Goal: Task Accomplishment & Management: Manage account settings

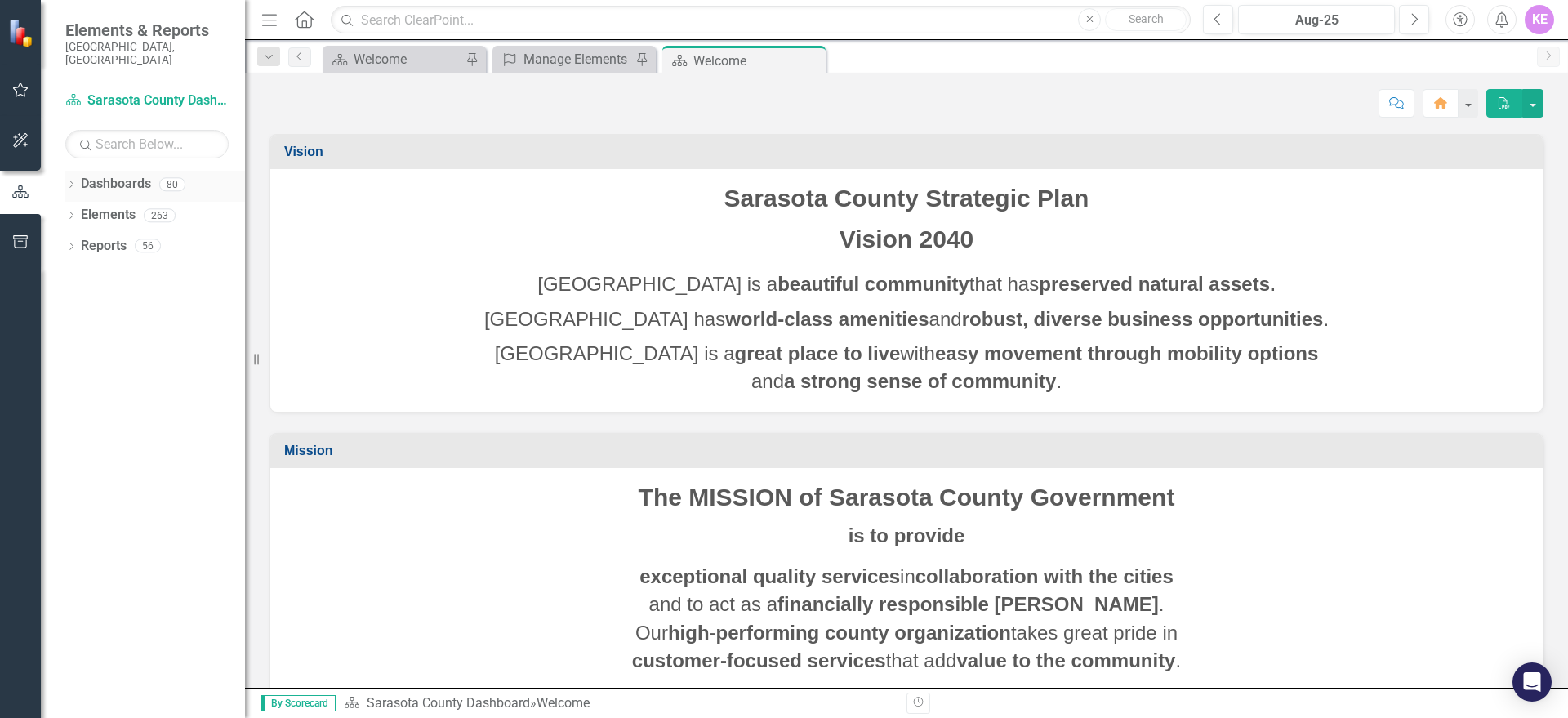
click at [85, 175] on link "Dashboards" at bounding box center [116, 184] width 70 height 19
click at [79, 174] on div "Dropdown Dashboards 80" at bounding box center [156, 186] width 180 height 31
click at [72, 182] on icon "Dropdown" at bounding box center [71, 186] width 11 height 9
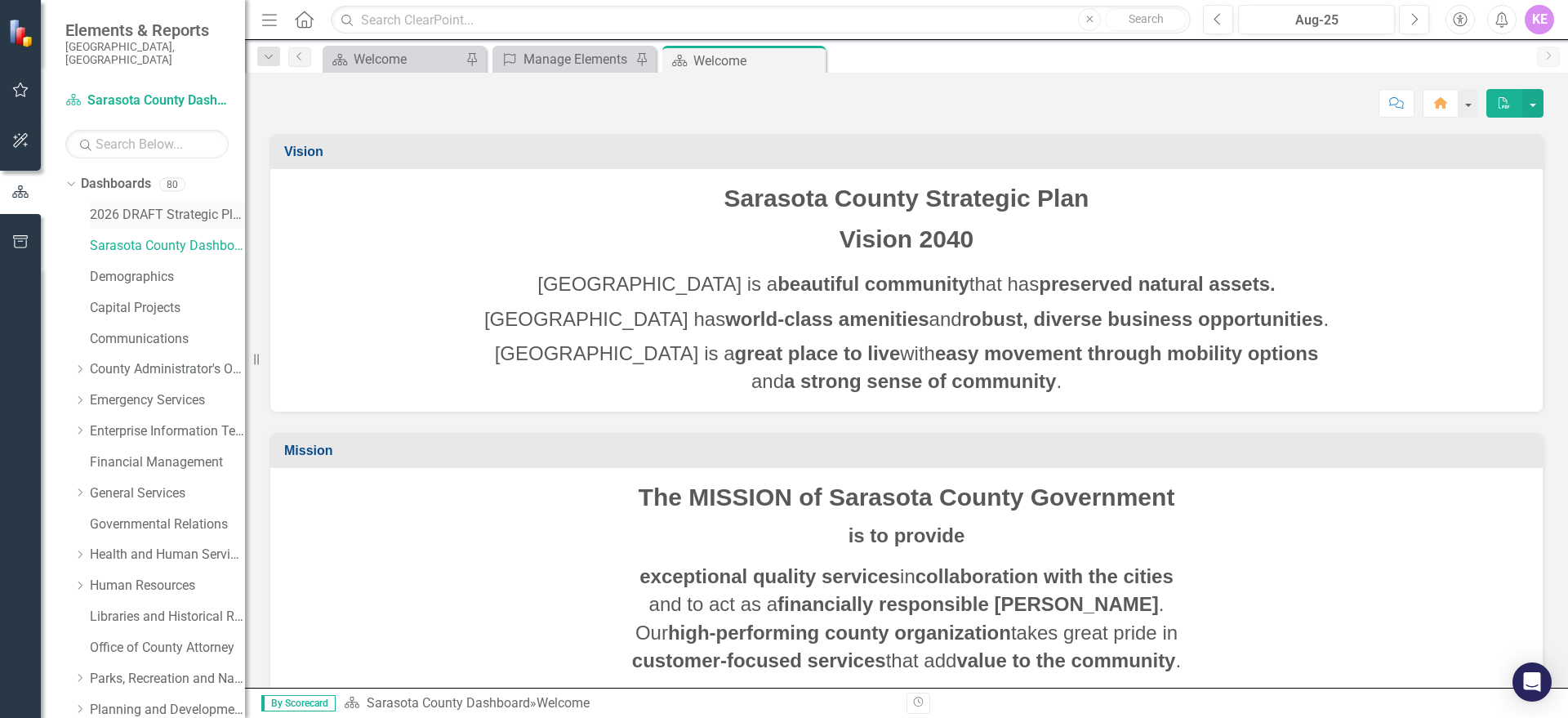
click at [194, 202] on div "2026 DRAFT Strategic Plan" at bounding box center [168, 215] width 156 height 27
click at [156, 202] on div "2026 DRAFT Strategic Plan" at bounding box center [168, 215] width 156 height 27
click at [184, 206] on link "2026 DRAFT Strategic Plan" at bounding box center [168, 215] width 156 height 19
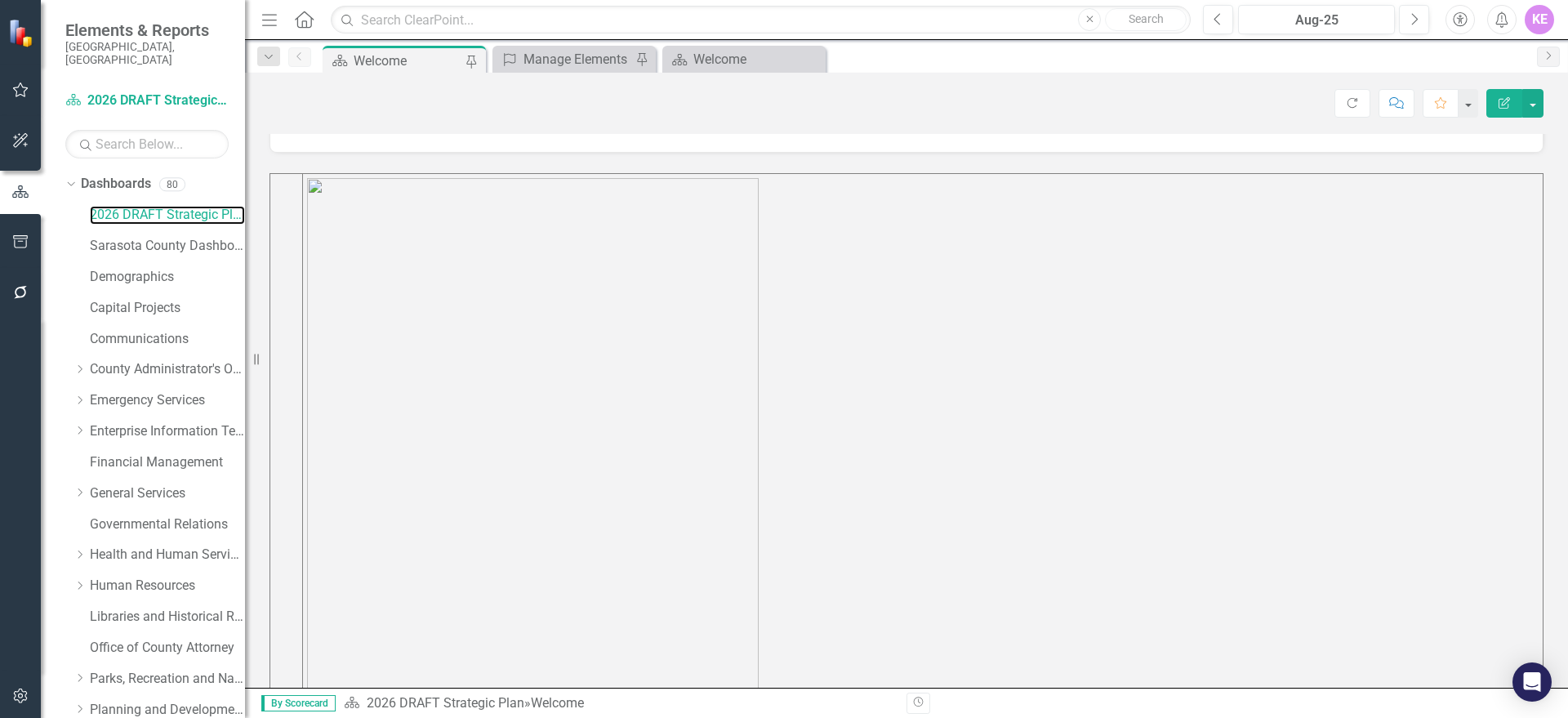
scroll to position [409, 0]
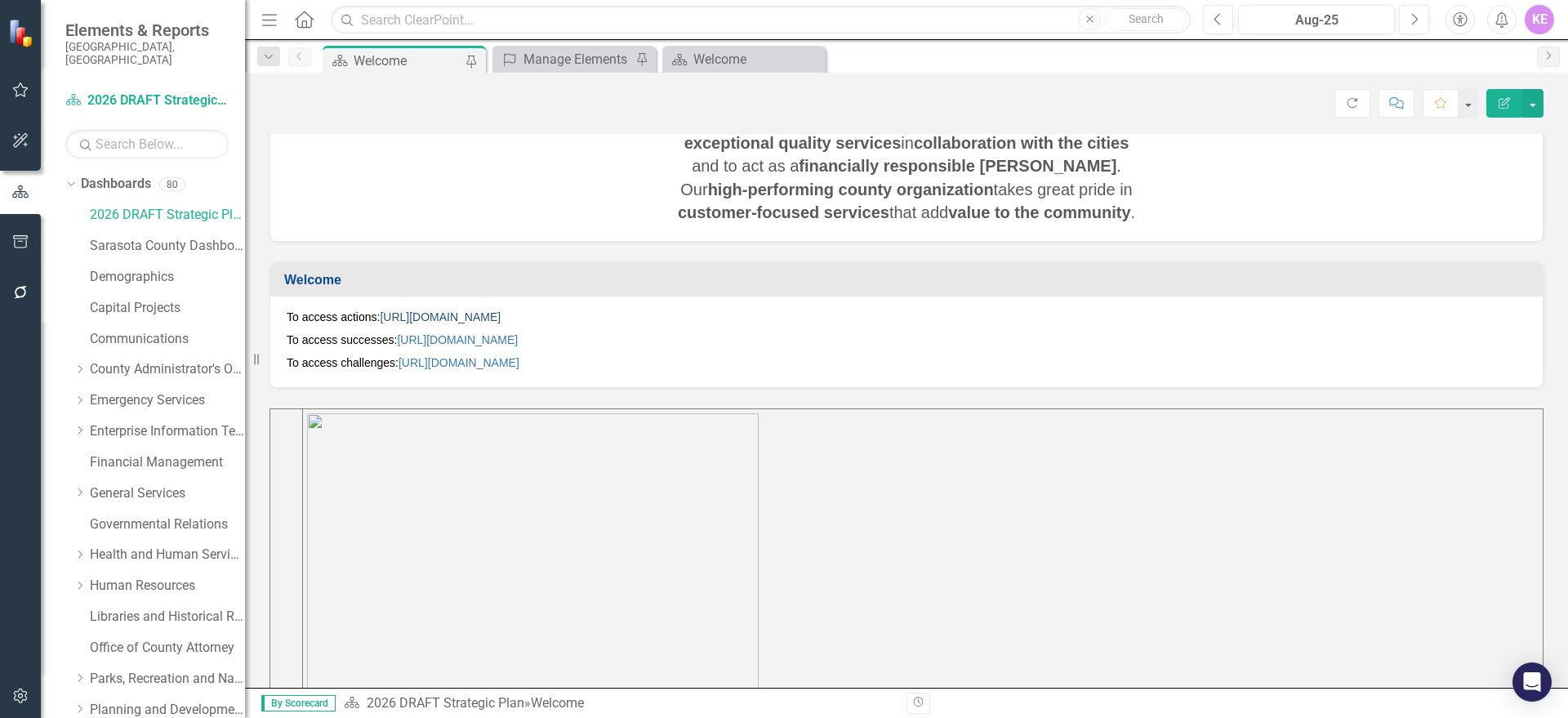
click at [500, 317] on link "[URL][DOMAIN_NAME]" at bounding box center [440, 317] width 120 height 13
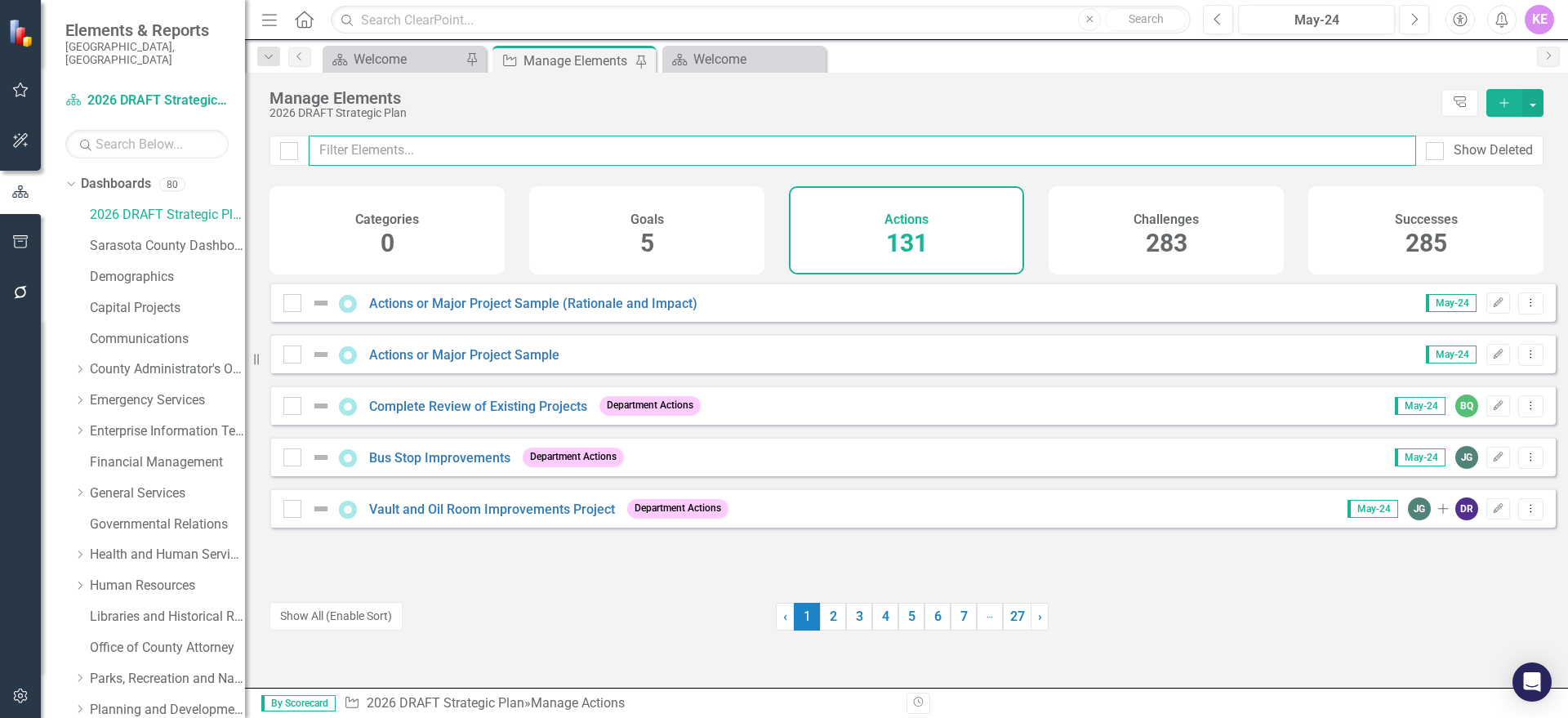
click at [431, 151] on input "text" at bounding box center [862, 150] width 1108 height 31
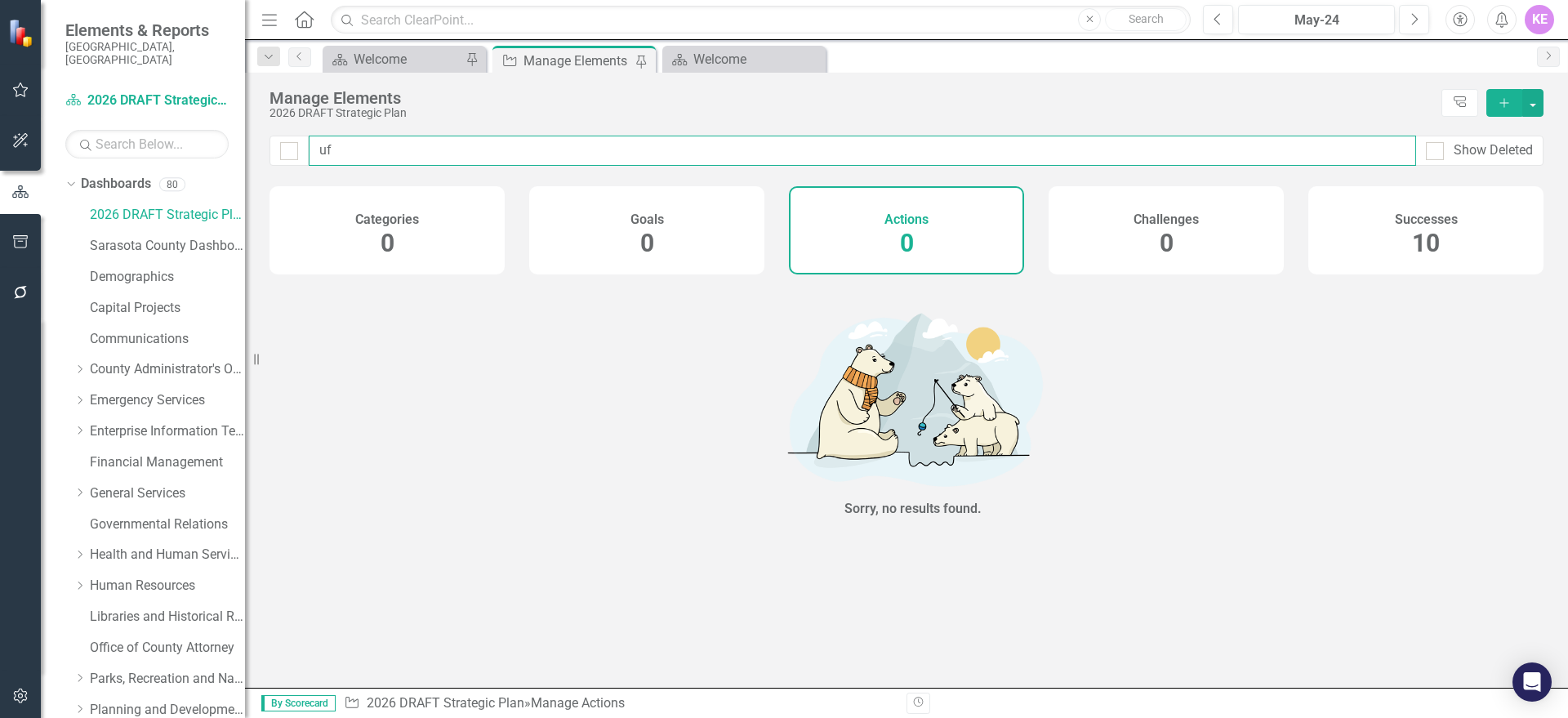
type input "u"
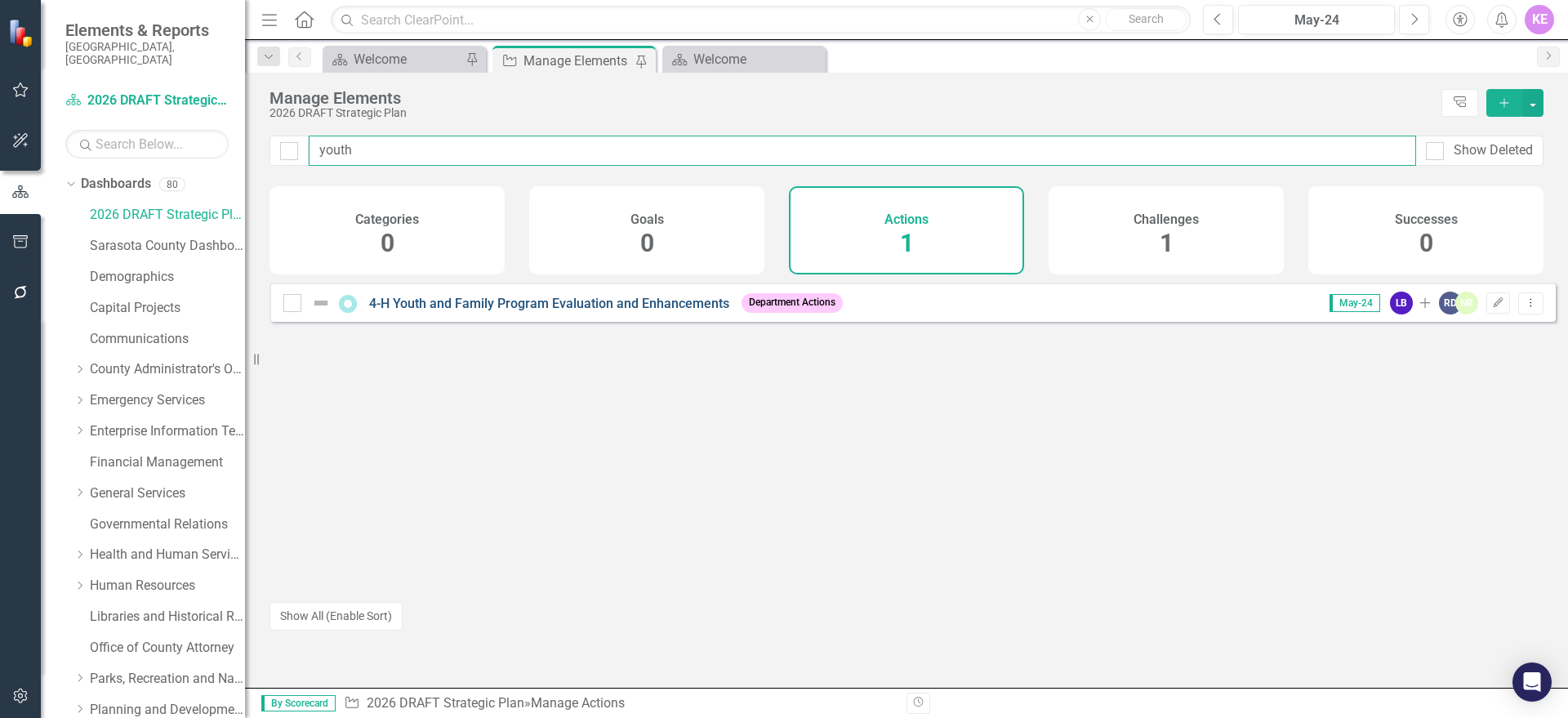
type input "youth"
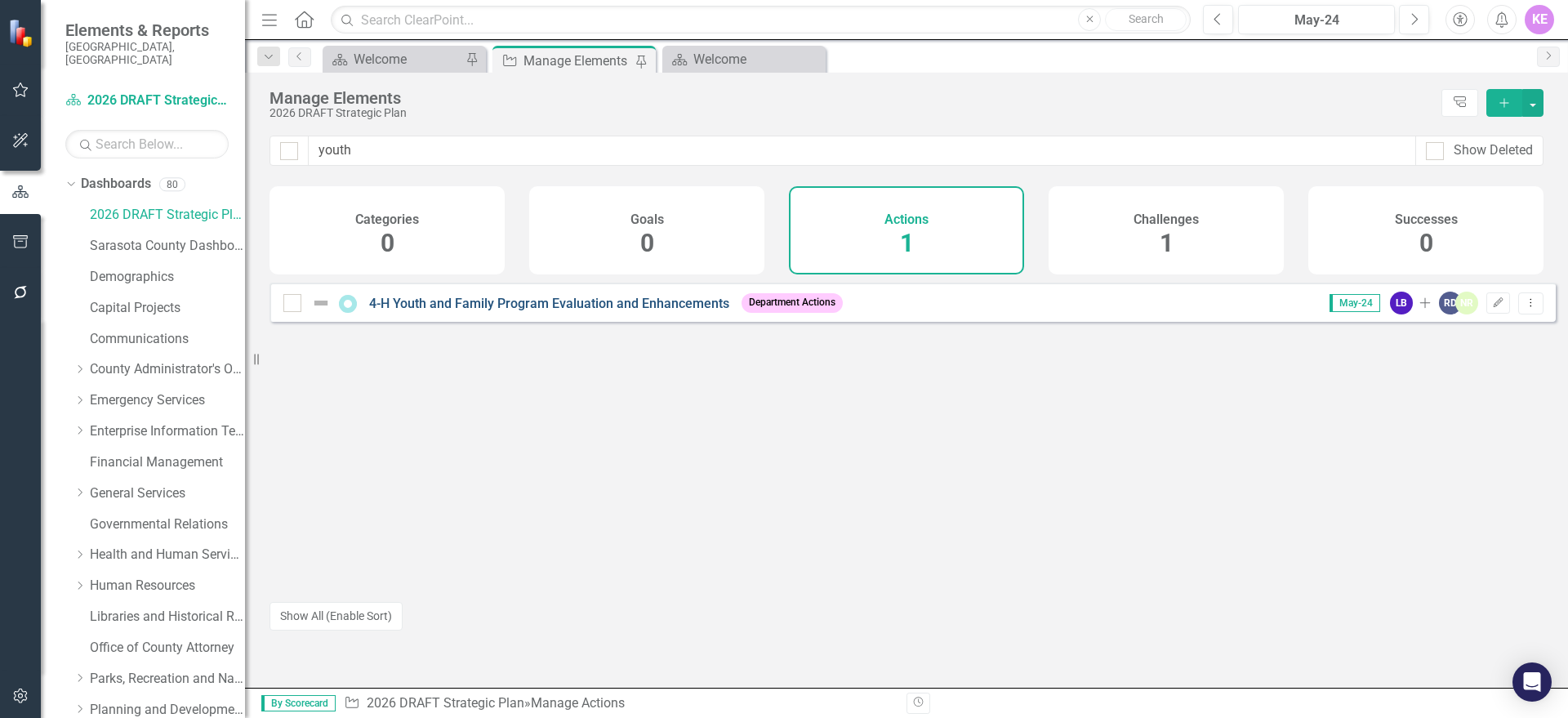
click at [656, 311] on link "4-H Youth and Family Program Evaluation and Enhancements" at bounding box center [549, 303] width 360 height 16
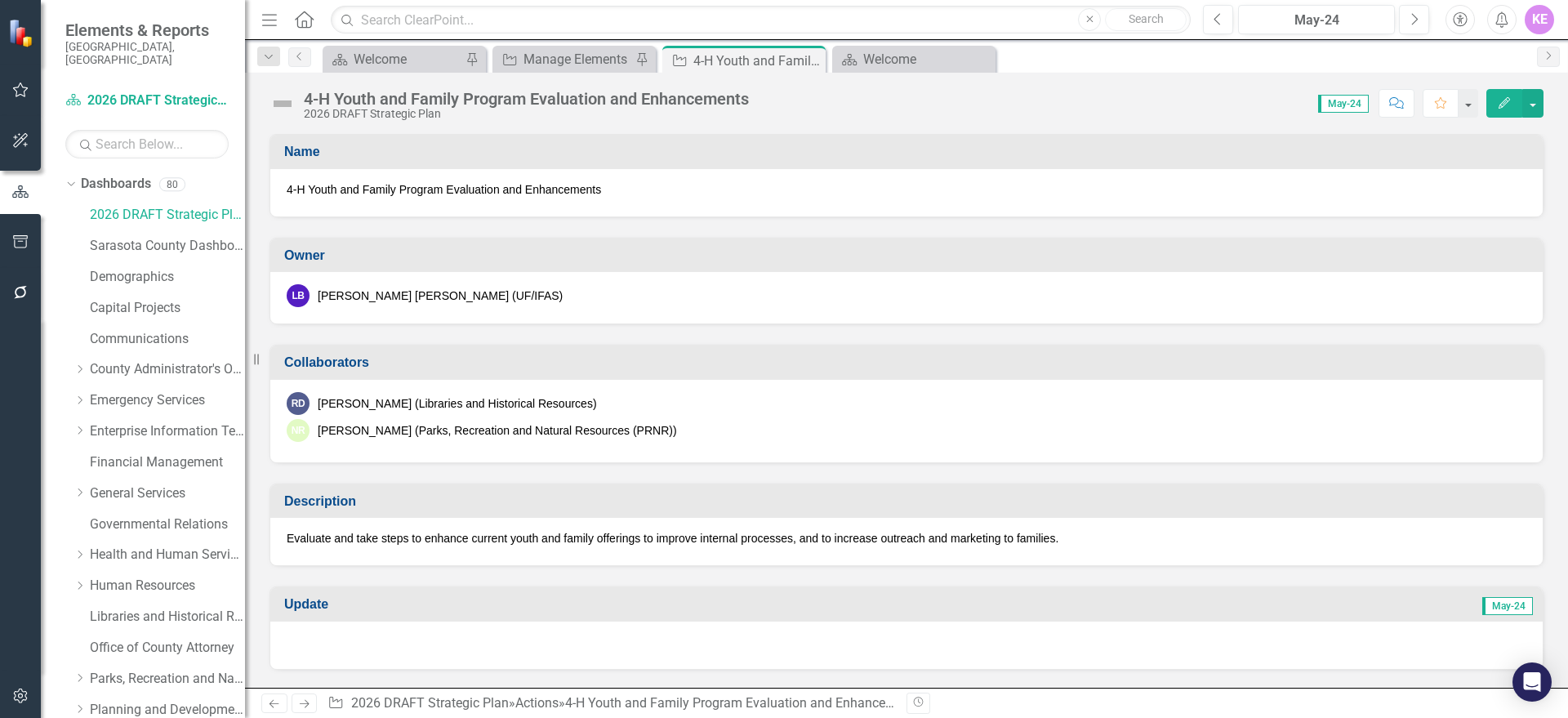
click at [1549, 102] on div "4-H Youth and Family Program Evaluation and Enhancements 2026 DRAFT Strategic P…" at bounding box center [907, 96] width 1323 height 49
click at [1543, 108] on div "4-H Youth and Family Program Evaluation and Enhancements 2026 DRAFT Strategic P…" at bounding box center [907, 96] width 1323 height 49
click at [1529, 116] on button "button" at bounding box center [1532, 103] width 21 height 29
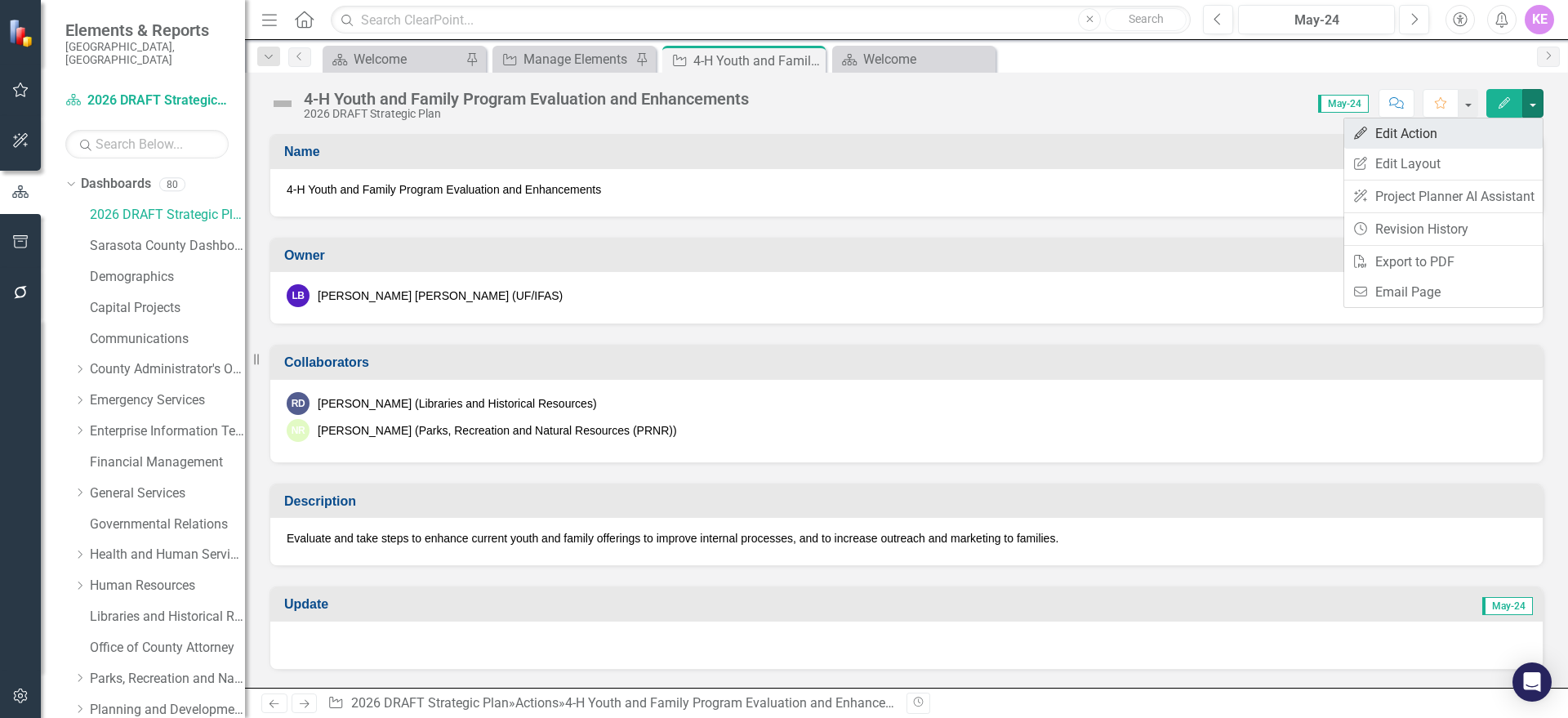
click at [1512, 140] on link "Edit Edit Action" at bounding box center [1443, 133] width 198 height 31
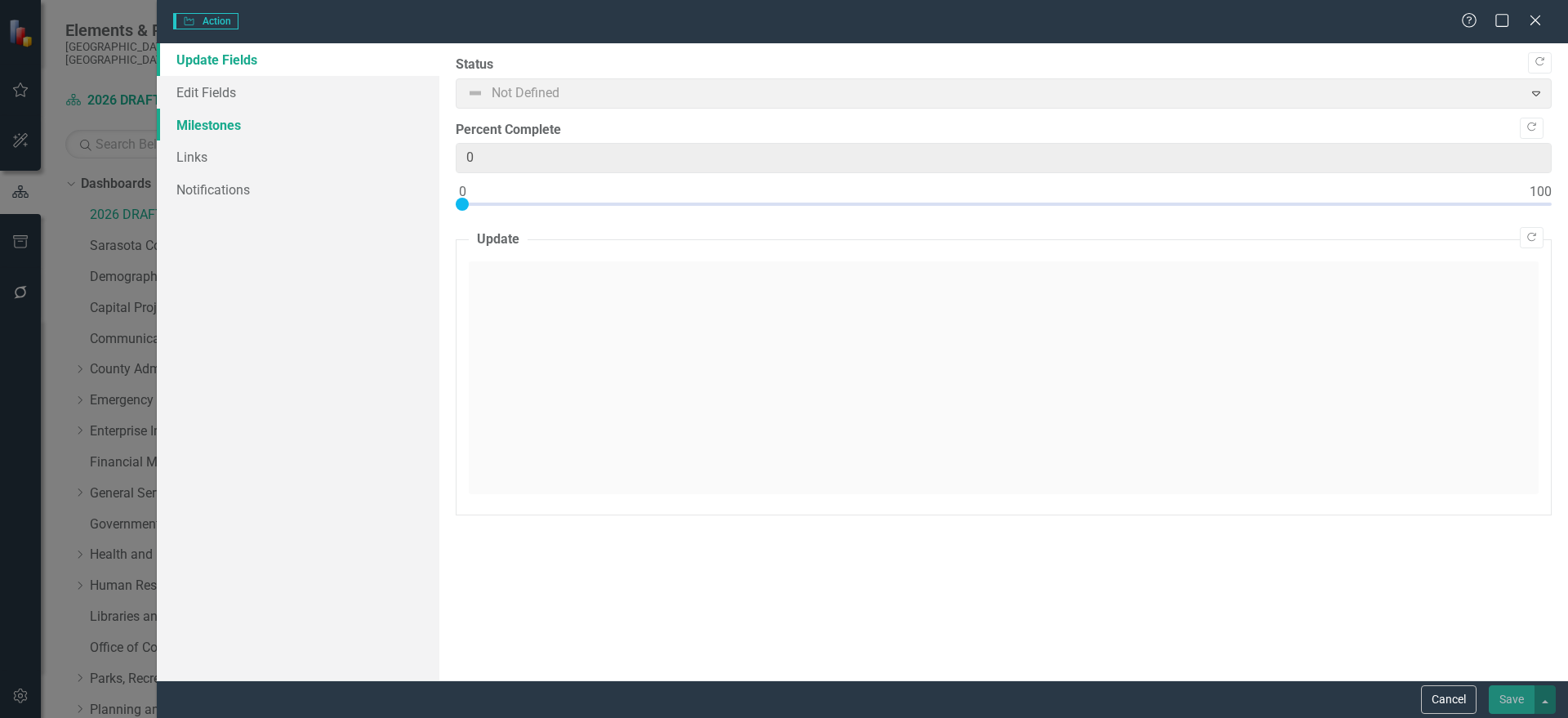
click at [292, 108] on link "Milestones" at bounding box center [297, 124] width 282 height 32
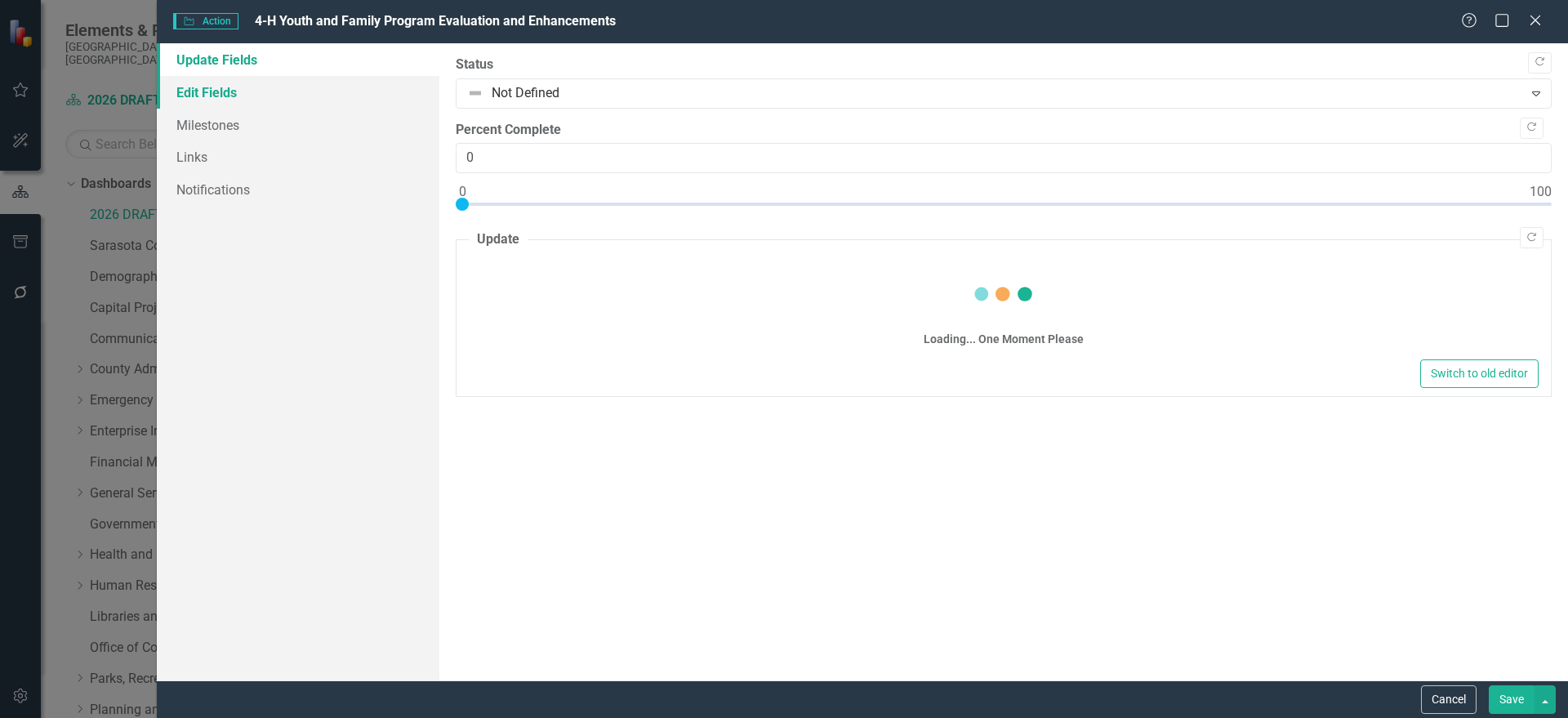
click at [295, 85] on link "Edit Fields" at bounding box center [297, 92] width 282 height 32
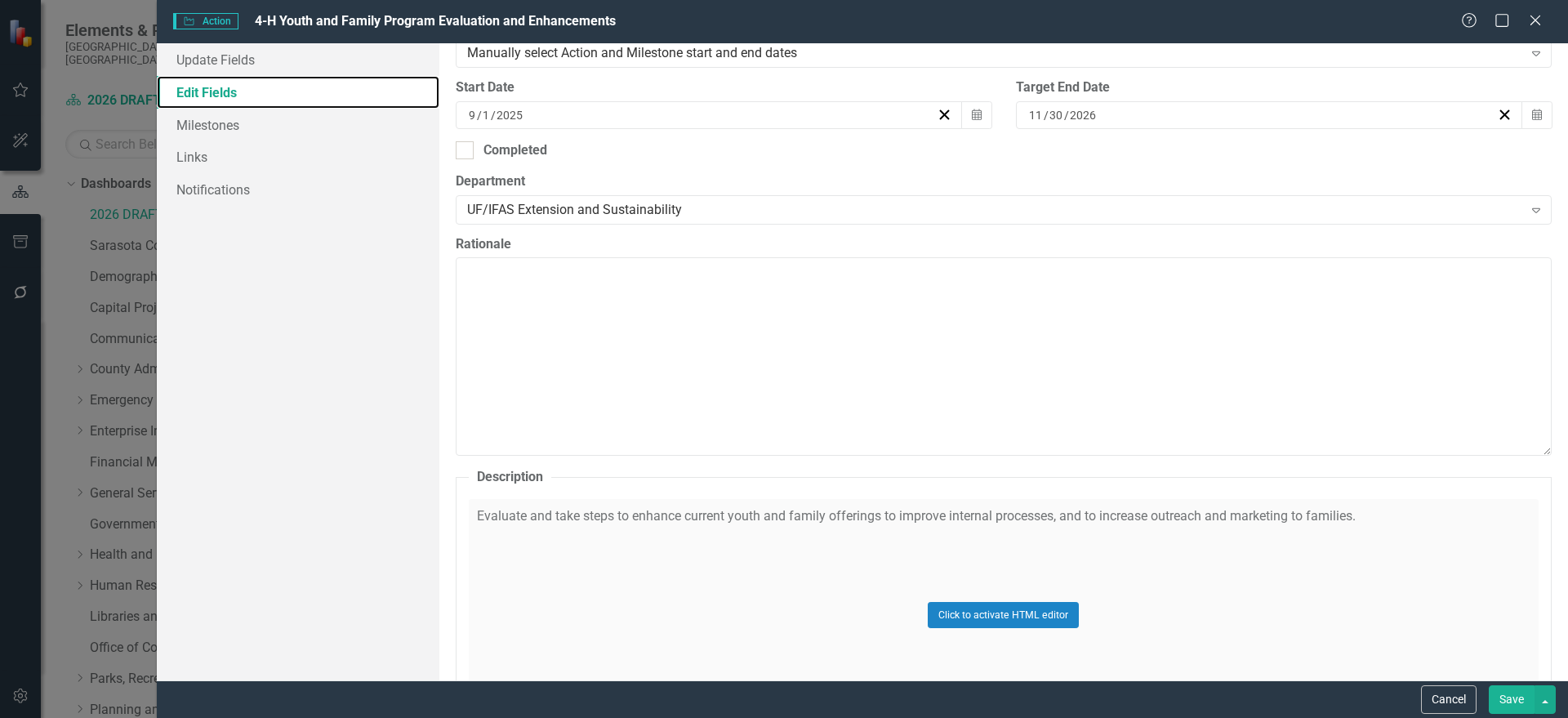
scroll to position [663, 0]
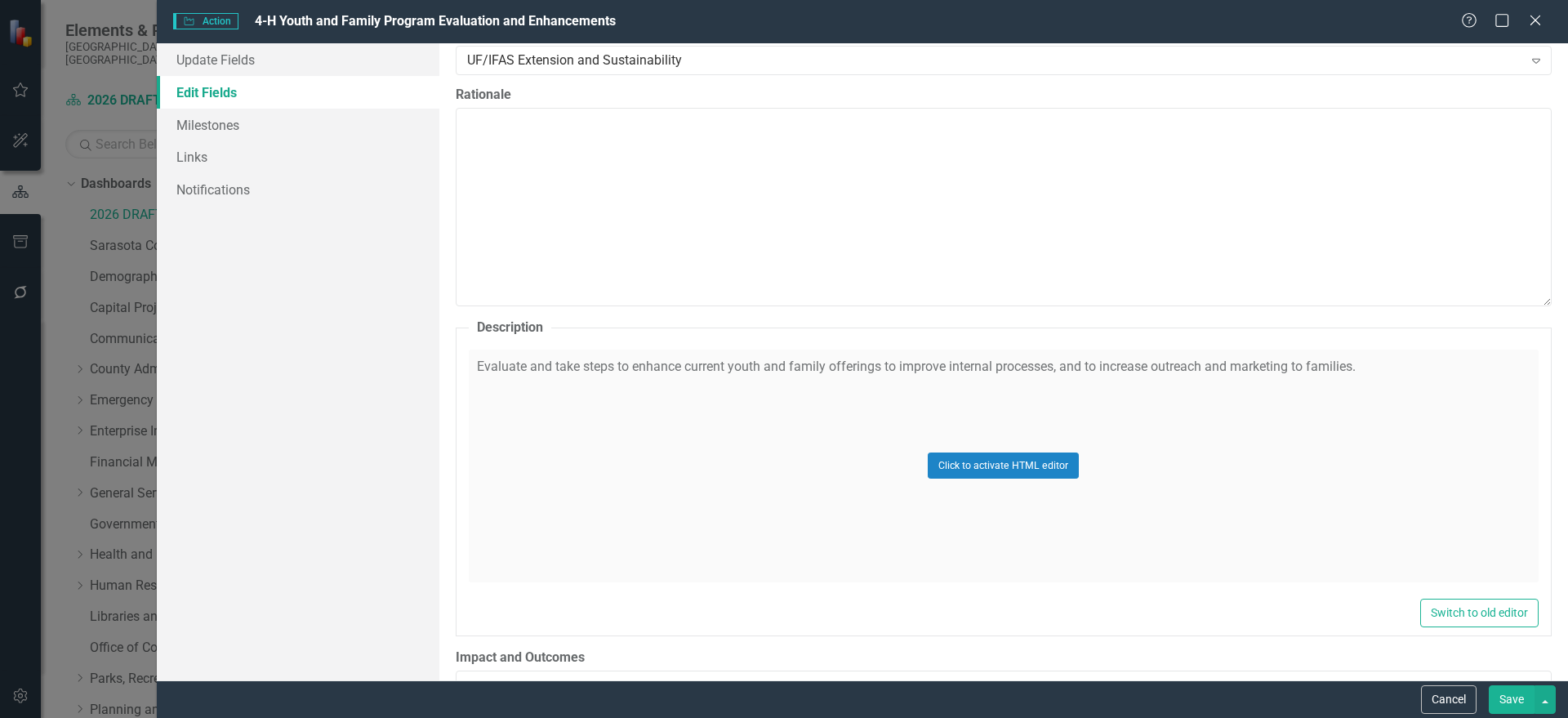
click at [1430, 405] on div "Click to activate HTML editor" at bounding box center [1003, 465] width 1070 height 233
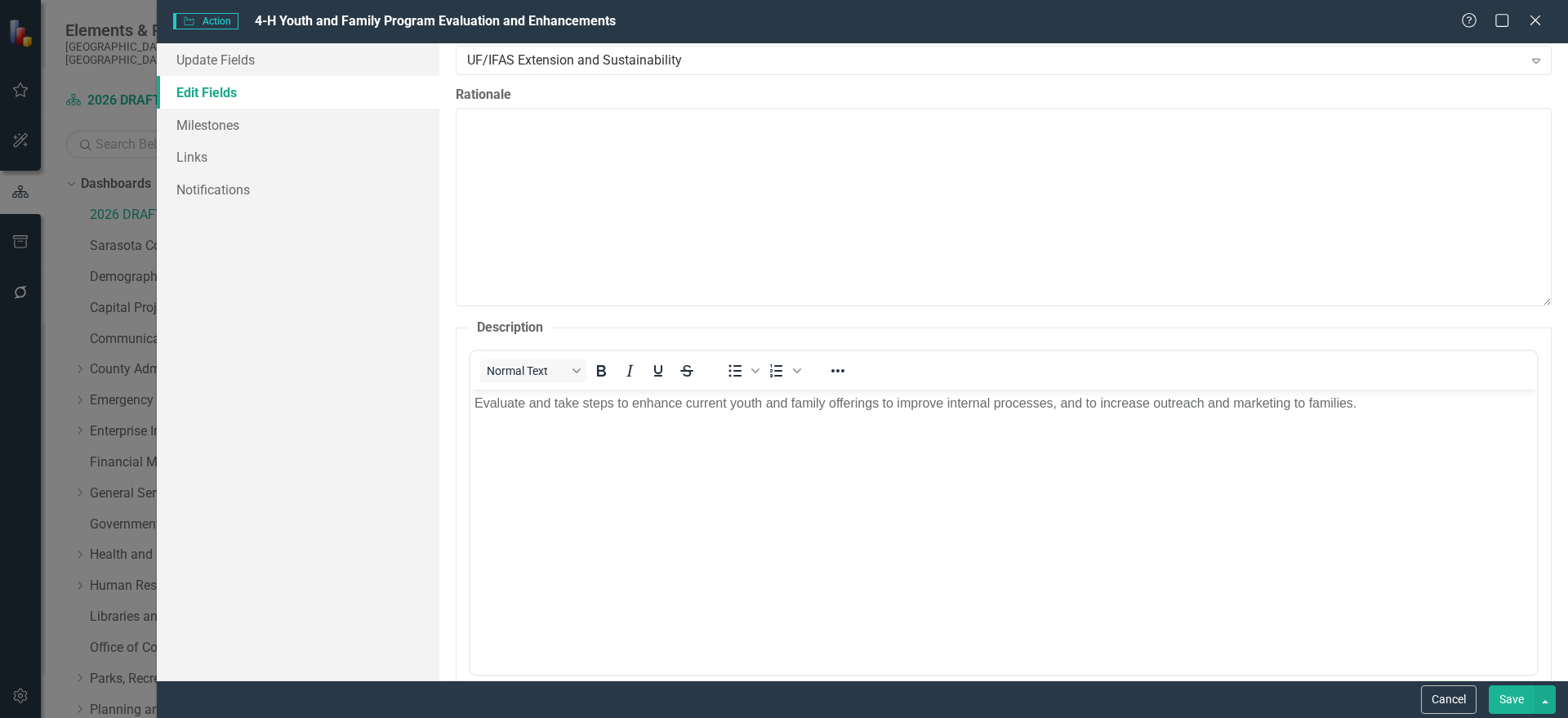
scroll to position [0, 0]
click at [1380, 395] on p "Evaluate and take steps to enhance current youth and family offerings to improv…" at bounding box center [1002, 402] width 1059 height 19
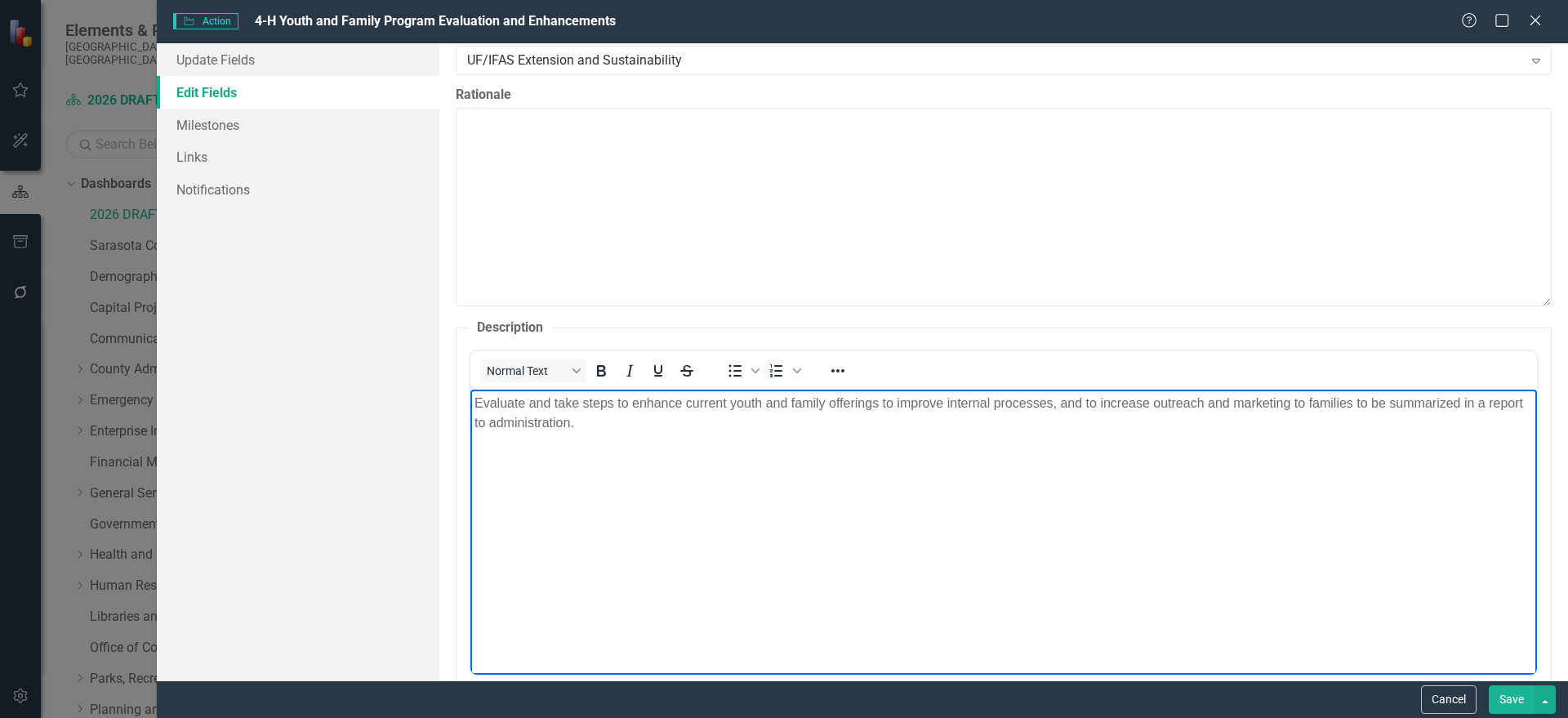
click at [1509, 699] on button "Save" at bounding box center [1511, 699] width 45 height 29
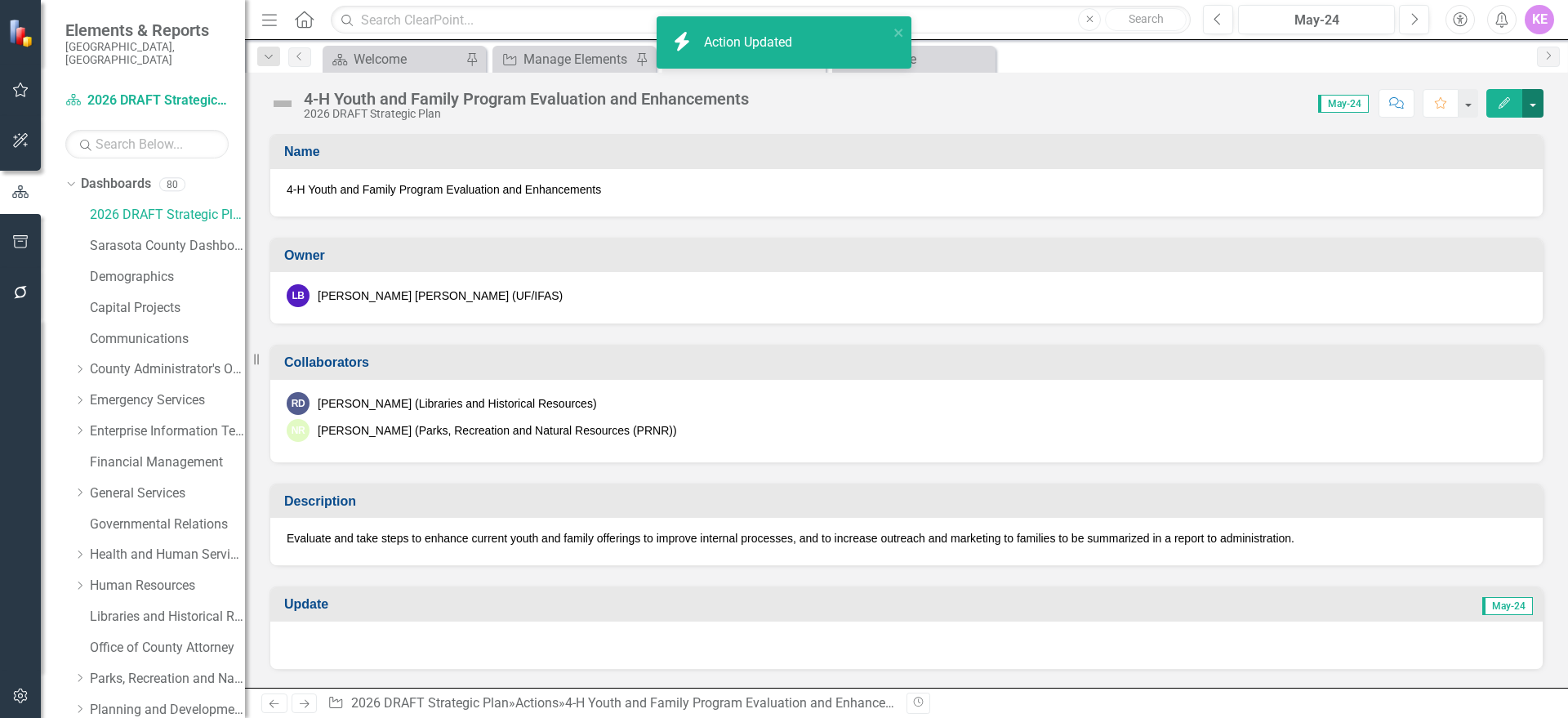
click at [1534, 99] on button "button" at bounding box center [1532, 103] width 21 height 29
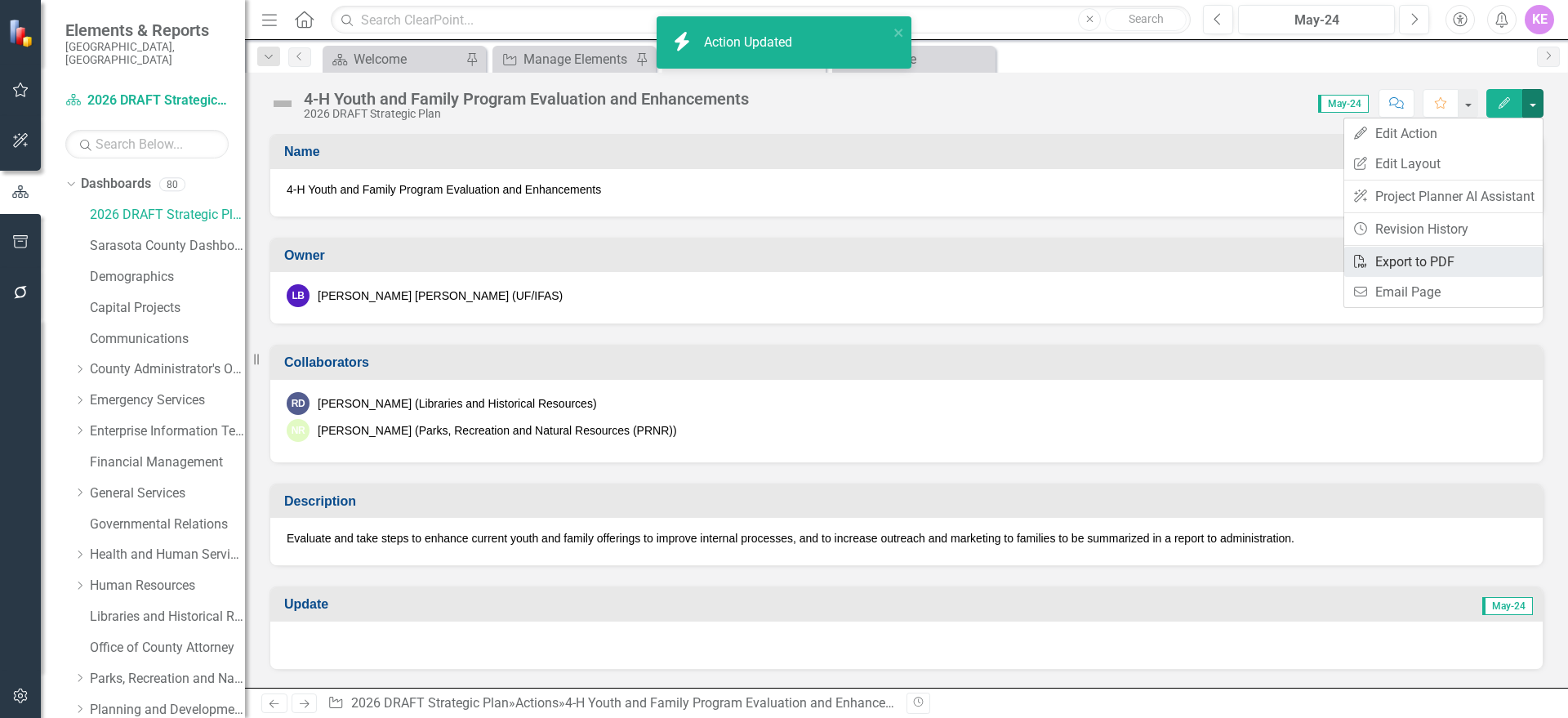
click at [1461, 253] on link "PDF Export to PDF" at bounding box center [1443, 261] width 198 height 31
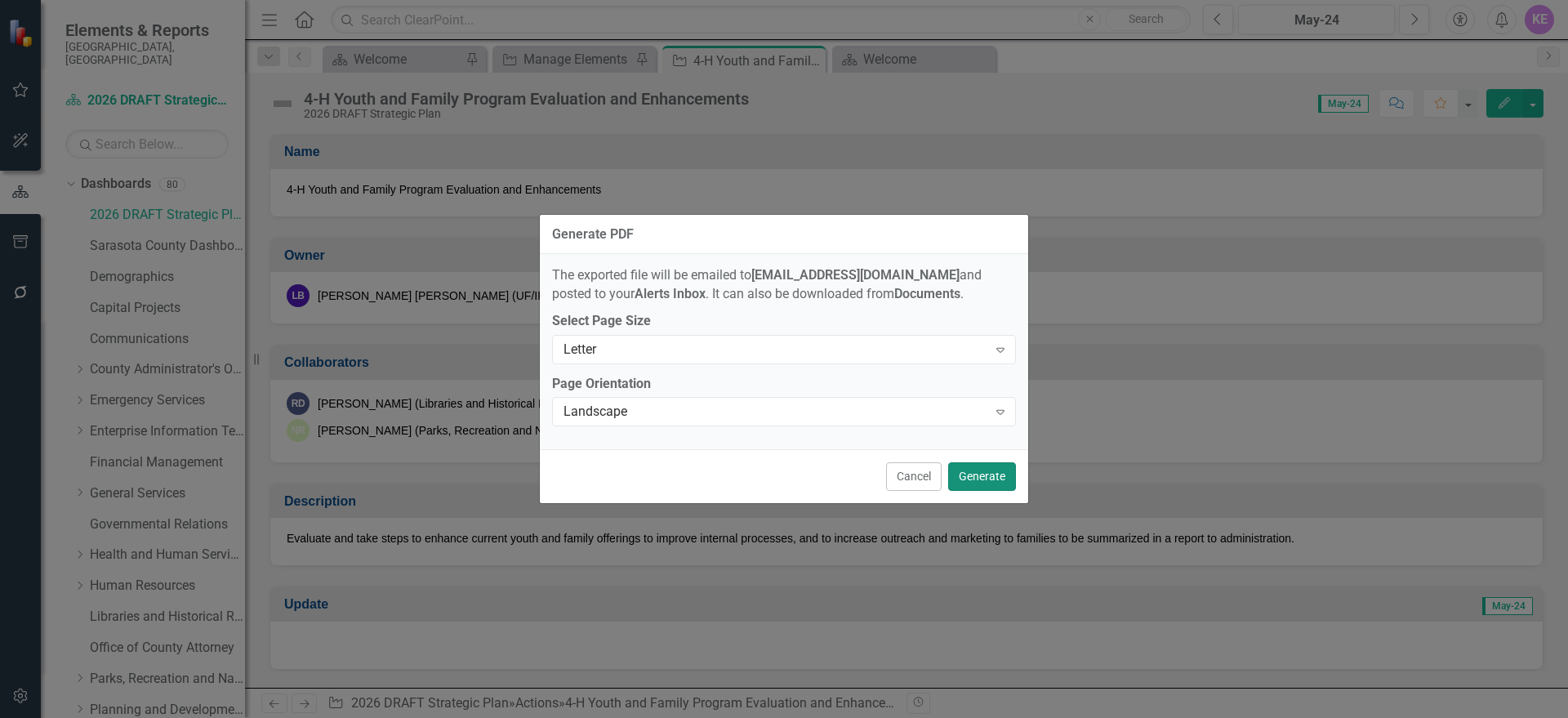
drag, startPoint x: 977, startPoint y: 479, endPoint x: 976, endPoint y: 470, distance: 9.1
click at [978, 478] on button "Generate" at bounding box center [982, 476] width 68 height 29
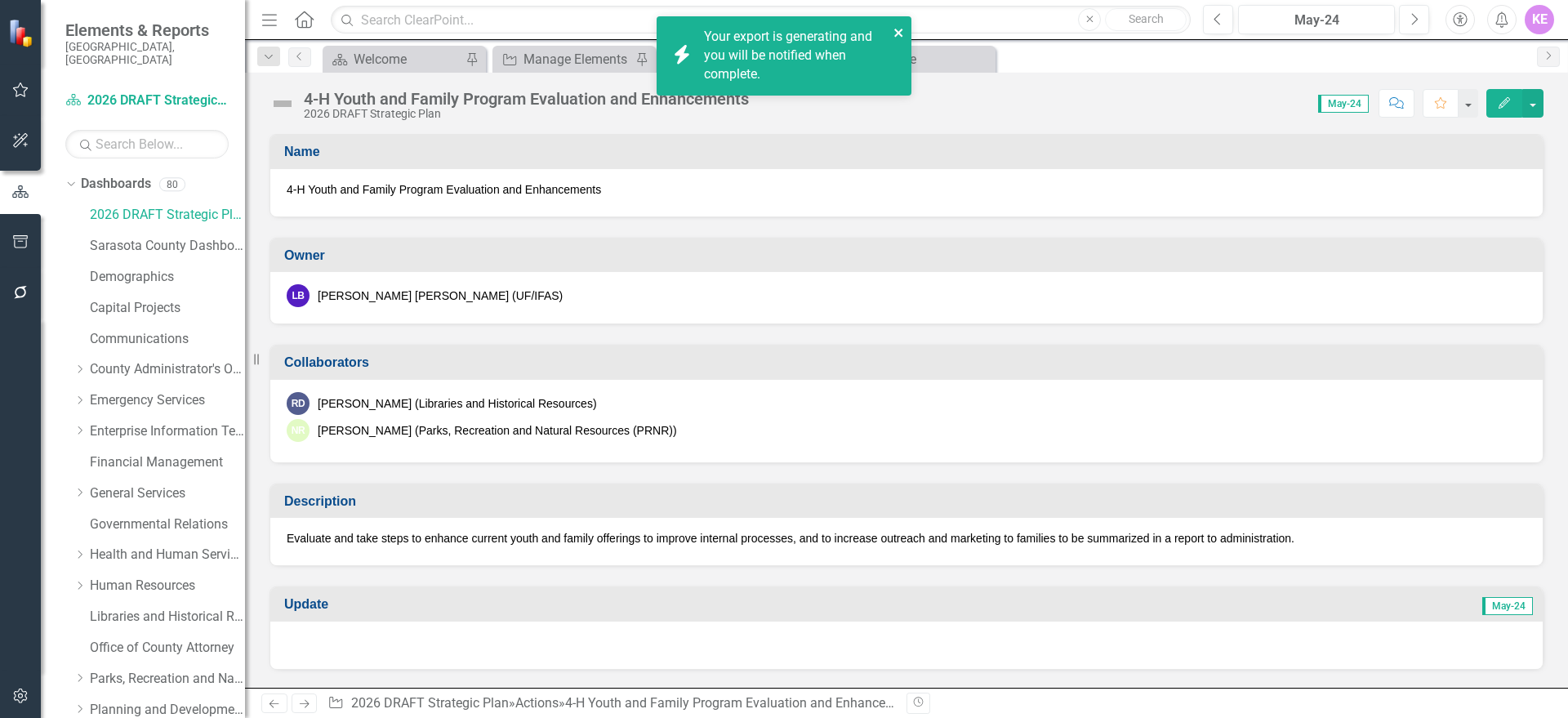
click at [897, 28] on icon "close" at bounding box center [899, 32] width 11 height 13
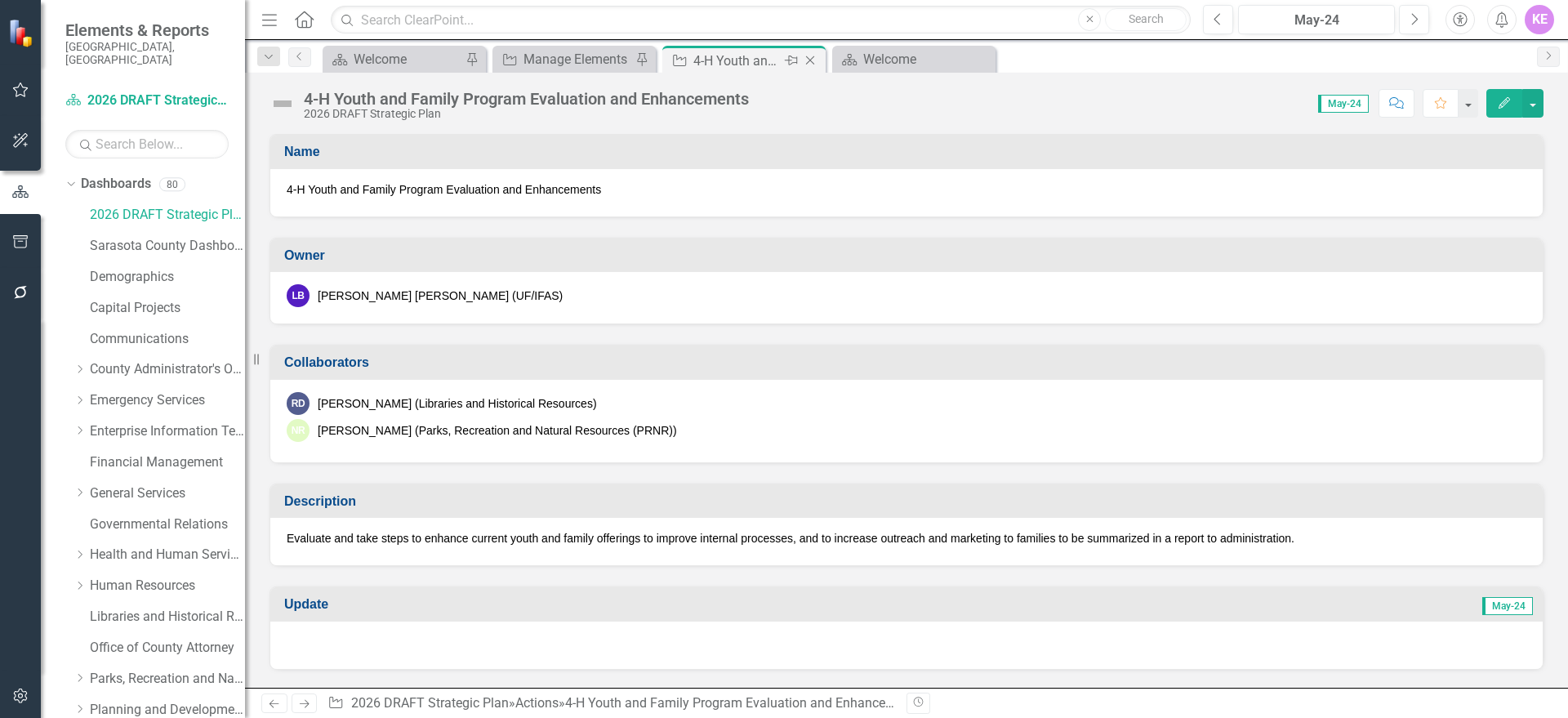
drag, startPoint x: 806, startPoint y: 58, endPoint x: 814, endPoint y: 57, distance: 8.1
click at [809, 58] on div "Action 4-H Youth and Family Program Evaluation and Enhancements Pin Close" at bounding box center [744, 61] width 156 height 20
click at [814, 57] on icon "Close" at bounding box center [810, 60] width 17 height 13
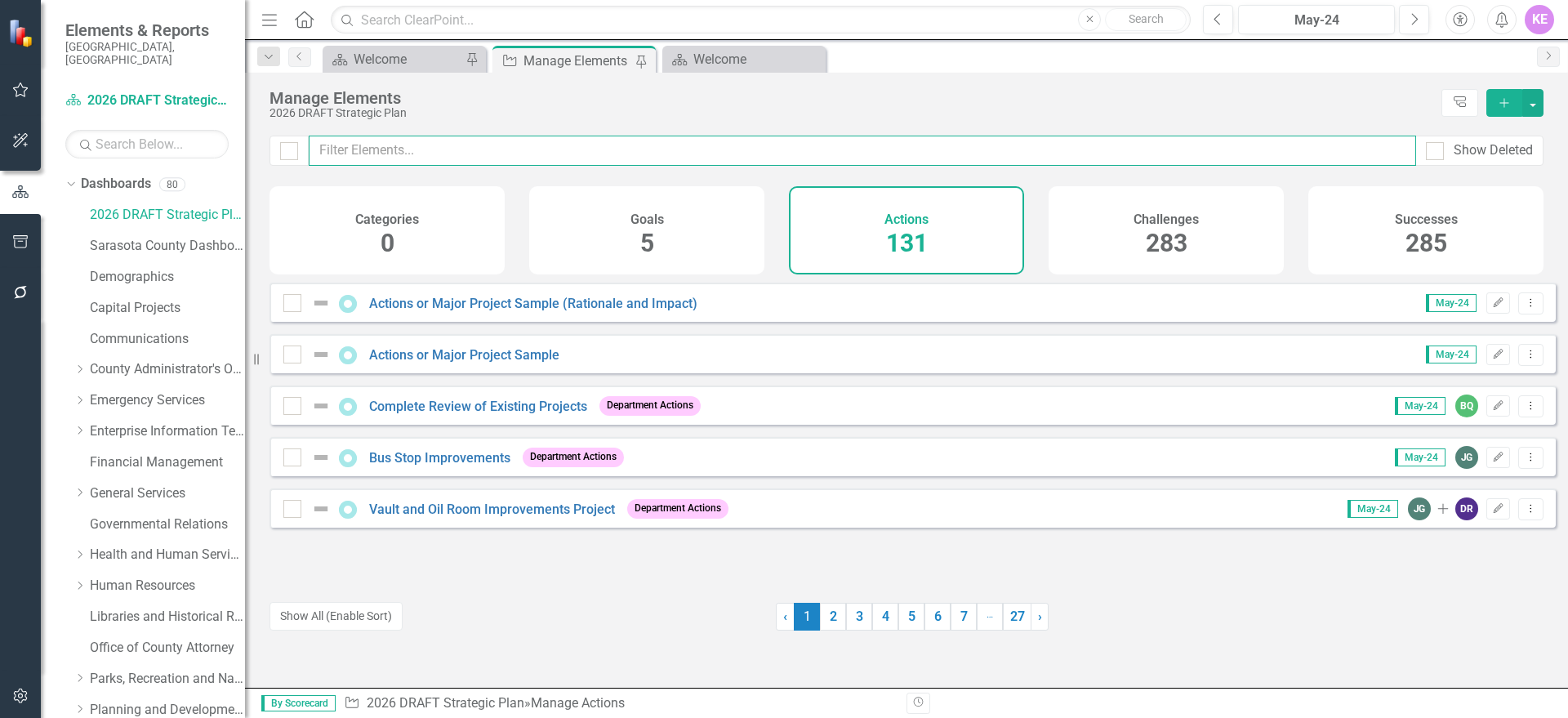
click at [418, 148] on input "text" at bounding box center [862, 150] width 1108 height 31
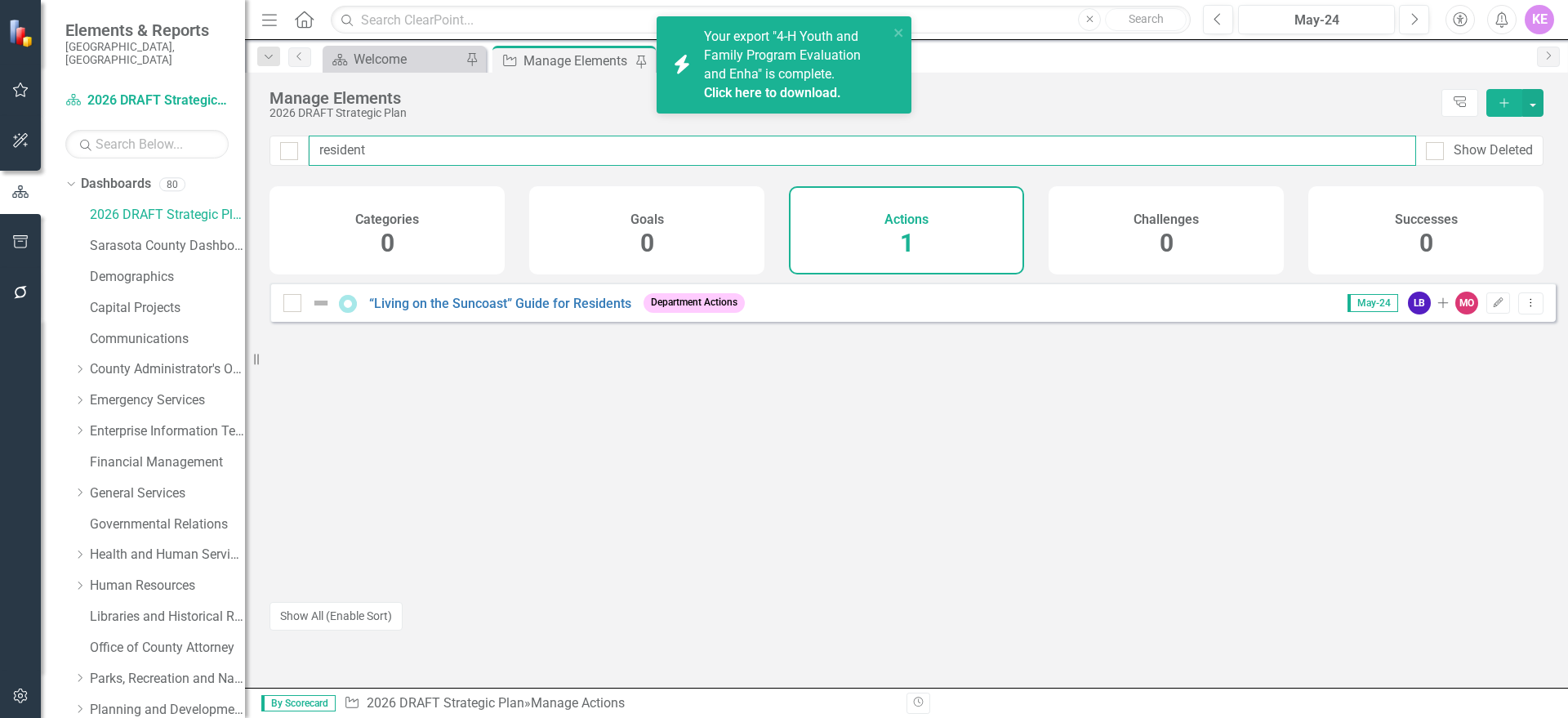
drag, startPoint x: 373, startPoint y: 150, endPoint x: 309, endPoint y: 143, distance: 64.4
click at [309, 143] on input "resident" at bounding box center [862, 150] width 1108 height 31
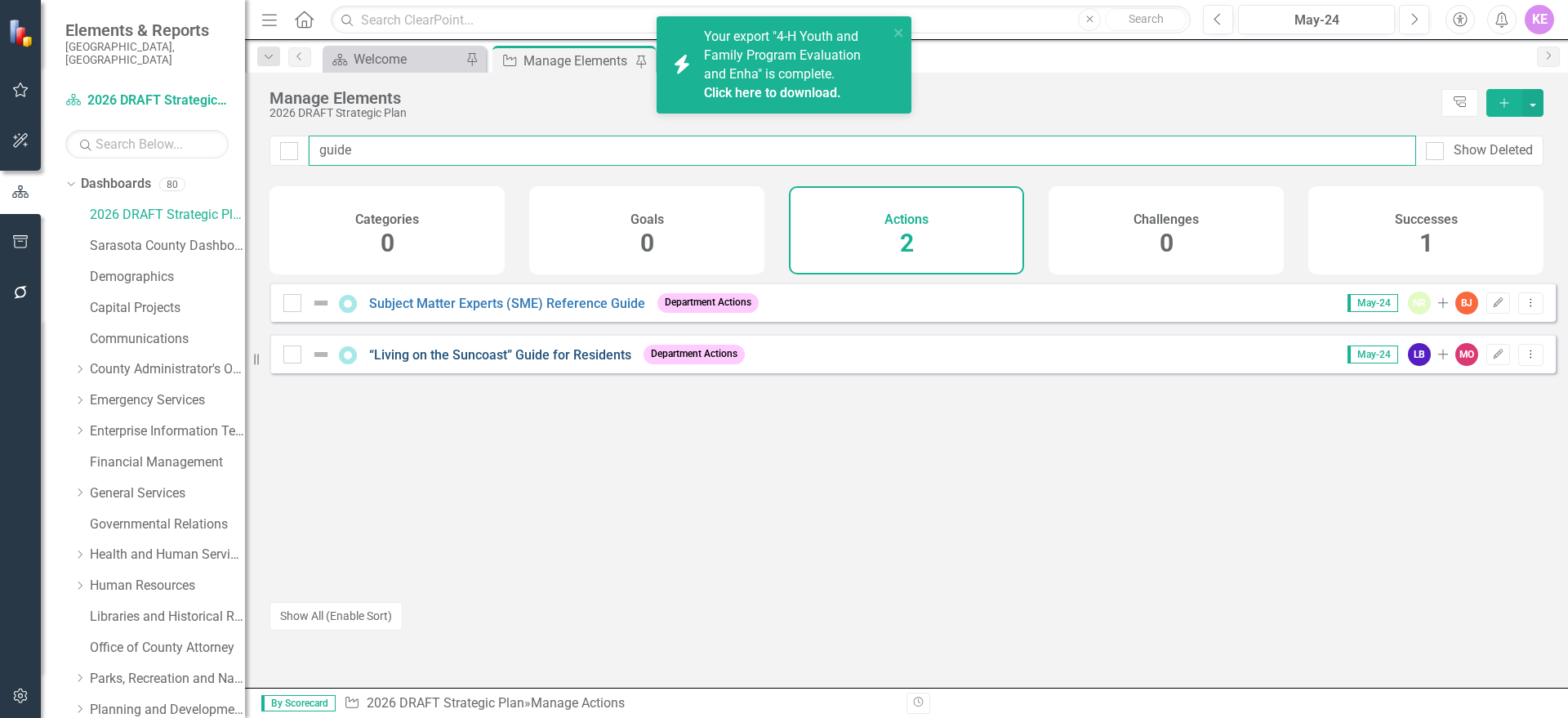
type input "guide"
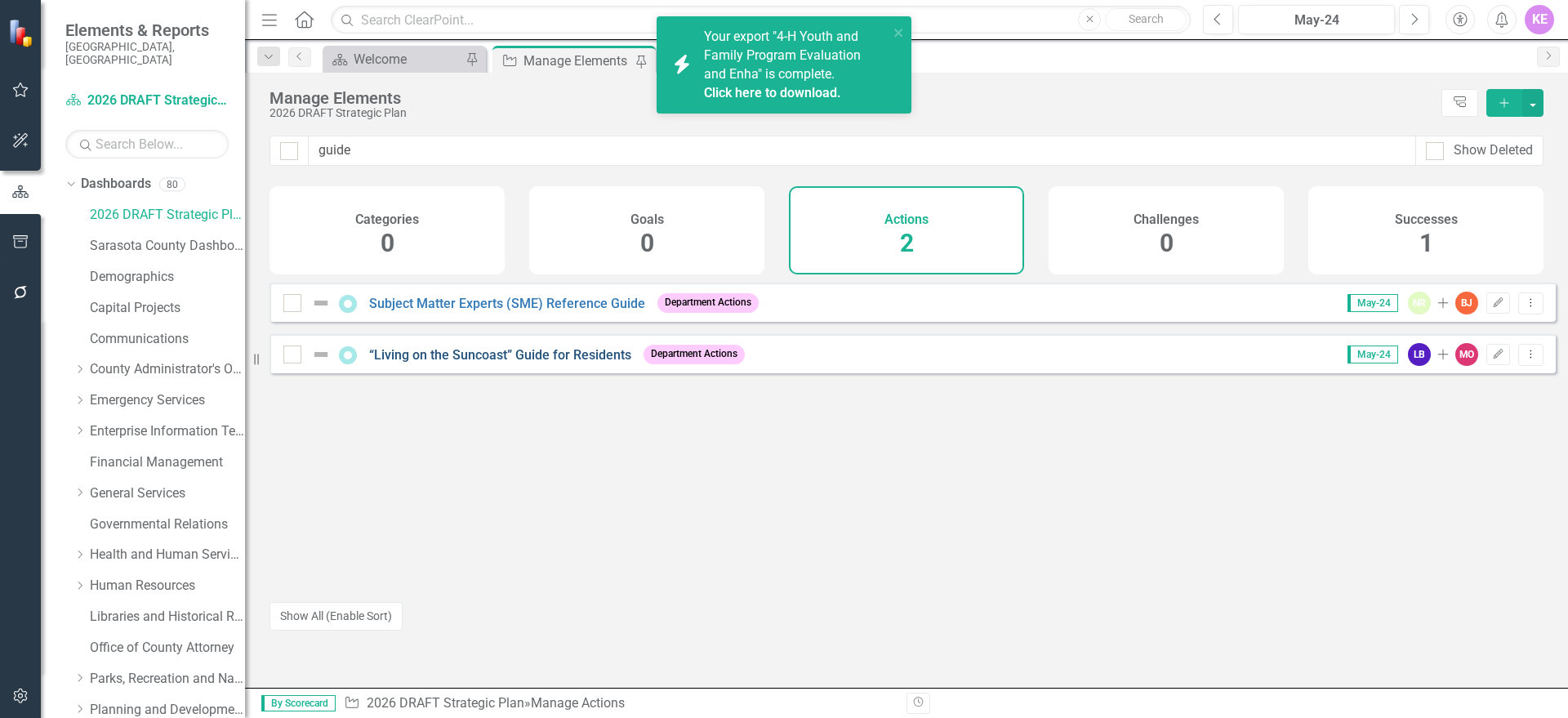
click at [546, 359] on link "“Living on the Suncoast” Guide for Residents" at bounding box center [500, 355] width 262 height 16
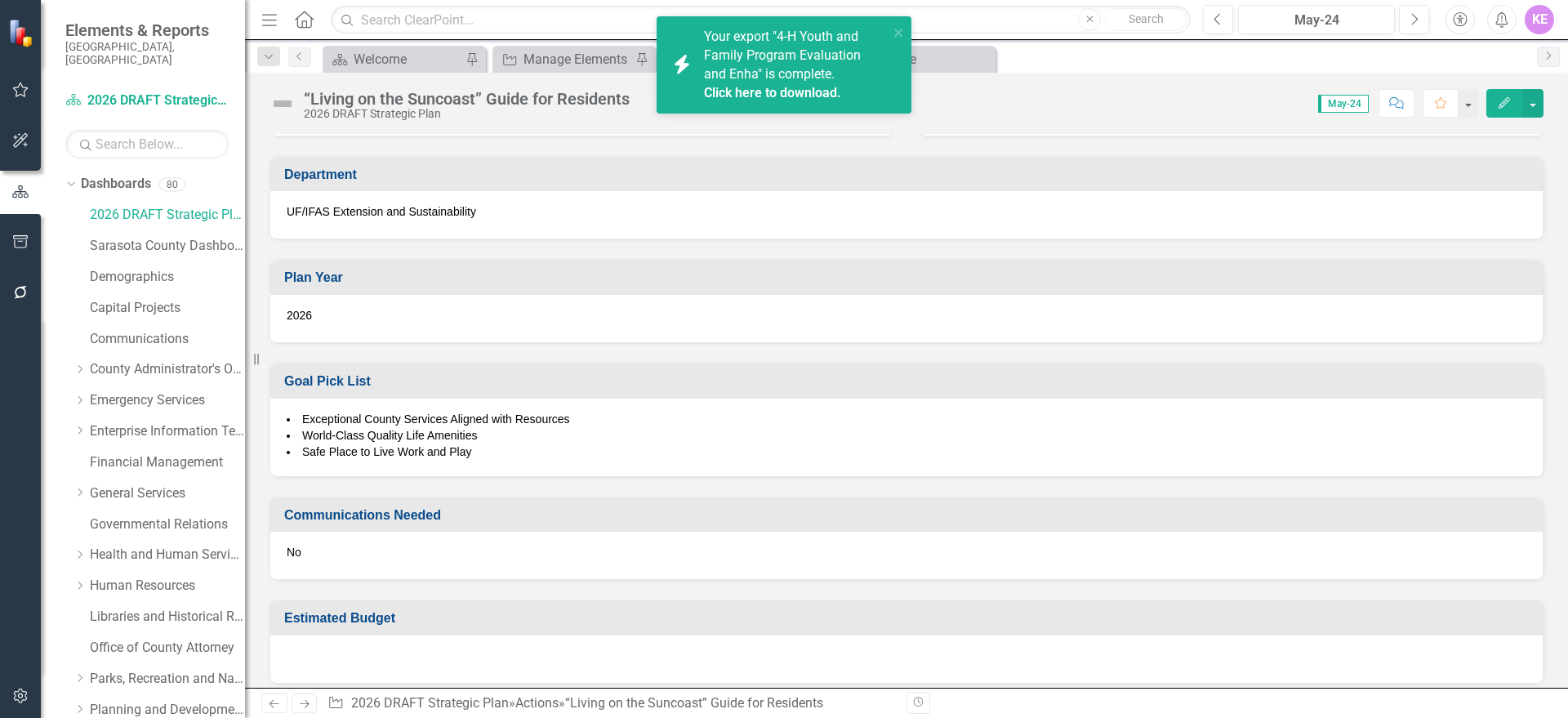
scroll to position [204, 0]
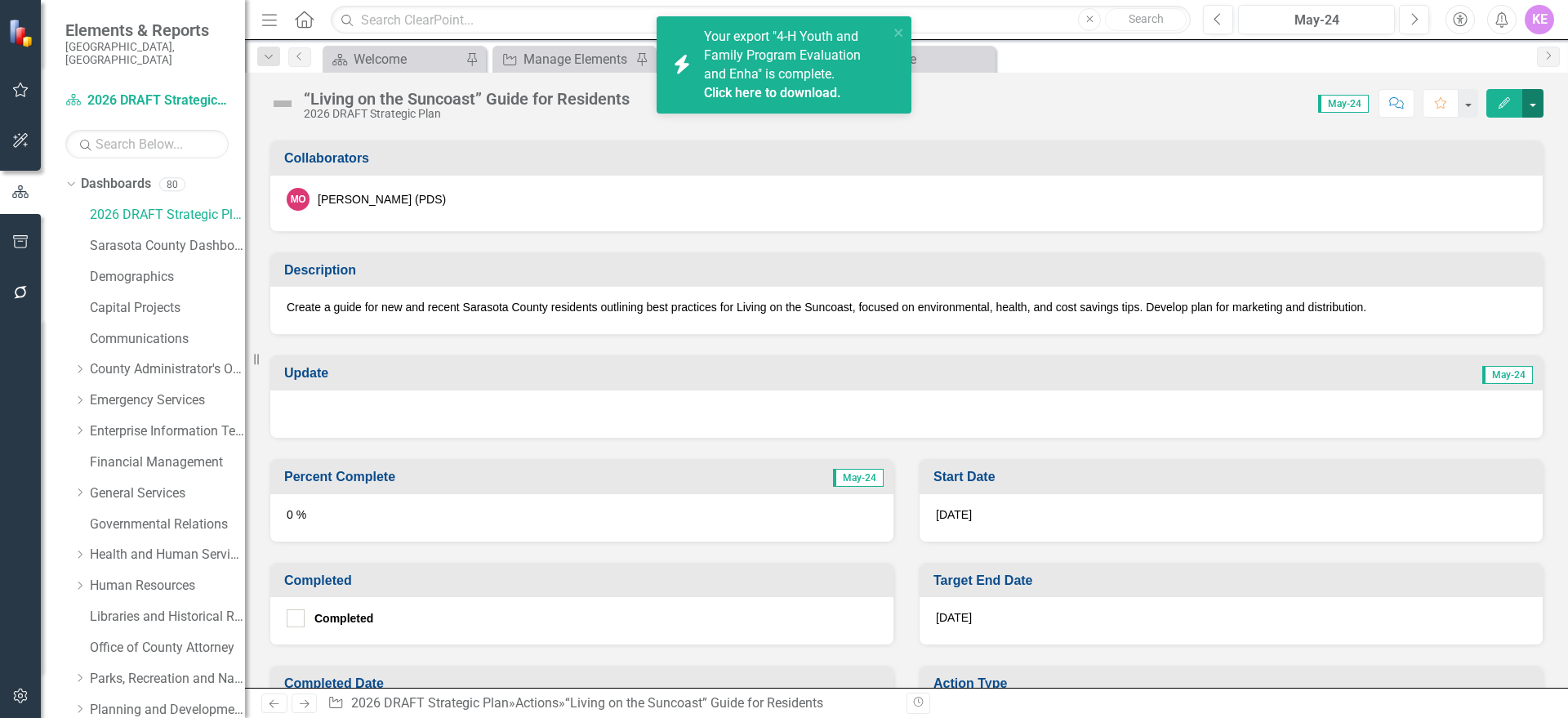
click at [1532, 105] on button "button" at bounding box center [1532, 103] width 21 height 29
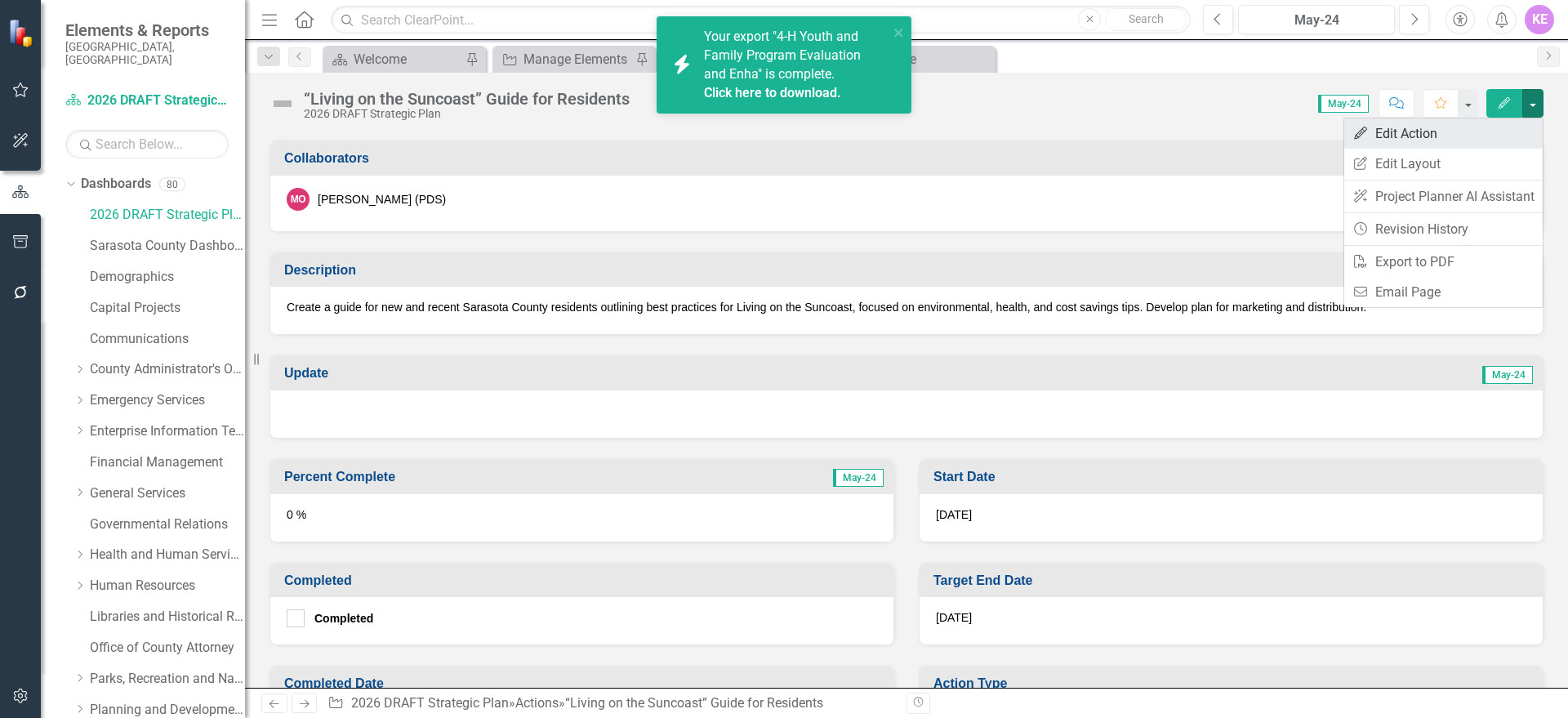
click at [1484, 134] on link "Edit Edit Action" at bounding box center [1443, 133] width 198 height 31
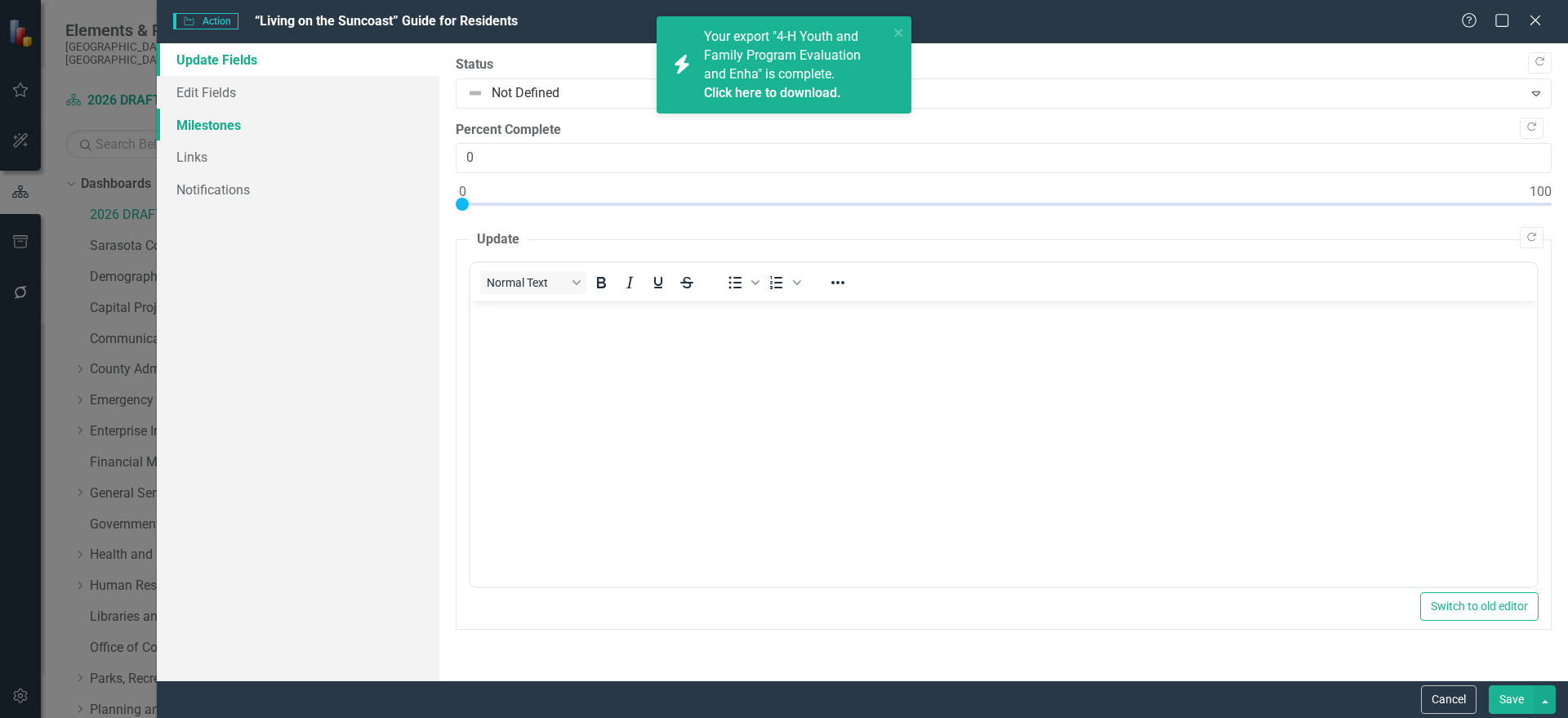
scroll to position [0, 0]
click at [313, 96] on link "Edit Fields" at bounding box center [297, 92] width 282 height 32
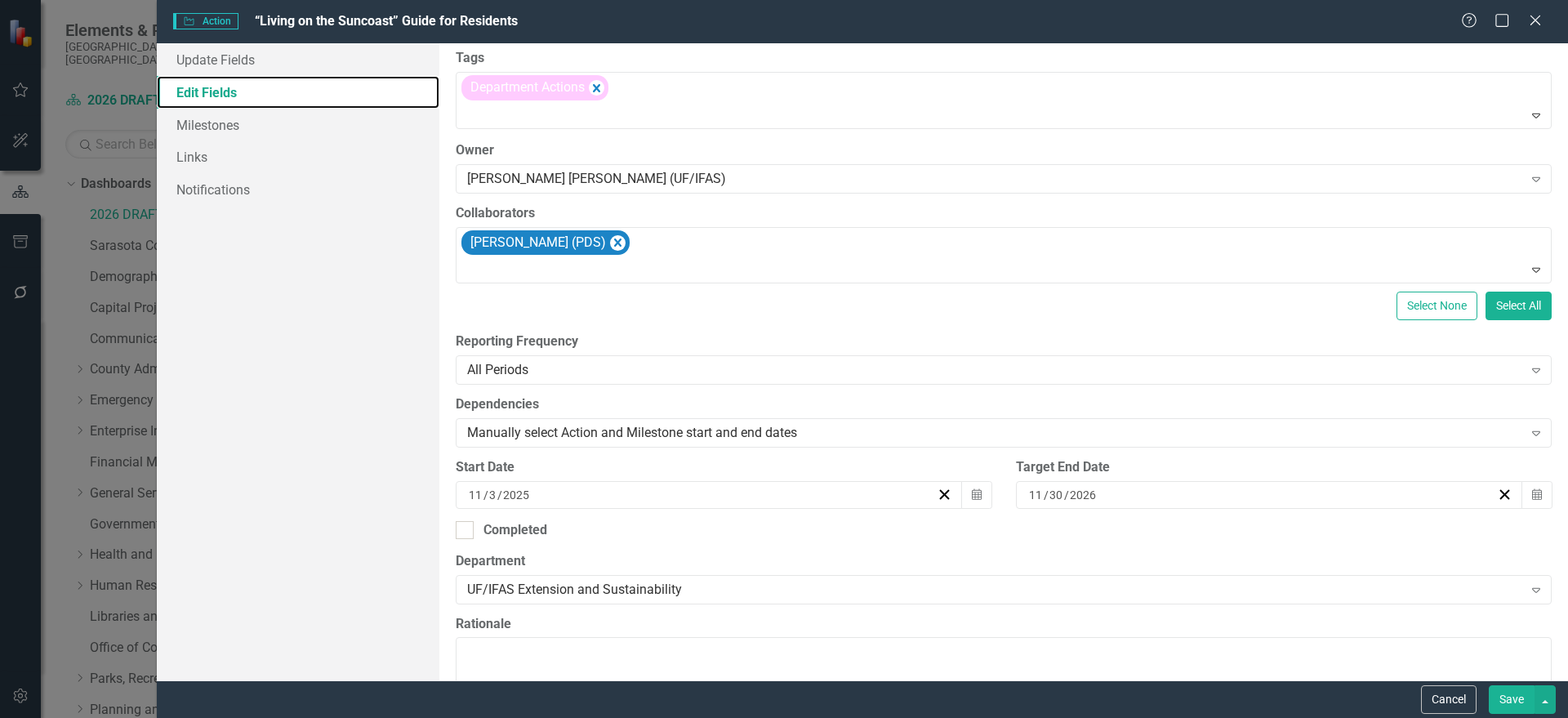
scroll to position [510, 0]
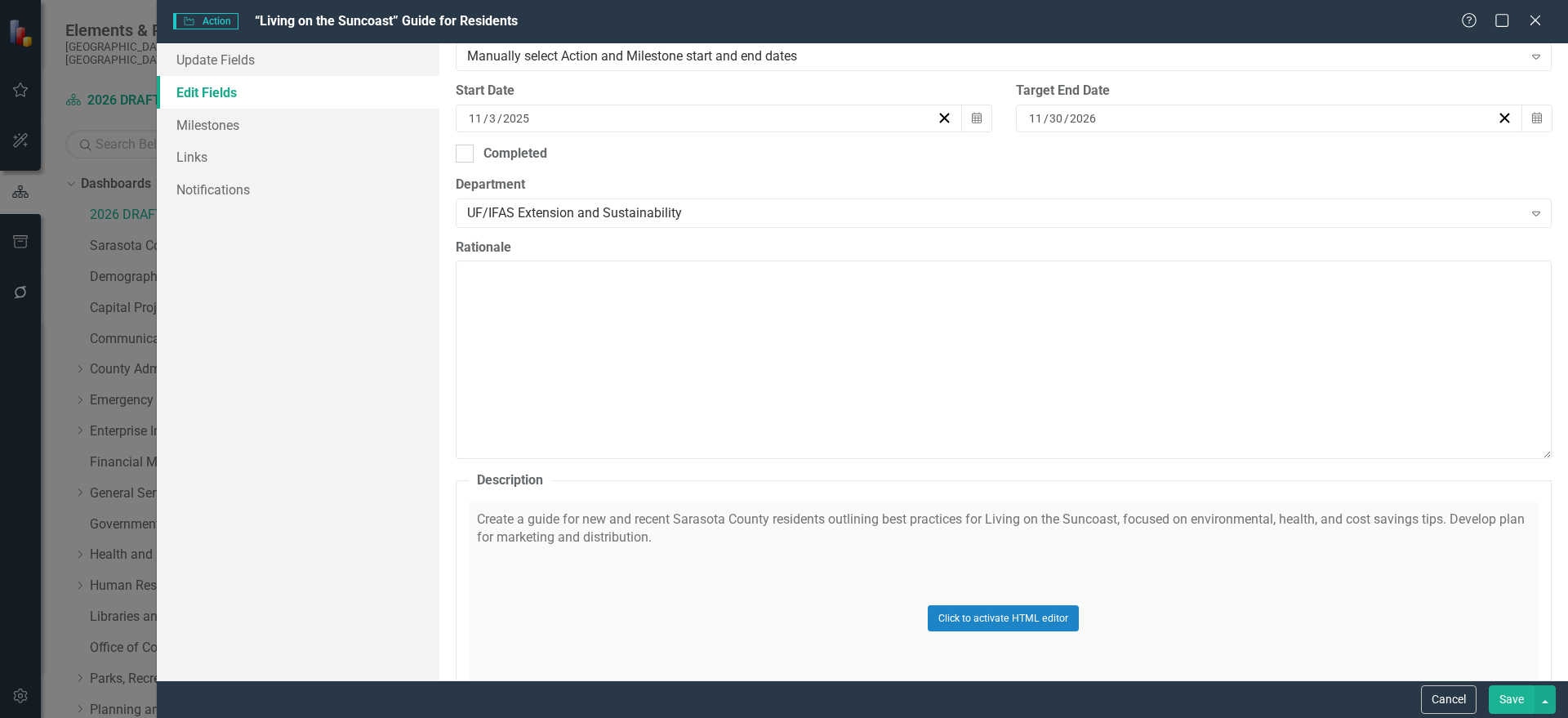
click at [1158, 509] on div "Click to activate HTML editor" at bounding box center [1003, 618] width 1070 height 233
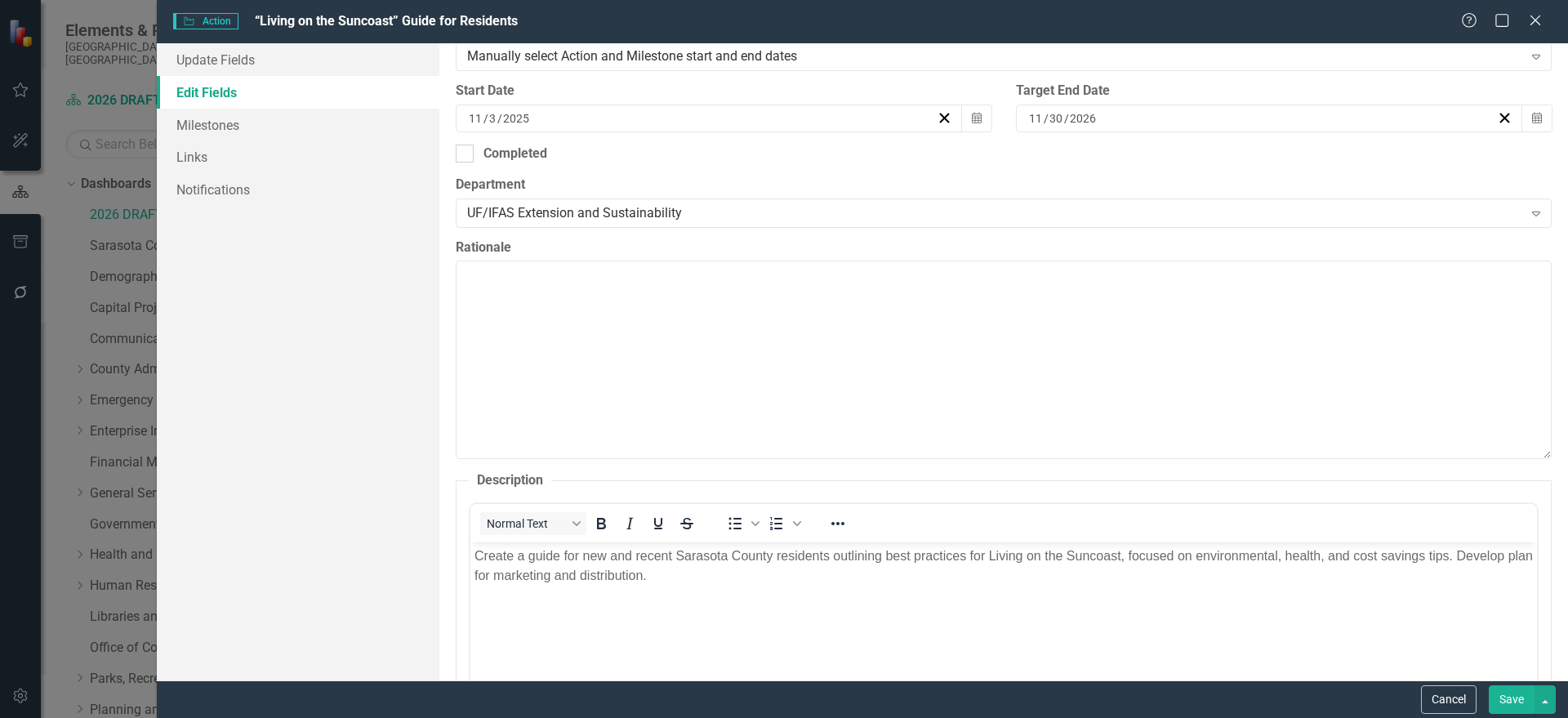
scroll to position [0, 0]
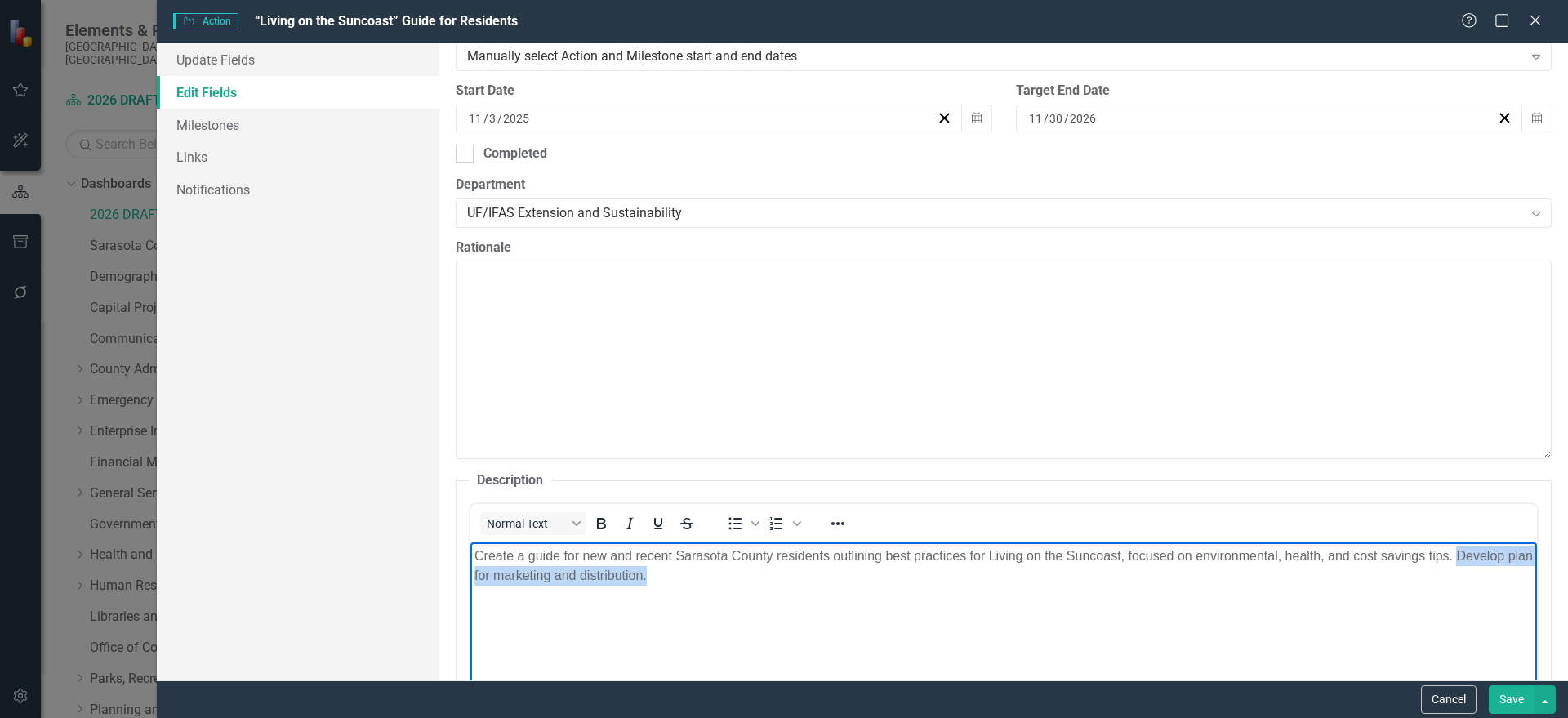
drag, startPoint x: 1474, startPoint y: 562, endPoint x: 1460, endPoint y: 556, distance: 15.2
click at [1460, 556] on body "Create a guide for new and recent Sarasota County residents outlining best prac…" at bounding box center [1002, 664] width 1066 height 246
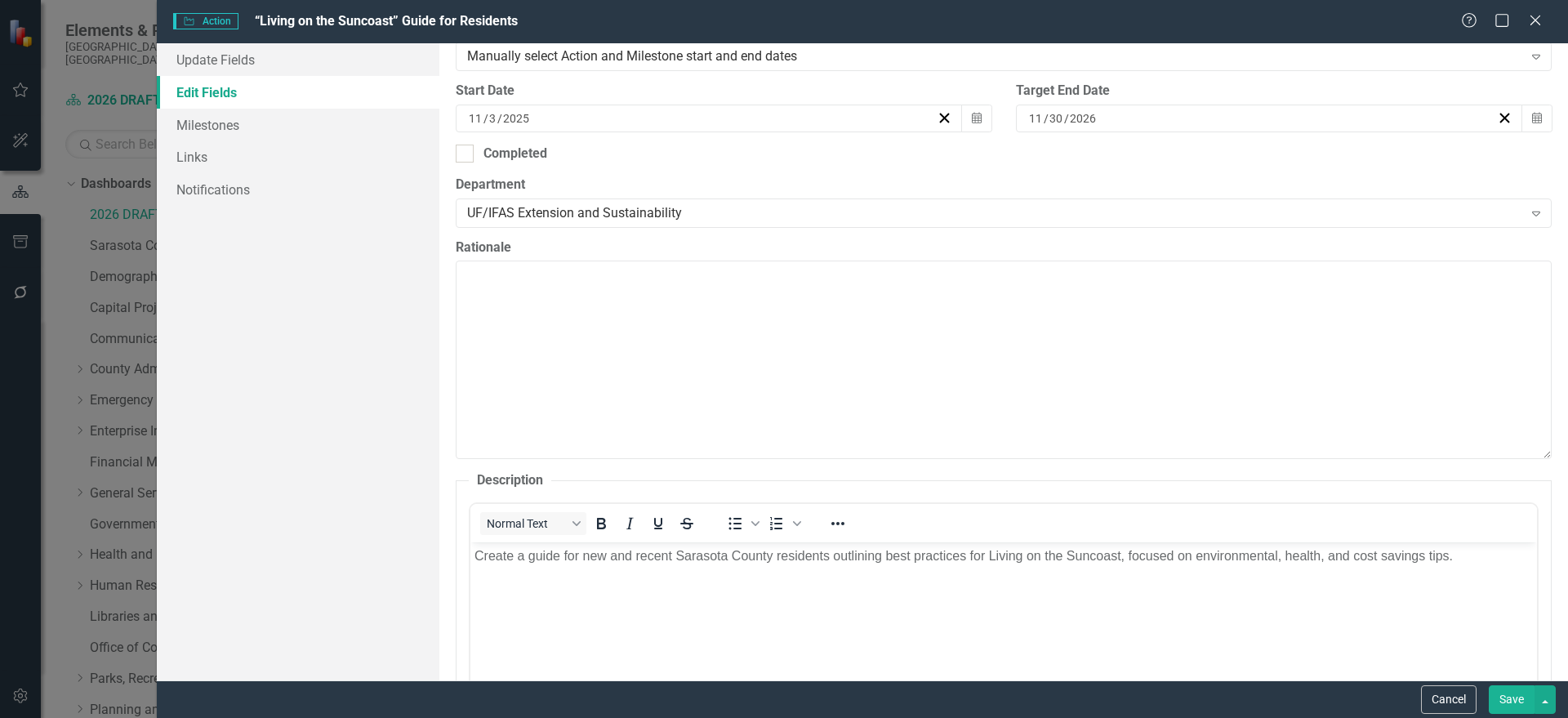
click at [1517, 706] on button "Save" at bounding box center [1511, 699] width 45 height 29
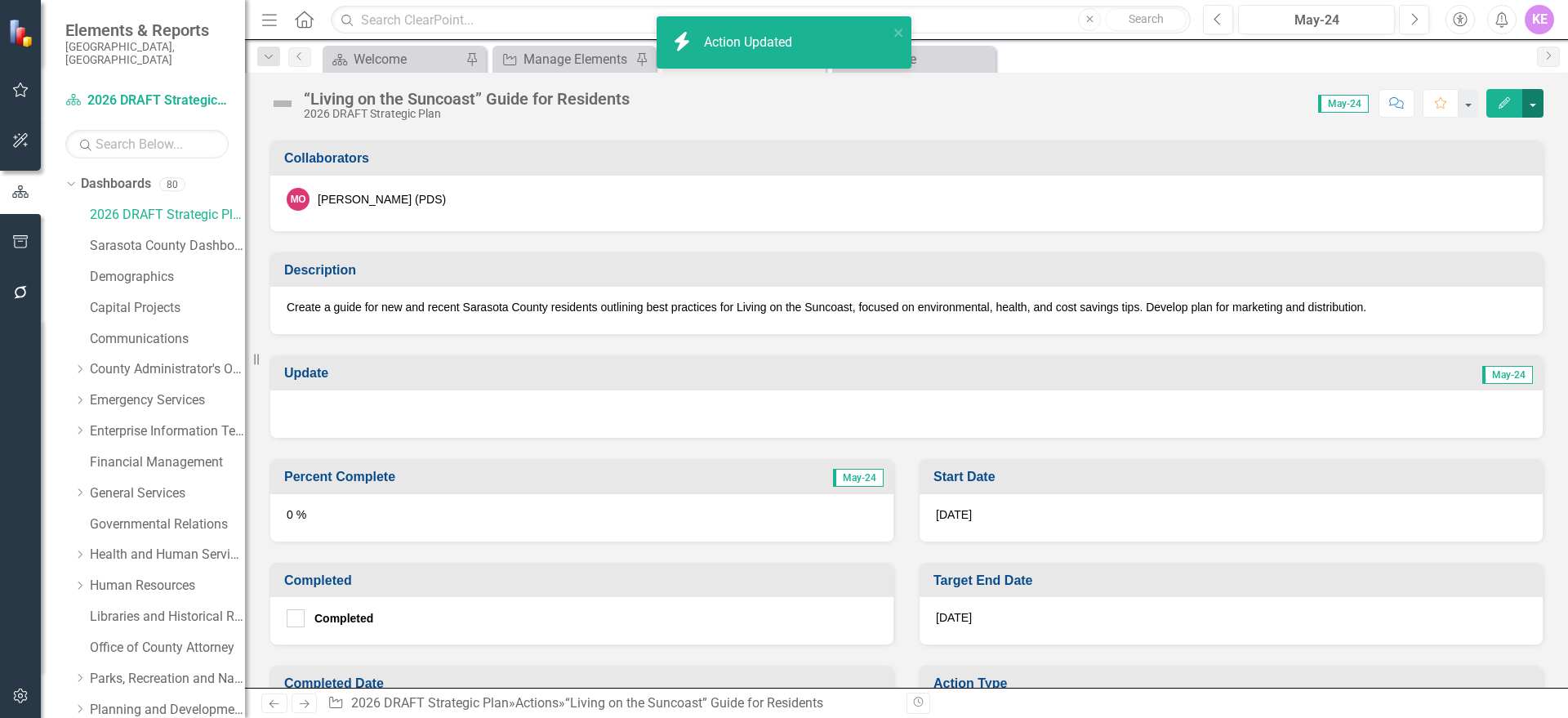
click at [1536, 100] on button "button" at bounding box center [1532, 103] width 21 height 29
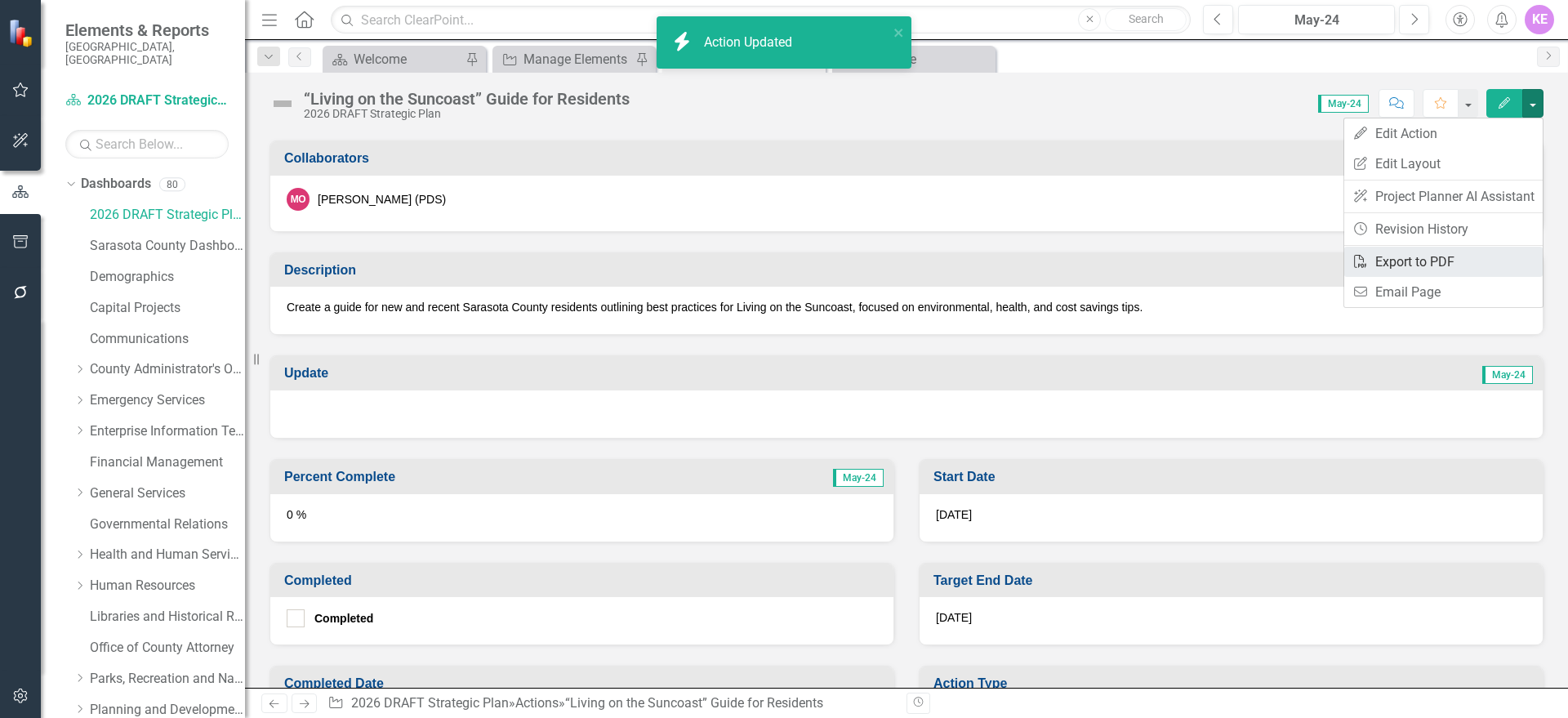
click at [1487, 262] on link "PDF Export to PDF" at bounding box center [1443, 261] width 198 height 31
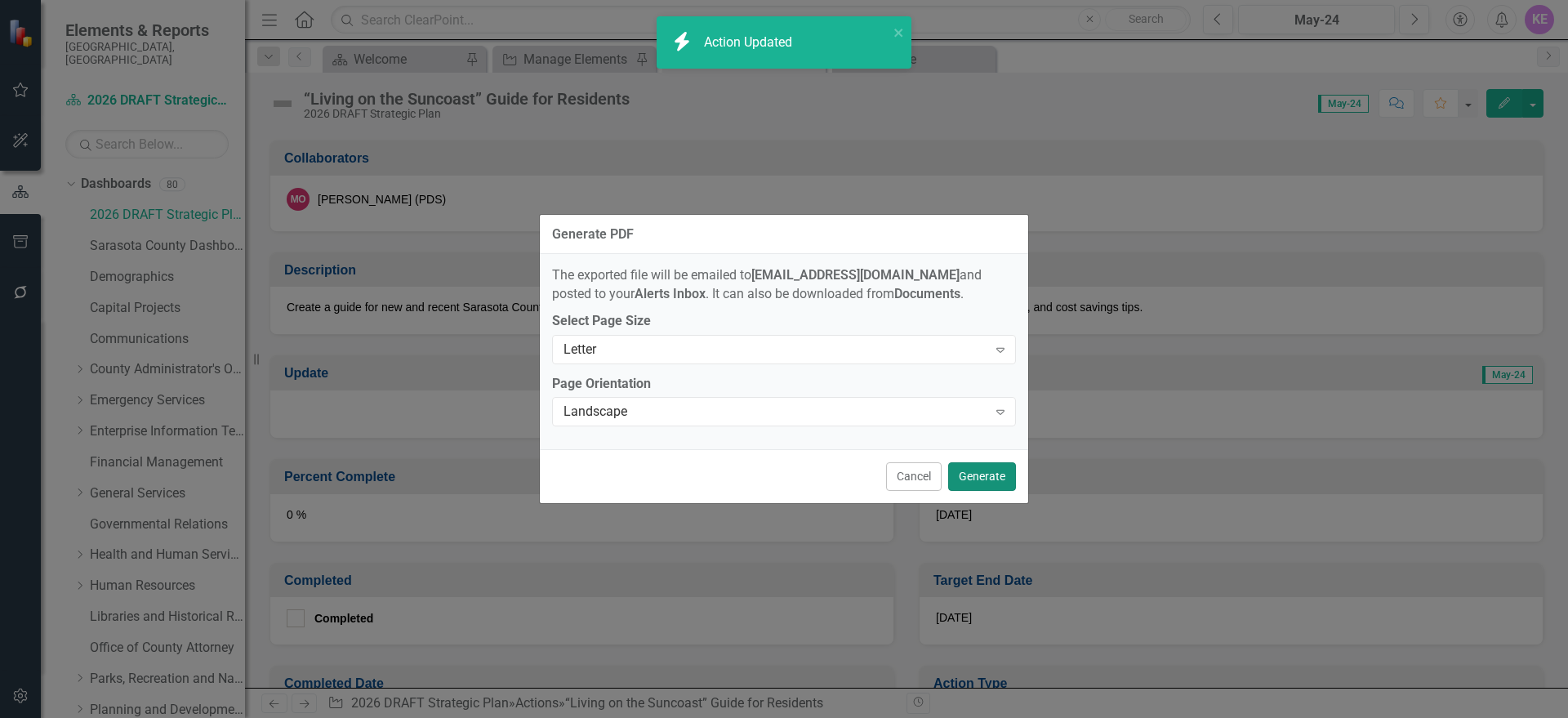
click at [978, 475] on button "Generate" at bounding box center [982, 476] width 68 height 29
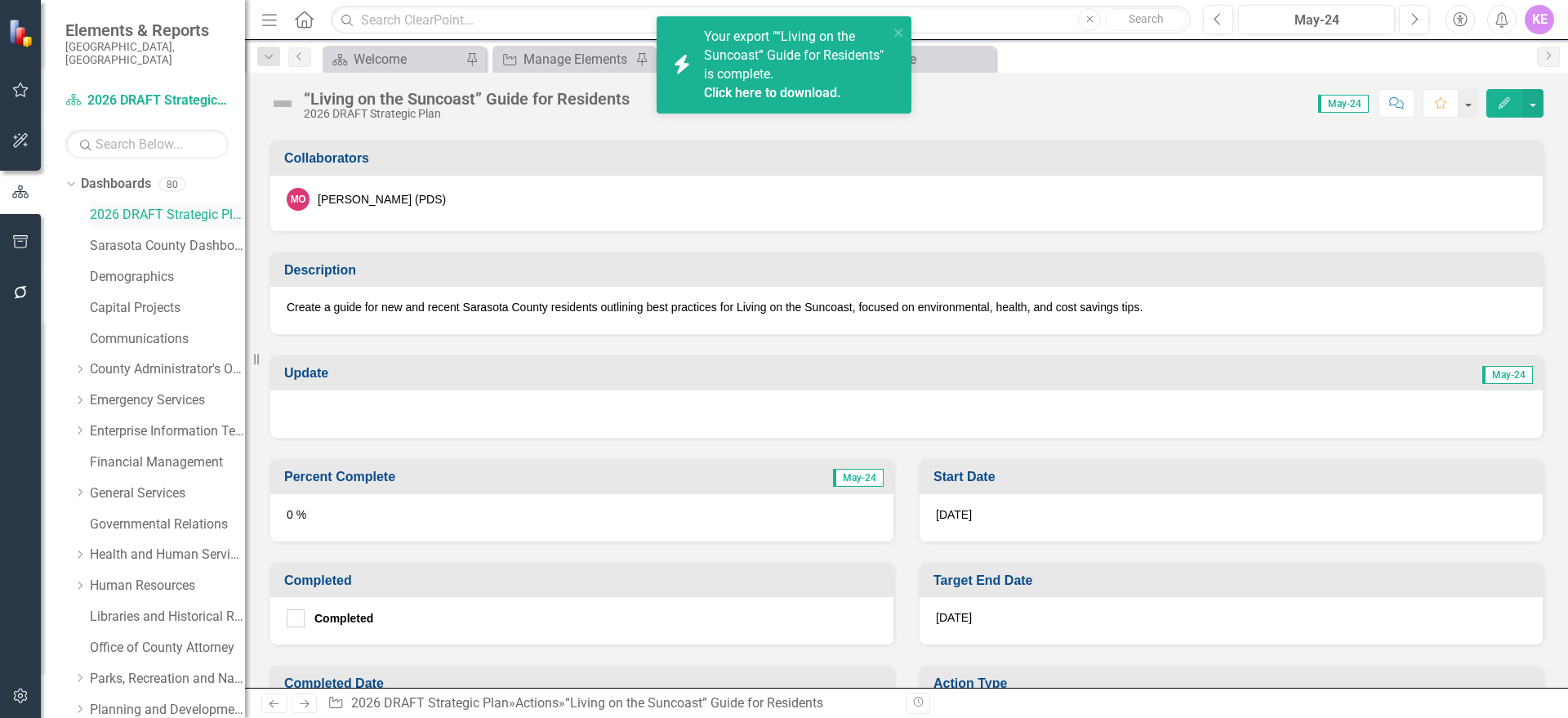
click at [176, 206] on link "2026 DRAFT Strategic Plan" at bounding box center [168, 215] width 156 height 19
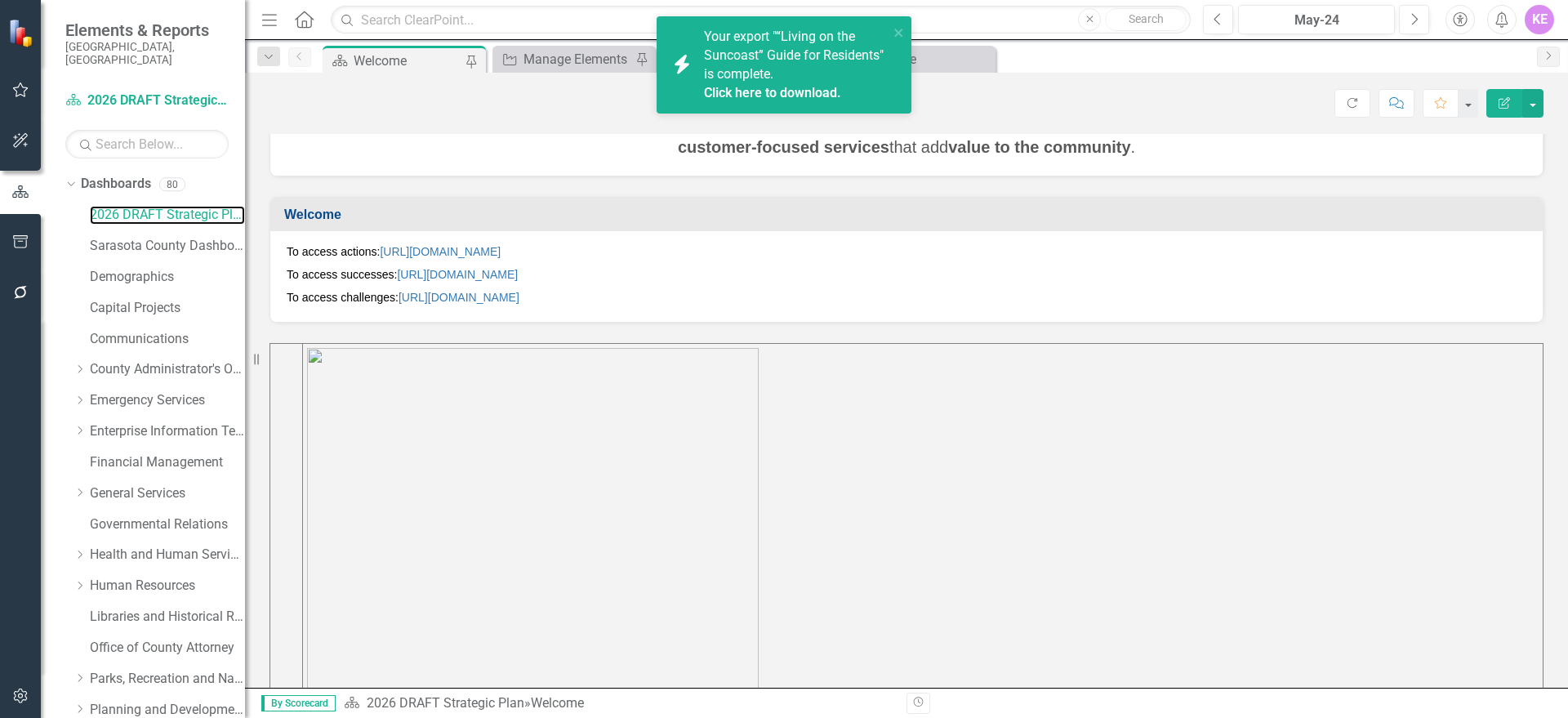
scroll to position [307, 0]
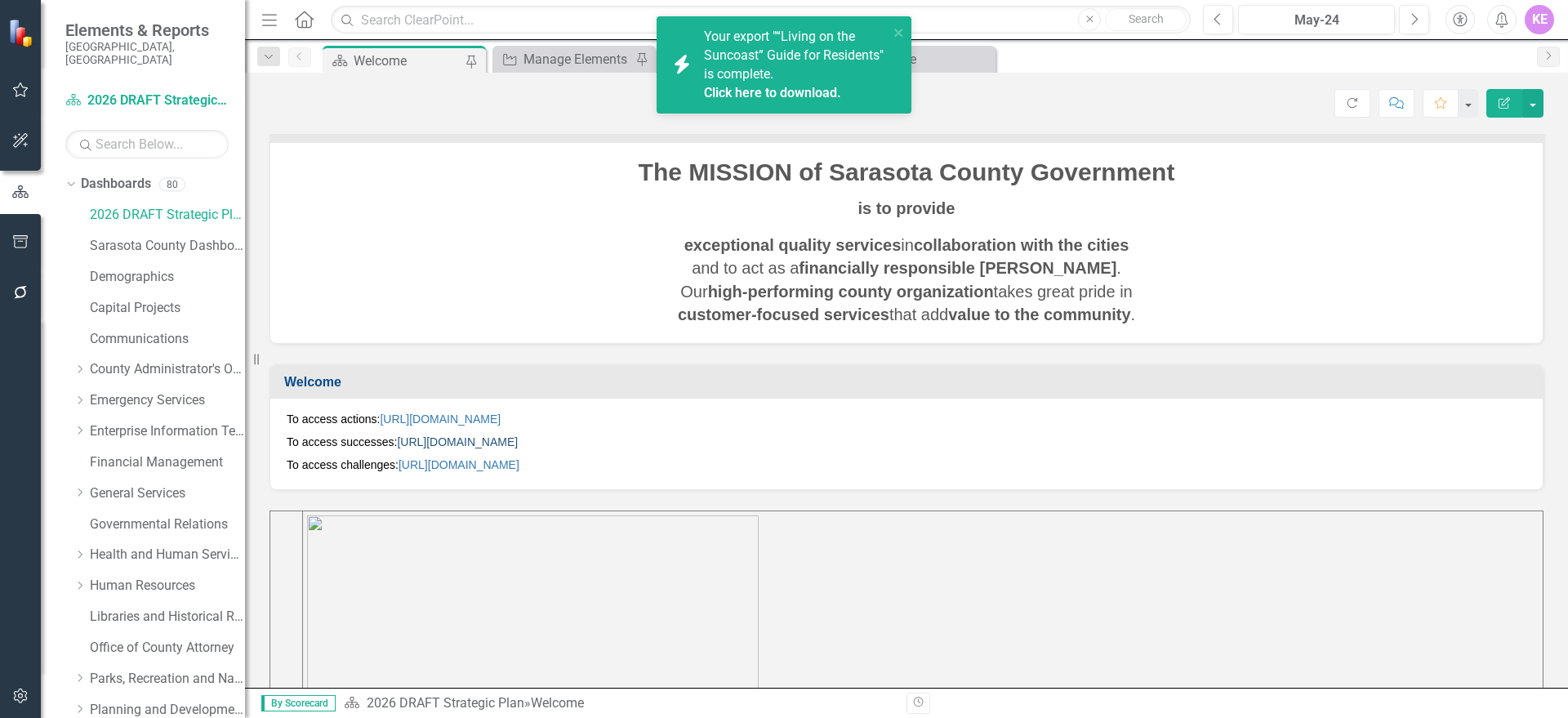
click at [448, 443] on link "[URL][DOMAIN_NAME]" at bounding box center [458, 442] width 120 height 13
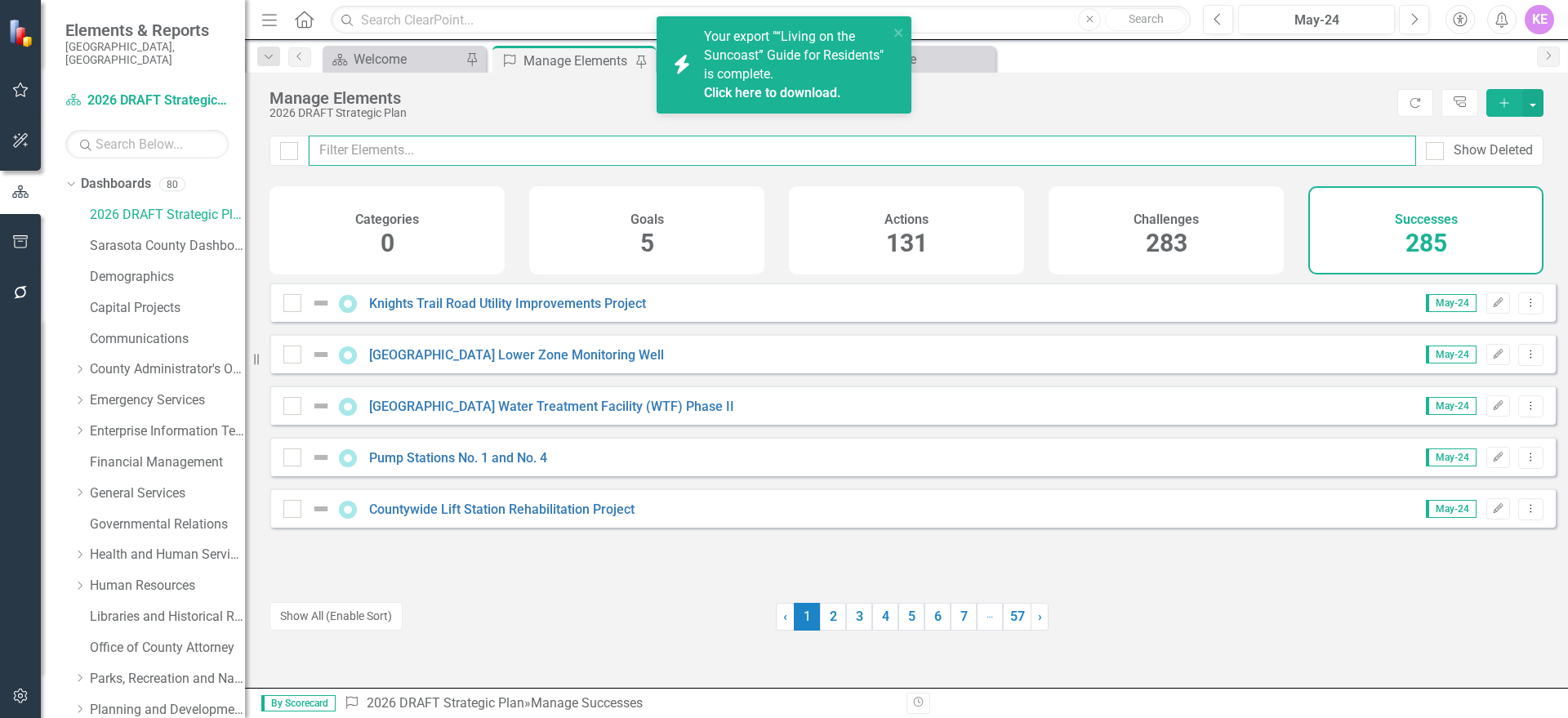
click at [497, 142] on input "text" at bounding box center [862, 150] width 1108 height 31
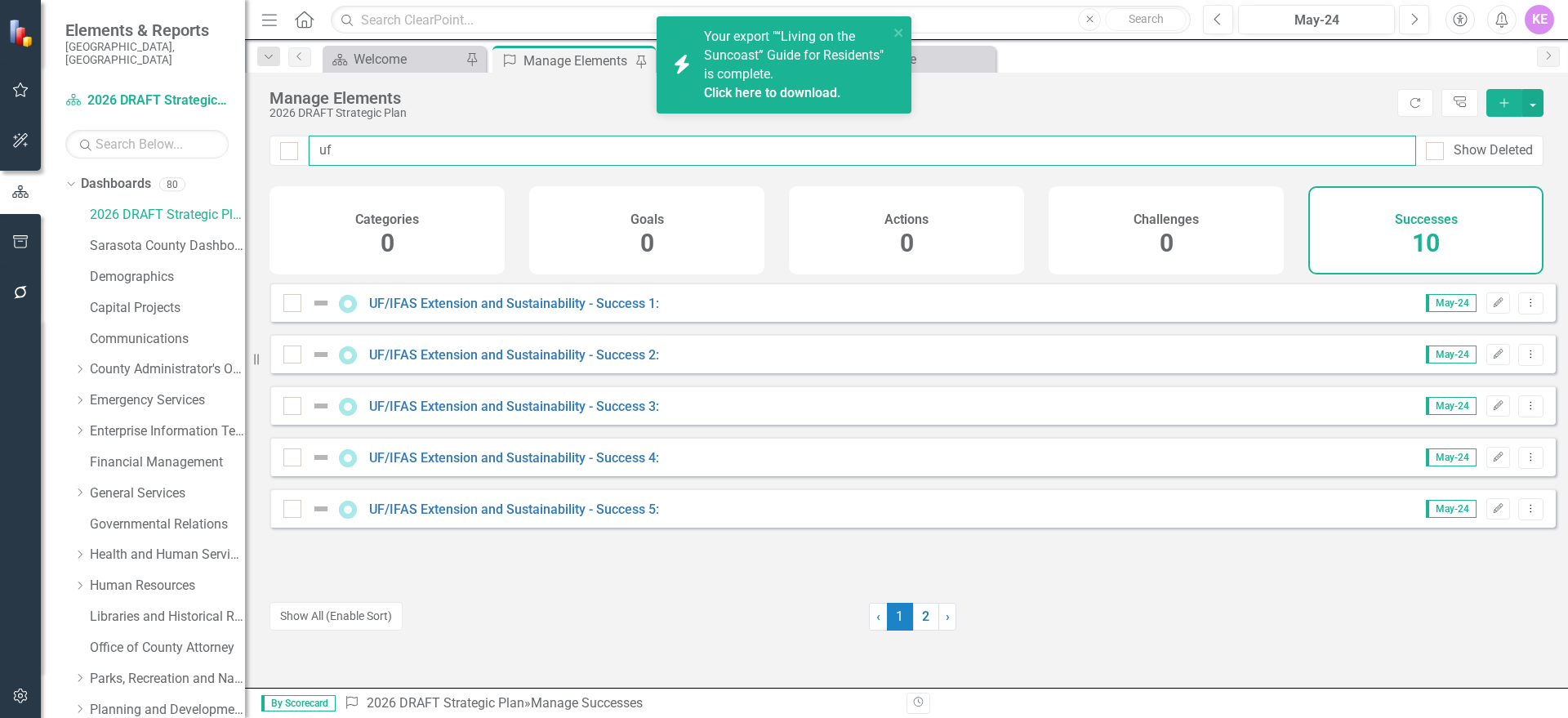
type input "uf"
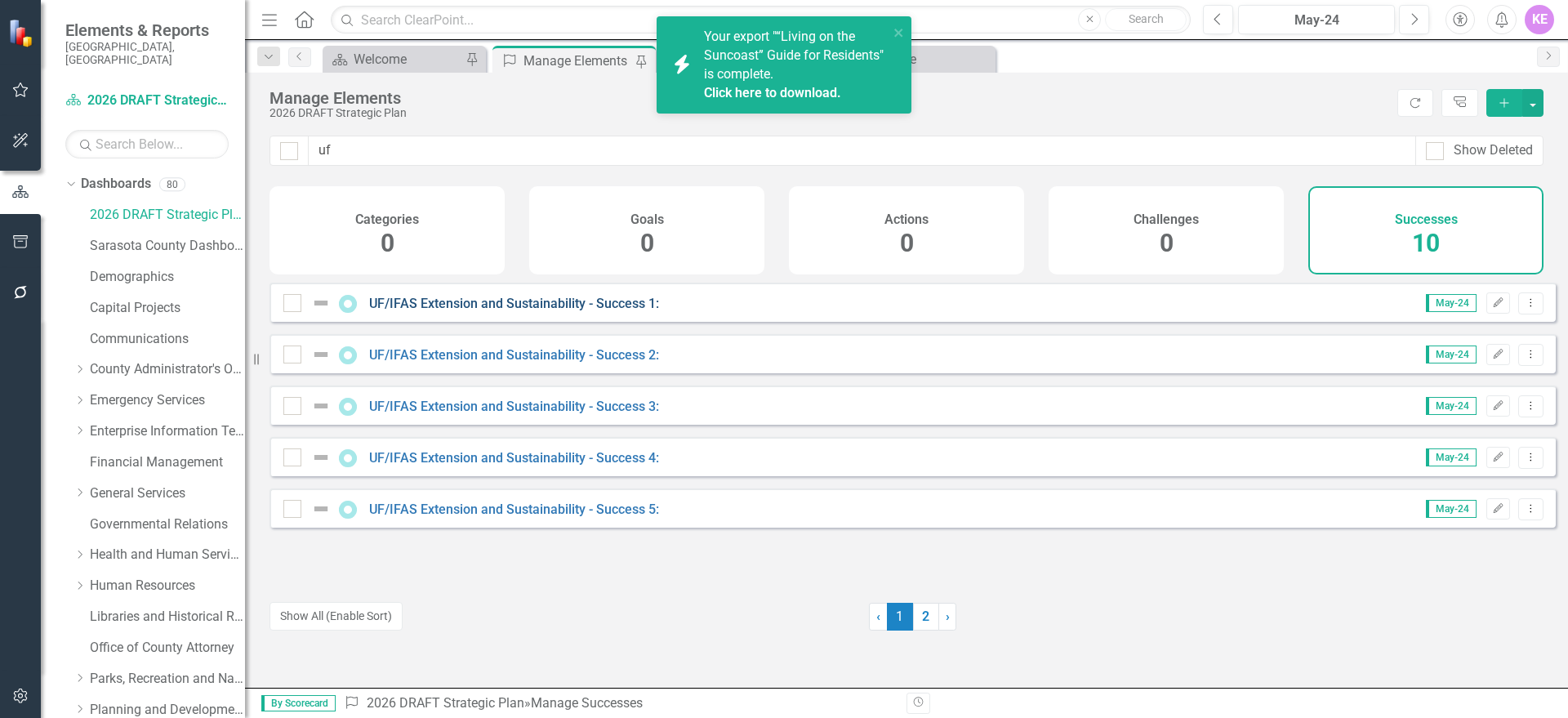
click at [575, 309] on link "UF/IFAS Extension and Sustainability - Success 1:" at bounding box center [514, 303] width 290 height 16
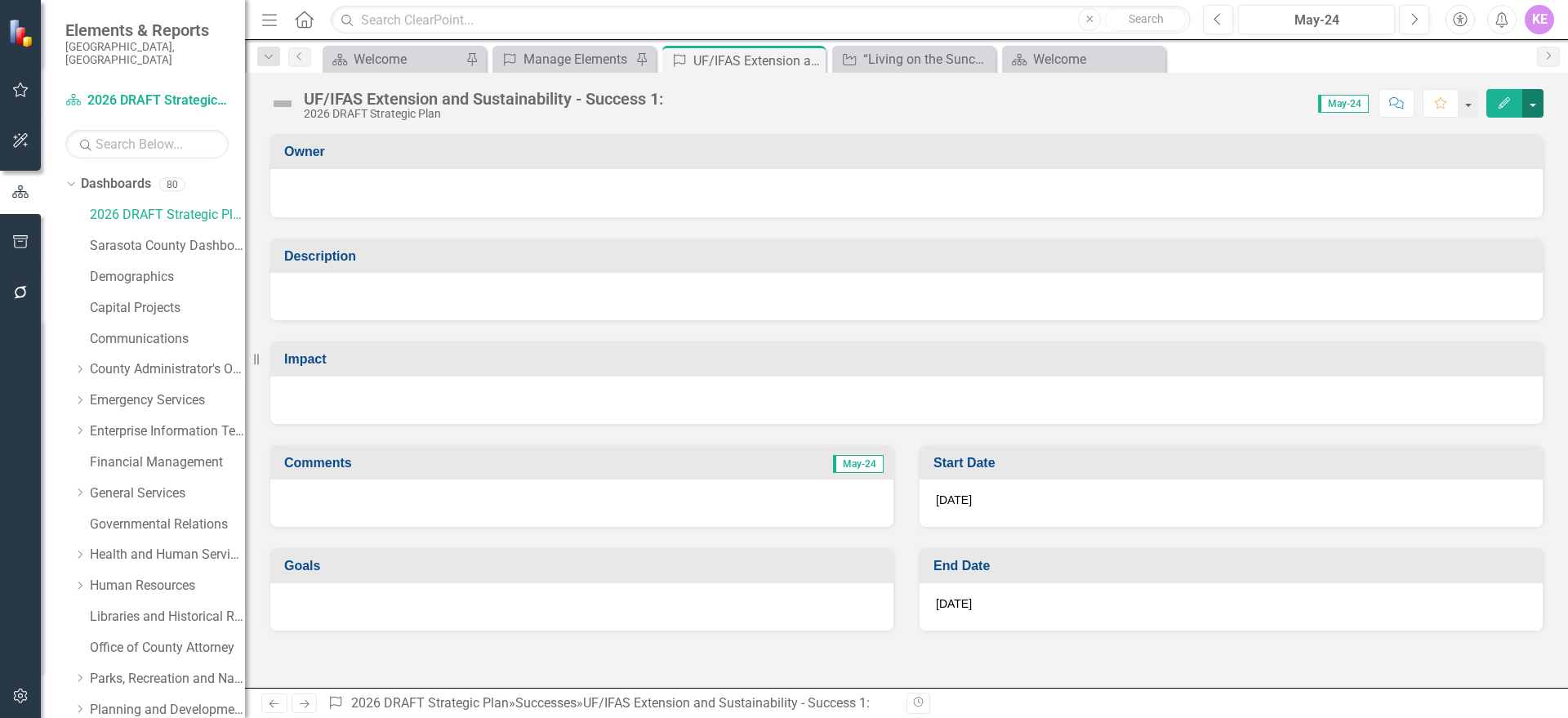
click at [1529, 107] on button "button" at bounding box center [1532, 103] width 21 height 29
click at [1515, 132] on link "Edit Edit Success" at bounding box center [1476, 133] width 132 height 31
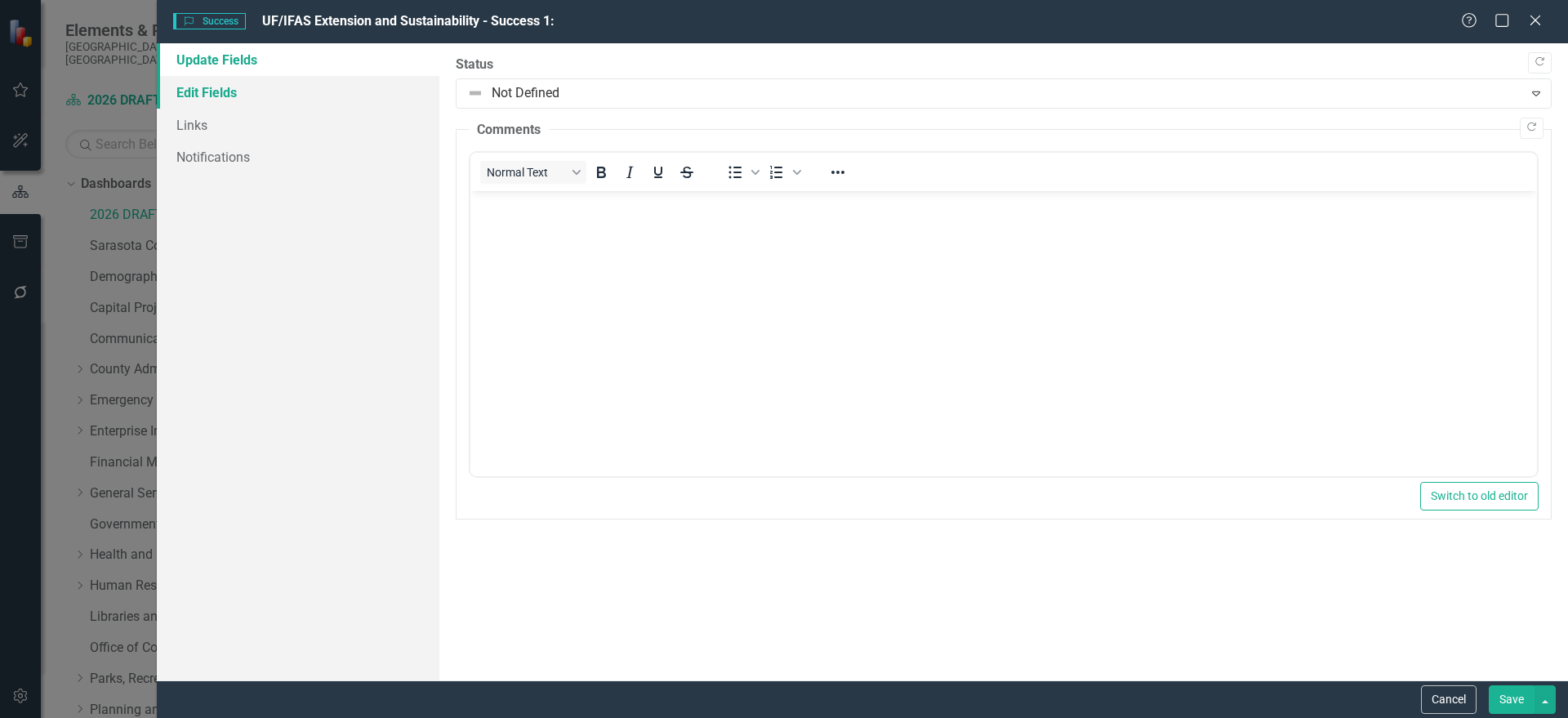
click at [242, 101] on link "Edit Fields" at bounding box center [297, 92] width 282 height 32
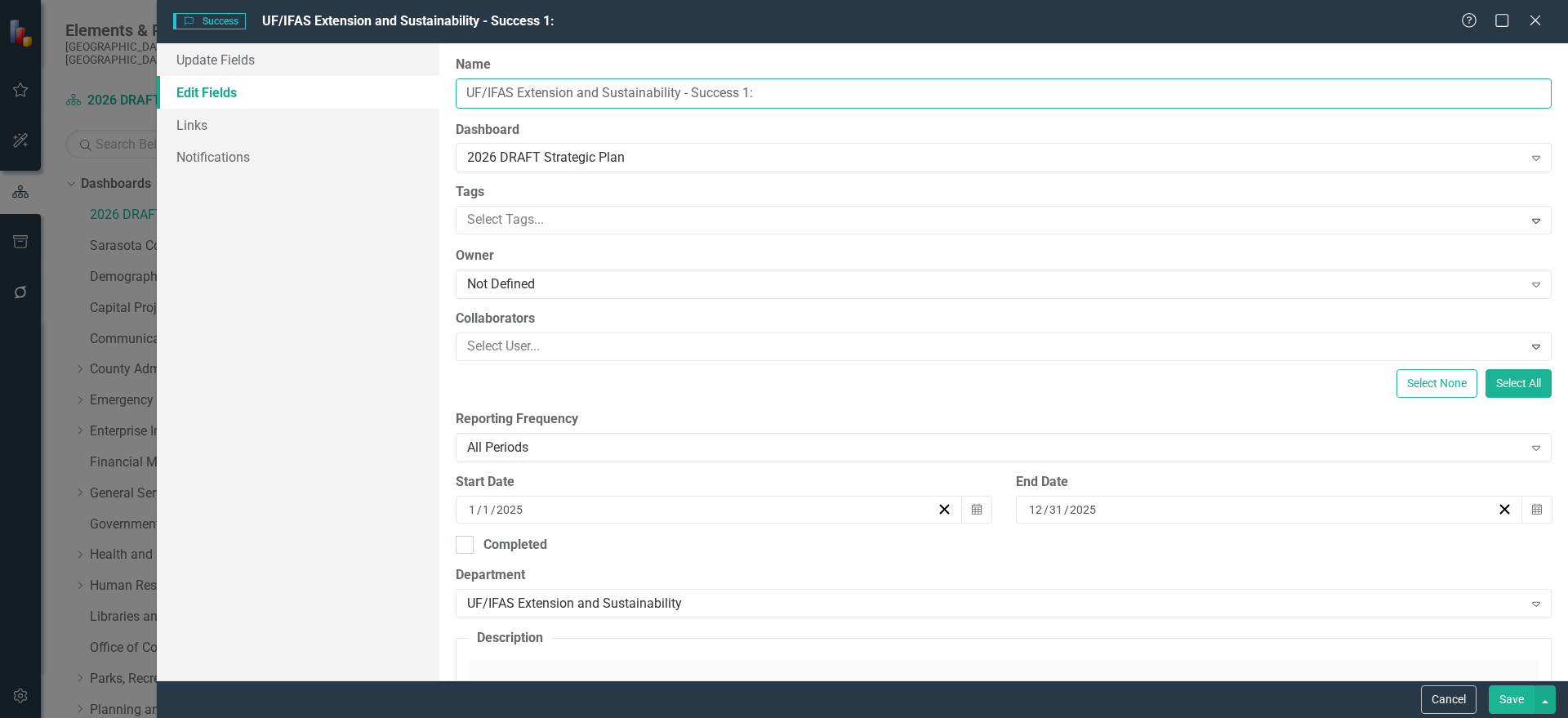
click at [780, 94] on input "UF/IFAS Extension and Sustainability - Success 1:" at bounding box center [1003, 94] width 1096 height 31
drag, startPoint x: 781, startPoint y: 94, endPoint x: 418, endPoint y: 90, distance: 363.0
click at [418, 90] on div "Update Fields Edit Fields Links Notifications "Update" fields in ClearPoint are…" at bounding box center [862, 362] width 1411 height 637
type input "UF/IFAS Extension and Sustainability - Success 1:v"
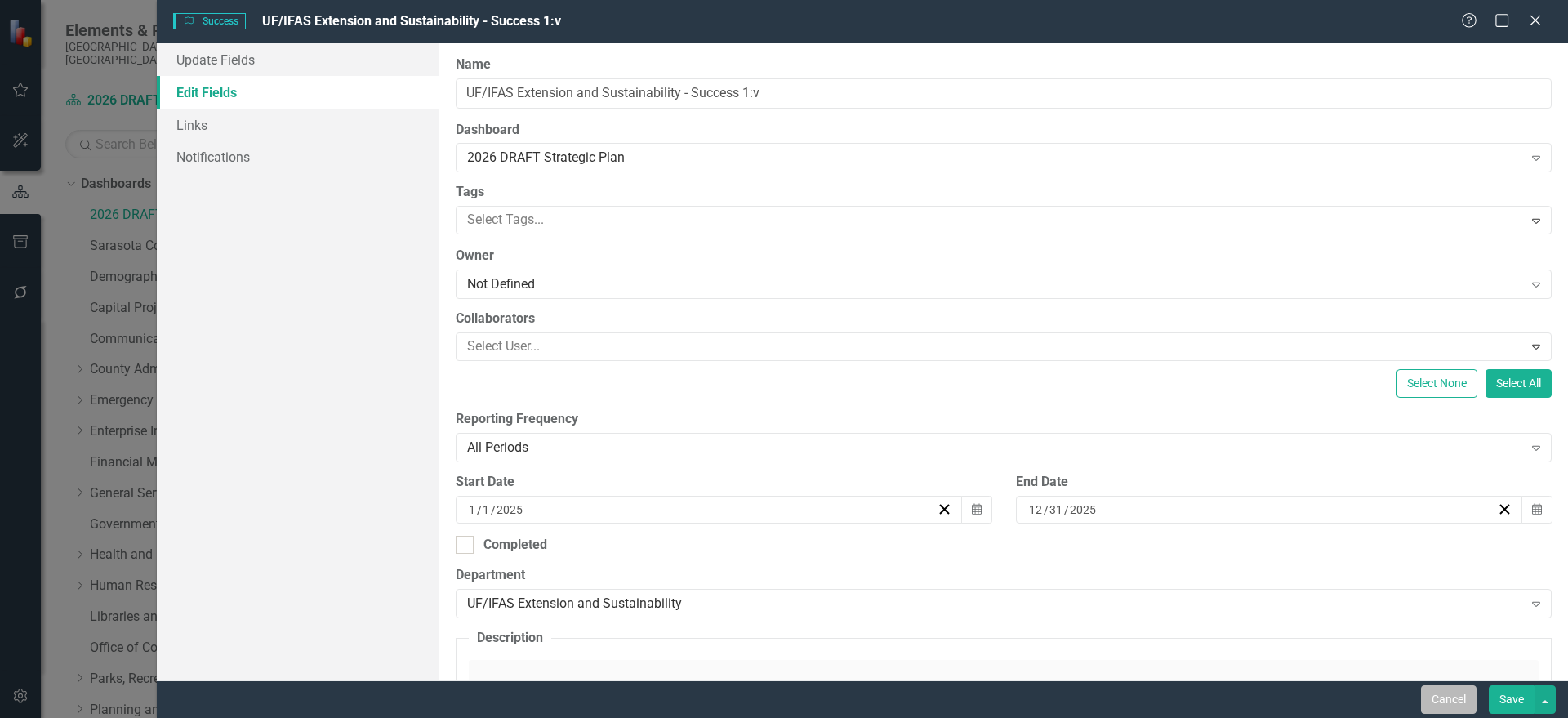
click at [1449, 694] on button "Cancel" at bounding box center [1449, 699] width 56 height 29
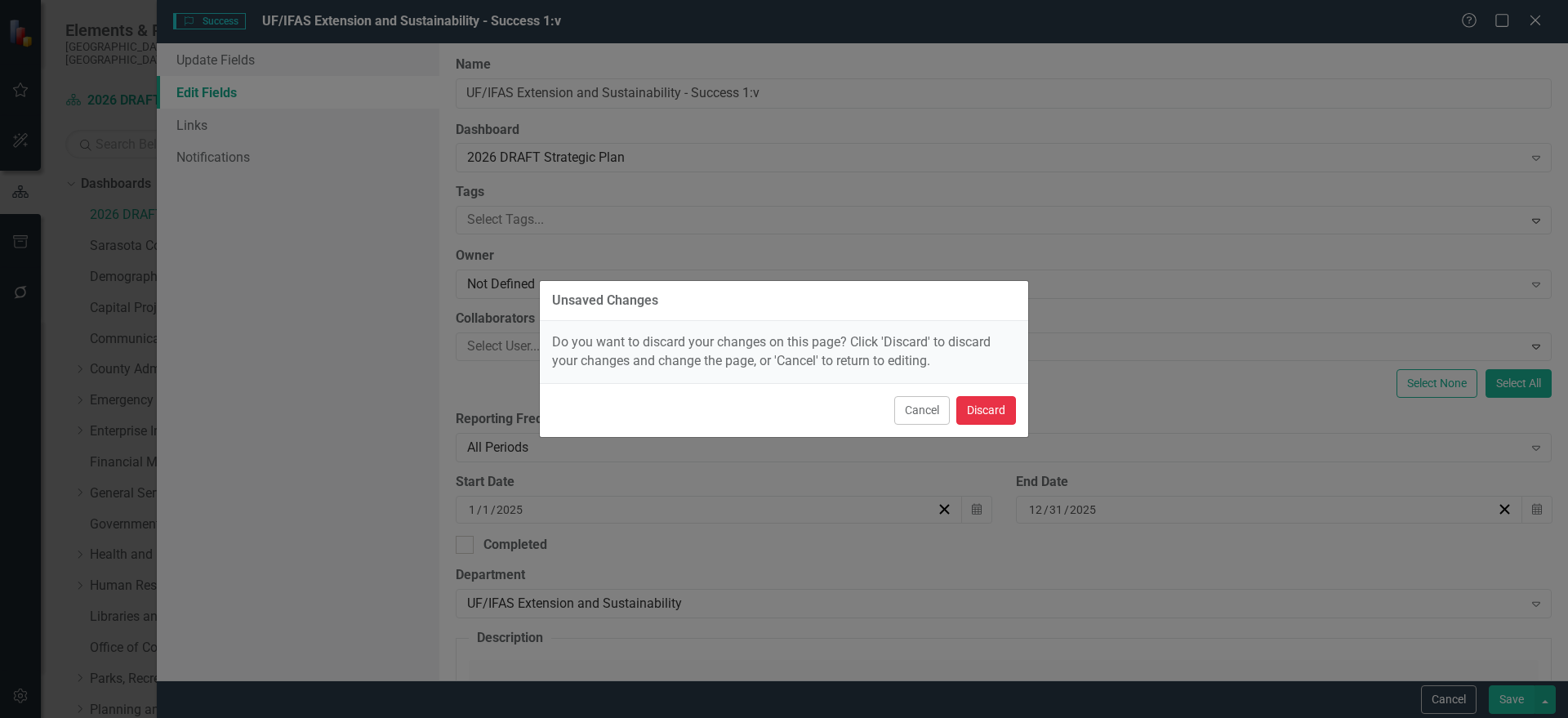
click at [997, 406] on button "Discard" at bounding box center [985, 410] width 59 height 29
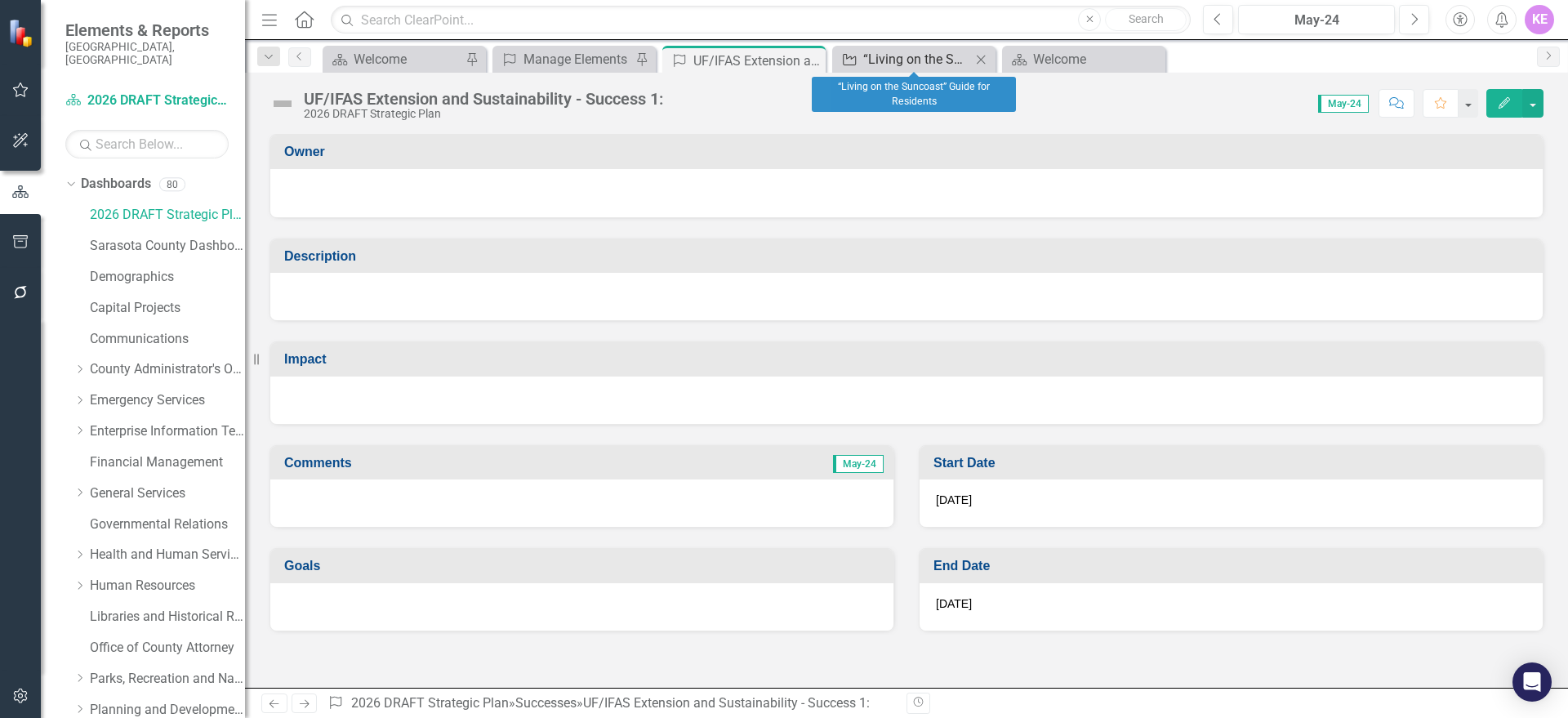
click at [925, 60] on div "“Living on the Suncoast” Guide for Residents" at bounding box center [917, 59] width 107 height 20
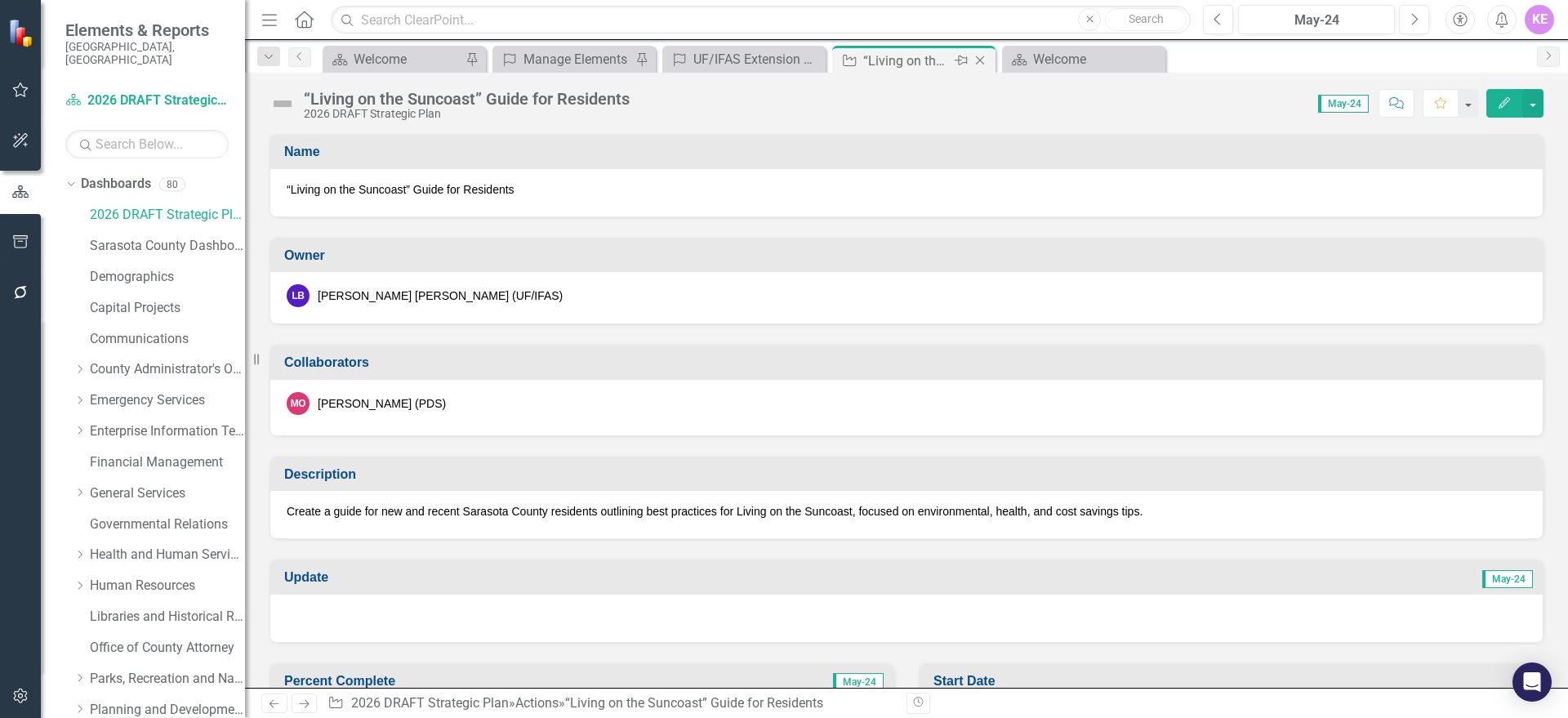
click at [982, 55] on icon "Close" at bounding box center [980, 60] width 17 height 13
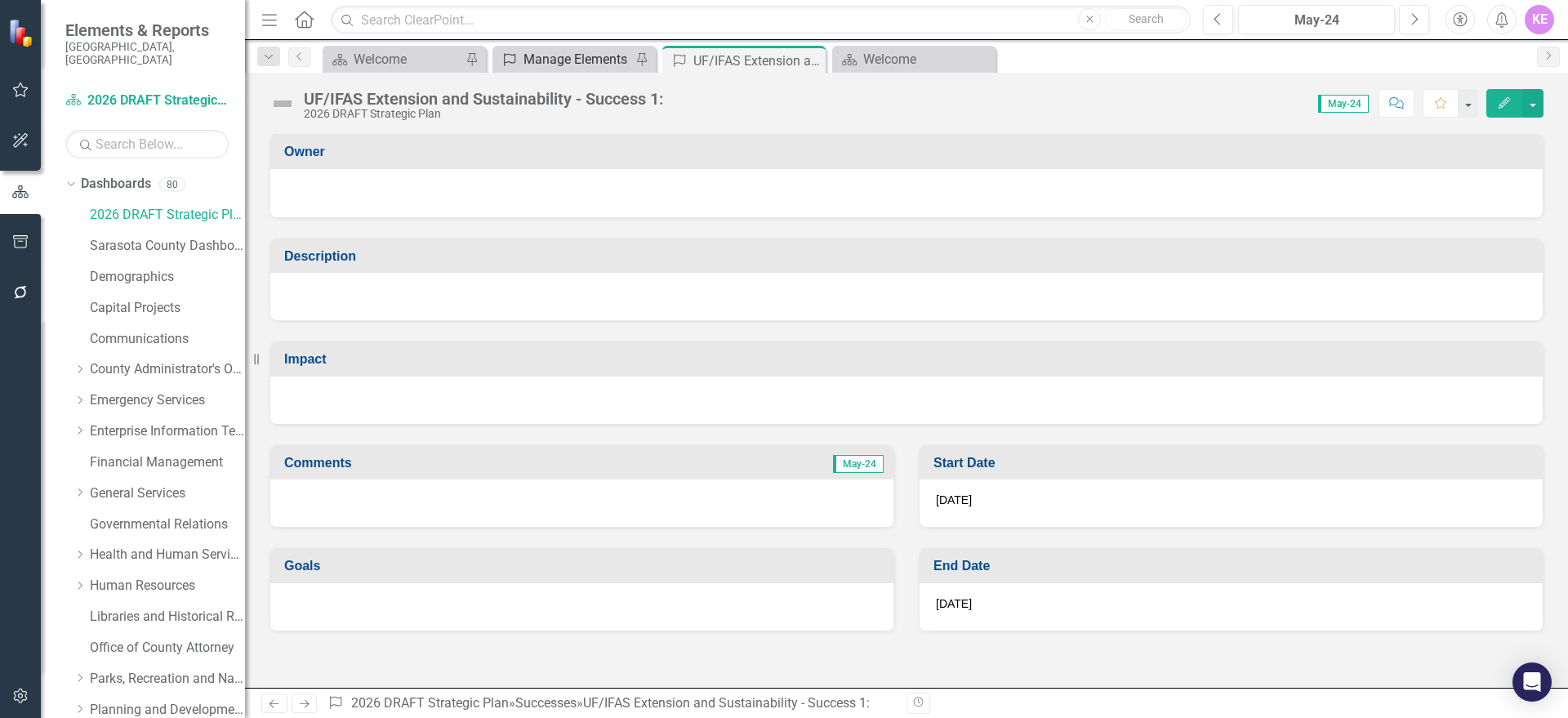
click at [532, 57] on div "Manage Elements" at bounding box center [577, 59] width 107 height 20
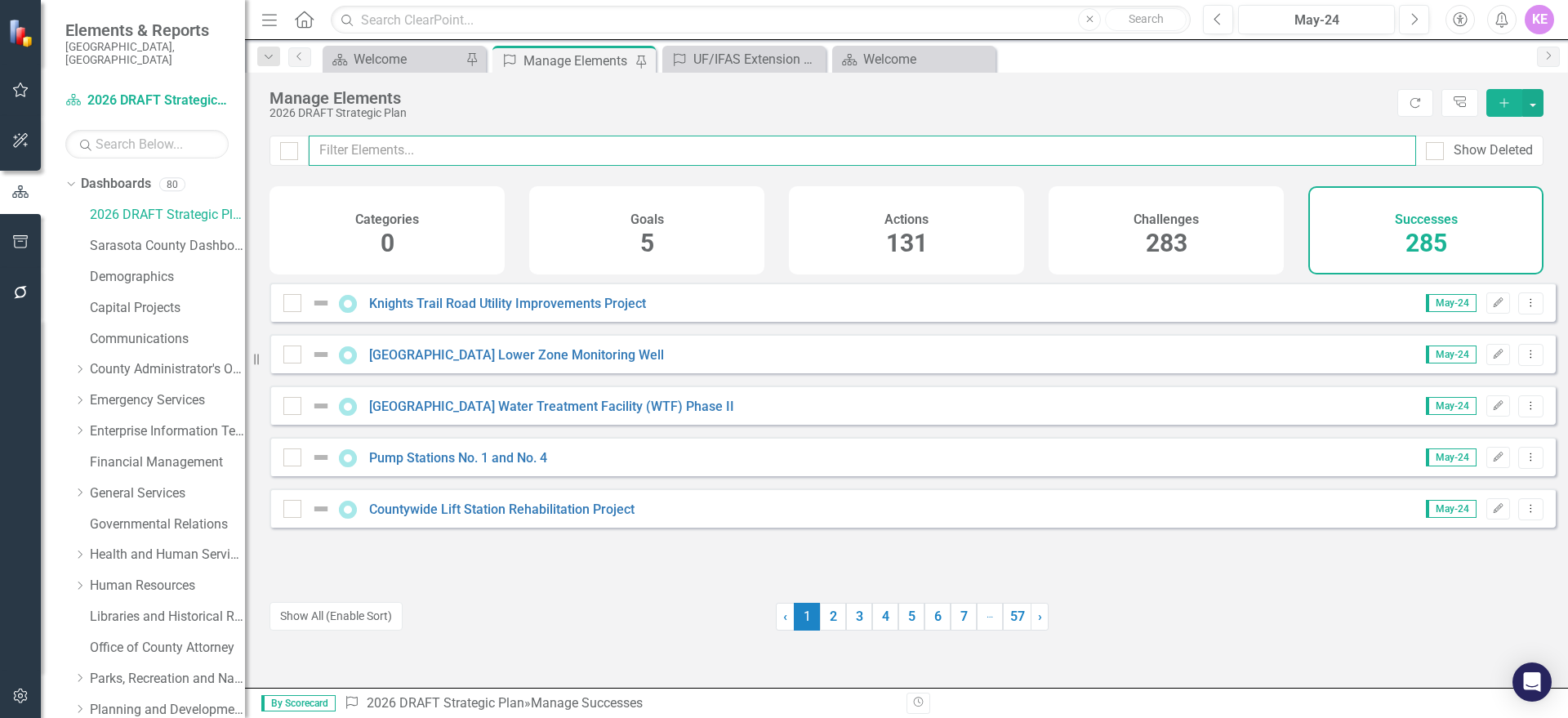
click at [488, 146] on input "text" at bounding box center [862, 150] width 1108 height 31
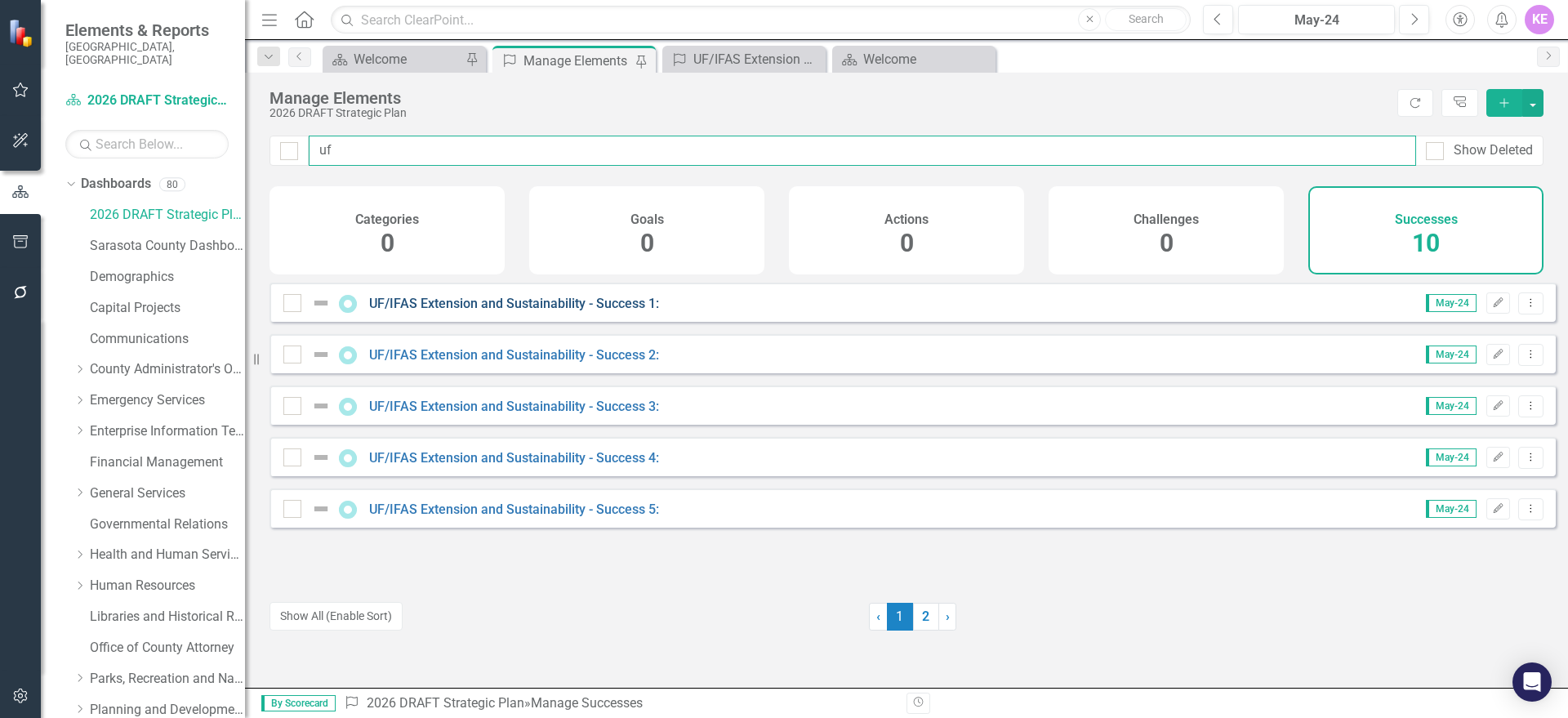
type input "uf"
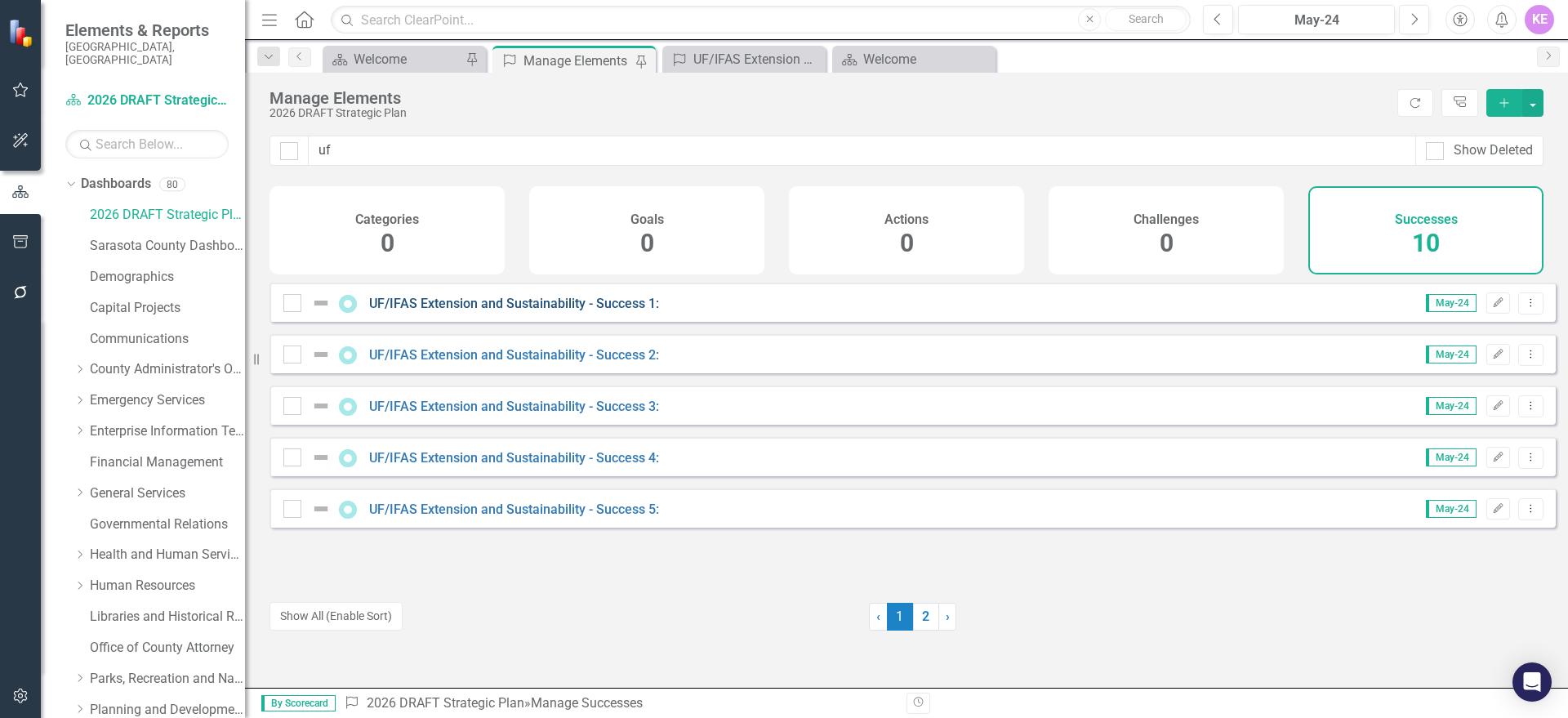
click at [621, 311] on link "UF/IFAS Extension and Sustainability - Success 1:" at bounding box center [514, 303] width 290 height 16
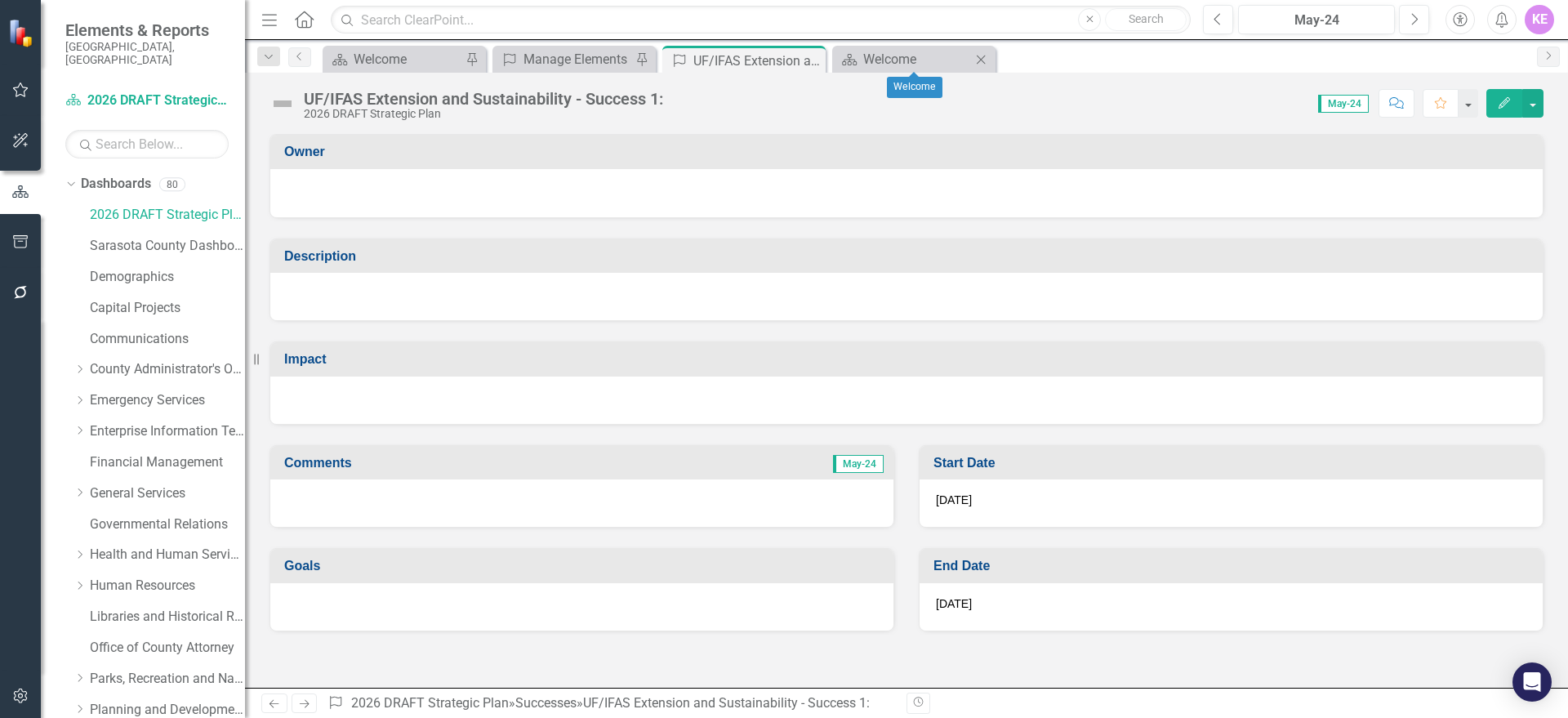
click at [986, 62] on icon "Close" at bounding box center [981, 59] width 17 height 13
click at [1529, 95] on button "button" at bounding box center [1532, 103] width 21 height 29
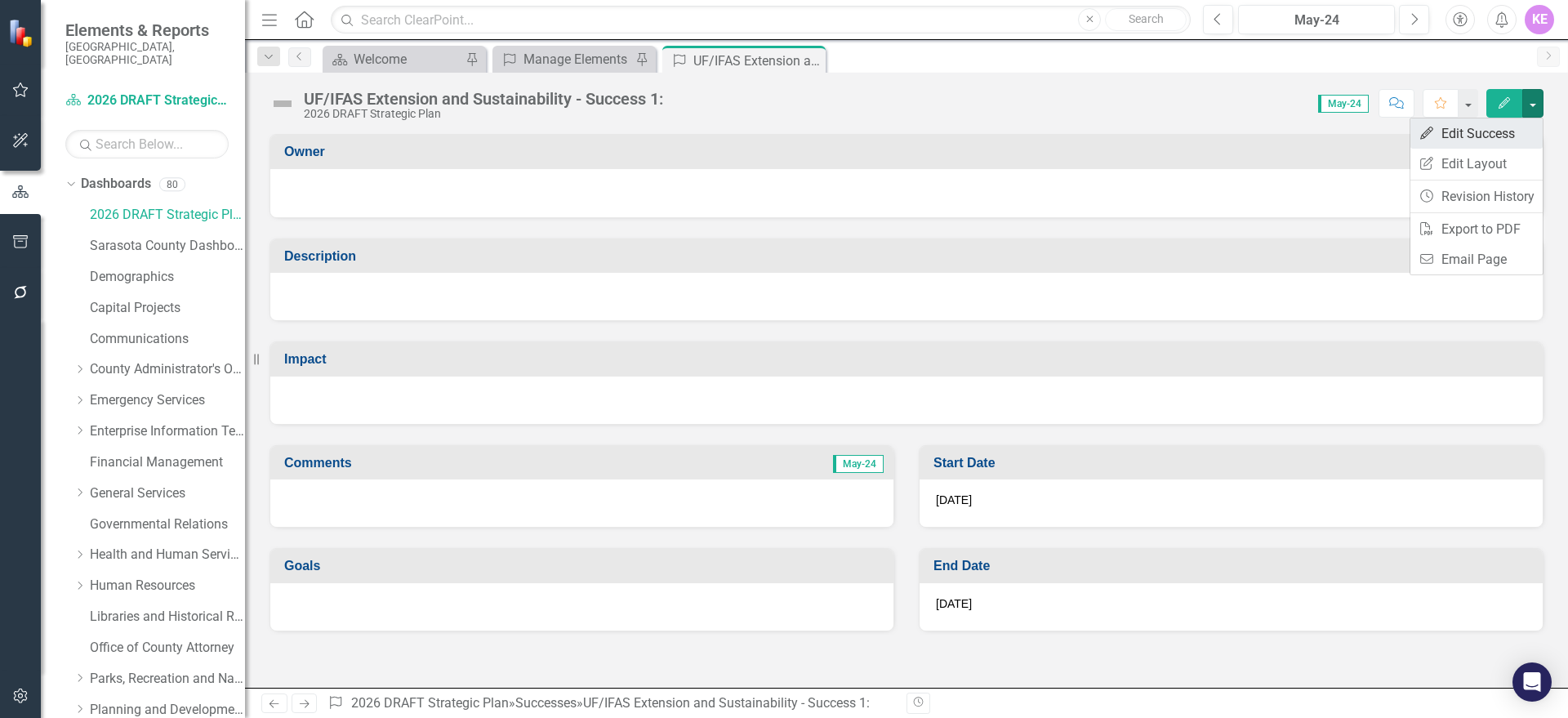
click at [1497, 142] on link "Edit Edit Success" at bounding box center [1476, 133] width 132 height 31
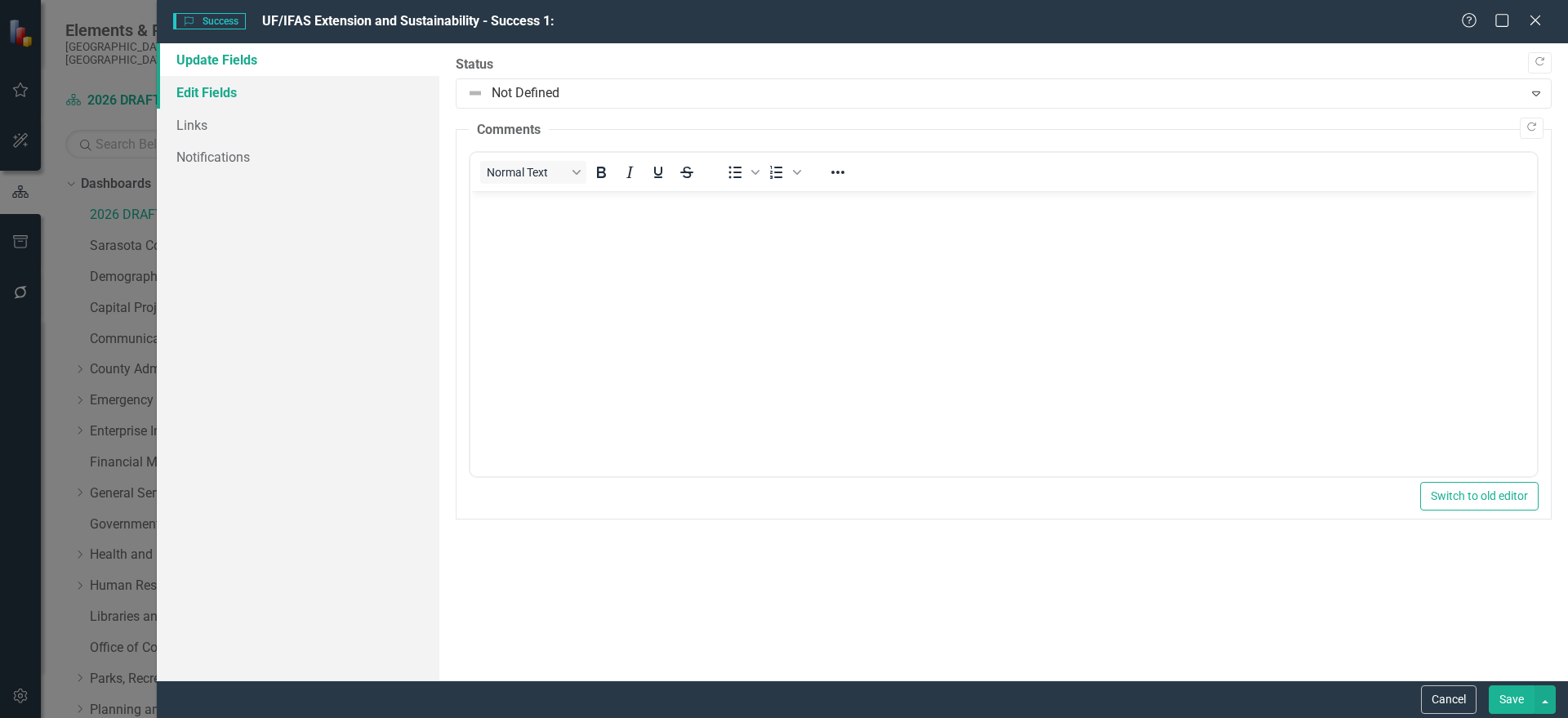
click at [313, 101] on link "Edit Fields" at bounding box center [297, 92] width 282 height 32
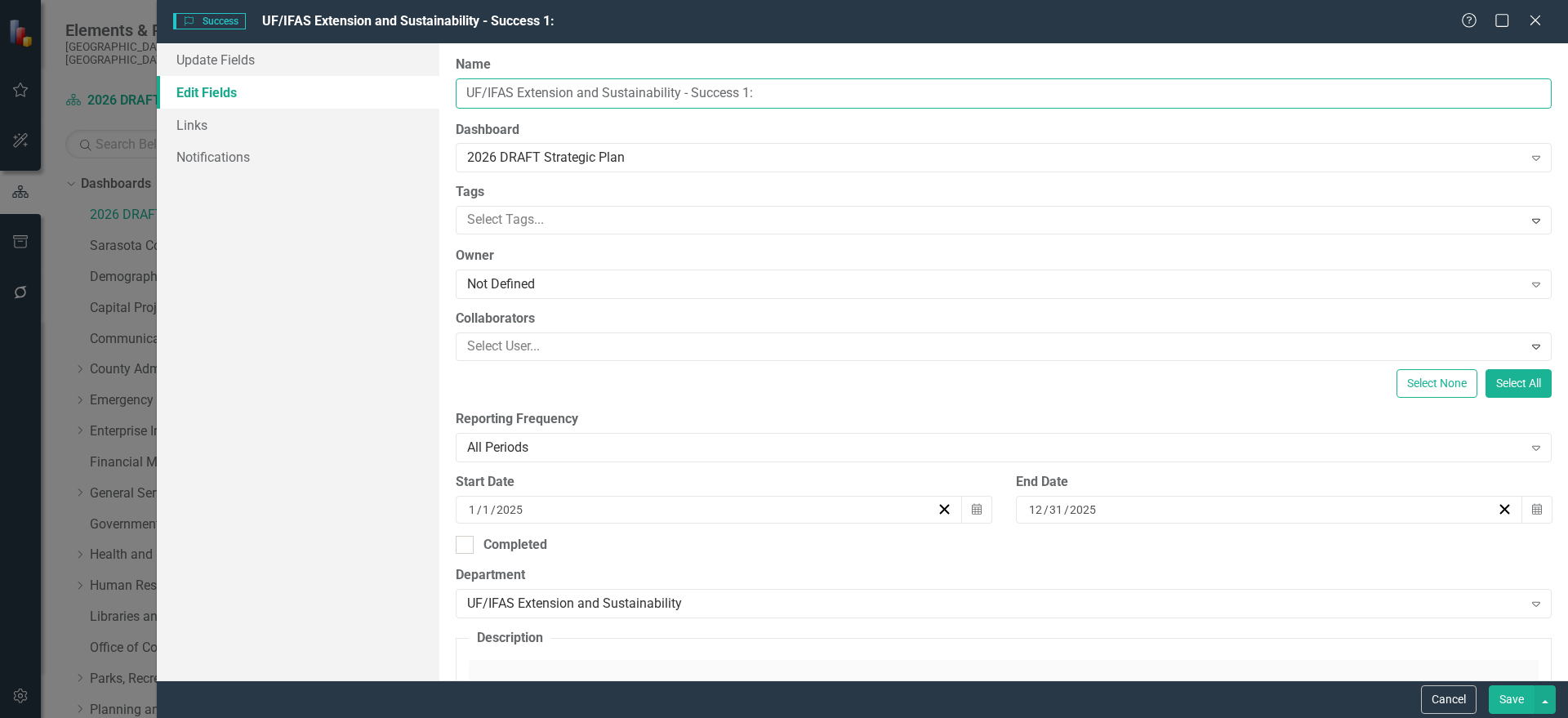
drag, startPoint x: 784, startPoint y: 93, endPoint x: 348, endPoint y: 95, distance: 436.0
click at [348, 95] on div "Update Fields Edit Fields Links Notifications "Update" fields in ClearPoint are…" at bounding box center [862, 362] width 1411 height 637
paste input "Extension Educational Events"
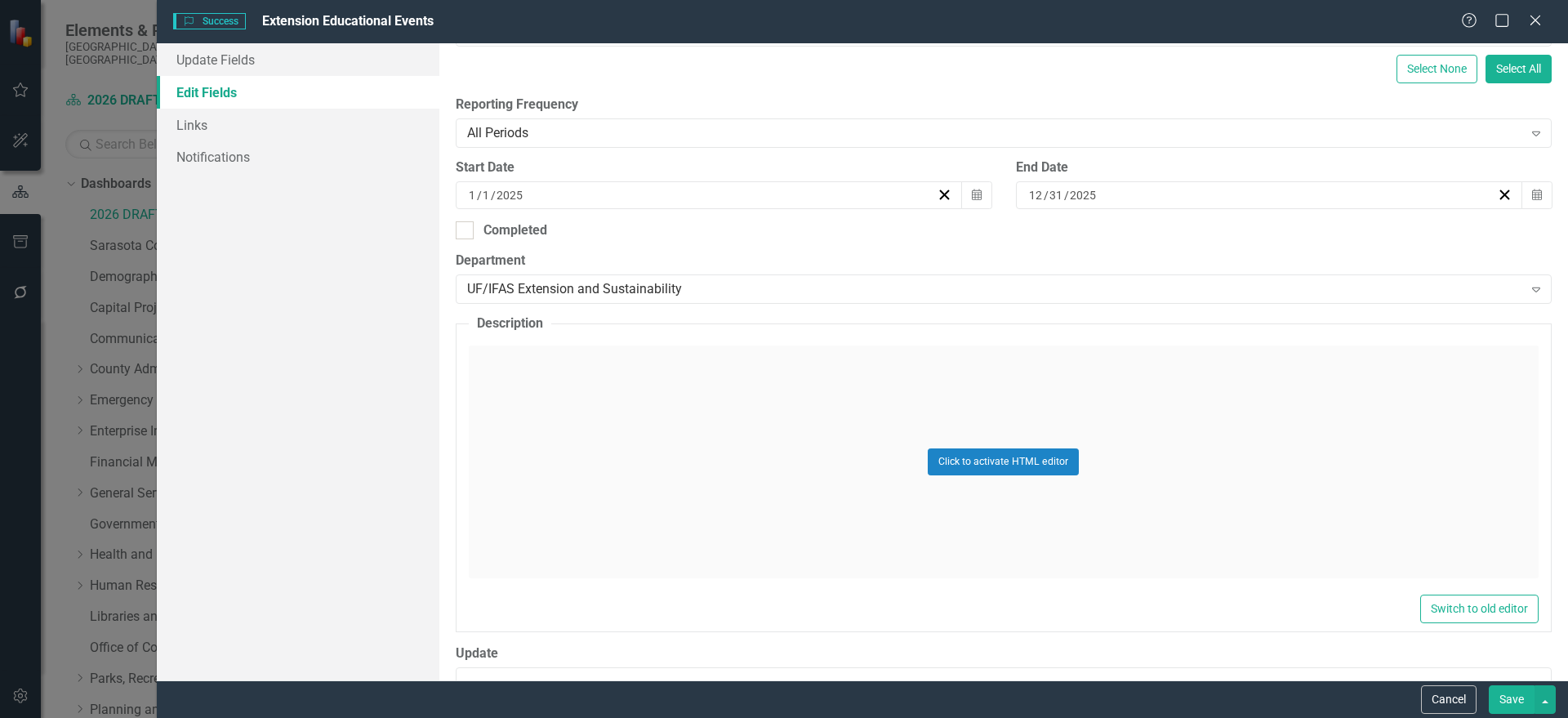
scroll to position [409, 0]
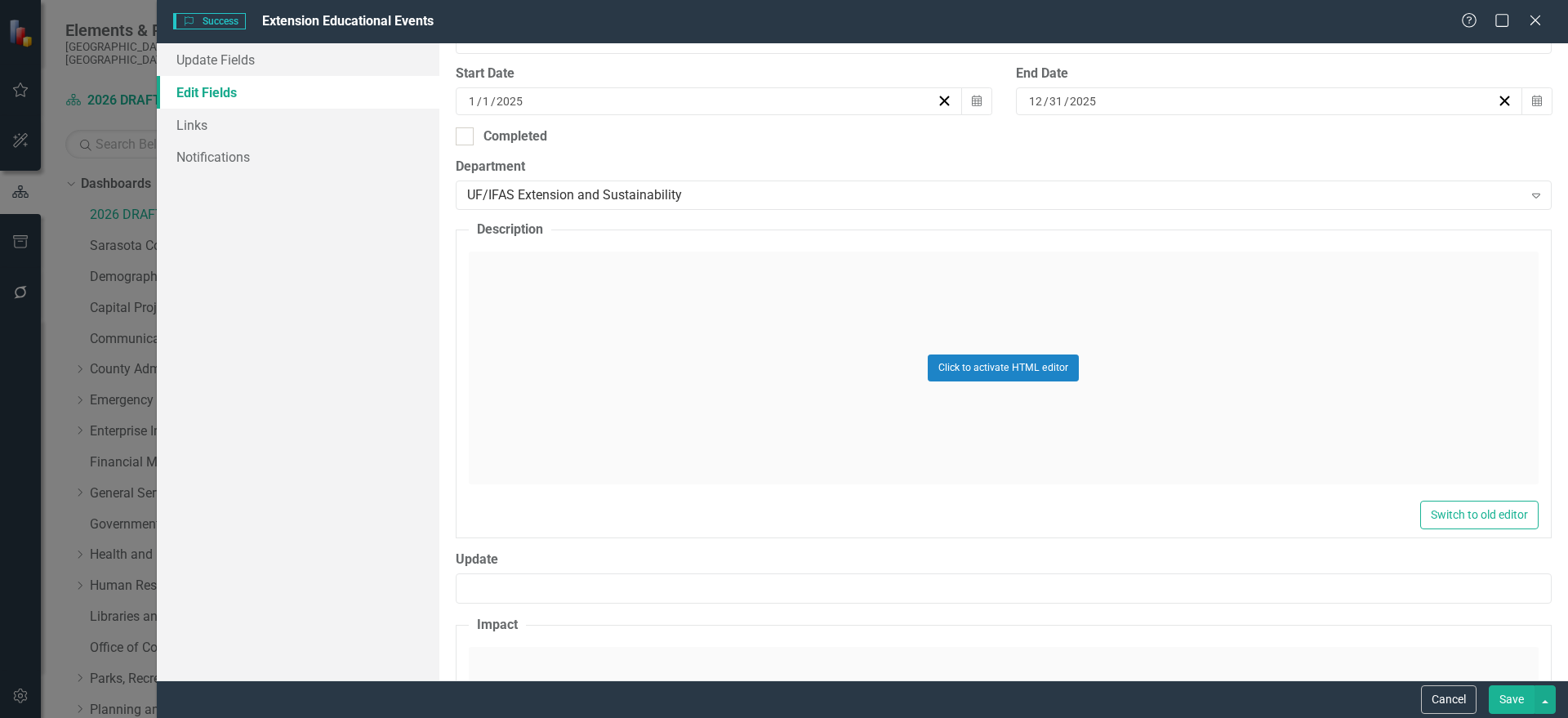
type input "Extension Educational Events"
click at [1419, 321] on div "Click to activate HTML editor" at bounding box center [1003, 368] width 1070 height 233
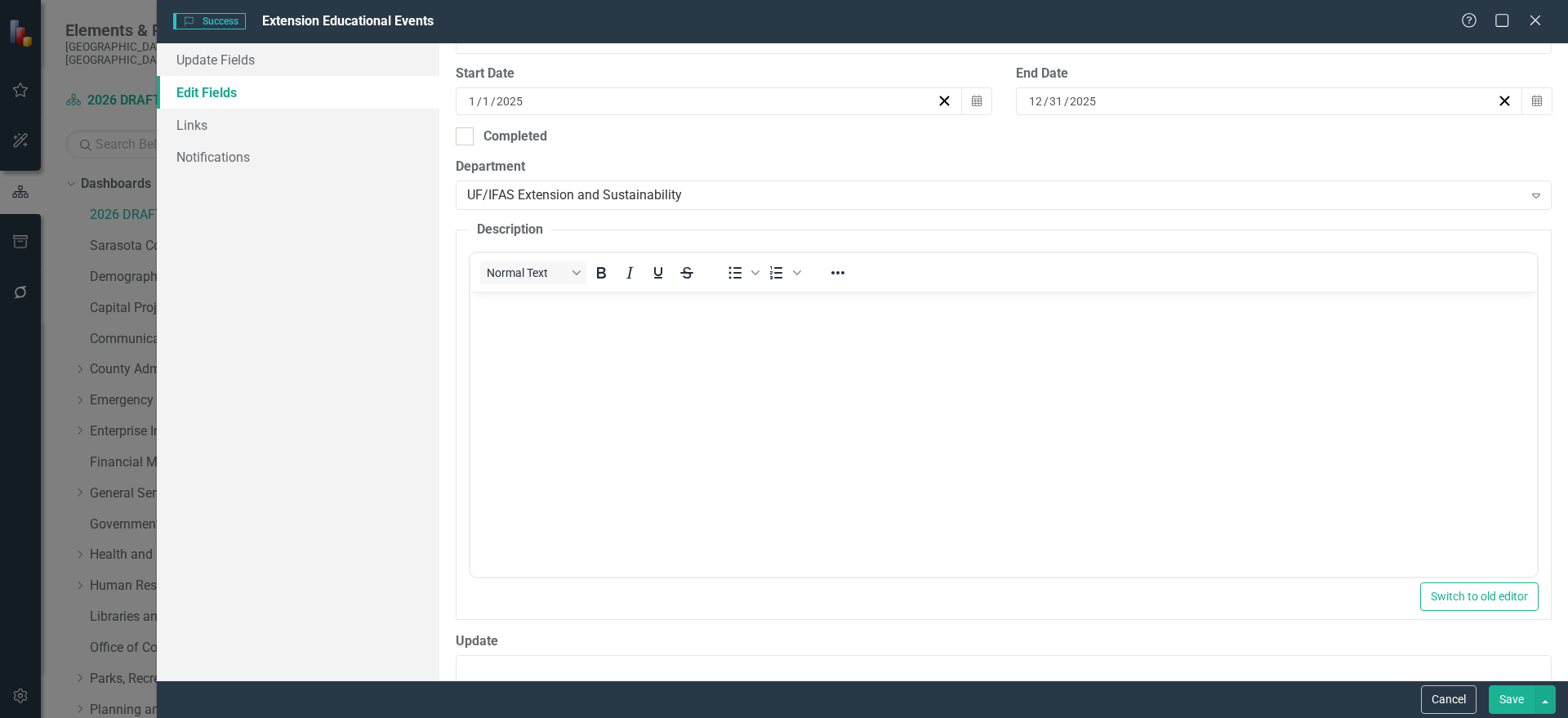
scroll to position [0, 0]
click at [808, 325] on body "Rich Text Area. Press ALT-0 for help." at bounding box center [1002, 414] width 1066 height 246
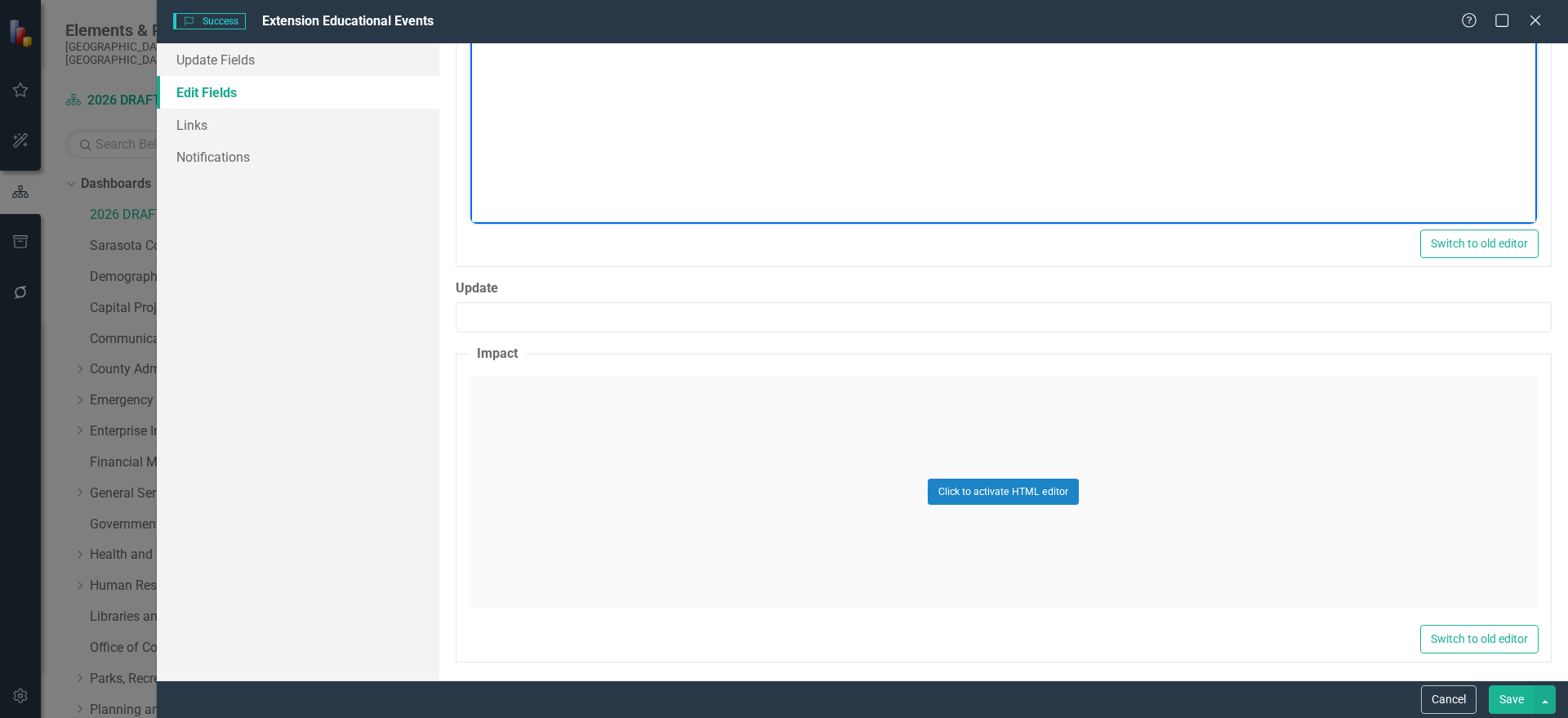
scroll to position [768, 0]
click at [736, 464] on div "Click to activate HTML editor" at bounding box center [1003, 485] width 1070 height 233
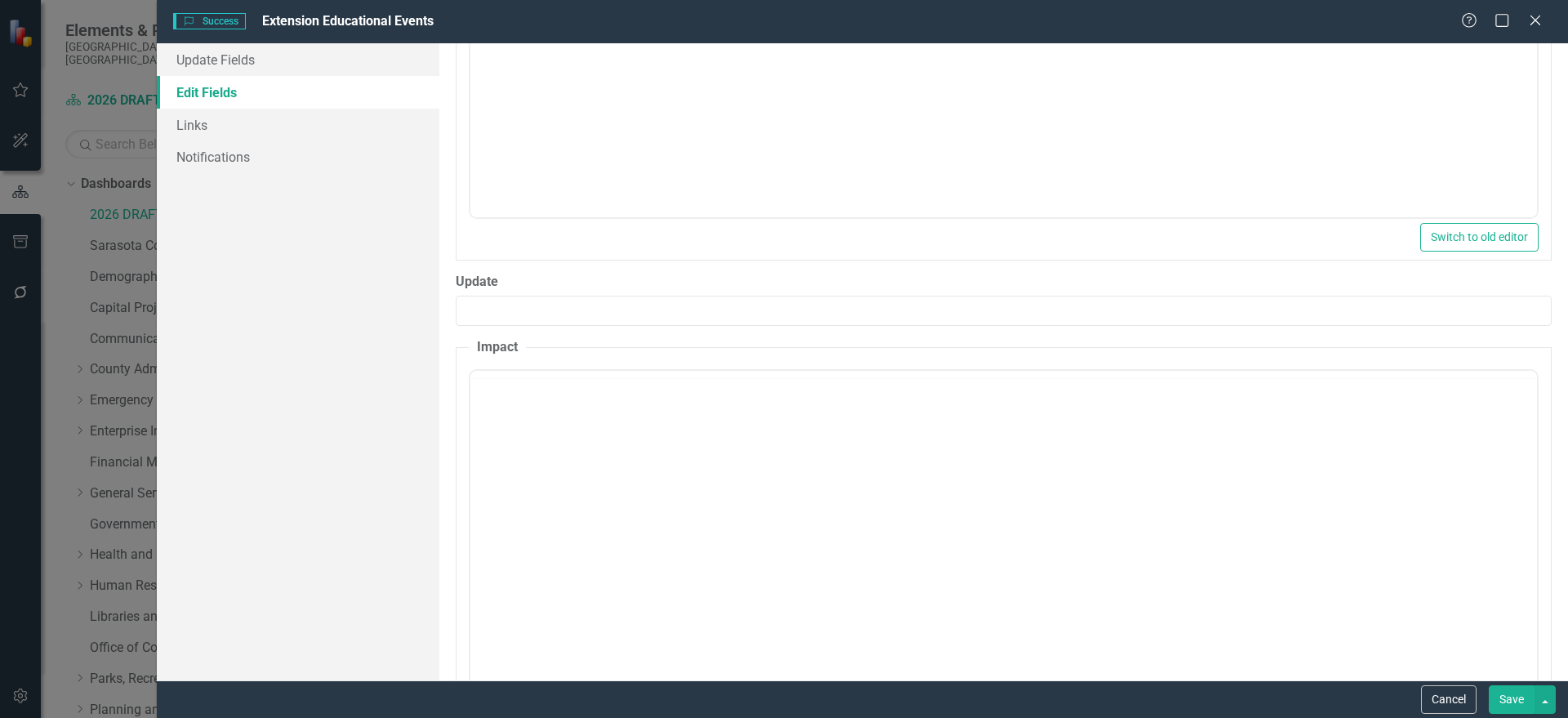
scroll to position [0, 0]
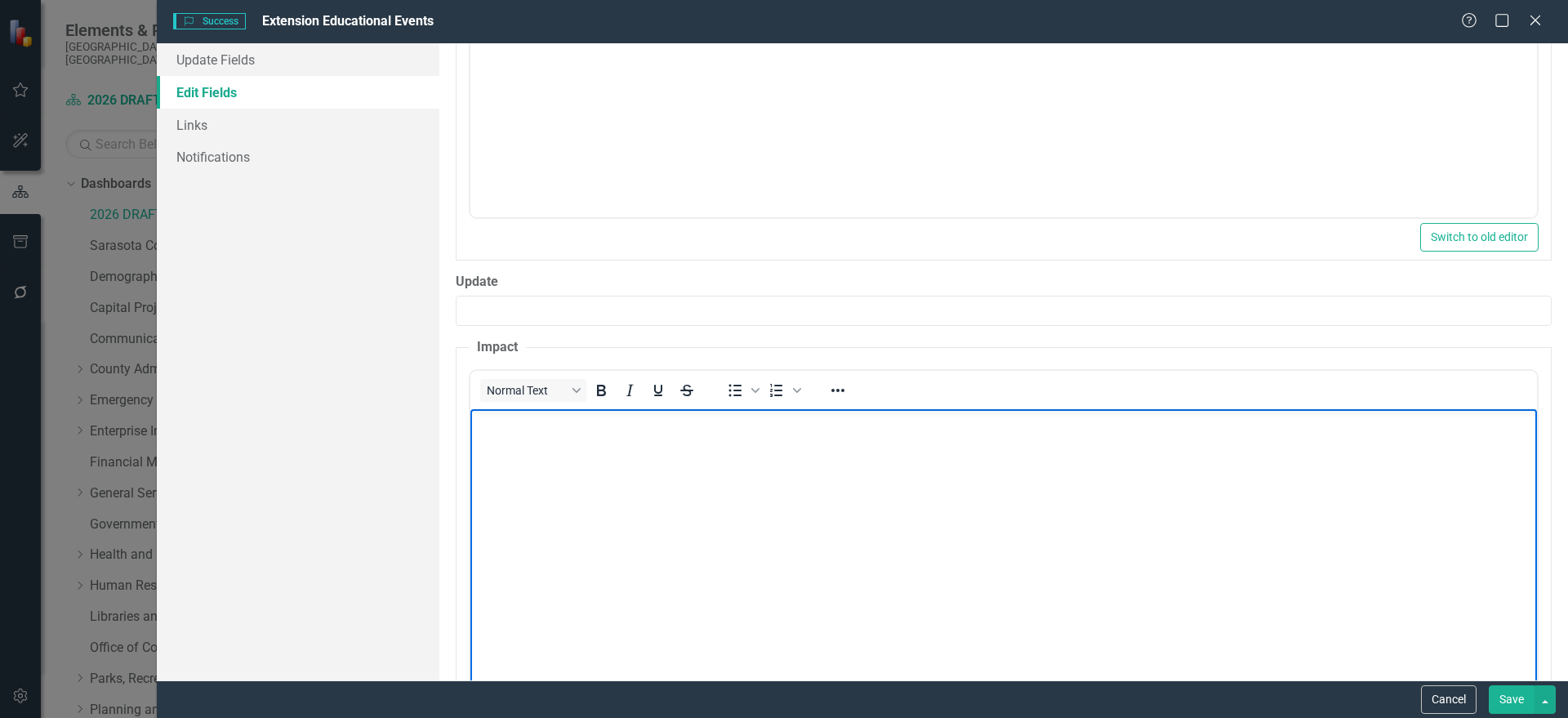
click at [1463, 434] on body "Rich Text Area. Press ALT-0 for help." at bounding box center [1002, 531] width 1066 height 246
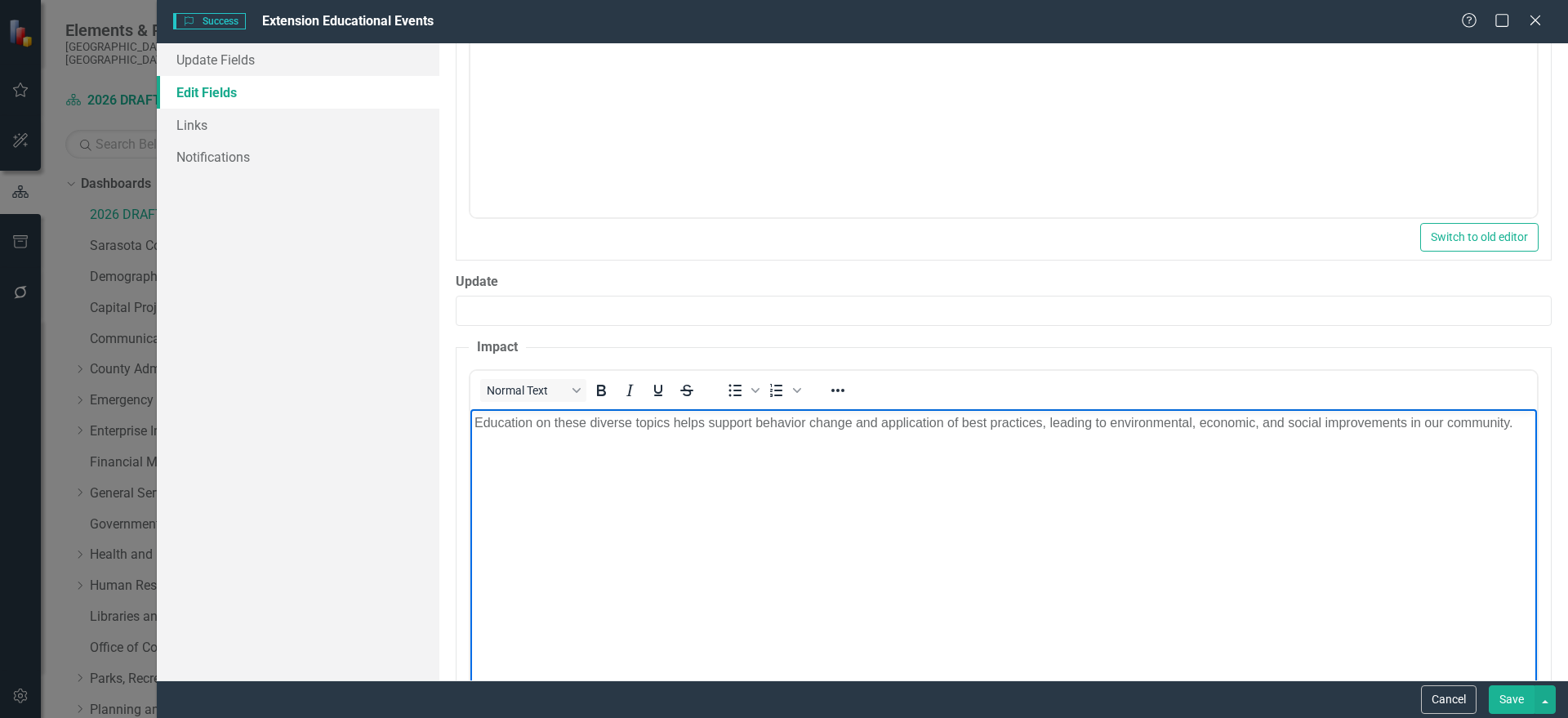
drag, startPoint x: 1513, startPoint y: 696, endPoint x: 1509, endPoint y: 686, distance: 10.8
click at [1512, 694] on button "Save" at bounding box center [1511, 699] width 45 height 29
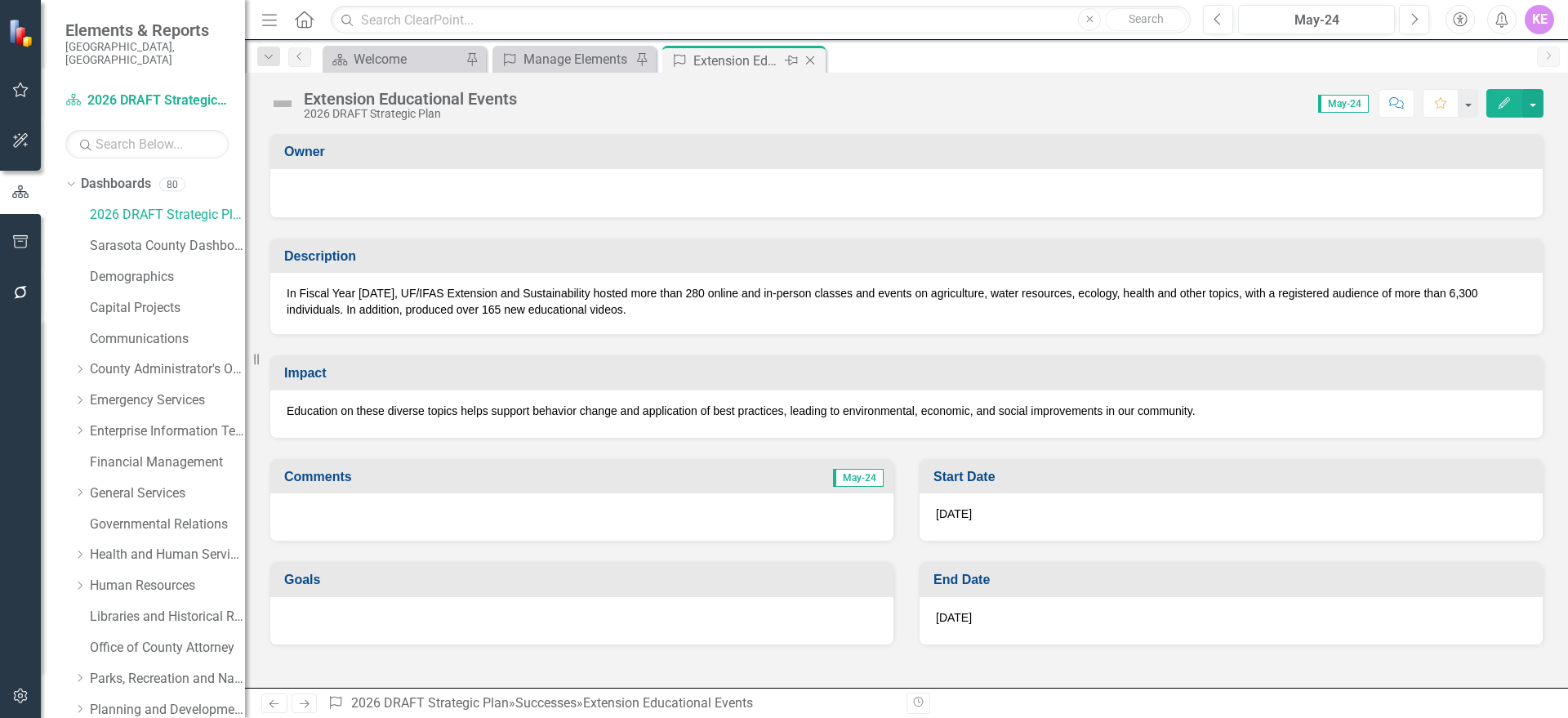
click at [811, 57] on icon "Close" at bounding box center [810, 60] width 17 height 13
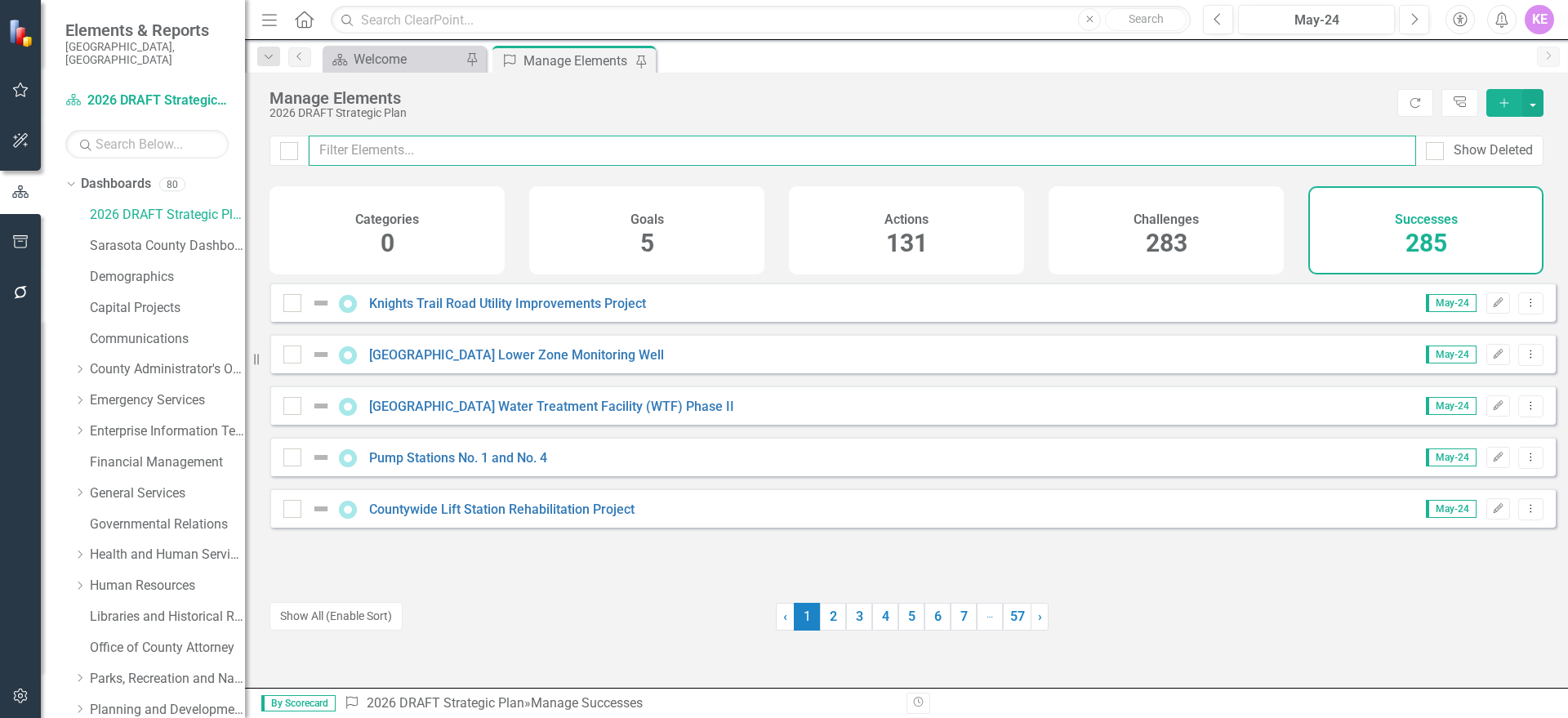
click at [518, 153] on input "text" at bounding box center [862, 150] width 1108 height 31
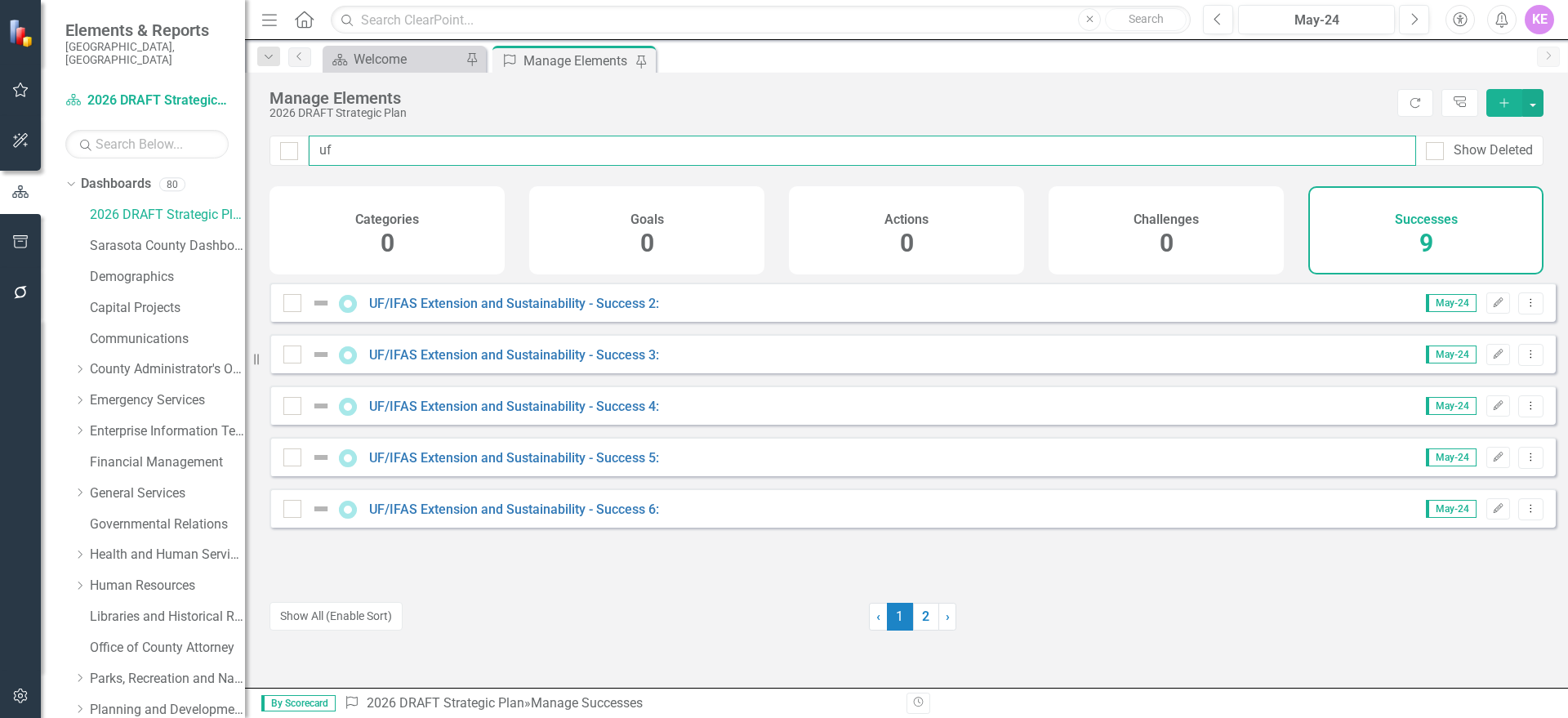
type input "uf"
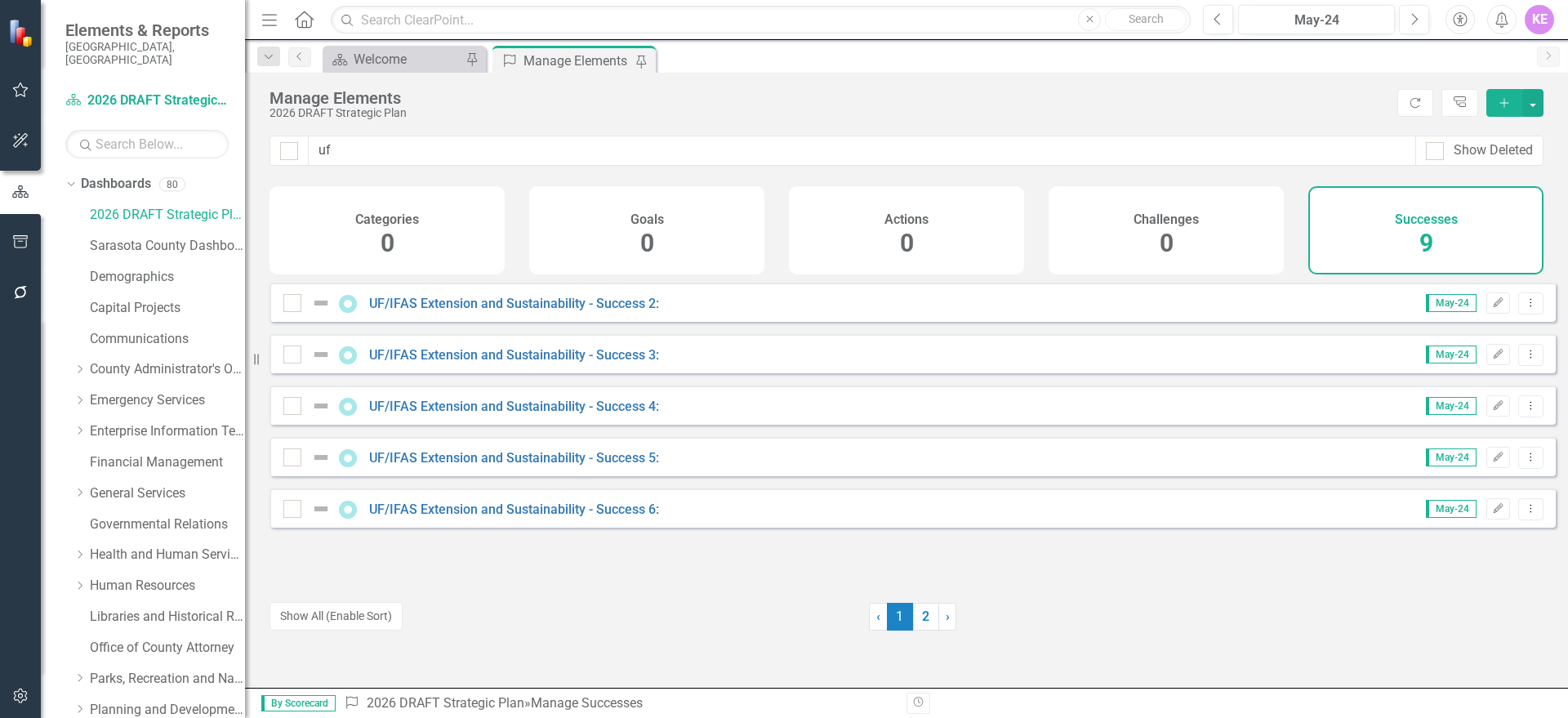
click at [625, 313] on div "UF/IFAS Extension and Sustainability - Success 2:" at bounding box center [473, 303] width 380 height 19
click at [621, 311] on link "UF/IFAS Extension and Sustainability - Success 2:" at bounding box center [514, 303] width 290 height 16
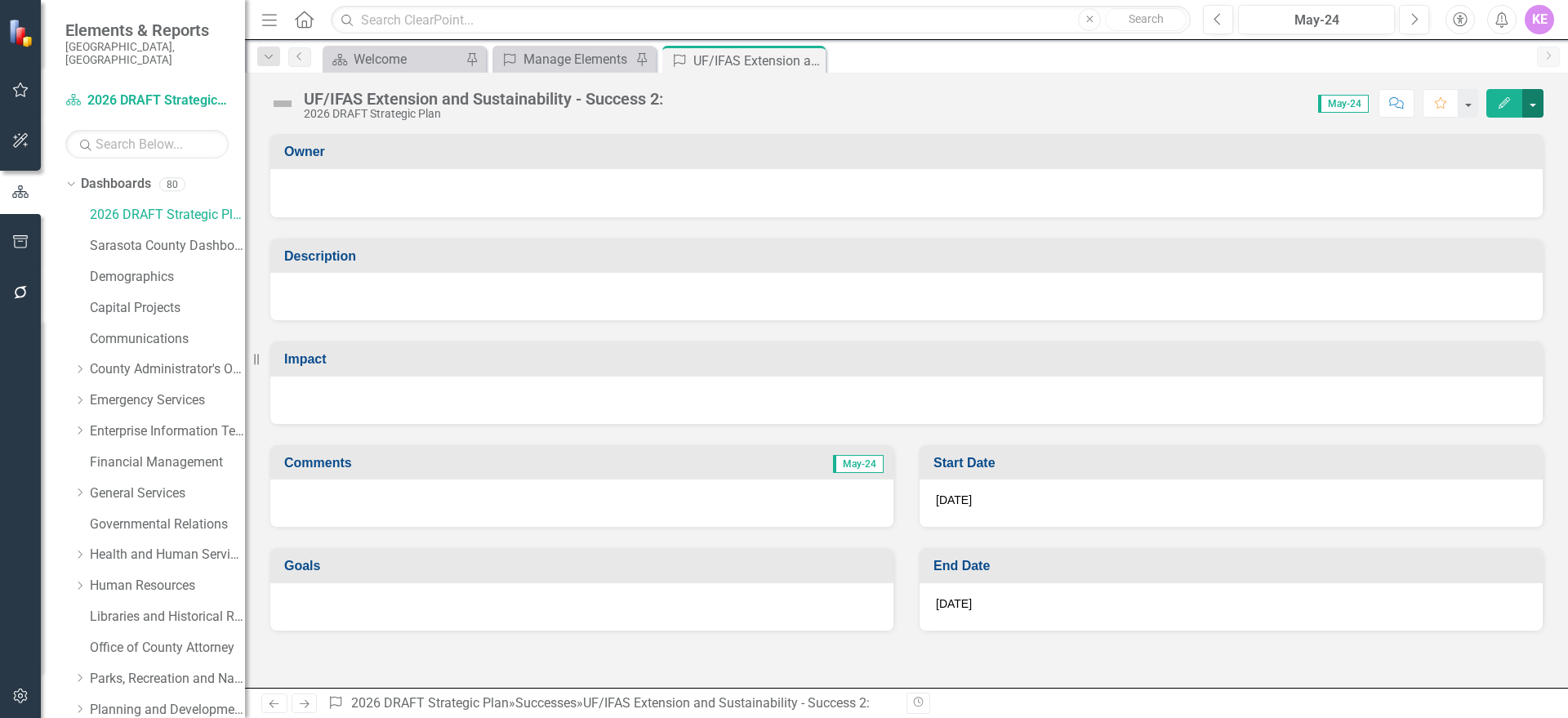
click at [1532, 102] on button "button" at bounding box center [1532, 103] width 21 height 29
click at [1505, 141] on link "Edit Edit Success" at bounding box center [1476, 133] width 132 height 31
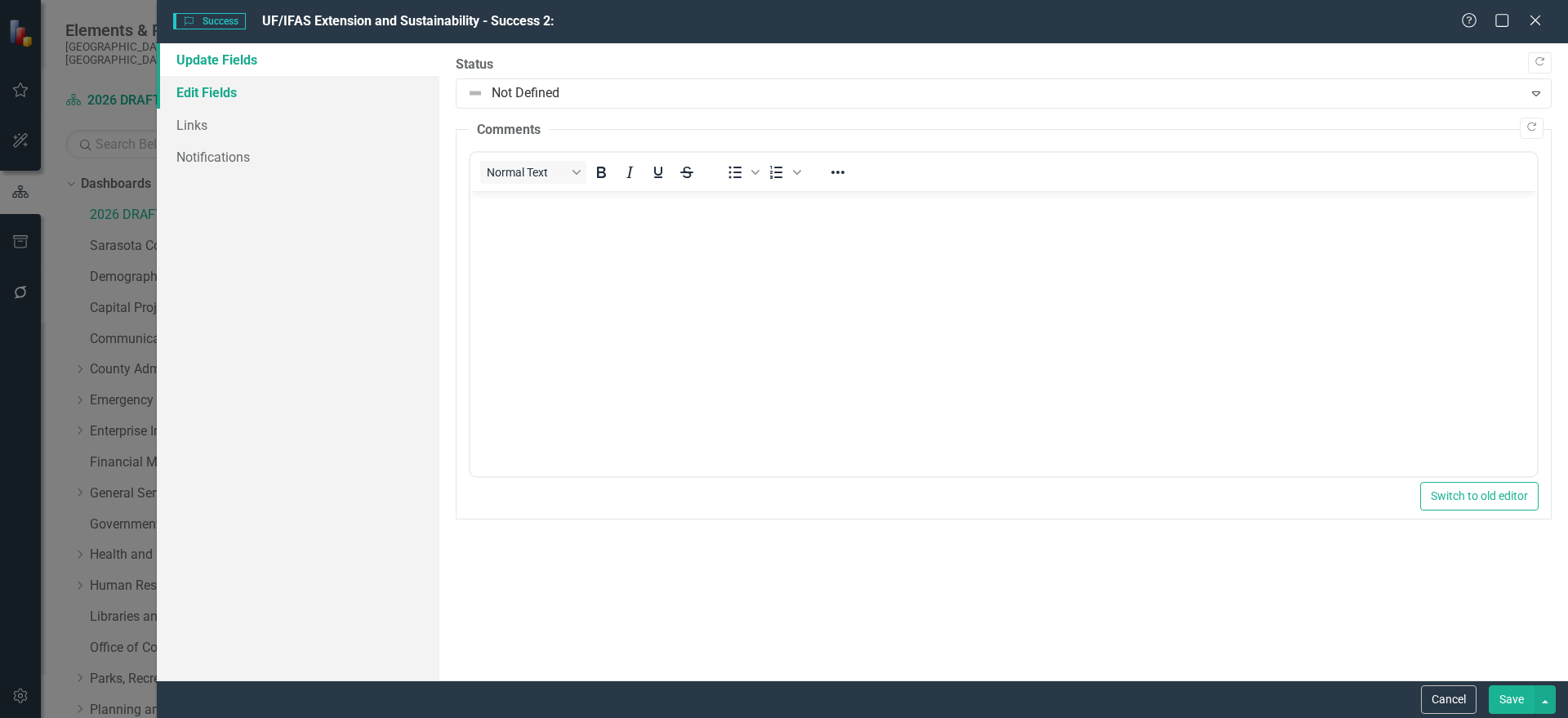
click at [327, 94] on link "Edit Fields" at bounding box center [297, 92] width 282 height 32
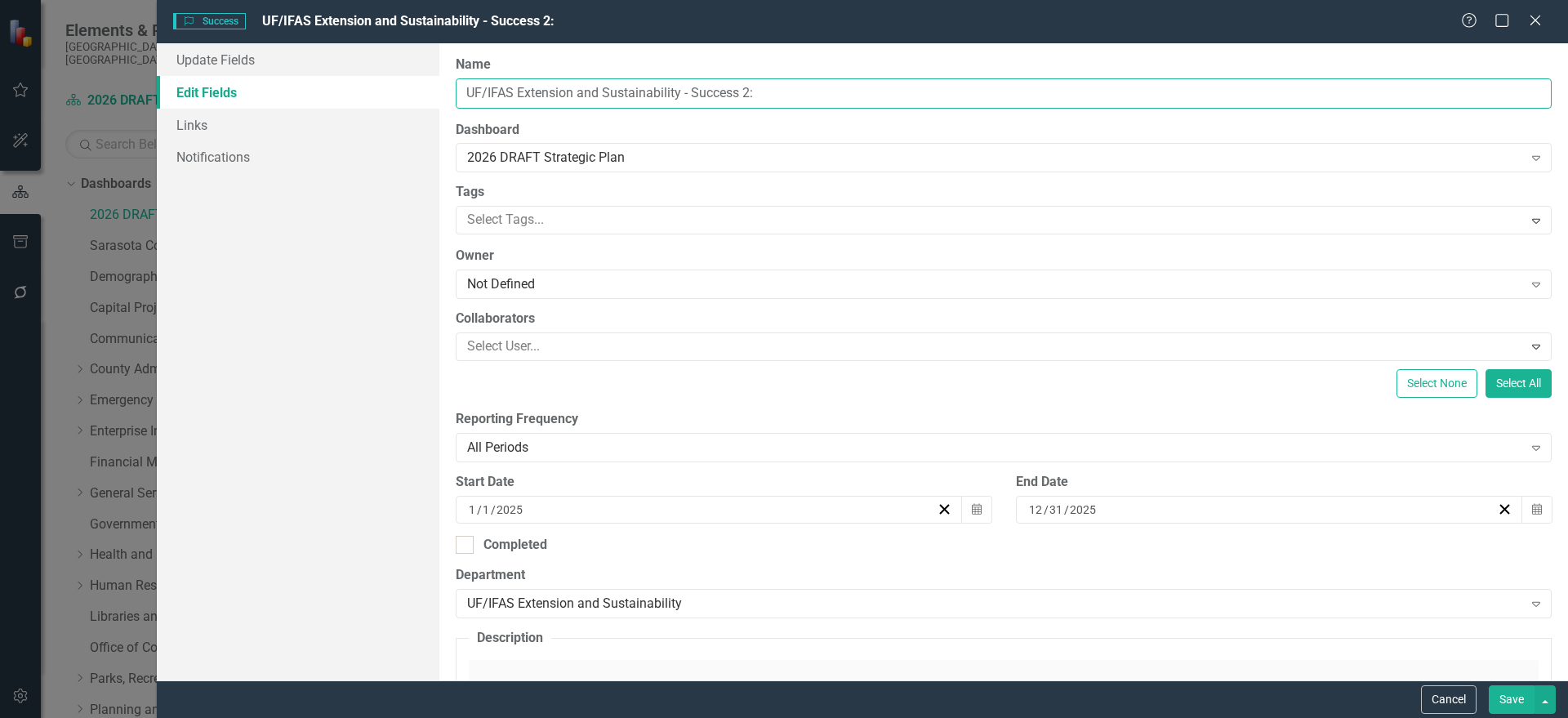
drag, startPoint x: 616, startPoint y: 94, endPoint x: 659, endPoint y: 94, distance: 43.0
click at [616, 94] on input "UF/IFAS Extension and Sustainability - Success 2:" at bounding box center [1003, 94] width 1096 height 31
drag, startPoint x: 833, startPoint y: 94, endPoint x: 394, endPoint y: 124, distance: 440.0
click at [343, 93] on div "Update Fields Edit Fields Links Notifications "Update" fields in ClearPoint are…" at bounding box center [862, 362] width 1411 height 637
paste input "Educational Contacts and Materials"
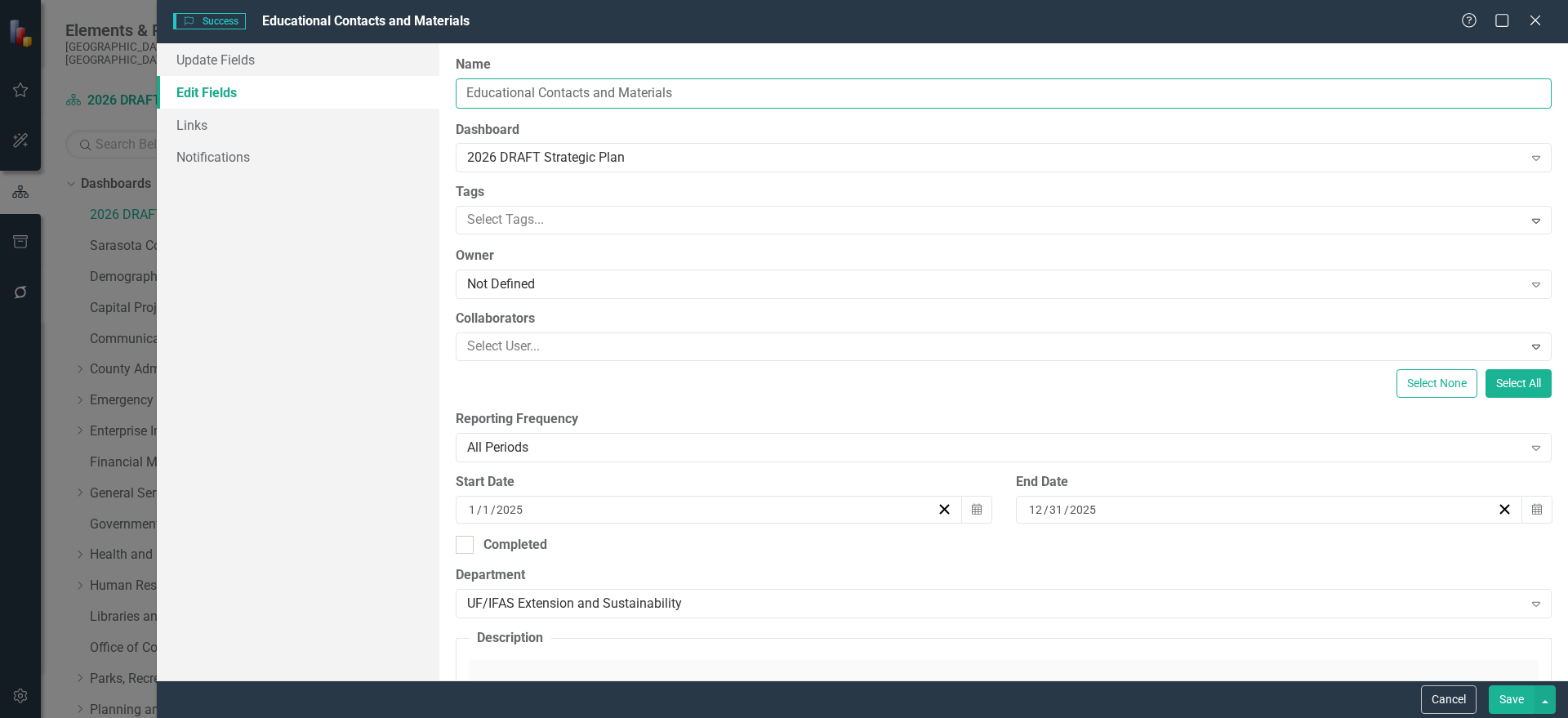
type input "Educational Contacts and Materials"
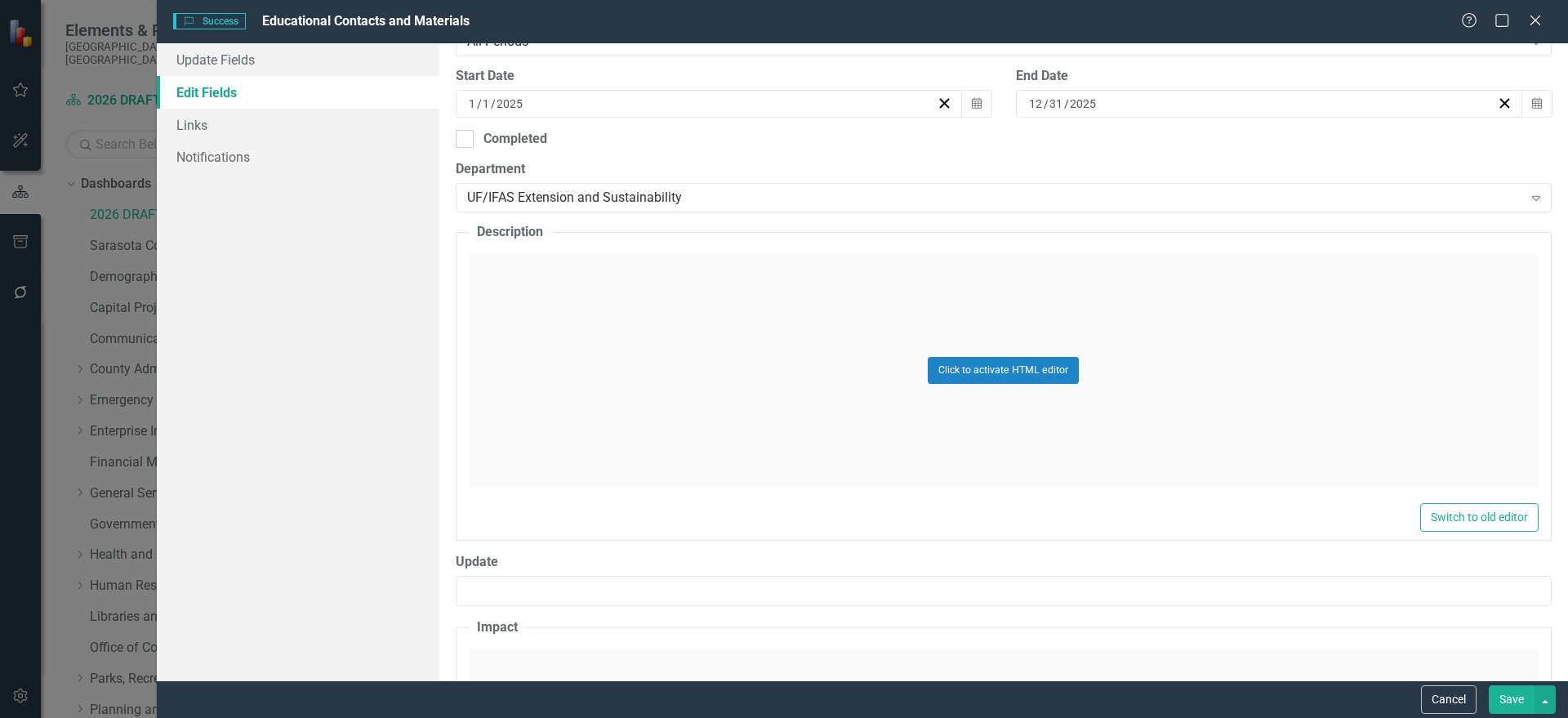
scroll to position [510, 0]
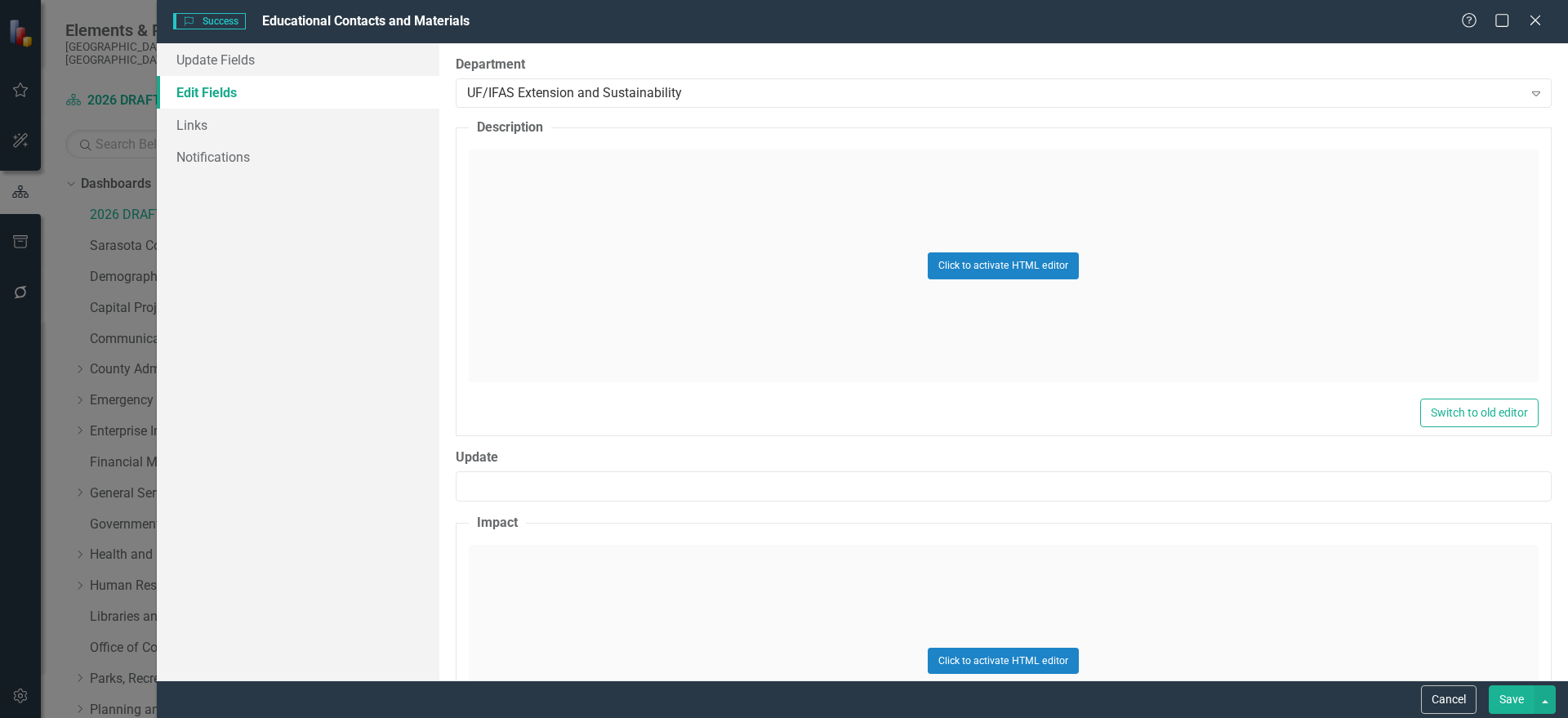
click at [665, 314] on div "Click to activate HTML editor" at bounding box center [1003, 265] width 1070 height 233
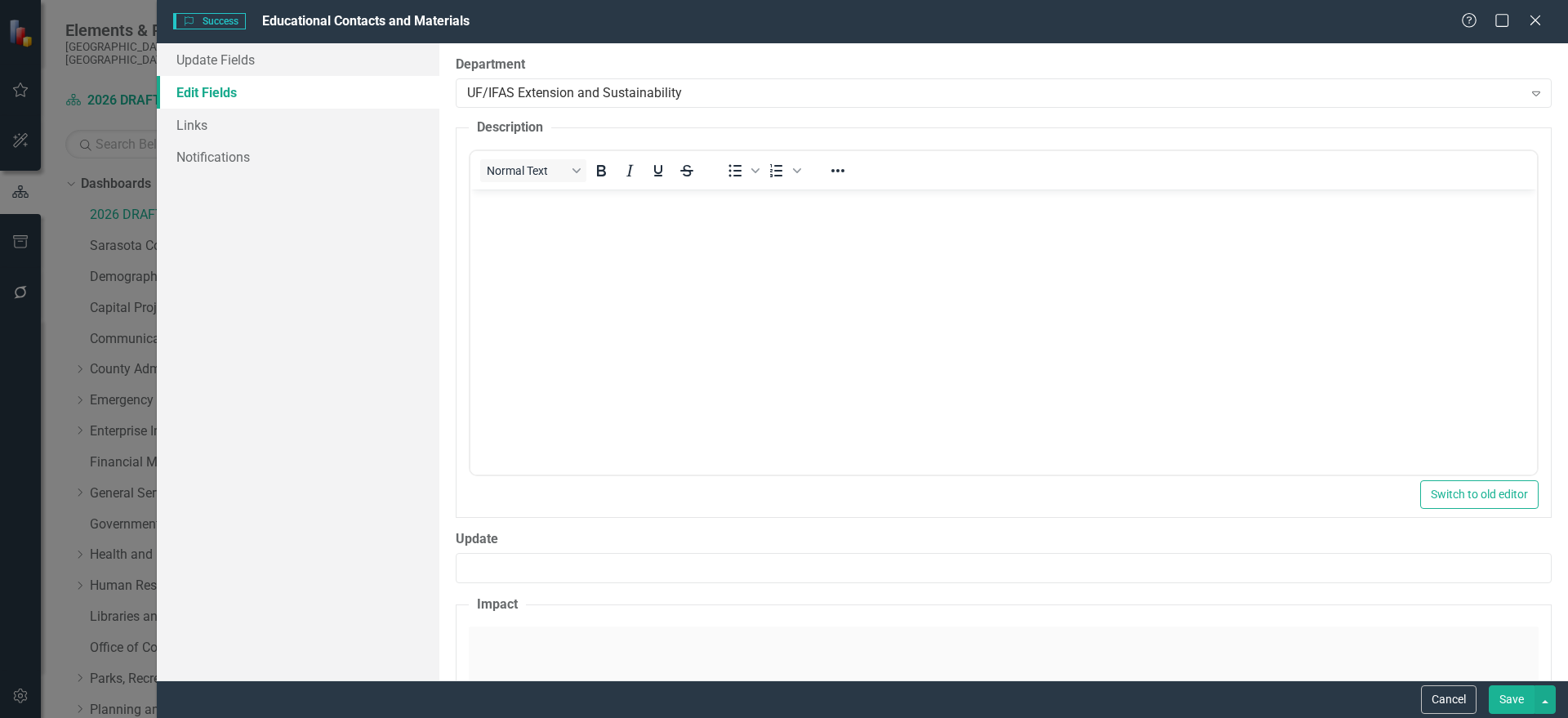
scroll to position [0, 0]
click at [632, 246] on body "Rich Text Area. Press ALT-0 for help." at bounding box center [1002, 312] width 1066 height 246
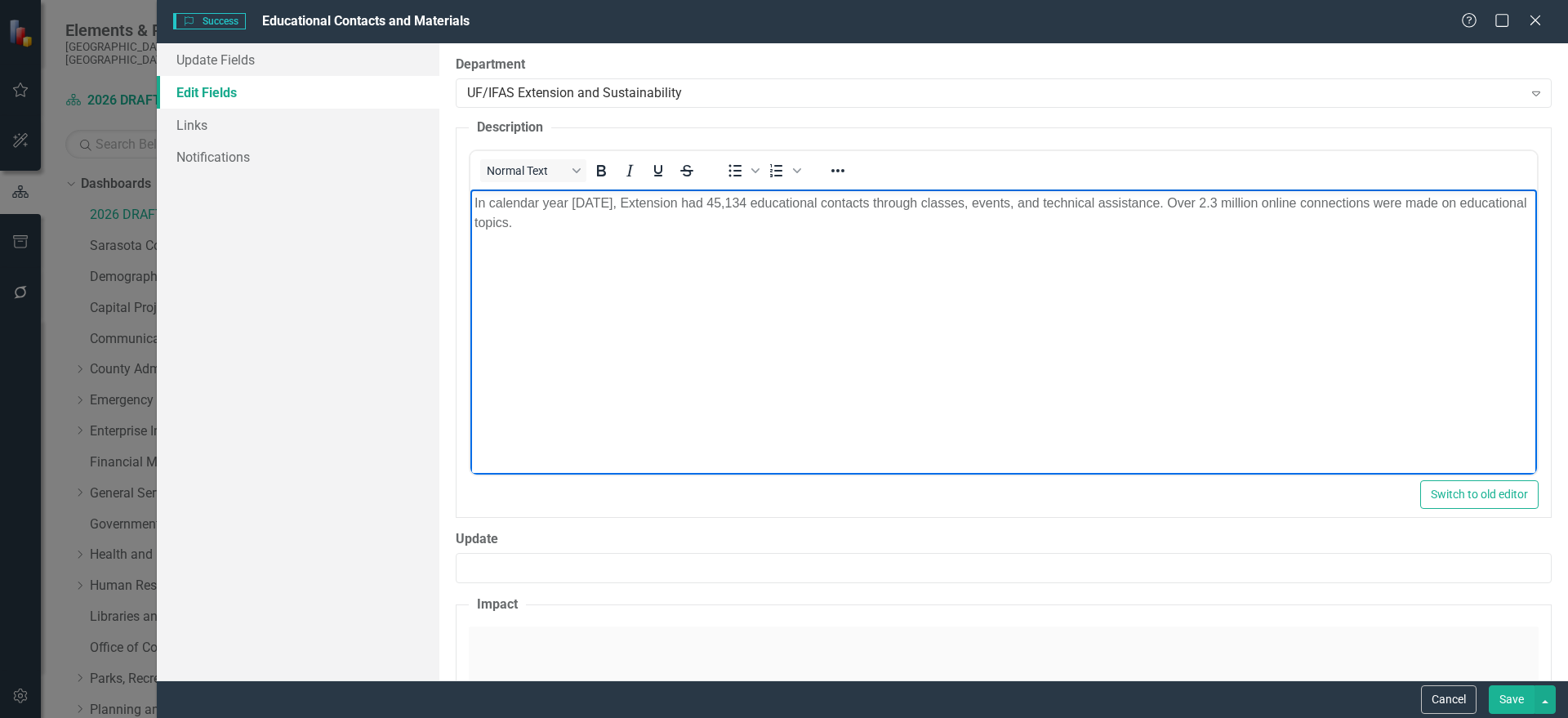
click at [1444, 377] on body "In calendar year 2024, Extension had 45,134 educational contacts through classe…" at bounding box center [1002, 312] width 1066 height 246
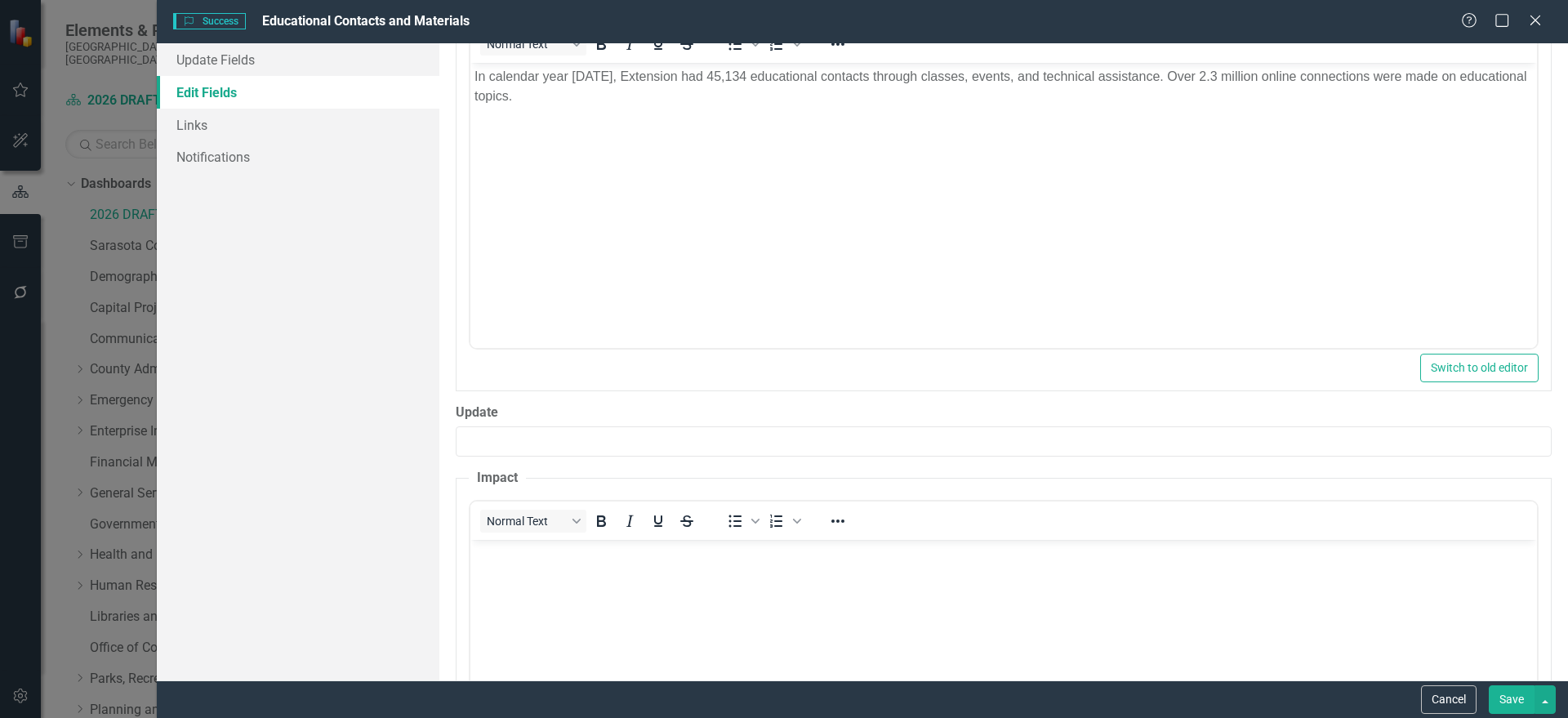
scroll to position [850, 0]
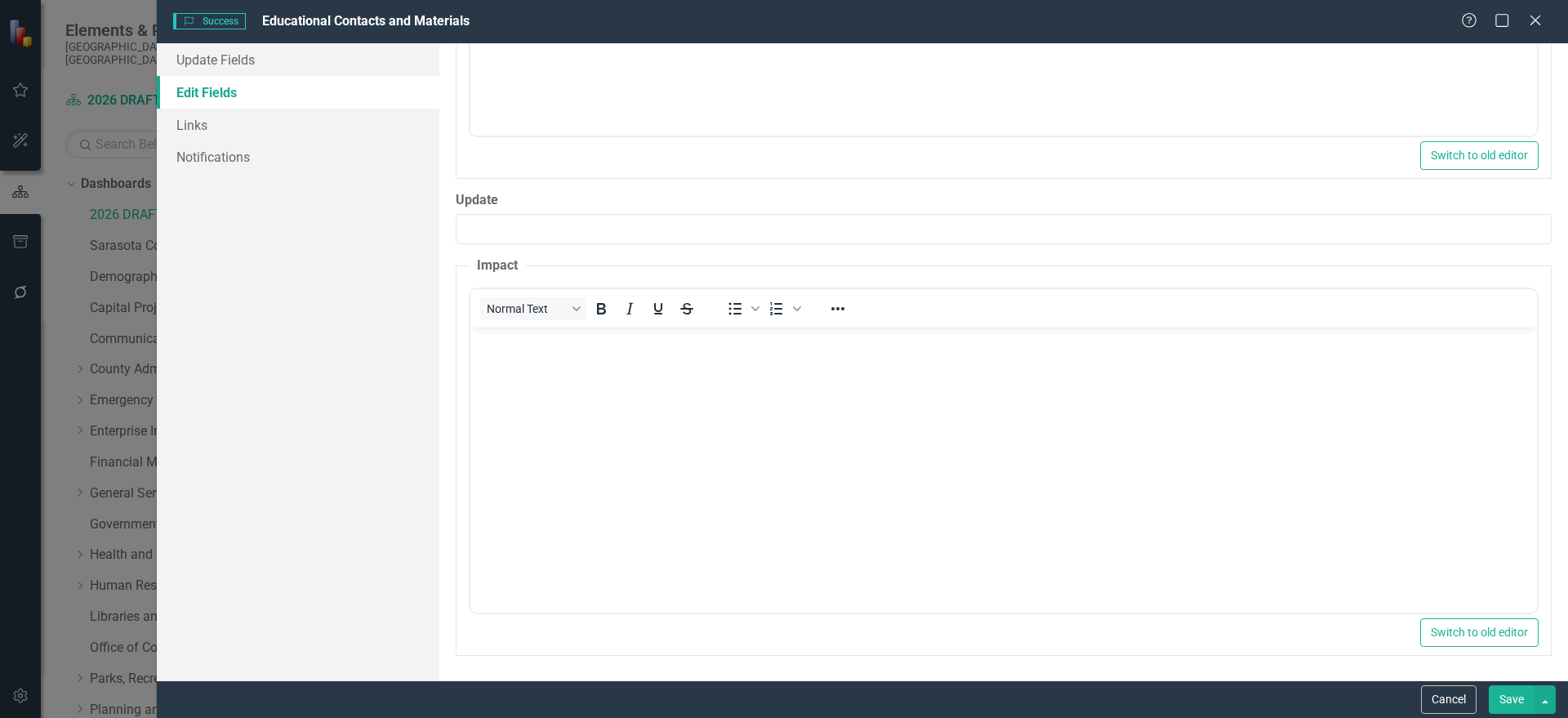
click at [624, 438] on body "Rich Text Area. Press ALT-0 for help." at bounding box center [1002, 449] width 1066 height 246
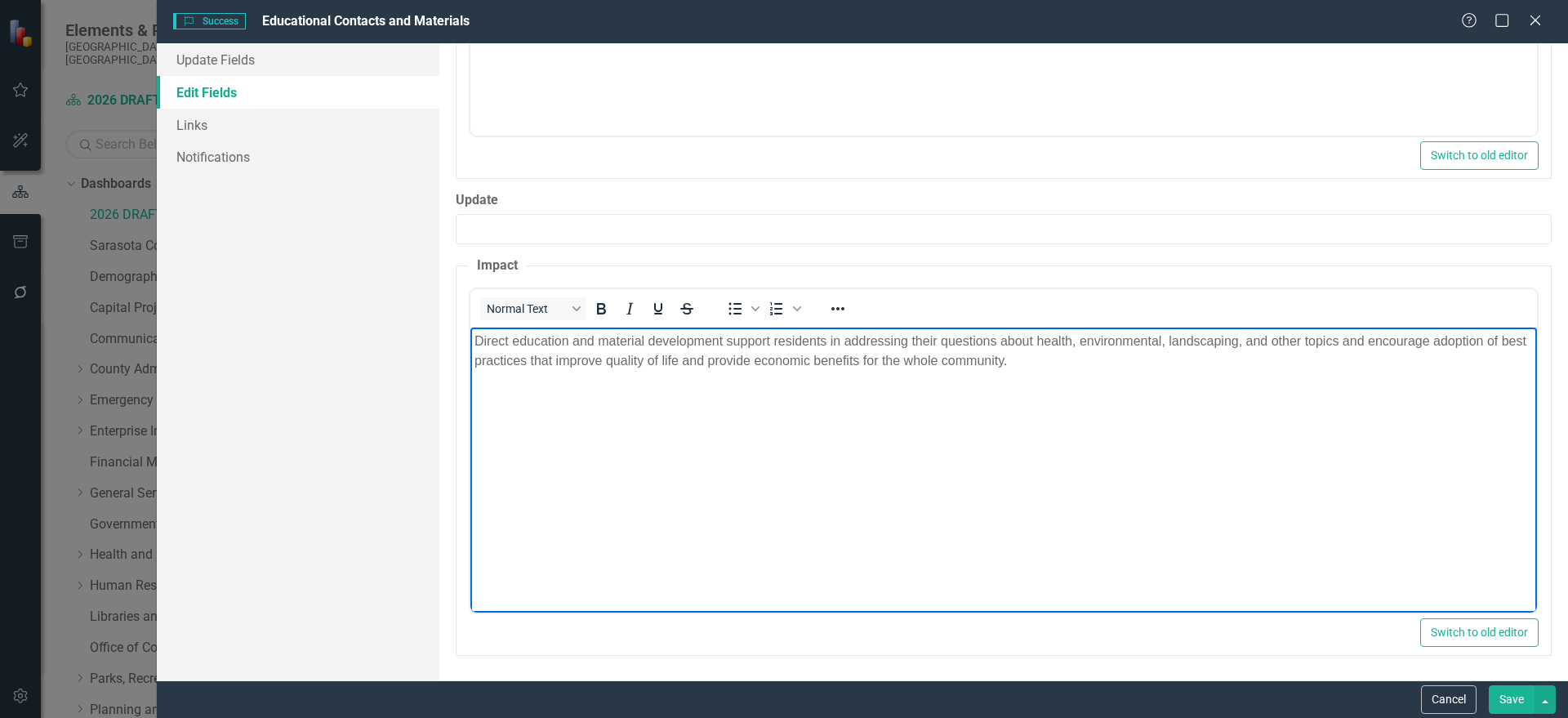
click at [1507, 687] on button "Save" at bounding box center [1511, 699] width 45 height 29
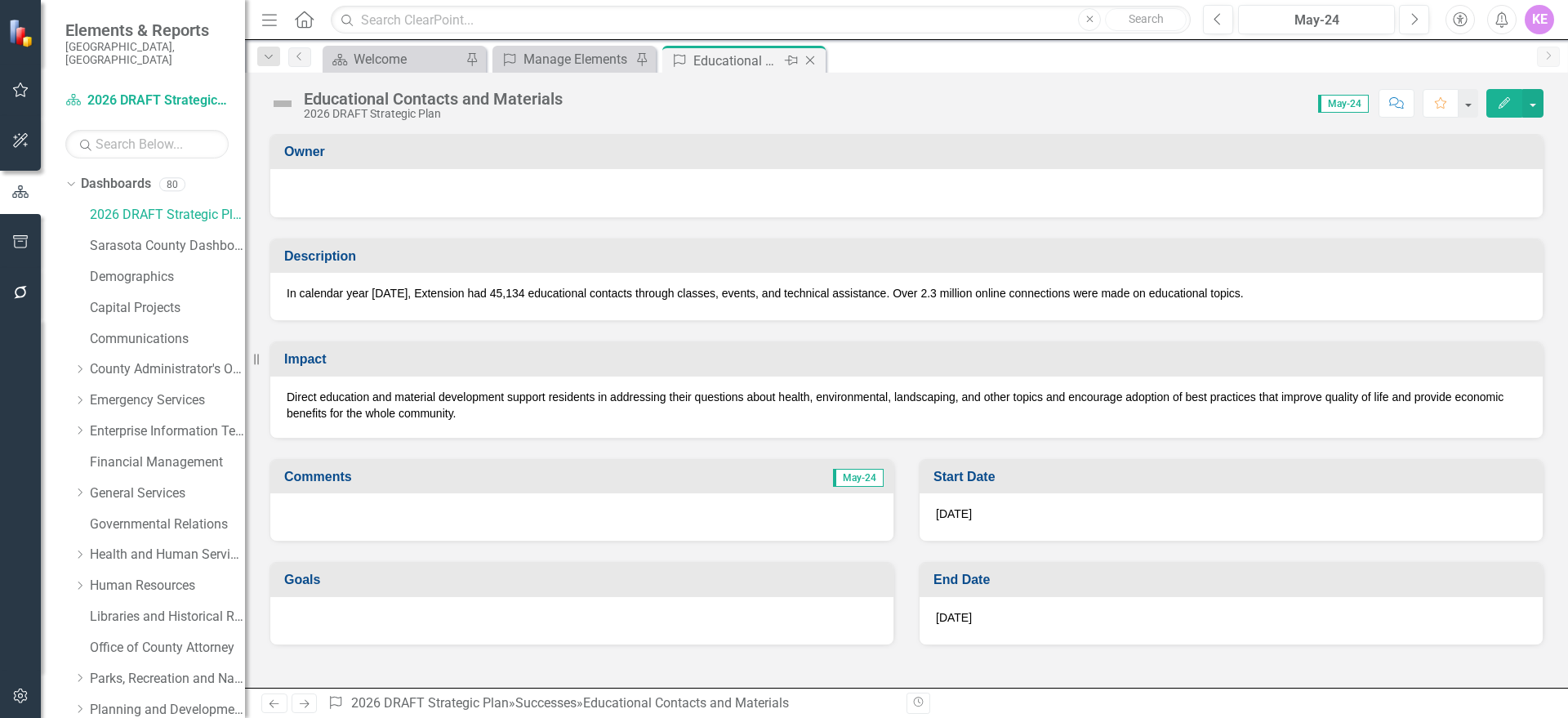
click at [816, 61] on icon "Close" at bounding box center [810, 60] width 17 height 13
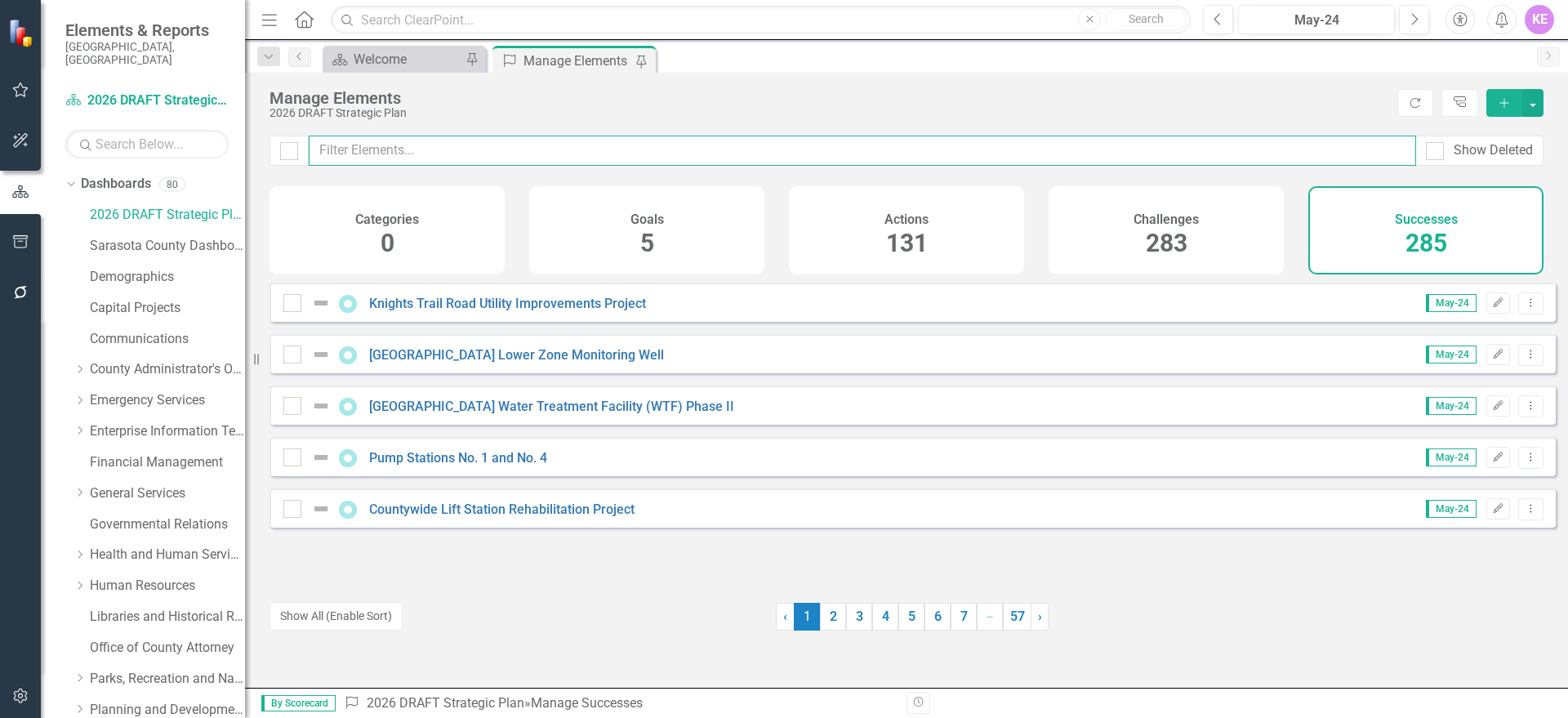
click at [447, 150] on input "text" at bounding box center [862, 150] width 1108 height 31
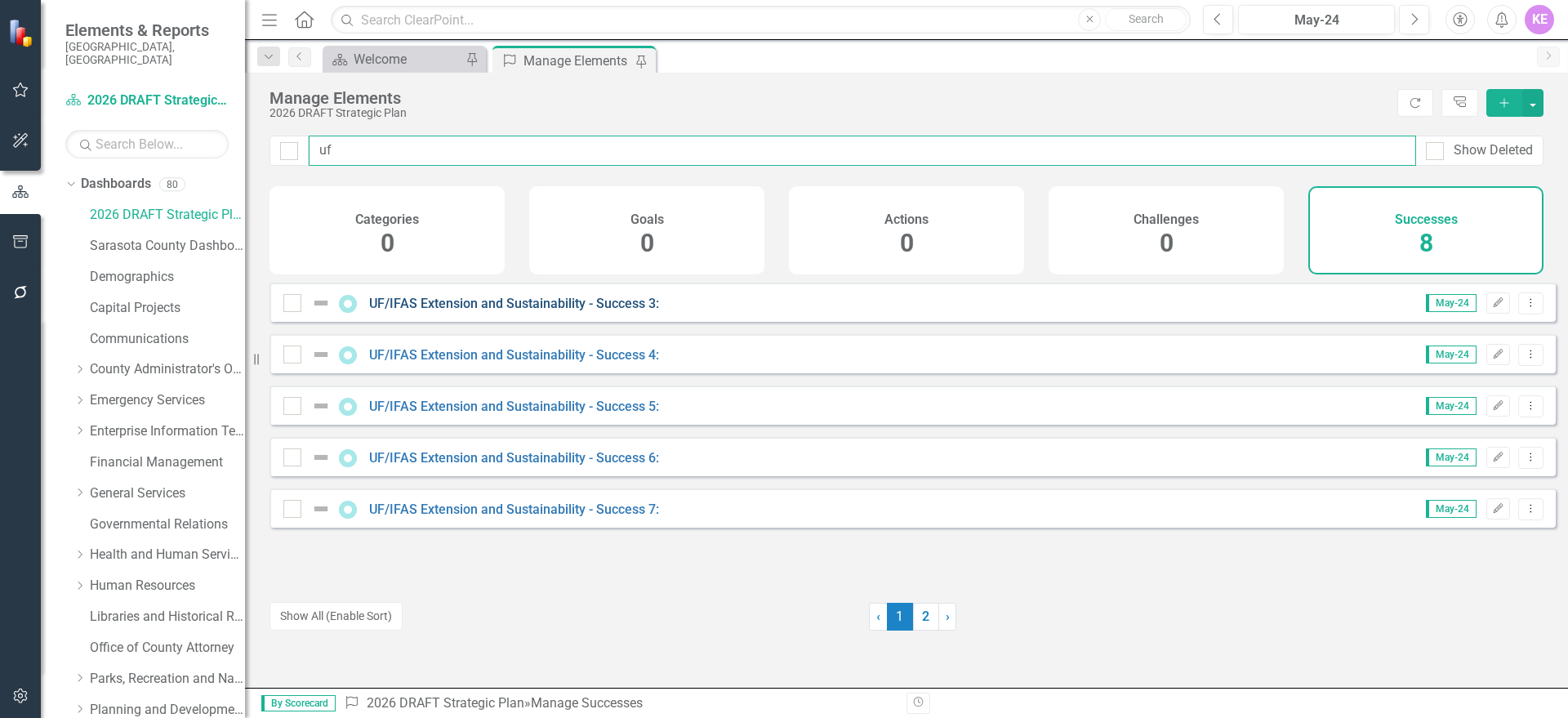
type input "uf"
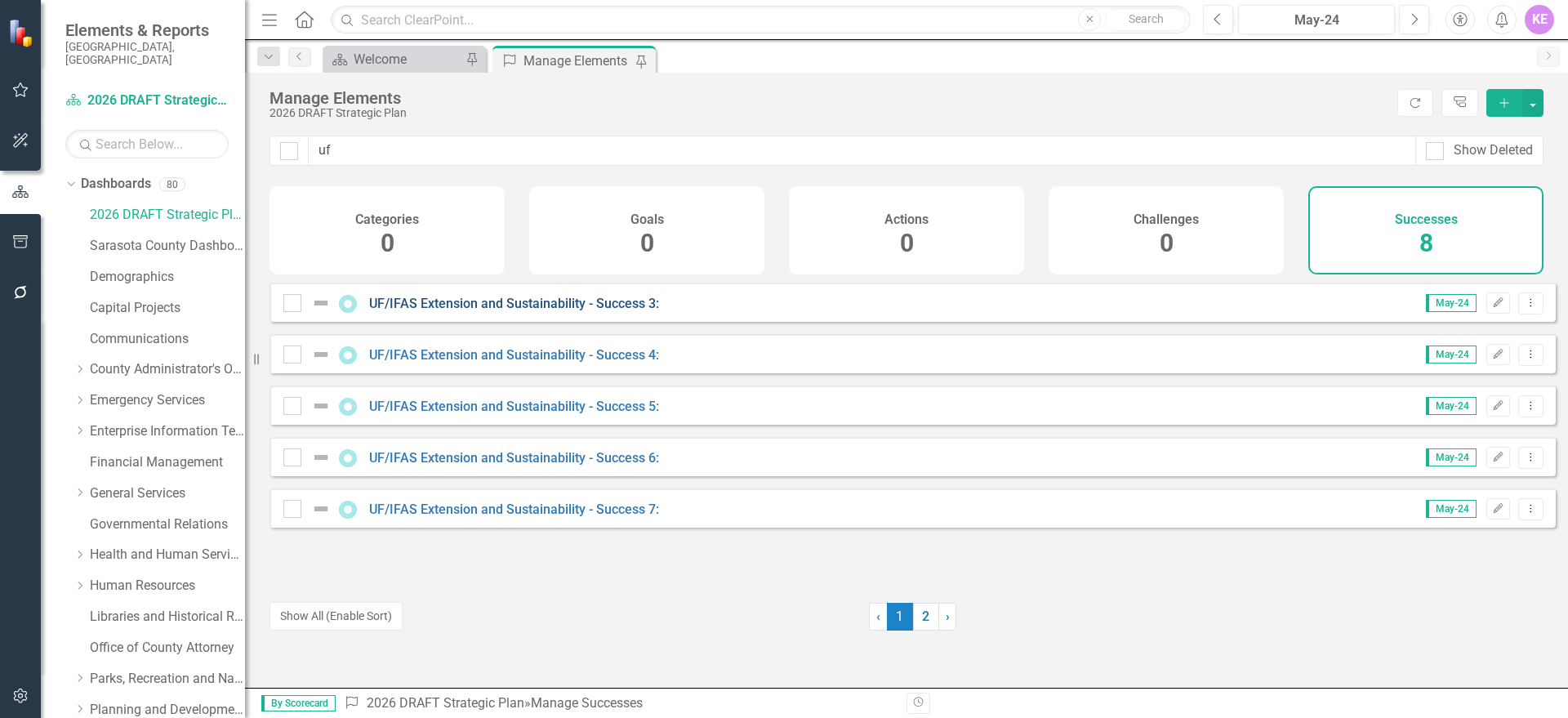
click at [609, 311] on link "UF/IFAS Extension and Sustainability - Success 3:" at bounding box center [514, 303] width 290 height 16
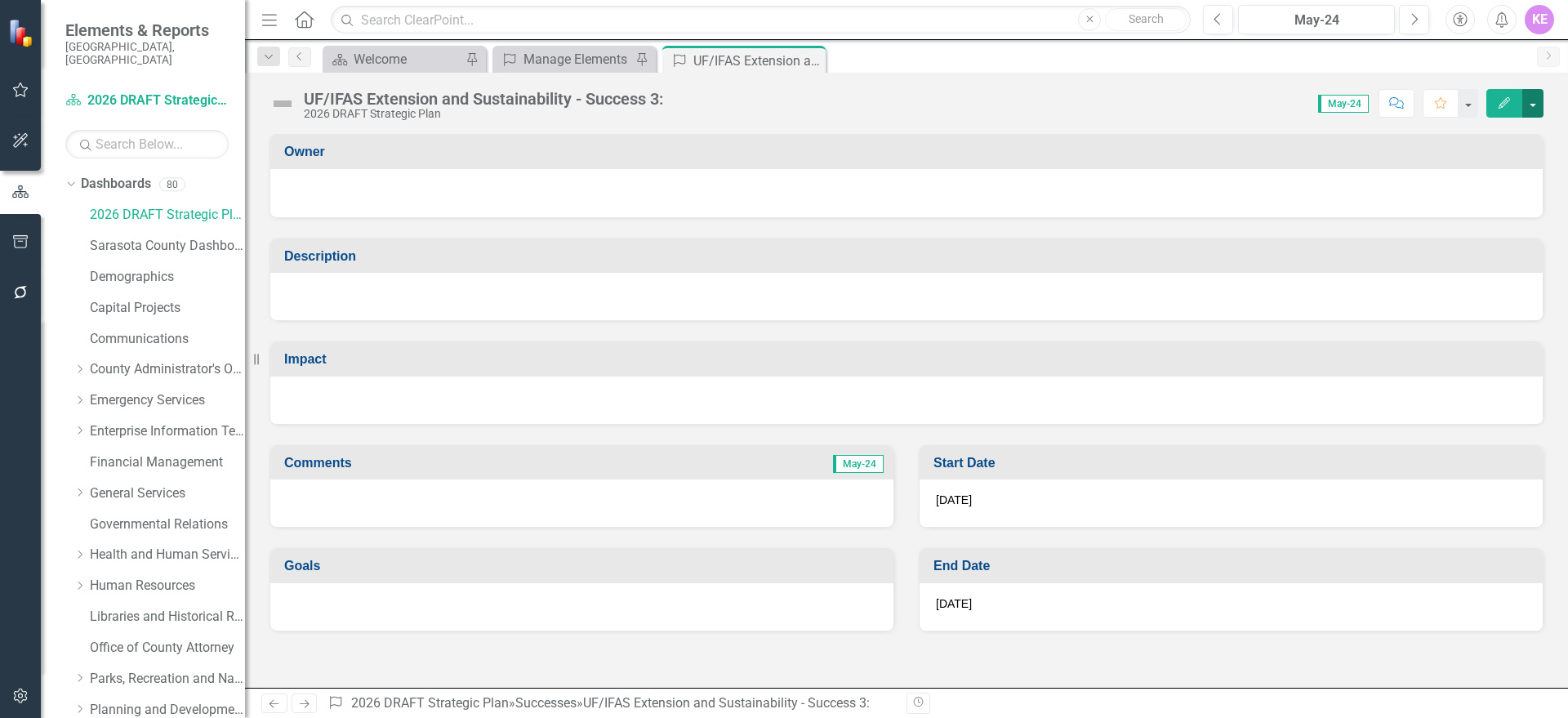
click at [1538, 97] on button "button" at bounding box center [1532, 103] width 21 height 29
click at [1522, 132] on link "Edit Edit Success" at bounding box center [1476, 133] width 132 height 31
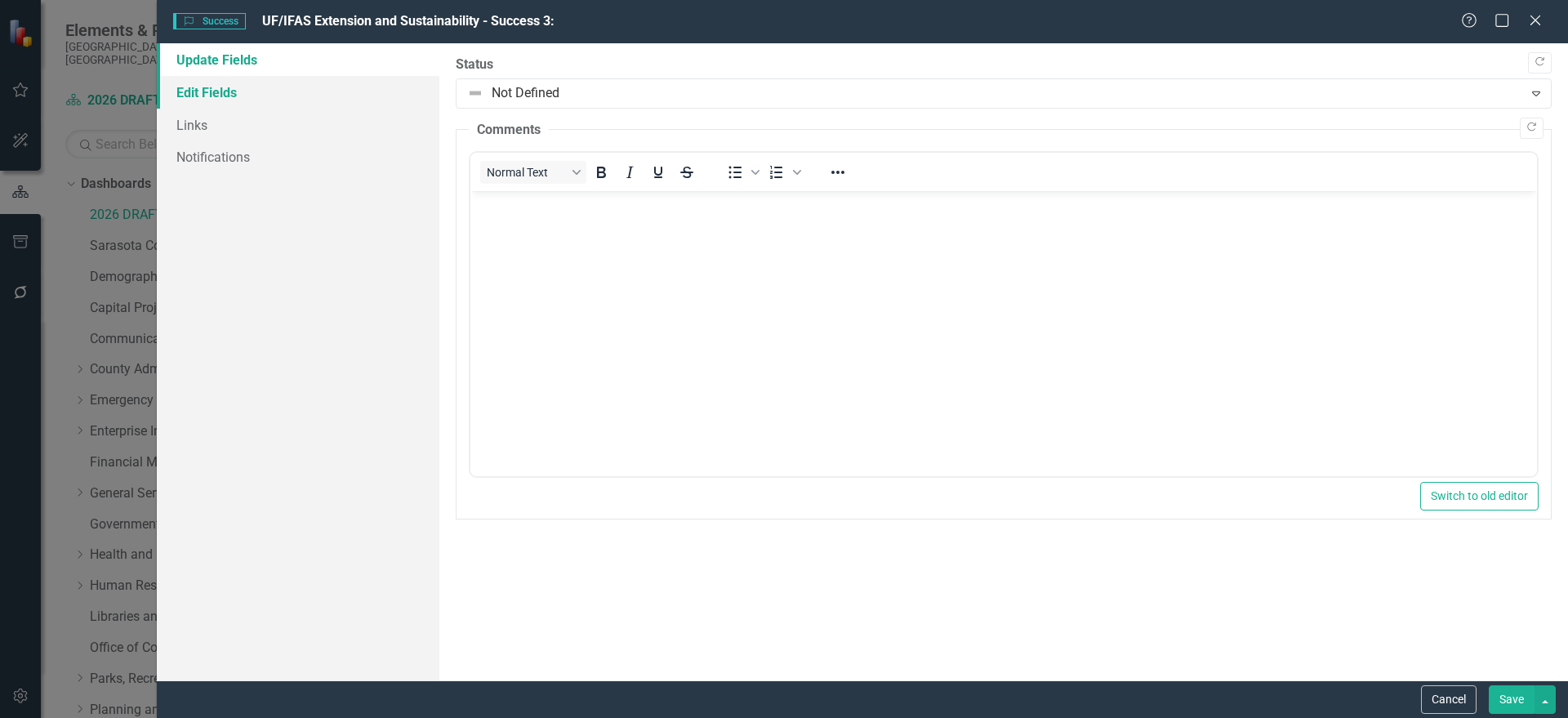
click at [171, 94] on link "Edit Fields" at bounding box center [297, 92] width 282 height 32
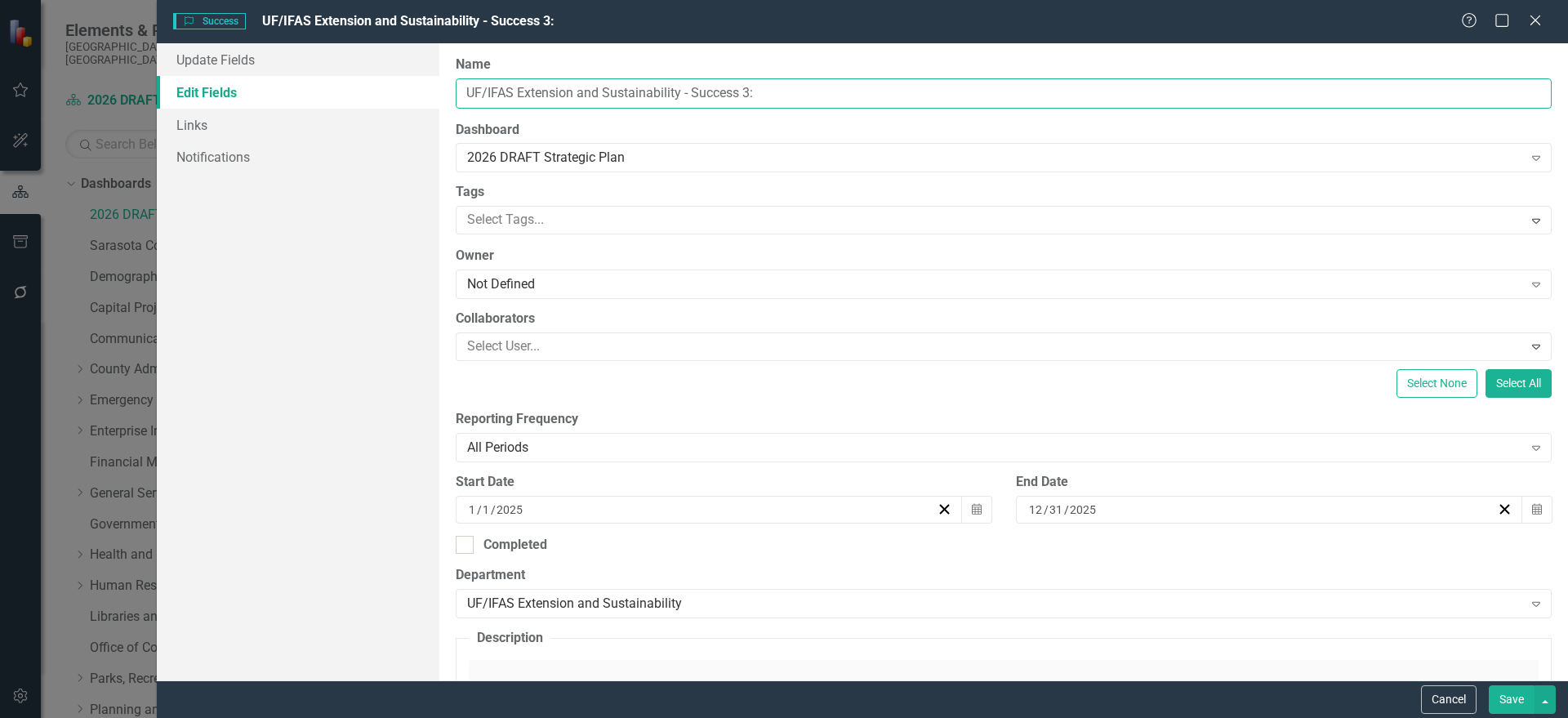
drag, startPoint x: 759, startPoint y: 86, endPoint x: 362, endPoint y: 89, distance: 397.0
click at [366, 88] on div "Update Fields Edit Fields Links Notifications "Update" fields in ClearPoint are…" at bounding box center [862, 362] width 1411 height 637
paste input "LIFE: Creating Environmental Stewards for the Future"
type input "LIFE: Creating Environmental Stewards for the Future"
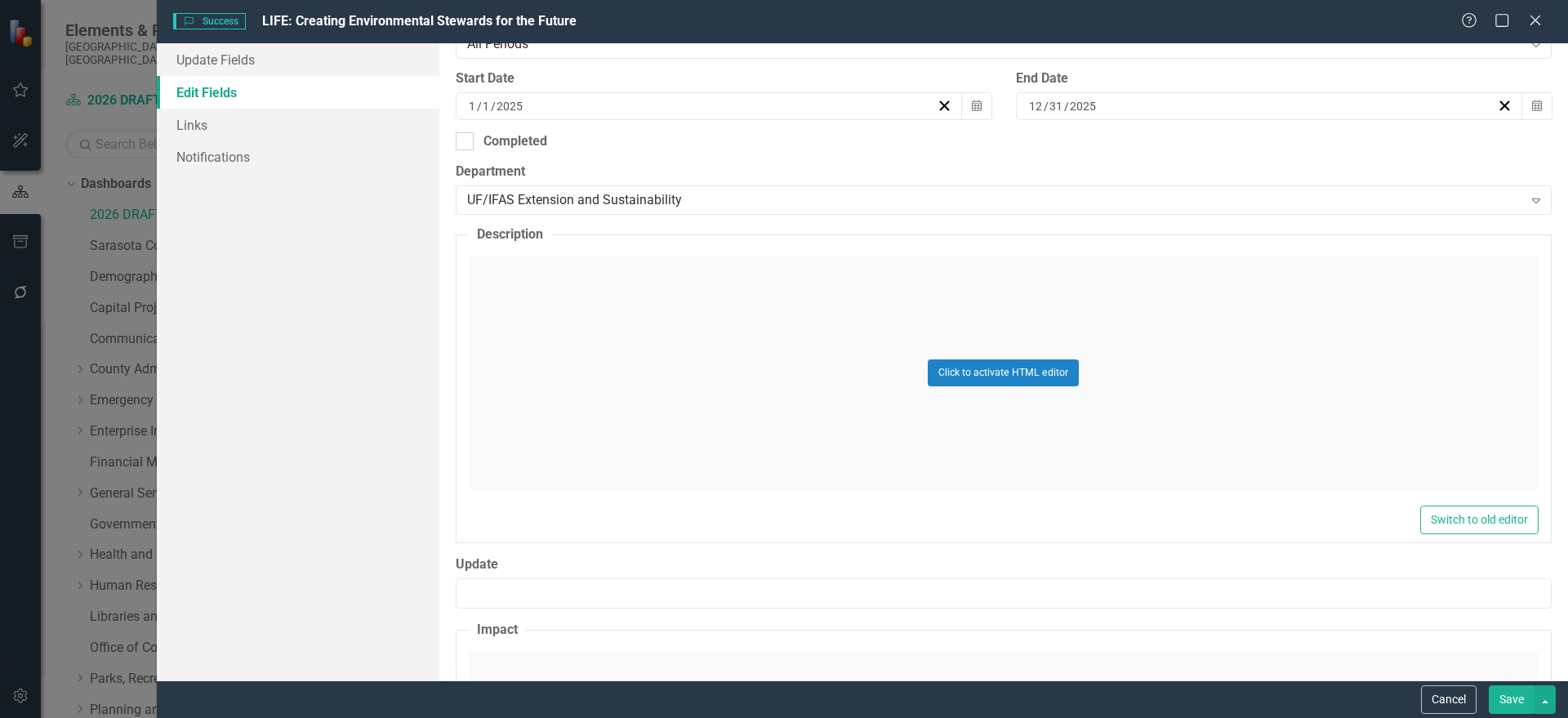
scroll to position [409, 0]
click at [639, 372] on div "Click to activate HTML editor" at bounding box center [1003, 368] width 1070 height 233
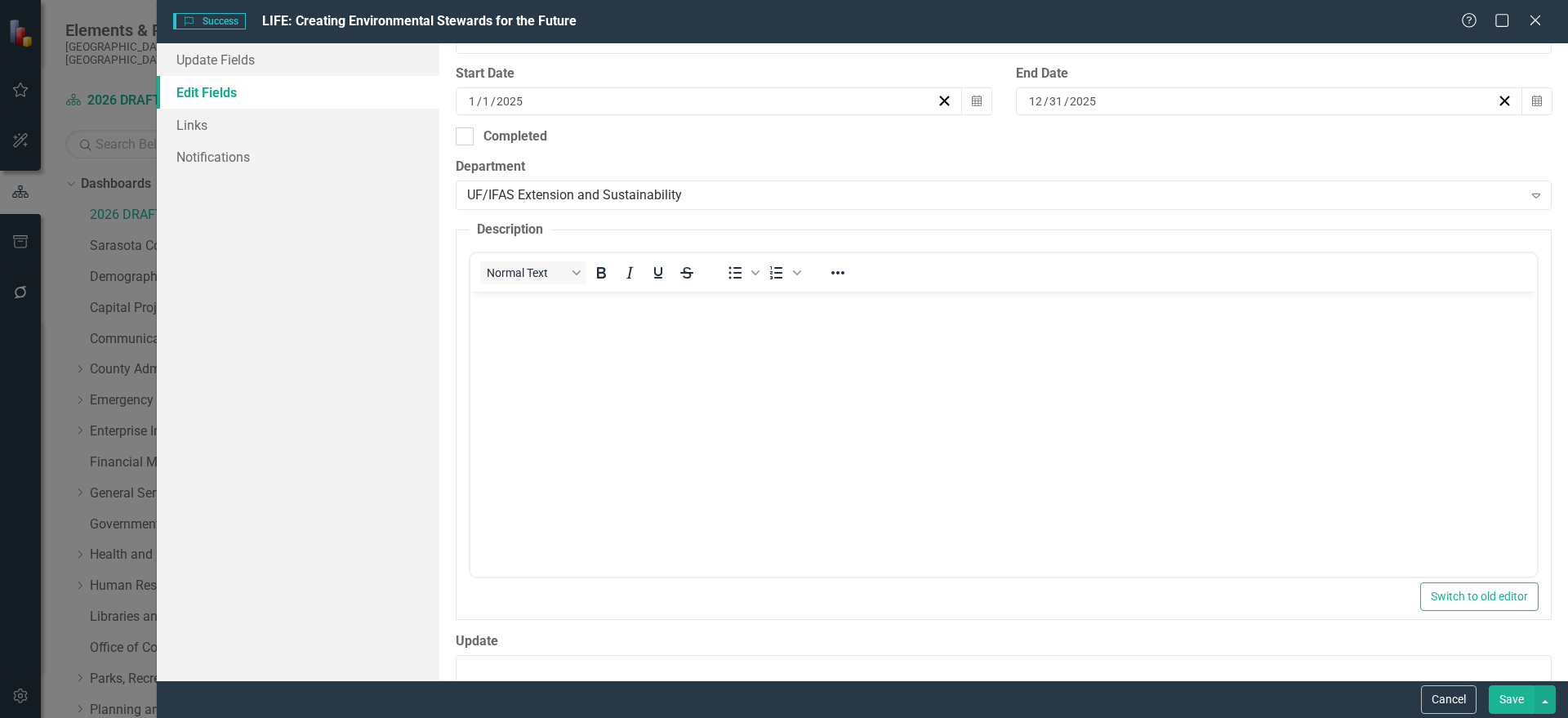
scroll to position [0, 0]
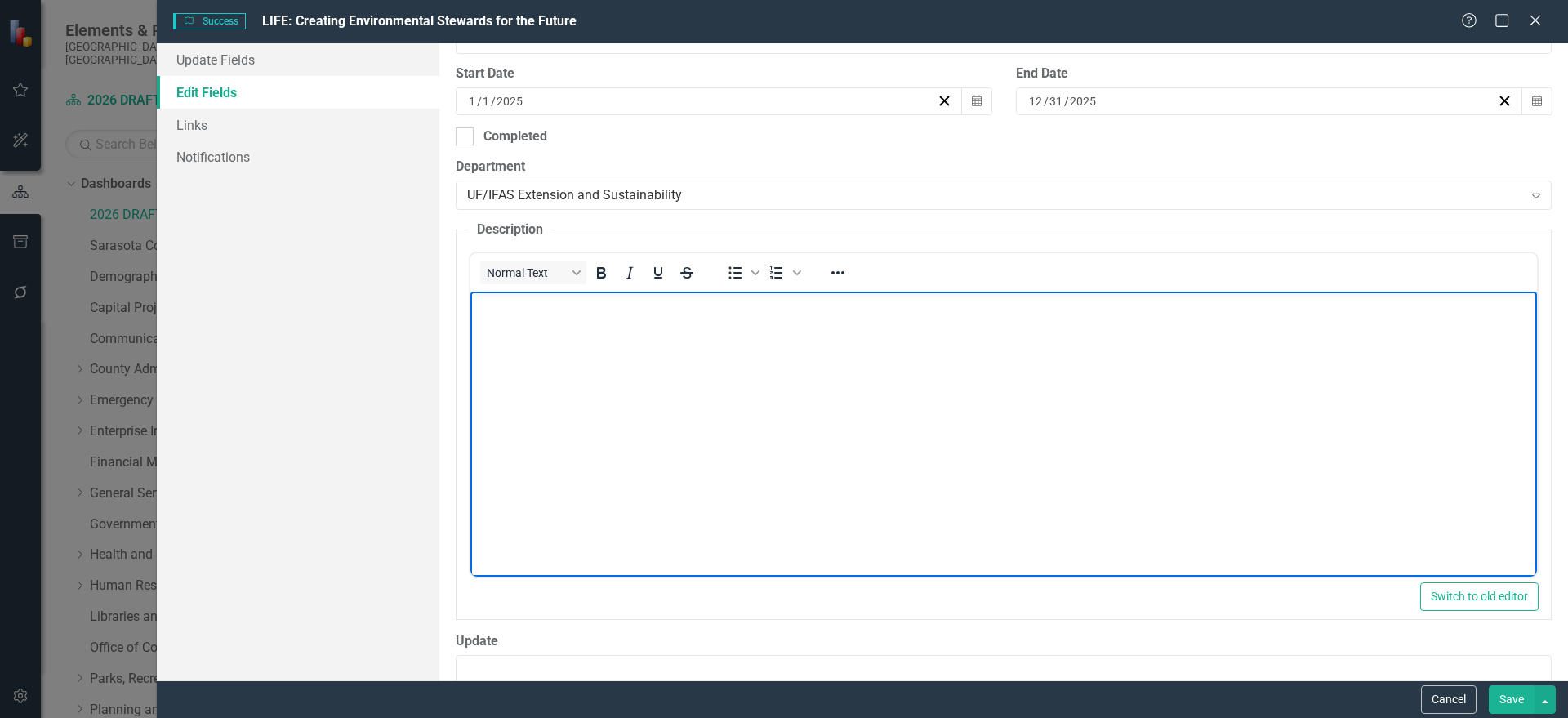
click at [572, 317] on body "Rich Text Area. Press ALT-0 for help." at bounding box center [1002, 414] width 1066 height 246
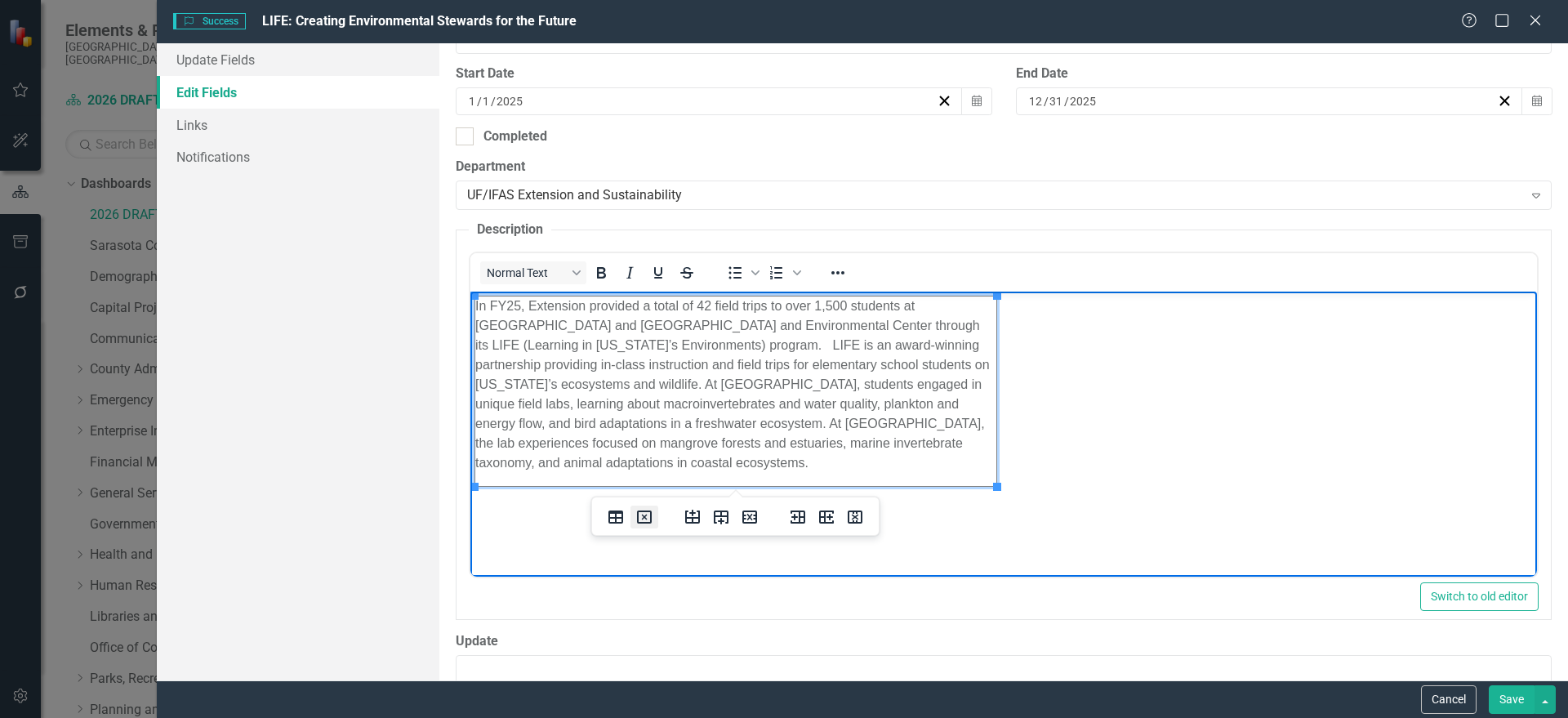
click at [647, 522] on icon "Delete table" at bounding box center [644, 517] width 19 height 19
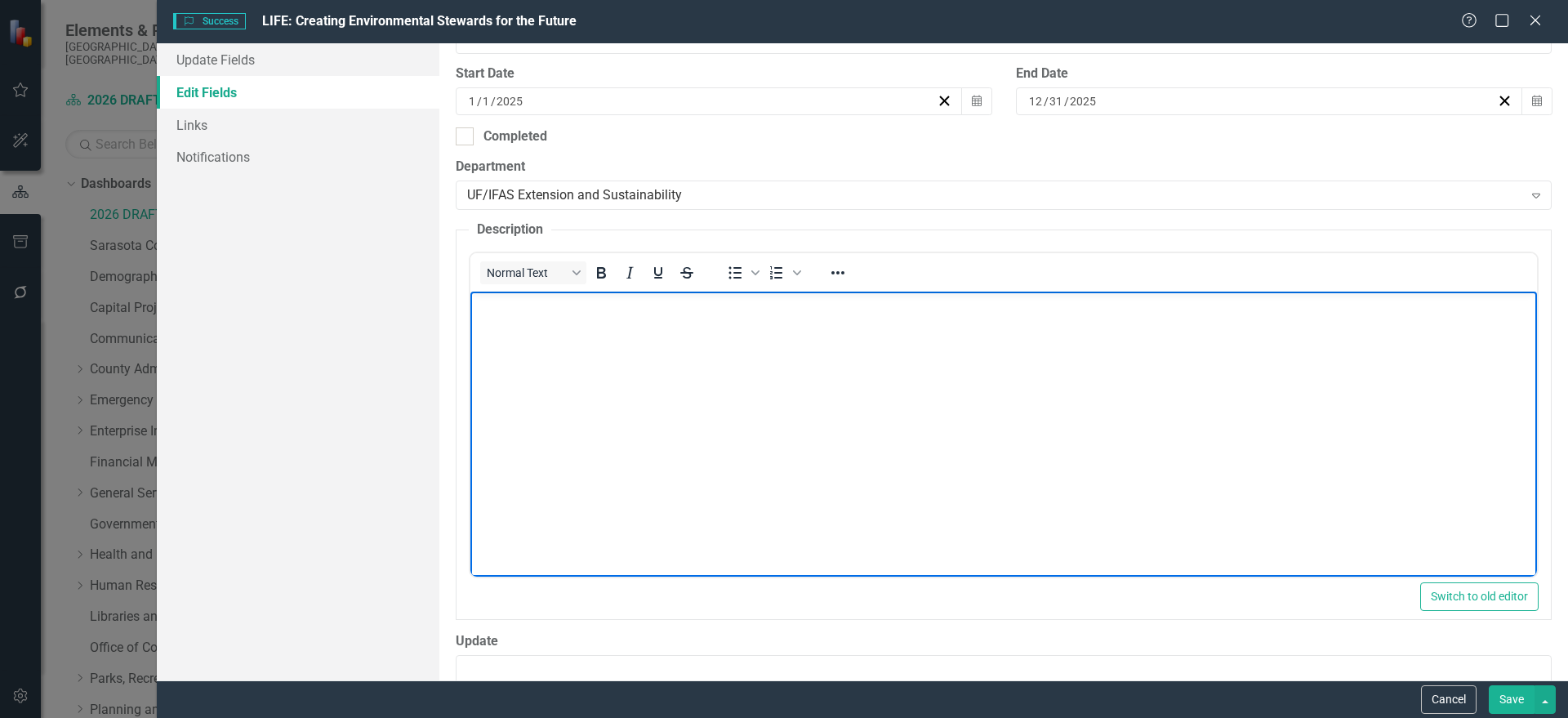
drag, startPoint x: 1426, startPoint y: 367, endPoint x: 1394, endPoint y: 362, distance: 32.4
click at [1424, 366] on body "Rich Text Area. Press ALT-0 for help." at bounding box center [1002, 414] width 1066 height 246
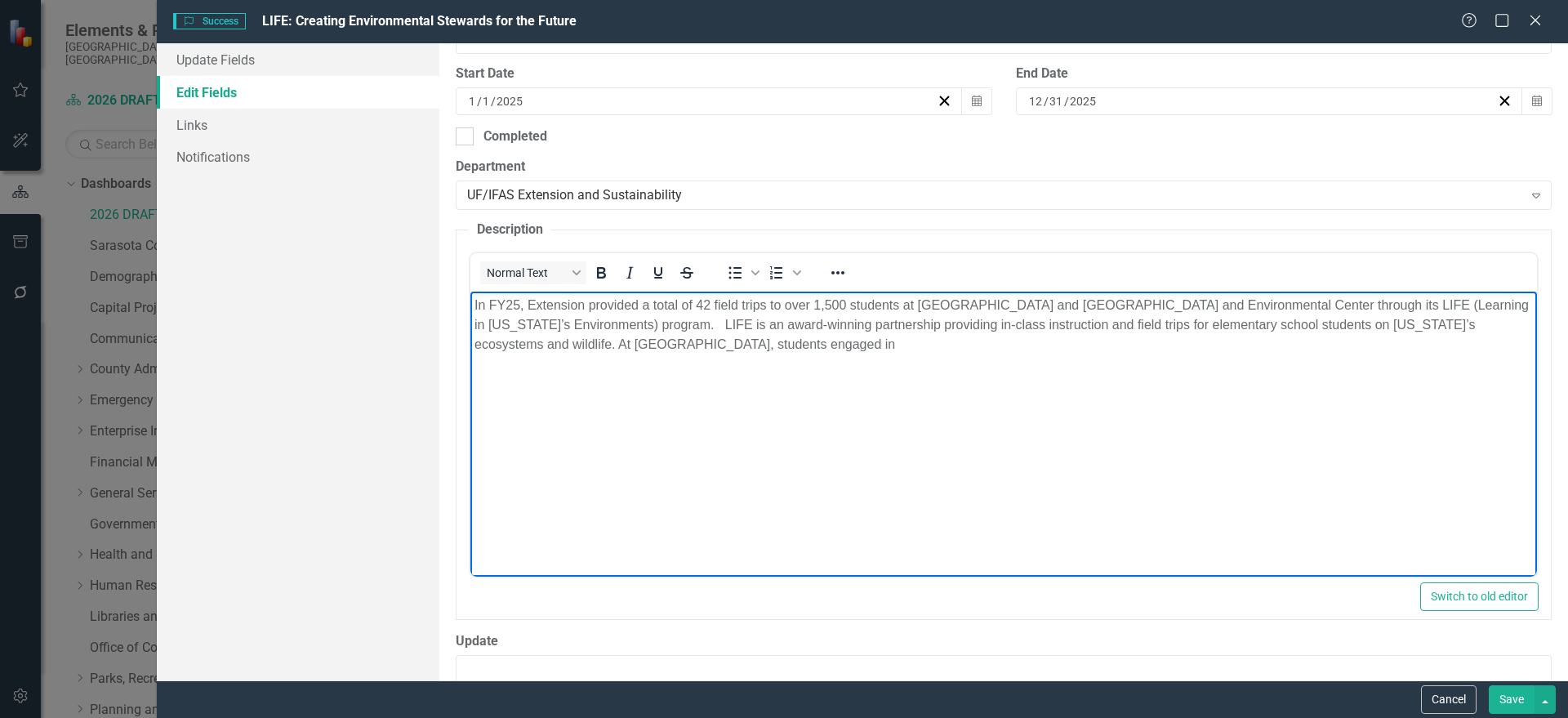
click at [1446, 466] on body "In FY25, Extension provided a total of 42 field trips to over 1,500 students at…" at bounding box center [1002, 414] width 1066 height 246
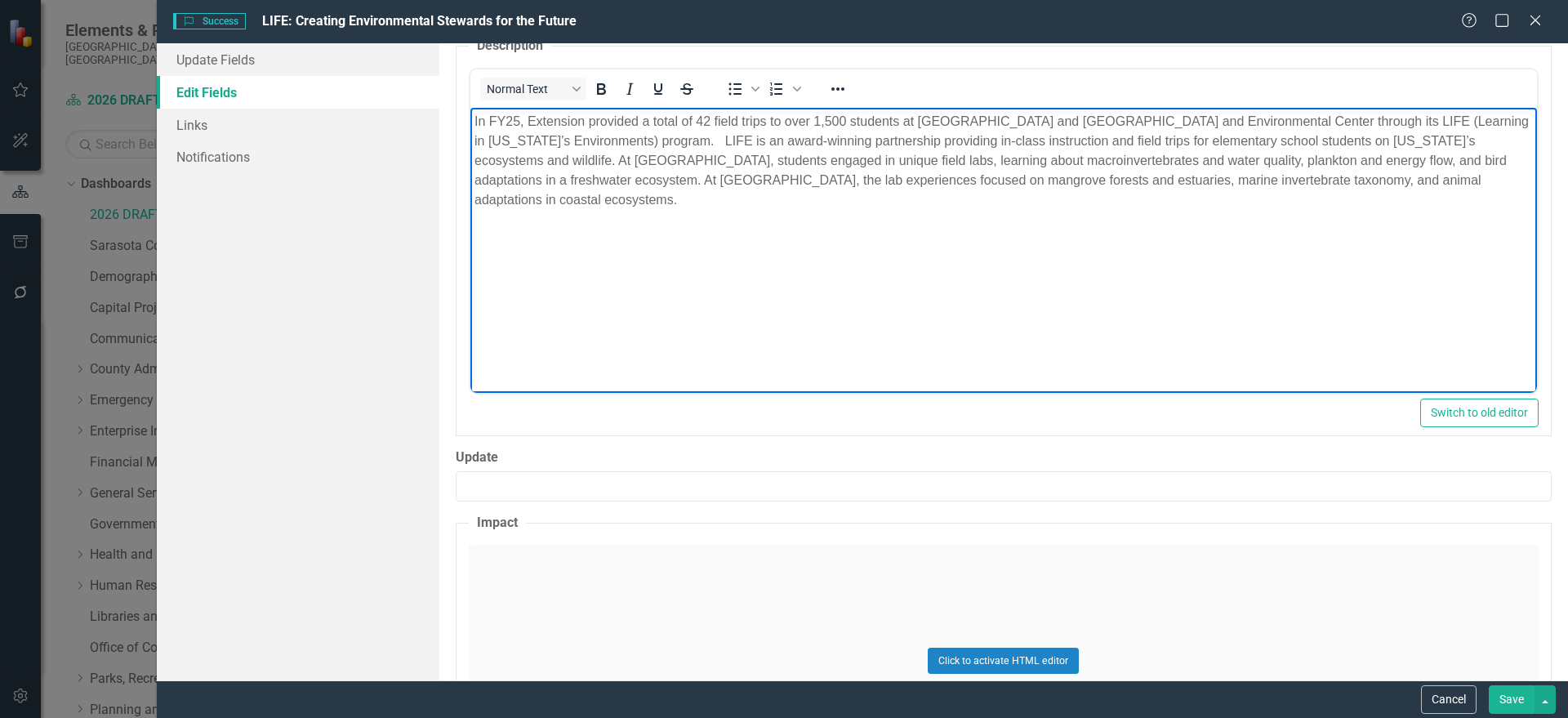
scroll to position [768, 0]
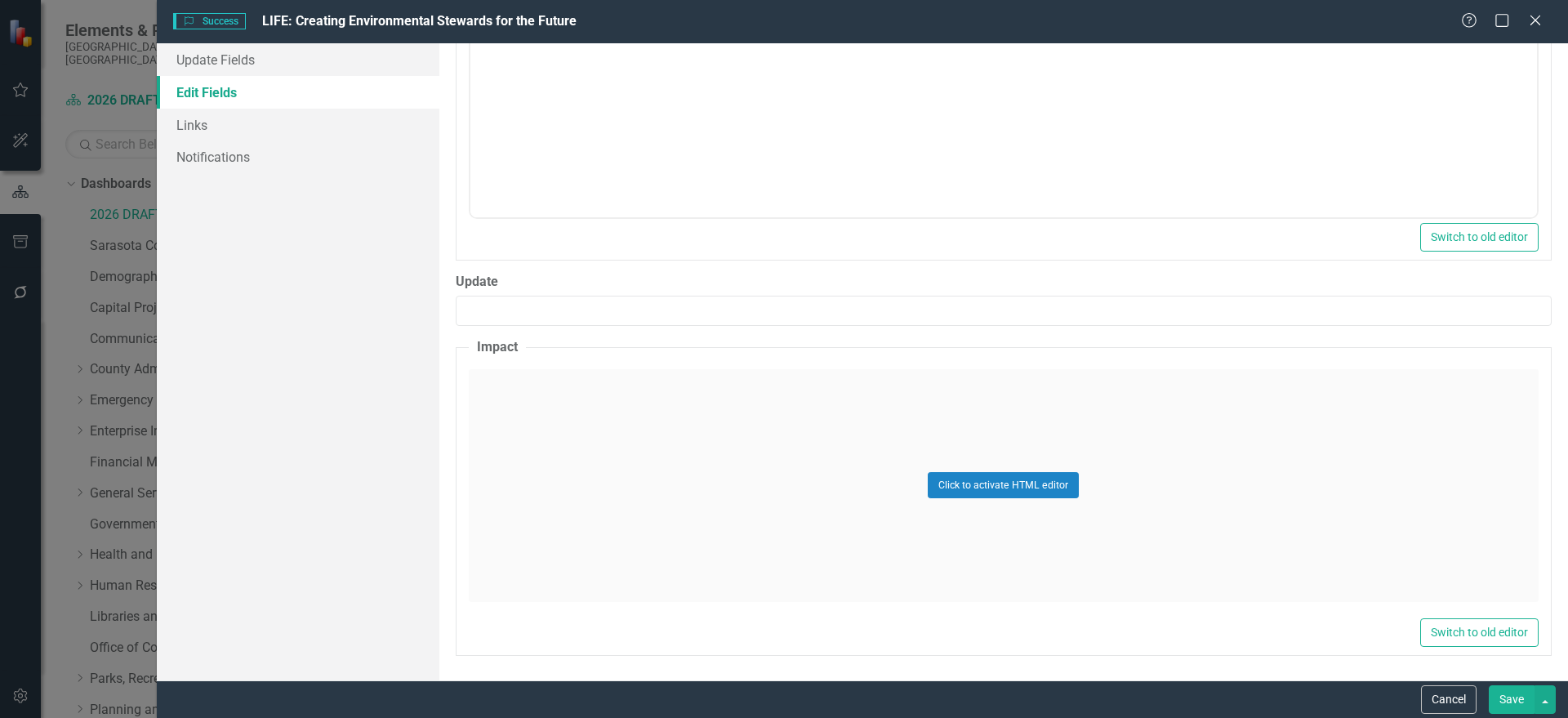
click at [1463, 376] on div "Click to activate HTML editor" at bounding box center [1003, 485] width 1070 height 233
click at [1007, 483] on body "Rich Text Area. Press ALT-0 for help." at bounding box center [1002, 531] width 1066 height 246
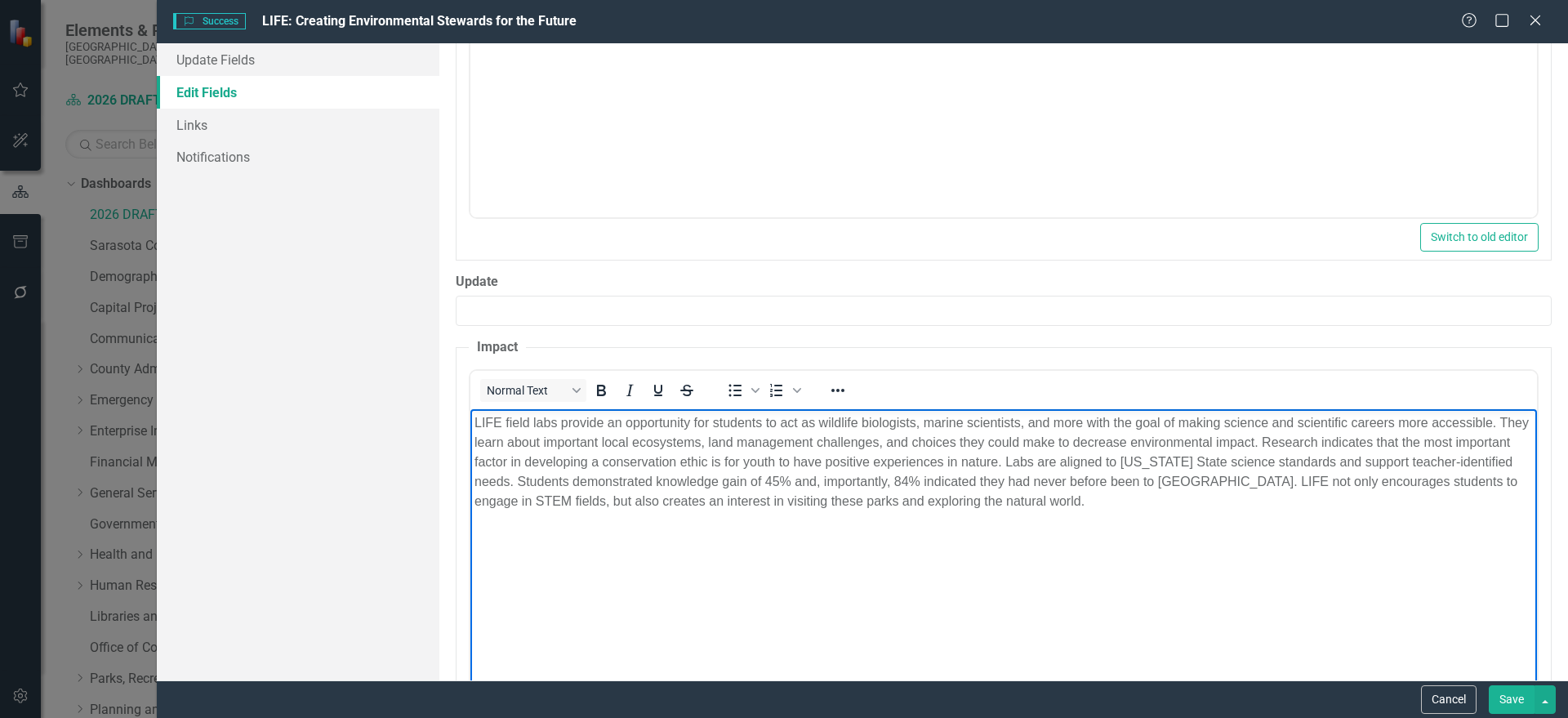
click at [1498, 692] on button "Save" at bounding box center [1511, 699] width 45 height 29
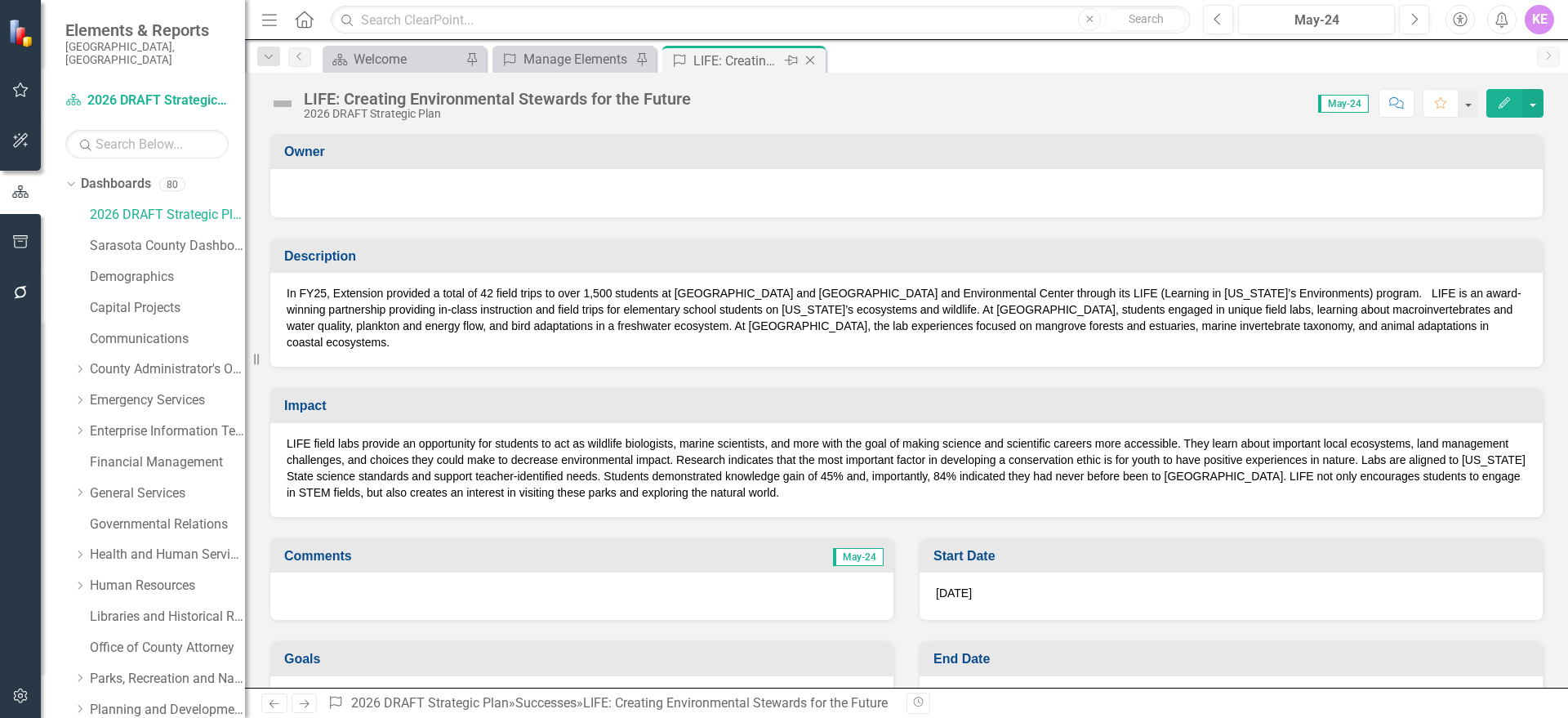
click at [817, 58] on icon "Close" at bounding box center [810, 60] width 17 height 13
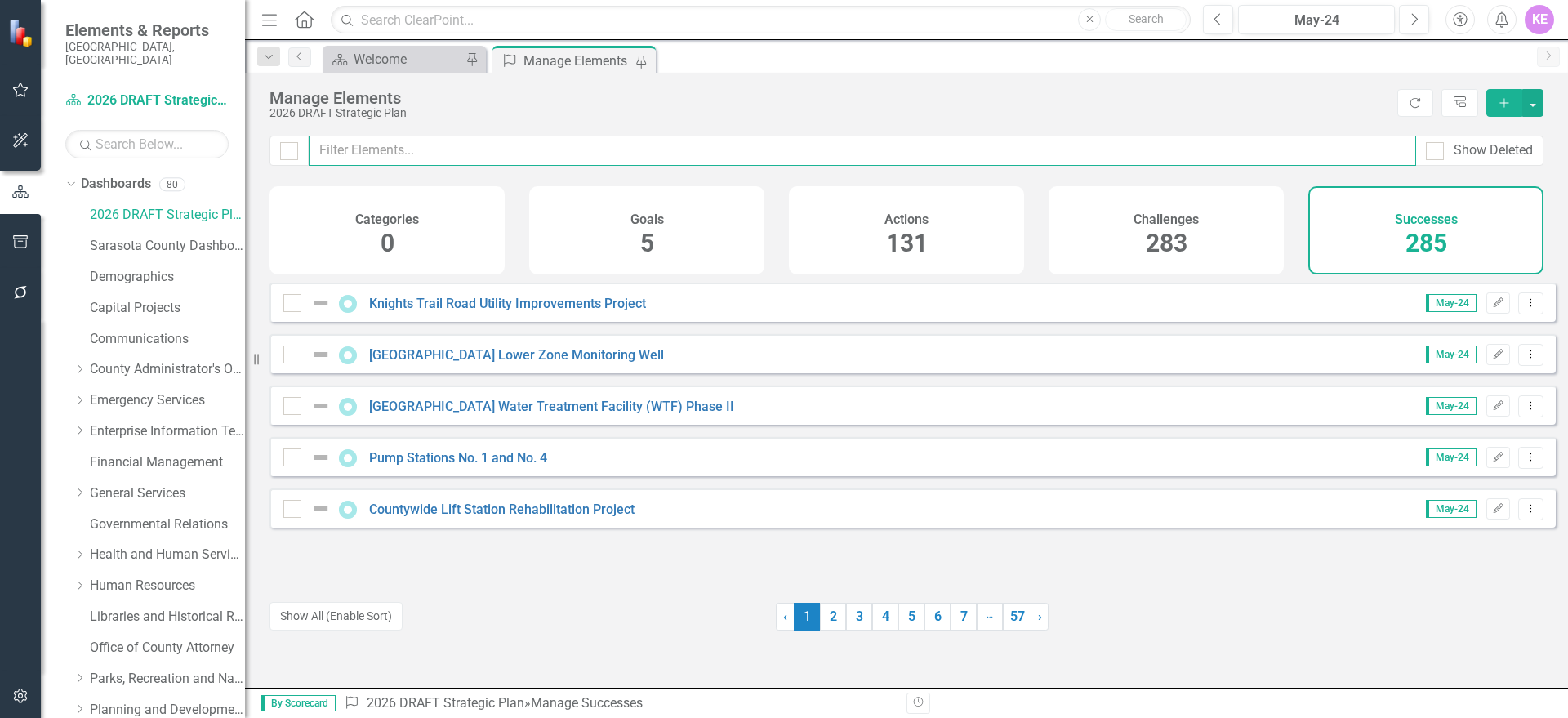
click at [587, 149] on input "text" at bounding box center [862, 150] width 1108 height 31
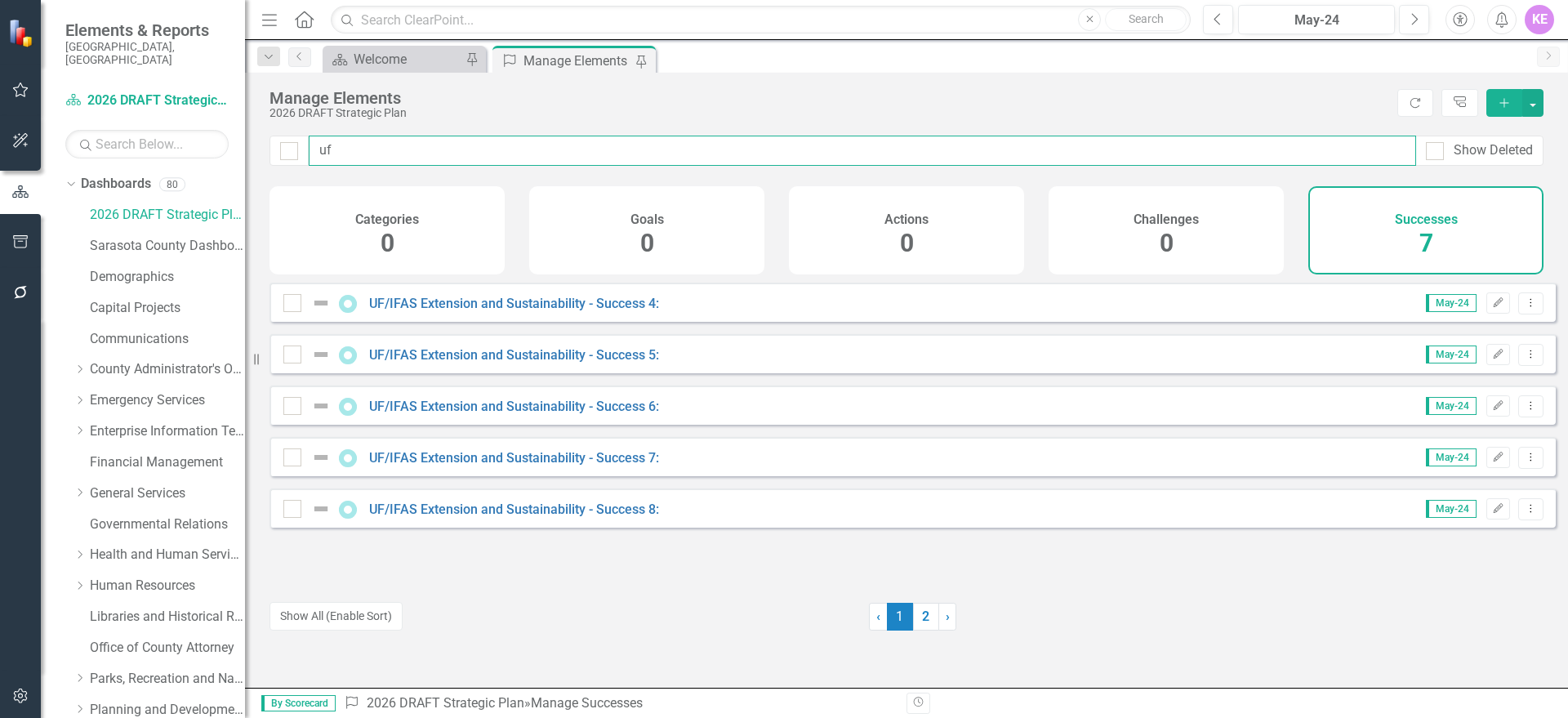
type input "uf"
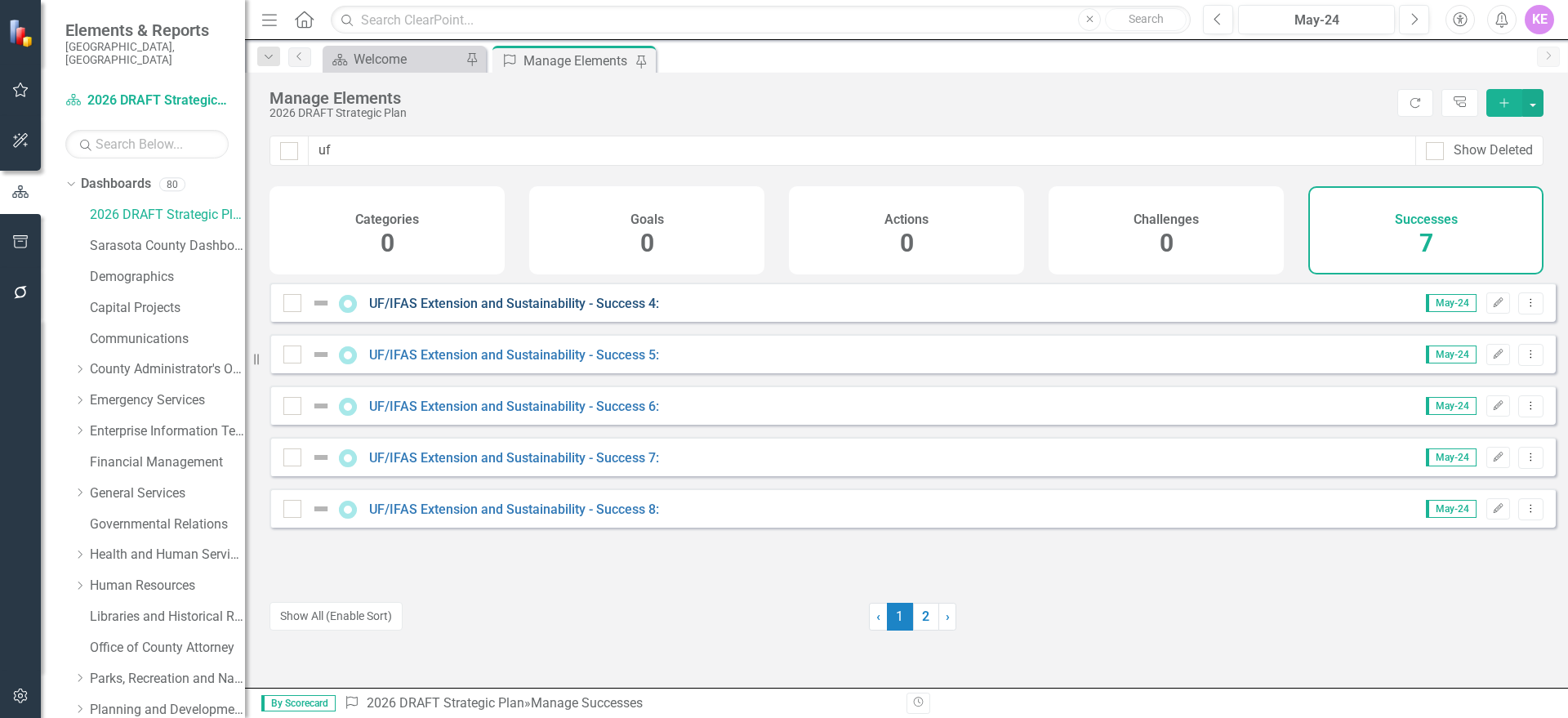
click at [626, 311] on link "UF/IFAS Extension and Sustainability - Success 4:" at bounding box center [514, 303] width 290 height 16
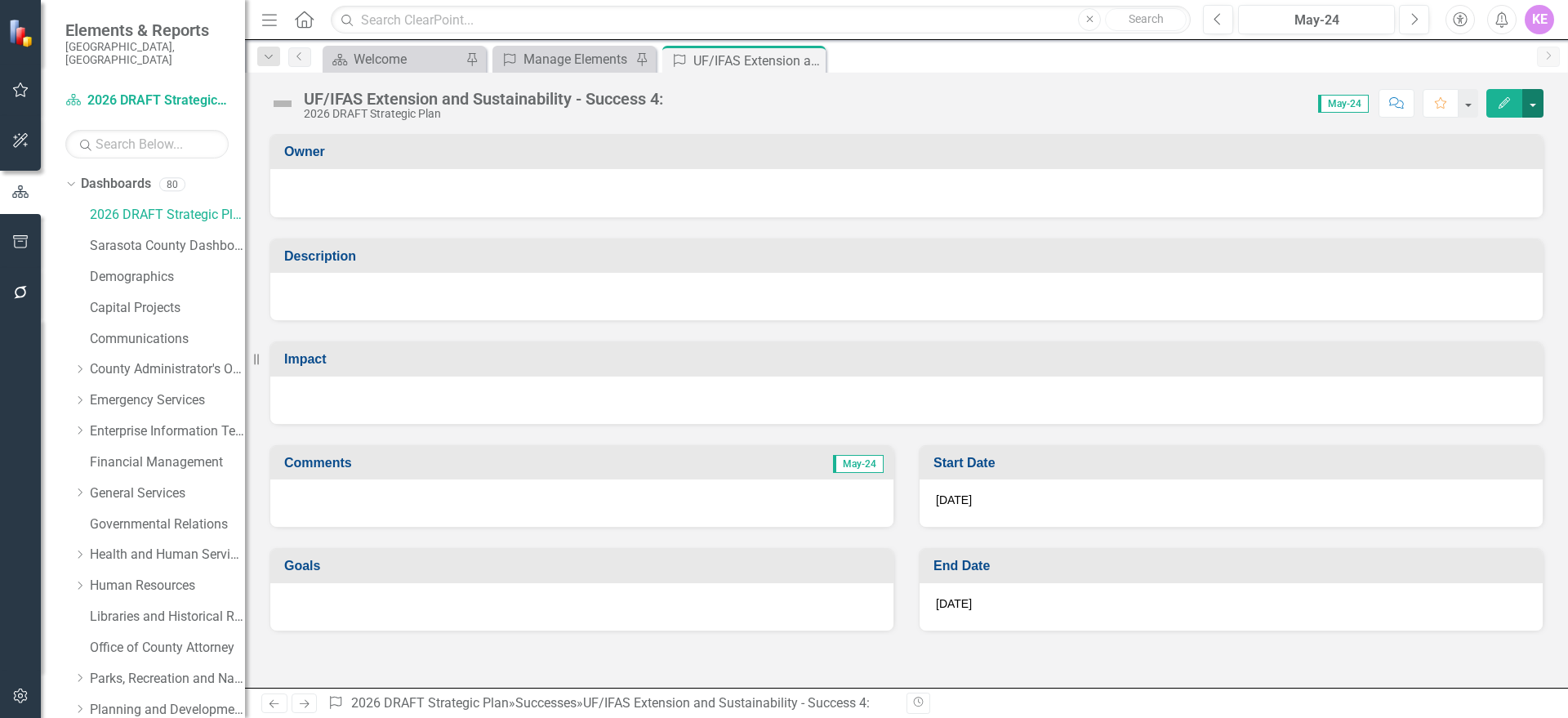
click at [1527, 96] on button "button" at bounding box center [1532, 103] width 21 height 29
click at [1516, 129] on link "Edit Edit Success" at bounding box center [1476, 133] width 132 height 31
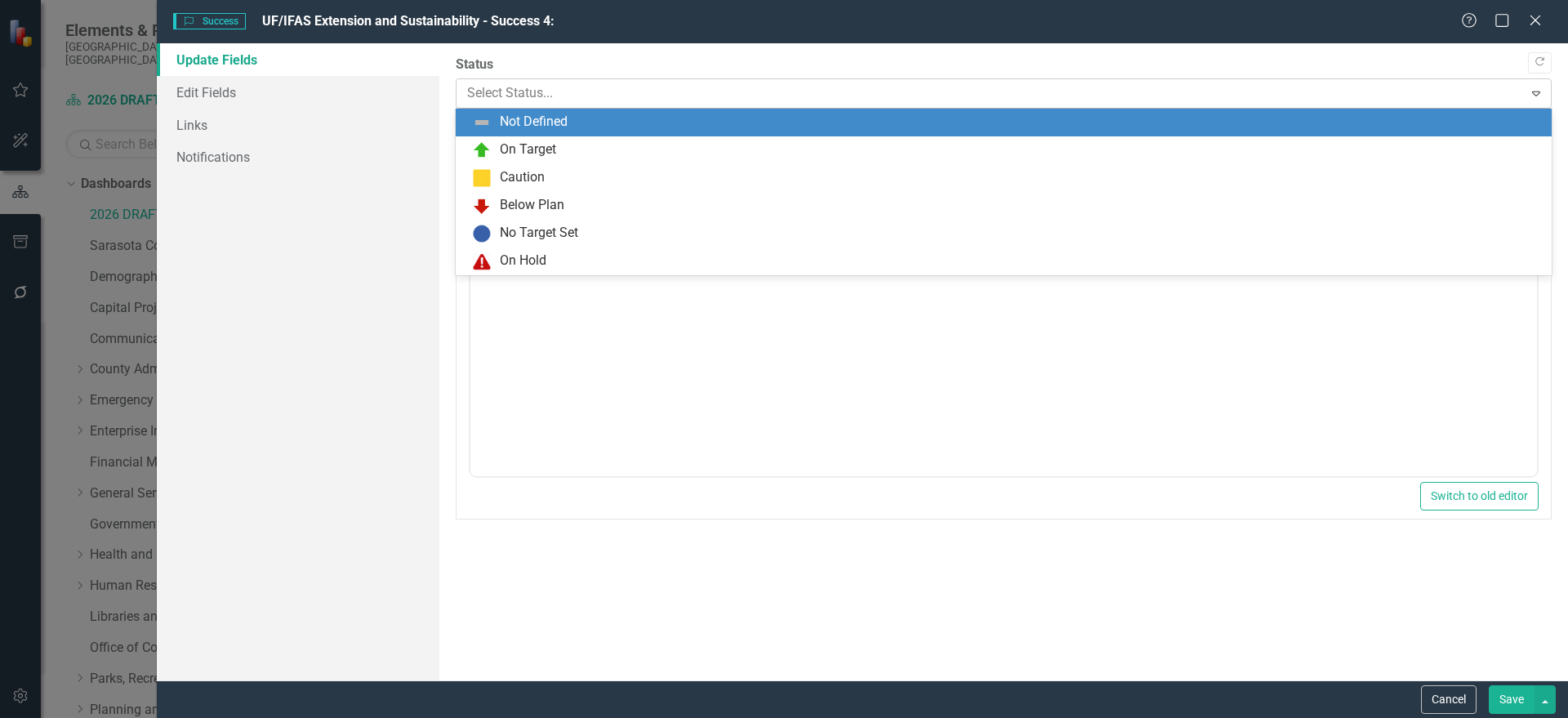
click at [595, 84] on div at bounding box center [989, 94] width 1046 height 22
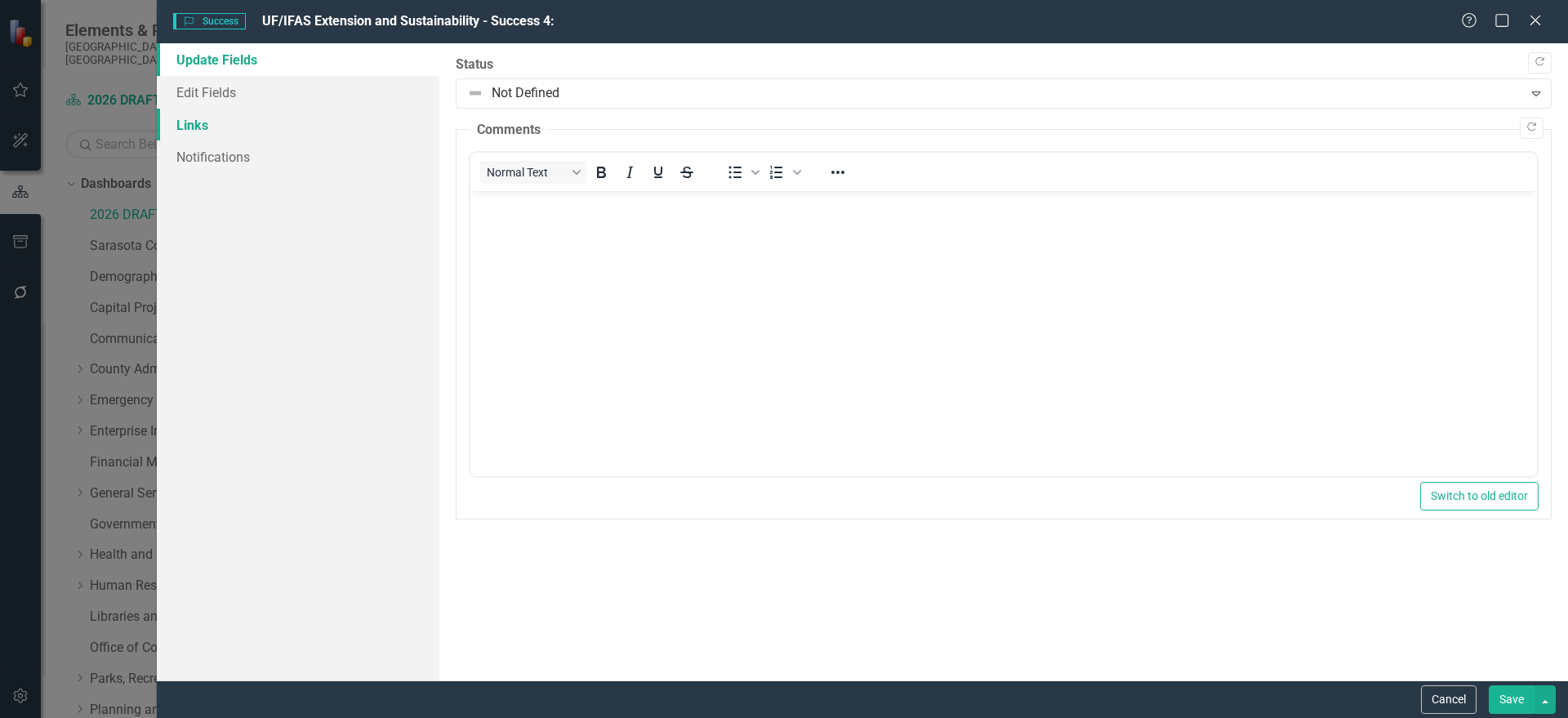
click at [309, 108] on link "Links" at bounding box center [297, 124] width 282 height 32
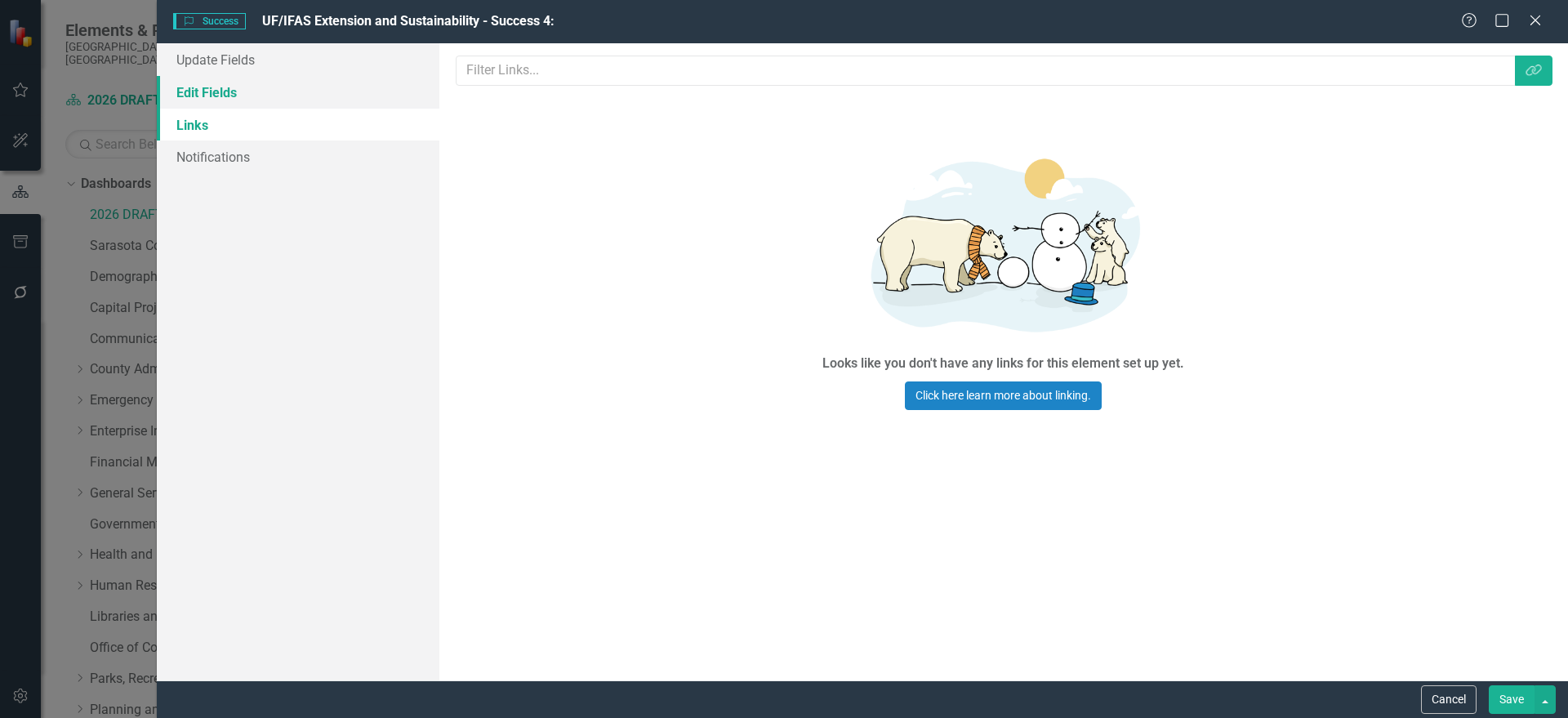
click at [307, 95] on link "Edit Fields" at bounding box center [297, 92] width 282 height 32
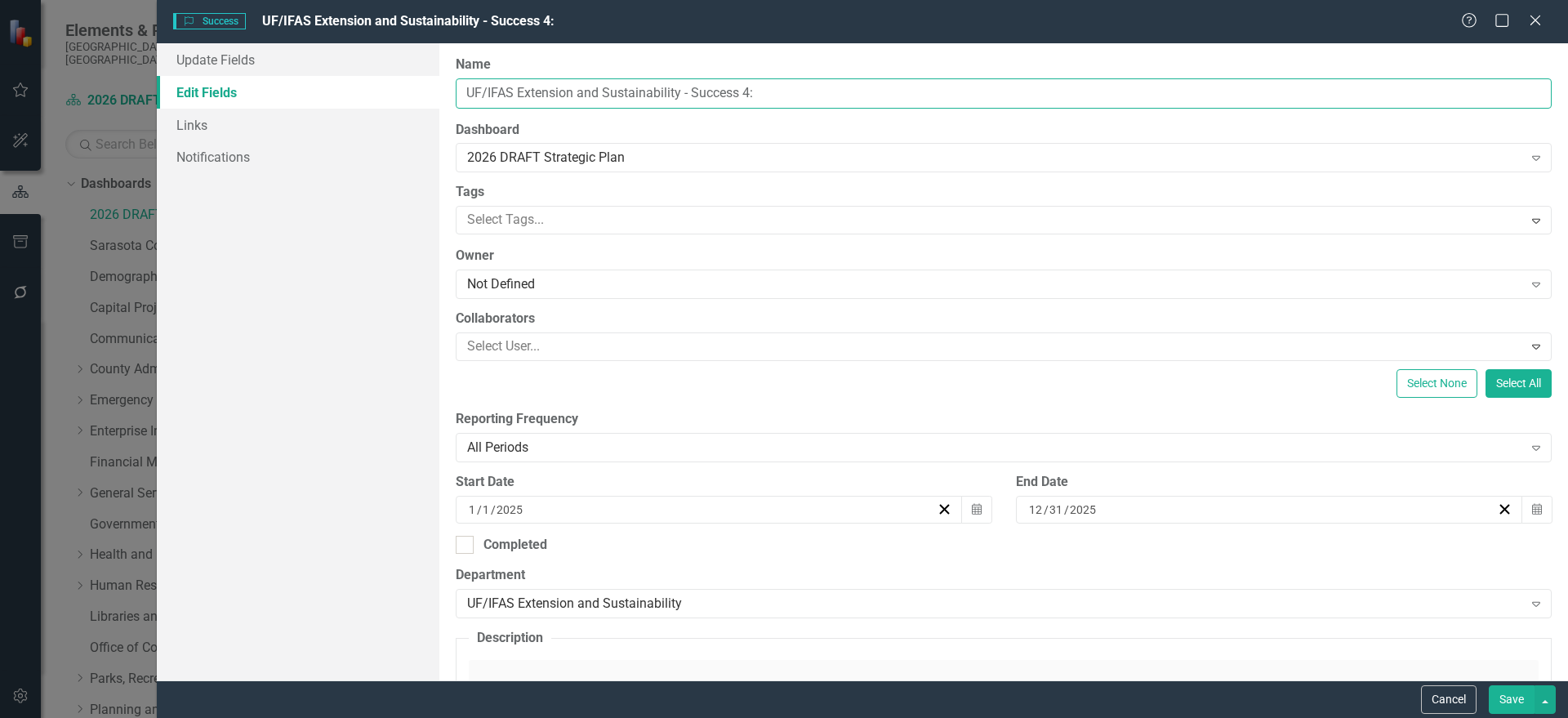
drag, startPoint x: 811, startPoint y: 92, endPoint x: 323, endPoint y: 92, distance: 488.0
click at [323, 92] on div "Update Fields Edit Fields Links Notifications "Update" fields in ClearPoint are…" at bounding box center [862, 362] width 1411 height 637
paste input "Enhanced Youth and Family Programming"
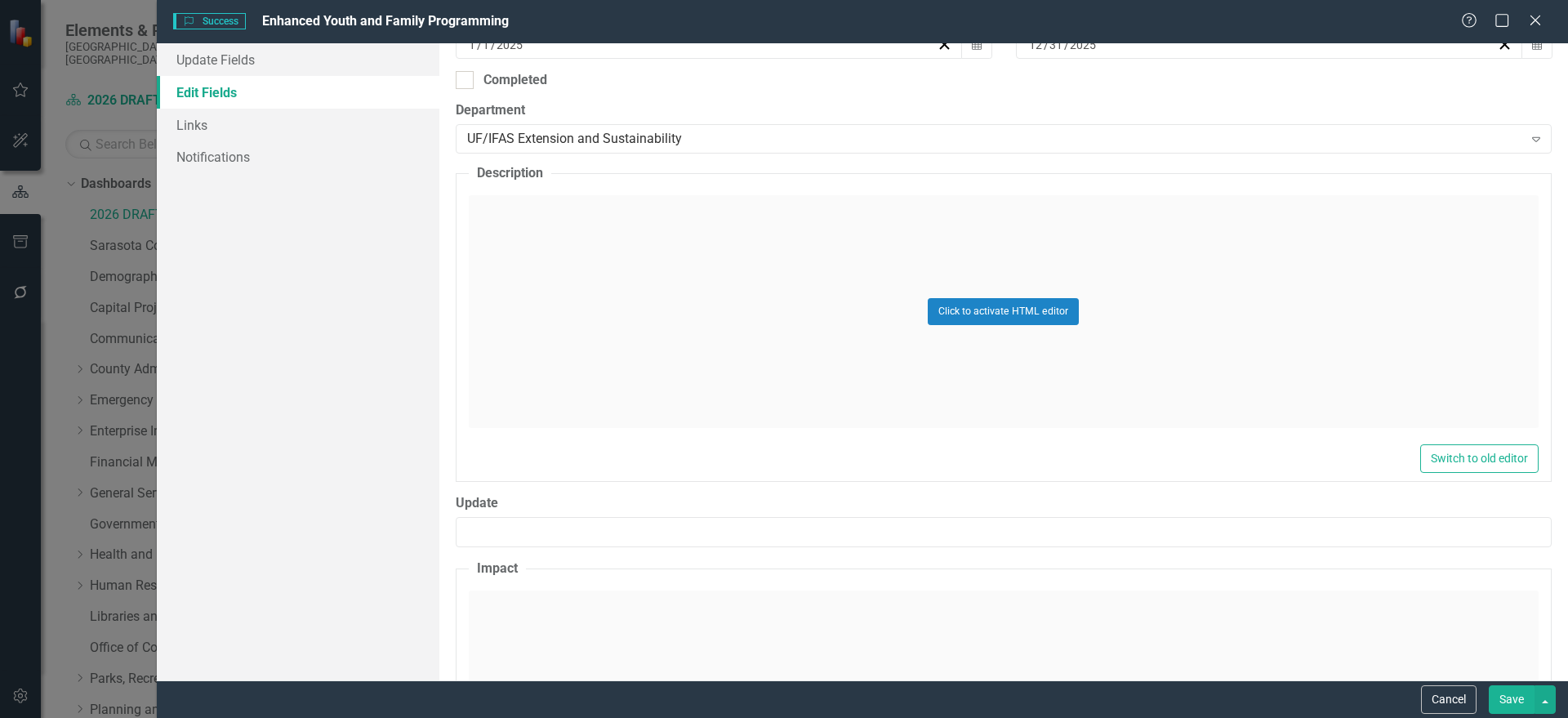
scroll to position [510, 0]
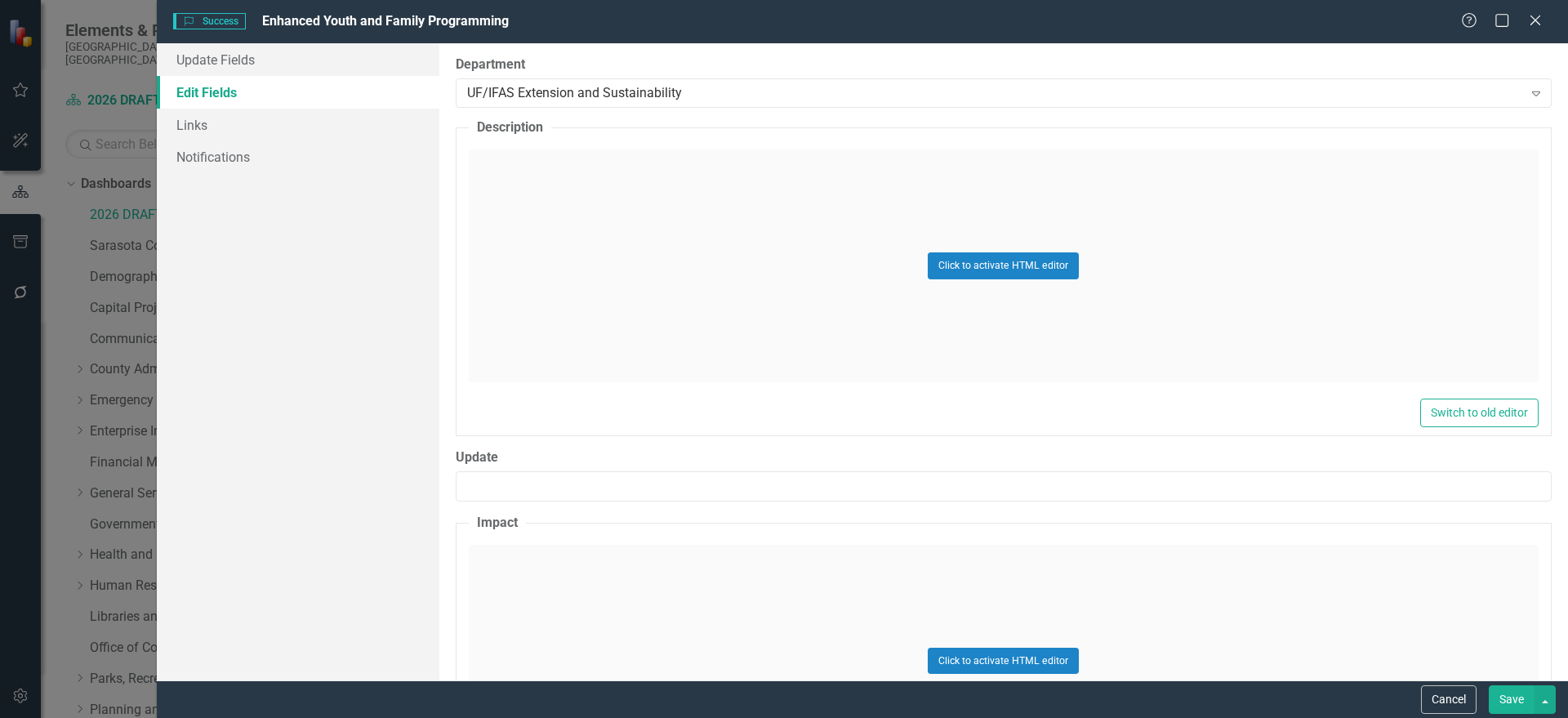
type input "Enhanced Youth and Family Programming"
click at [628, 252] on div "Click to activate HTML editor" at bounding box center [1003, 265] width 1070 height 233
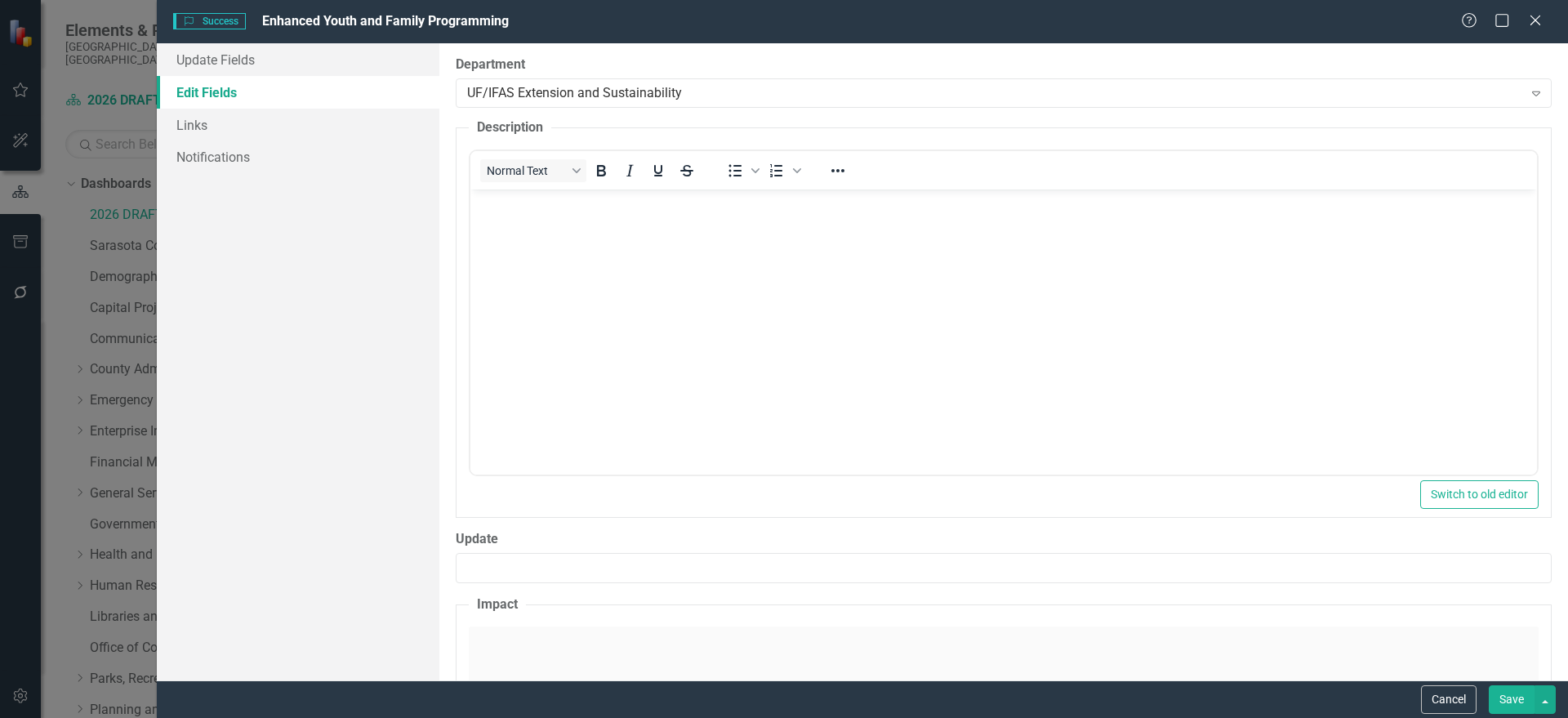
scroll to position [0, 0]
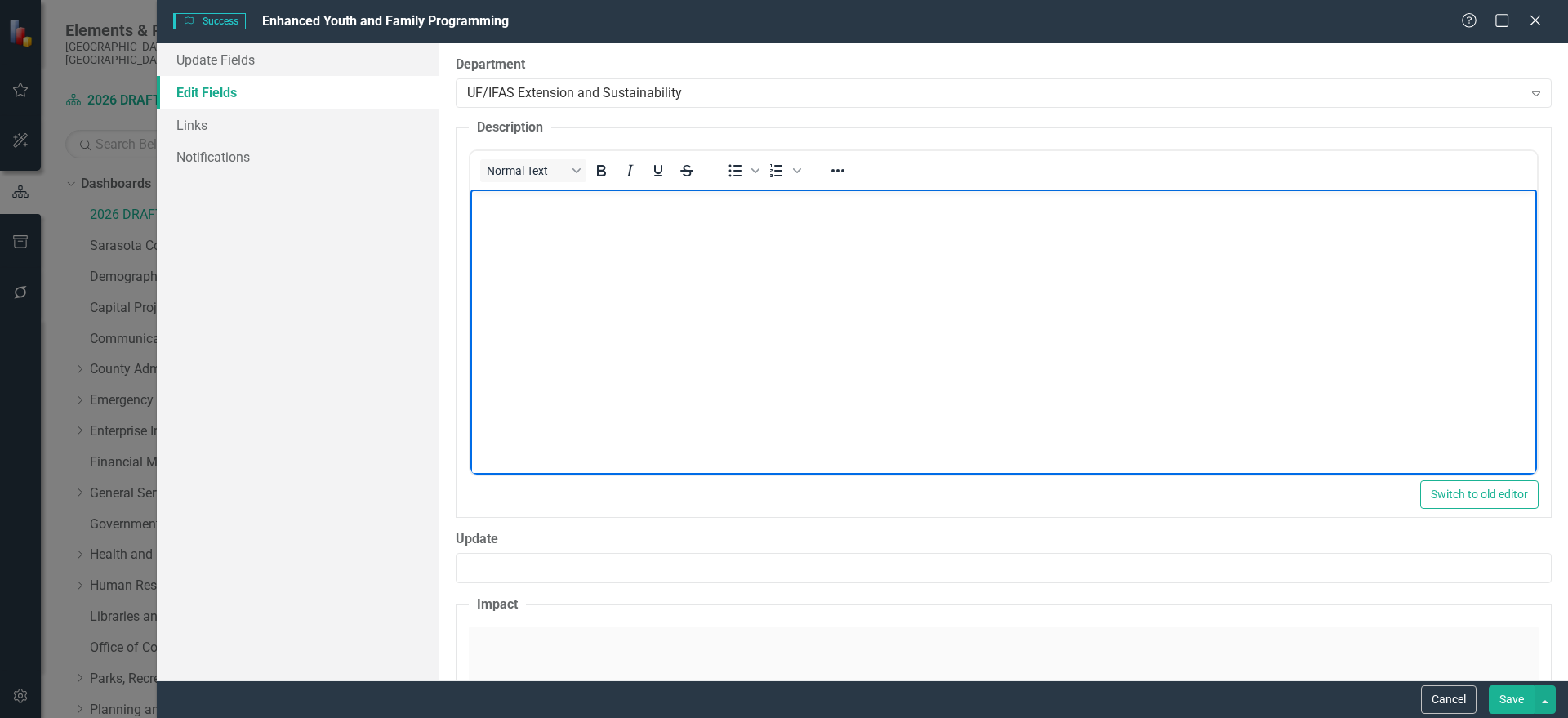
click at [632, 277] on body "Rich Text Area. Press ALT-0 for help." at bounding box center [1002, 312] width 1066 height 246
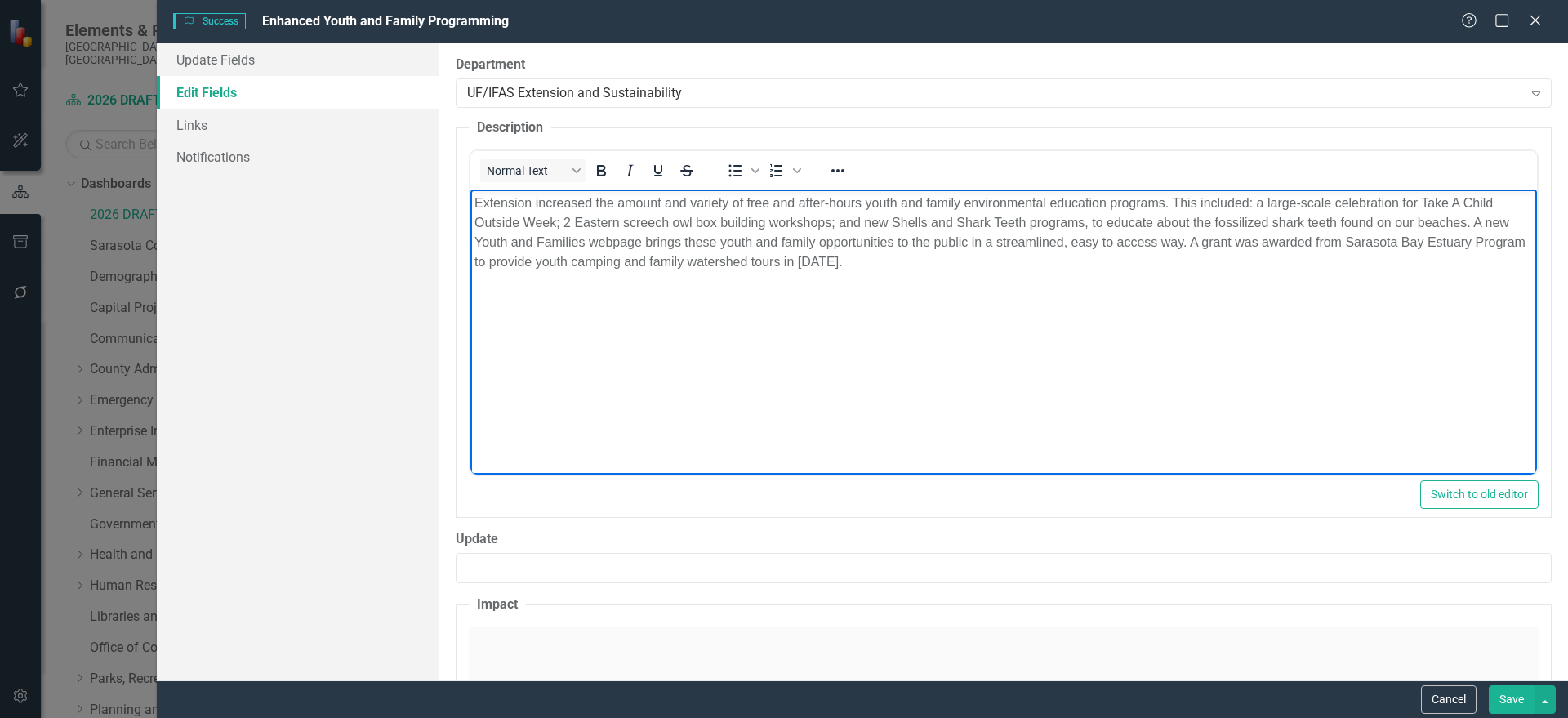
click at [1545, 328] on div "ClearPoint Can Do More! How ClearPoint Can Help Close Enterprise plans can auto…" at bounding box center [1003, 362] width 1129 height 637
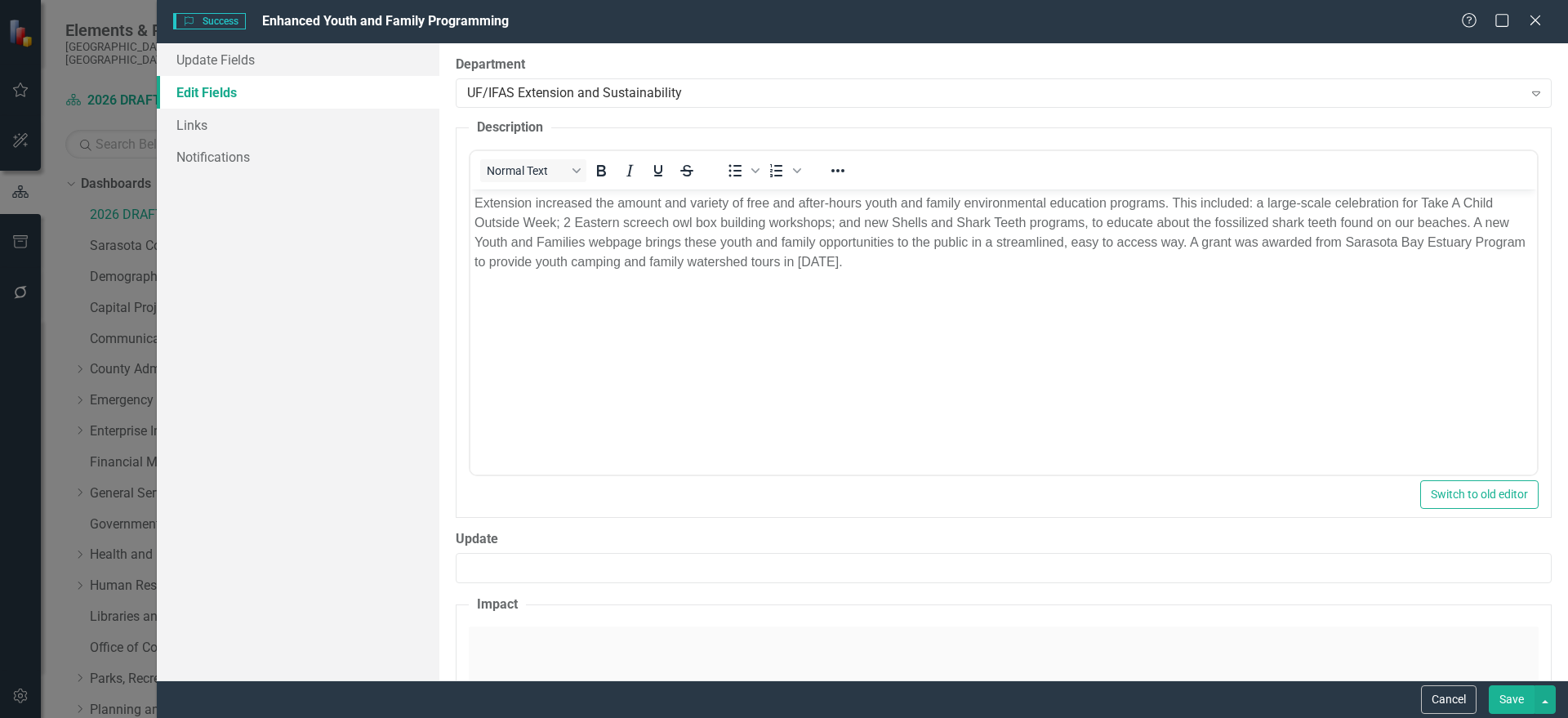
scroll to position [612, 0]
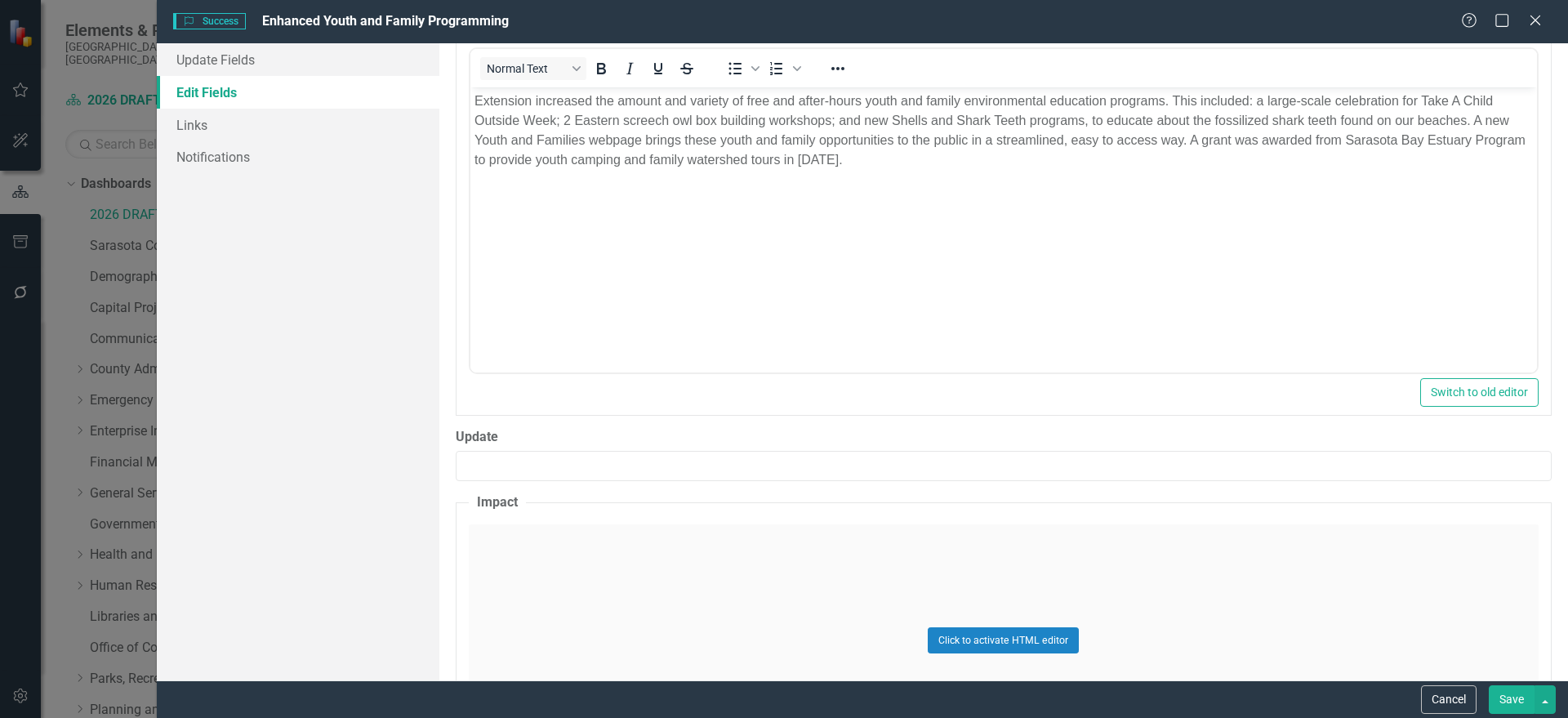
click at [570, 579] on div "Click to activate HTML editor" at bounding box center [1003, 640] width 1070 height 233
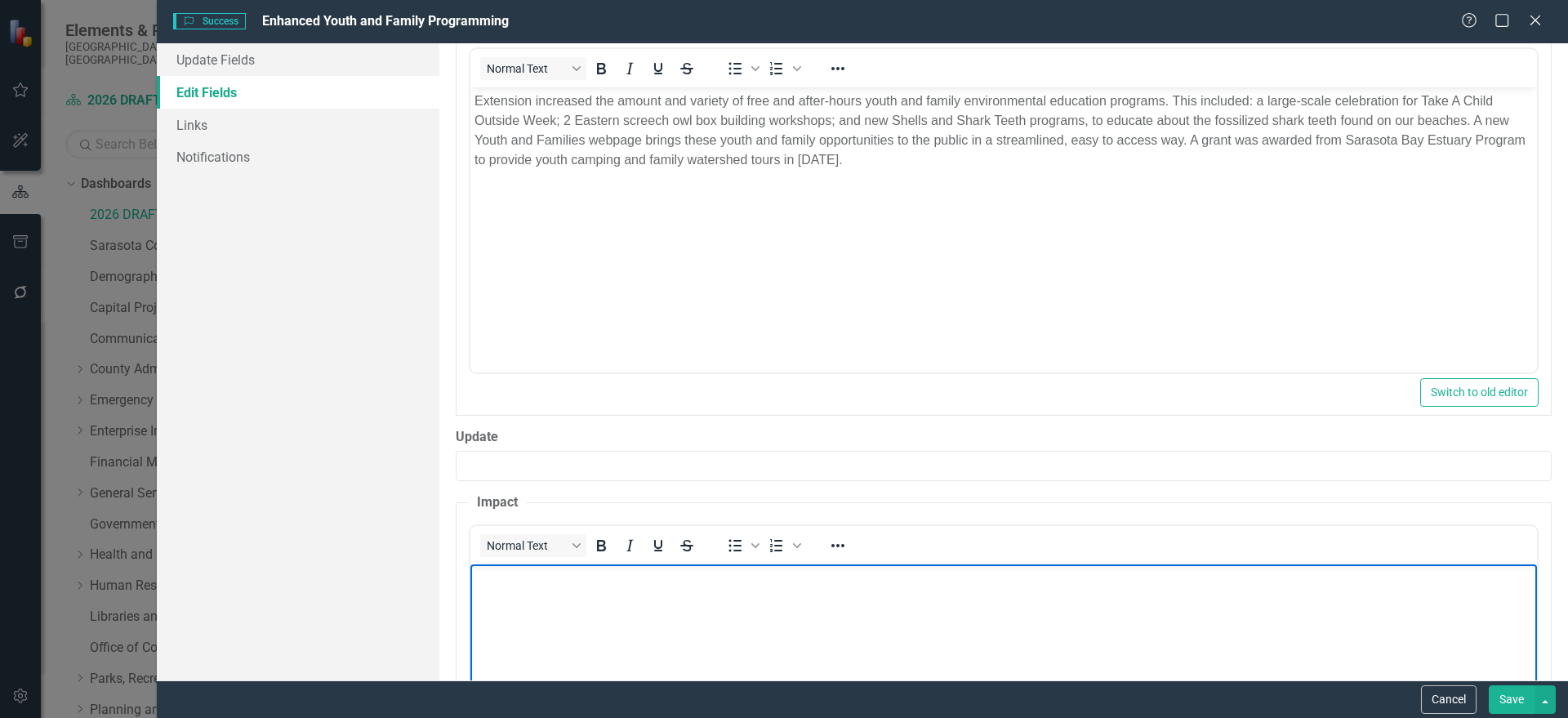
click at [723, 617] on body "Rich Text Area. Press ALT-0 for help." at bounding box center [1002, 686] width 1066 height 246
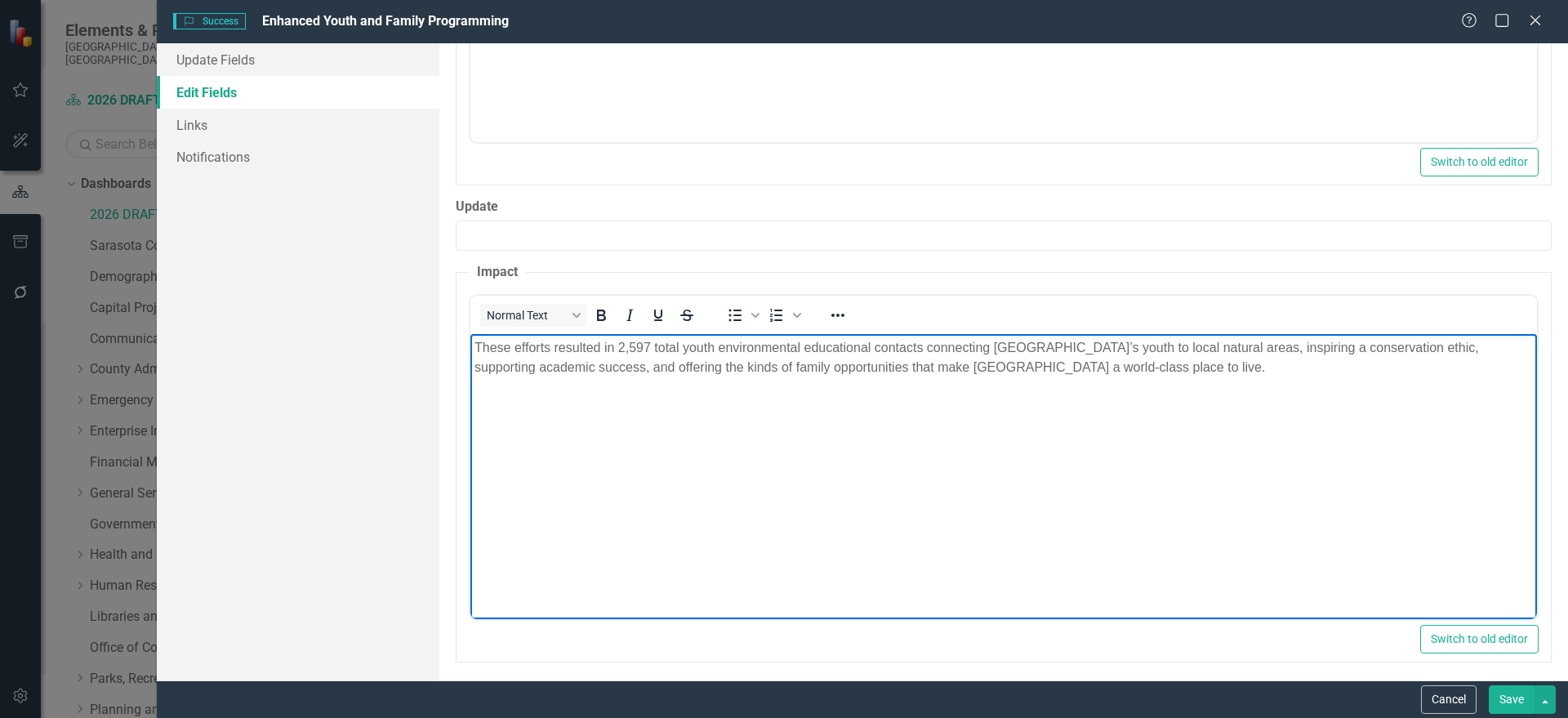
scroll to position [850, 0]
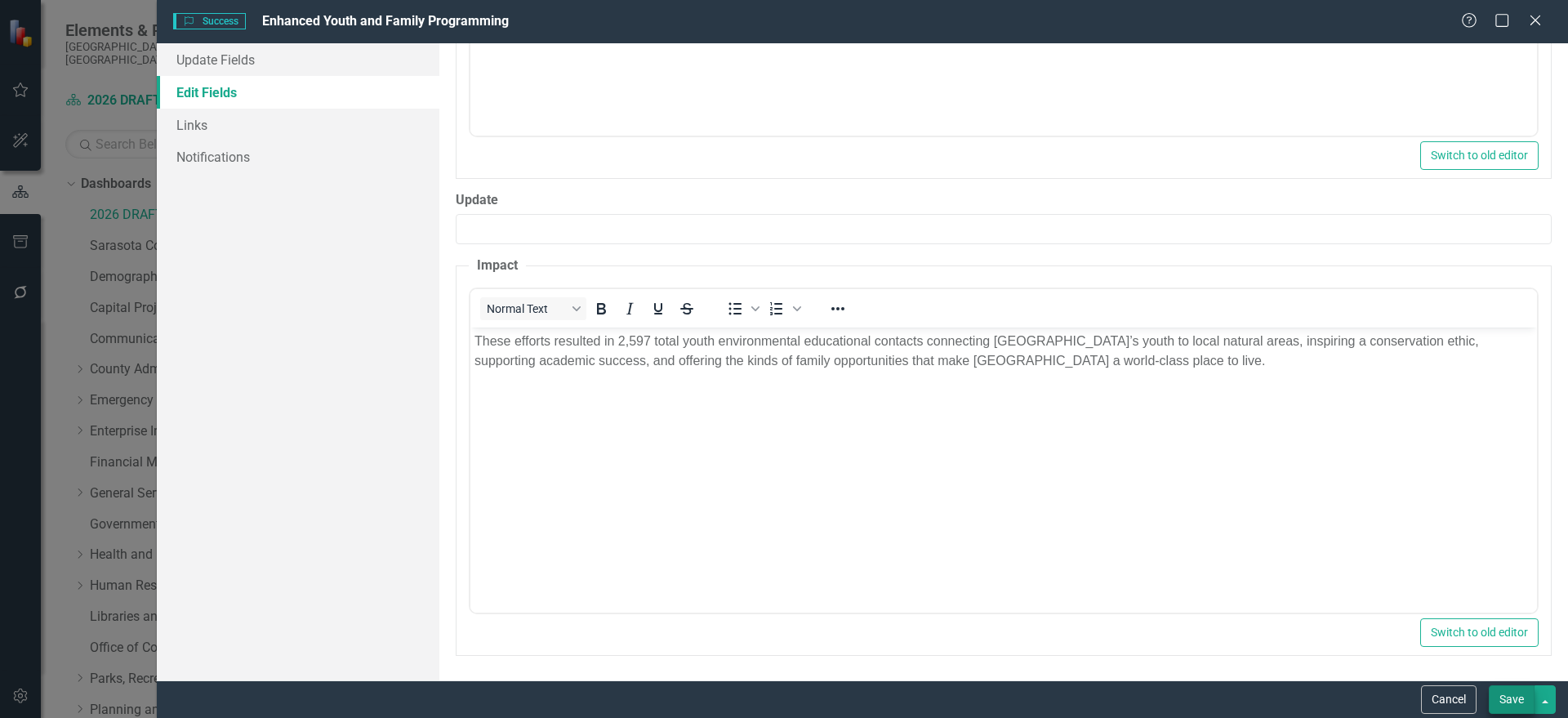
click at [1514, 700] on button "Save" at bounding box center [1511, 699] width 45 height 29
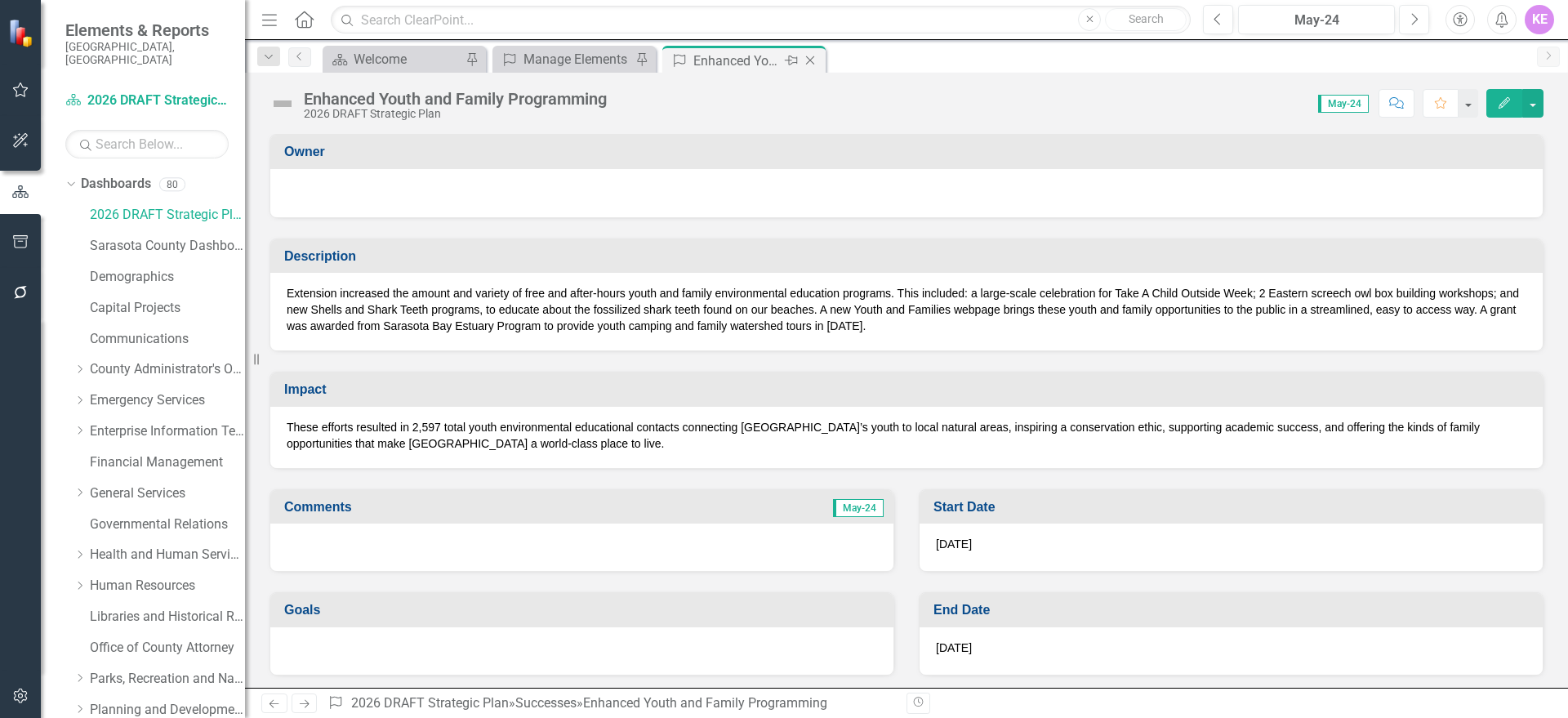
click at [811, 59] on icon "Close" at bounding box center [810, 60] width 17 height 13
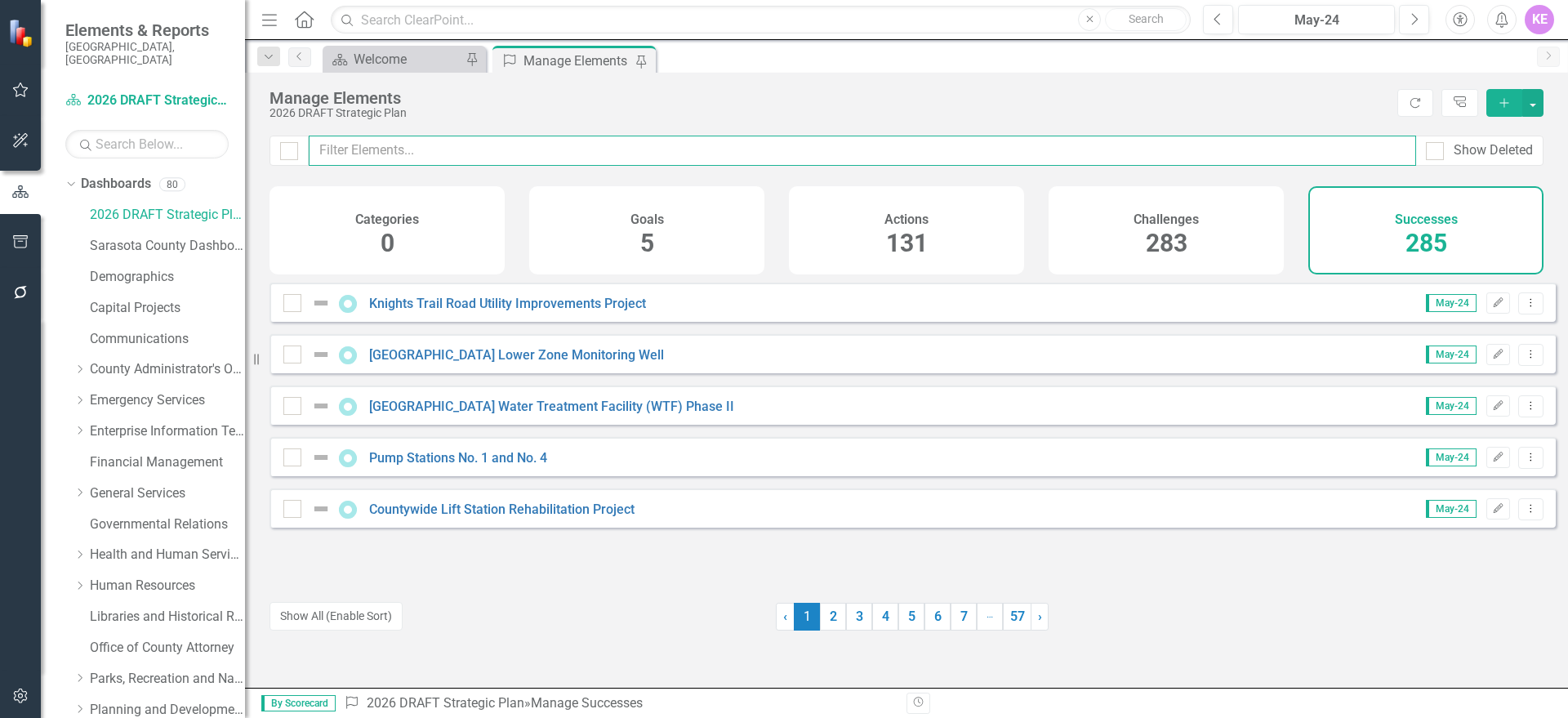
click at [506, 157] on input "text" at bounding box center [862, 150] width 1108 height 31
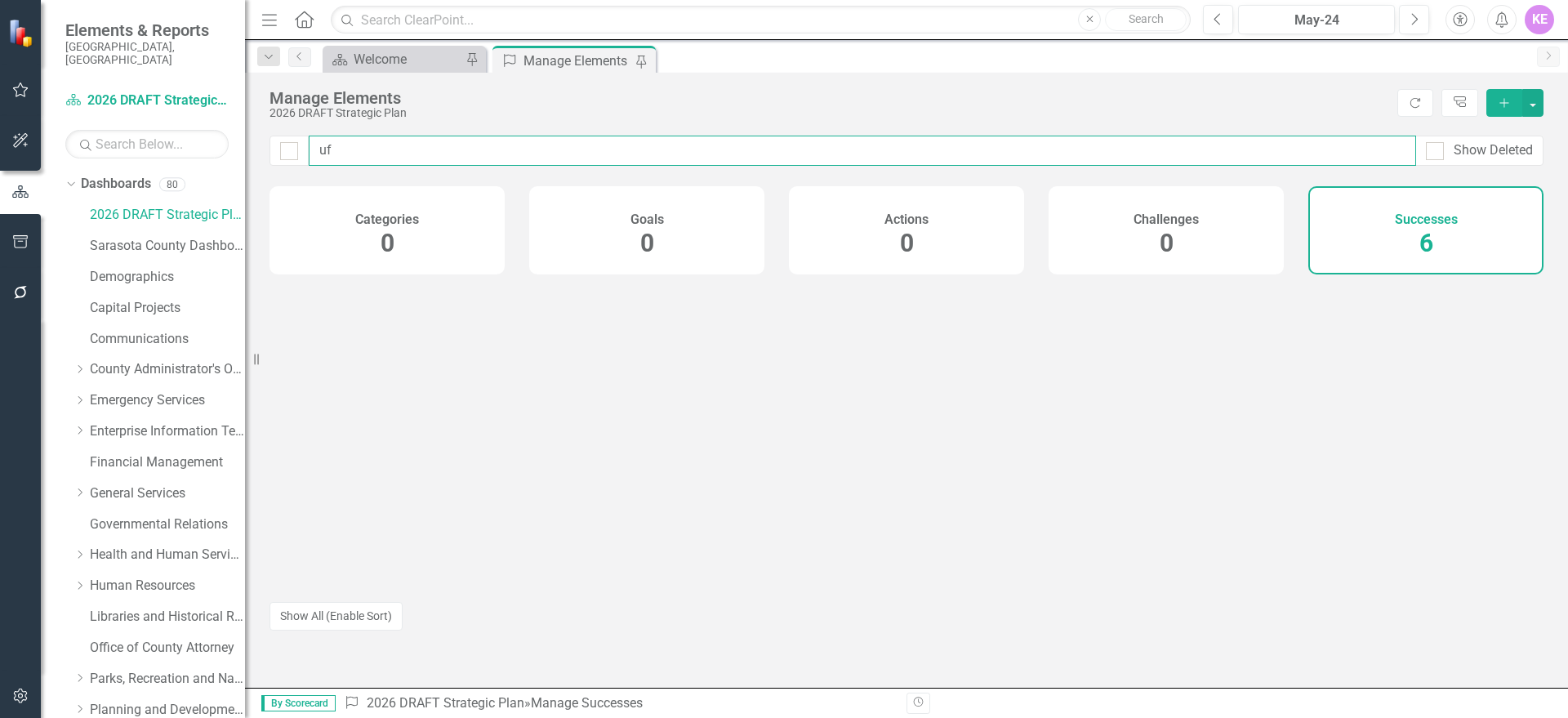
type input "uf"
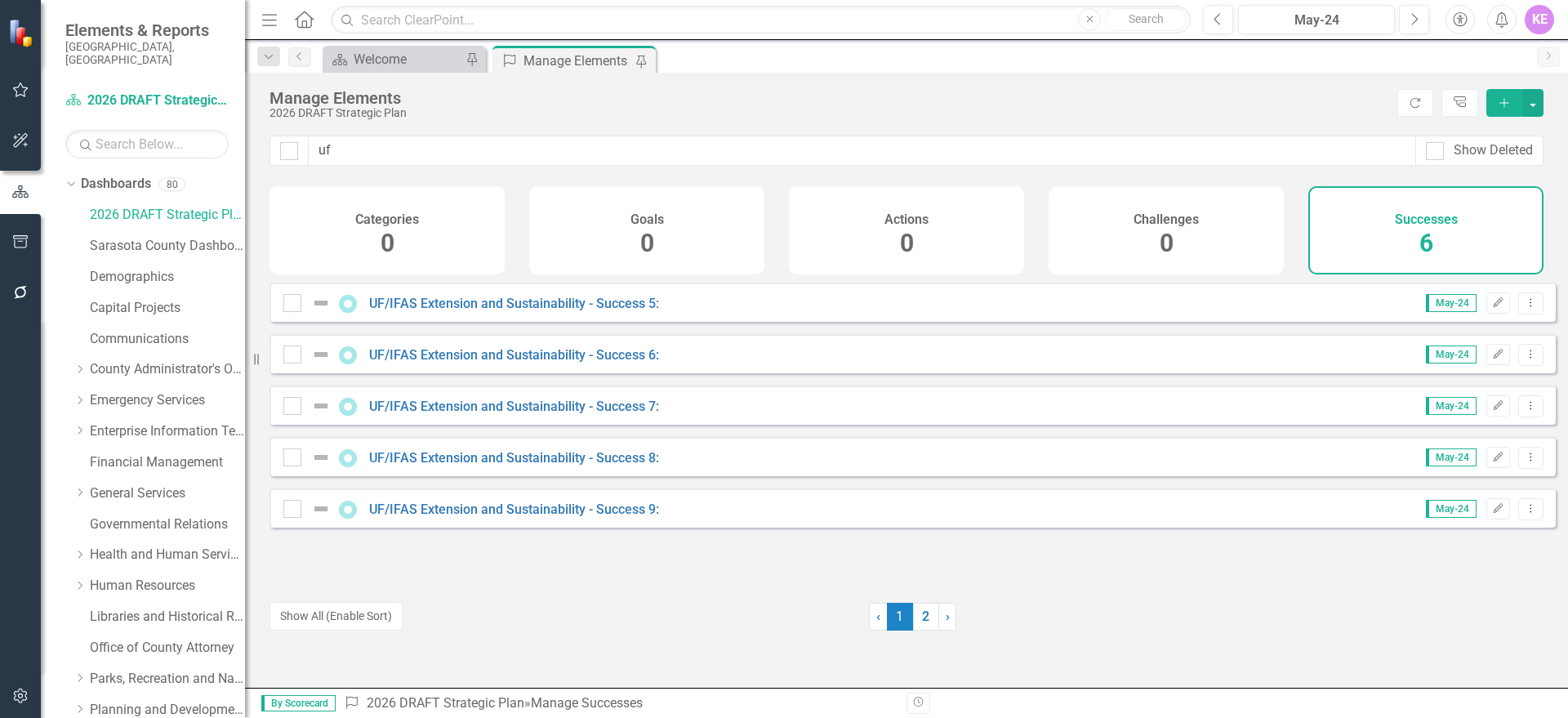
click at [619, 303] on div "UF/IFAS Extension and Sustainability - Success 5: May-24 Edit Dropdown Menu" at bounding box center [912, 302] width 1286 height 39
click at [610, 311] on link "UF/IFAS Extension and Sustainability - Success 5:" at bounding box center [514, 303] width 290 height 16
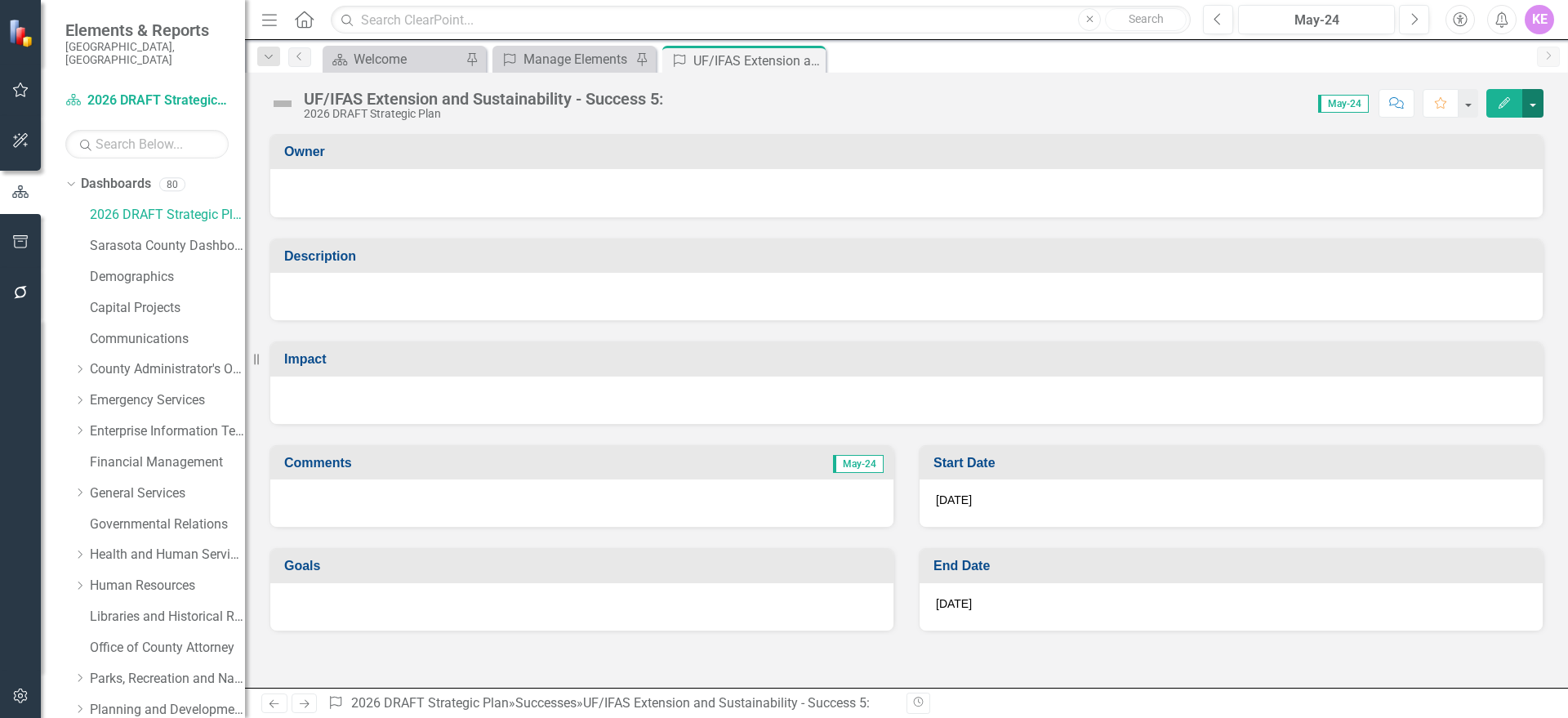
click at [1541, 93] on button "button" at bounding box center [1532, 103] width 21 height 29
click at [1508, 124] on link "Edit Edit Success" at bounding box center [1476, 133] width 132 height 31
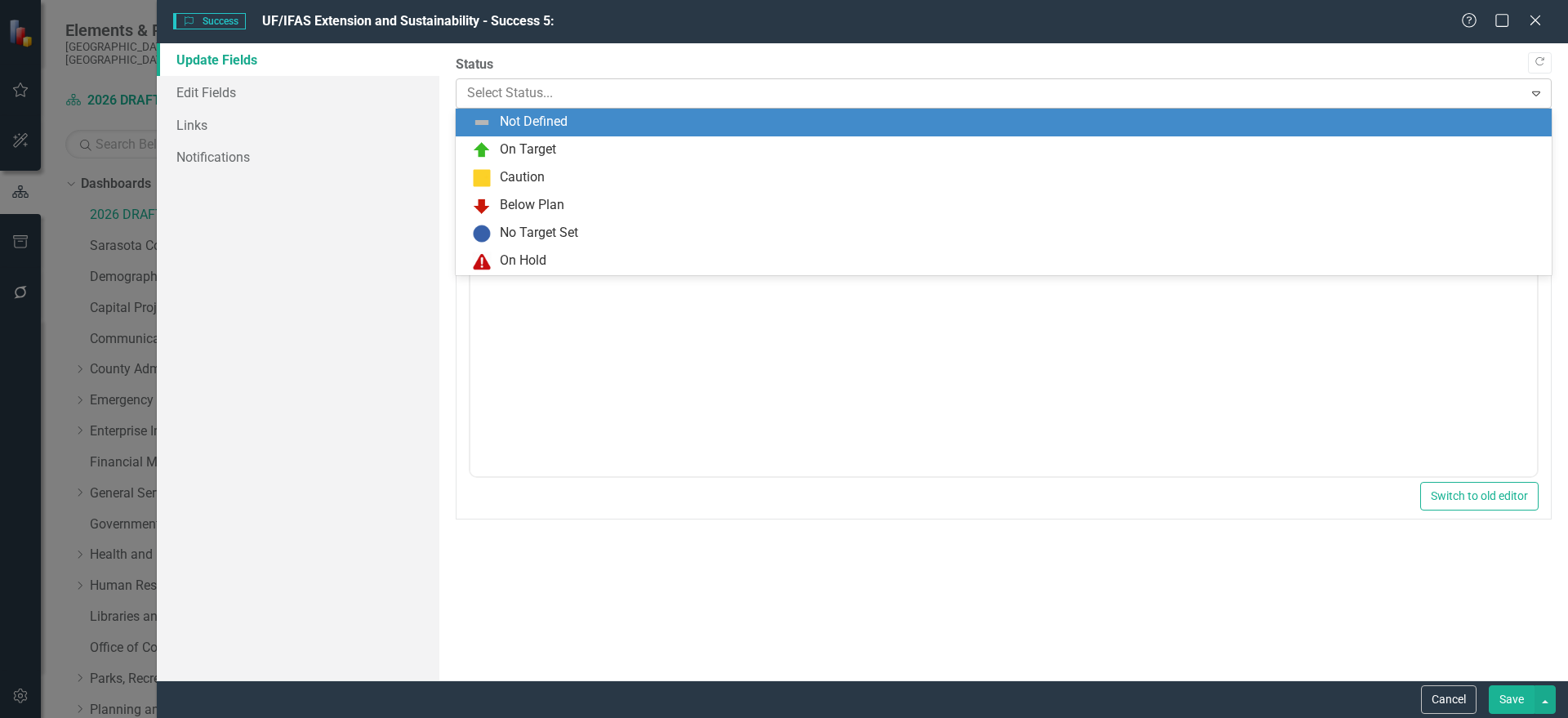
click at [570, 96] on div at bounding box center [989, 94] width 1046 height 22
click at [341, 88] on link "Edit Fields" at bounding box center [297, 92] width 282 height 32
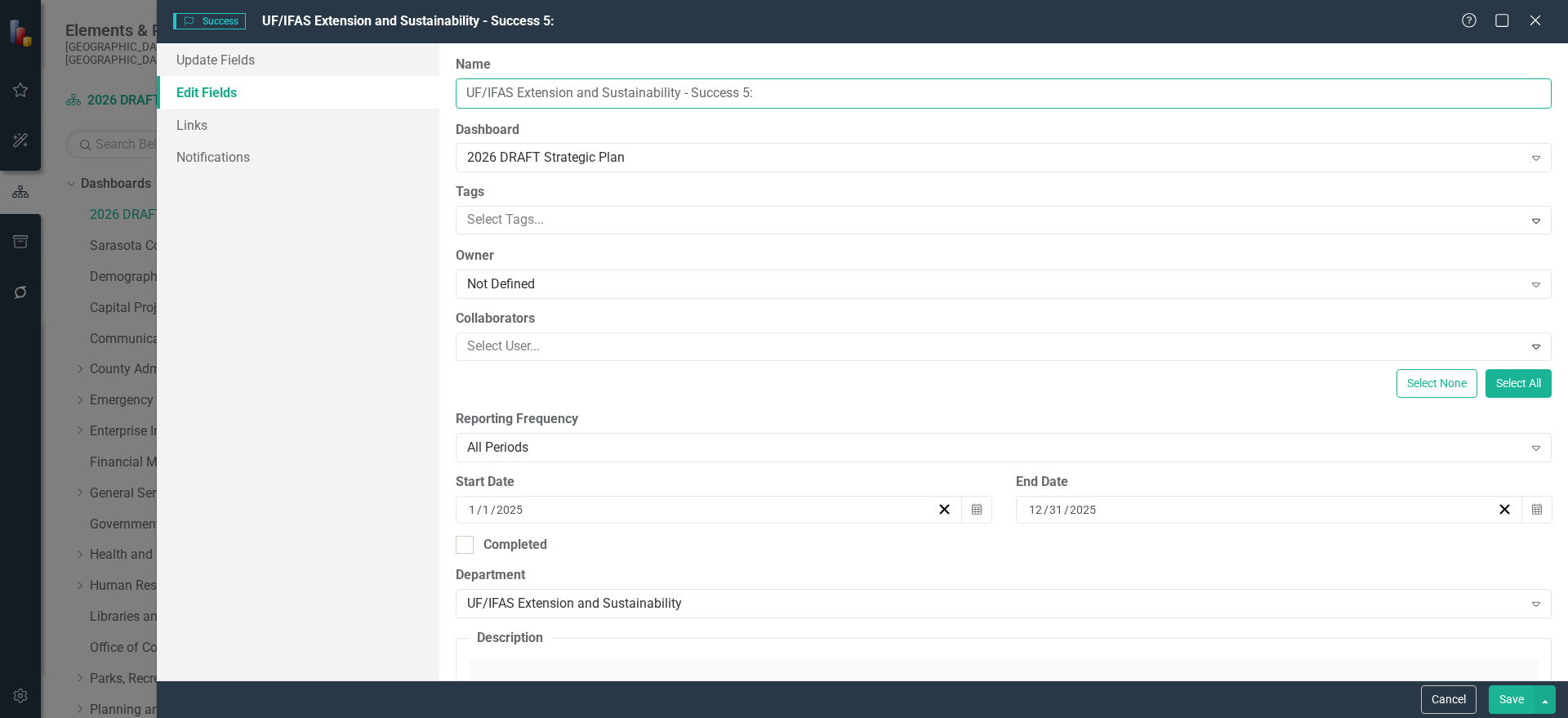
click at [652, 86] on input "UF/IFAS Extension and Sustainability - Success 5:" at bounding box center [1003, 94] width 1096 height 31
paste input "Health Benefits of Nature"
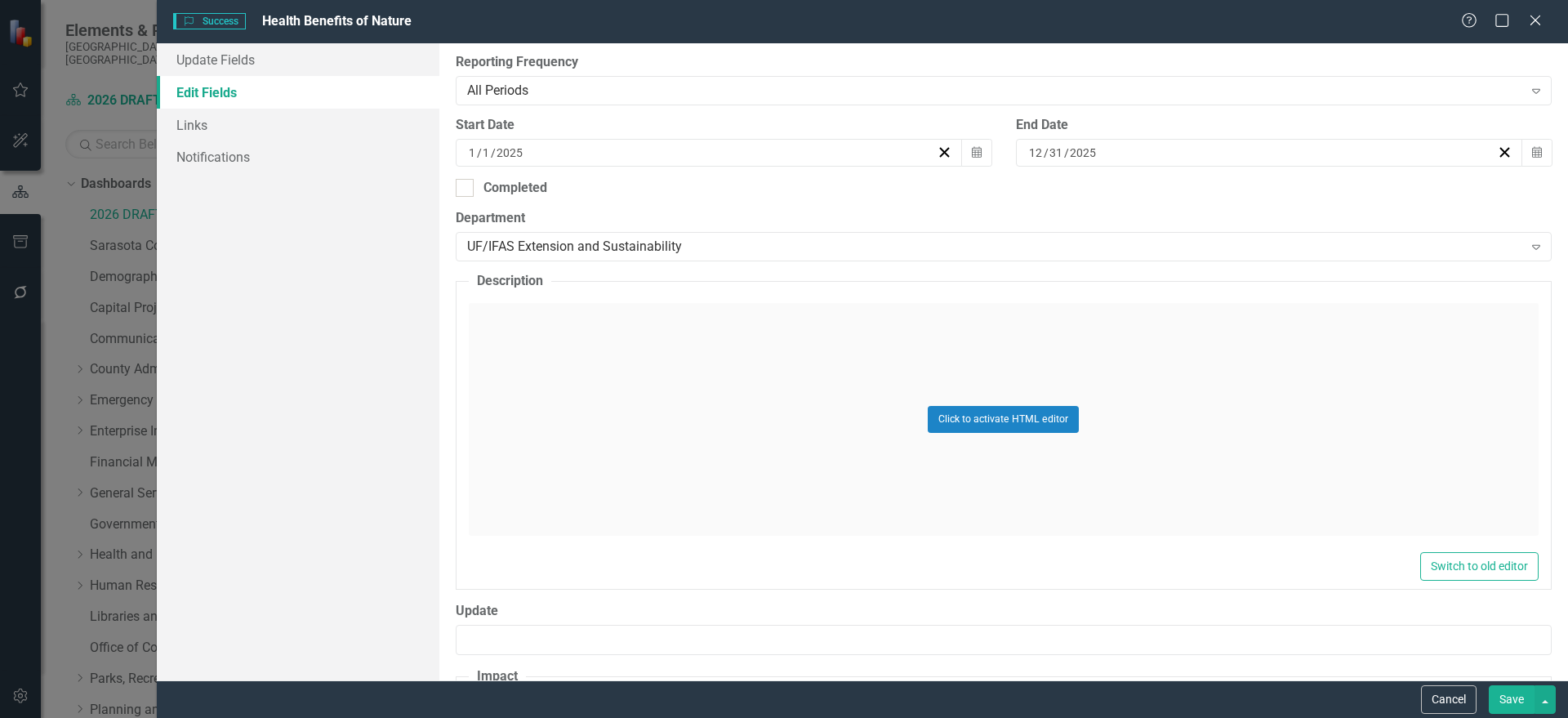
scroll to position [409, 0]
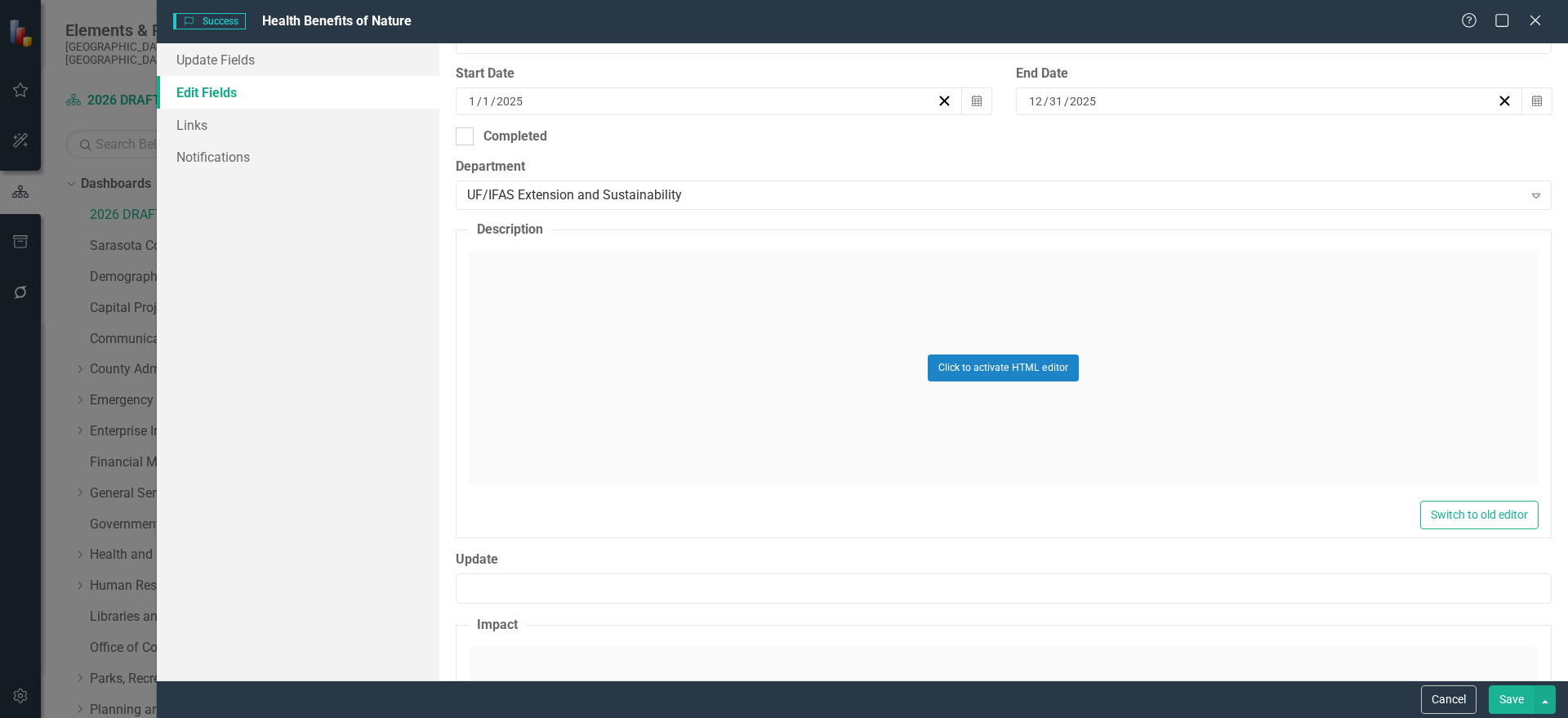
type input "Health Benefits of Nature"
click at [666, 382] on div "Click to activate HTML editor" at bounding box center [1003, 368] width 1070 height 233
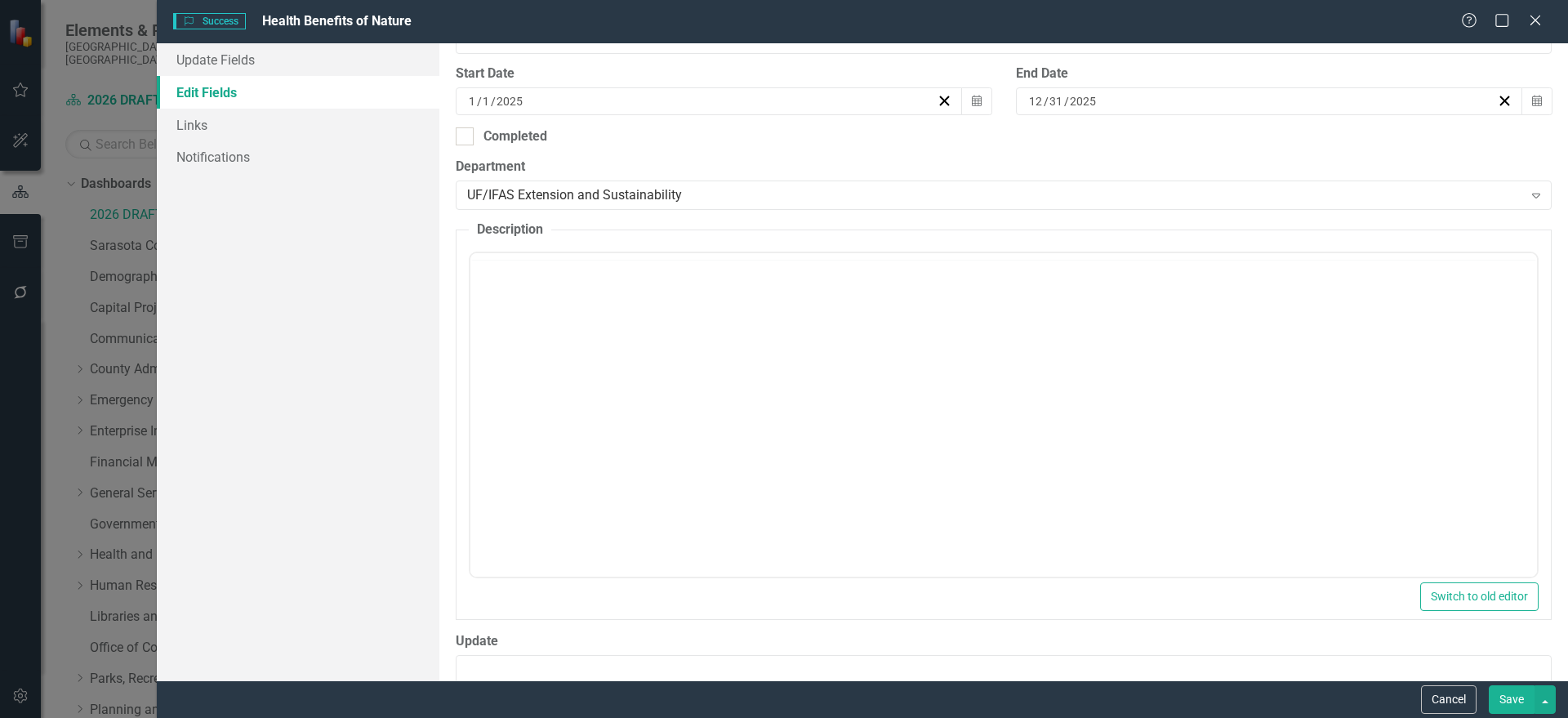
scroll to position [0, 0]
drag, startPoint x: 1499, startPoint y: 340, endPoint x: 1486, endPoint y: 341, distance: 13.0
click at [1498, 340] on body "Rich Text Area. Press ALT-0 for help." at bounding box center [1002, 414] width 1066 height 246
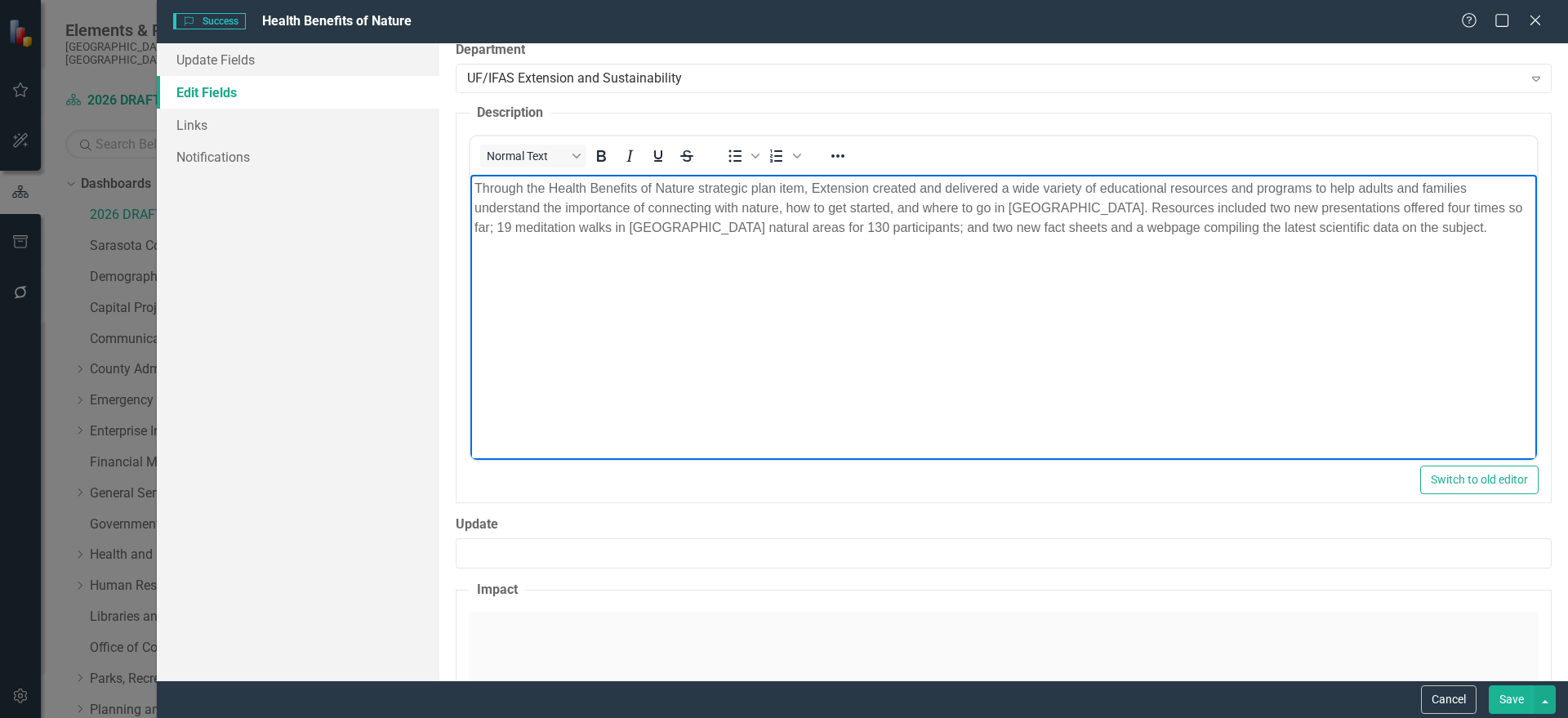
scroll to position [612, 0]
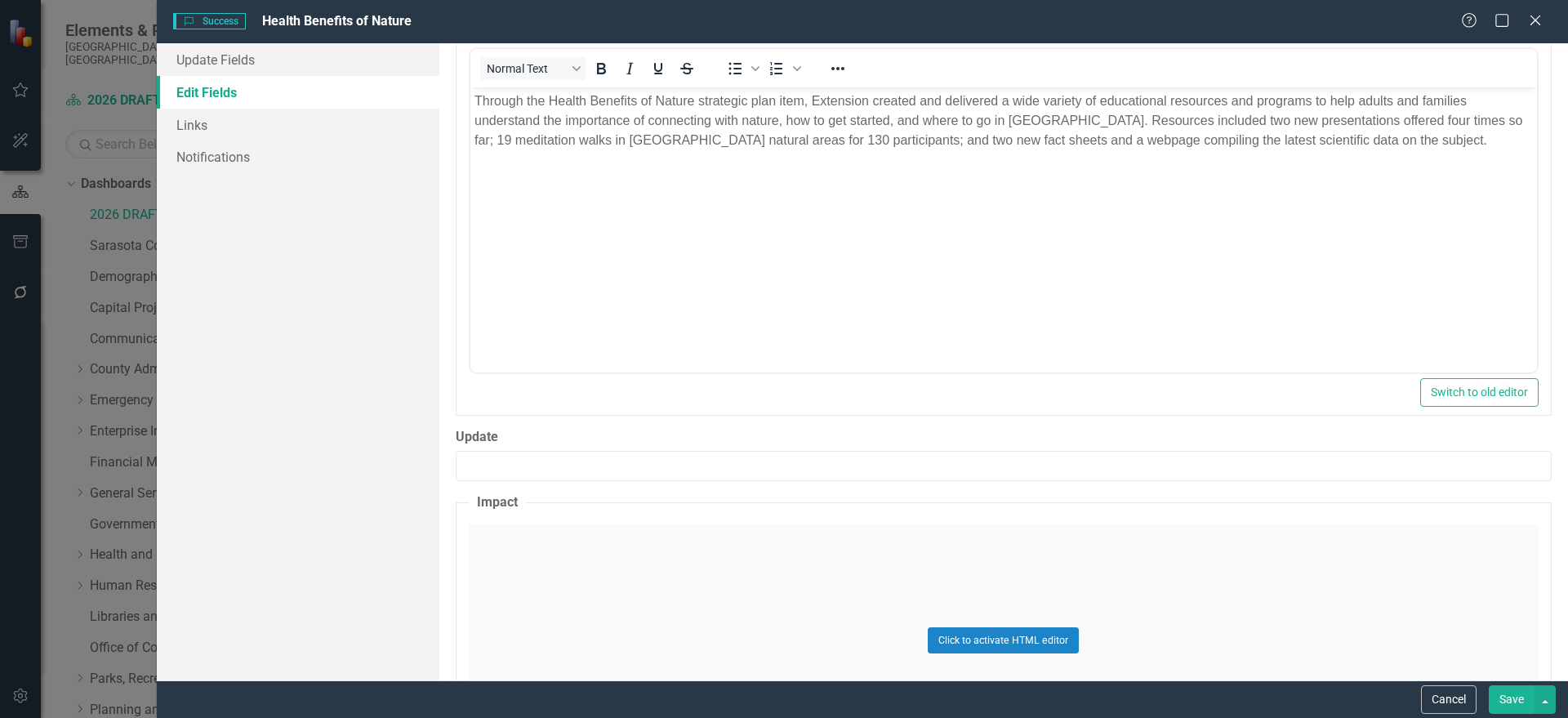
click at [661, 597] on div "Click to activate HTML editor" at bounding box center [1003, 640] width 1070 height 233
click at [666, 595] on body "Rich Text Area. Press ALT-0 for help." at bounding box center [1002, 686] width 1066 height 246
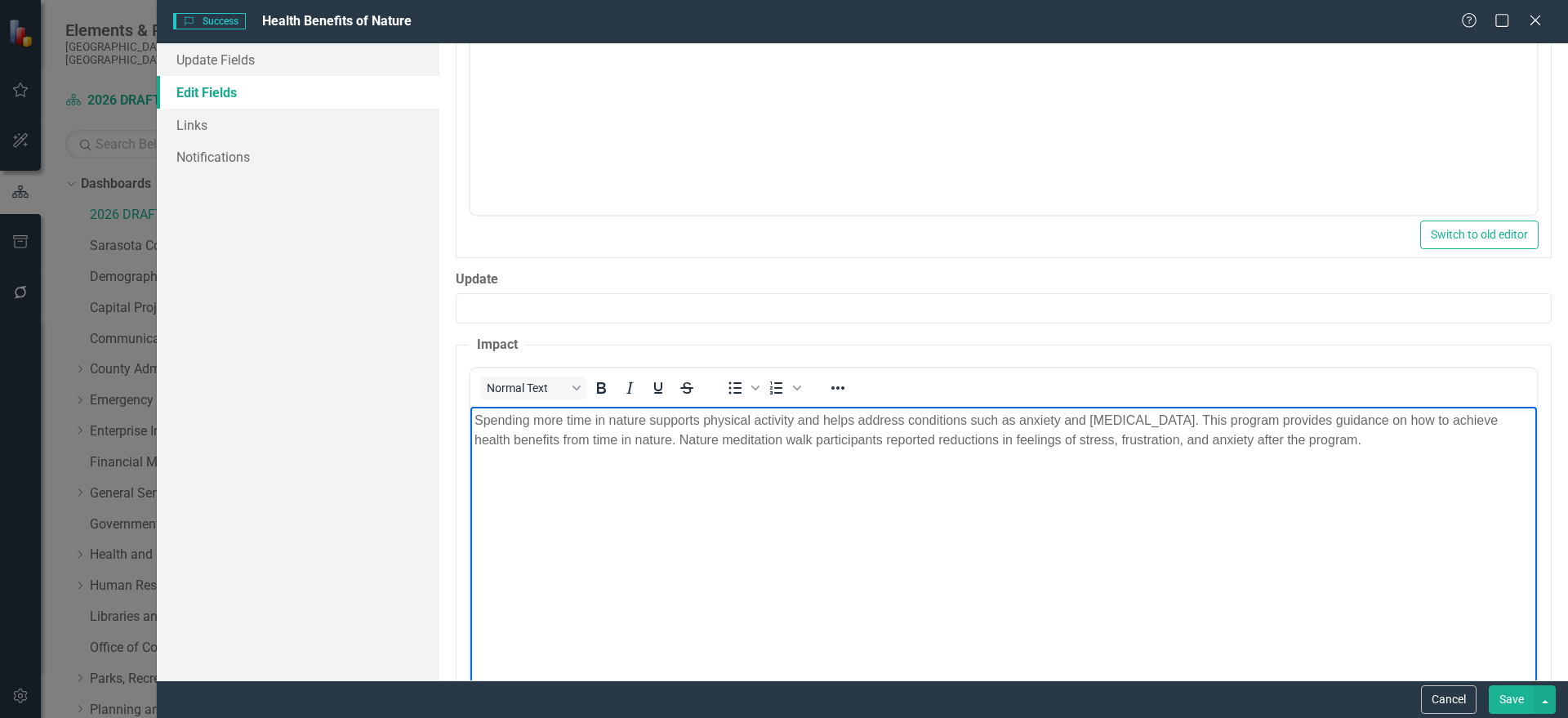
scroll to position [817, 0]
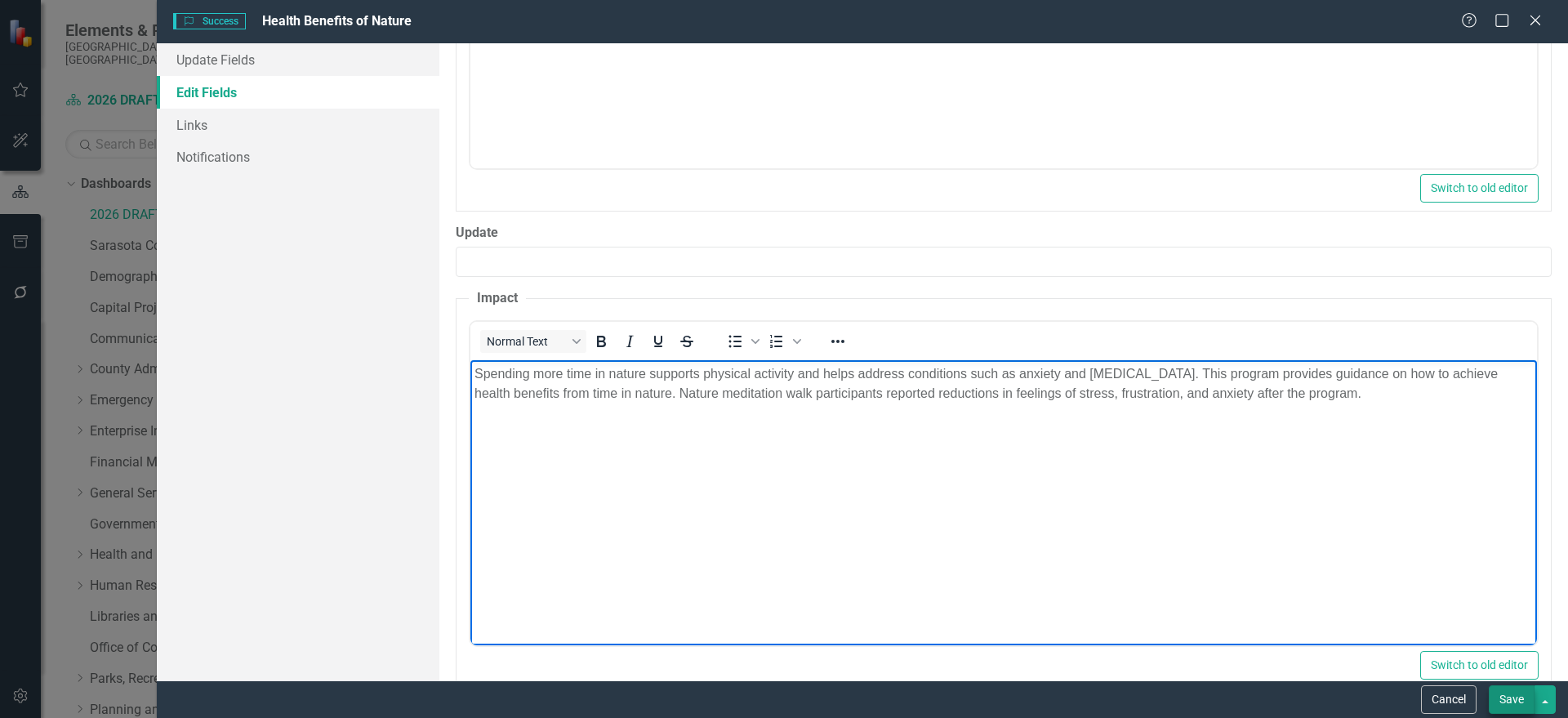
click at [1518, 701] on button "Save" at bounding box center [1511, 699] width 45 height 29
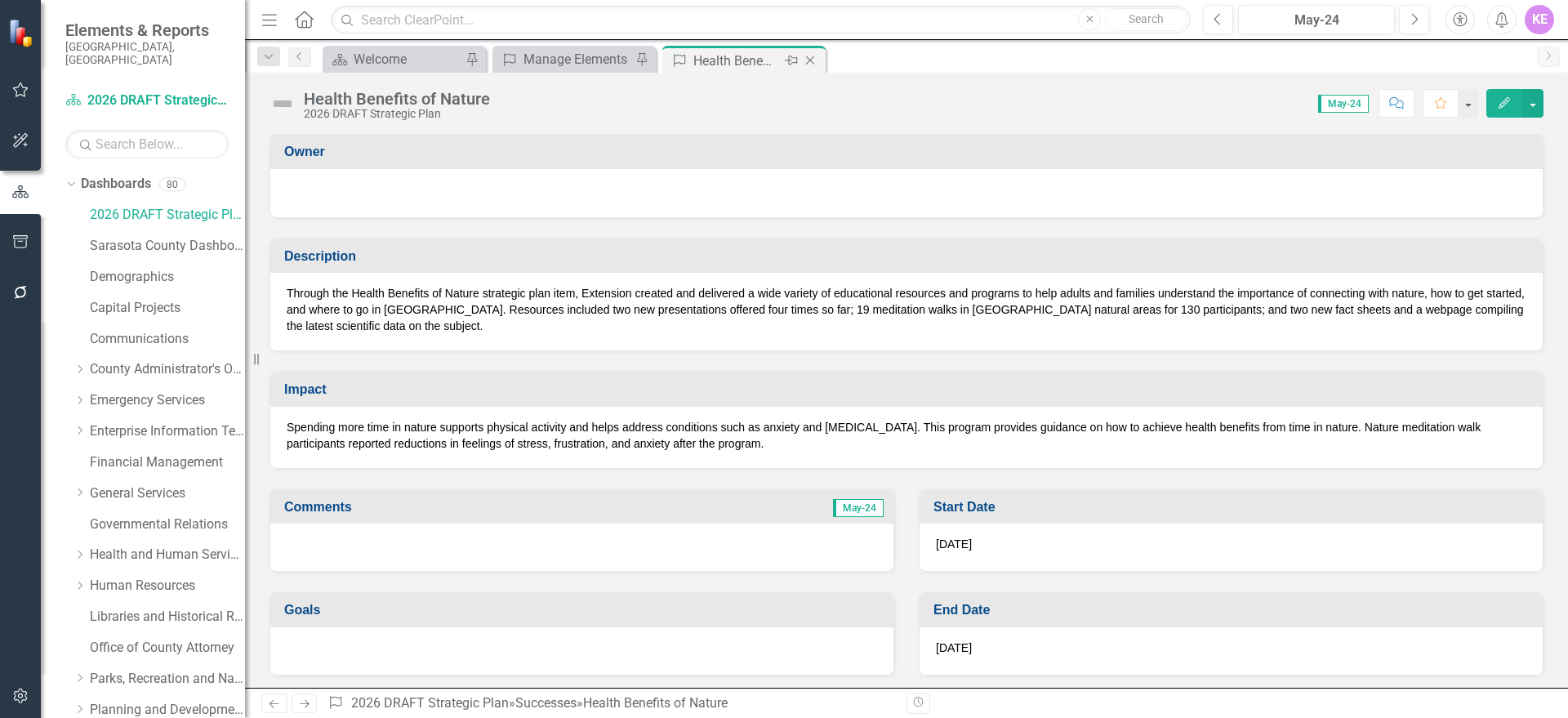
click at [808, 59] on icon "Close" at bounding box center [810, 60] width 17 height 13
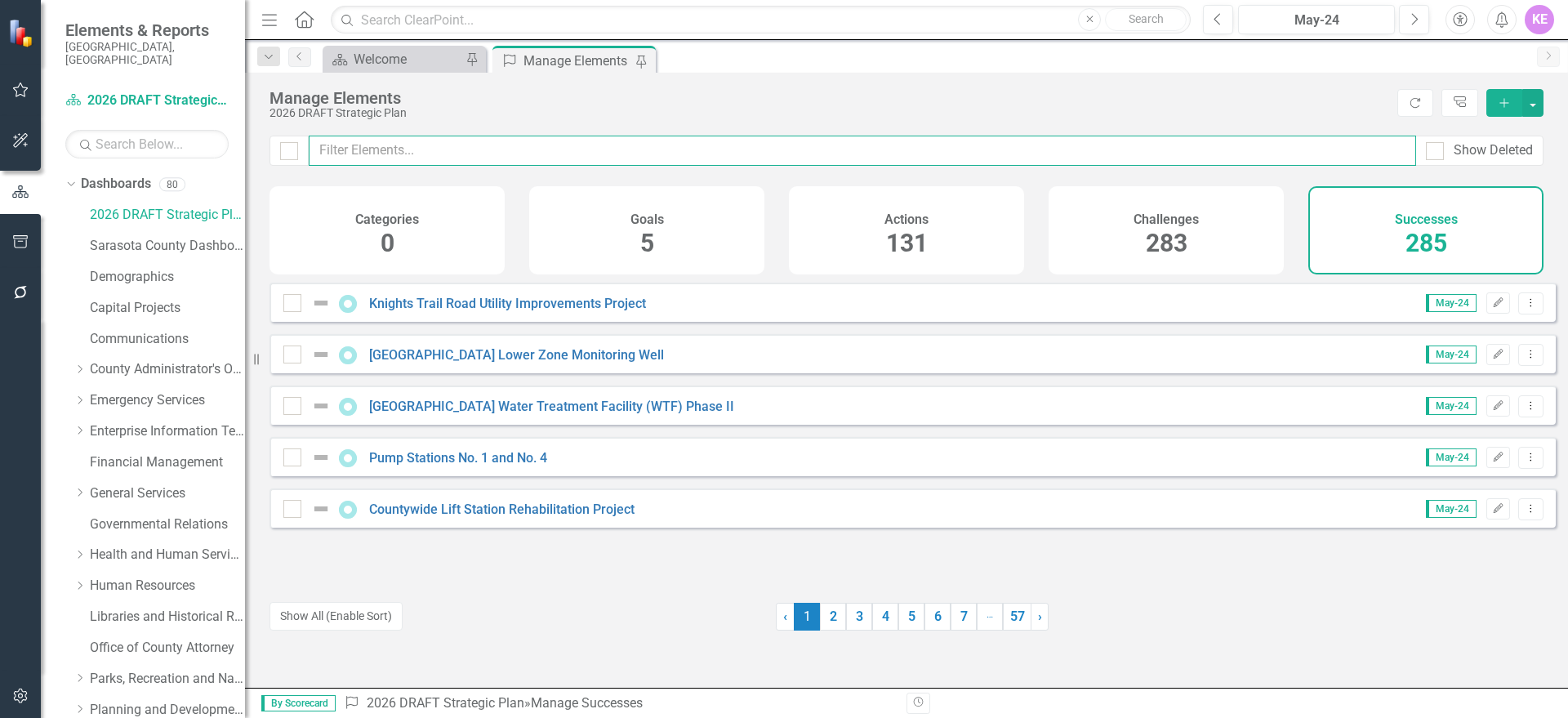
click at [497, 156] on input "text" at bounding box center [862, 150] width 1108 height 31
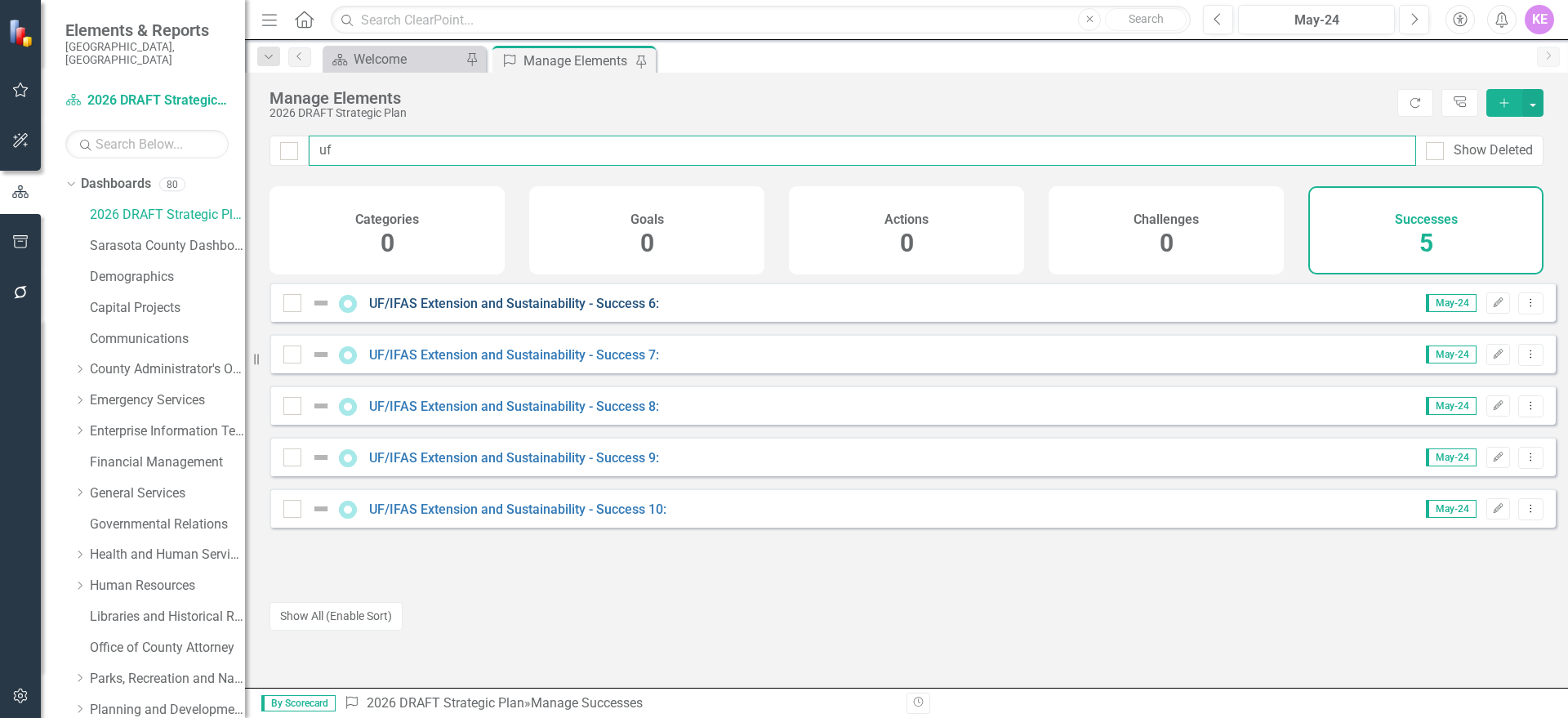
type input "uf"
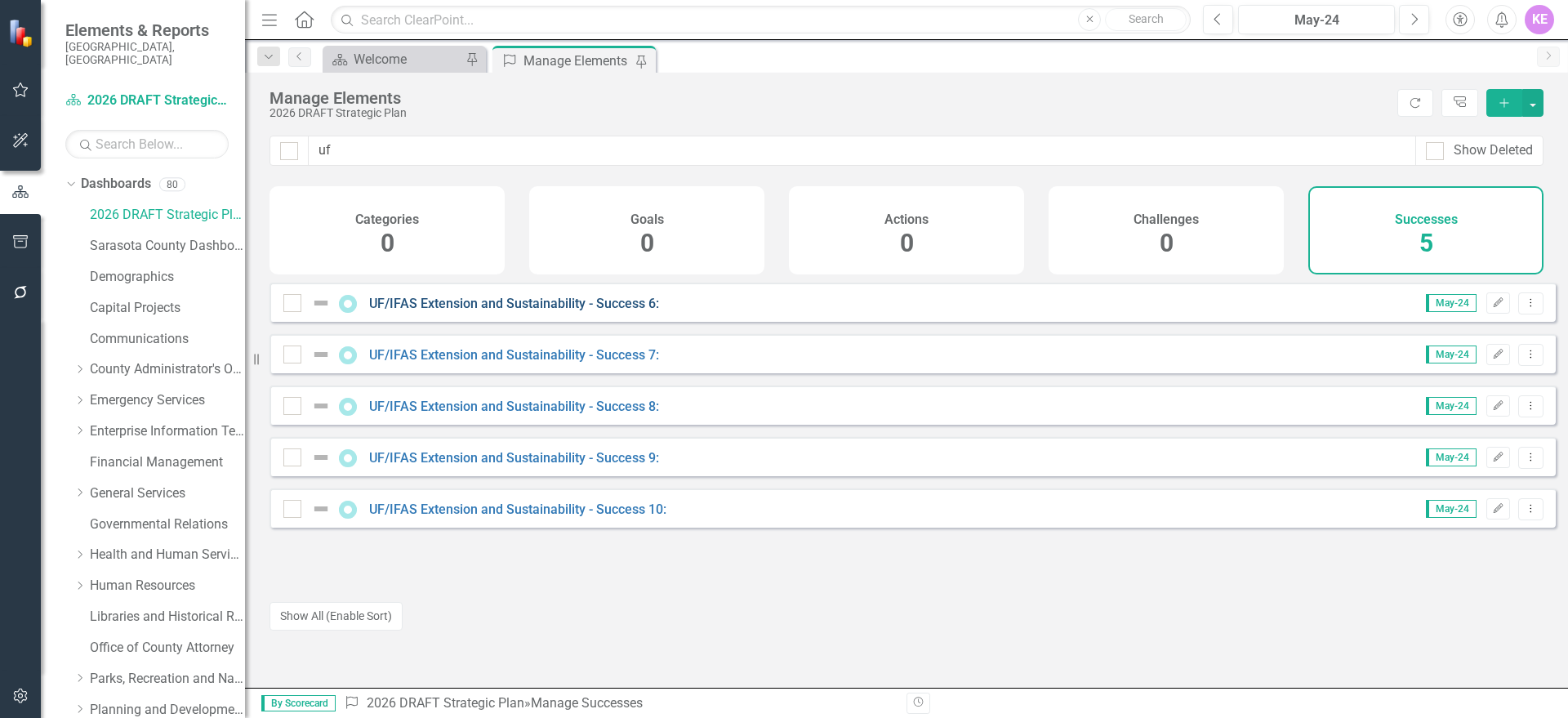
click at [540, 308] on link "UF/IFAS Extension and Sustainability - Success 6:" at bounding box center [514, 303] width 290 height 16
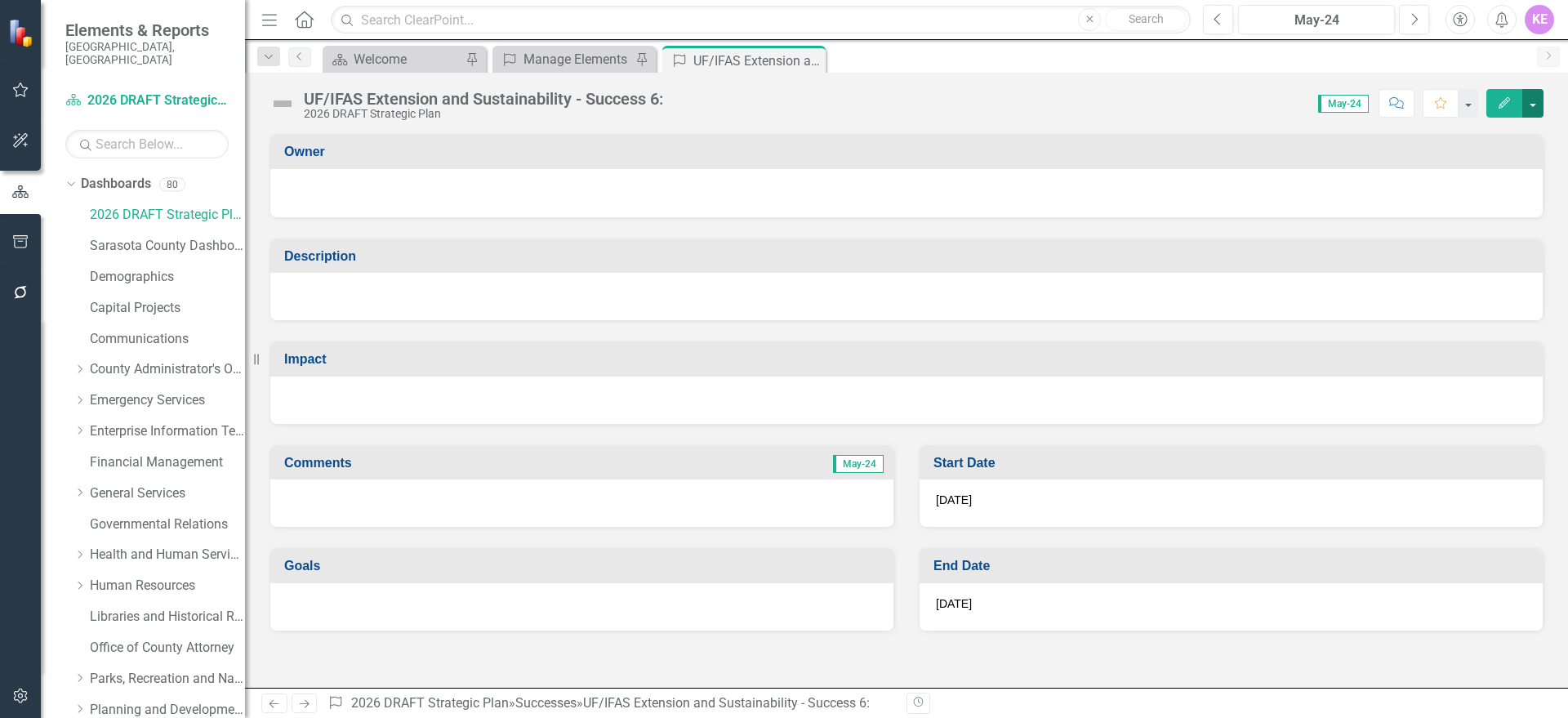
click at [1527, 98] on button "button" at bounding box center [1532, 103] width 21 height 29
click at [1497, 137] on link "Edit Edit Success" at bounding box center [1476, 133] width 132 height 31
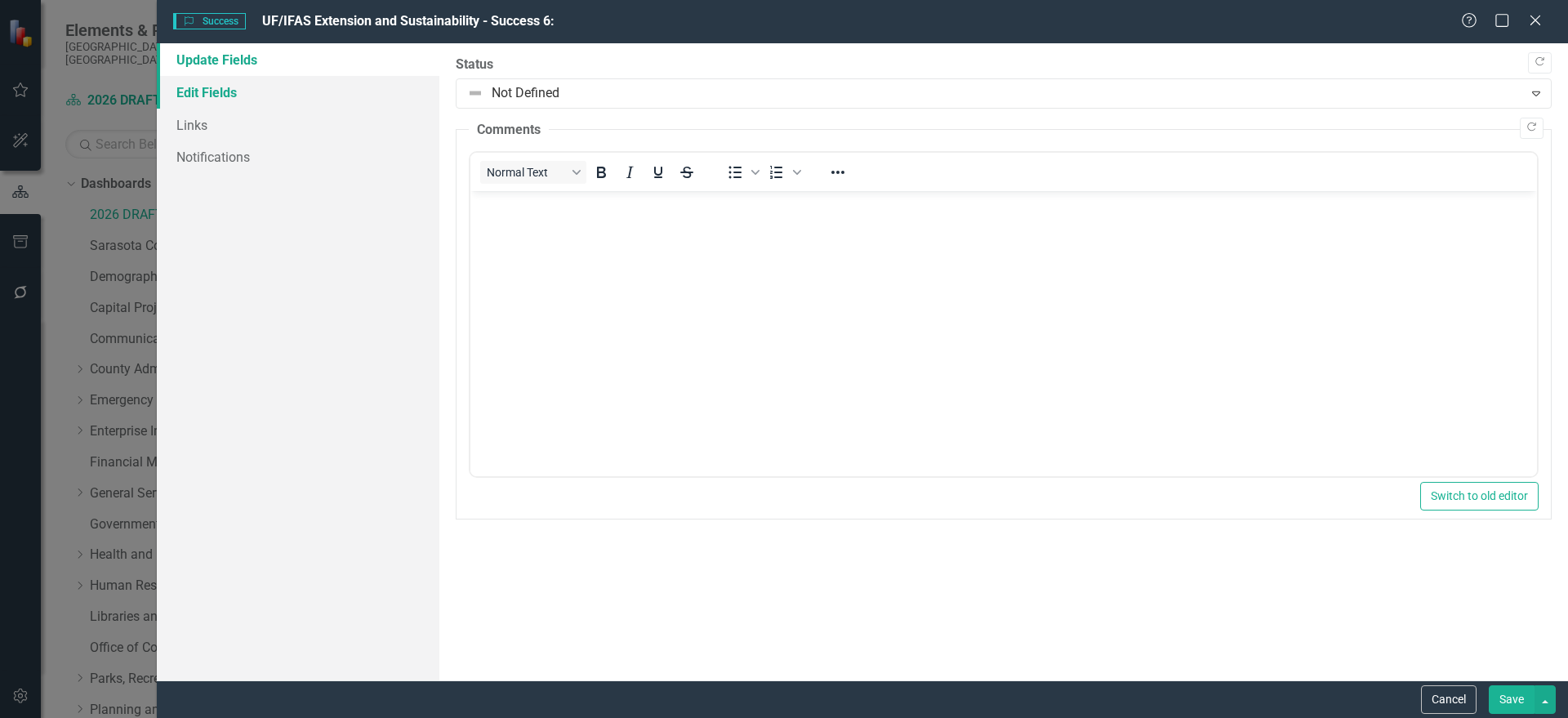
click at [286, 82] on link "Edit Fields" at bounding box center [297, 92] width 282 height 32
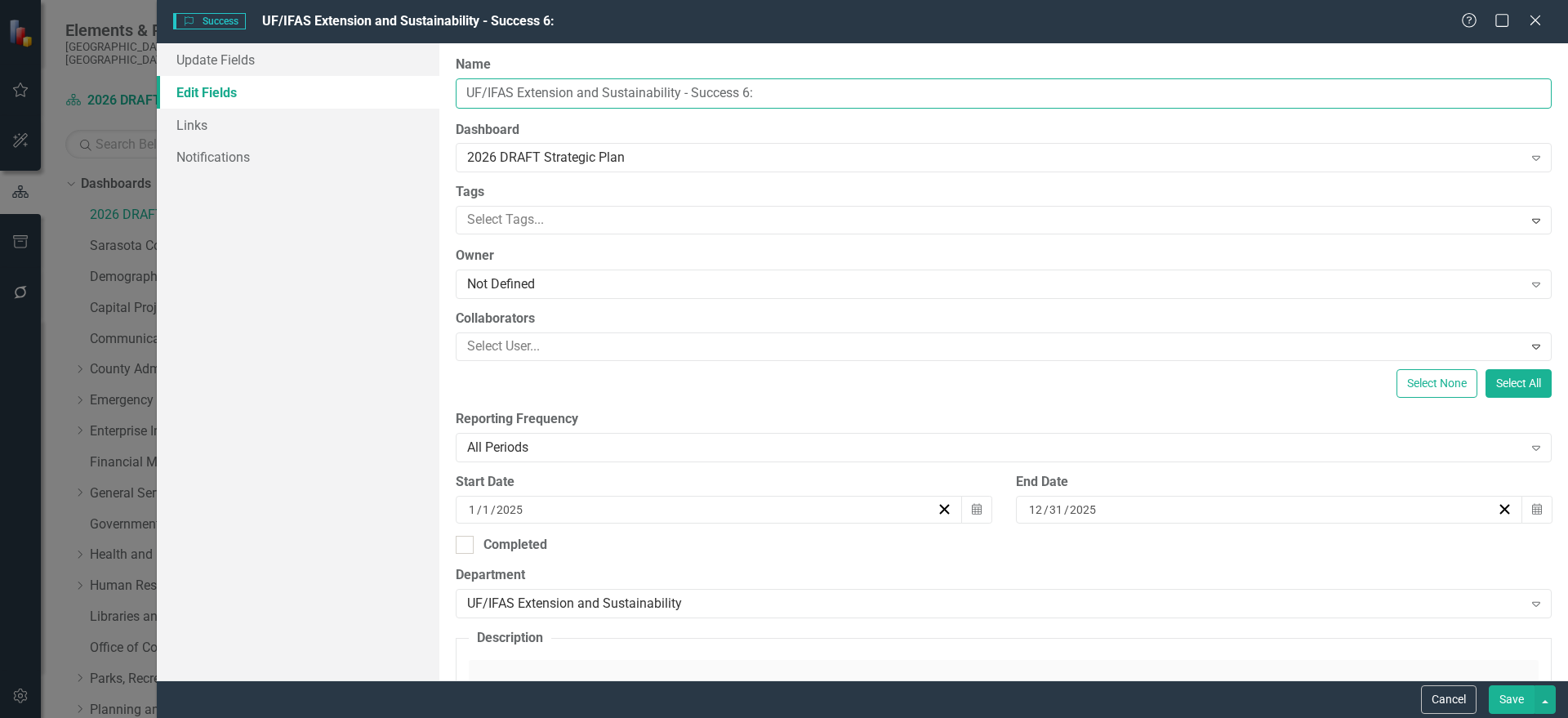
drag, startPoint x: 523, startPoint y: 88, endPoint x: 395, endPoint y: 101, distance: 128.7
click at [395, 101] on div "Update Fields Edit Fields Links Notifications "Update" fields in ClearPoint are…" at bounding box center [862, 362] width 1411 height 637
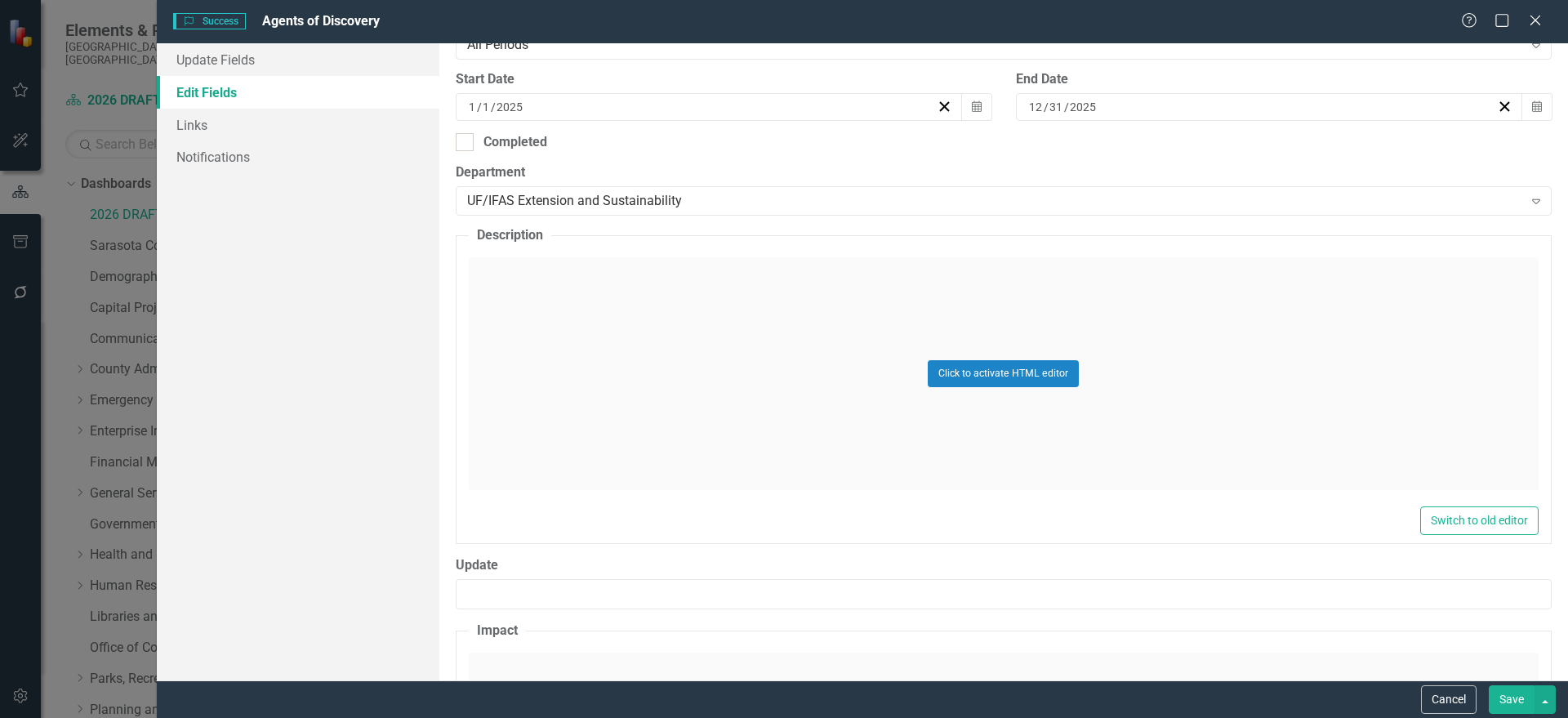
scroll to position [409, 0]
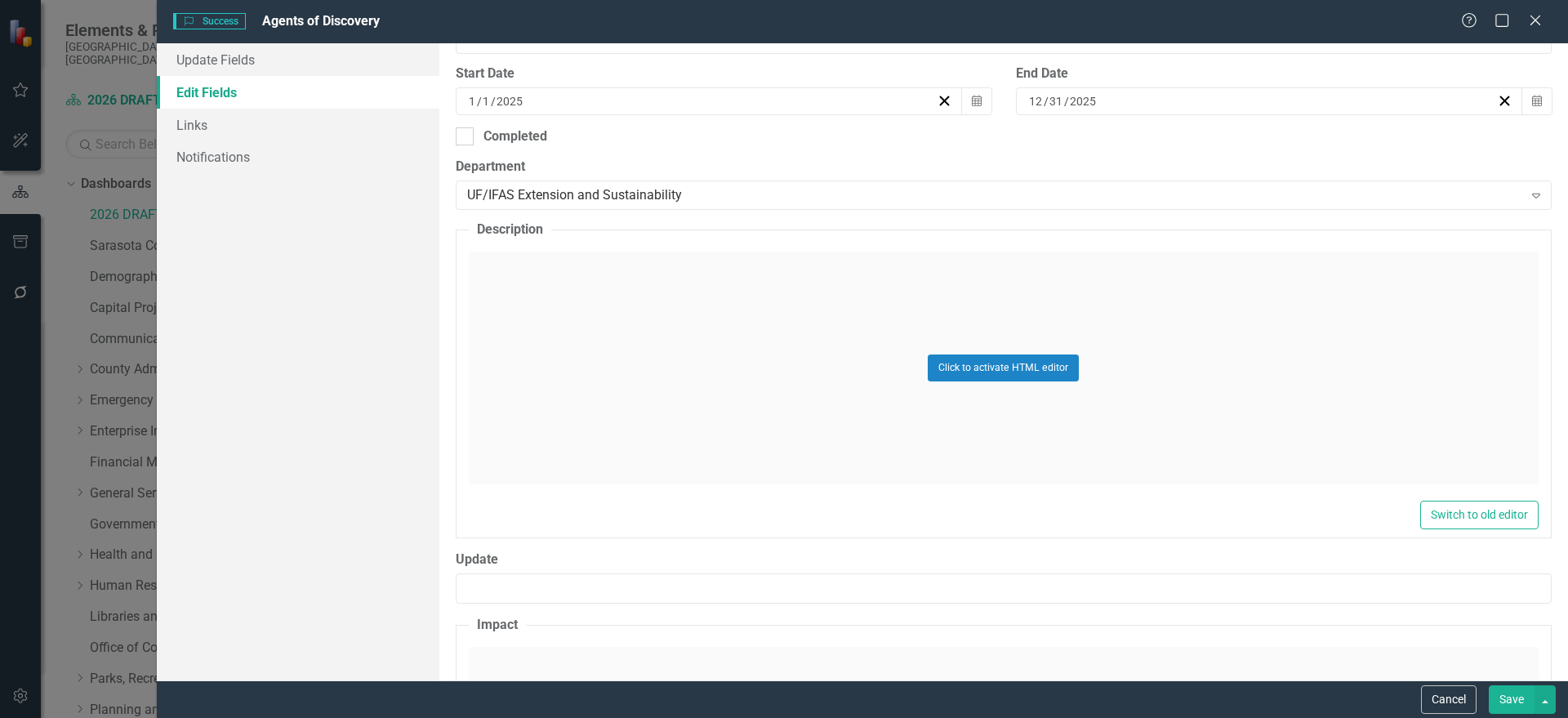
type input "Agents of Discovery"
click at [654, 430] on div "Click to activate HTML editor" at bounding box center [1003, 368] width 1070 height 233
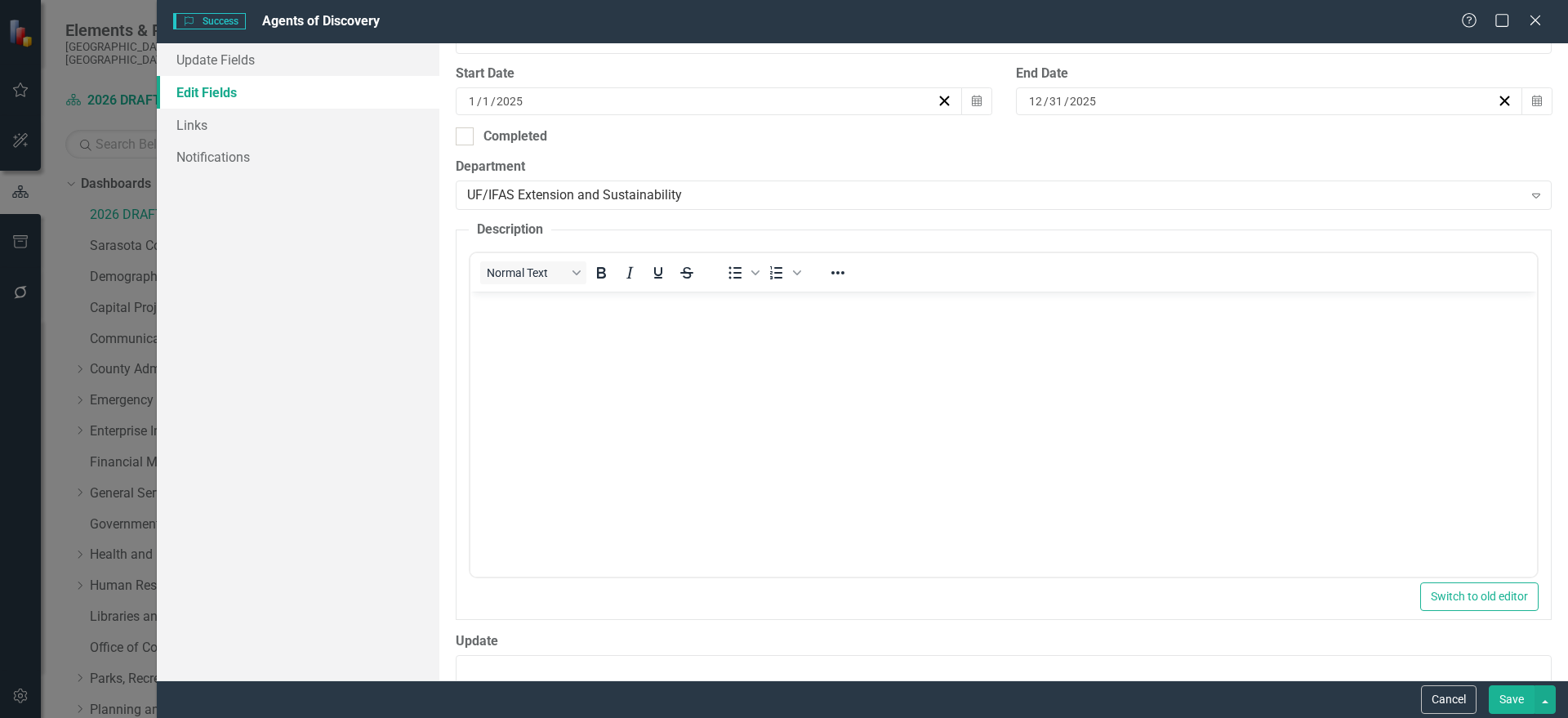
scroll to position [0, 0]
drag, startPoint x: 623, startPoint y: 378, endPoint x: 619, endPoint y: 371, distance: 8.1
click at [621, 376] on body "Rich Text Area. Press ALT-0 for help." at bounding box center [1002, 414] width 1066 height 246
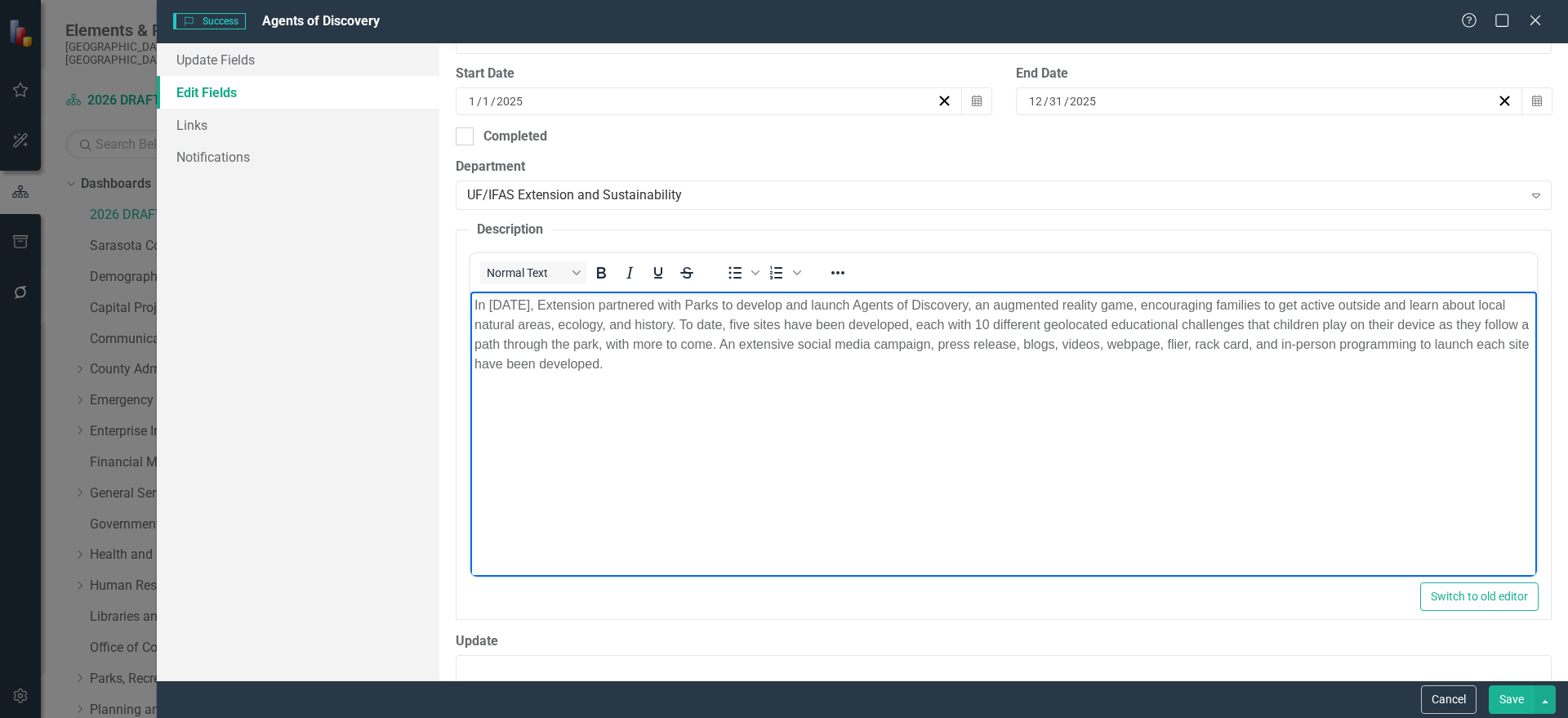
click at [1473, 413] on body "In June 2025, Extension partnered with Parks to develop and launch Agents of Di…" at bounding box center [1002, 414] width 1066 height 246
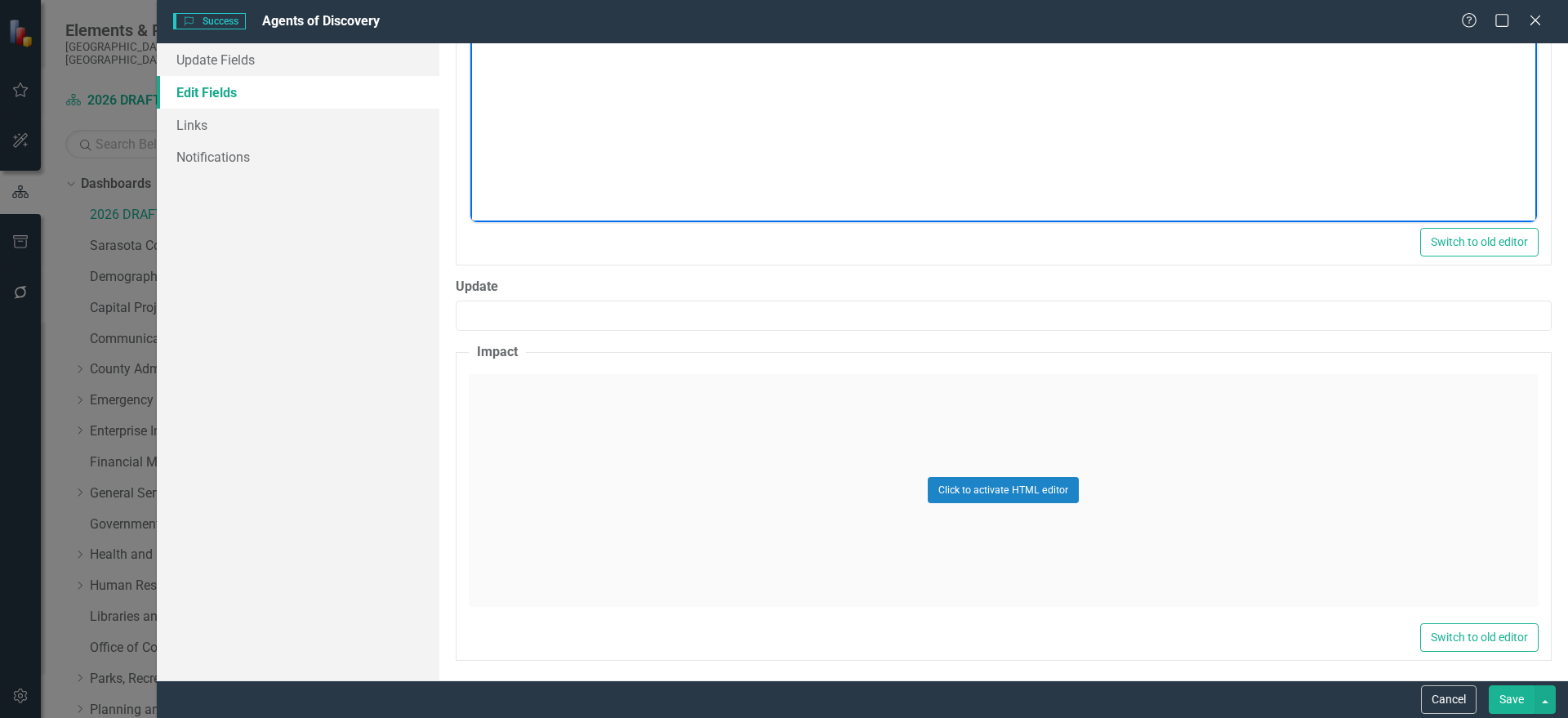
scroll to position [768, 0]
click at [660, 515] on div "Click to activate HTML editor" at bounding box center [1003, 485] width 1070 height 233
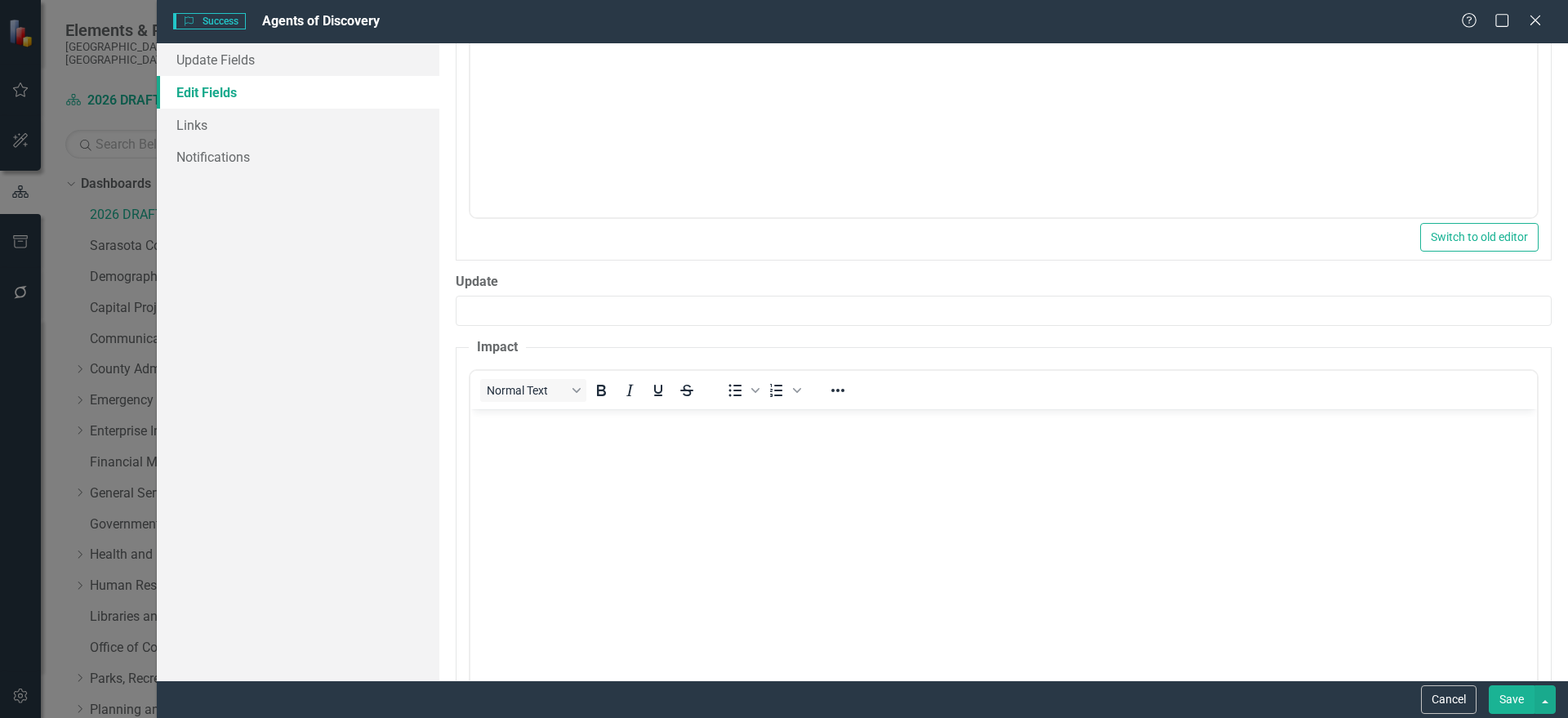
scroll to position [0, 0]
click at [660, 502] on body "Rich Text Area. Press ALT-0 for help." at bounding box center [1002, 531] width 1066 height 246
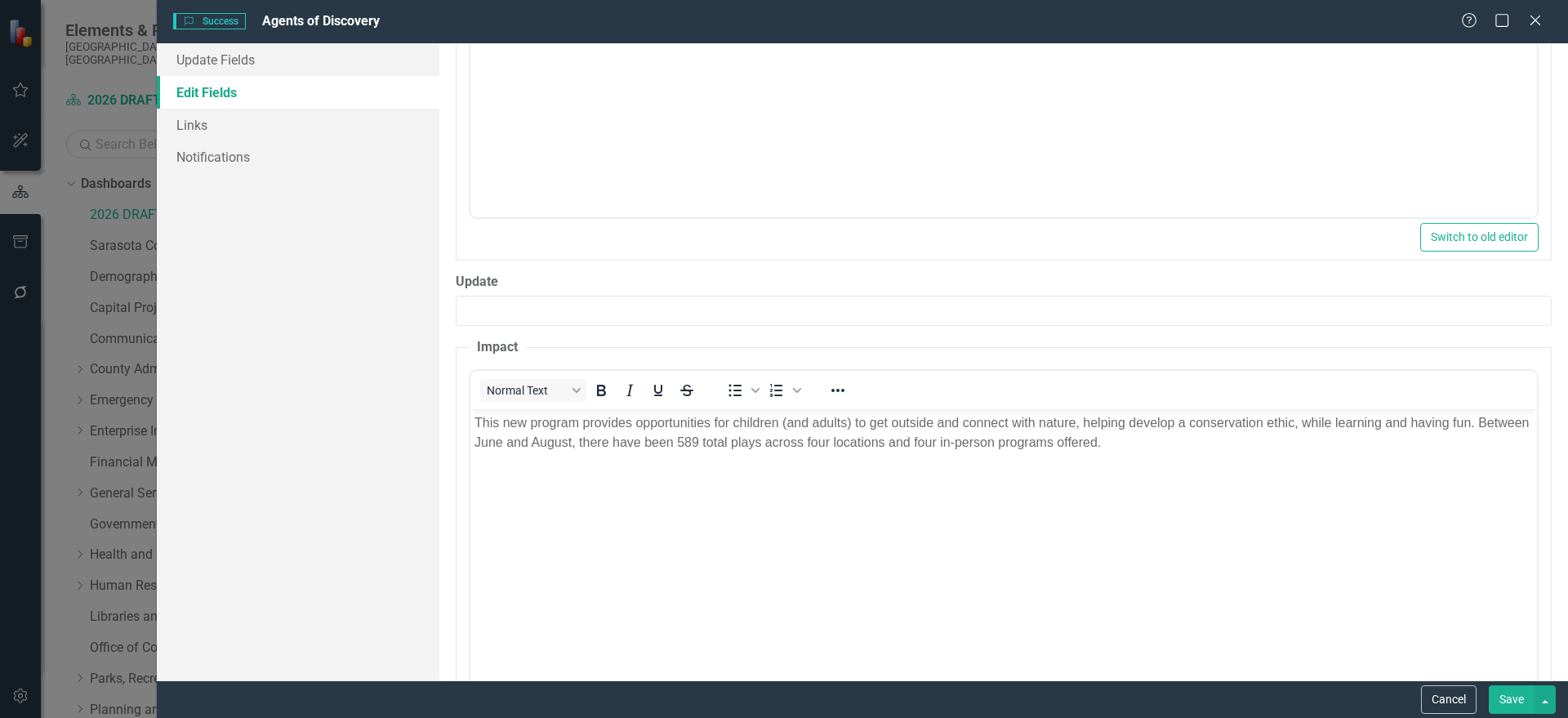
click at [1501, 694] on button "Save" at bounding box center [1511, 699] width 45 height 29
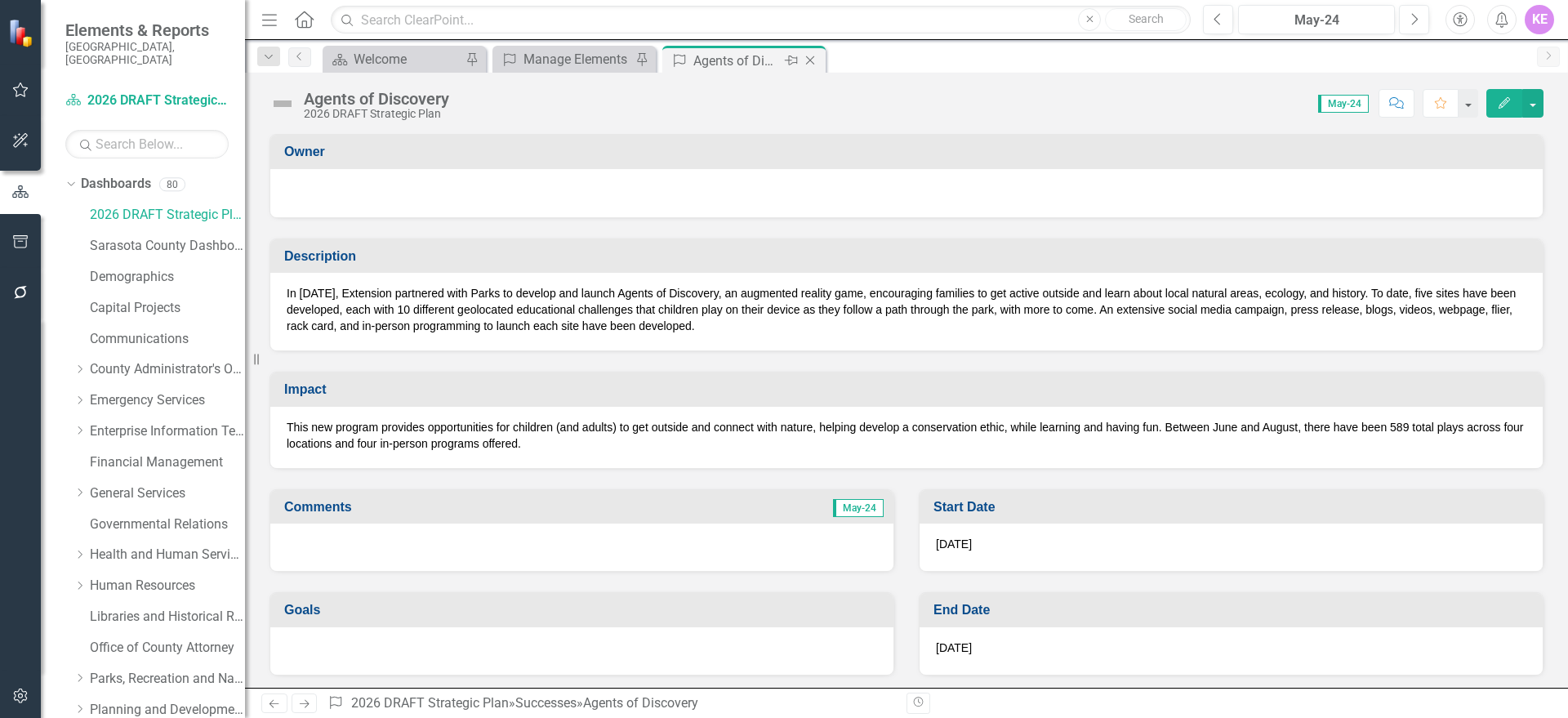
click at [809, 57] on icon "Close" at bounding box center [810, 60] width 17 height 13
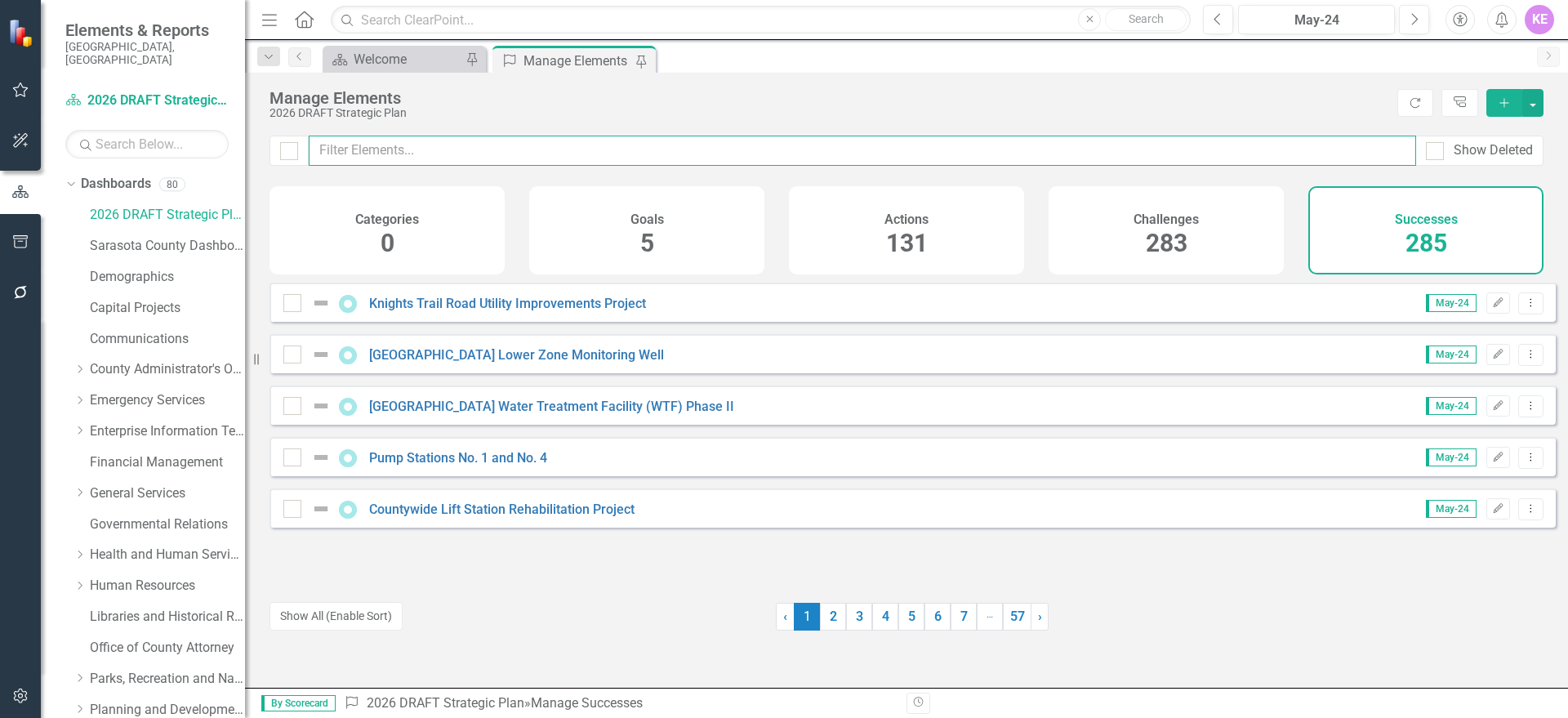
click at [440, 155] on input "text" at bounding box center [862, 150] width 1108 height 31
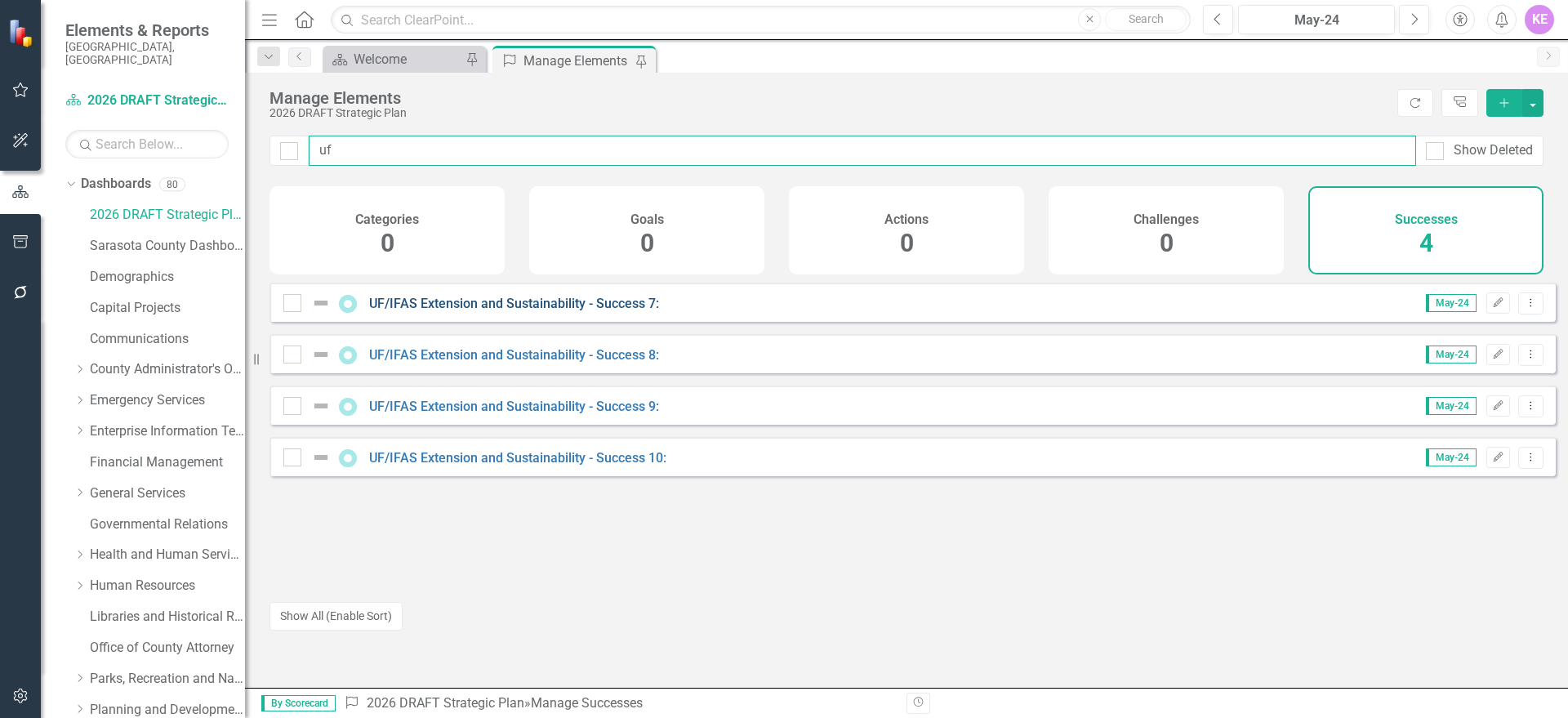
type input "uf"
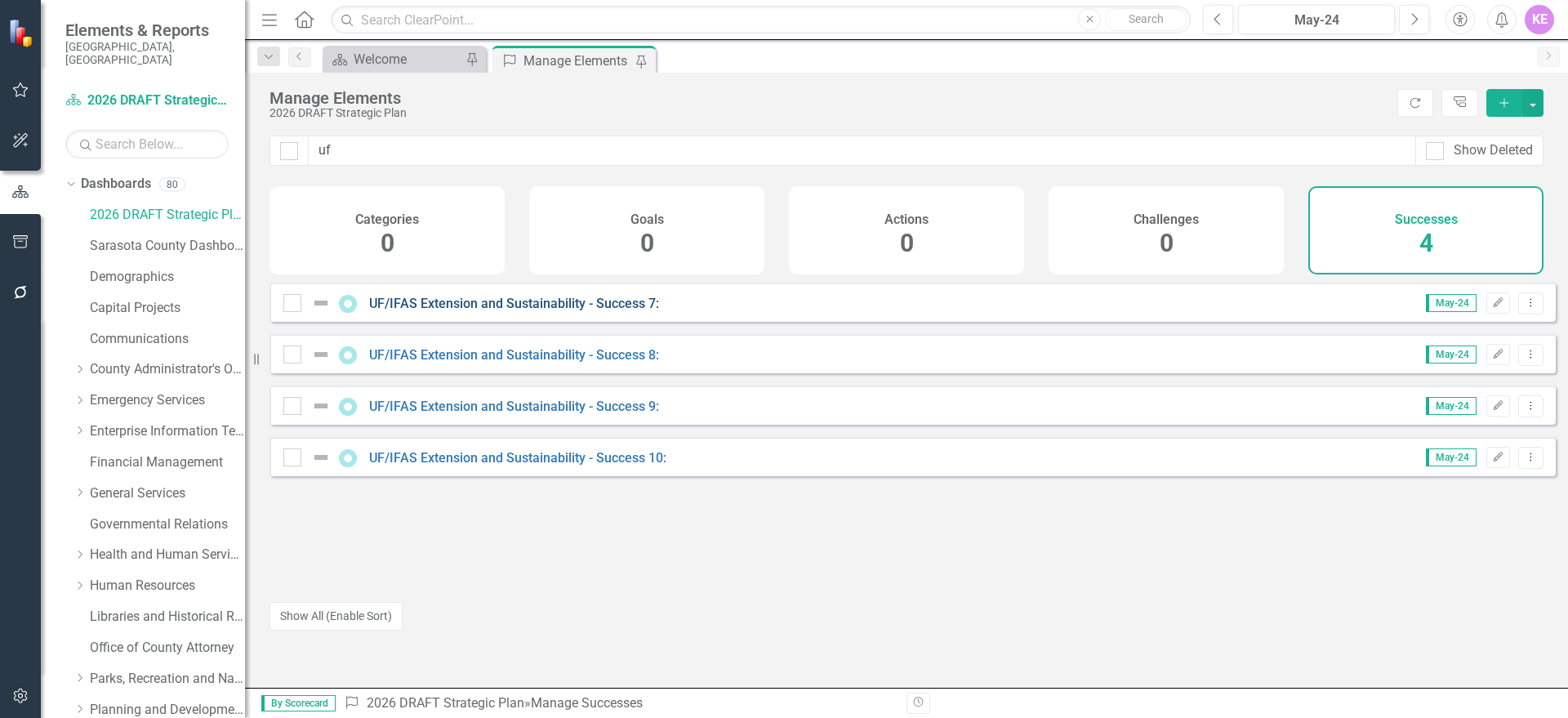
click at [546, 310] on link "UF/IFAS Extension and Sustainability - Success 7:" at bounding box center [514, 303] width 290 height 16
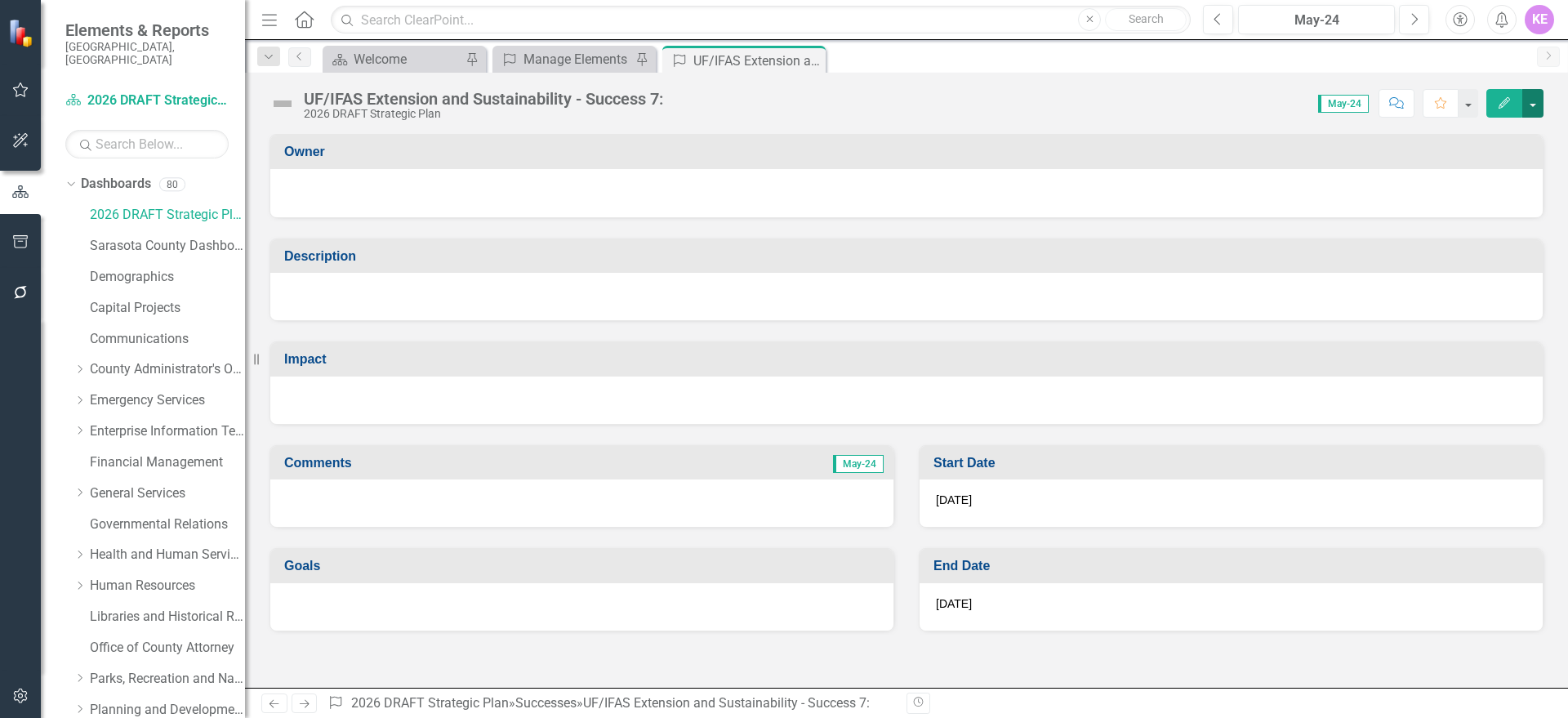
click at [1525, 103] on button "button" at bounding box center [1532, 103] width 21 height 29
click at [1508, 143] on link "Edit Edit Success" at bounding box center [1476, 133] width 132 height 31
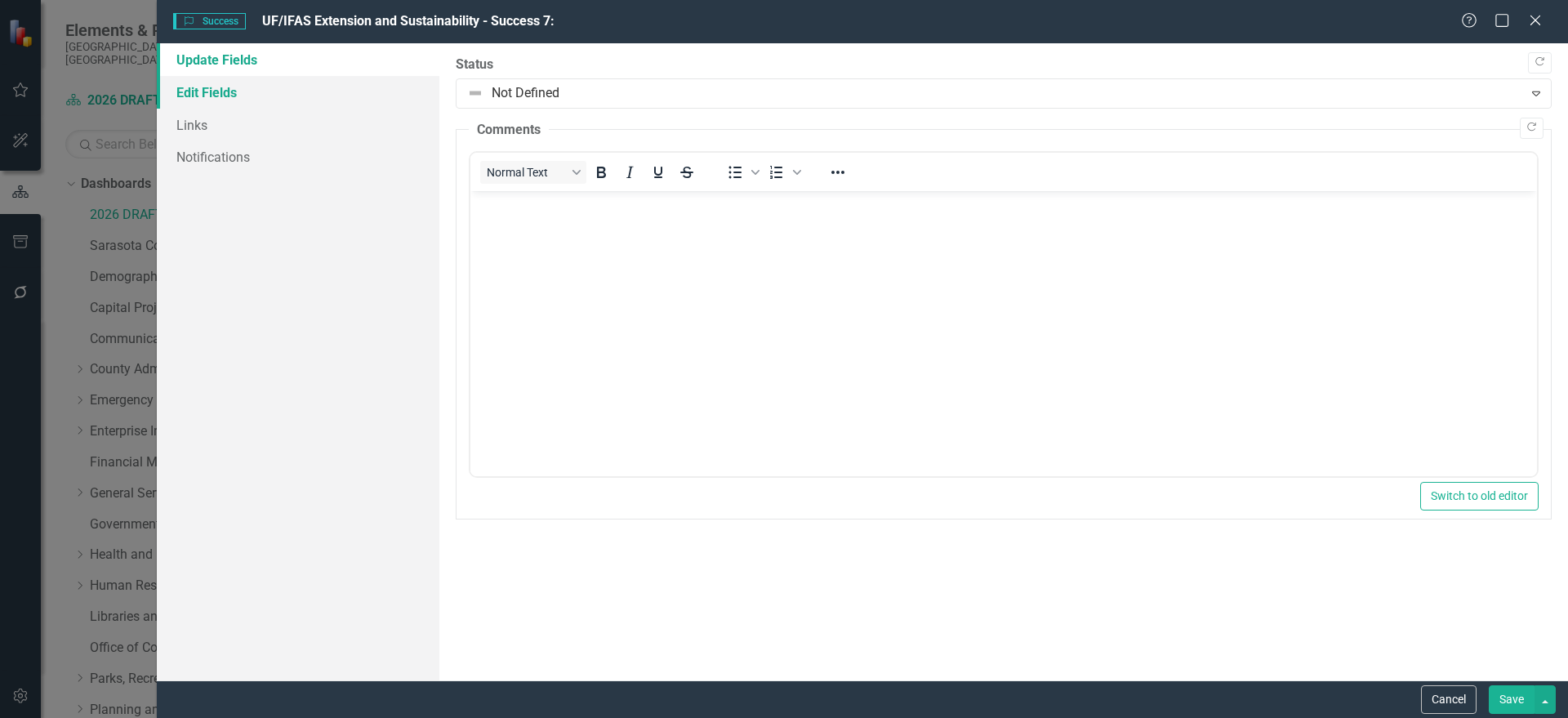
click at [265, 99] on link "Edit Fields" at bounding box center [297, 92] width 282 height 32
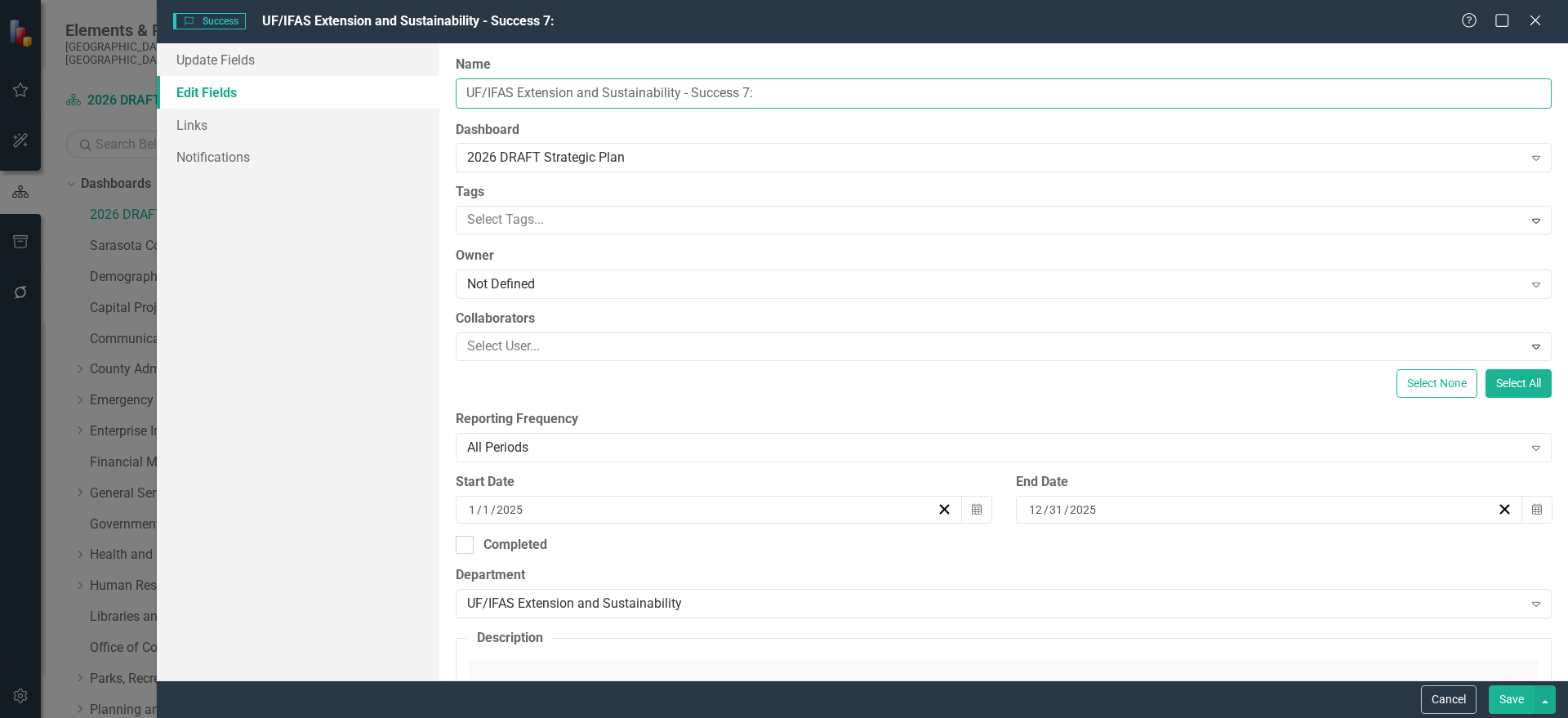
click at [698, 87] on input "UF/IFAS Extension and Sustainability - Success 7:" at bounding box center [1003, 94] width 1096 height 31
paste input "Three modules of the Florida Master Naturalist Program (FMNP) were offered, pro…"
type input "Three modules of the Florida Master Naturalist Program (FMNP) were offered, pro…"
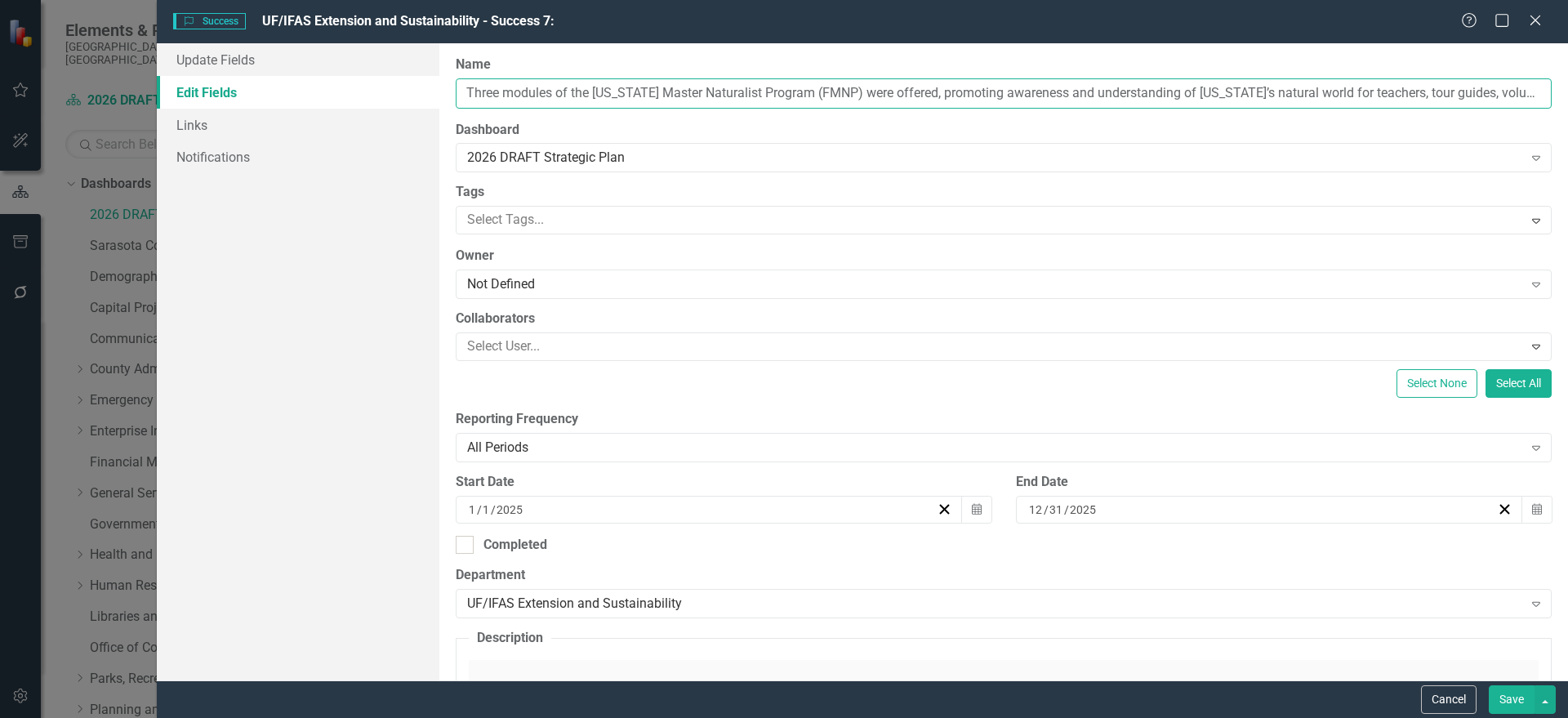
scroll to position [0, 1043]
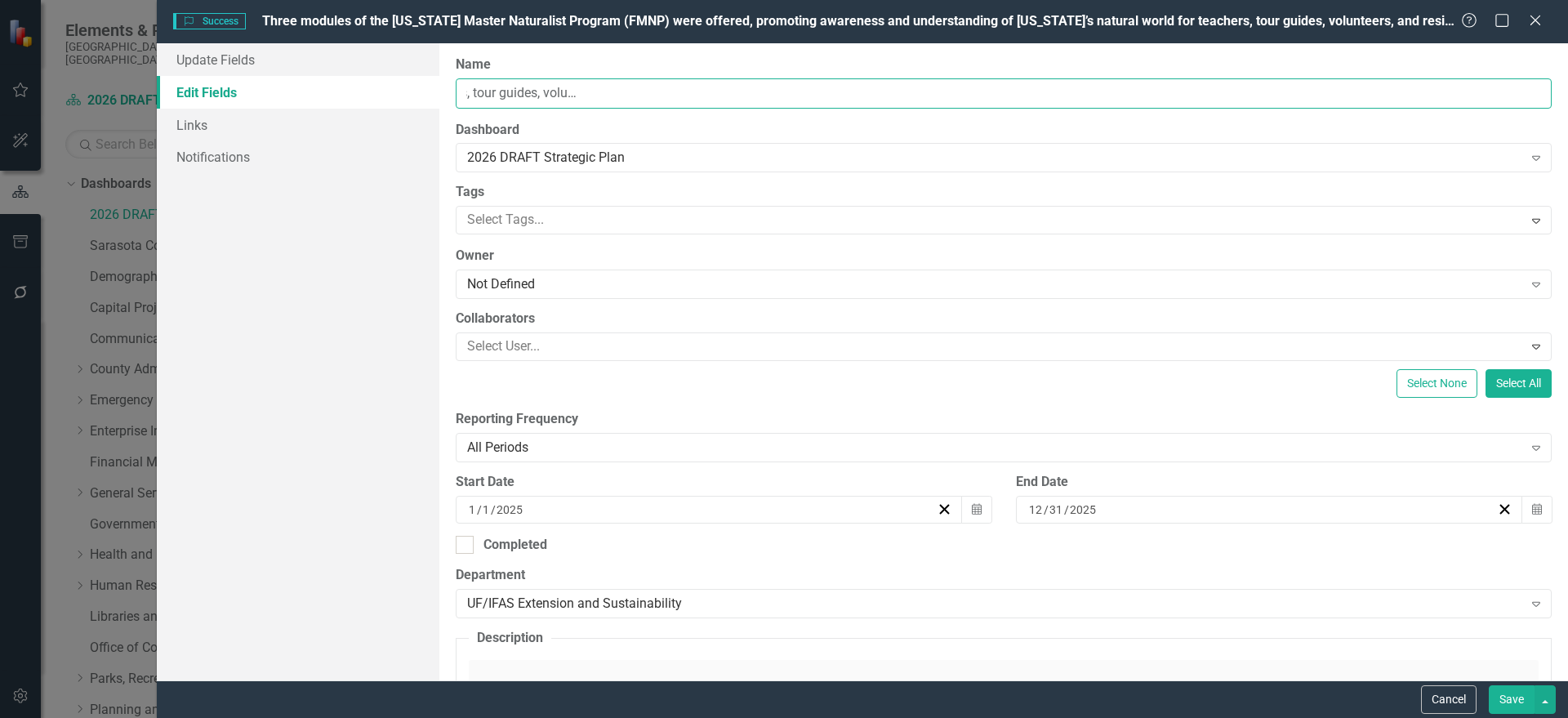
click at [810, 88] on input "Three modules of the Florida Master Naturalist Program (FMNP) were offered, pro…" at bounding box center [1003, 94] width 1096 height 31
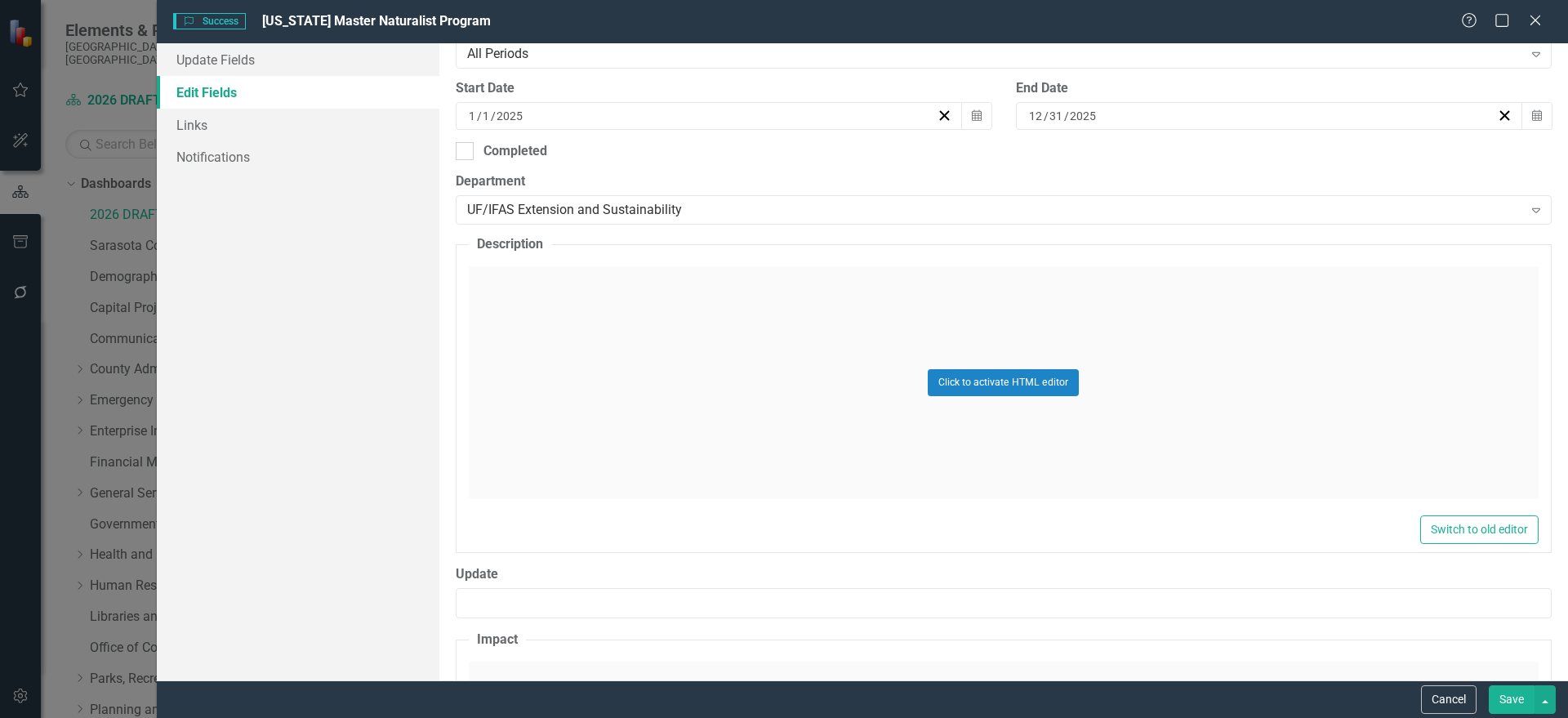
scroll to position [409, 0]
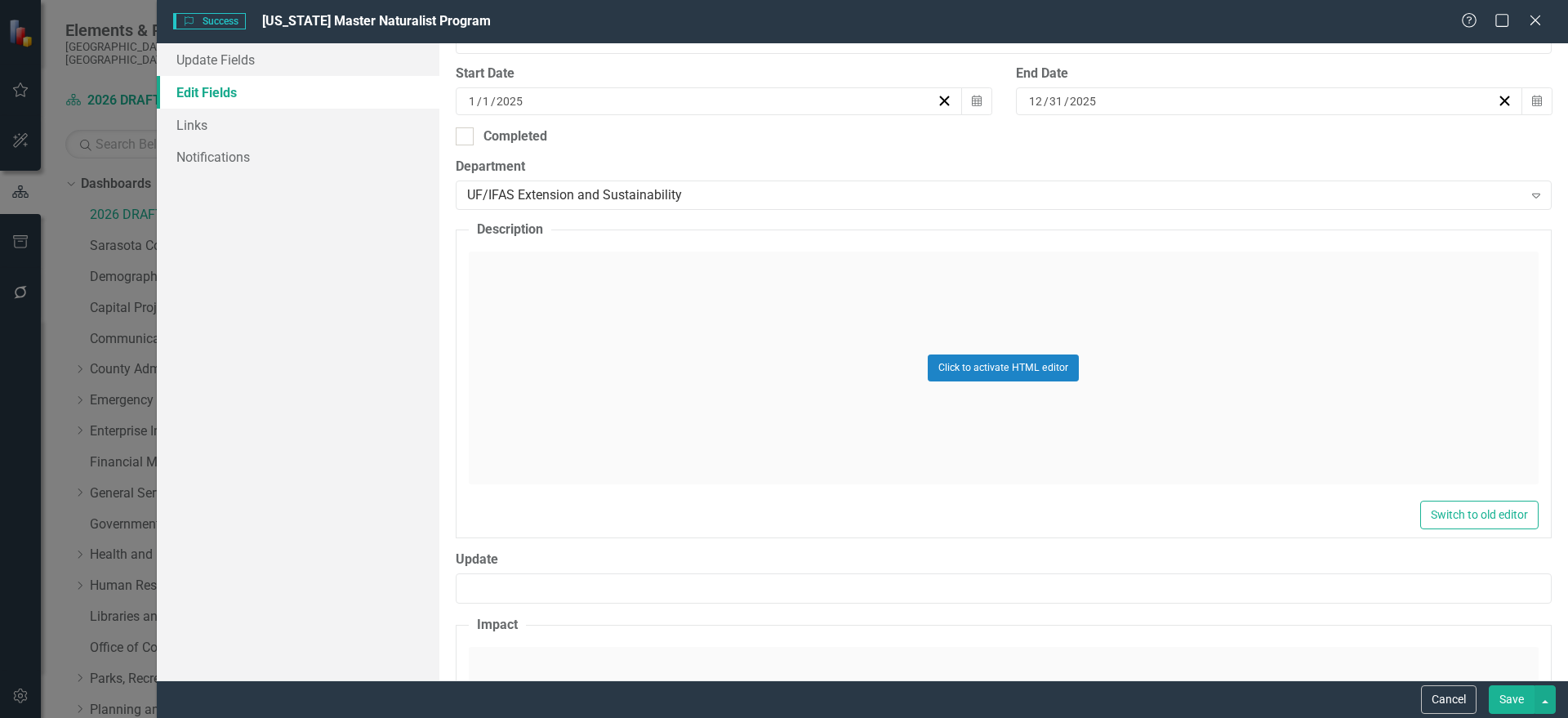
type input "[US_STATE] Master Naturalist Program"
click at [631, 375] on div "Click to activate HTML editor" at bounding box center [1003, 368] width 1070 height 233
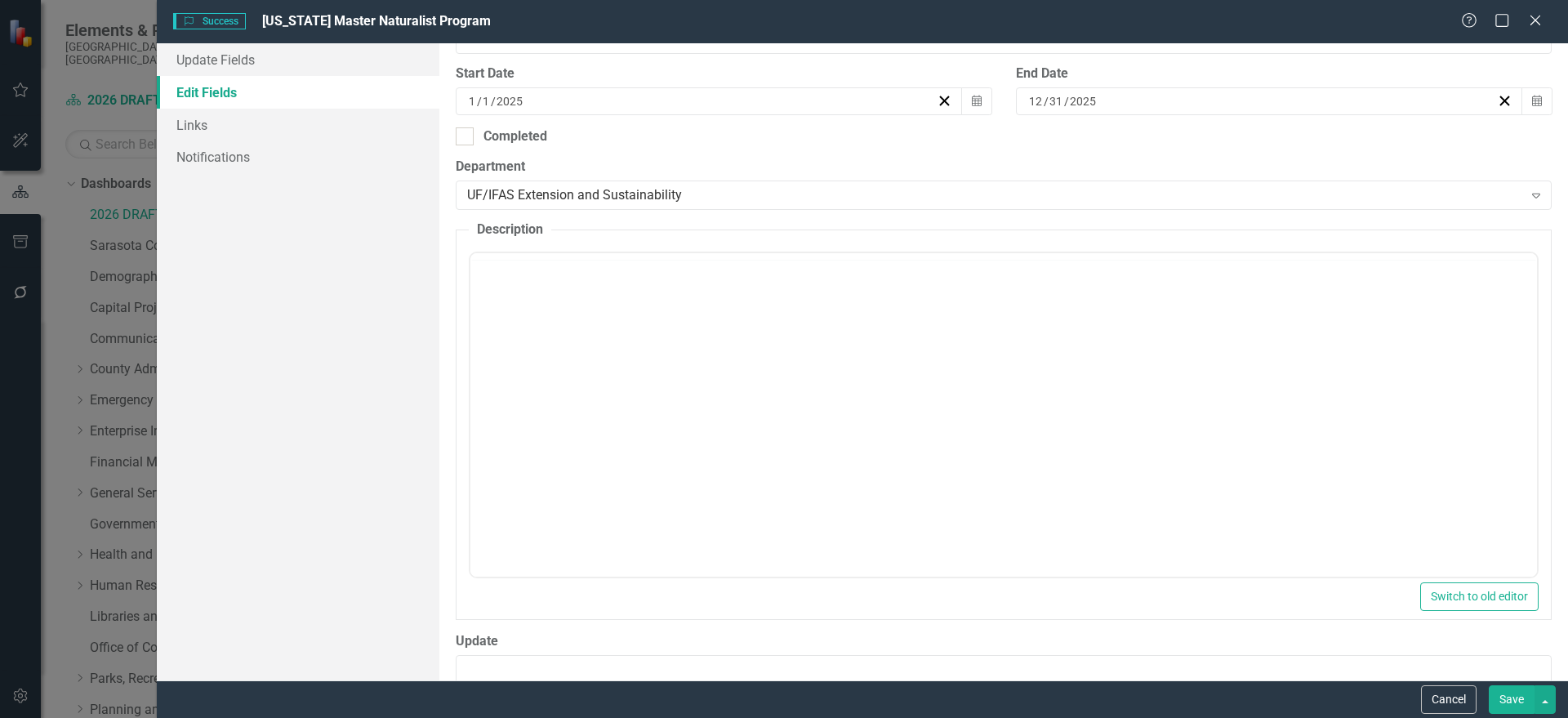
scroll to position [0, 0]
click at [580, 369] on body "Rich Text Area. Press ALT-0 for help." at bounding box center [1002, 414] width 1066 height 246
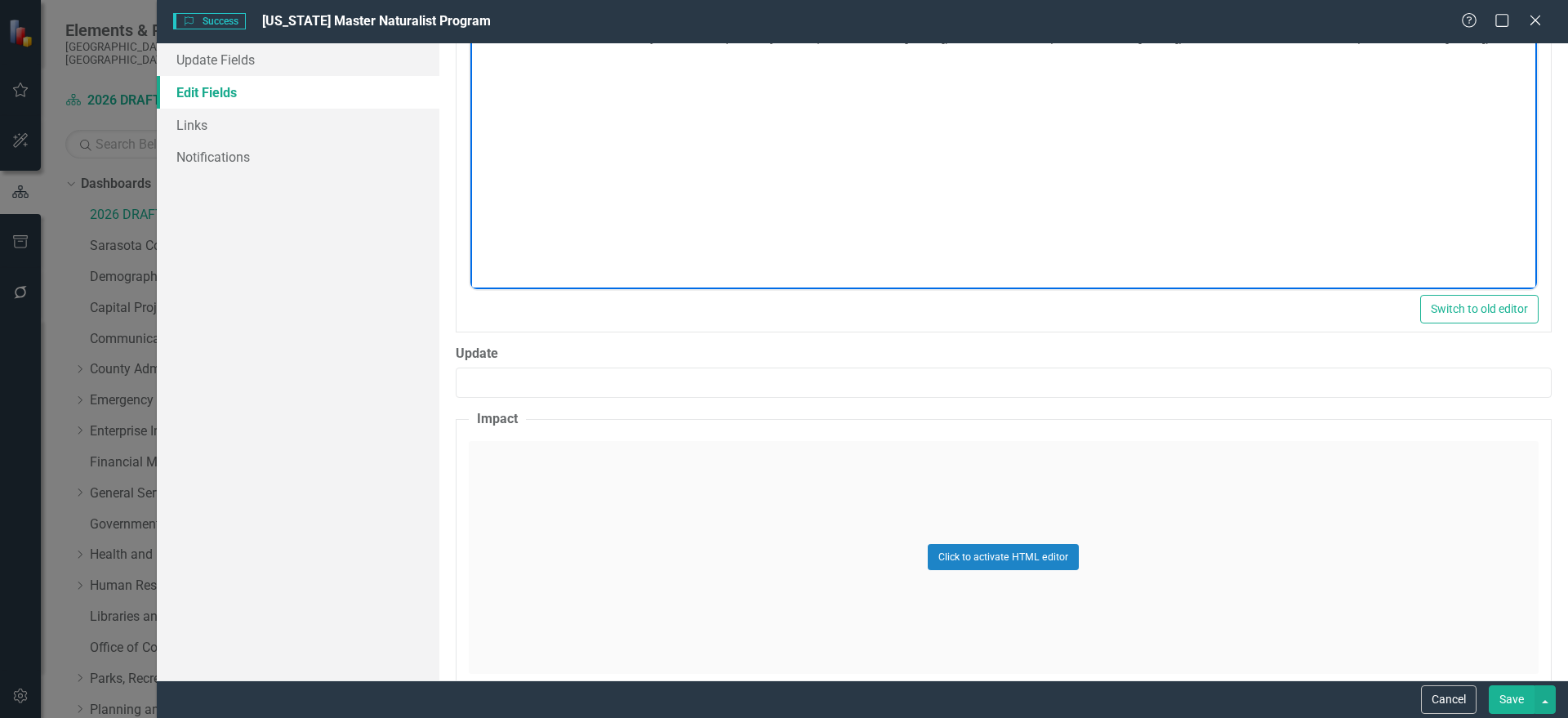
scroll to position [714, 0]
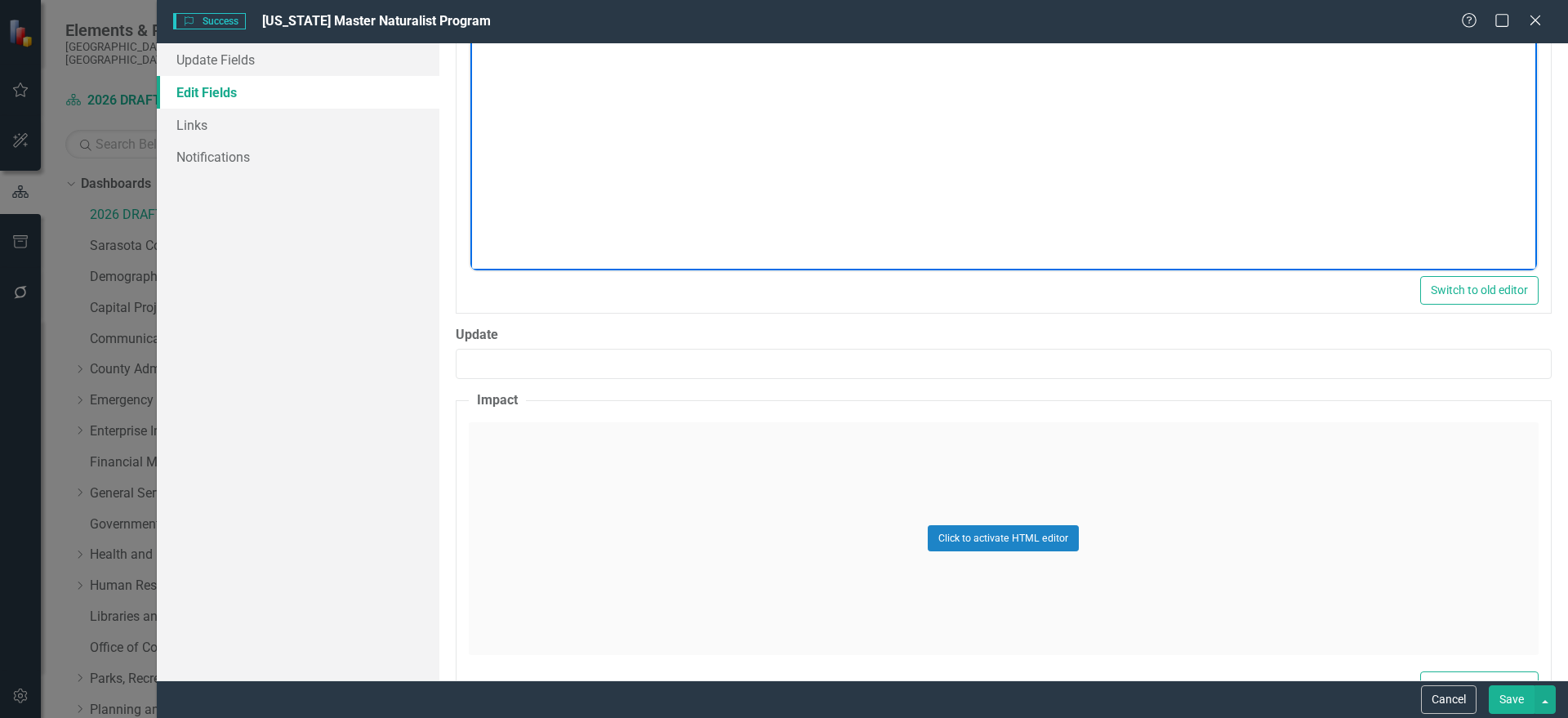
click at [721, 447] on div "Click to activate HTML editor" at bounding box center [1003, 538] width 1070 height 233
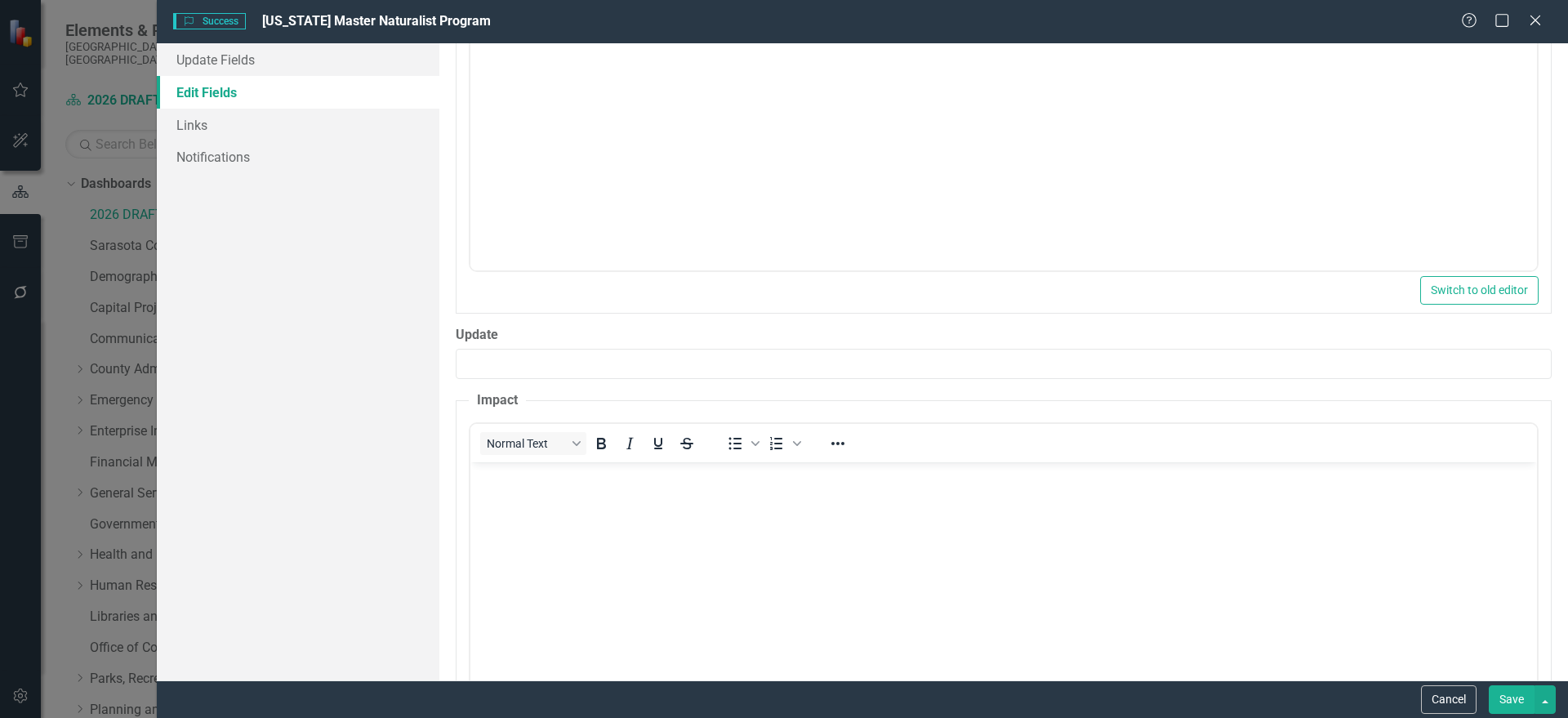
scroll to position [0, 0]
click at [614, 504] on body "Rich Text Area. Press ALT-0 for help." at bounding box center [1002, 584] width 1066 height 246
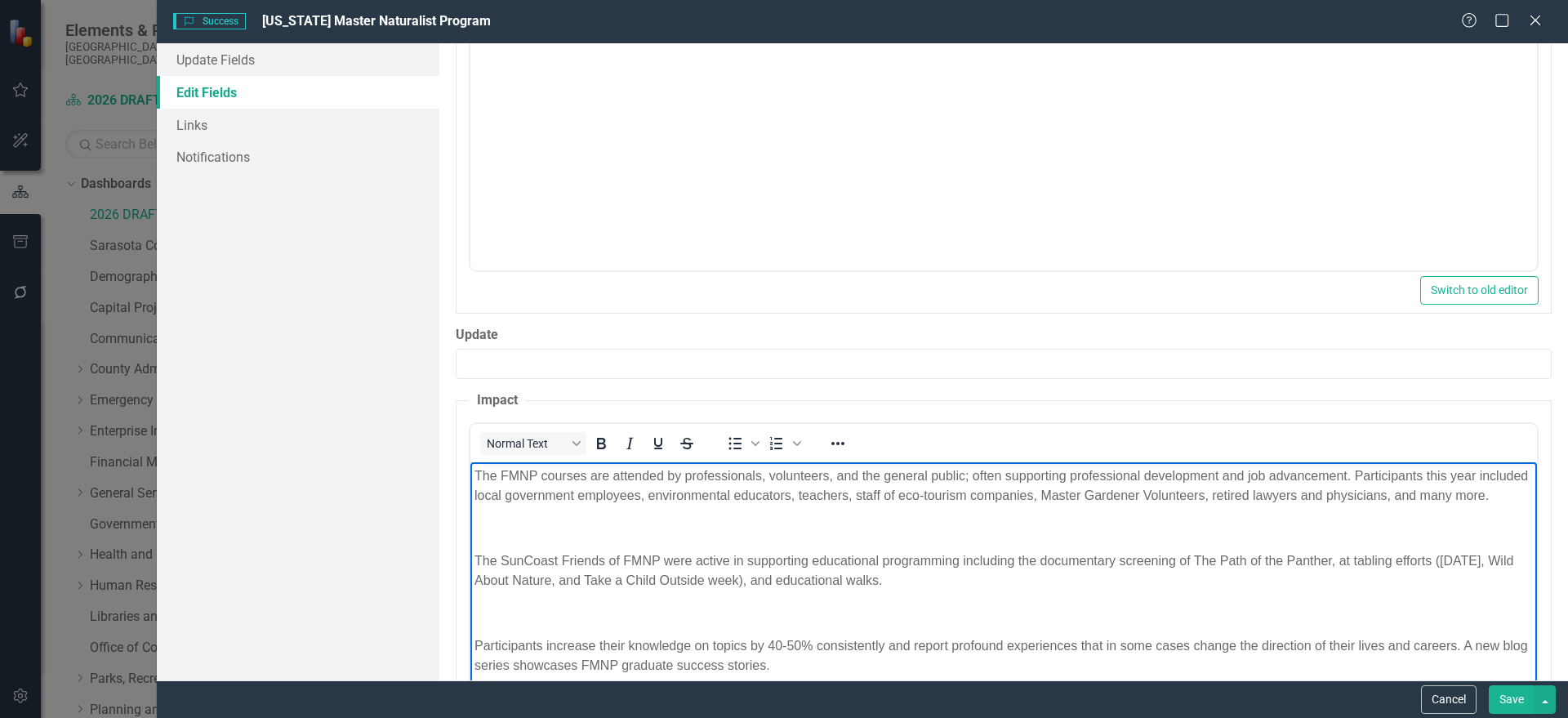
scroll to position [817, 0]
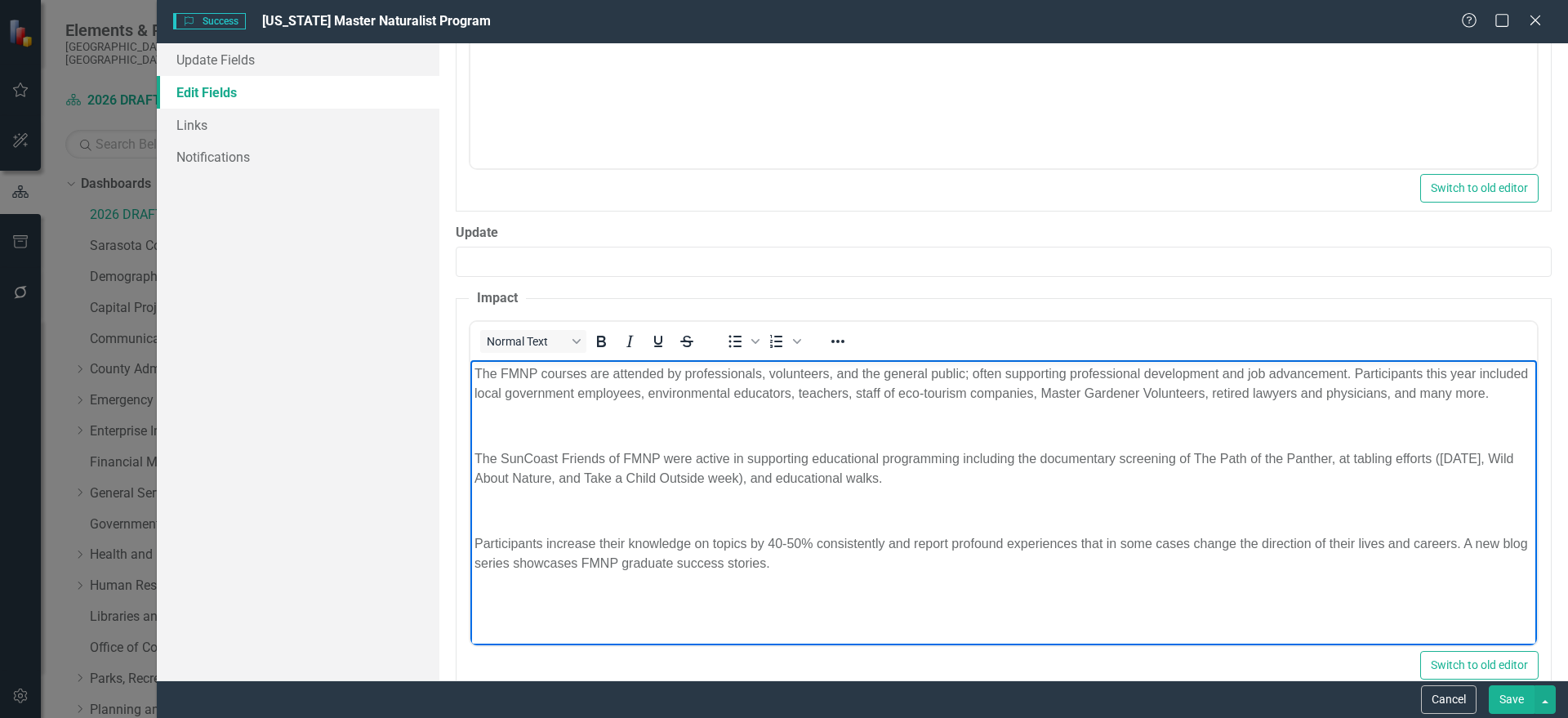
click at [567, 514] on body "The FMNP courses are attended by professionals, volunteers, and the general pub…" at bounding box center [1002, 482] width 1066 height 246
click at [537, 521] on p "Rich Text Area. Press ALT-0 for help." at bounding box center [1002, 510] width 1059 height 19
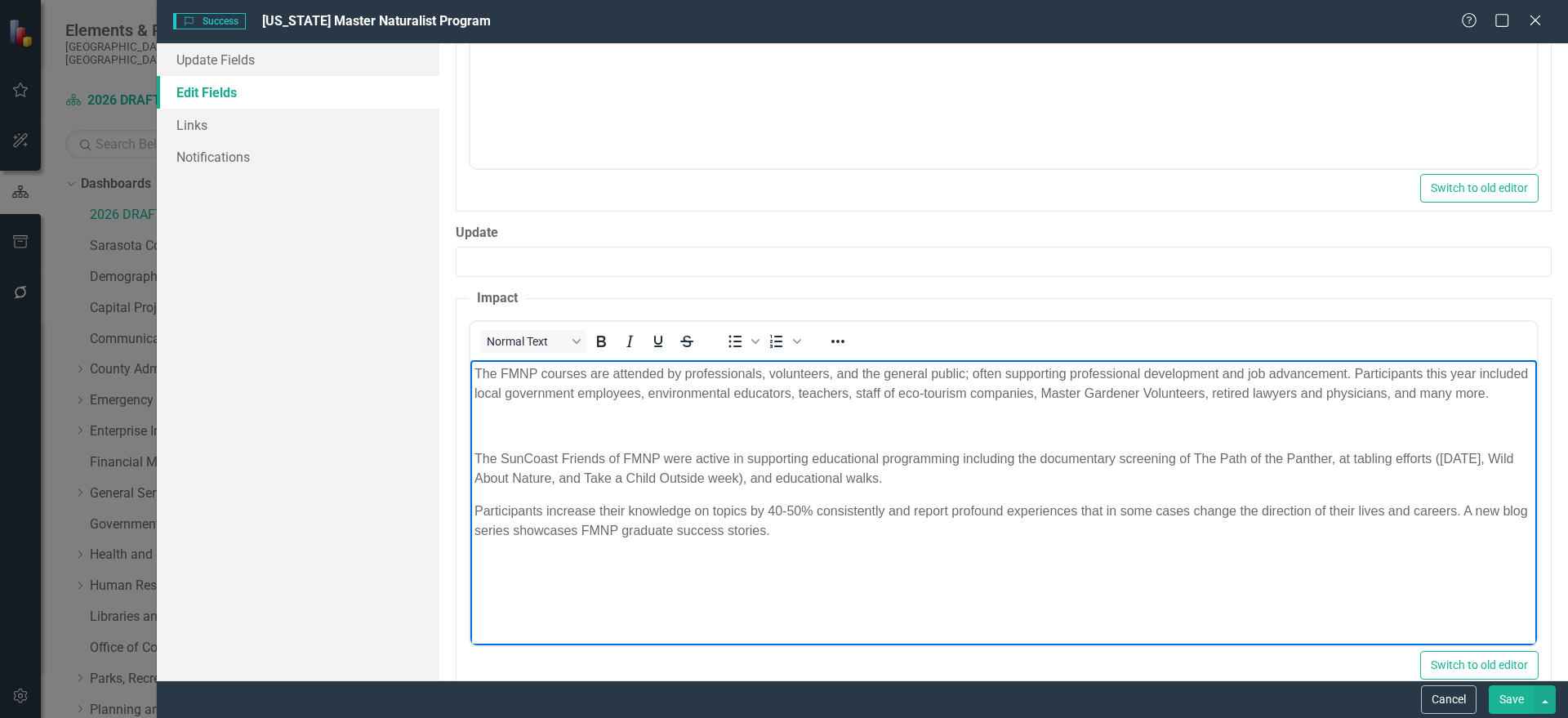
click at [517, 435] on p "Rich Text Area. Press ALT-0 for help." at bounding box center [1002, 425] width 1059 height 19
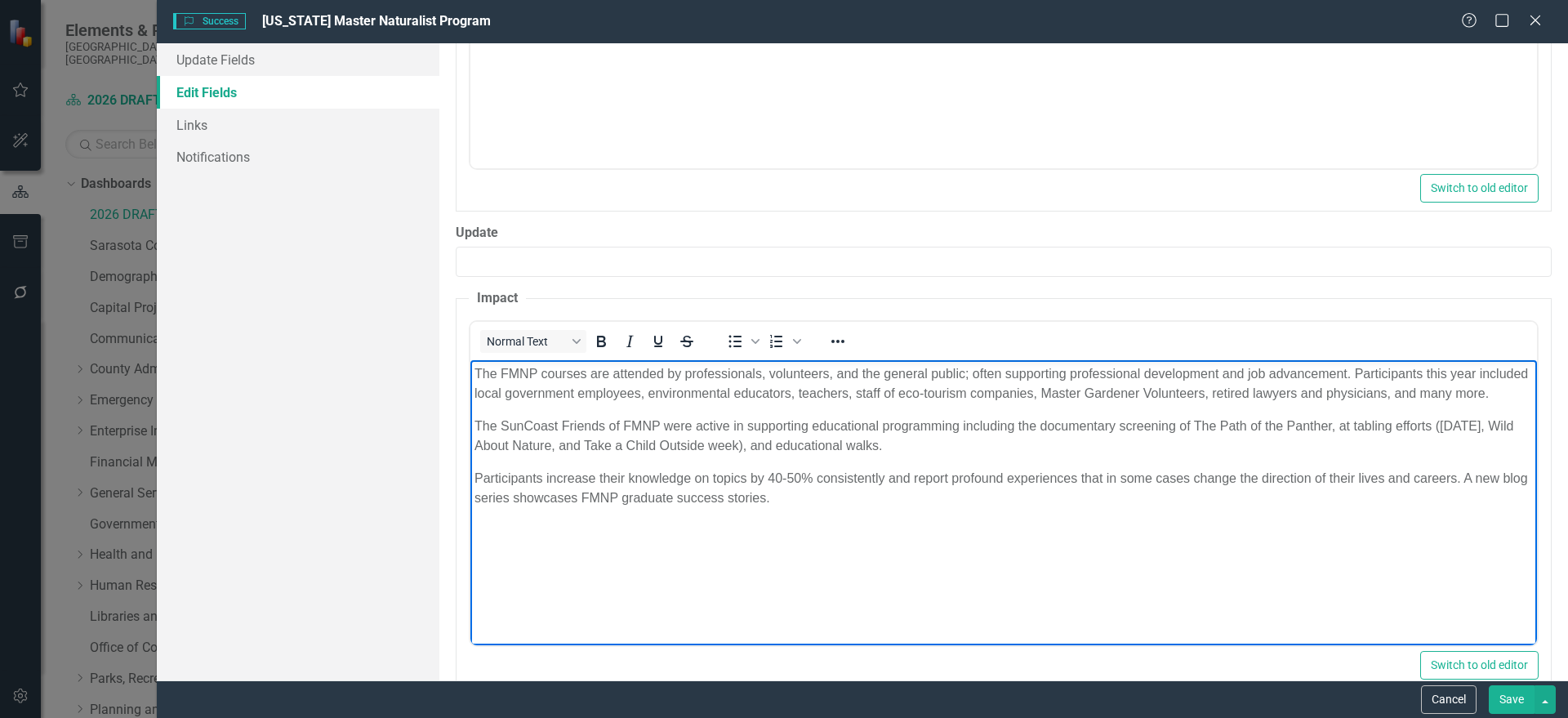
click at [1507, 694] on button "Save" at bounding box center [1511, 699] width 45 height 29
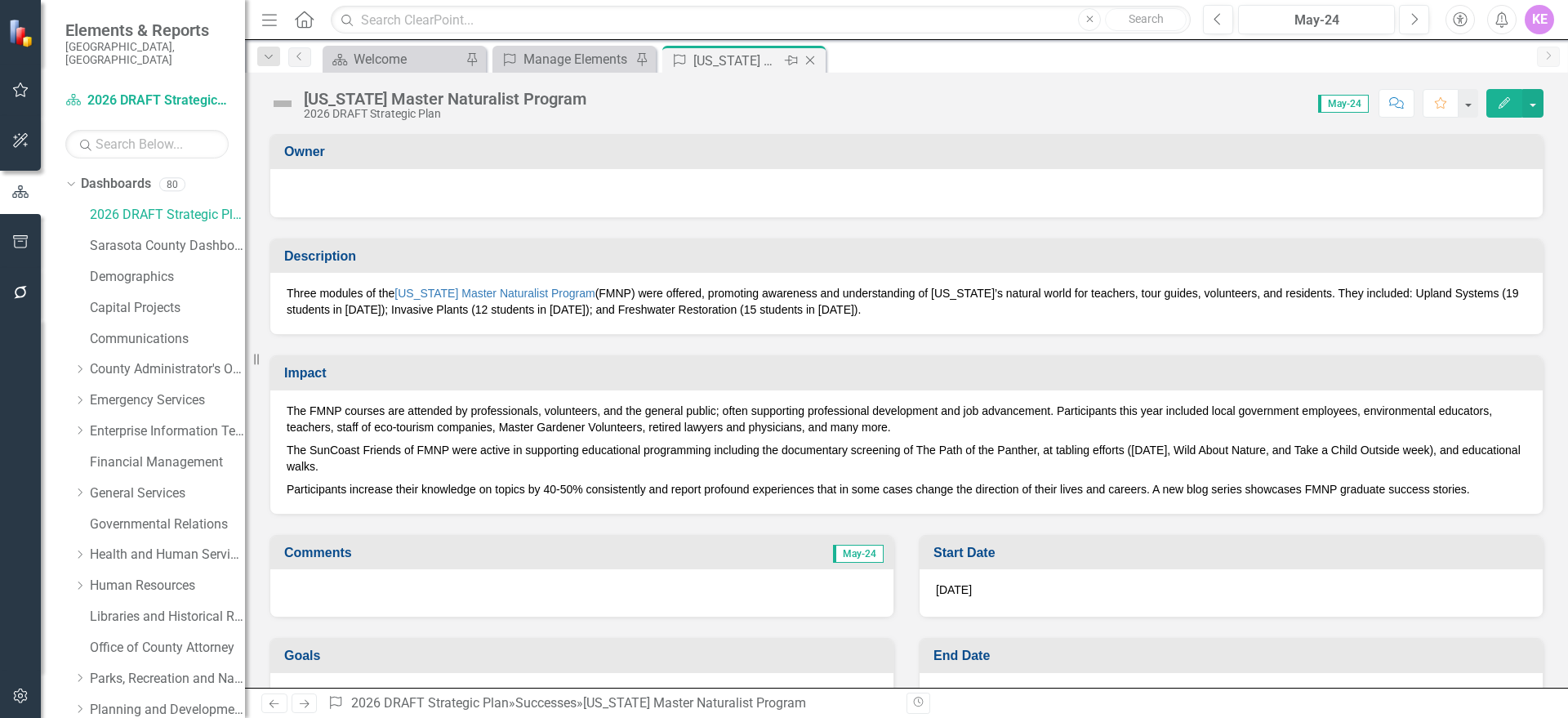
click at [813, 58] on icon "Close" at bounding box center [810, 60] width 17 height 13
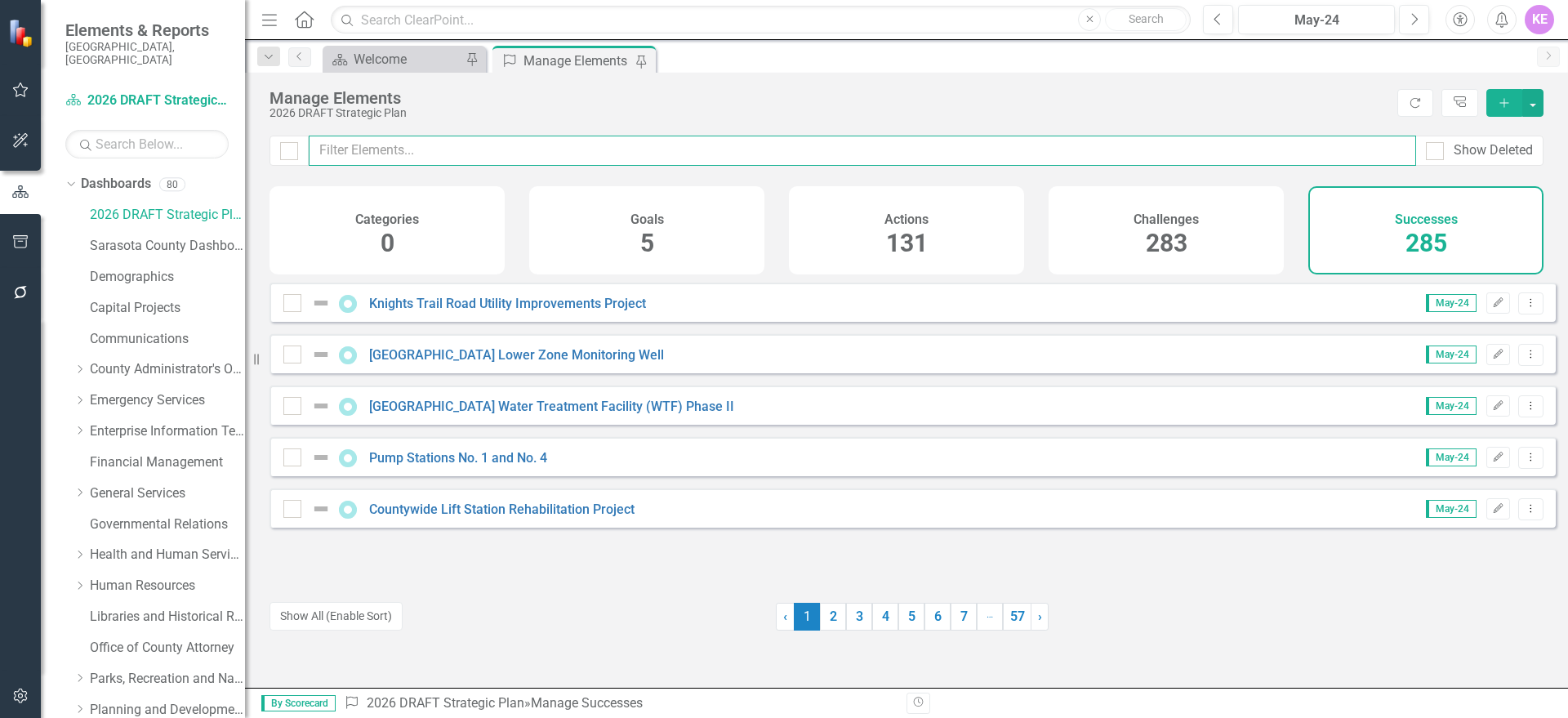
click at [458, 155] on input "text" at bounding box center [862, 150] width 1108 height 31
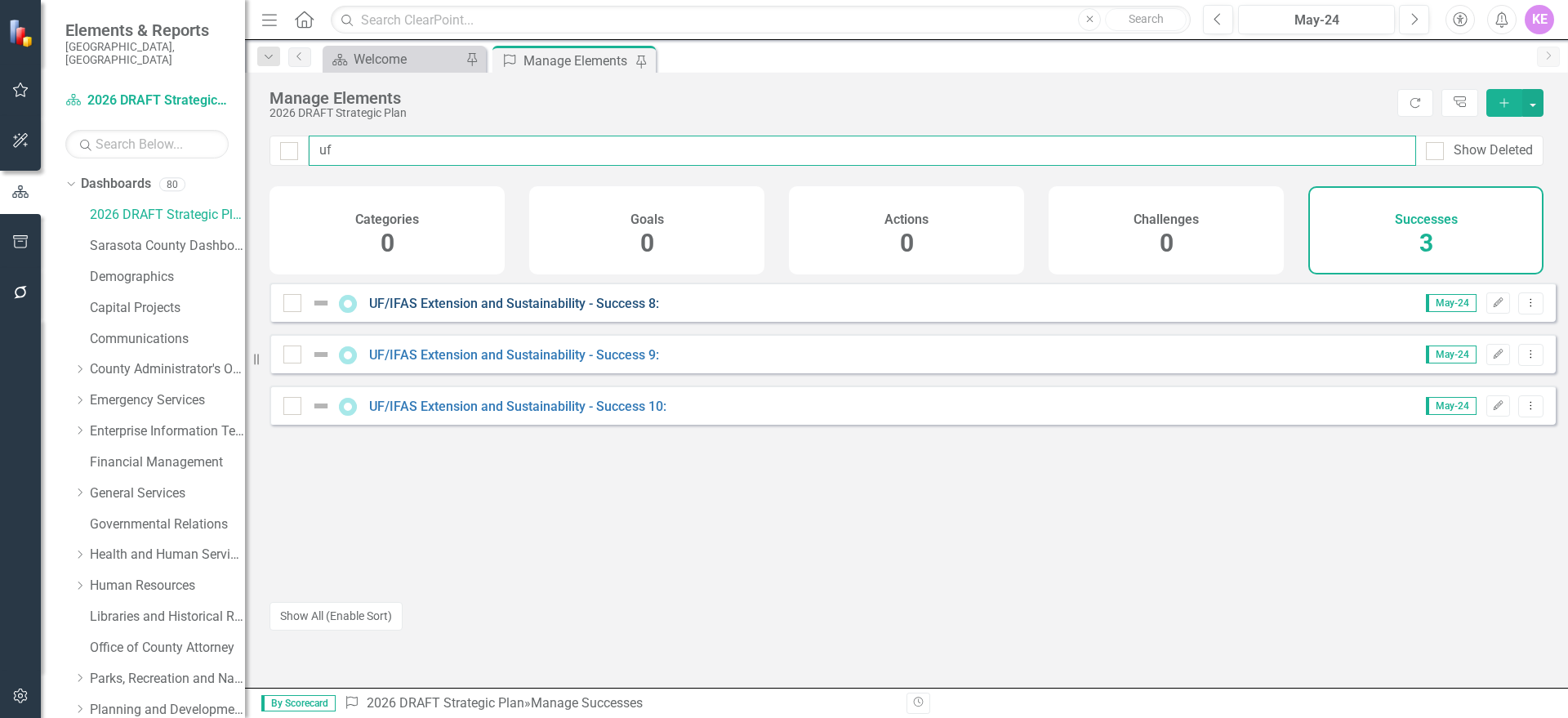
type input "uf"
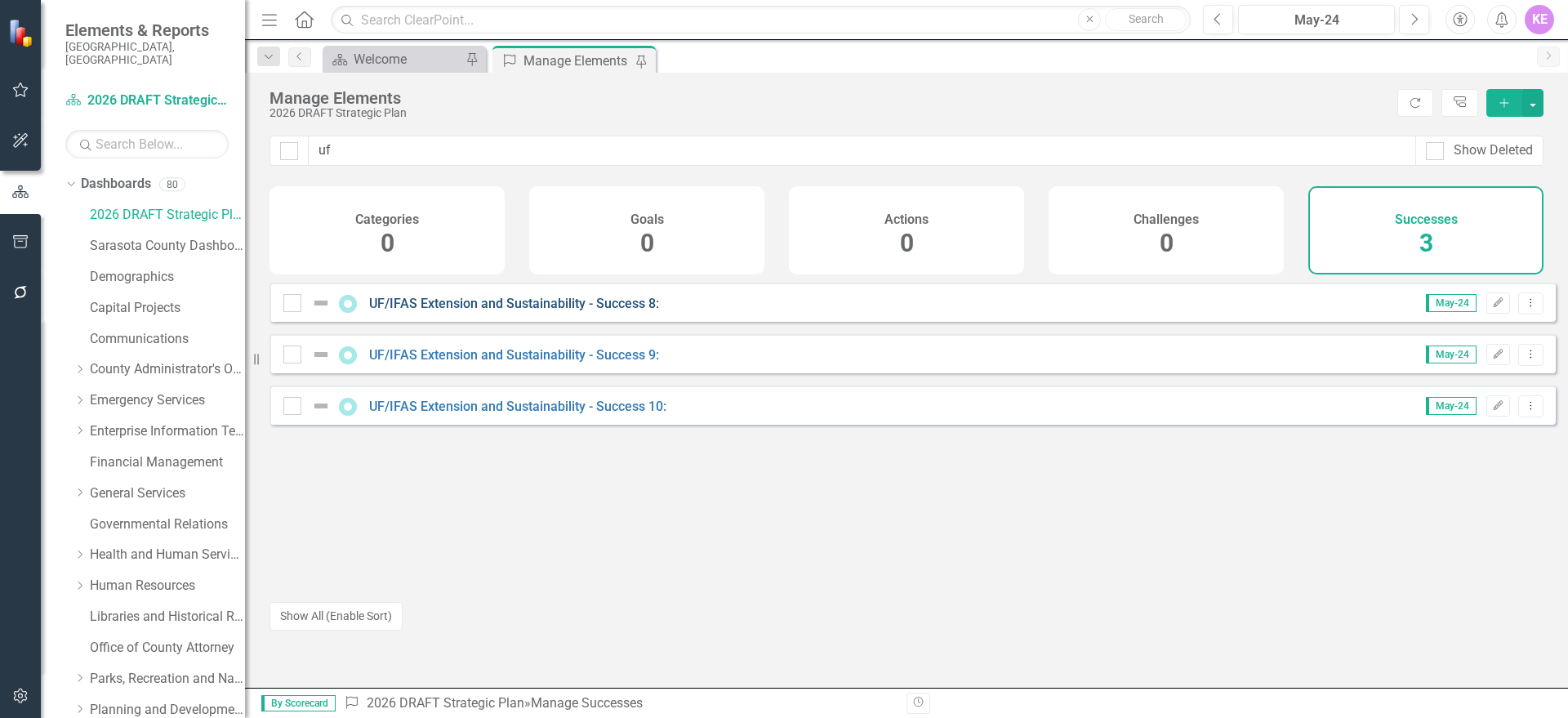
click at [632, 311] on link "UF/IFAS Extension and Sustainability - Success 8:" at bounding box center [514, 303] width 290 height 16
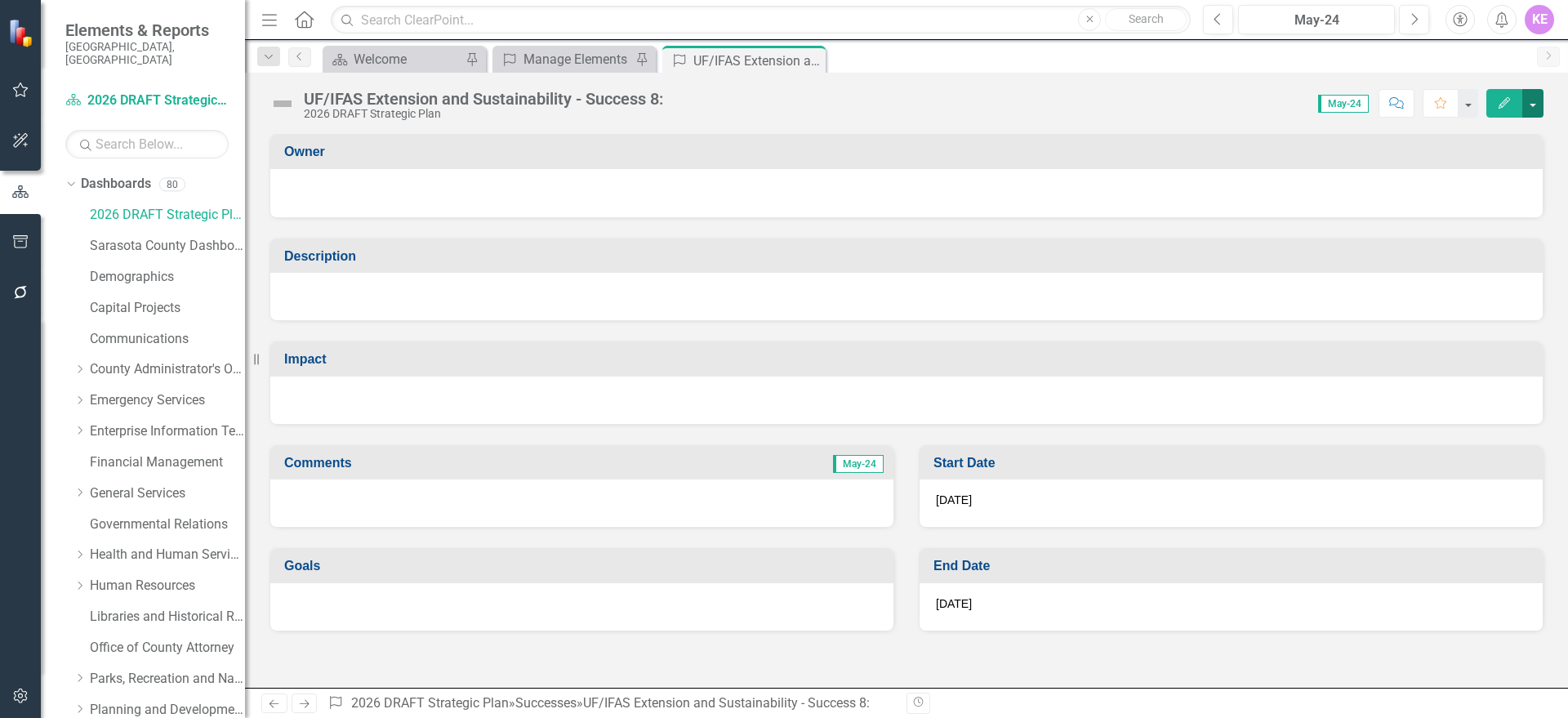
click at [1535, 99] on button "button" at bounding box center [1532, 103] width 21 height 29
click at [1512, 136] on link "Edit Edit Success" at bounding box center [1476, 133] width 132 height 31
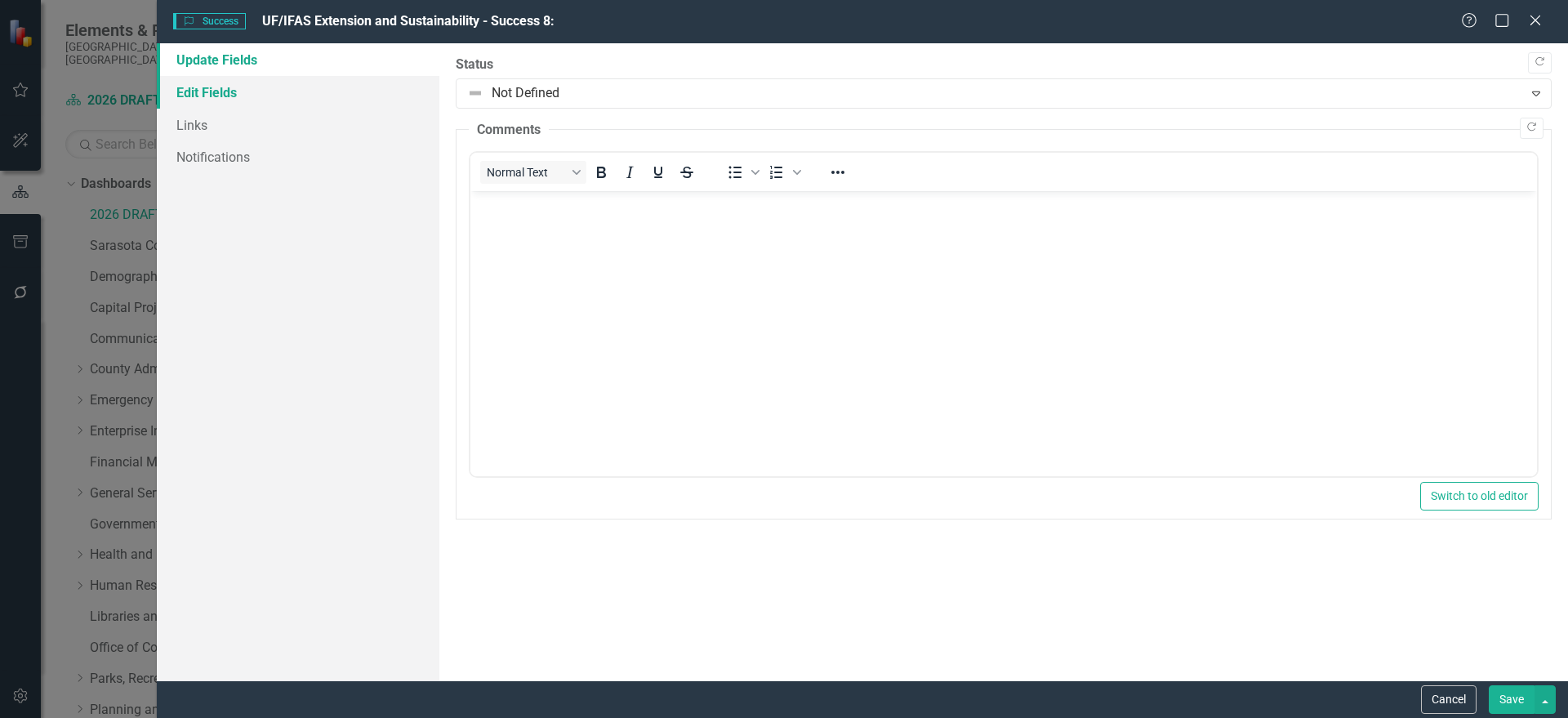
click at [223, 97] on link "Edit Fields" at bounding box center [297, 92] width 282 height 32
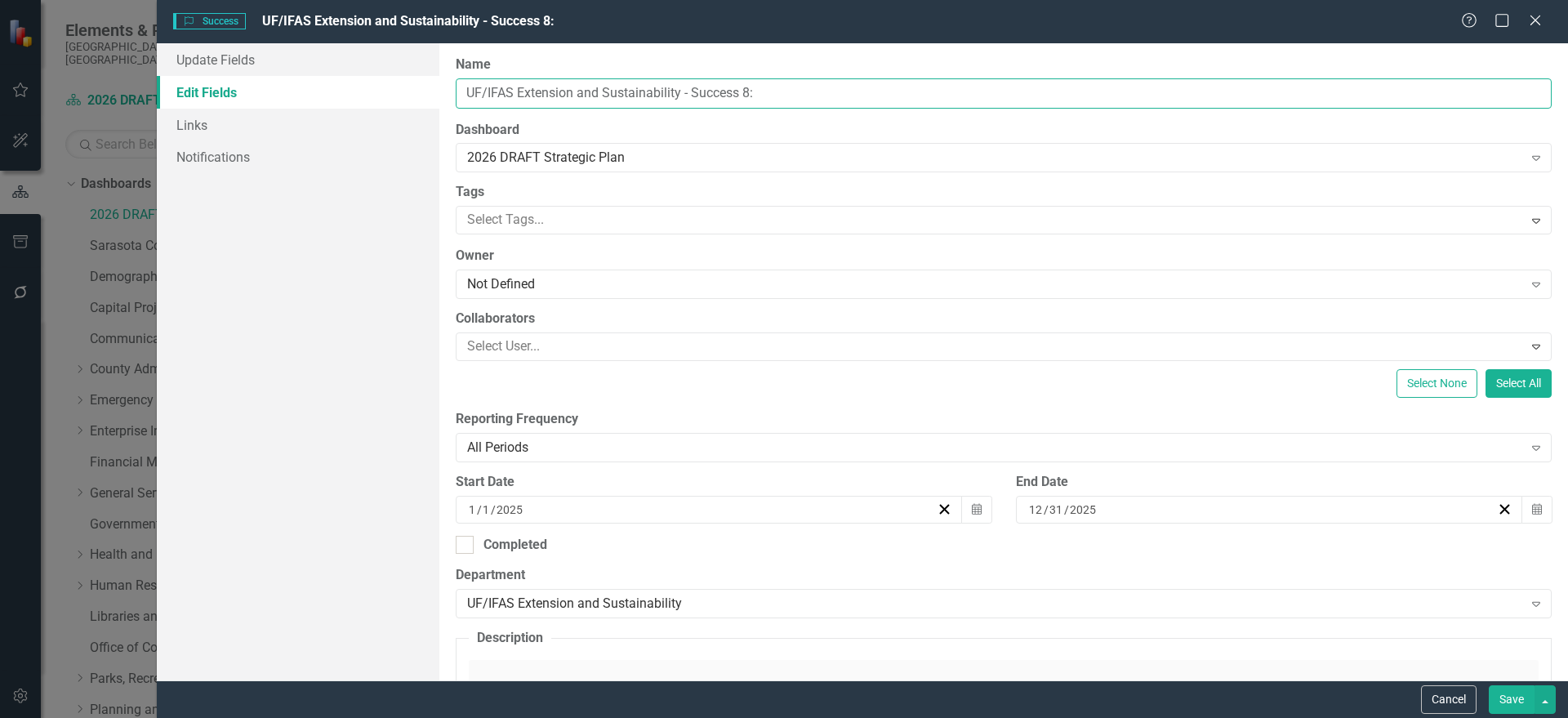
drag, startPoint x: 718, startPoint y: 83, endPoint x: 344, endPoint y: 89, distance: 374.0
click at [344, 89] on div "Update Fields Edit Fields Links Notifications "Update" fields in ClearPoint are…" at bounding box center [862, 362] width 1411 height 637
click at [586, 86] on input "Extreme Heat Safety Awareness" at bounding box center [1003, 94] width 1096 height 31
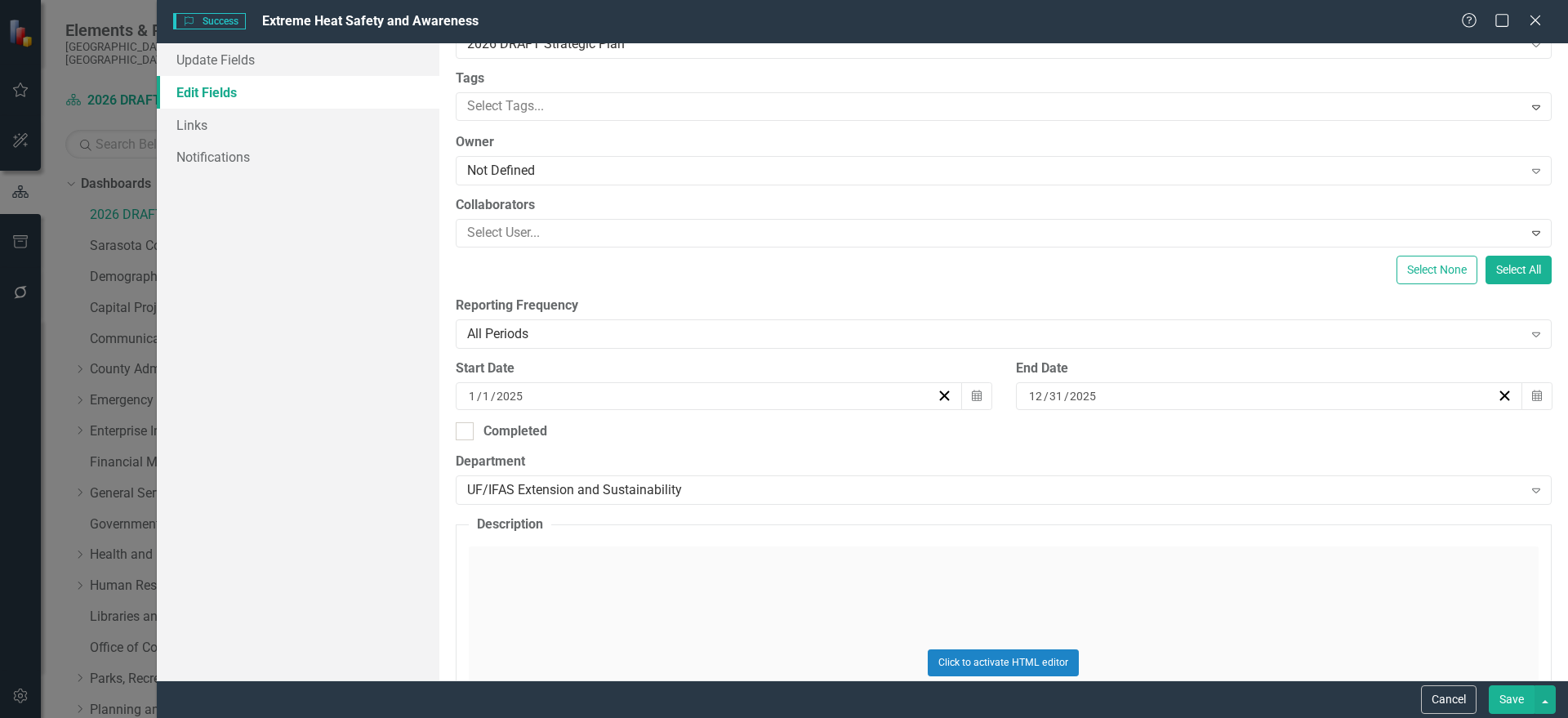
scroll to position [307, 0]
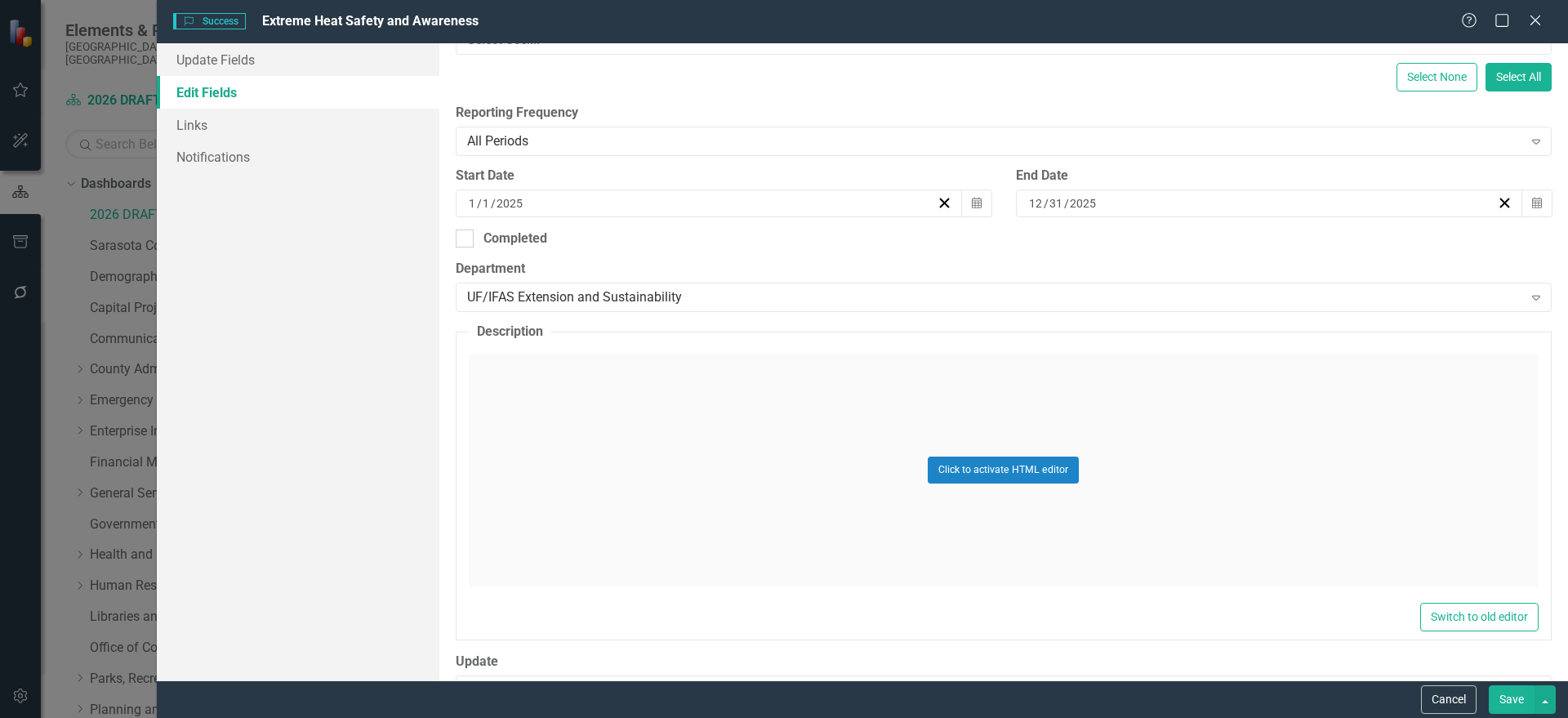
type input "Extreme Heat Safety and Awareness"
click at [596, 482] on div "Click to activate HTML editor" at bounding box center [1003, 470] width 1070 height 233
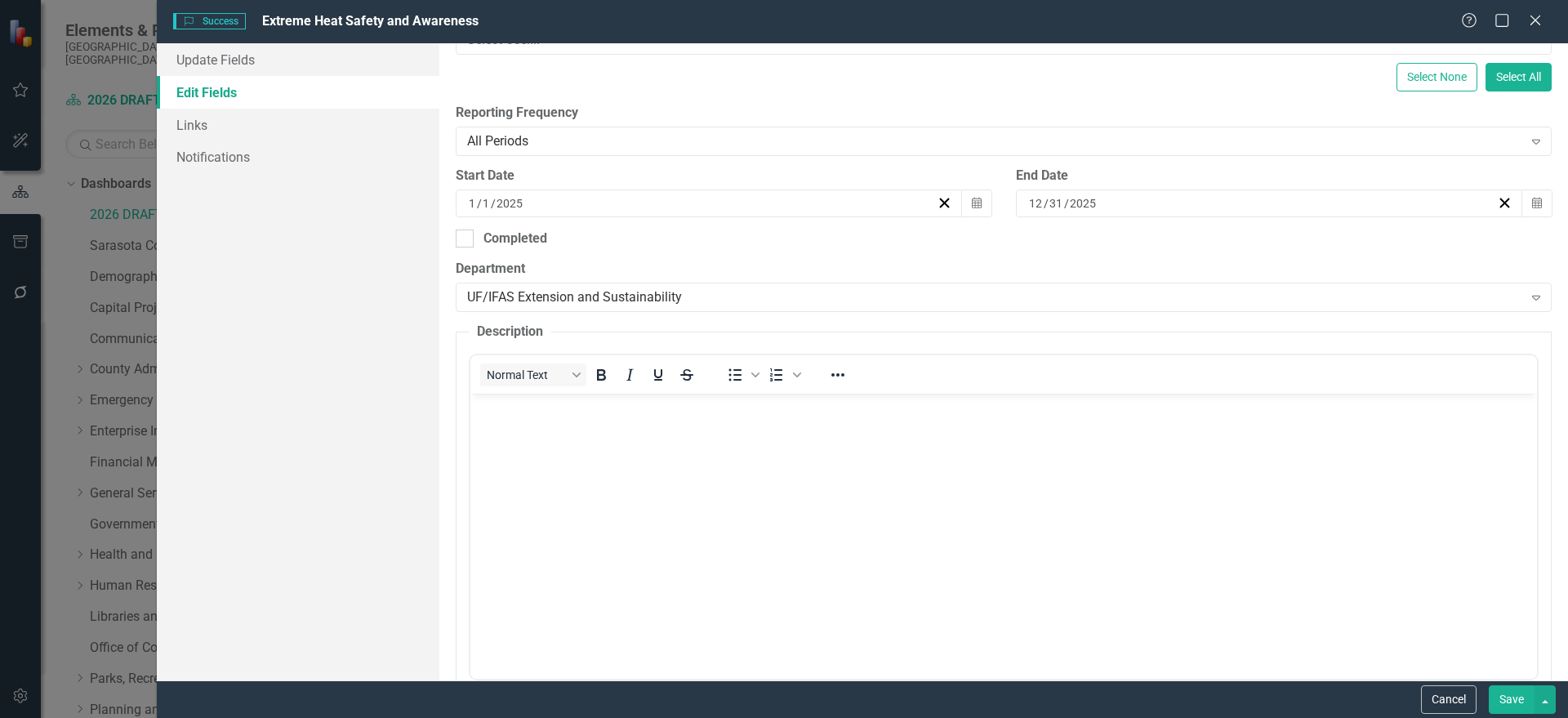
scroll to position [0, 0]
click at [592, 452] on body "Rich Text Area. Press ALT-0 for help." at bounding box center [1002, 516] width 1066 height 246
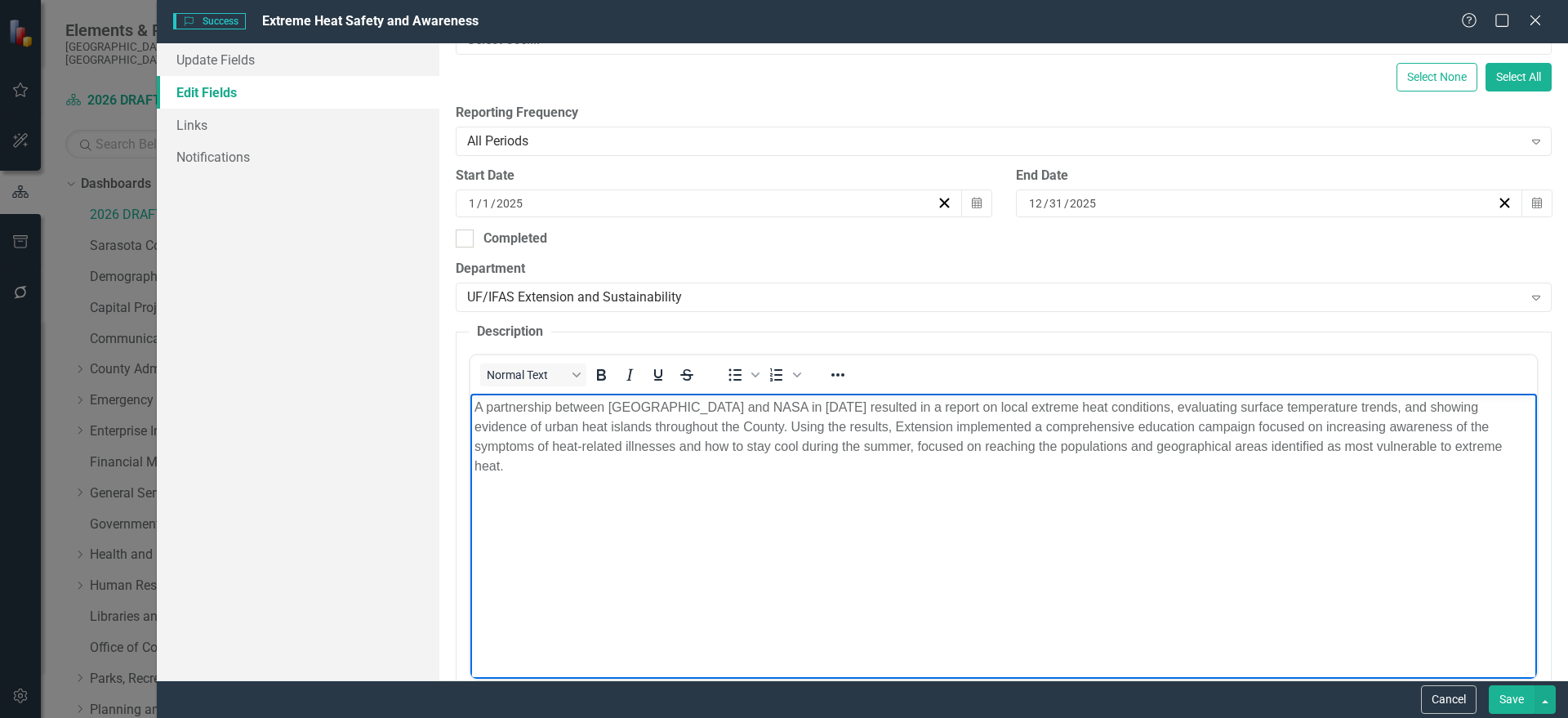
click at [1453, 511] on body "A partnership between Sarasota County and NASA in 2024 resulted in a report on …" at bounding box center [1002, 516] width 1066 height 246
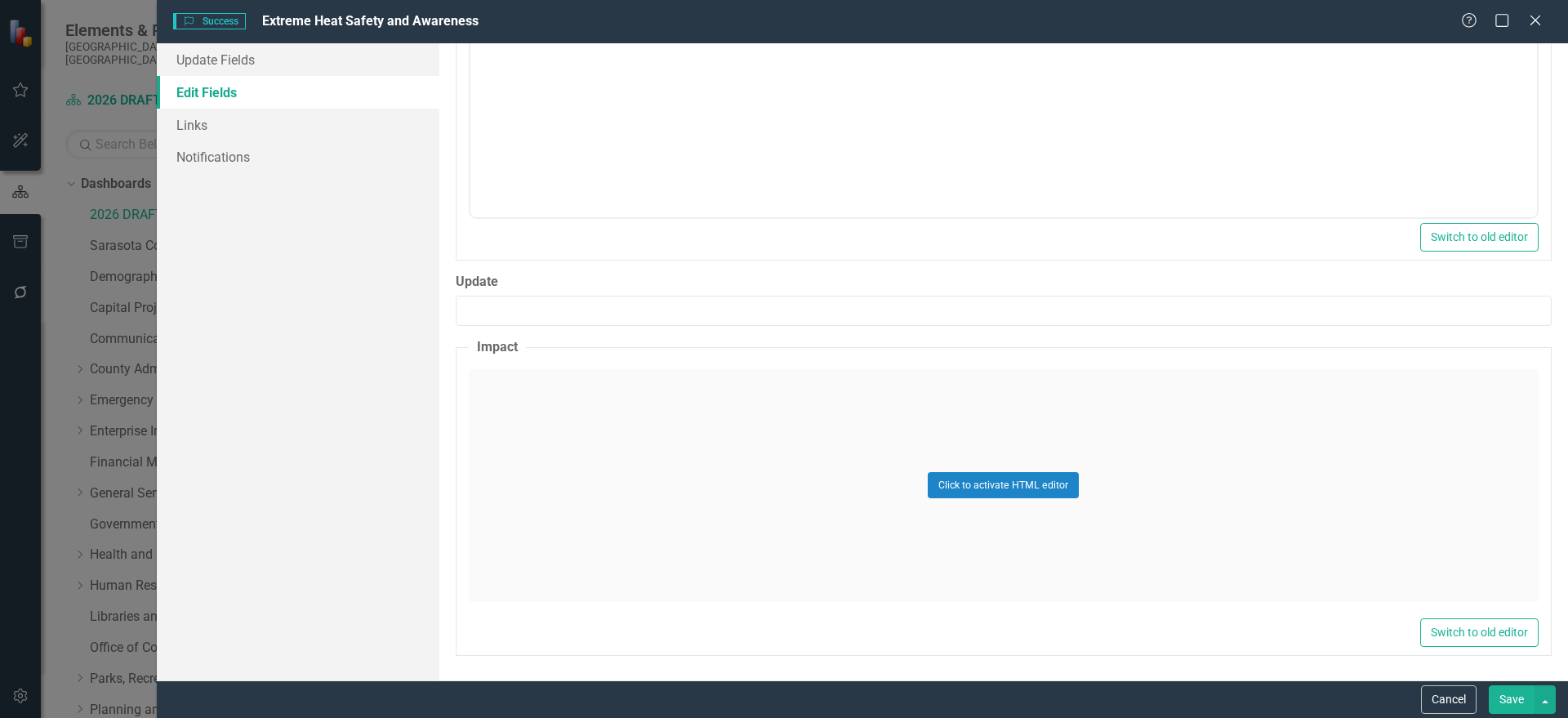
click at [745, 494] on div "Click to activate HTML editor" at bounding box center [1003, 485] width 1070 height 233
click at [473, 460] on body "Rich Text Area. Press ALT-0 for help." at bounding box center [1002, 531] width 1066 height 246
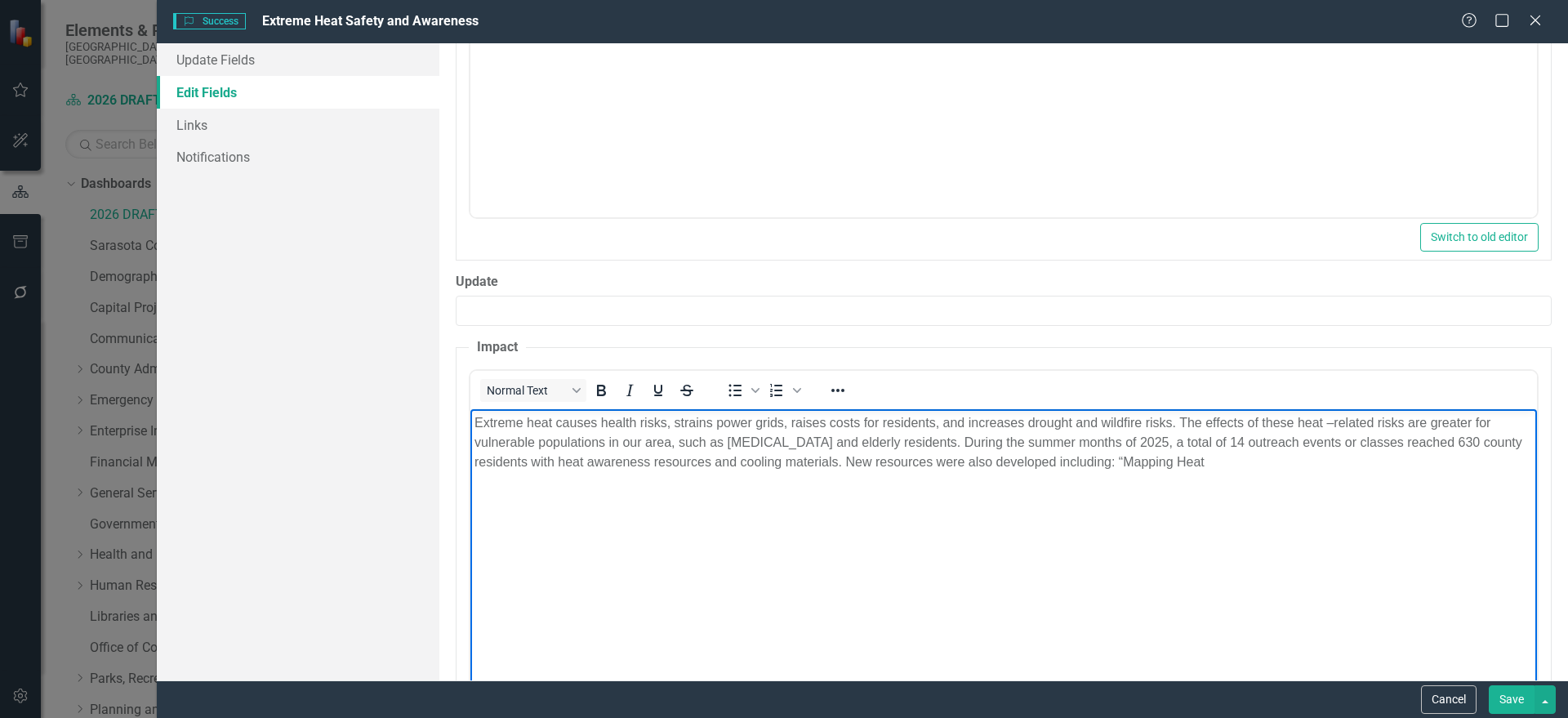
click at [1424, 494] on body "Extreme heat causes health risks, strains power grids, raises costs for residen…" at bounding box center [1002, 531] width 1066 height 246
click at [1517, 702] on button "Save" at bounding box center [1511, 699] width 45 height 29
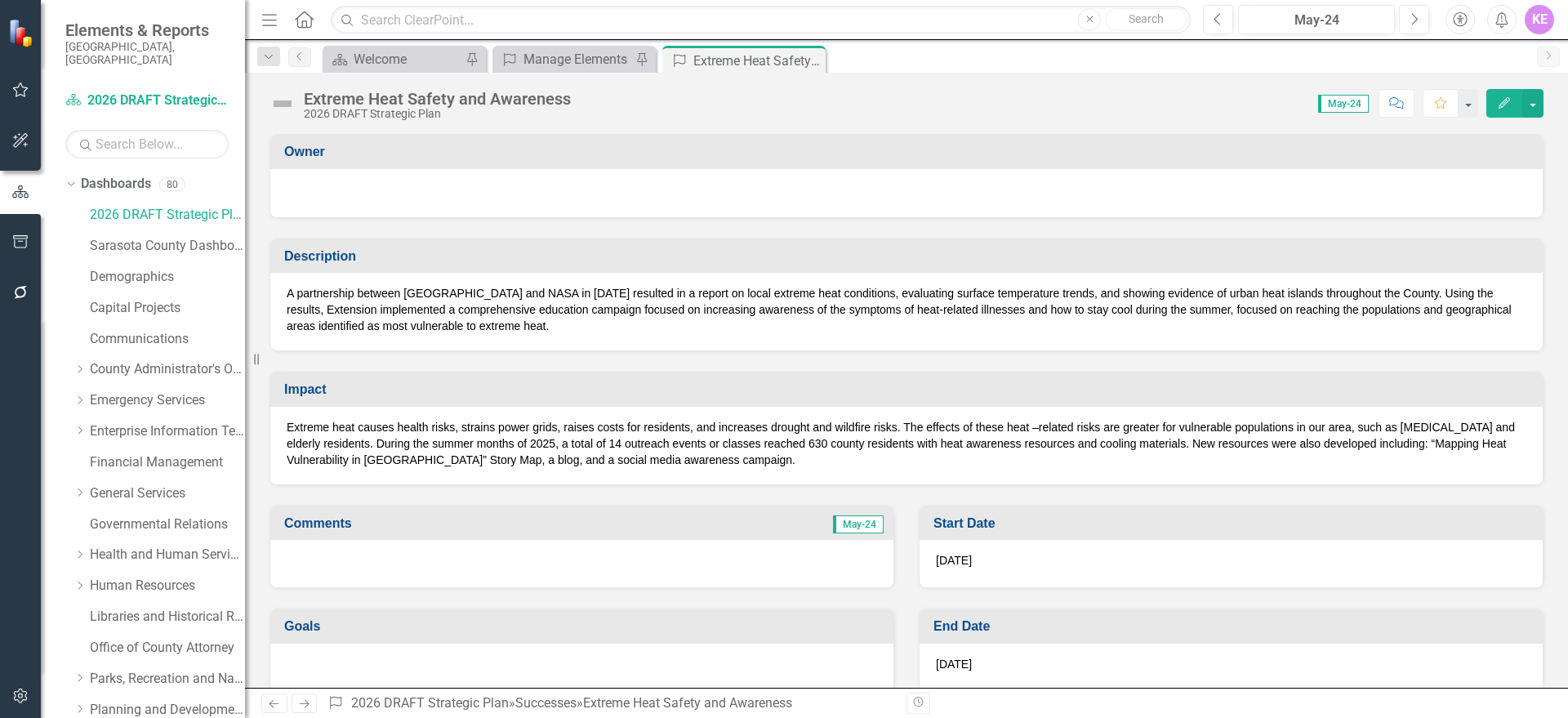
click at [1548, 288] on div "Owner Description A partnership between Sarasota County and NASA in 2024 result…" at bounding box center [907, 411] width 1323 height 595
click at [811, 58] on icon "Close" at bounding box center [810, 60] width 17 height 13
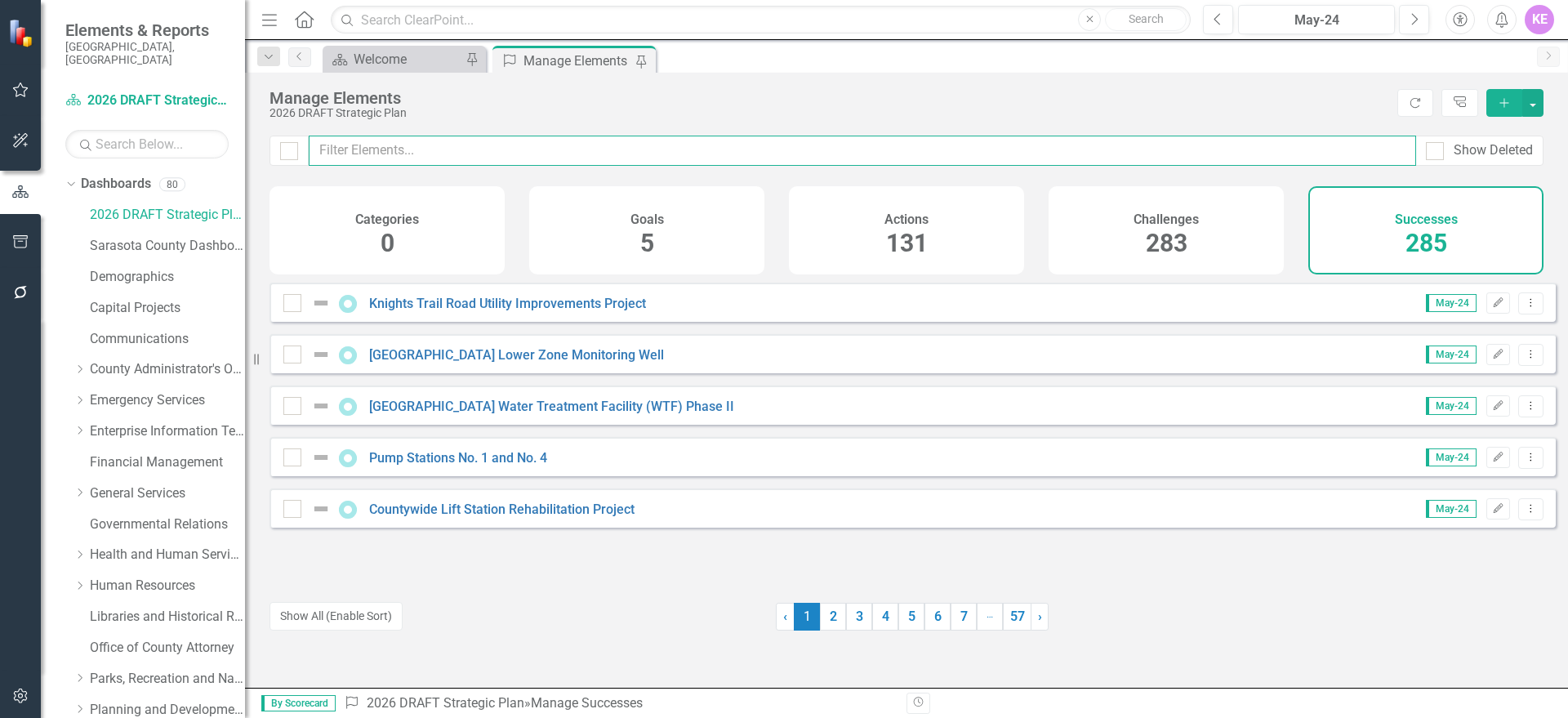
click at [596, 151] on input "text" at bounding box center [862, 150] width 1108 height 31
type input "f"
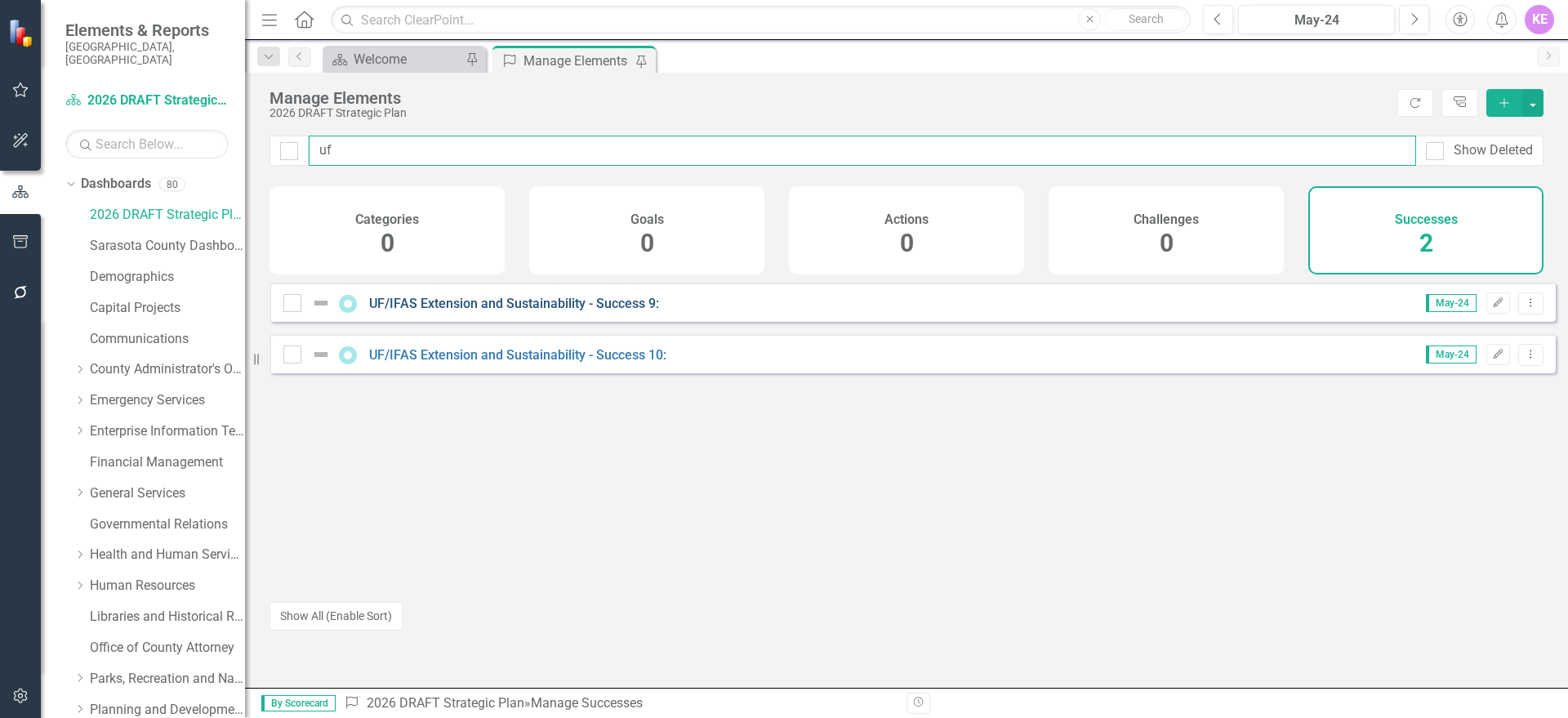
type input "uf"
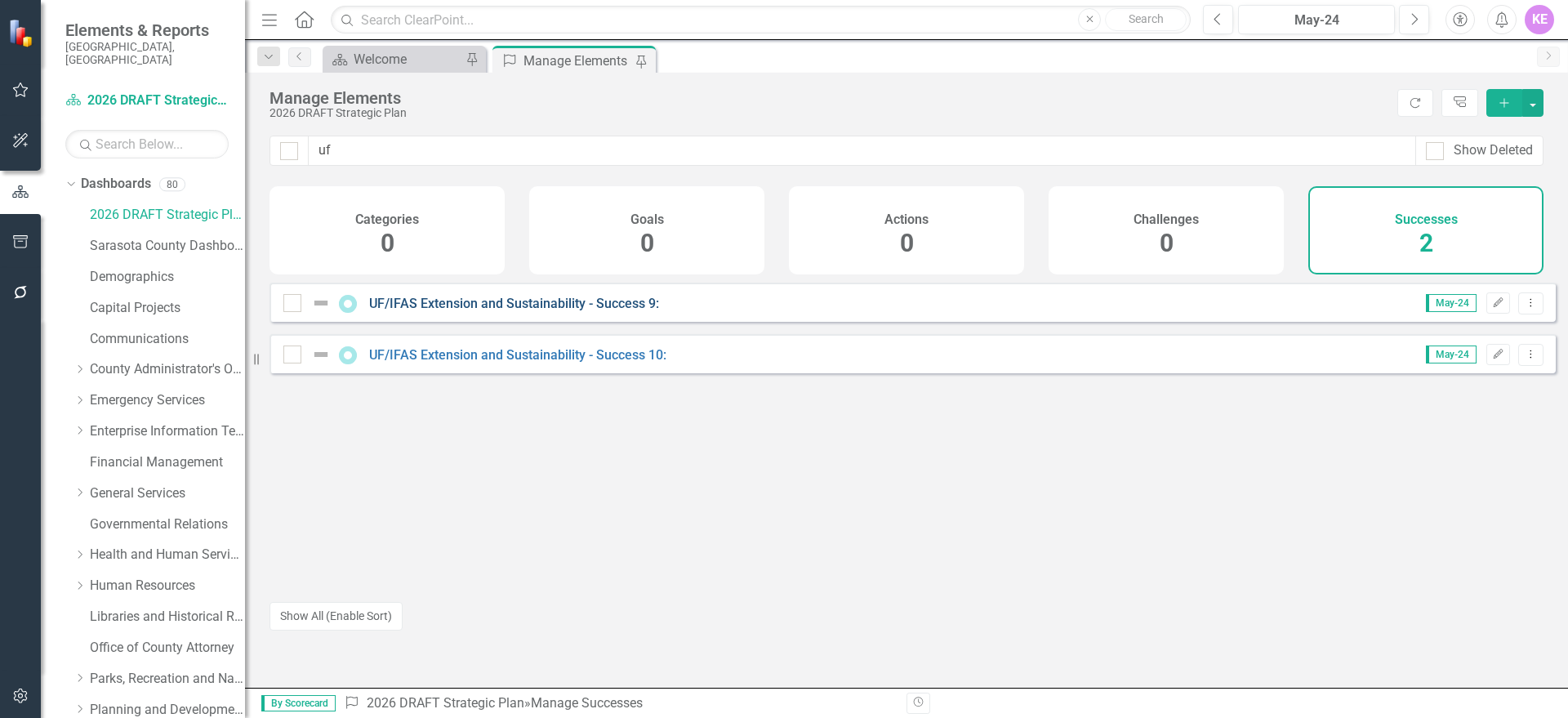
click at [632, 311] on link "UF/IFAS Extension and Sustainability - Success 9:" at bounding box center [514, 303] width 290 height 16
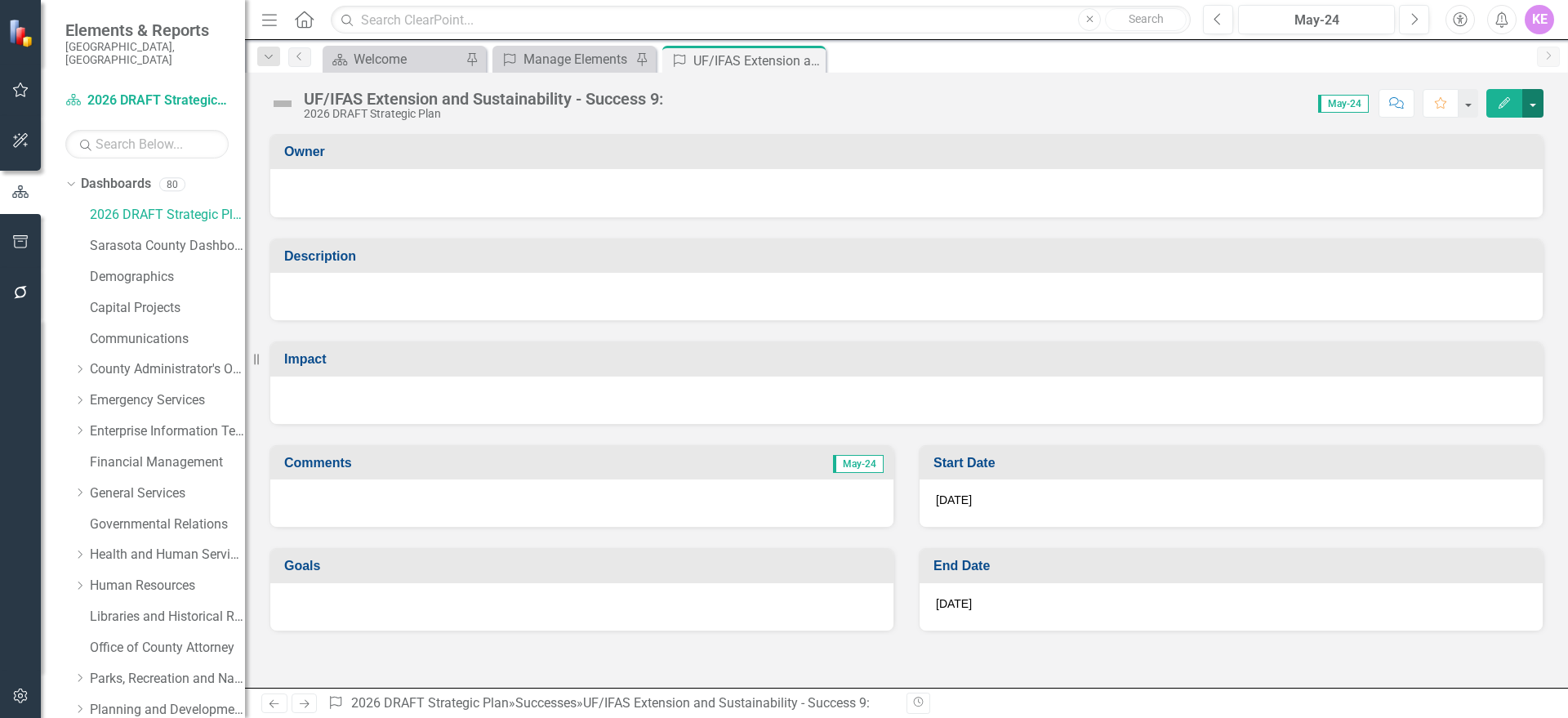
click at [1528, 108] on button "button" at bounding box center [1532, 103] width 21 height 29
click at [1522, 131] on link "Edit Edit Success" at bounding box center [1476, 133] width 132 height 31
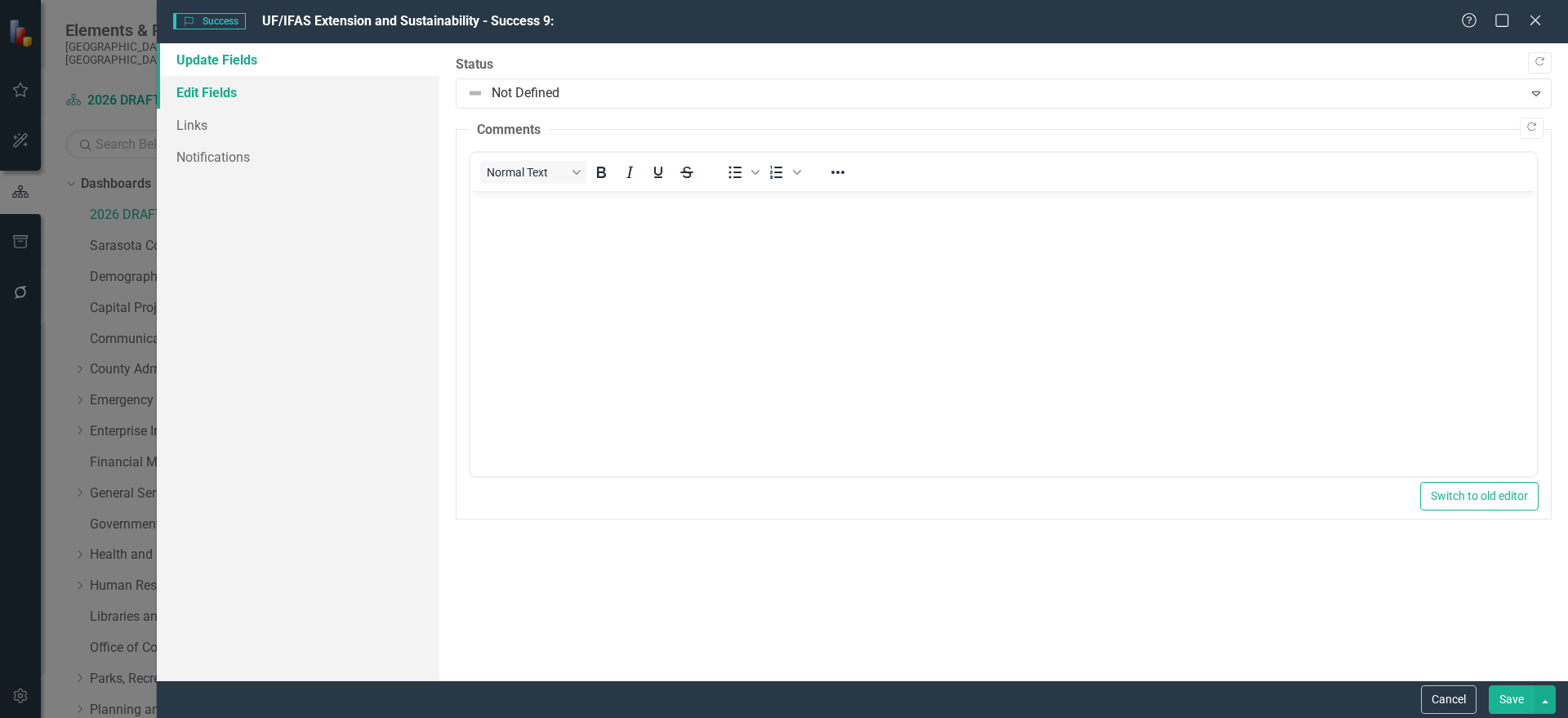
click at [270, 92] on link "Edit Fields" at bounding box center [297, 92] width 282 height 32
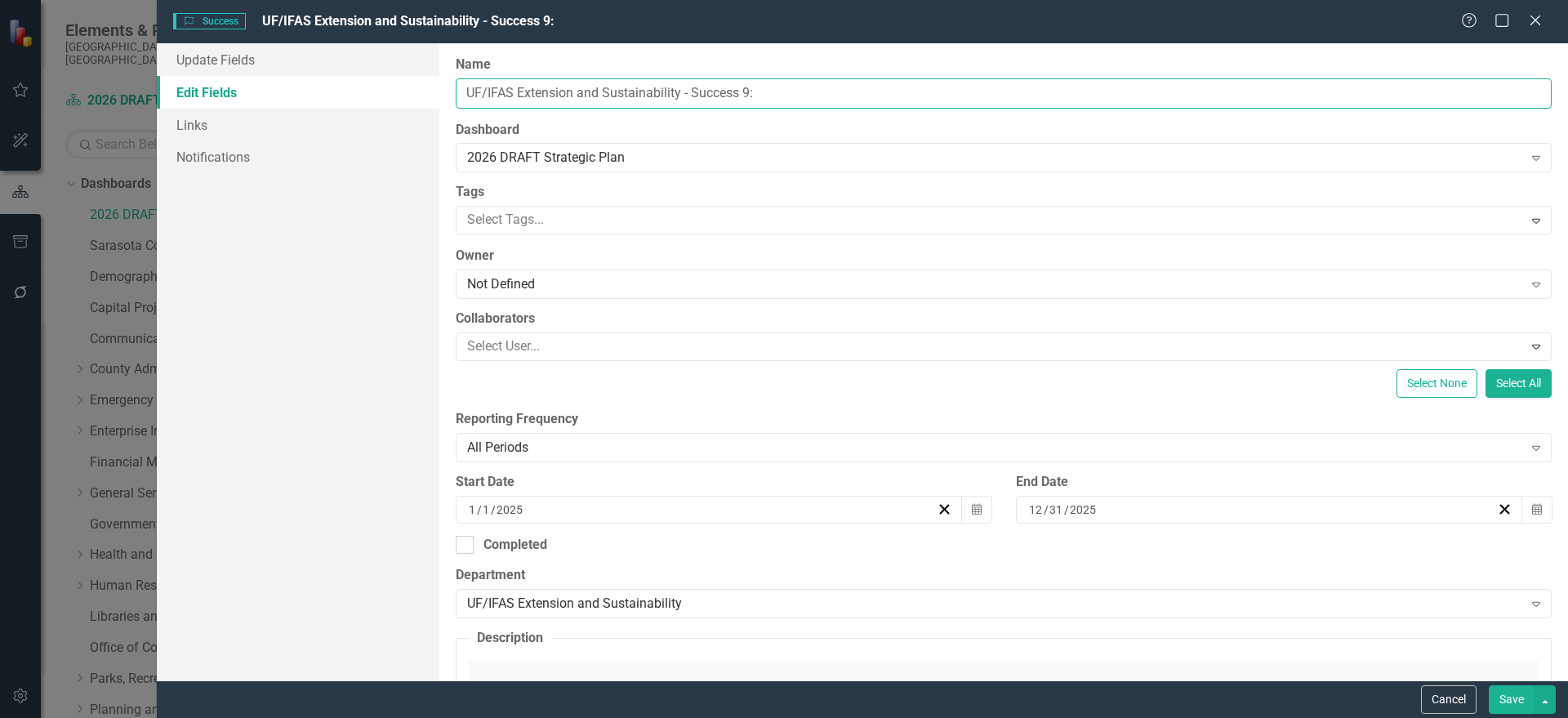
click at [691, 98] on input "UF/IFAS Extension and Sustainability - Success 9:" at bounding box center [1003, 94] width 1096 height 31
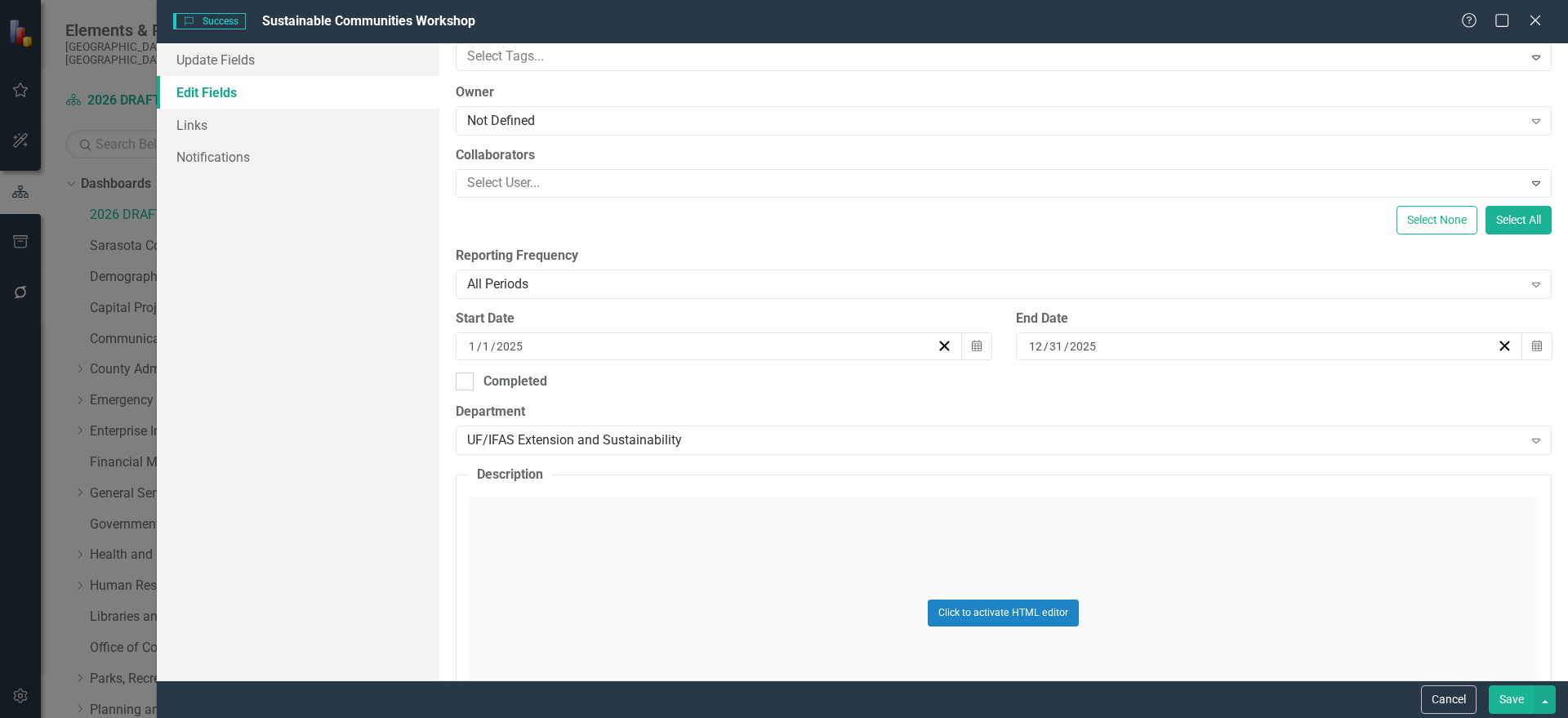
scroll to position [510, 0]
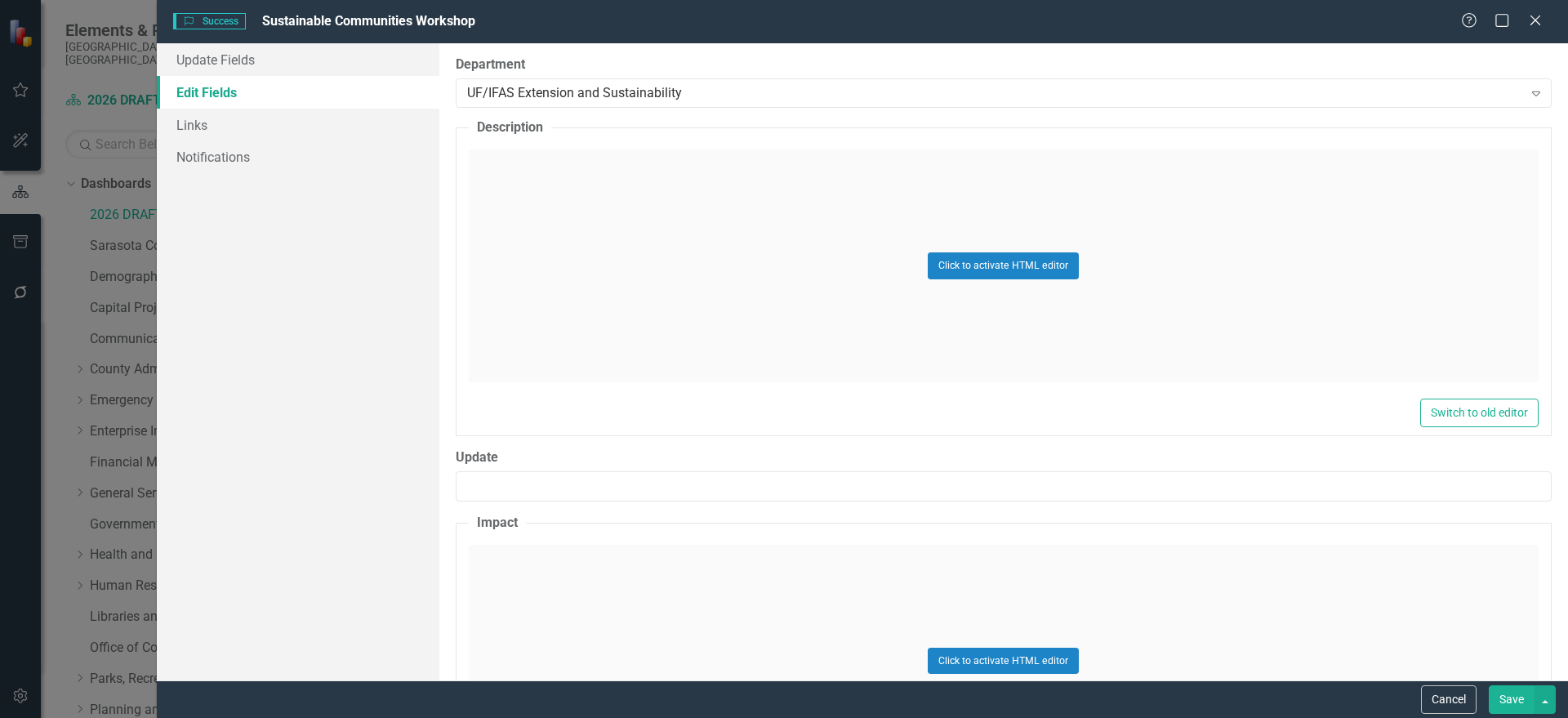
type input "Sustainable Communities Workshop"
click at [684, 265] on div "Click to activate HTML editor" at bounding box center [1003, 265] width 1070 height 233
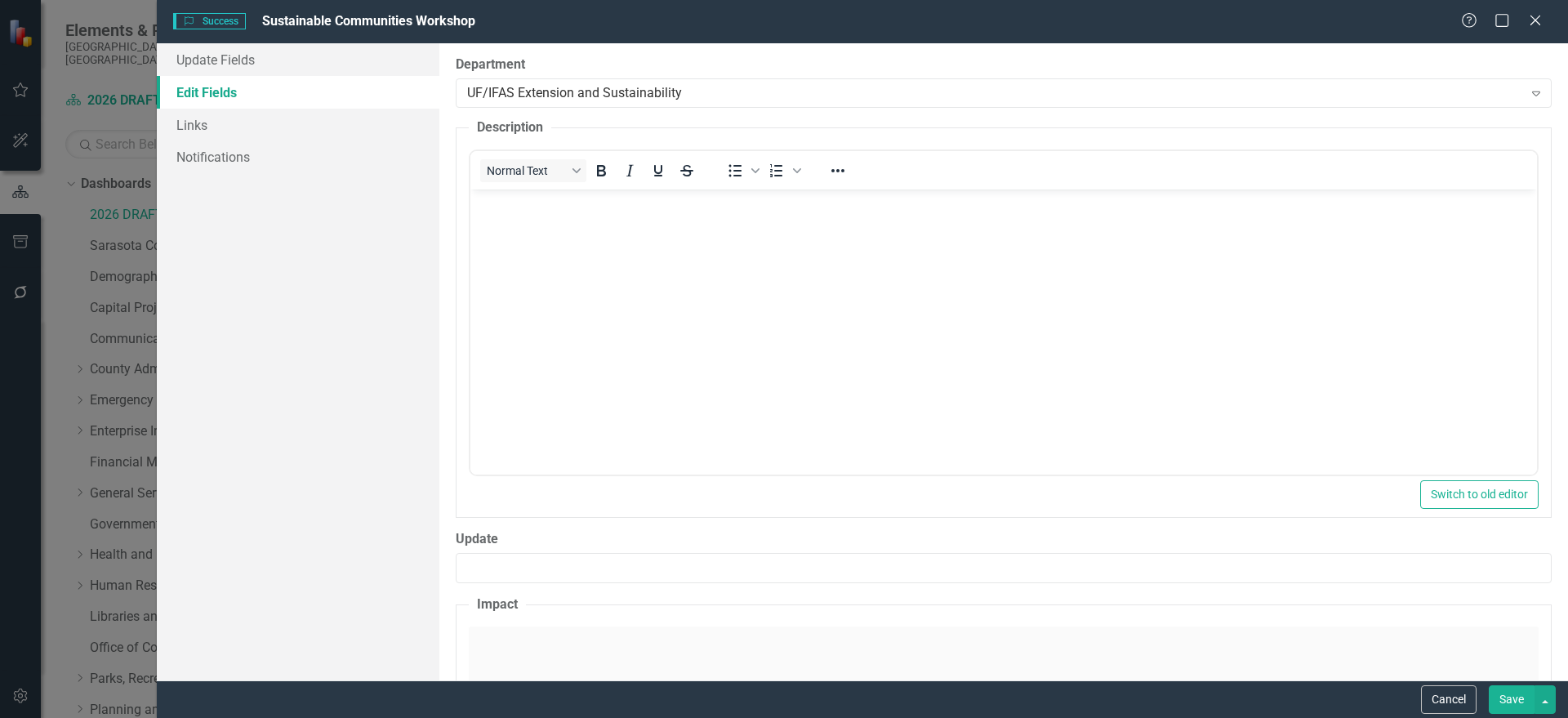
scroll to position [0, 0]
click at [657, 261] on body "Rich Text Area. Press ALT-0 for help." at bounding box center [1002, 312] width 1066 height 246
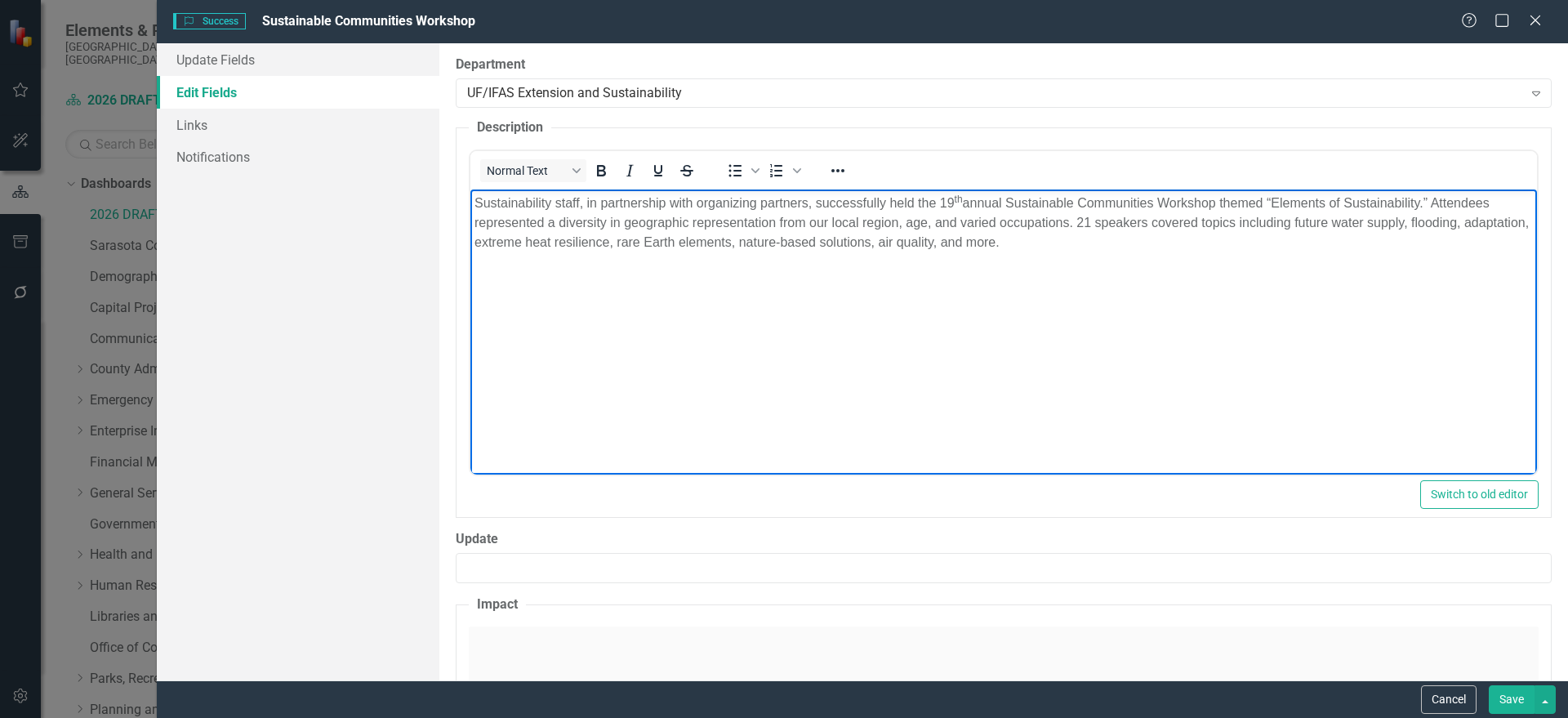
click at [1462, 392] on body "Sustainability staff, in partnership with organizing partners, successfully hel…" at bounding box center [1002, 312] width 1066 height 246
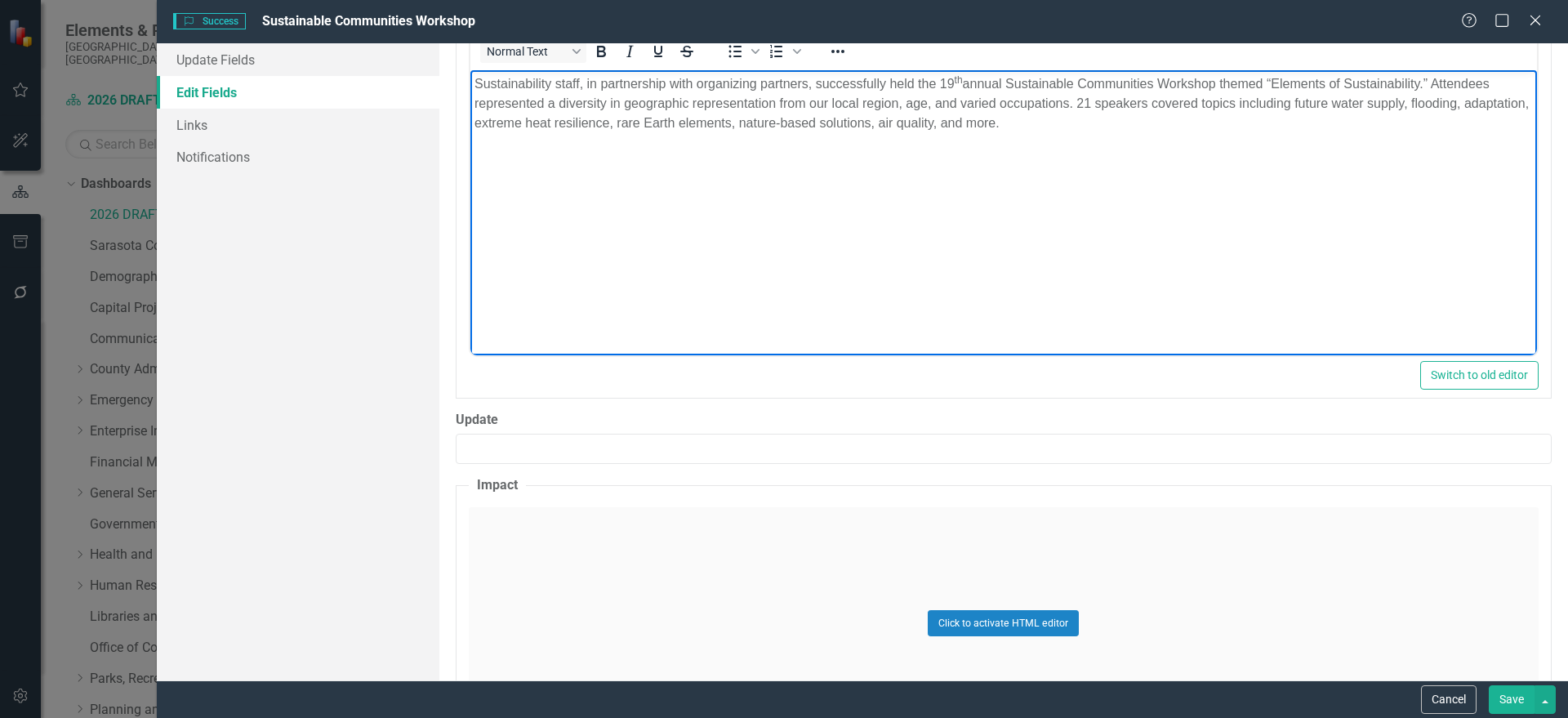
scroll to position [768, 0]
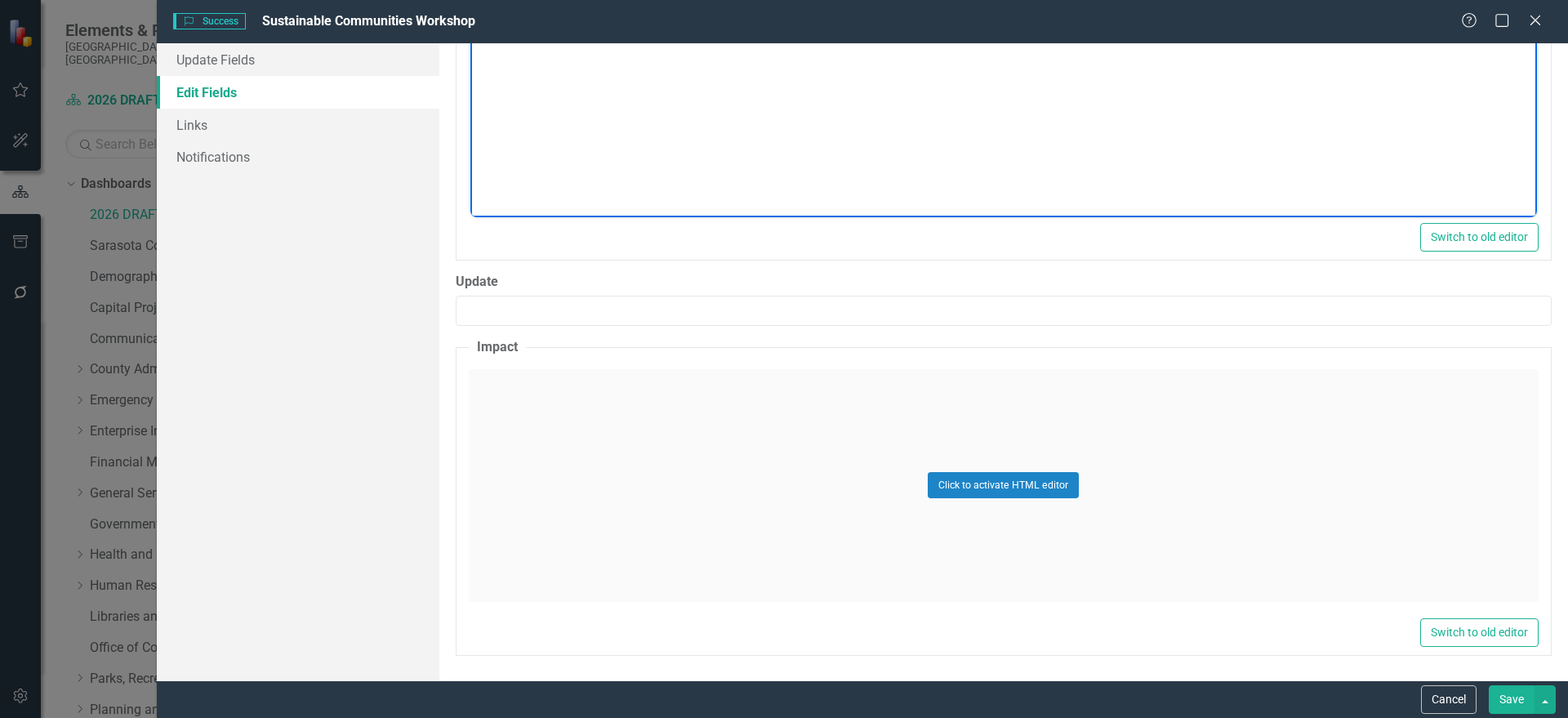
click at [641, 362] on fieldset "Impact Click to activate HTML editor Switch to old editor" at bounding box center [1003, 497] width 1096 height 318
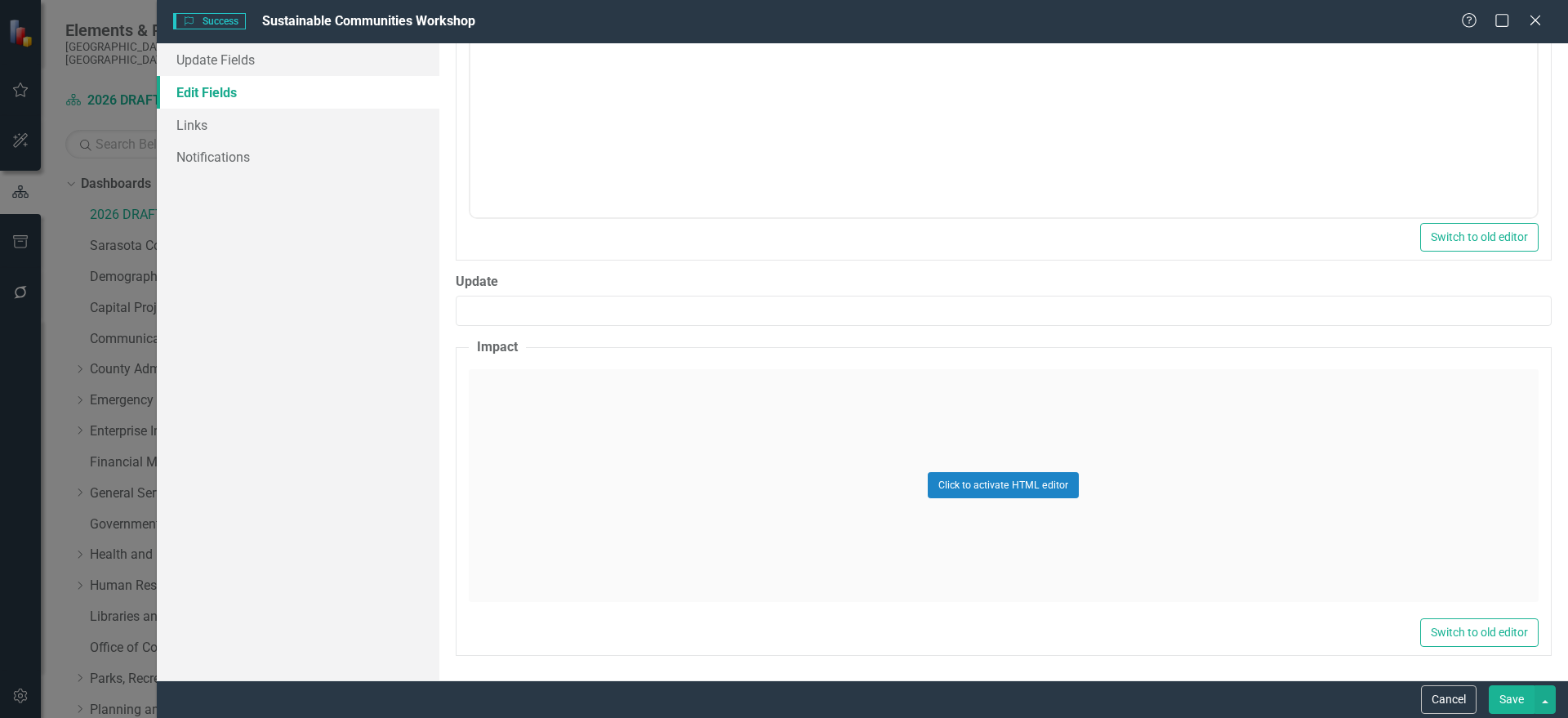
click at [610, 445] on div "Click to activate HTML editor" at bounding box center [1003, 485] width 1070 height 233
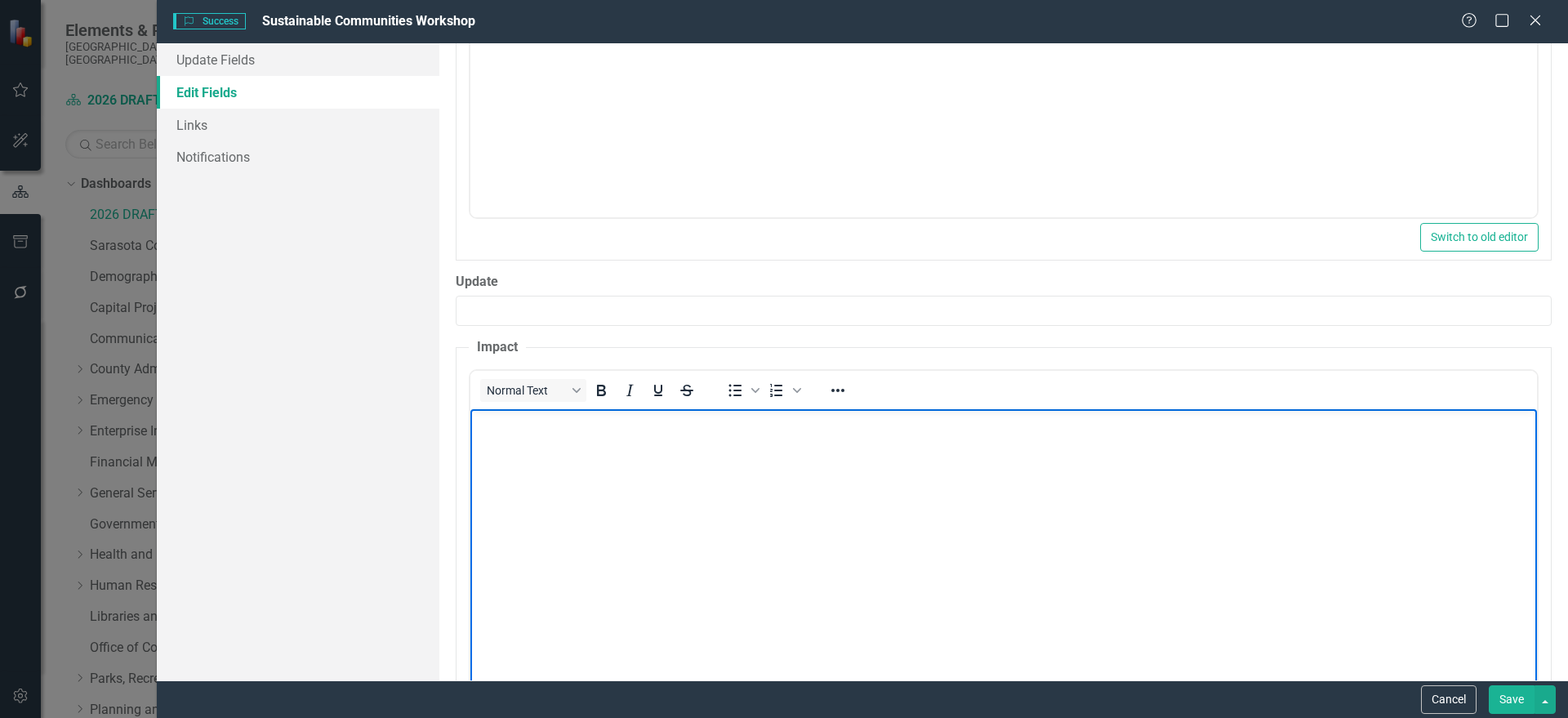
click at [562, 454] on body "Rich Text Area. Press ALT-0 for help." at bounding box center [1002, 531] width 1066 height 246
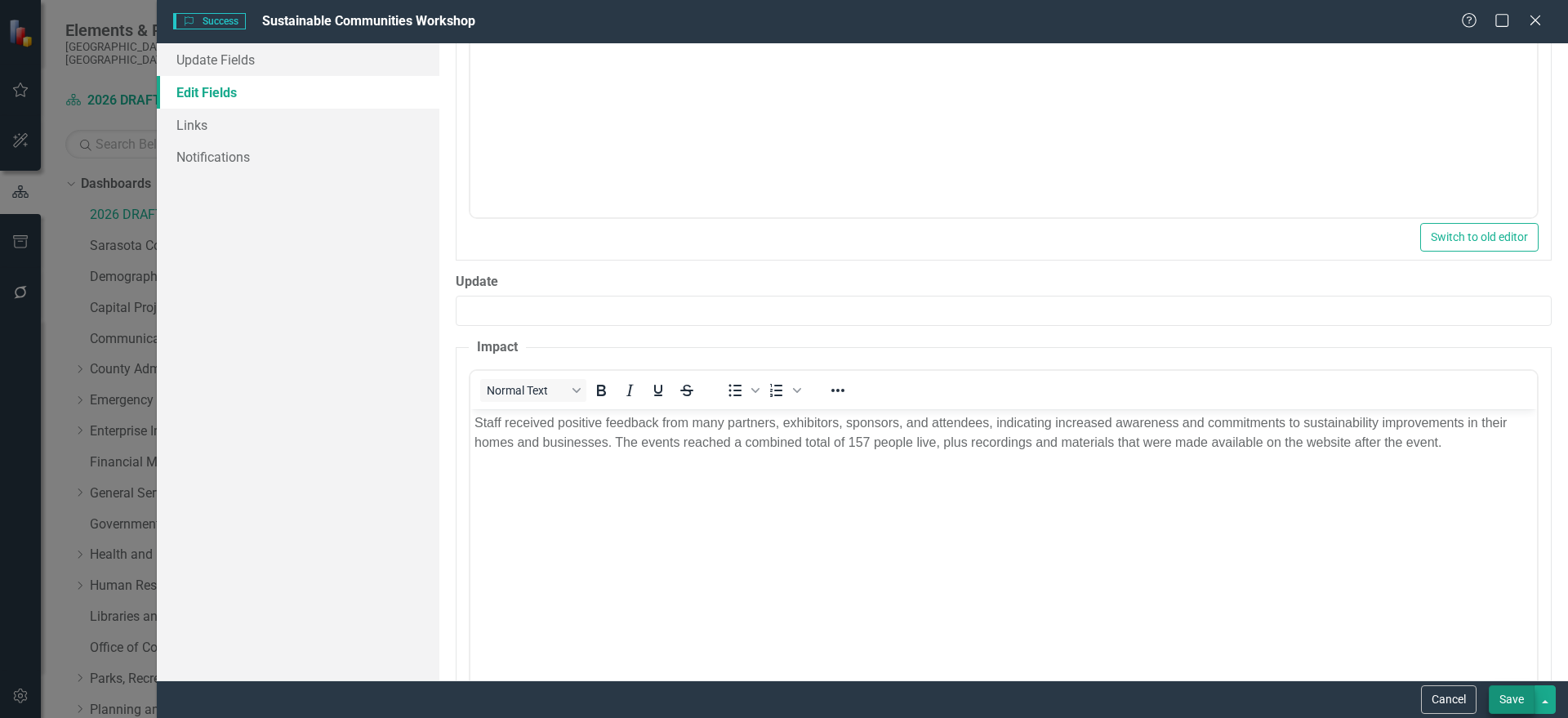
click at [1508, 696] on button "Save" at bounding box center [1511, 699] width 45 height 29
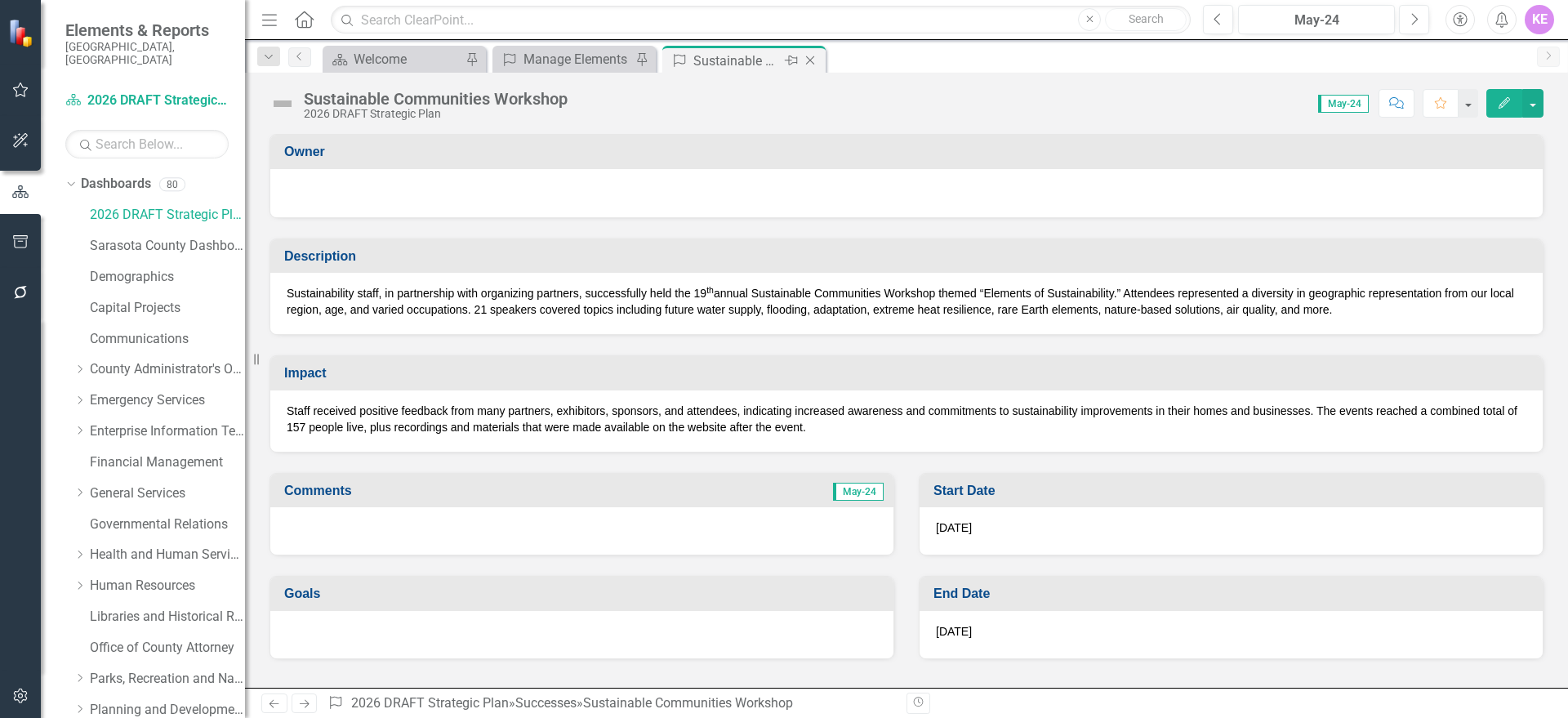
click at [808, 61] on icon "Close" at bounding box center [810, 60] width 17 height 13
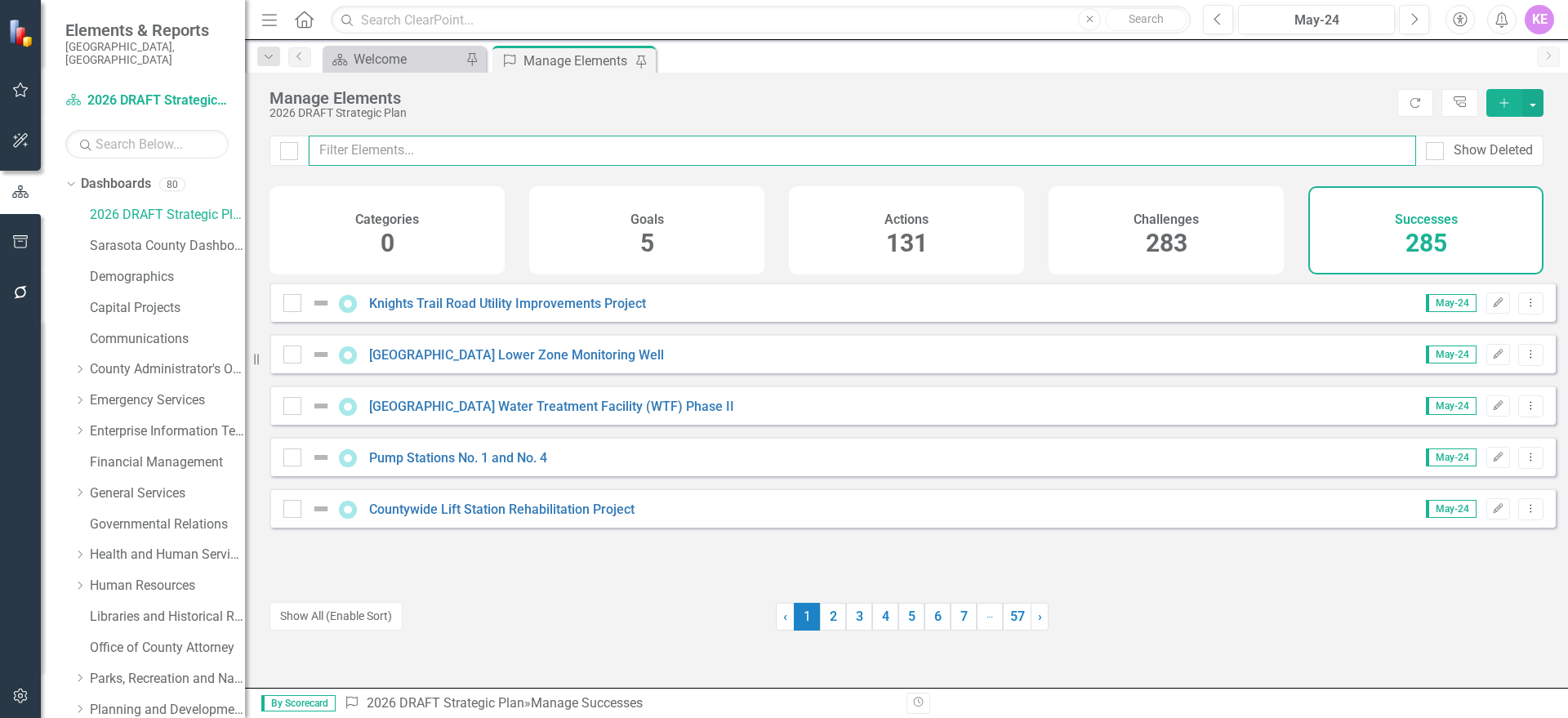
click at [575, 130] on div "Manage Elements 2026 DRAFT Strategic Plan Refresh Tree Explorer Add Show Delete…" at bounding box center [907, 380] width 1323 height 615
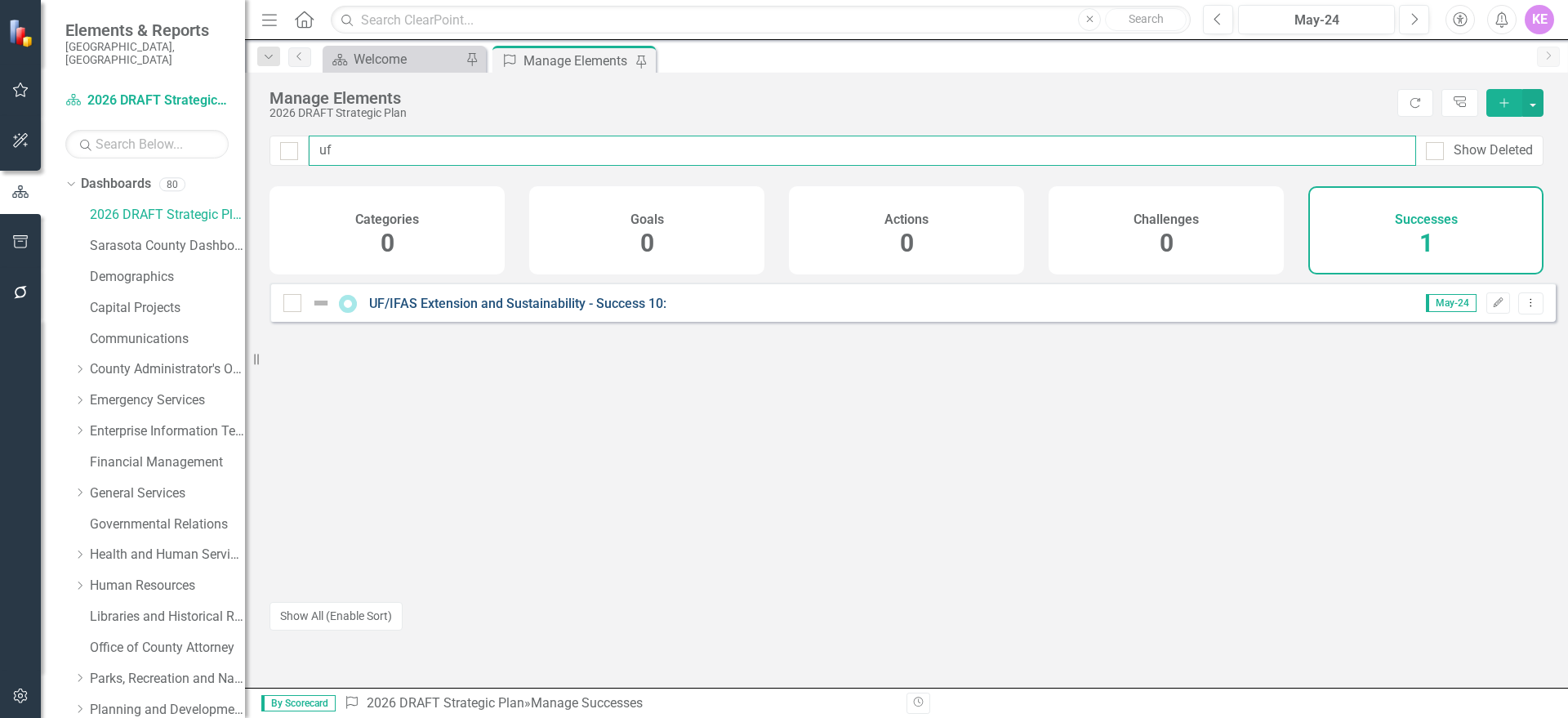
type input "uf"
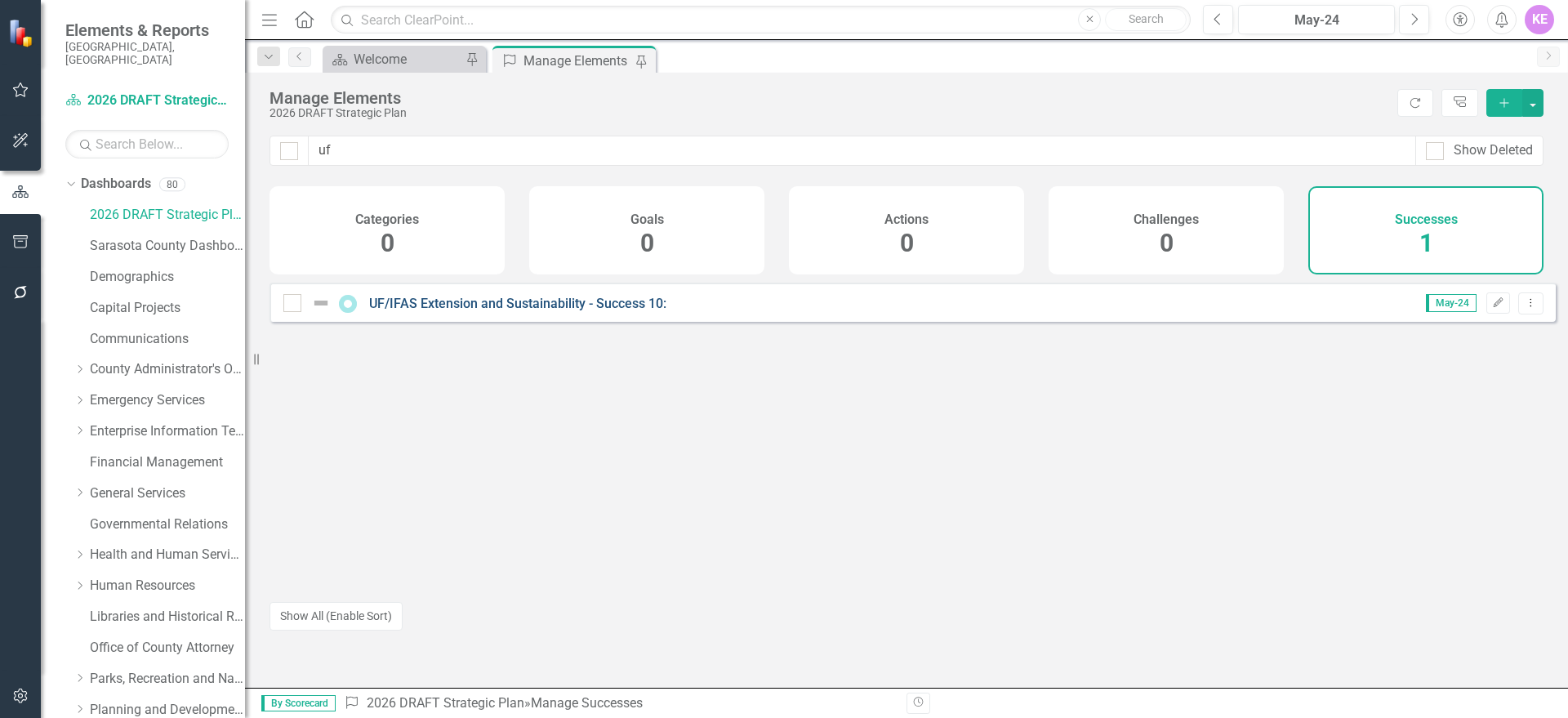
click at [620, 311] on link "UF/IFAS Extension and Sustainability - Success 10:" at bounding box center [518, 303] width 297 height 16
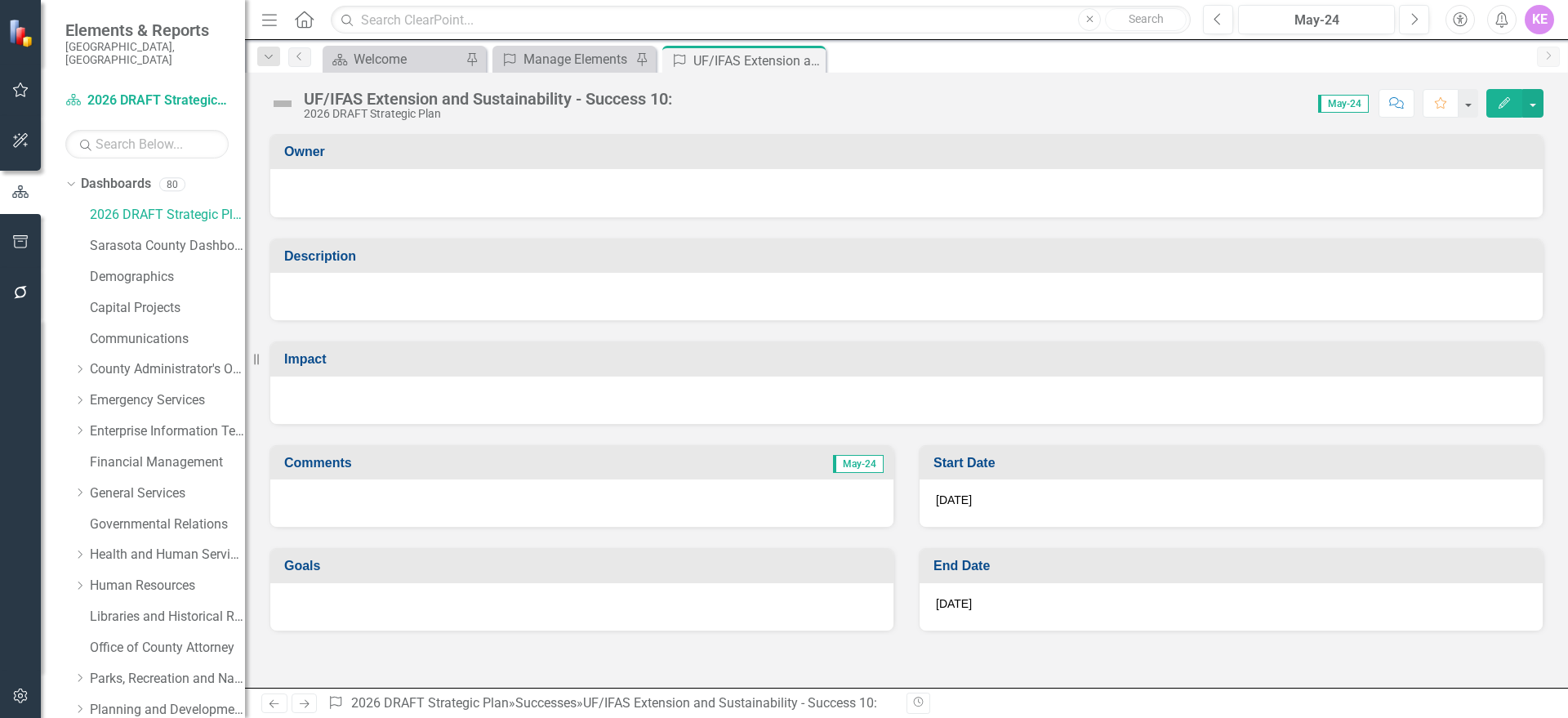
click at [1520, 100] on button "Edit" at bounding box center [1504, 103] width 36 height 29
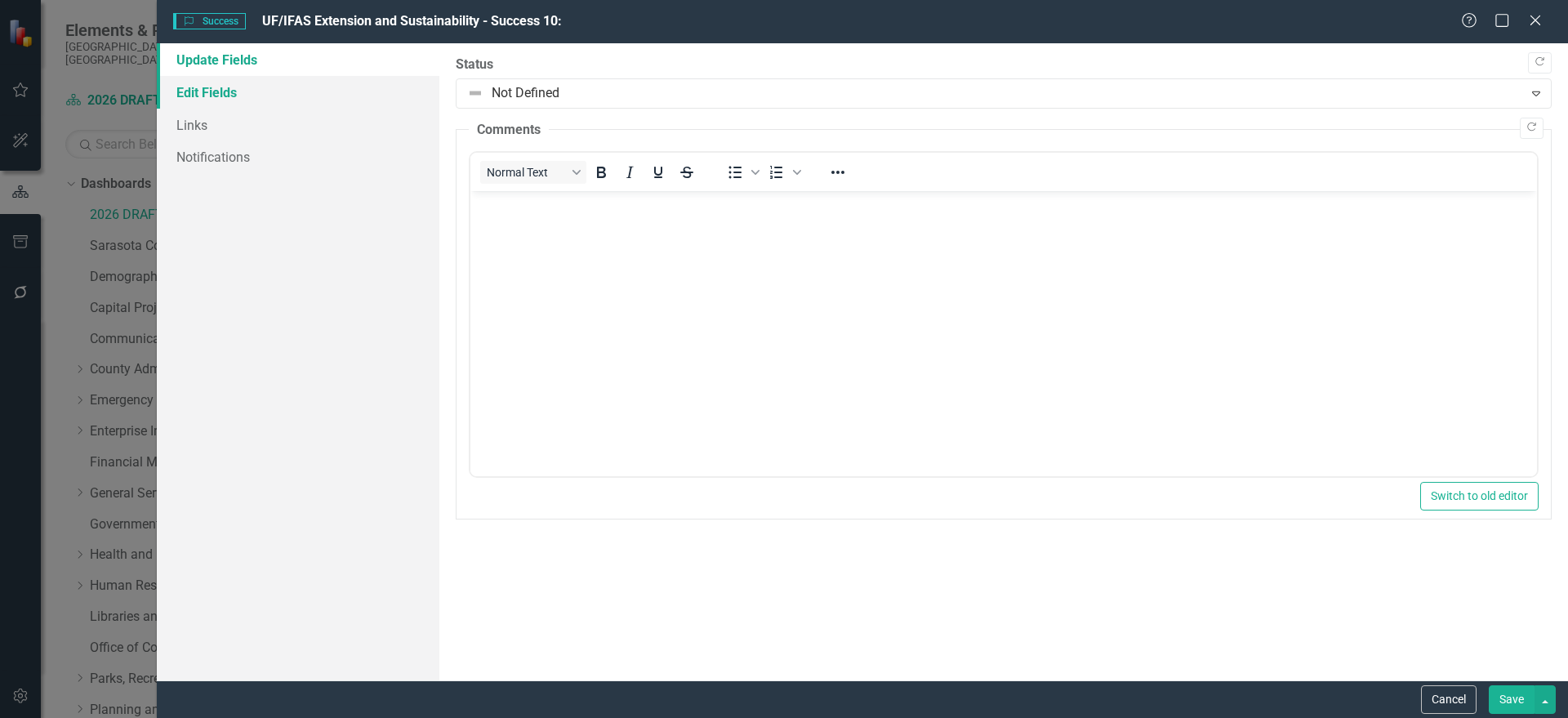
click at [204, 88] on link "Edit Fields" at bounding box center [297, 92] width 282 height 32
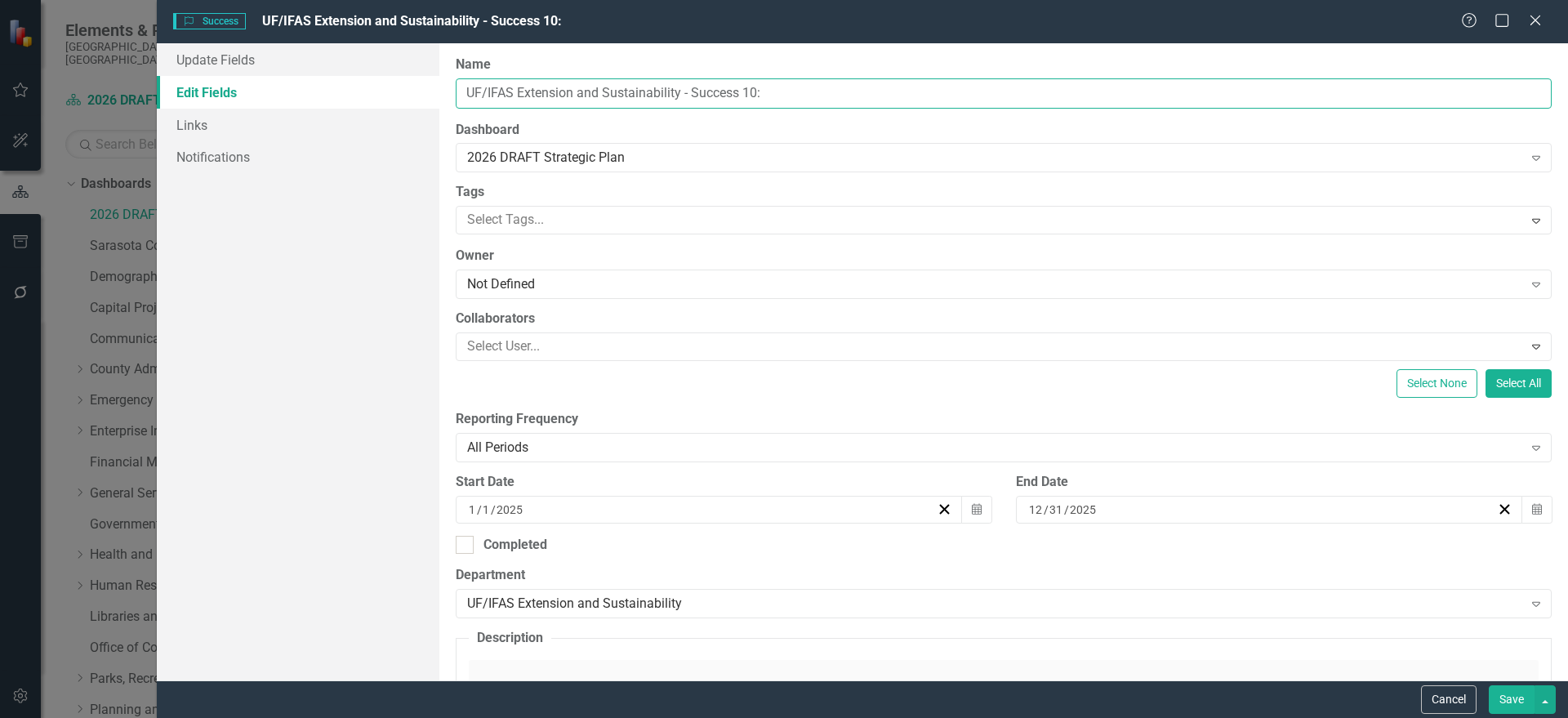
click at [604, 81] on input "UF/IFAS Extension and Sustainability - Success 10:" at bounding box center [1003, 94] width 1096 height 31
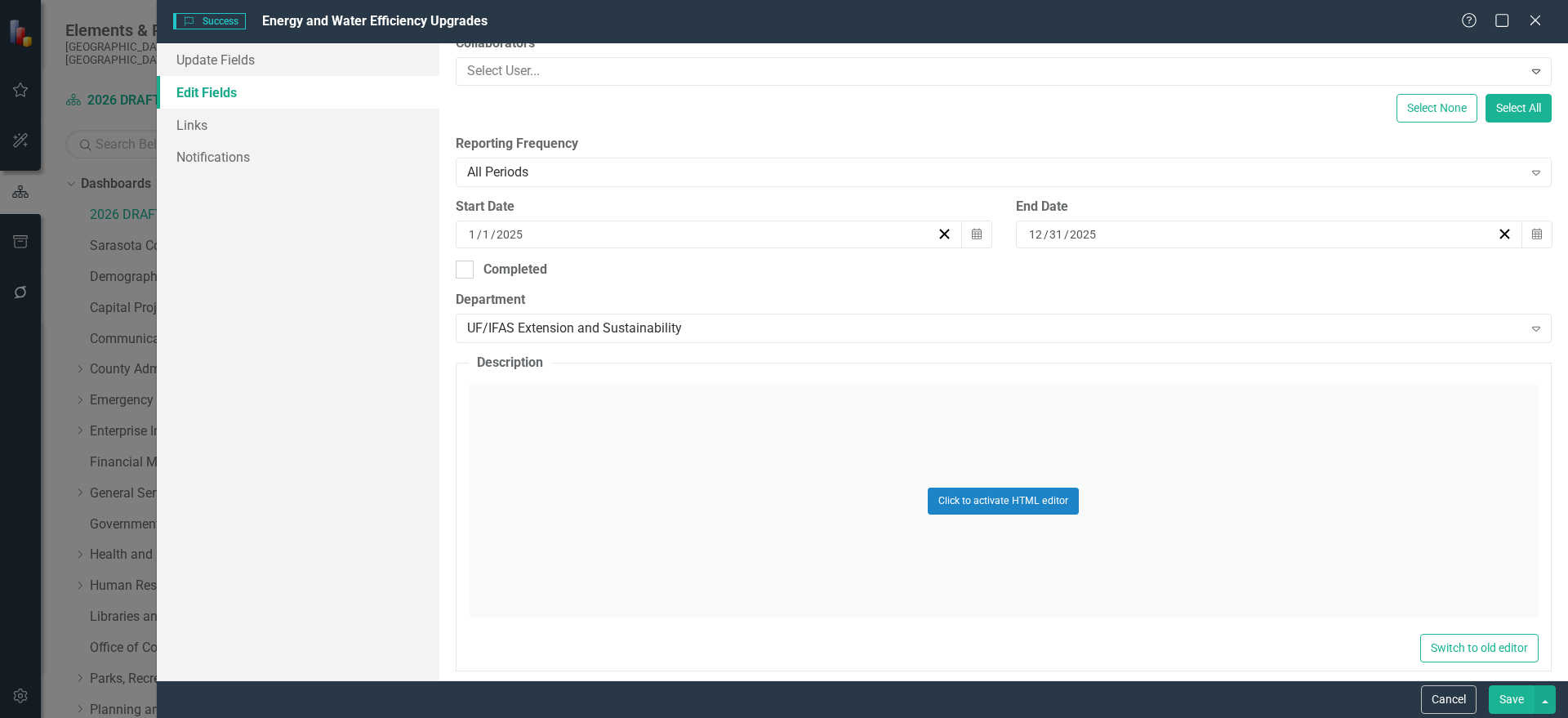
scroll to position [307, 0]
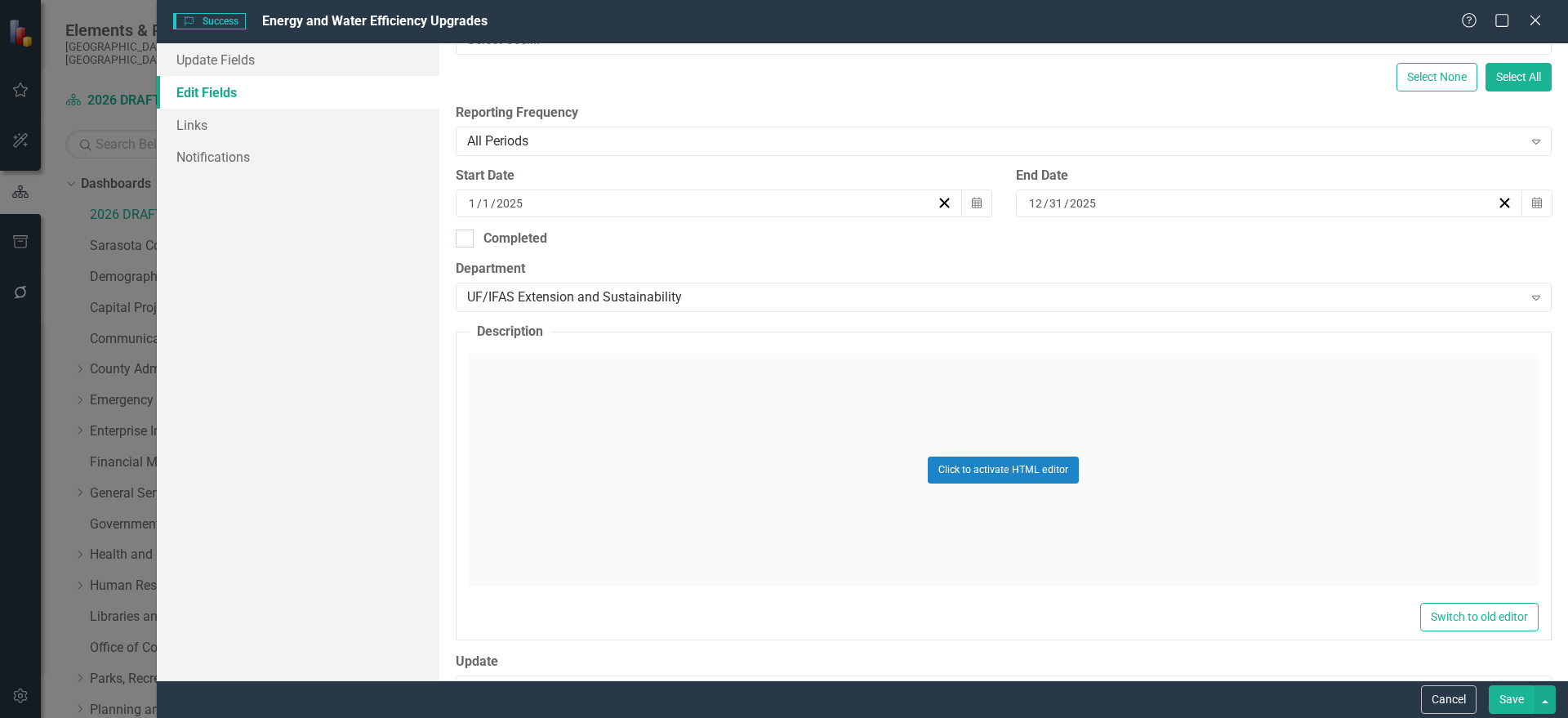
type input "Energy and Water Efficiency Upgrades"
click at [553, 432] on div "Click to activate HTML editor" at bounding box center [1003, 470] width 1070 height 233
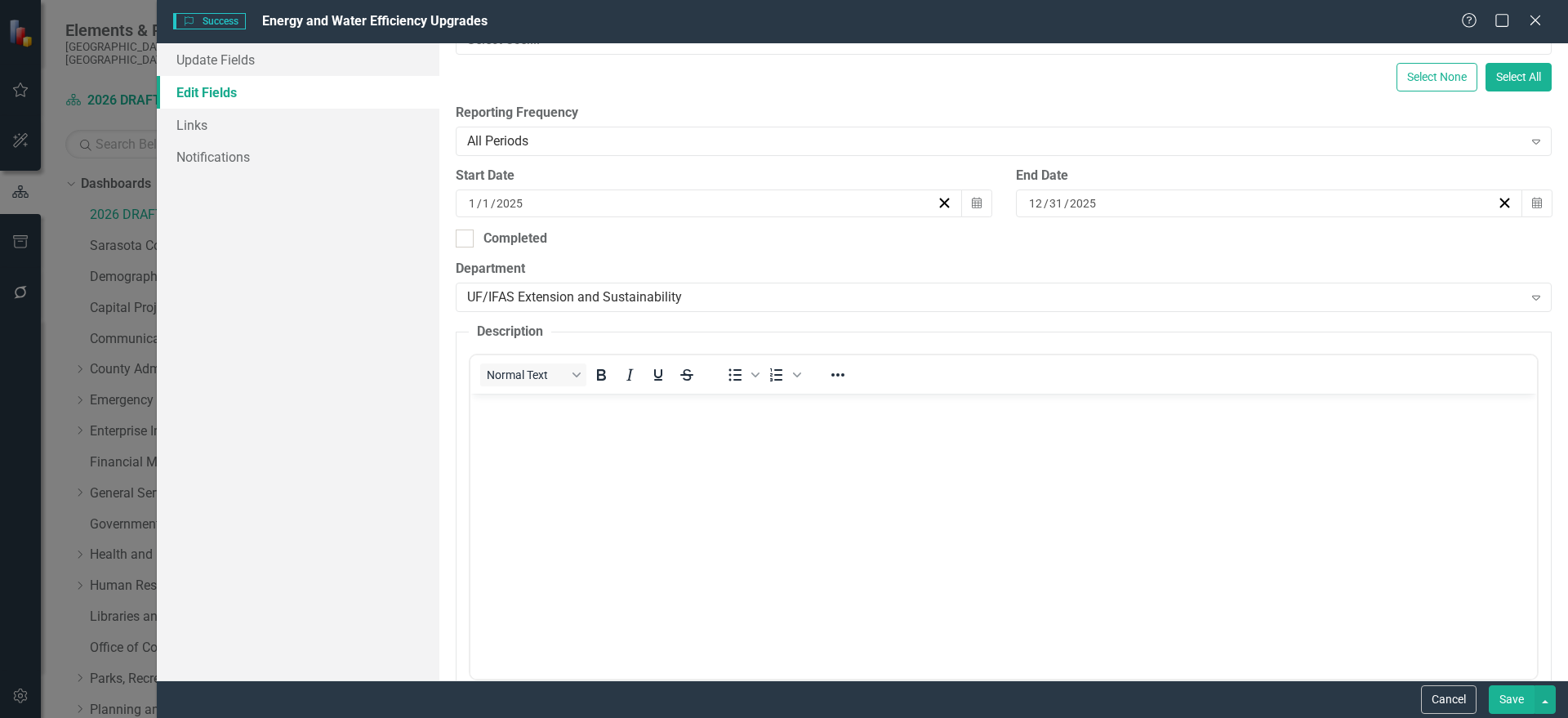
scroll to position [0, 0]
click at [549, 424] on body "Rich Text Area. Press ALT-0 for help." at bounding box center [1002, 516] width 1066 height 246
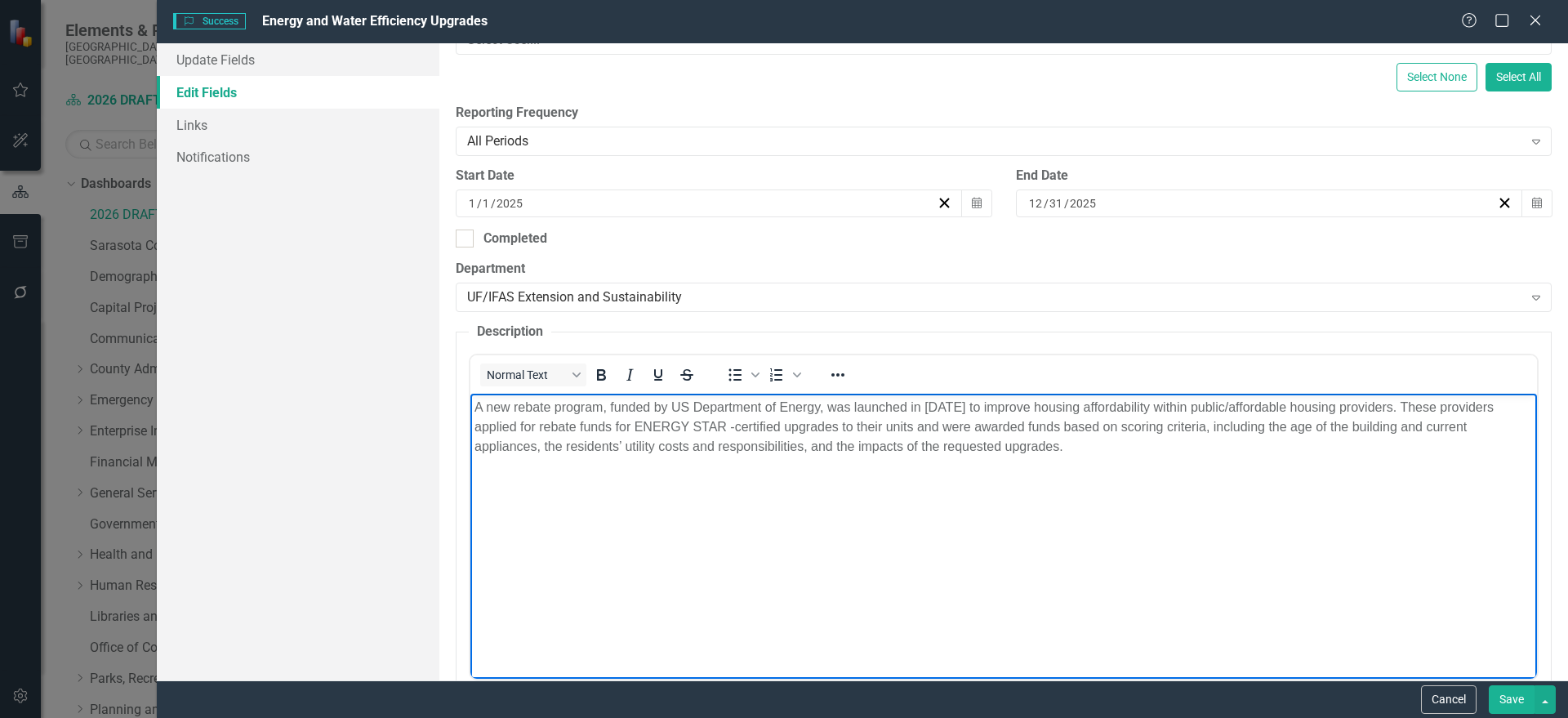
scroll to position [768, 0]
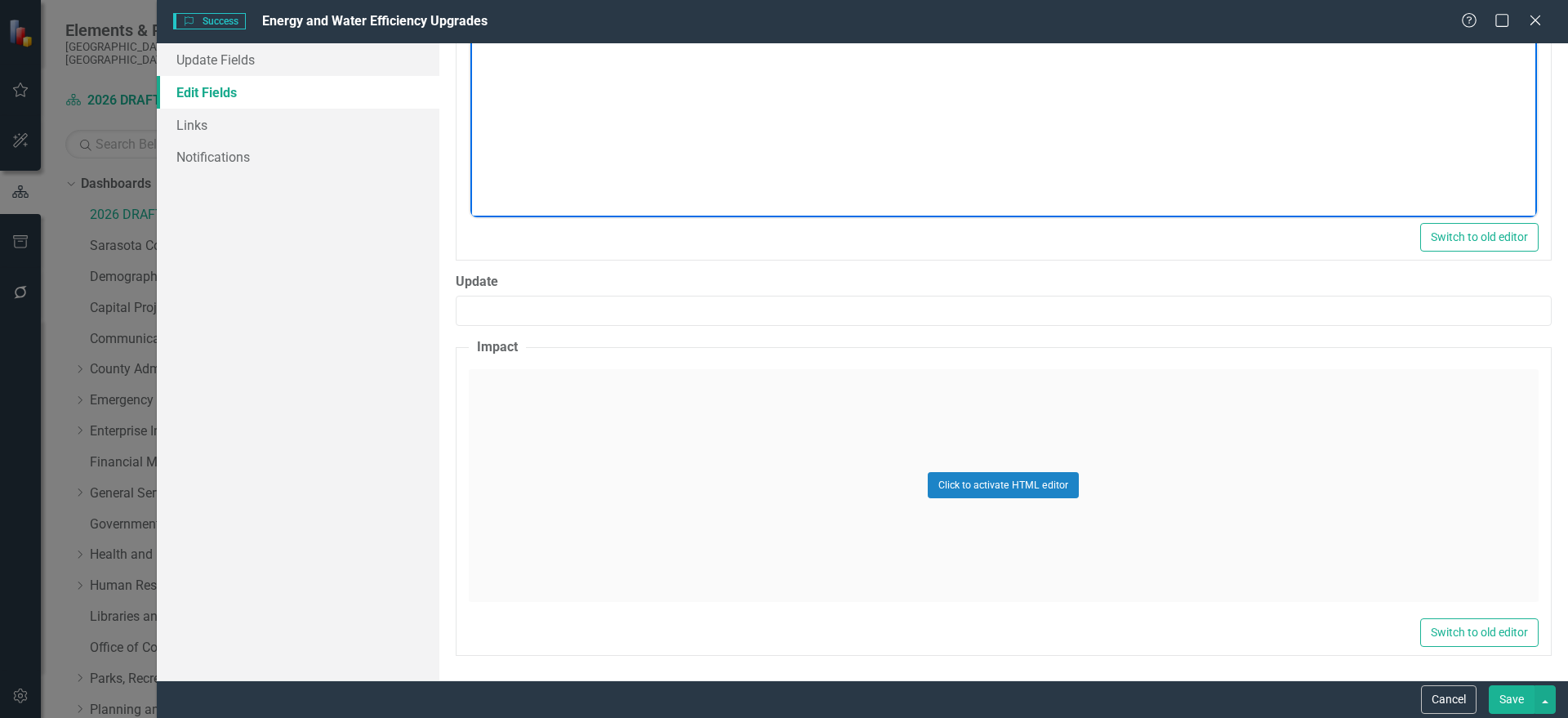
click at [587, 490] on div "Click to activate HTML editor" at bounding box center [1003, 485] width 1070 height 233
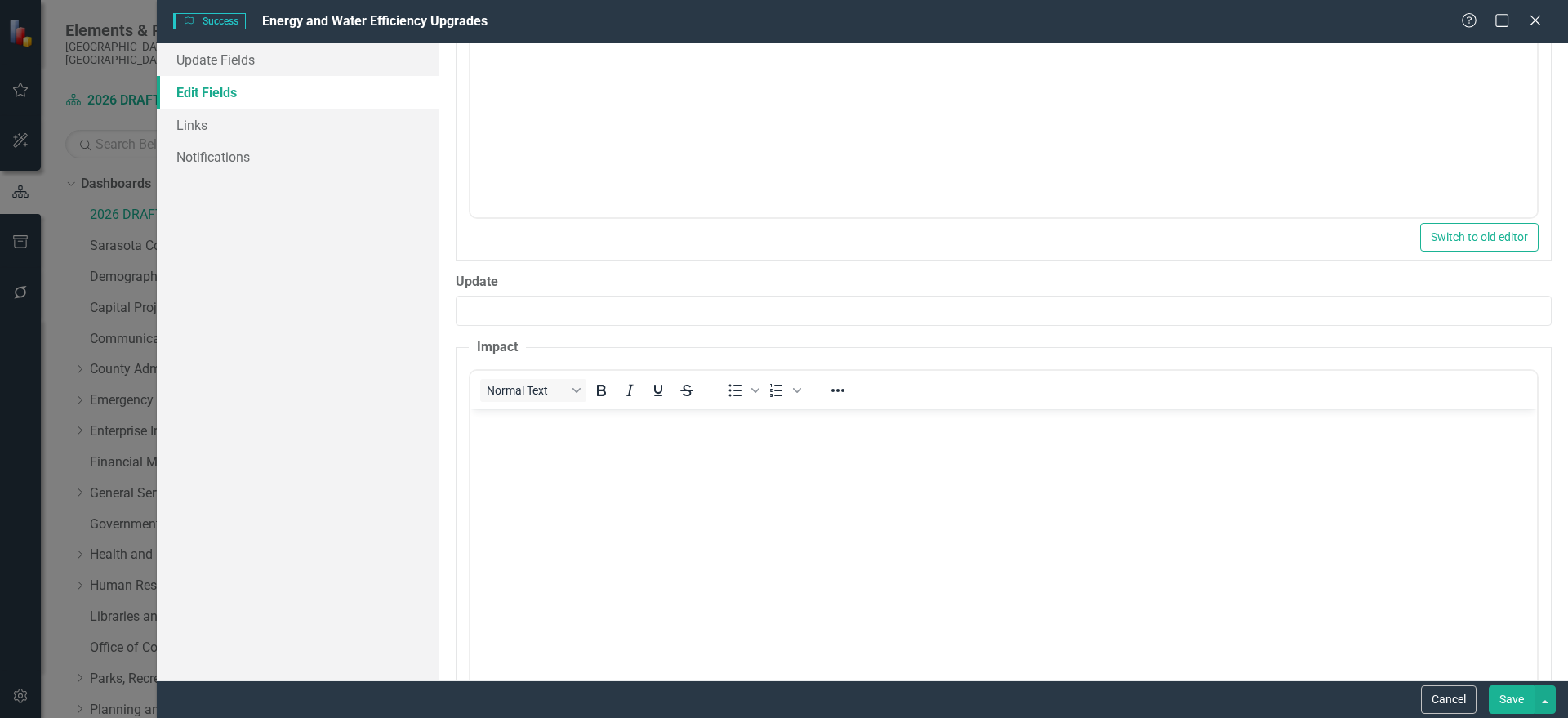
scroll to position [0, 0]
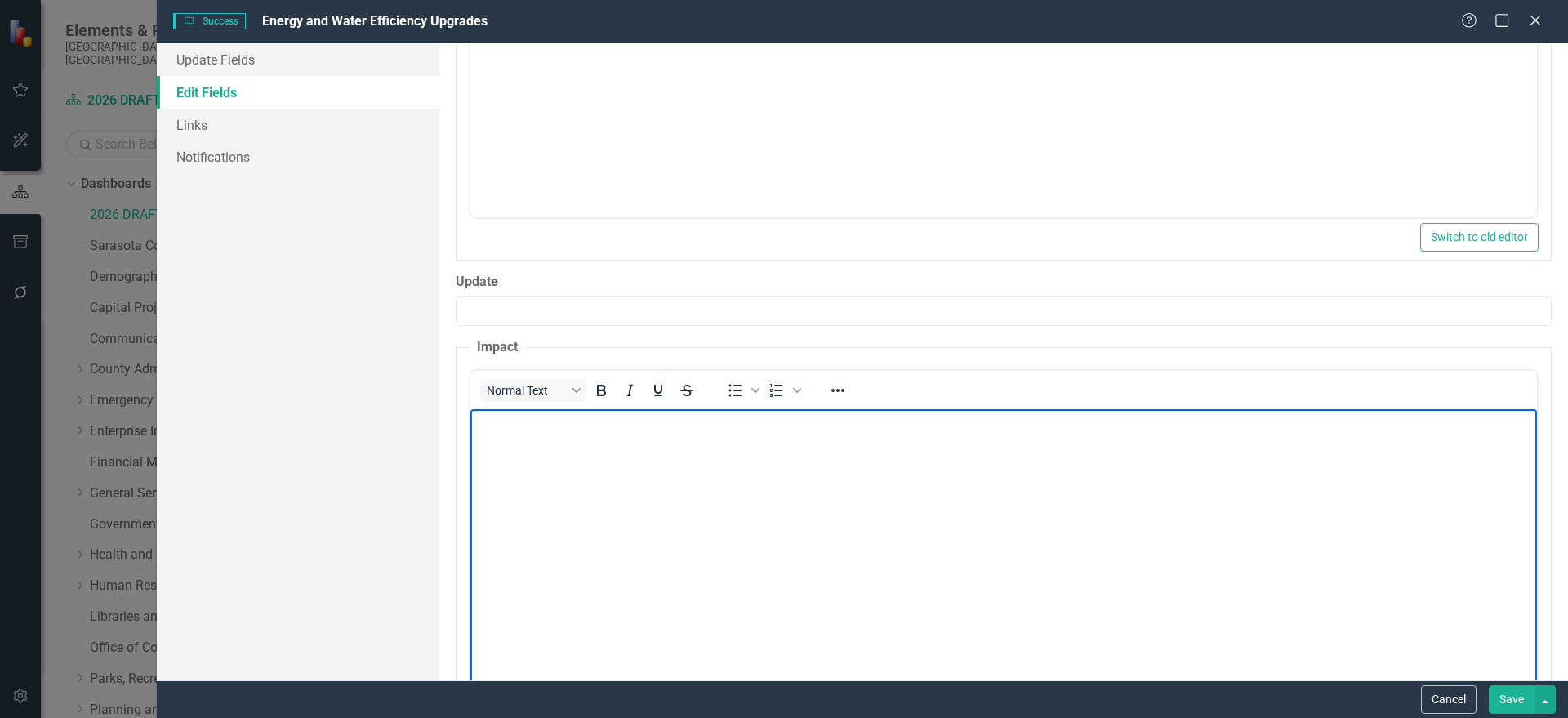
click at [531, 460] on body "Rich Text Area. Press ALT-0 for help." at bounding box center [1002, 531] width 1066 height 246
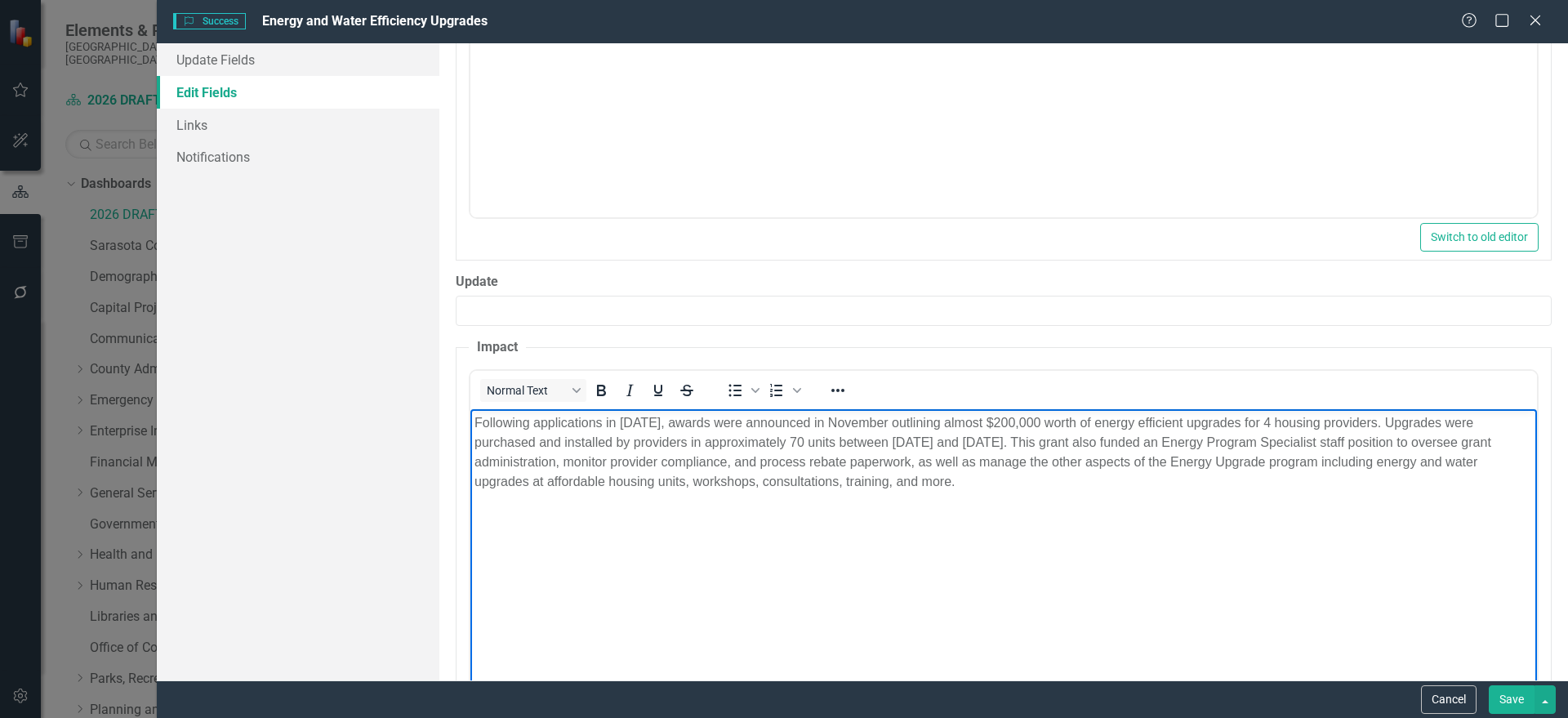
scroll to position [850, 0]
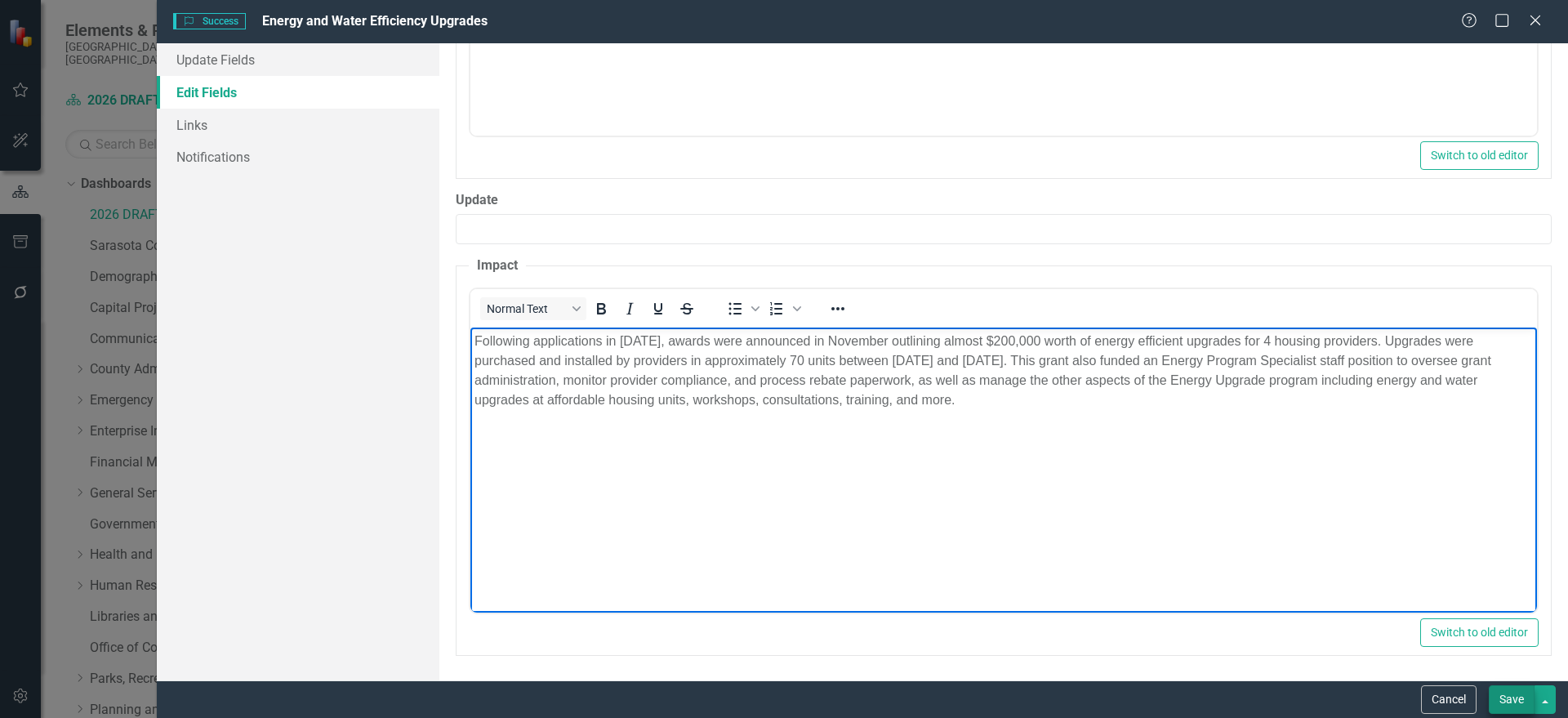
click at [1524, 705] on button "Save" at bounding box center [1511, 699] width 45 height 29
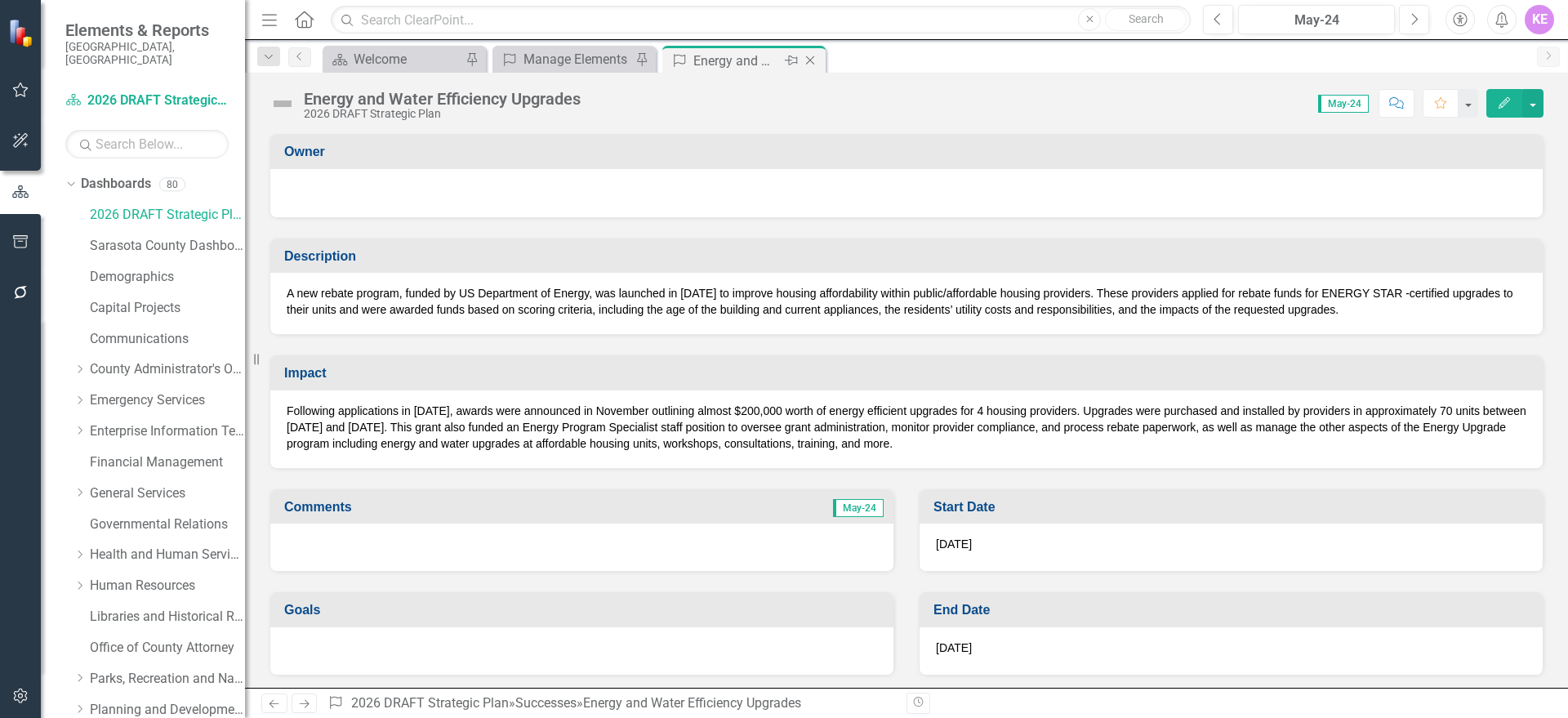
click at [810, 61] on icon "Close" at bounding box center [810, 60] width 17 height 13
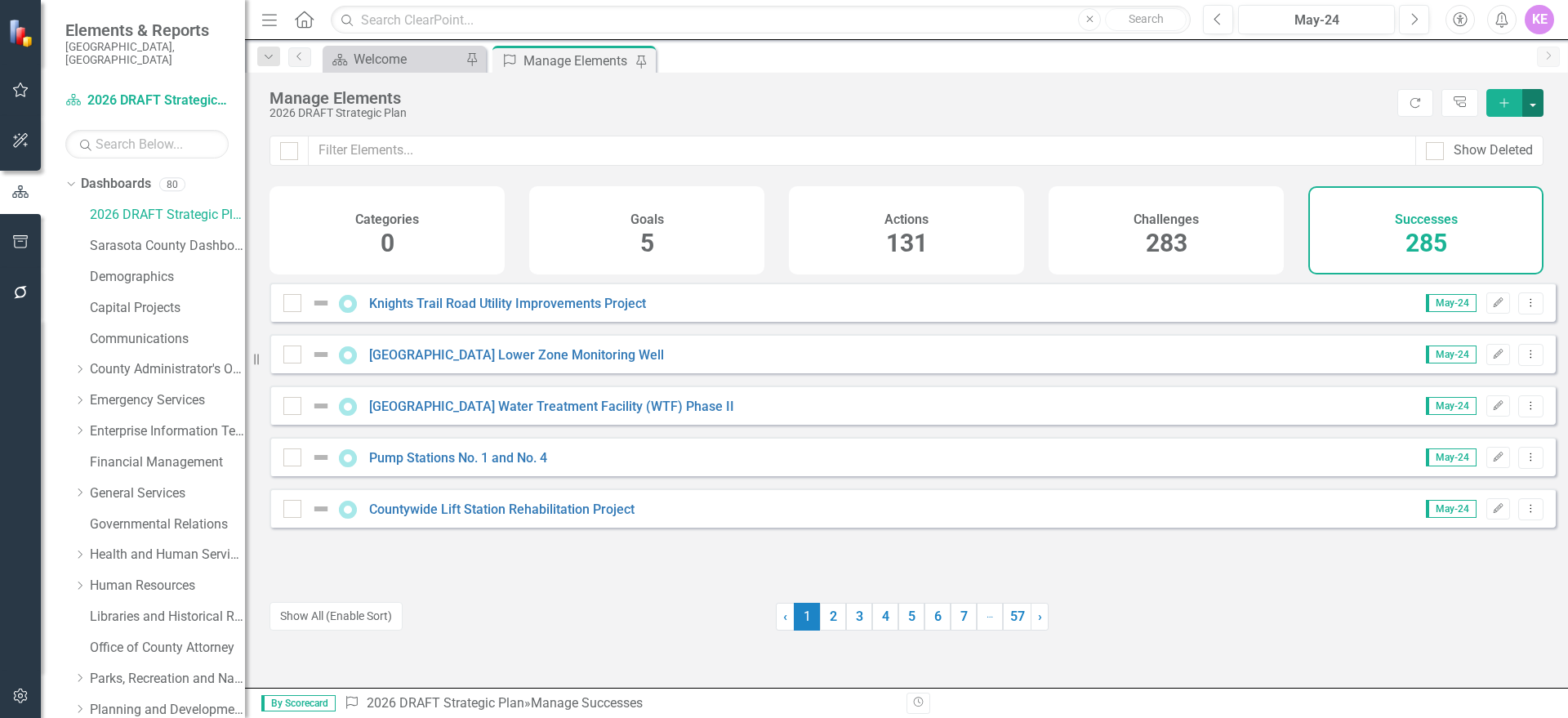
click at [1536, 102] on button "button" at bounding box center [1532, 103] width 21 height 28
click at [1516, 136] on link "Success Add Success" at bounding box center [1477, 132] width 129 height 31
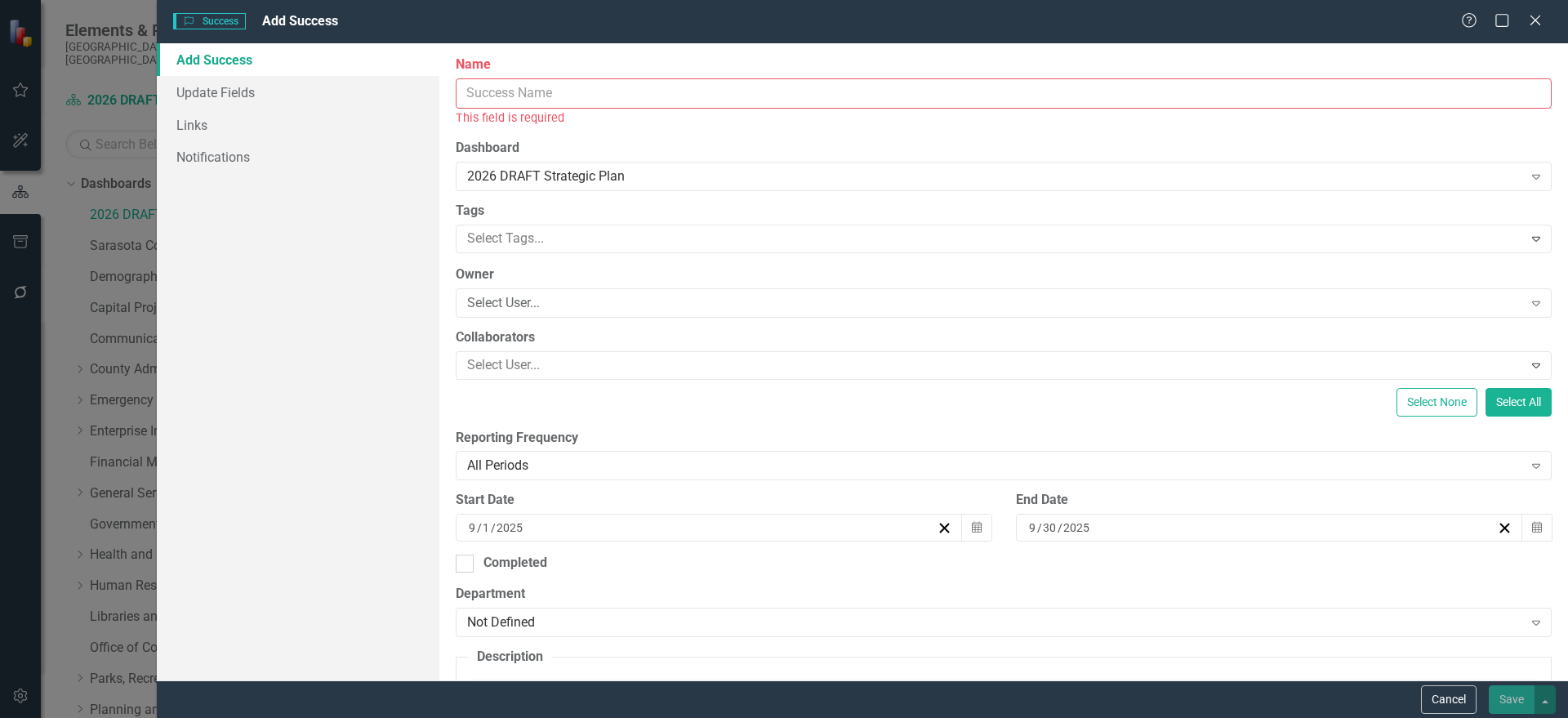
click at [520, 101] on input "Name" at bounding box center [1003, 94] width 1096 height 31
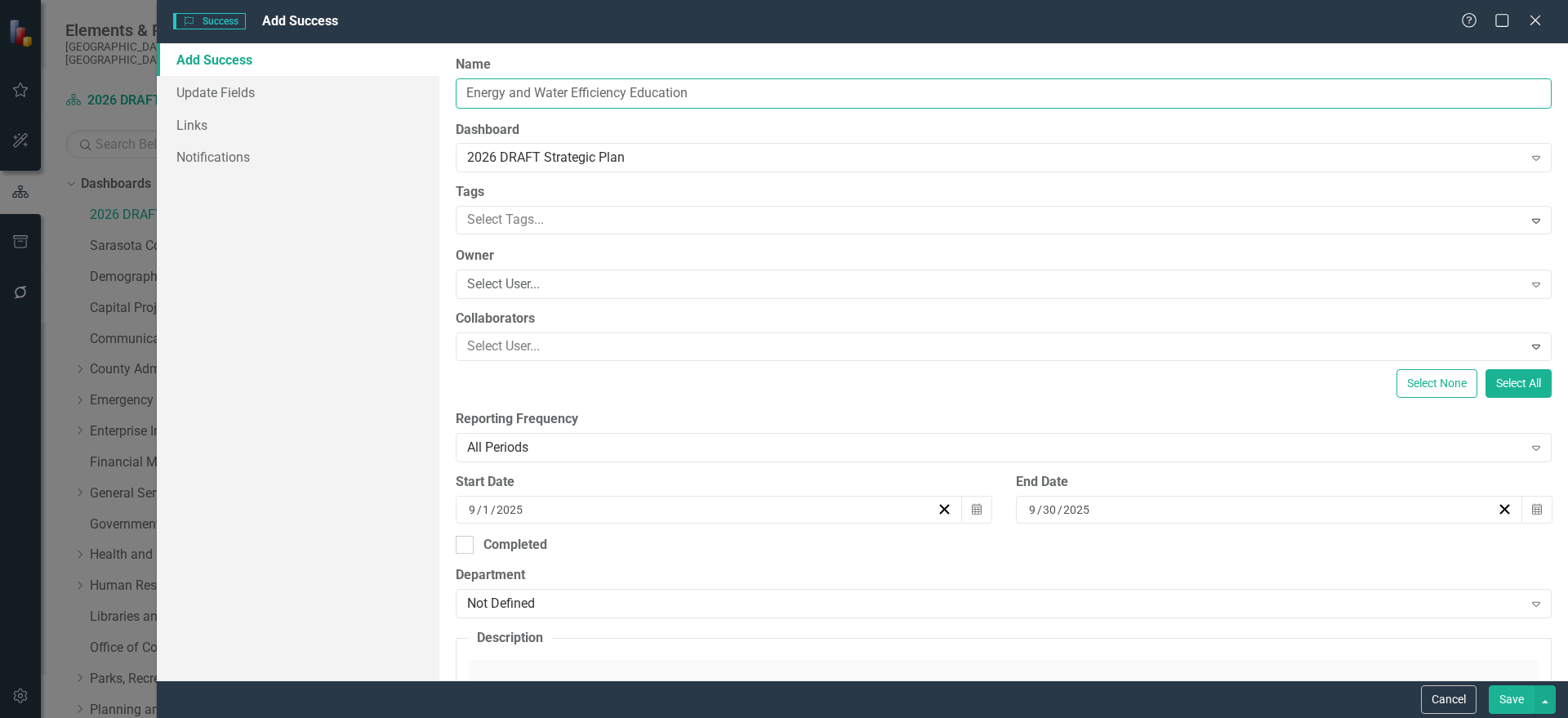
type input "Energy and Water Efficiency Education"
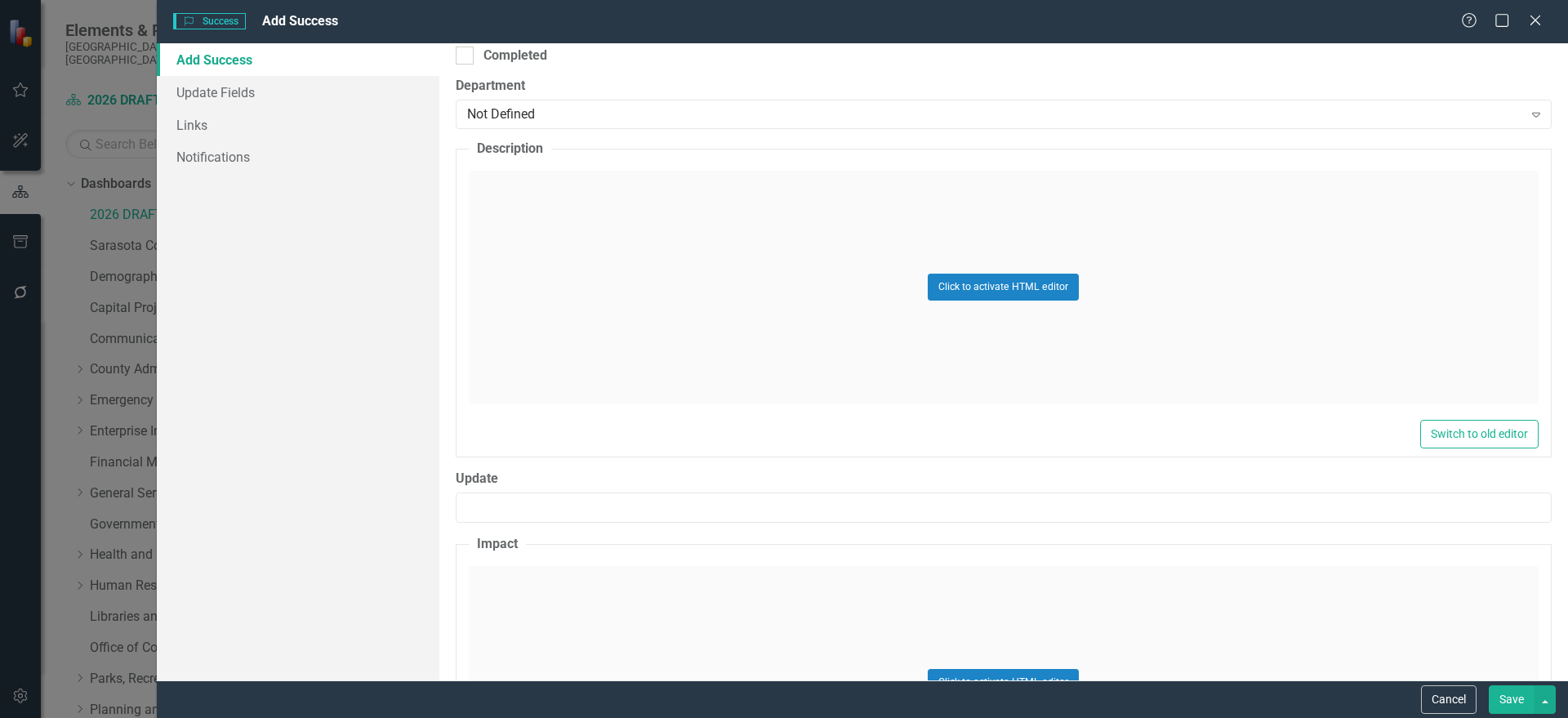
scroll to position [510, 0]
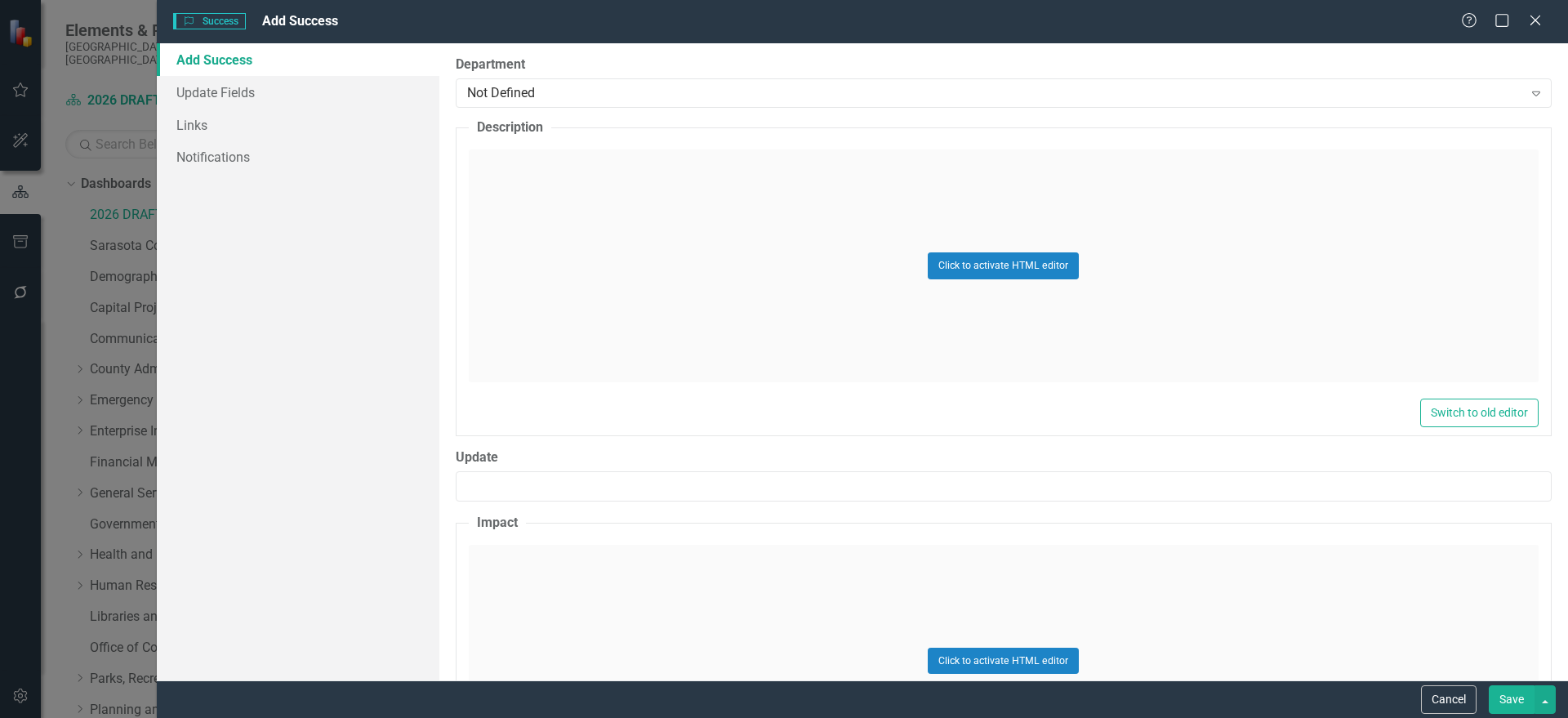
click at [651, 310] on div "Click to activate HTML editor" at bounding box center [1003, 265] width 1070 height 233
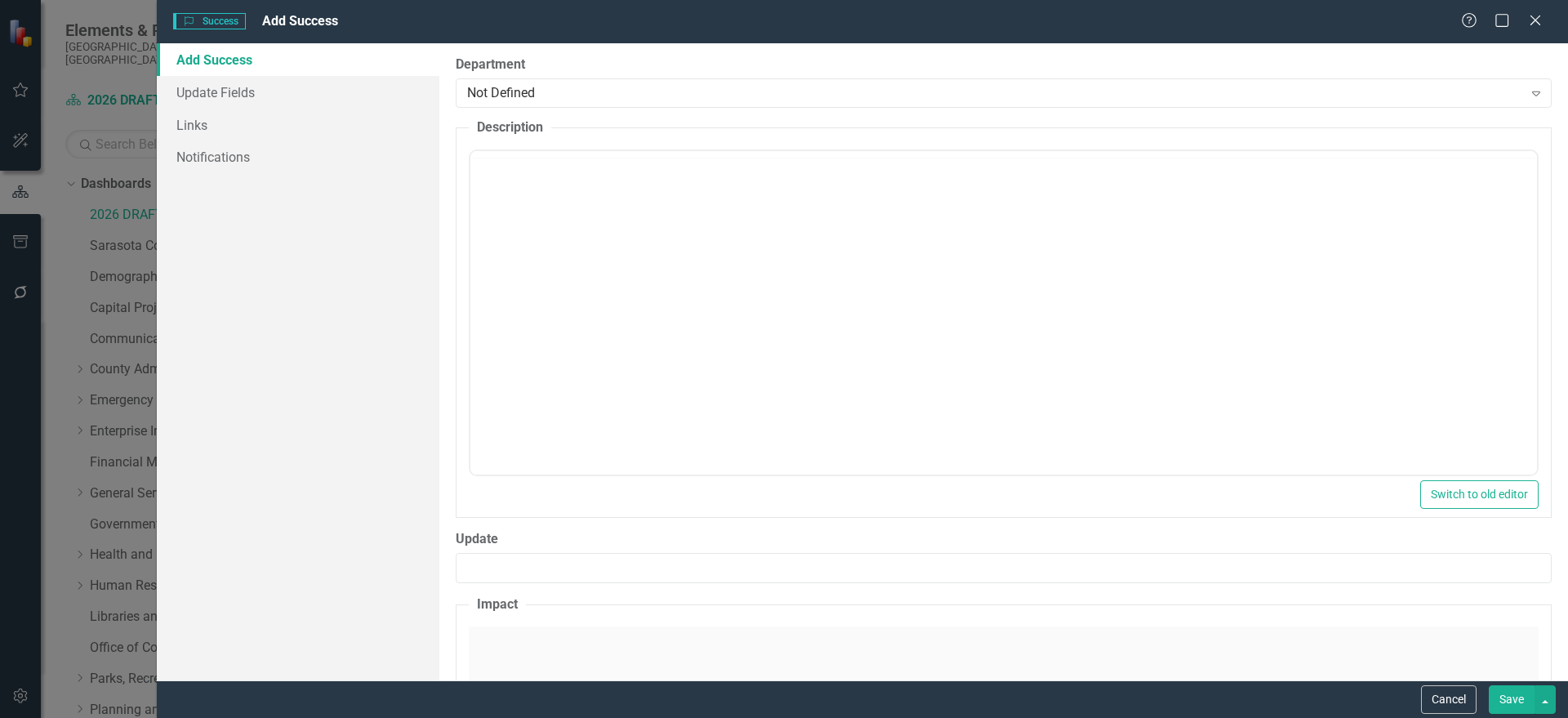
scroll to position [0, 0]
click at [647, 246] on body "Rich Text Area. Press ALT-0 for help." at bounding box center [1002, 312] width 1066 height 246
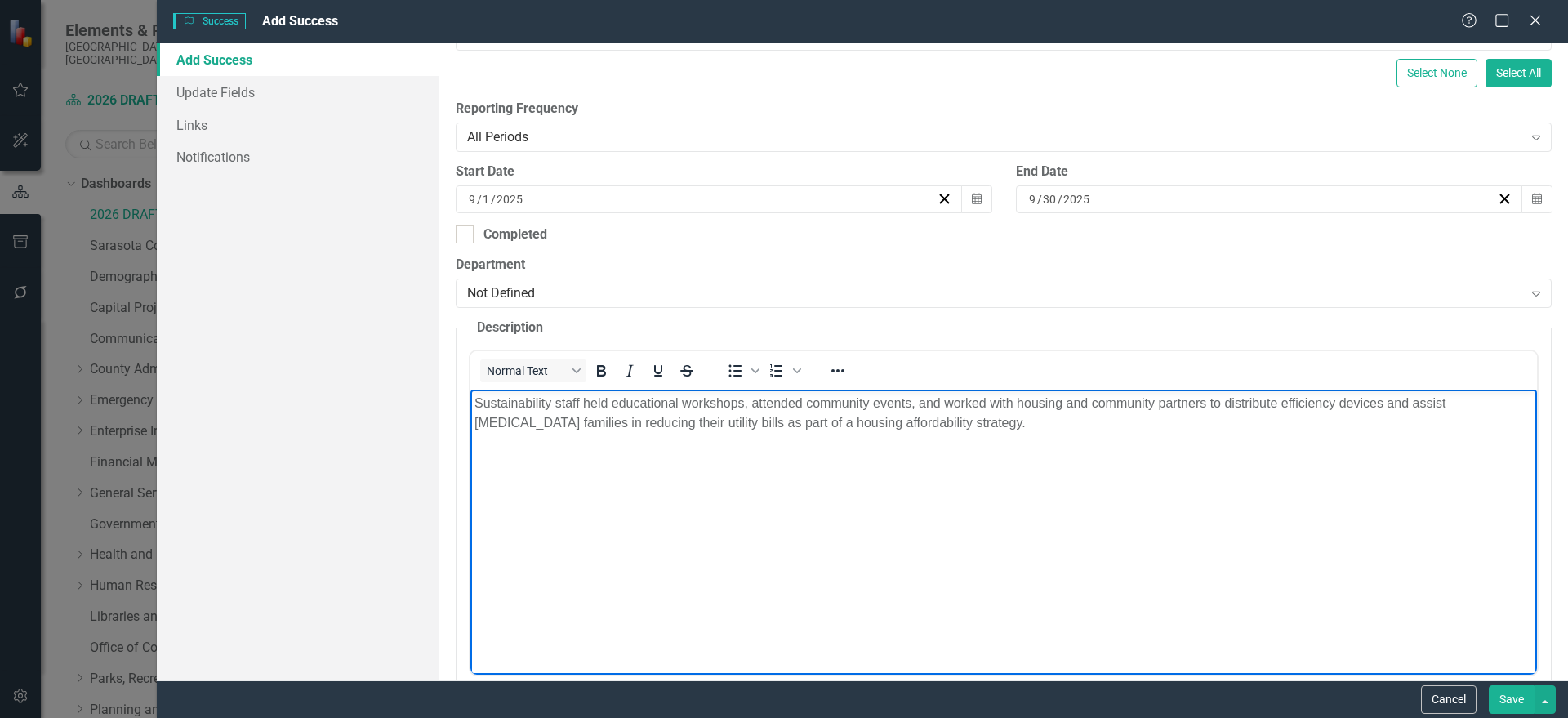
scroll to position [307, 0]
click at [640, 288] on div "Not Defined" at bounding box center [995, 297] width 1056 height 19
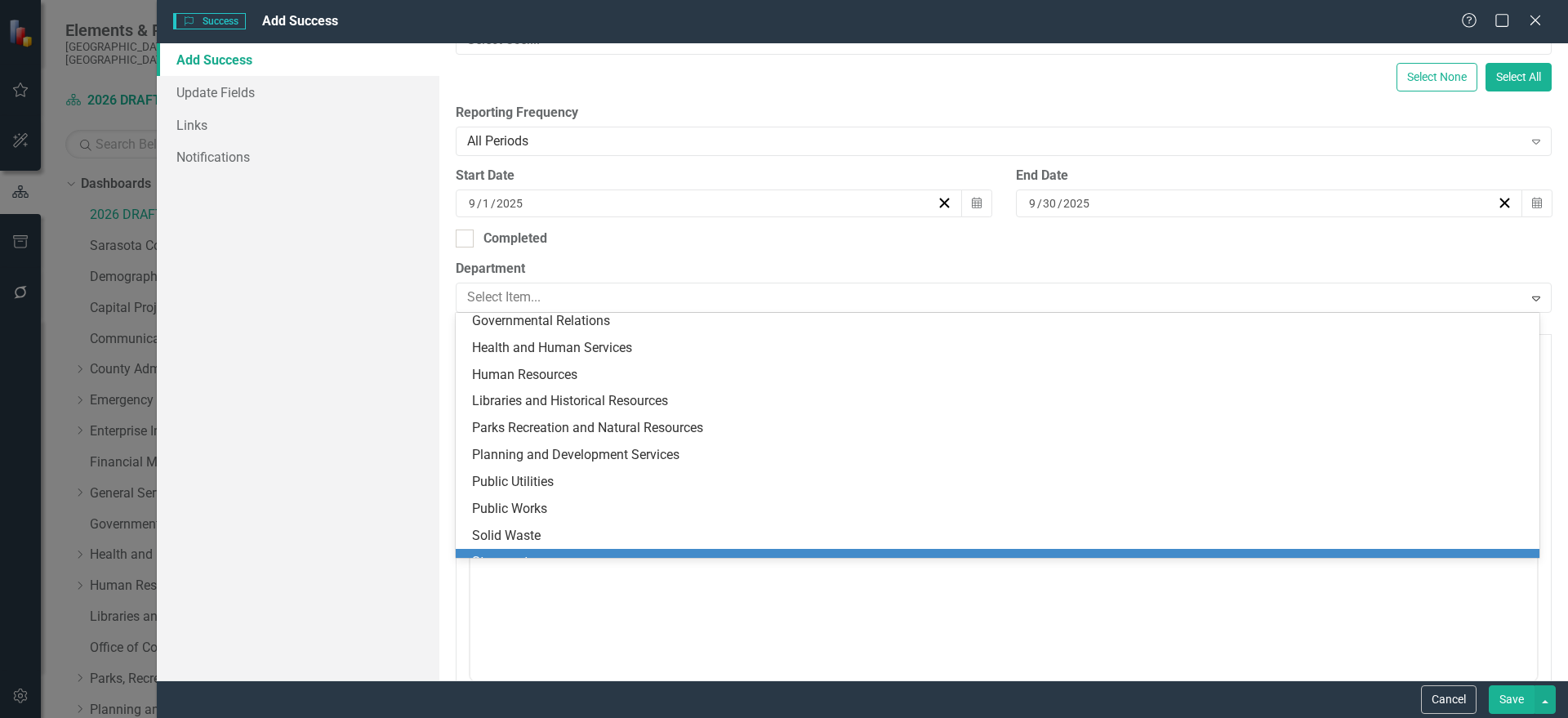
scroll to position [319, 0]
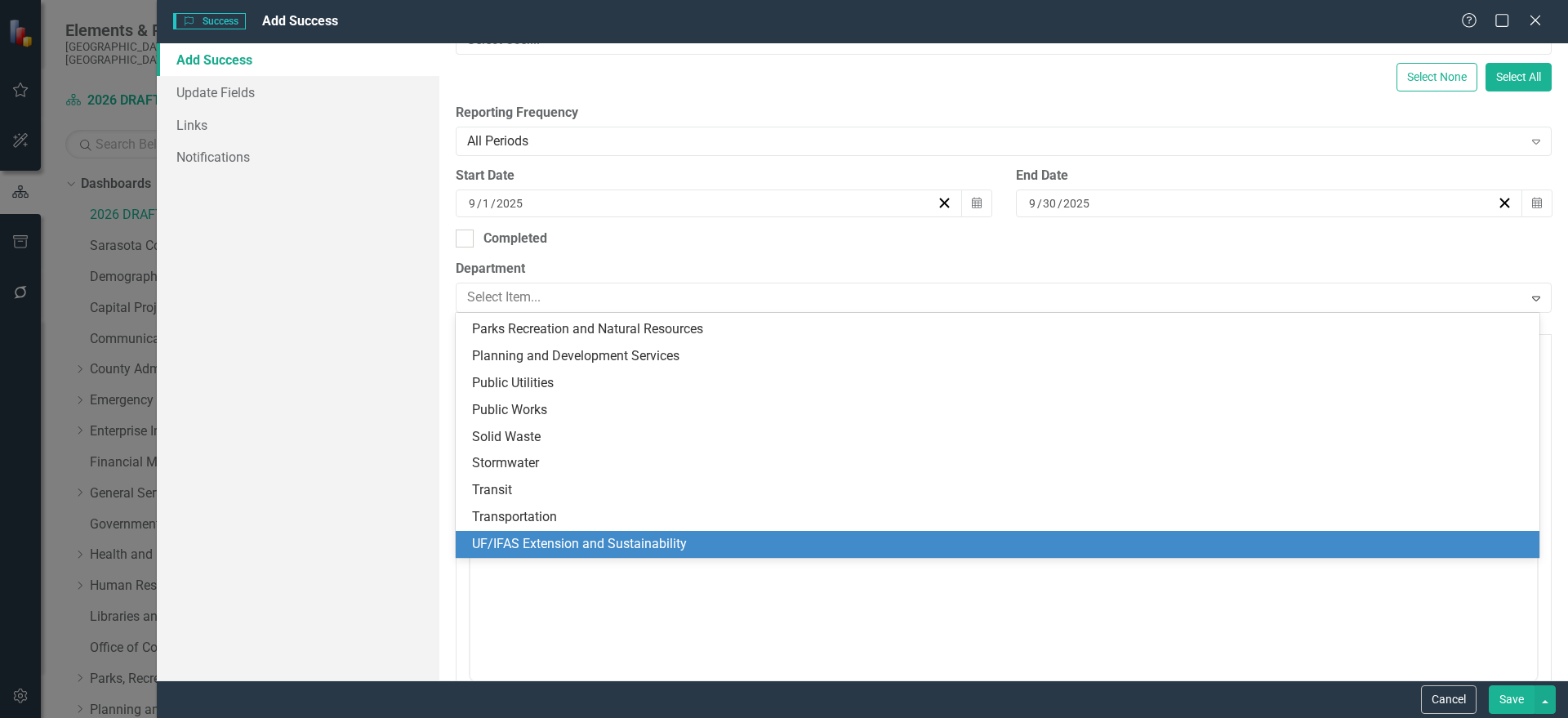
click at [662, 547] on div "UF/IFAS Extension and Sustainability" at bounding box center [1001, 545] width 1058 height 19
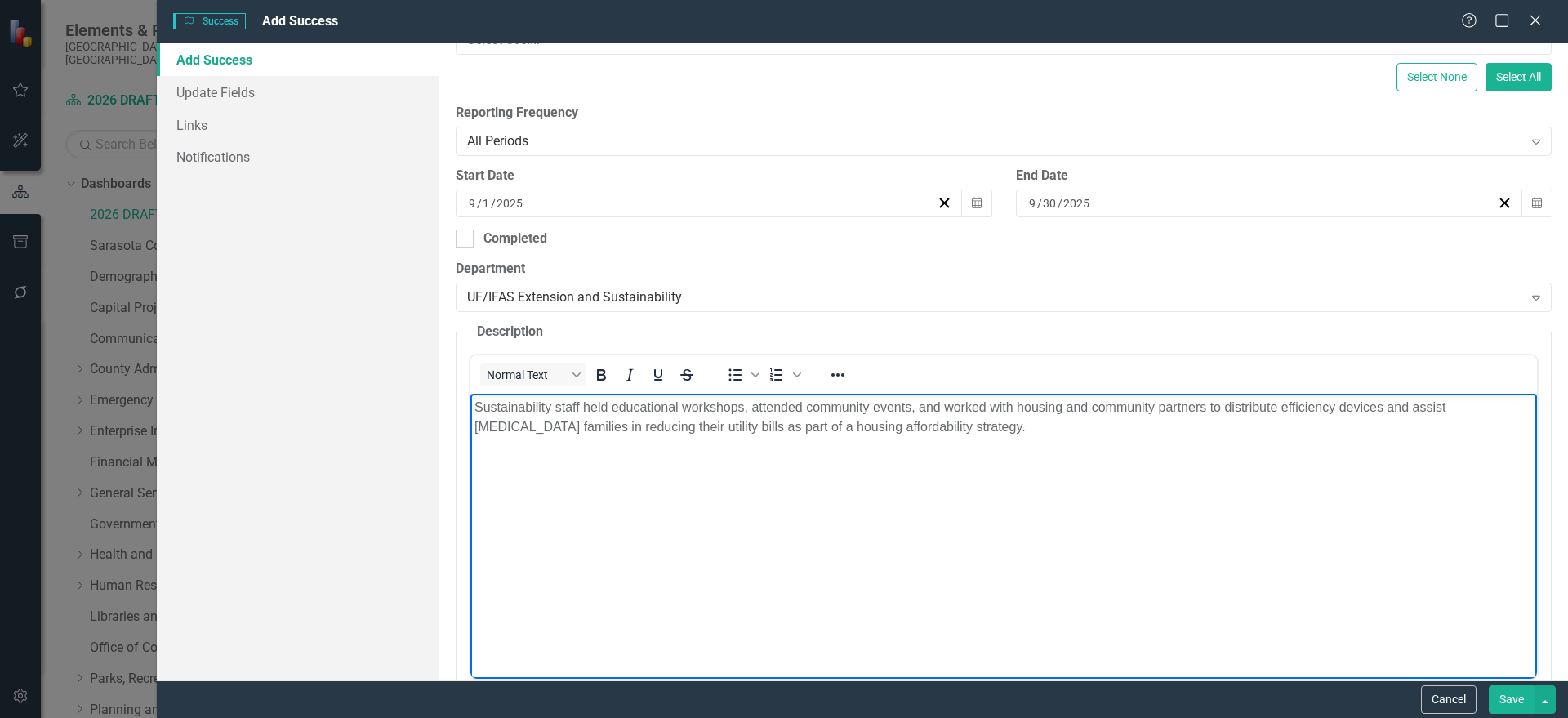
click at [1058, 493] on body "Sustainability staff held educational workshops, attended community events, and…" at bounding box center [1002, 516] width 1066 height 246
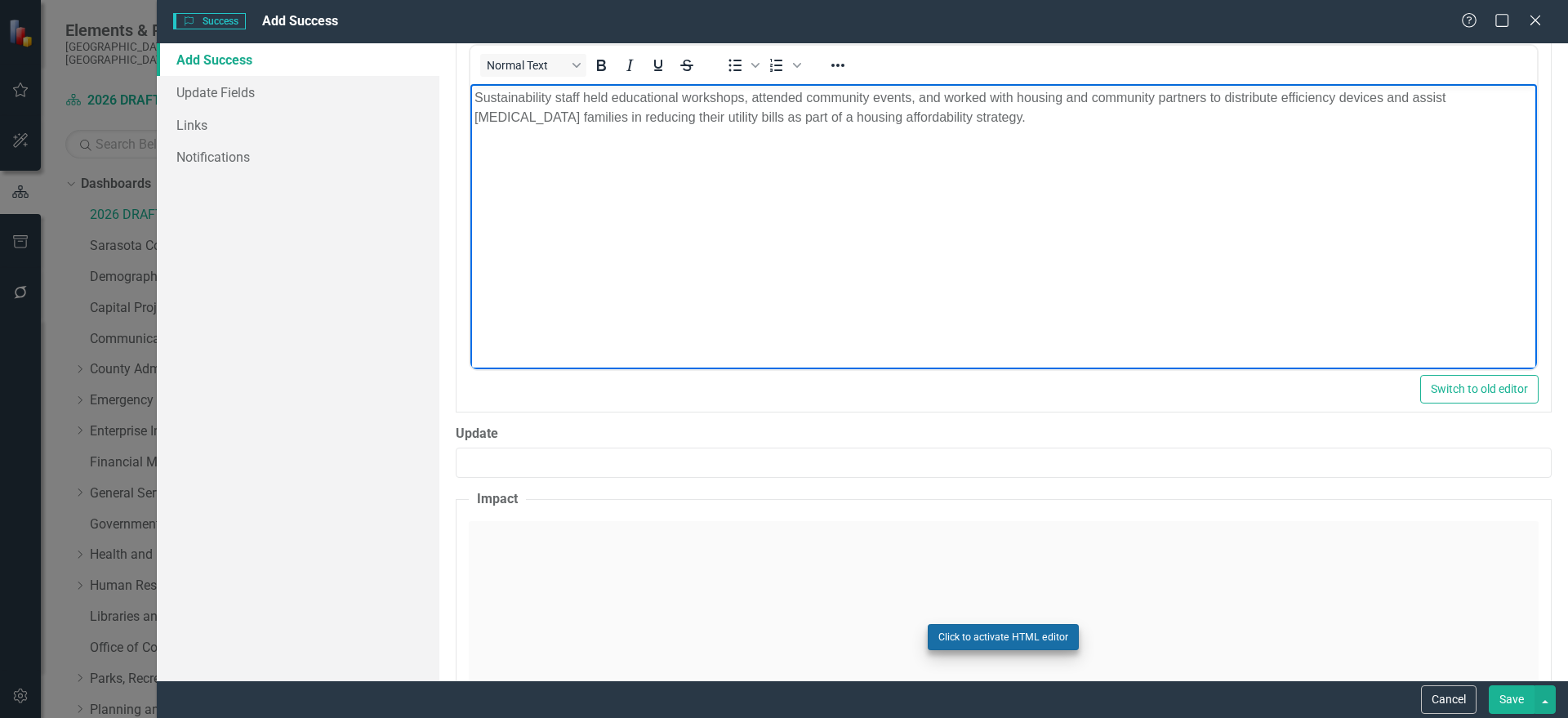
scroll to position [768, 0]
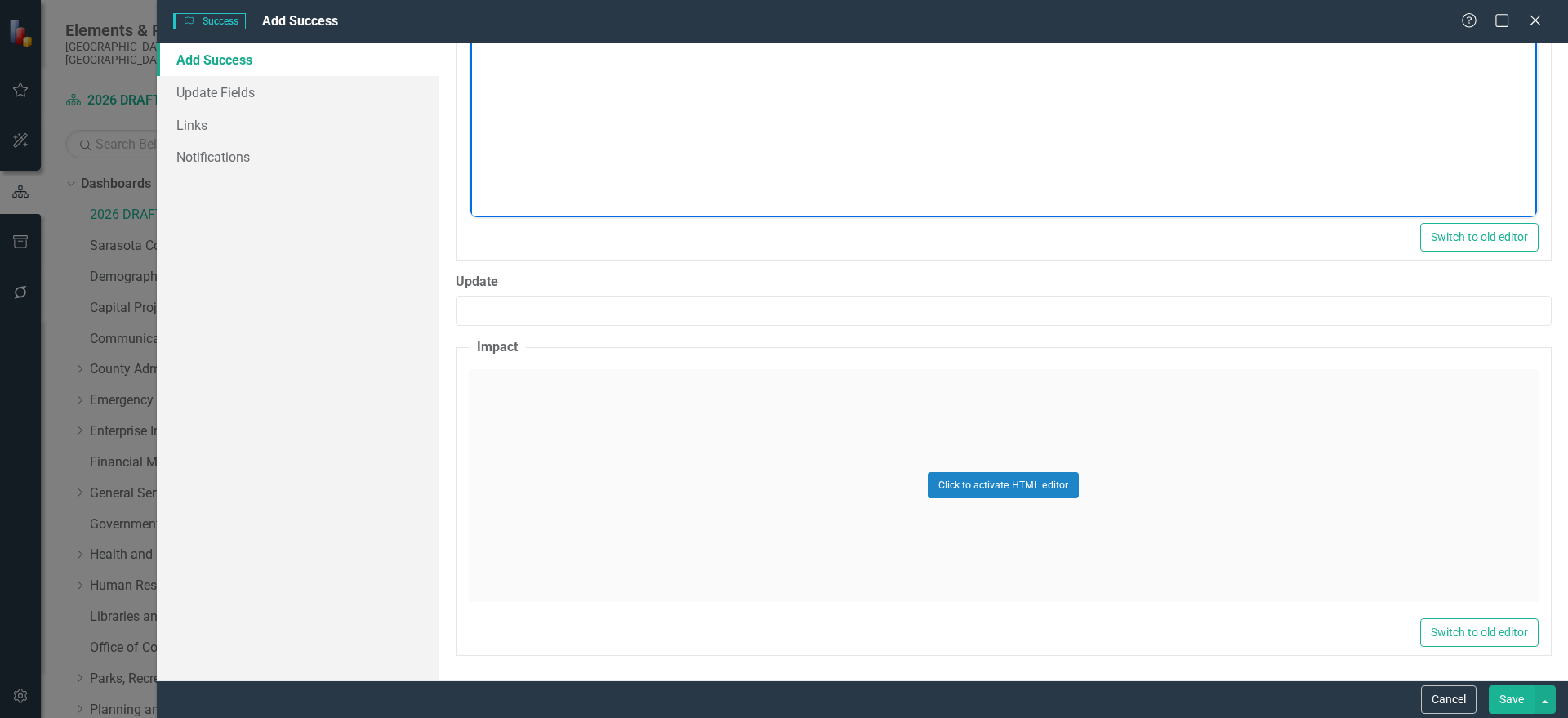
click at [735, 464] on div "Click to activate HTML editor" at bounding box center [1003, 485] width 1070 height 233
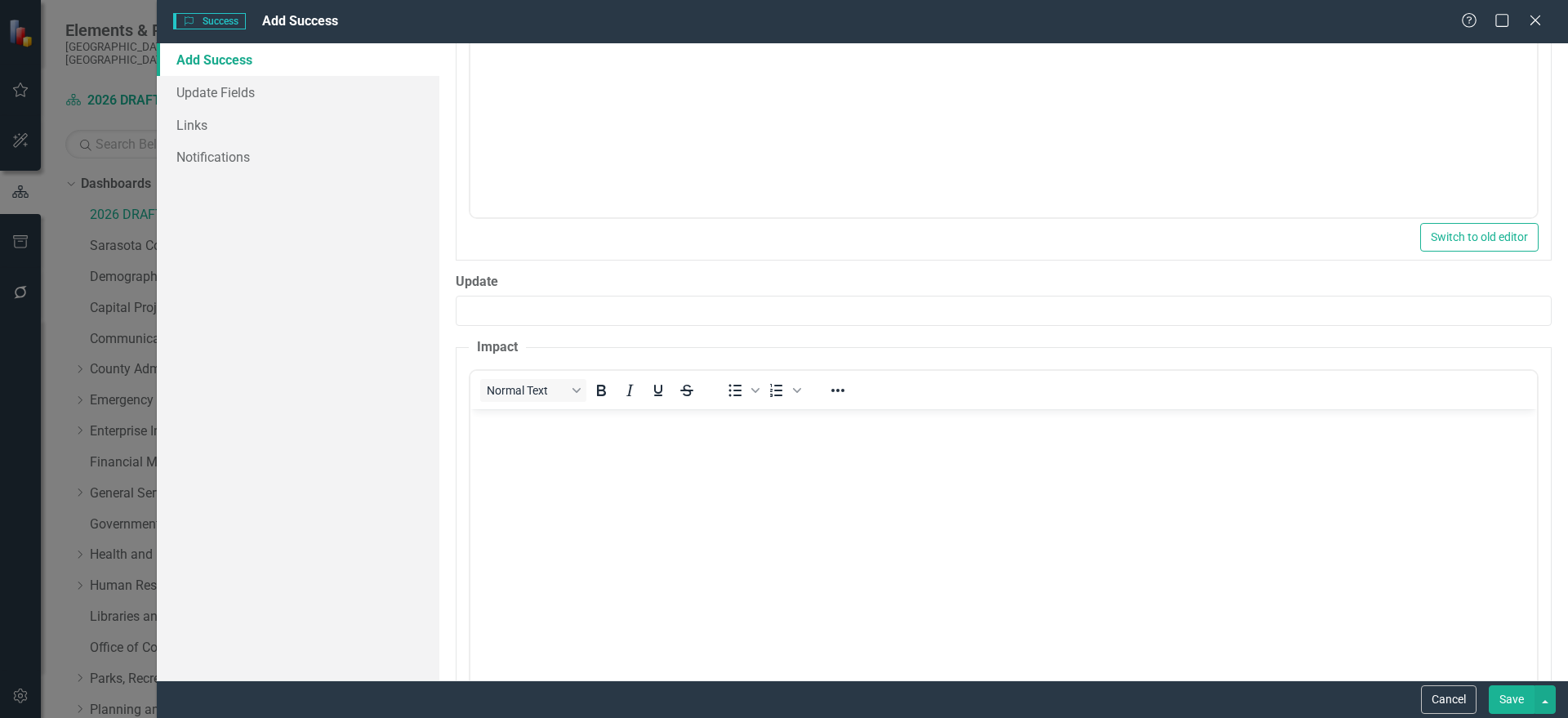
scroll to position [0, 0]
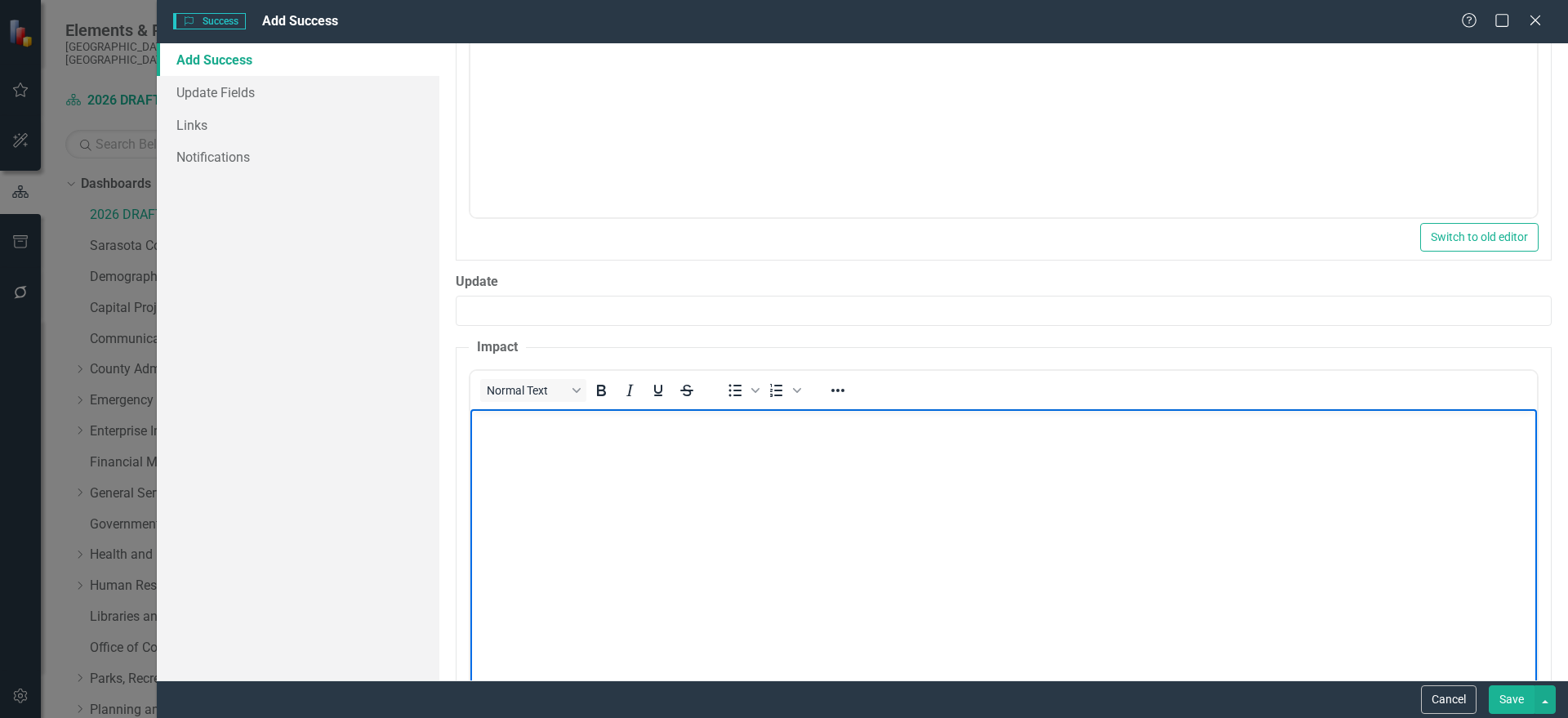
click at [528, 496] on body "Rich Text Area. Press ALT-0 for help." at bounding box center [1002, 531] width 1066 height 246
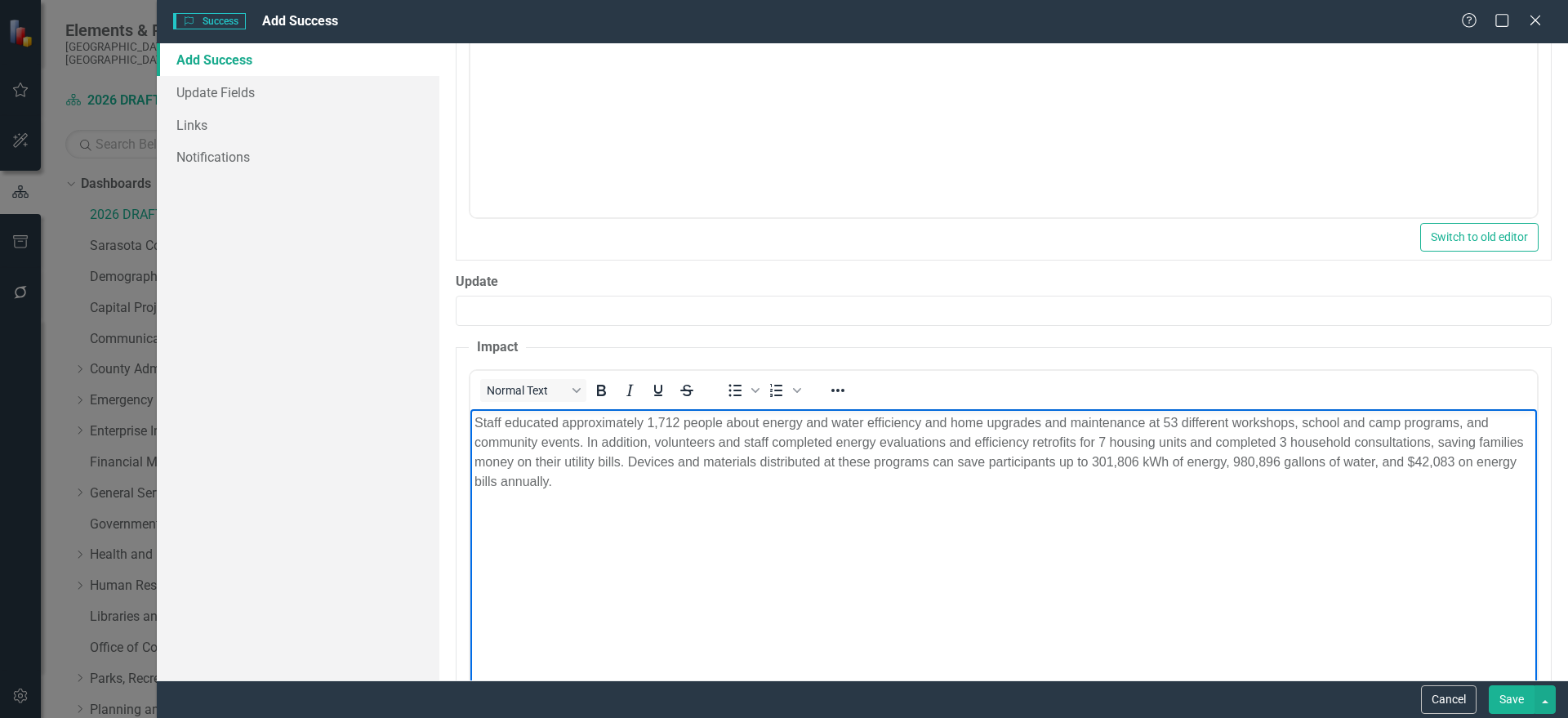
scroll to position [850, 0]
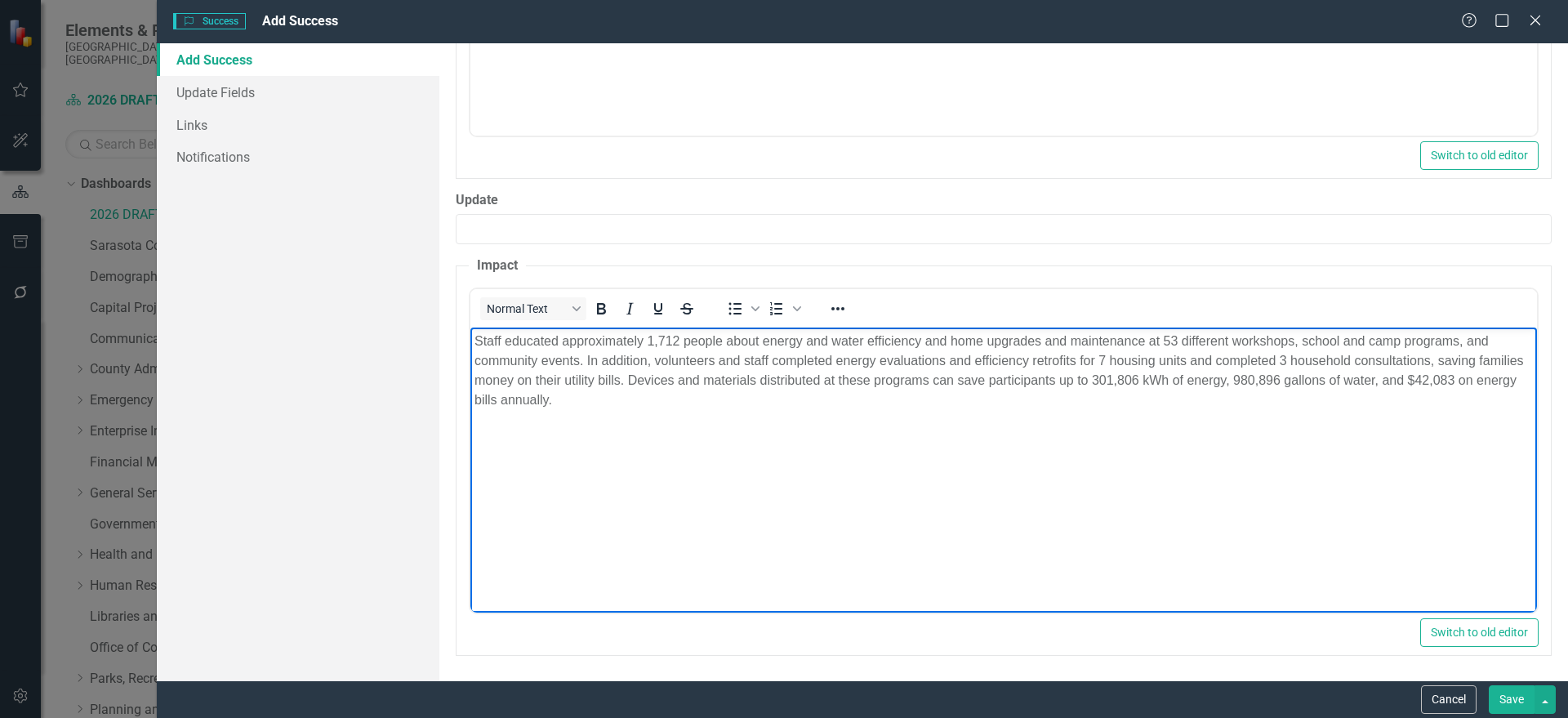
click at [1506, 706] on button "Save" at bounding box center [1511, 699] width 45 height 29
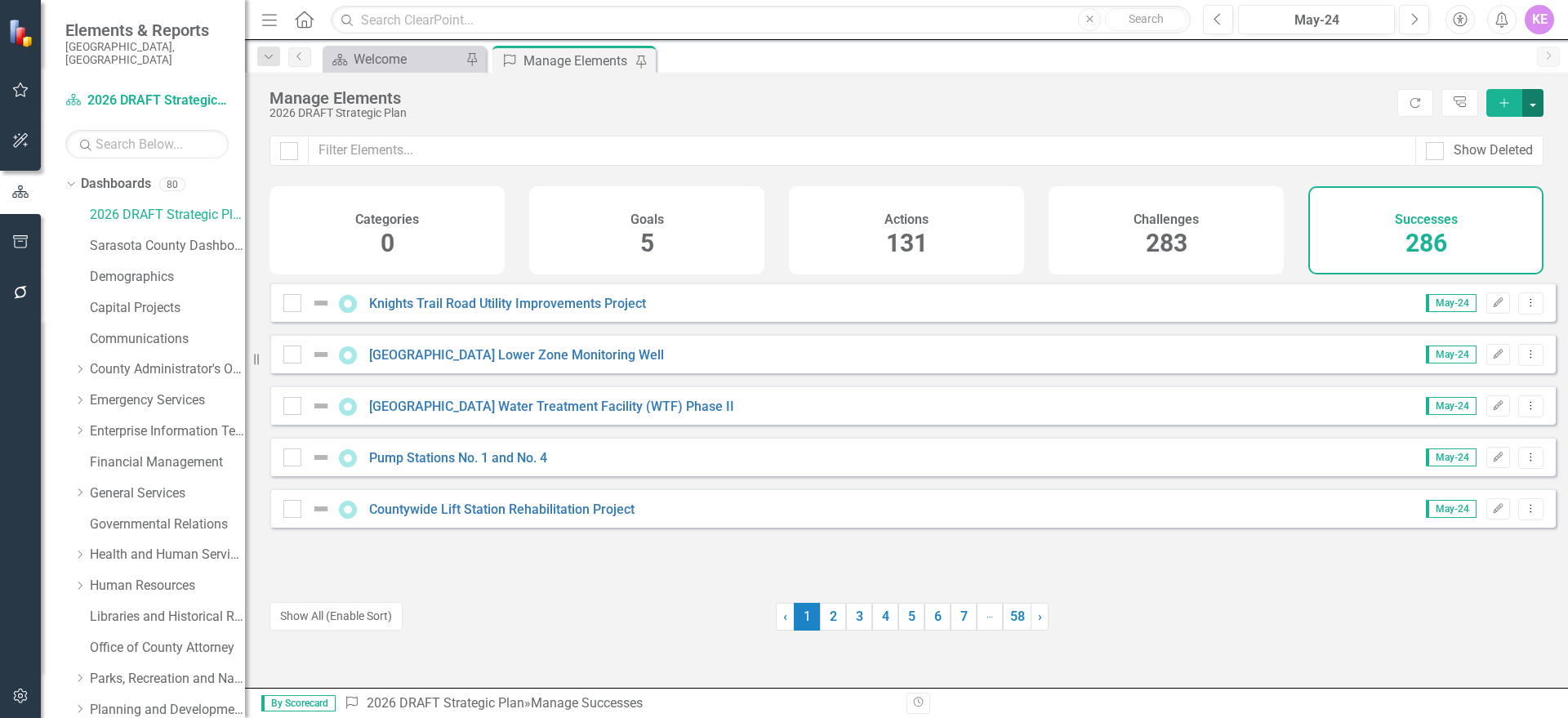
click at [1530, 100] on button "button" at bounding box center [1532, 103] width 21 height 28
click at [1504, 132] on link "Success Add Success" at bounding box center [1477, 132] width 129 height 31
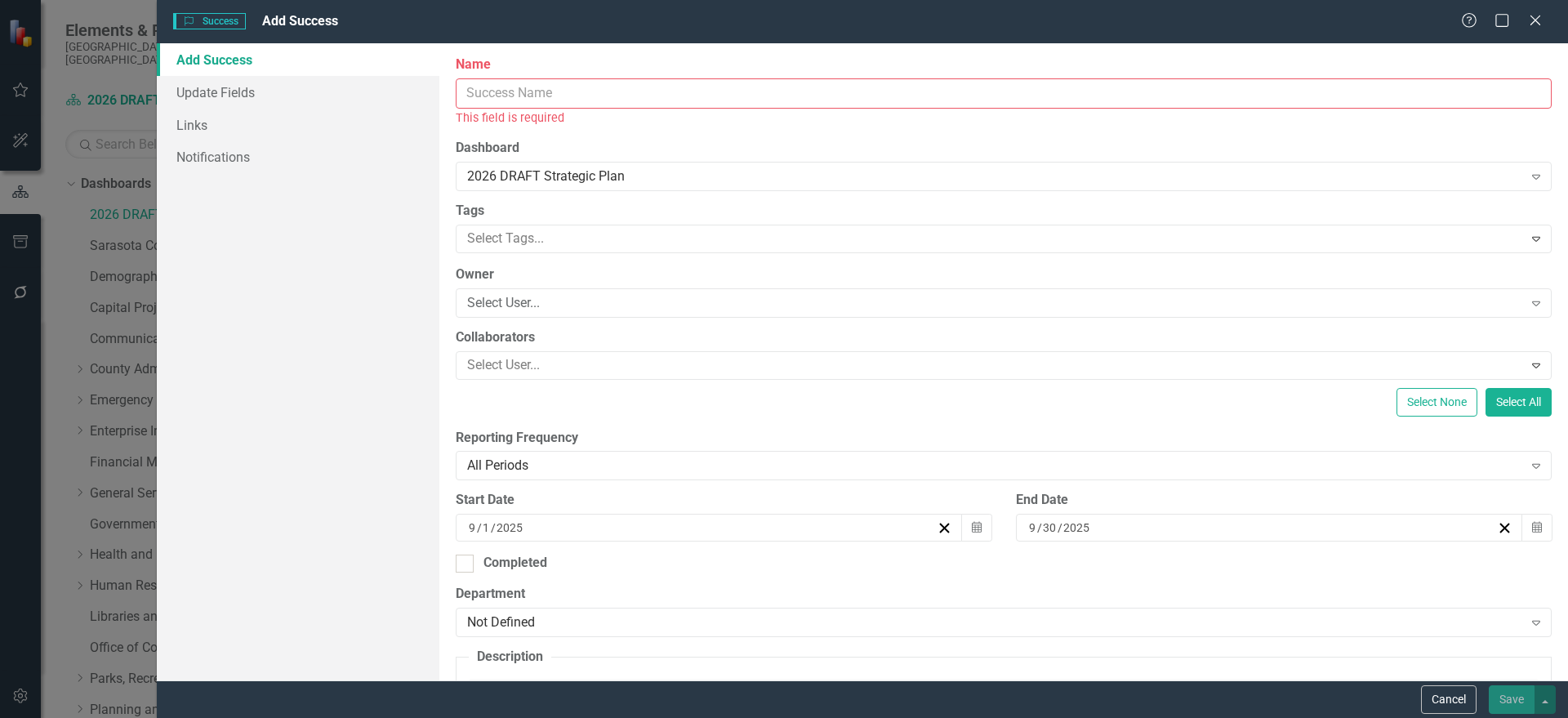
click at [510, 94] on input "Name" at bounding box center [1003, 94] width 1096 height 31
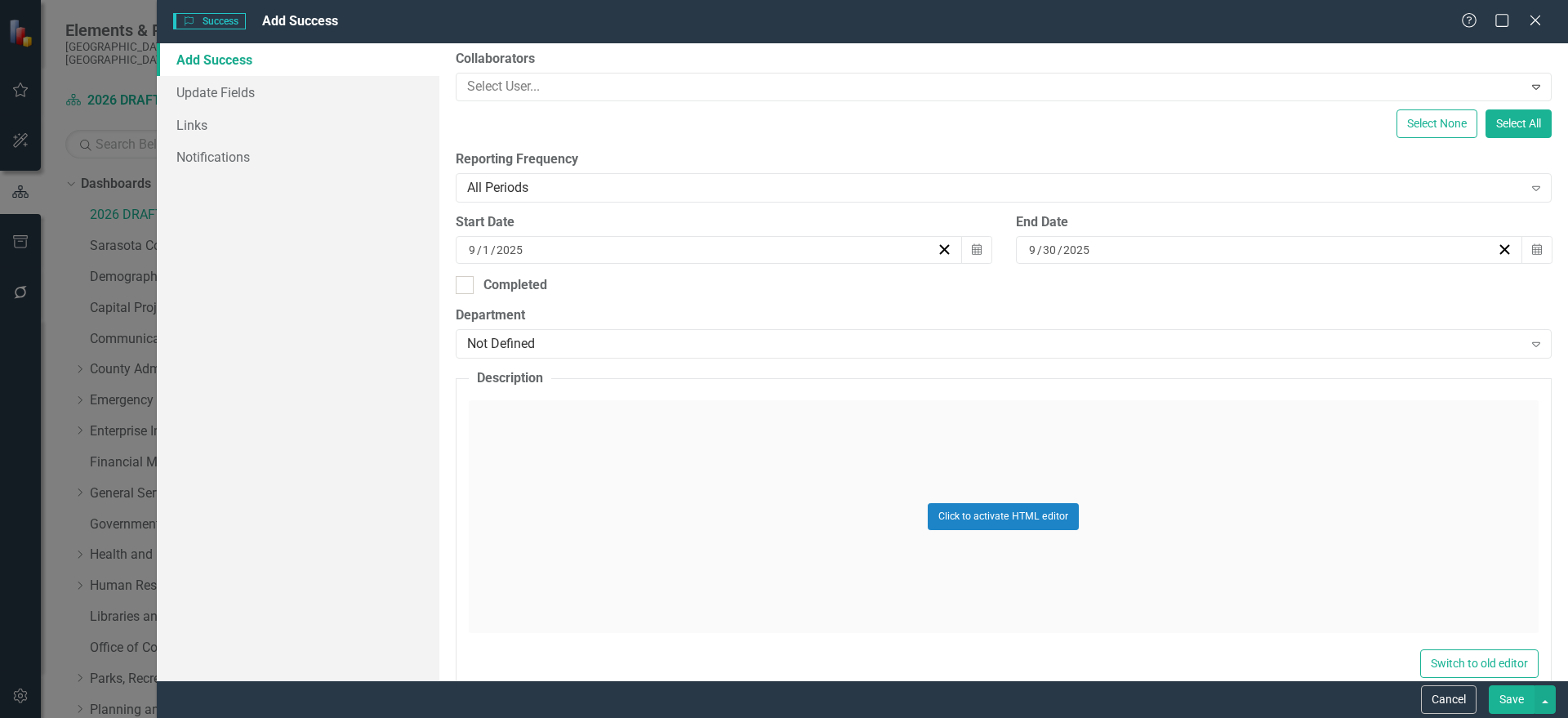
scroll to position [307, 0]
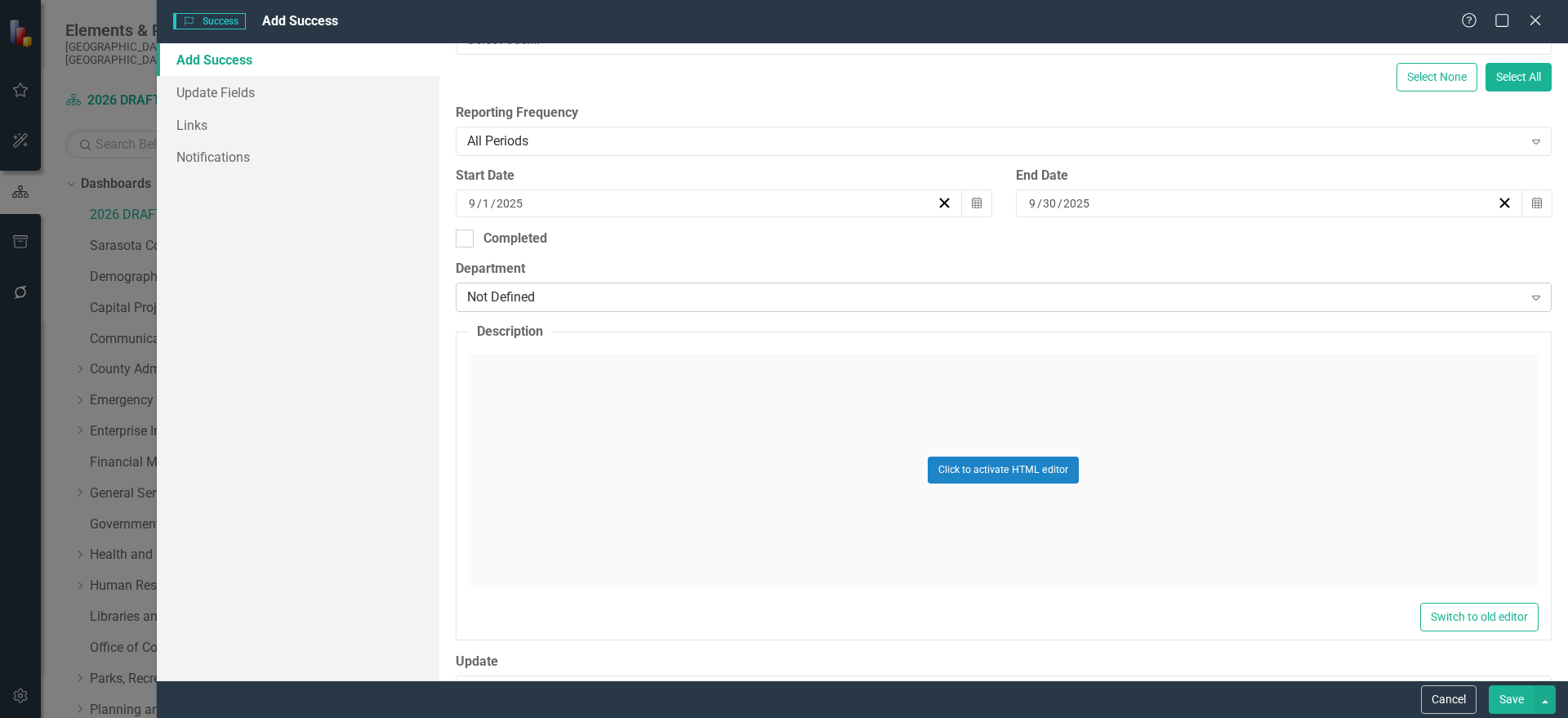
type input "Sustainability Education"
click at [649, 310] on div "Not Defined Expand" at bounding box center [1003, 297] width 1096 height 30
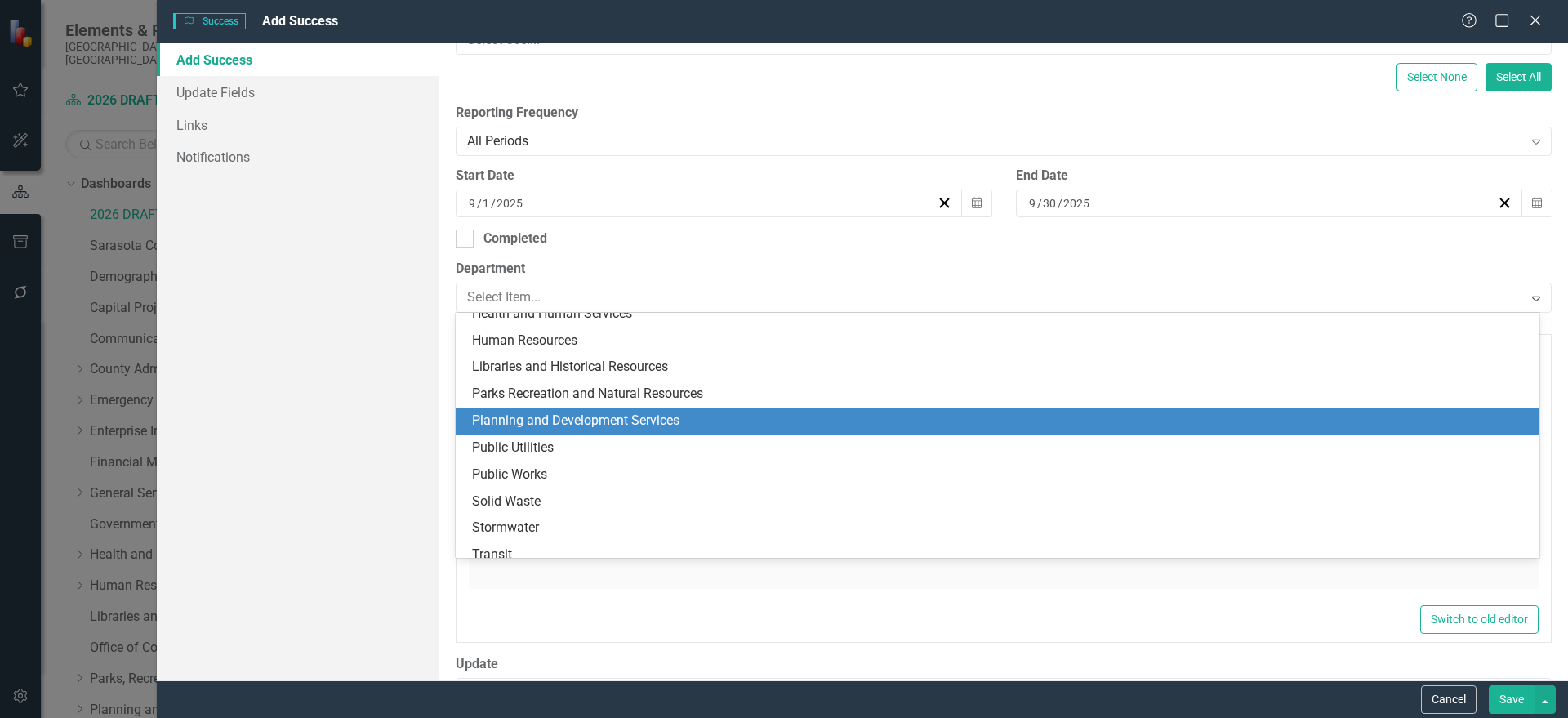
scroll to position [319, 0]
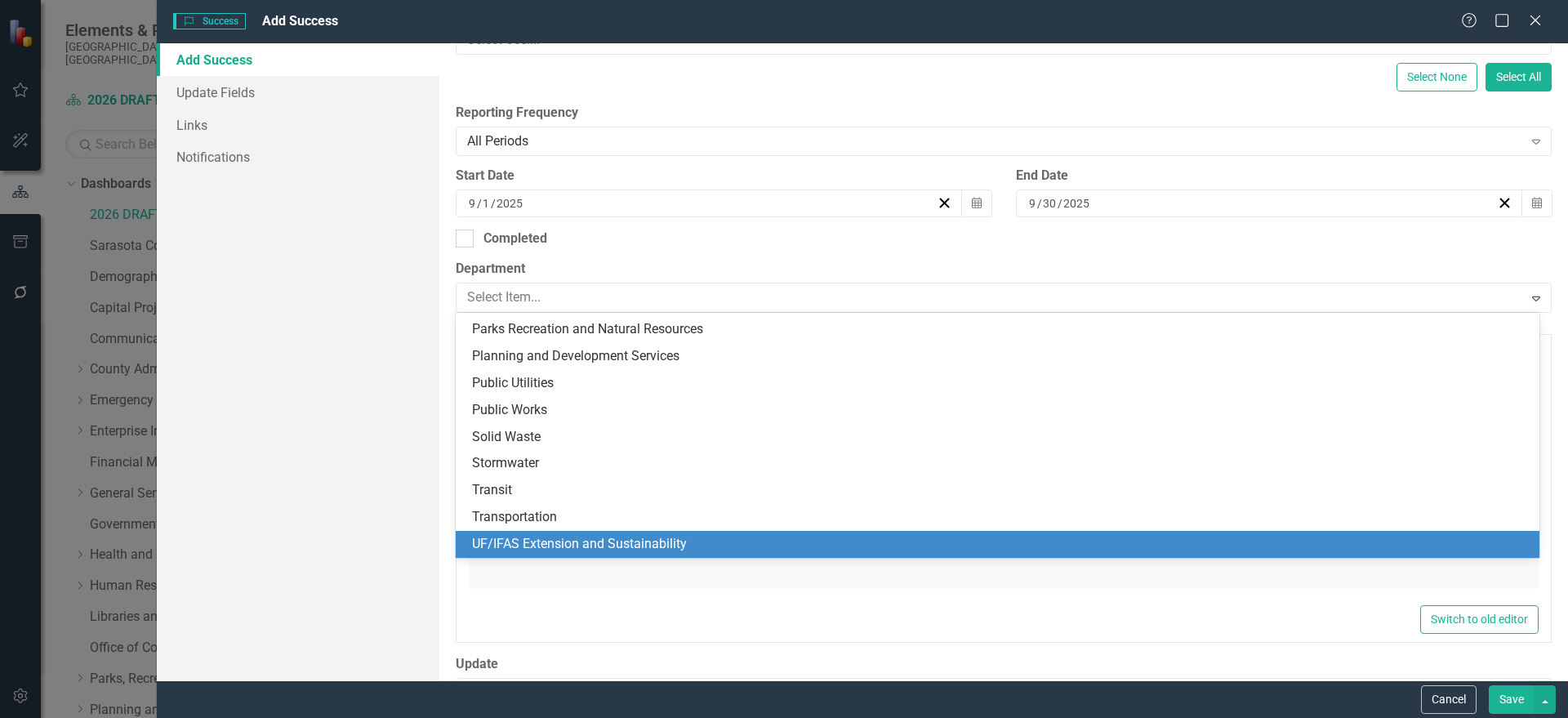
click at [608, 541] on div "UF/IFAS Extension and Sustainability" at bounding box center [1001, 545] width 1058 height 19
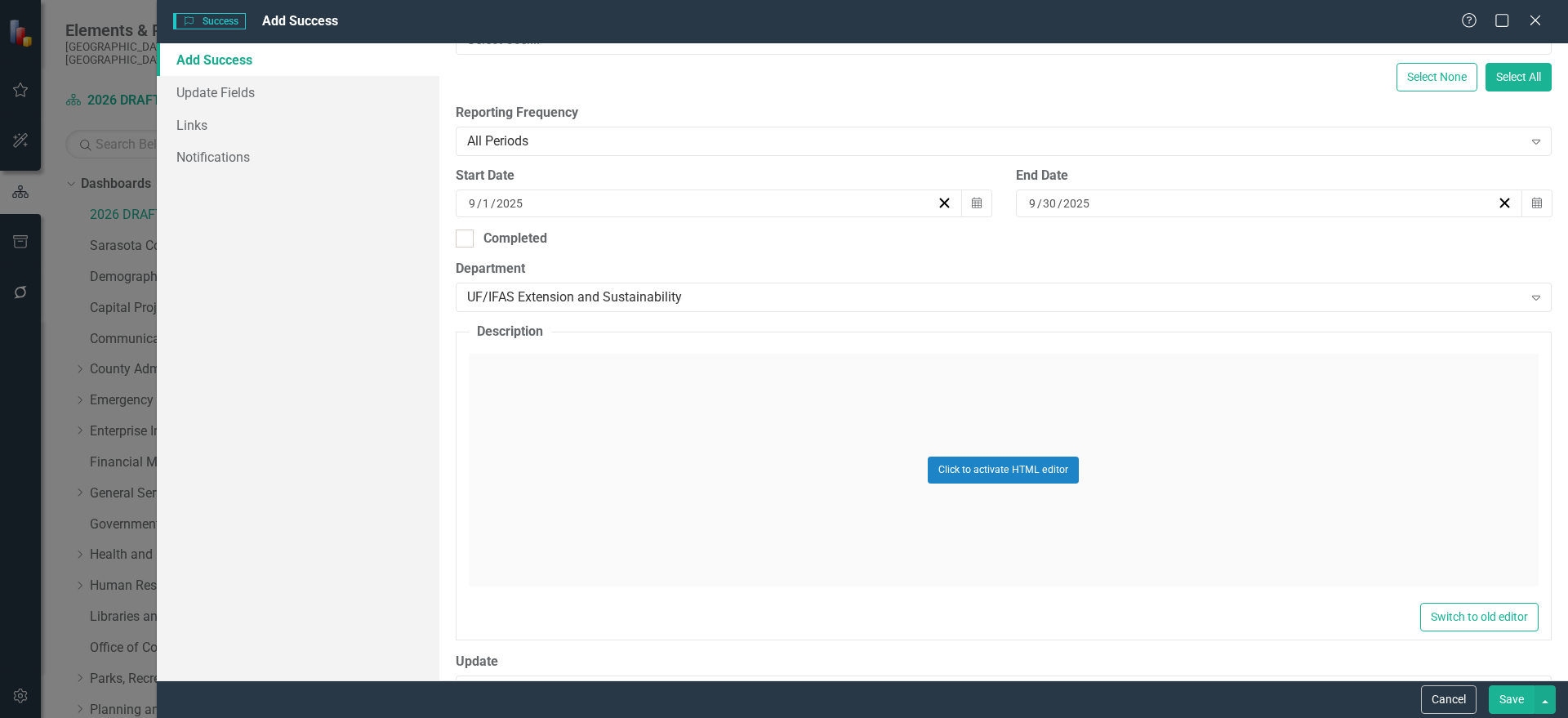
click at [569, 446] on div "Click to activate HTML editor" at bounding box center [1003, 470] width 1070 height 233
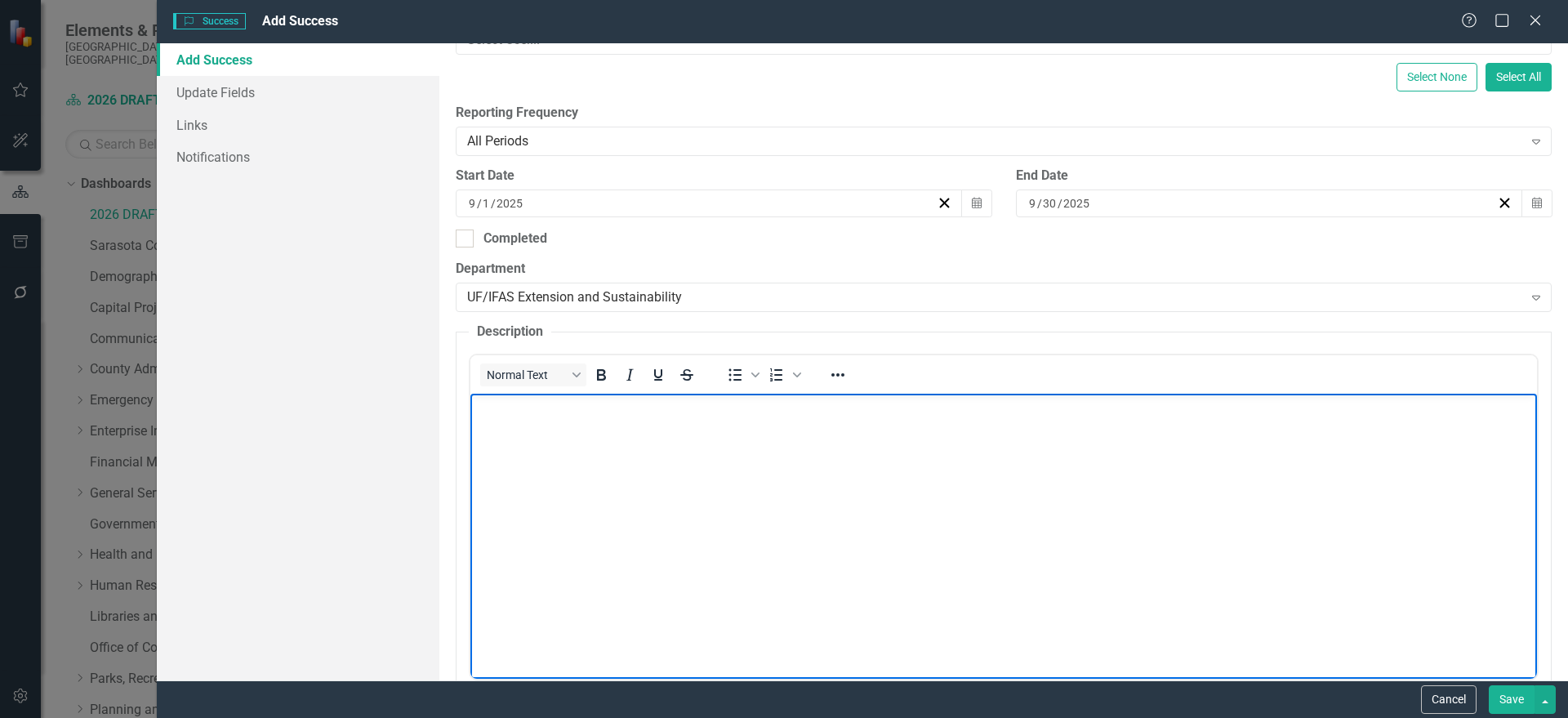
click at [569, 414] on p "Rich Text Area. Press ALT-0 for help." at bounding box center [1002, 407] width 1059 height 19
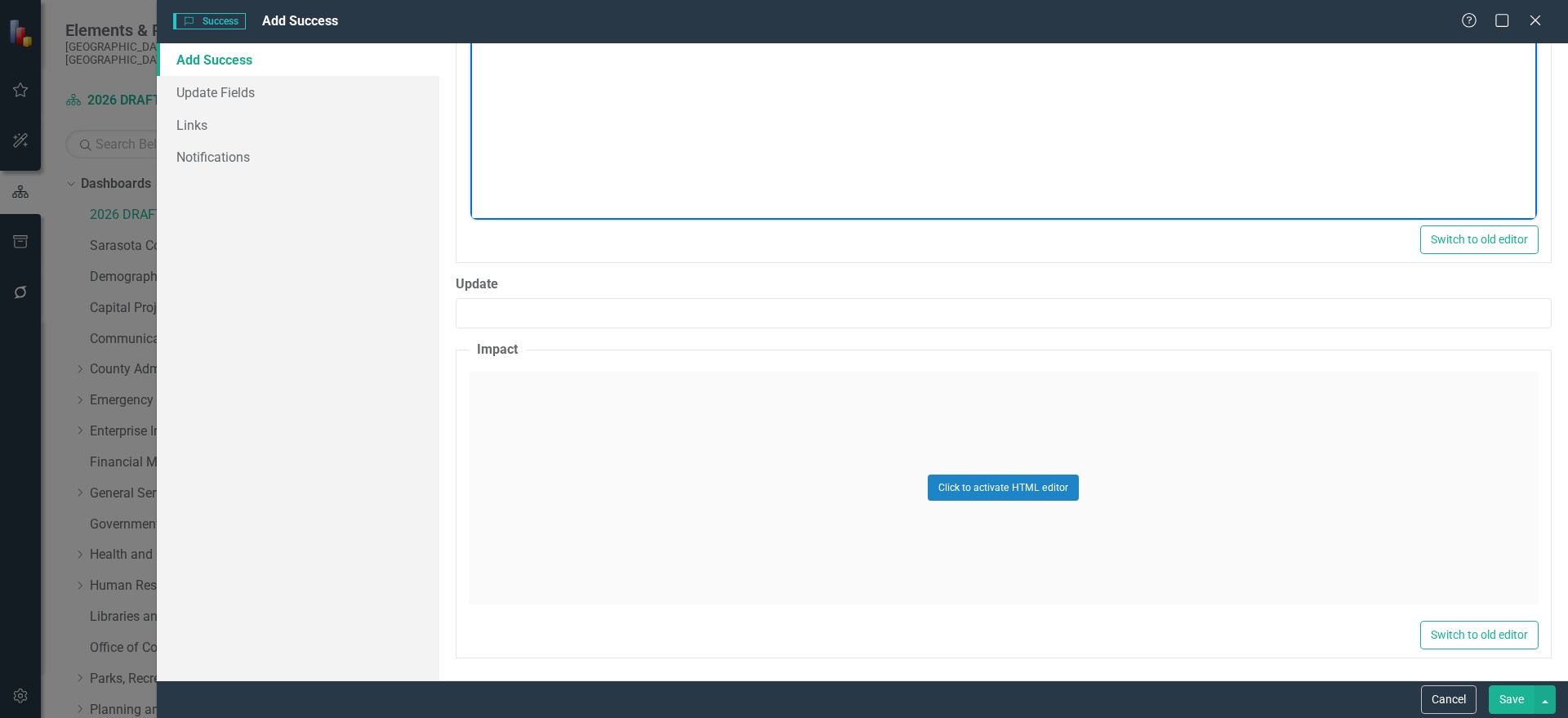
scroll to position [768, 0]
click at [631, 494] on div "Click to activate HTML editor" at bounding box center [1003, 485] width 1070 height 233
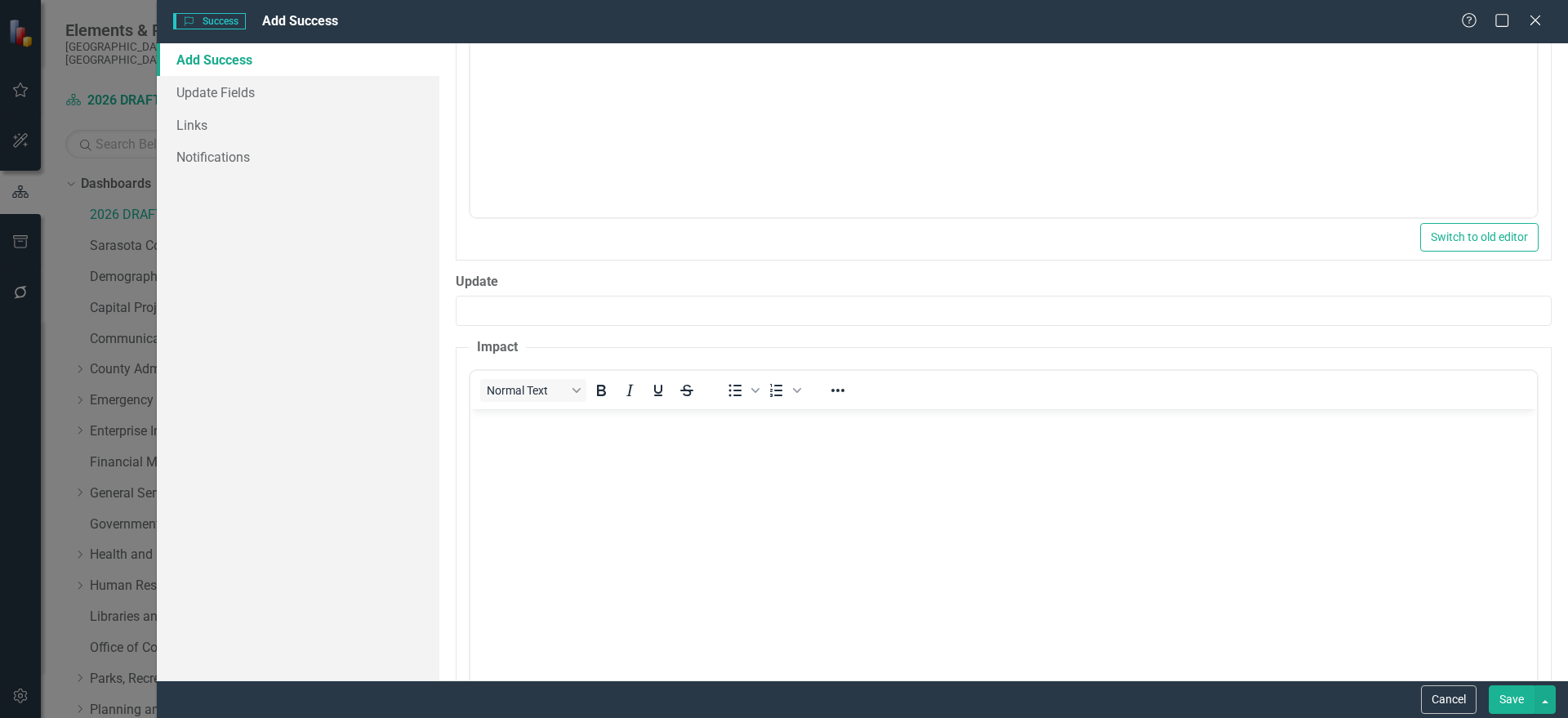
scroll to position [0, 0]
click at [521, 436] on body "Rich Text Area. Press ALT-0 for help." at bounding box center [1002, 531] width 1066 height 246
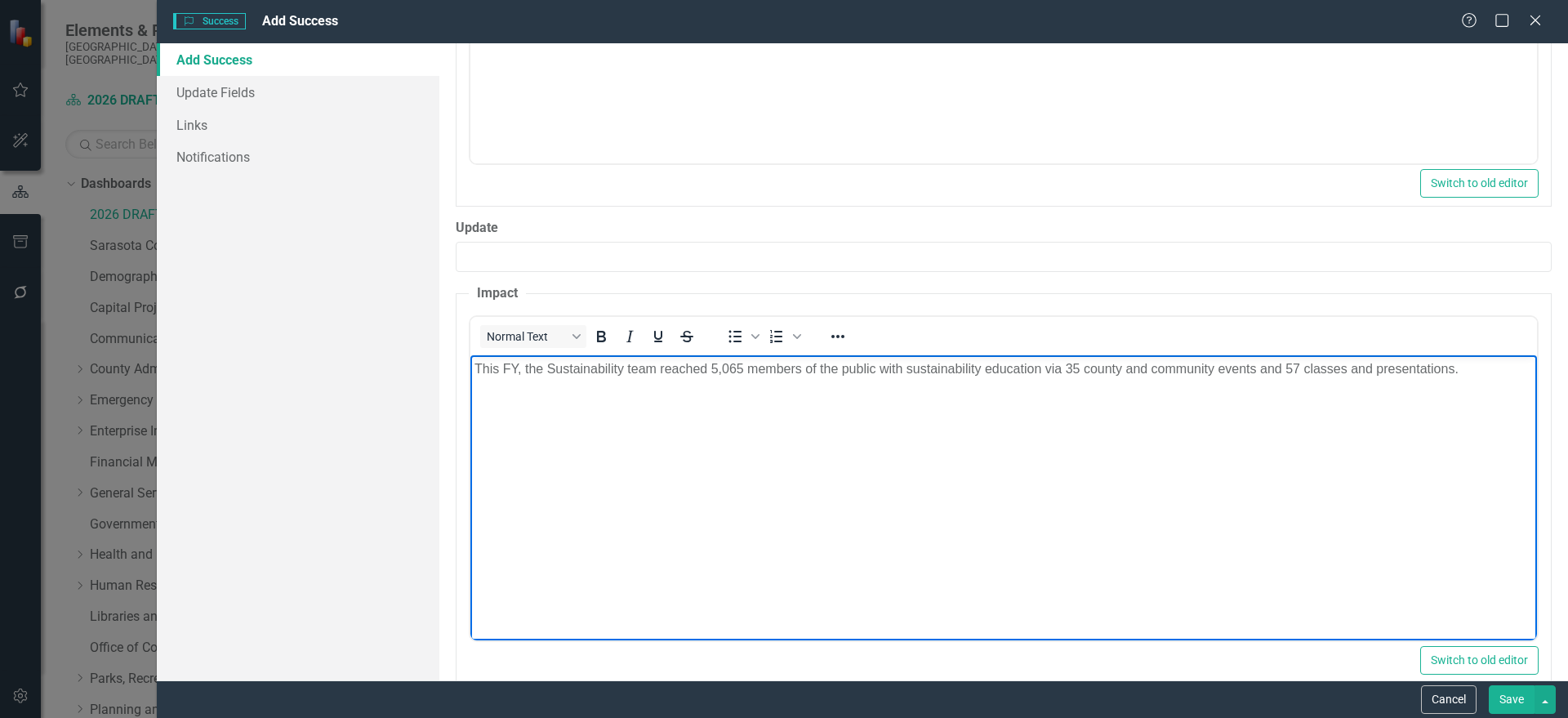
scroll to position [850, 0]
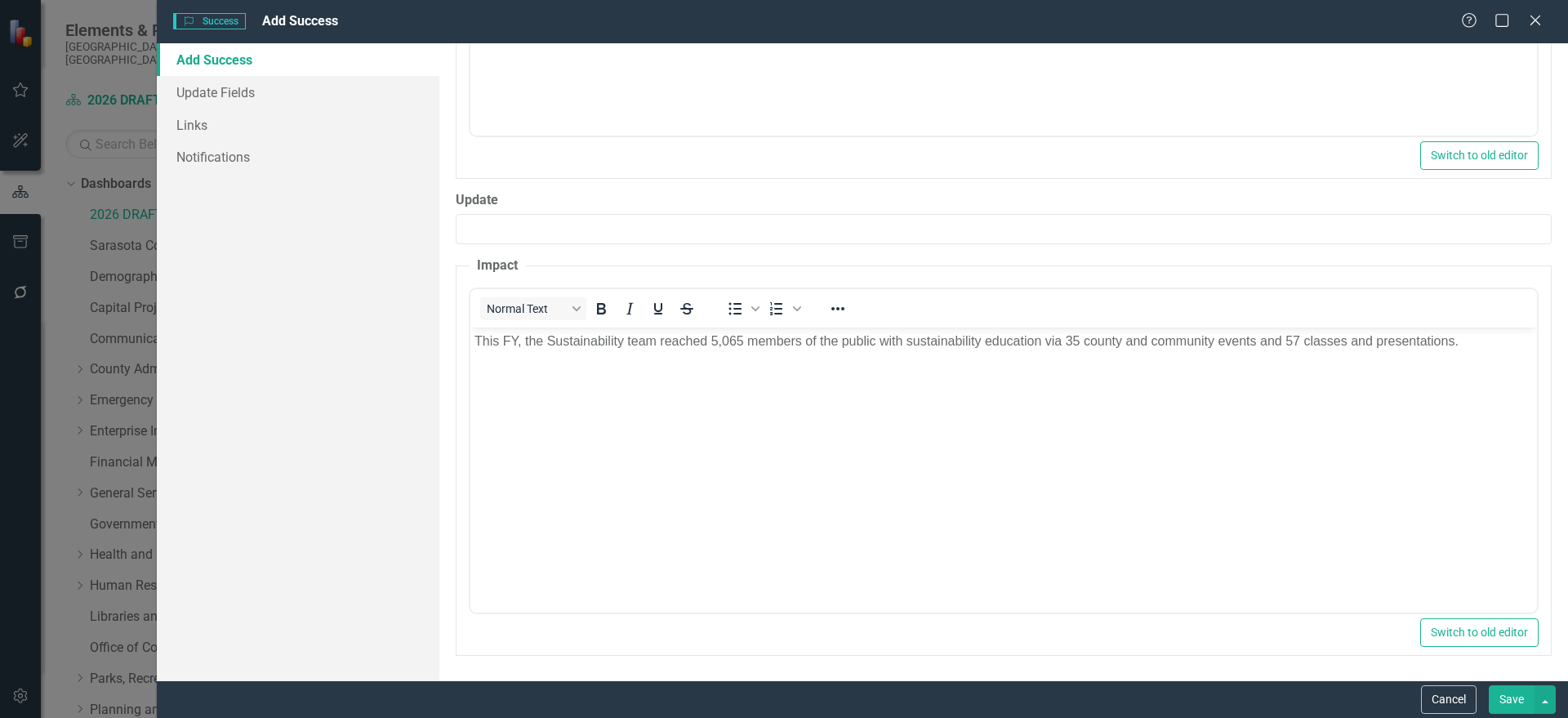
drag, startPoint x: 1525, startPoint y: 695, endPoint x: 1204, endPoint y: 708, distance: 321.3
click at [1524, 695] on button "Save" at bounding box center [1511, 699] width 45 height 29
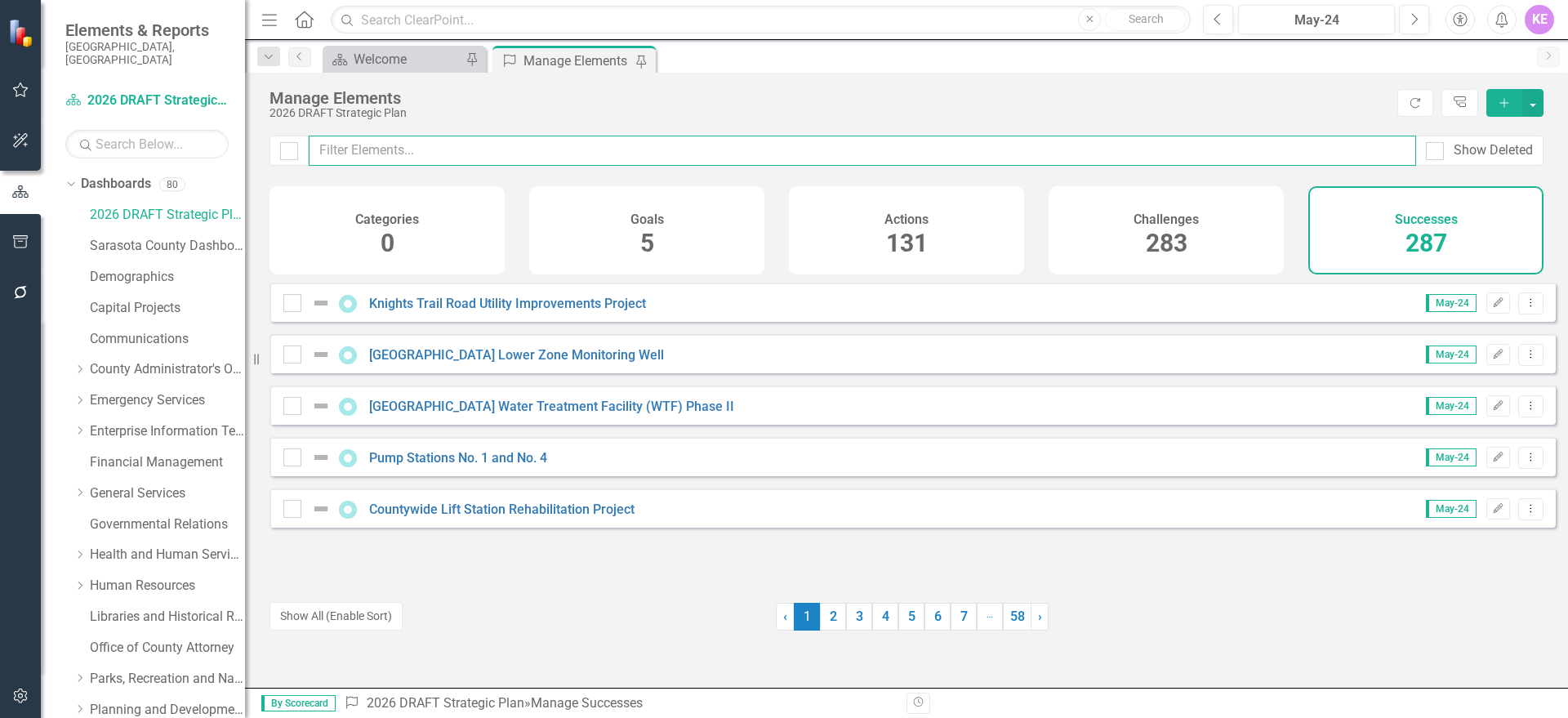
click at [529, 154] on input "text" at bounding box center [862, 150] width 1108 height 31
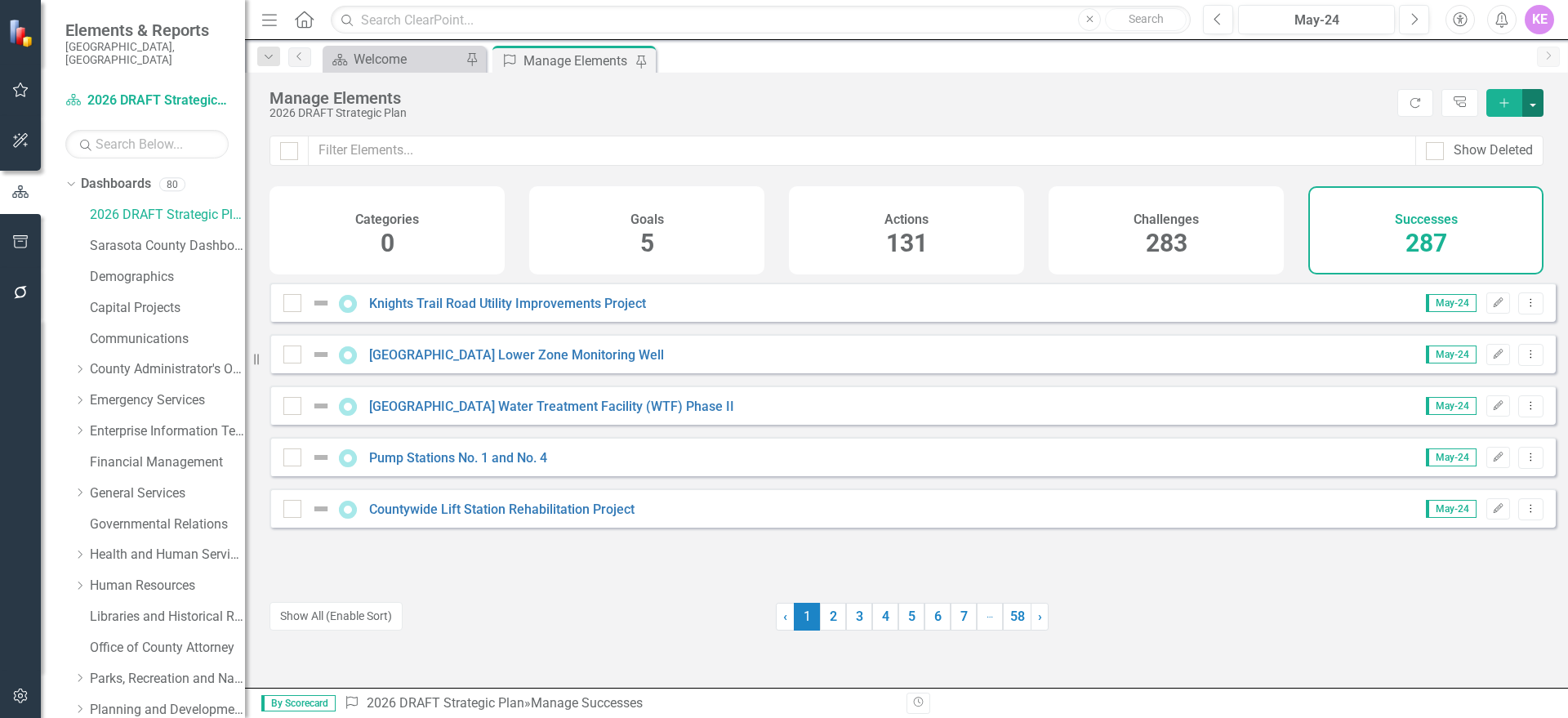
click at [1533, 96] on button "button" at bounding box center [1532, 103] width 21 height 28
click at [1520, 132] on link "Success Add Success" at bounding box center [1477, 132] width 129 height 31
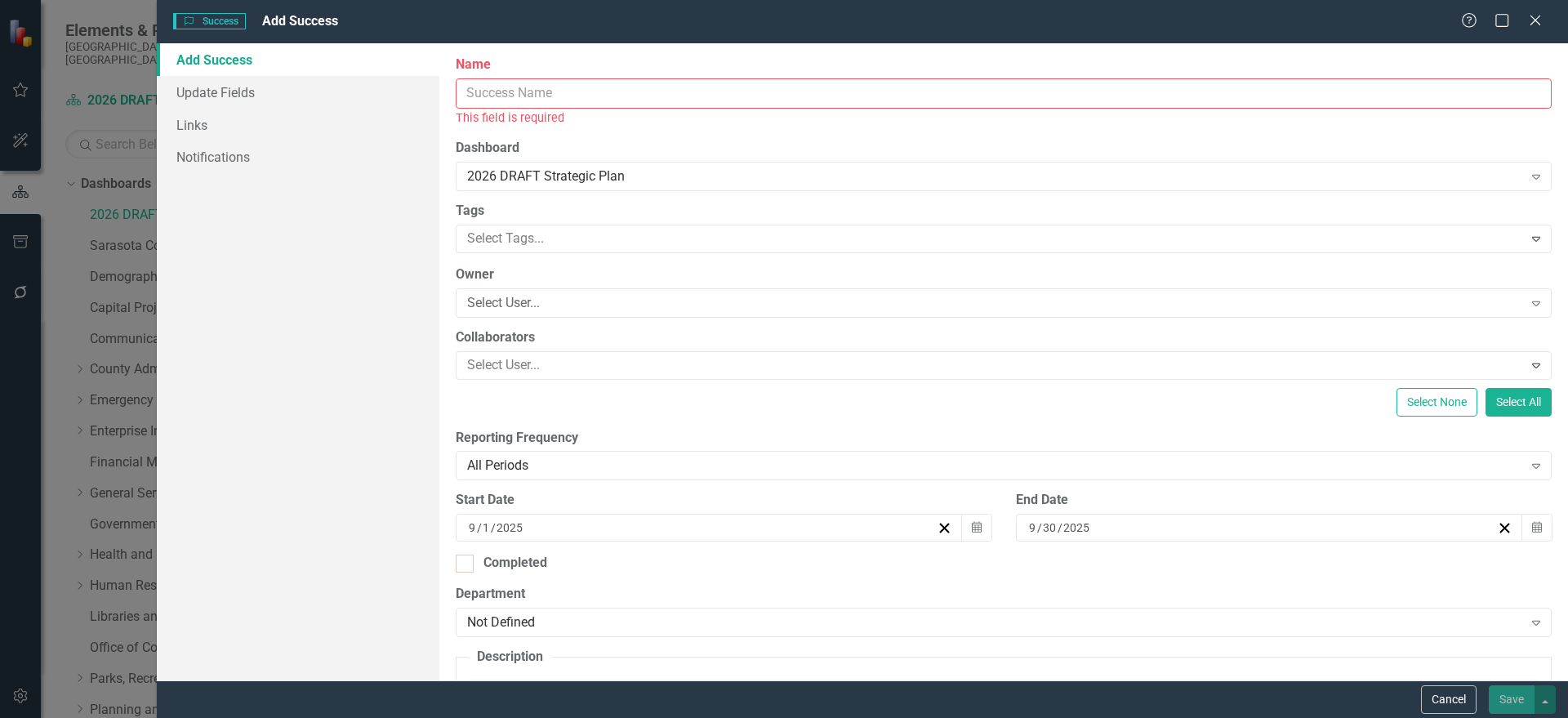
click at [590, 91] on input "Name" at bounding box center [1003, 94] width 1096 height 31
paste input "Vulnerability Assessment and Adaptation Plan"
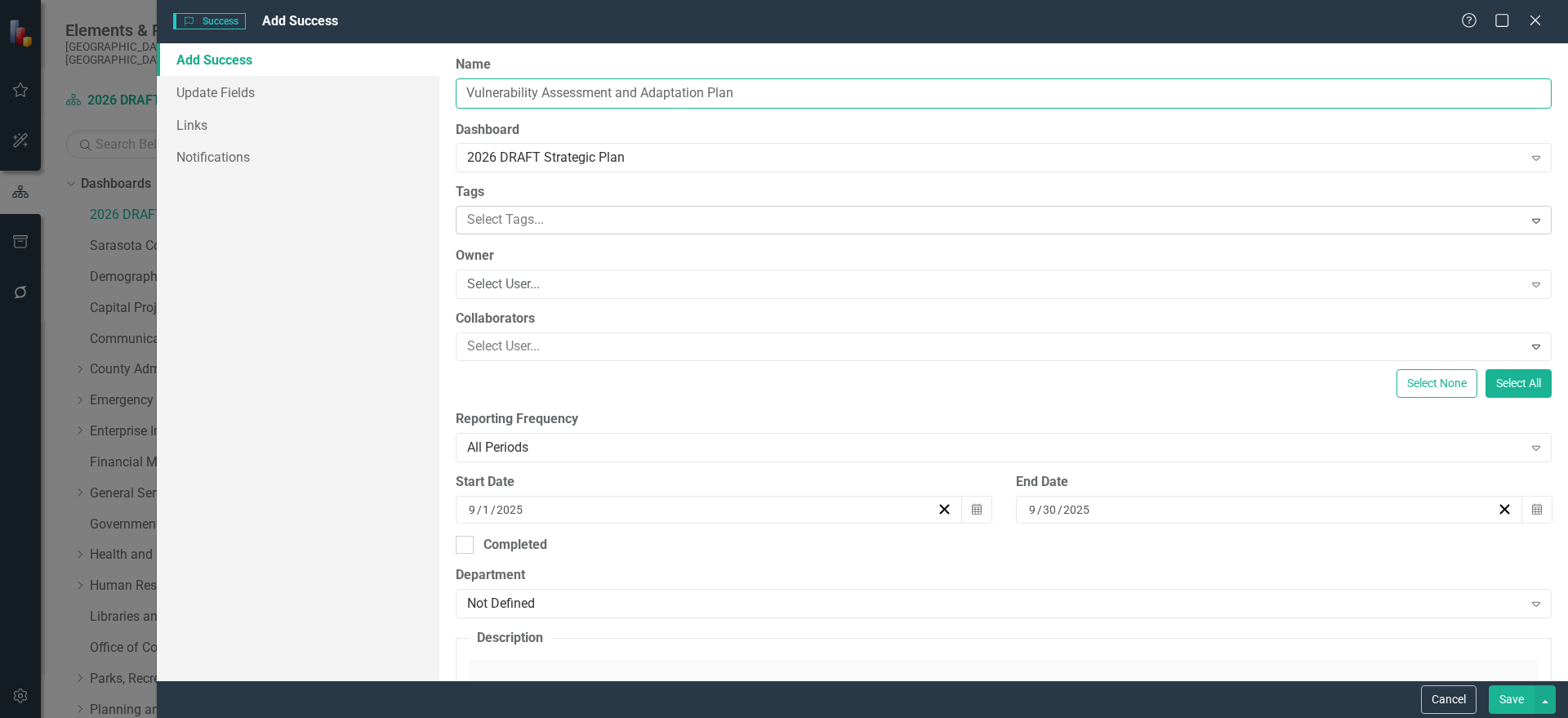
drag, startPoint x: 590, startPoint y: 91, endPoint x: 663, endPoint y: 209, distance: 138.8
click at [620, 105] on input "Vulnerability Assessment and Adaptation Plan" at bounding box center [1003, 94] width 1096 height 31
type input "Vulnerability Assessment and Adaptation Plan"
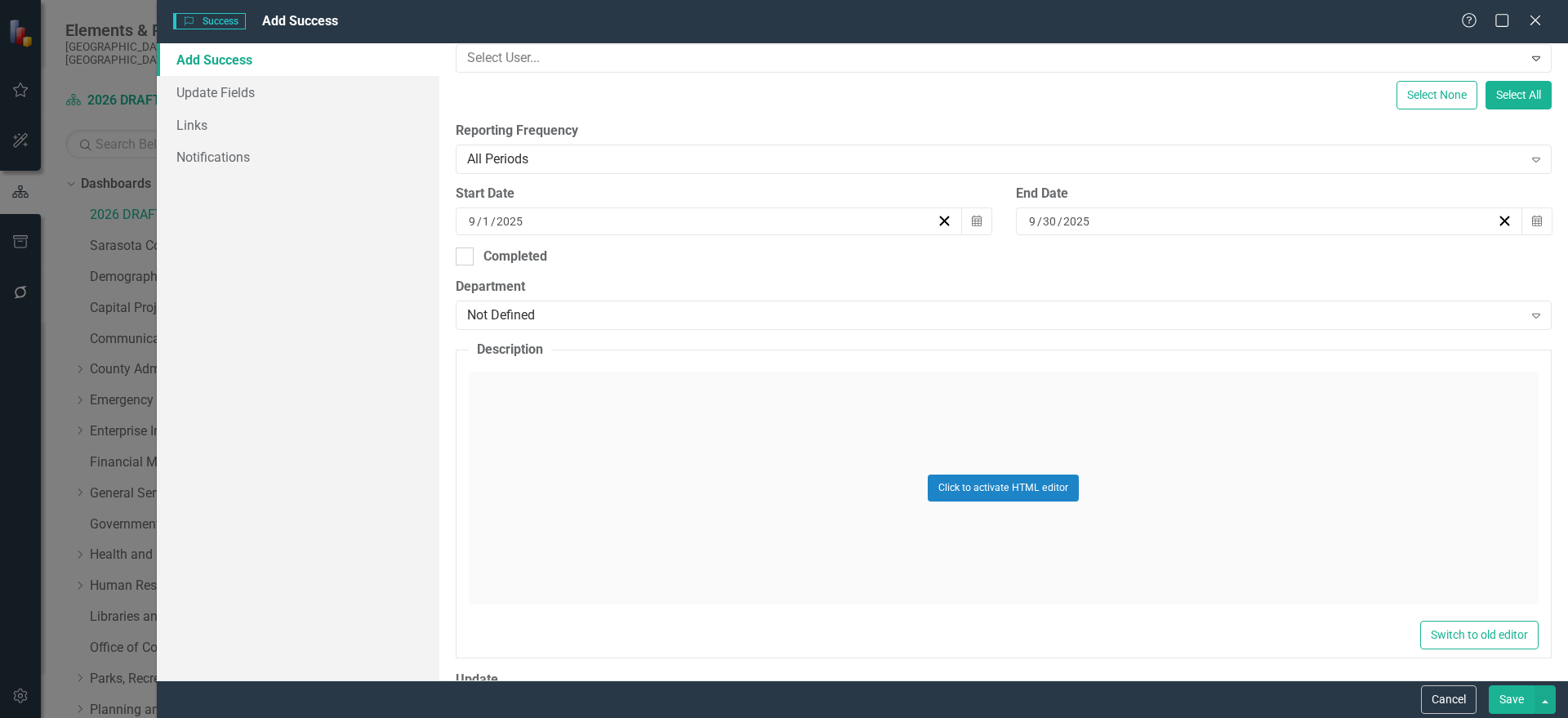
scroll to position [307, 0]
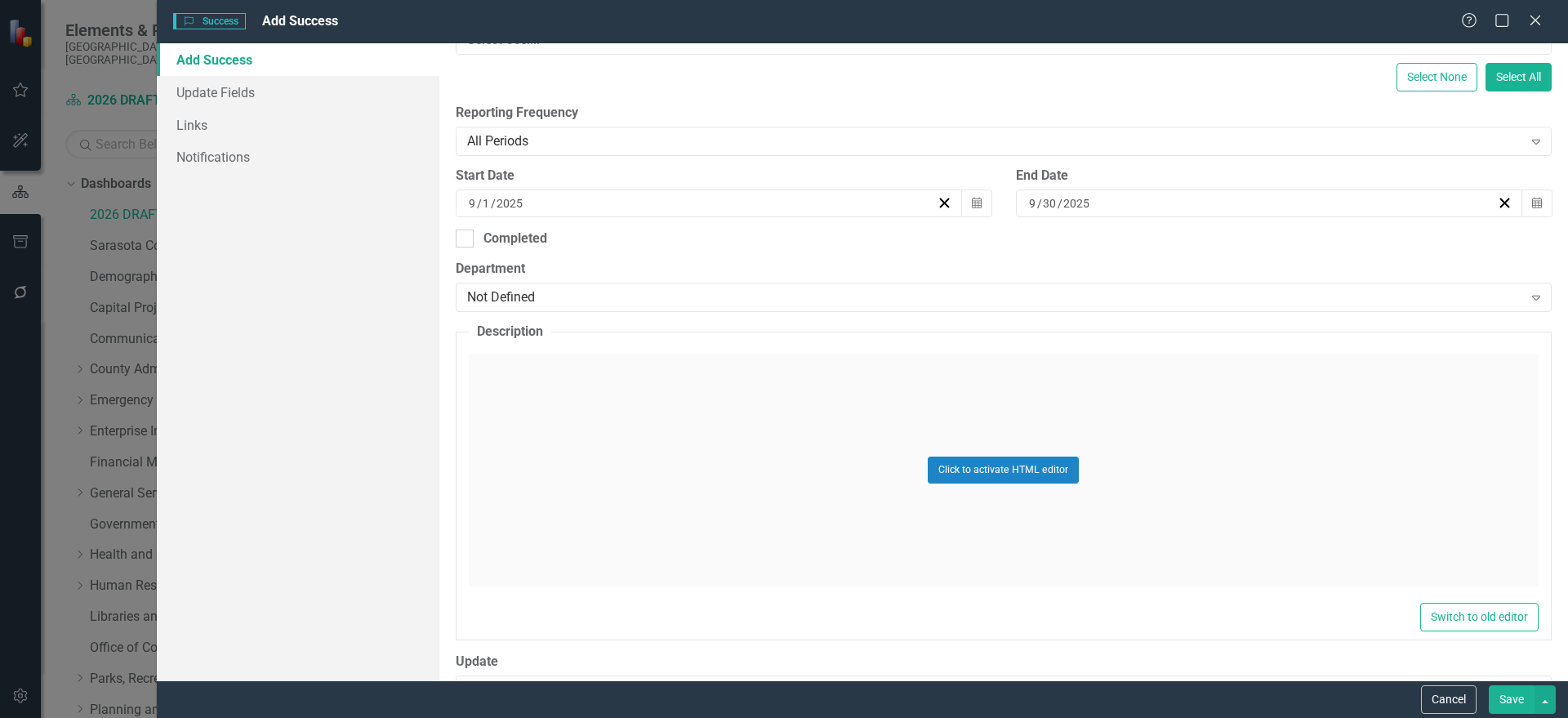
click at [595, 449] on div "Click to activate HTML editor" at bounding box center [1003, 470] width 1070 height 233
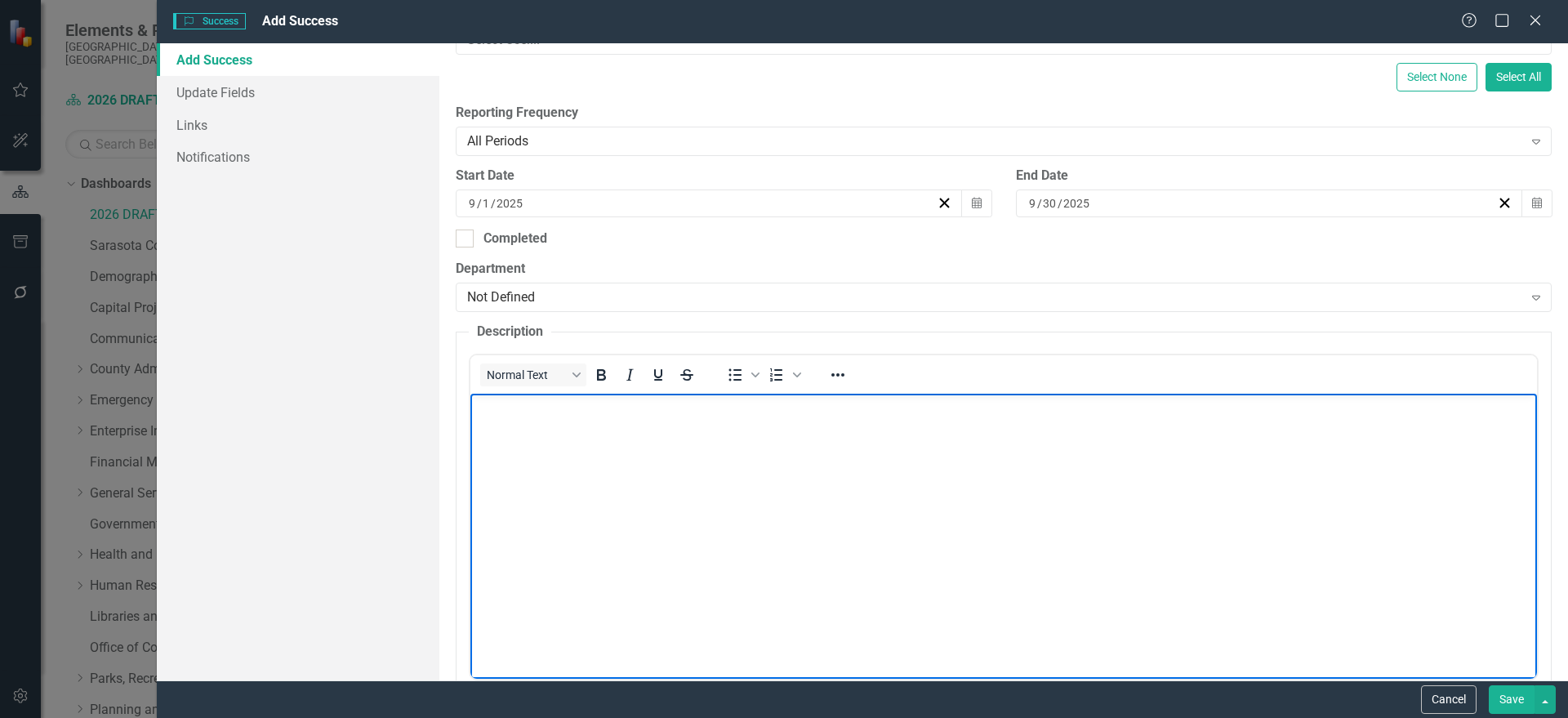
click at [541, 447] on body "Rich Text Area. Press ALT-0 for help." at bounding box center [1002, 516] width 1066 height 246
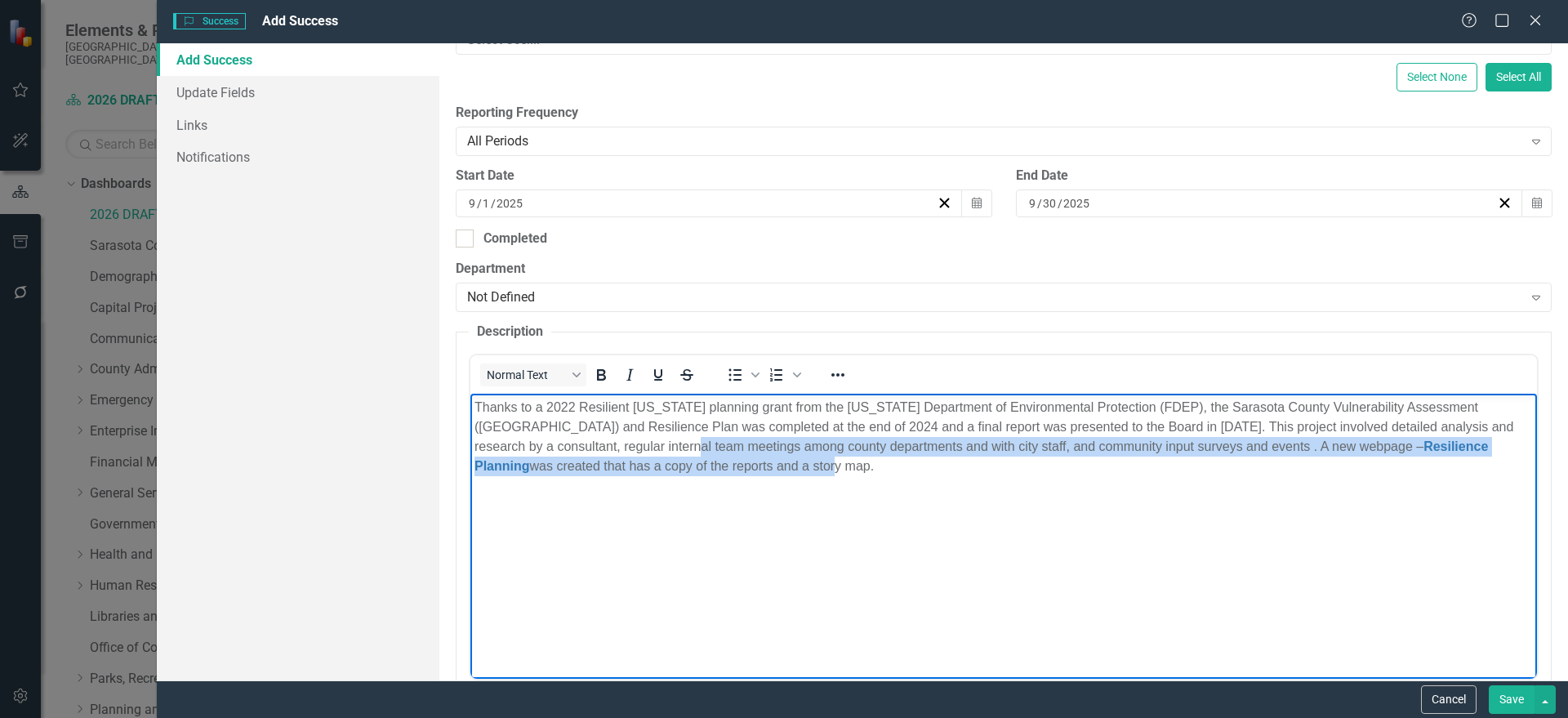
drag, startPoint x: 699, startPoint y: 523, endPoint x: 646, endPoint y: 715, distance: 199.2
click at [646, 638] on html "Thanks to a 2022 Resilient Florida planning grant from the Florida Department o…" at bounding box center [1002, 516] width 1066 height 246
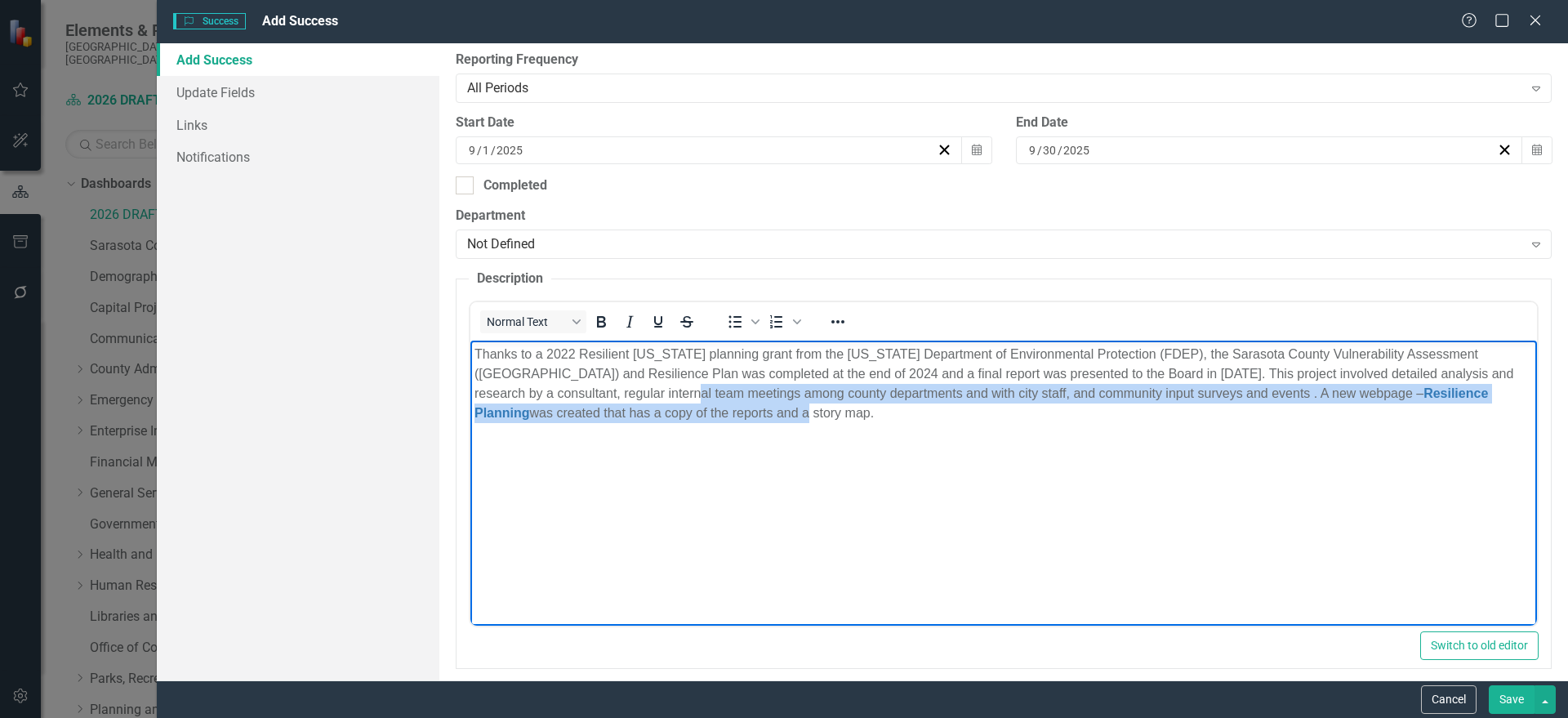
scroll to position [768, 0]
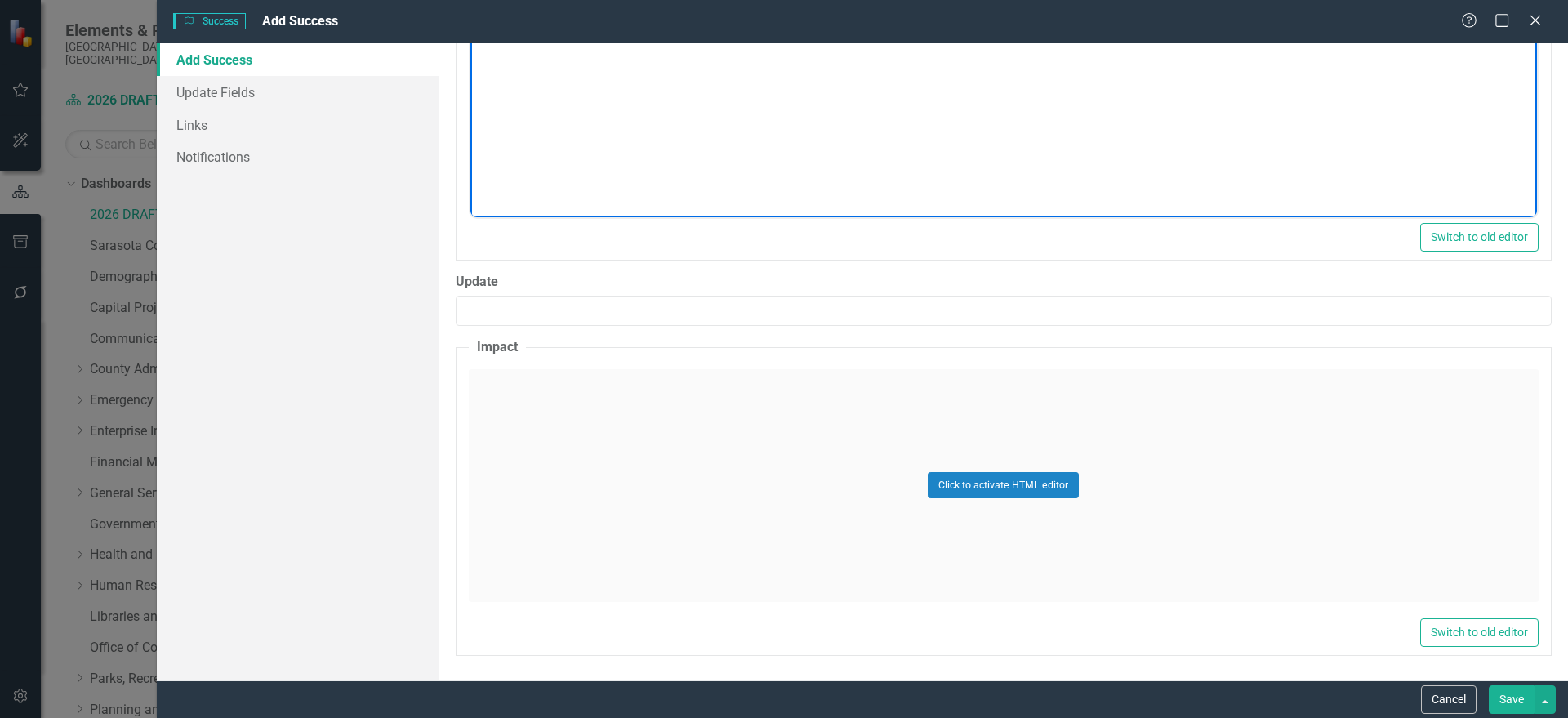
click at [631, 514] on div "Click to activate HTML editor" at bounding box center [1003, 485] width 1070 height 233
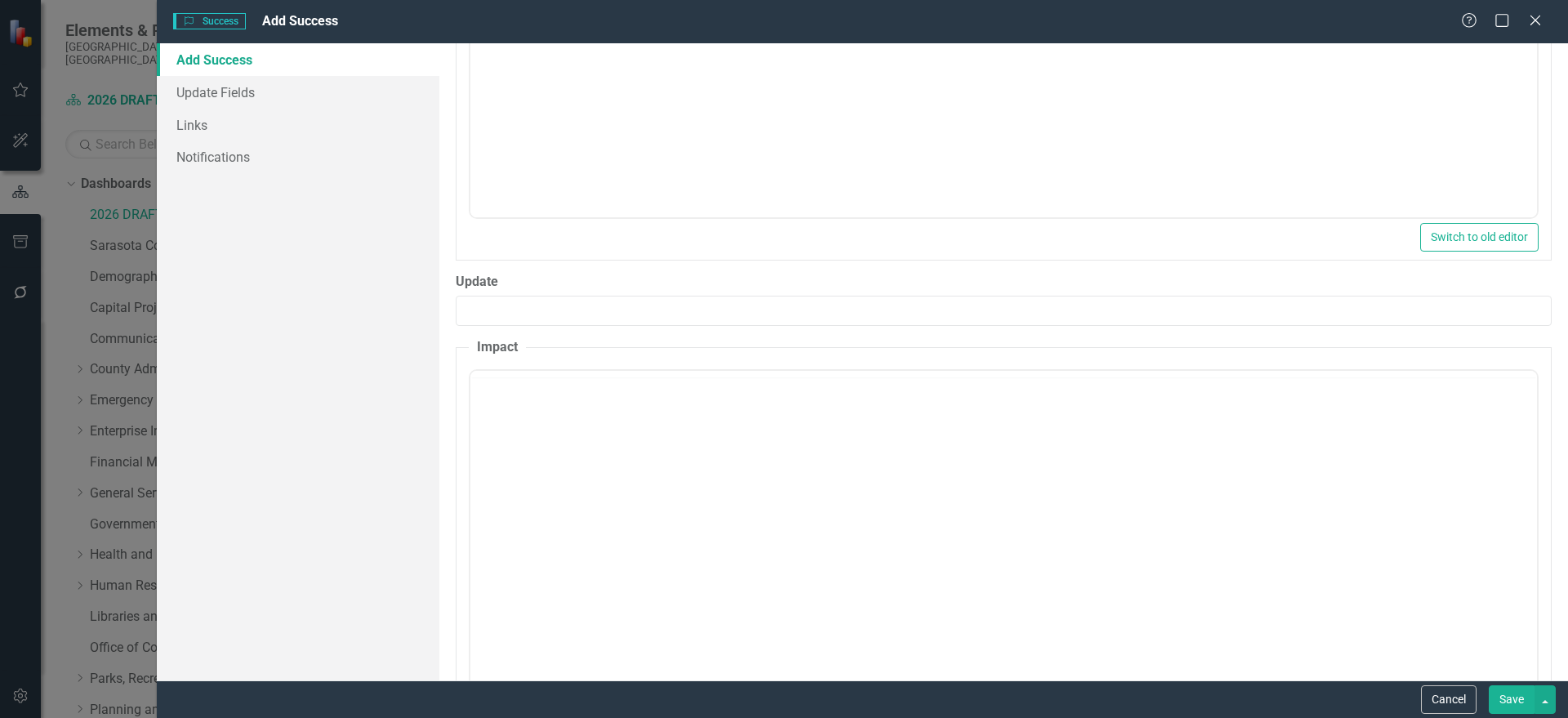
scroll to position [0, 0]
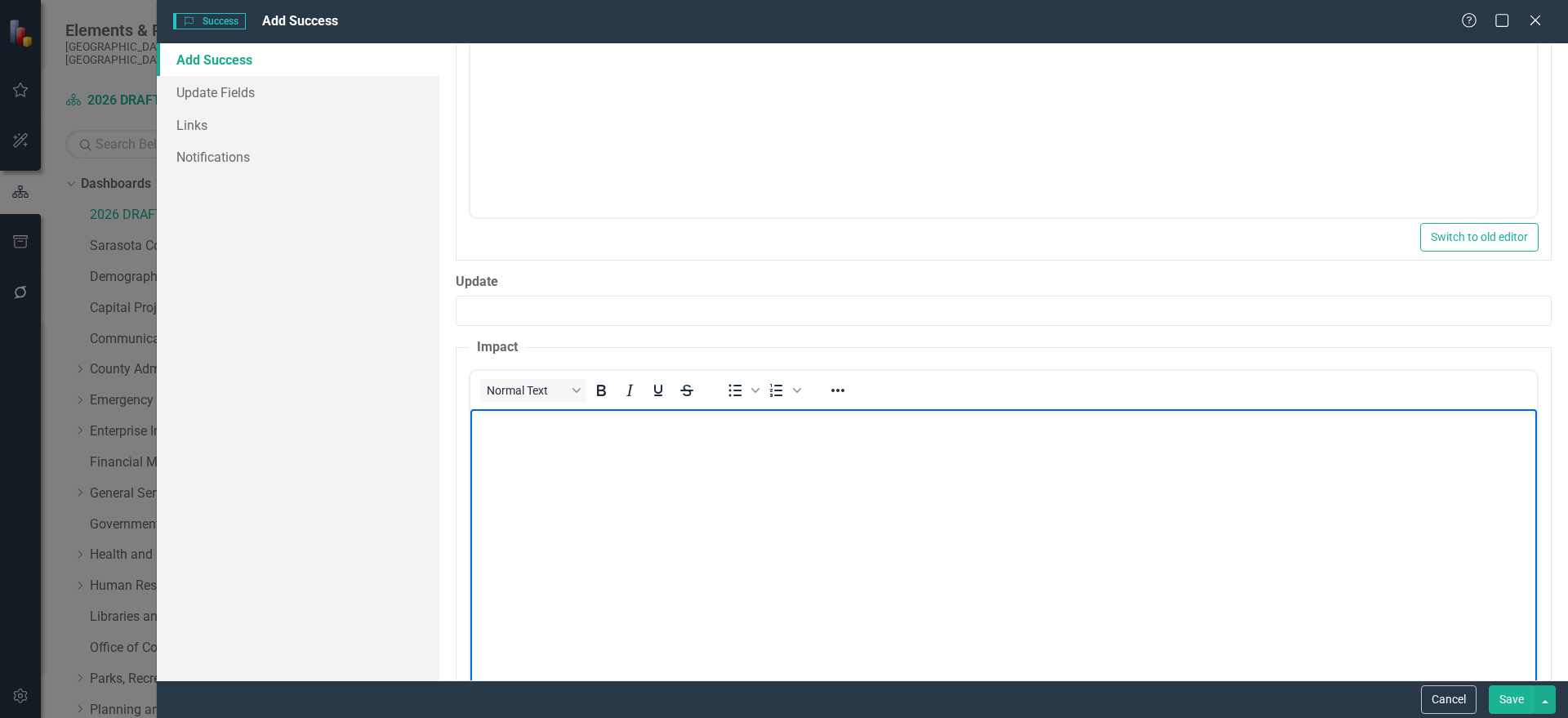
click at [568, 460] on body "Rich Text Area. Press ALT-0 for help." at bounding box center [1002, 531] width 1066 height 246
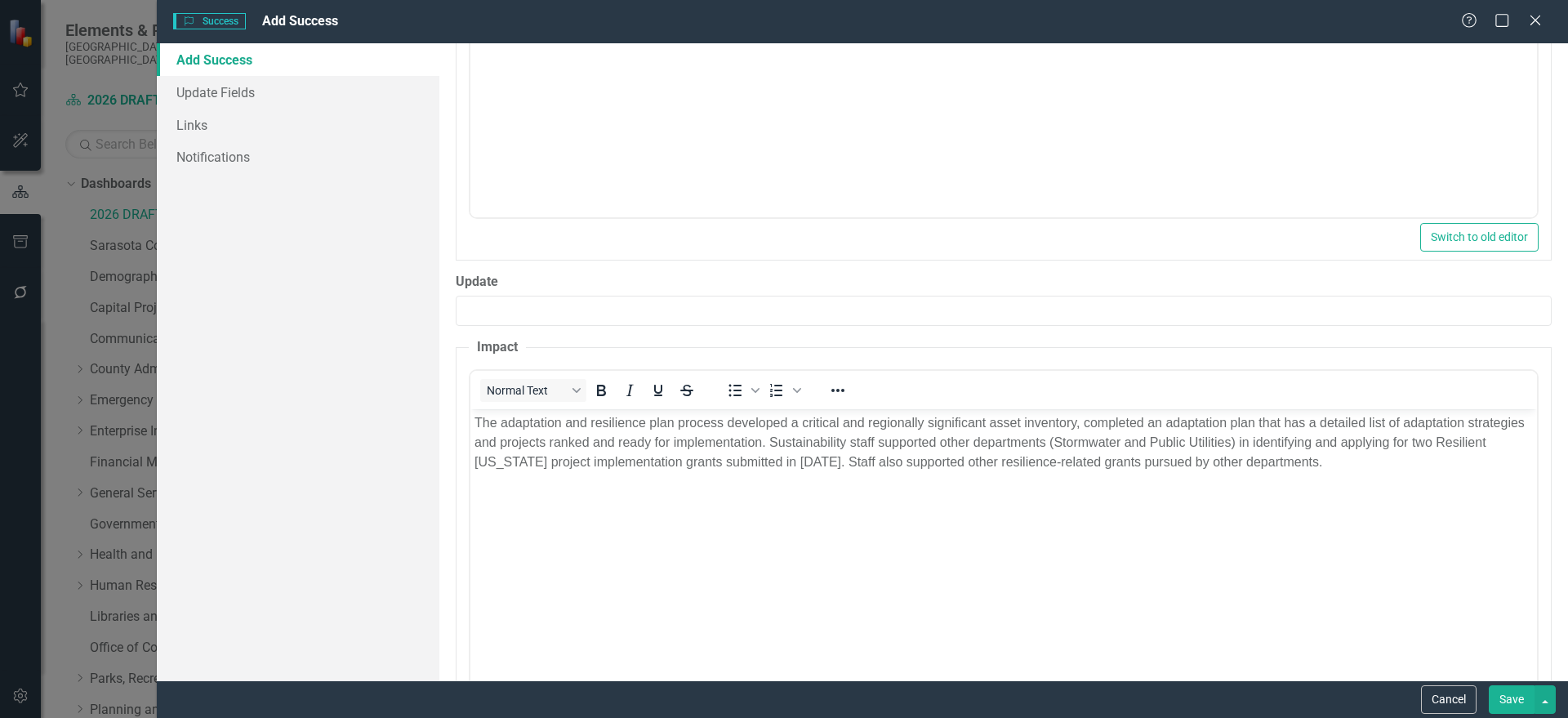
click at [1506, 700] on button "Save" at bounding box center [1511, 699] width 45 height 29
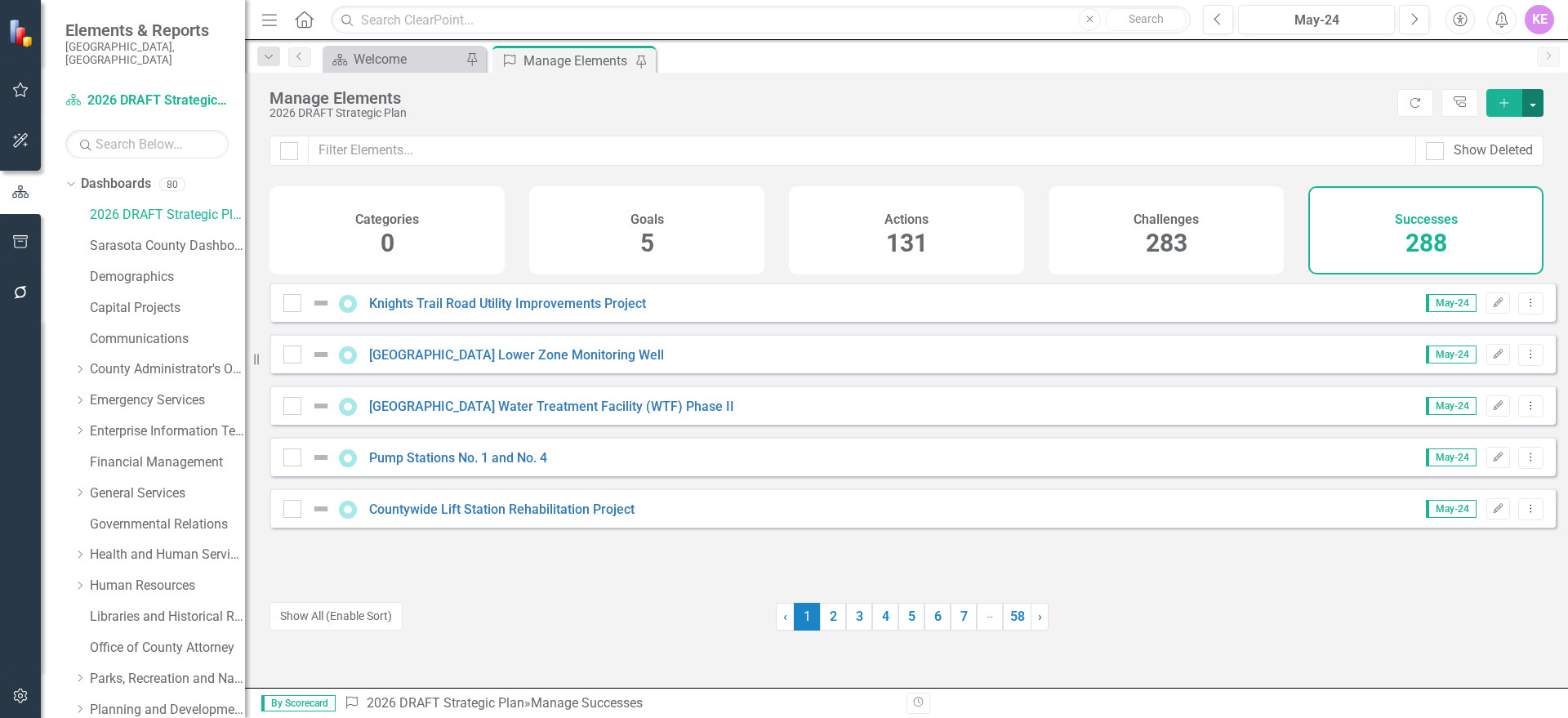
click at [1529, 106] on button "button" at bounding box center [1532, 103] width 21 height 28
click at [1508, 132] on link "Success Add Success" at bounding box center [1477, 132] width 129 height 31
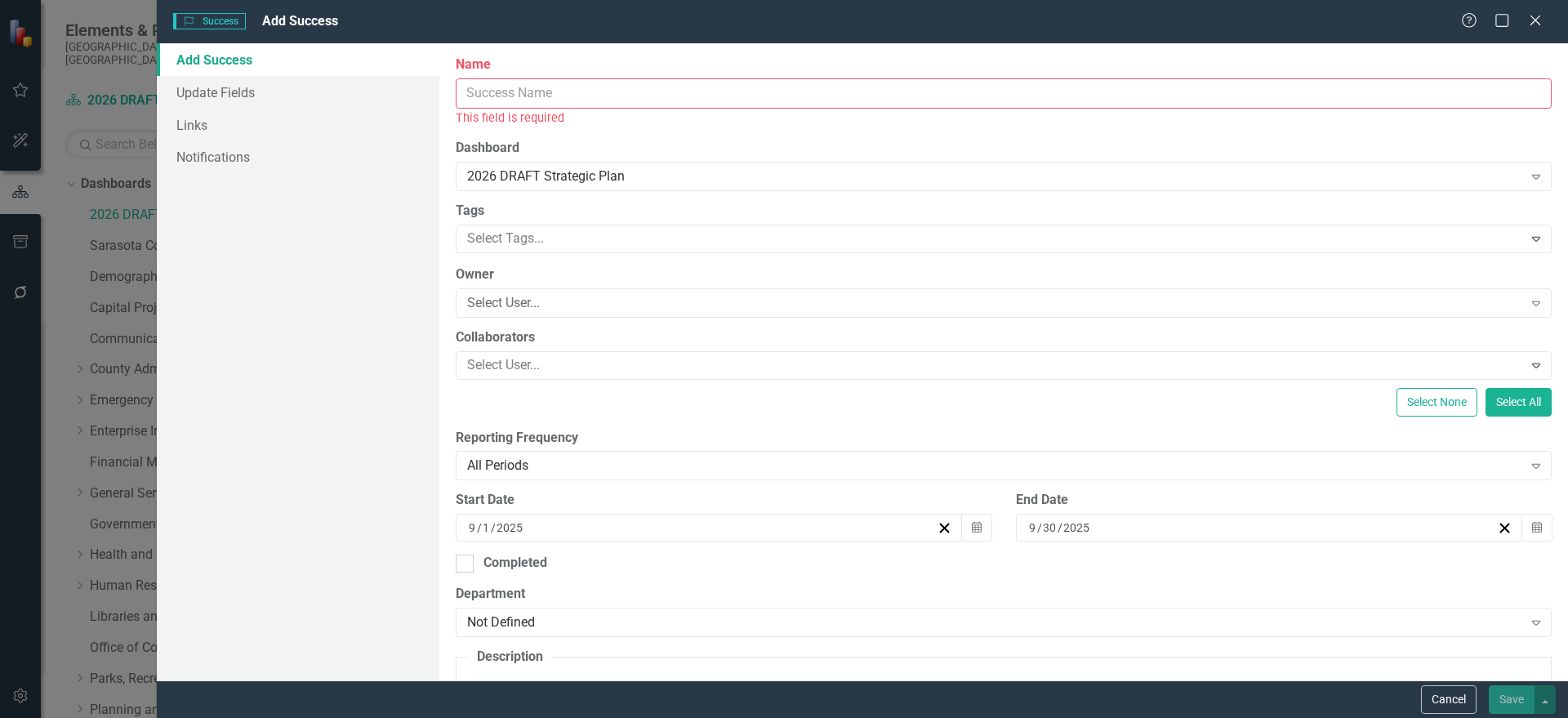
click at [536, 91] on input "Name" at bounding box center [1003, 94] width 1096 height 31
paste input "Climate Pollution Reduction Grant"
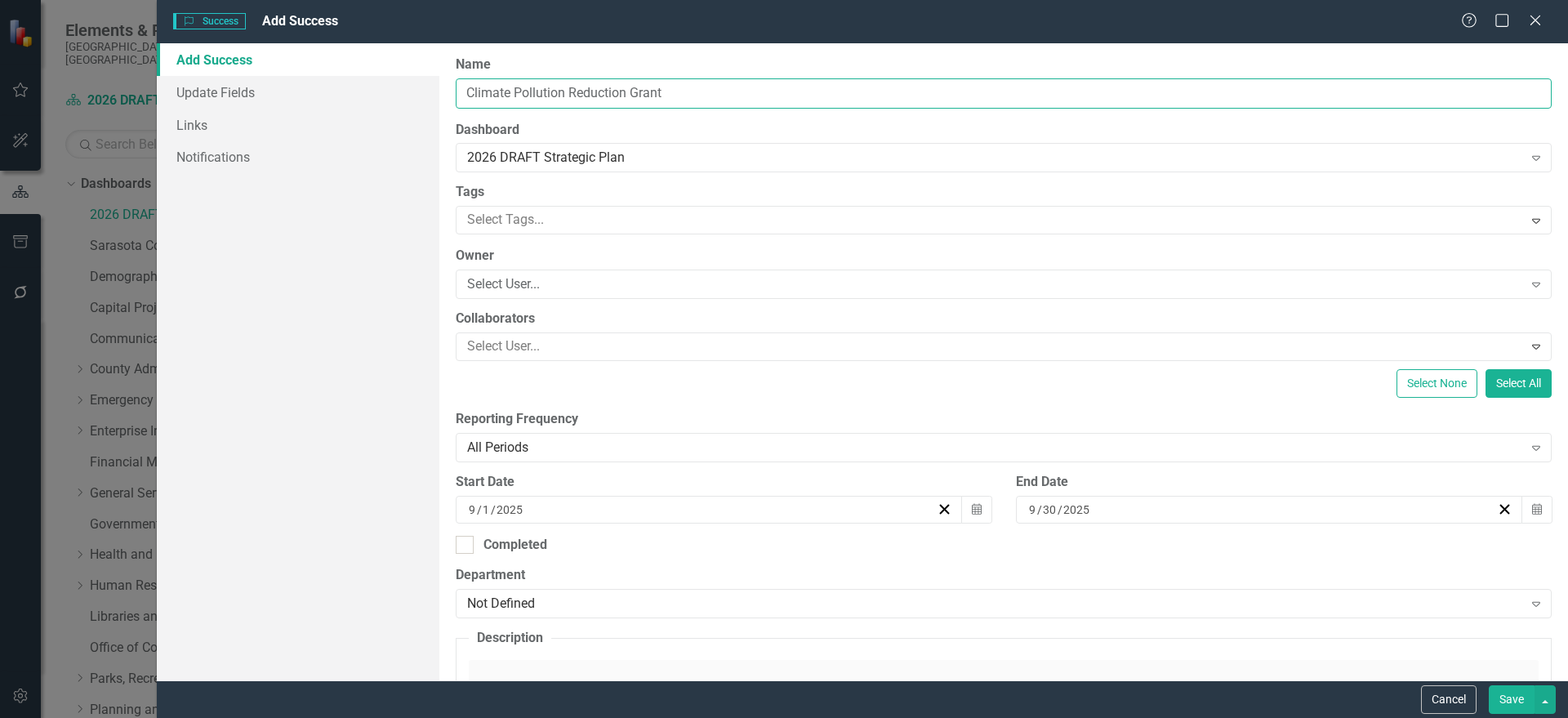
type input "Climate Pollution Reduction Grant"
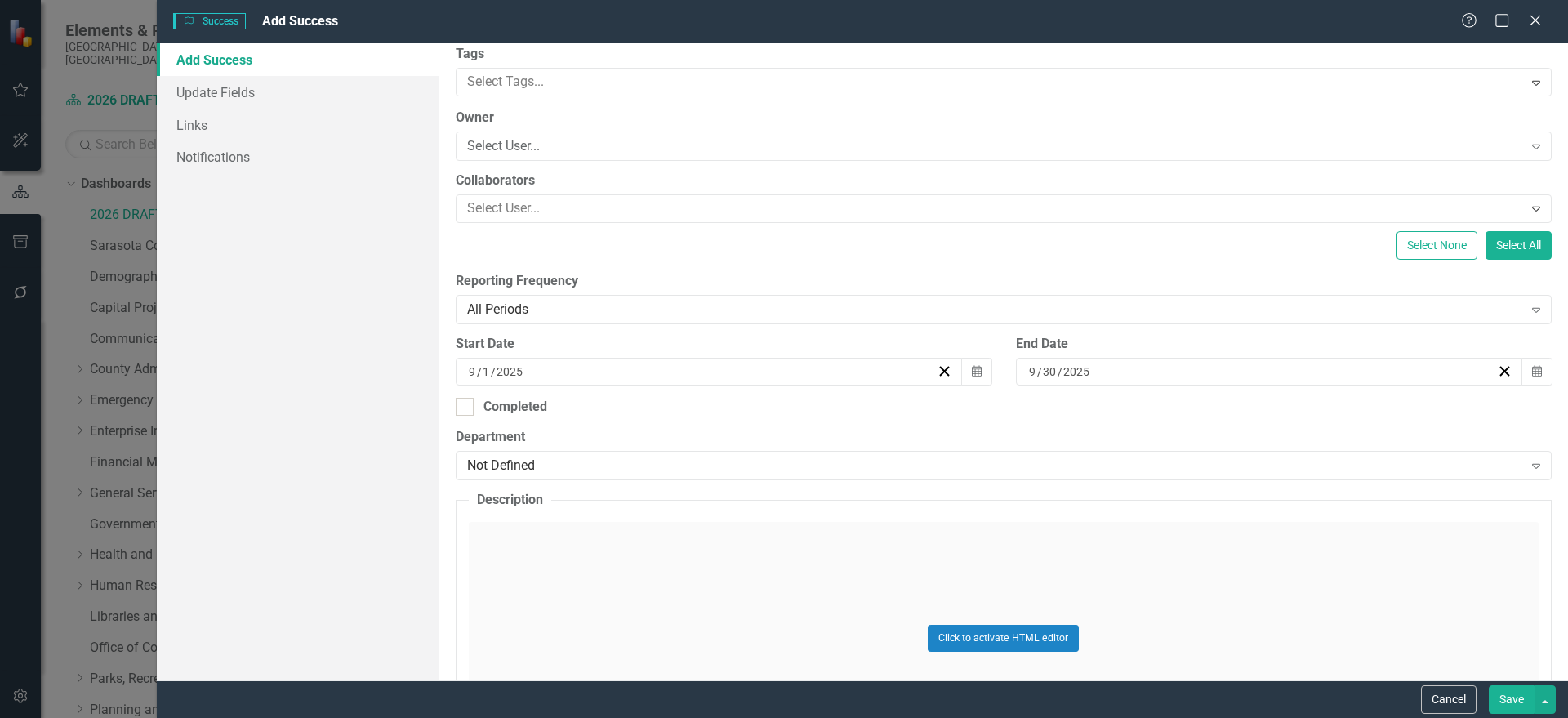
scroll to position [409, 0]
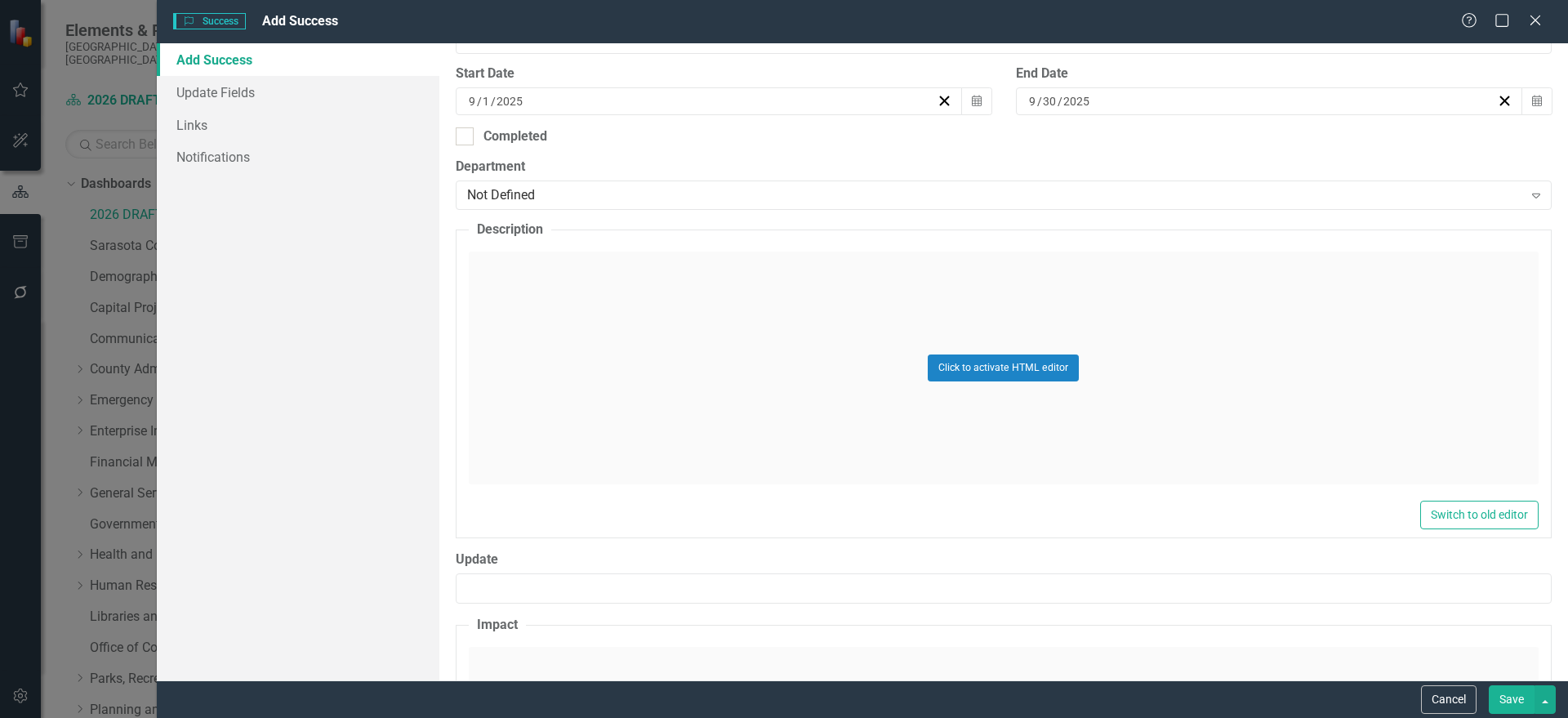
click at [632, 472] on div "Click to activate HTML editor" at bounding box center [1003, 368] width 1070 height 233
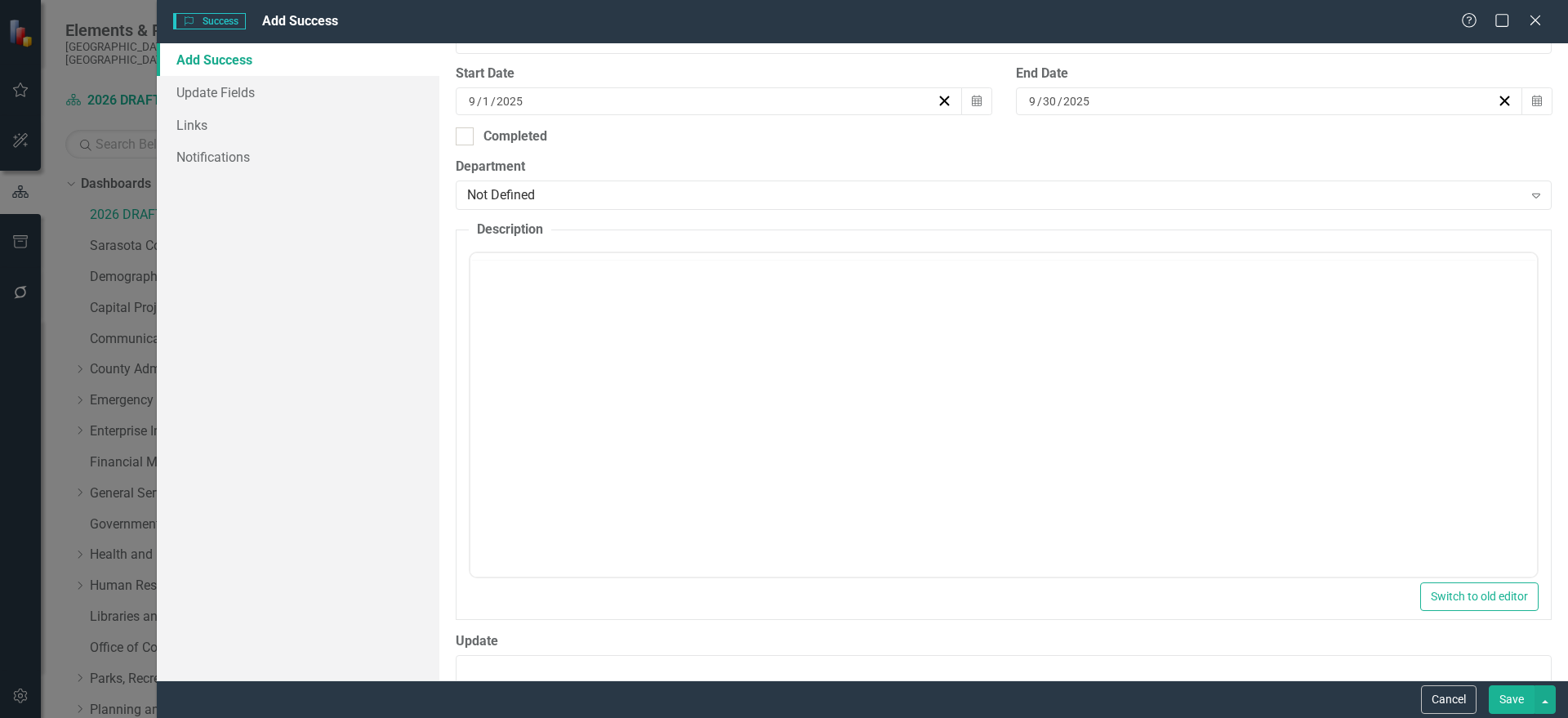
scroll to position [0, 0]
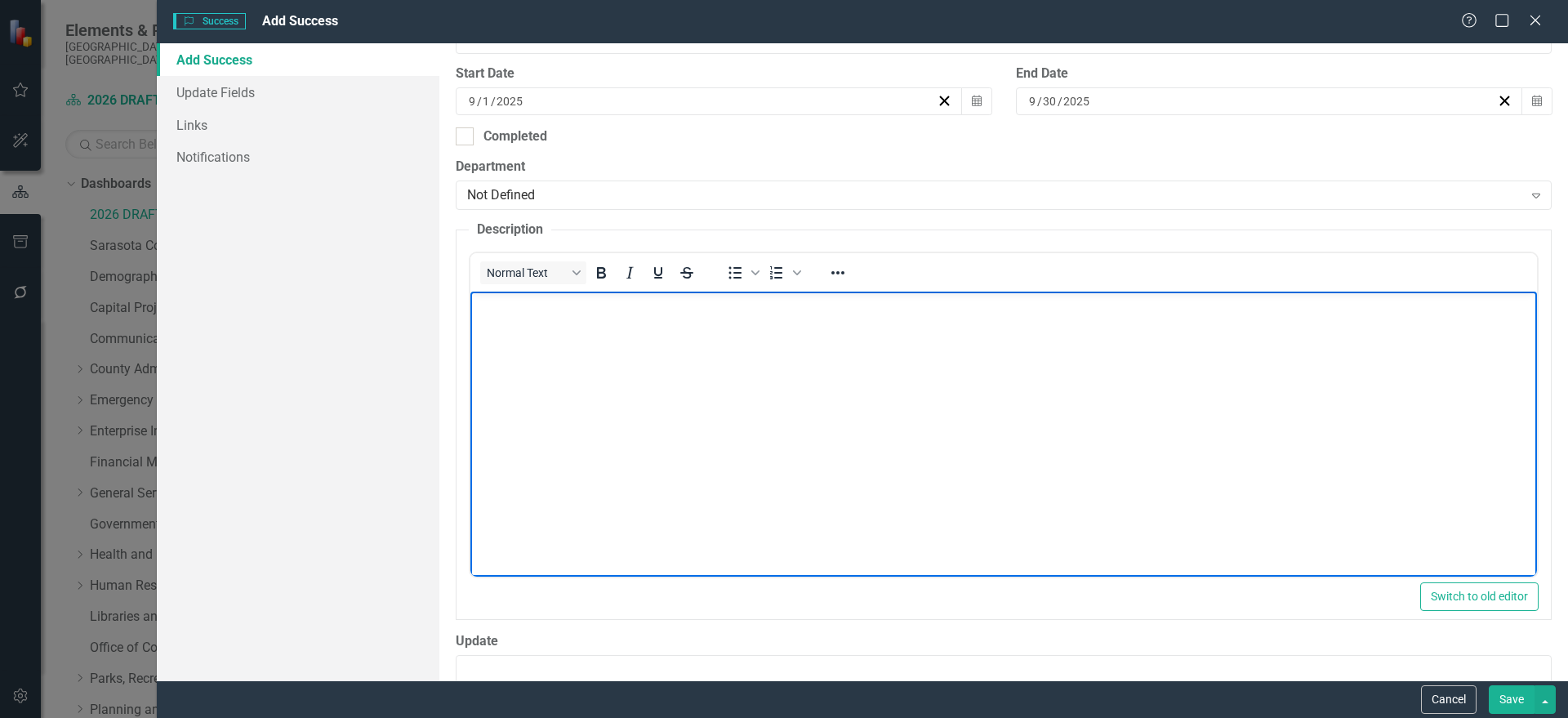
click at [628, 410] on body "Rich Text Area. Press ALT-0 for help." at bounding box center [1002, 414] width 1066 height 246
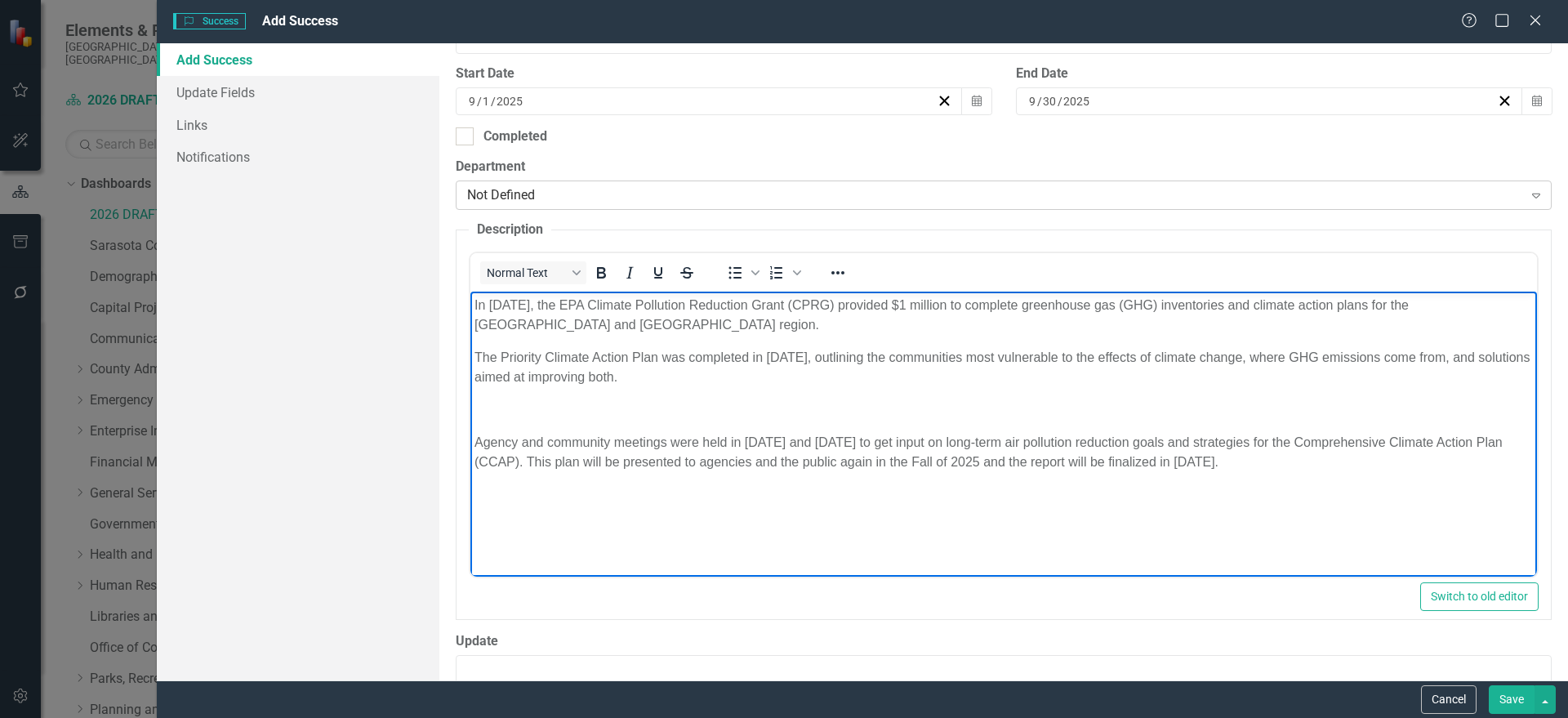
click at [616, 209] on div "Not Defined Expand" at bounding box center [1003, 195] width 1096 height 30
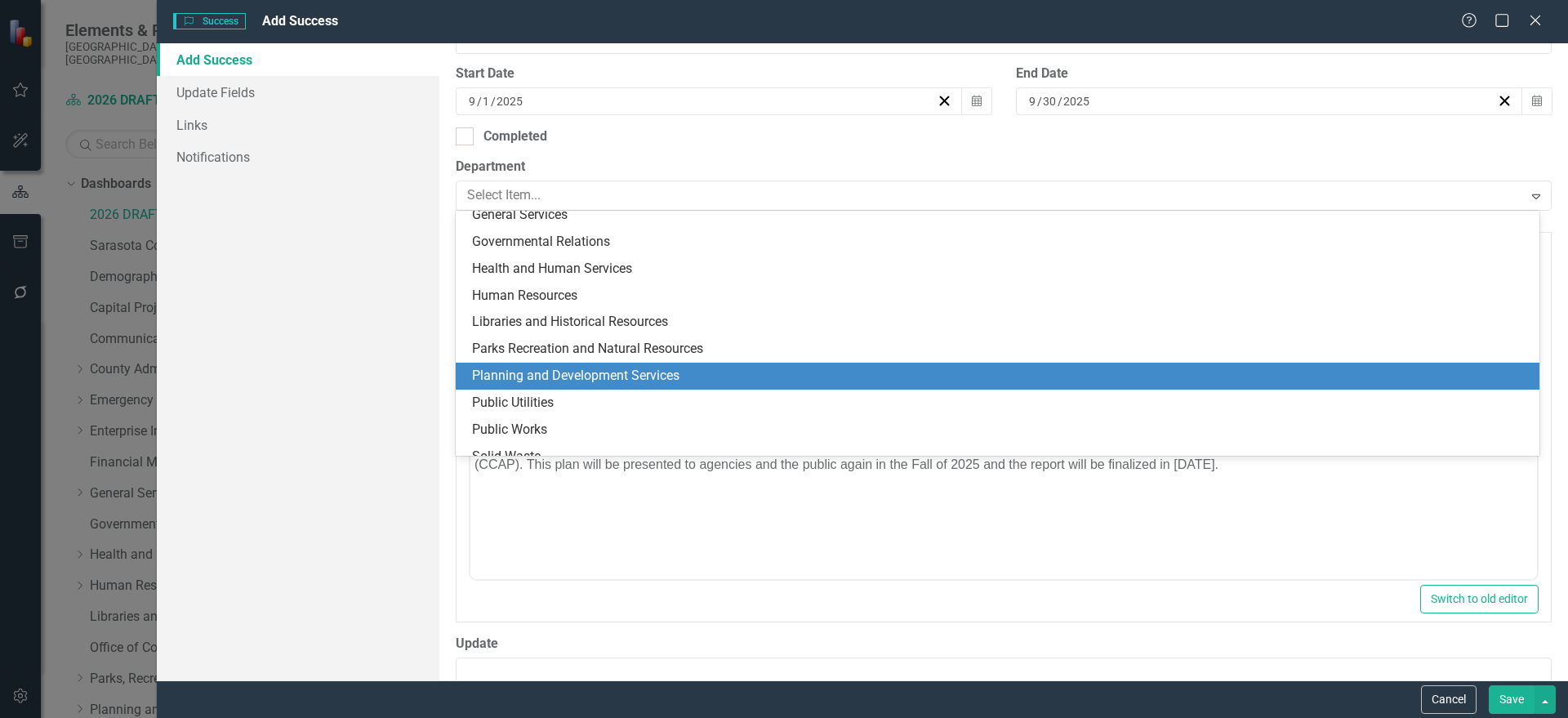
scroll to position [319, 0]
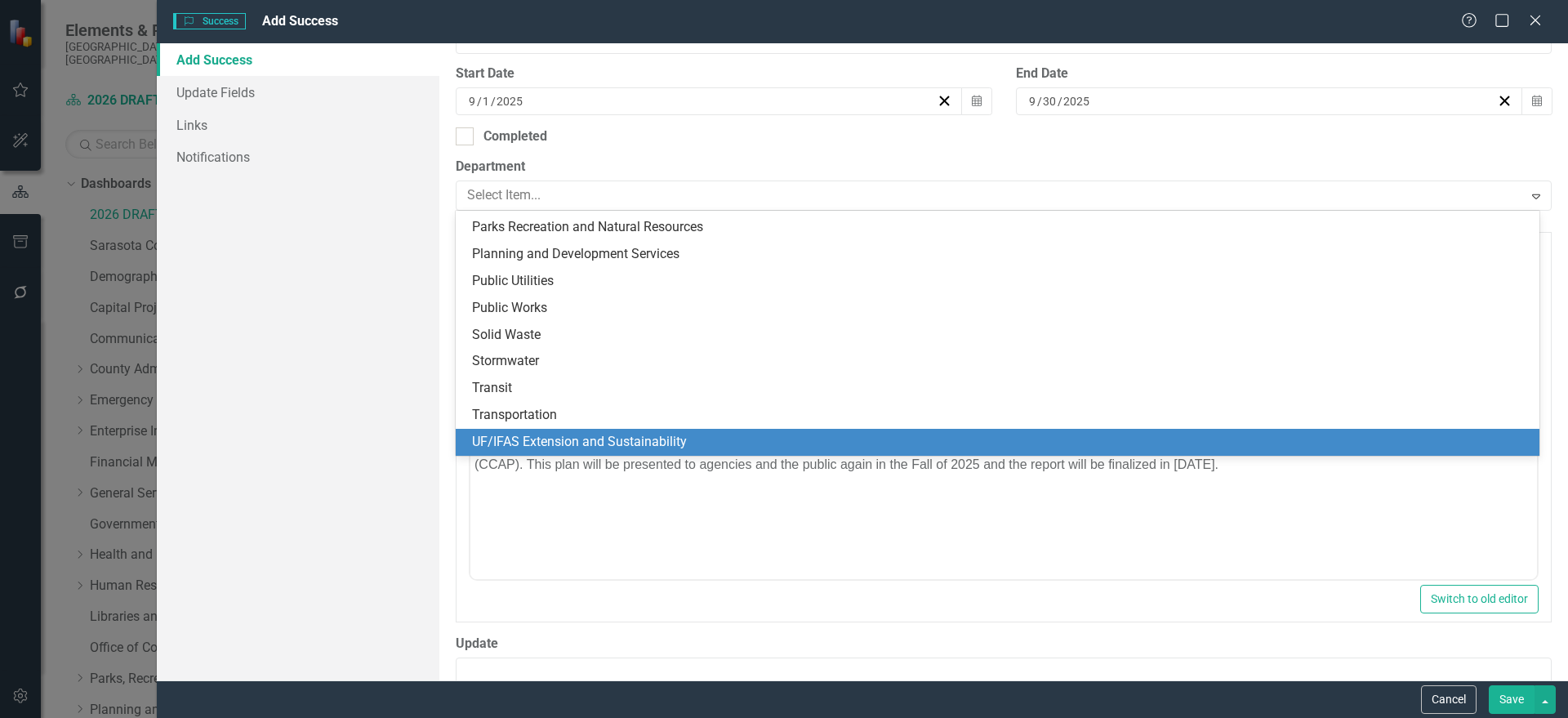
click at [607, 446] on div "UF/IFAS Extension and Sustainability" at bounding box center [1001, 442] width 1058 height 19
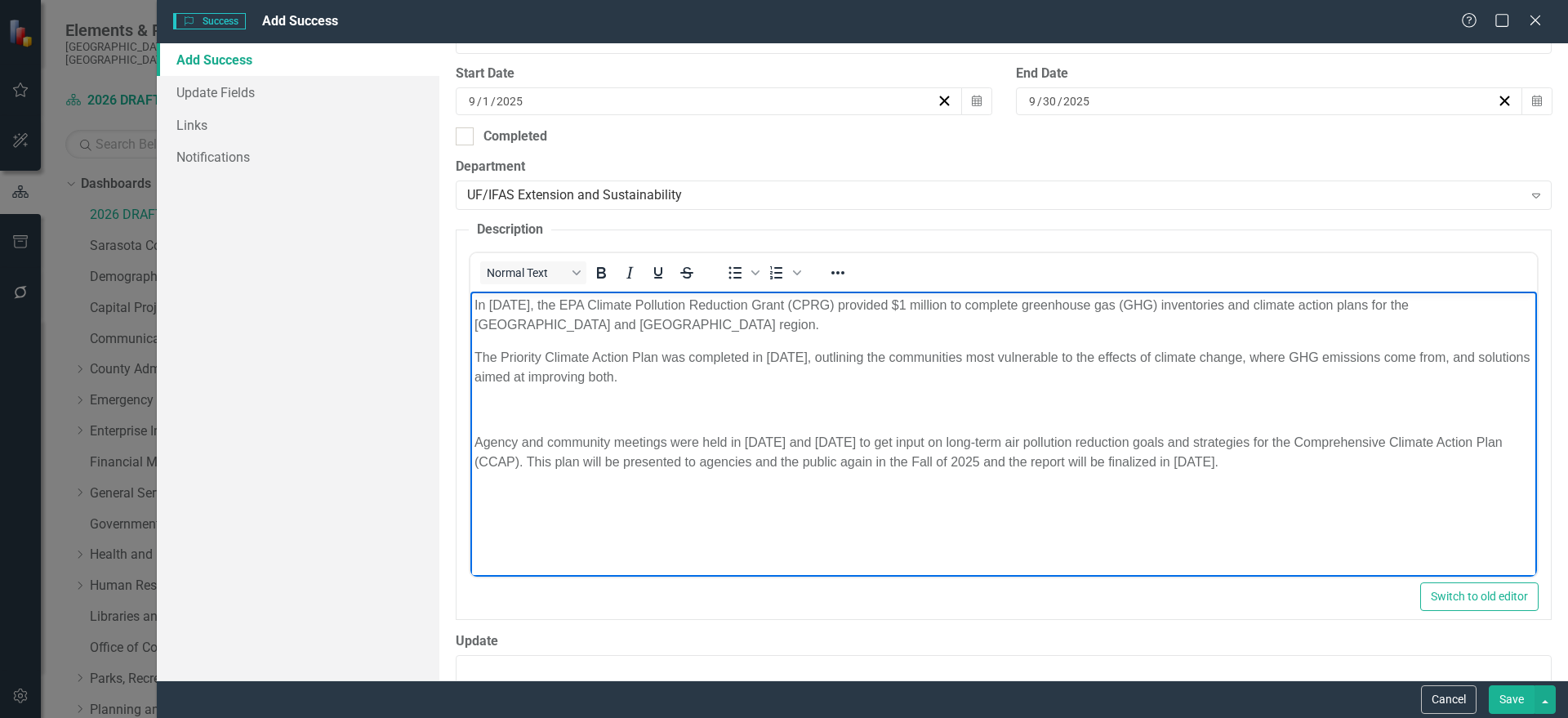
click at [586, 401] on p "Rich Text Area. Press ALT-0 for help." at bounding box center [1002, 409] width 1059 height 19
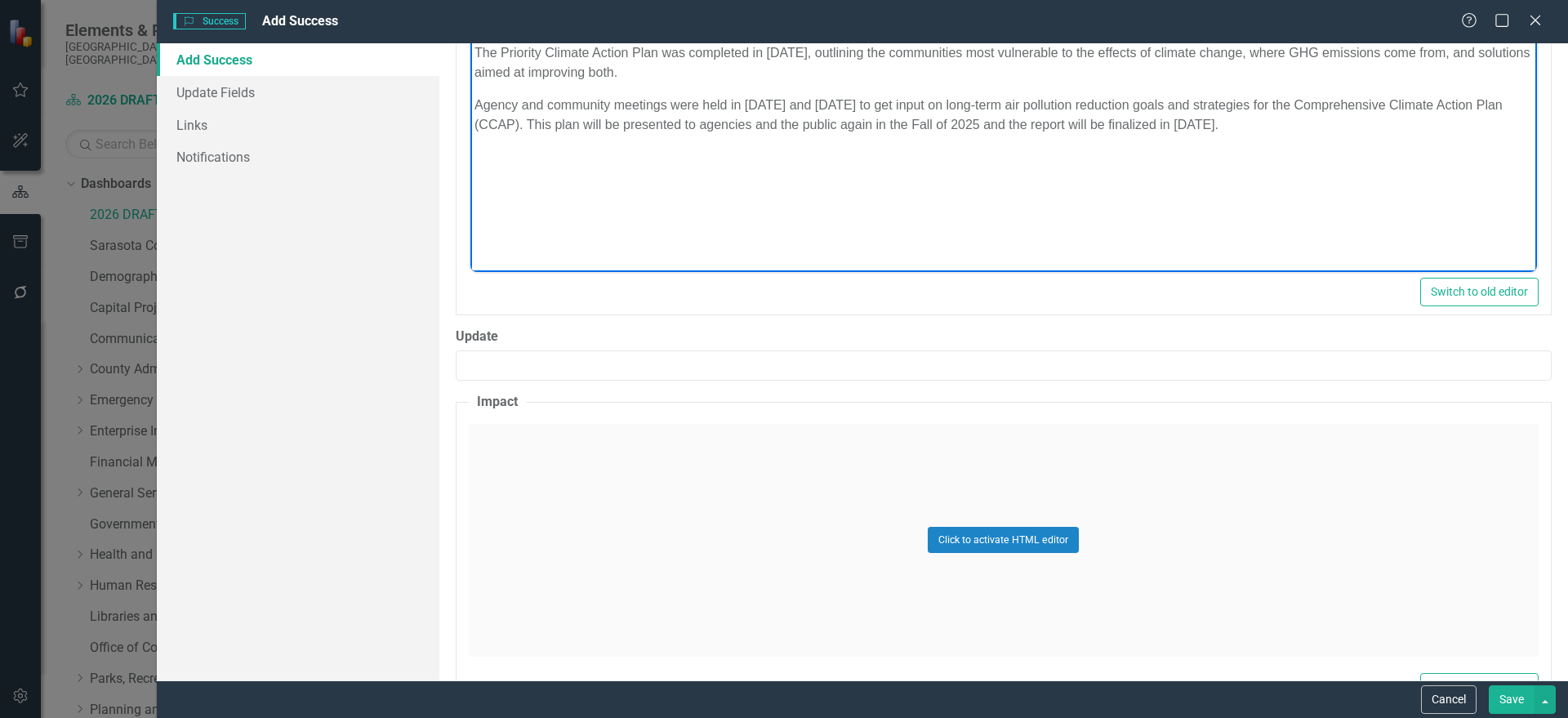
scroll to position [714, 0]
click at [676, 465] on div "Click to activate HTML editor" at bounding box center [1003, 538] width 1070 height 233
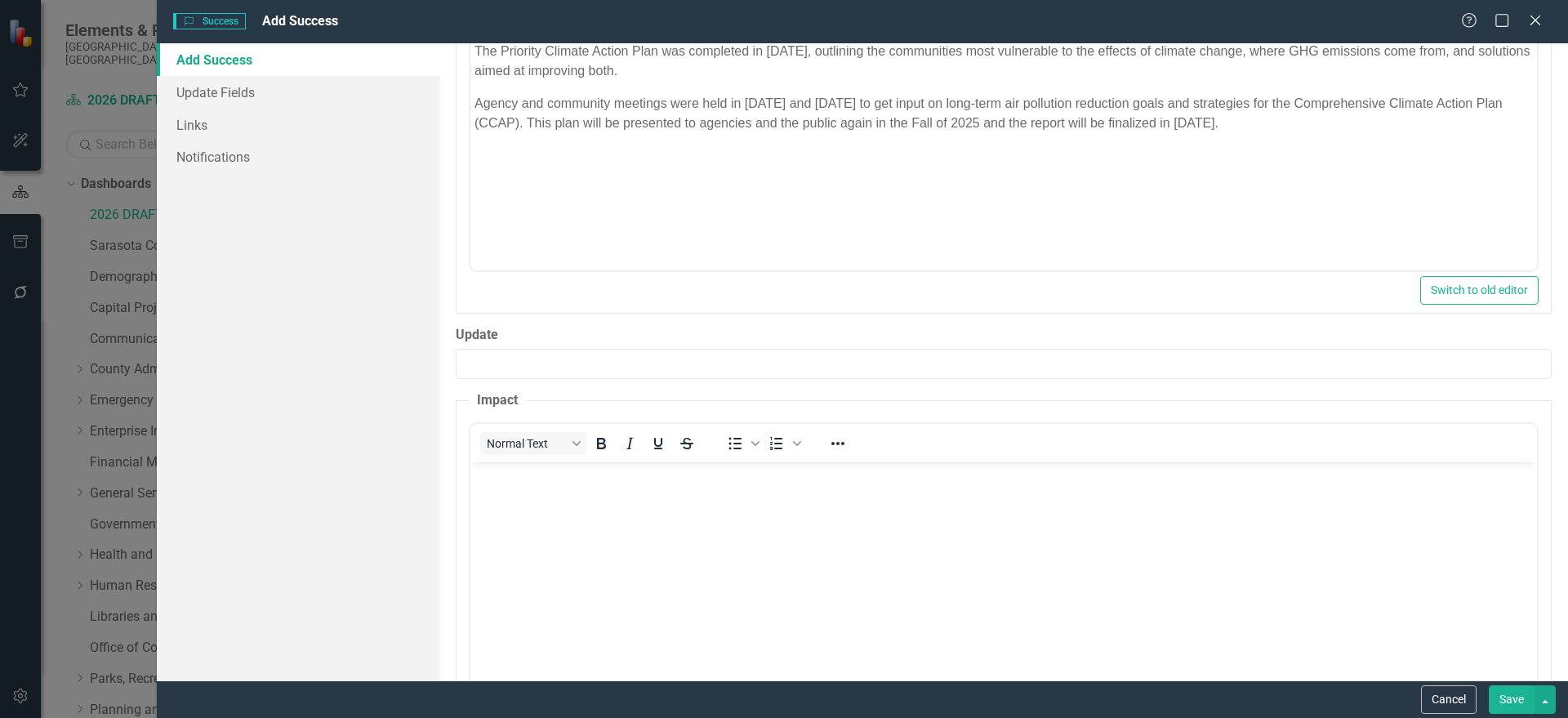
scroll to position [0, 0]
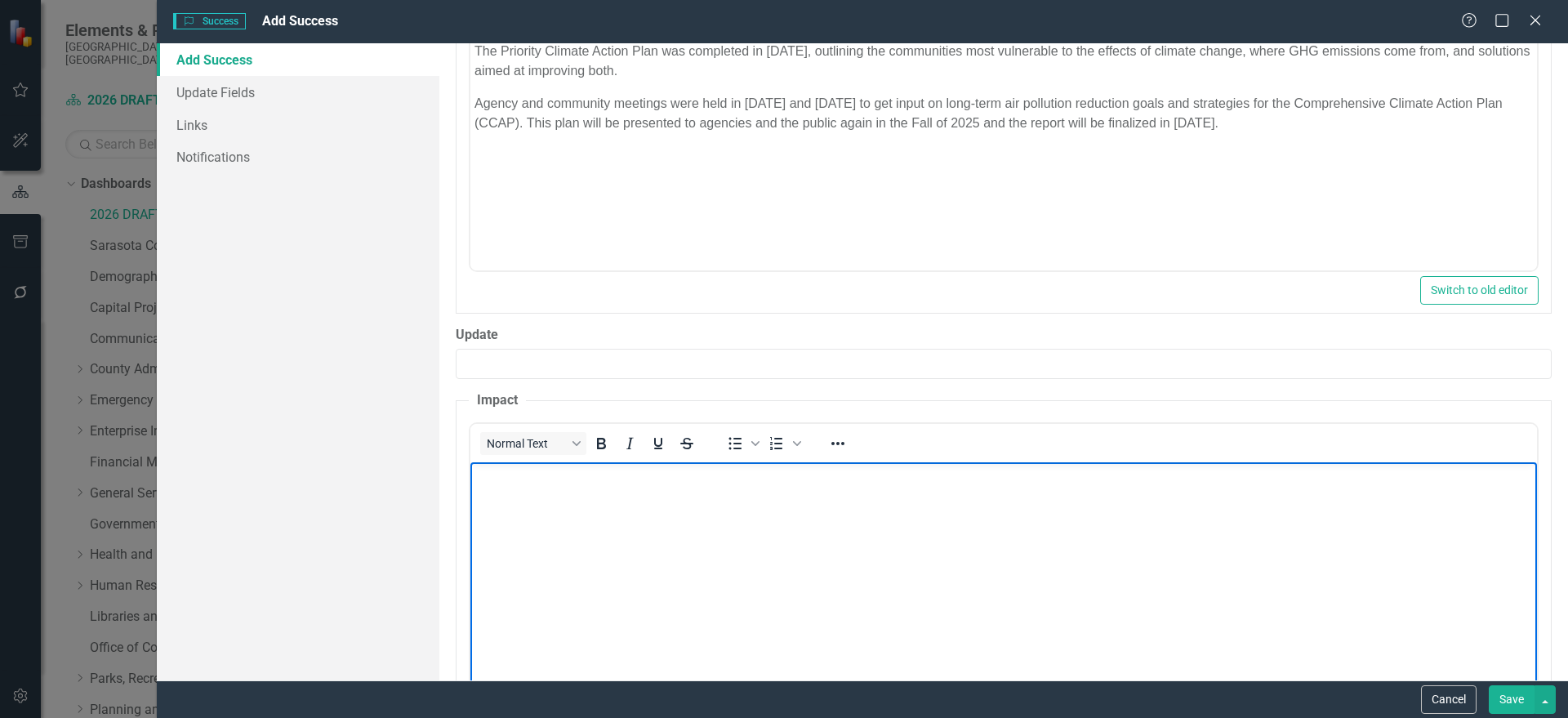
click at [621, 528] on body "Rich Text Area. Press ALT-0 for help." at bounding box center [1002, 584] width 1066 height 246
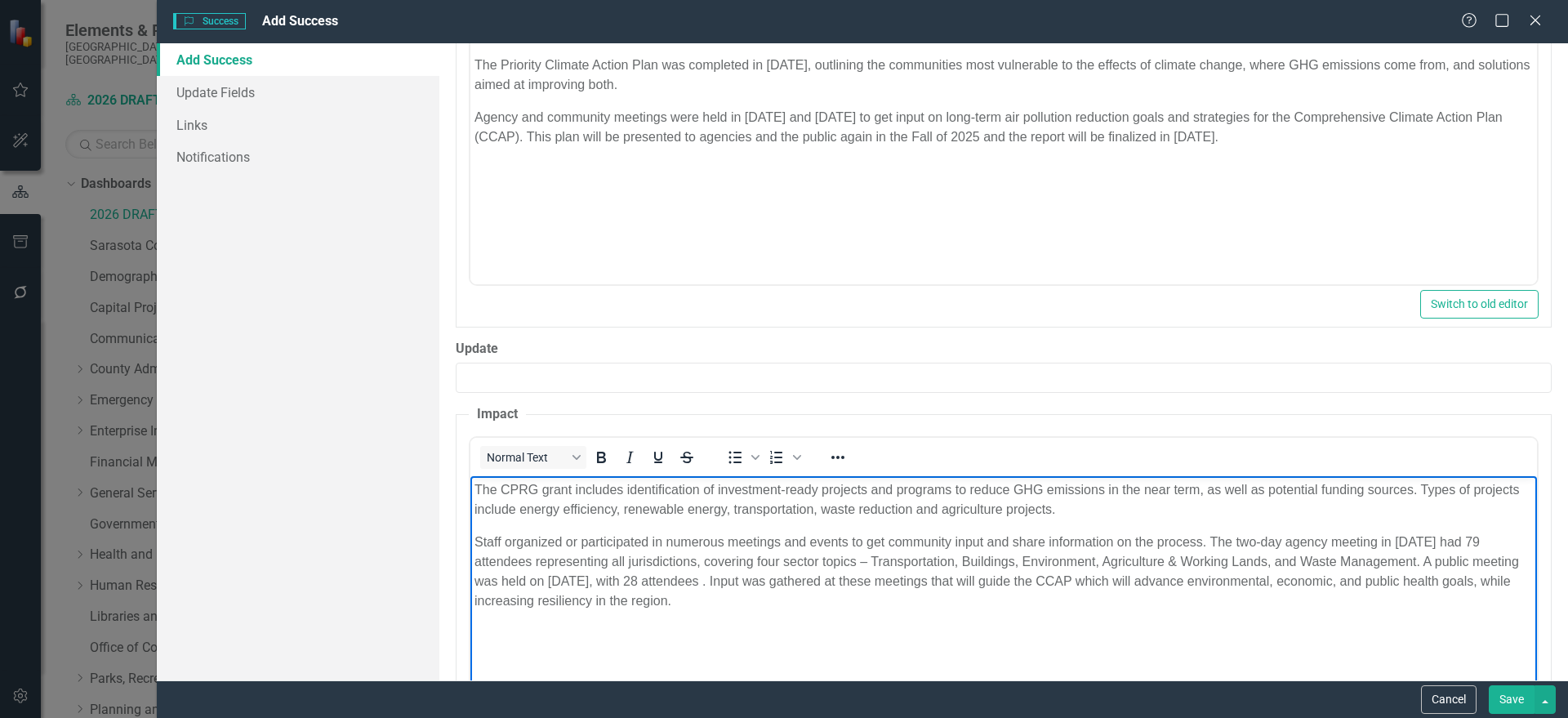
scroll to position [714, 0]
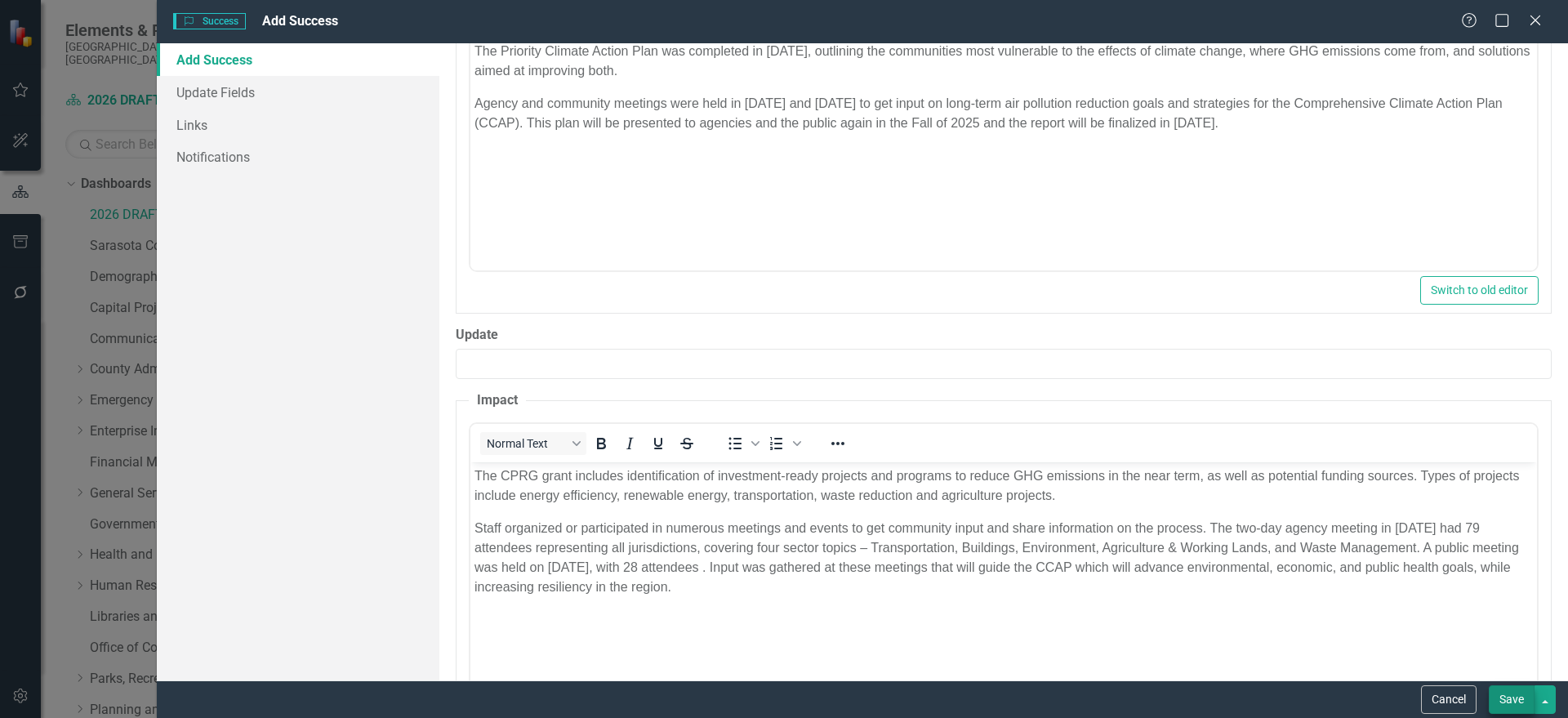
click at [1519, 703] on button "Save" at bounding box center [1511, 699] width 45 height 29
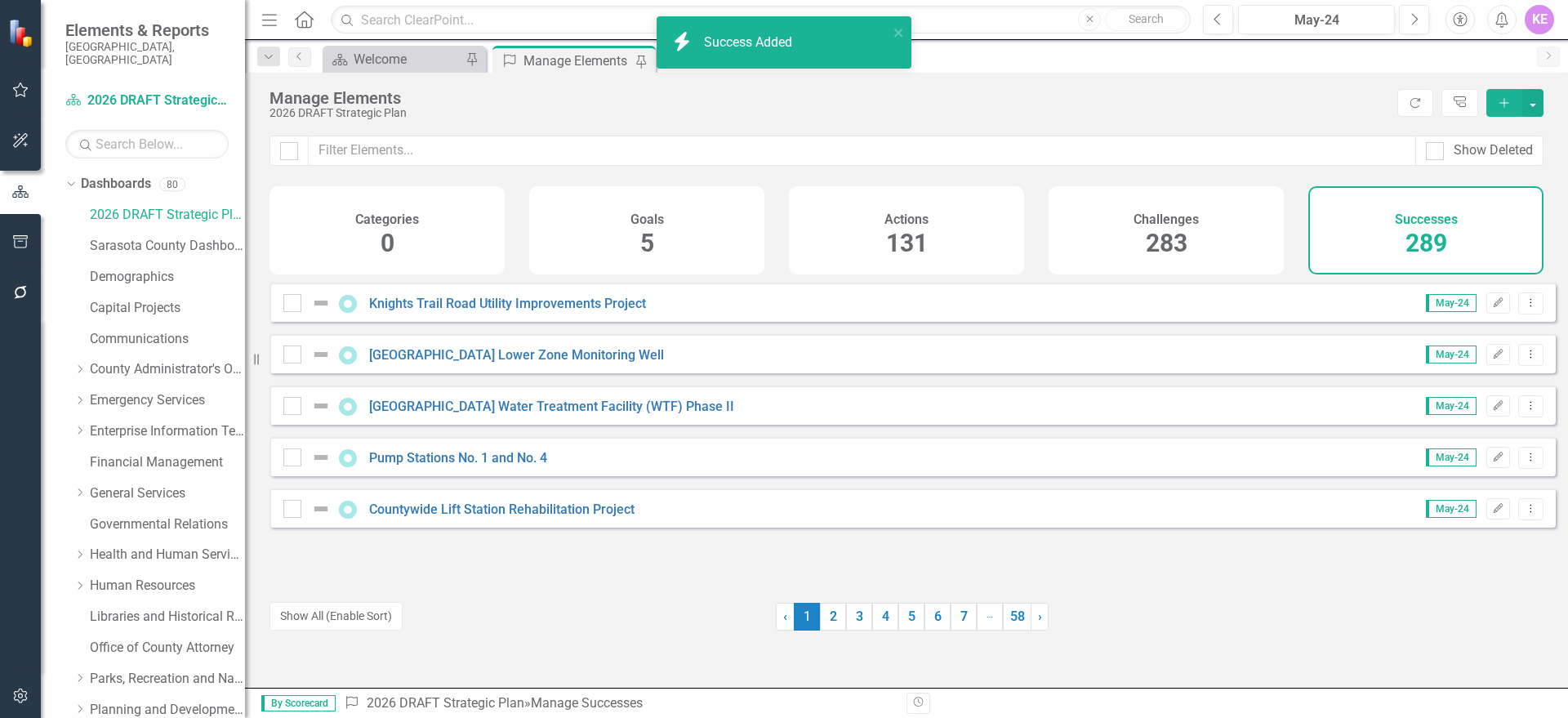
click at [1545, 99] on div "Manage Elements 2026 DRAFT Strategic Plan Refresh Tree Explorer Add" at bounding box center [907, 104] width 1323 height 63
click at [1533, 99] on button "button" at bounding box center [1532, 103] width 21 height 28
click at [1524, 133] on link "Success Add Success" at bounding box center [1477, 132] width 129 height 31
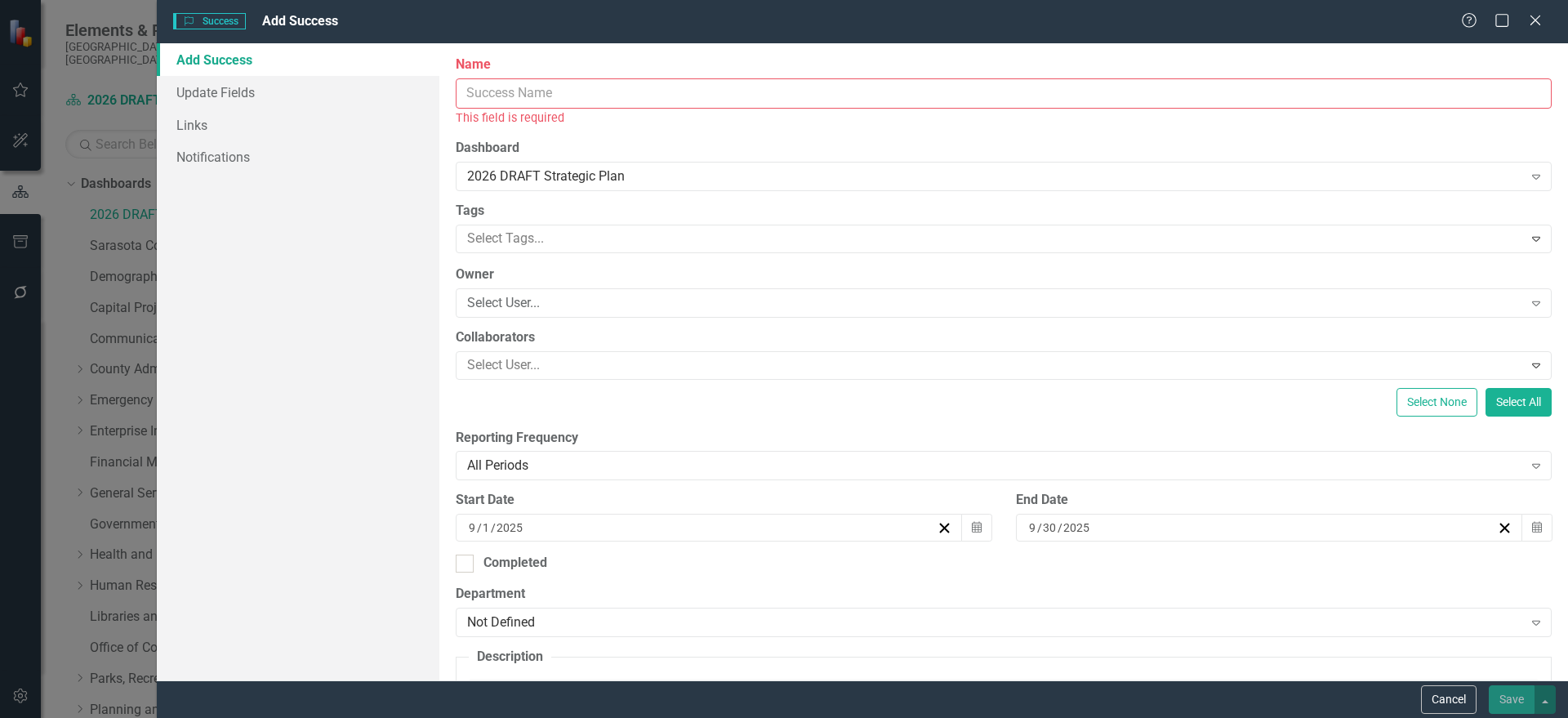
click at [591, 93] on input "Name" at bounding box center [1003, 94] width 1096 height 31
paste input "Workforce Training and Professional Development"
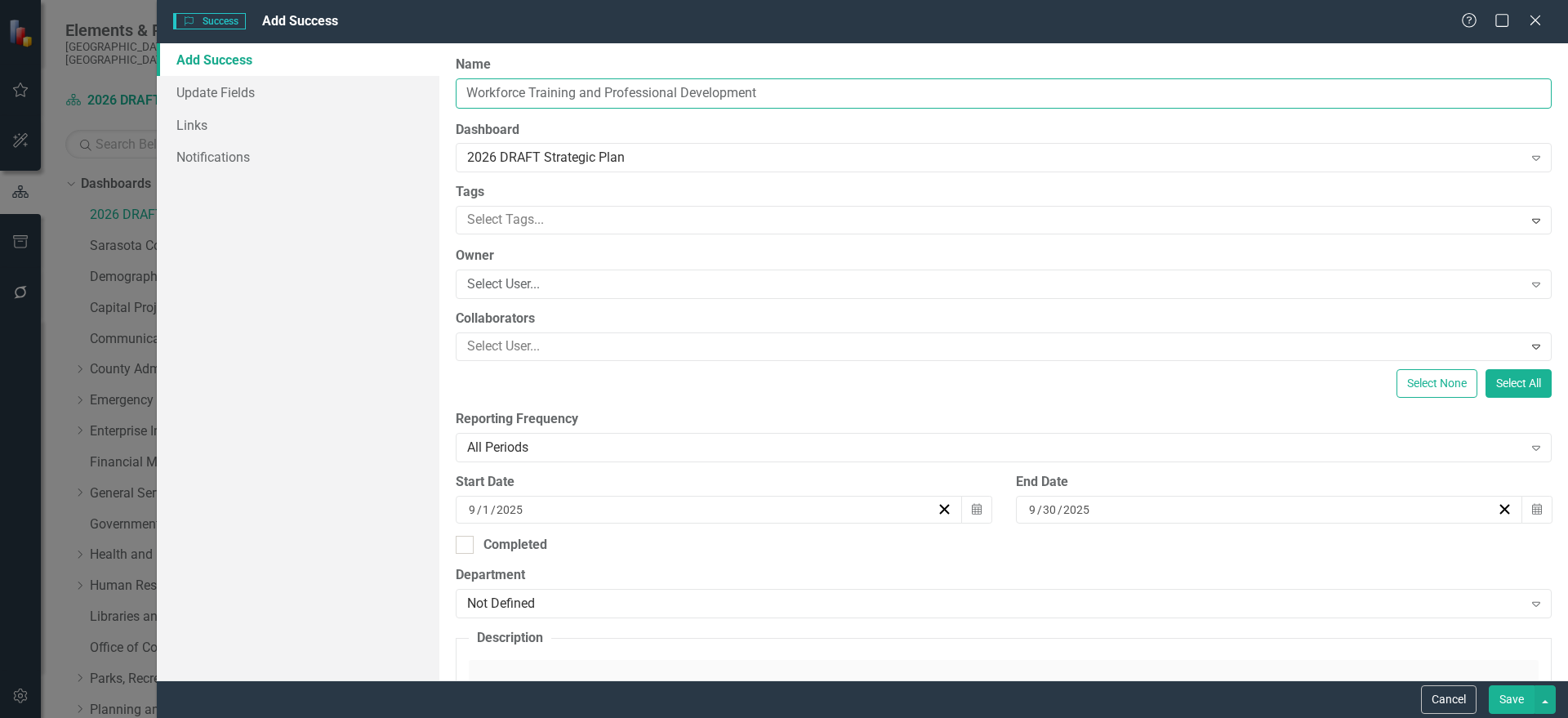
type input "Workforce Training and Professional Development"
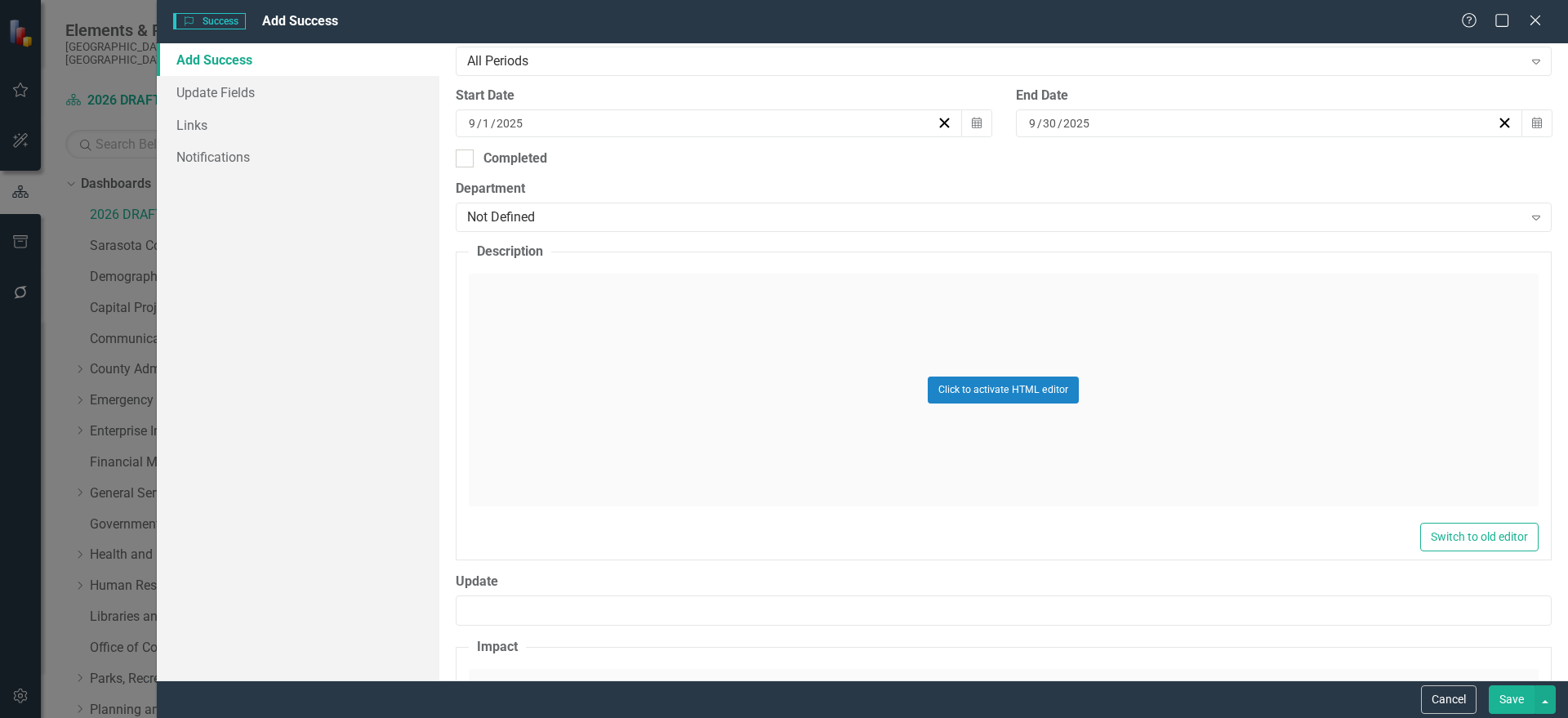
scroll to position [409, 0]
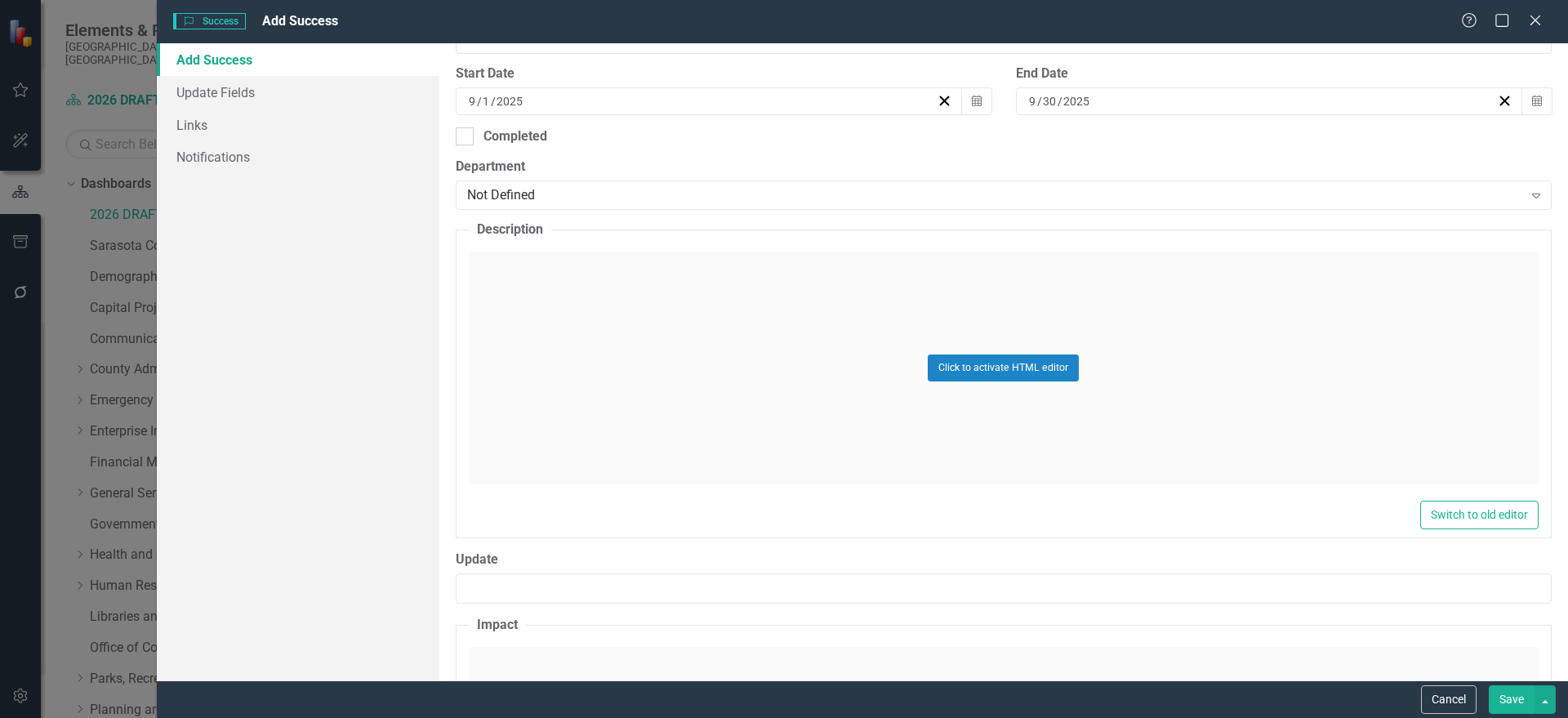
click at [608, 344] on div "Click to activate HTML editor" at bounding box center [1003, 368] width 1070 height 233
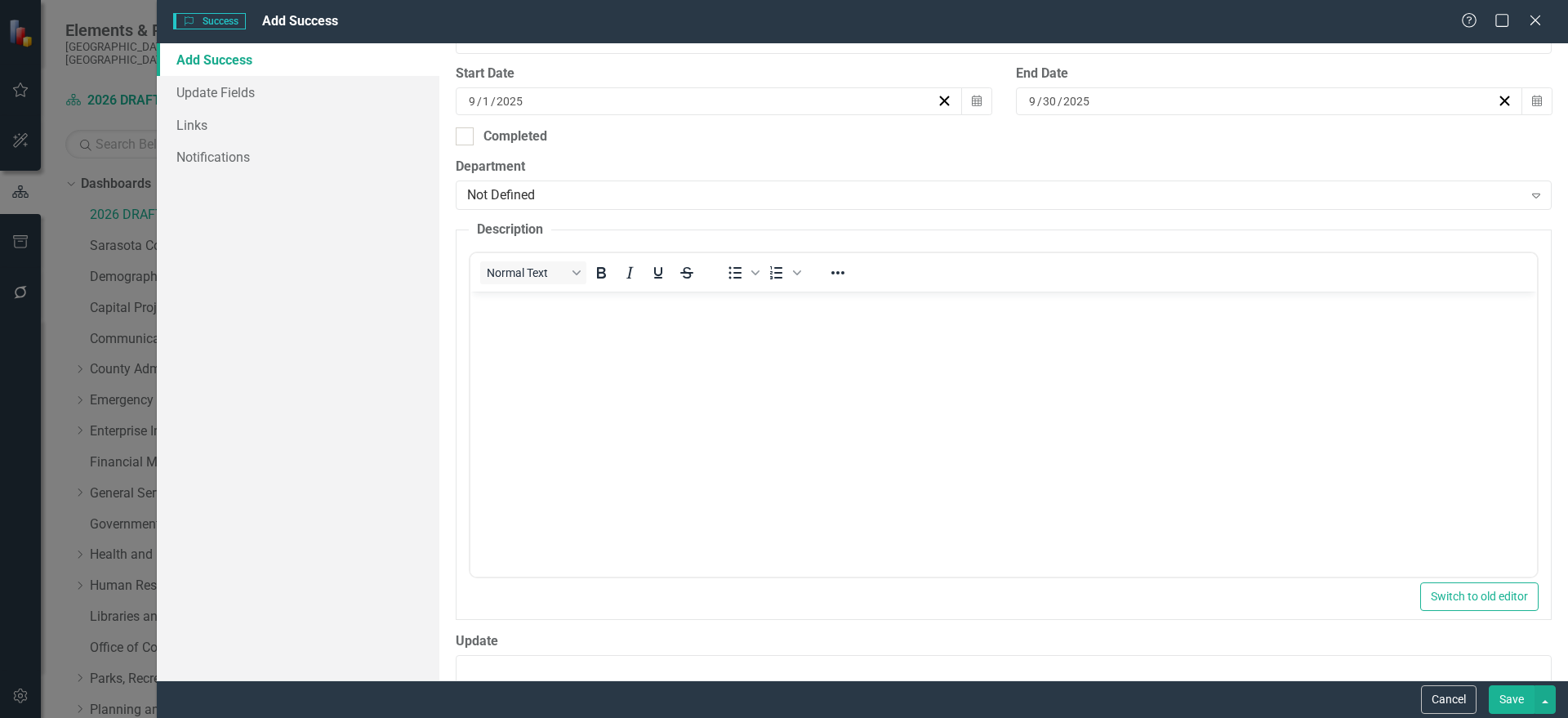
scroll to position [0, 0]
click at [535, 333] on body "Rich Text Area. Press ALT-0 for help." at bounding box center [1002, 414] width 1066 height 246
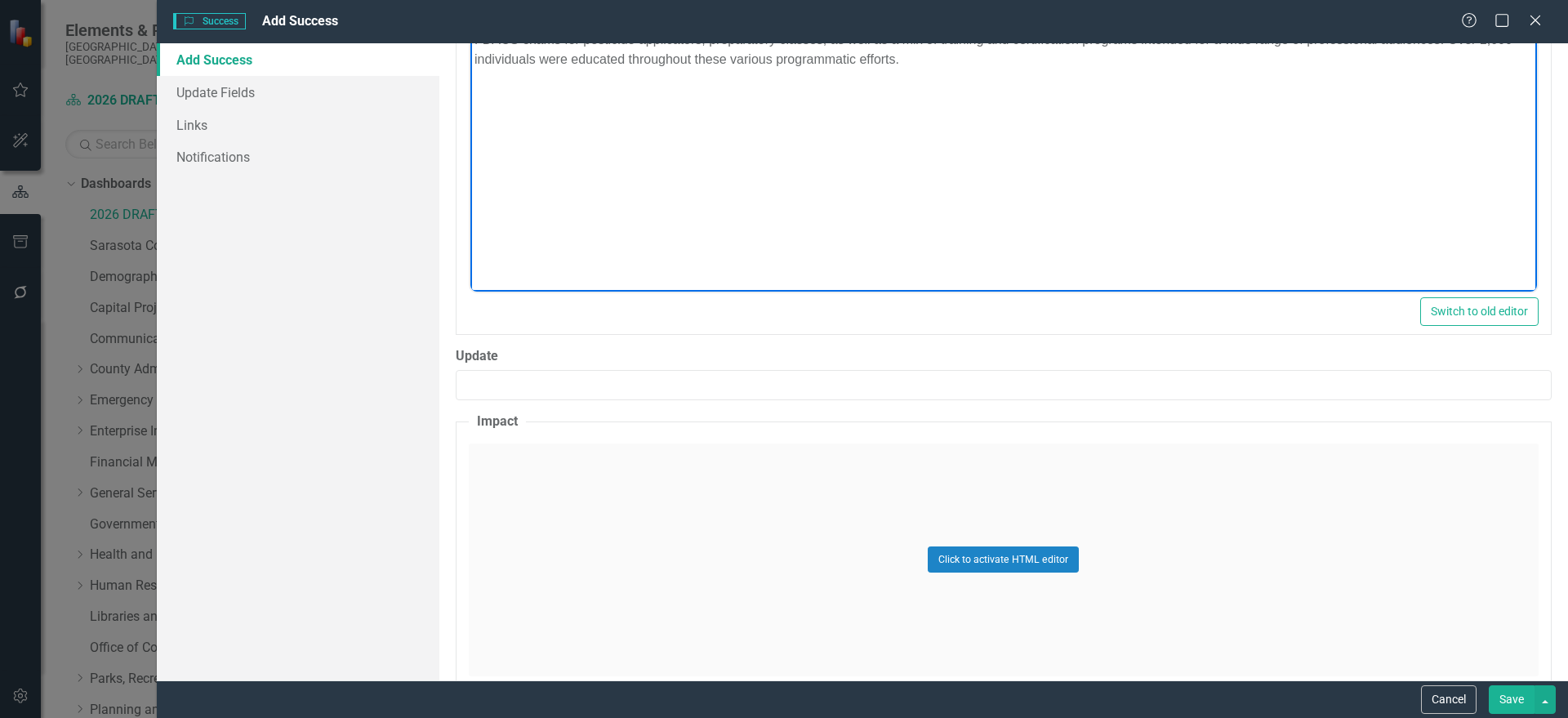
scroll to position [768, 0]
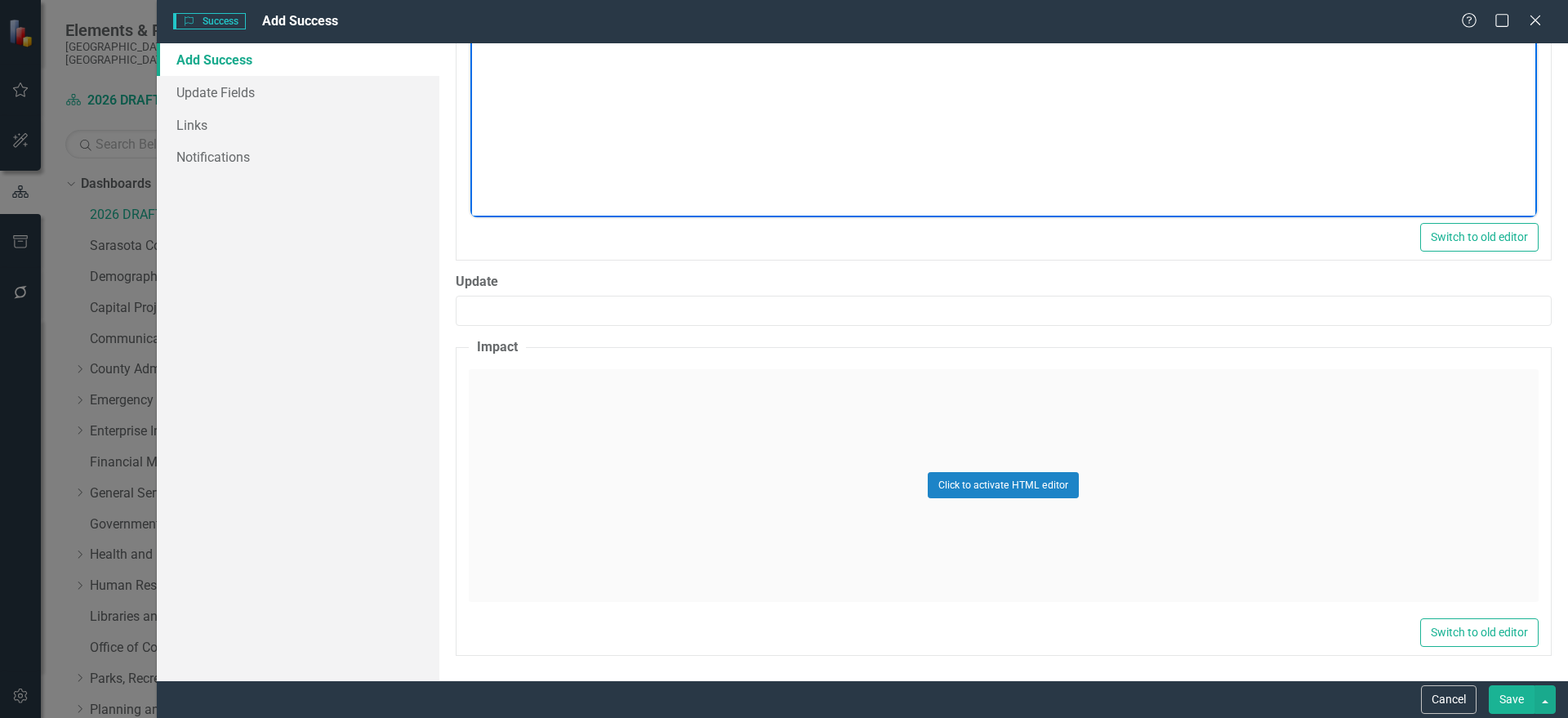
click at [567, 446] on div "Click to activate HTML editor" at bounding box center [1003, 485] width 1070 height 233
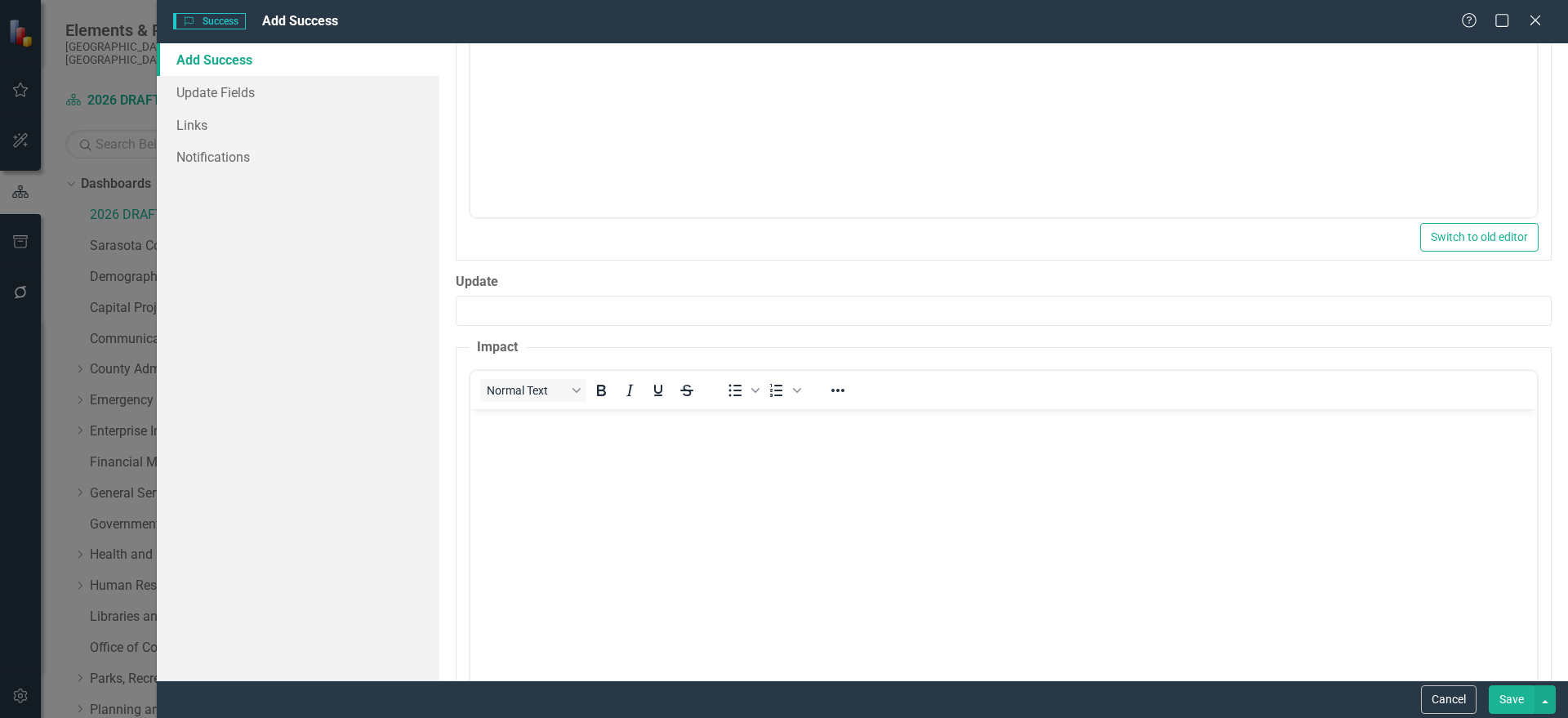
scroll to position [0, 0]
click at [508, 424] on p "Rich Text Area. Press ALT-0 for help." at bounding box center [1002, 422] width 1059 height 19
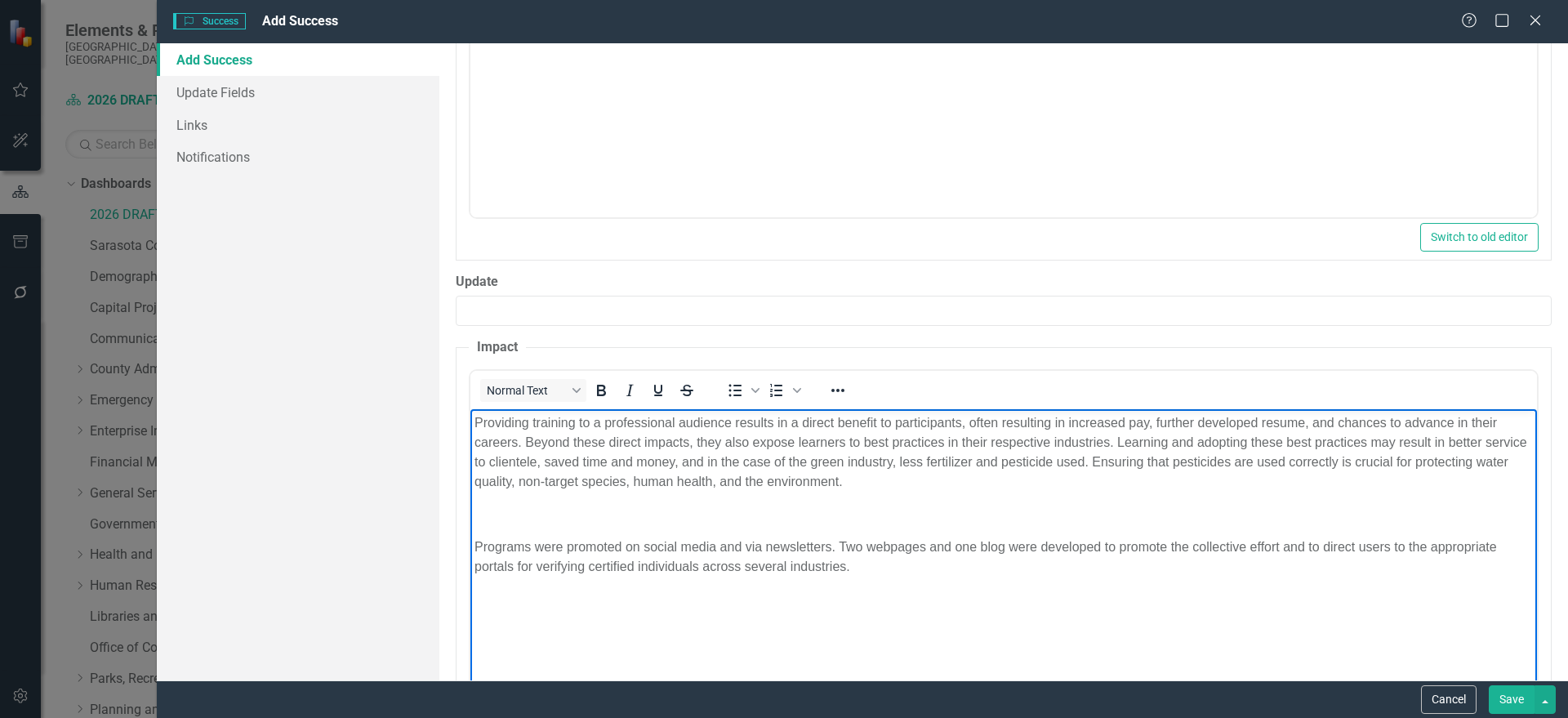
click at [852, 522] on p "Rich Text Area. Press ALT-0 for help." at bounding box center [1002, 513] width 1059 height 19
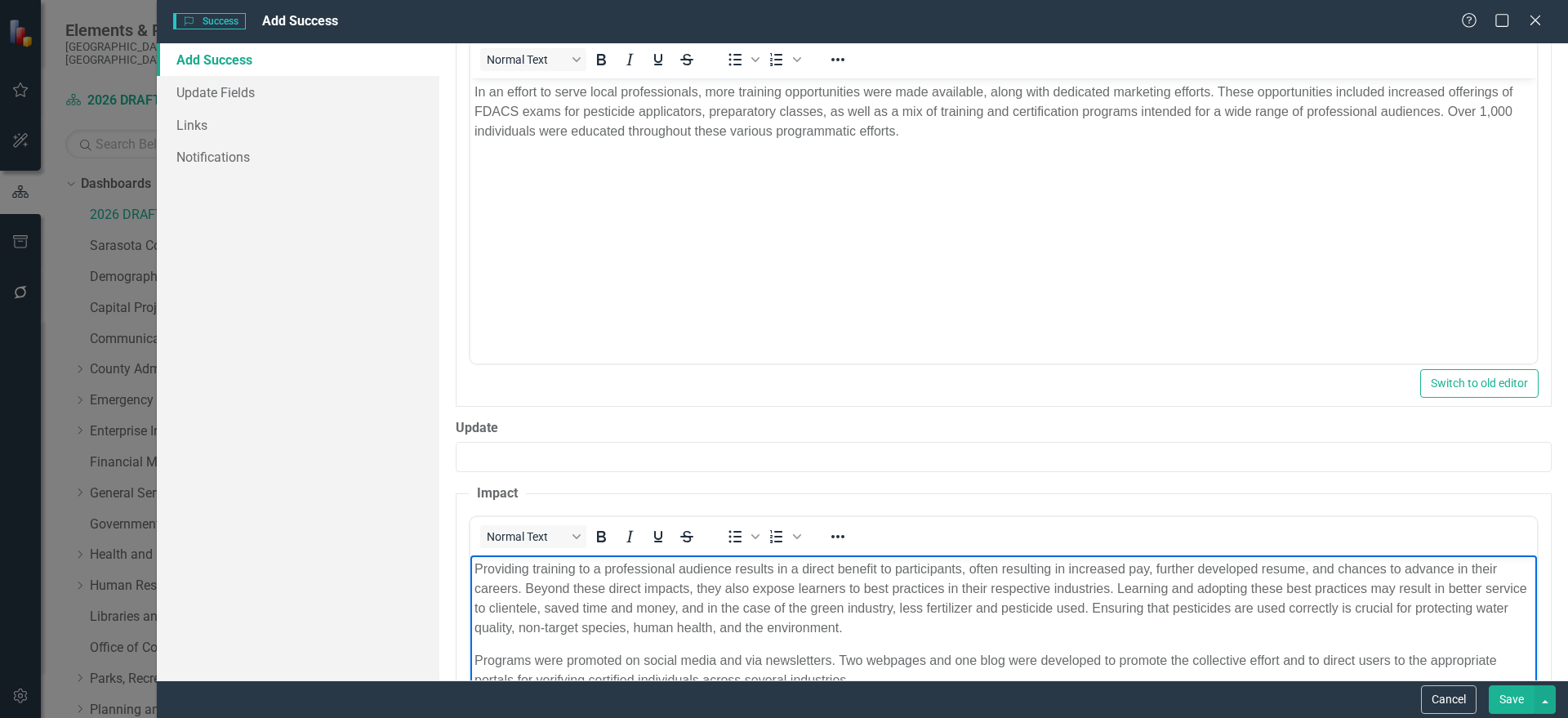
scroll to position [359, 0]
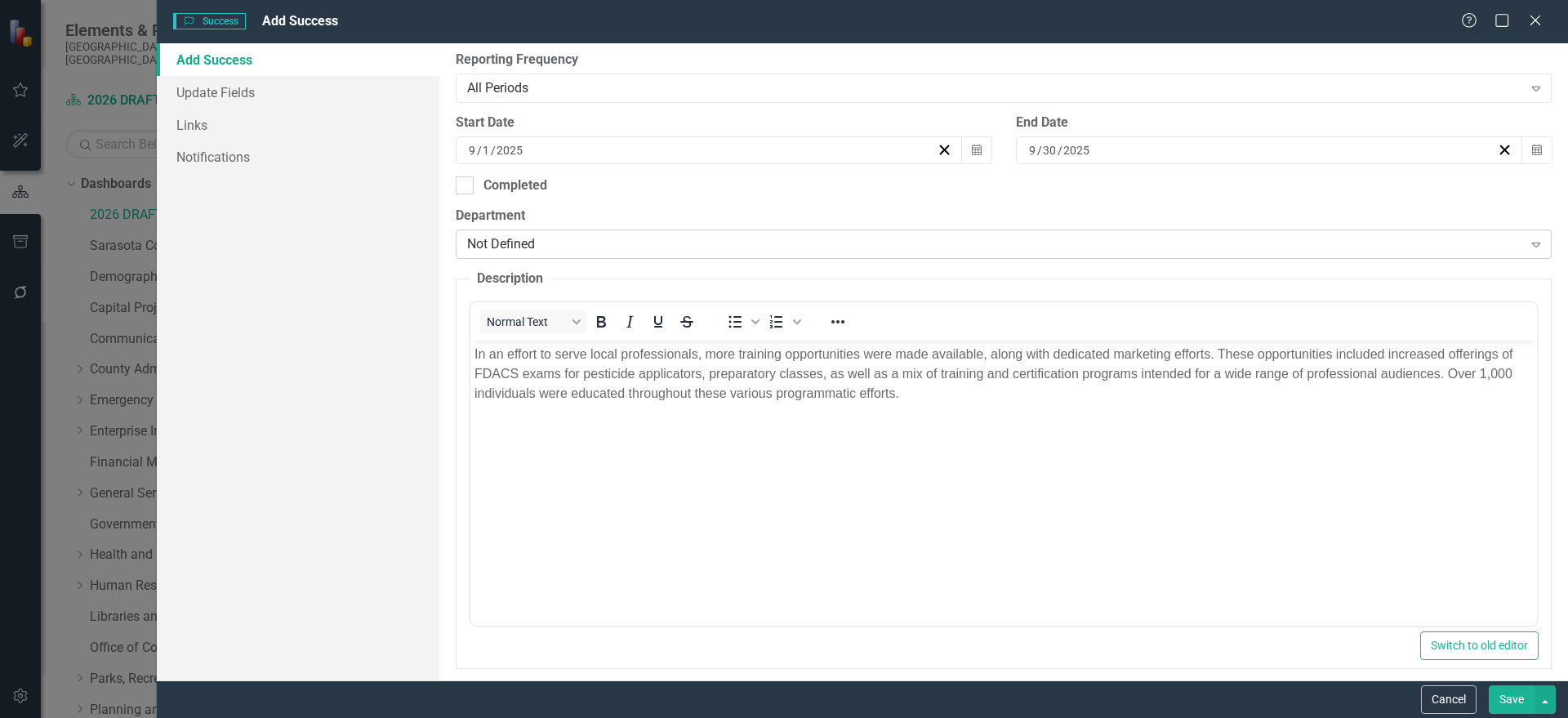
click at [570, 239] on div "Not Defined" at bounding box center [995, 245] width 1056 height 19
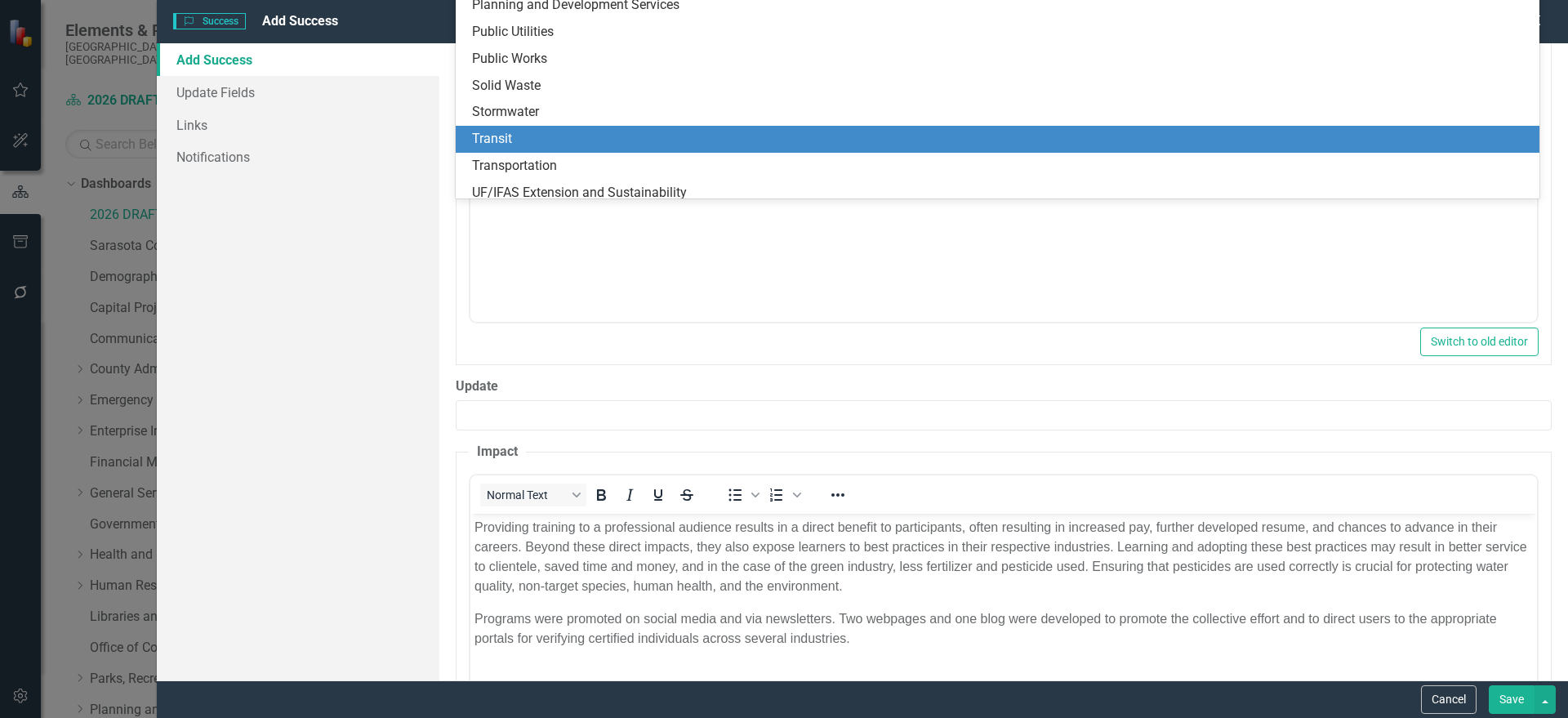
scroll to position [319, 0]
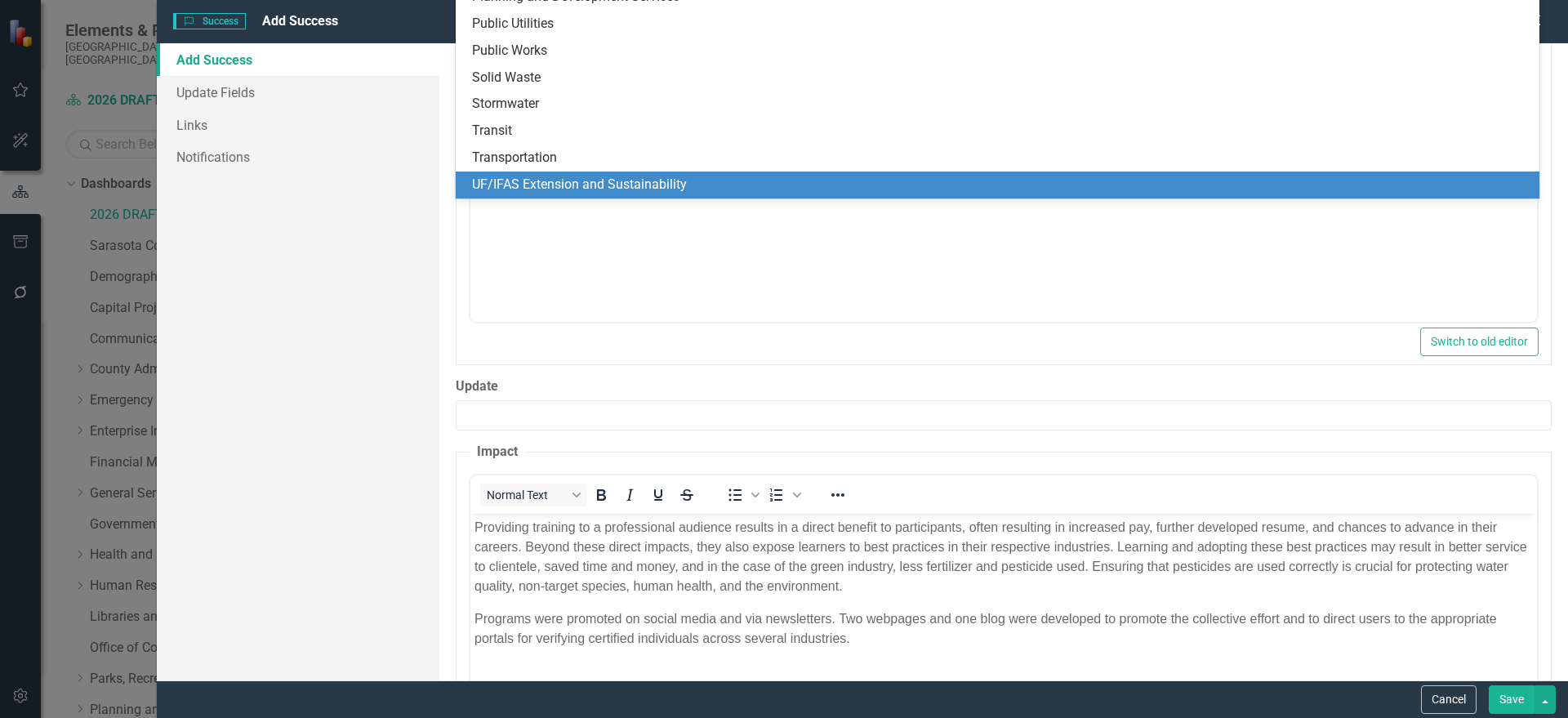
click at [617, 183] on div "UF/IFAS Extension and Sustainability" at bounding box center [1001, 185] width 1058 height 19
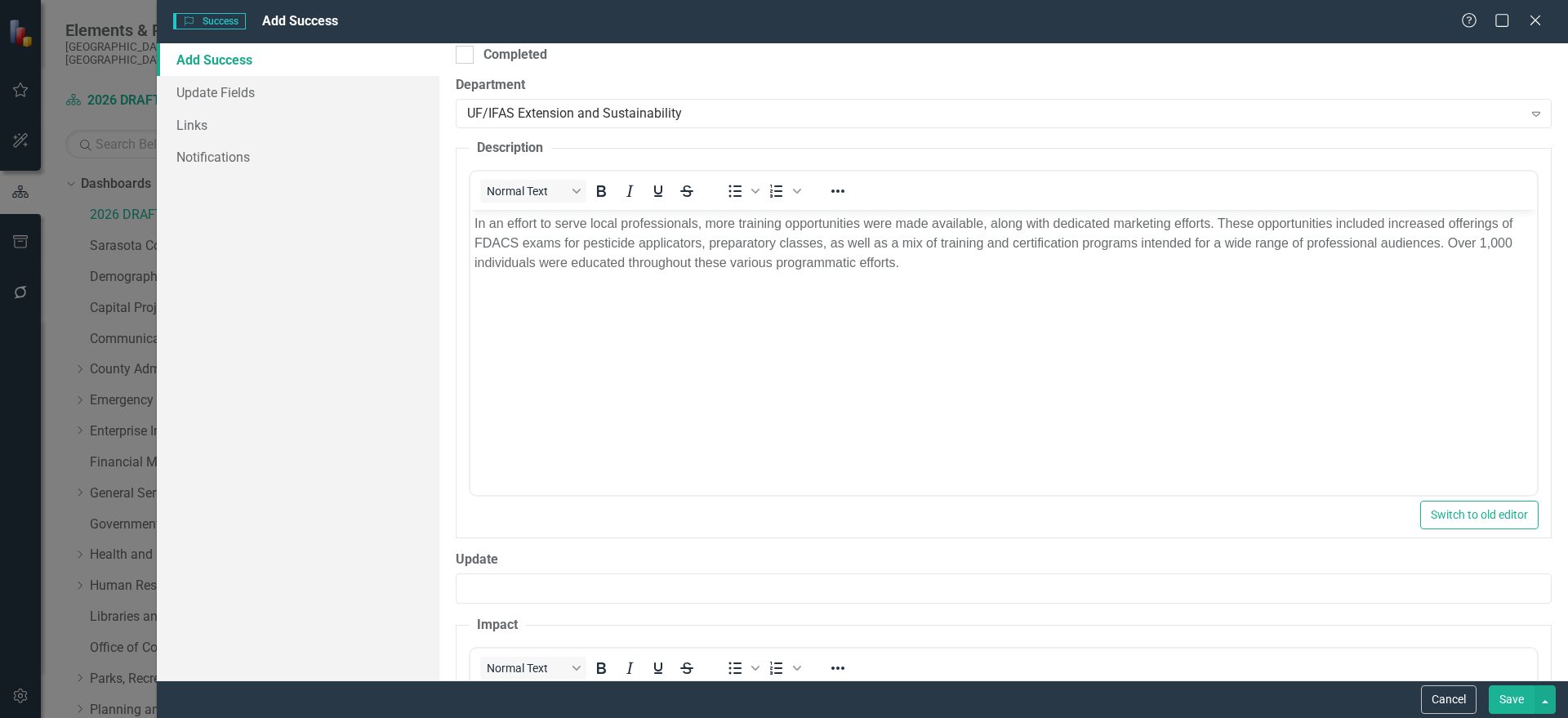
scroll to position [850, 0]
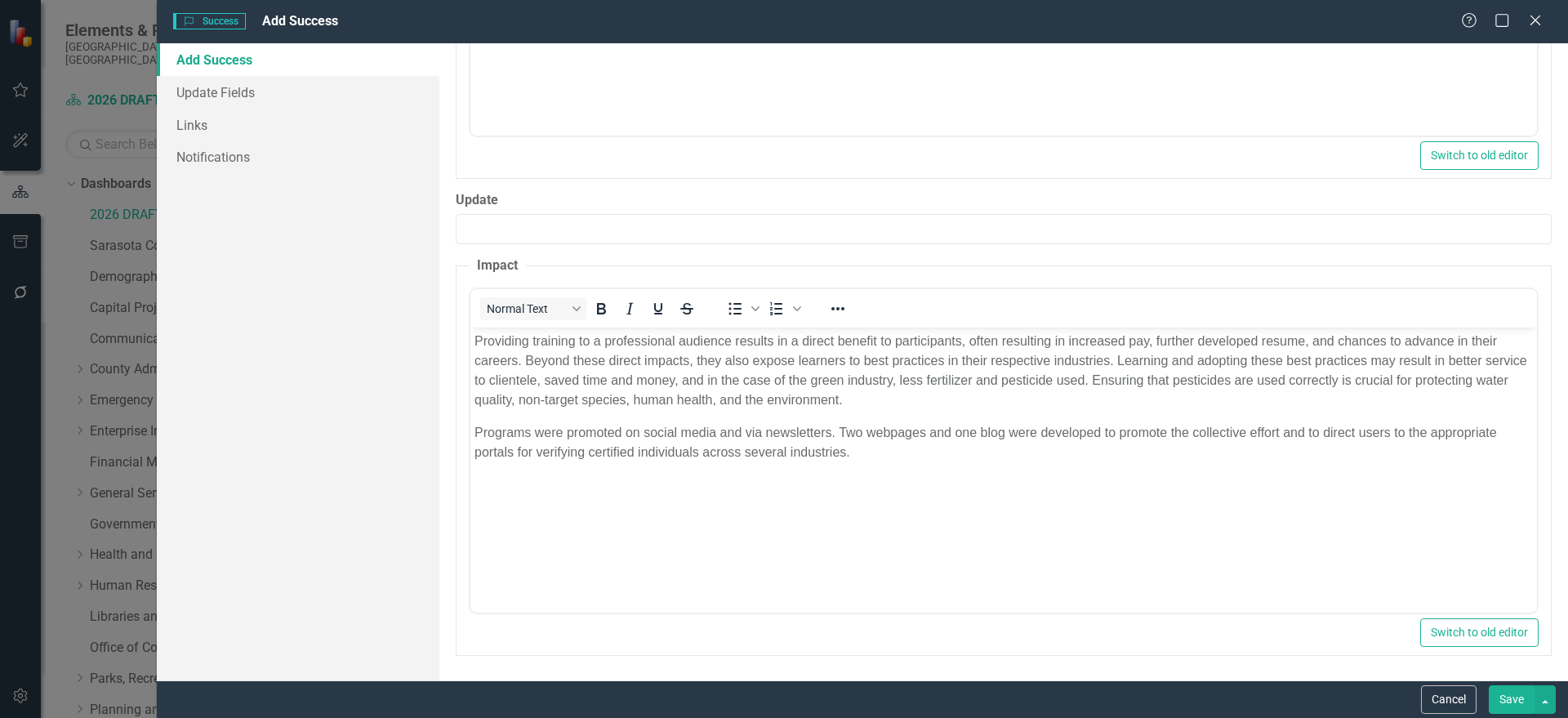
click at [1510, 697] on button "Save" at bounding box center [1511, 699] width 45 height 29
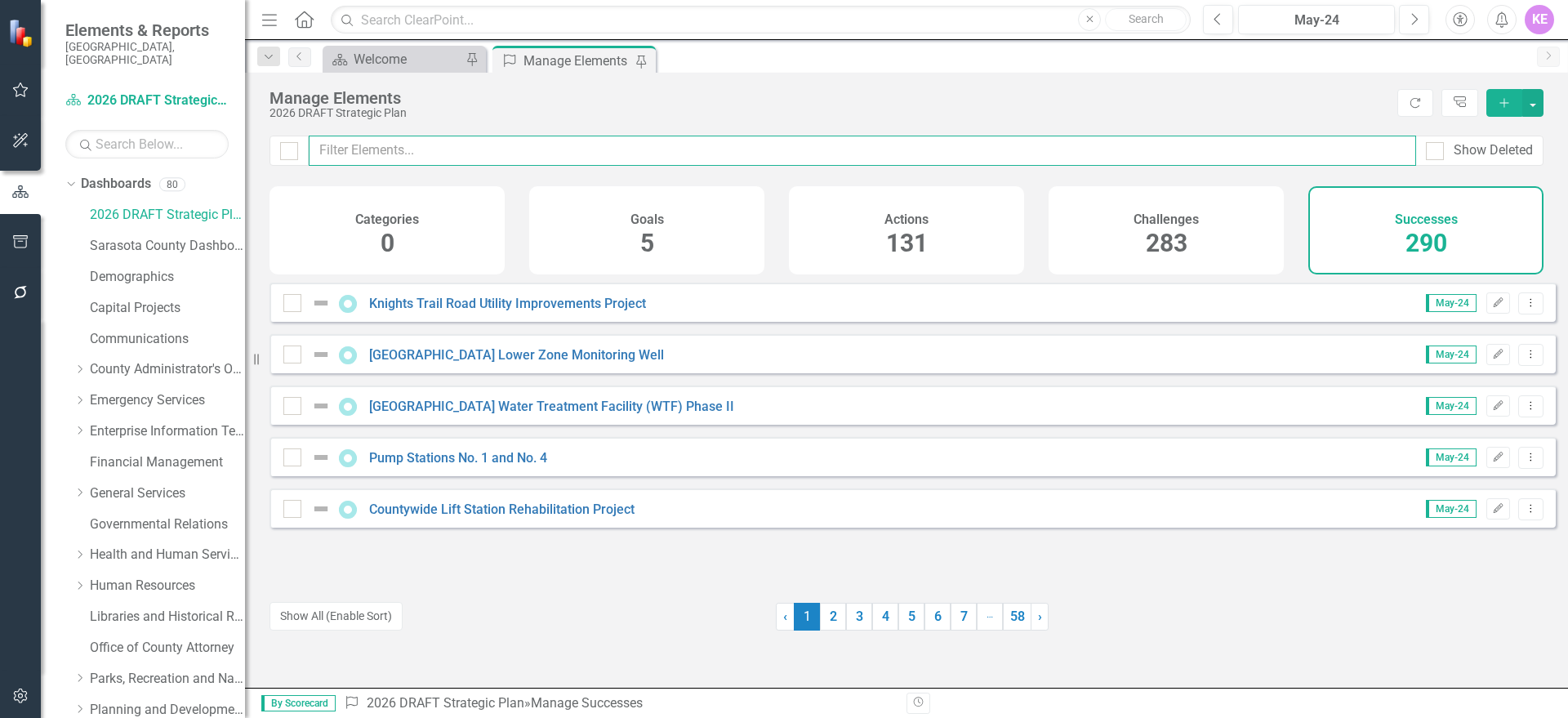
click at [449, 162] on input "text" at bounding box center [862, 150] width 1108 height 31
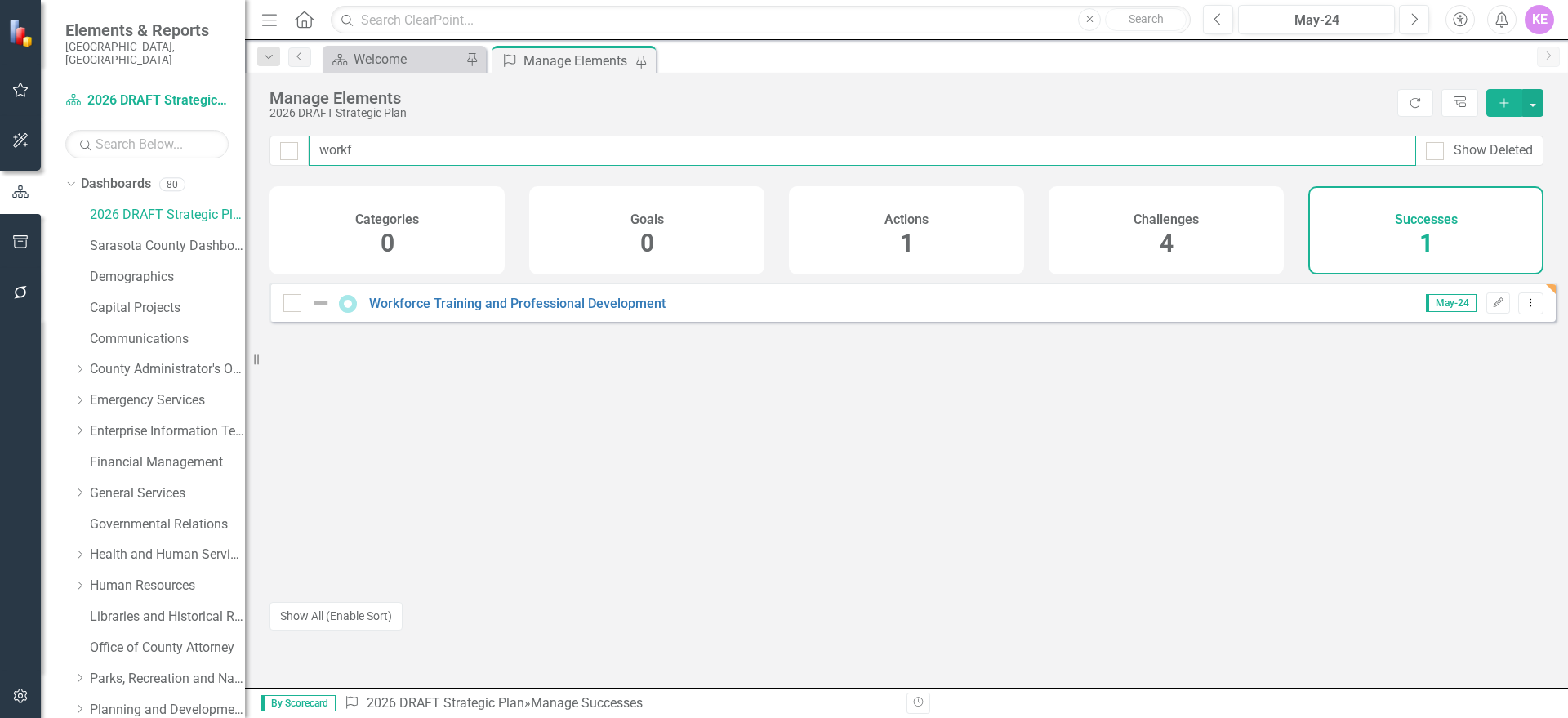
type input "workf"
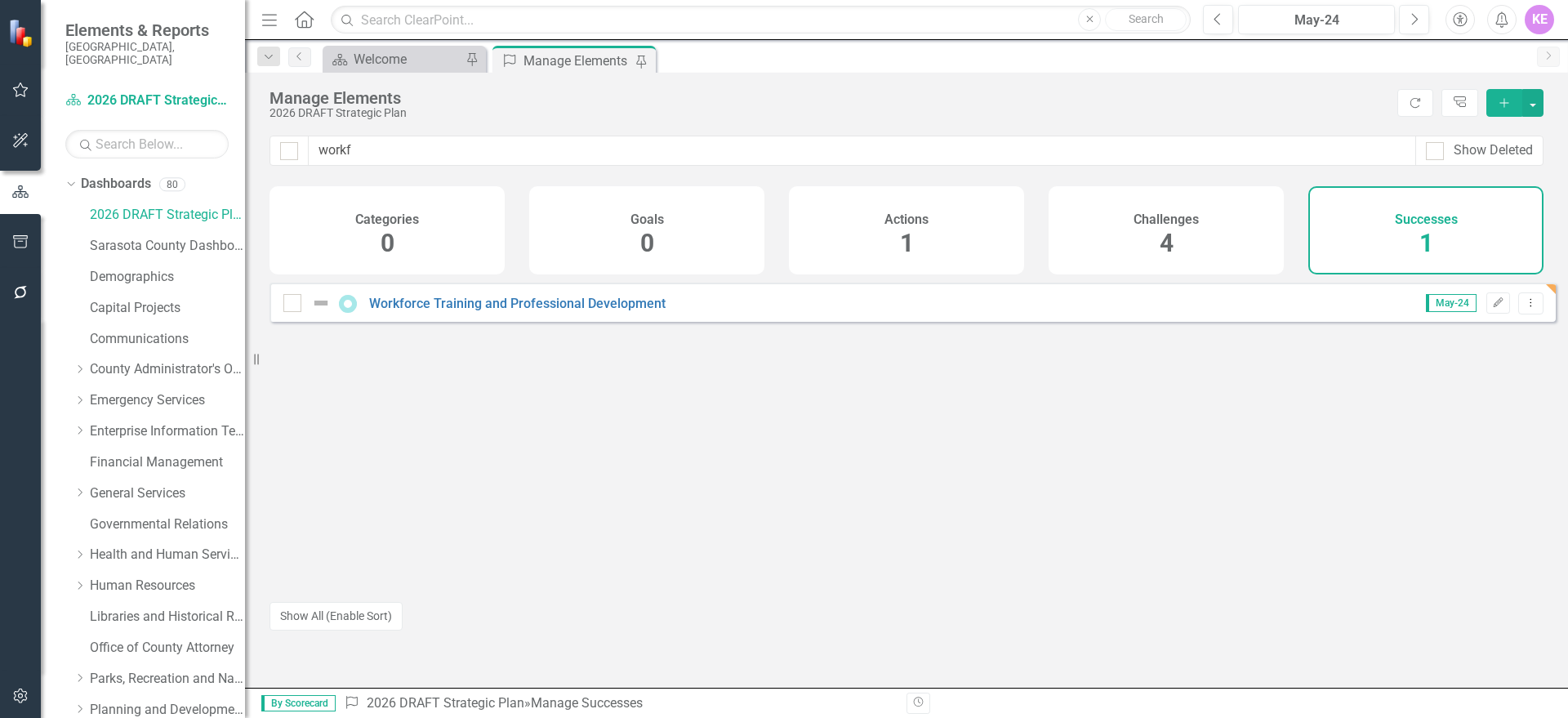
click at [638, 313] on div "Workforce Training and Professional Development" at bounding box center [476, 303] width 386 height 19
click at [627, 311] on link "Workforce Training and Professional Development" at bounding box center [518, 303] width 296 height 16
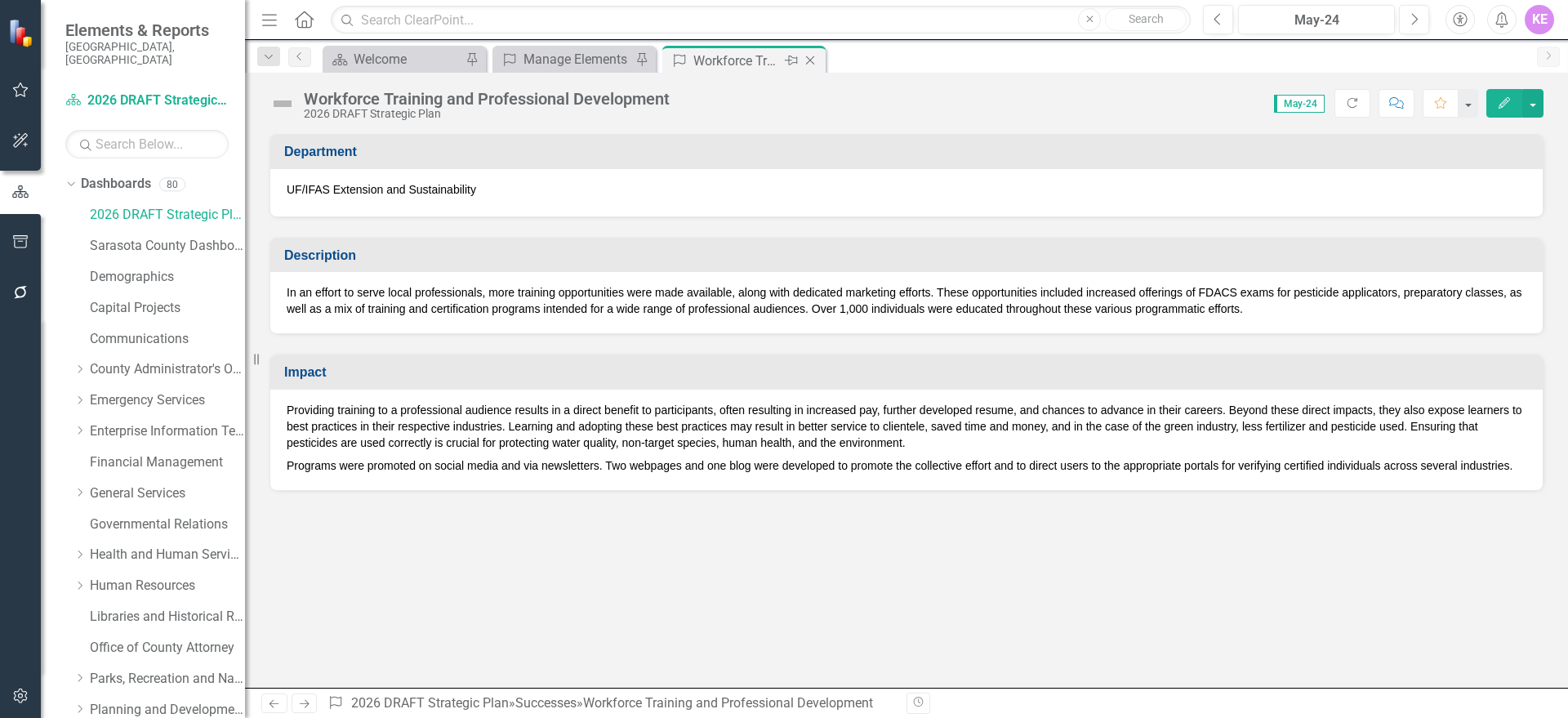
click at [818, 60] on icon "Close" at bounding box center [810, 60] width 17 height 13
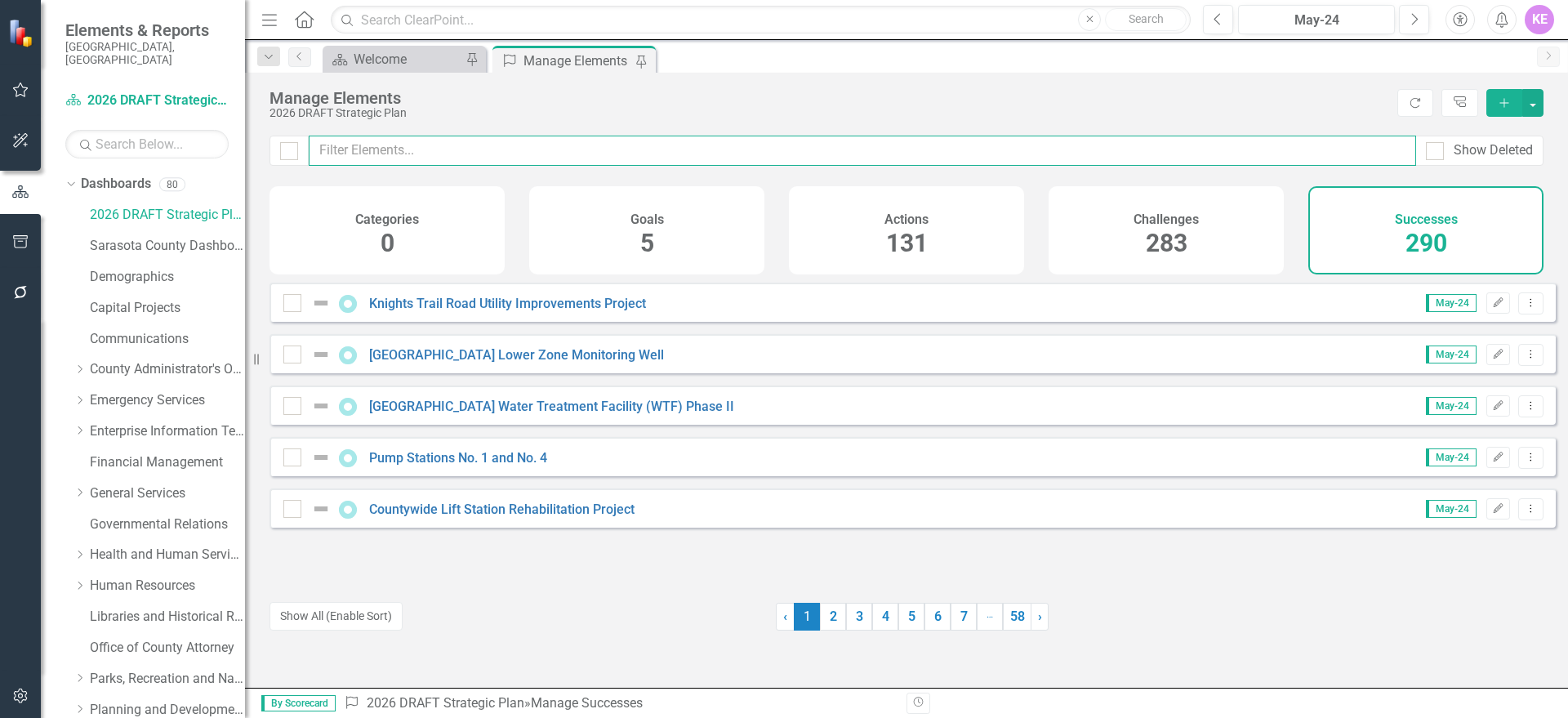
click at [487, 155] on input "text" at bounding box center [862, 150] width 1108 height 31
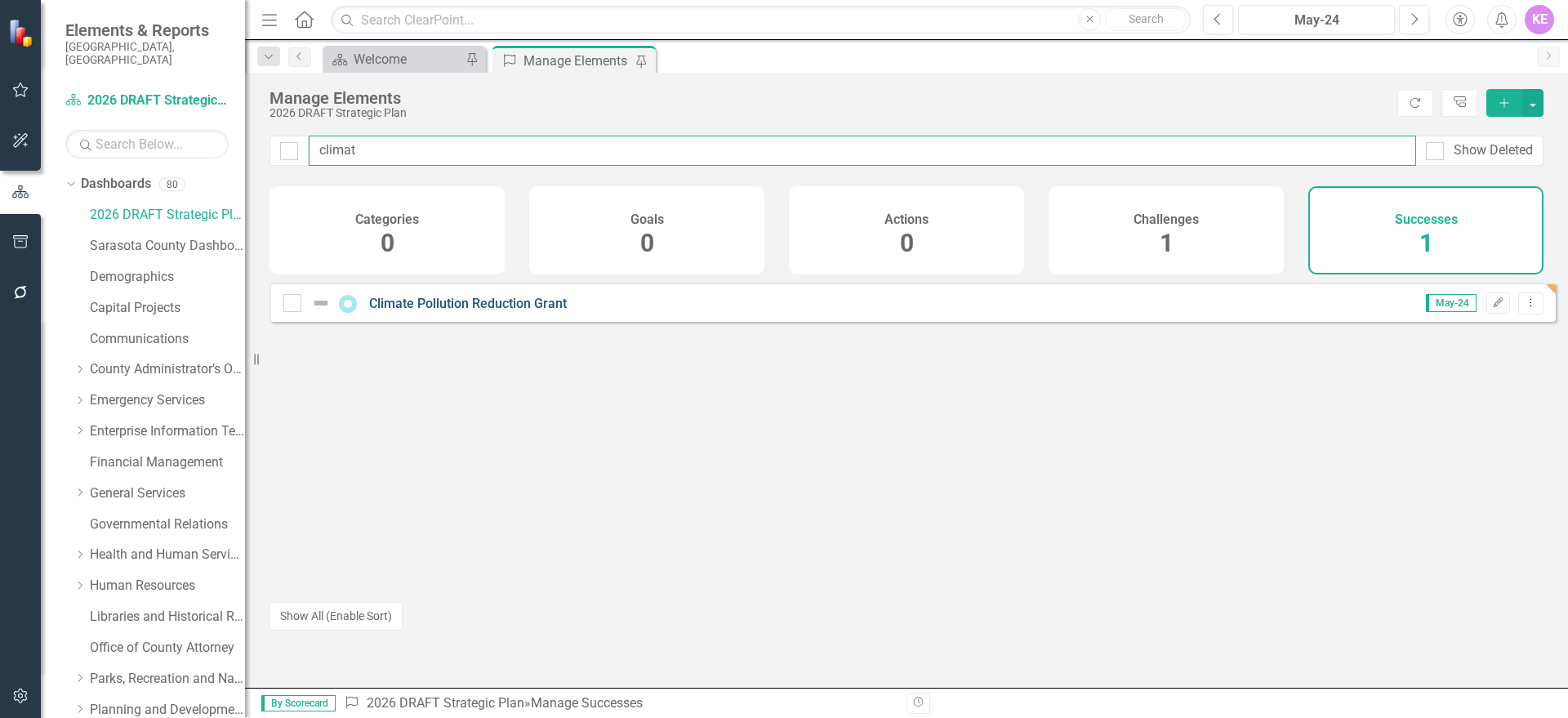
type input "climat"
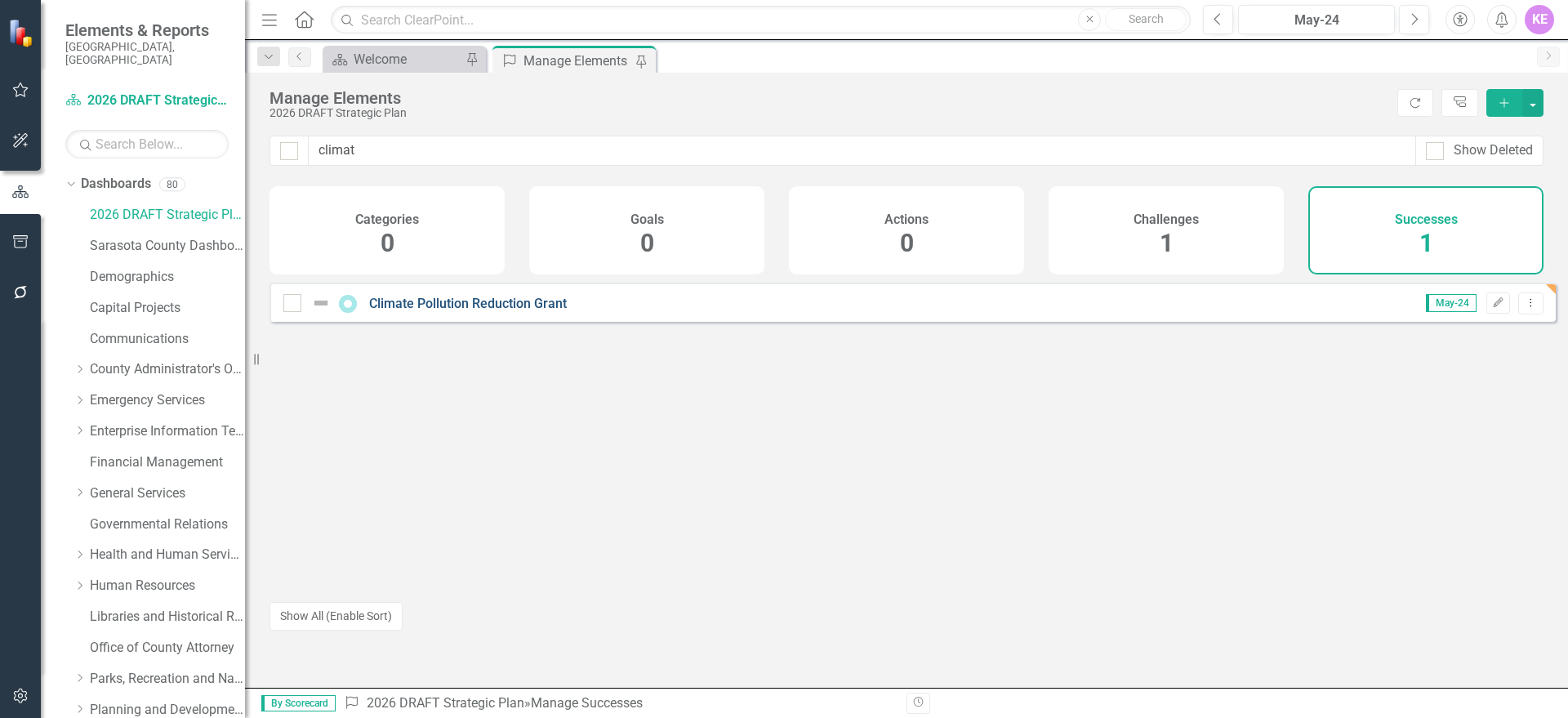
click at [514, 311] on link "Climate Pollution Reduction Grant" at bounding box center [468, 303] width 197 height 16
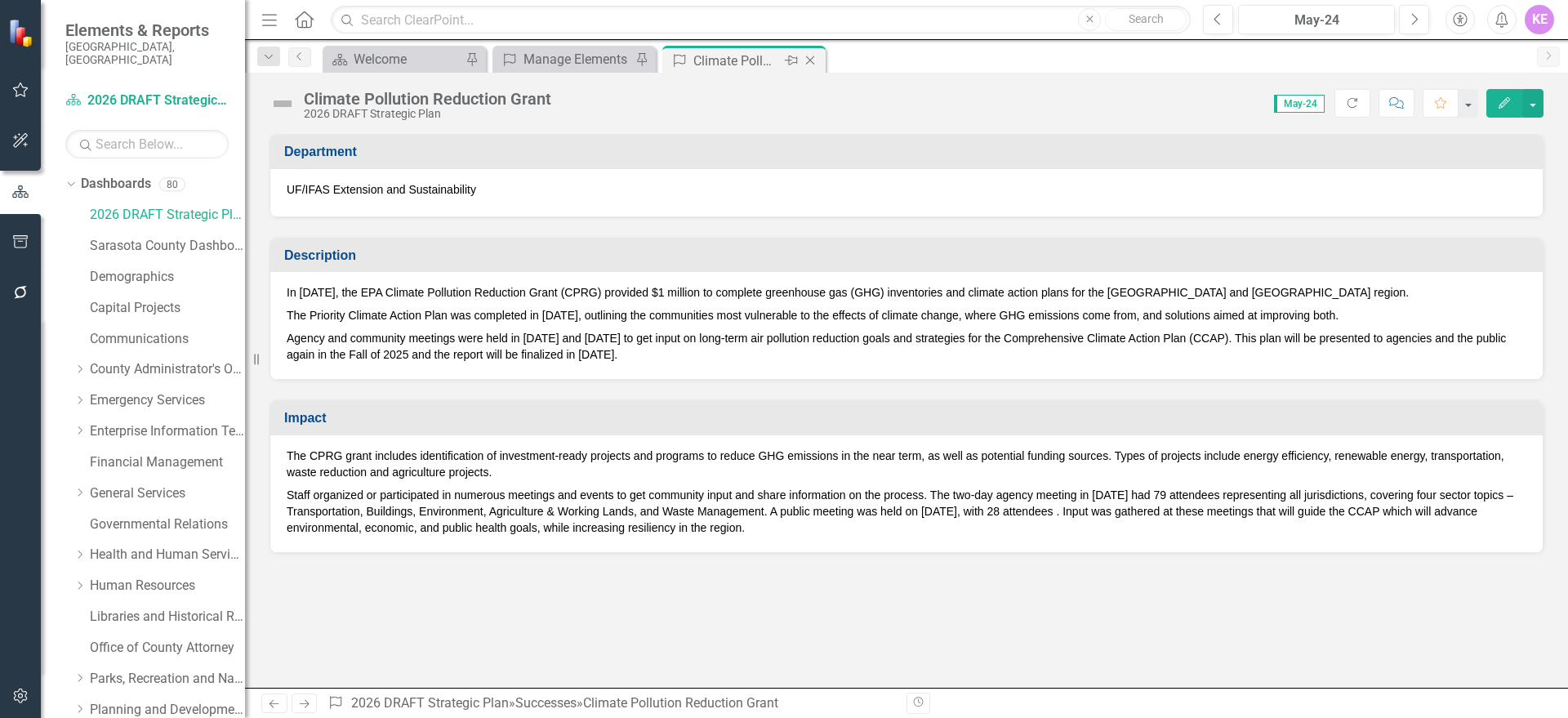
click at [811, 57] on icon "Close" at bounding box center [810, 60] width 17 height 13
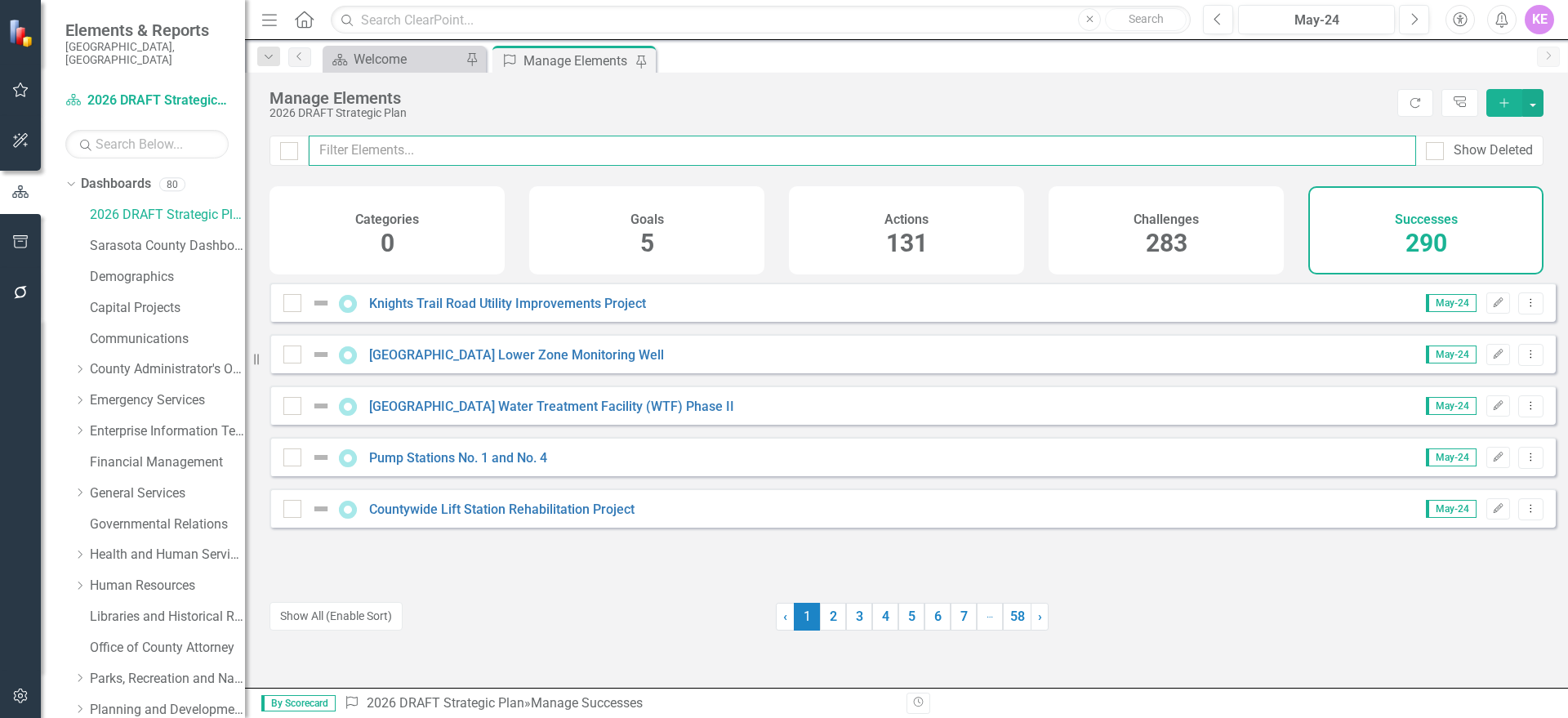
click at [514, 155] on input "text" at bounding box center [862, 150] width 1108 height 31
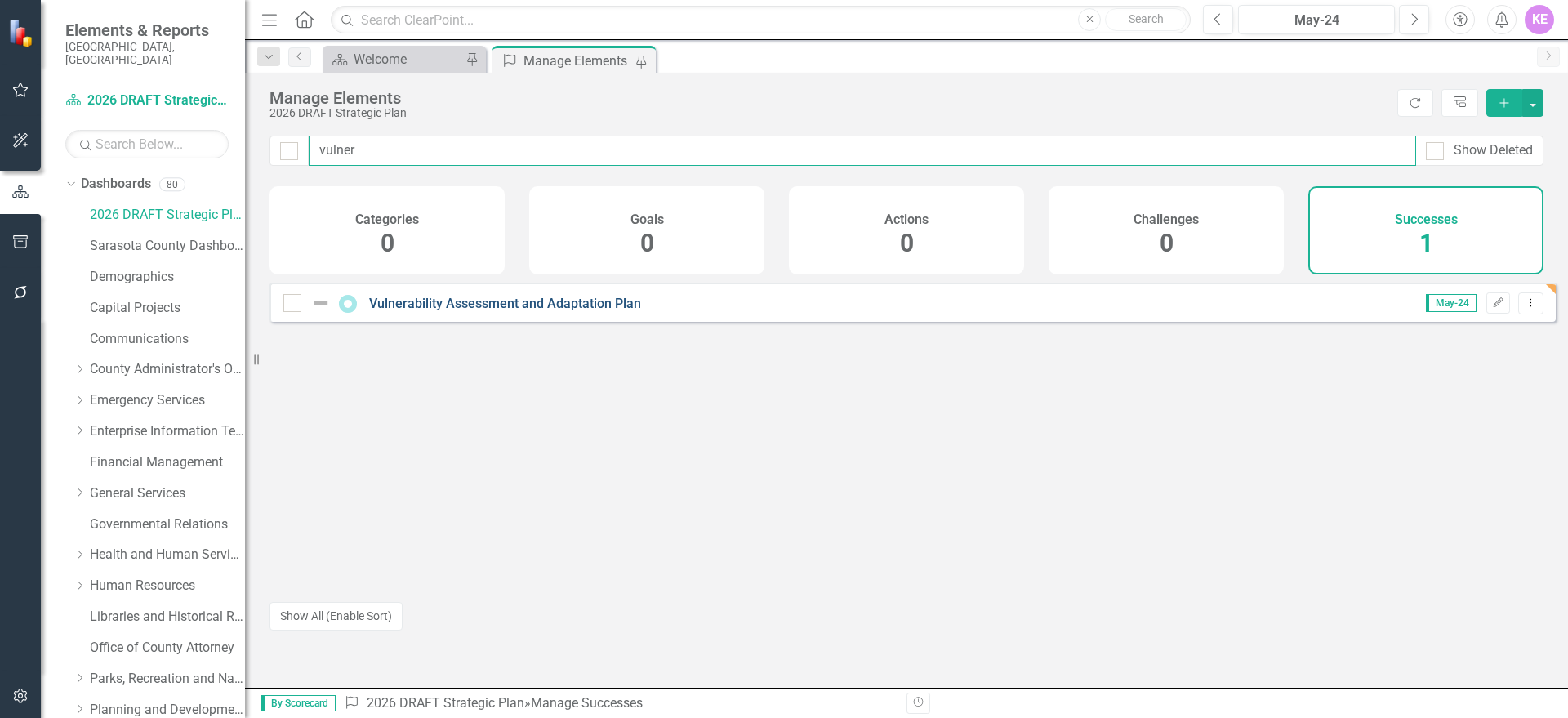
type input "vulner"
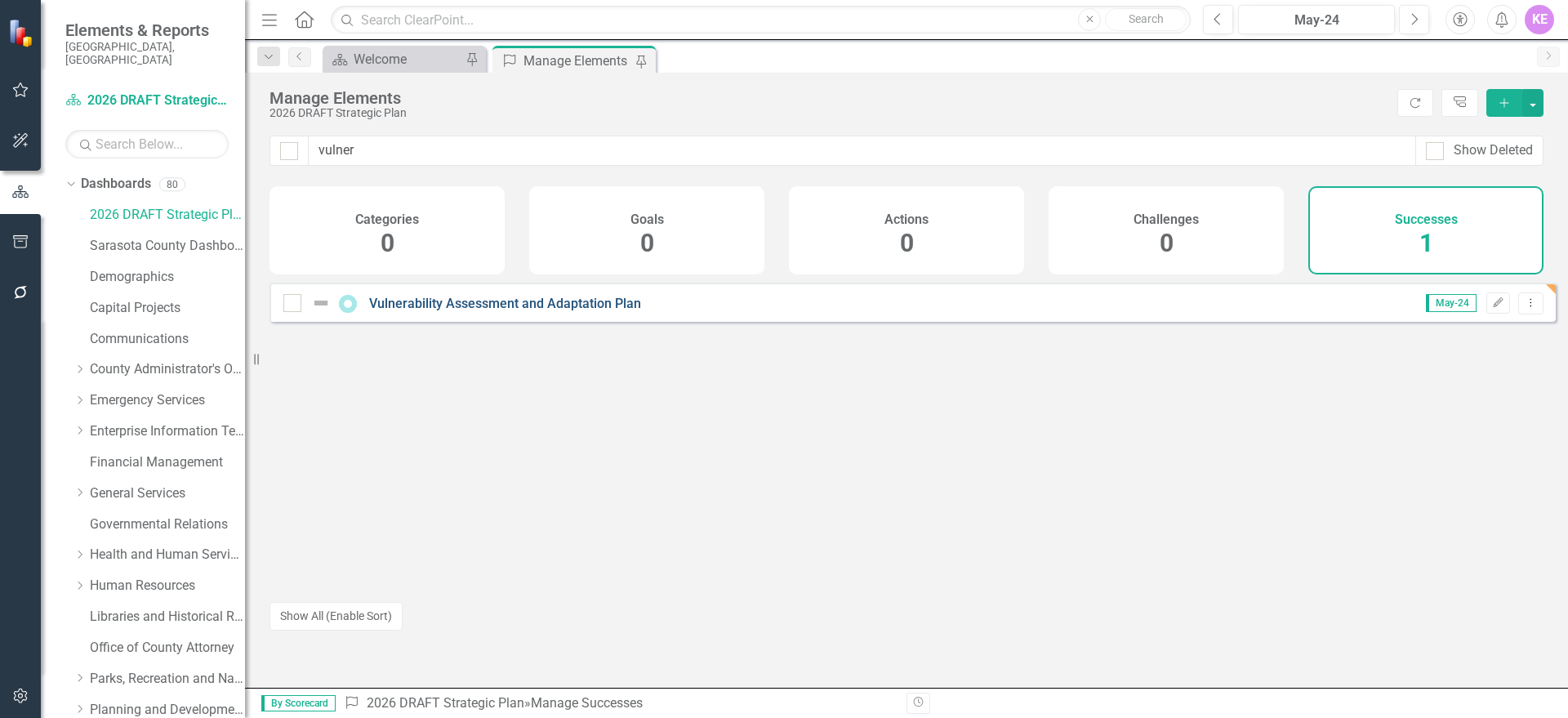
click at [540, 311] on link "Vulnerability Assessment and Adaptation Plan" at bounding box center [506, 303] width 272 height 16
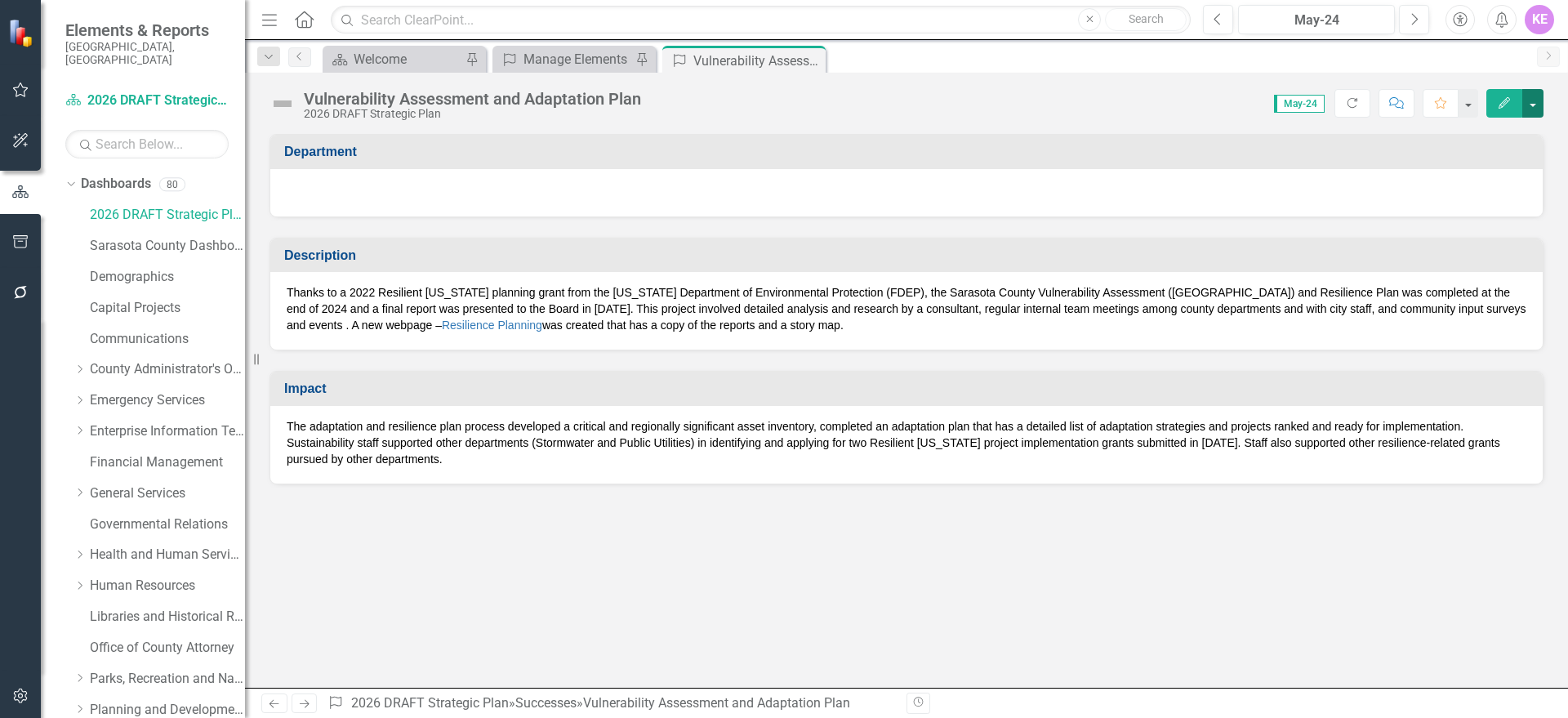
click at [1533, 94] on button "button" at bounding box center [1532, 103] width 21 height 29
click at [1479, 133] on link "Edit Edit Success" at bounding box center [1476, 133] width 132 height 31
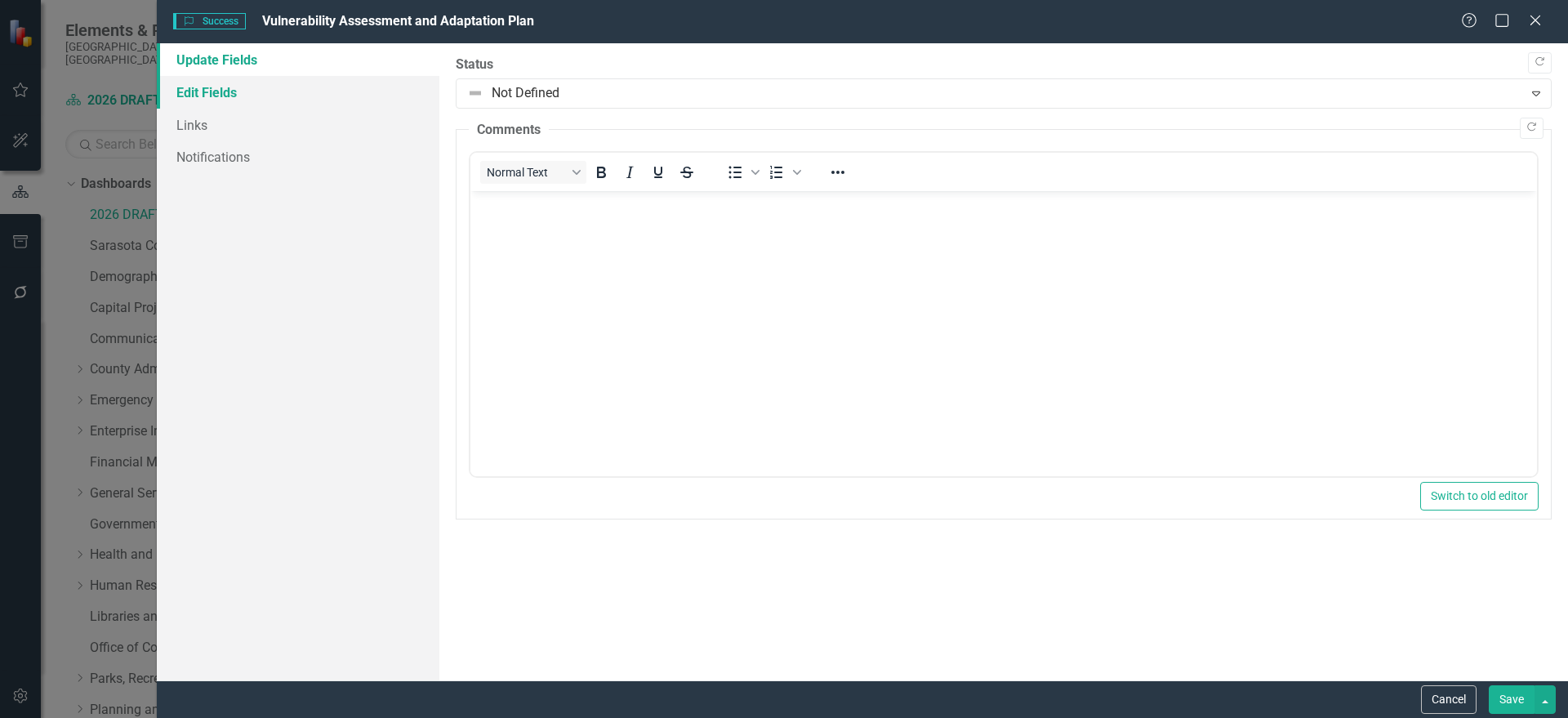
click at [276, 95] on link "Edit Fields" at bounding box center [297, 92] width 282 height 32
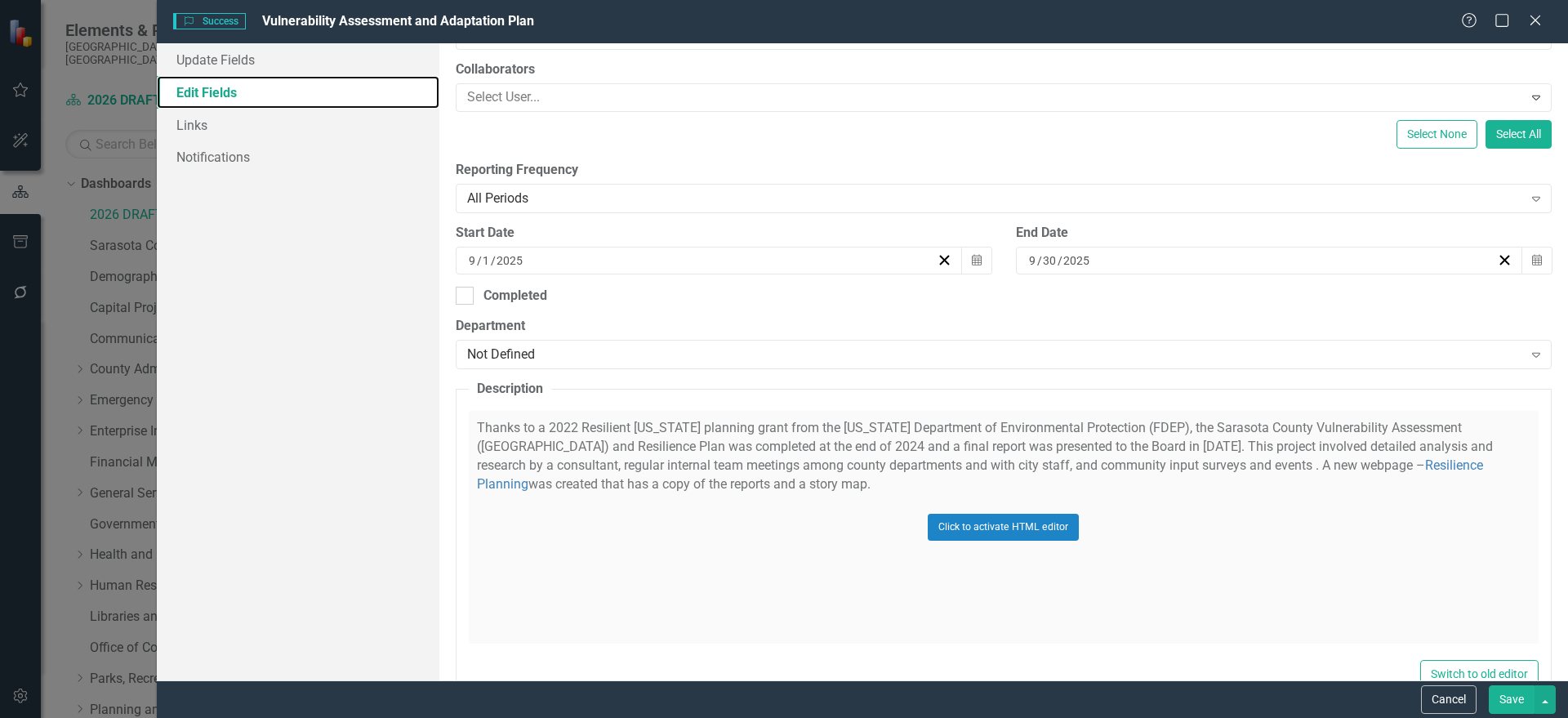
scroll to position [510, 0]
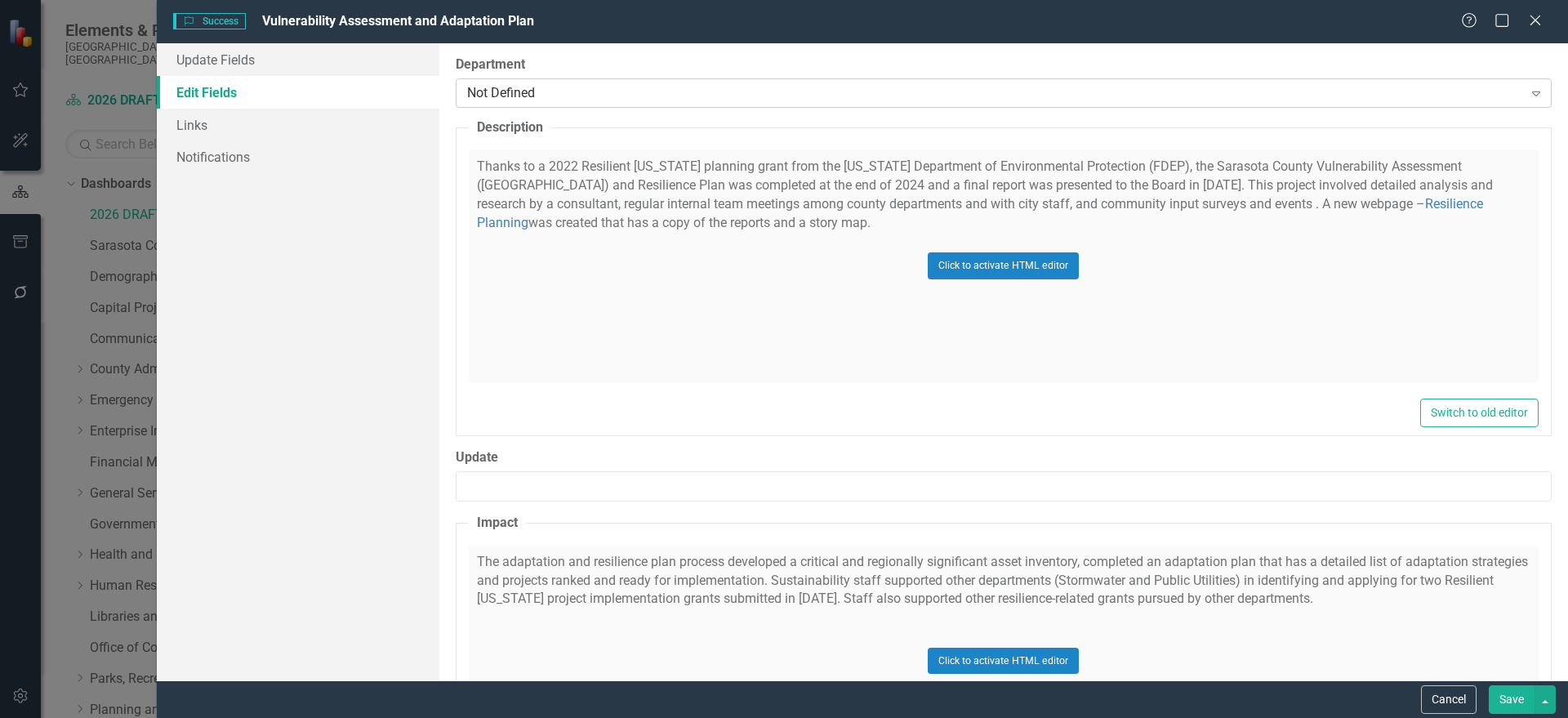
click at [570, 100] on div "Not Defined" at bounding box center [995, 94] width 1056 height 19
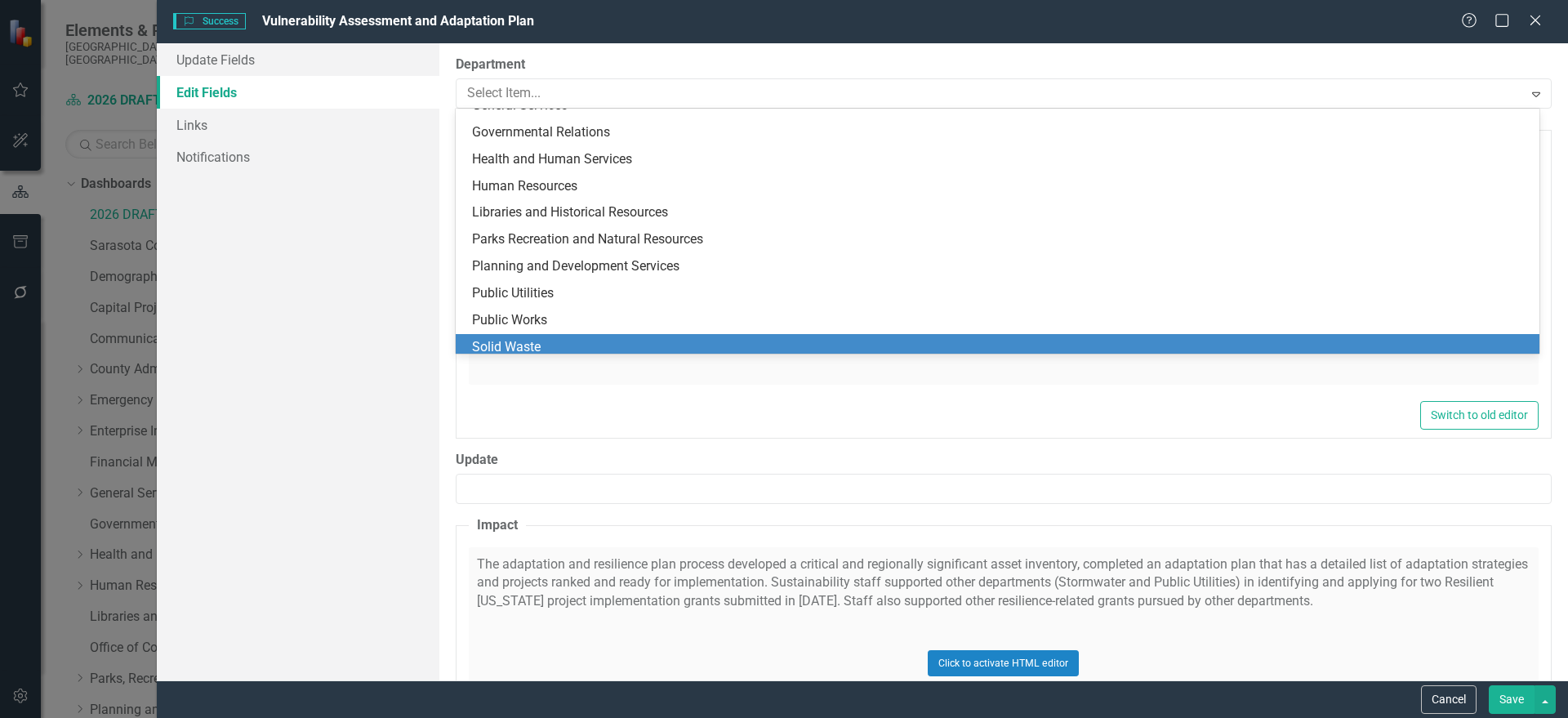
scroll to position [319, 0]
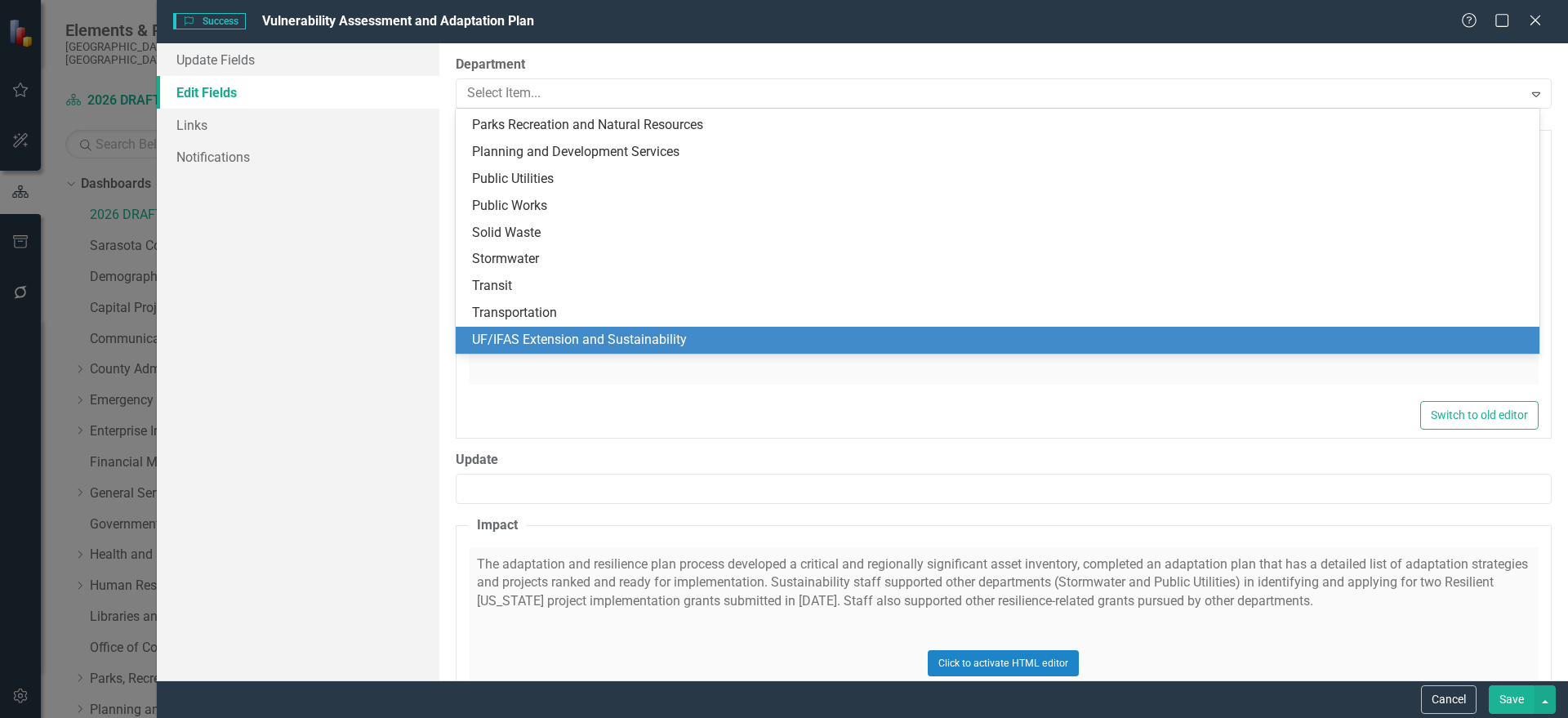
click at [581, 332] on div "UF/IFAS Extension and Sustainability" at bounding box center [1001, 340] width 1058 height 19
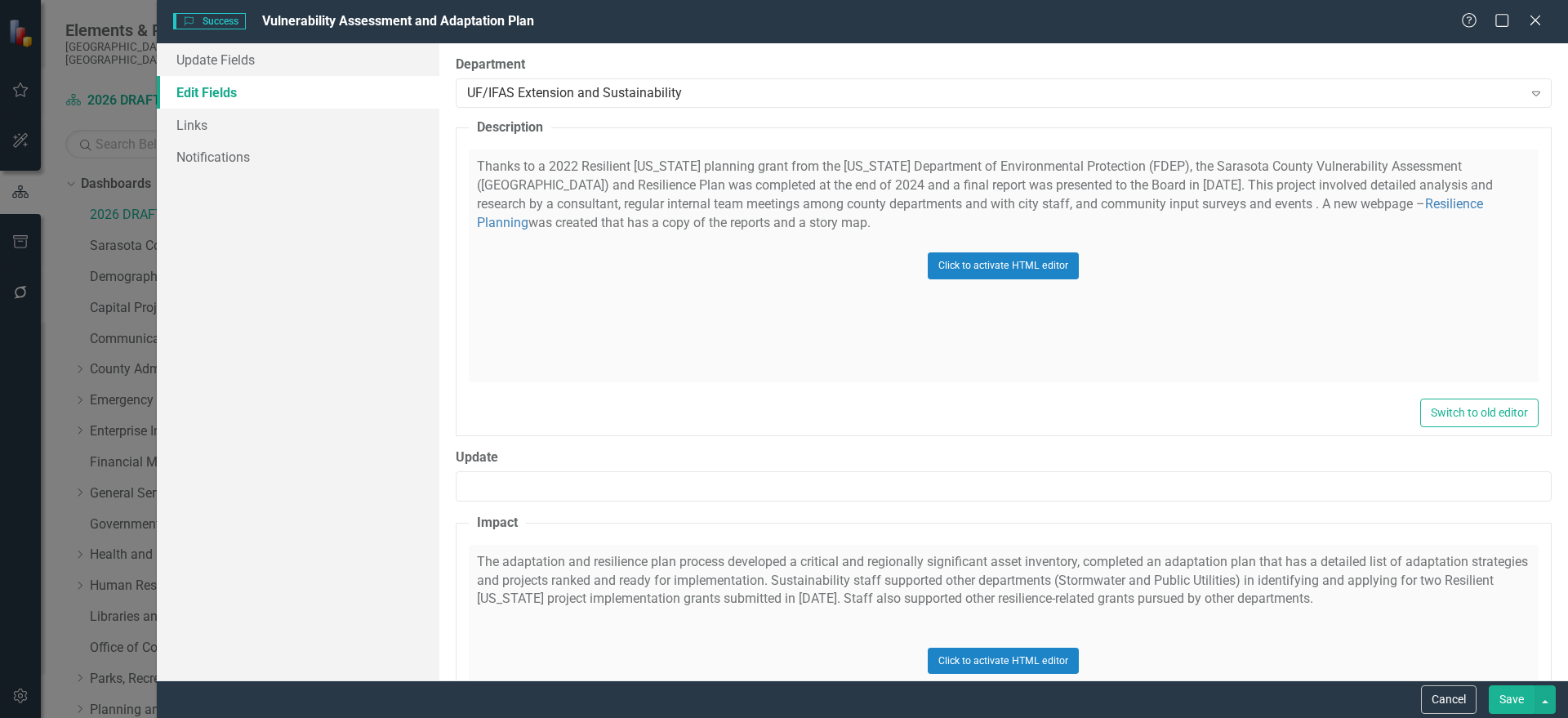
click at [1503, 700] on button "Save" at bounding box center [1511, 699] width 45 height 29
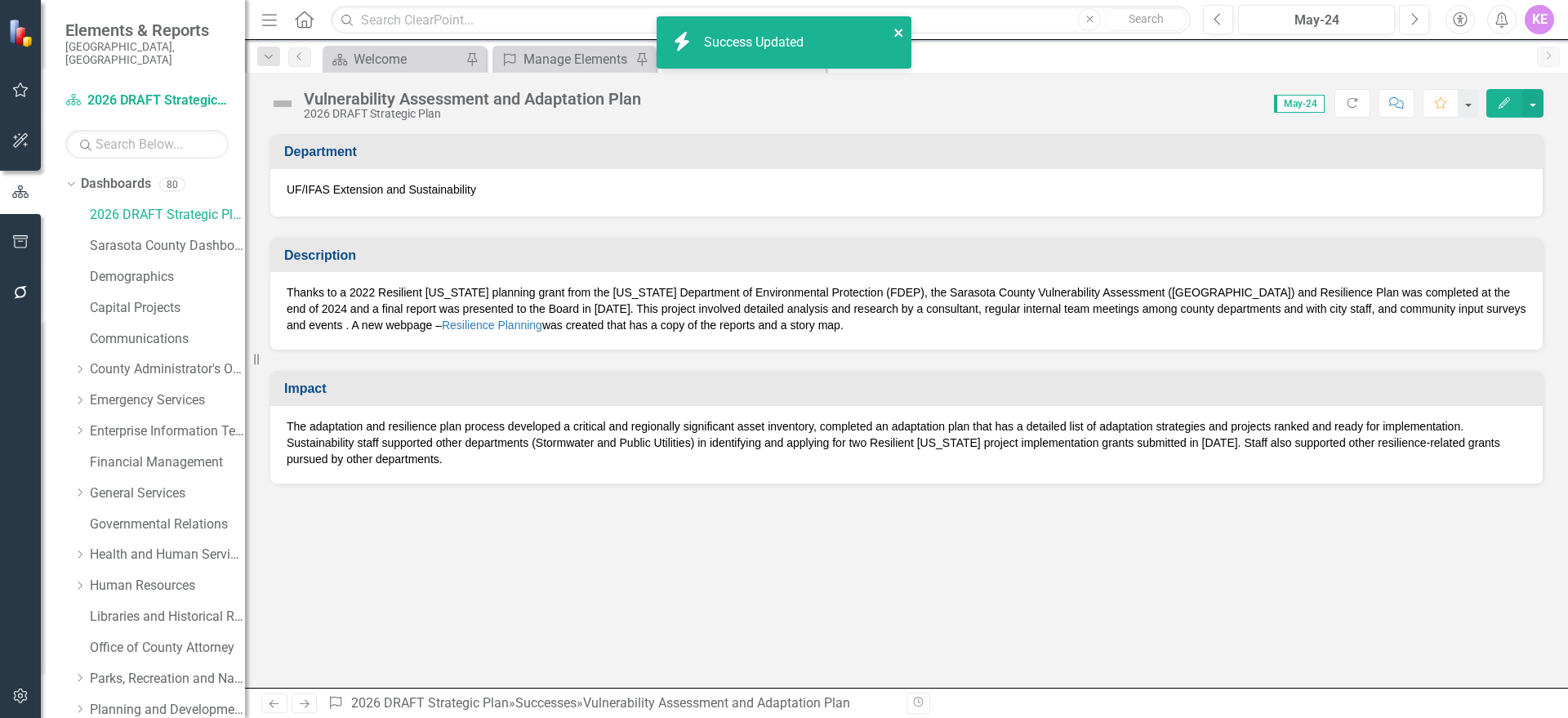
click at [895, 29] on icon "close" at bounding box center [897, 32] width 8 height 8
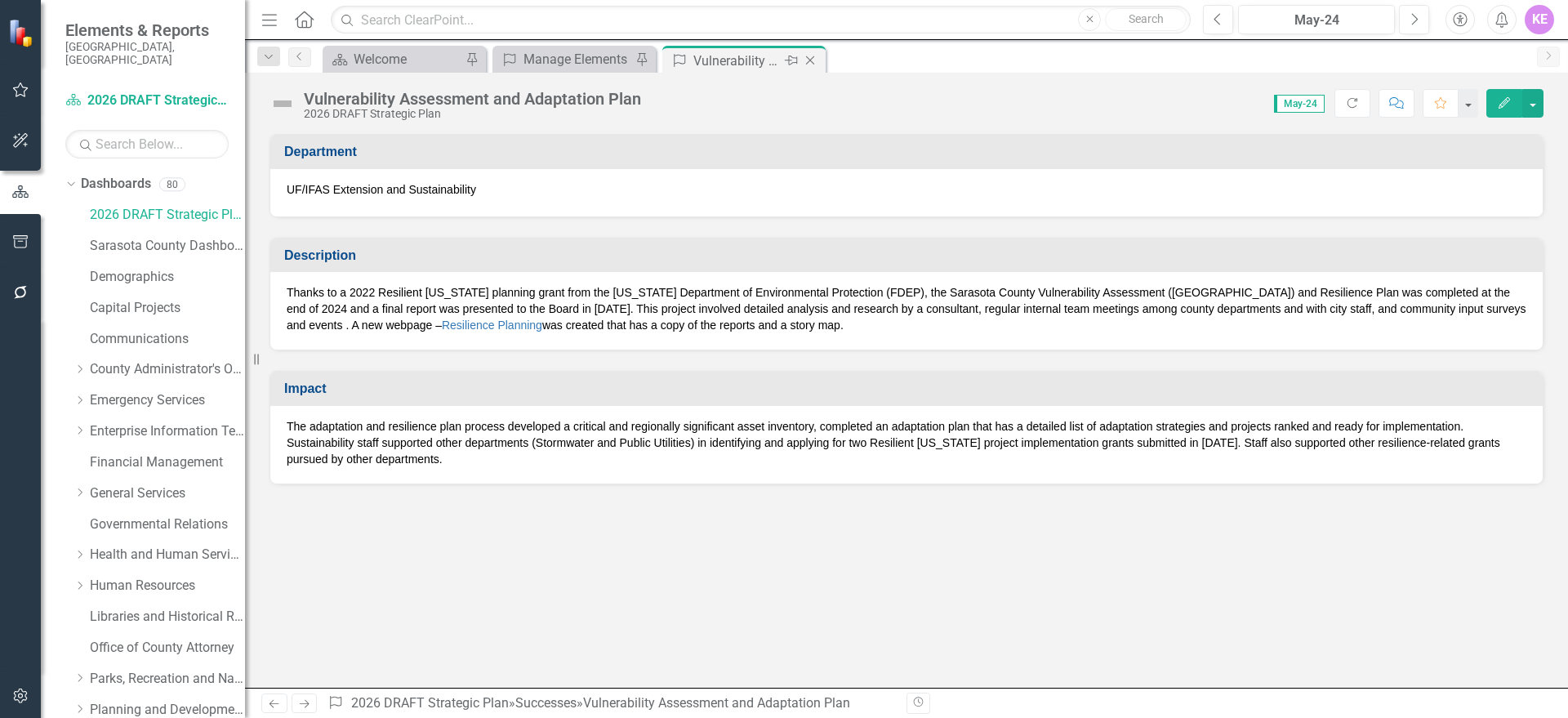
click at [815, 62] on icon "Close" at bounding box center [810, 60] width 17 height 13
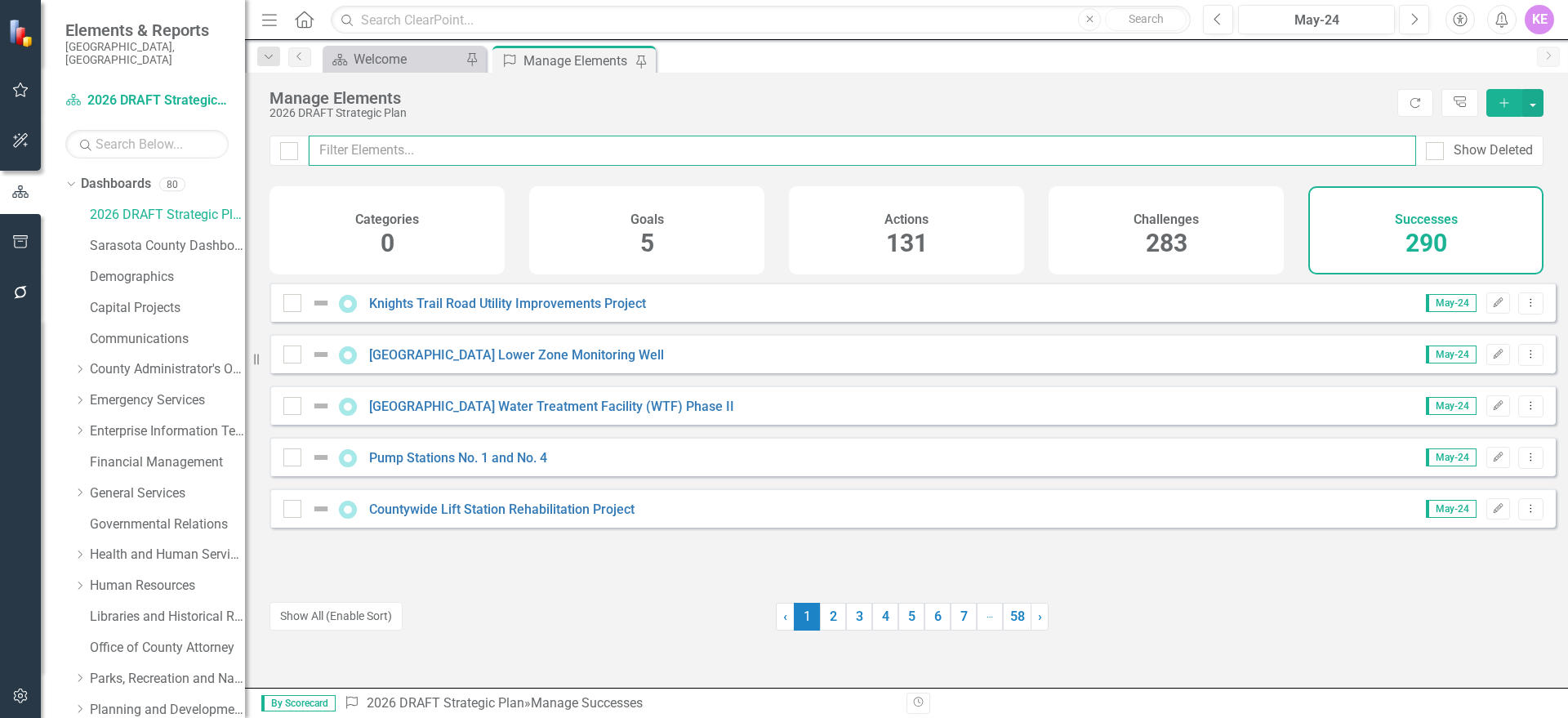
click at [432, 145] on input "text" at bounding box center [862, 150] width 1108 height 31
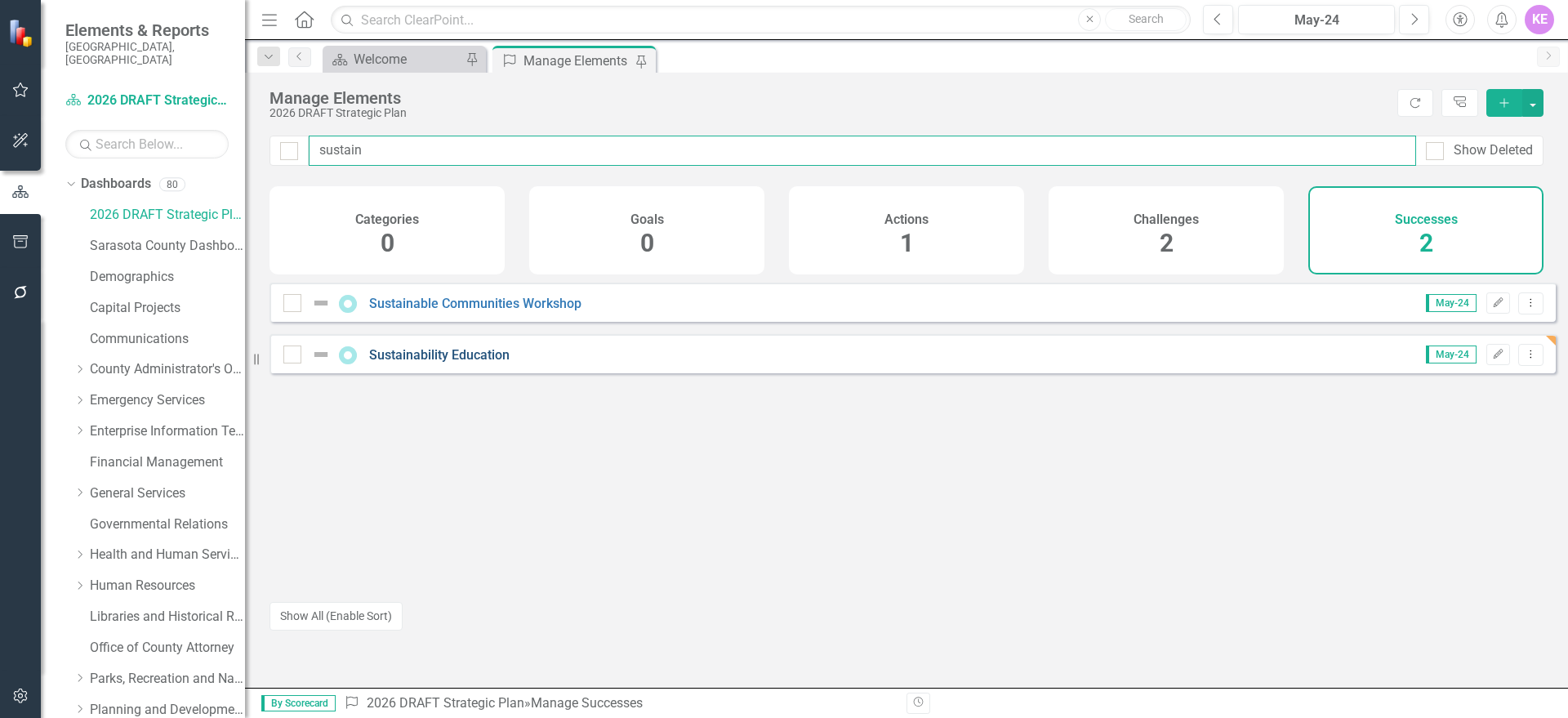
type input "sustain"
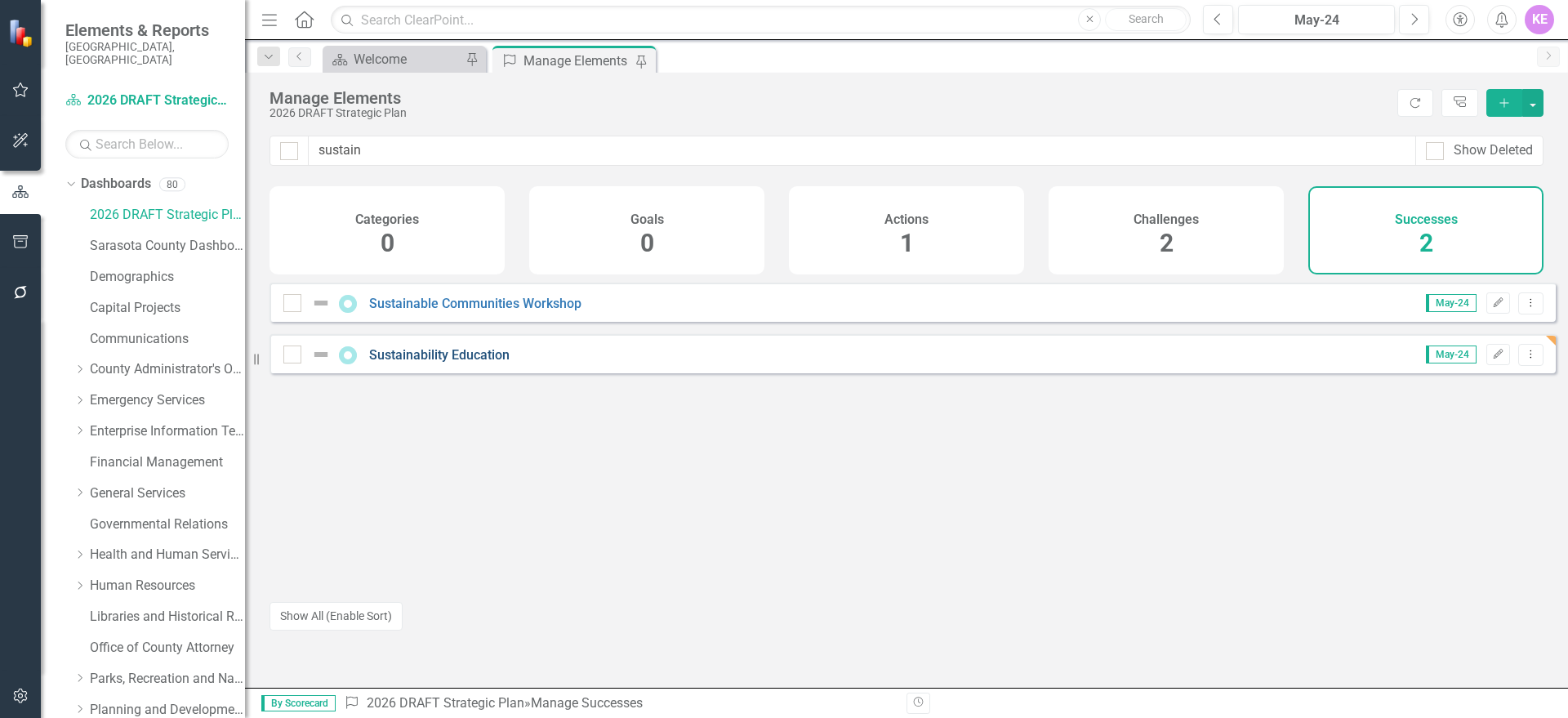
click at [450, 362] on link "Sustainability Education" at bounding box center [440, 355] width 141 height 16
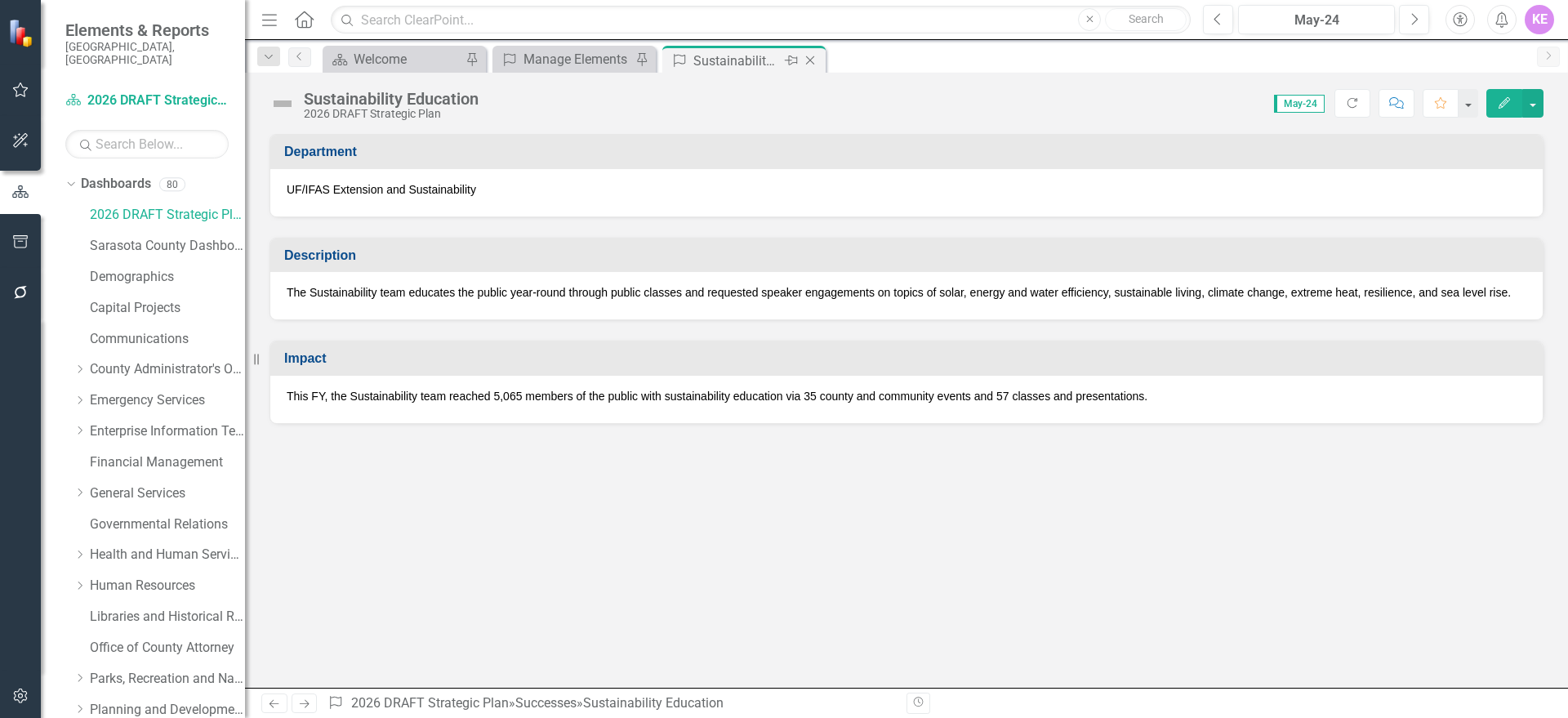
click at [816, 55] on icon "Close" at bounding box center [810, 60] width 17 height 13
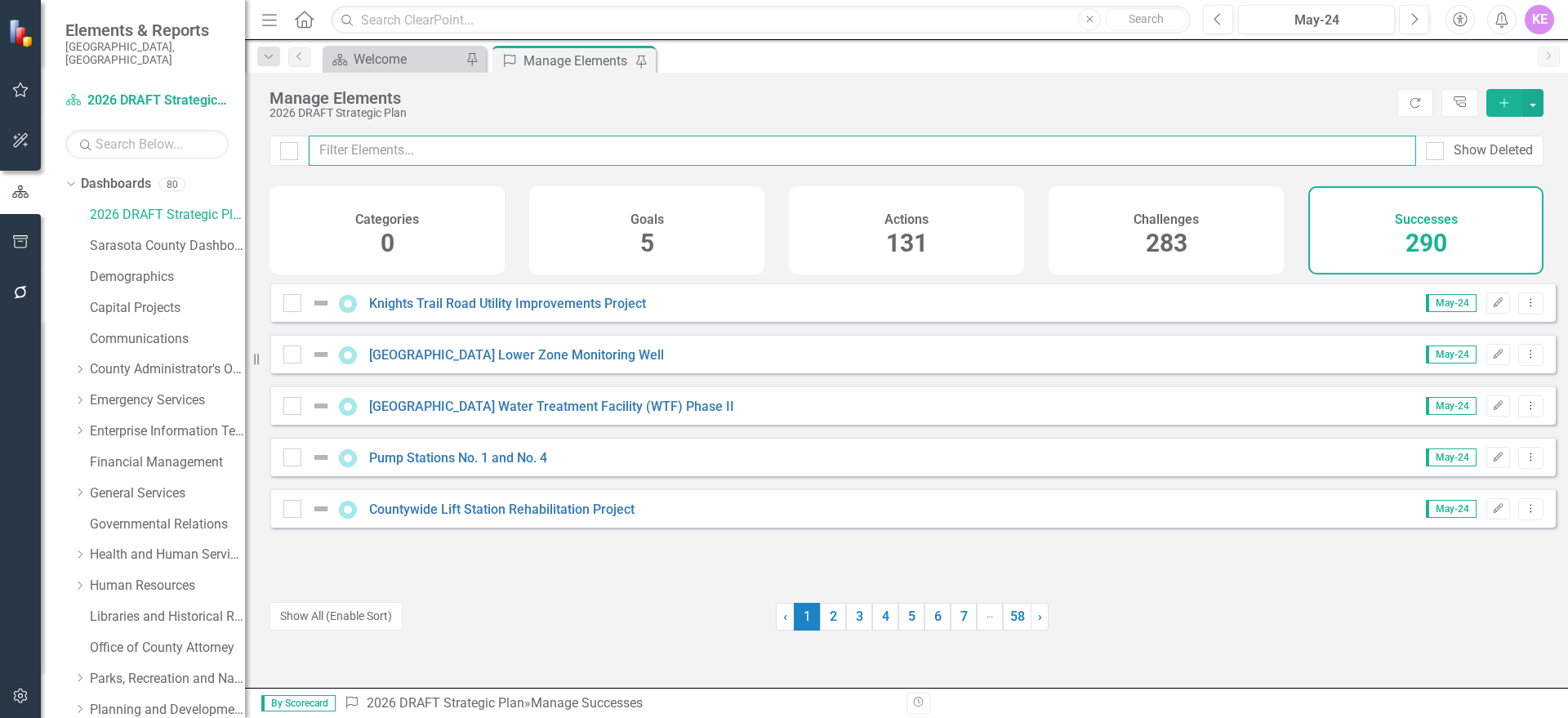
click at [442, 160] on input "text" at bounding box center [862, 150] width 1108 height 31
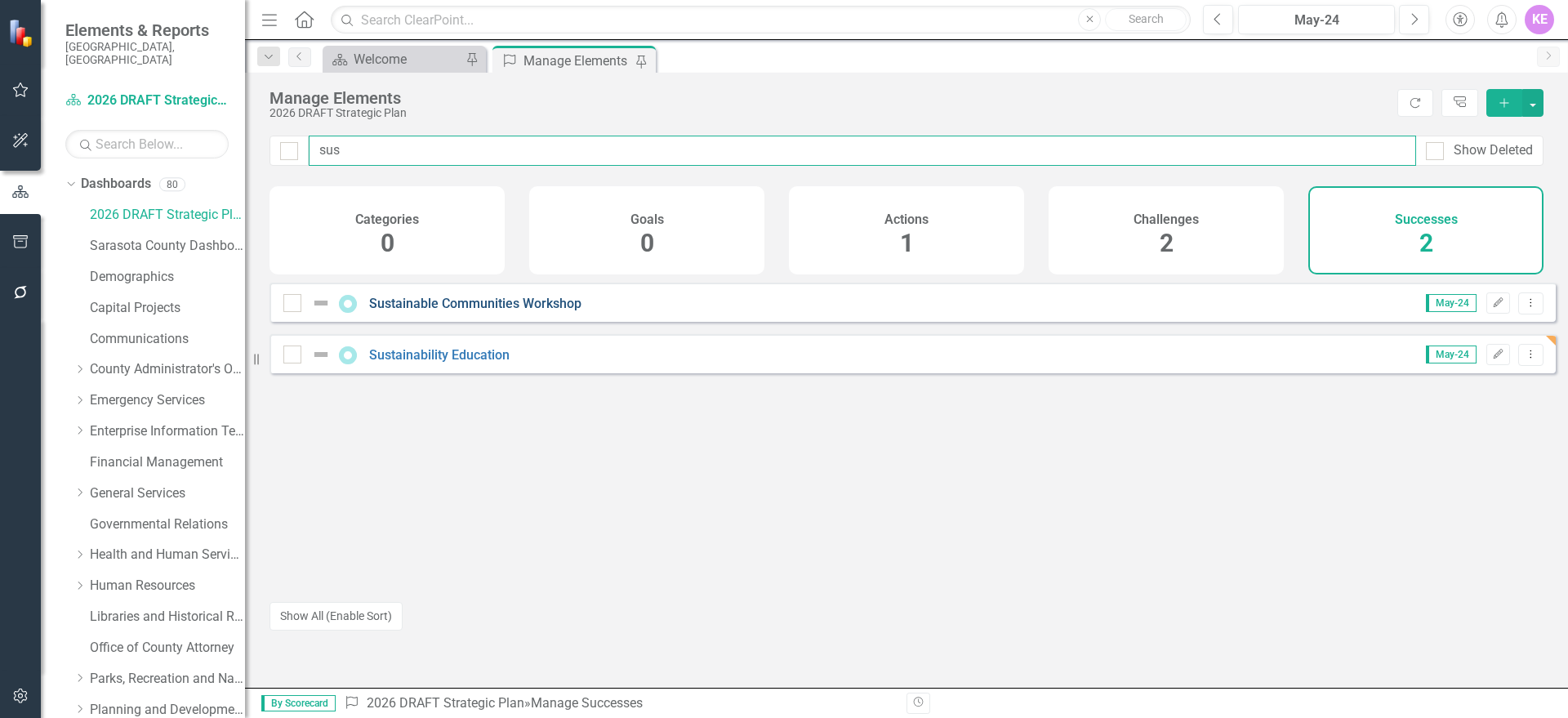
type input "sus"
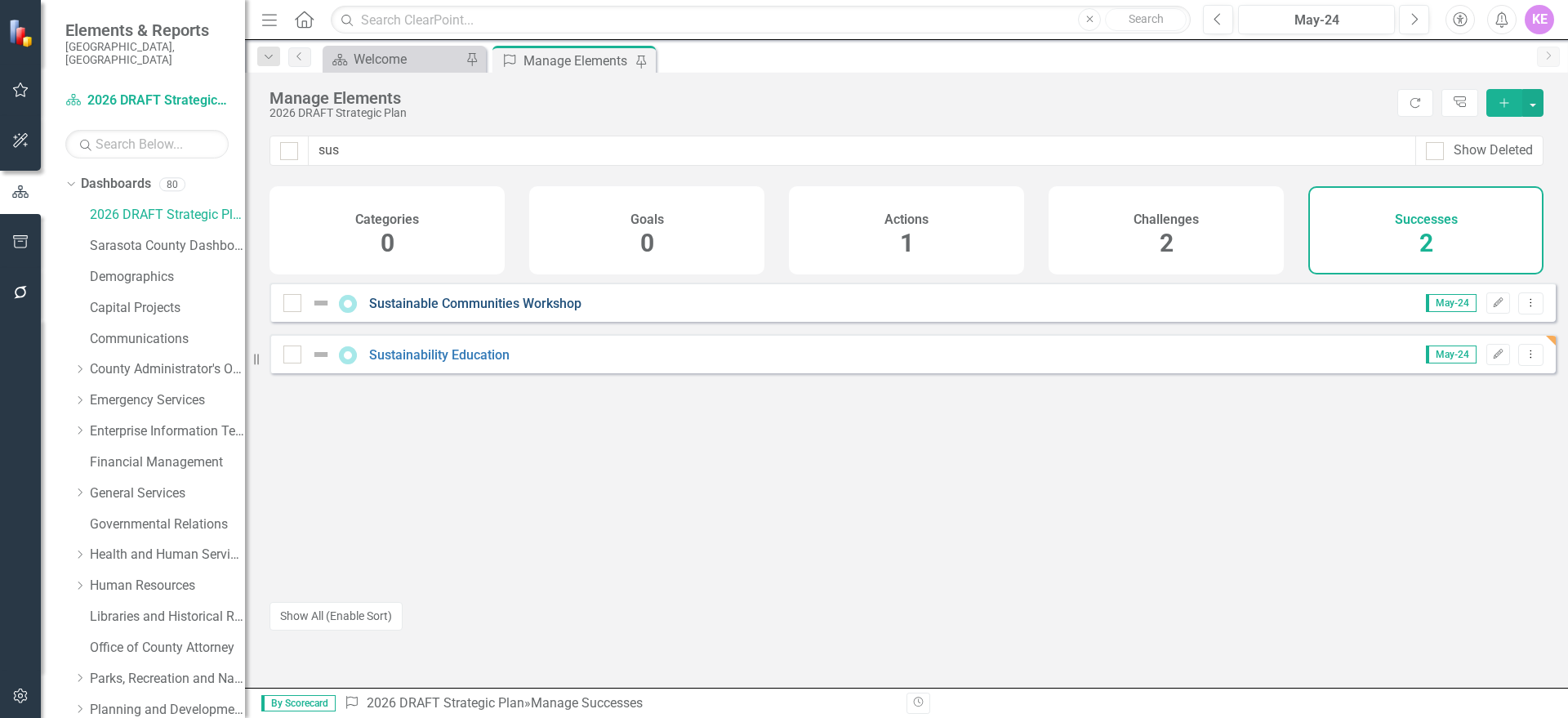
click at [496, 311] on link "Sustainable Communities Workshop" at bounding box center [475, 303] width 212 height 16
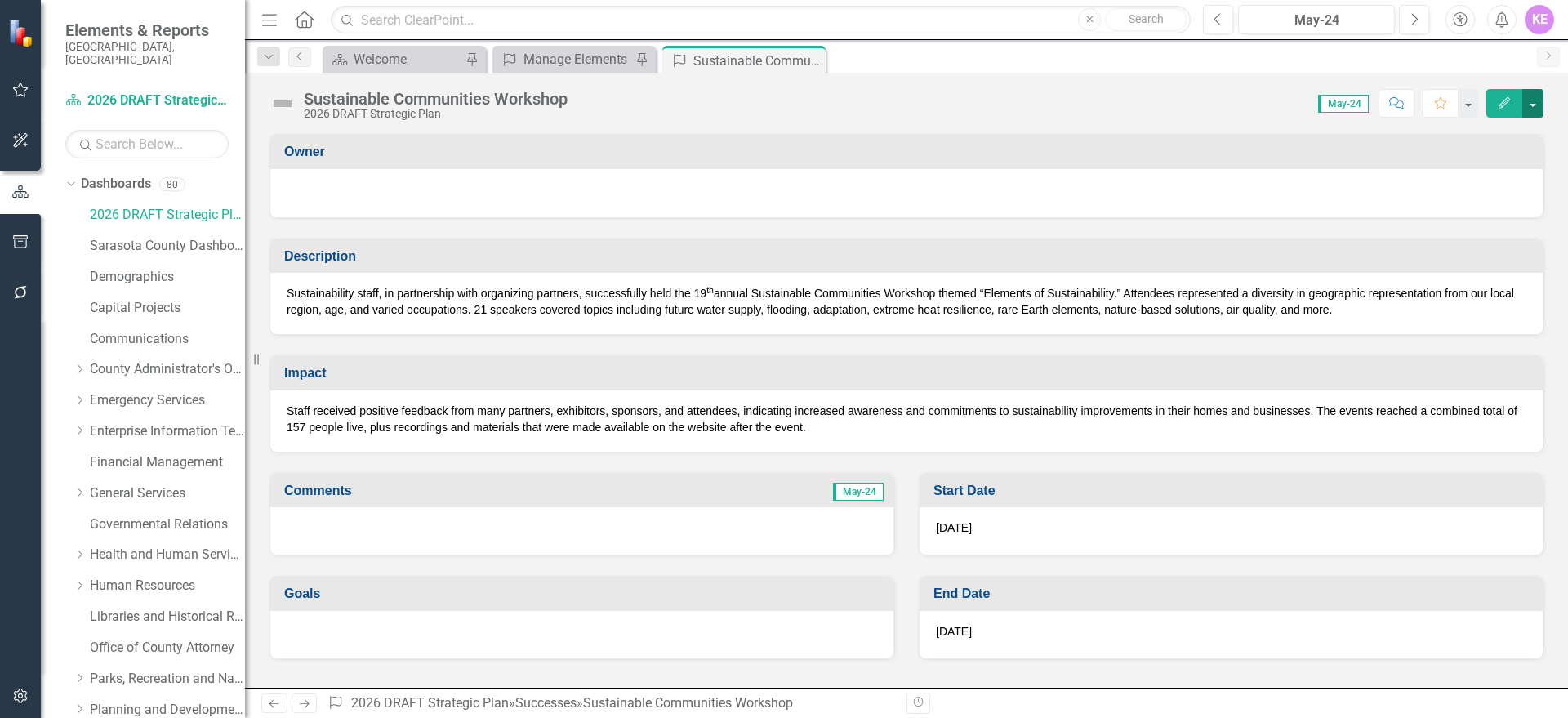
click at [1532, 97] on button "button" at bounding box center [1532, 103] width 21 height 29
click at [1474, 127] on link "Edit Edit Success" at bounding box center [1476, 133] width 132 height 31
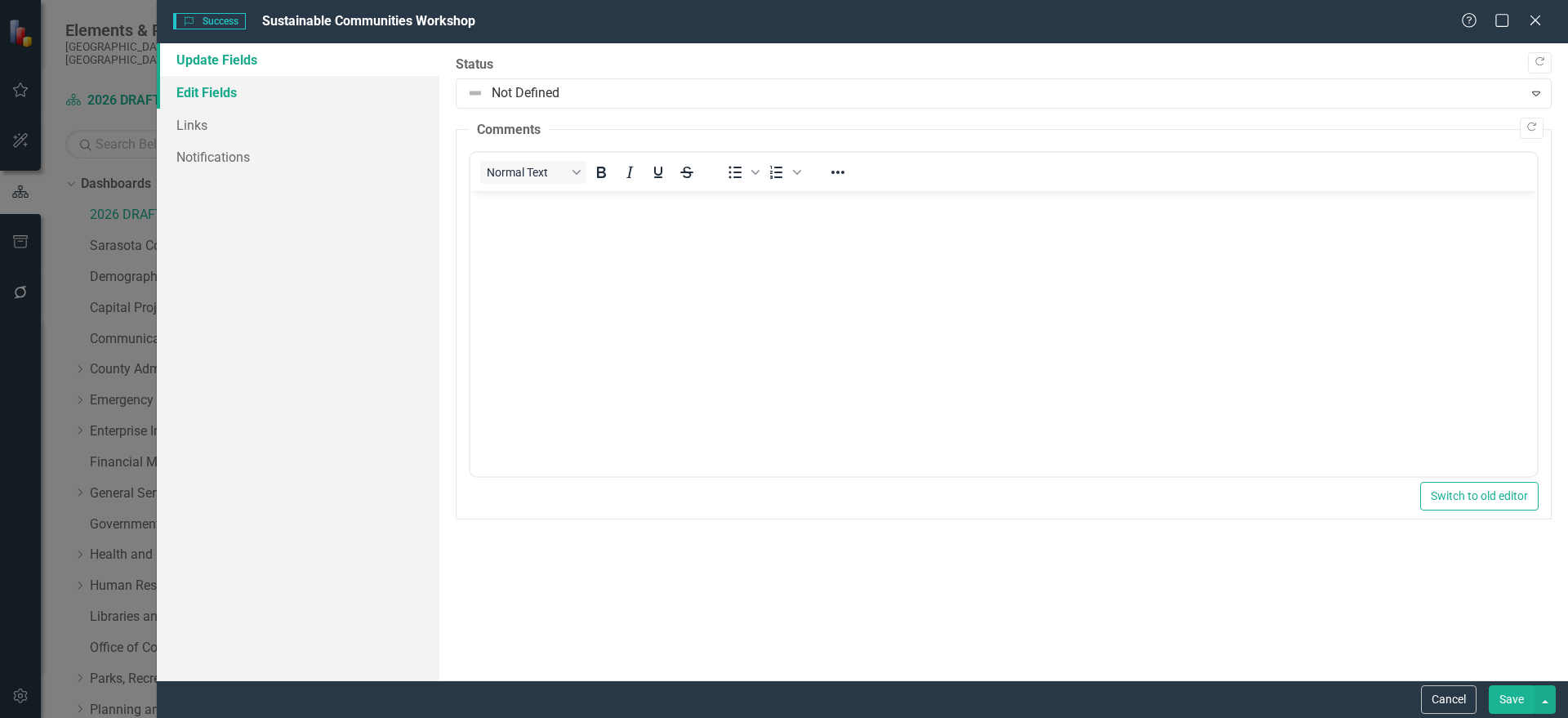
click at [290, 96] on link "Edit Fields" at bounding box center [297, 92] width 282 height 32
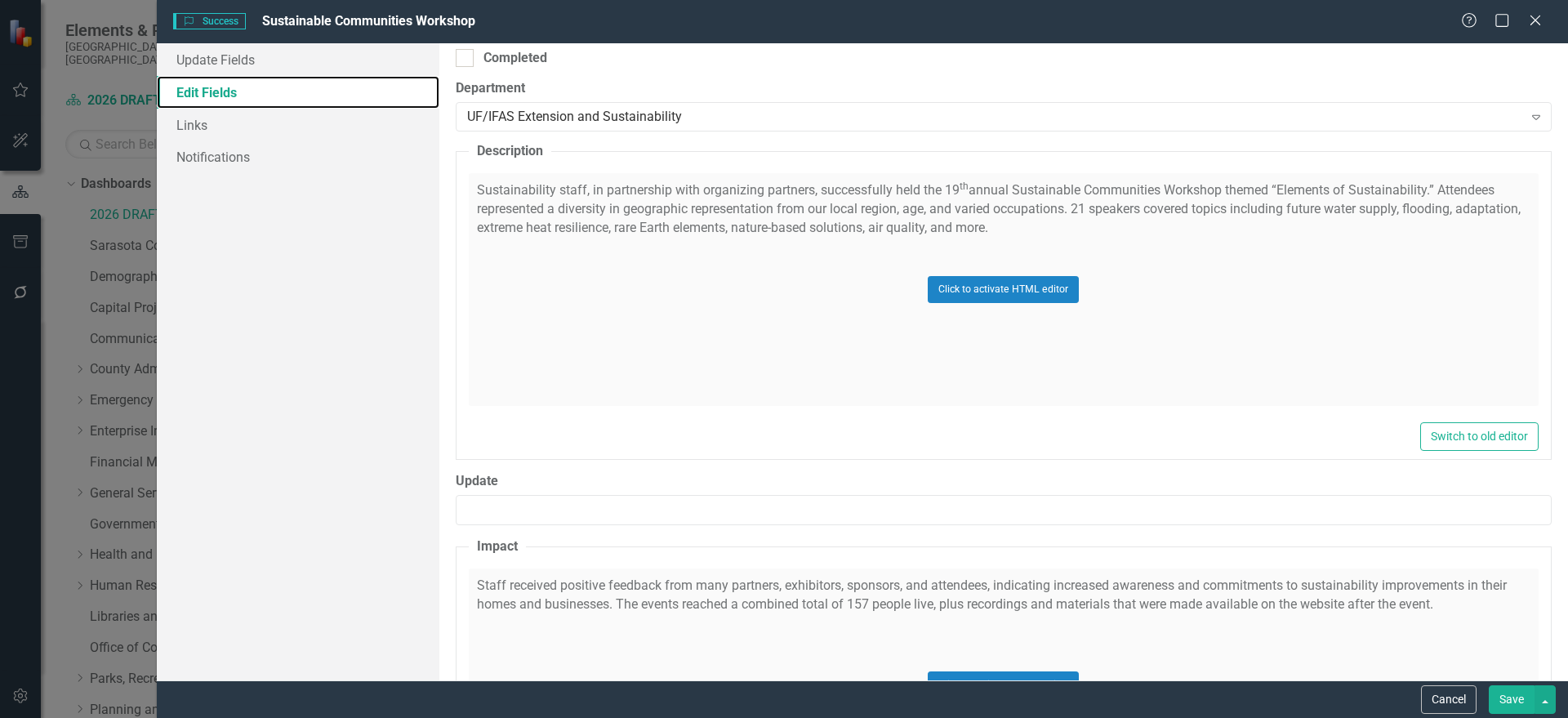
scroll to position [510, 0]
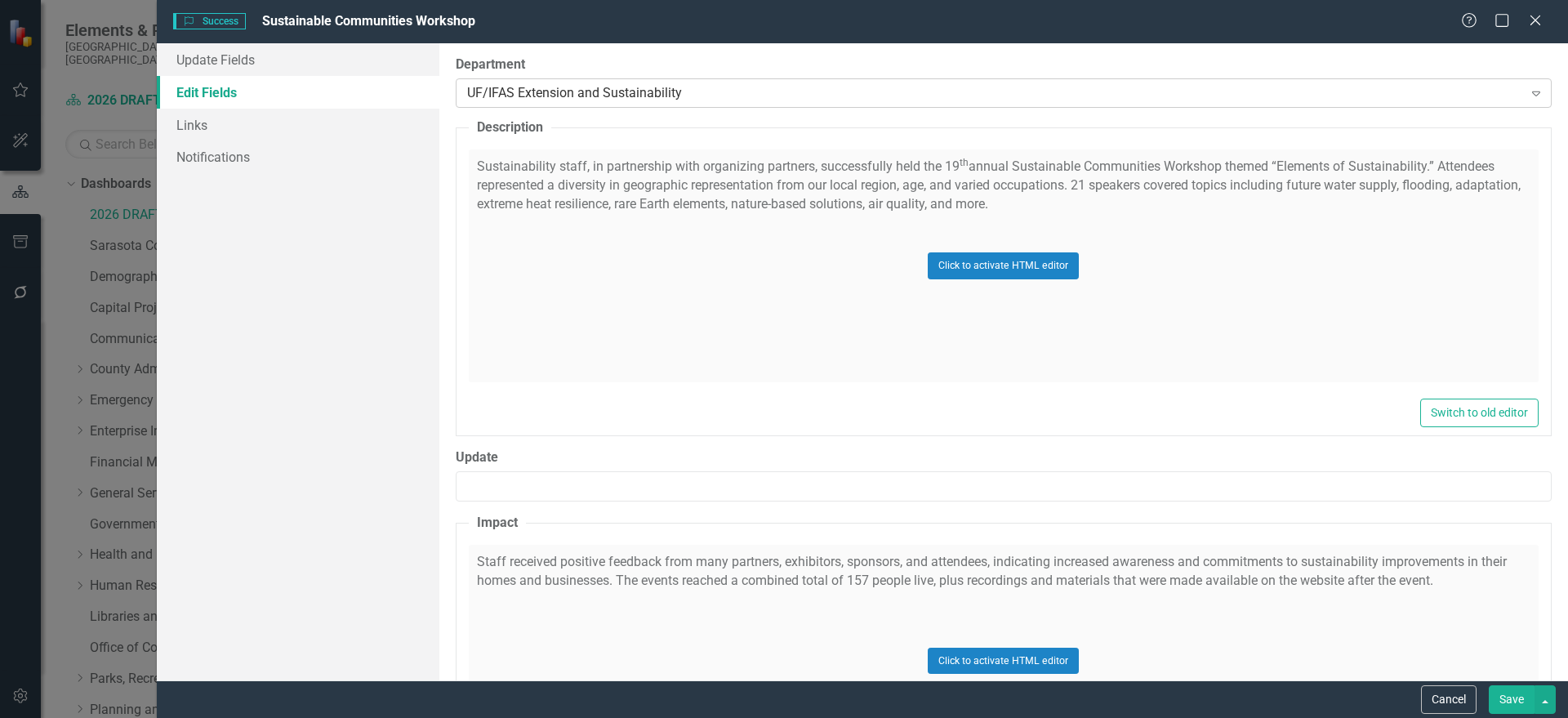
click at [580, 100] on div "UF/IFAS Extension and Sustainability" at bounding box center [995, 94] width 1056 height 19
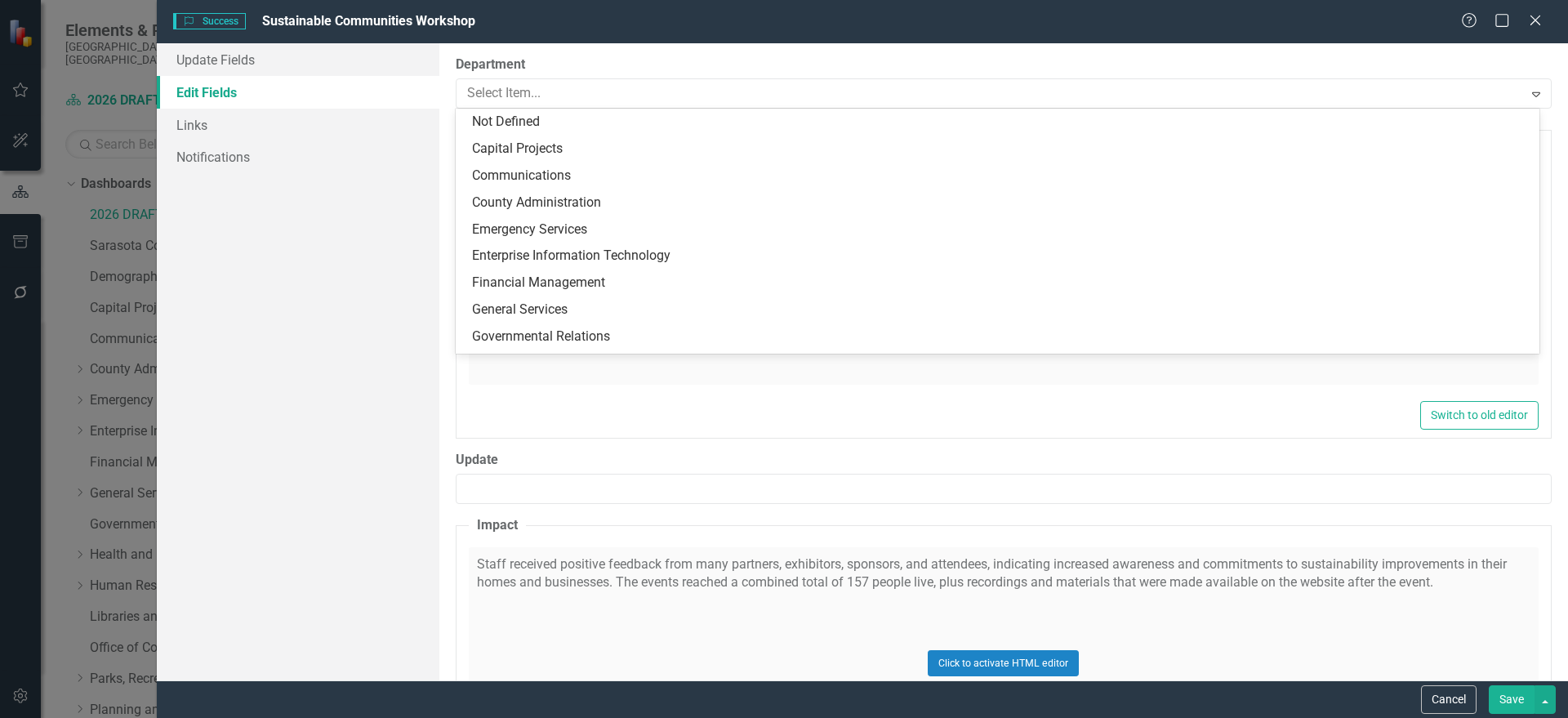
scroll to position [319, 0]
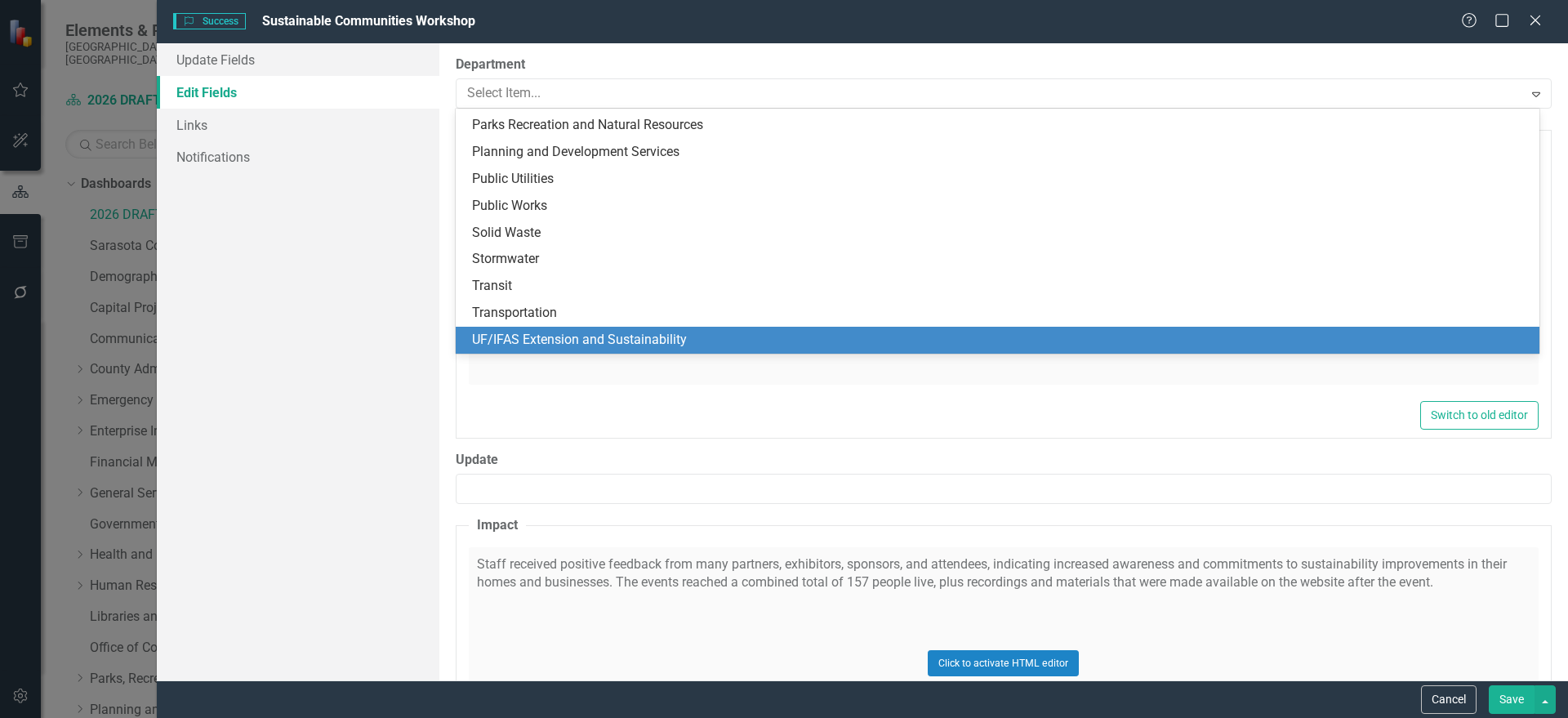
click at [608, 339] on div "UF/IFAS Extension and Sustainability" at bounding box center [1001, 340] width 1058 height 19
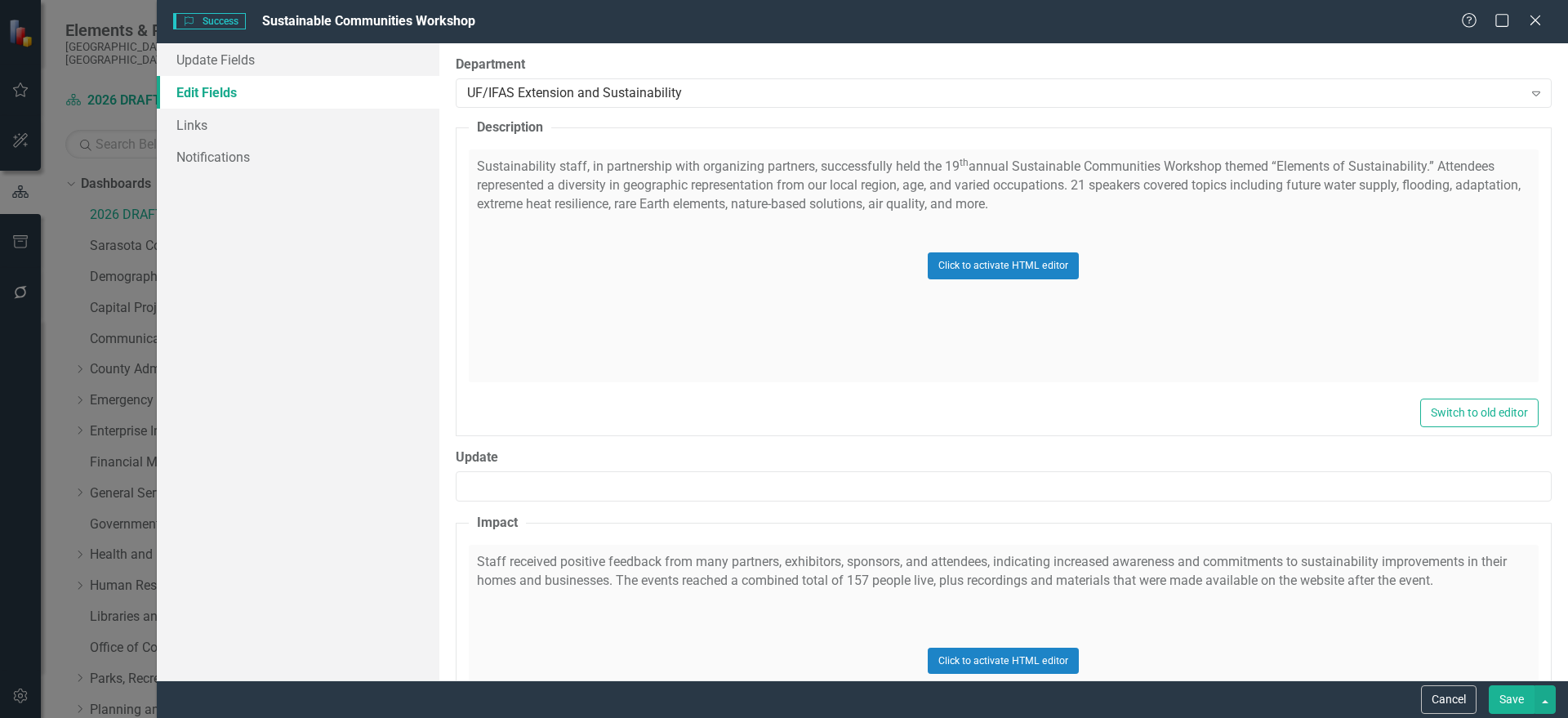
click at [1512, 699] on button "Save" at bounding box center [1511, 699] width 45 height 29
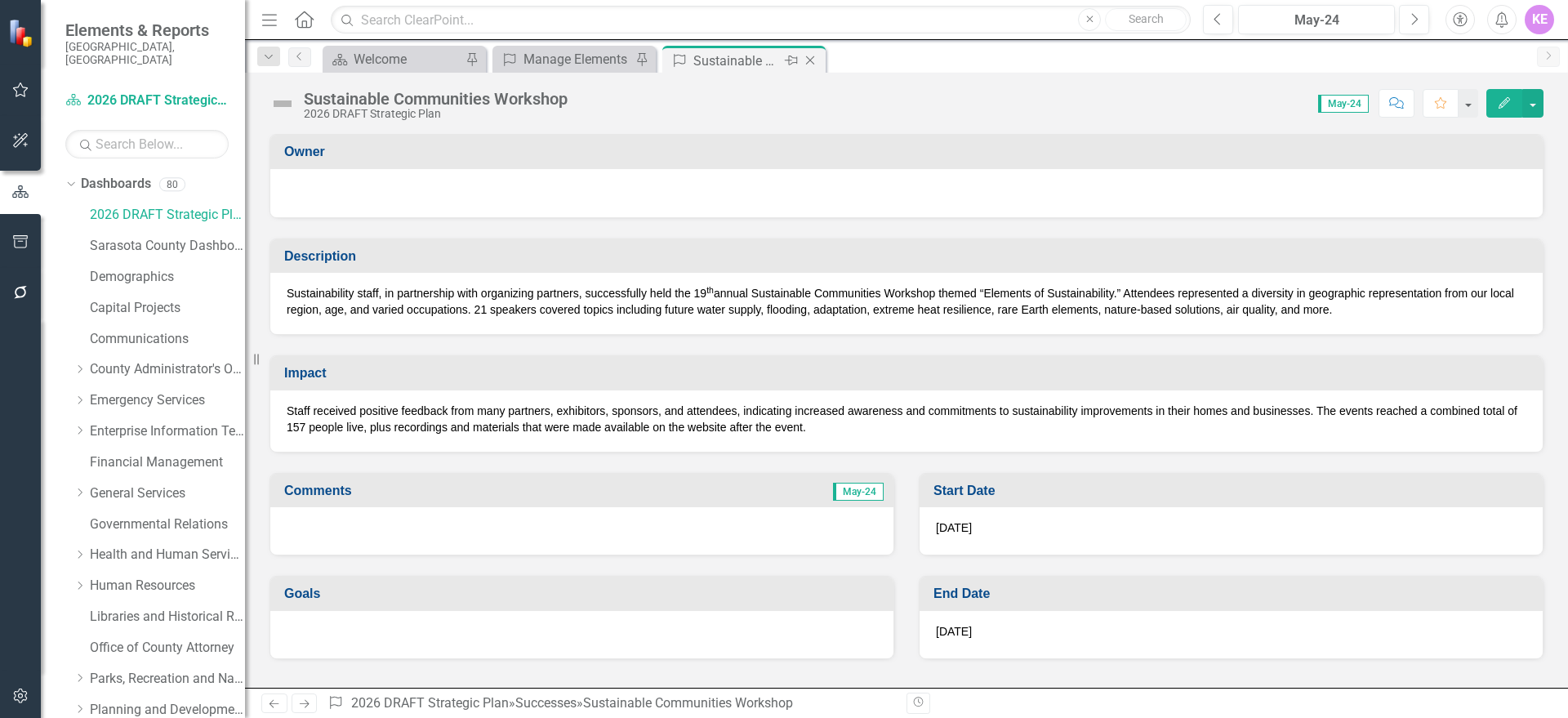
click at [811, 57] on icon "Close" at bounding box center [810, 60] width 17 height 13
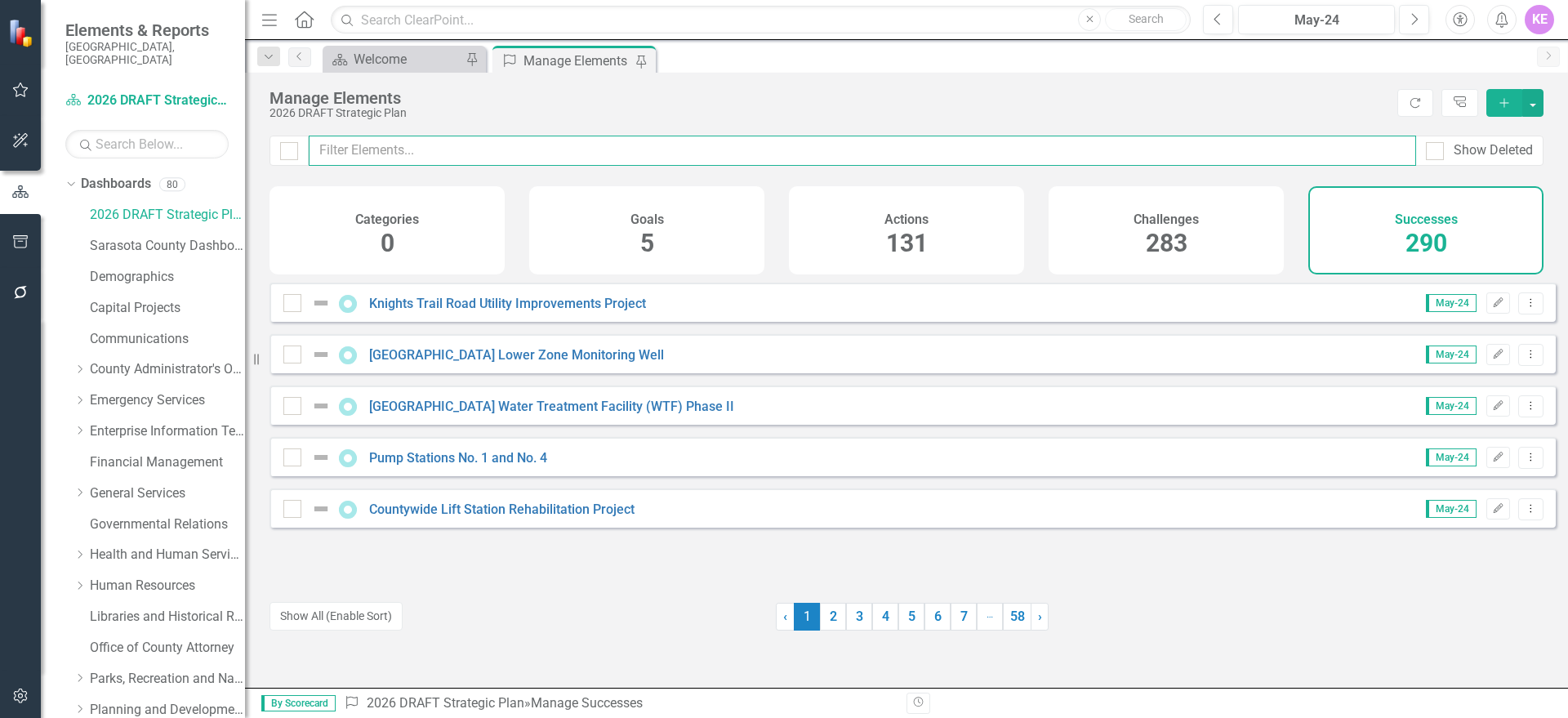
drag, startPoint x: 380, startPoint y: 162, endPoint x: 380, endPoint y: 153, distance: 9.0
click at [380, 162] on input "text" at bounding box center [862, 150] width 1108 height 31
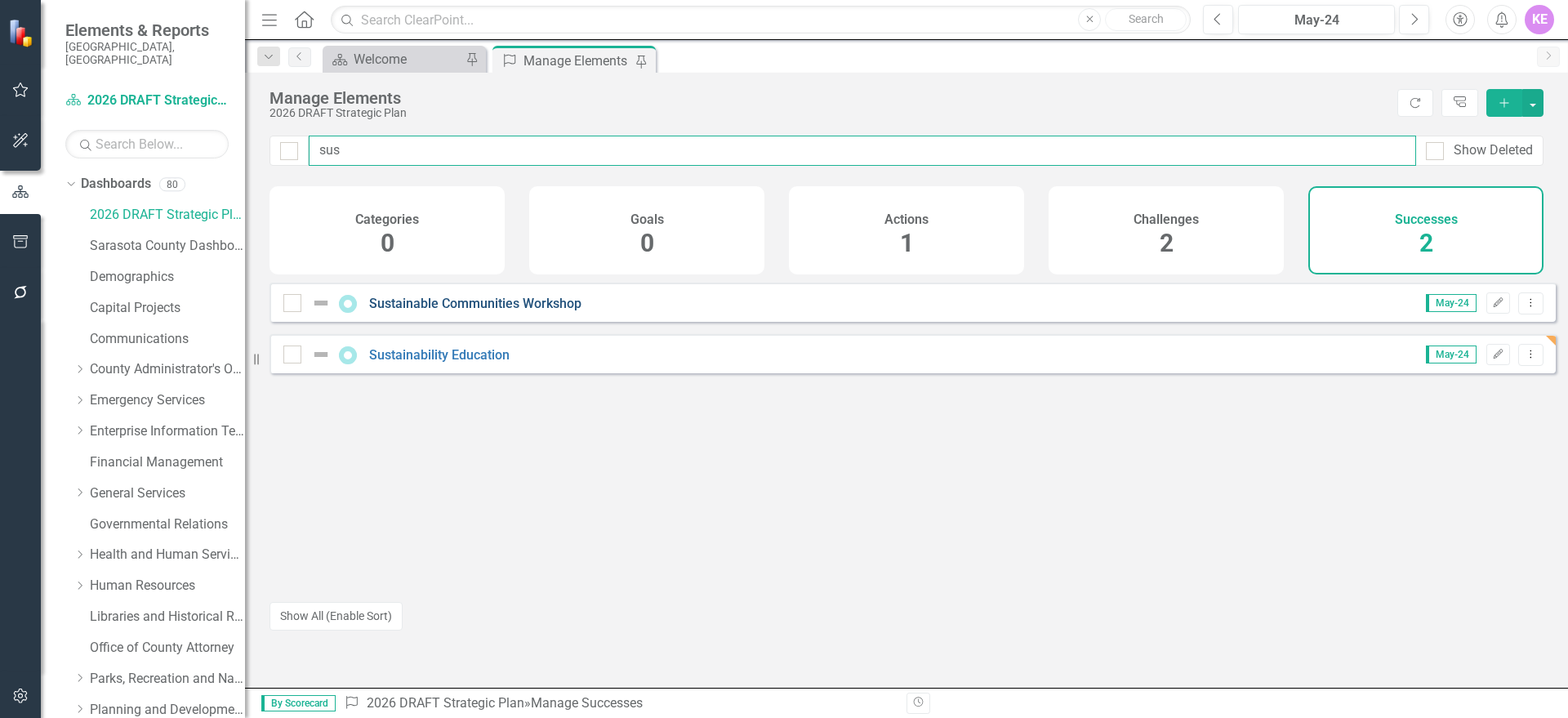
type input "sus"
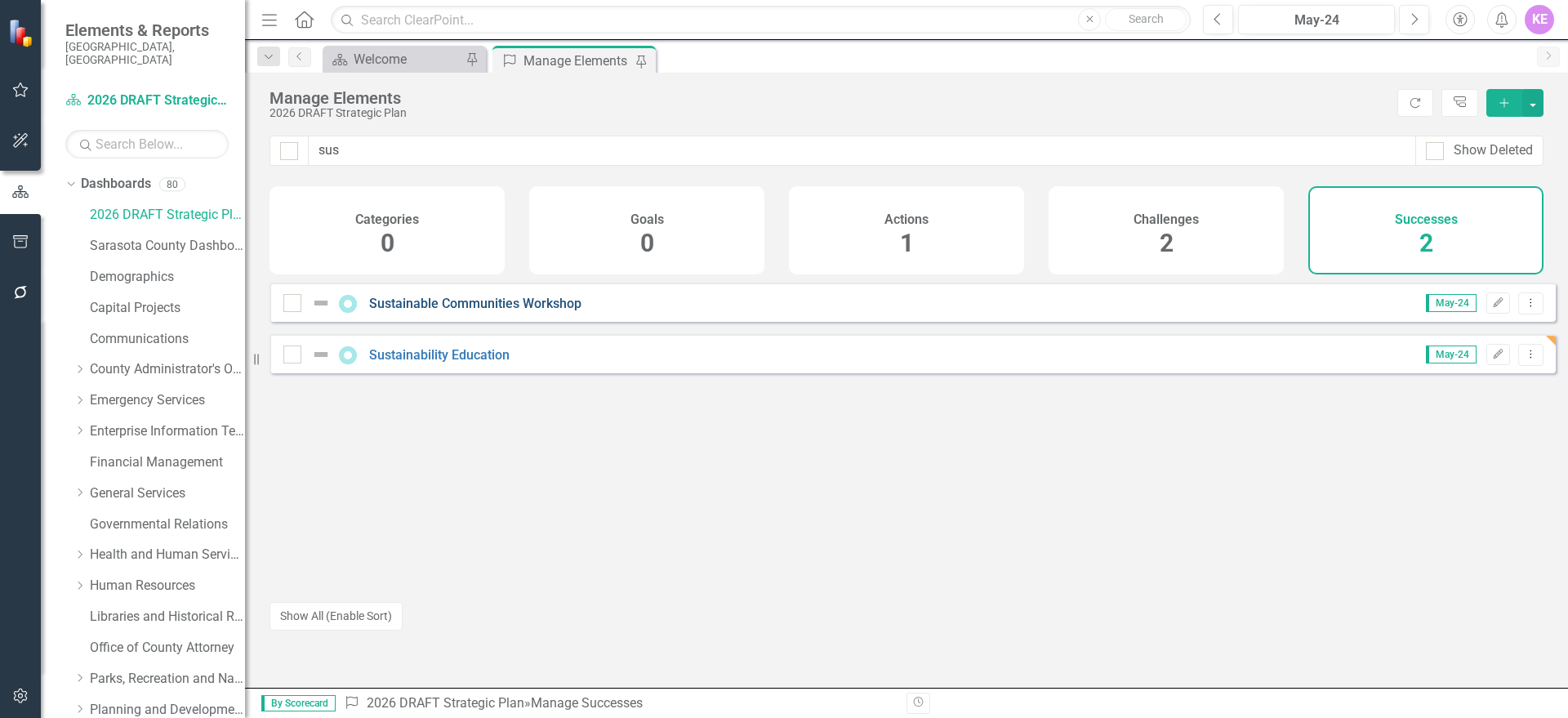
click at [496, 311] on link "Sustainable Communities Workshop" at bounding box center [475, 303] width 212 height 16
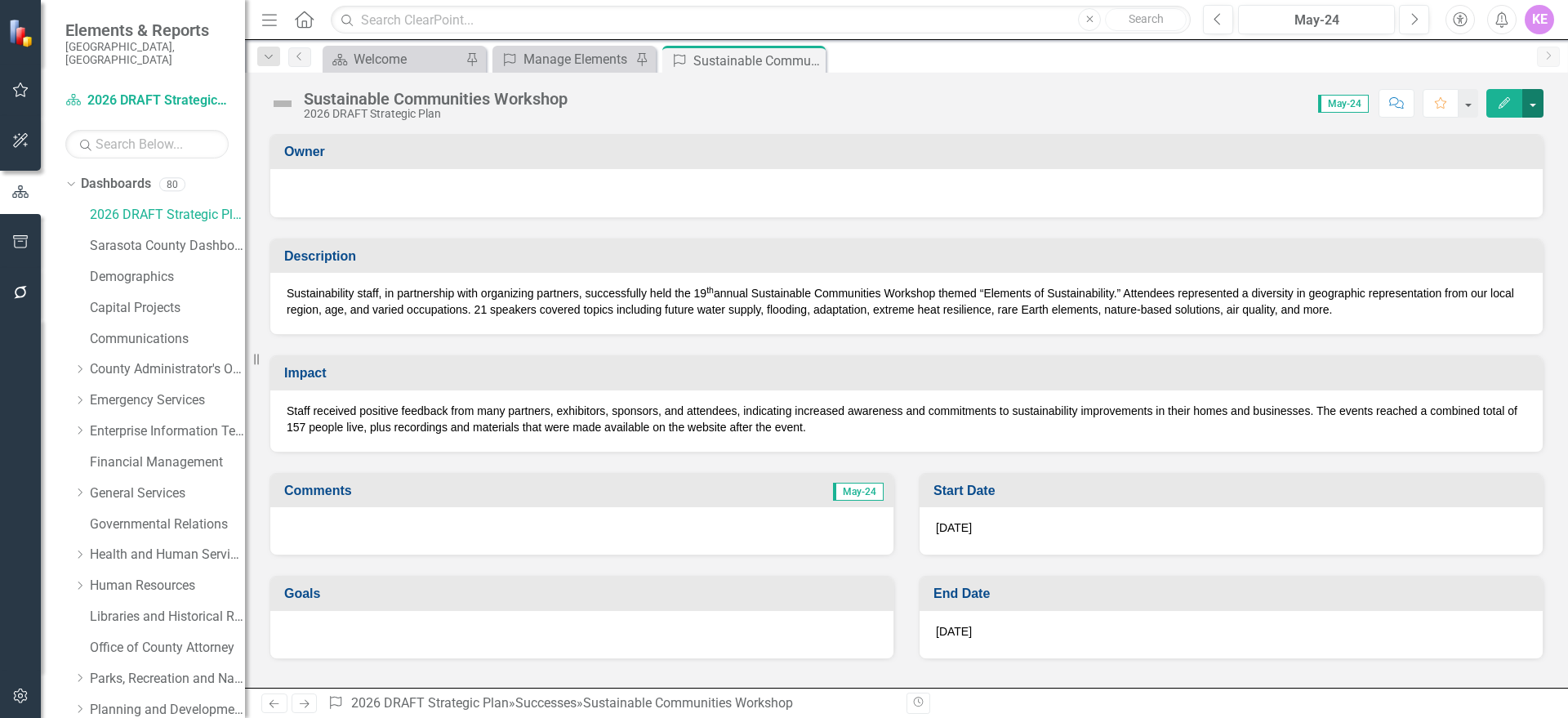
click at [1524, 112] on button "button" at bounding box center [1532, 103] width 21 height 29
click at [1489, 136] on link "Edit Edit Success" at bounding box center [1476, 133] width 132 height 31
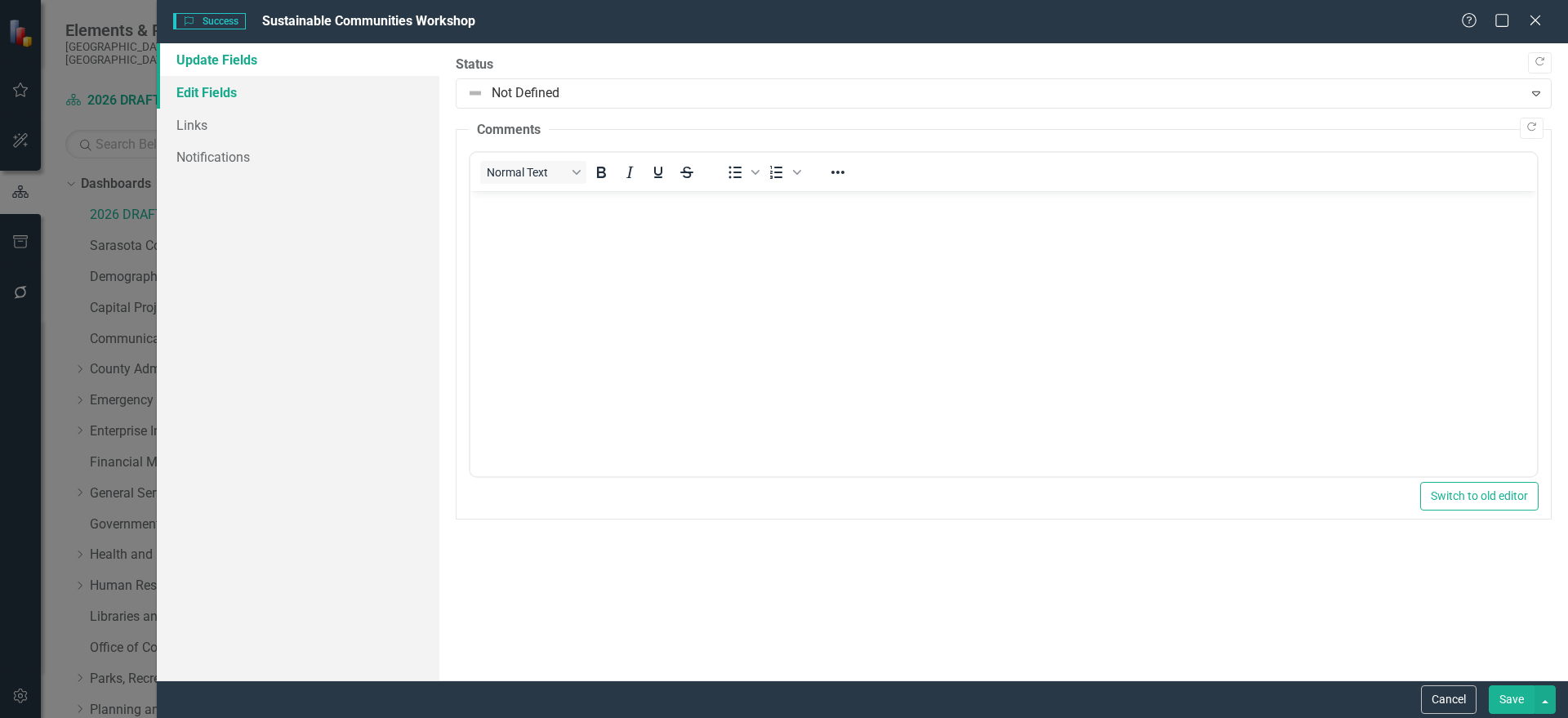
click at [316, 88] on link "Edit Fields" at bounding box center [297, 92] width 282 height 32
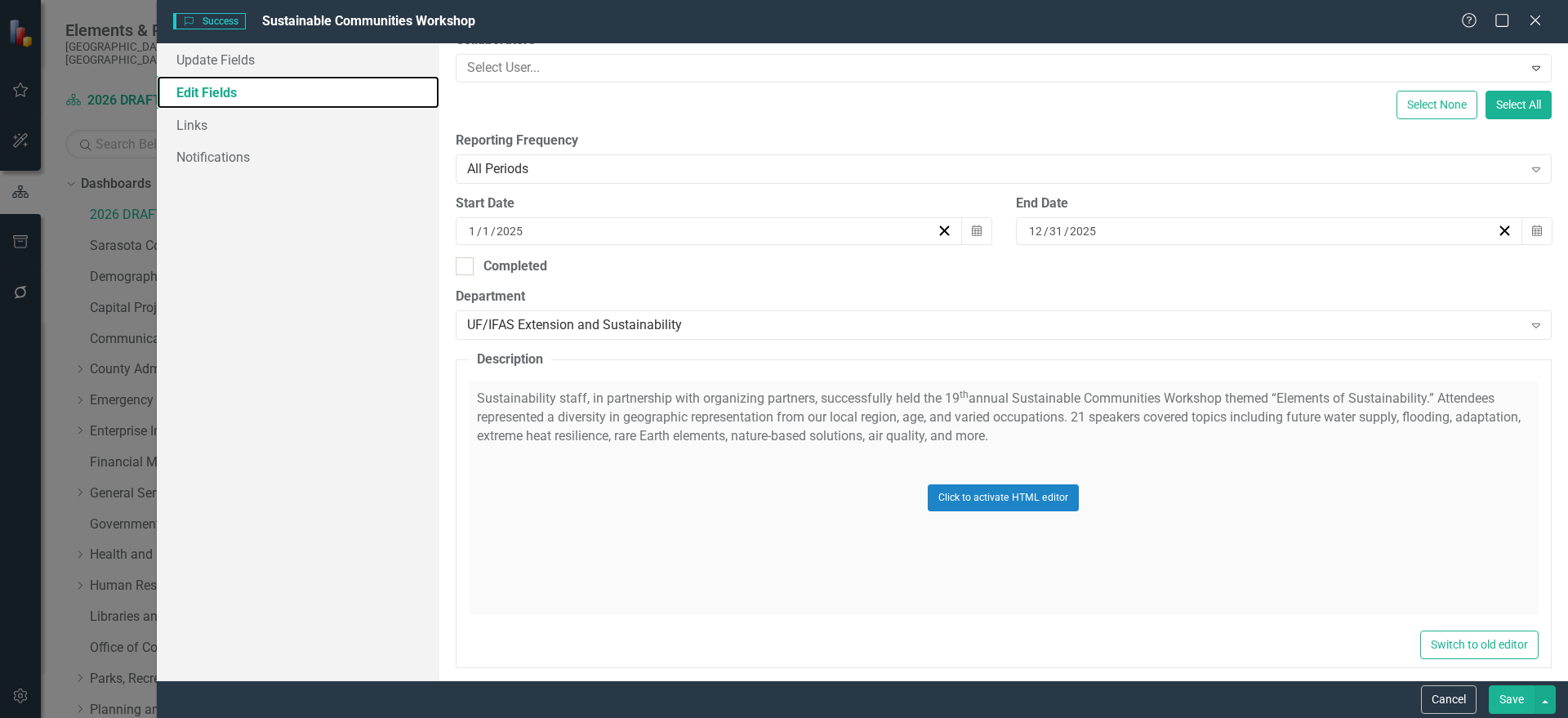
scroll to position [307, 0]
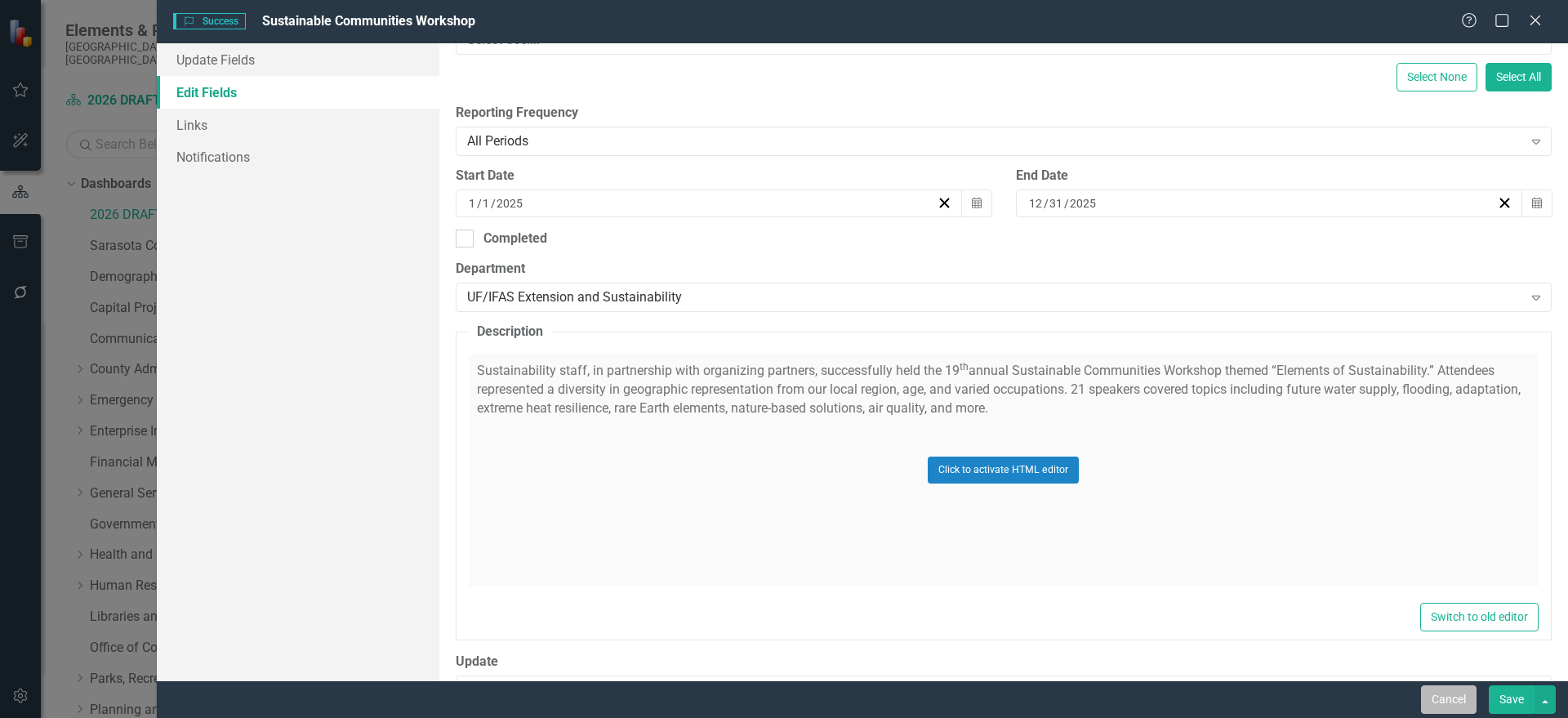
click at [1453, 696] on button "Cancel" at bounding box center [1449, 699] width 56 height 29
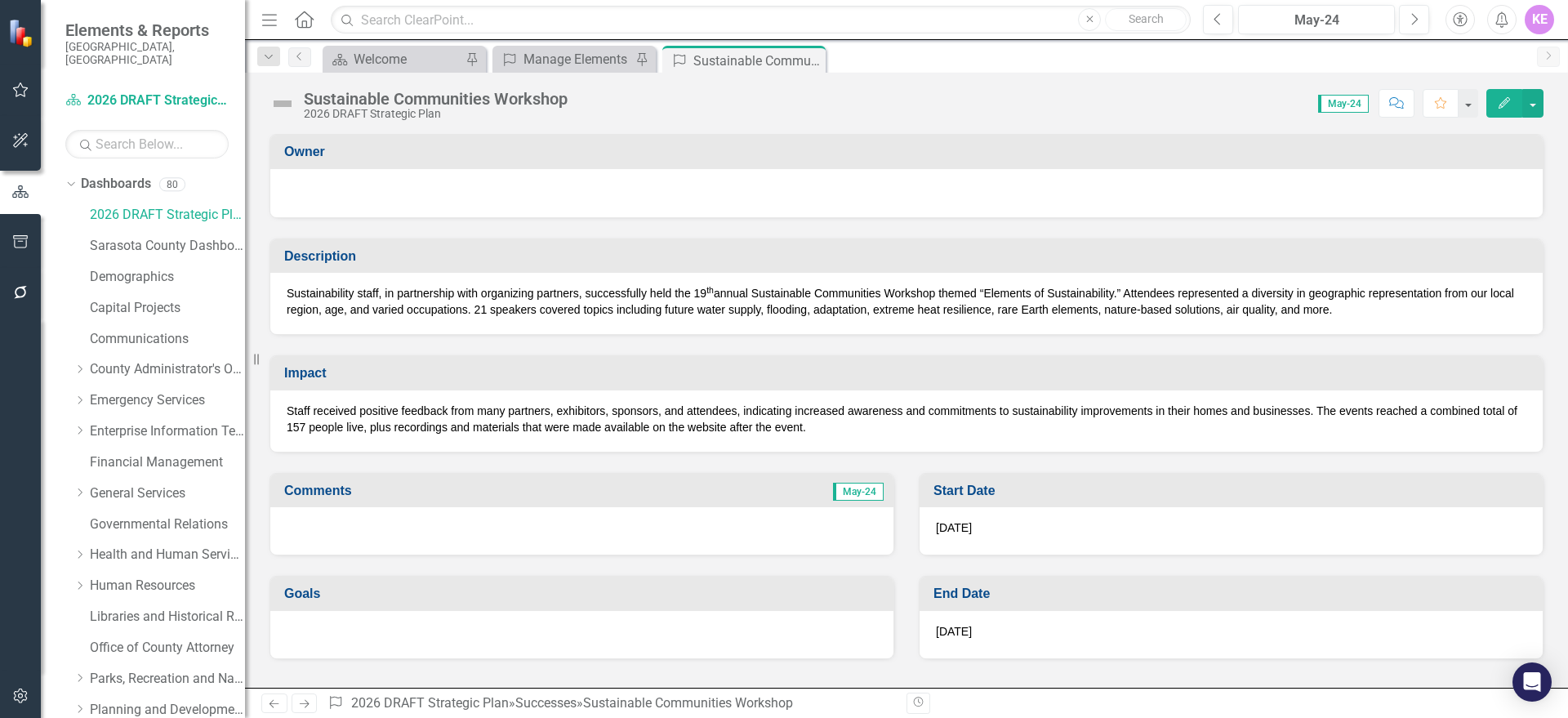
drag, startPoint x: 813, startPoint y: 58, endPoint x: 742, endPoint y: 69, distance: 71.8
click at [0, 0] on icon "Close" at bounding box center [0, 0] width 0 height 0
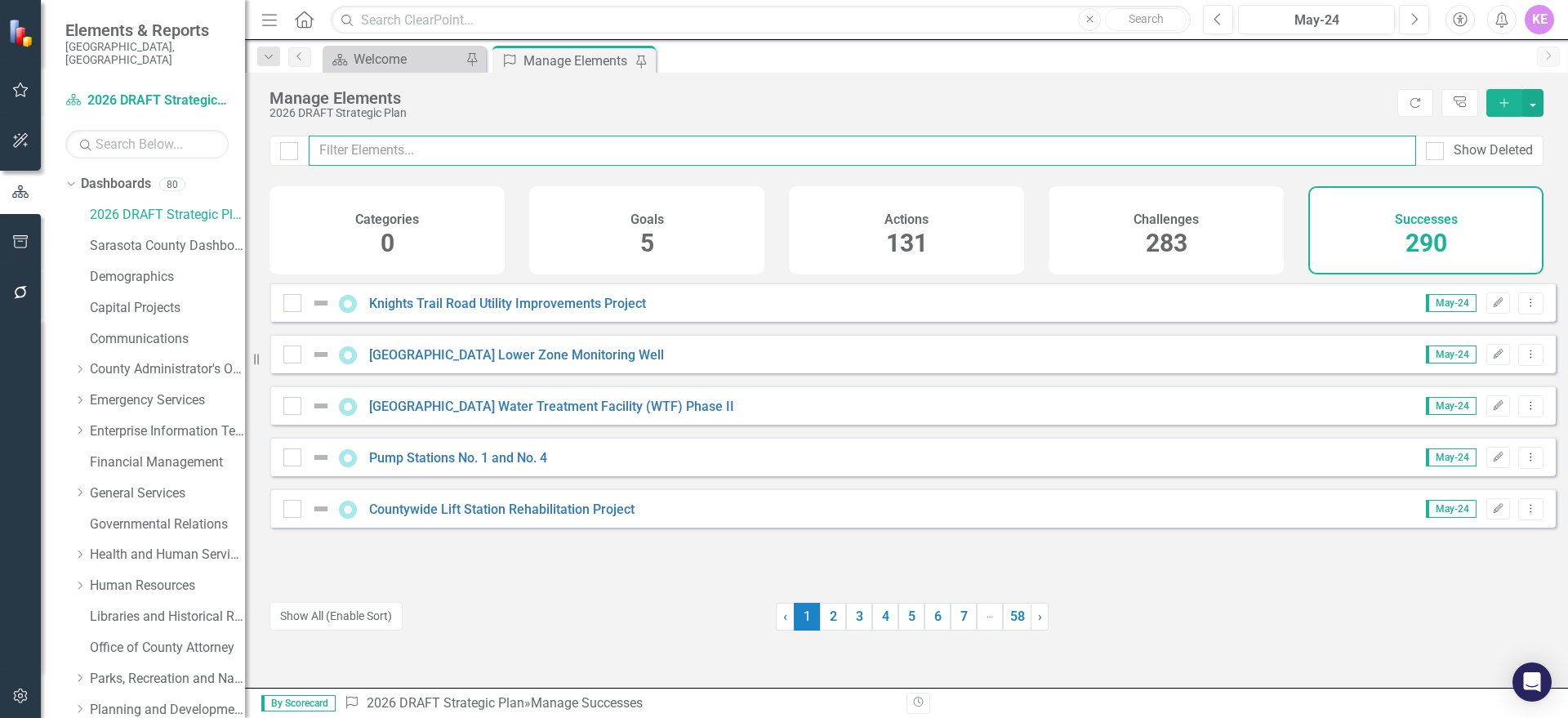
click at [587, 161] on input "text" at bounding box center [862, 150] width 1108 height 31
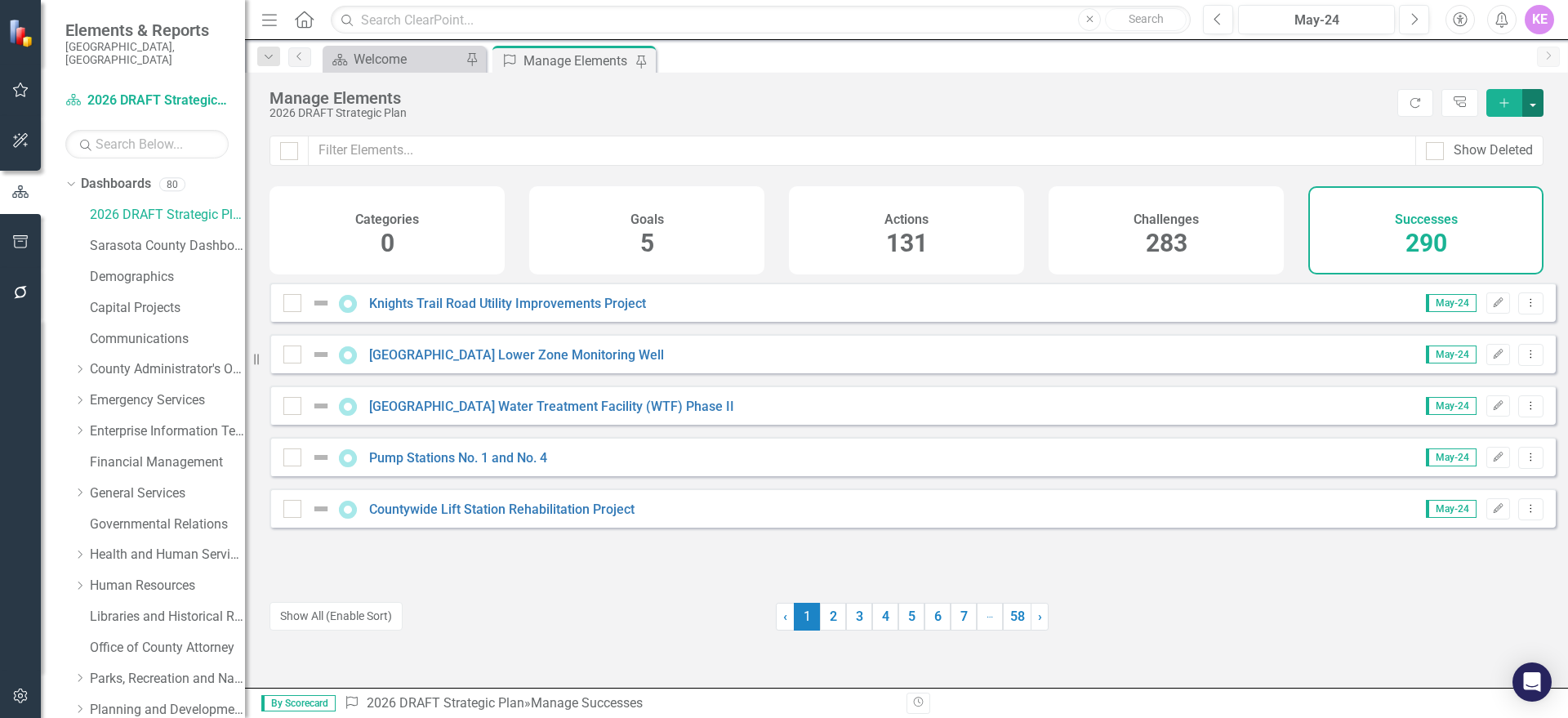
click at [1529, 98] on button "button" at bounding box center [1532, 103] width 21 height 28
click at [1506, 137] on link "Success Add Success" at bounding box center [1477, 132] width 129 height 31
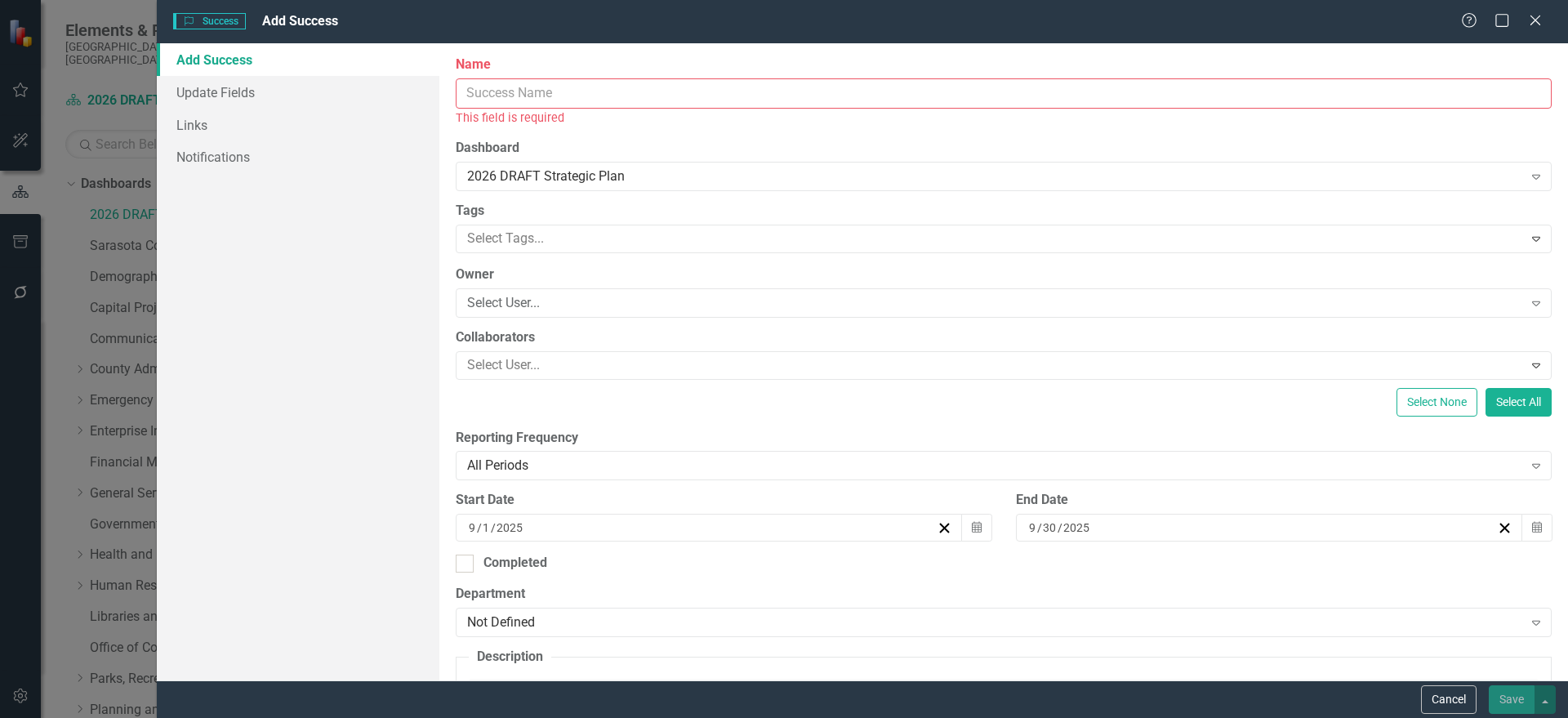
click at [631, 86] on input "Name" at bounding box center [1003, 94] width 1096 height 31
paste input "4-H Positive Youth Development"
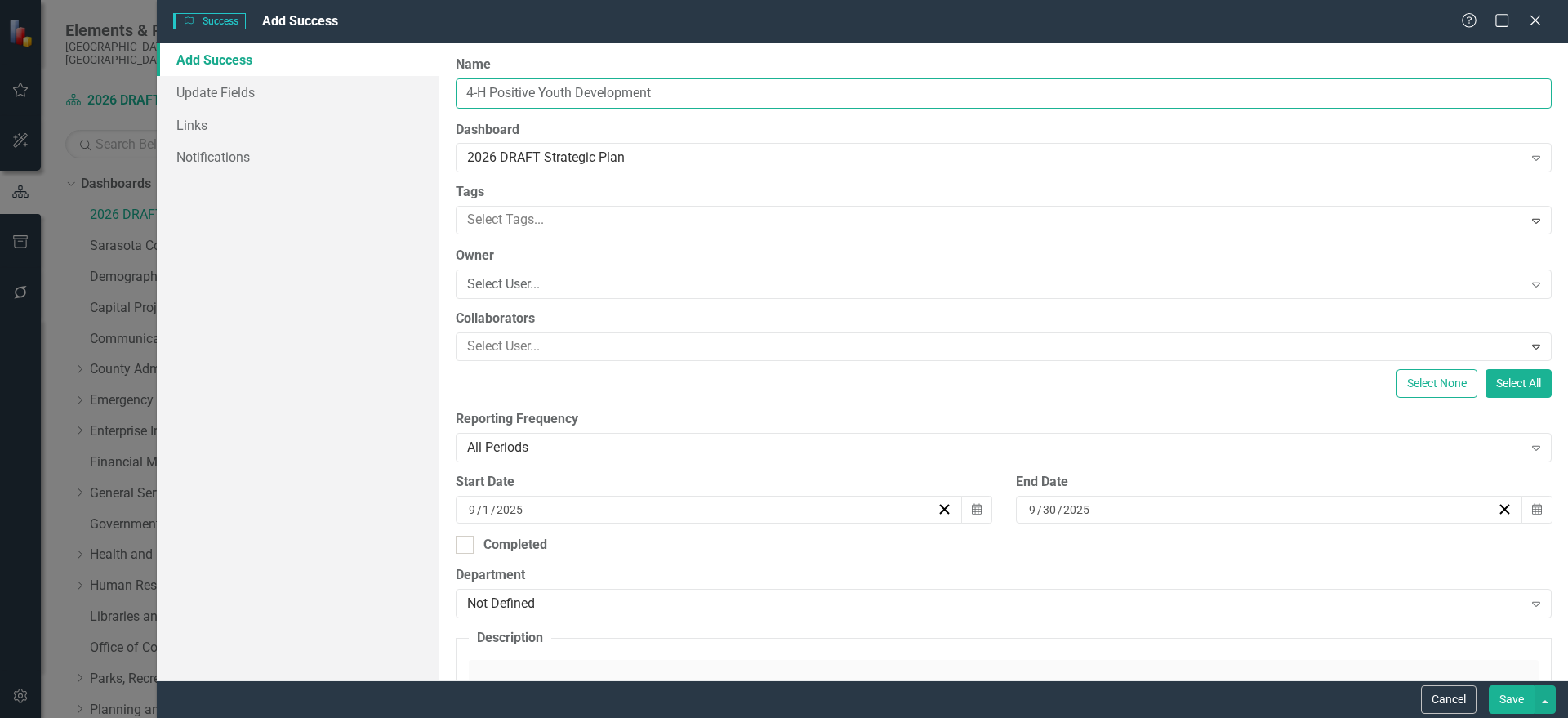
type input "4-H Positive Youth Development"
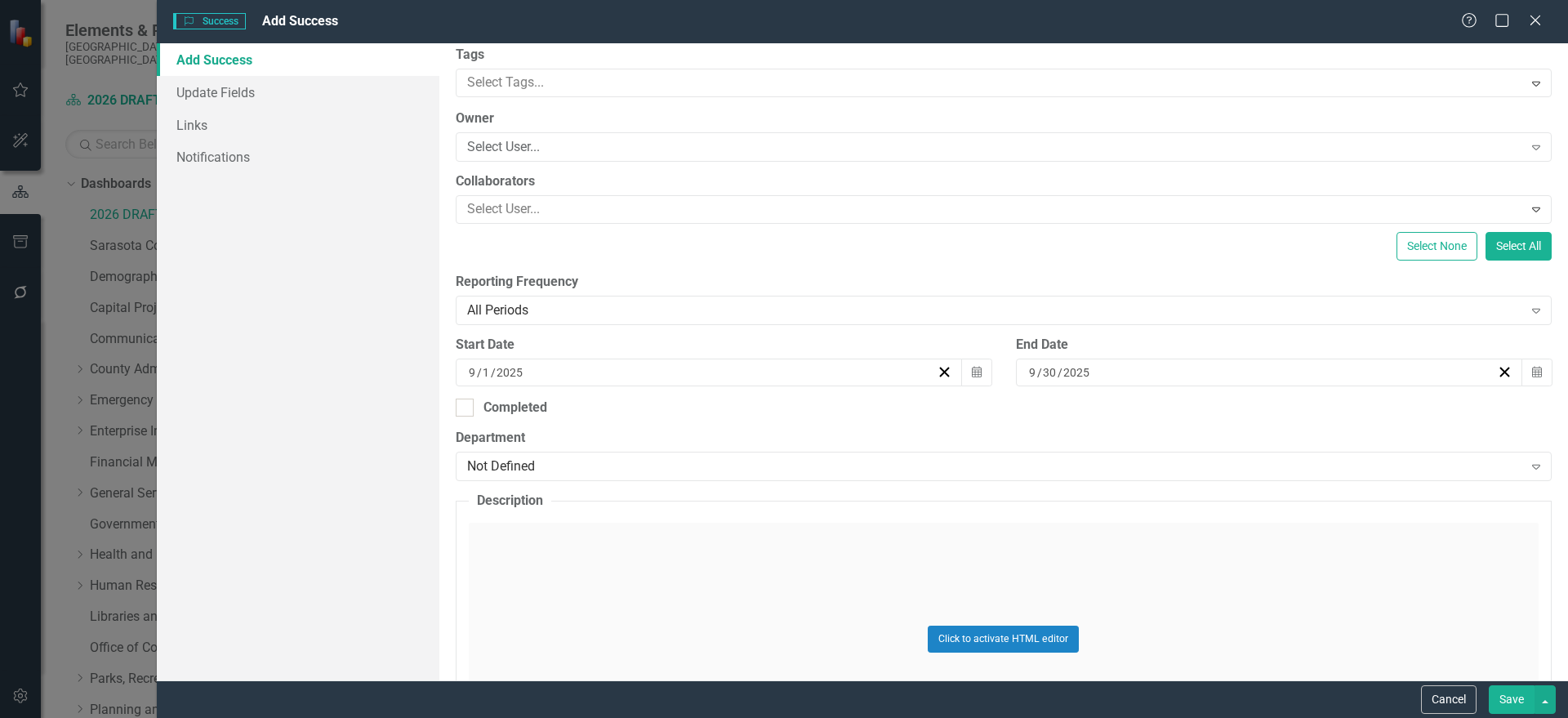
scroll to position [510, 0]
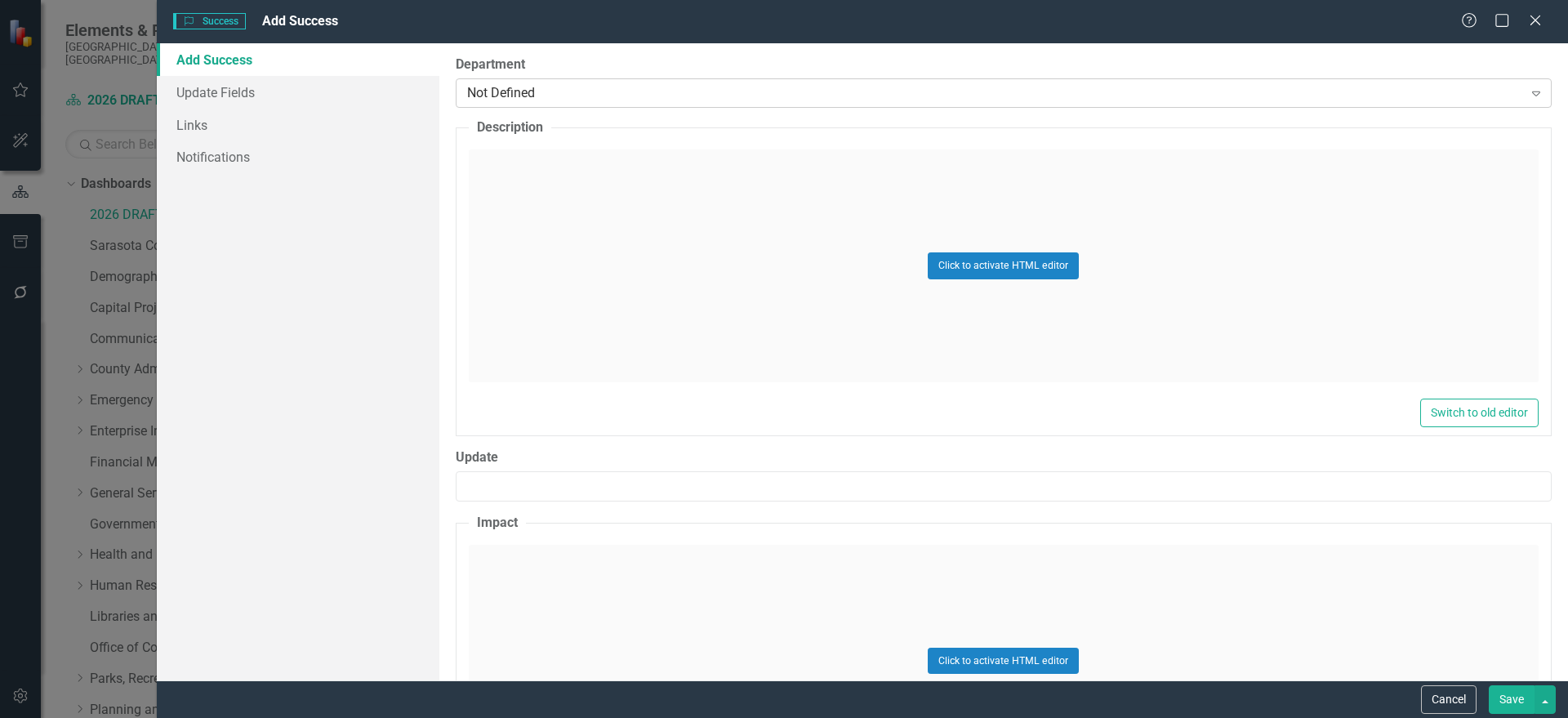
click at [572, 98] on div "Not Defined" at bounding box center [995, 94] width 1056 height 19
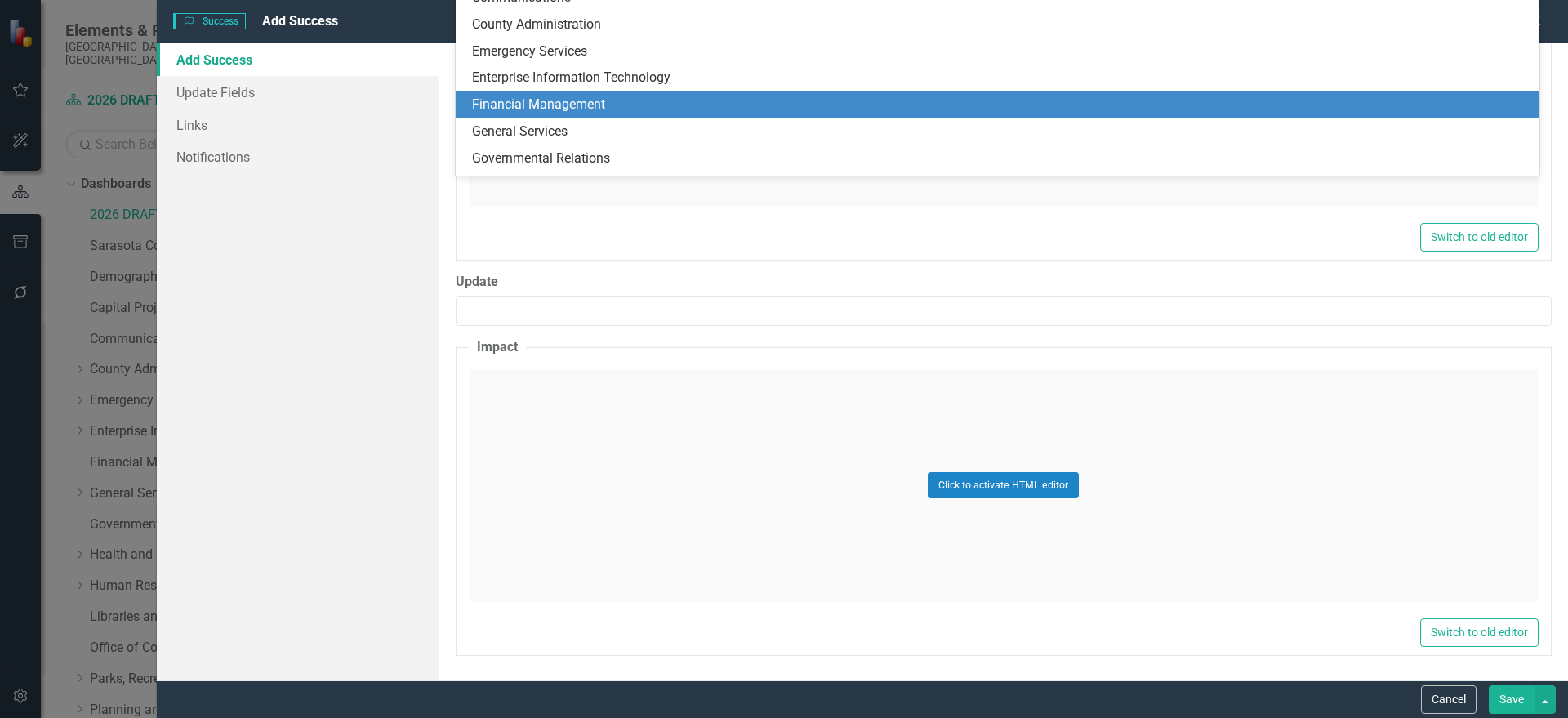
scroll to position [319, 0]
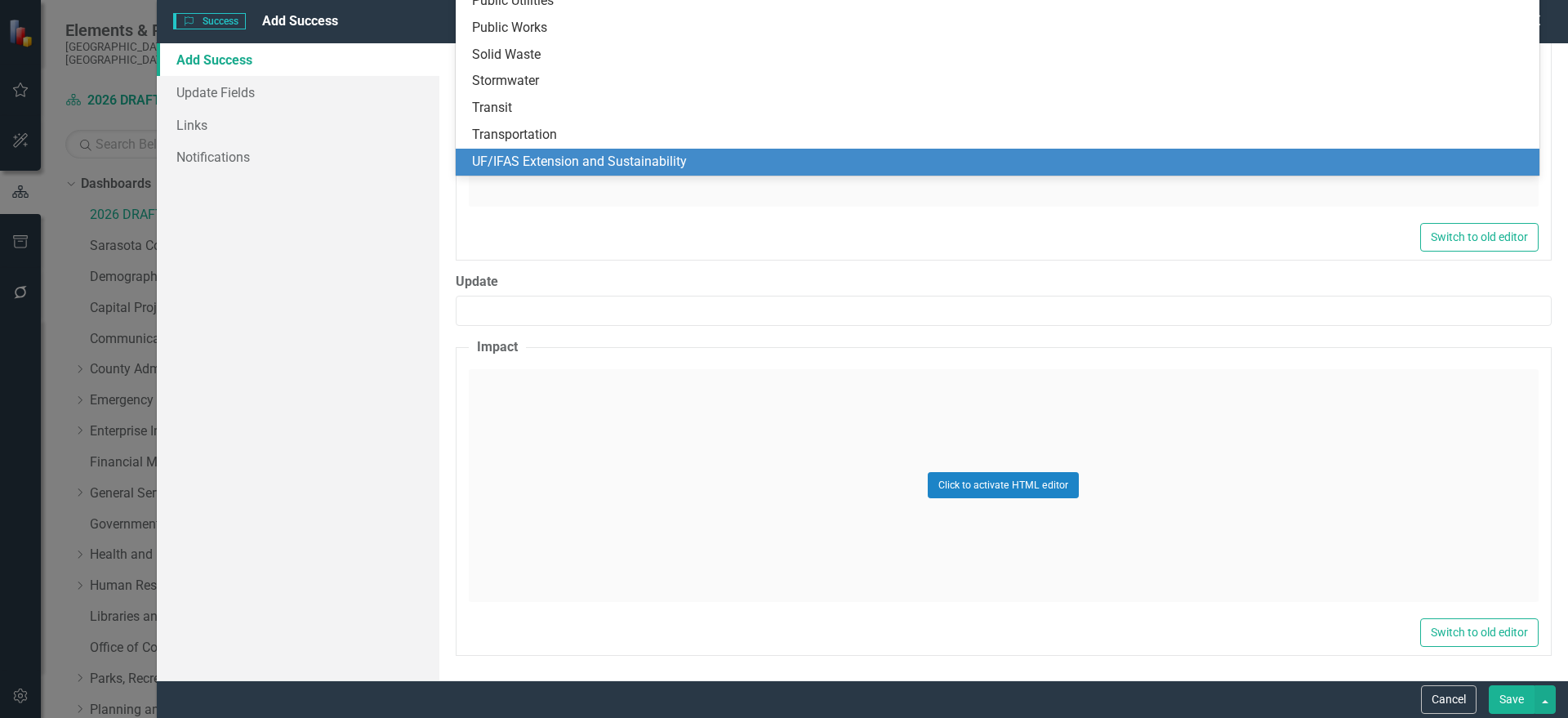
click at [604, 159] on div "UF/IFAS Extension and Sustainability" at bounding box center [1001, 162] width 1058 height 19
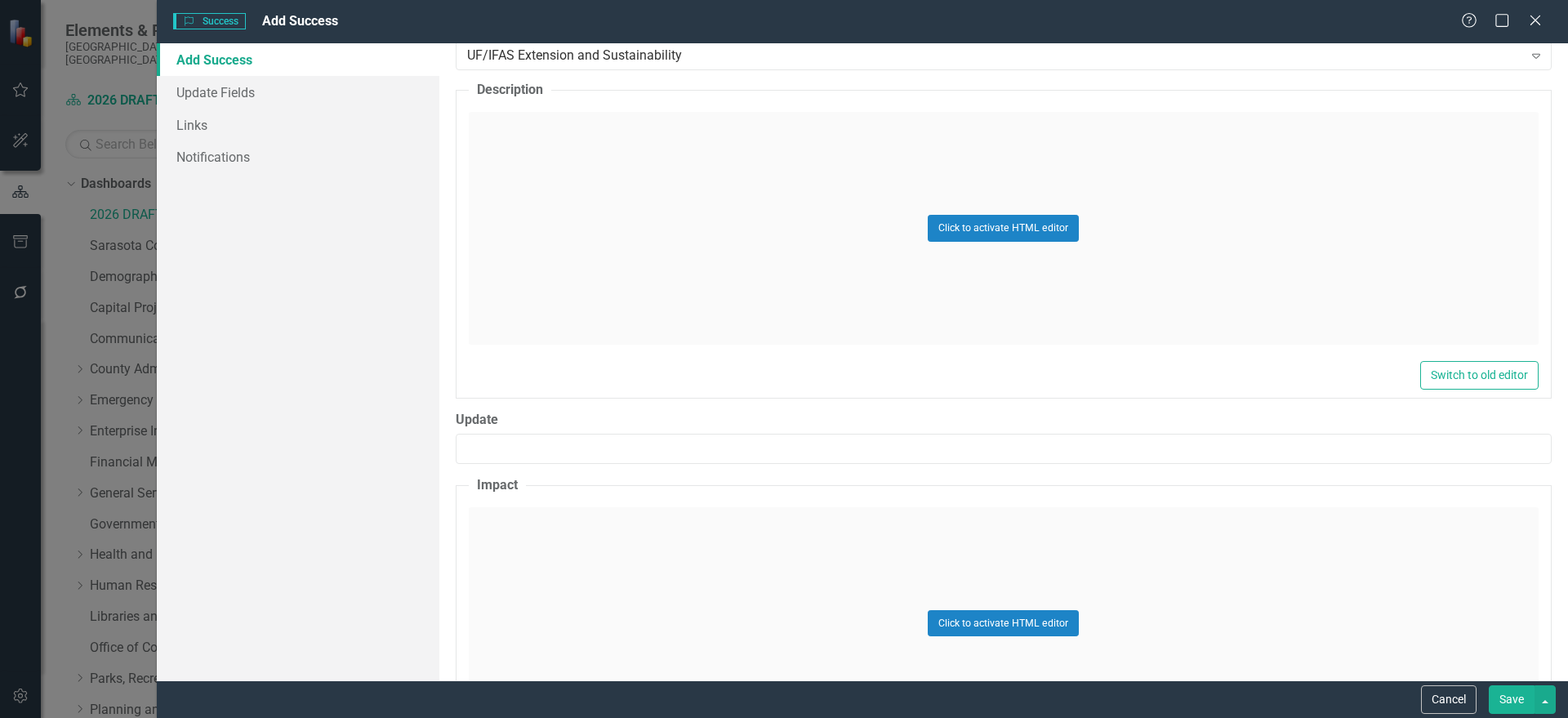
scroll to position [278, 0]
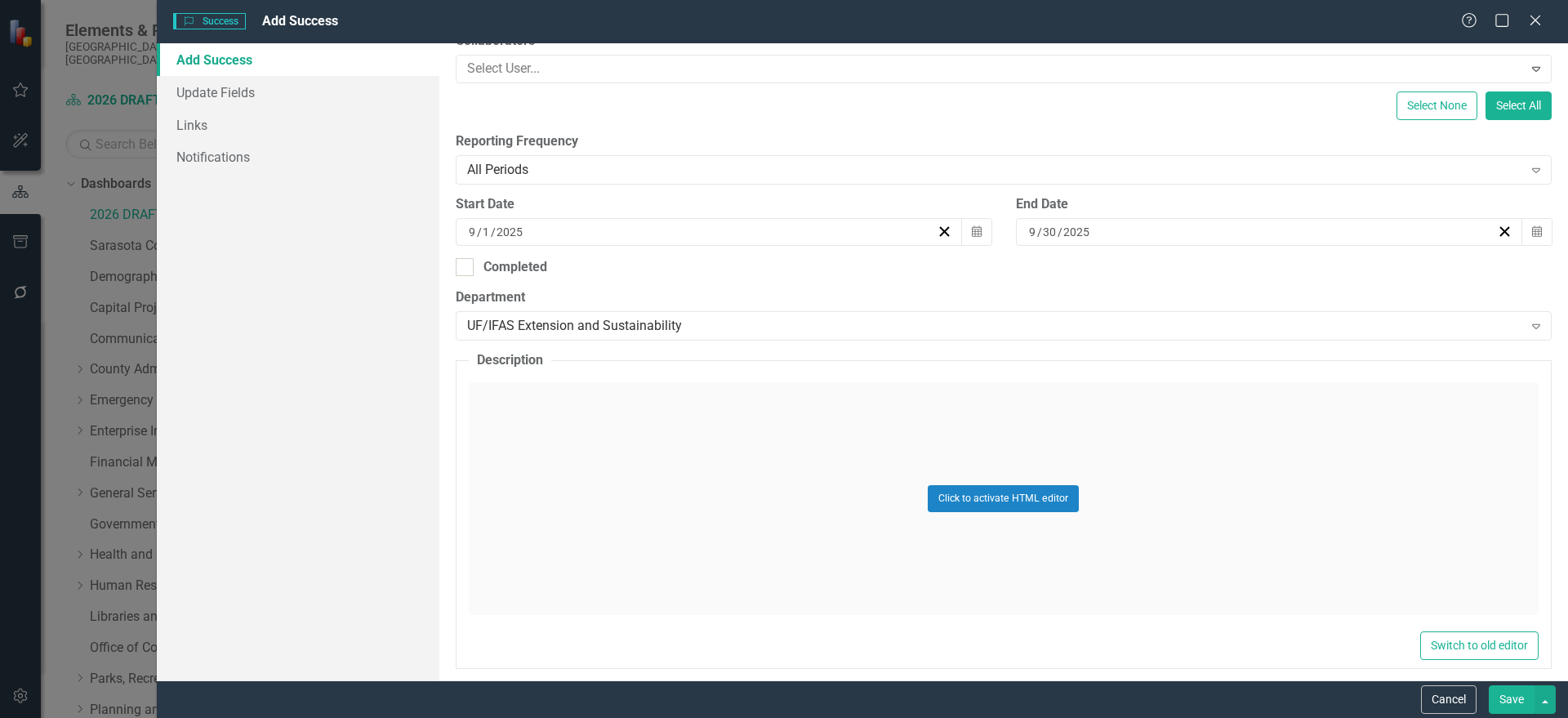
click at [659, 457] on div "Click to activate HTML editor" at bounding box center [1003, 498] width 1070 height 233
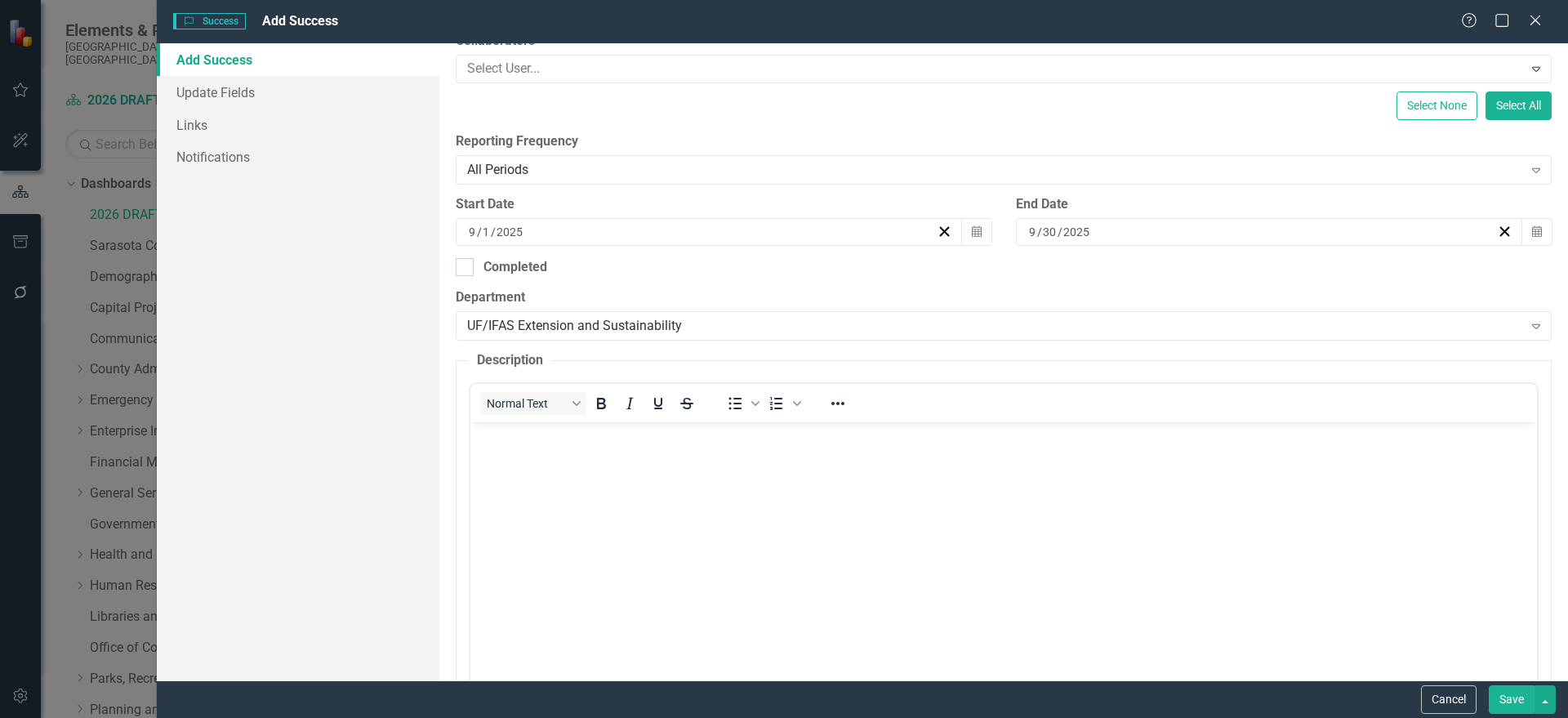
scroll to position [0, 0]
click at [556, 463] on body "Rich Text Area. Press ALT-0 for help." at bounding box center [1002, 545] width 1066 height 246
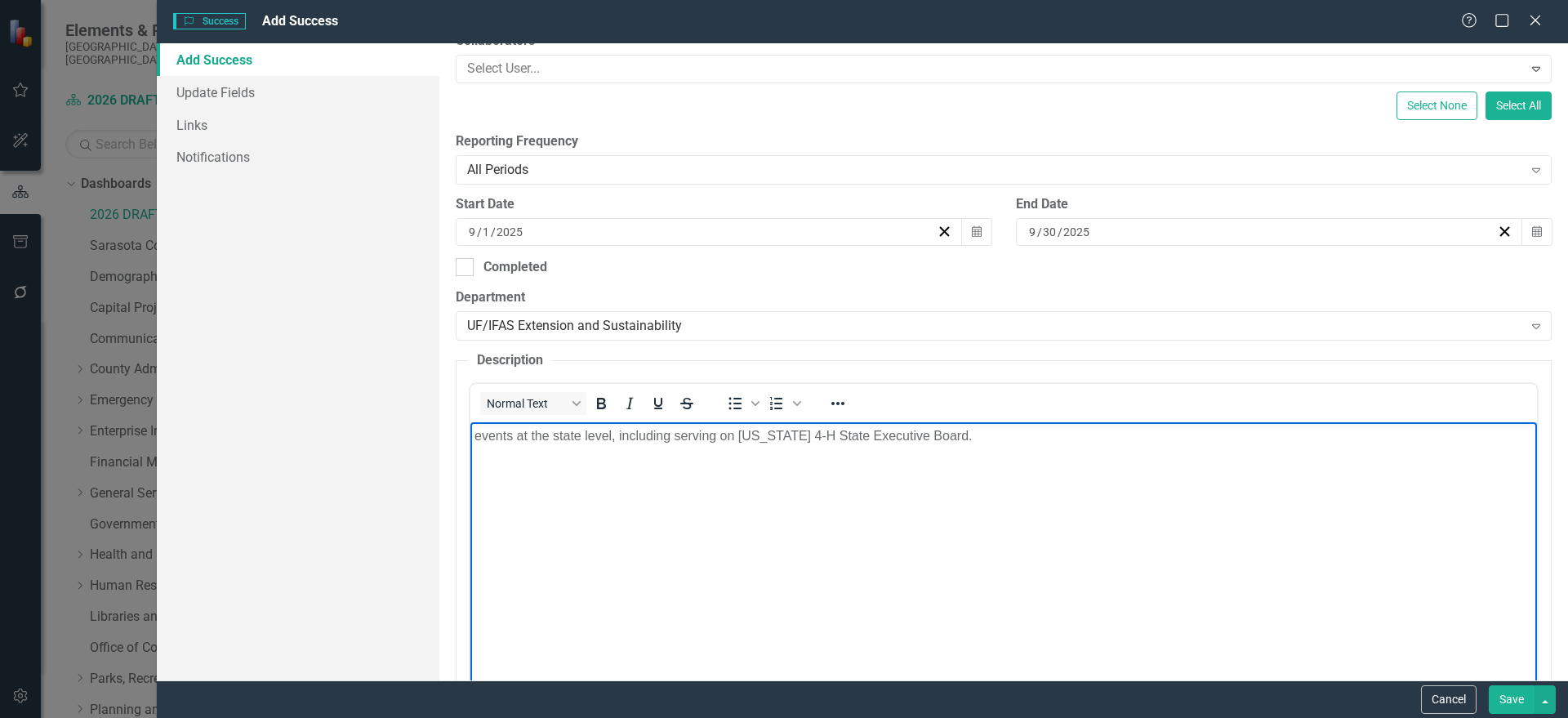
click at [473, 435] on p "events at the state level, including serving on Florida 4-H State Executive Boa…" at bounding box center [1002, 435] width 1059 height 19
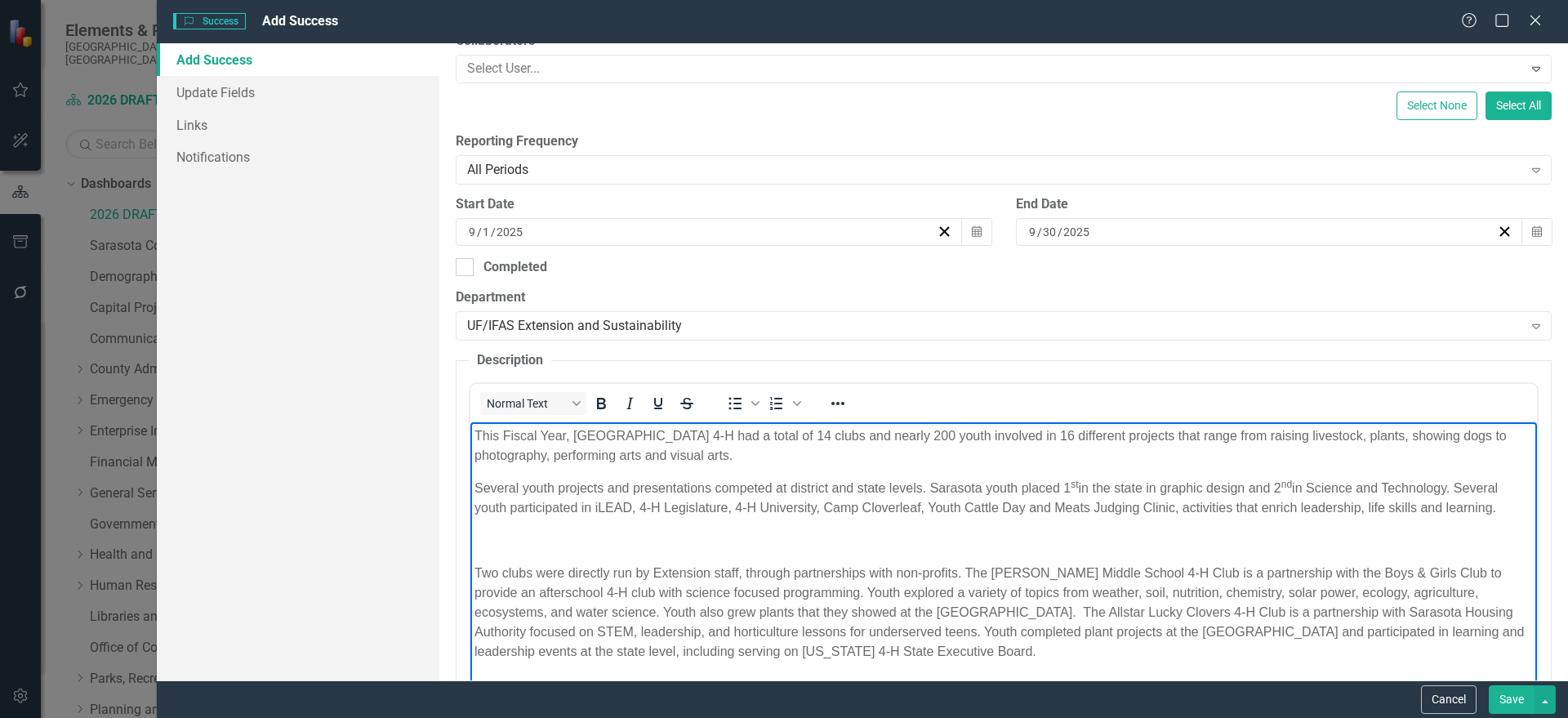
click at [909, 525] on body "This Fiscal Year, Sarasota County 4-H had a total of 14 clubs and nearly 200 yo…" at bounding box center [1002, 550] width 1066 height 257
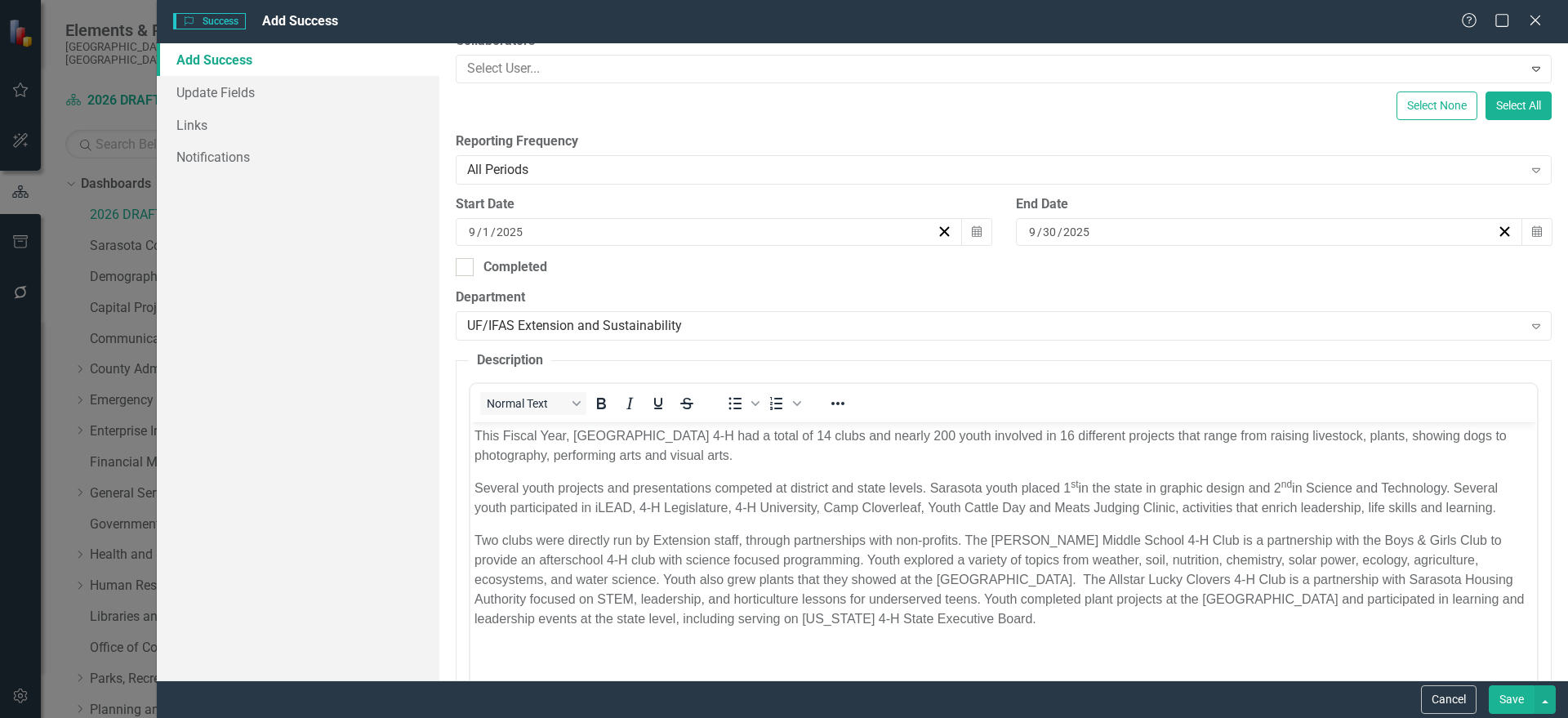
drag, startPoint x: 1972, startPoint y: 1117, endPoint x: 1357, endPoint y: 523, distance: 855.0
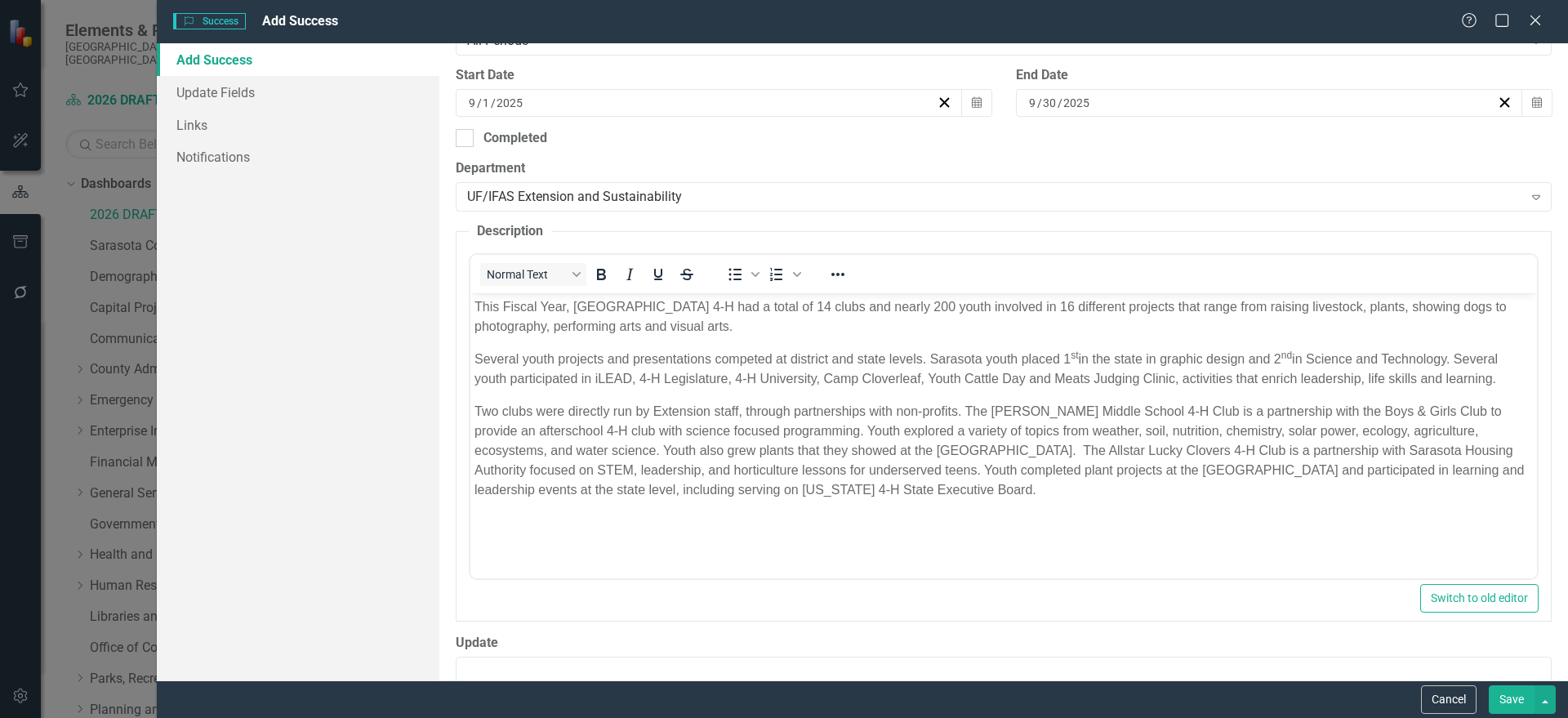
scroll to position [768, 0]
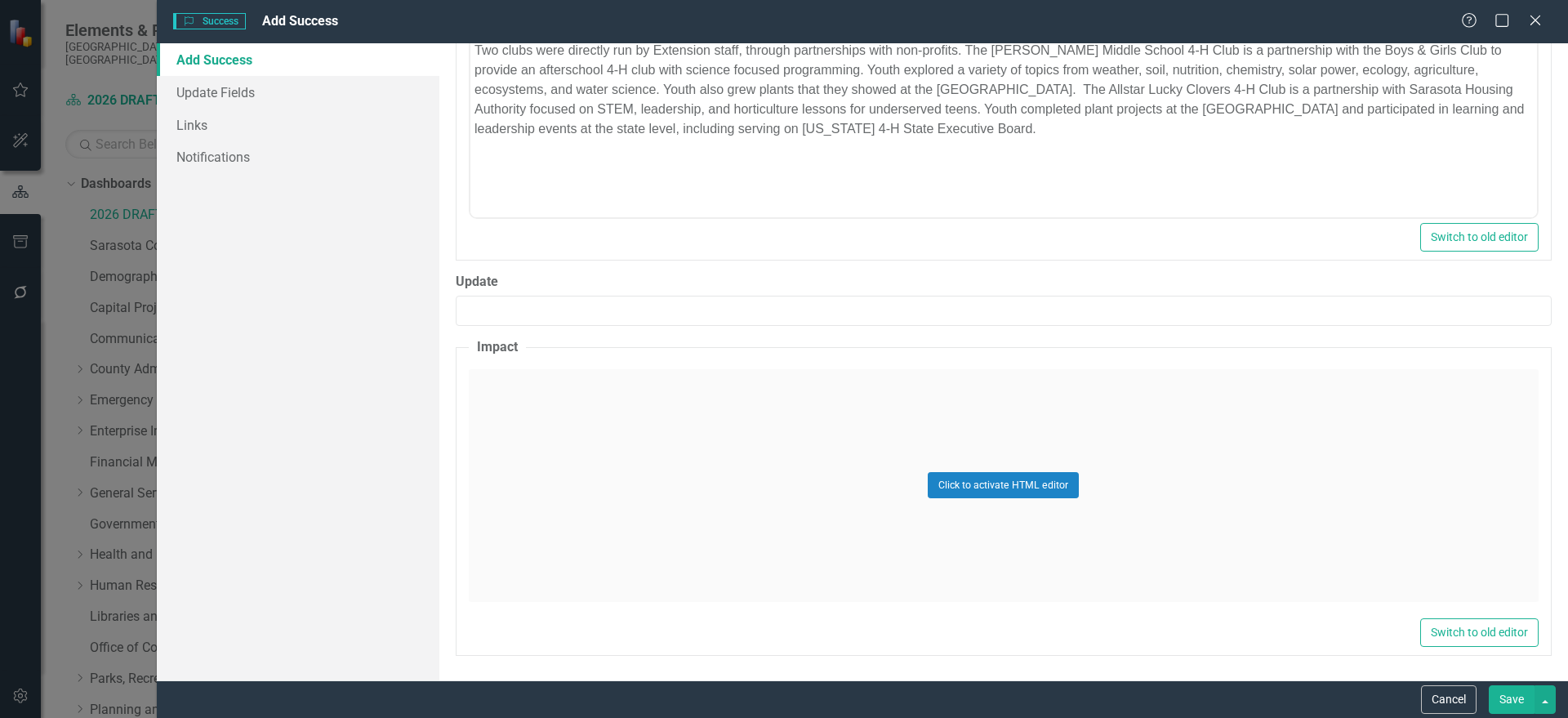
click at [737, 470] on div "Click to activate HTML editor" at bounding box center [1003, 485] width 1070 height 233
click at [592, 457] on body "Rich Text Area. Press ALT-0 for help." at bounding box center [1002, 531] width 1066 height 246
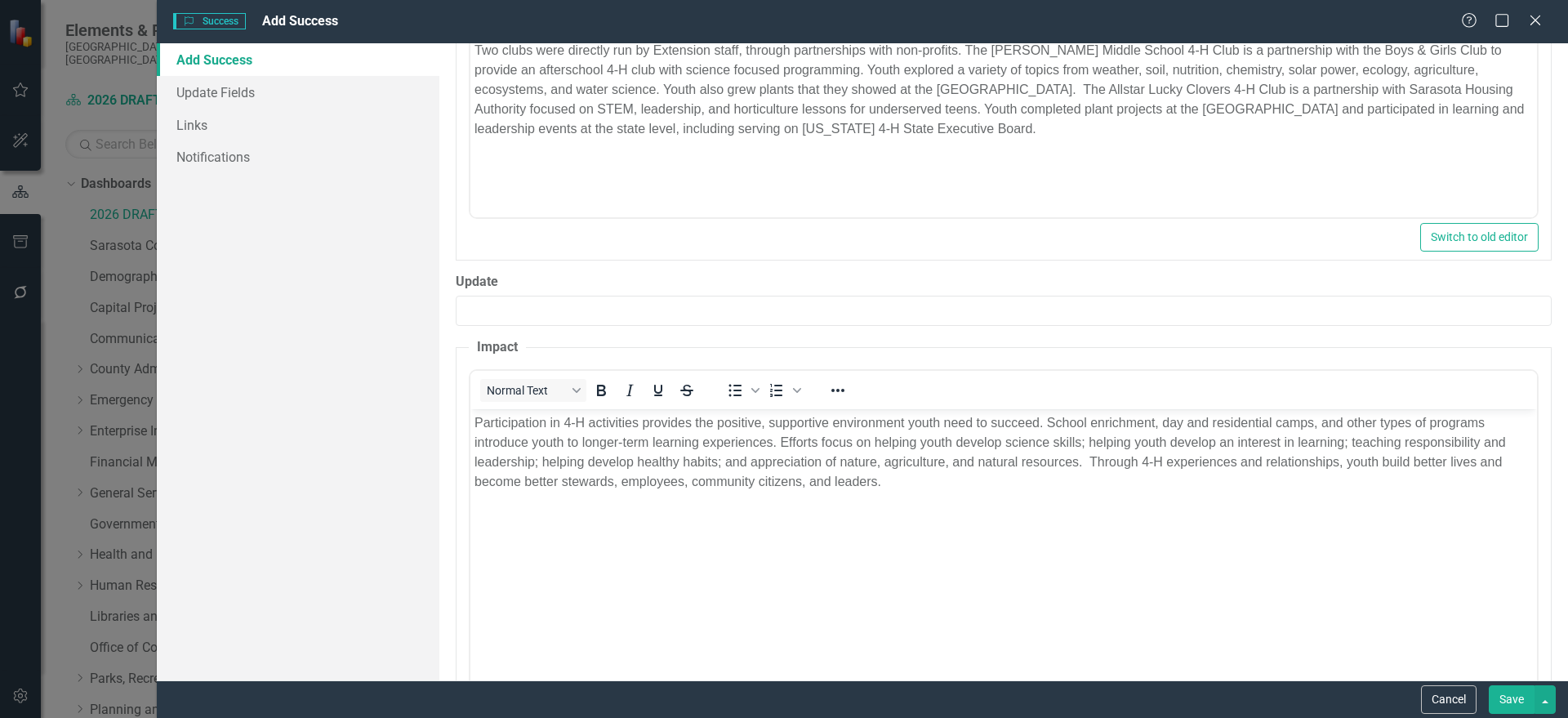
click at [1504, 691] on button "Save" at bounding box center [1511, 699] width 45 height 29
click at [1093, 296] on input "Update" at bounding box center [1003, 310] width 1096 height 31
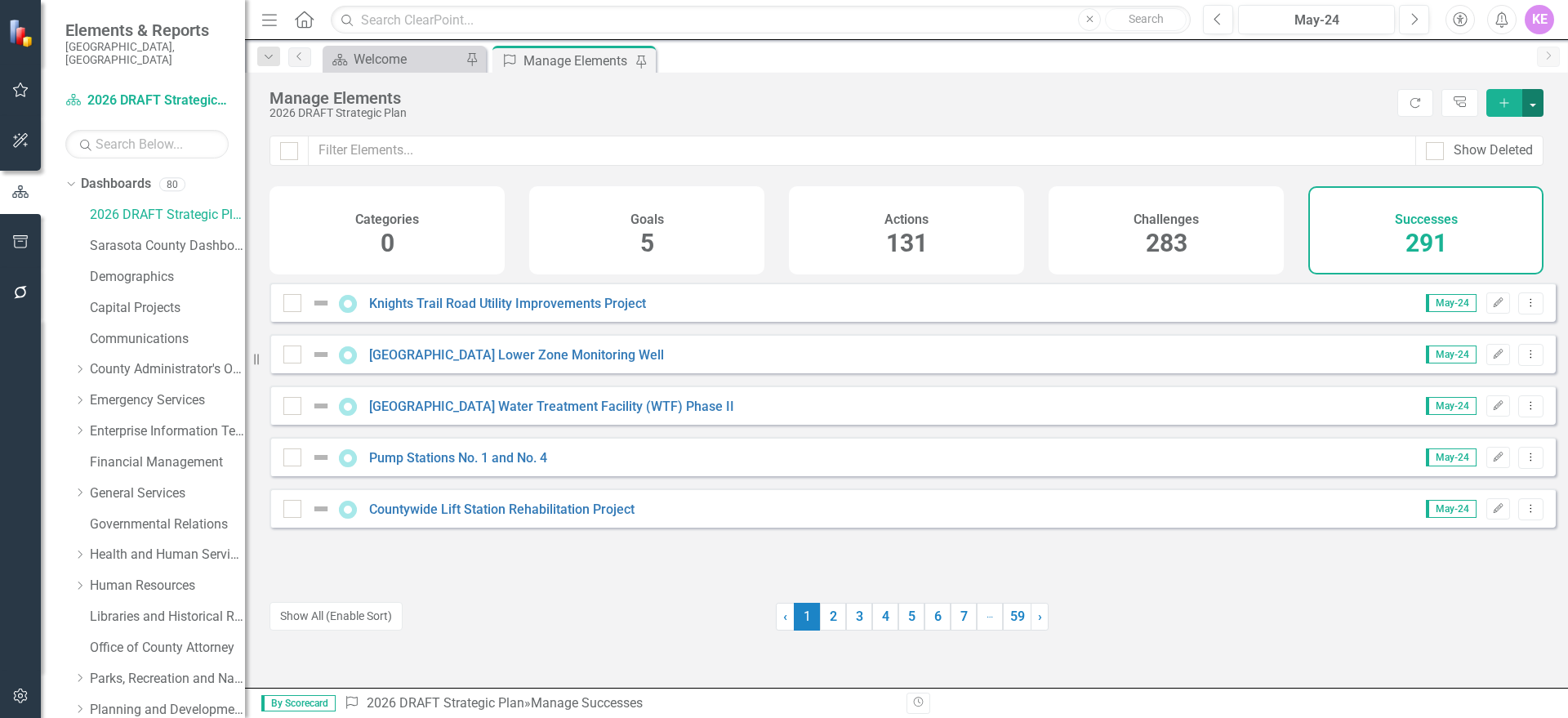
click at [1523, 100] on button "button" at bounding box center [1532, 103] width 21 height 28
click at [1509, 124] on link "Success Add Success" at bounding box center [1477, 132] width 129 height 31
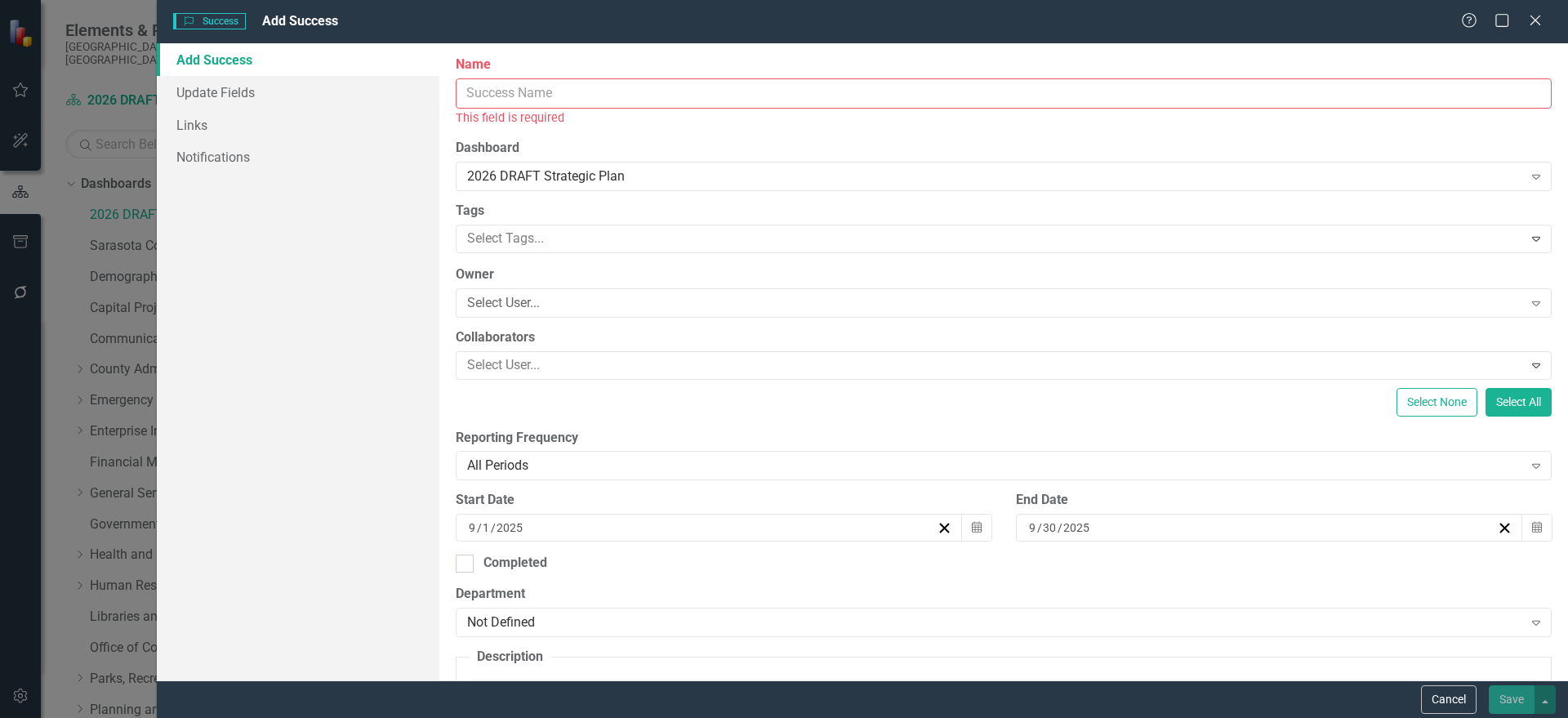
click at [653, 83] on input "Name" at bounding box center [1003, 94] width 1096 height 31
paste input "Hands-On Experiential Learning"
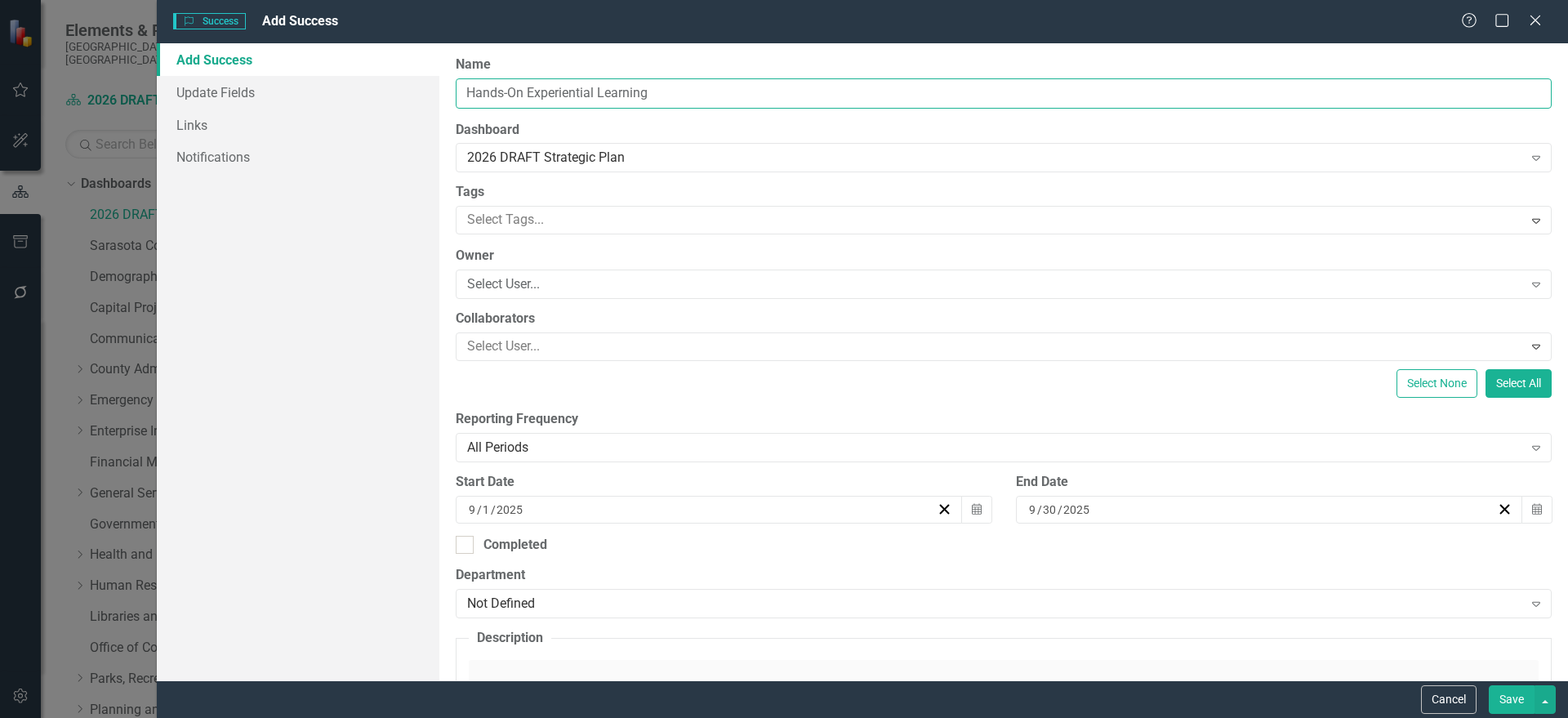
type input "Hands-On Experiential Learning"
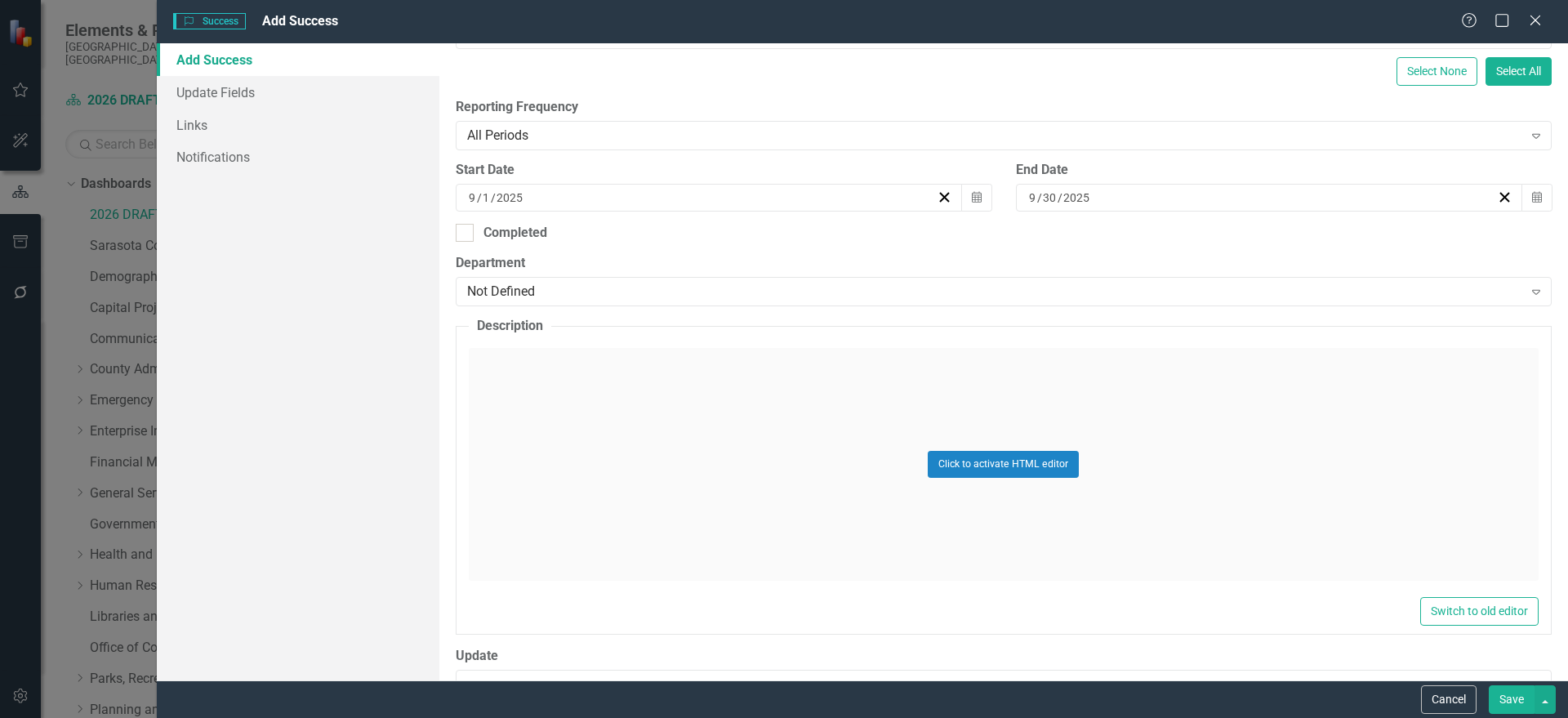
scroll to position [409, 0]
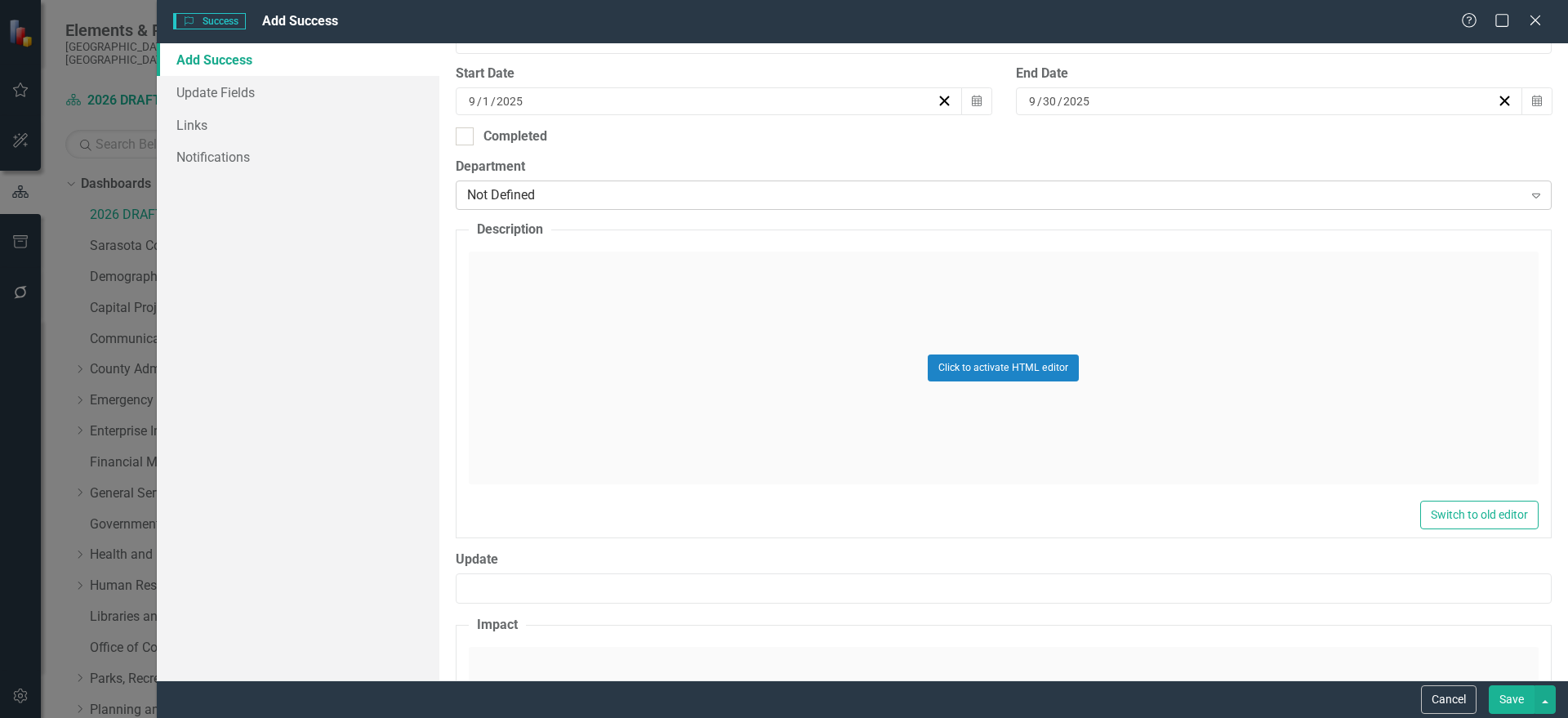
click at [584, 196] on div "Not Defined" at bounding box center [995, 195] width 1056 height 19
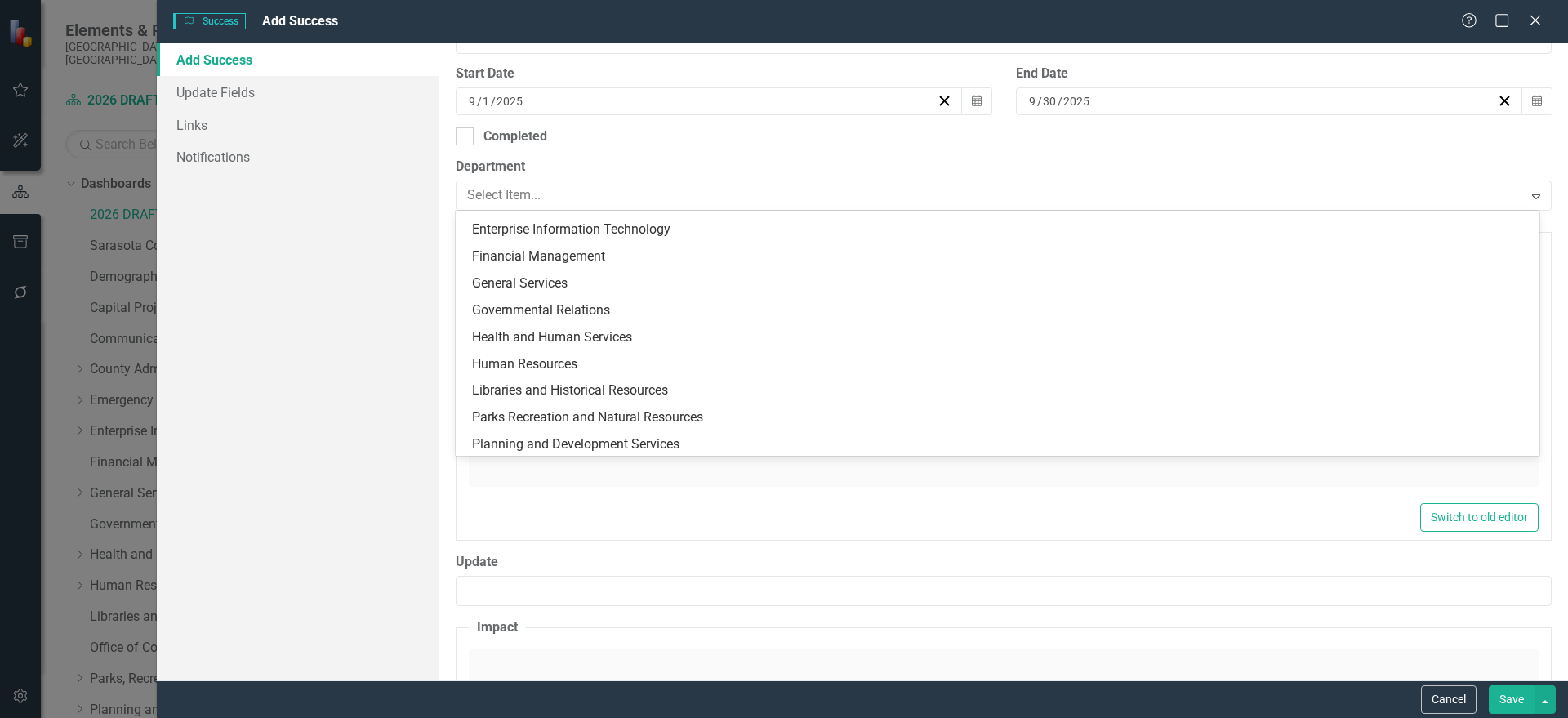
scroll to position [319, 0]
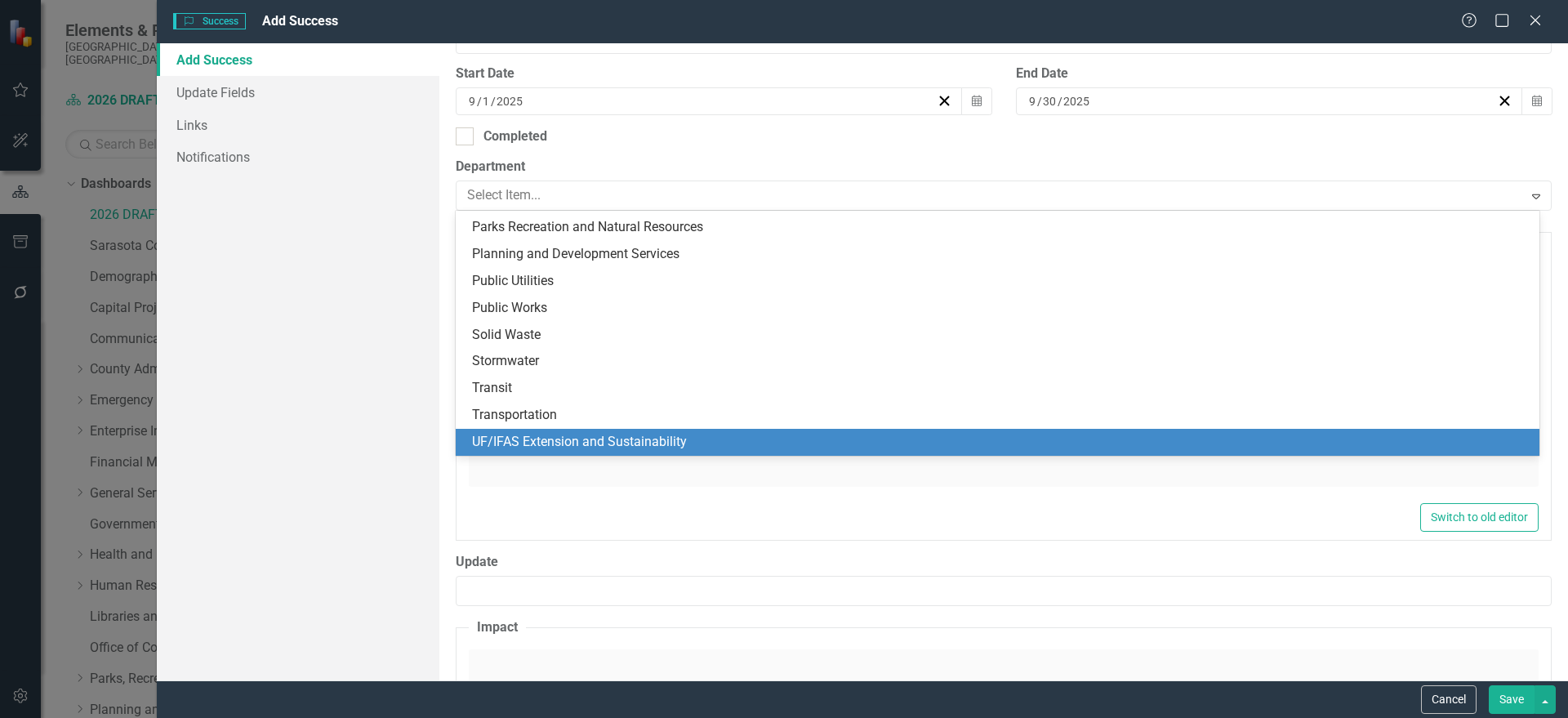
click at [524, 438] on div "UF/IFAS Extension and Sustainability" at bounding box center [1001, 442] width 1058 height 19
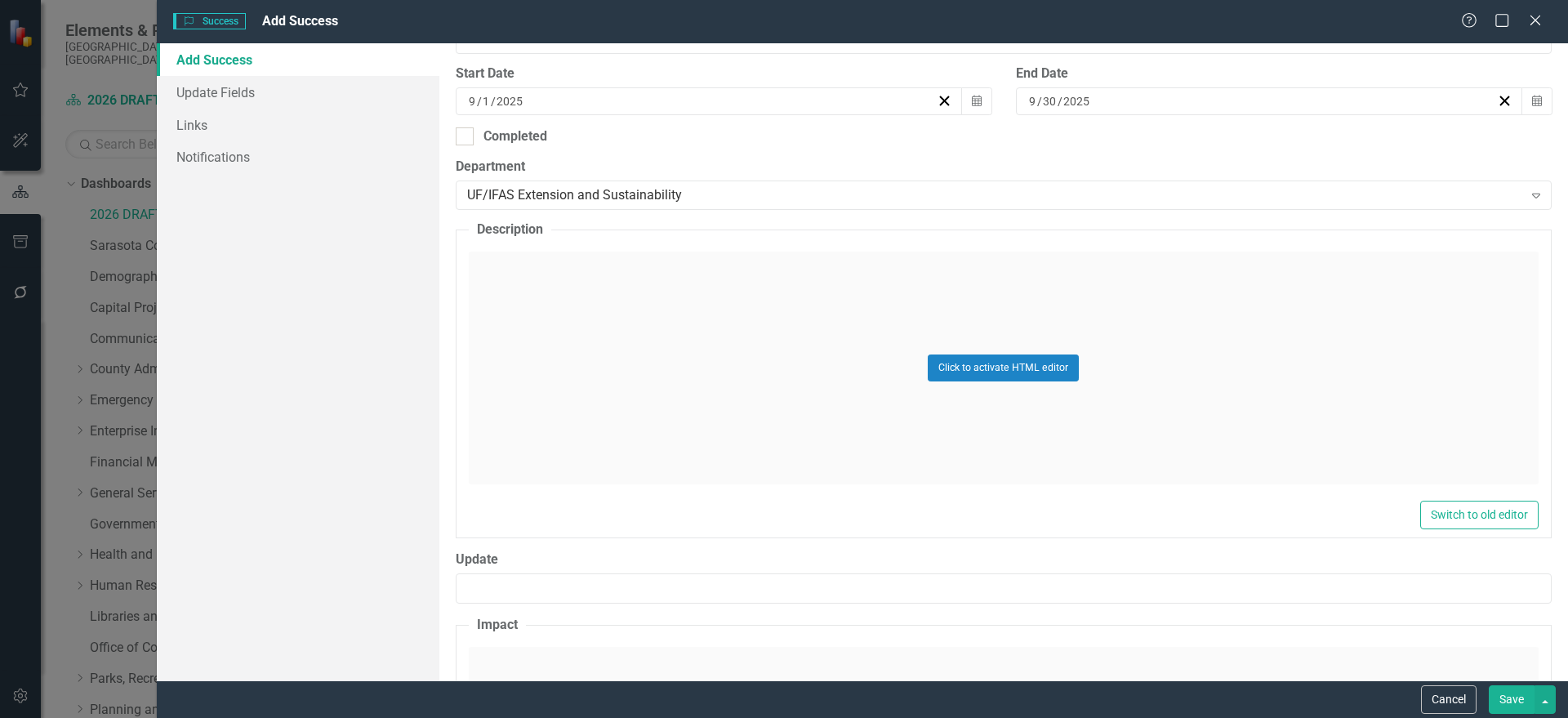
click at [573, 359] on div "Click to activate HTML editor" at bounding box center [1003, 368] width 1070 height 233
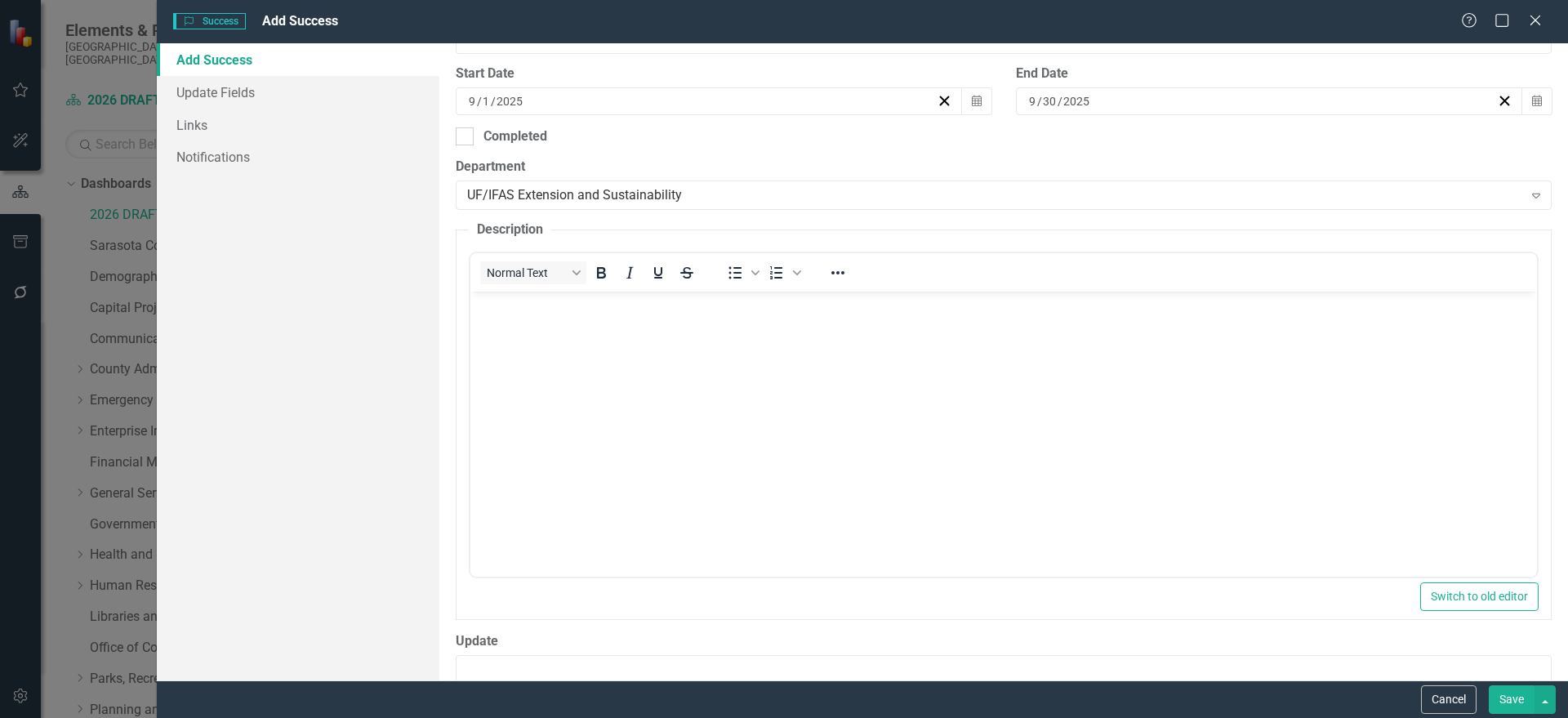
scroll to position [0, 0]
click at [518, 315] on body "Rich Text Area. Press ALT-0 for help." at bounding box center [1002, 414] width 1066 height 246
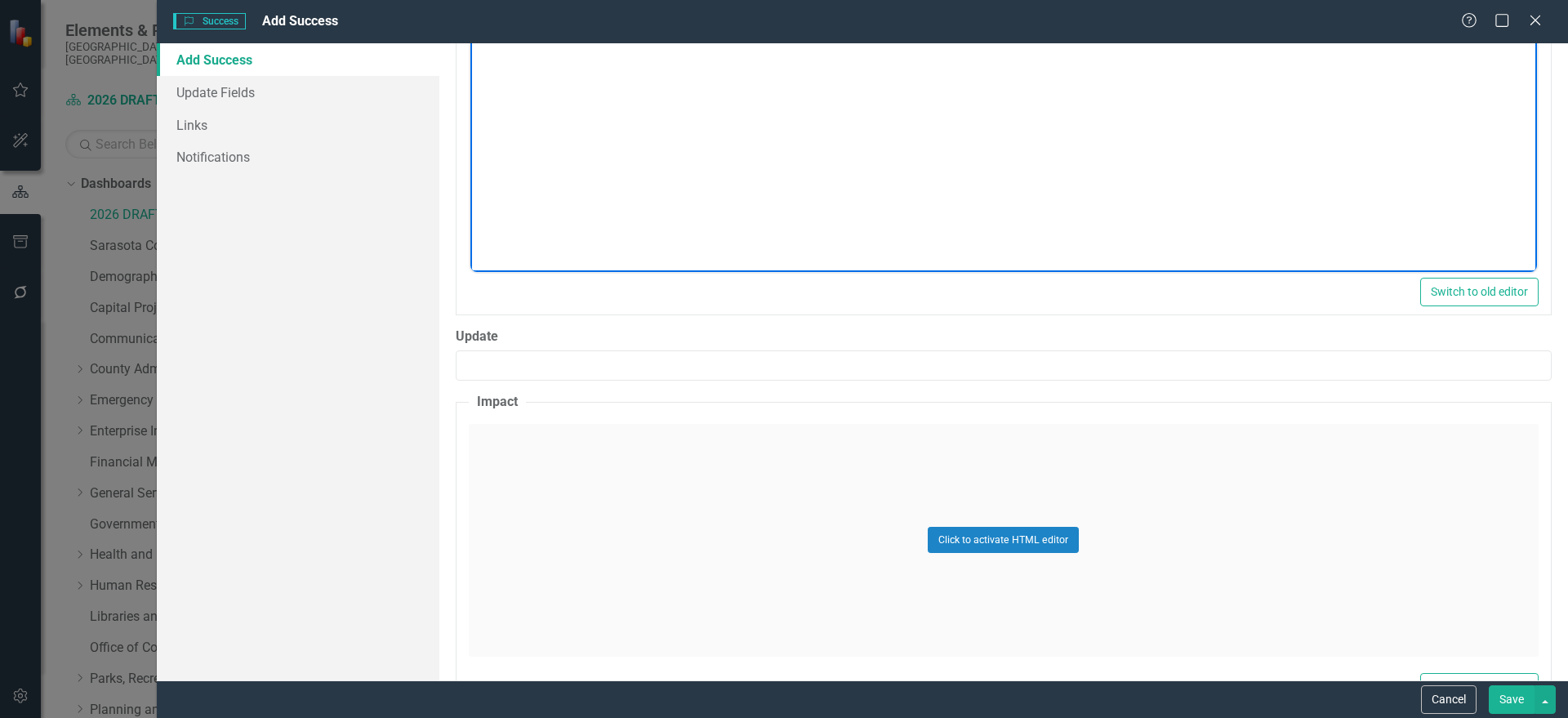
scroll to position [768, 0]
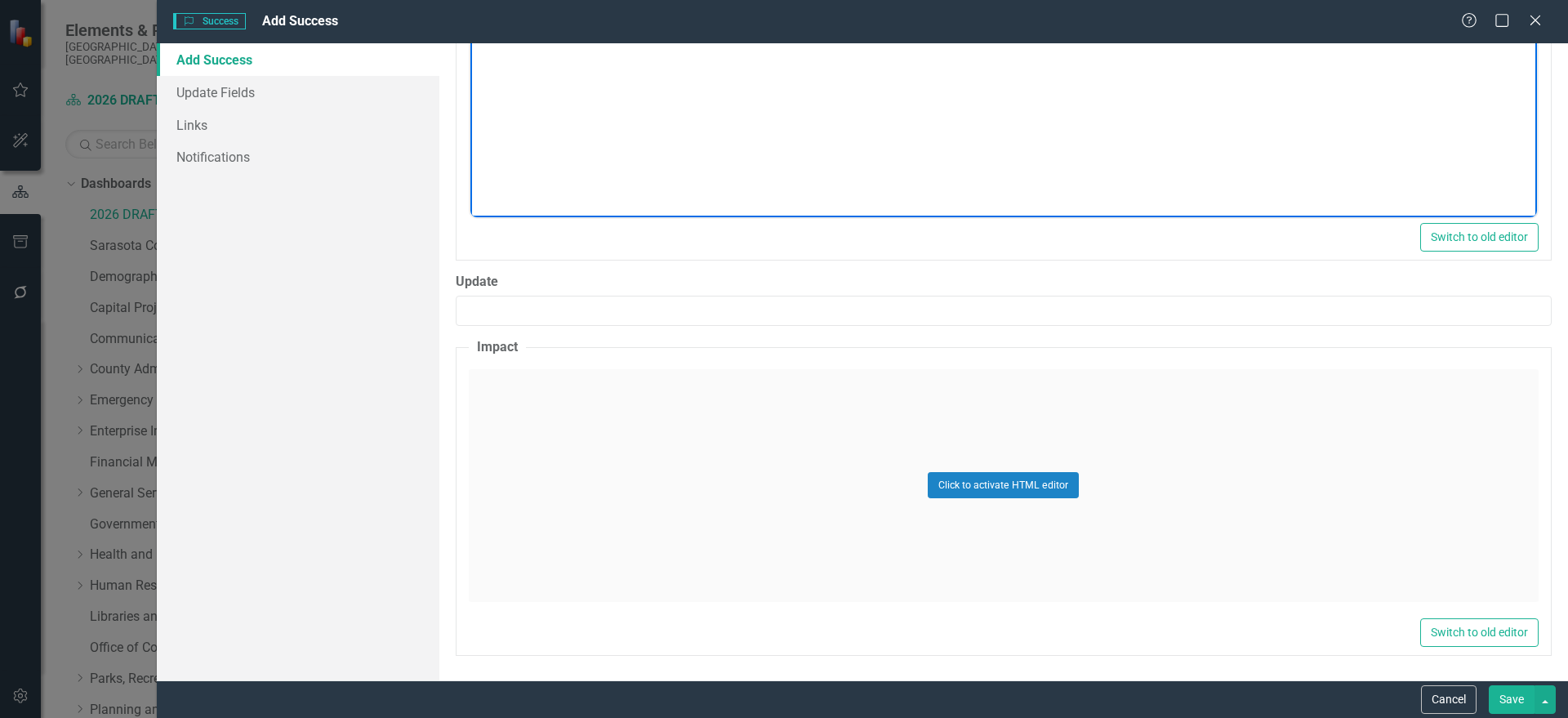
click at [600, 407] on div "Click to activate HTML editor" at bounding box center [1003, 485] width 1070 height 233
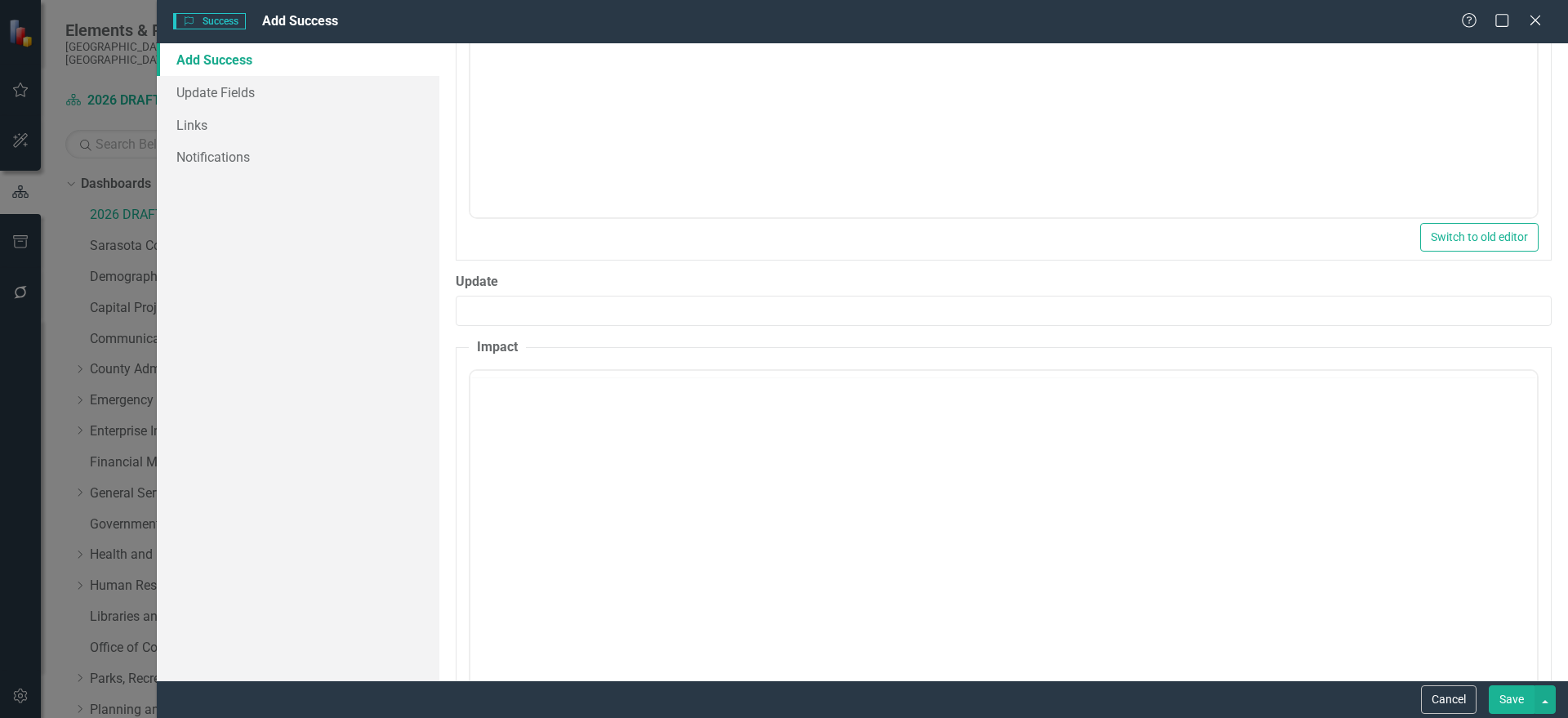
scroll to position [0, 0]
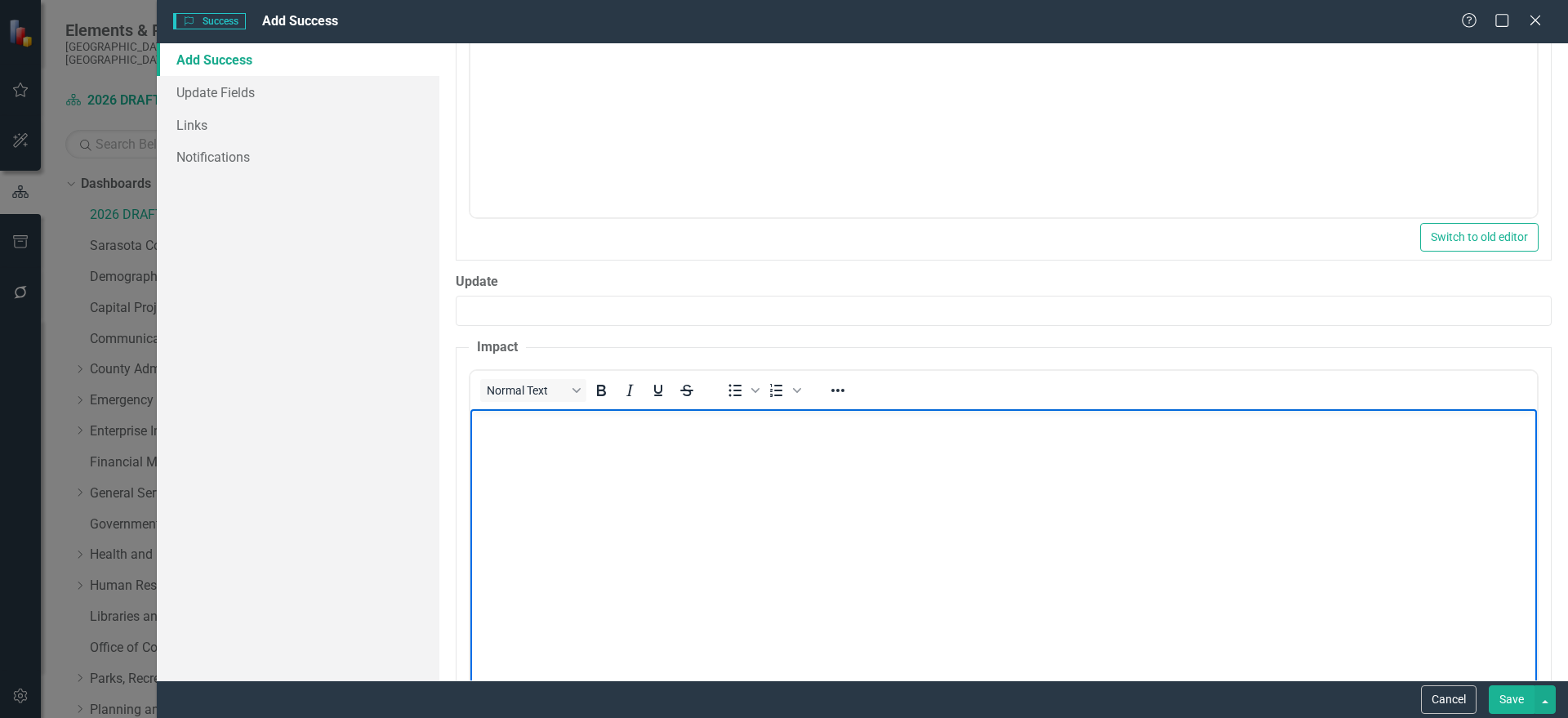
click at [505, 447] on body "Rich Text Area. Press ALT-0 for help." at bounding box center [1002, 531] width 1066 height 246
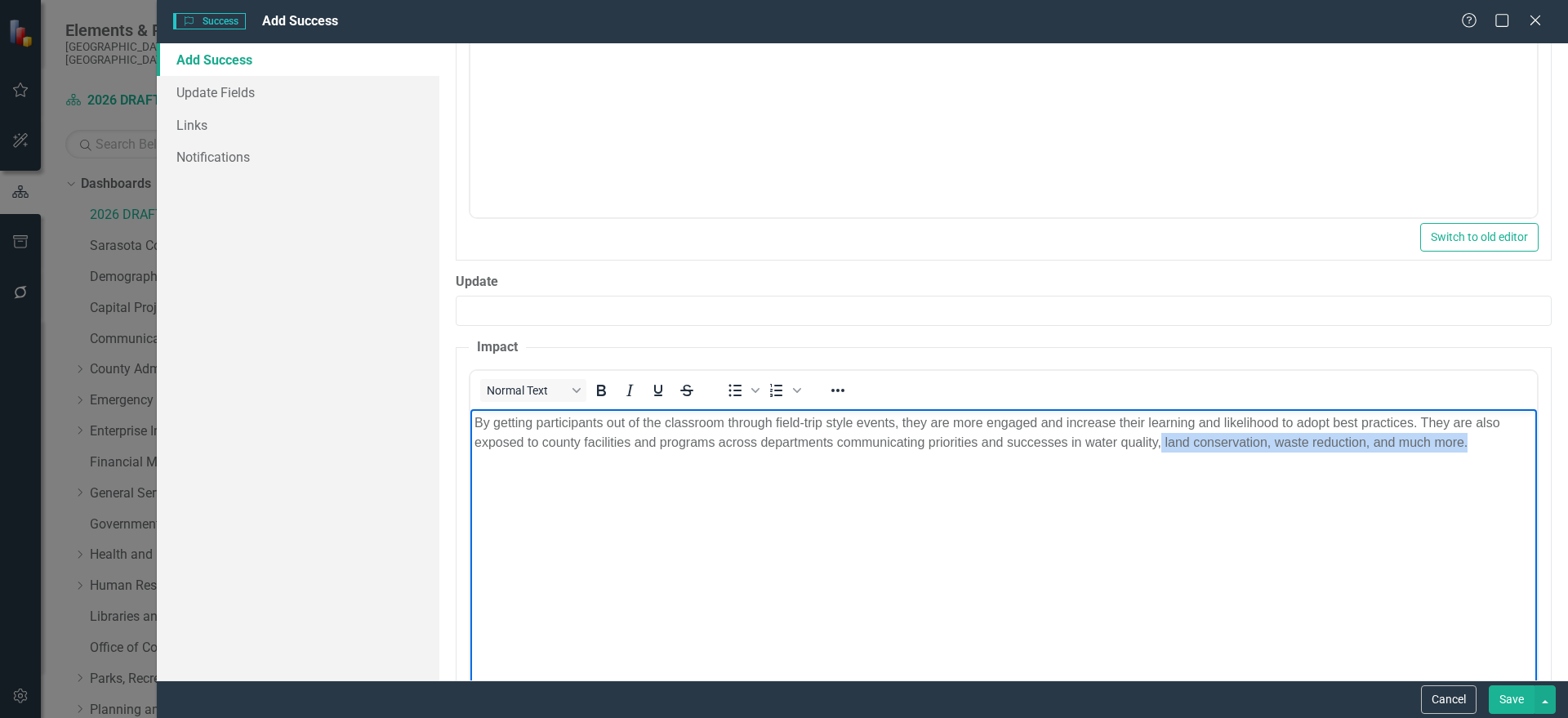
drag, startPoint x: 1171, startPoint y: 527, endPoint x: 1477, endPoint y: 775, distance: 393.9
click at [1477, 653] on html "By getting participants out of the classroom through field-trip style events, t…" at bounding box center [1002, 531] width 1066 height 246
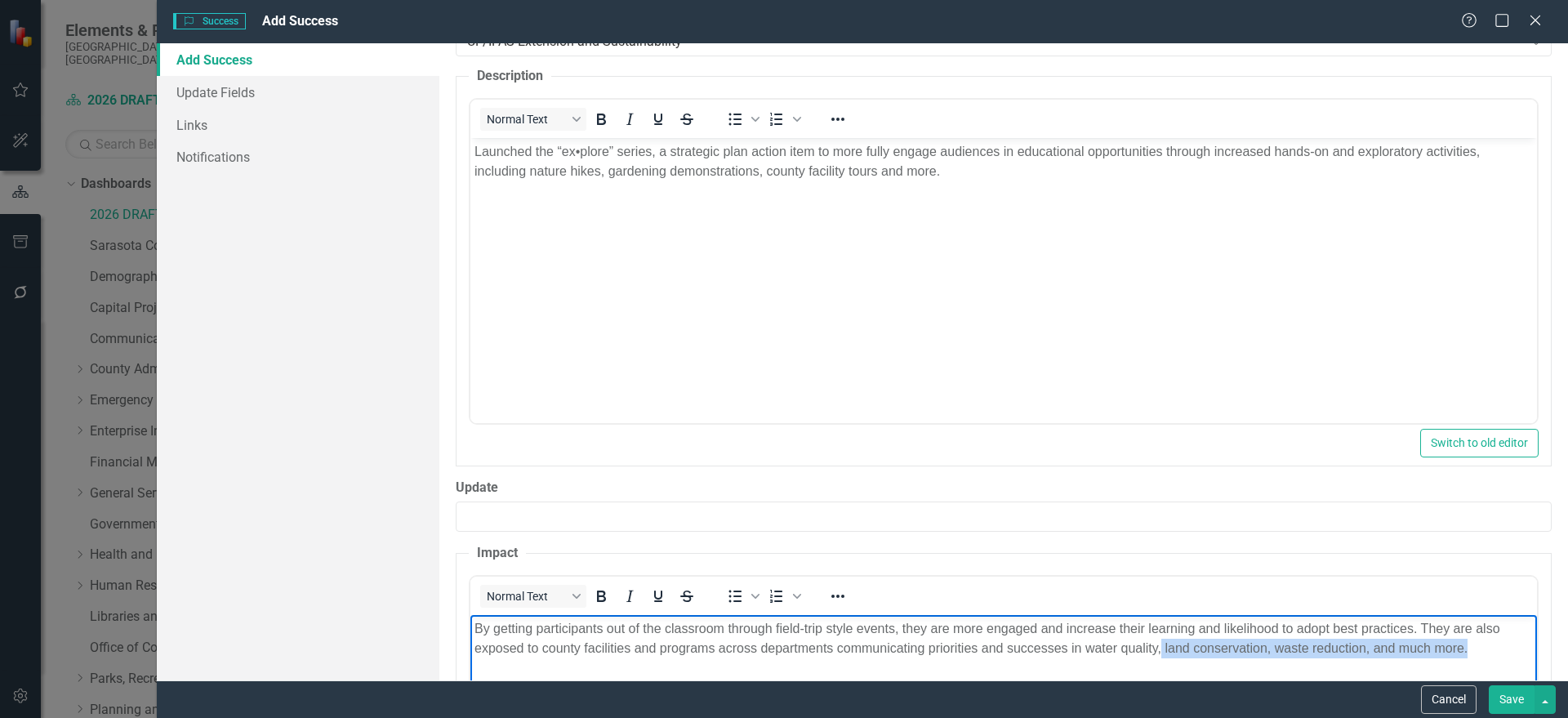
scroll to position [850, 0]
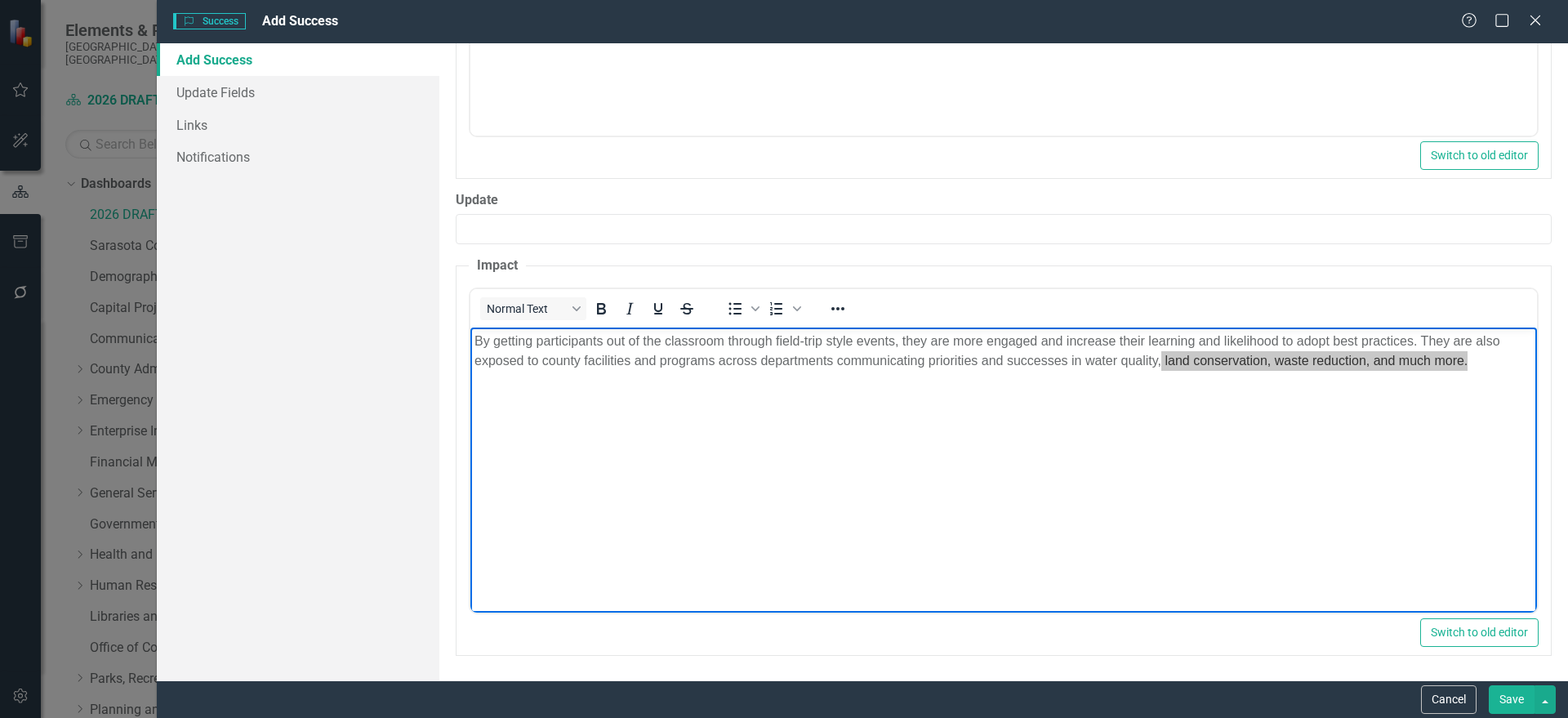
click at [1503, 696] on button "Save" at bounding box center [1511, 699] width 45 height 29
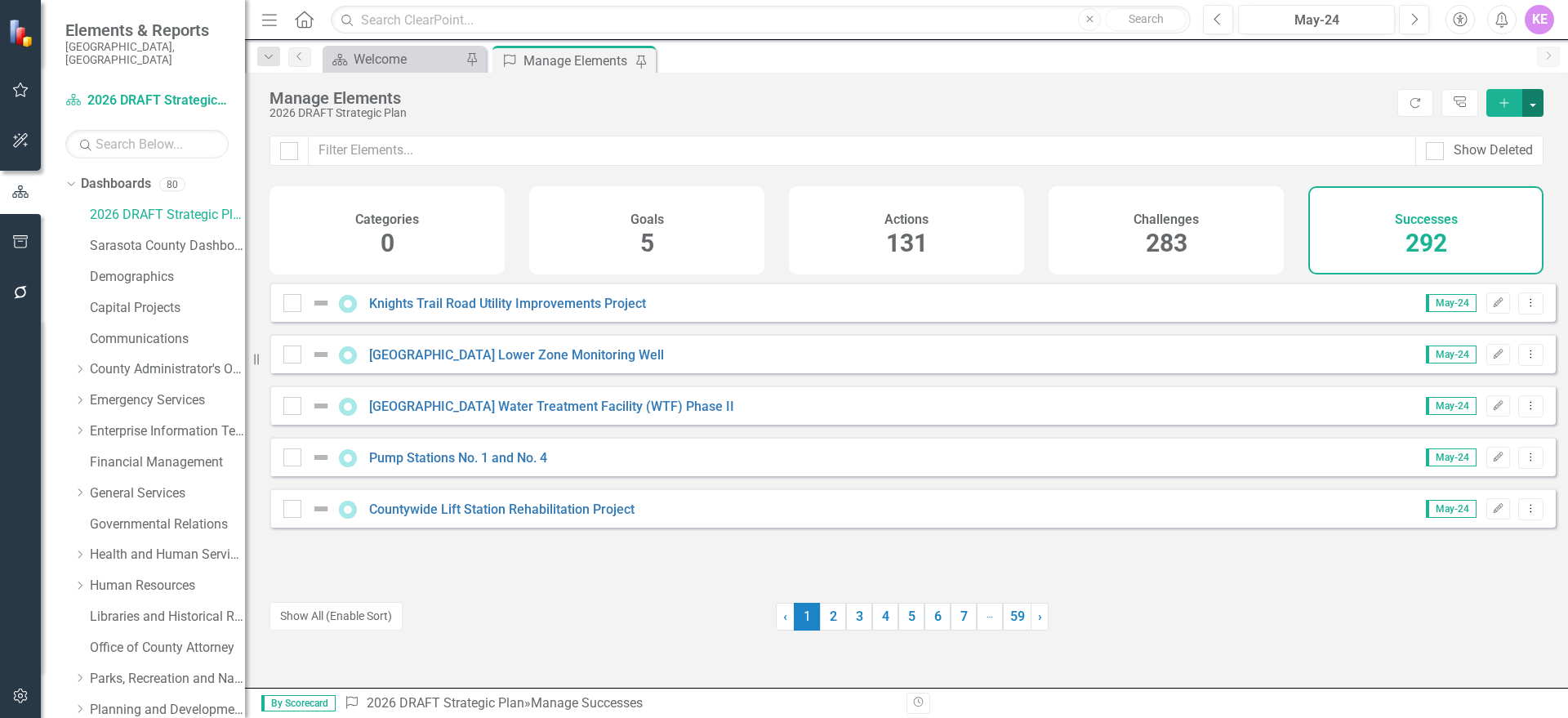
click at [1522, 107] on button "button" at bounding box center [1532, 103] width 21 height 28
click at [1491, 131] on link "Success Add Success" at bounding box center [1477, 132] width 129 height 31
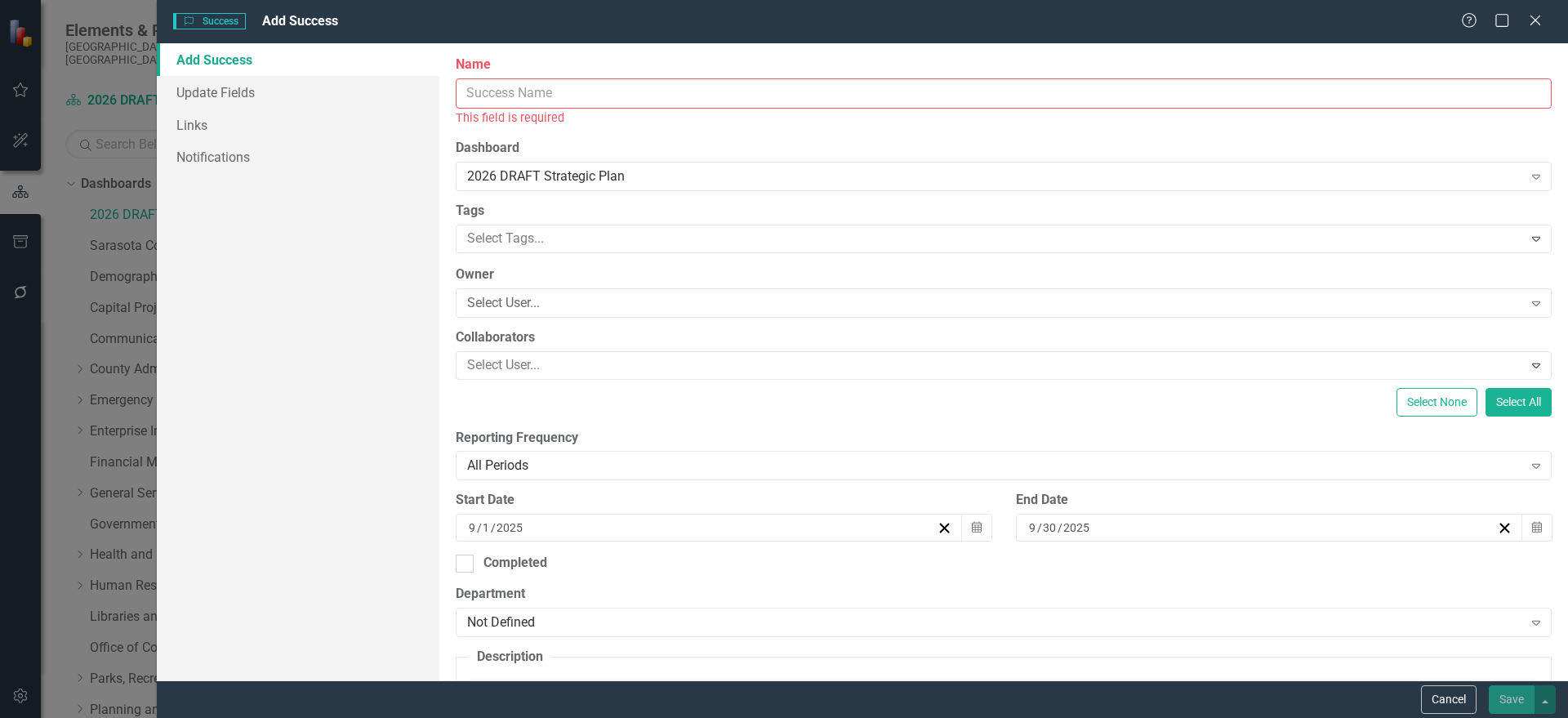
click at [711, 92] on input "Name" at bounding box center [1003, 94] width 1096 height 31
paste input "Plant Sale and Extension EdFest"
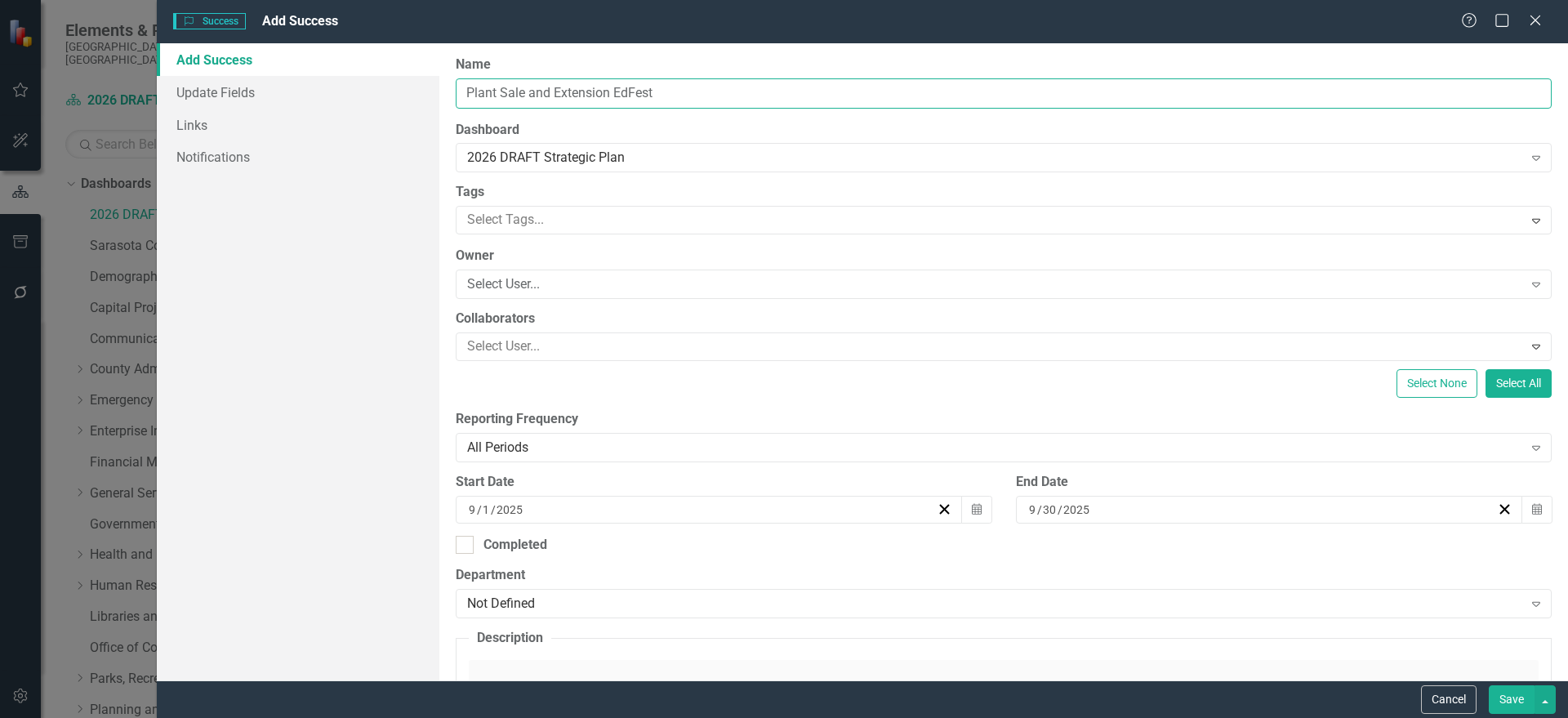
type input "Plant Sale and Extension EdFest"
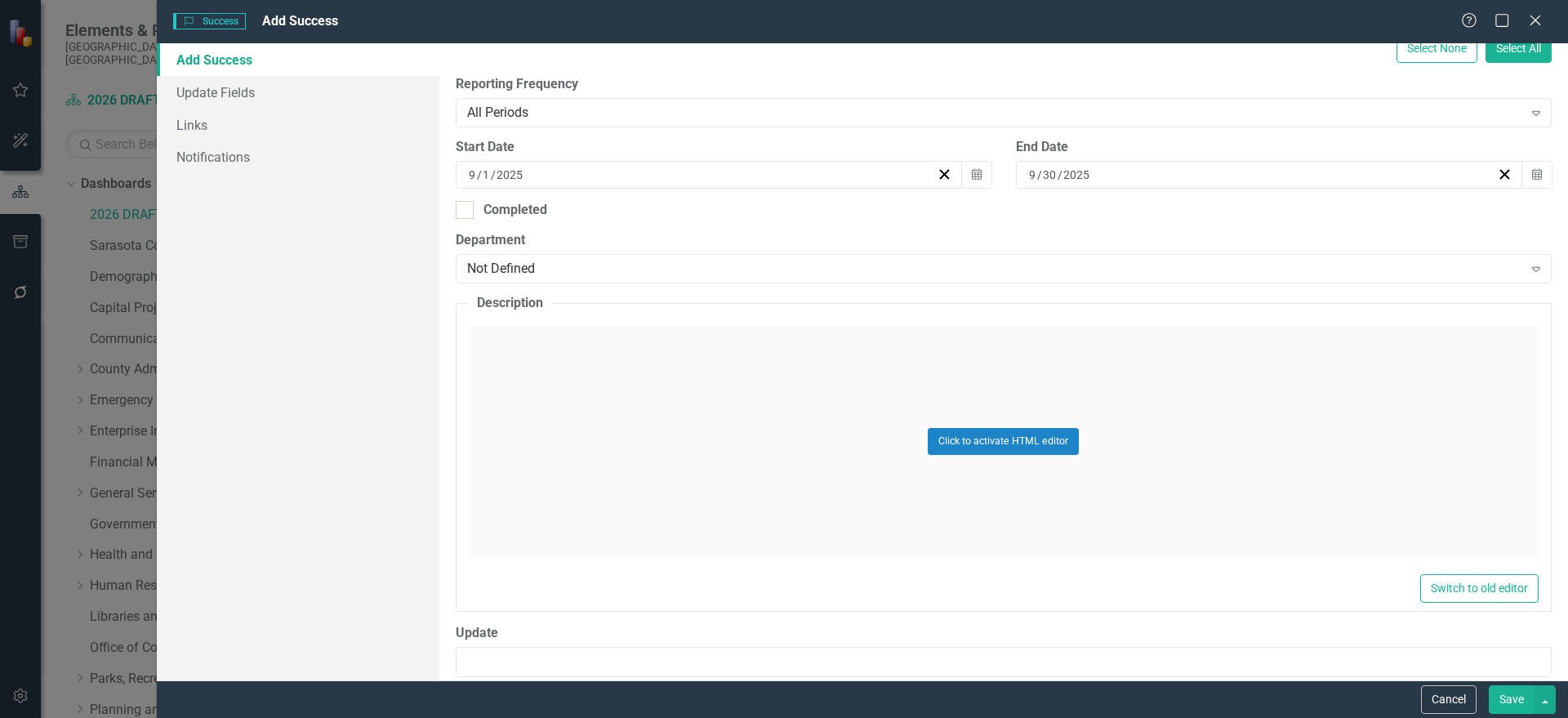
scroll to position [409, 0]
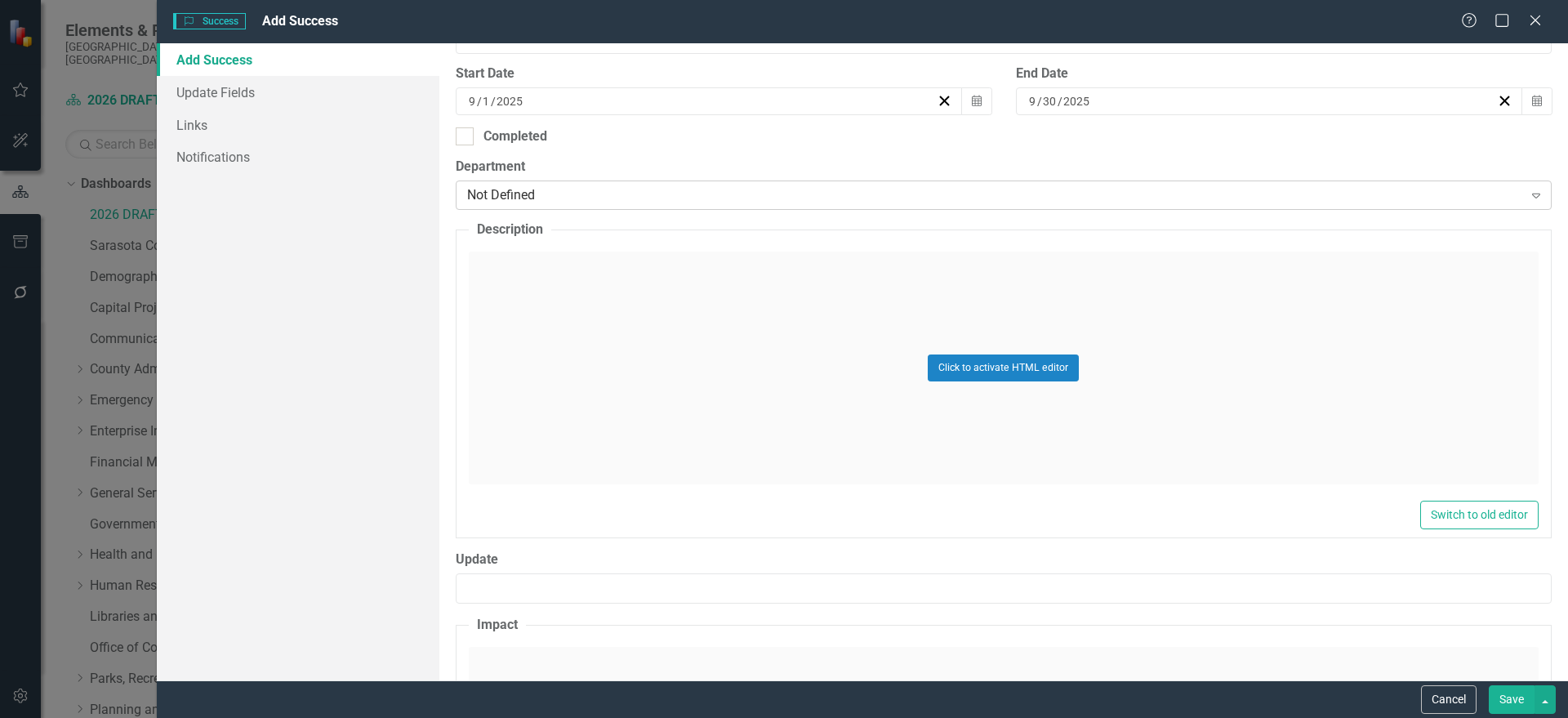
click at [597, 196] on div "Not Defined" at bounding box center [995, 195] width 1056 height 19
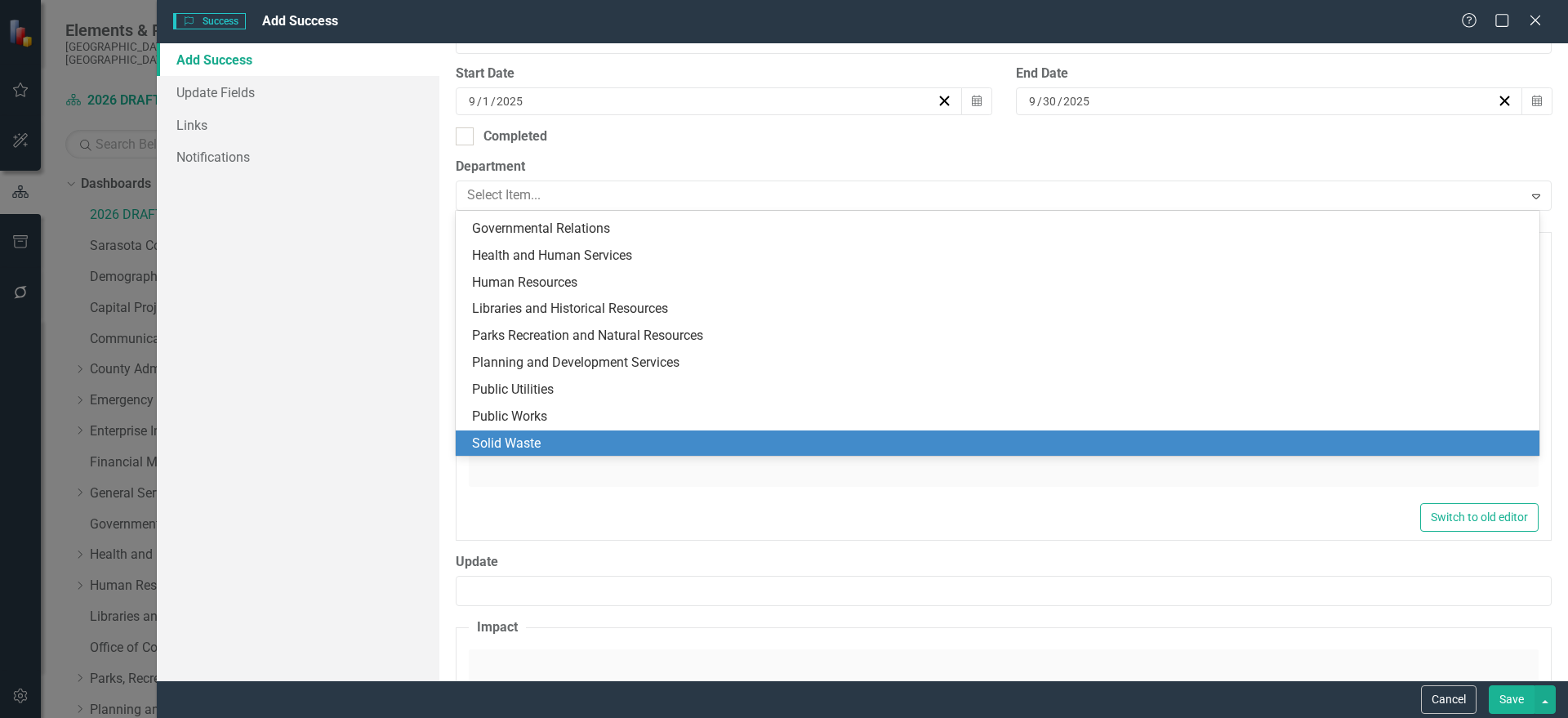
scroll to position [319, 0]
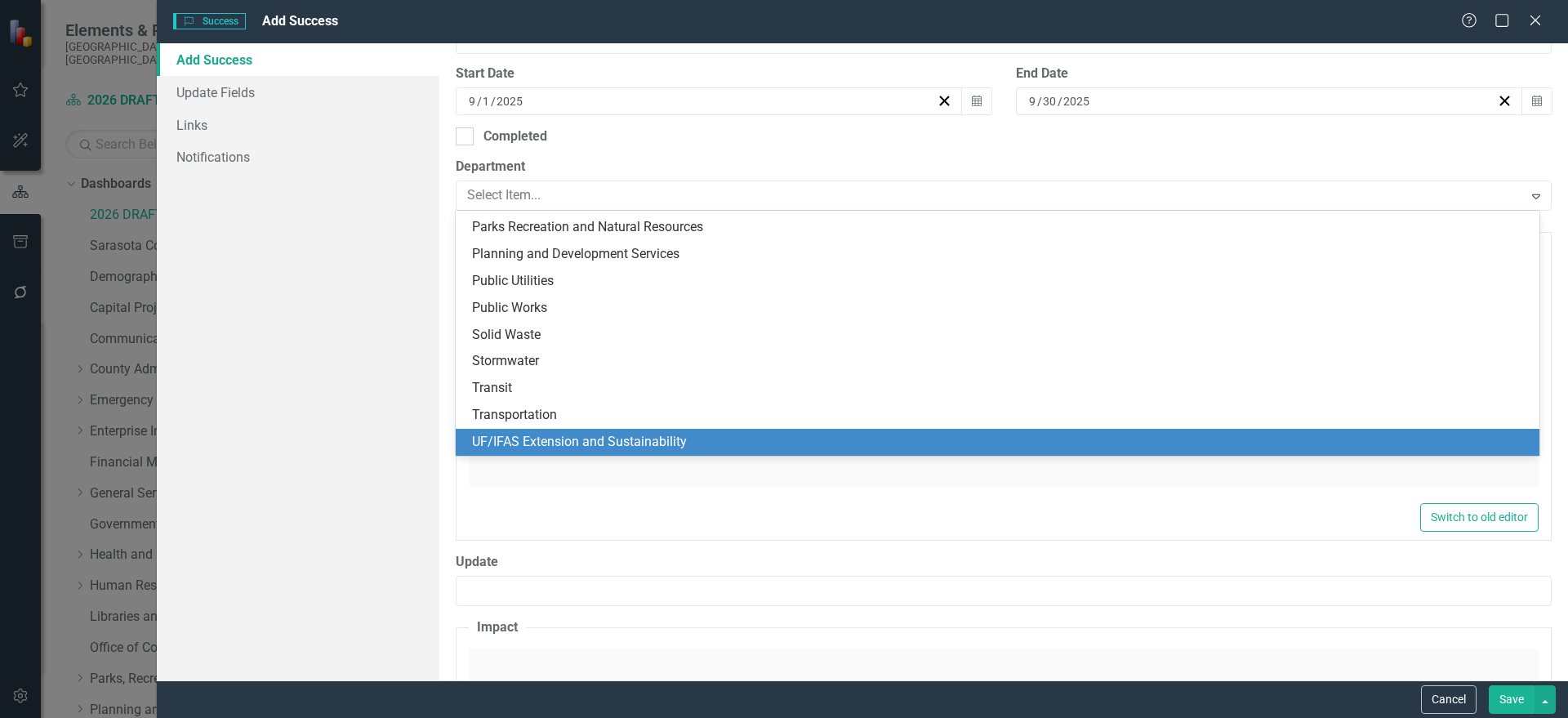
click at [579, 438] on div "UF/IFAS Extension and Sustainability" at bounding box center [1001, 442] width 1058 height 19
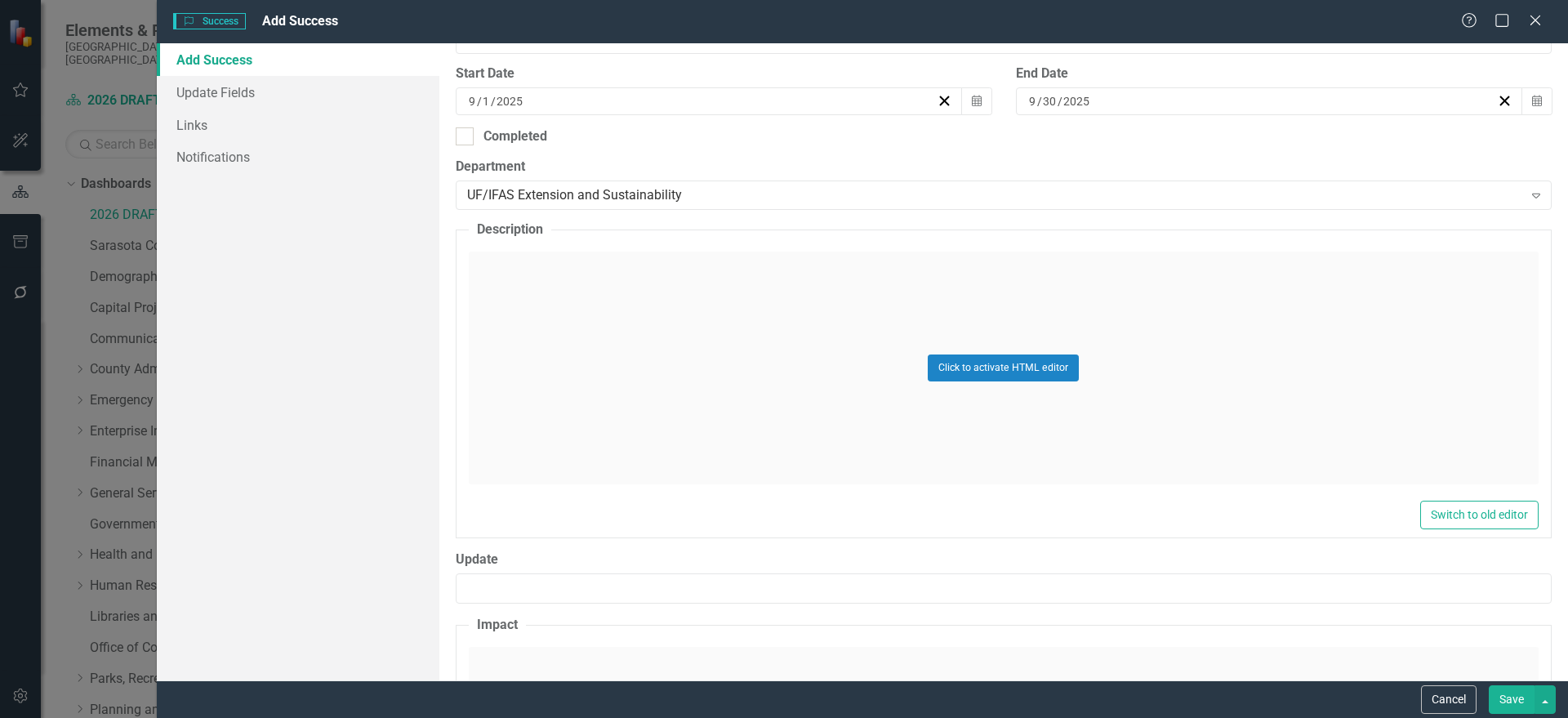
click at [620, 348] on div "Click to activate HTML editor" at bounding box center [1003, 368] width 1070 height 233
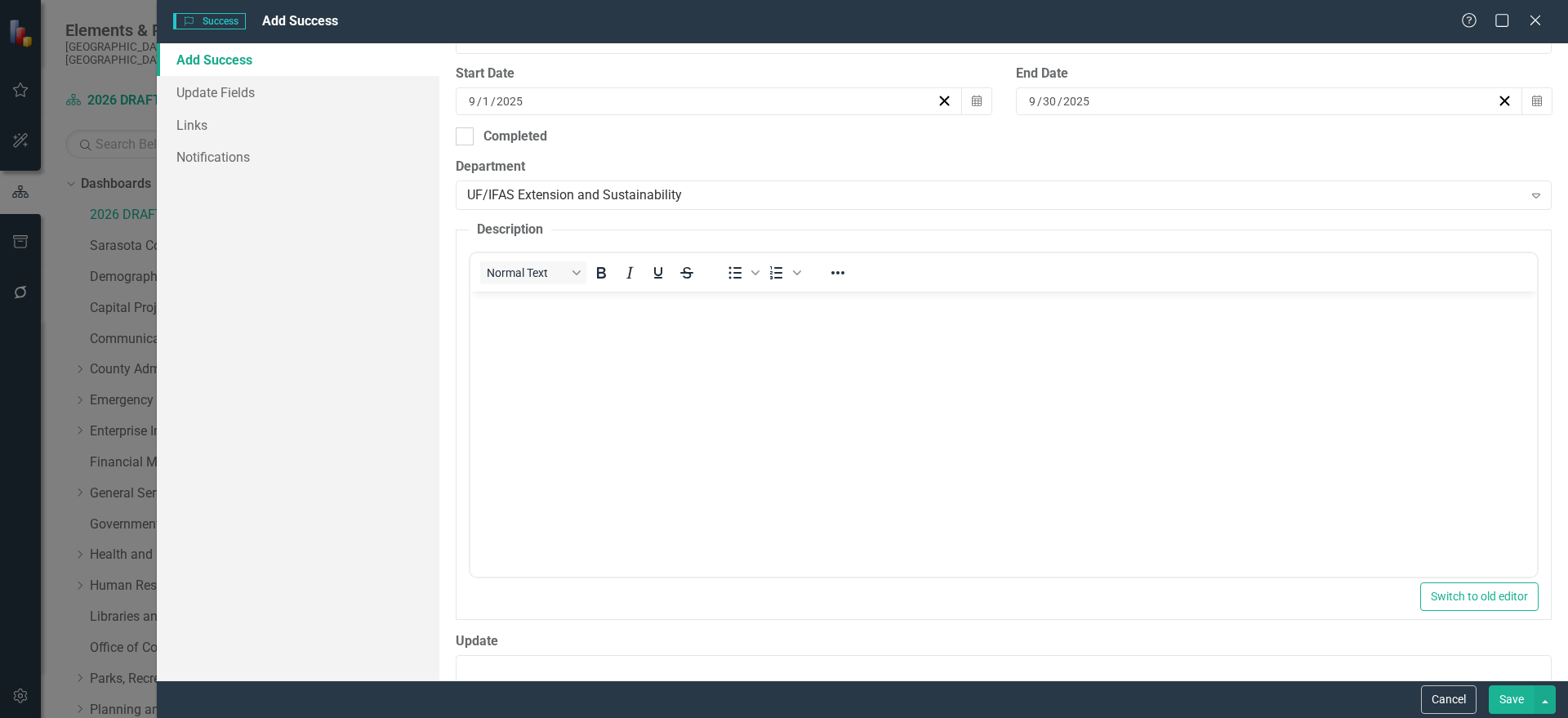
scroll to position [0, 0]
click at [571, 324] on body "Rich Text Area. Press ALT-0 for help." at bounding box center [1002, 414] width 1066 height 246
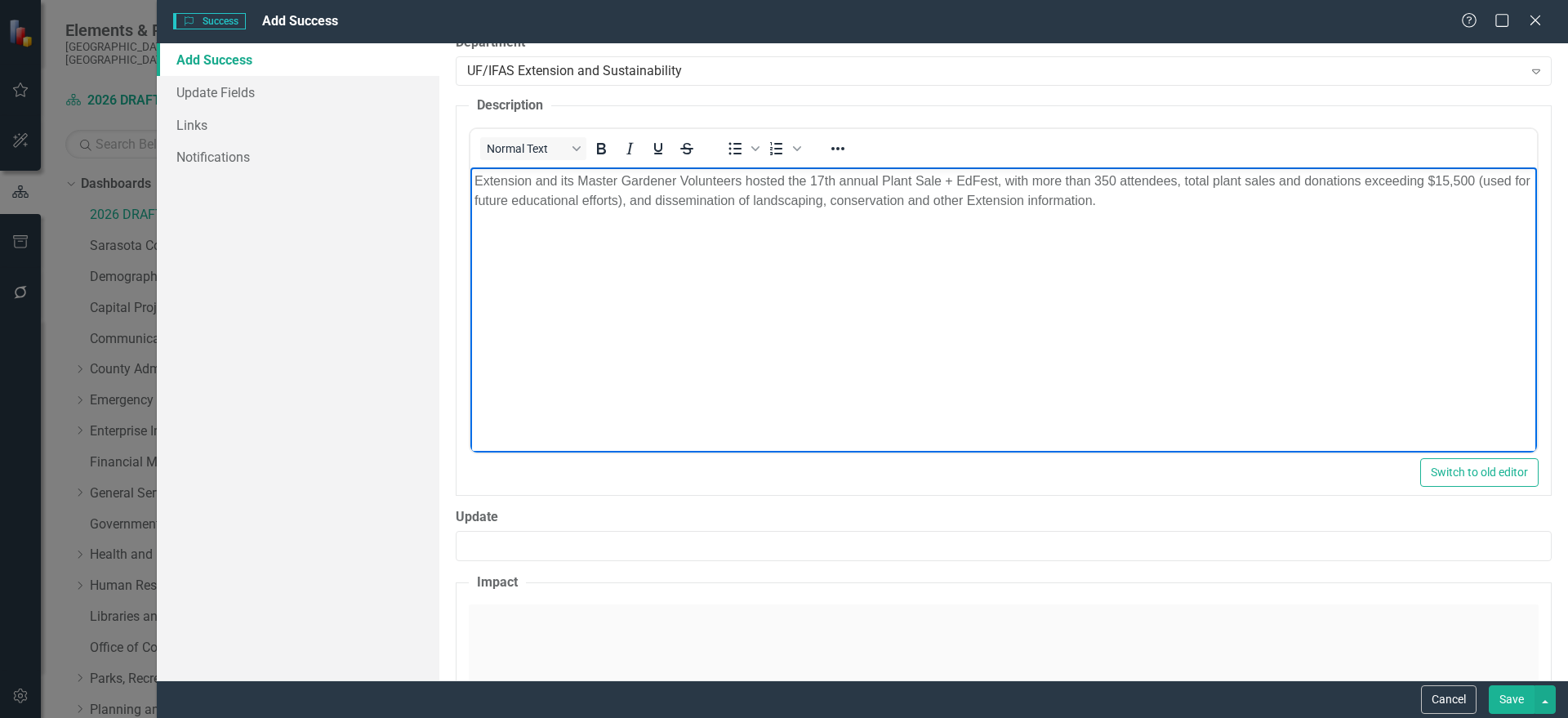
scroll to position [768, 0]
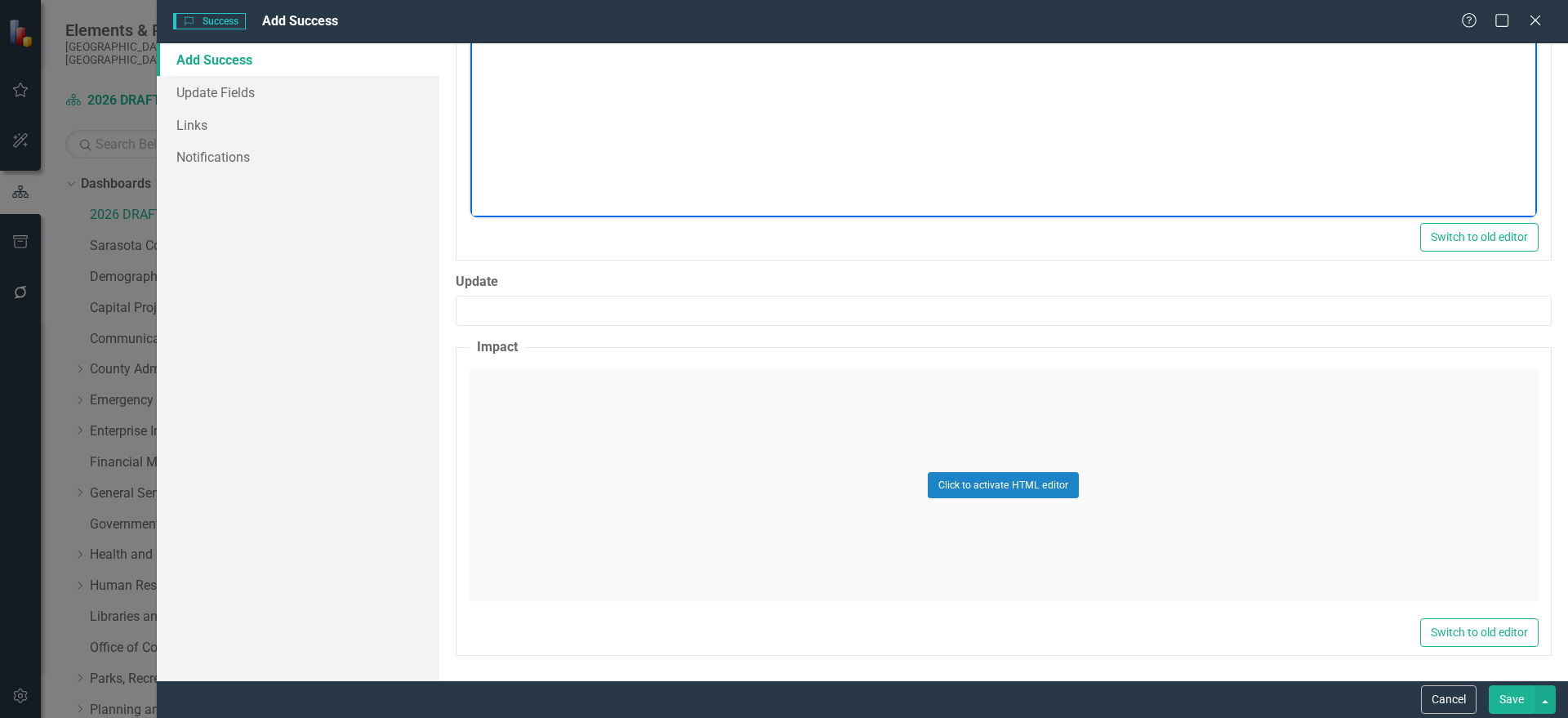
click at [728, 464] on div "Click to activate HTML editor" at bounding box center [1003, 485] width 1070 height 233
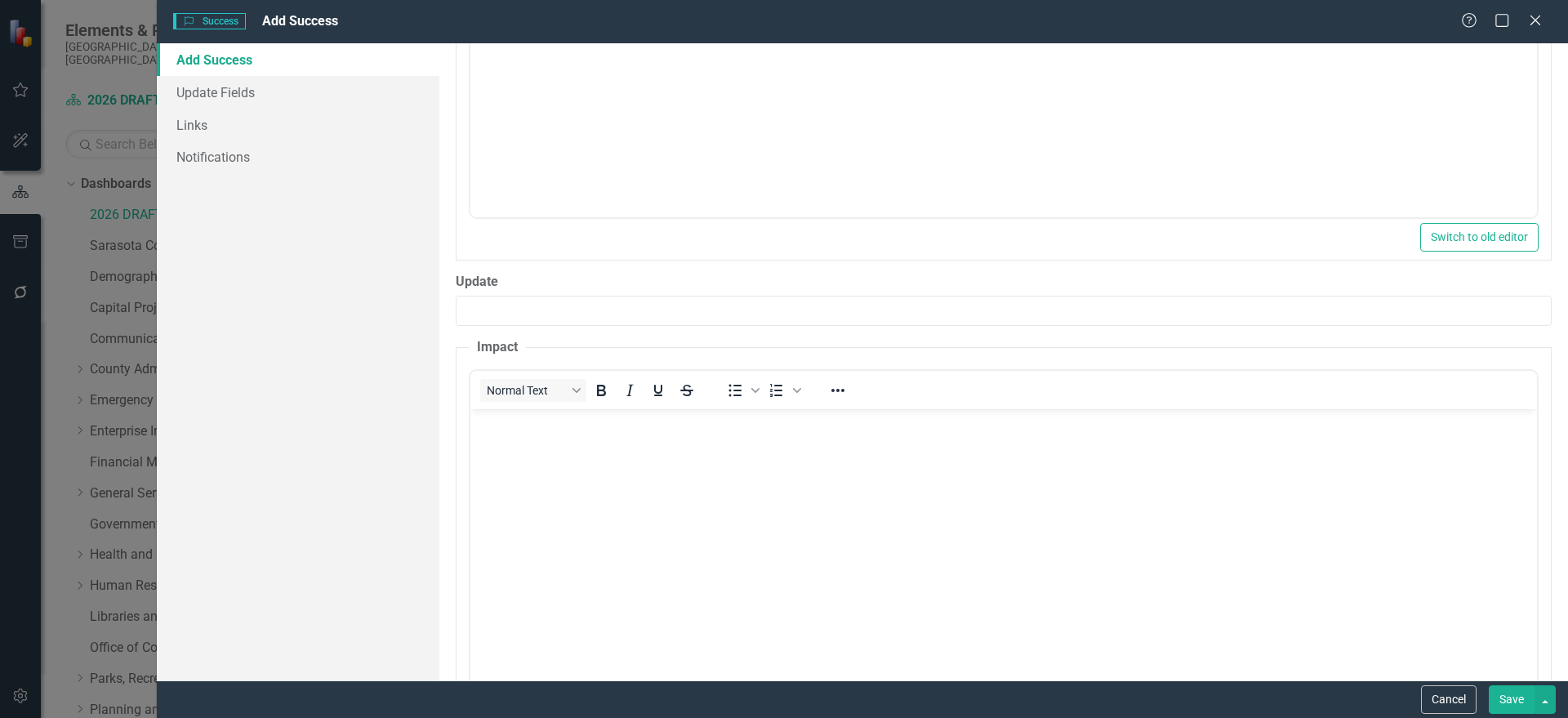
scroll to position [0, 0]
click at [581, 486] on body "Rich Text Area. Press ALT-0 for help." at bounding box center [1002, 531] width 1066 height 246
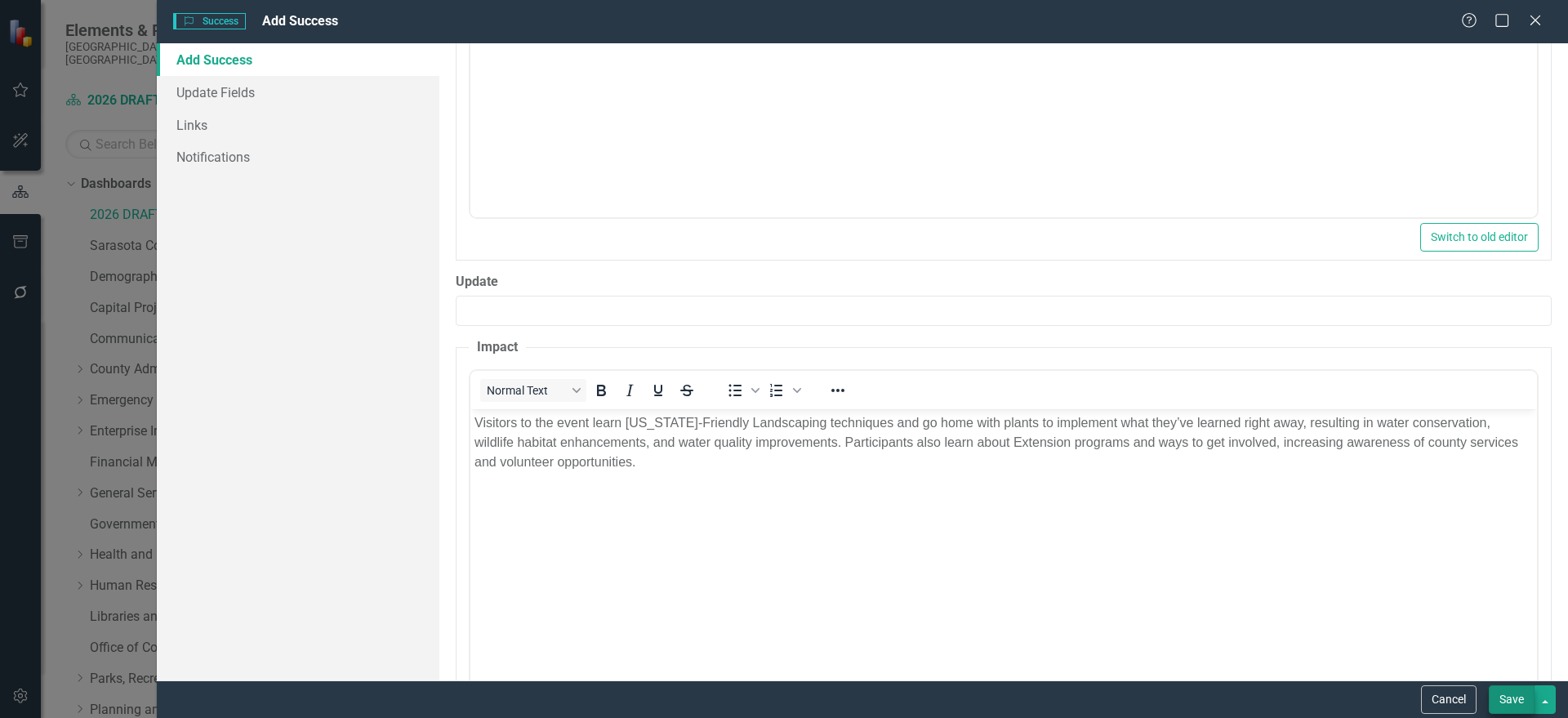
drag, startPoint x: 1480, startPoint y: 690, endPoint x: 1494, endPoint y: 695, distance: 14.9
click at [1483, 694] on div "Cancel Save" at bounding box center [1486, 699] width 139 height 29
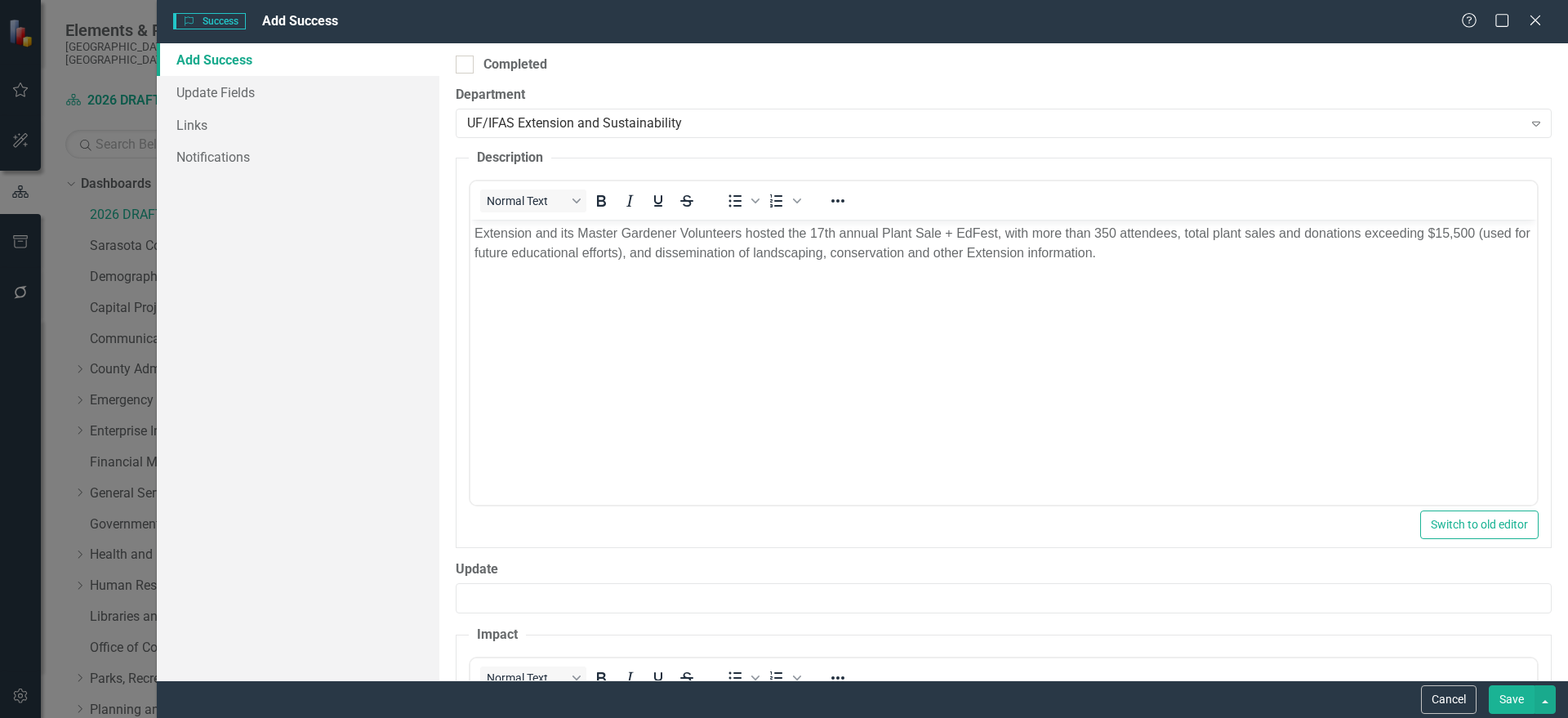
scroll to position [850, 0]
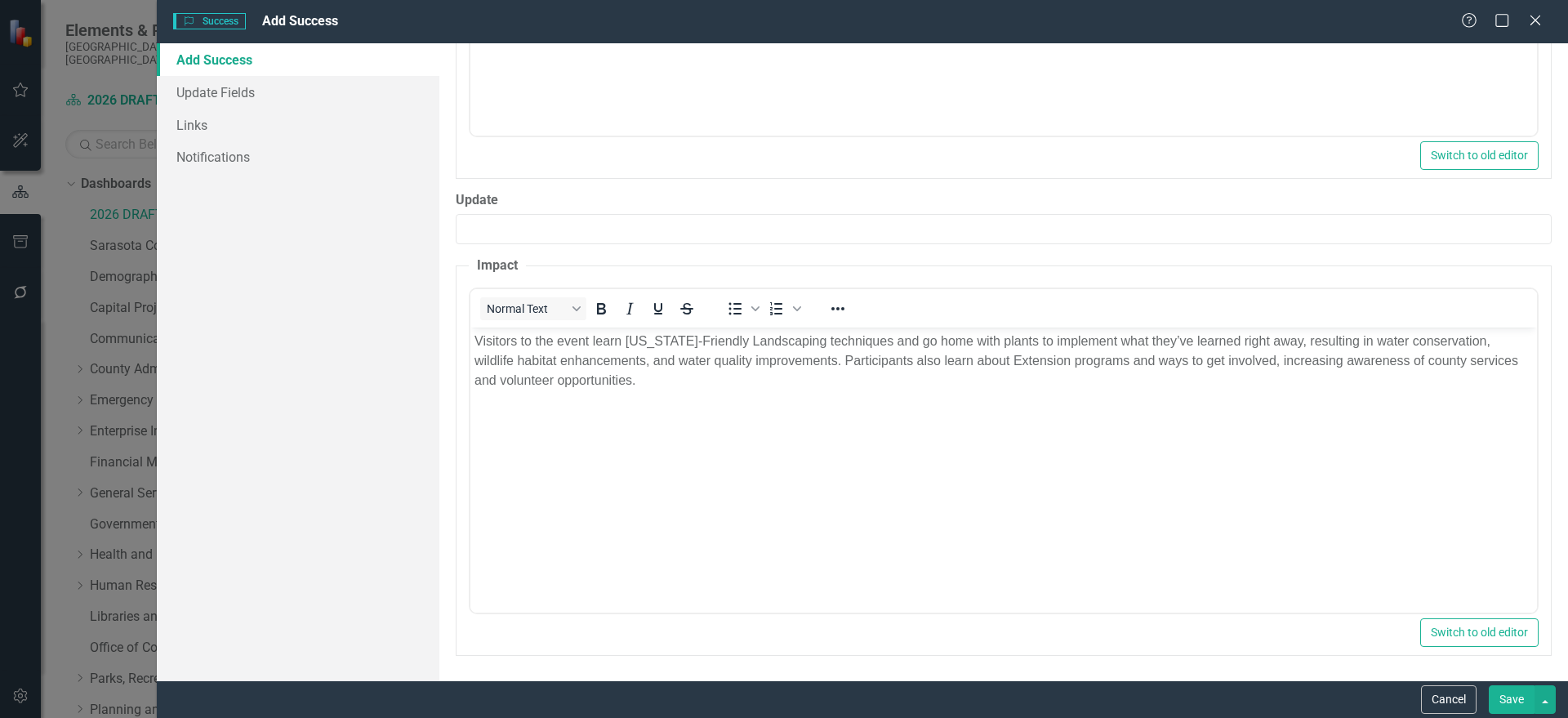
drag, startPoint x: 1508, startPoint y: 699, endPoint x: 1023, endPoint y: 711, distance: 485.1
click at [1508, 700] on button "Save" at bounding box center [1511, 699] width 45 height 29
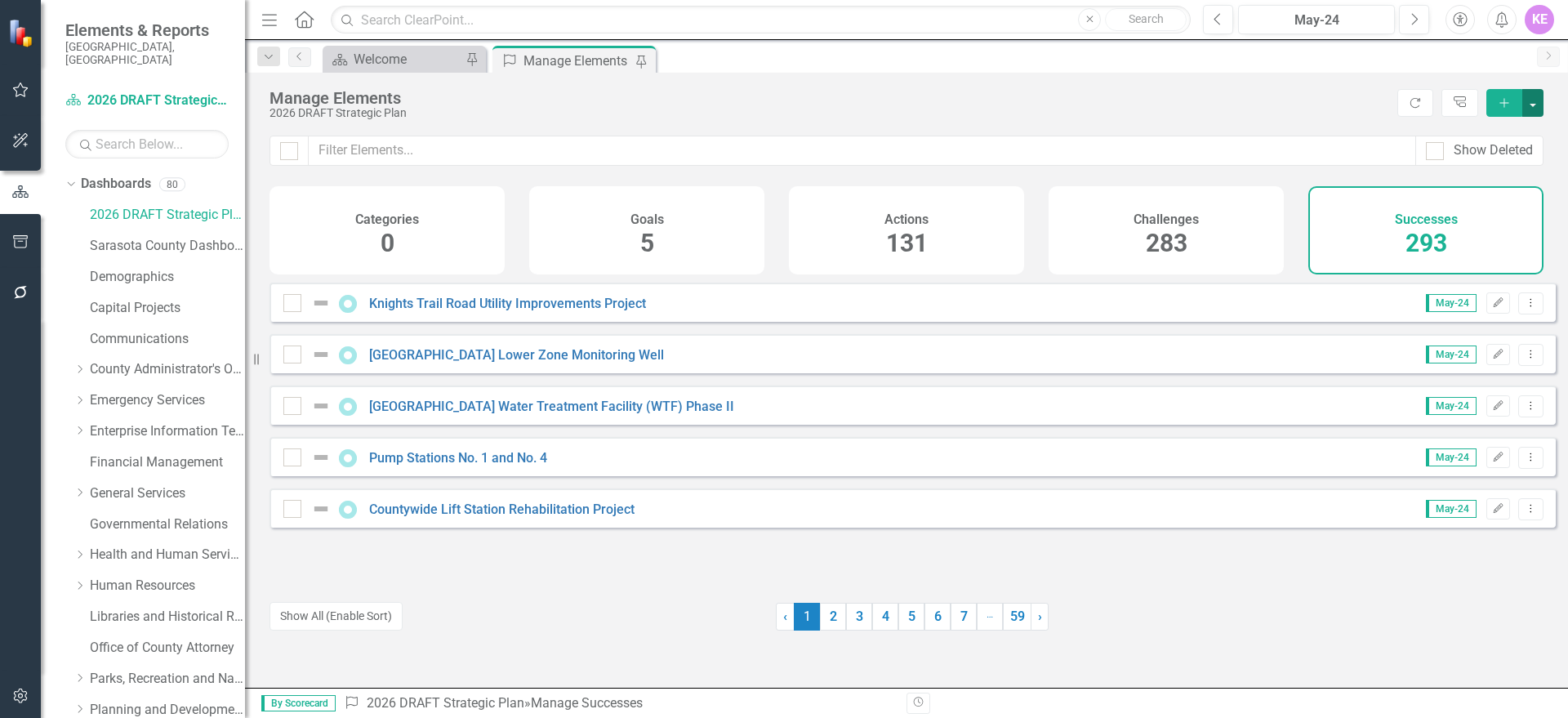
click at [1530, 115] on button "button" at bounding box center [1532, 103] width 21 height 28
click at [1508, 142] on link "Success Add Success" at bounding box center [1477, 132] width 129 height 31
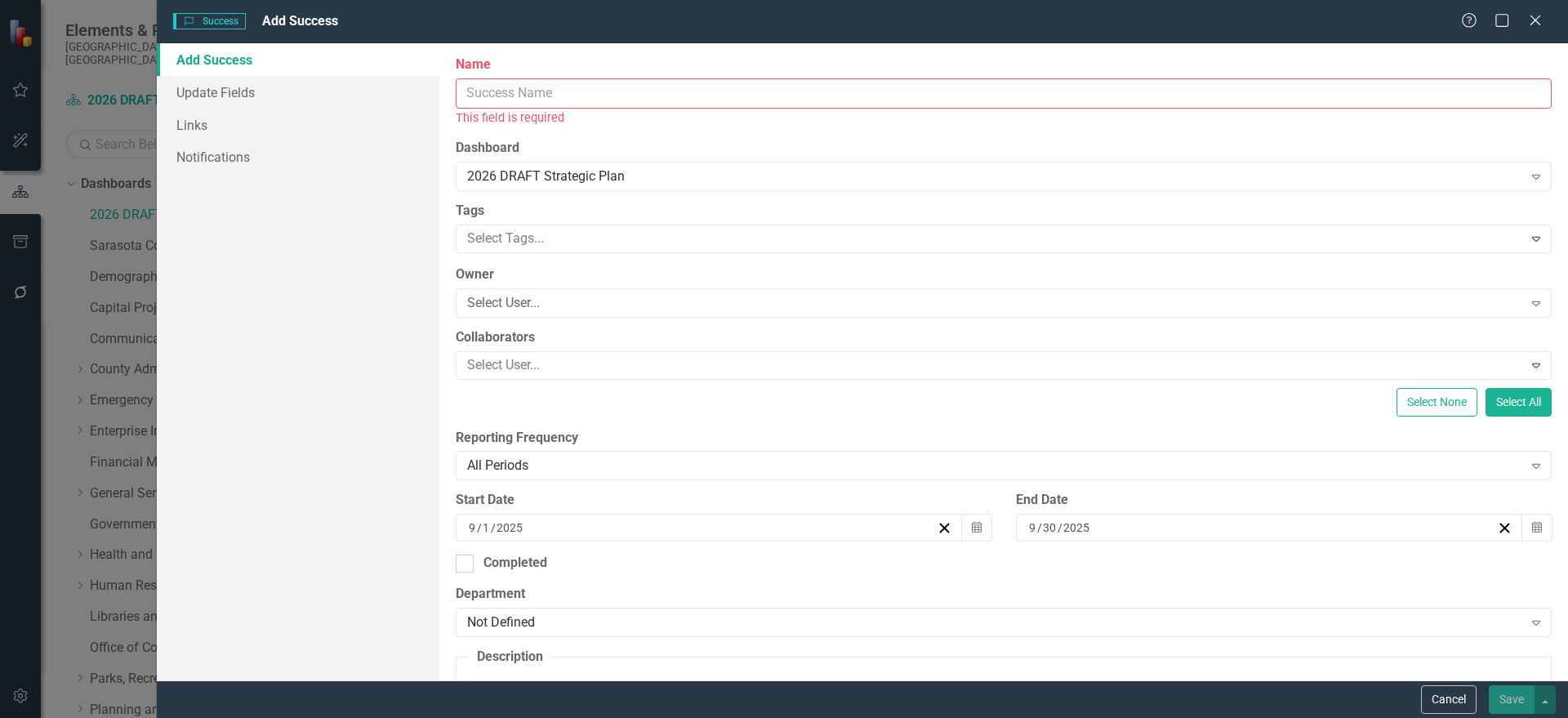
click at [749, 94] on input "Name" at bounding box center [1003, 94] width 1096 height 31
paste input "Beginning Farmer Support Programs"
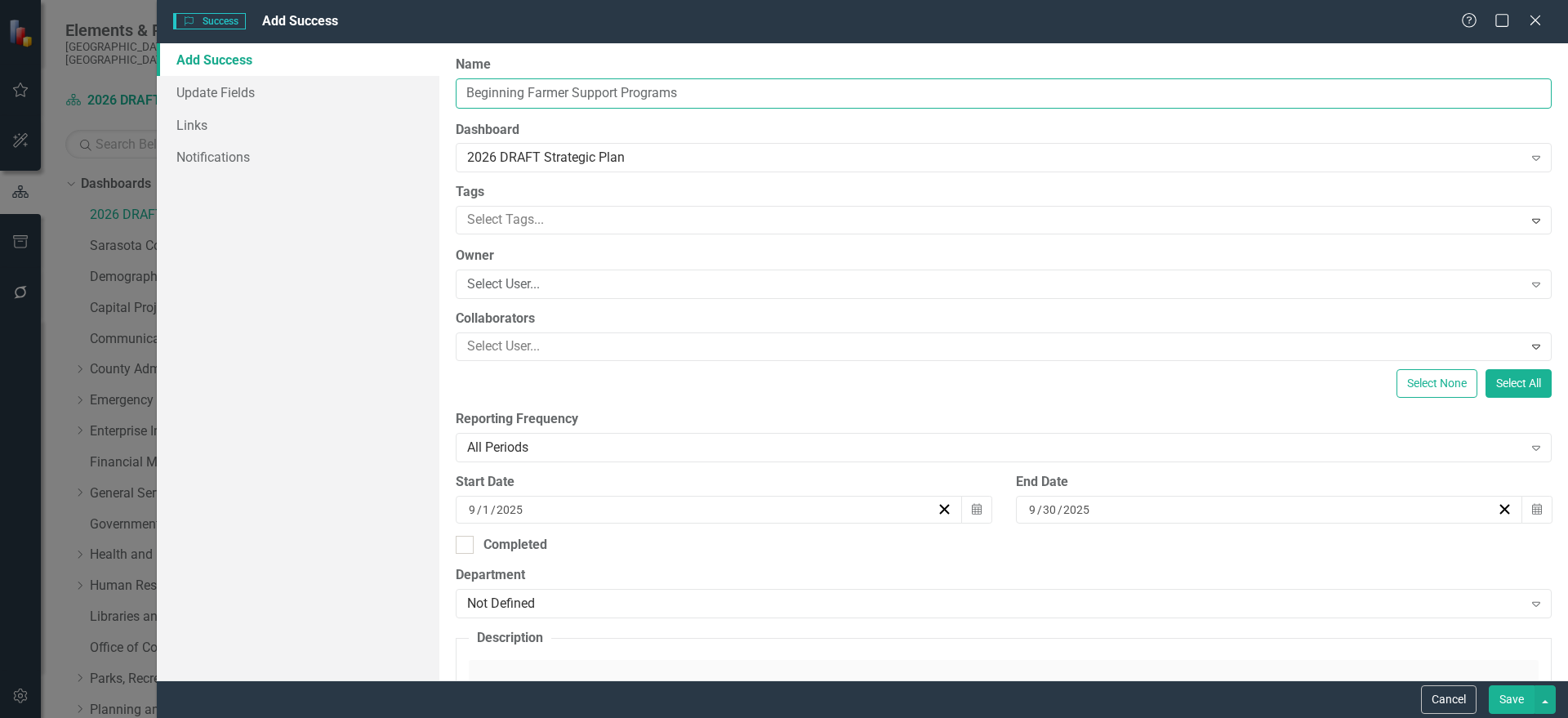
type input "Beginning Farmer Support Programs"
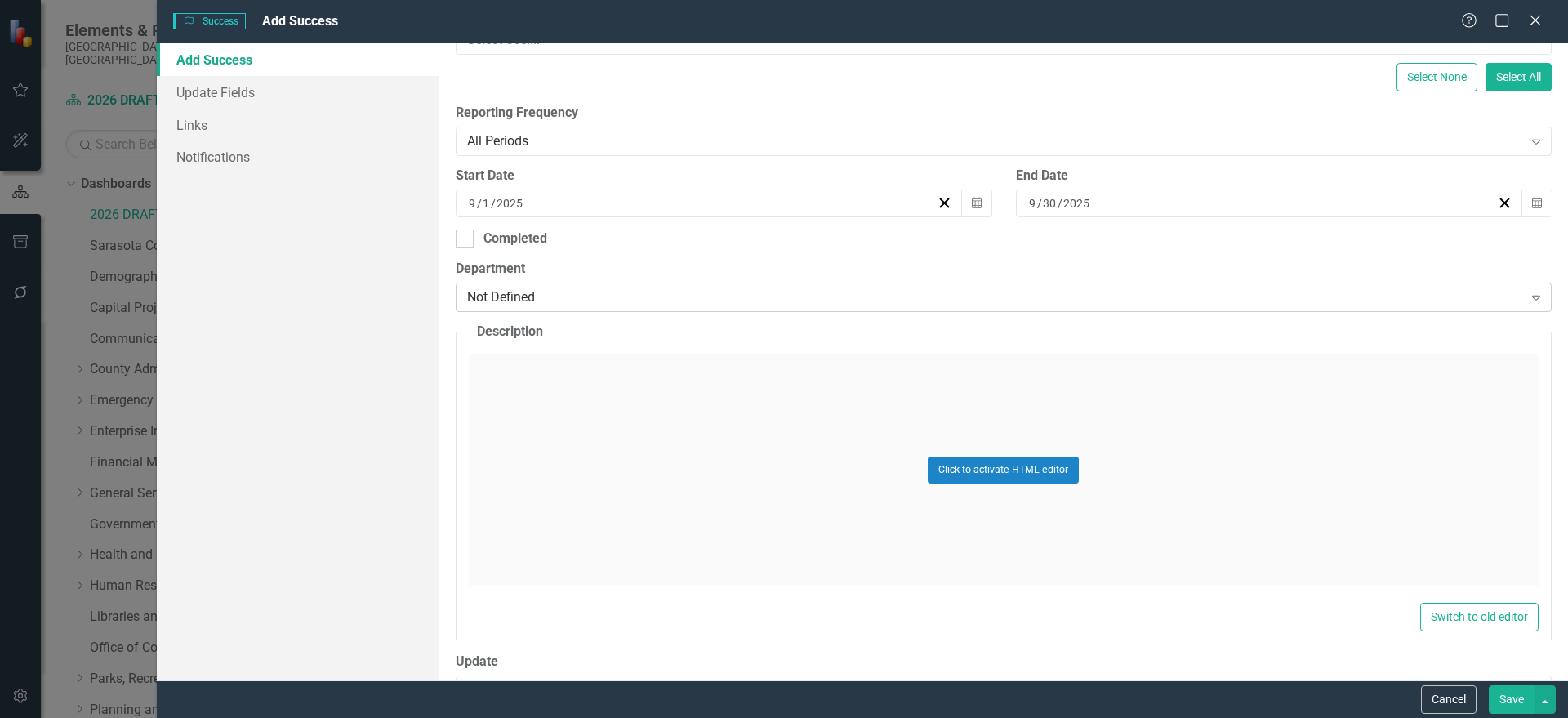
click at [595, 308] on div "Not Defined Expand" at bounding box center [1003, 297] width 1096 height 30
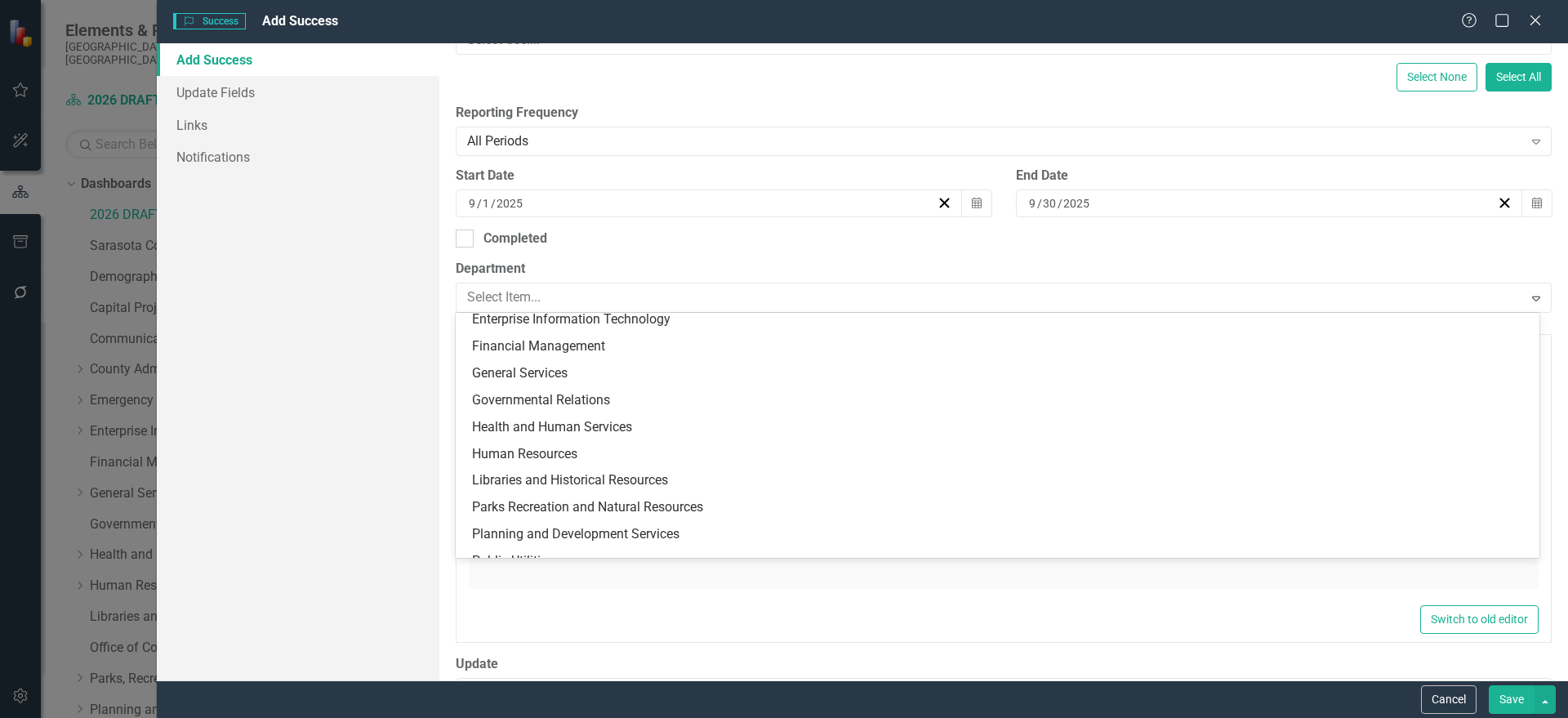
scroll to position [319, 0]
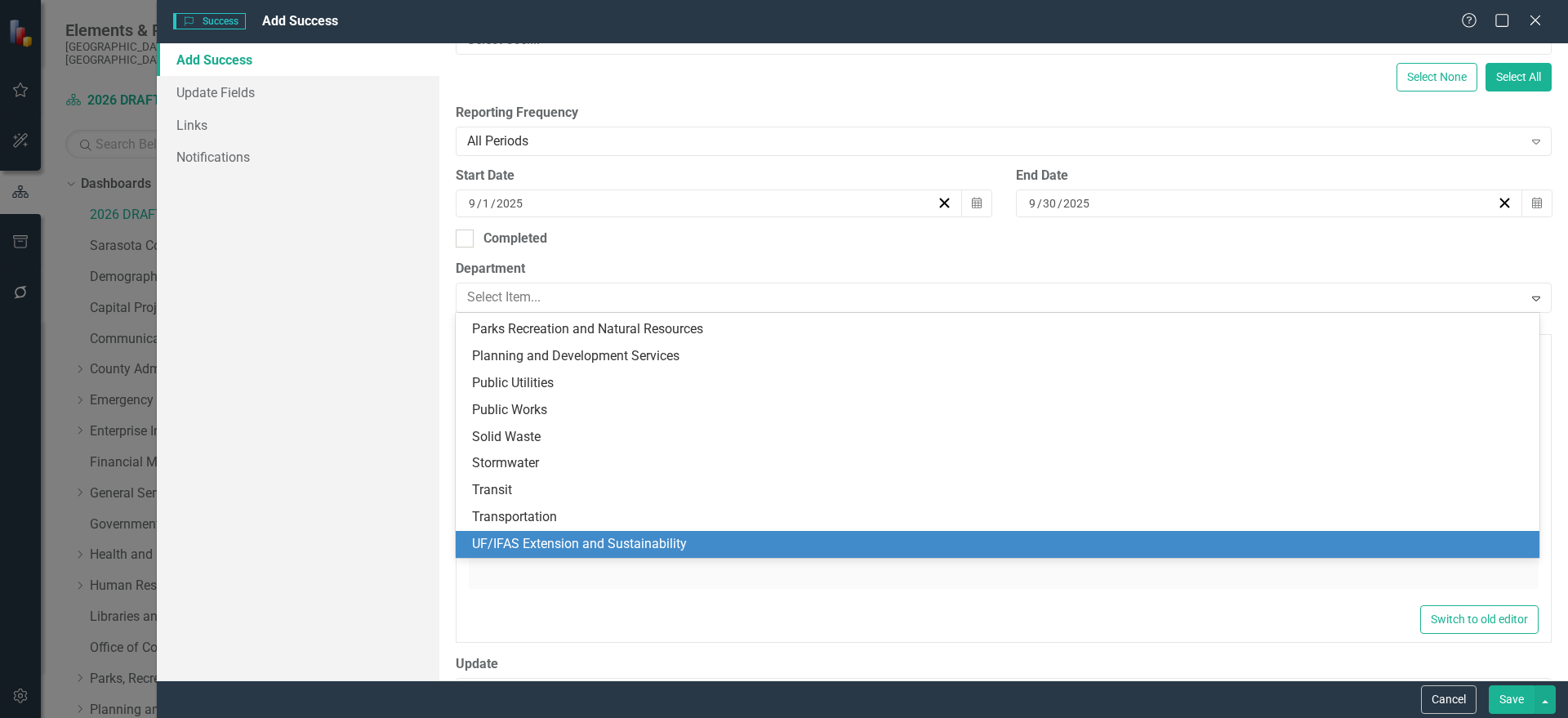
click at [616, 545] on div "UF/IFAS Extension and Sustainability" at bounding box center [1001, 545] width 1058 height 19
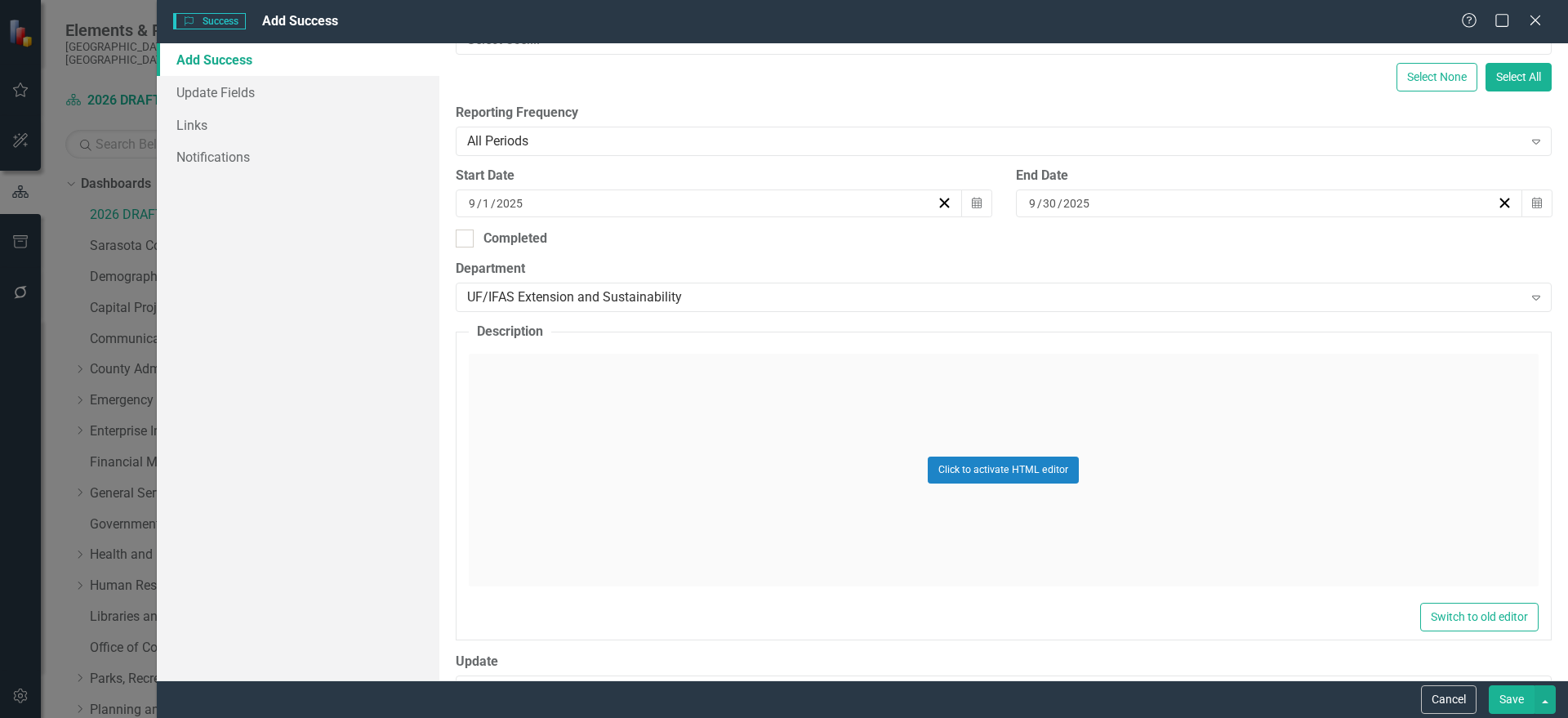
click at [583, 448] on div "Click to activate HTML editor" at bounding box center [1003, 470] width 1070 height 233
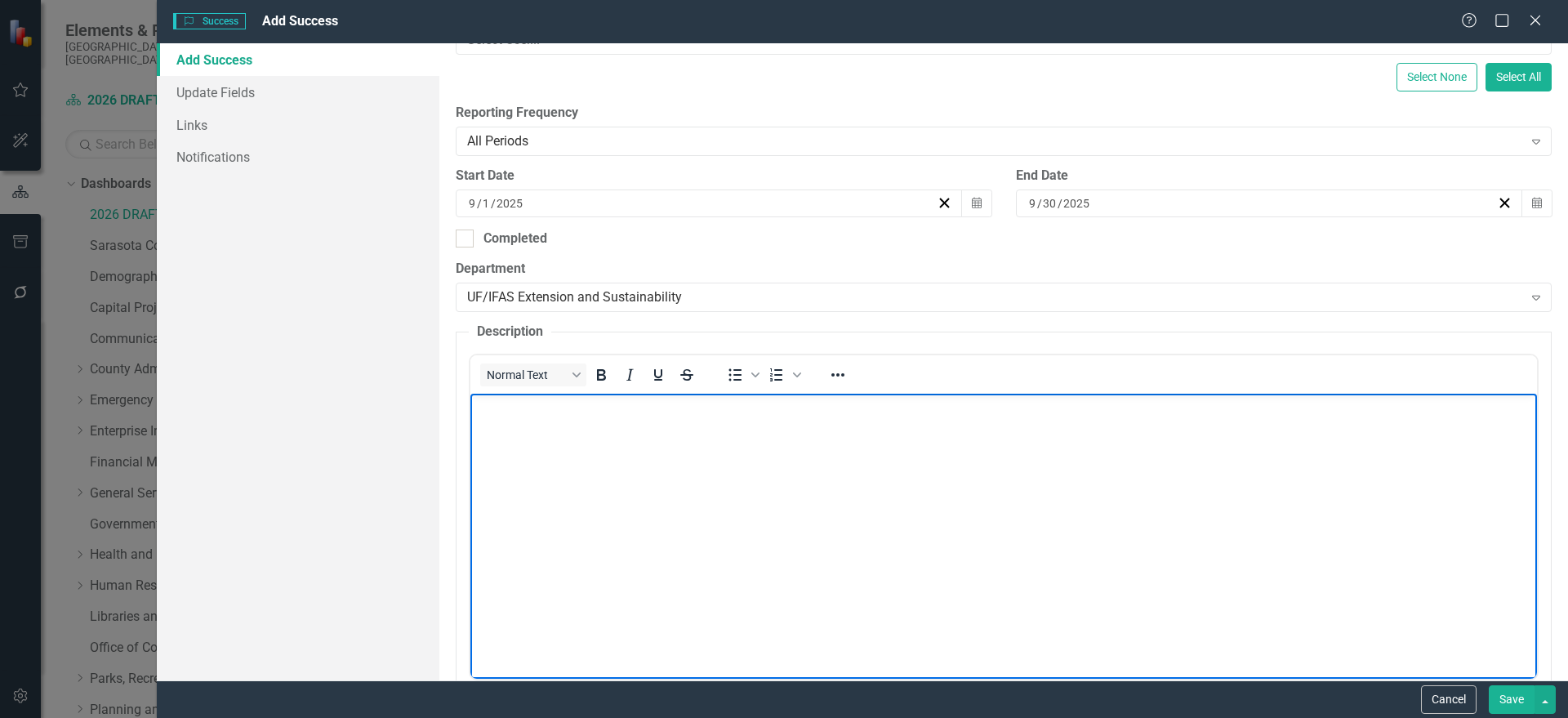
scroll to position [0, 0]
click at [545, 400] on p "Rich Text Area. Press ALT-0 for help." at bounding box center [1002, 407] width 1059 height 19
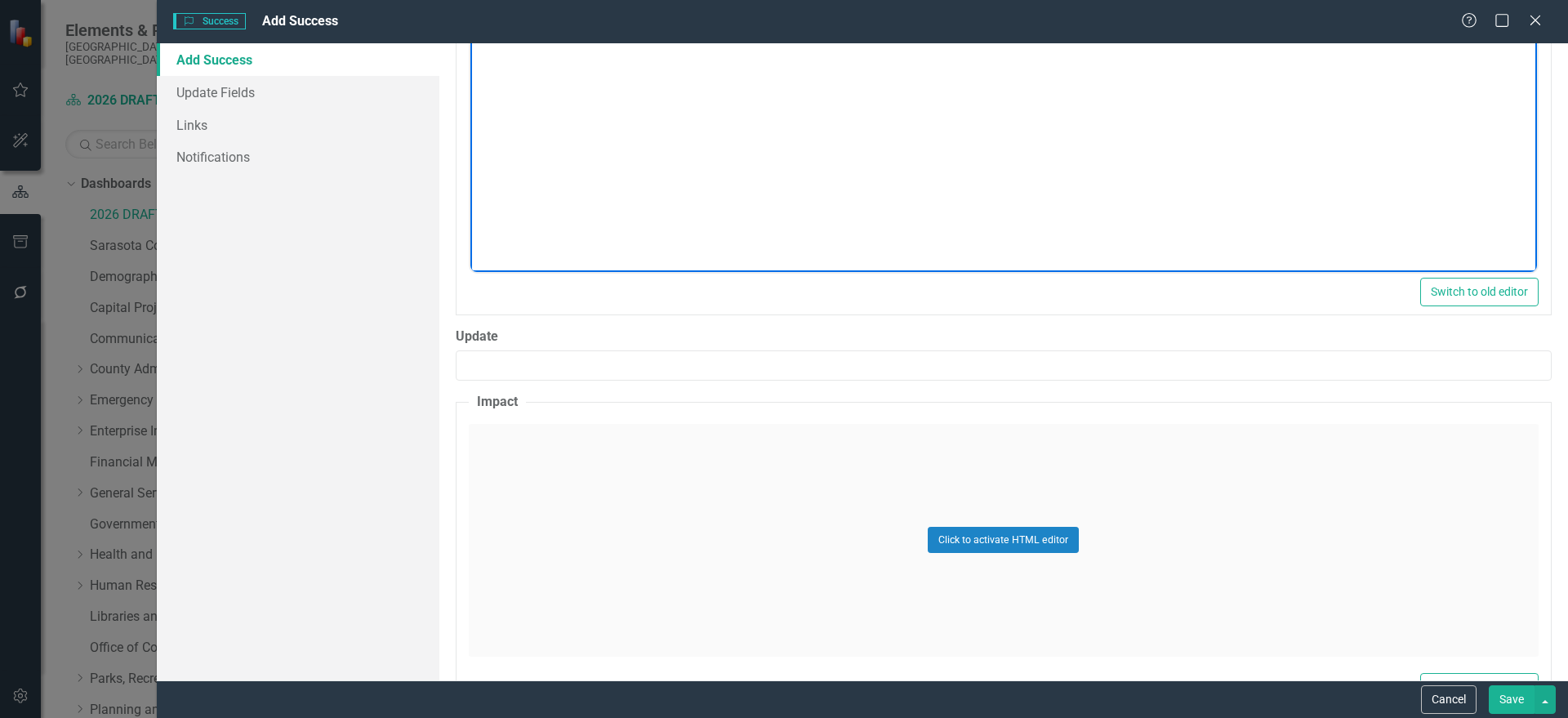
scroll to position [768, 0]
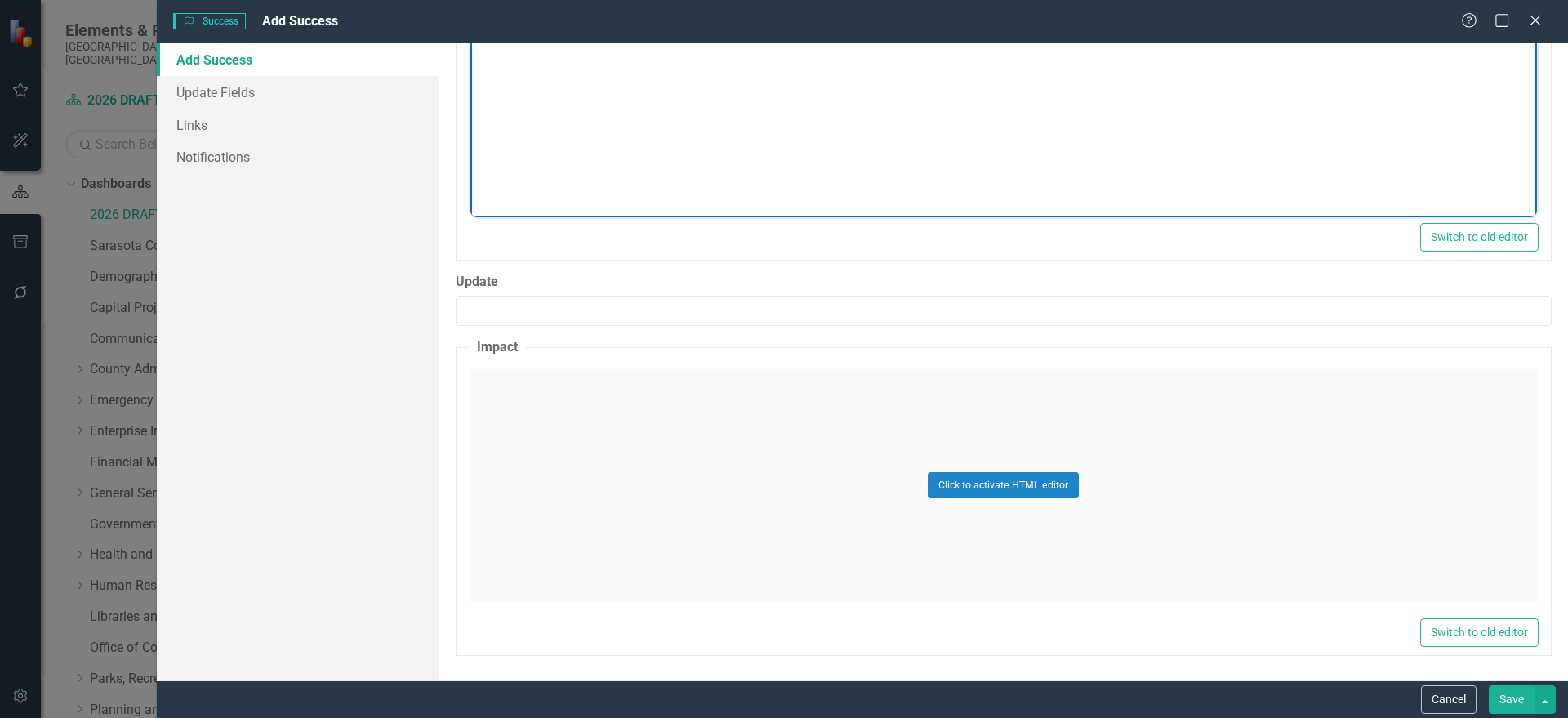
click at [662, 361] on fieldset "Impact Click to activate HTML editor Switch to old editor" at bounding box center [1003, 497] width 1096 height 318
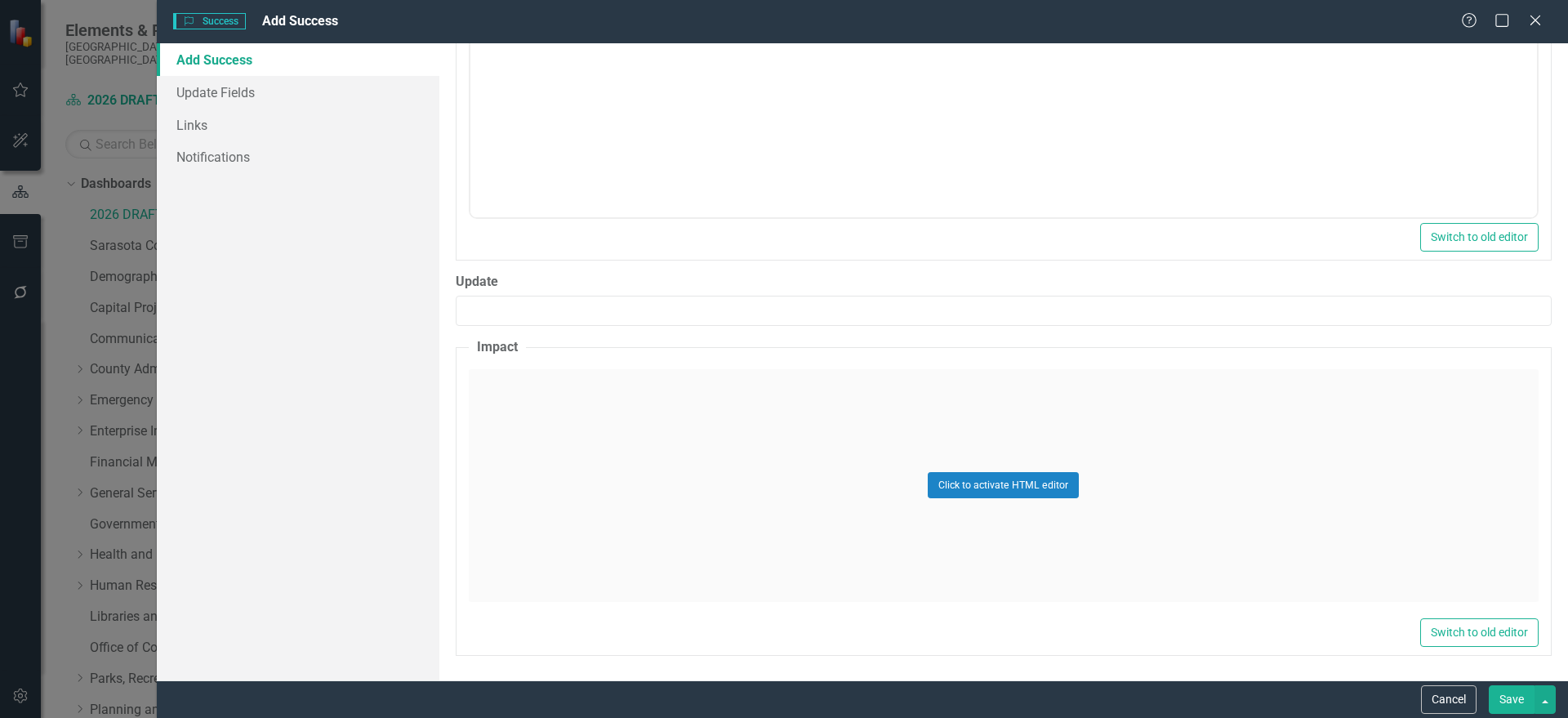
click at [605, 459] on div "Click to activate HTML editor" at bounding box center [1003, 485] width 1070 height 233
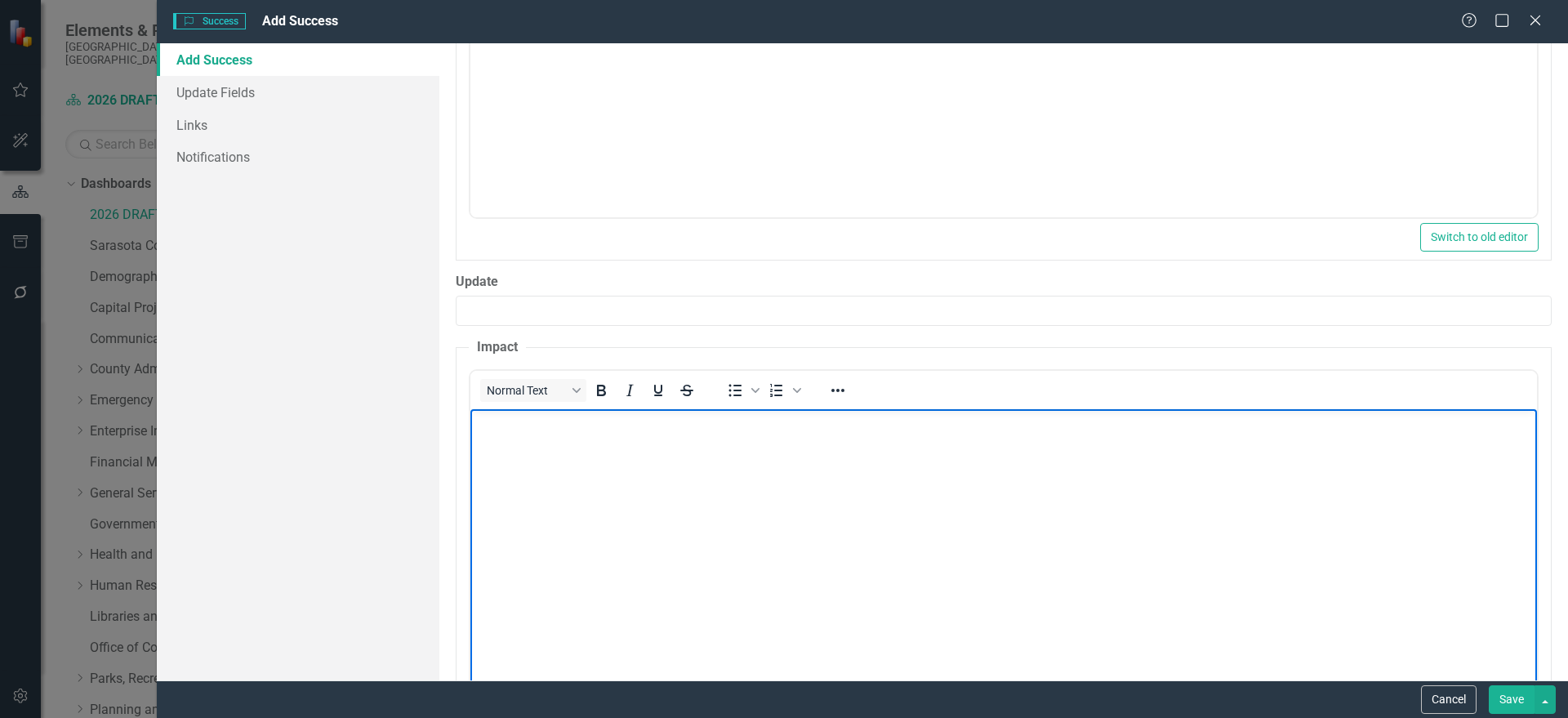
click at [581, 457] on body "Rich Text Area. Press ALT-0 for help." at bounding box center [1002, 531] width 1066 height 246
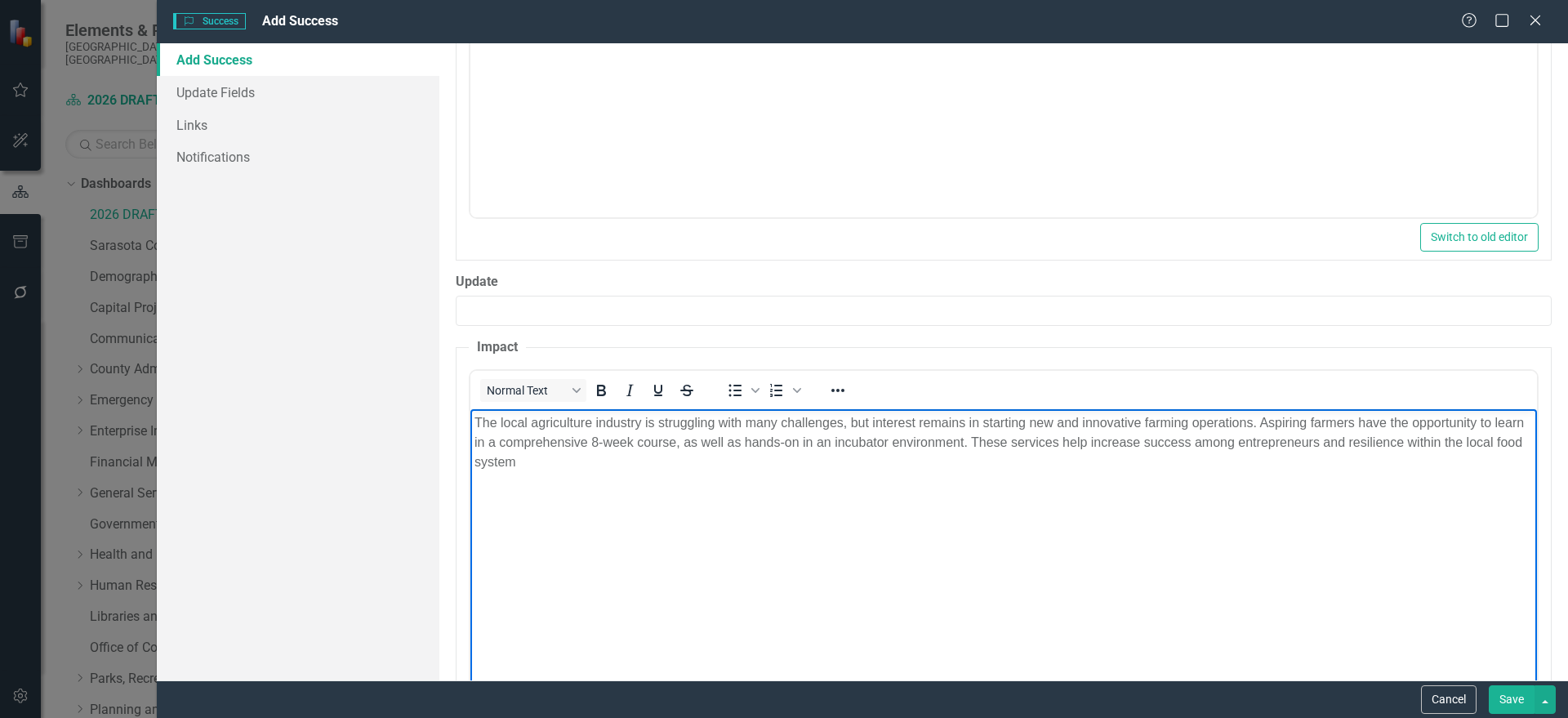
click at [1509, 700] on button "Save" at bounding box center [1511, 699] width 45 height 29
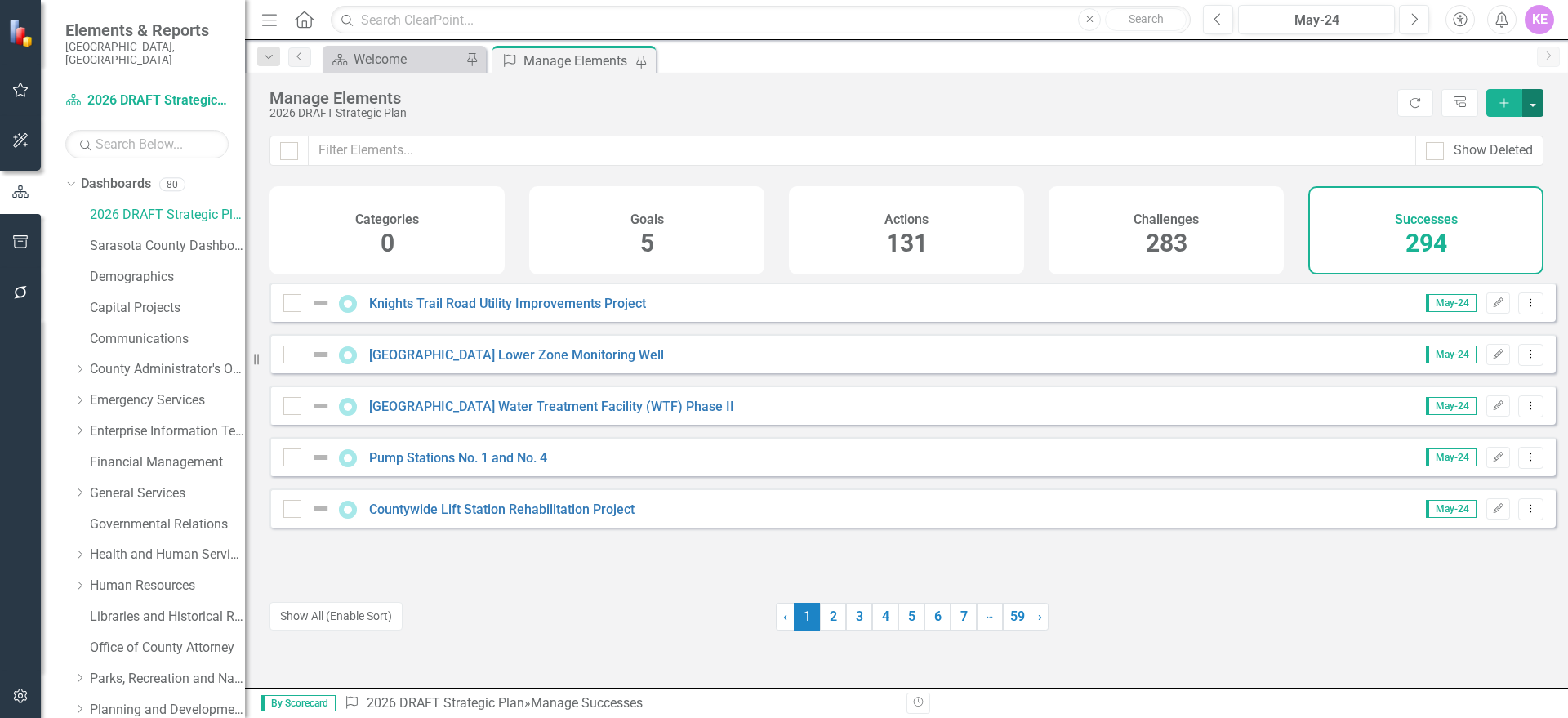
click at [1536, 107] on button "button" at bounding box center [1532, 103] width 21 height 28
click at [1512, 130] on link "Success Add Success" at bounding box center [1477, 132] width 129 height 31
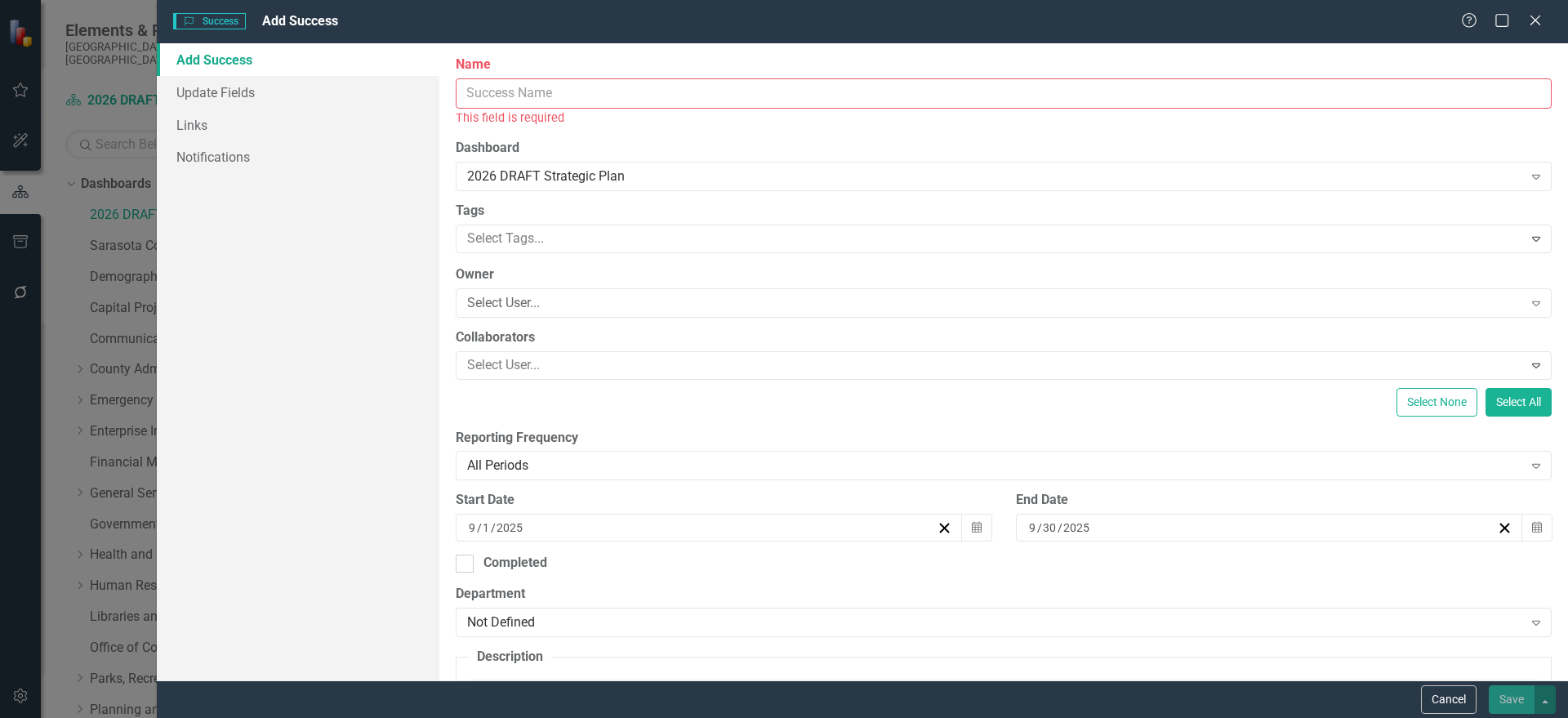
click at [624, 98] on input "Name" at bounding box center [1003, 94] width 1096 height 31
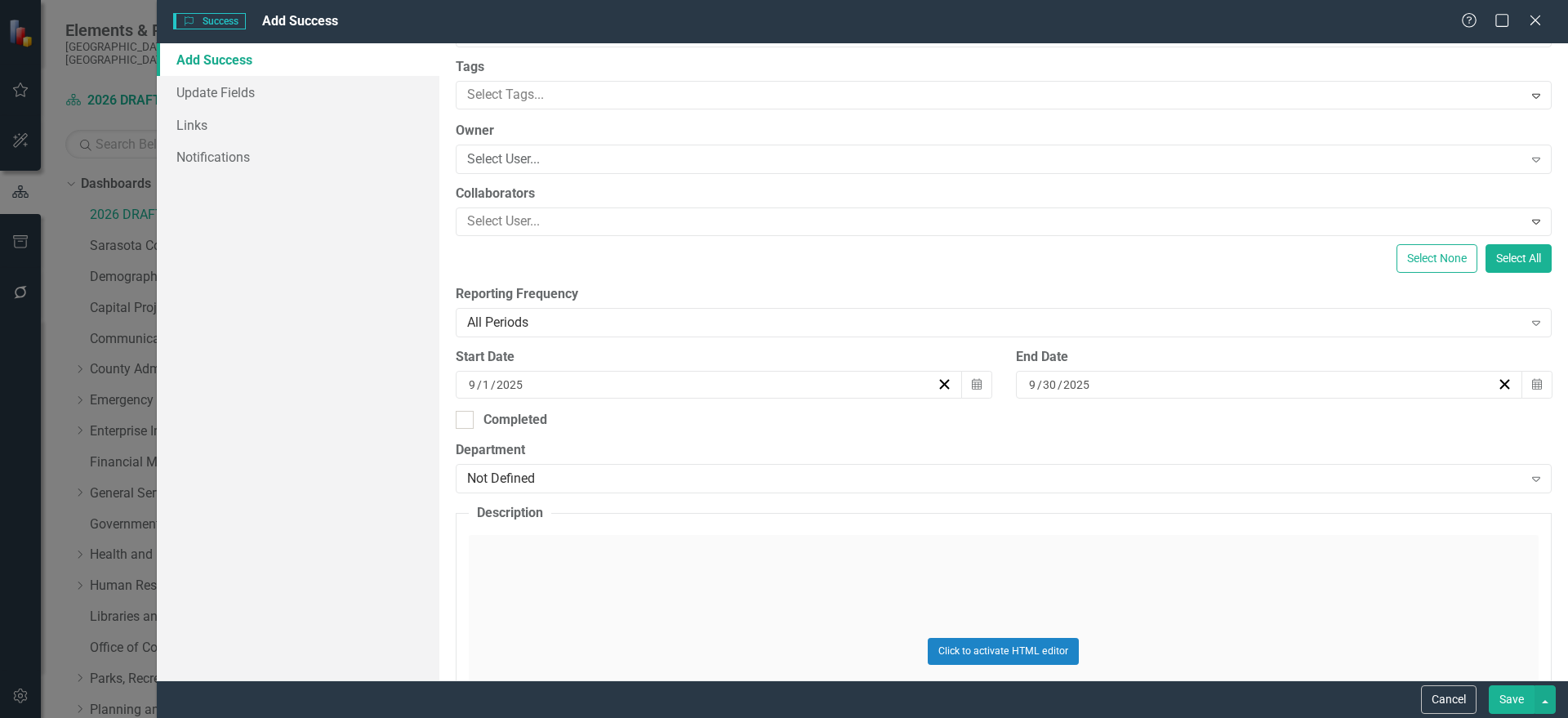
scroll to position [307, 0]
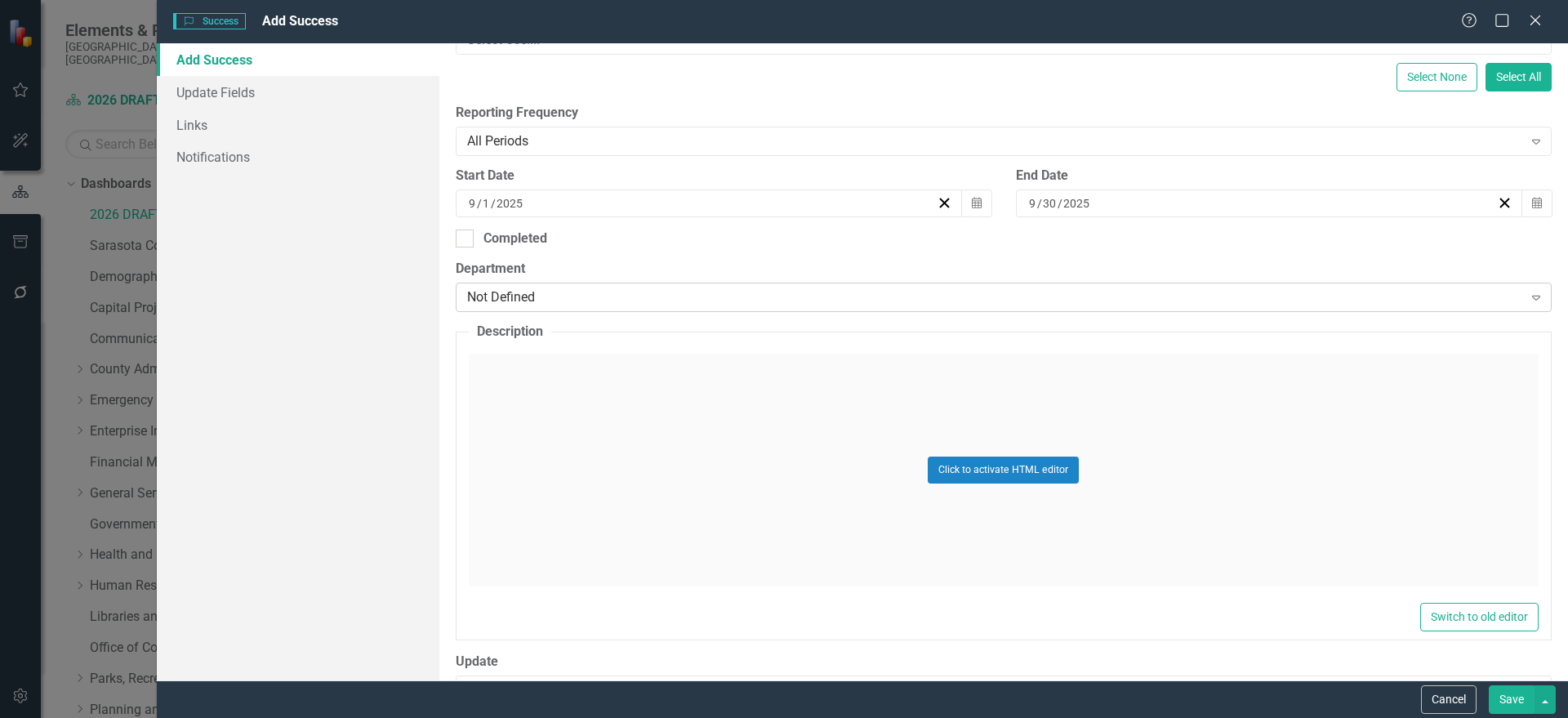
type input "Farm and Ranch Tour"
click at [625, 308] on div "Not Defined Expand" at bounding box center [1003, 297] width 1096 height 30
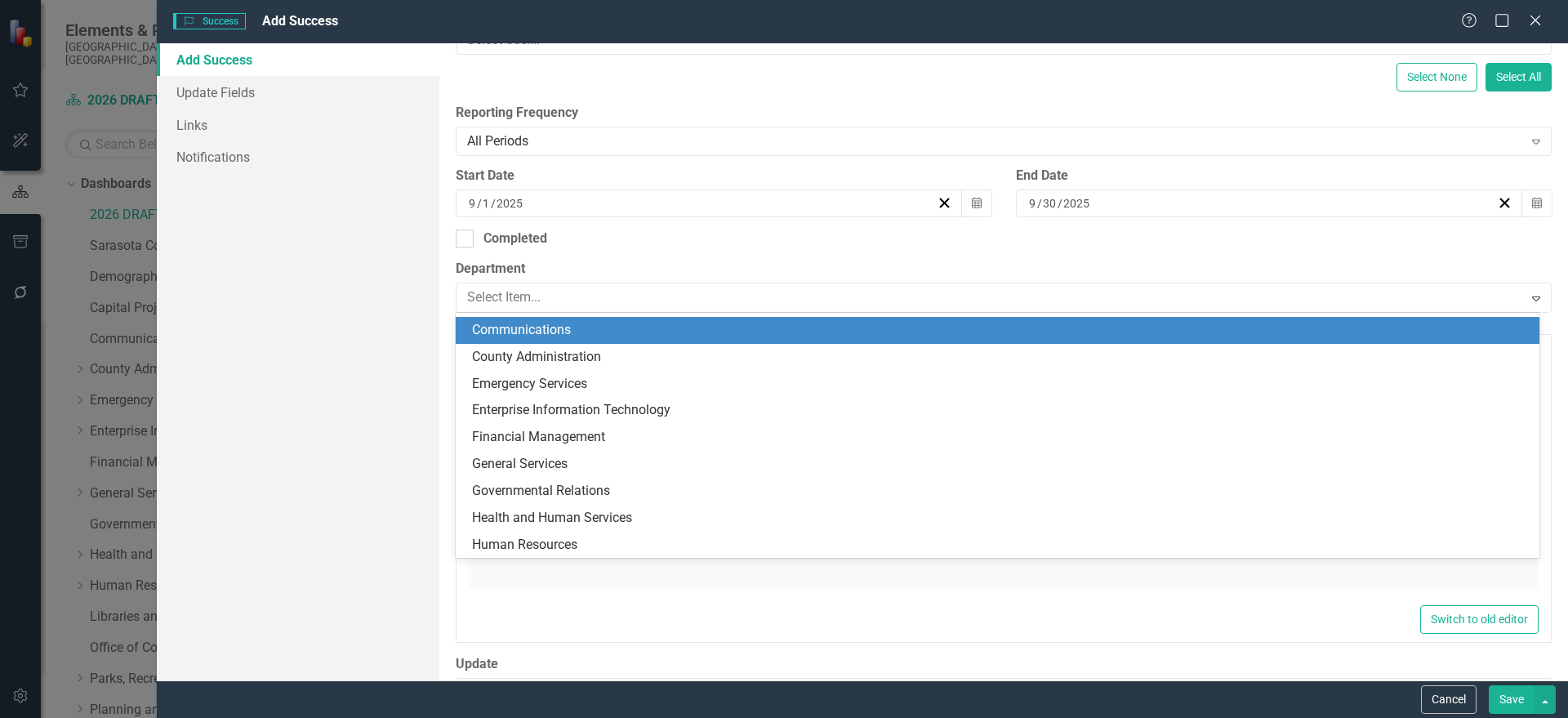
scroll to position [319, 0]
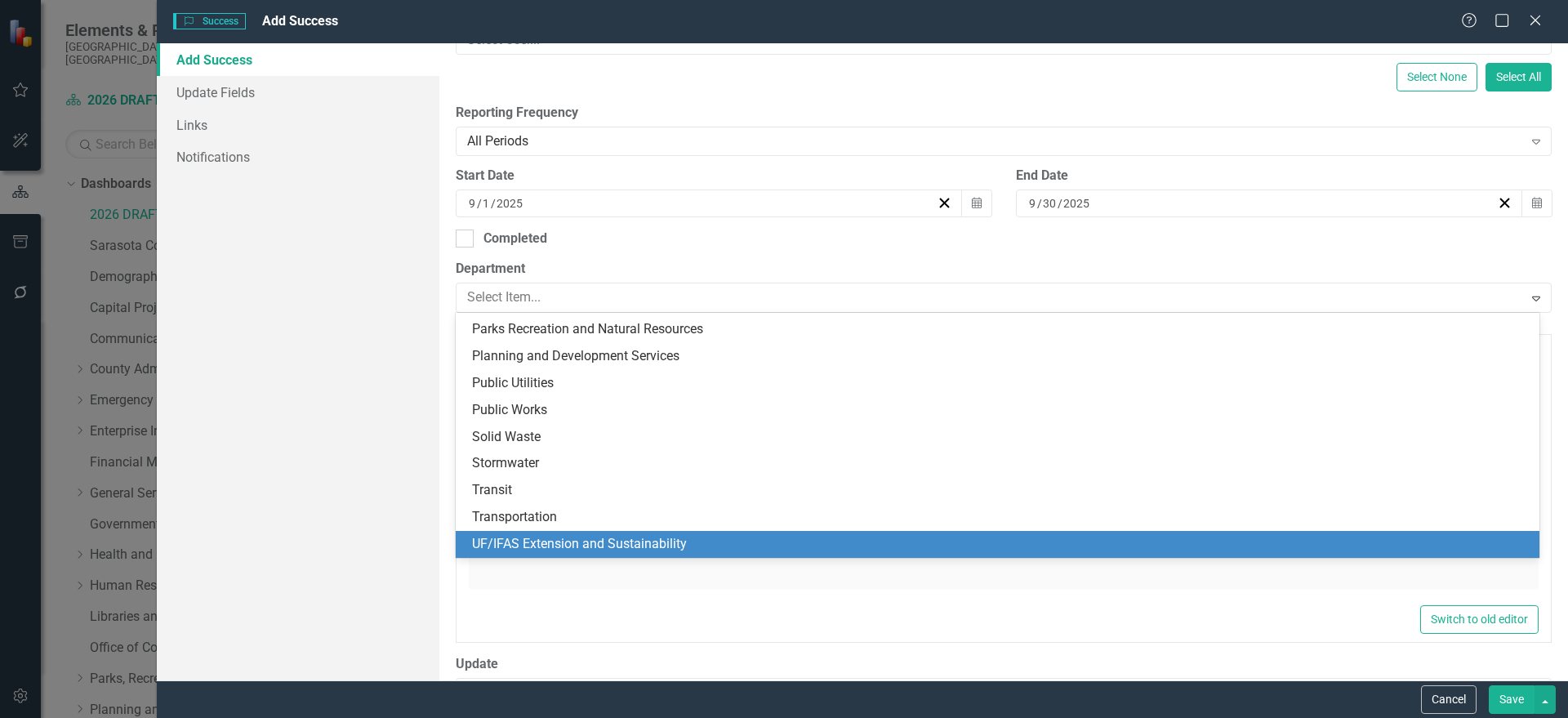
click at [574, 549] on div "UF/IFAS Extension and Sustainability" at bounding box center [1001, 545] width 1058 height 19
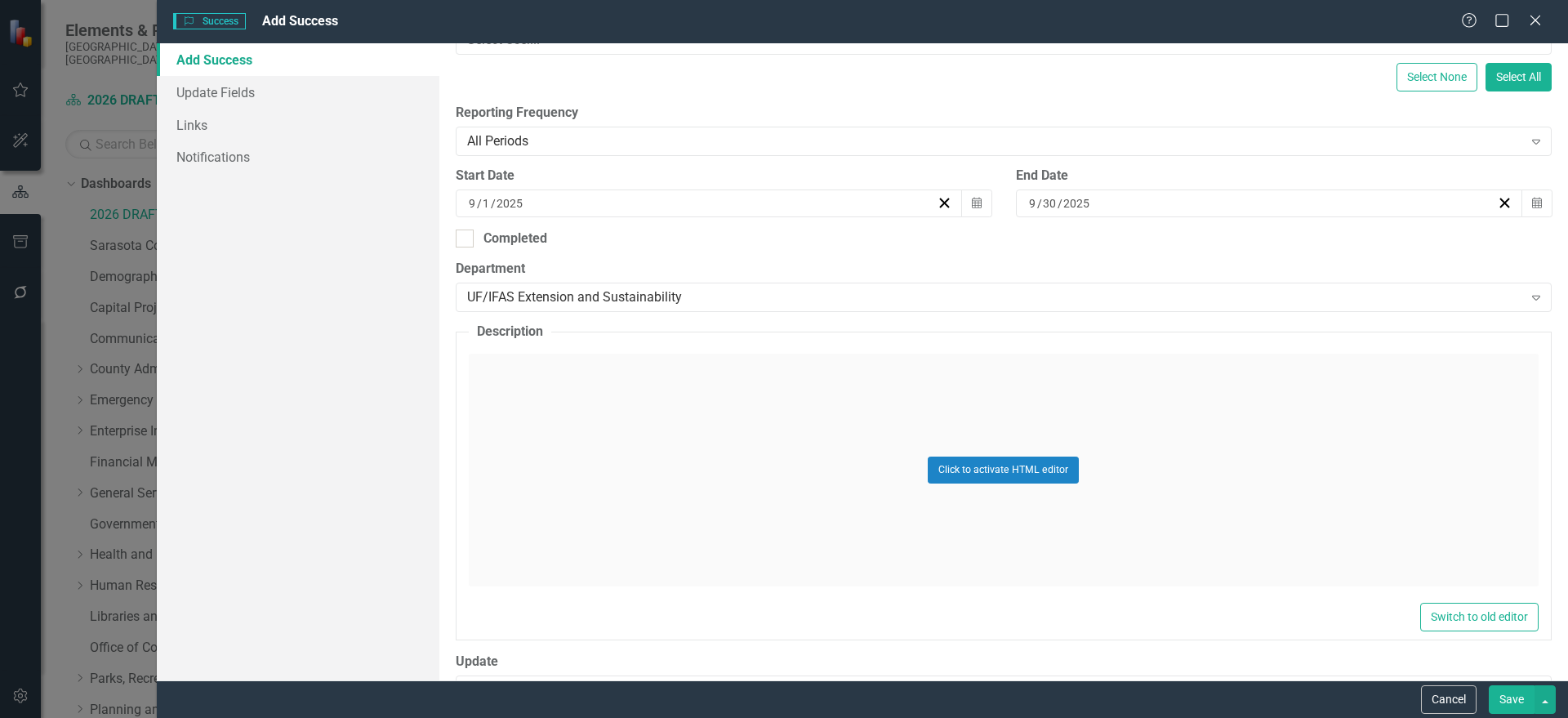
click at [578, 446] on div "Click to activate HTML editor" at bounding box center [1003, 470] width 1070 height 233
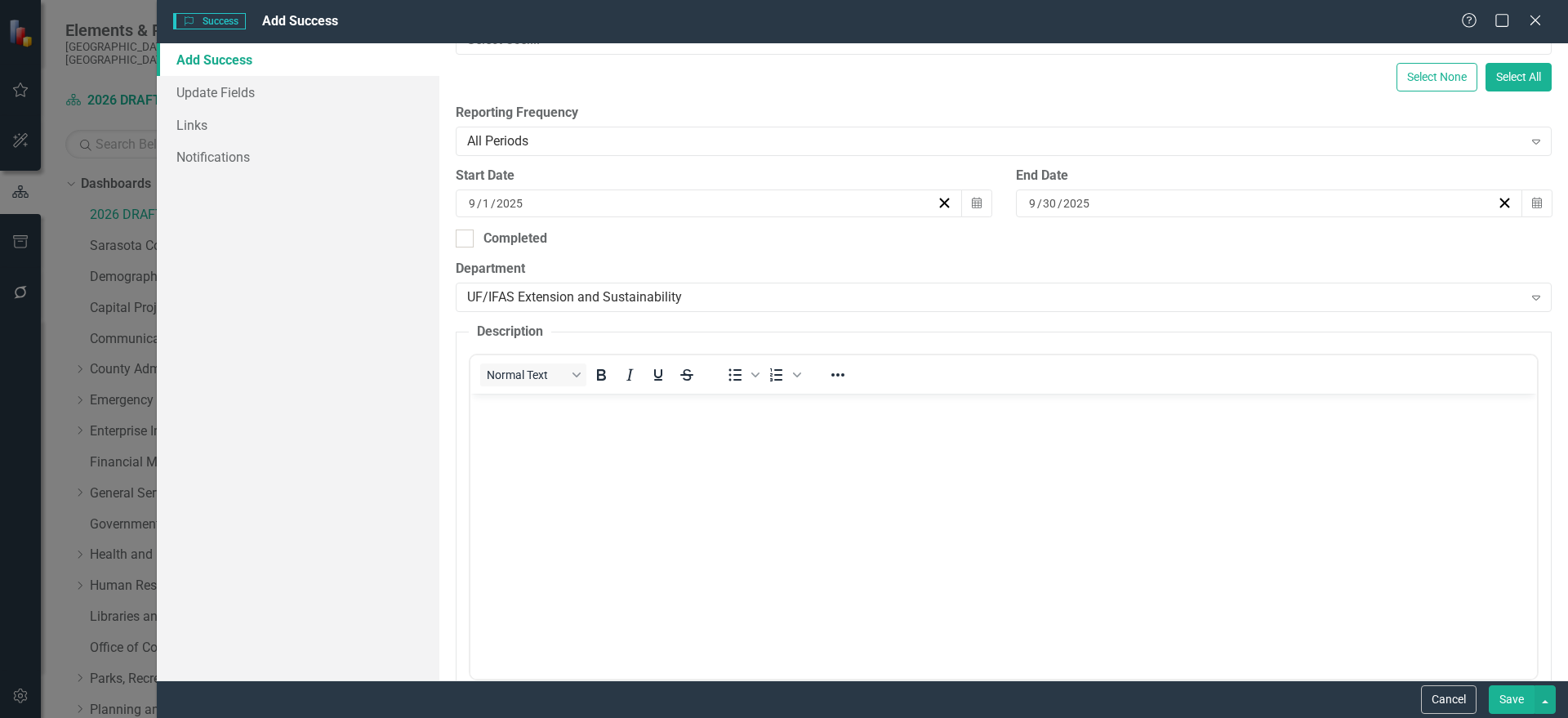
scroll to position [0, 0]
click at [527, 418] on body "Rich Text Area. Press ALT-0 for help." at bounding box center [1002, 516] width 1066 height 246
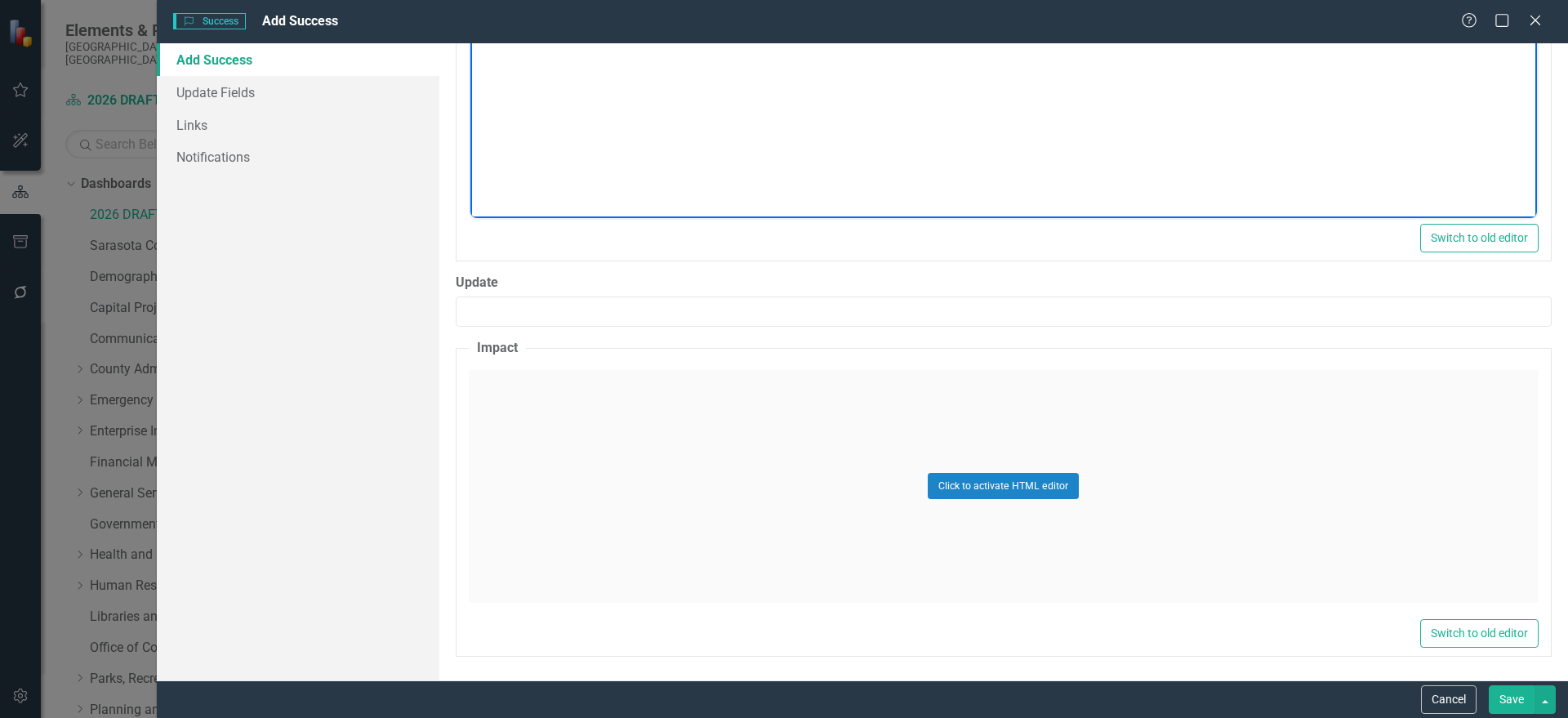
scroll to position [768, 0]
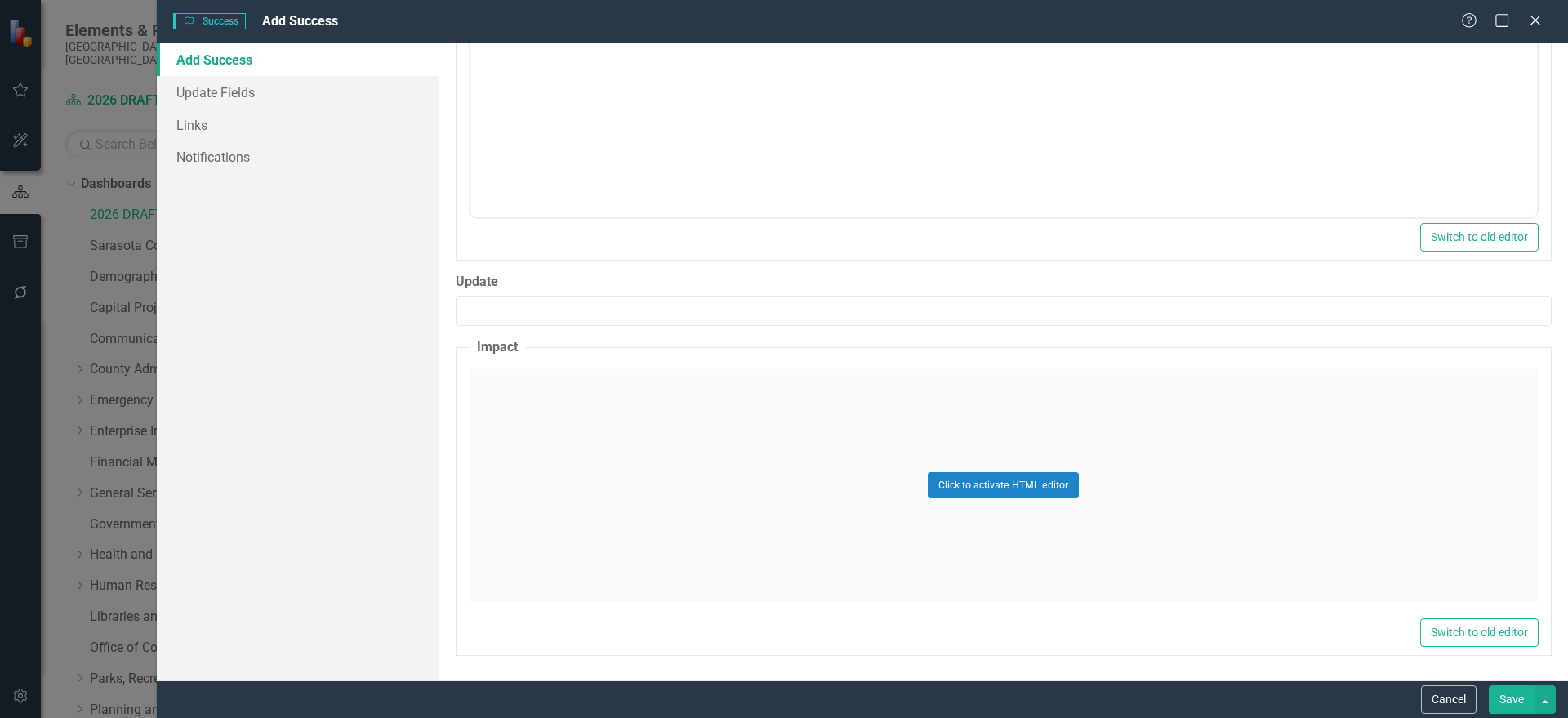
click at [633, 419] on div "Click to activate HTML editor" at bounding box center [1003, 485] width 1070 height 233
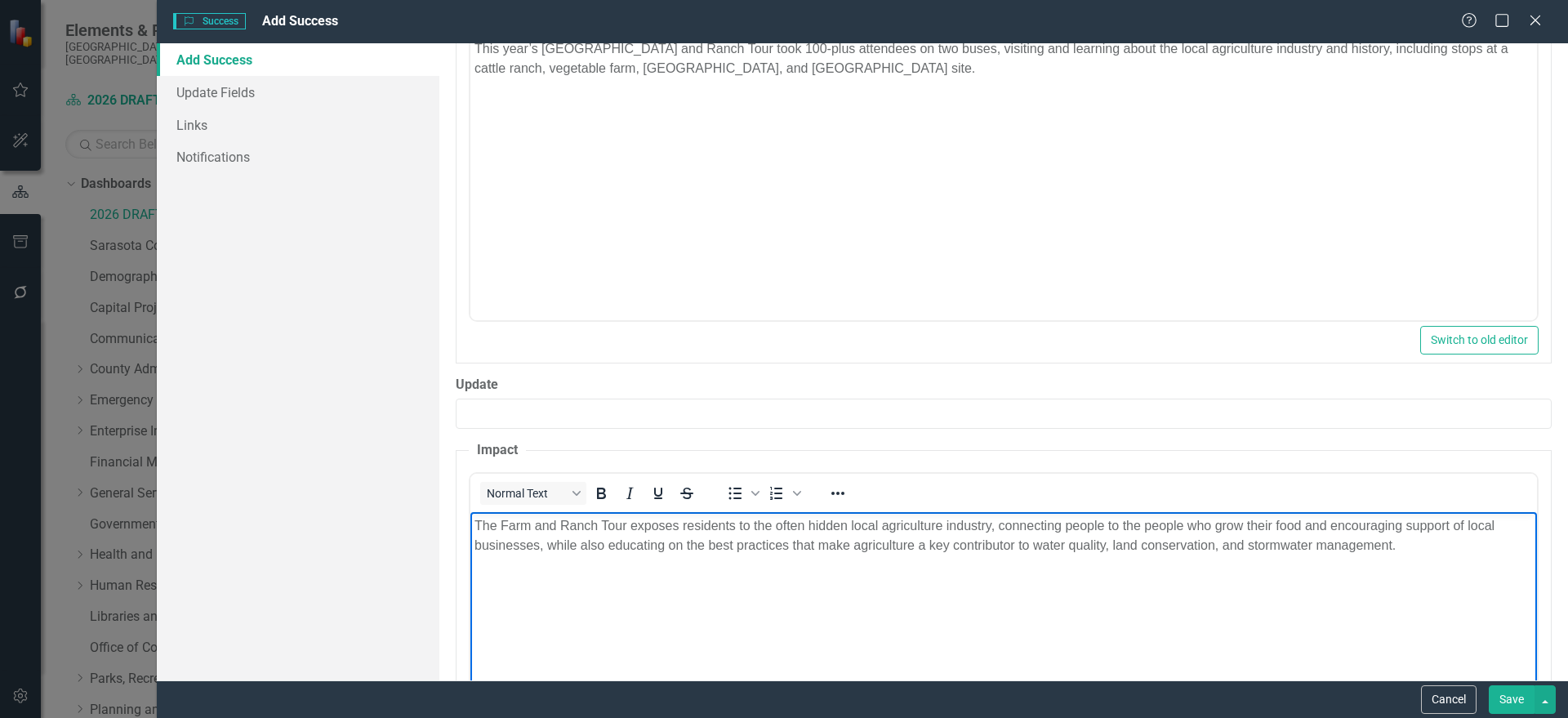
scroll to position [850, 0]
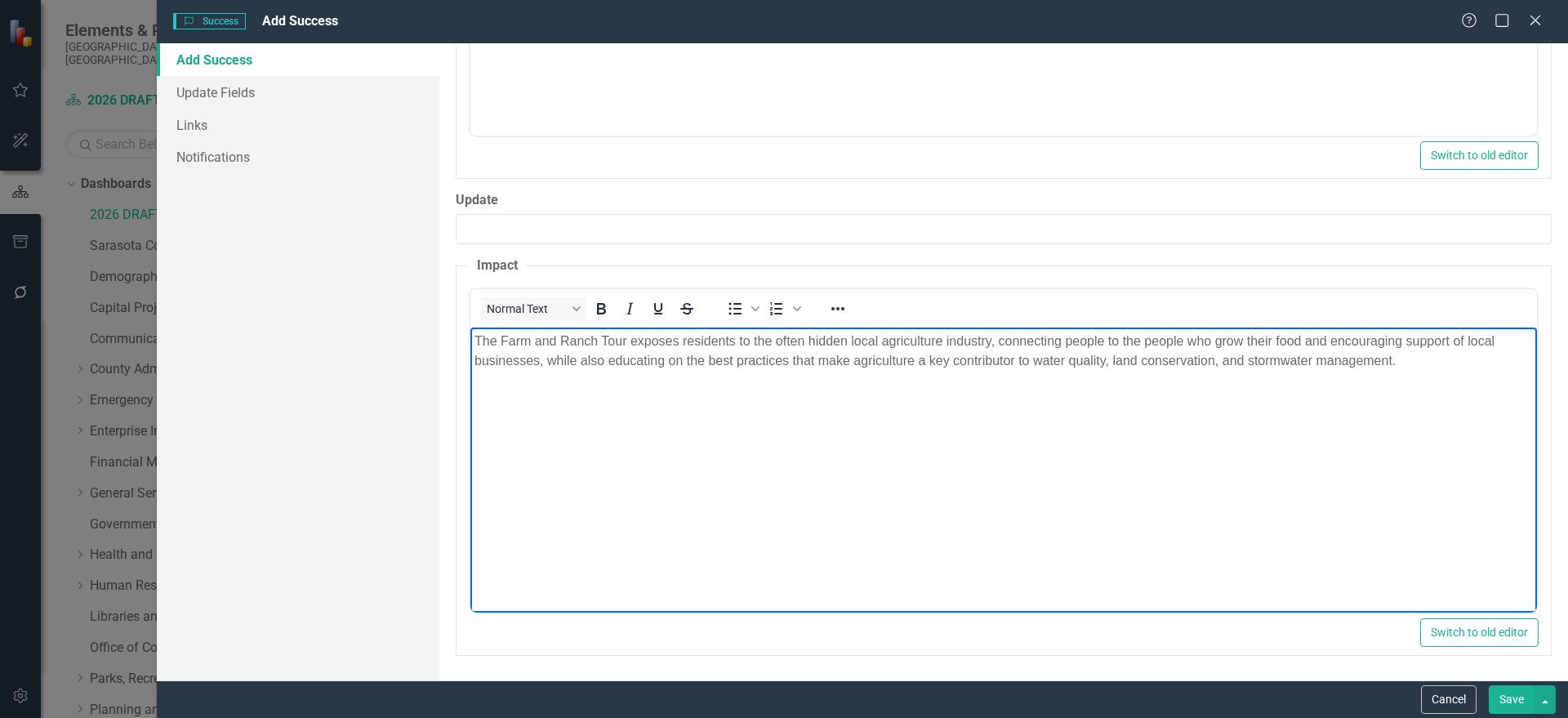
click at [1515, 701] on button "Save" at bounding box center [1511, 699] width 45 height 29
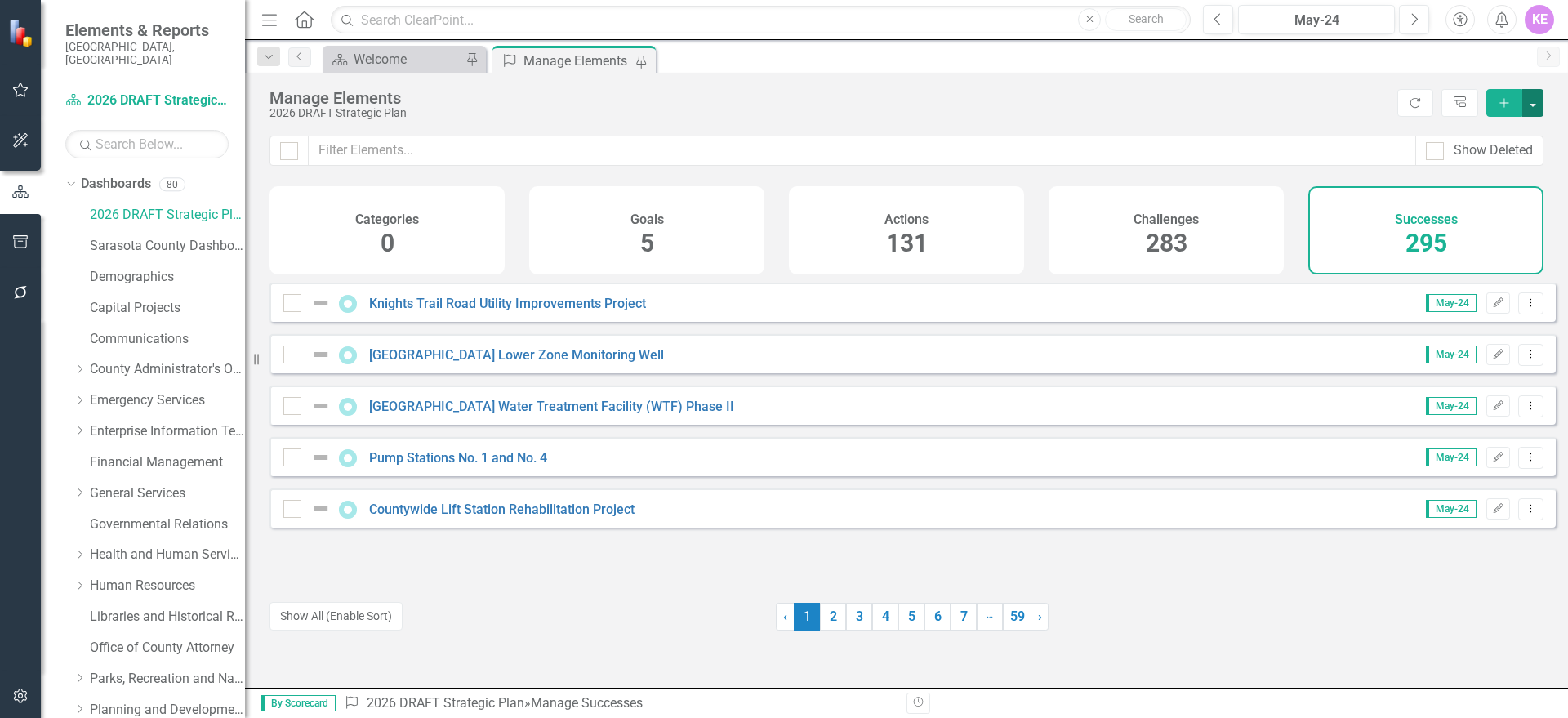
click at [1532, 91] on button "button" at bounding box center [1532, 103] width 21 height 28
click at [1522, 130] on link "Success Add Success" at bounding box center [1477, 132] width 129 height 31
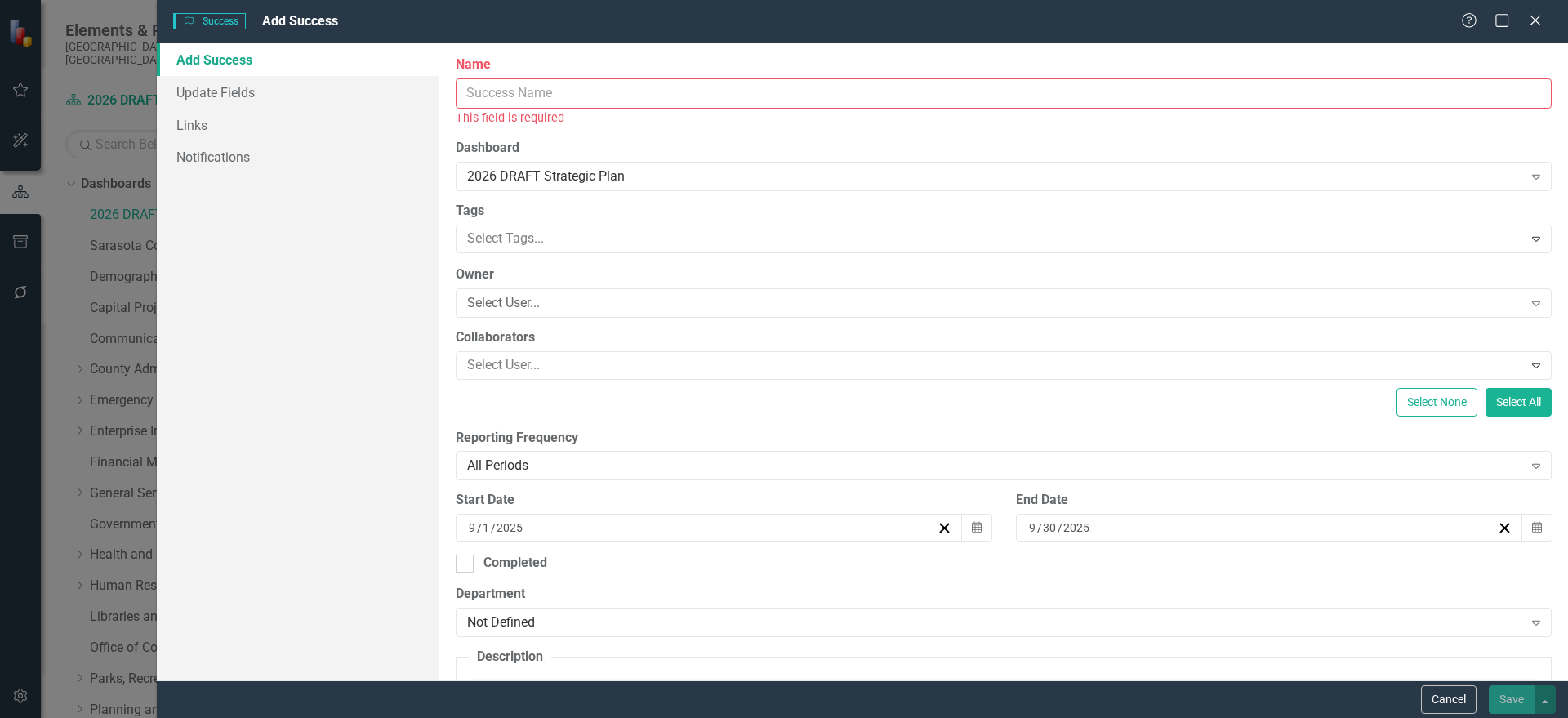
click at [600, 99] on input "Name" at bounding box center [1003, 94] width 1096 height 31
type input "T"
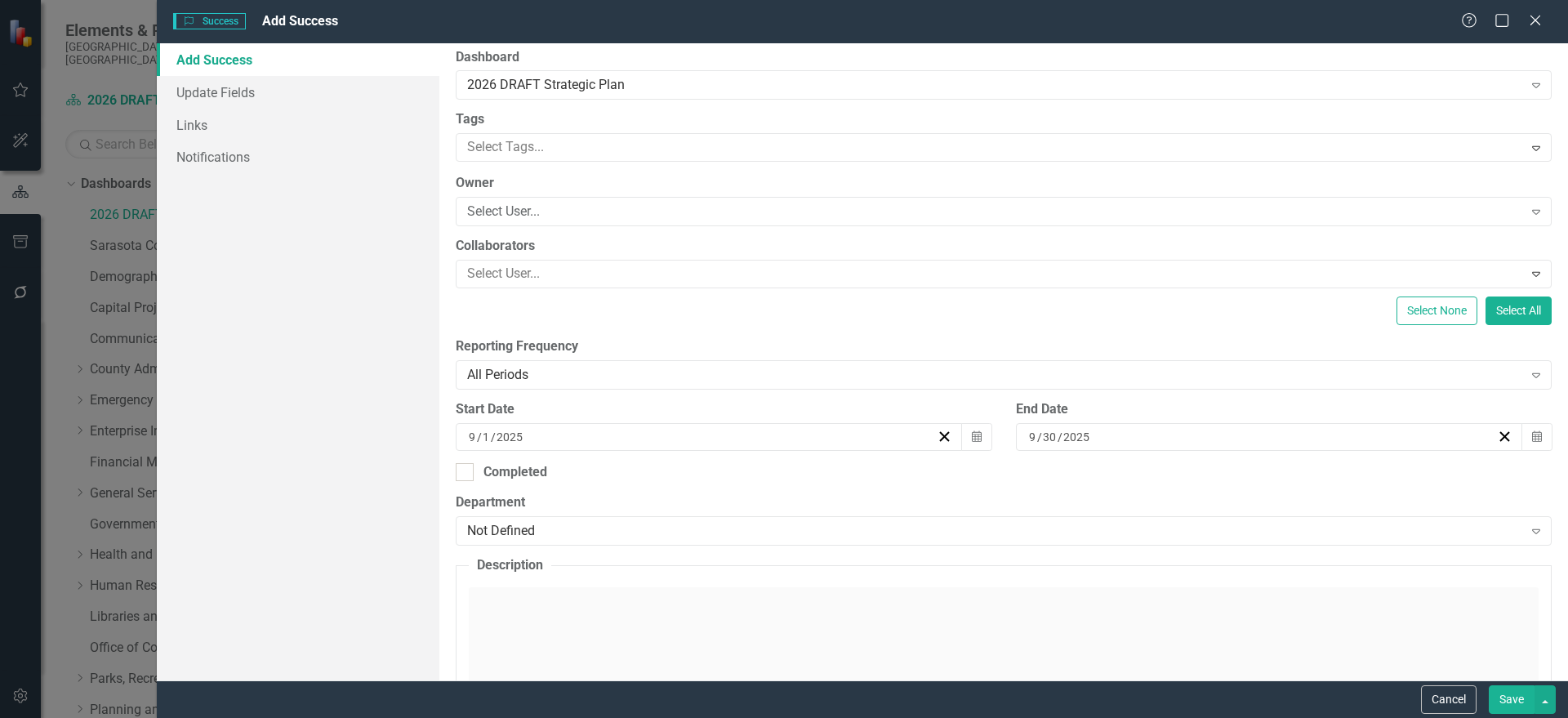
scroll to position [204, 0]
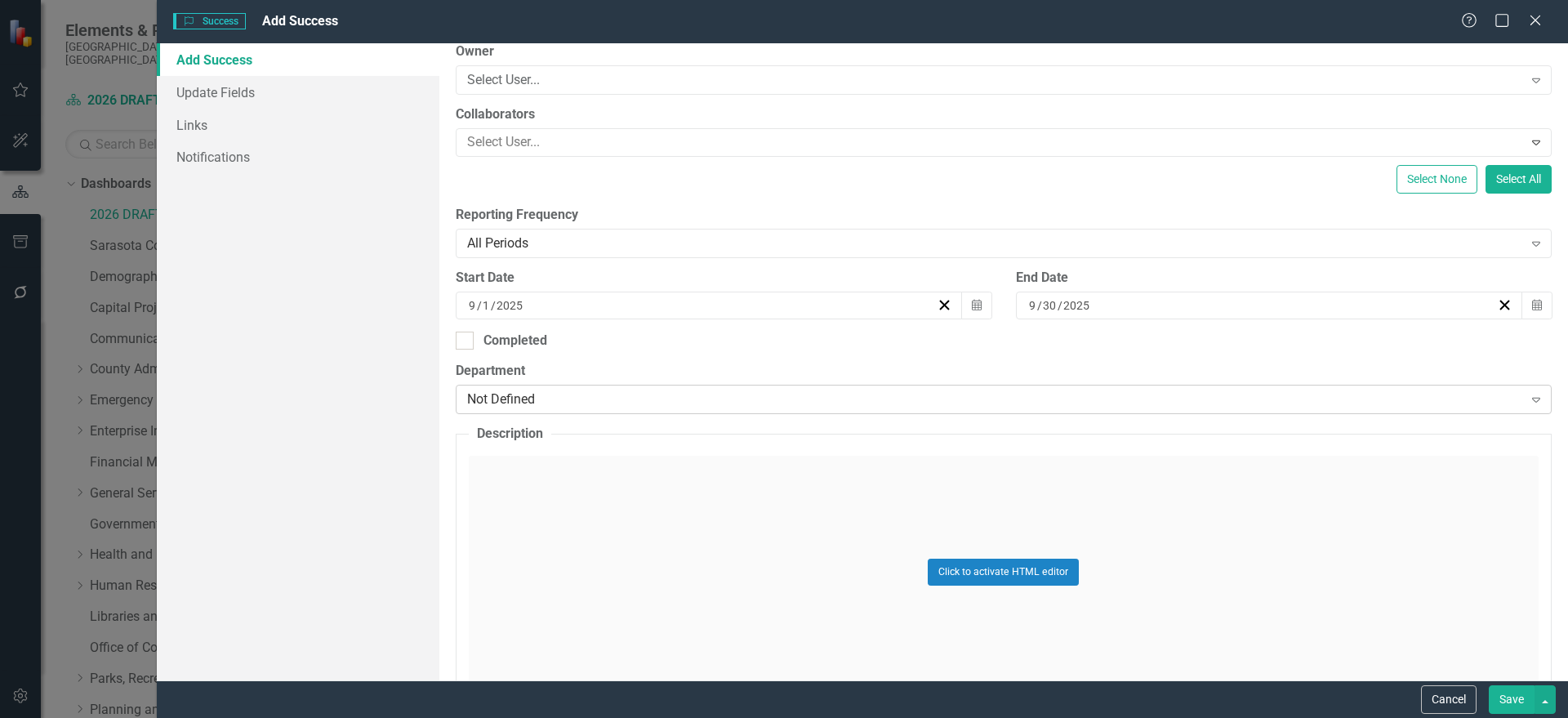
type input "Youth Safety Day"
click at [597, 401] on div "Not Defined" at bounding box center [995, 399] width 1056 height 19
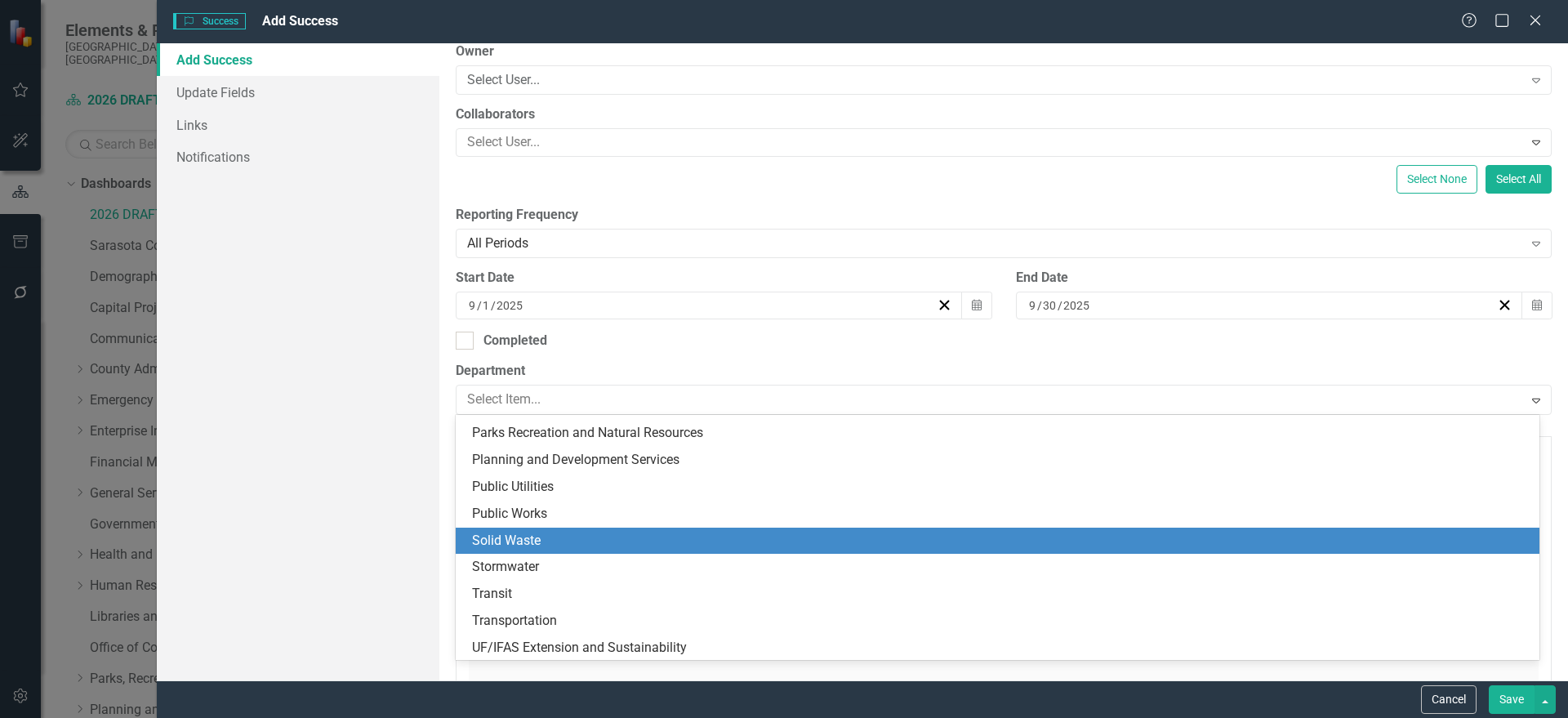
scroll to position [319, 0]
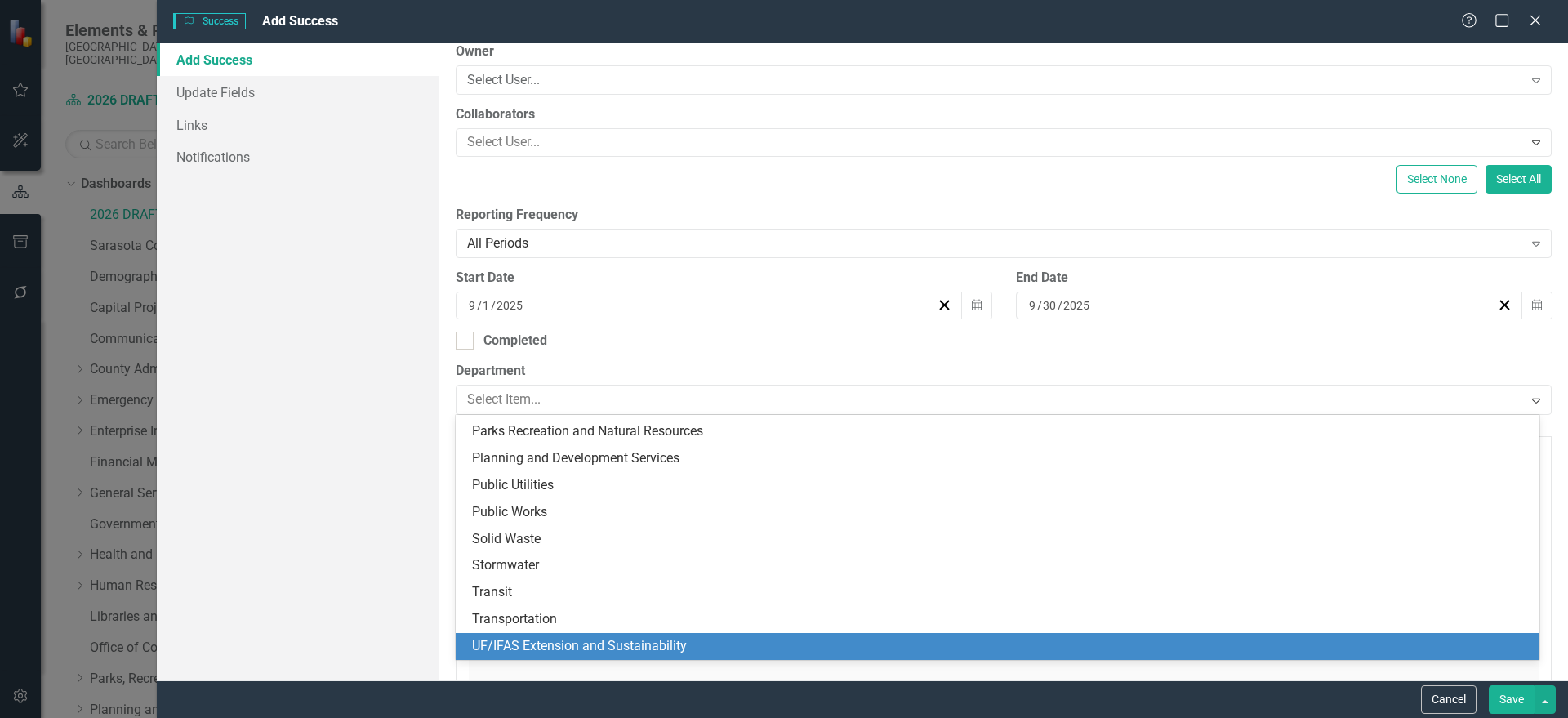
click at [621, 643] on div "UF/IFAS Extension and Sustainability" at bounding box center [1001, 647] width 1058 height 19
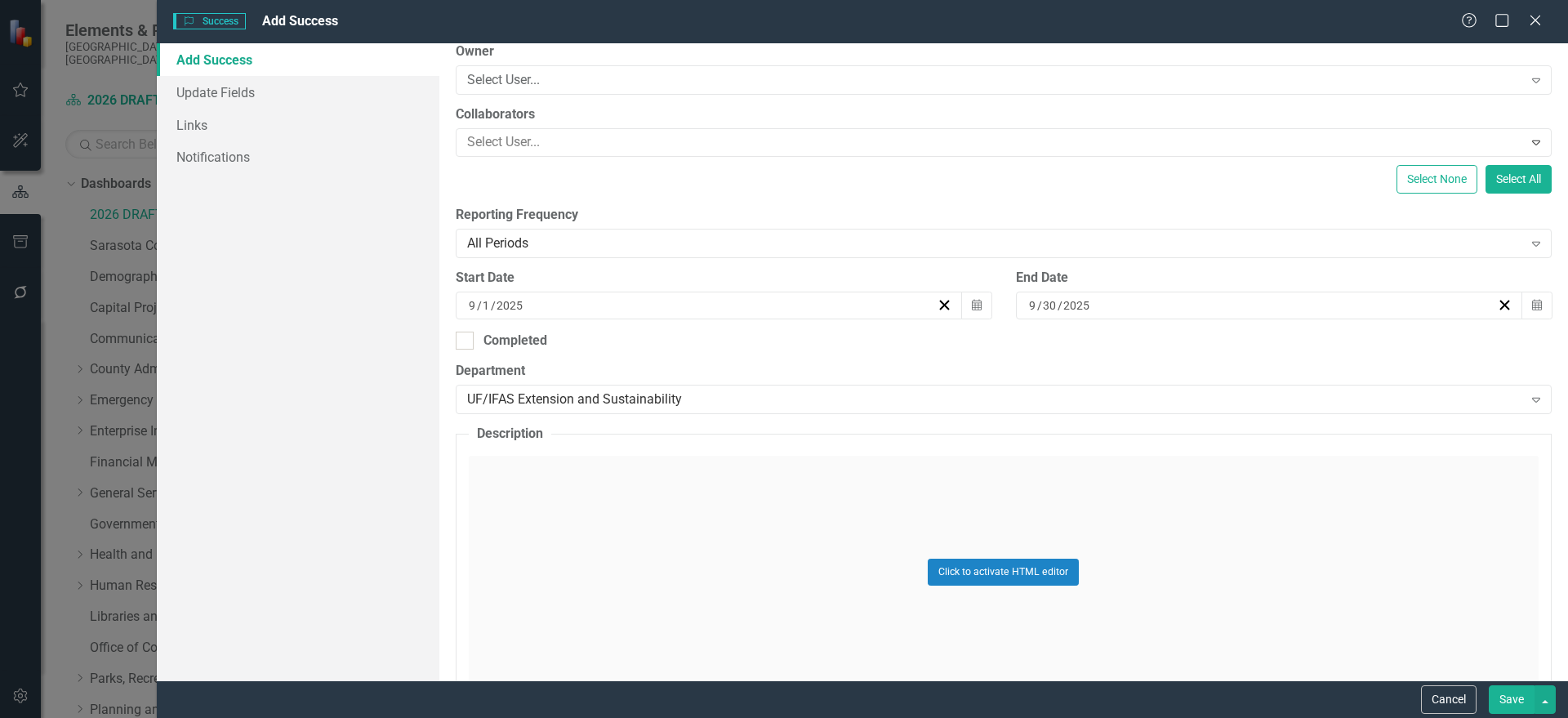
click at [621, 561] on div "Click to activate HTML editor" at bounding box center [1003, 572] width 1070 height 233
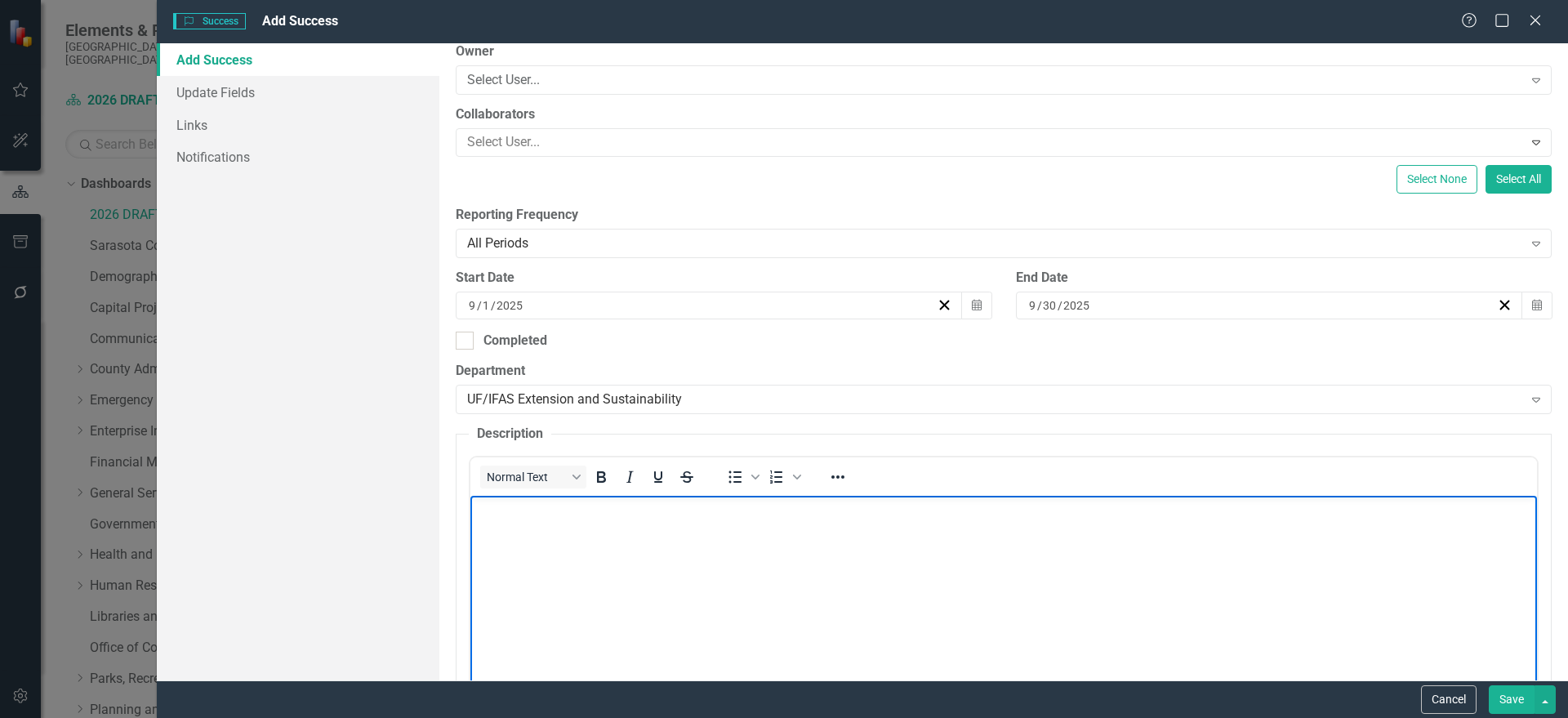
click at [573, 550] on body "Rich Text Area. Press ALT-0 for help." at bounding box center [1002, 618] width 1066 height 246
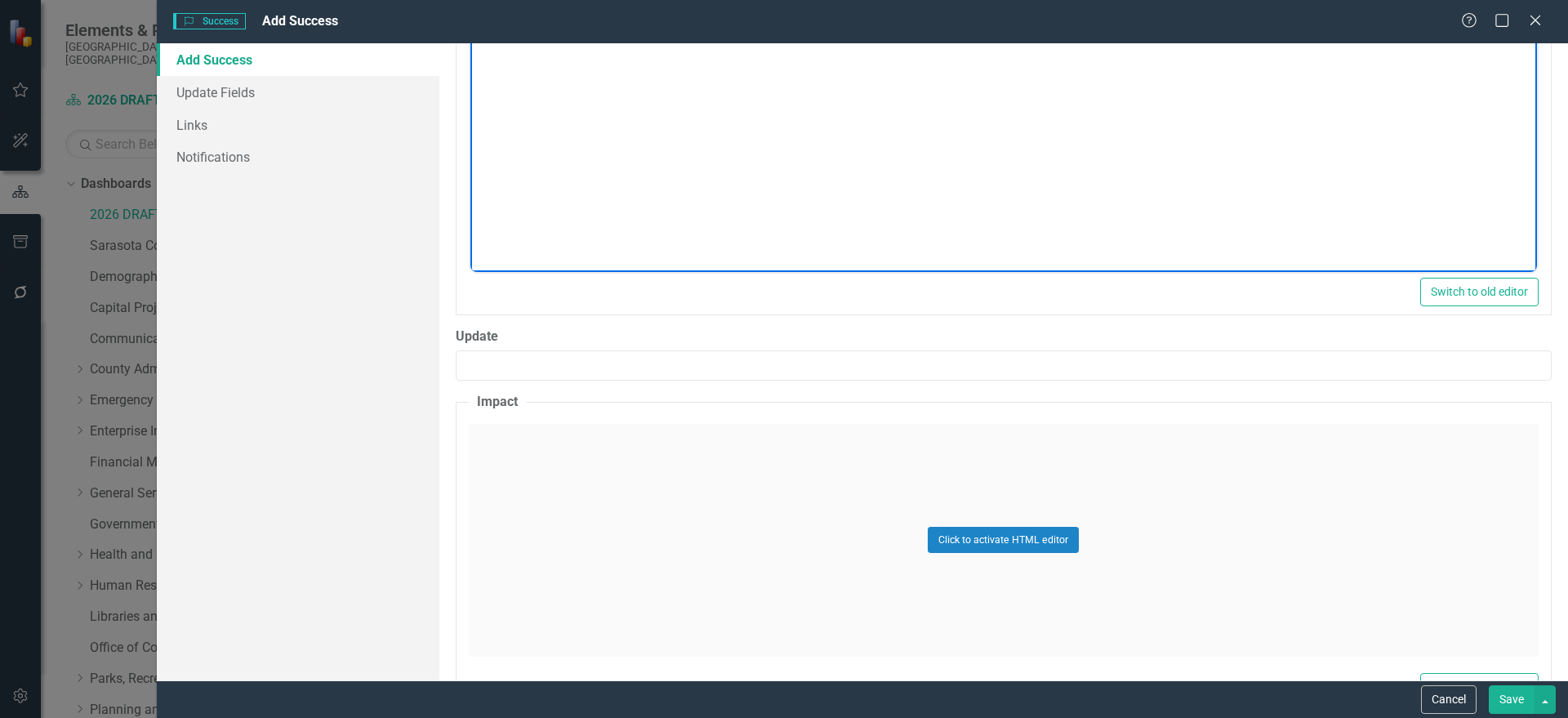
scroll to position [714, 0]
click at [648, 522] on div "Click to activate HTML editor" at bounding box center [1003, 538] width 1070 height 233
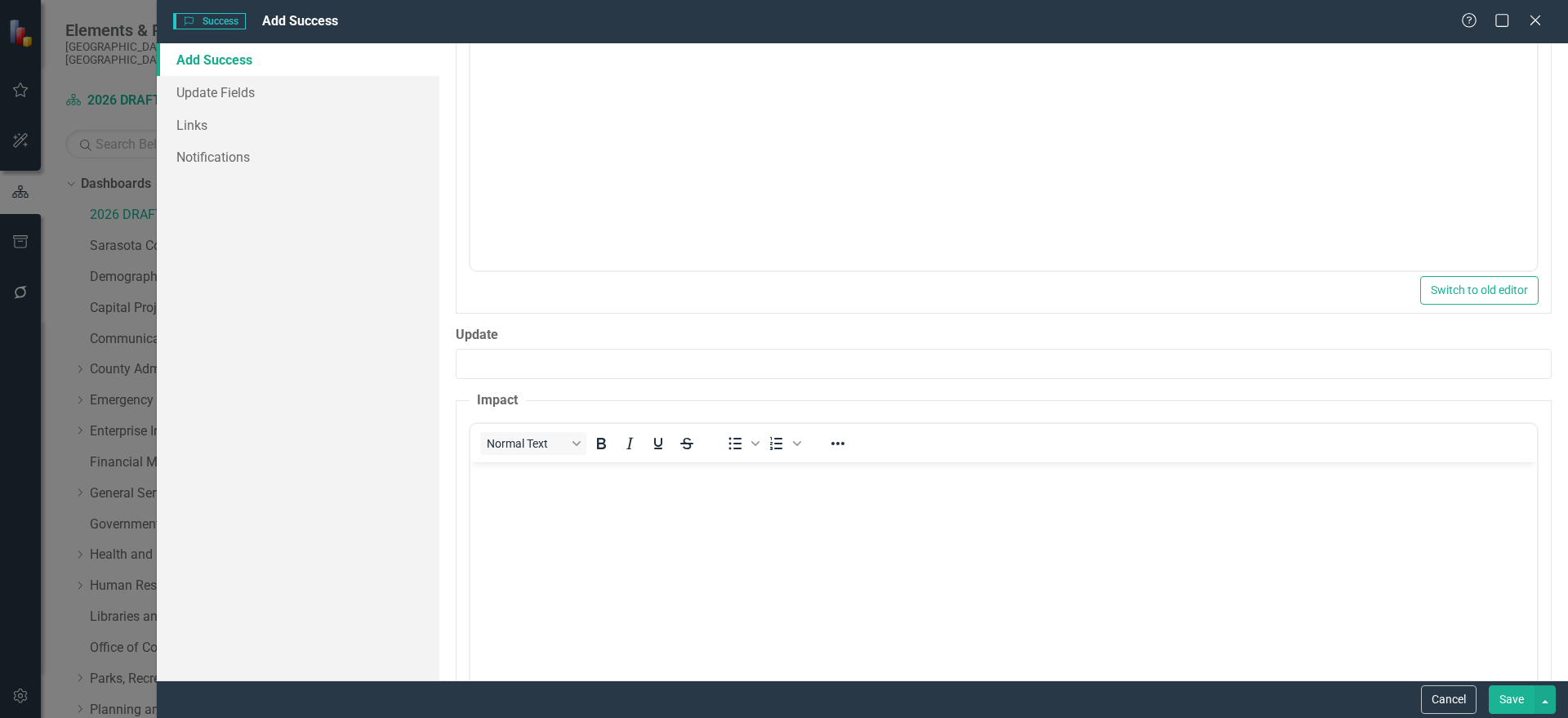
scroll to position [0, 0]
click at [528, 501] on body "Rich Text Area. Press ALT-0 for help." at bounding box center [1002, 584] width 1066 height 246
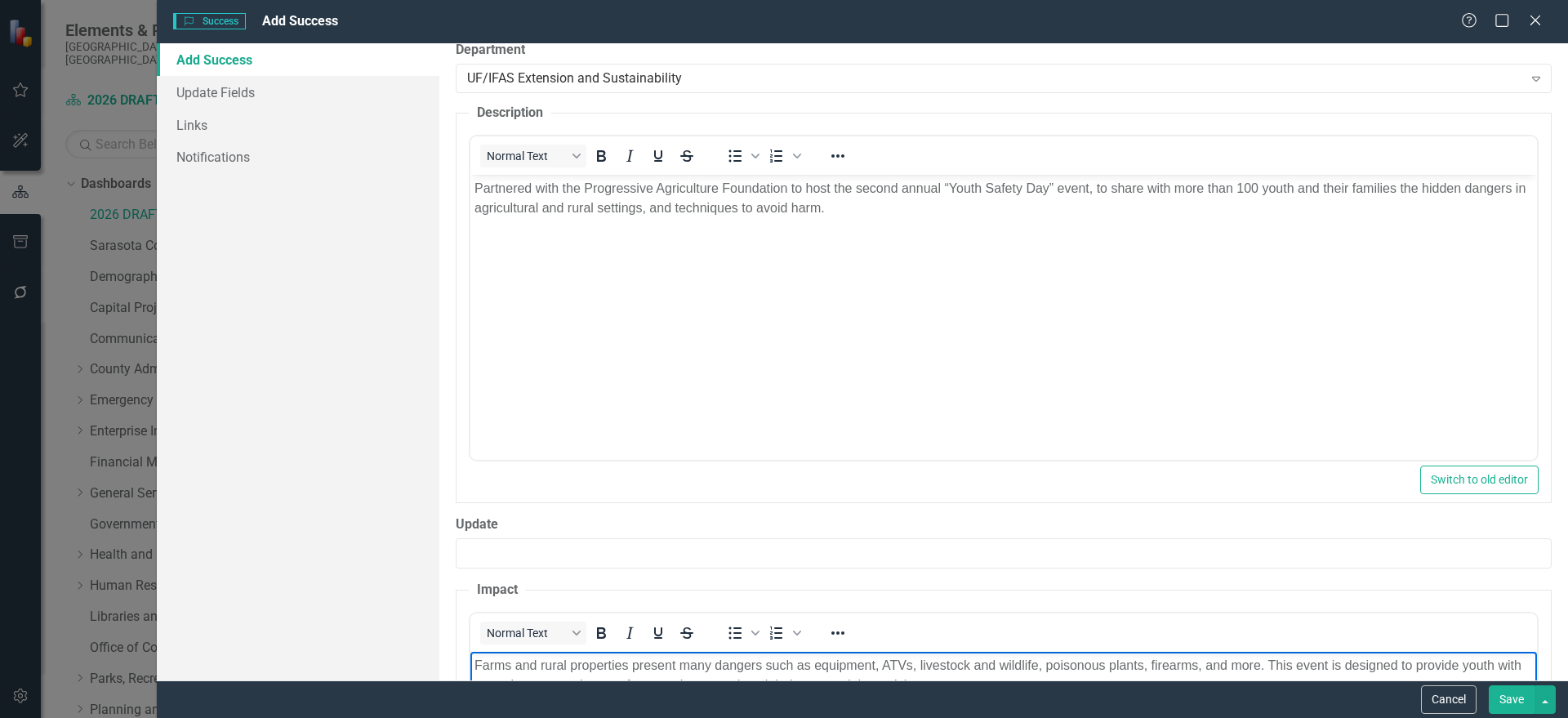
scroll to position [850, 0]
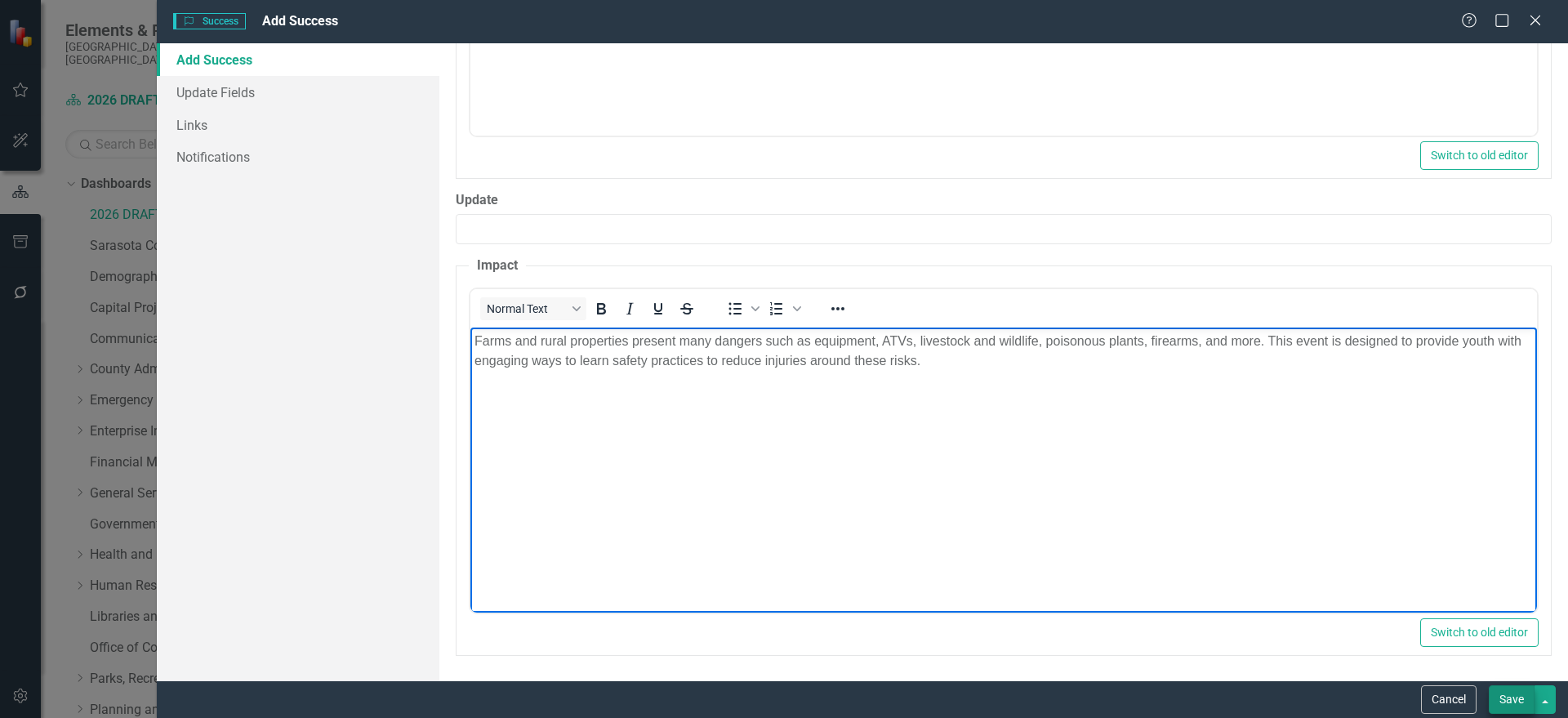
click at [1517, 697] on button "Save" at bounding box center [1511, 699] width 45 height 29
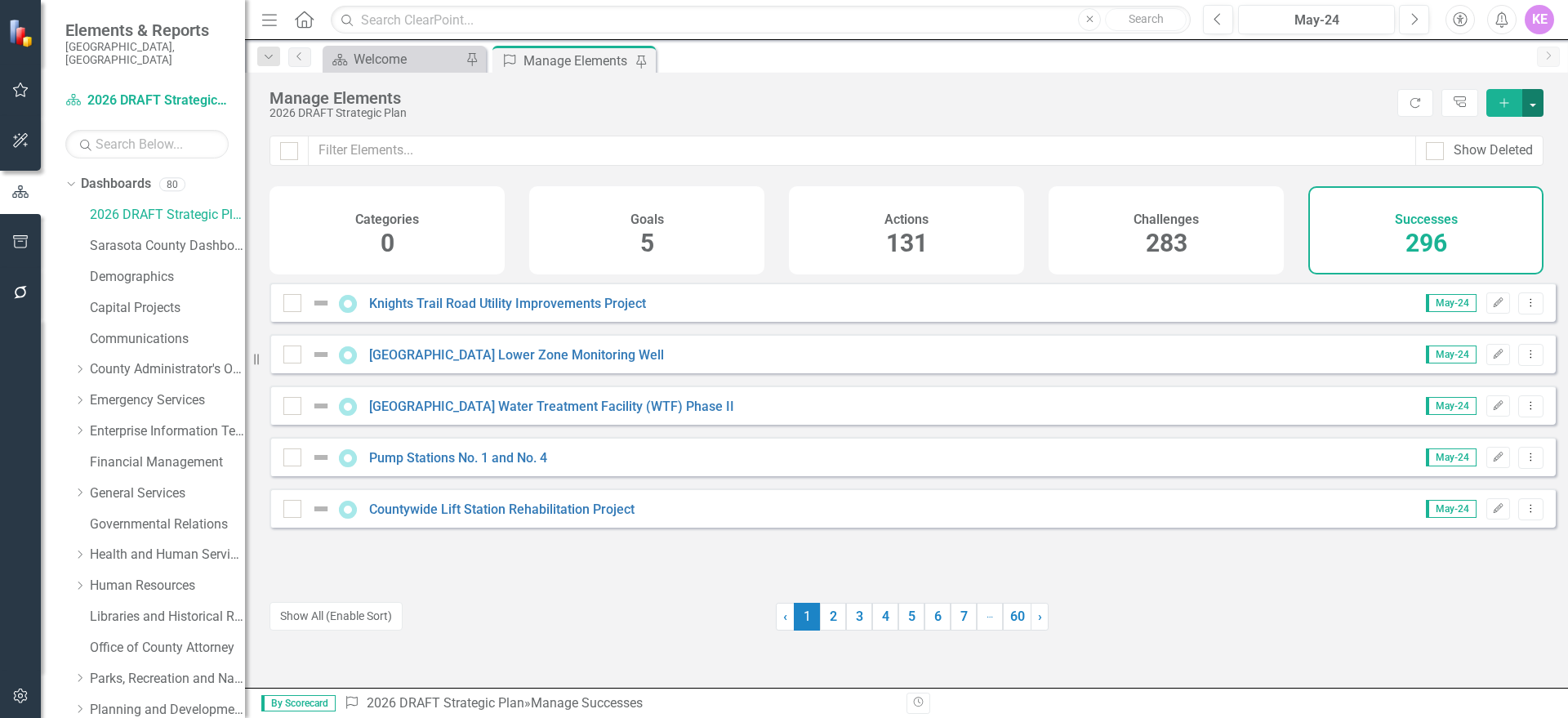
click at [1540, 100] on button "button" at bounding box center [1532, 103] width 21 height 28
click at [1524, 133] on link "Success Add Success" at bounding box center [1477, 132] width 129 height 31
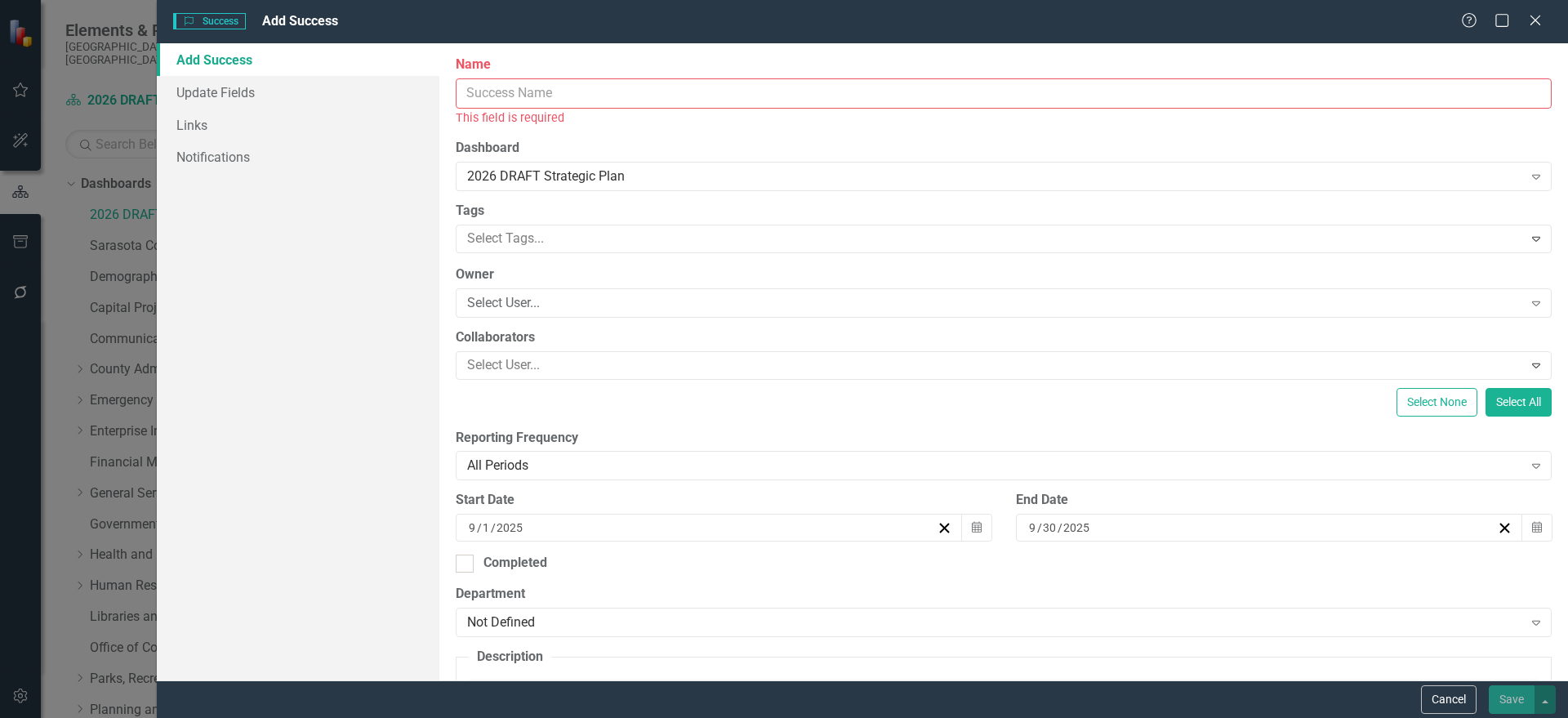
click at [1295, 75] on div "Name This field is required" at bounding box center [1003, 91] width 1096 height 71
click at [1293, 88] on input "Name" at bounding box center [1003, 94] width 1096 height 31
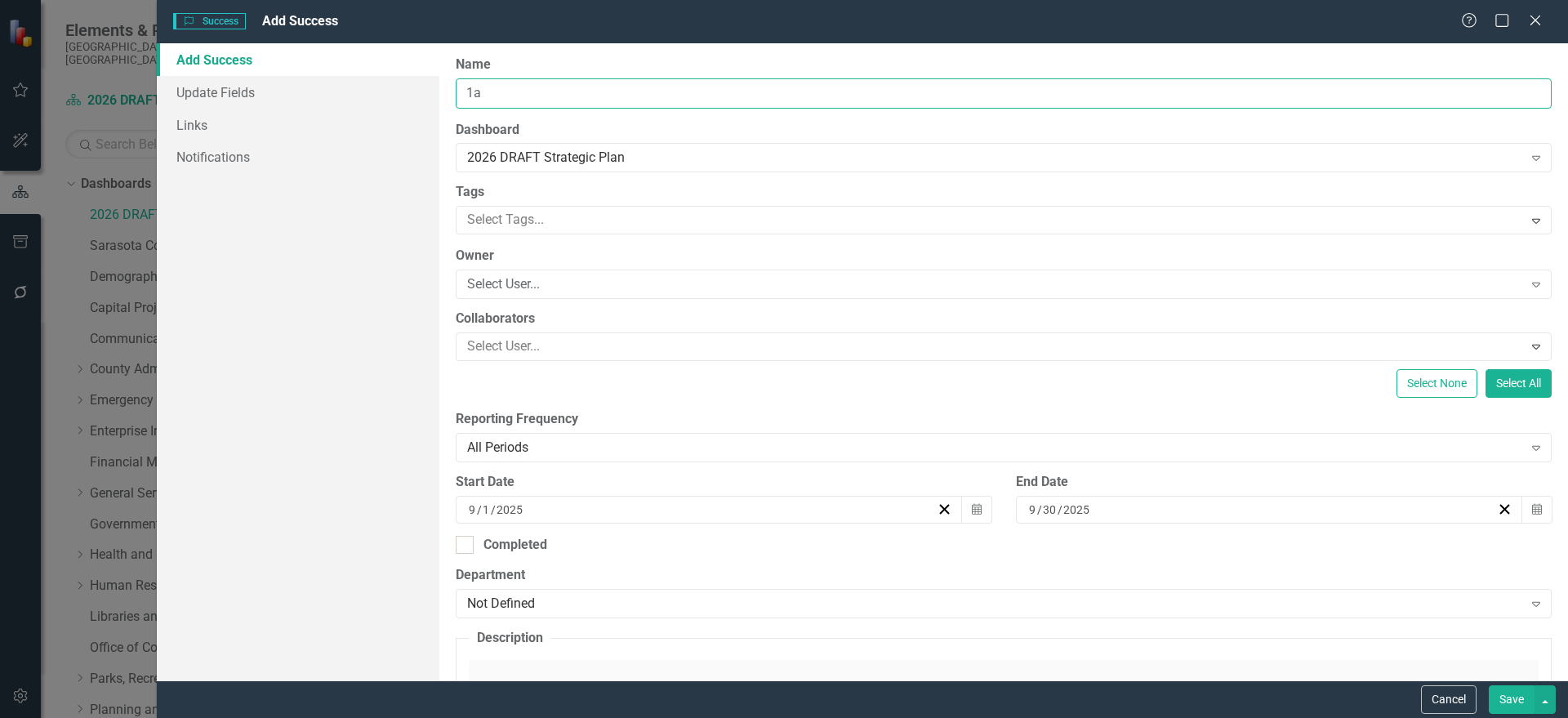
type input "1"
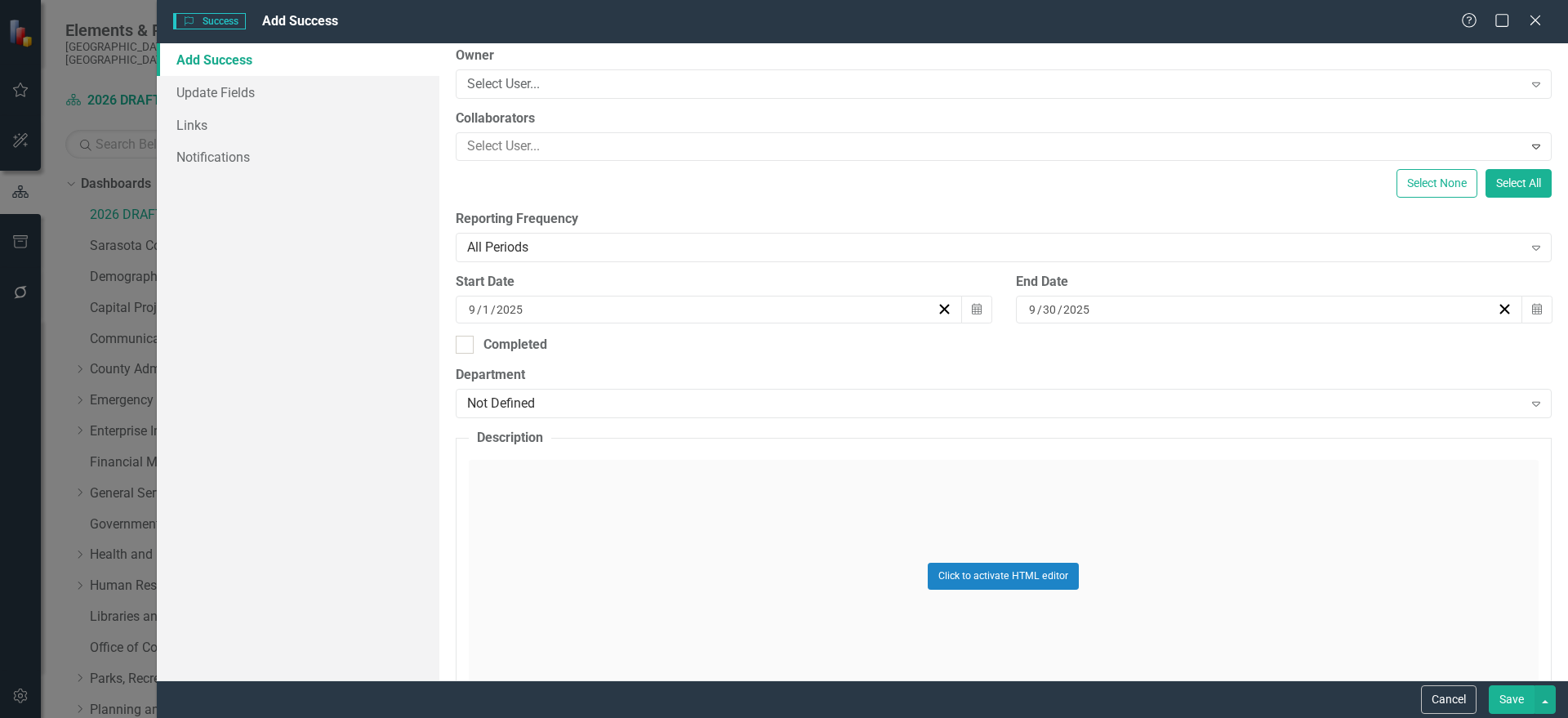
scroll to position [204, 0]
type input "Arbor Month Tree Programs"
click at [562, 388] on div "Not Defined Expand" at bounding box center [1003, 399] width 1096 height 30
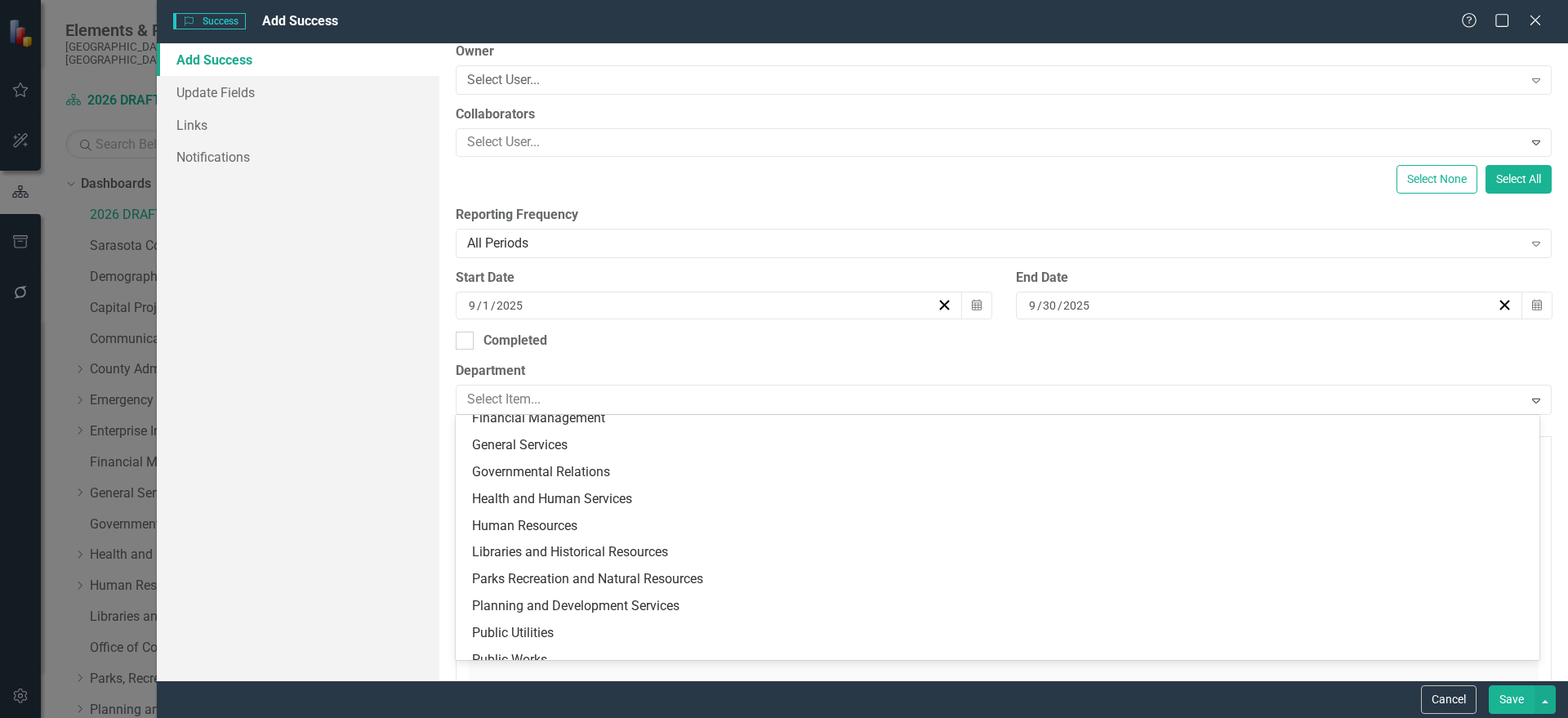
scroll to position [319, 0]
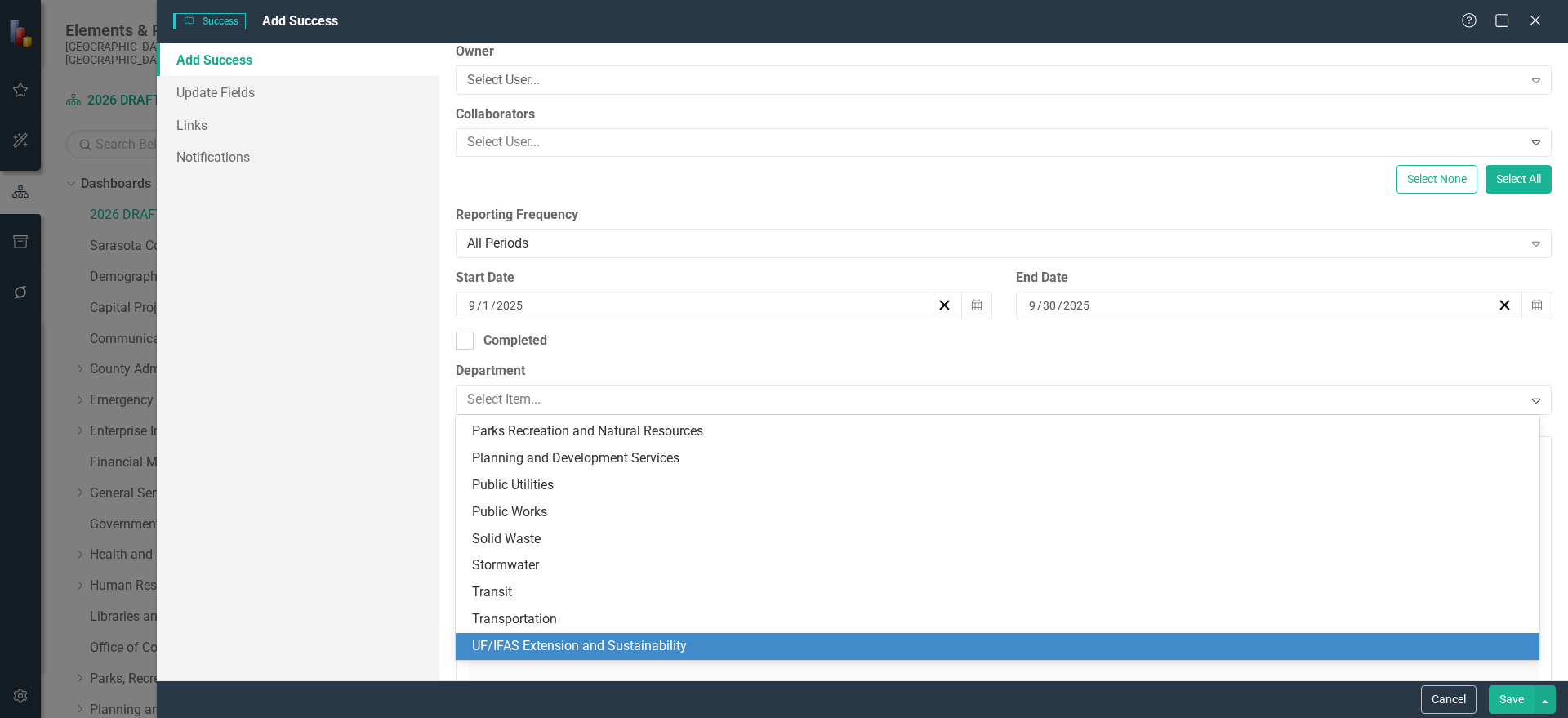
click at [646, 648] on div "UF/IFAS Extension and Sustainability" at bounding box center [1001, 647] width 1058 height 19
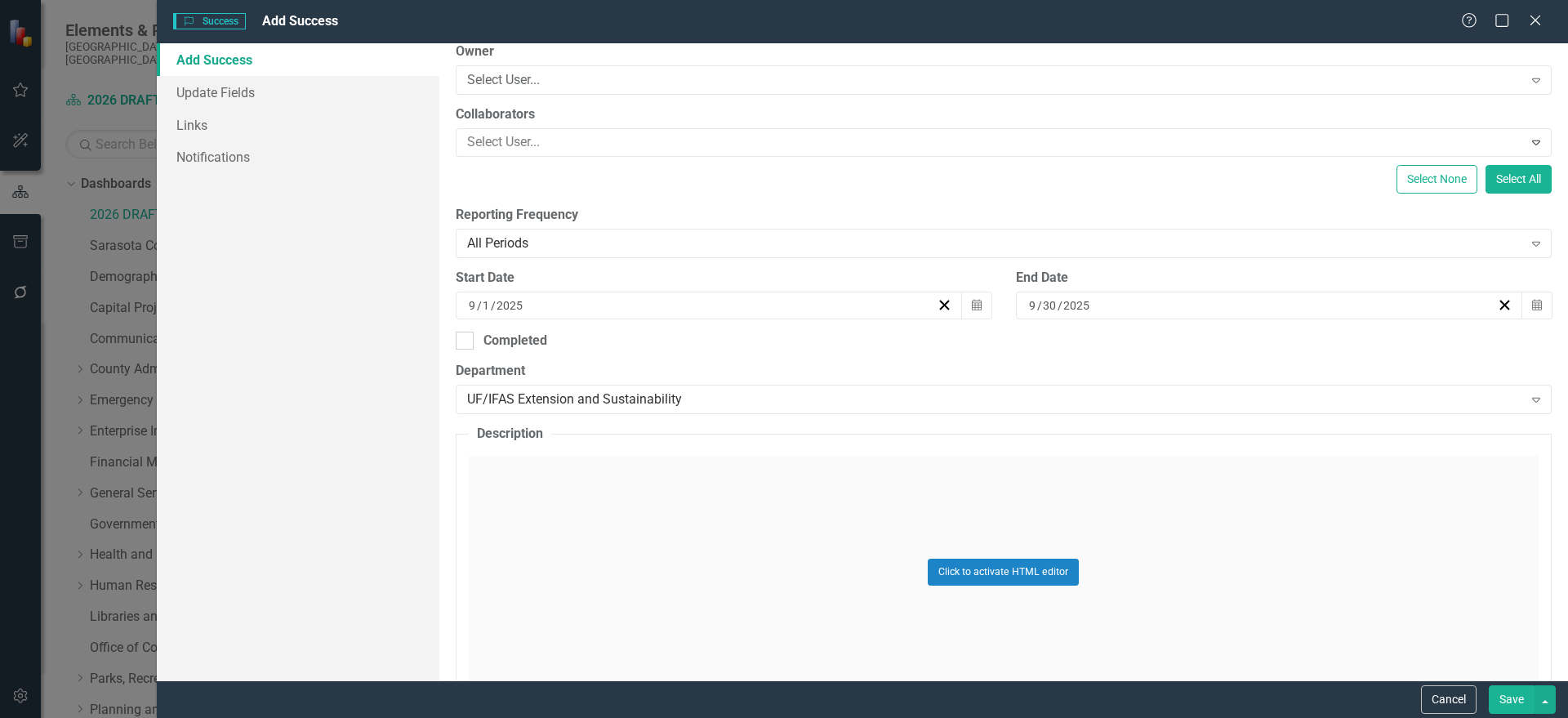
click at [630, 551] on div "Click to activate HTML editor" at bounding box center [1003, 572] width 1070 height 233
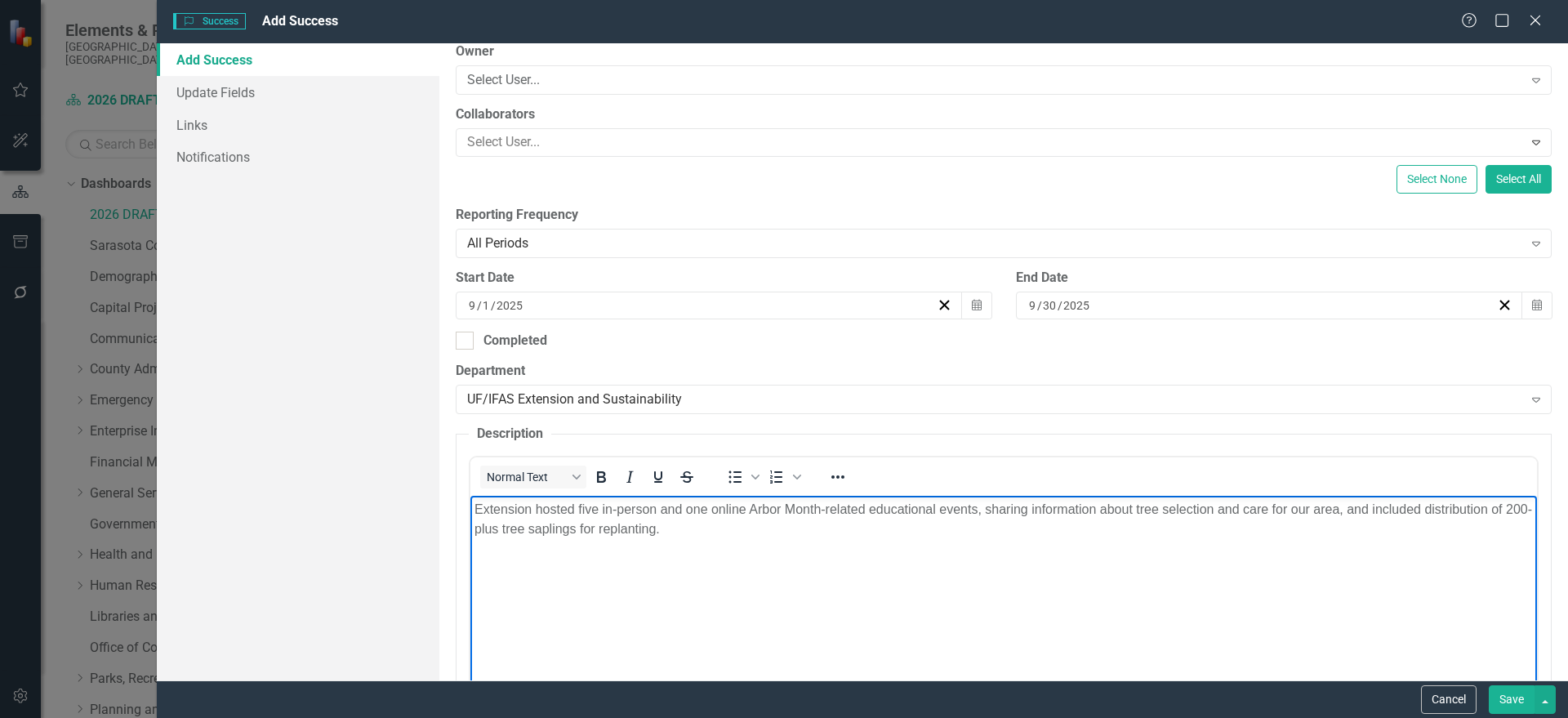
scroll to position [275, 0]
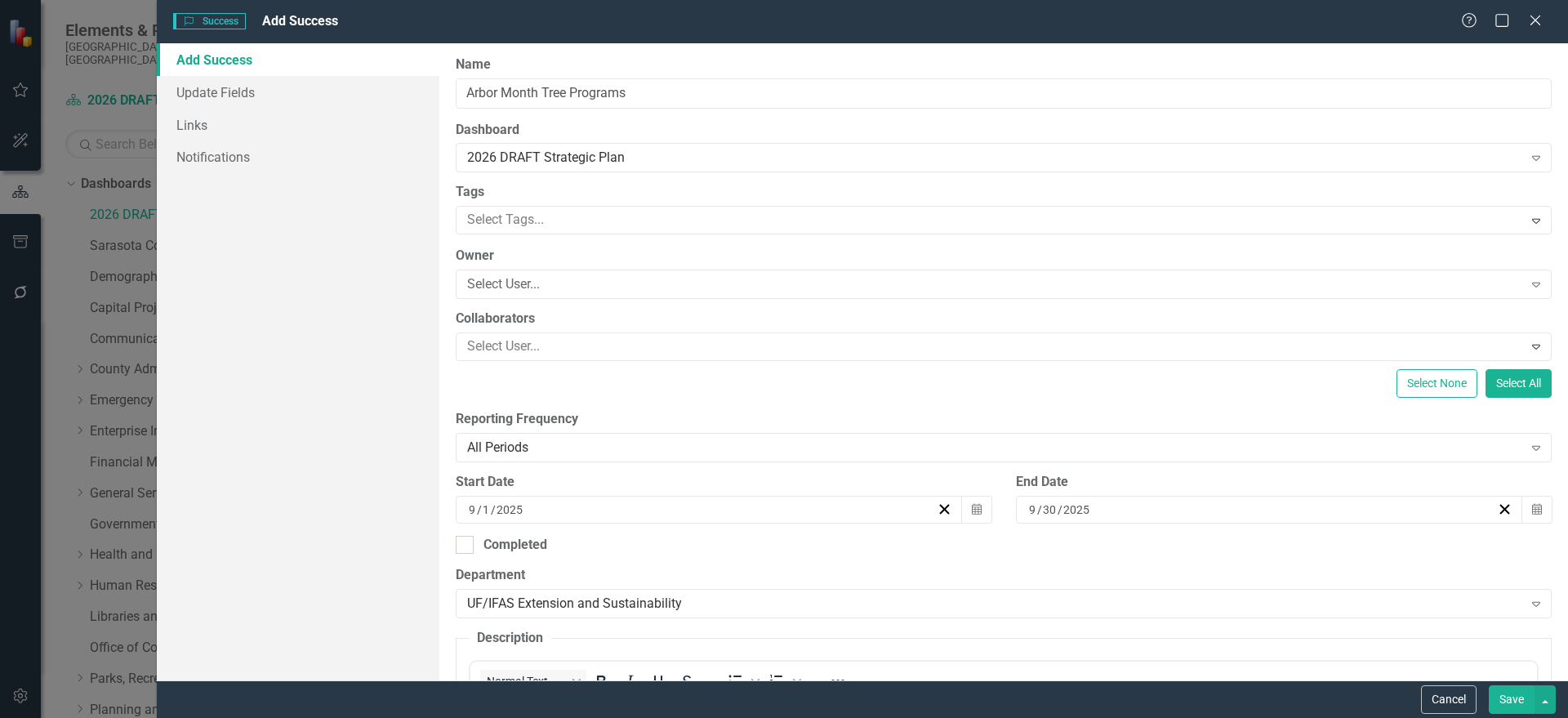
scroll to position [510, 0]
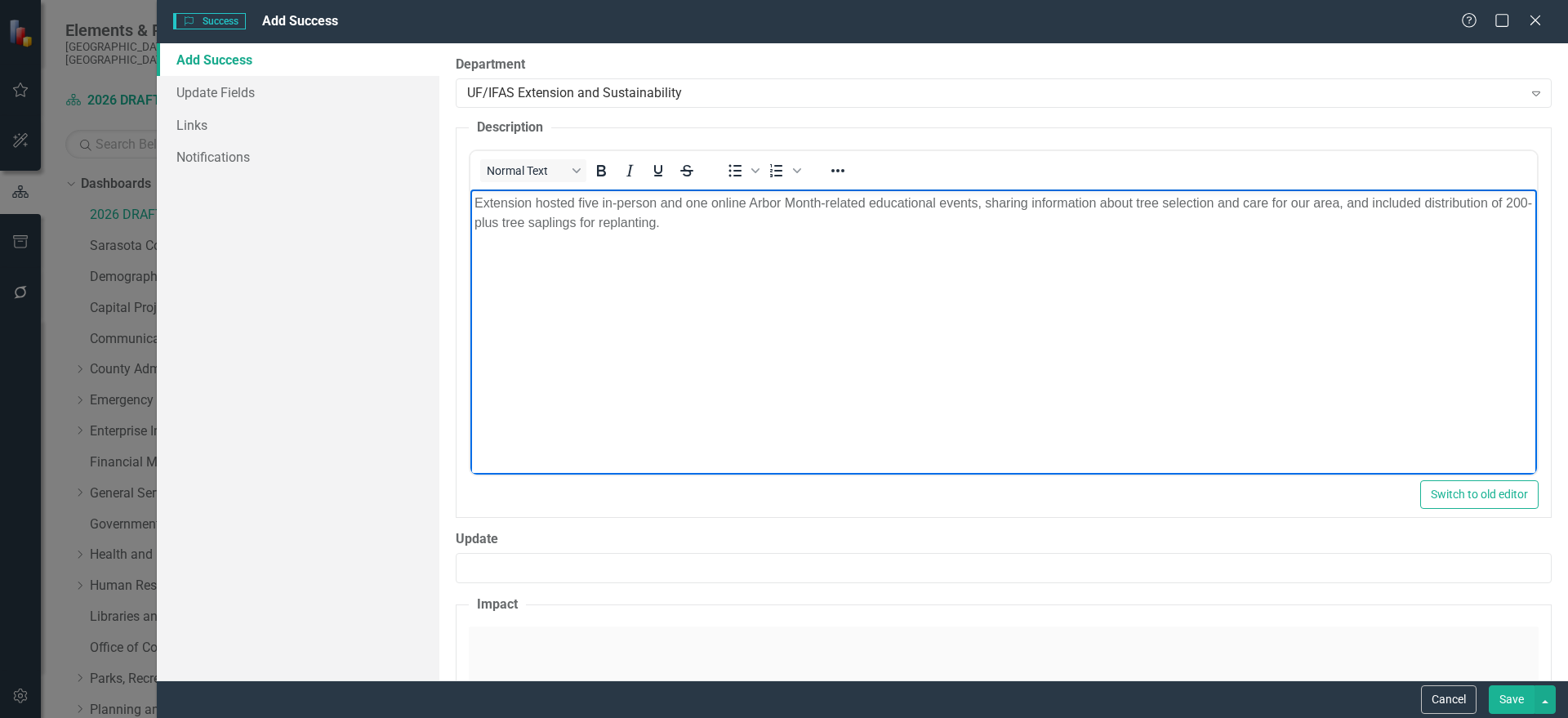
click at [692, 582] on input "Update" at bounding box center [1003, 568] width 1096 height 31
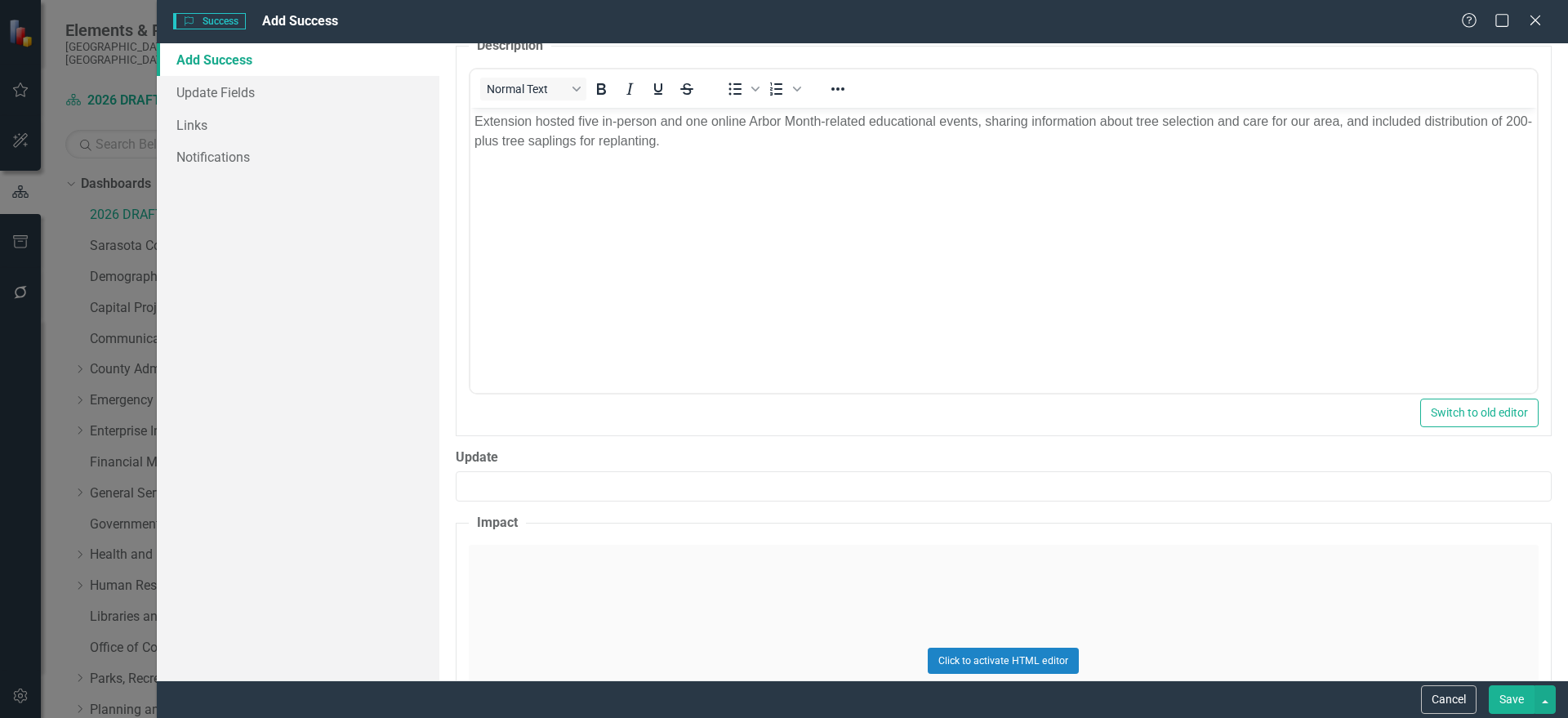
scroll to position [714, 0]
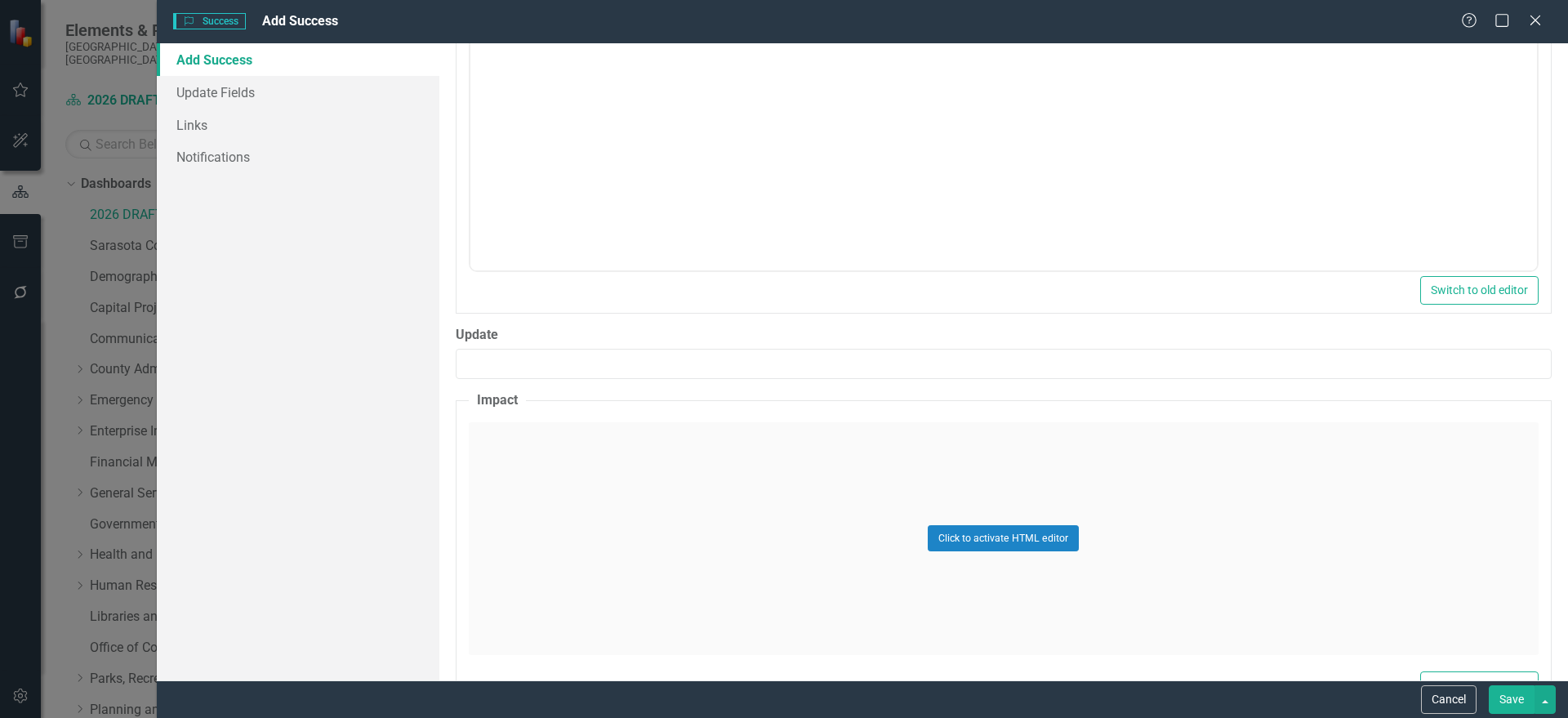
click at [633, 567] on div "Click to activate HTML editor" at bounding box center [1003, 538] width 1070 height 233
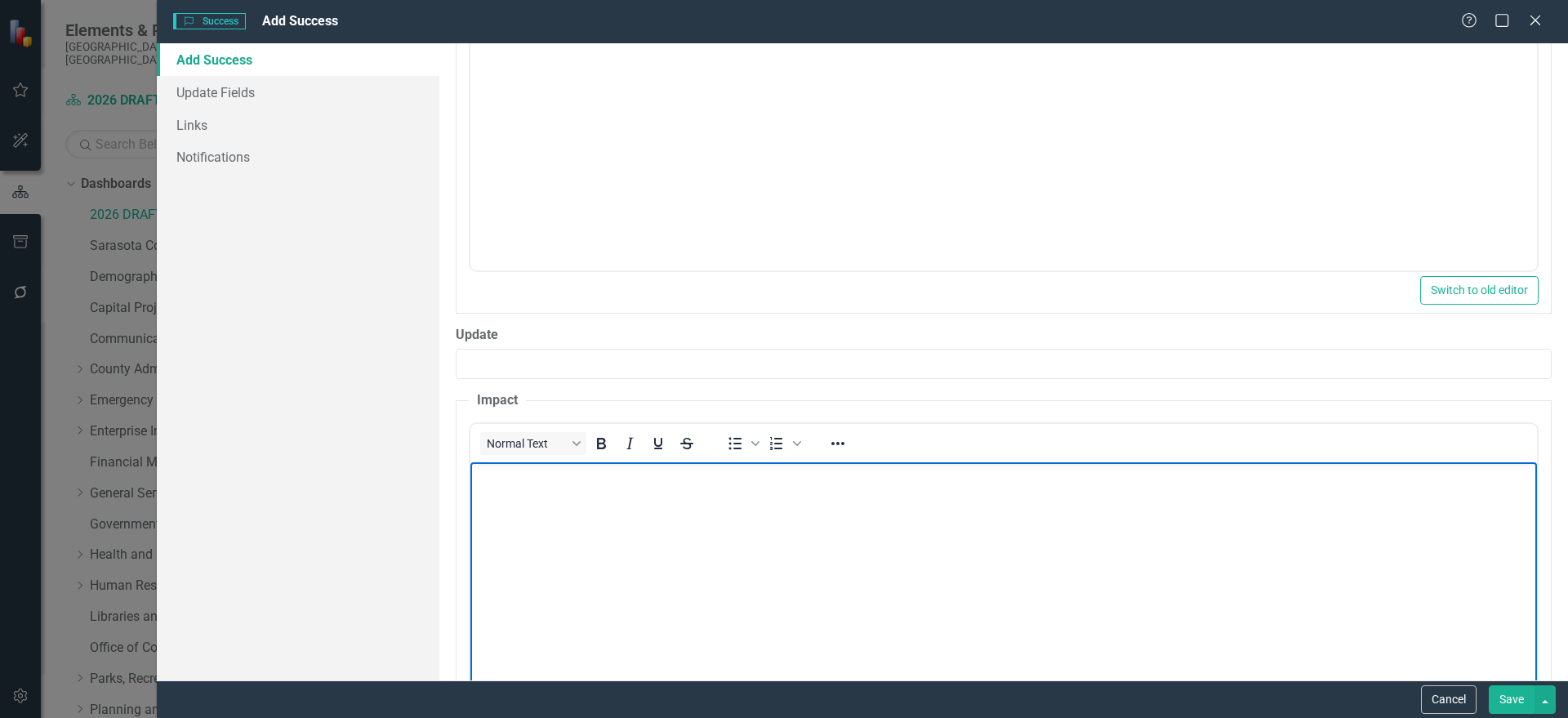
scroll to position [0, 0]
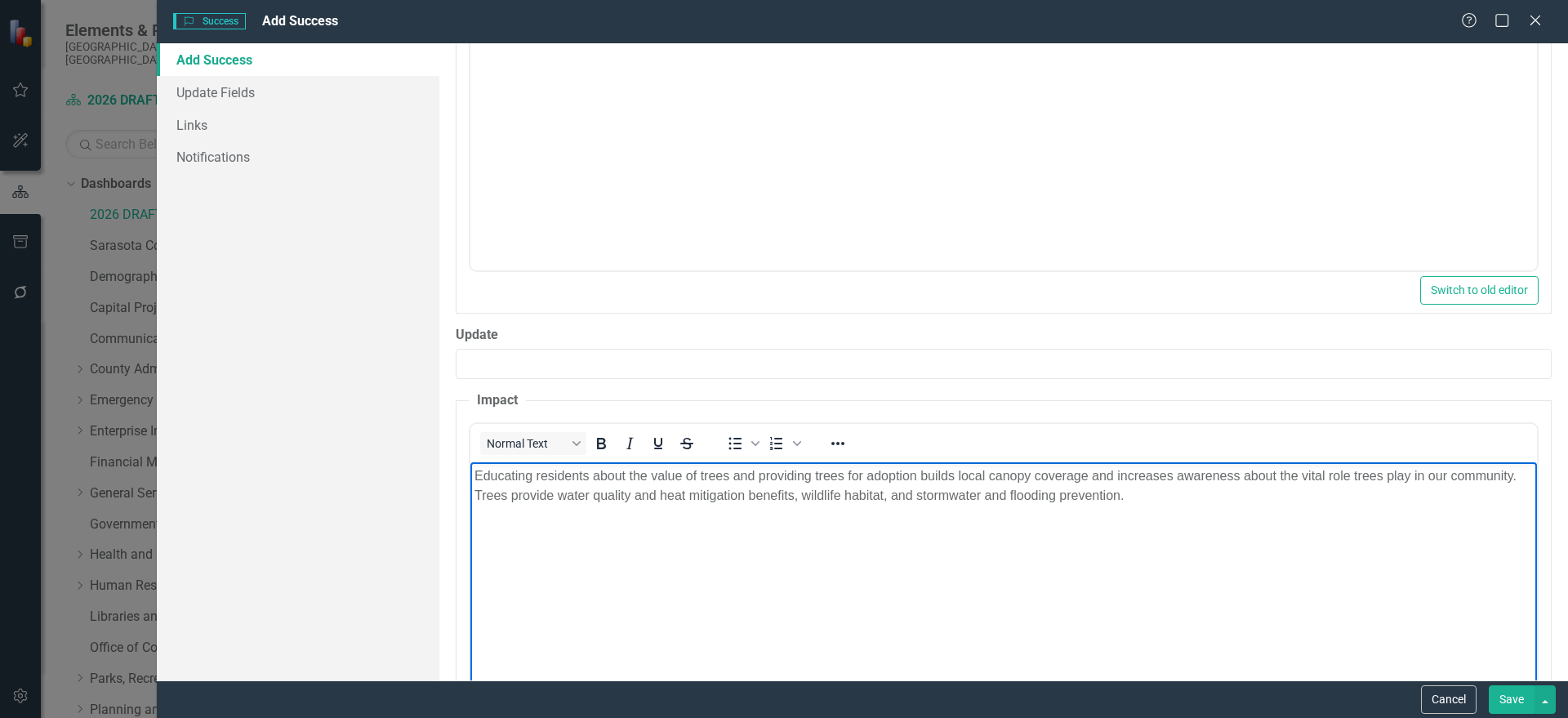
click at [1501, 698] on button "Save" at bounding box center [1511, 699] width 45 height 29
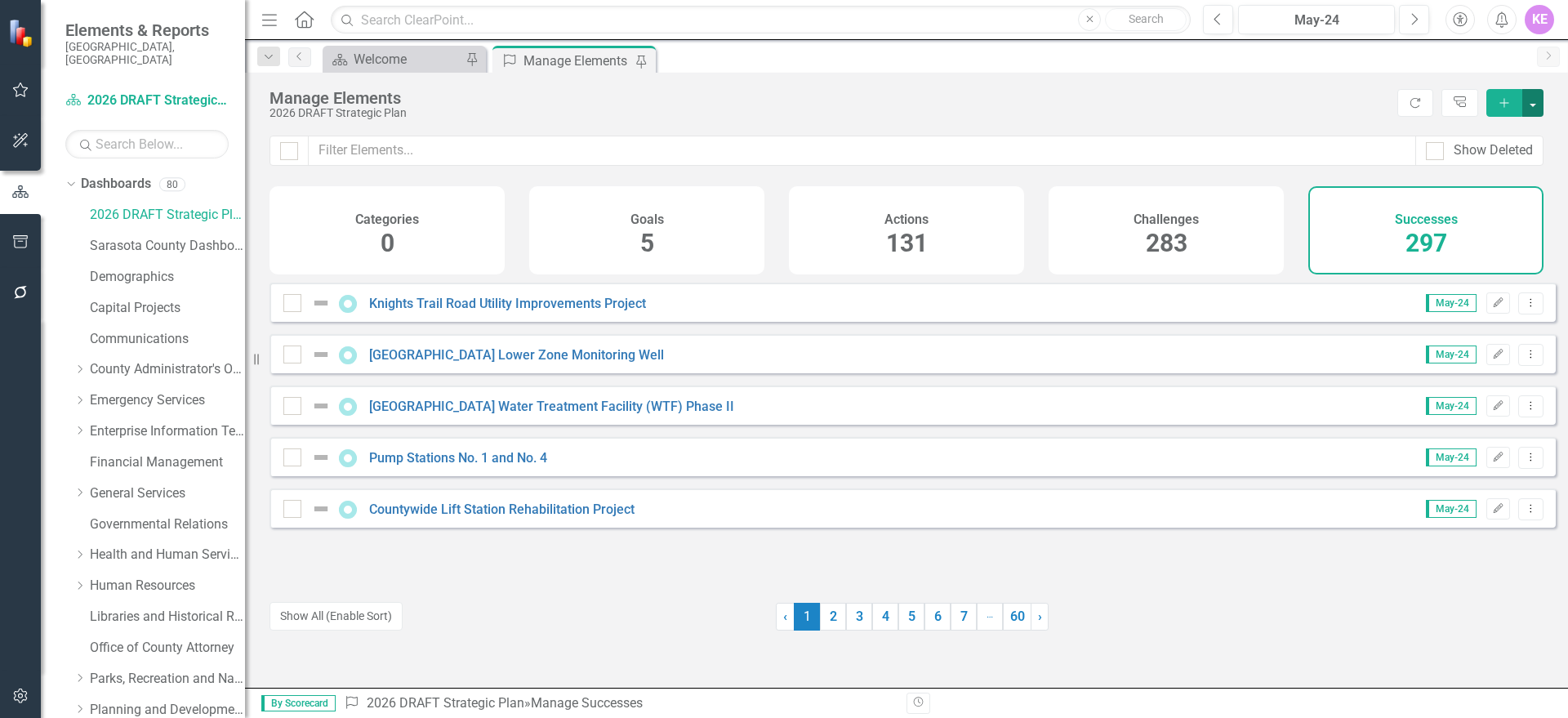
click at [1529, 98] on button "button" at bounding box center [1532, 103] width 21 height 28
click at [1514, 142] on link "Success Add Success" at bounding box center [1477, 132] width 129 height 31
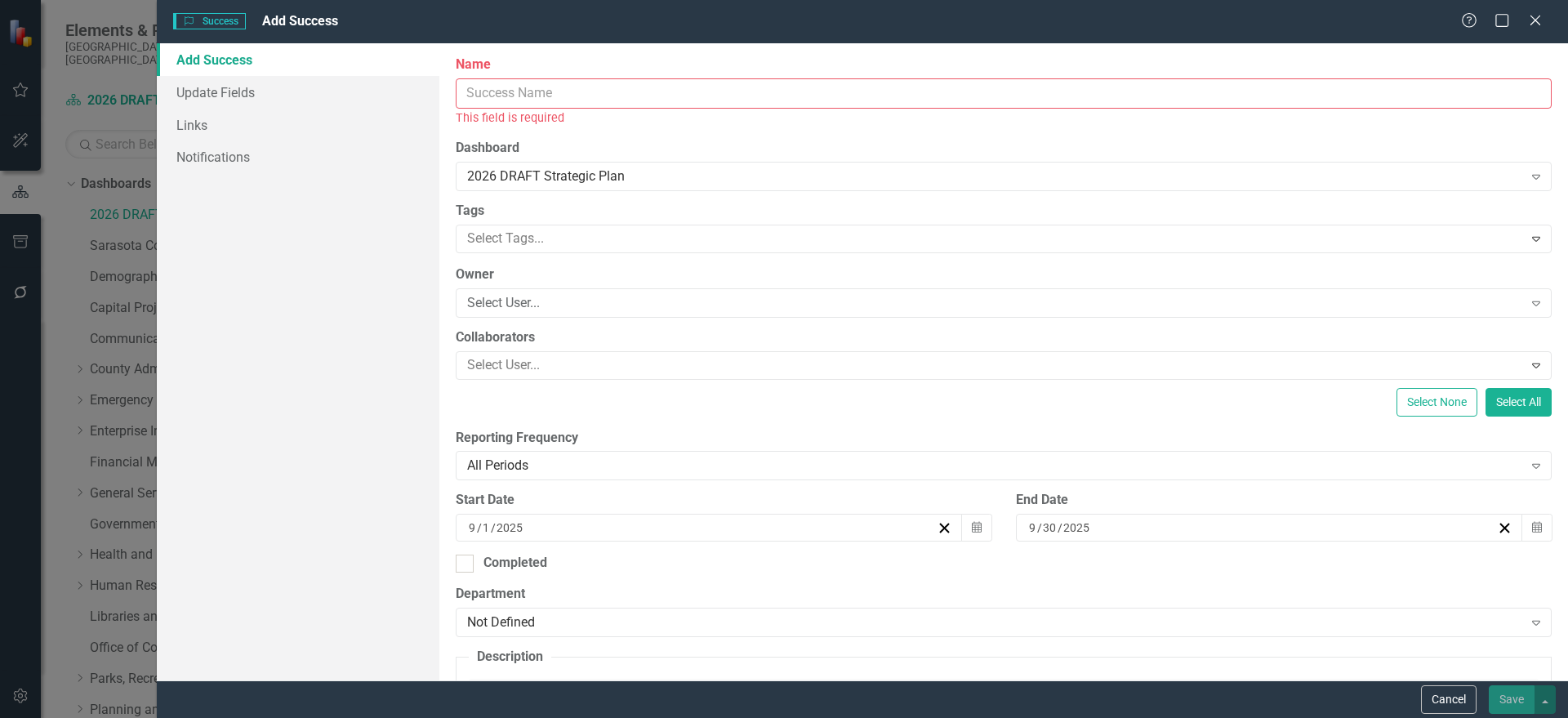
click at [666, 86] on input "Name" at bounding box center [1003, 94] width 1096 height 31
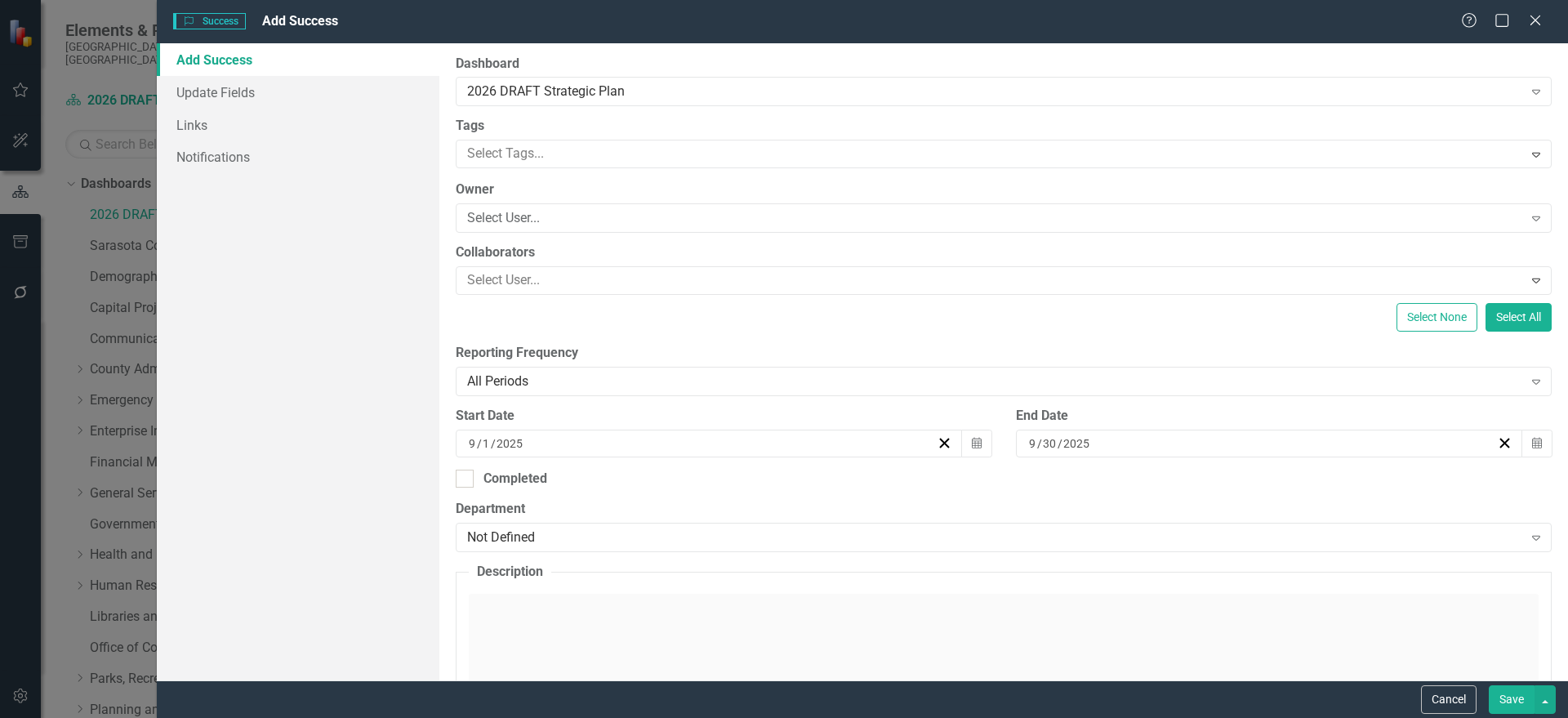
scroll to position [204, 0]
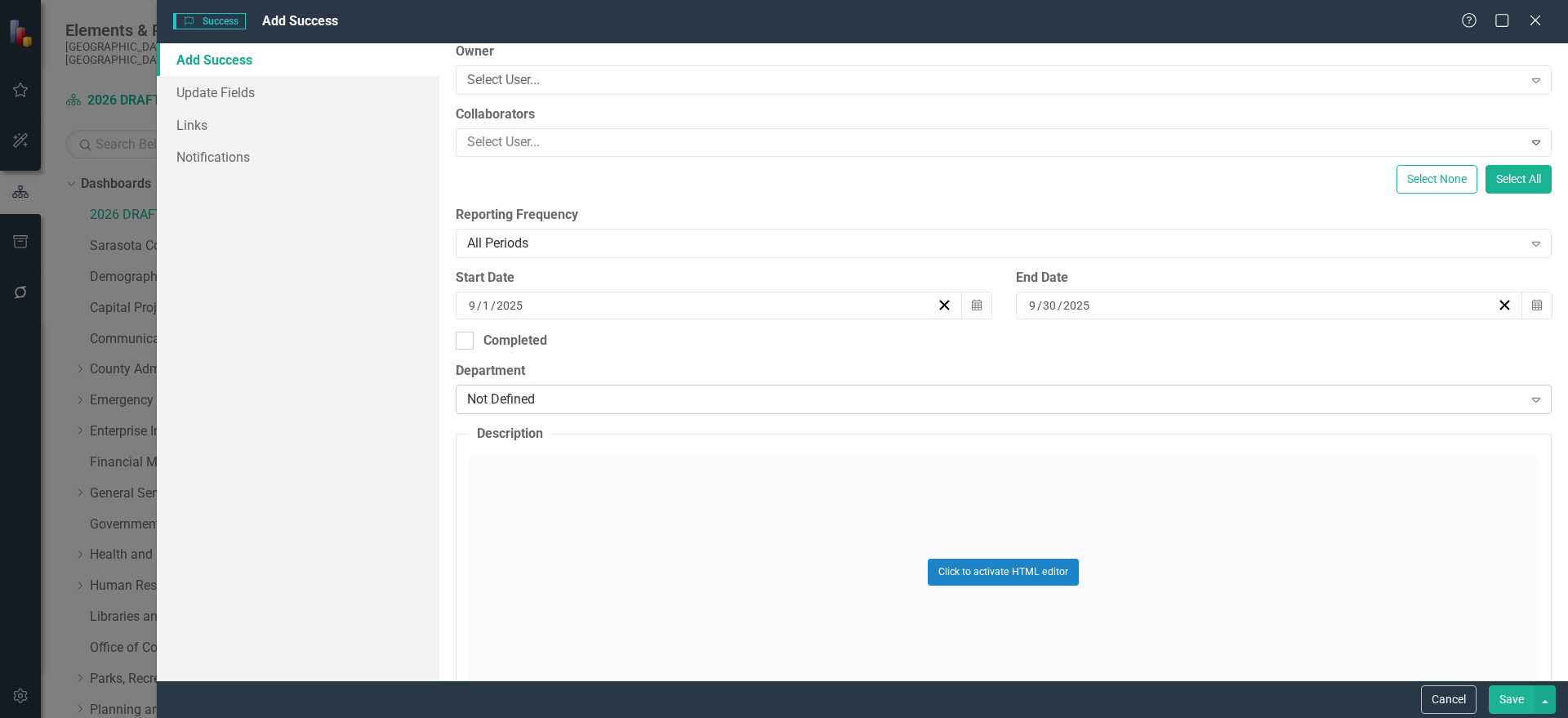
type input "Reducing Plastics Program"
click at [574, 401] on div "Not Defined" at bounding box center [995, 399] width 1056 height 19
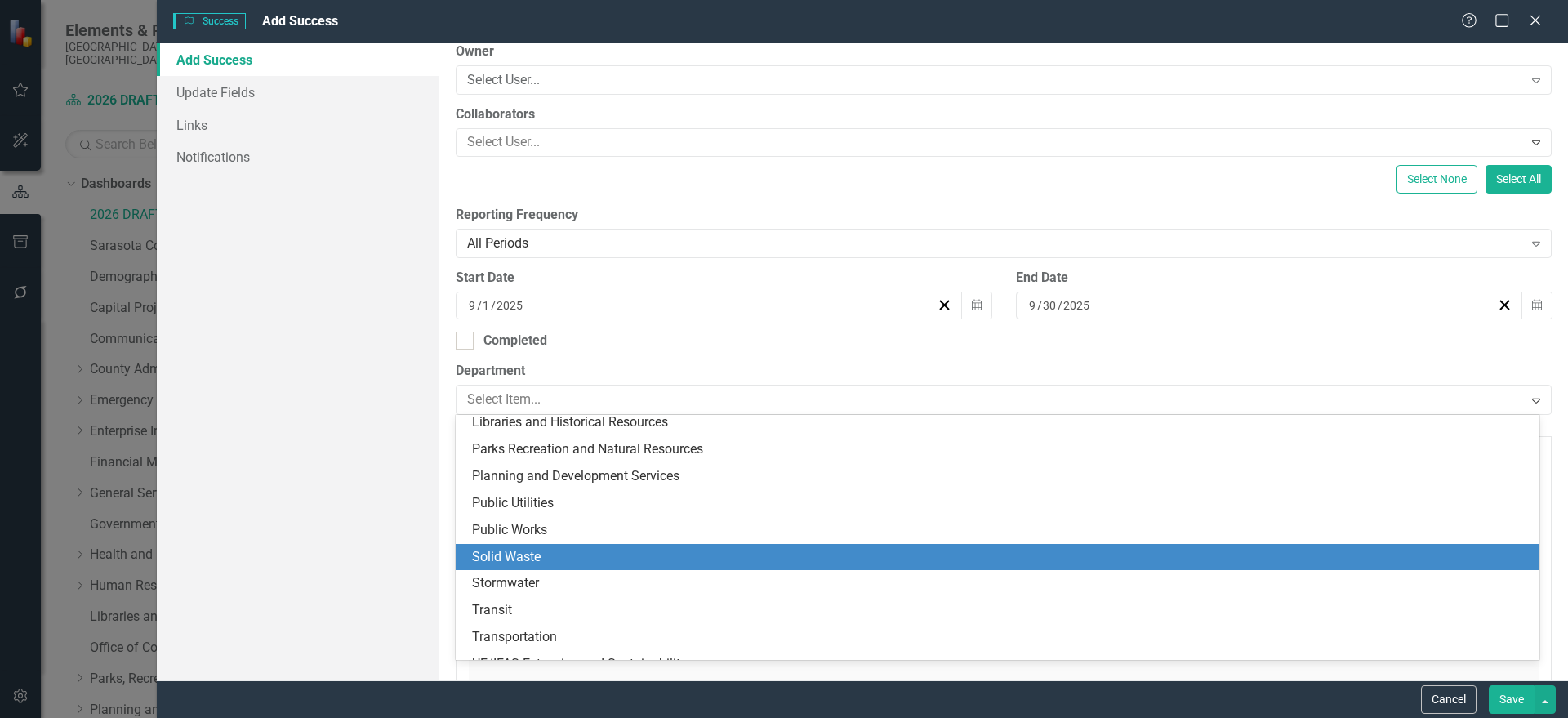
scroll to position [319, 0]
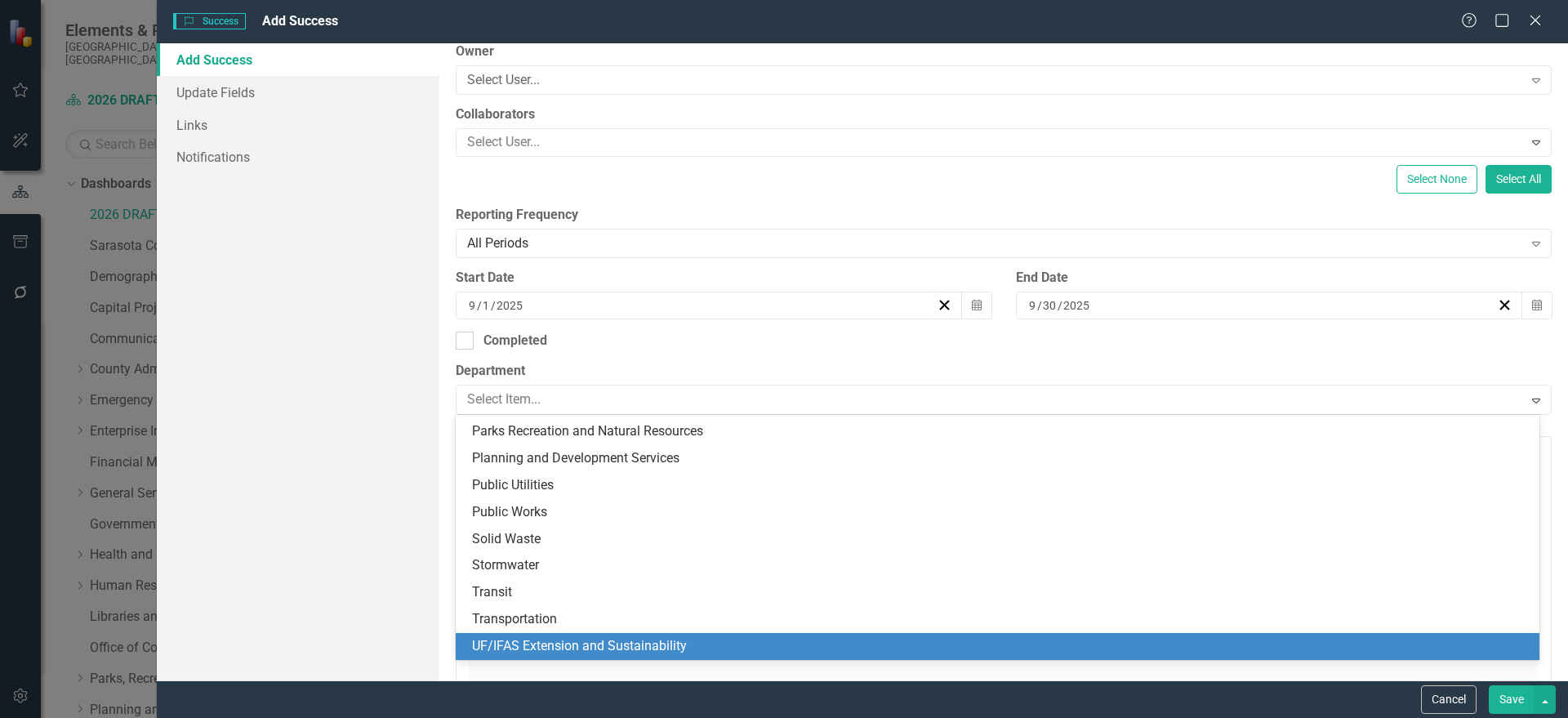
click at [583, 646] on div "UF/IFAS Extension and Sustainability" at bounding box center [1001, 647] width 1058 height 19
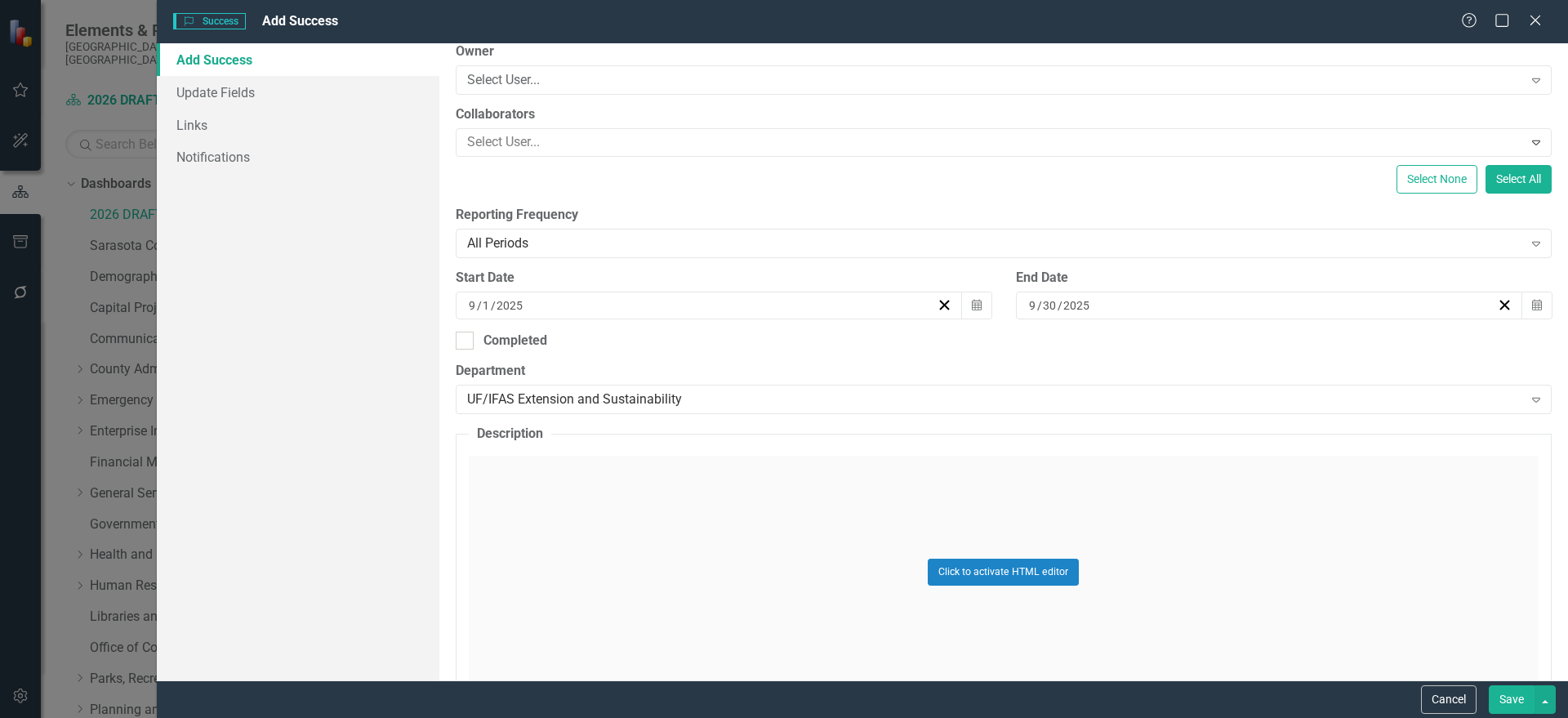
click at [605, 564] on div "Click to activate HTML editor" at bounding box center [1003, 572] width 1070 height 233
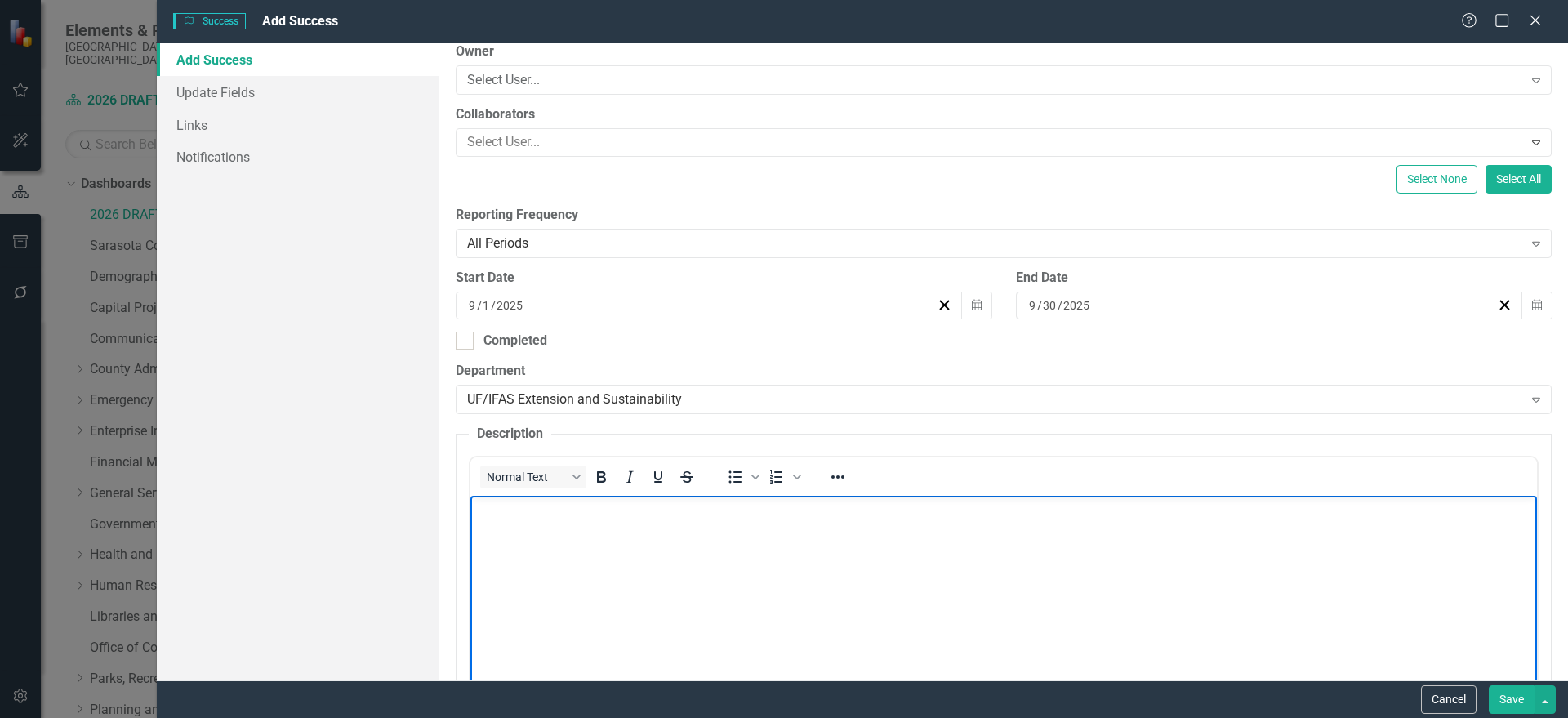
click at [551, 547] on body "Rich Text Area. Press ALT-0 for help." at bounding box center [1002, 618] width 1066 height 246
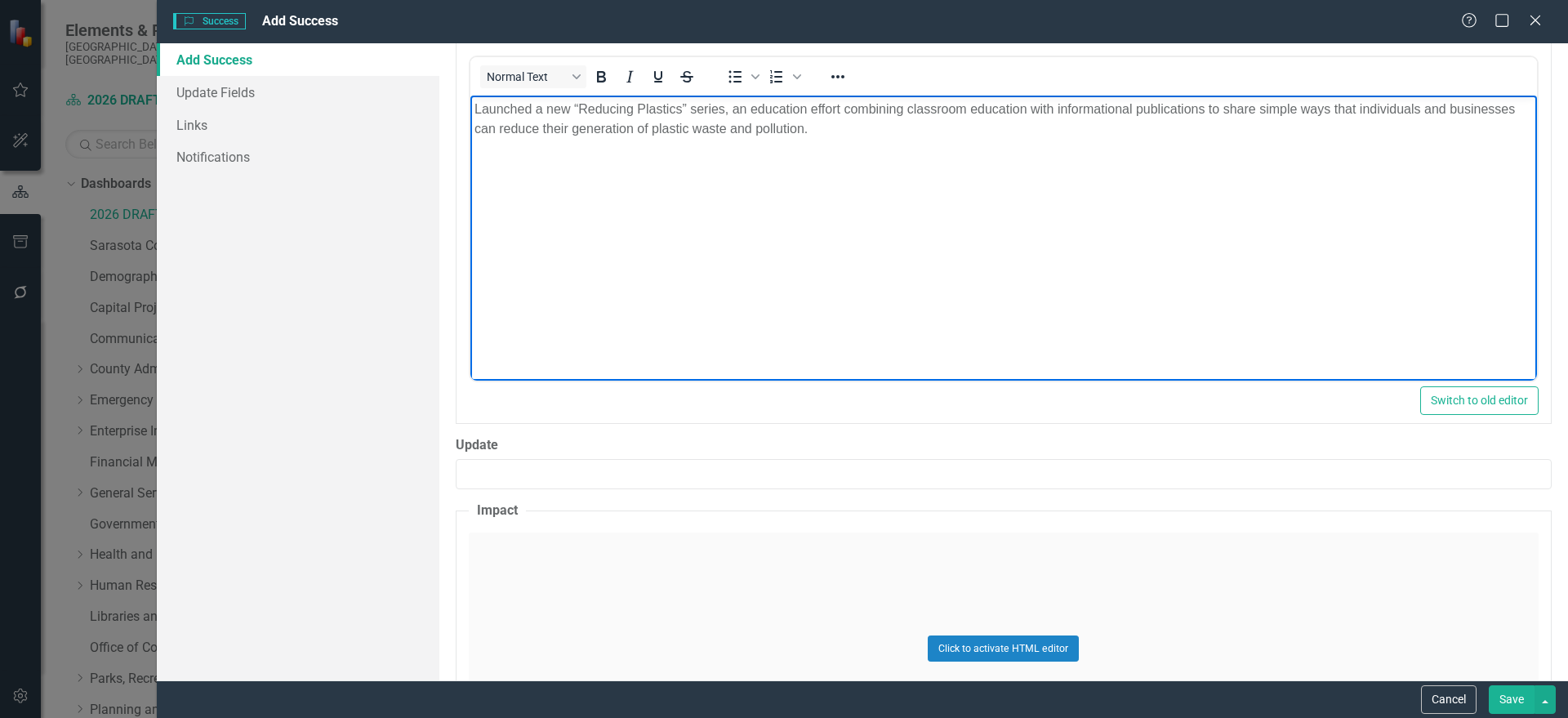
scroll to position [768, 0]
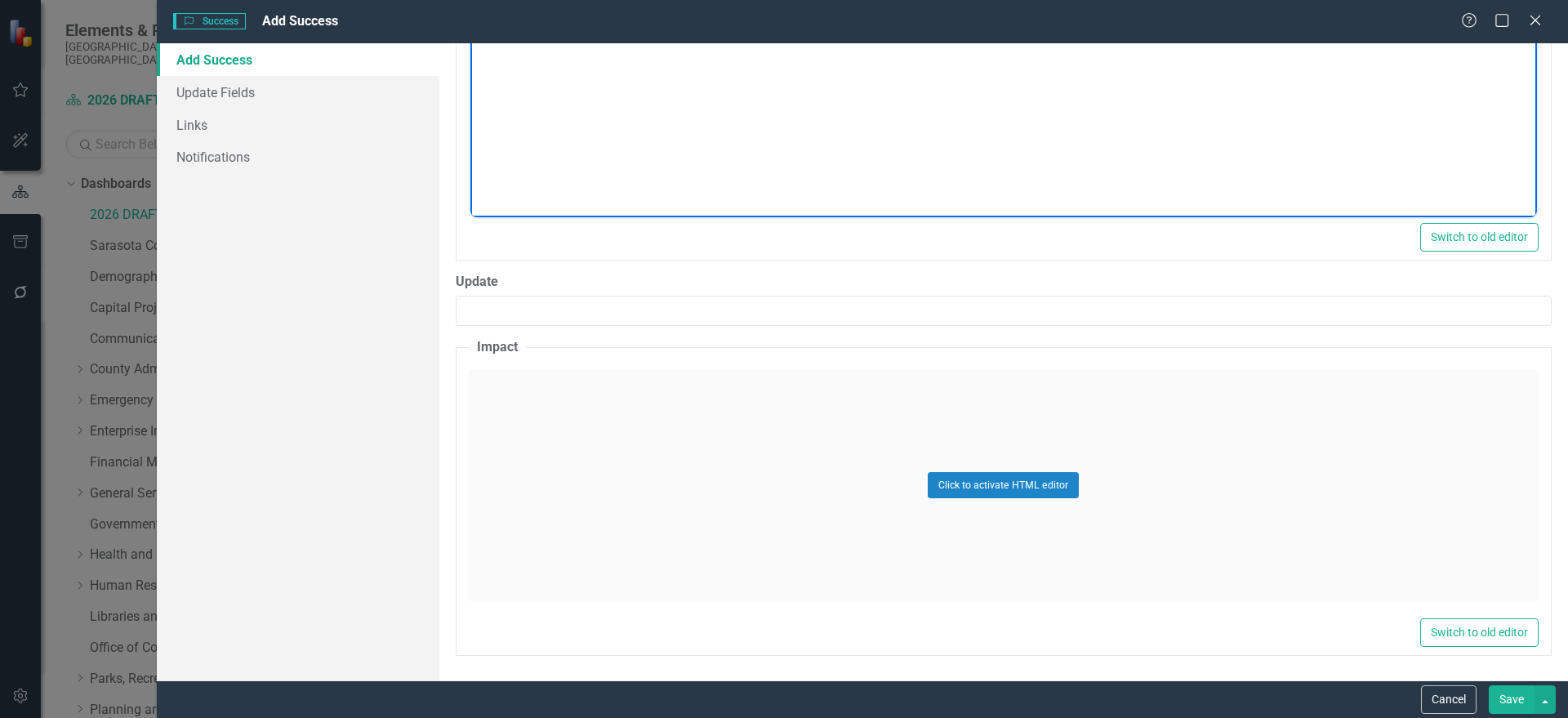
click at [569, 480] on div "Click to activate HTML editor" at bounding box center [1003, 485] width 1070 height 233
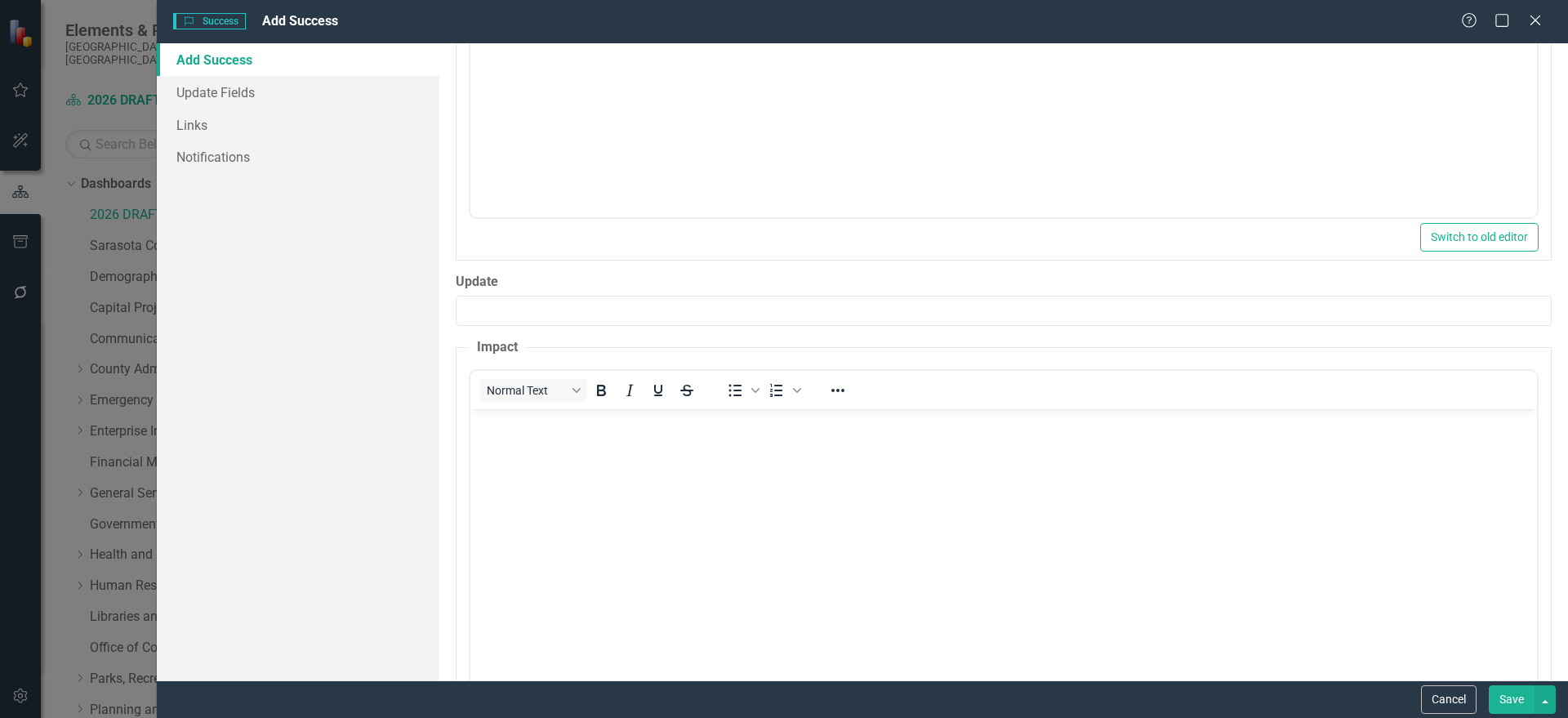
scroll to position [0, 0]
click at [651, 490] on body "Rich Text Area. Press ALT-0 for help." at bounding box center [1002, 531] width 1066 height 246
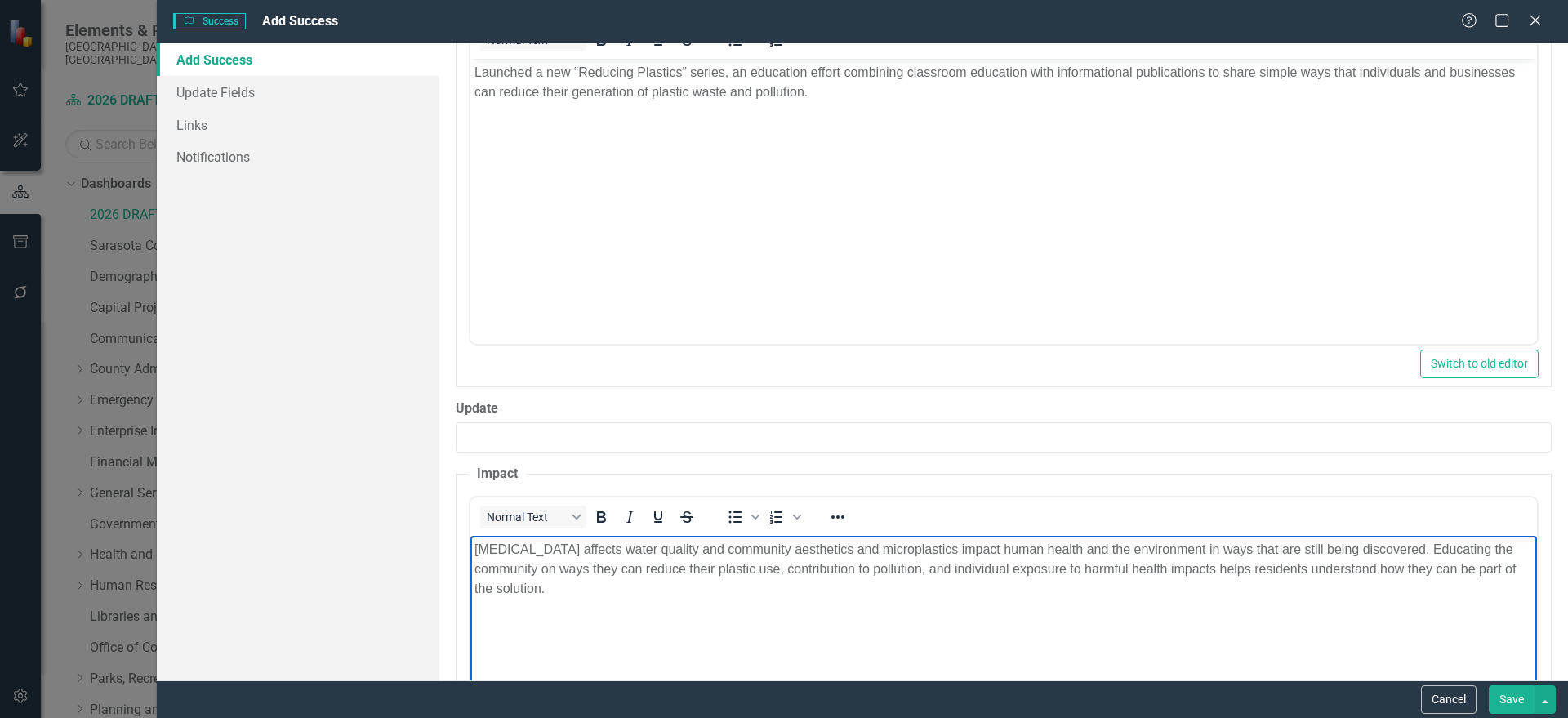
scroll to position [666, 0]
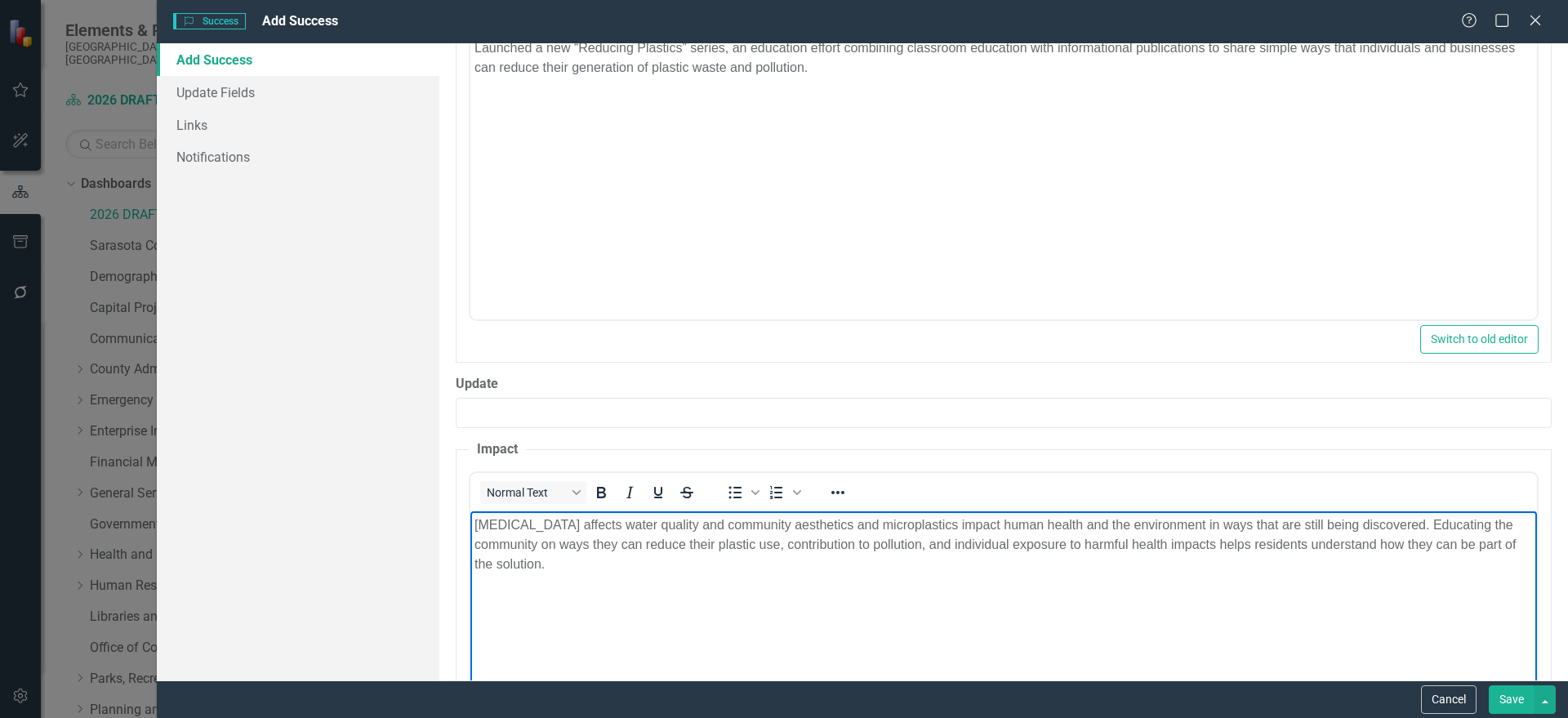
click at [1512, 691] on button "Save" at bounding box center [1511, 699] width 45 height 29
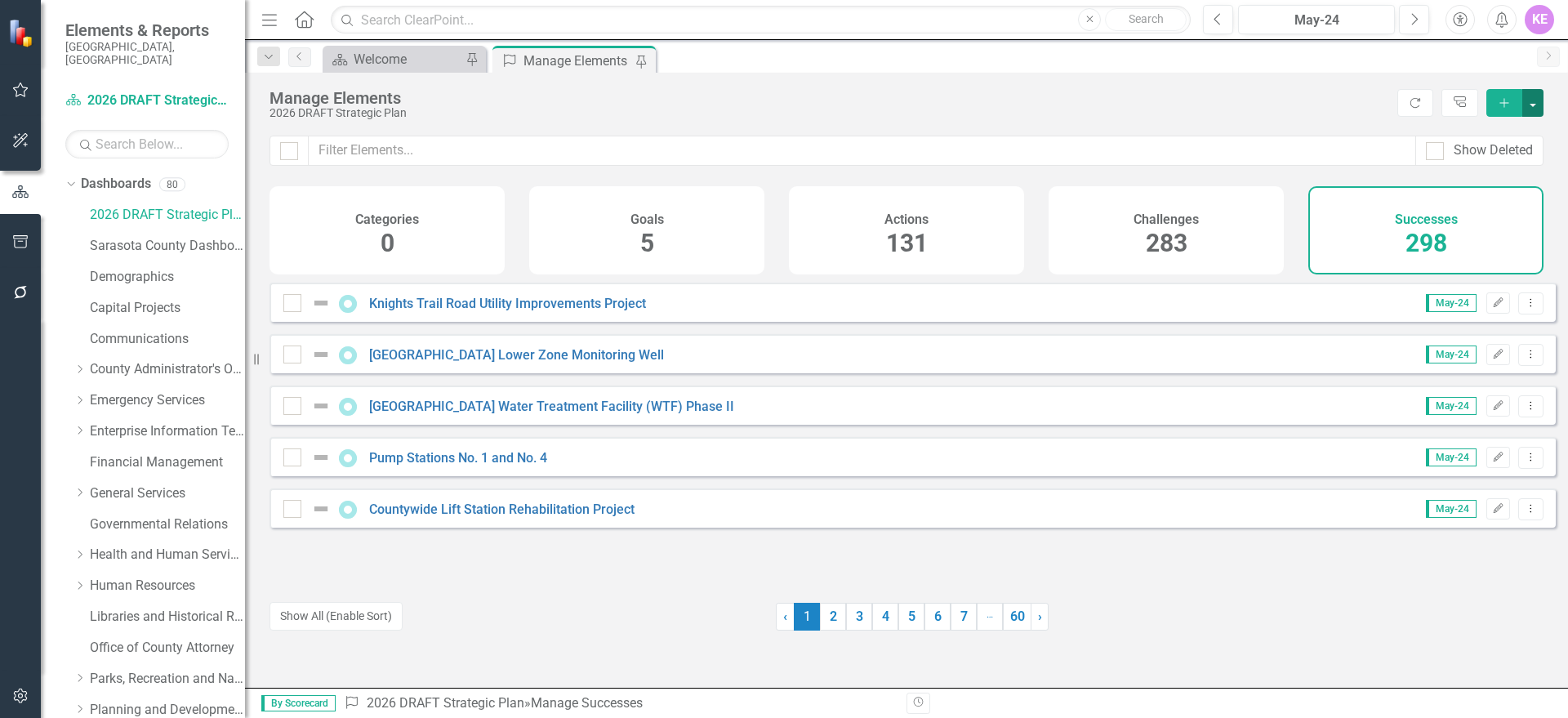
click at [1529, 112] on button "button" at bounding box center [1532, 103] width 21 height 28
click at [1509, 142] on link "Success Add Success" at bounding box center [1477, 132] width 129 height 31
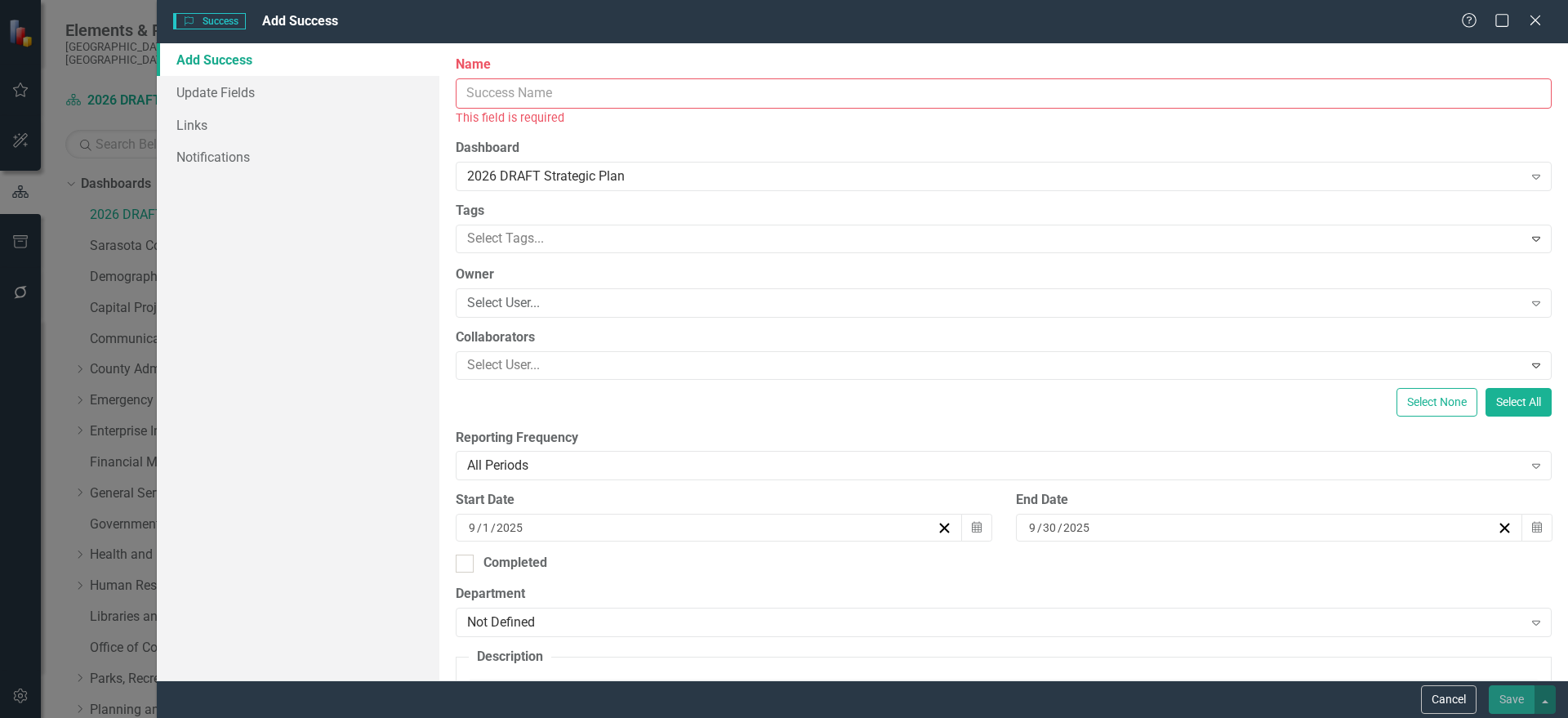
click at [533, 95] on input "Name" at bounding box center [1003, 94] width 1096 height 31
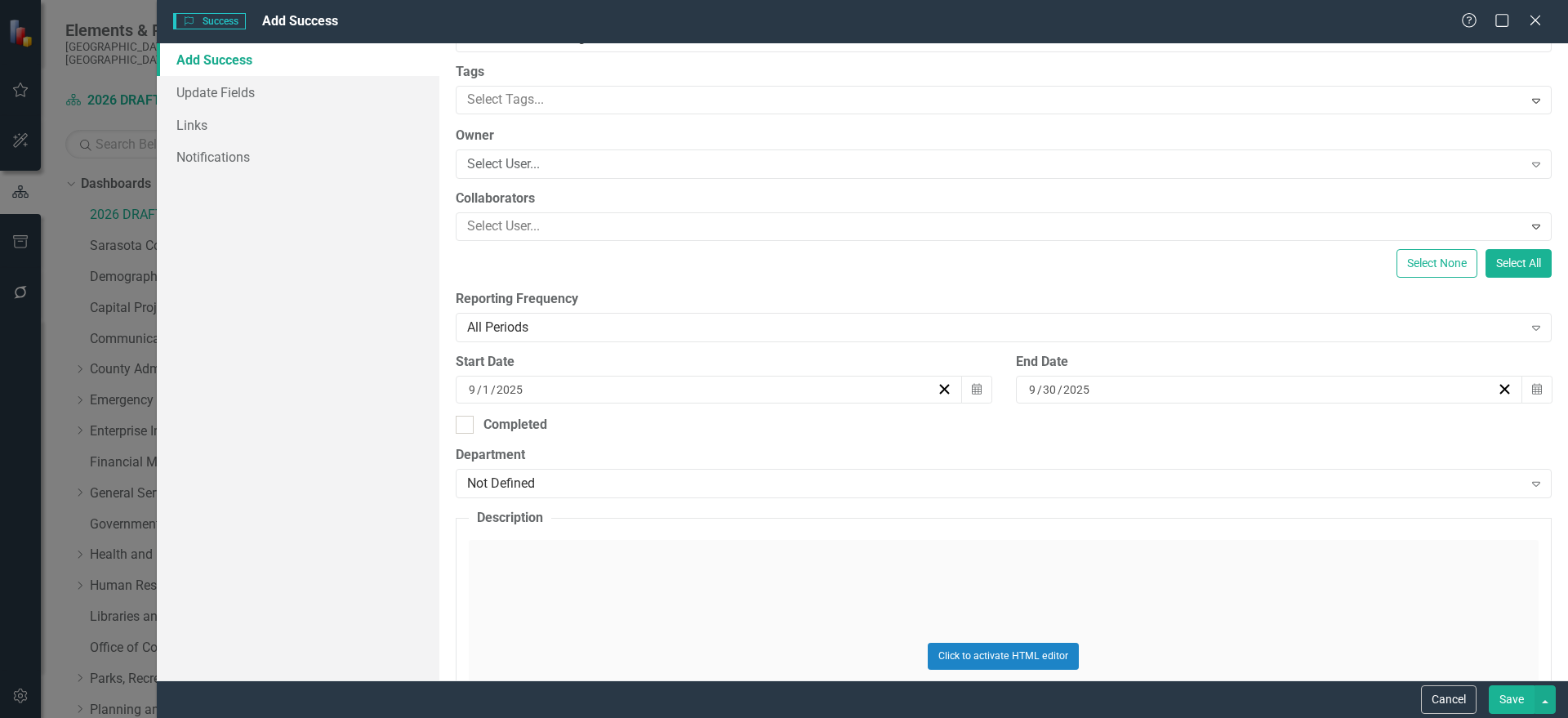
scroll to position [307, 0]
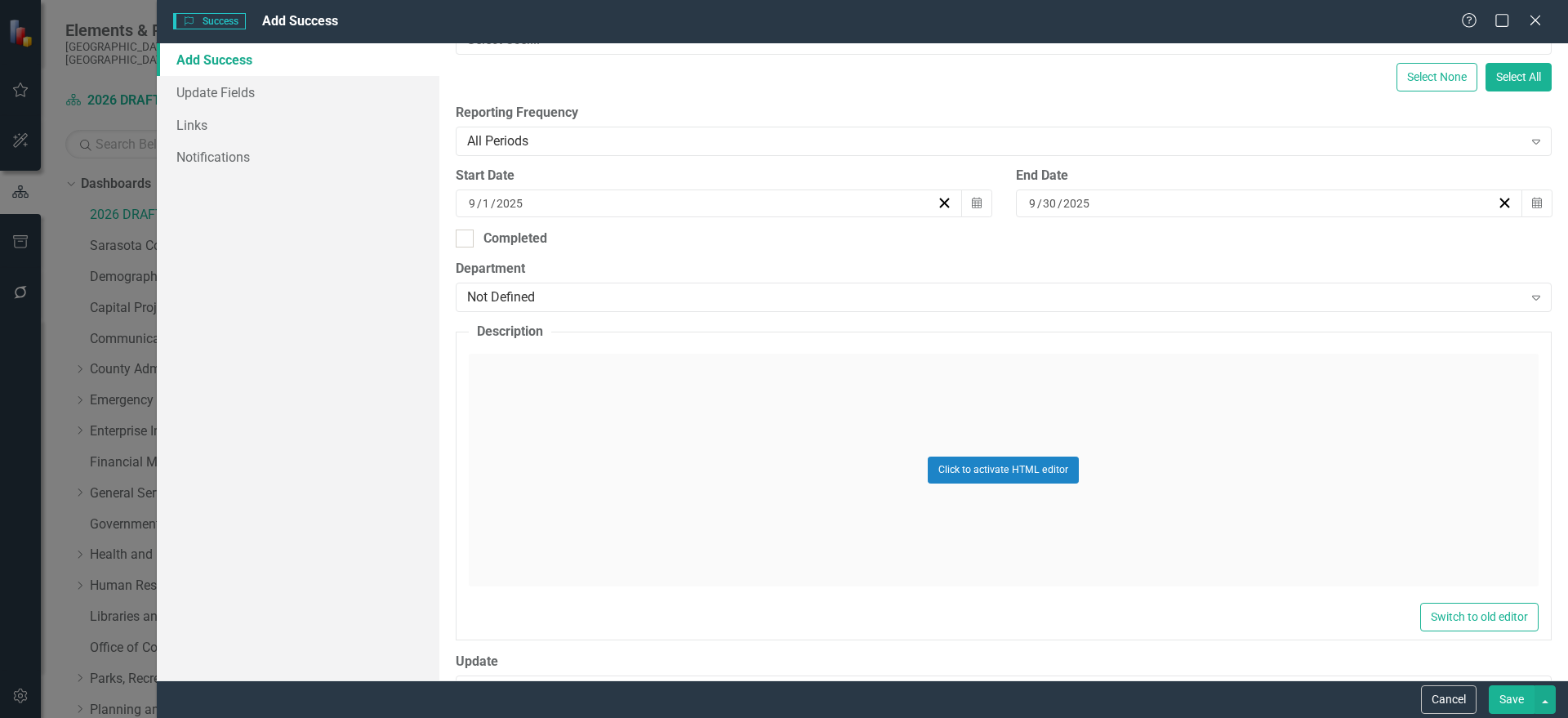
type input "Family Nutrition Program"
click at [596, 269] on label "Department" at bounding box center [1003, 269] width 1096 height 19
click at [591, 302] on div "Not Defined" at bounding box center [995, 297] width 1056 height 19
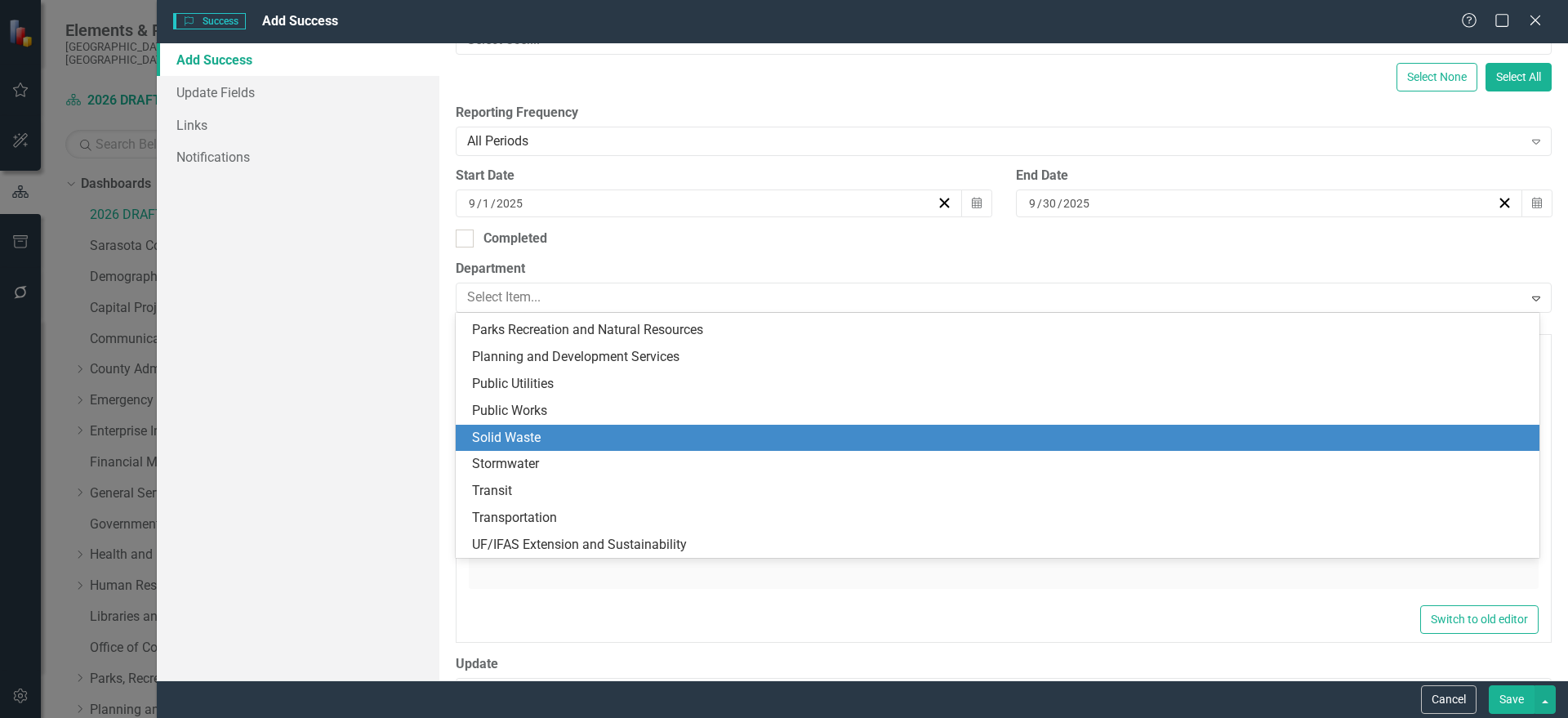
scroll to position [319, 0]
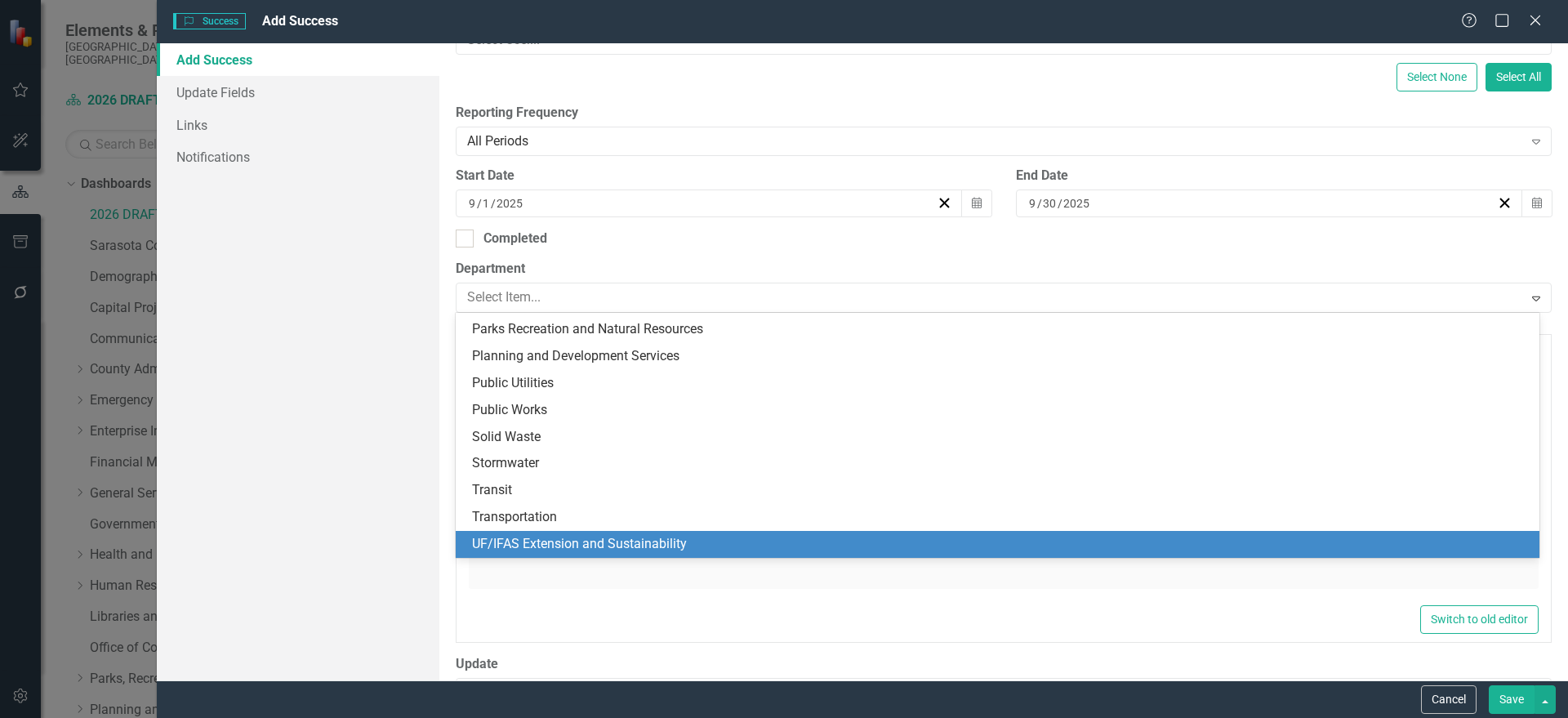
click at [615, 541] on div "UF/IFAS Extension and Sustainability" at bounding box center [1001, 545] width 1058 height 19
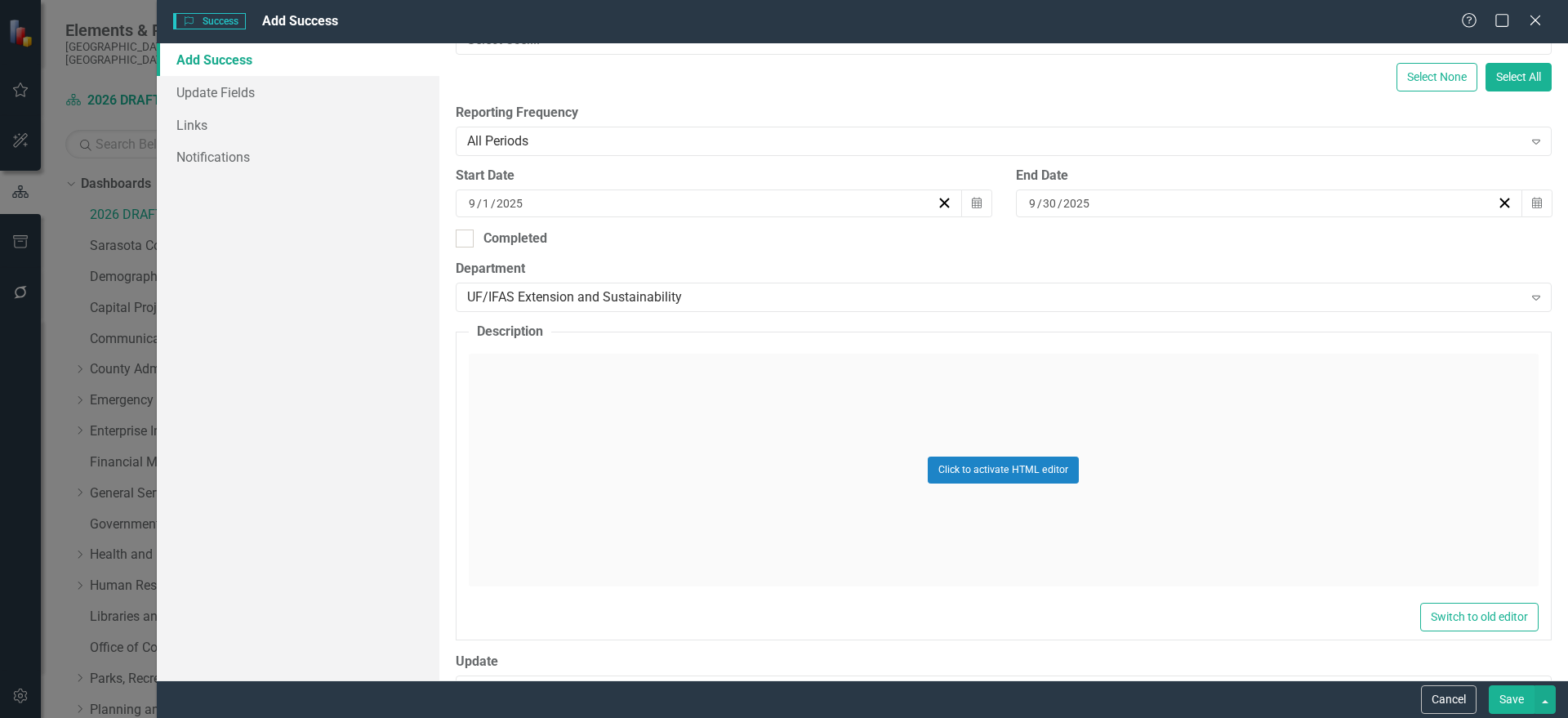
click at [610, 473] on div "Click to activate HTML editor" at bounding box center [1003, 470] width 1070 height 233
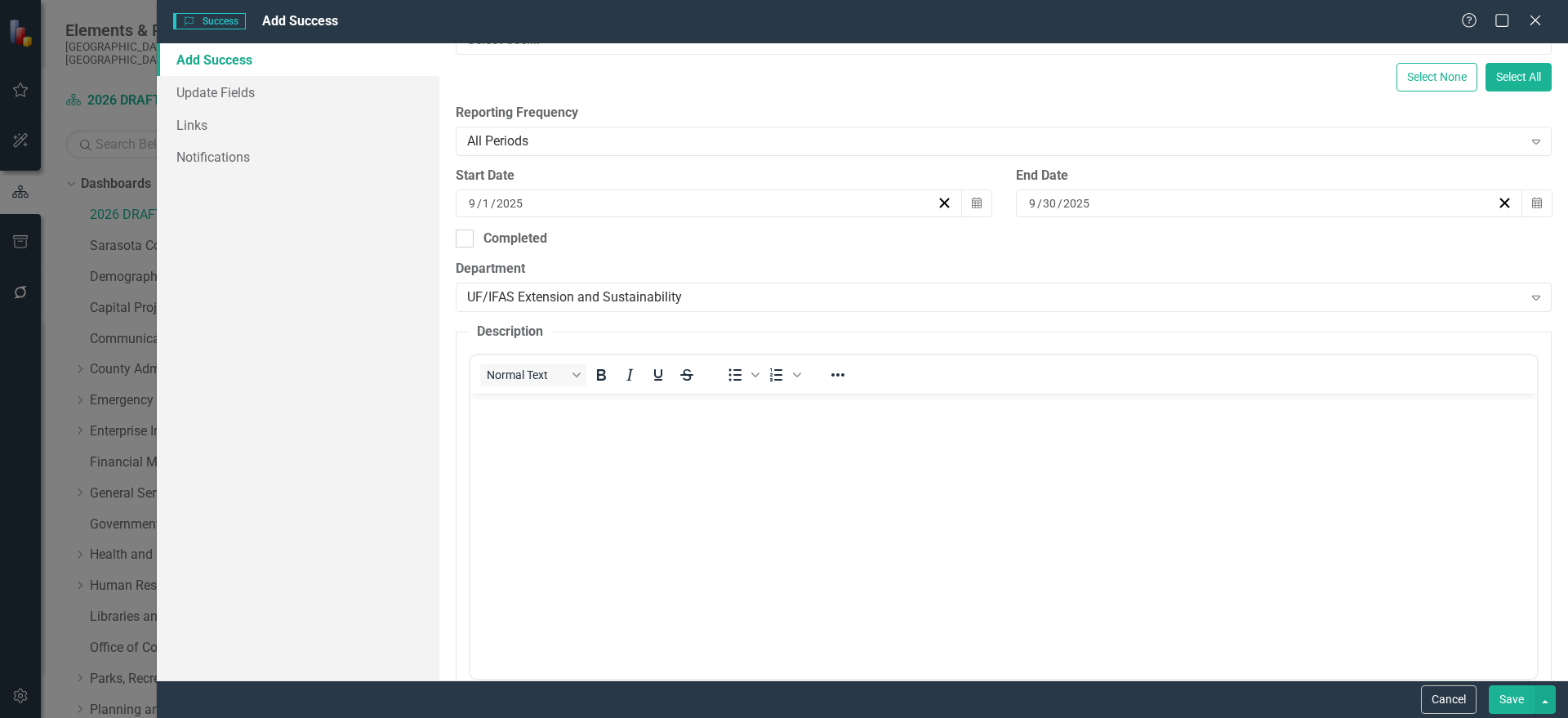
scroll to position [0, 0]
click at [535, 401] on p "Rich Text Area. Press ALT-0 for help." at bounding box center [1002, 407] width 1059 height 19
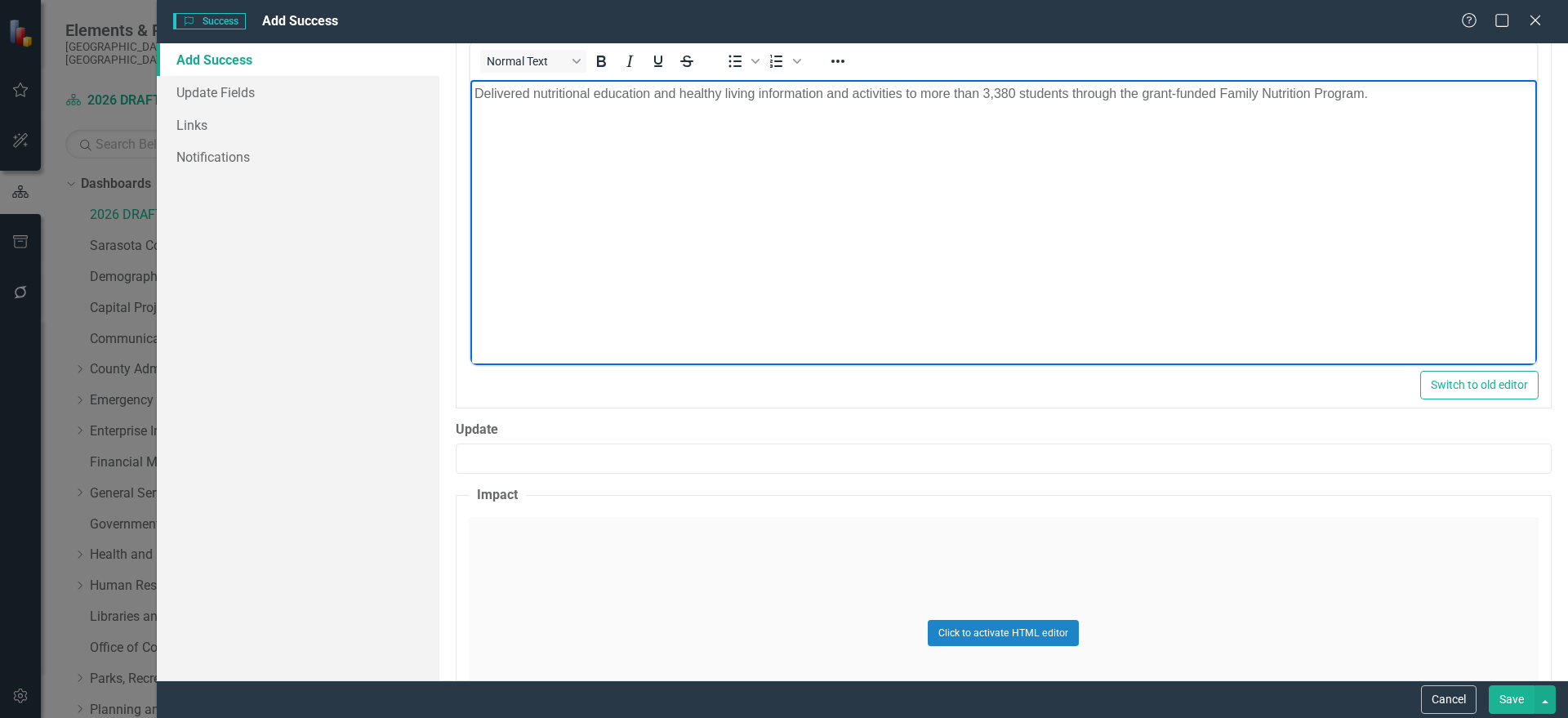
scroll to position [714, 0]
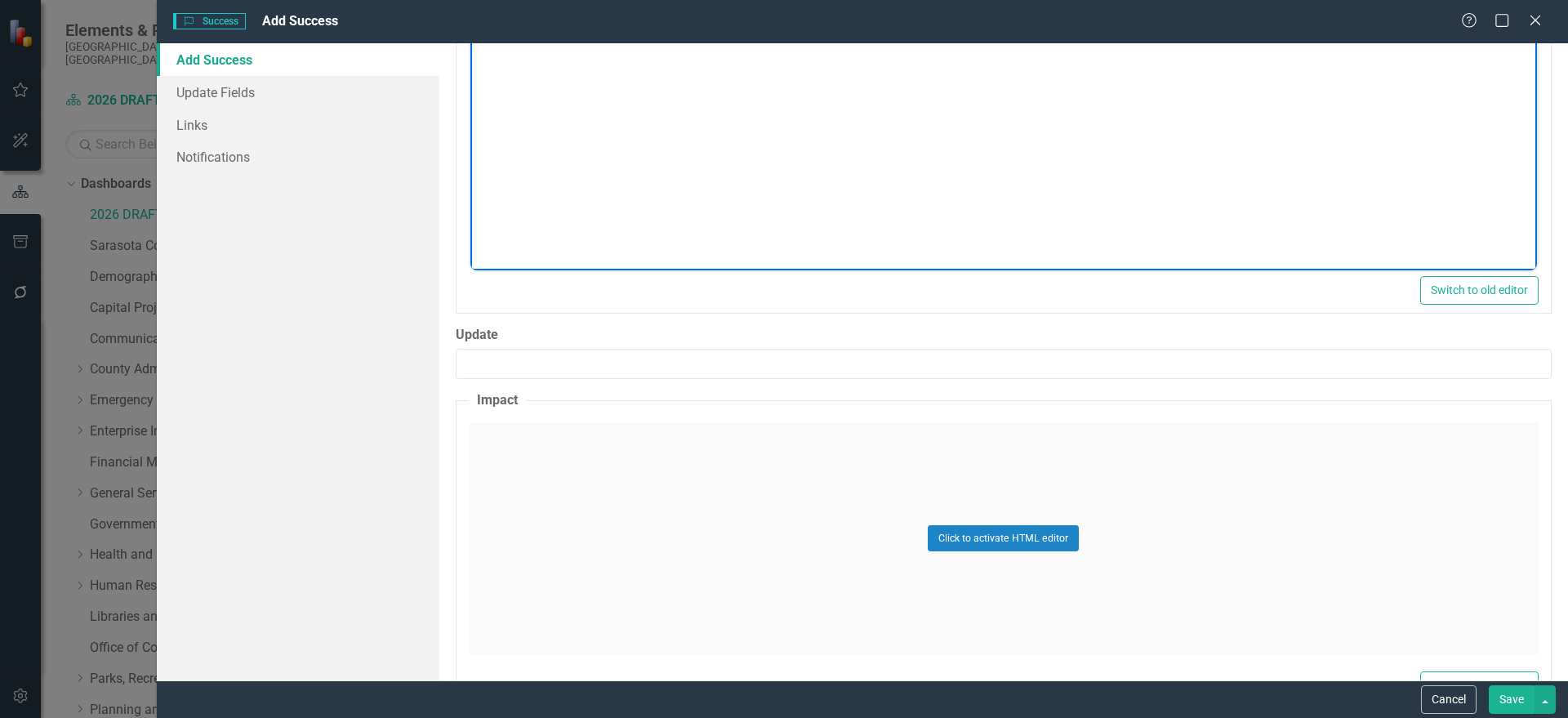
click at [586, 514] on div "Click to activate HTML editor" at bounding box center [1003, 538] width 1070 height 233
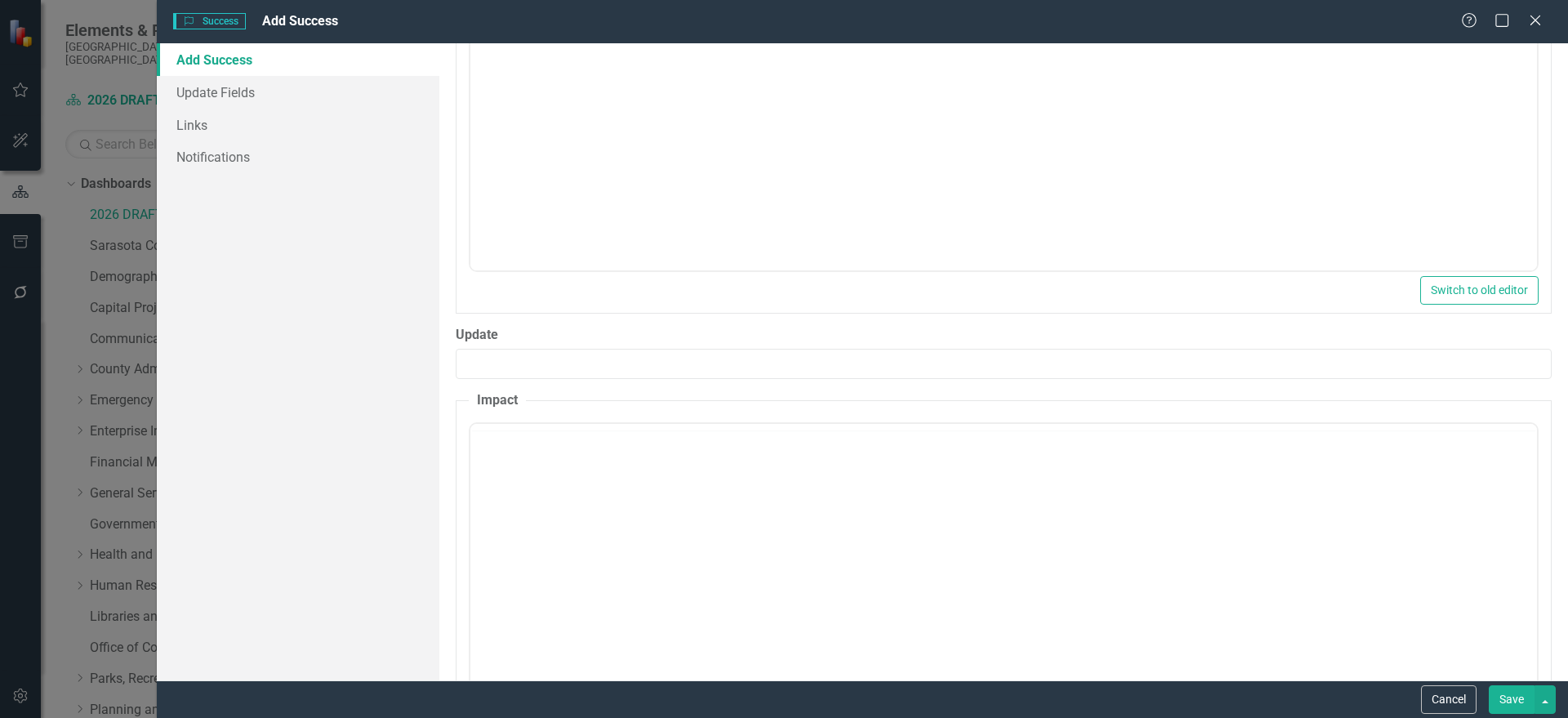
scroll to position [0, 0]
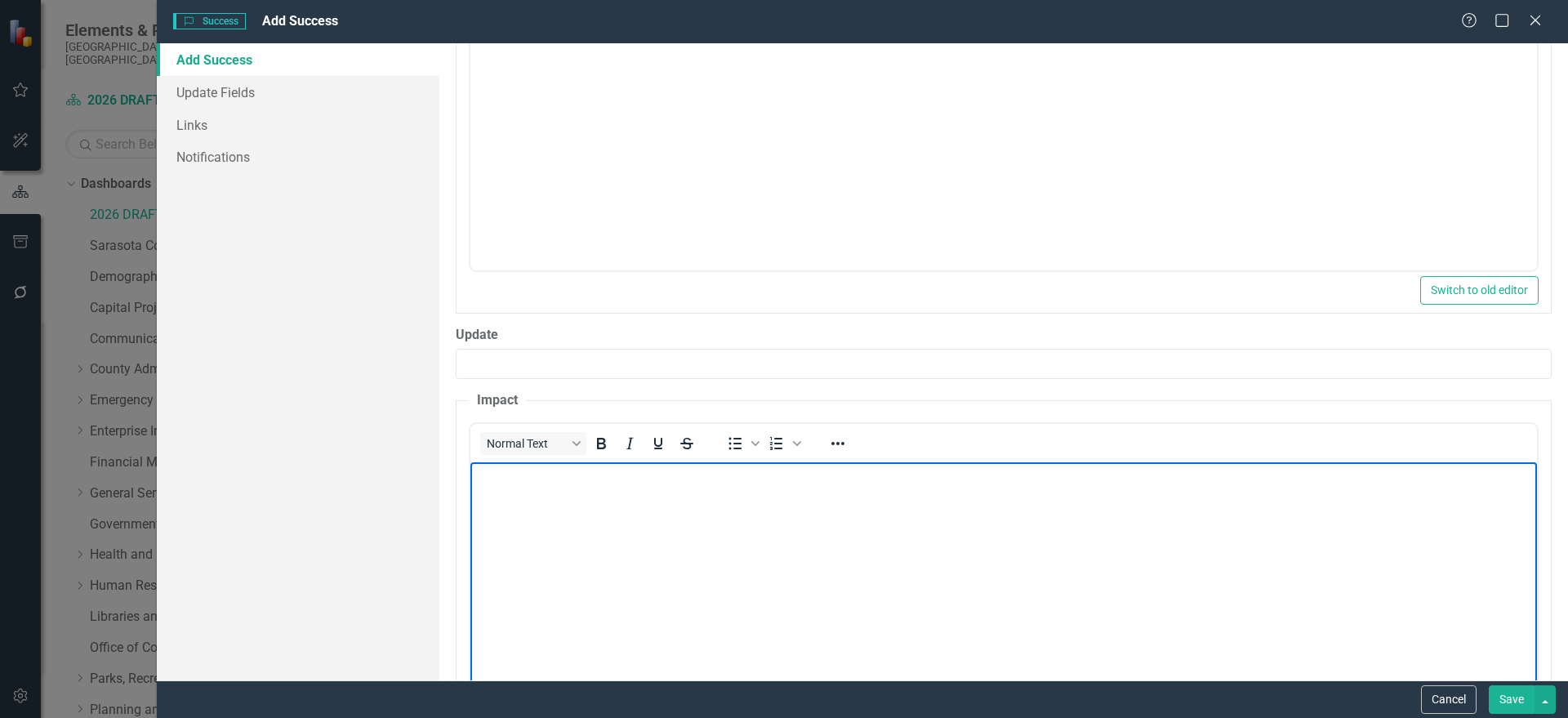
click at [537, 511] on body "Rich Text Area. Press ALT-0 for help." at bounding box center [1002, 584] width 1066 height 246
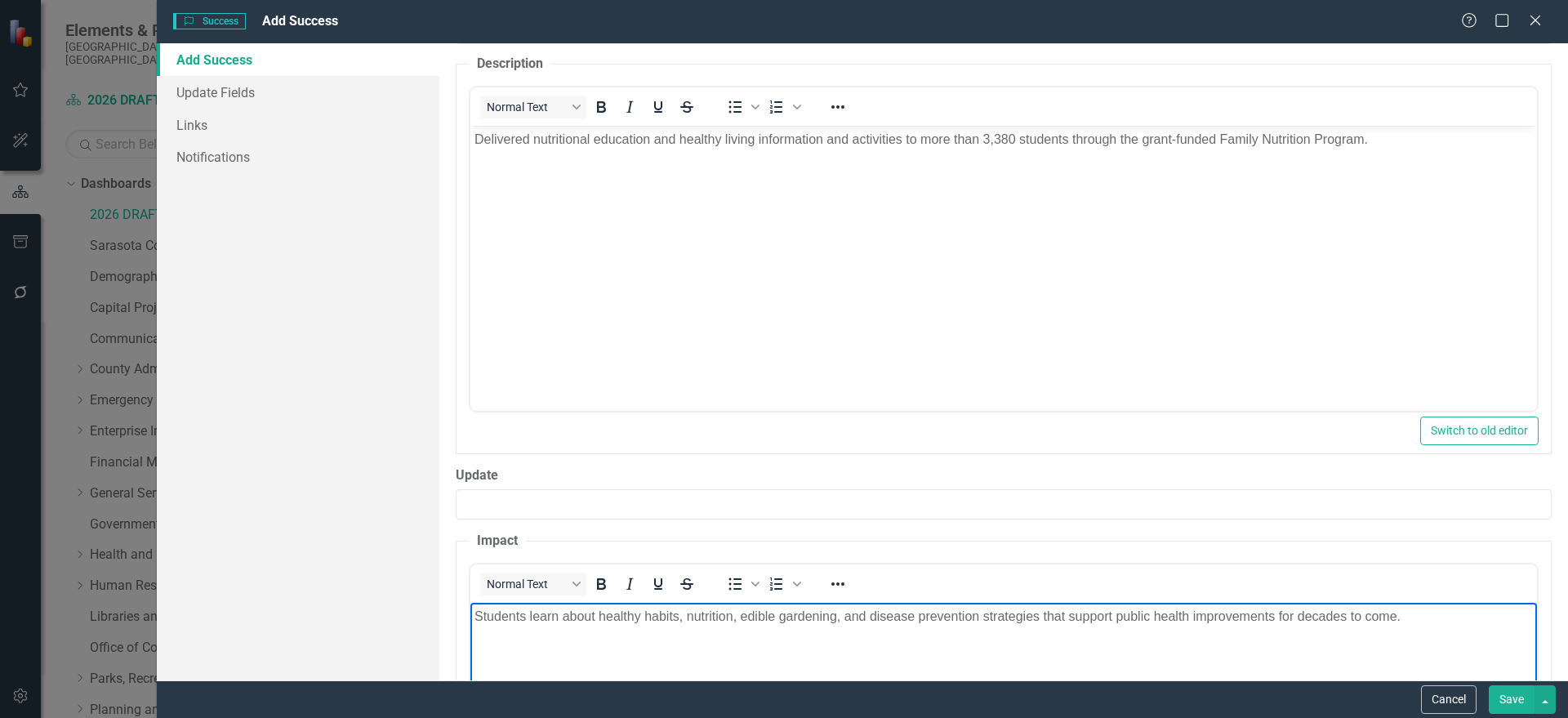
scroll to position [748, 0]
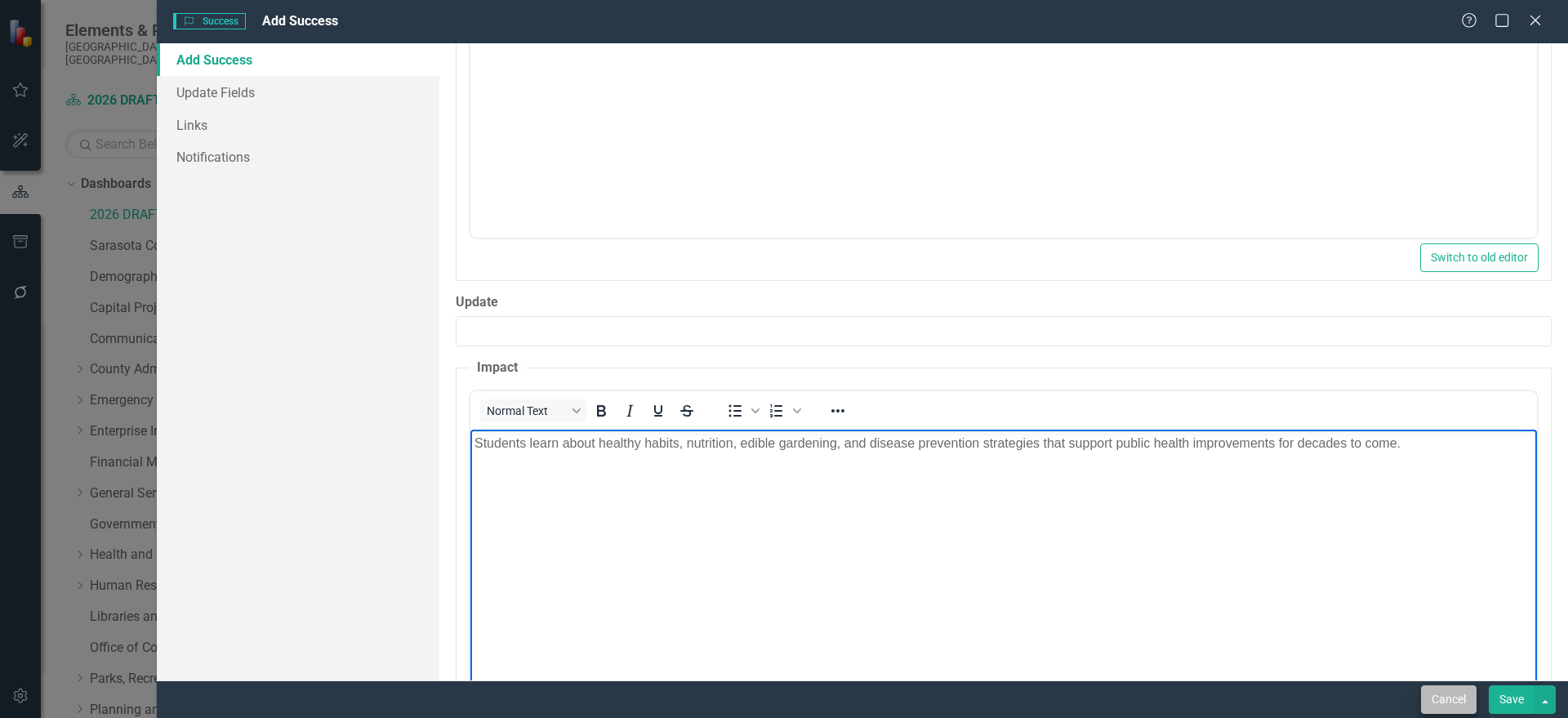
drag, startPoint x: 1516, startPoint y: 704, endPoint x: 1405, endPoint y: 707, distance: 111.0
click at [1515, 700] on button "Save" at bounding box center [1511, 699] width 45 height 29
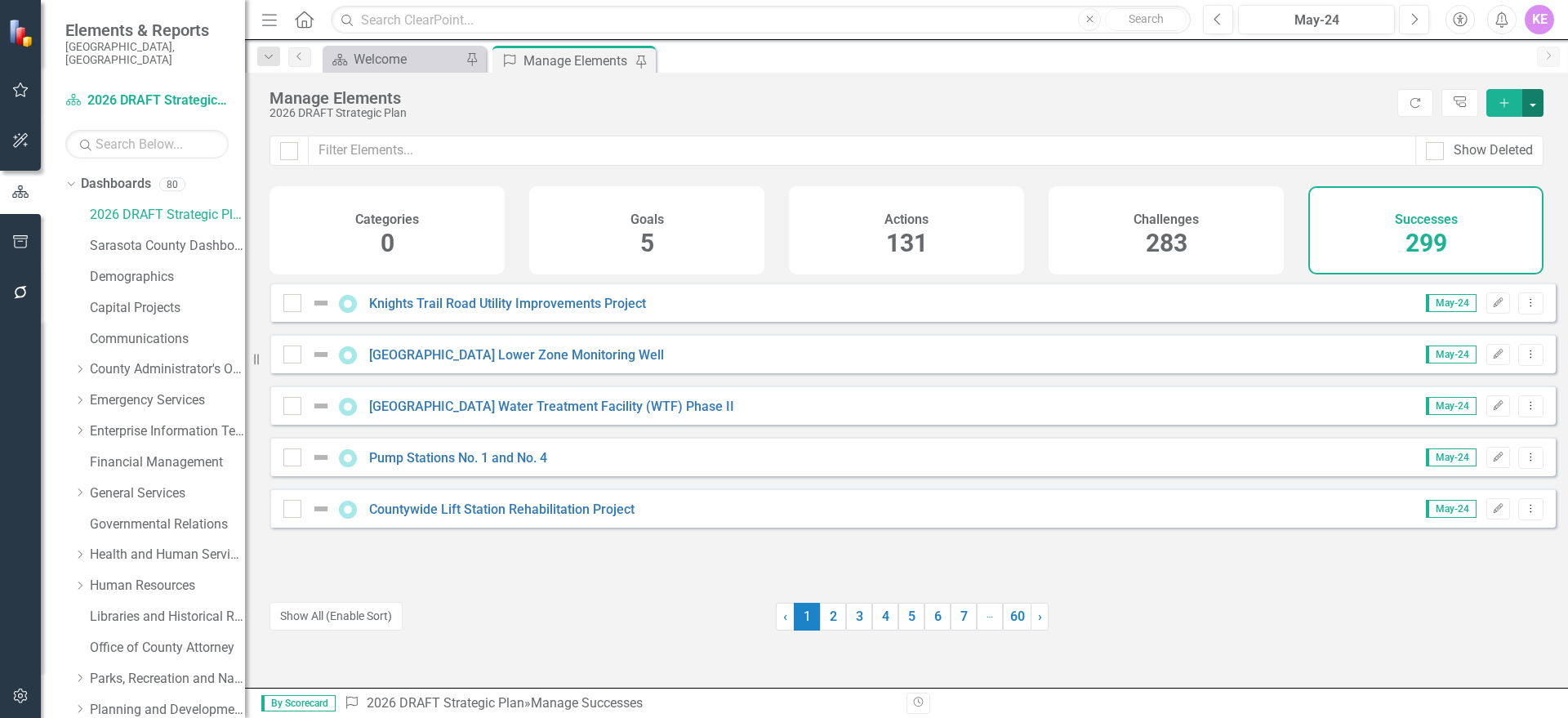
click at [1541, 96] on button "button" at bounding box center [1532, 103] width 21 height 28
click at [1508, 122] on link "Success Add Success" at bounding box center [1477, 132] width 129 height 31
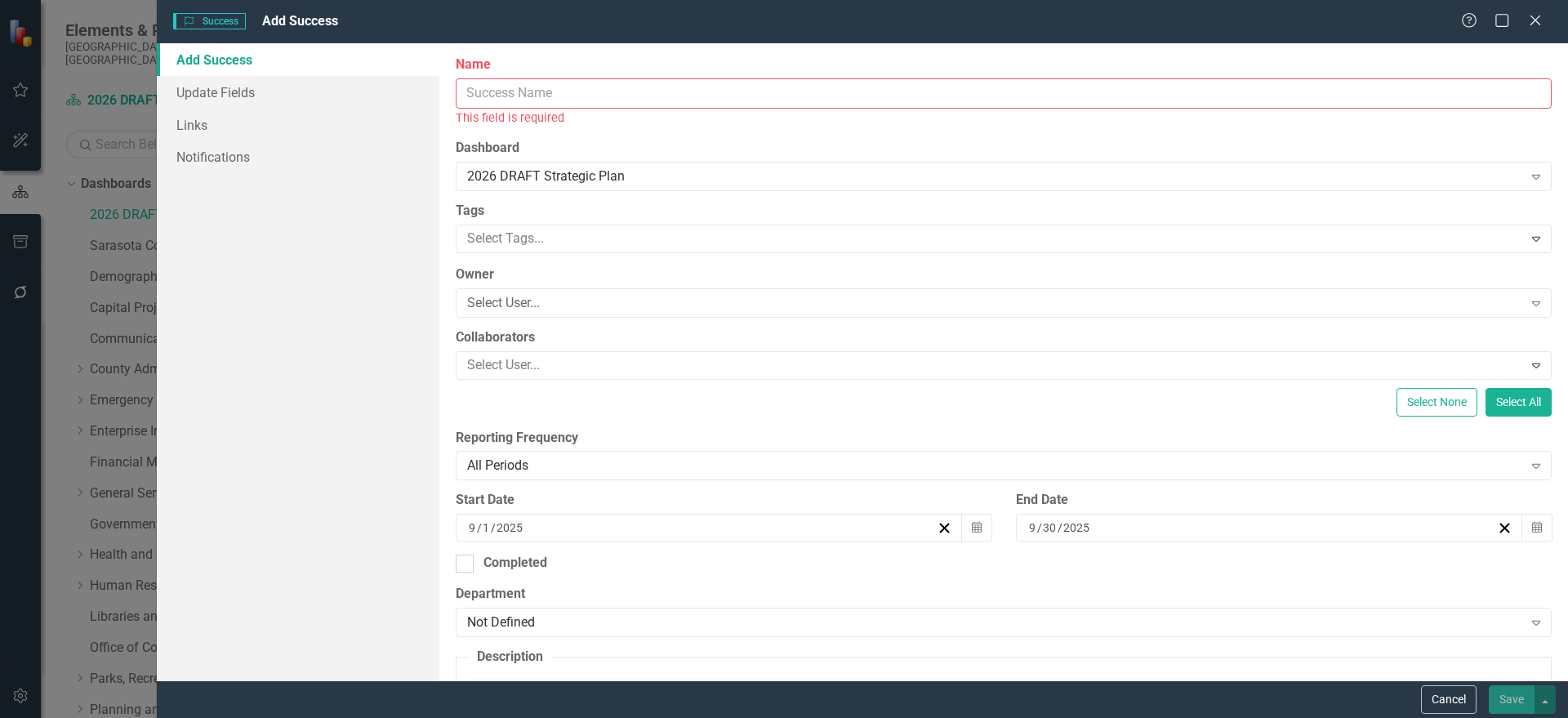
click at [603, 82] on input "Name" at bounding box center [1003, 94] width 1096 height 31
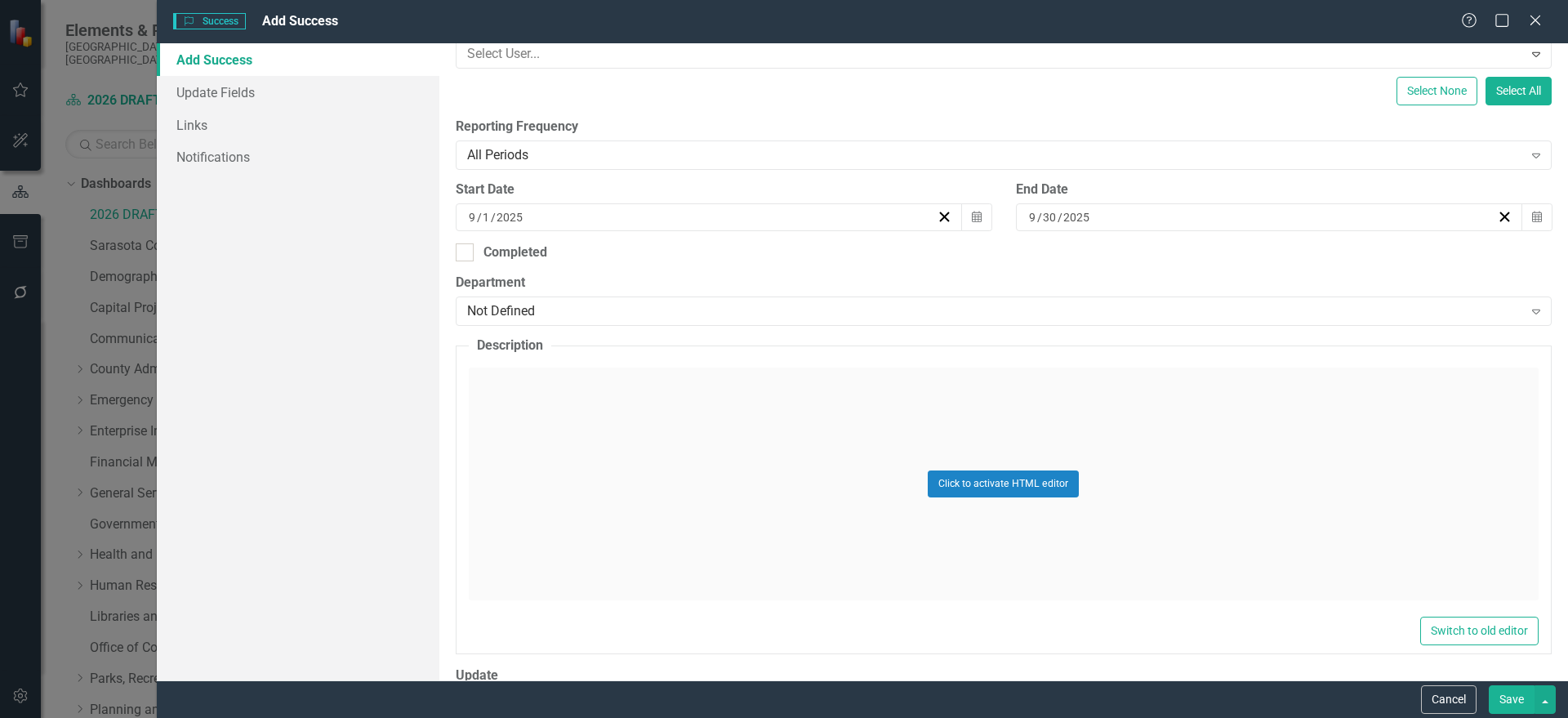
scroll to position [307, 0]
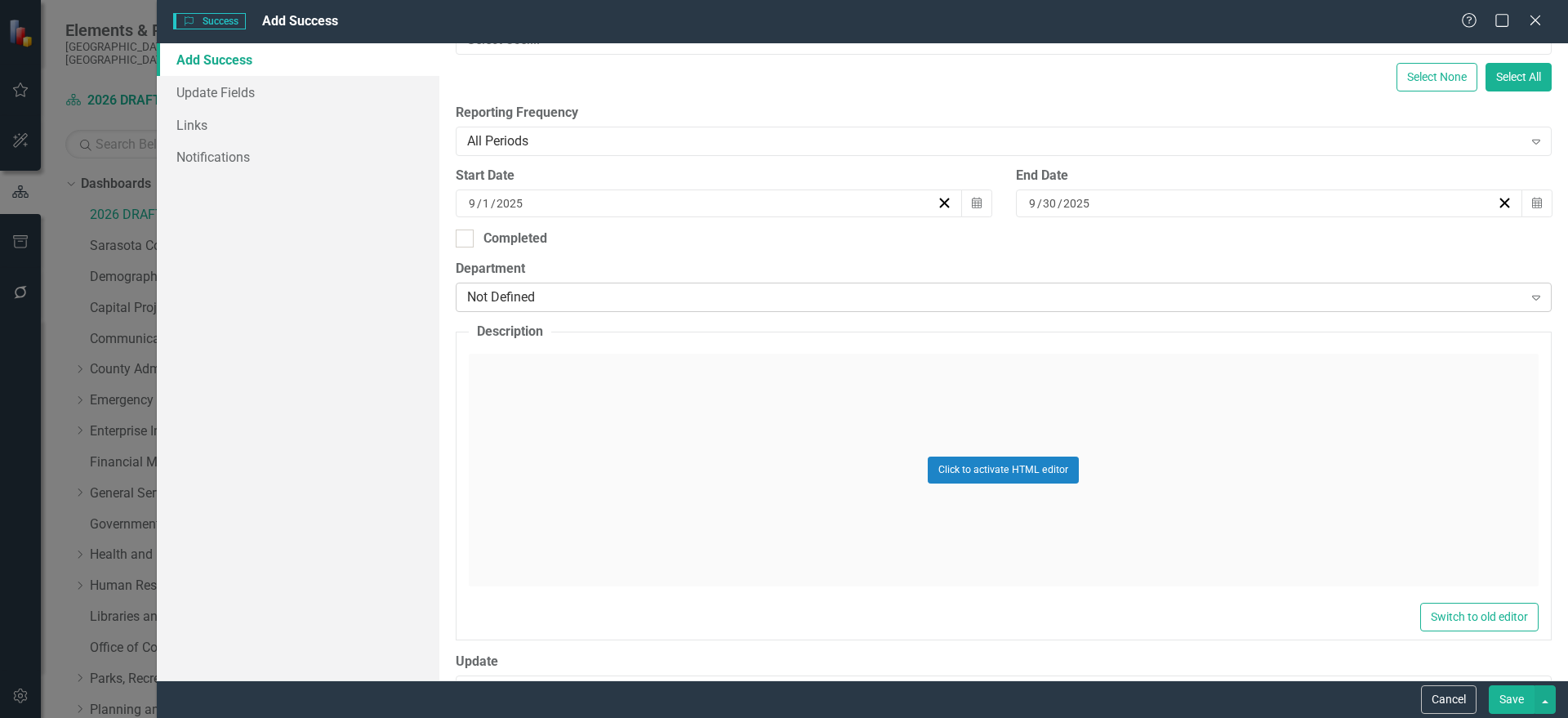
type input "[GEOGRAPHIC_DATA]"
click at [562, 302] on div "Not Defined" at bounding box center [995, 297] width 1056 height 19
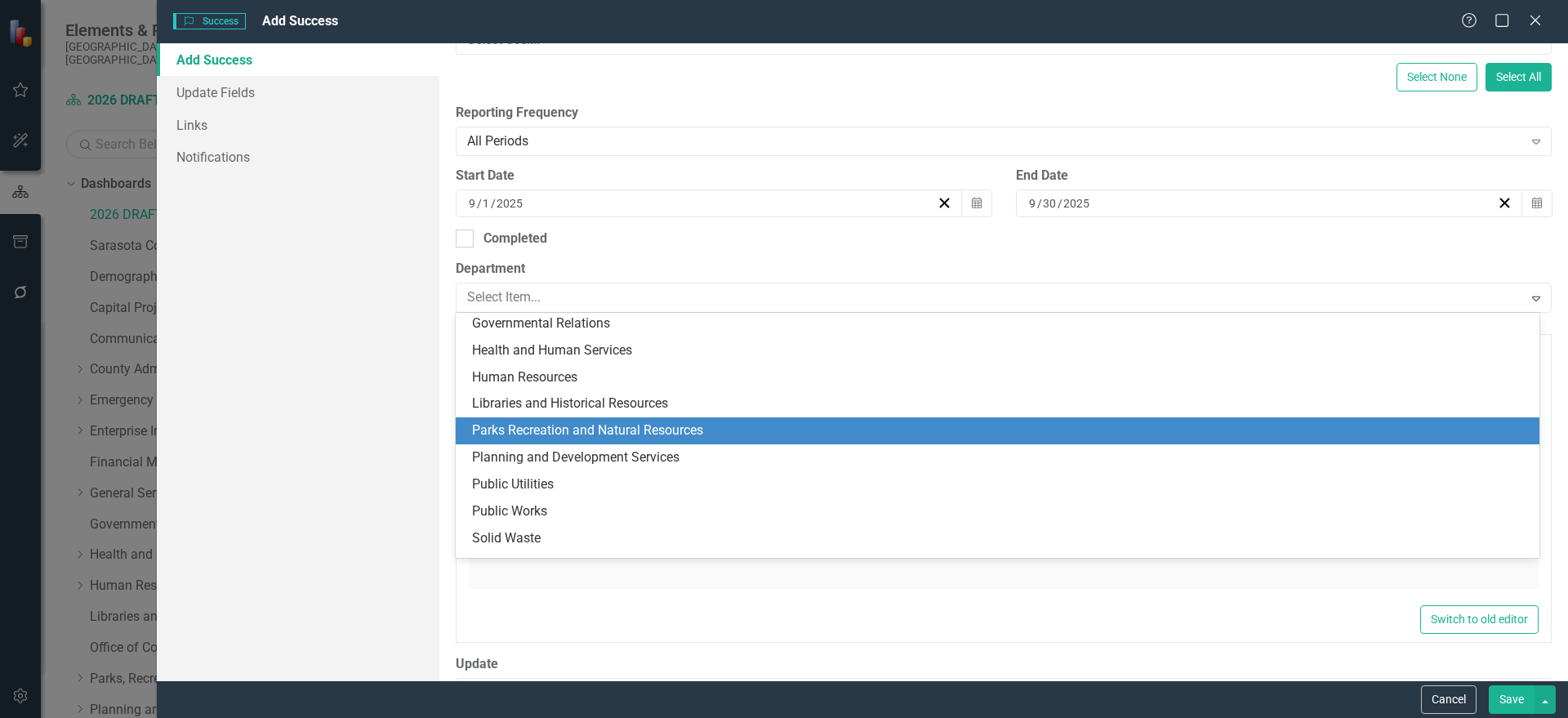
scroll to position [319, 0]
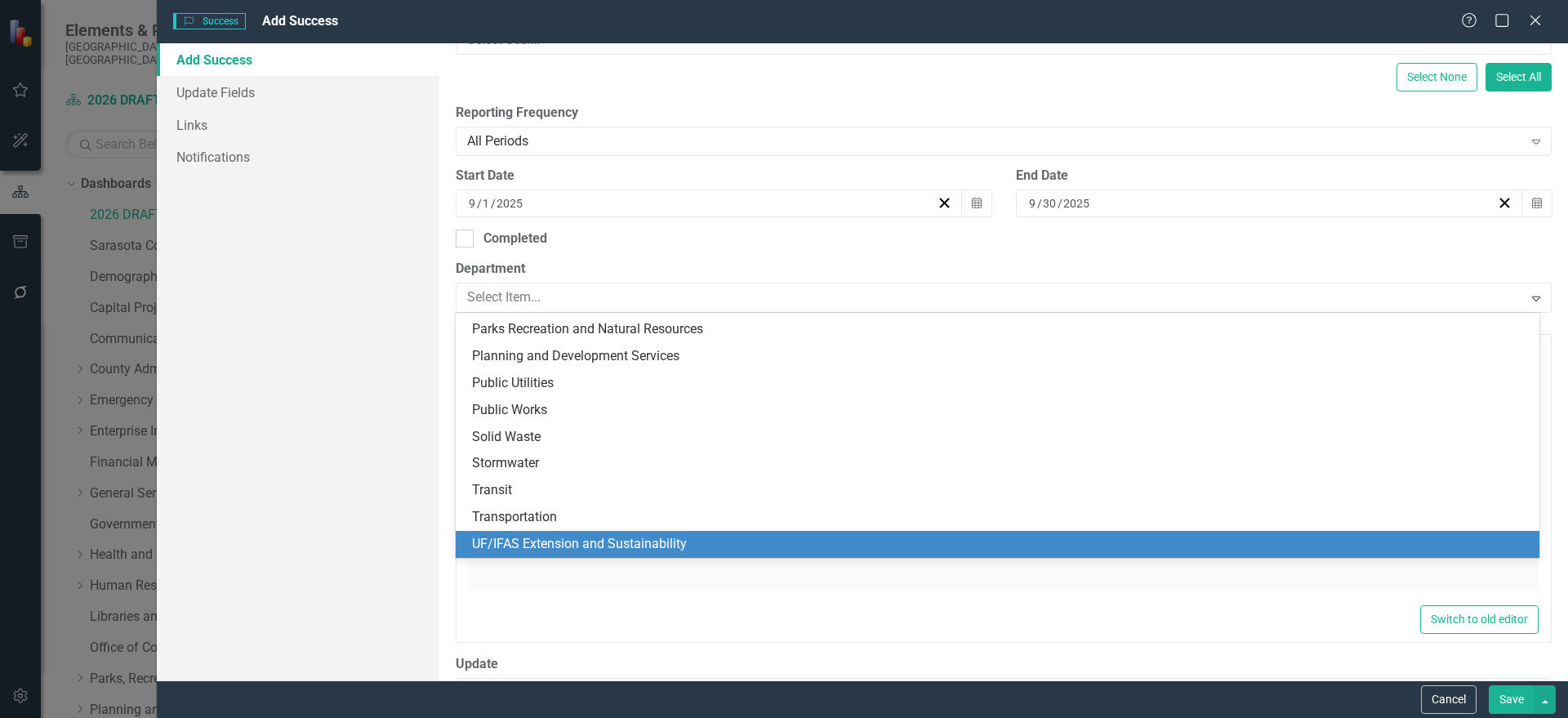
click at [585, 546] on div "UF/IFAS Extension and Sustainability" at bounding box center [1001, 545] width 1058 height 19
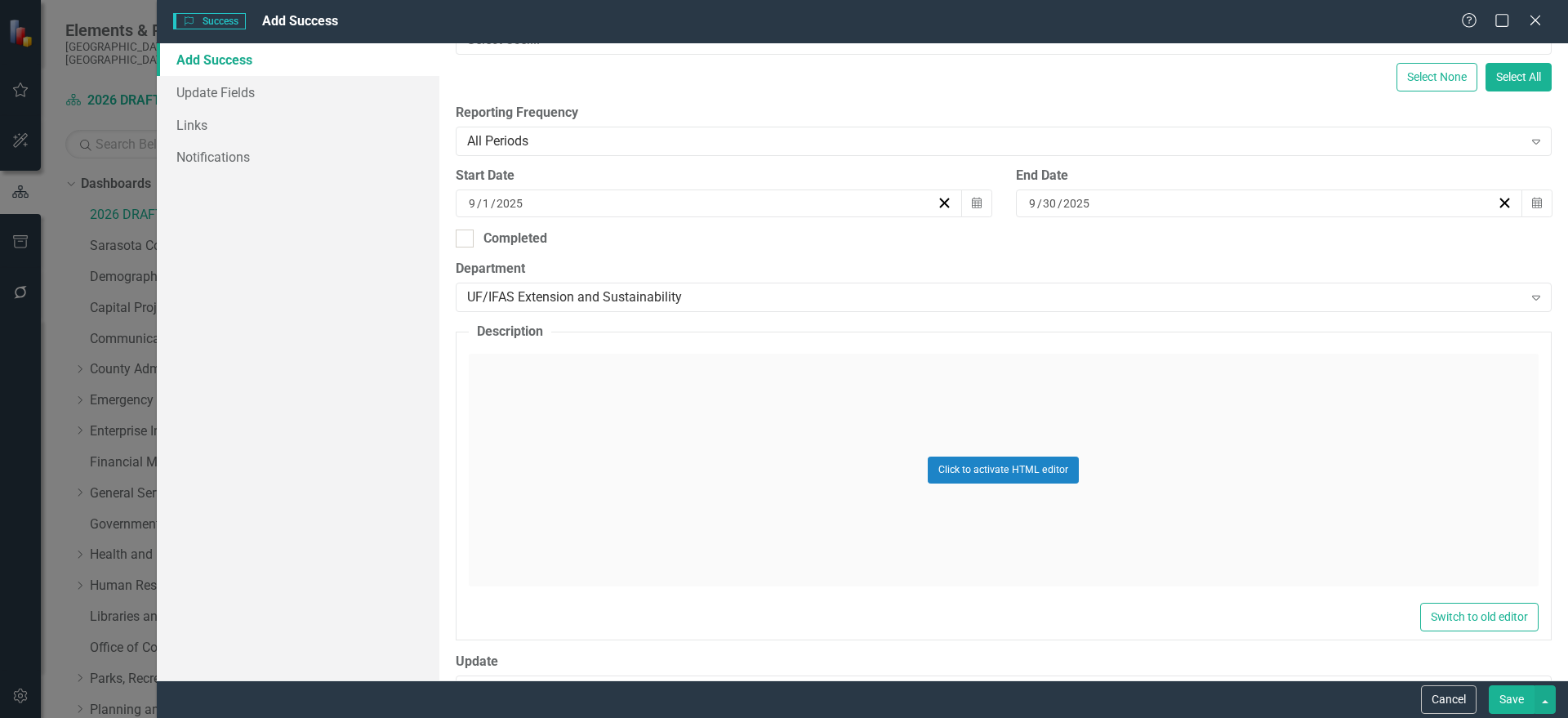
click at [563, 480] on div "Click to activate HTML editor" at bounding box center [1003, 470] width 1070 height 233
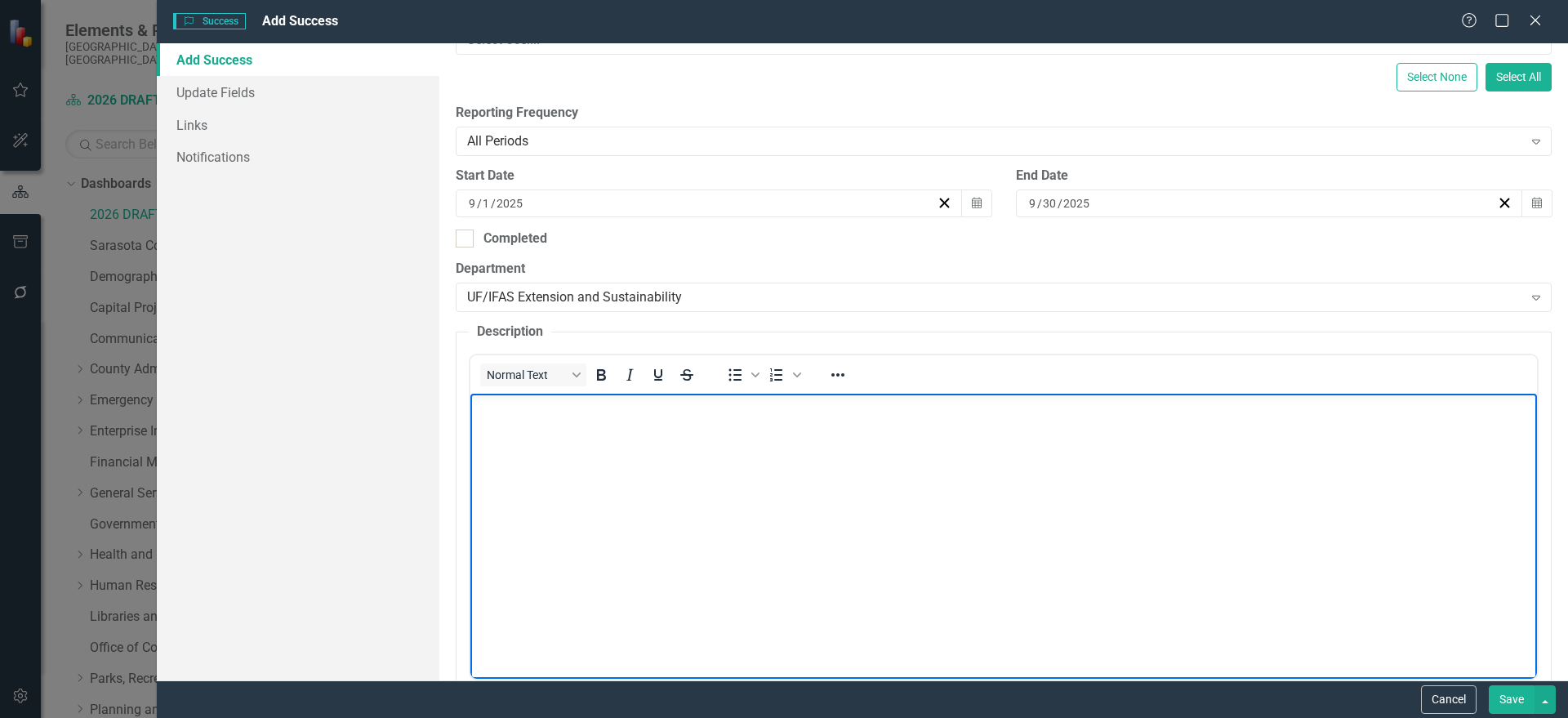
click at [558, 418] on body "Rich Text Area. Press ALT-0 for help." at bounding box center [1002, 516] width 1066 height 246
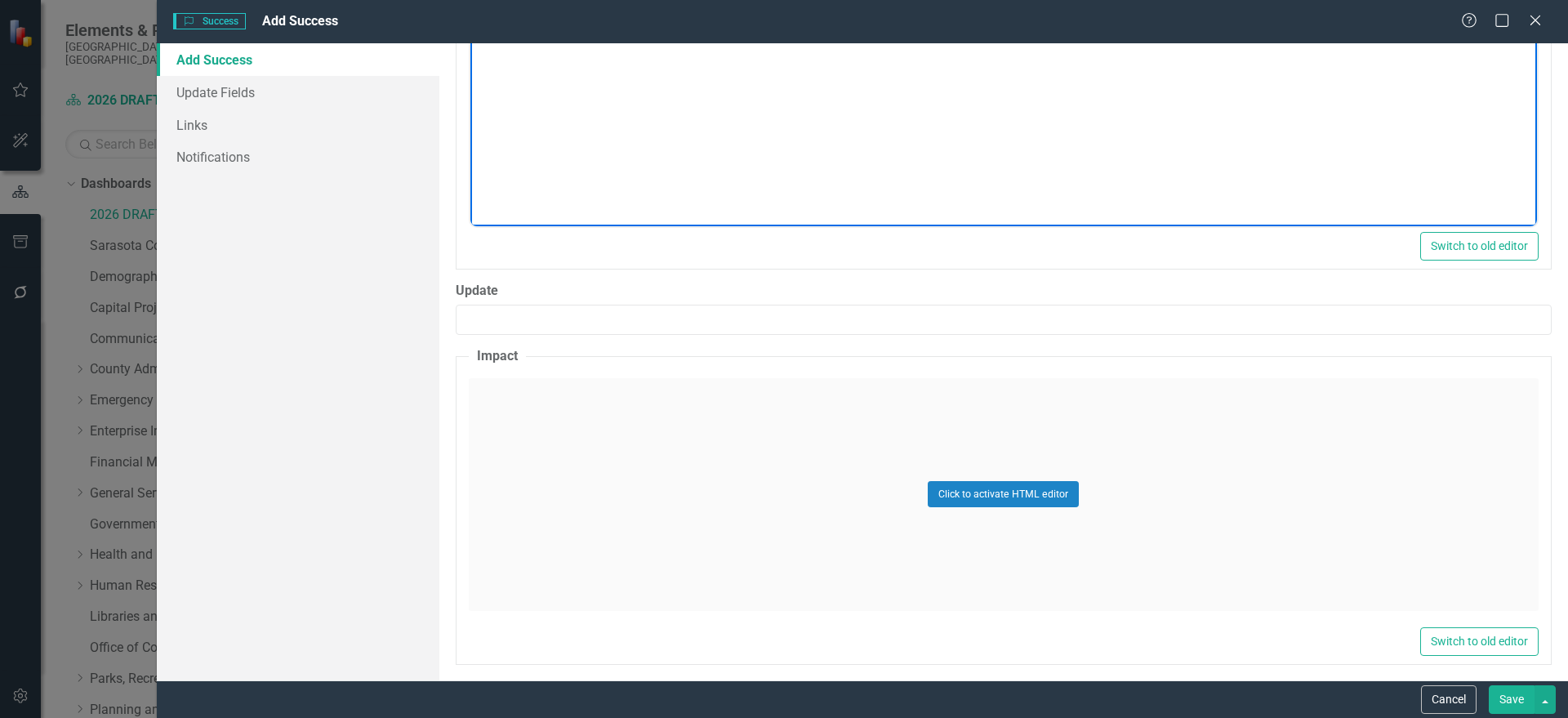
scroll to position [768, 0]
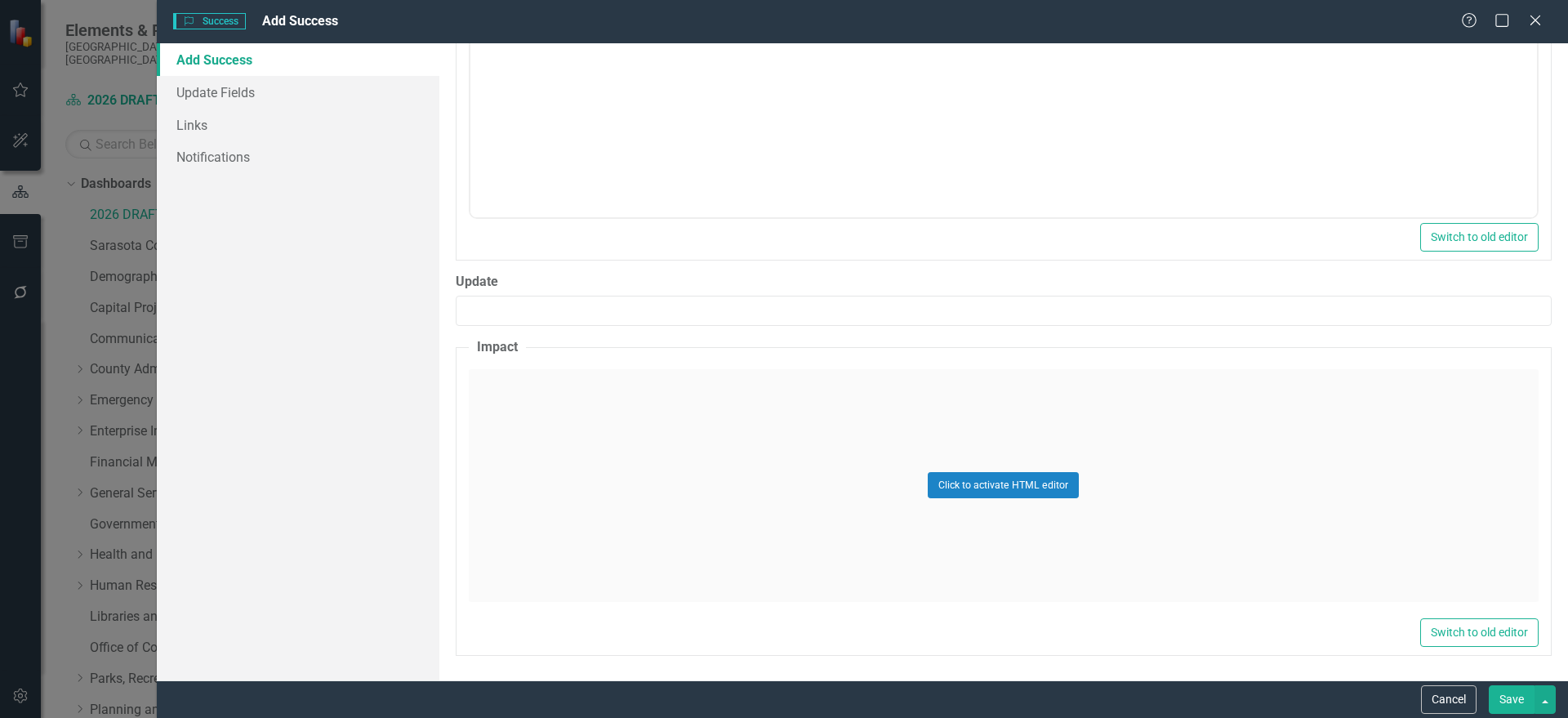
click at [701, 485] on div "Click to activate HTML editor" at bounding box center [1003, 485] width 1070 height 233
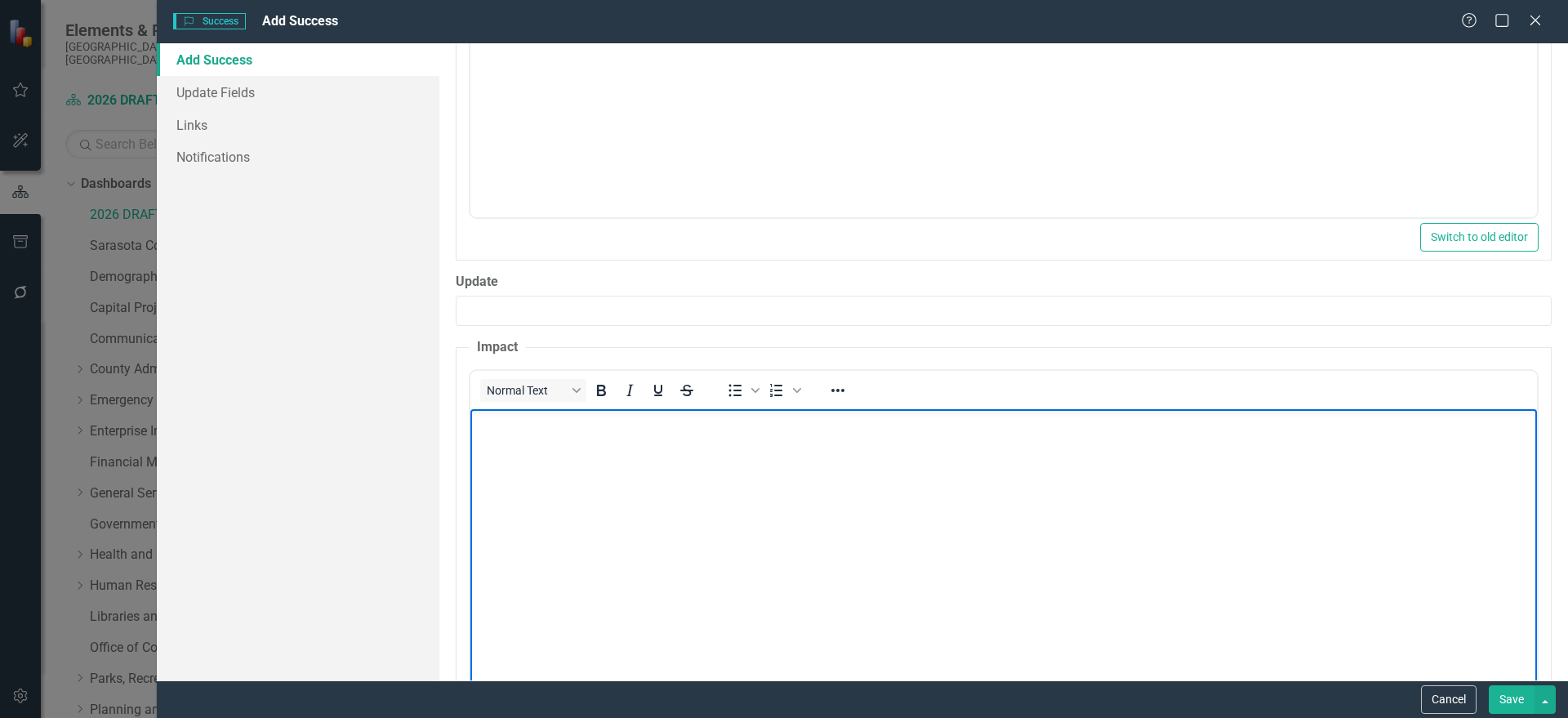
scroll to position [0, 0]
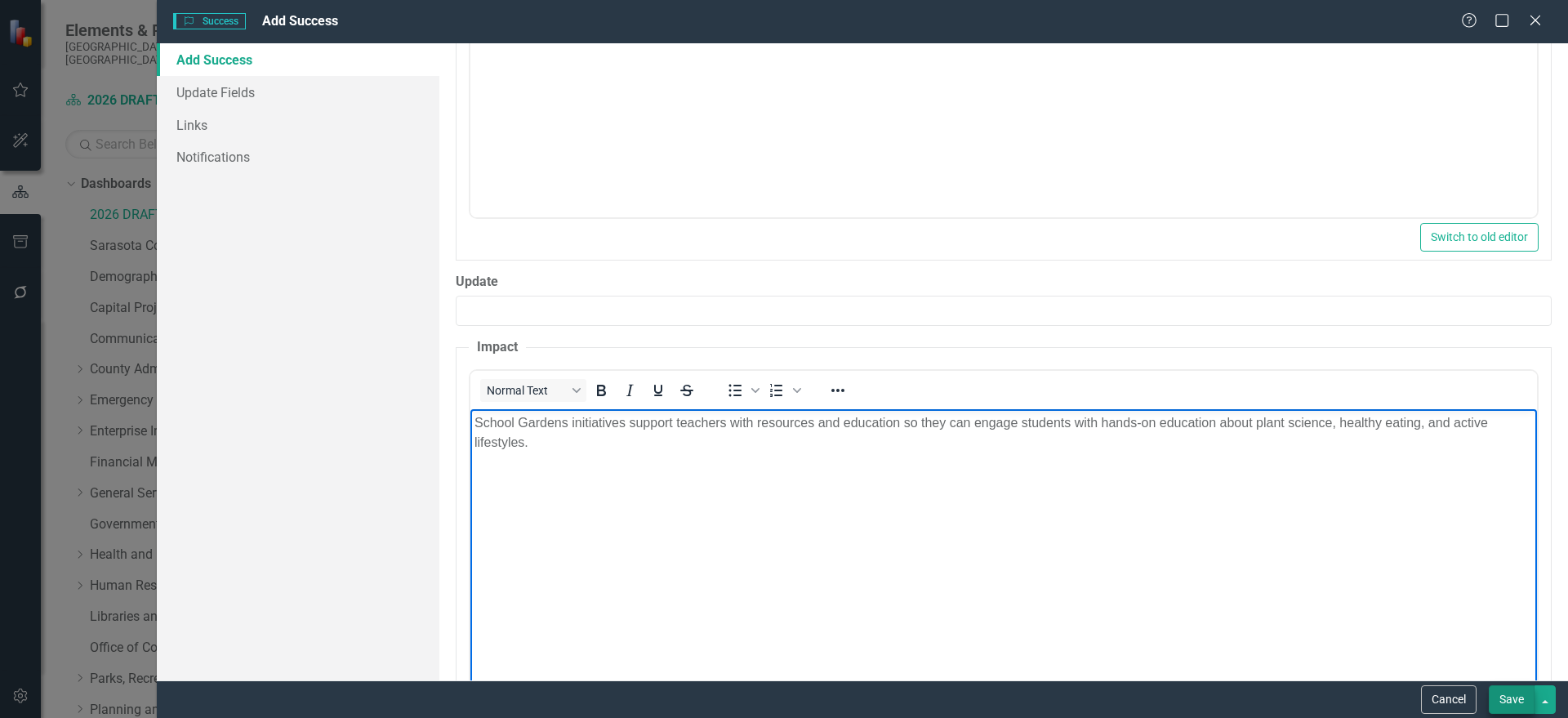
drag, startPoint x: 1498, startPoint y: 684, endPoint x: 1498, endPoint y: 705, distance: 21.0
click at [1498, 690] on div "Cancel Save" at bounding box center [862, 699] width 1411 height 38
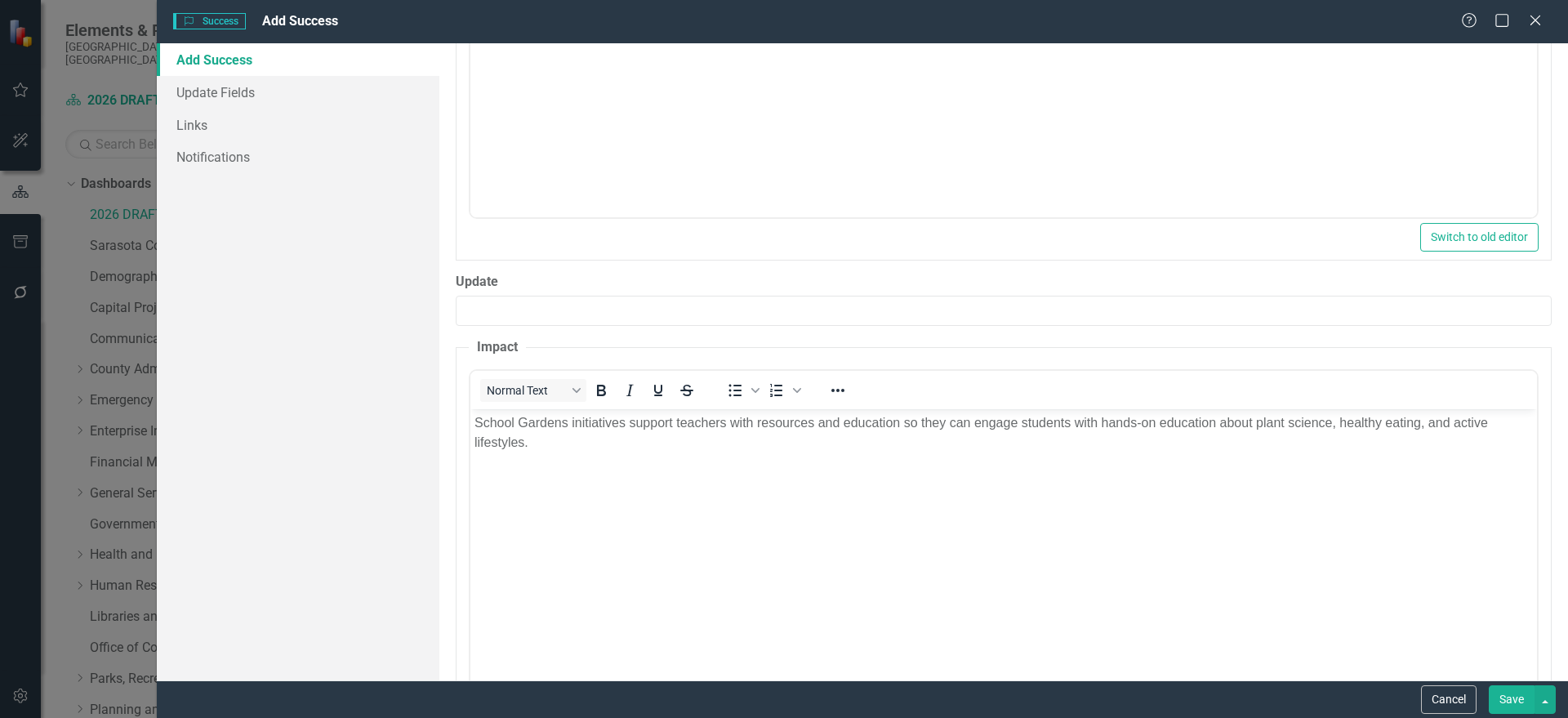
scroll to position [850, 0]
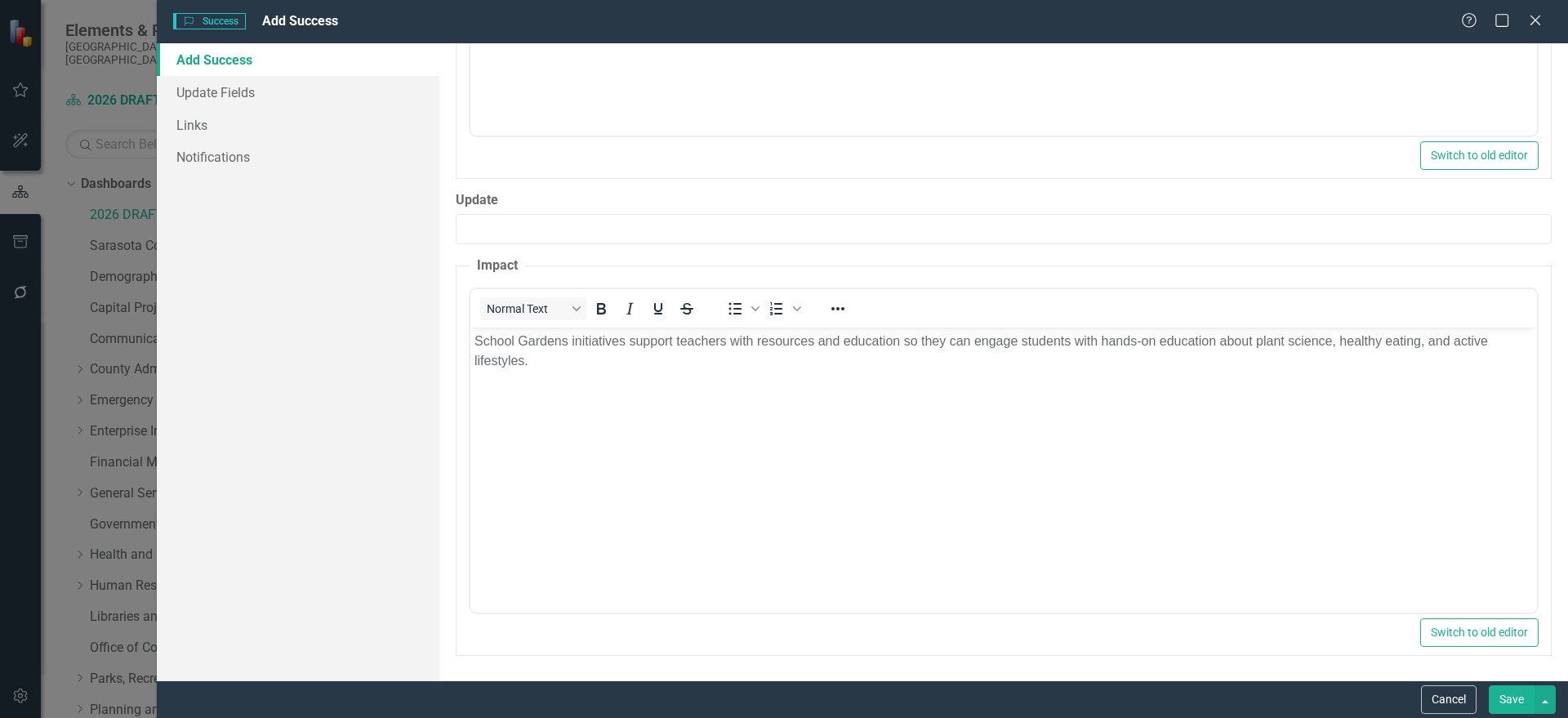
click at [1522, 703] on button "Save" at bounding box center [1511, 699] width 45 height 29
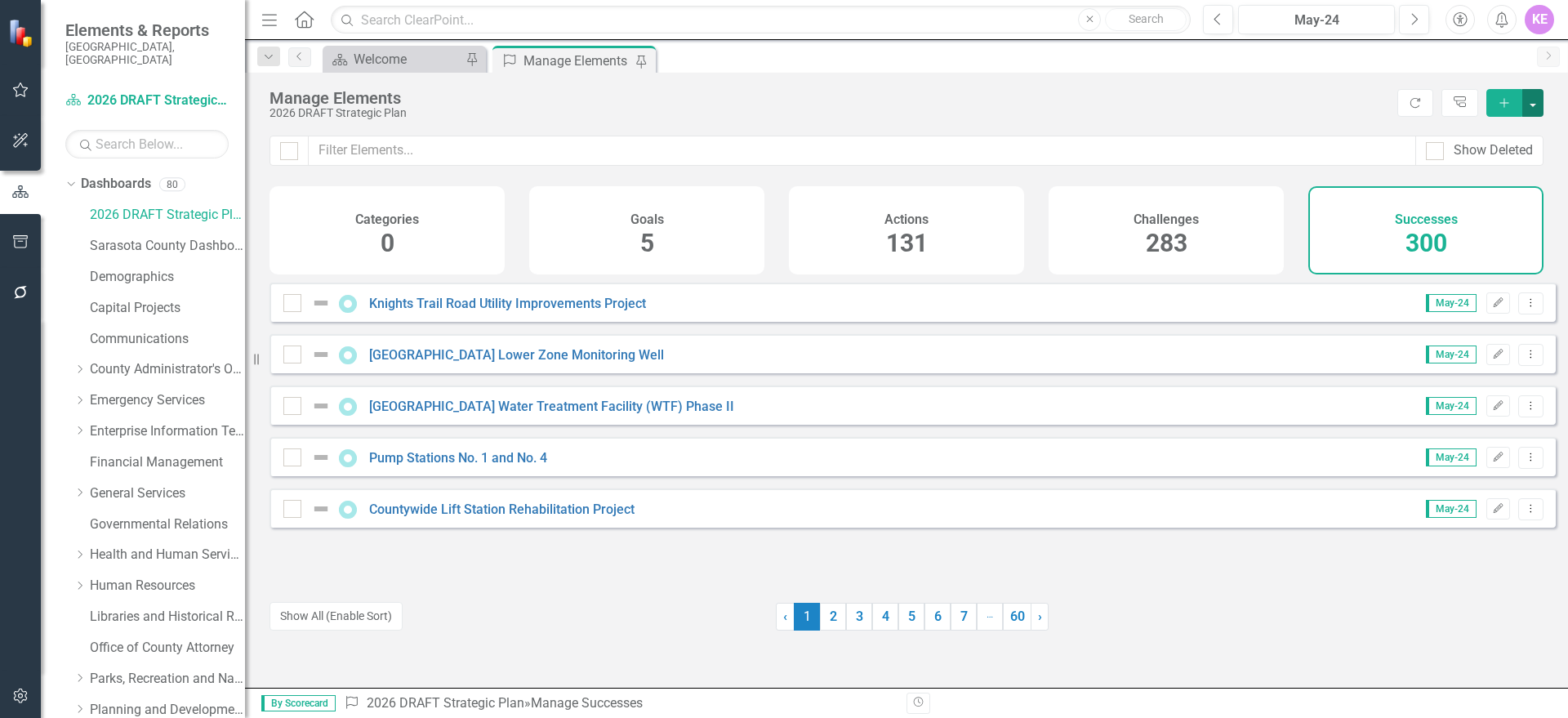
click at [1539, 104] on button "button" at bounding box center [1532, 103] width 21 height 28
click at [1510, 126] on link "Success Add Success" at bounding box center [1477, 132] width 129 height 31
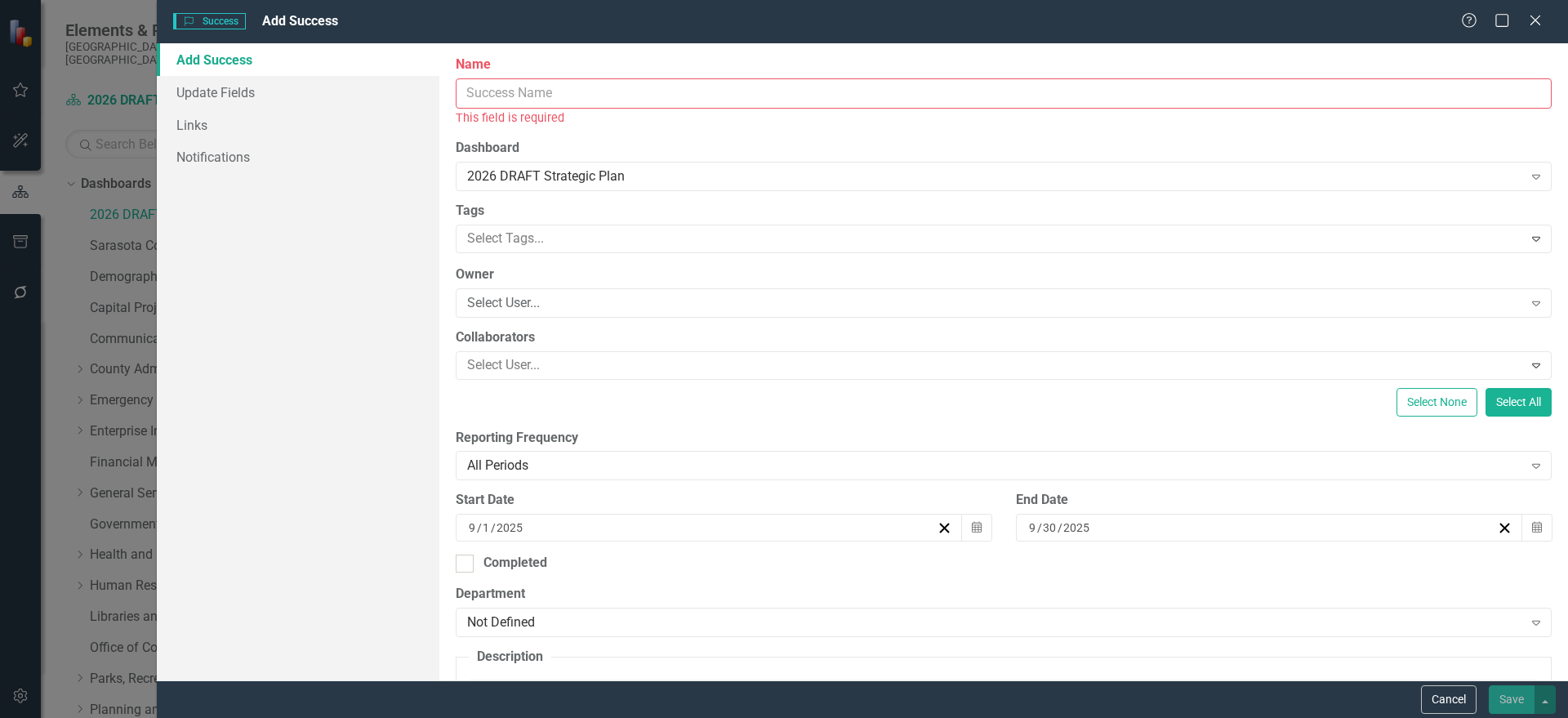
click at [573, 82] on input "Name" at bounding box center [1003, 94] width 1096 height 31
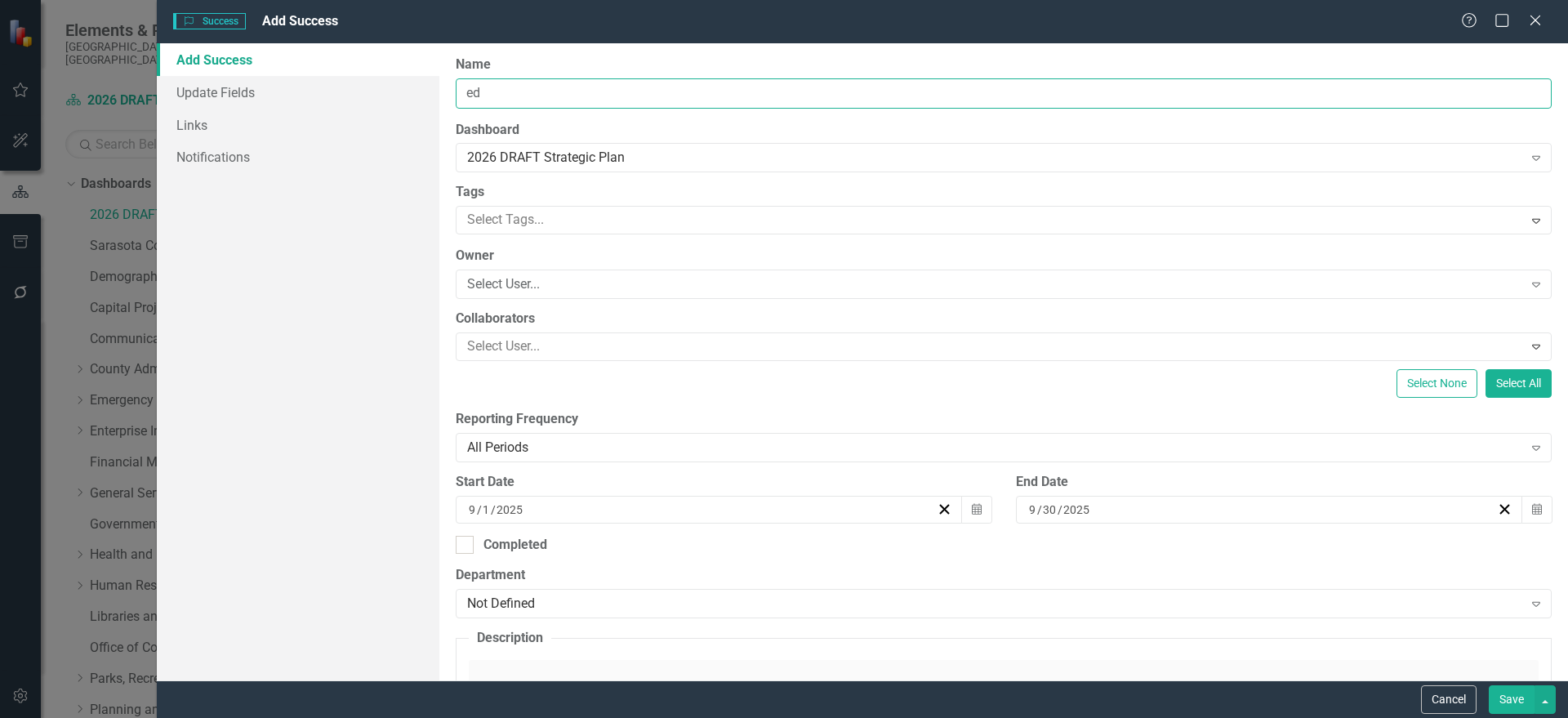
type input "e"
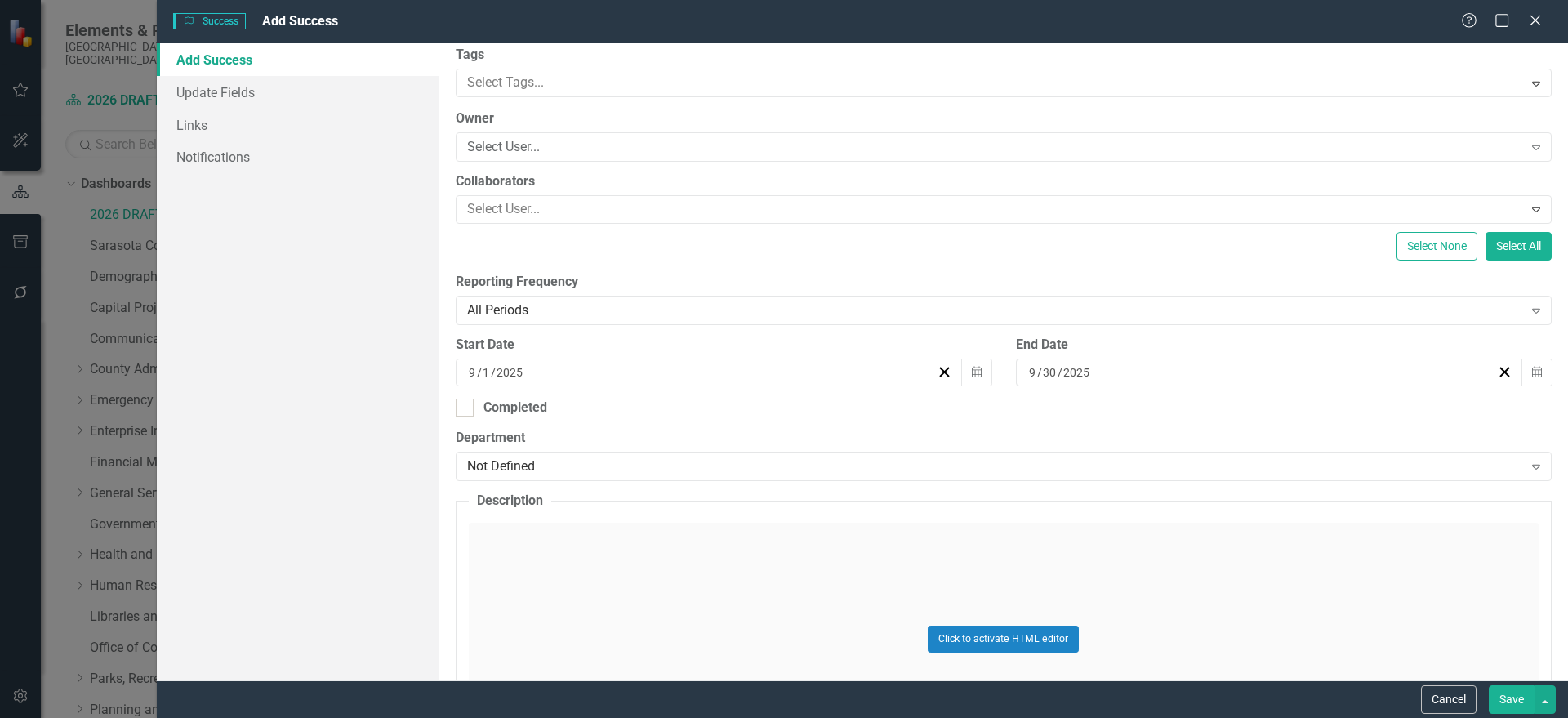
scroll to position [307, 0]
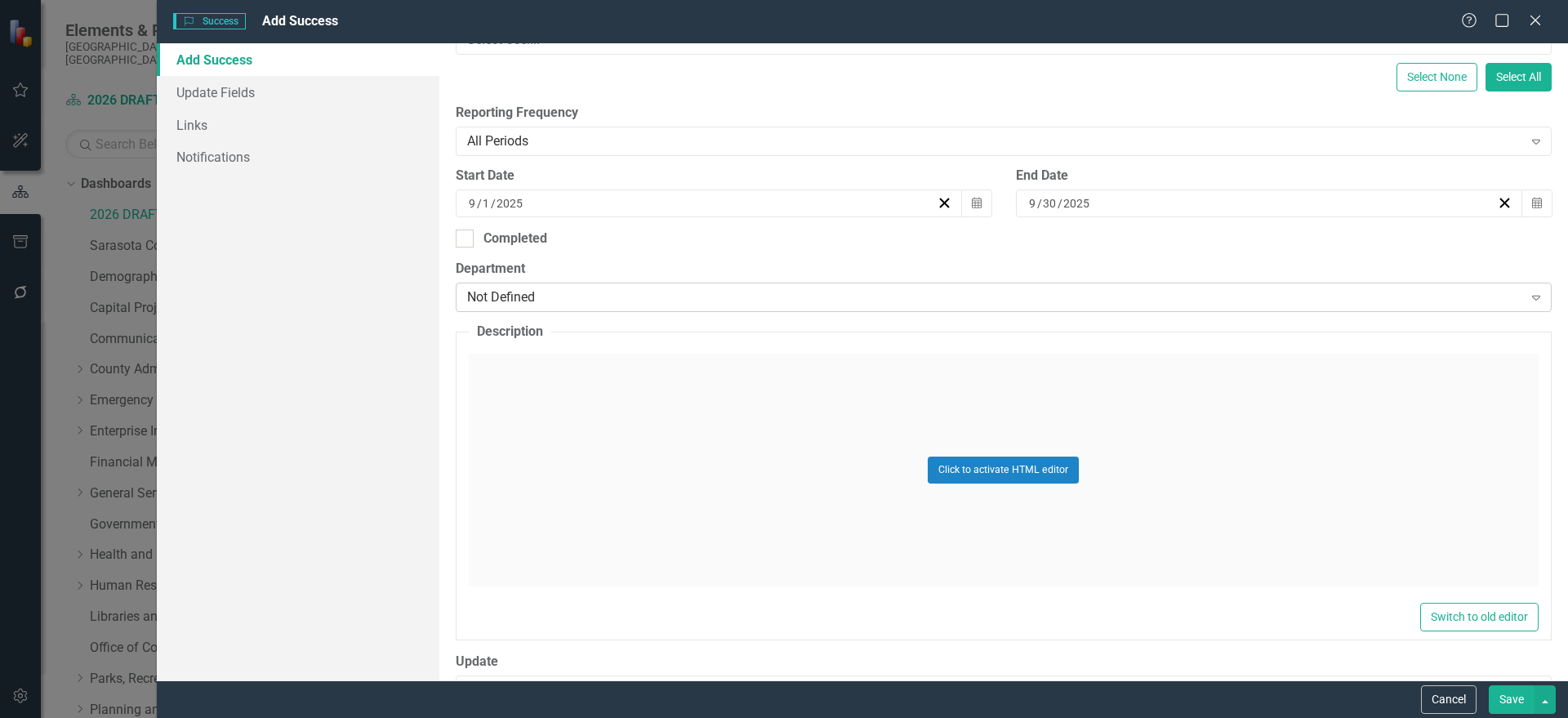
type input "Educational Outreach Gardens"
click at [590, 309] on div "Not Defined Expand" at bounding box center [1003, 297] width 1096 height 30
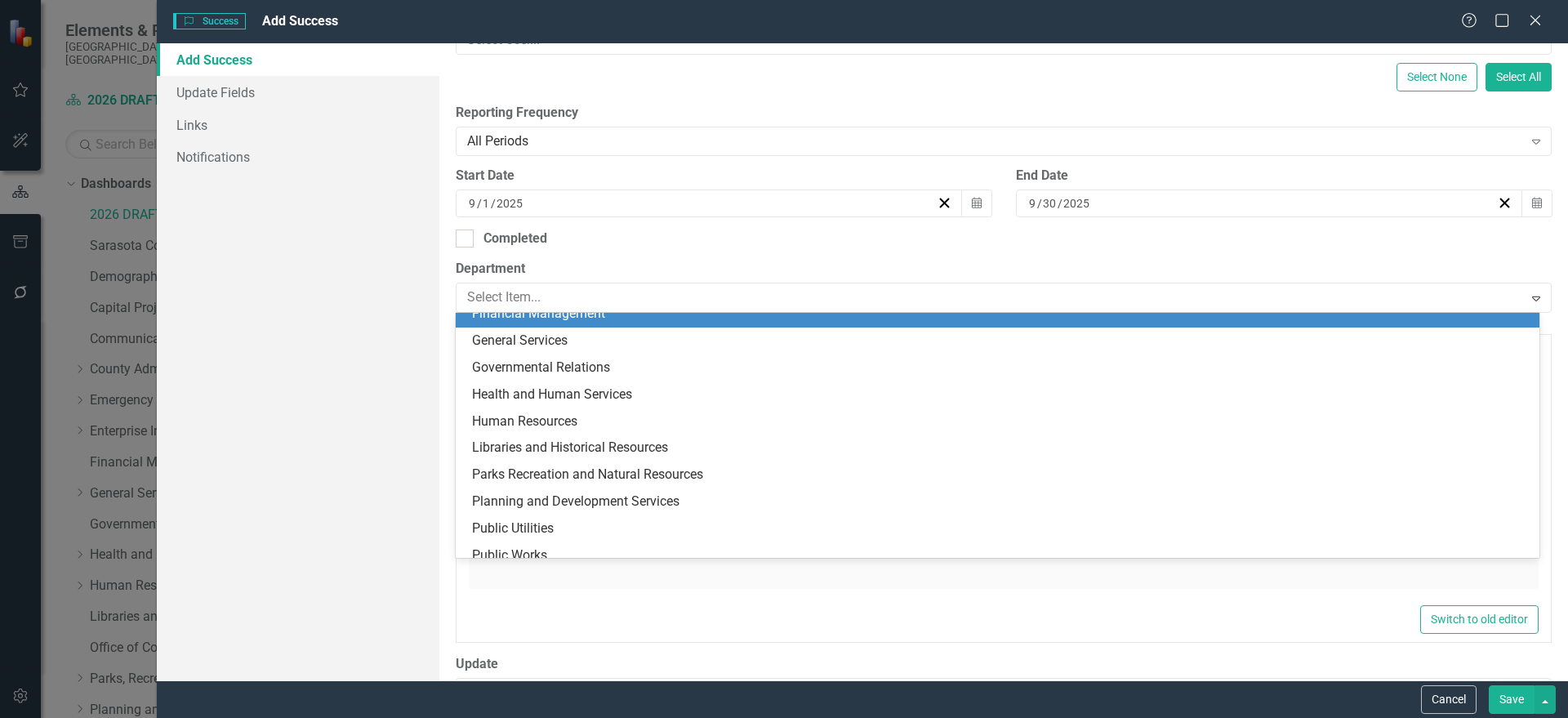
scroll to position [319, 0]
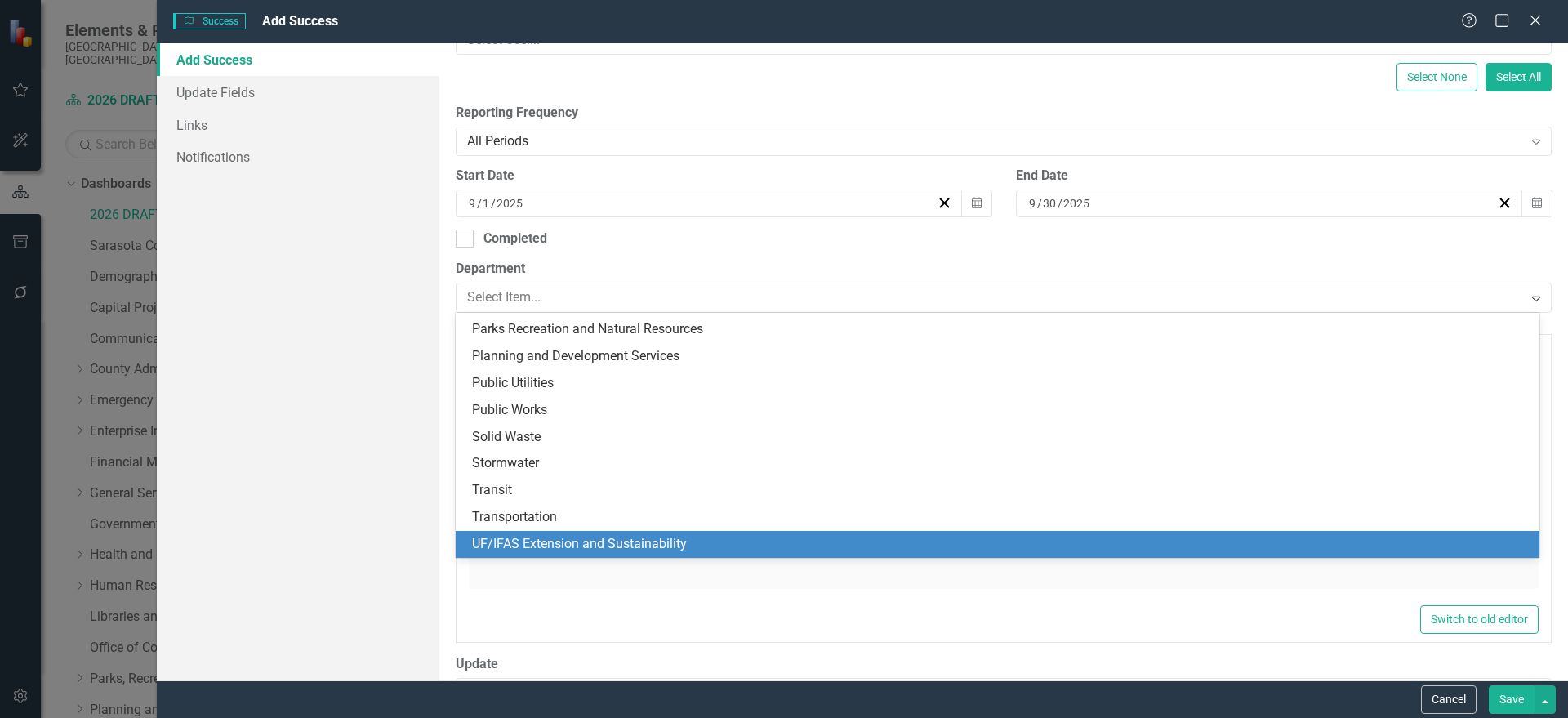
click at [596, 534] on div "UF/IFAS Extension and Sustainability" at bounding box center [997, 544] width 1084 height 27
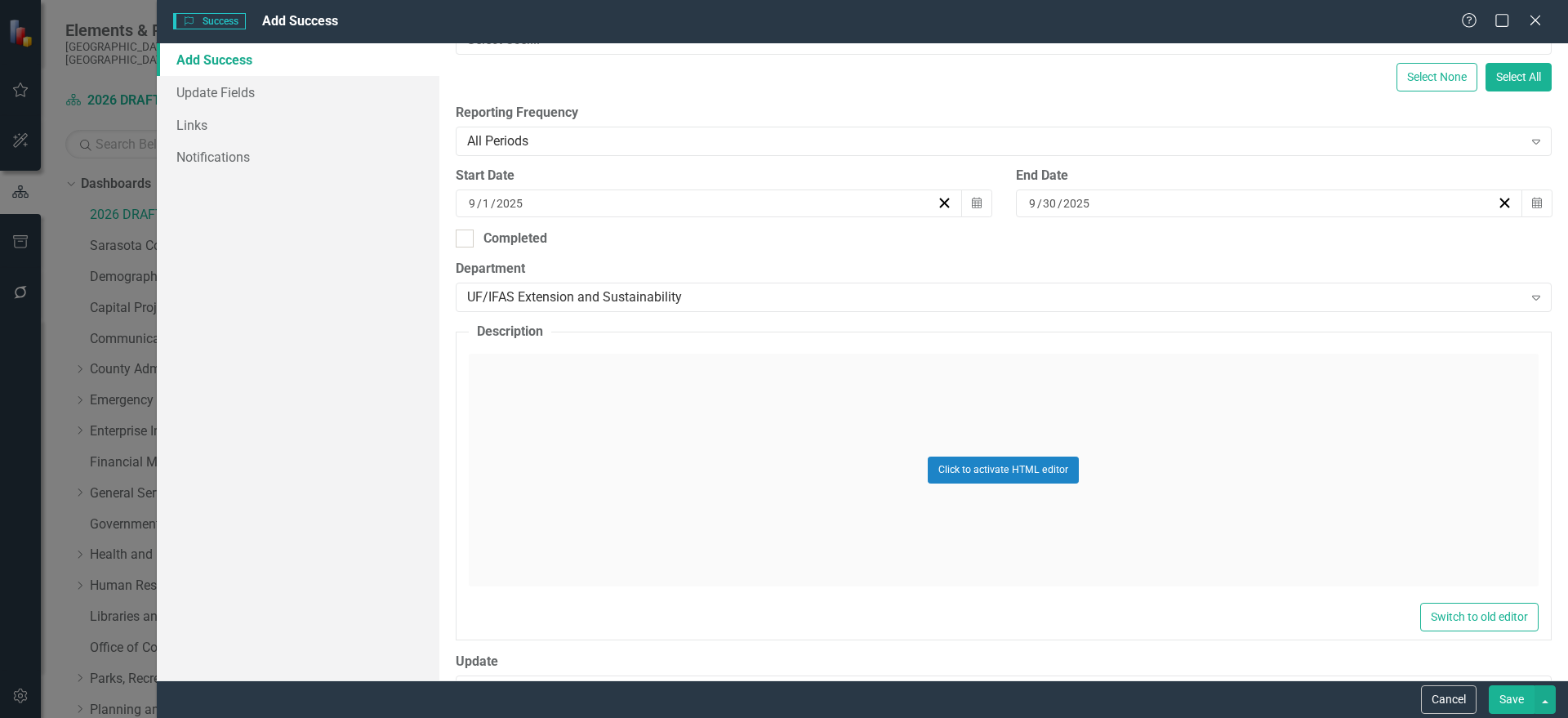
click at [596, 447] on div "Click to activate HTML editor" at bounding box center [1003, 470] width 1070 height 233
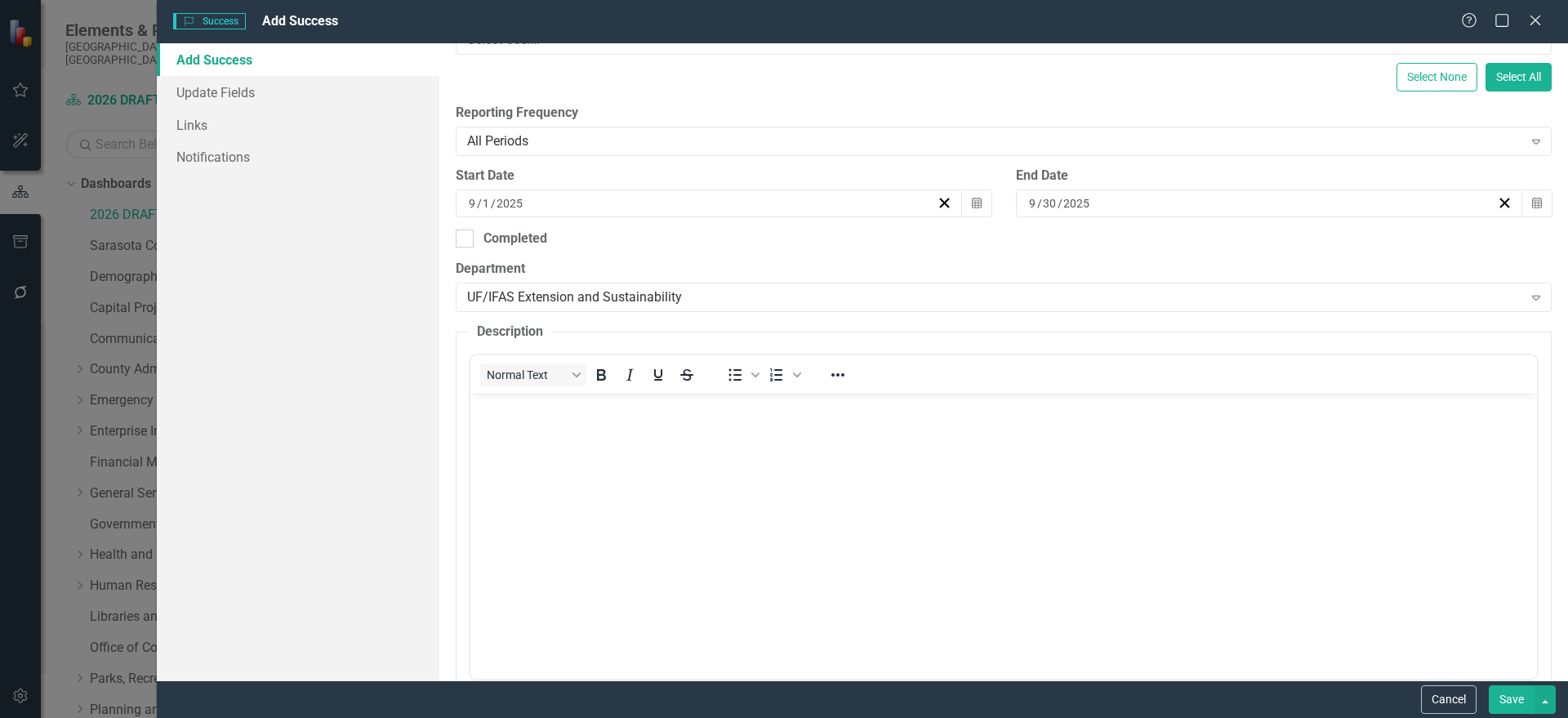
click at [631, 451] on body "Rich Text Area. Press ALT-0 for help." at bounding box center [1002, 516] width 1066 height 246
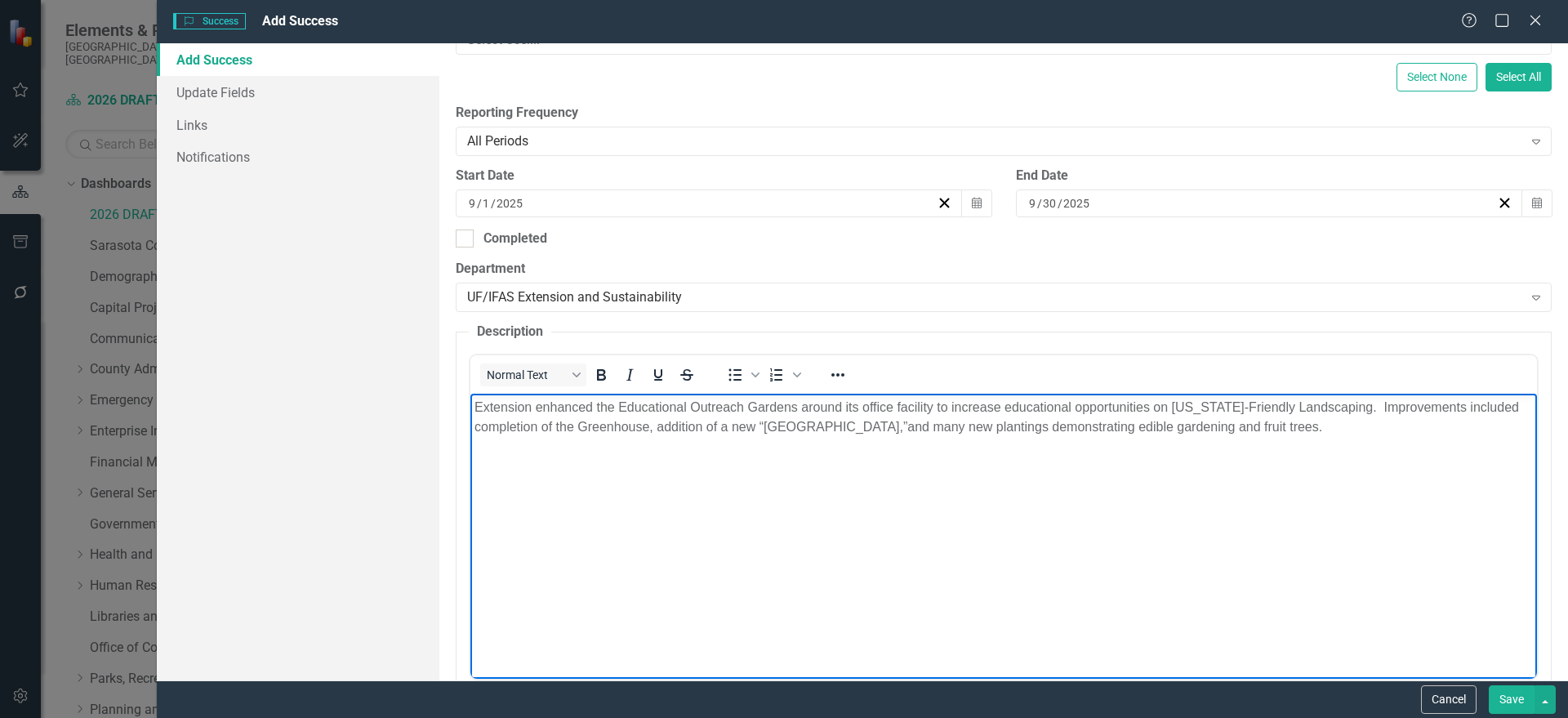
click at [883, 424] on p "Extension enhanced the Educational Outreach Gardens around its office facility …" at bounding box center [1002, 417] width 1059 height 39
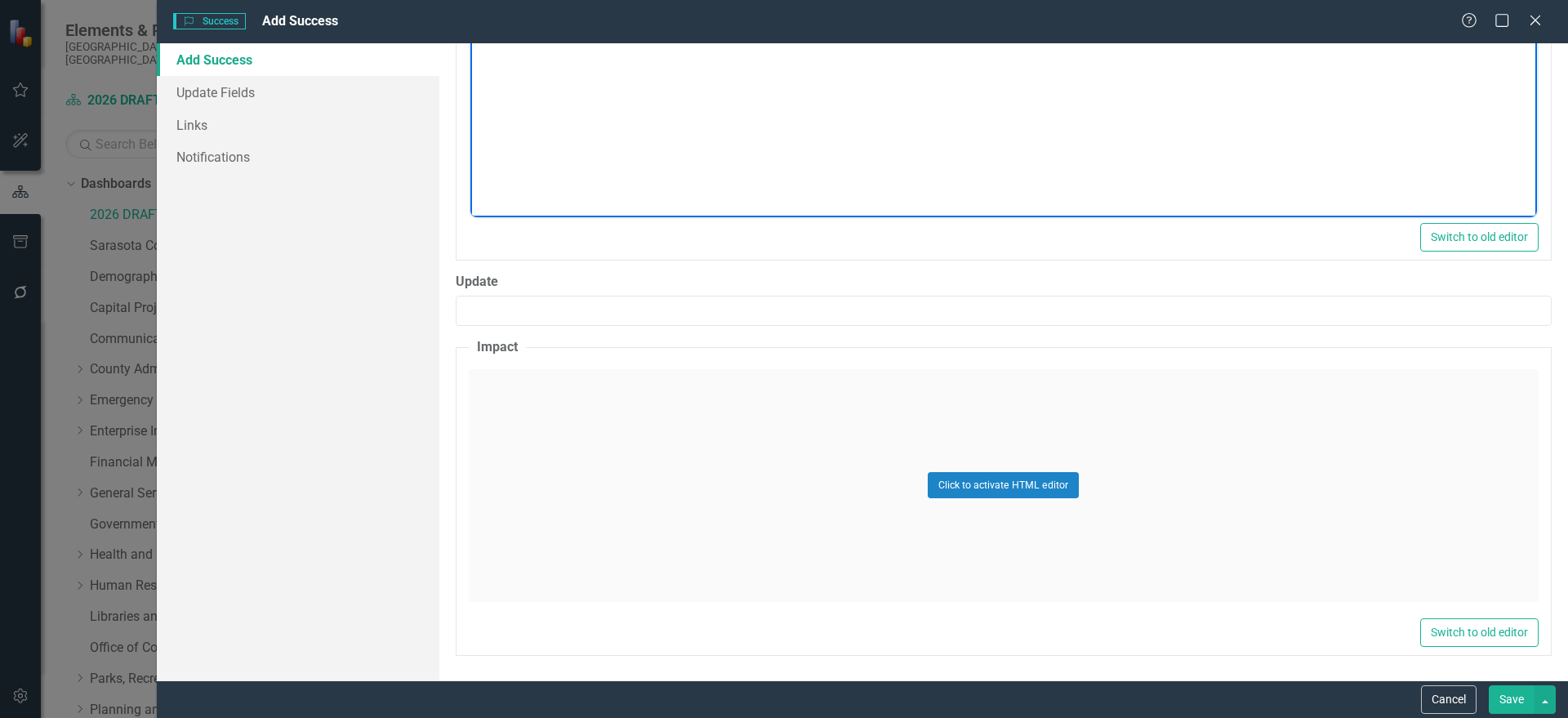
click at [710, 449] on div "Click to activate HTML editor" at bounding box center [1003, 485] width 1070 height 233
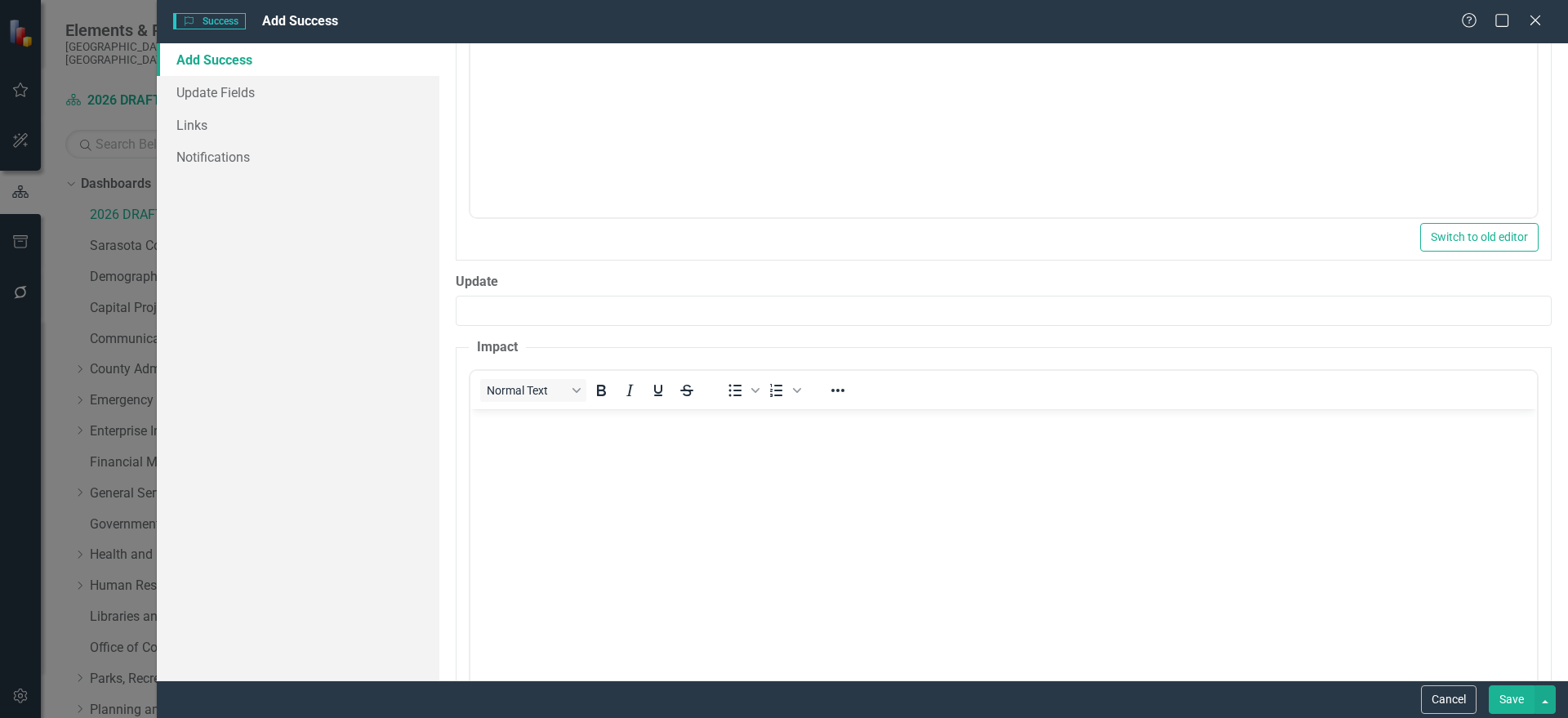
scroll to position [0, 0]
click at [556, 474] on body "Rich Text Area. Press ALT-0 for help." at bounding box center [1002, 531] width 1066 height 246
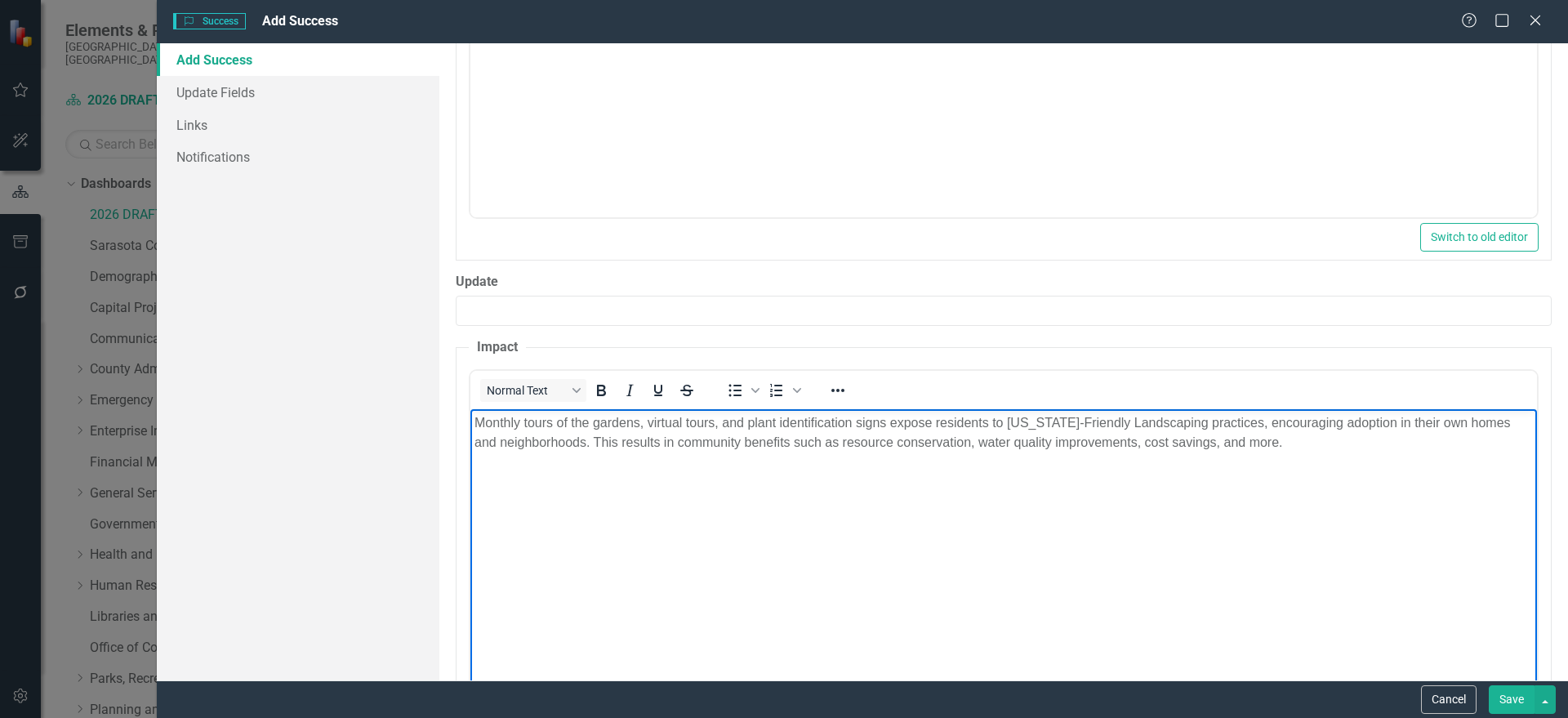
click at [1504, 703] on button "Save" at bounding box center [1511, 699] width 45 height 29
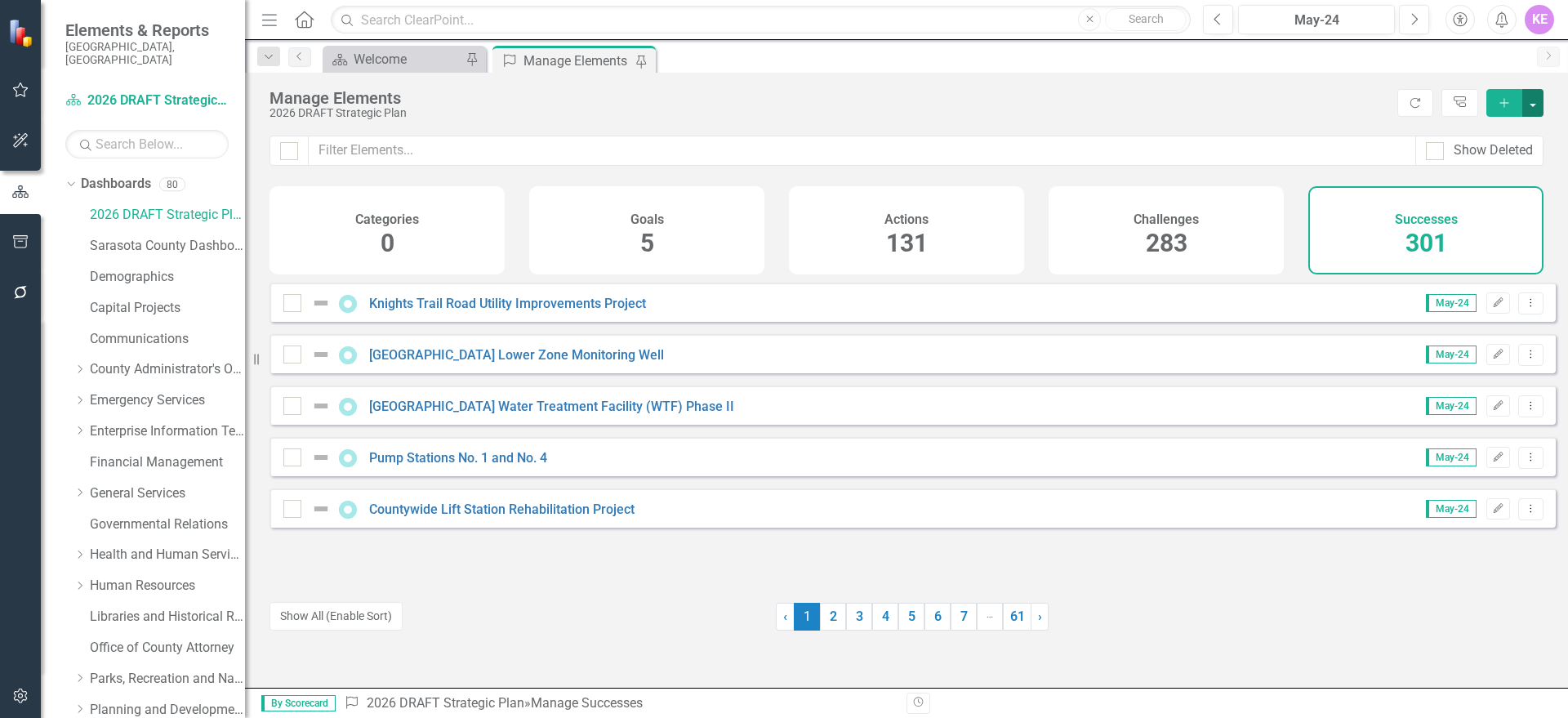
click at [1526, 105] on button "button" at bounding box center [1532, 103] width 21 height 28
click at [1508, 131] on link "Success Add Success" at bounding box center [1477, 132] width 129 height 31
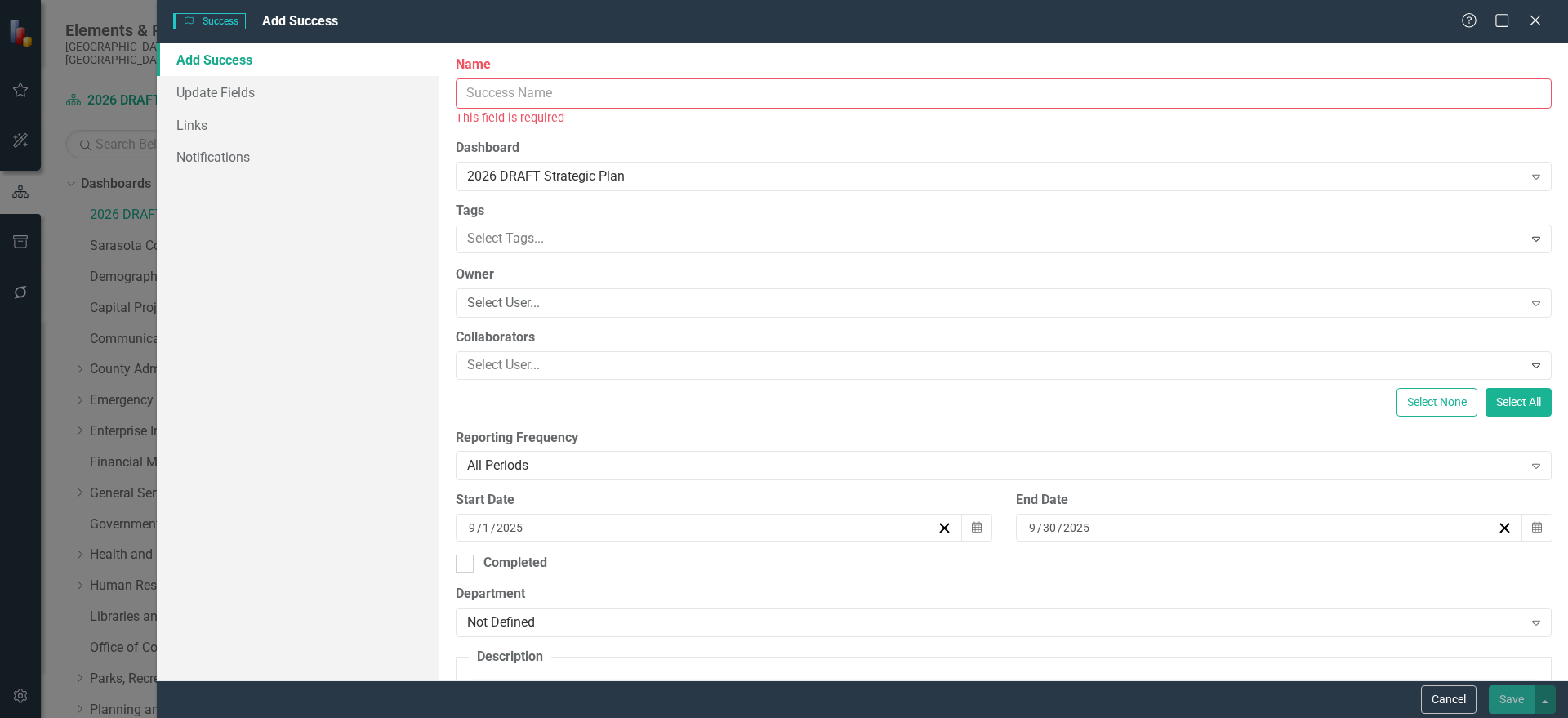
click at [507, 93] on input "Name" at bounding box center [1003, 94] width 1096 height 31
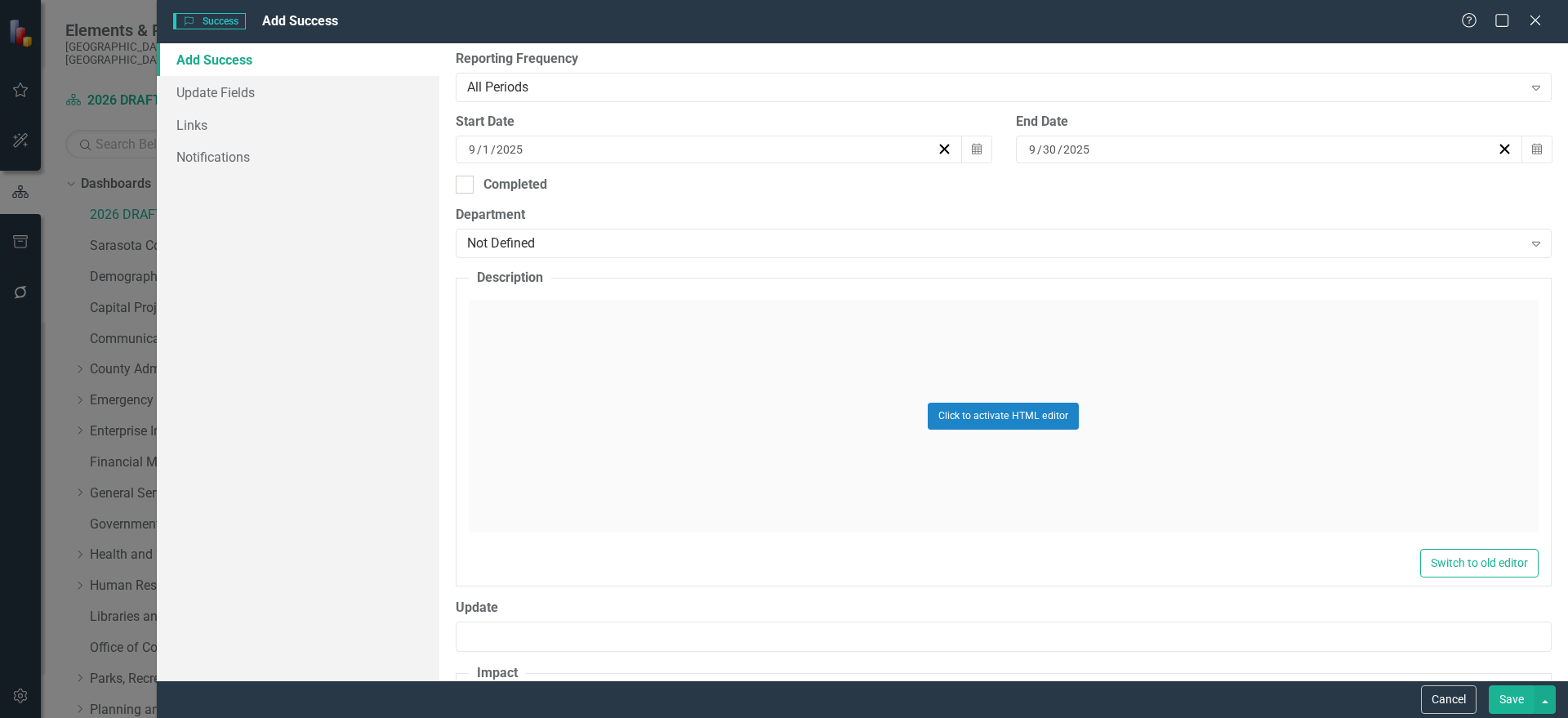
scroll to position [409, 0]
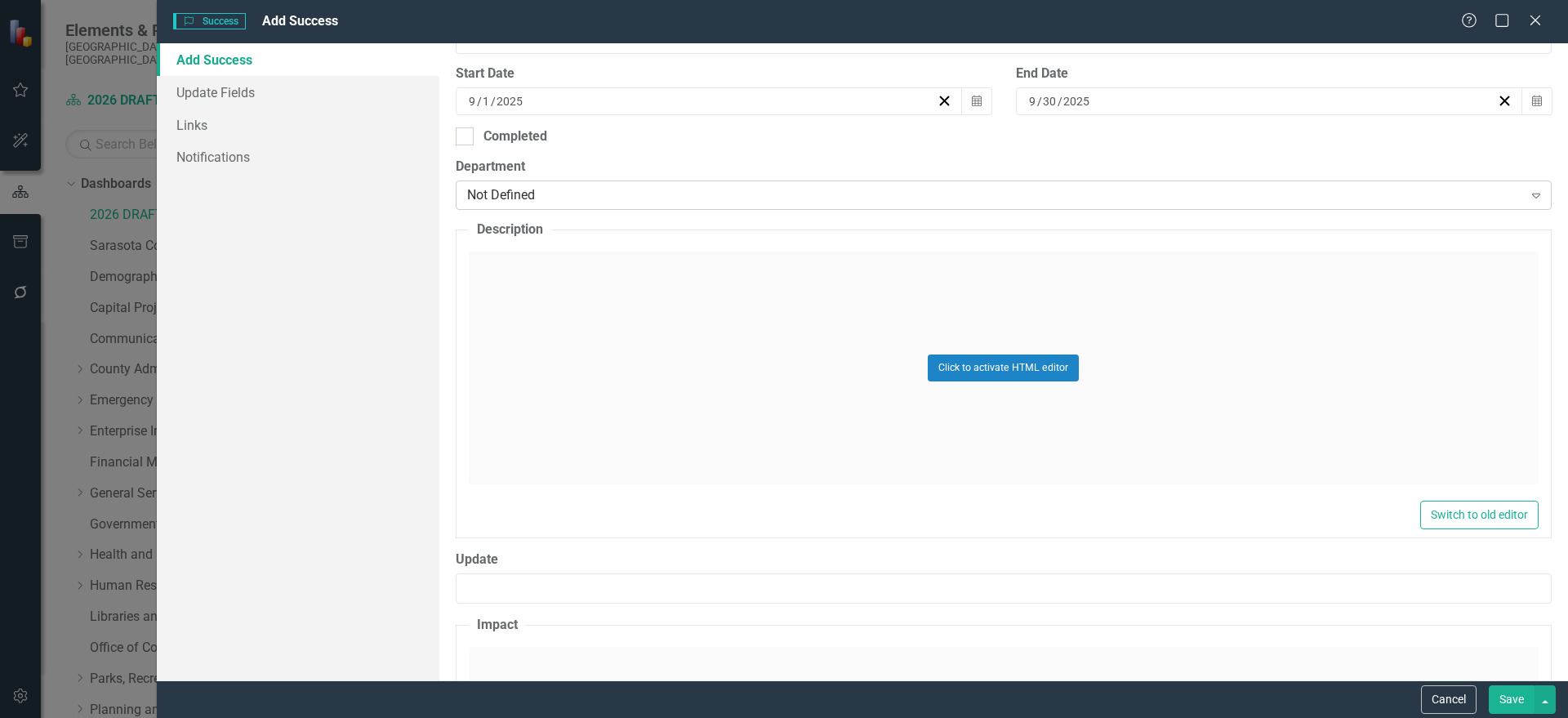
type input "Landscape Professionals Trainings"
click at [552, 183] on div "Not Defined Expand" at bounding box center [1003, 195] width 1096 height 30
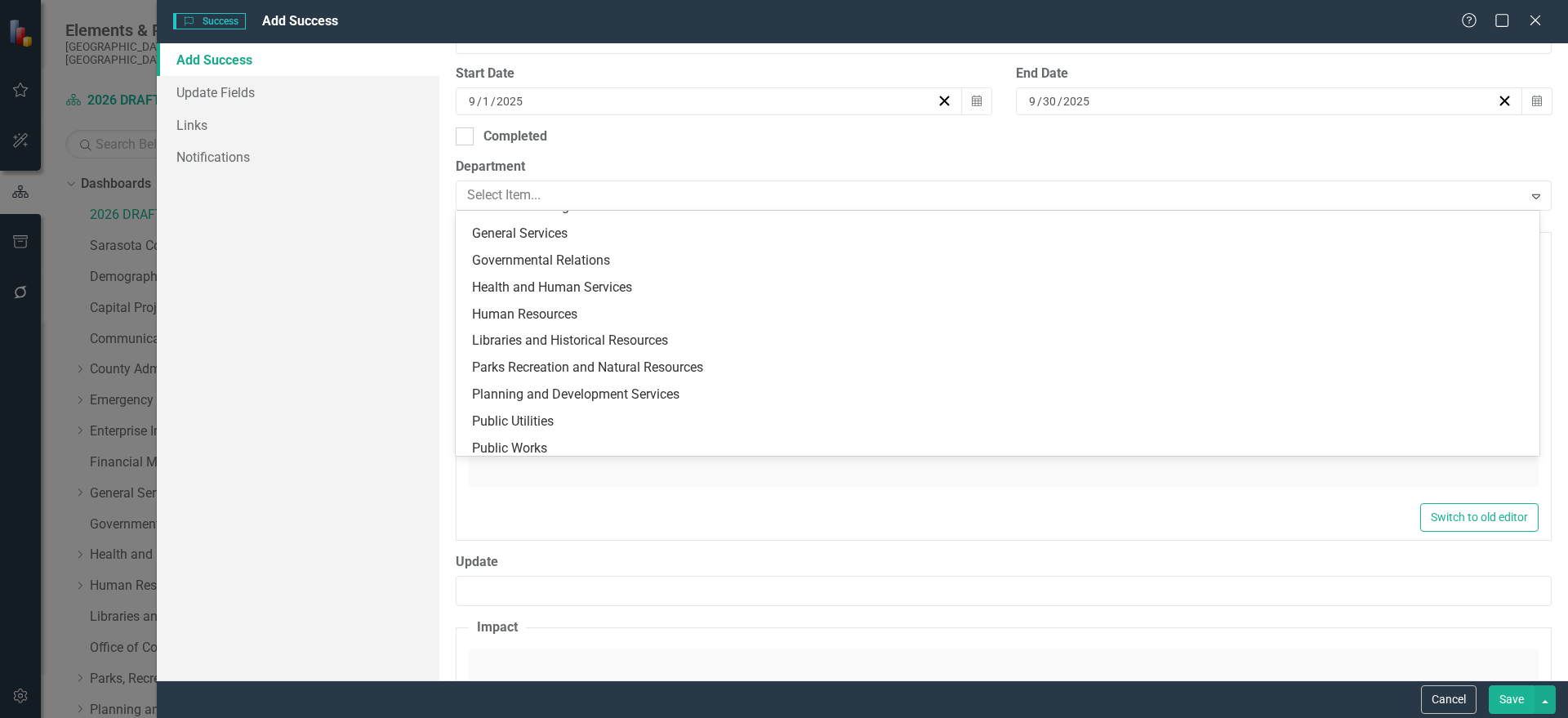
scroll to position [319, 0]
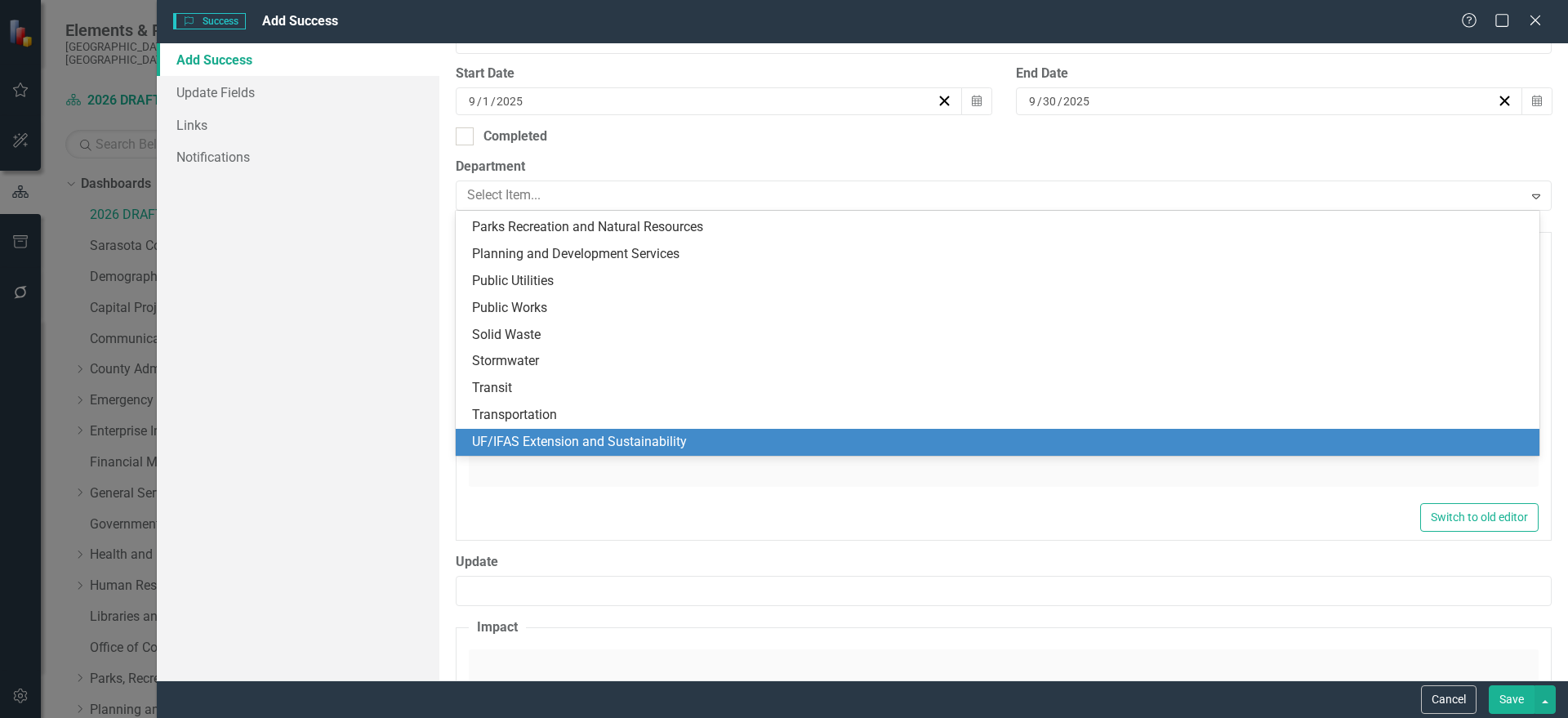
click at [562, 430] on div "UF/IFAS Extension and Sustainability" at bounding box center [997, 442] width 1084 height 27
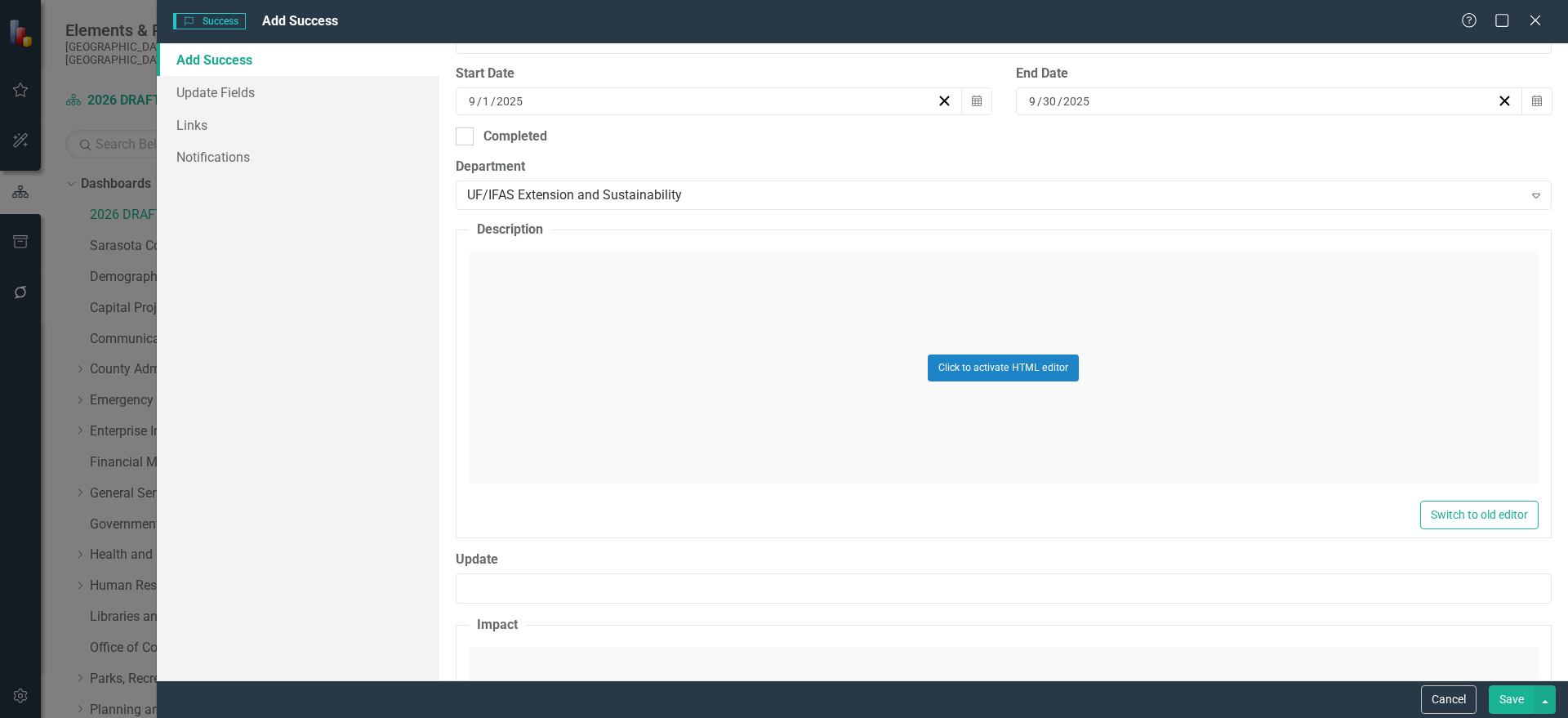
click at [571, 333] on div "Click to activate HTML editor" at bounding box center [1003, 368] width 1070 height 233
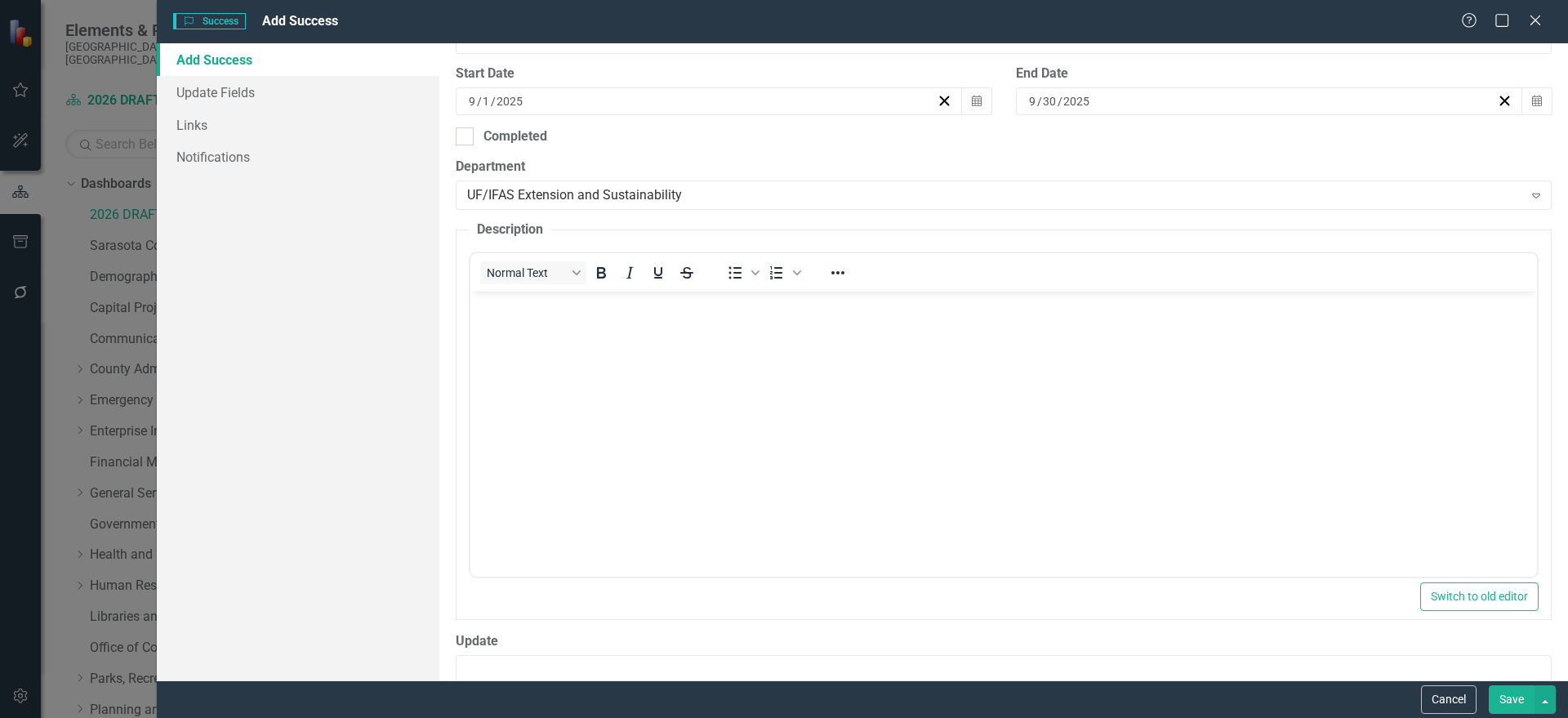
scroll to position [0, 0]
click at [538, 348] on body "Rich Text Area. Press ALT-0 for help." at bounding box center [1002, 414] width 1066 height 246
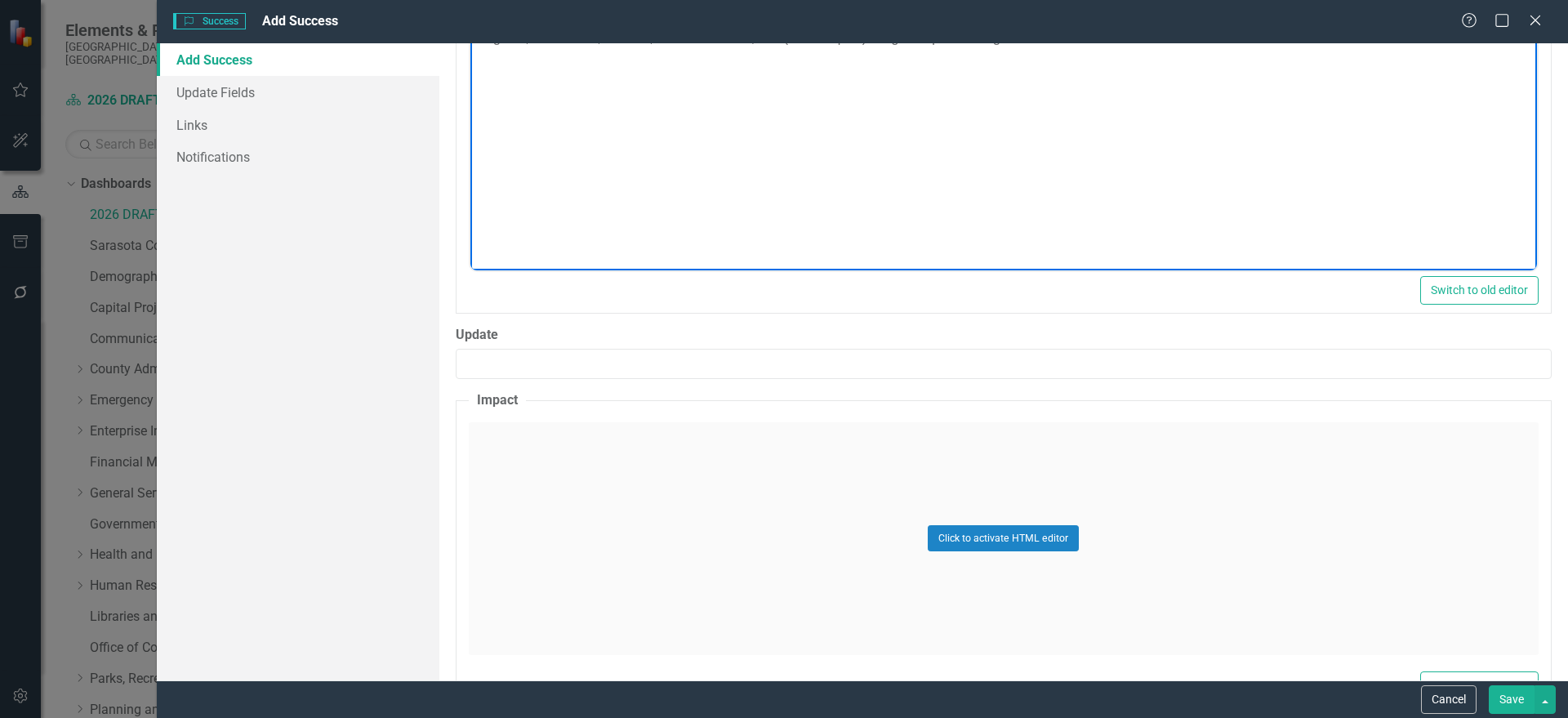
scroll to position [768, 0]
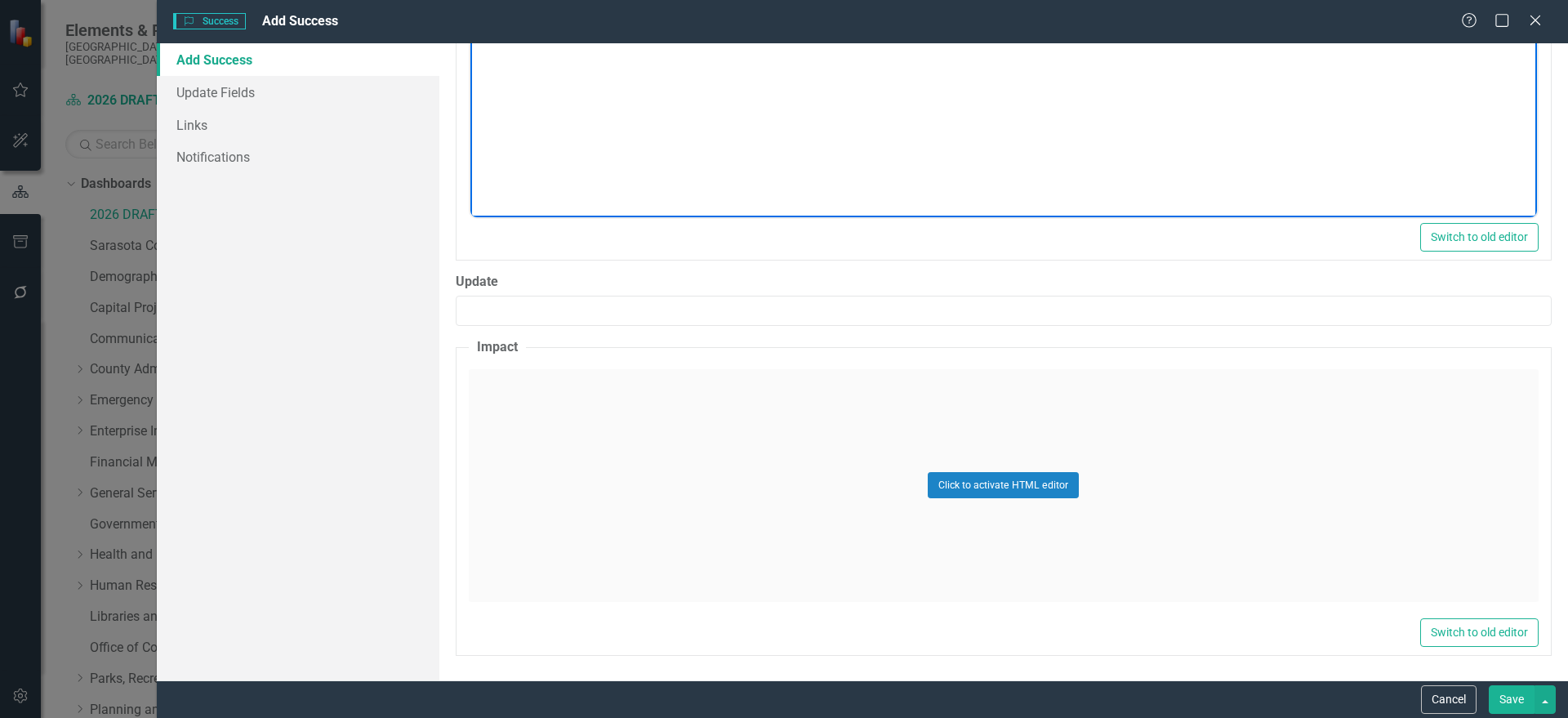
click at [637, 466] on div "Click to activate HTML editor" at bounding box center [1003, 485] width 1070 height 233
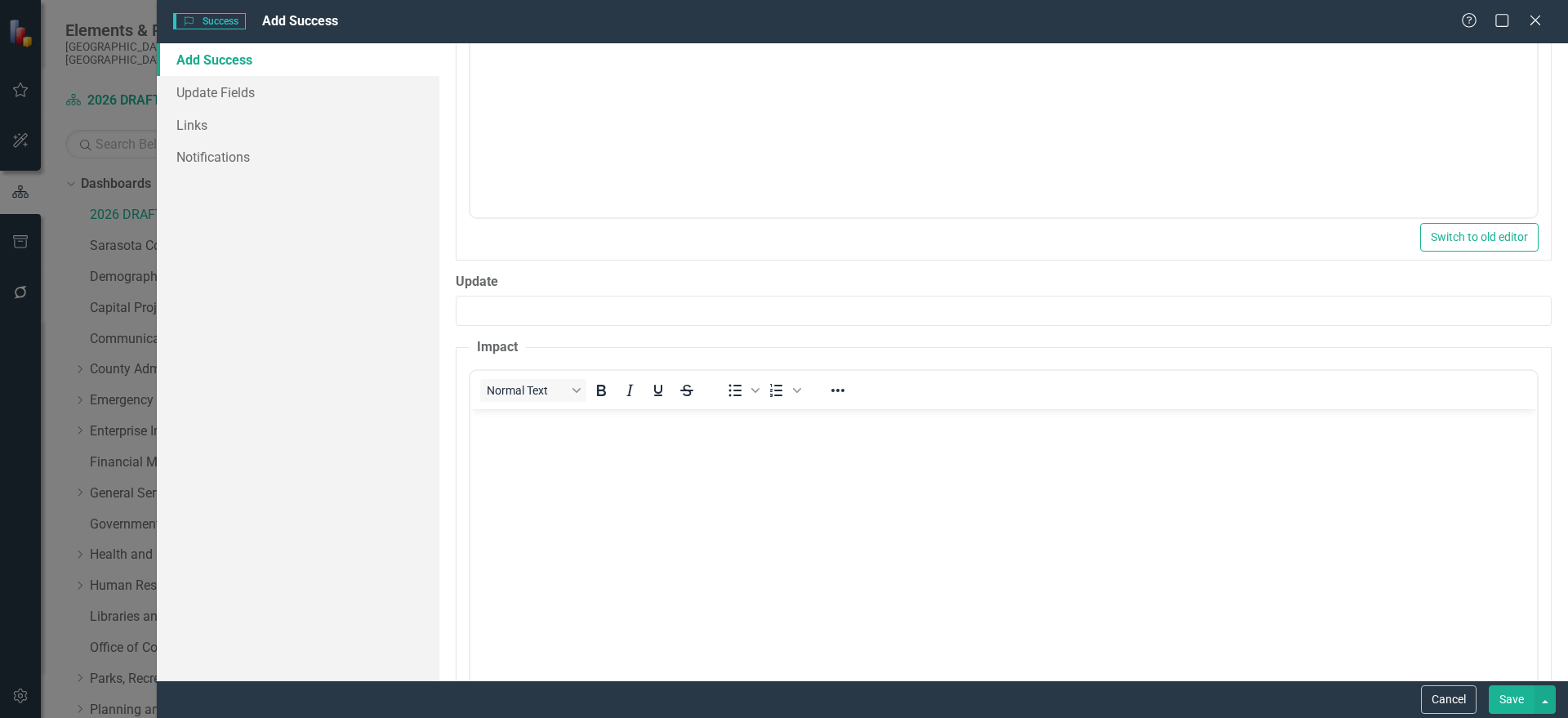
scroll to position [0, 0]
click at [525, 462] on body "Rich Text Area. Press ALT-0 for help." at bounding box center [1002, 531] width 1066 height 246
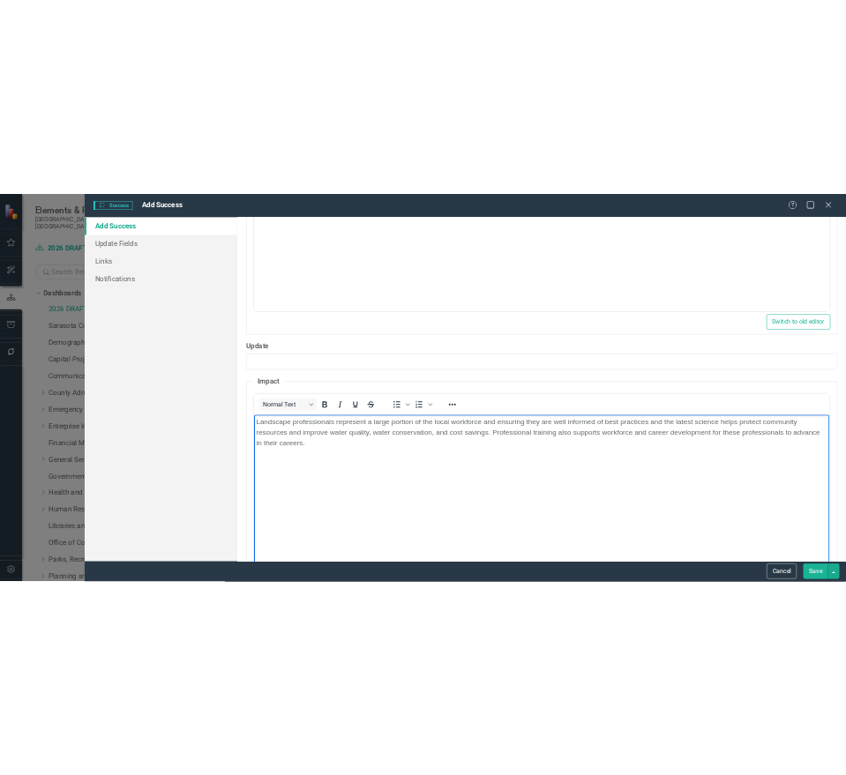
scroll to position [278, 0]
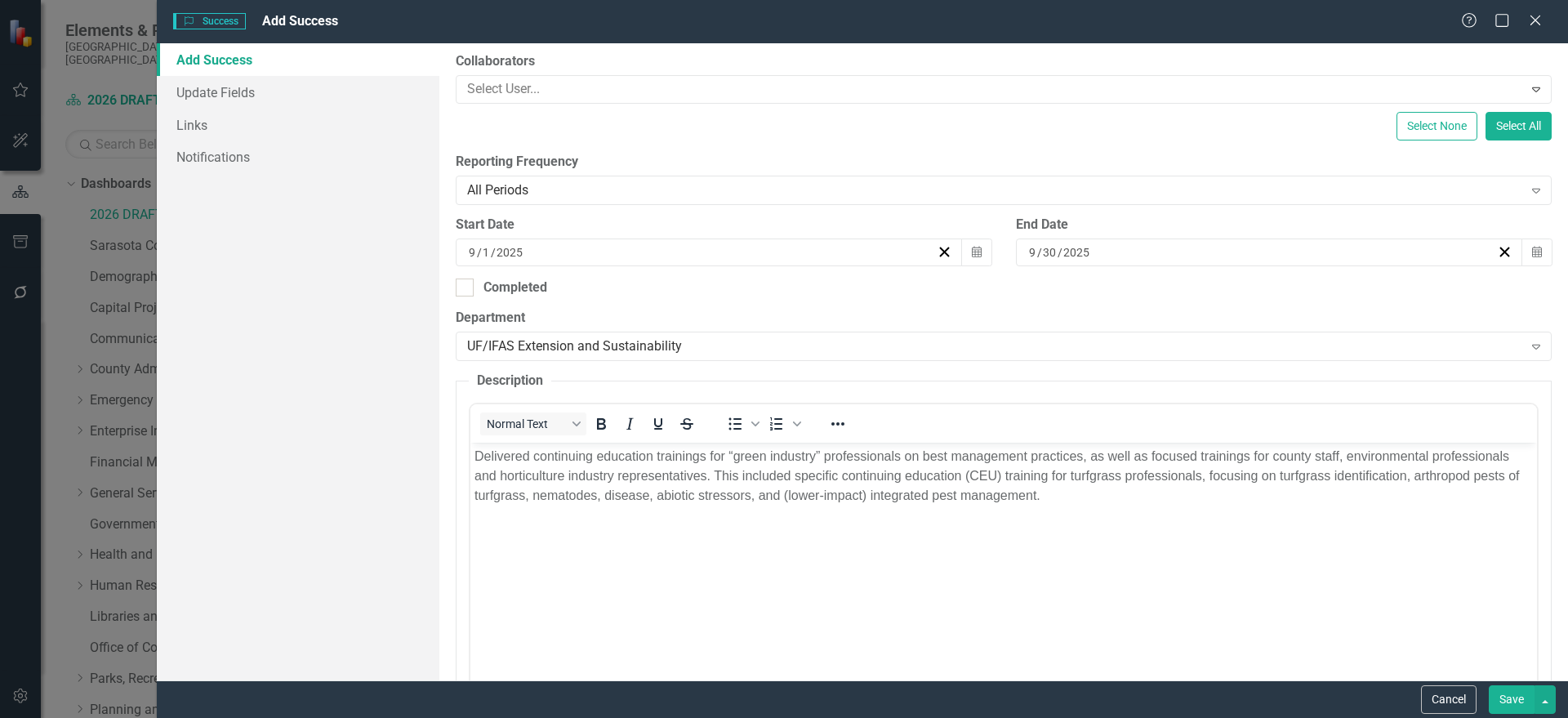
click at [1512, 703] on button "Save" at bounding box center [1511, 699] width 45 height 29
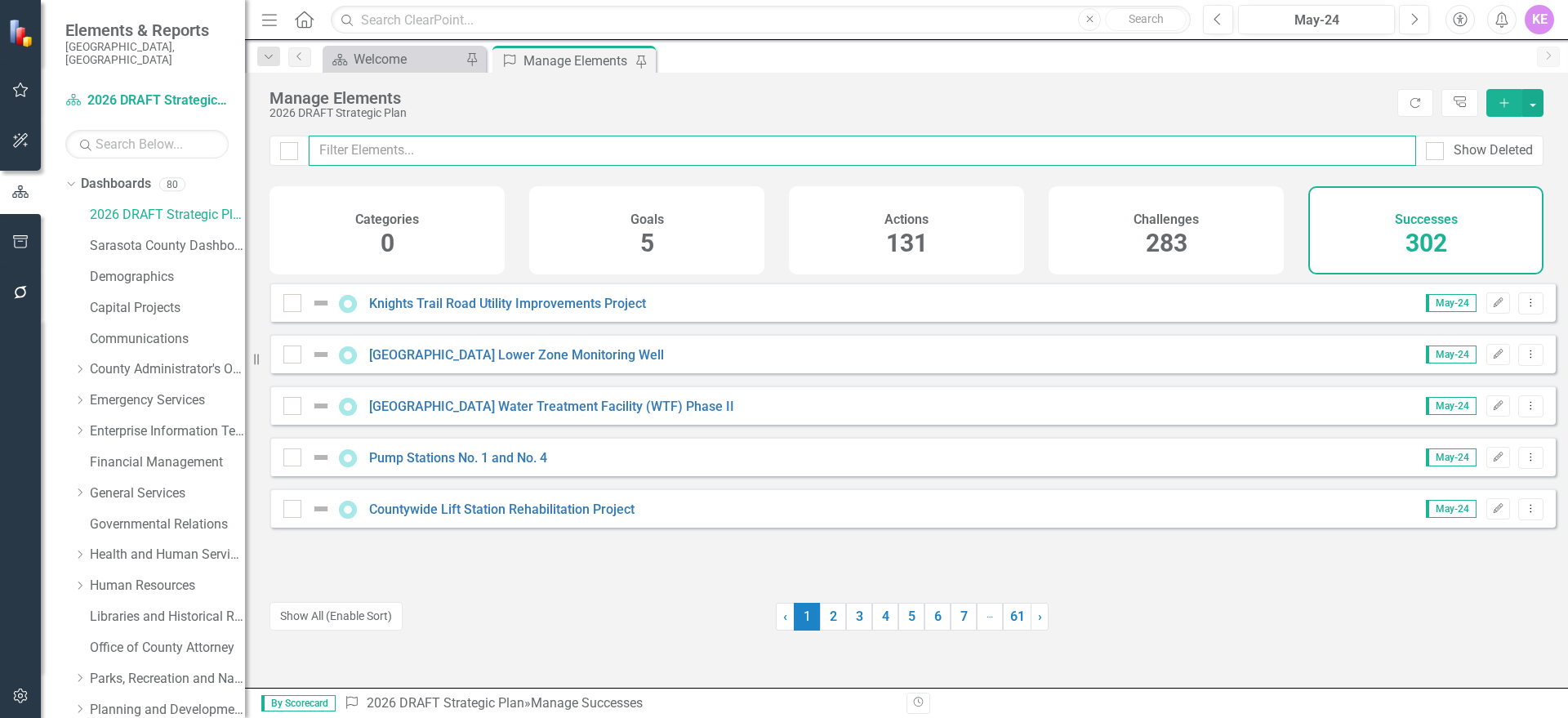
click at [491, 157] on input "text" at bounding box center [862, 150] width 1108 height 31
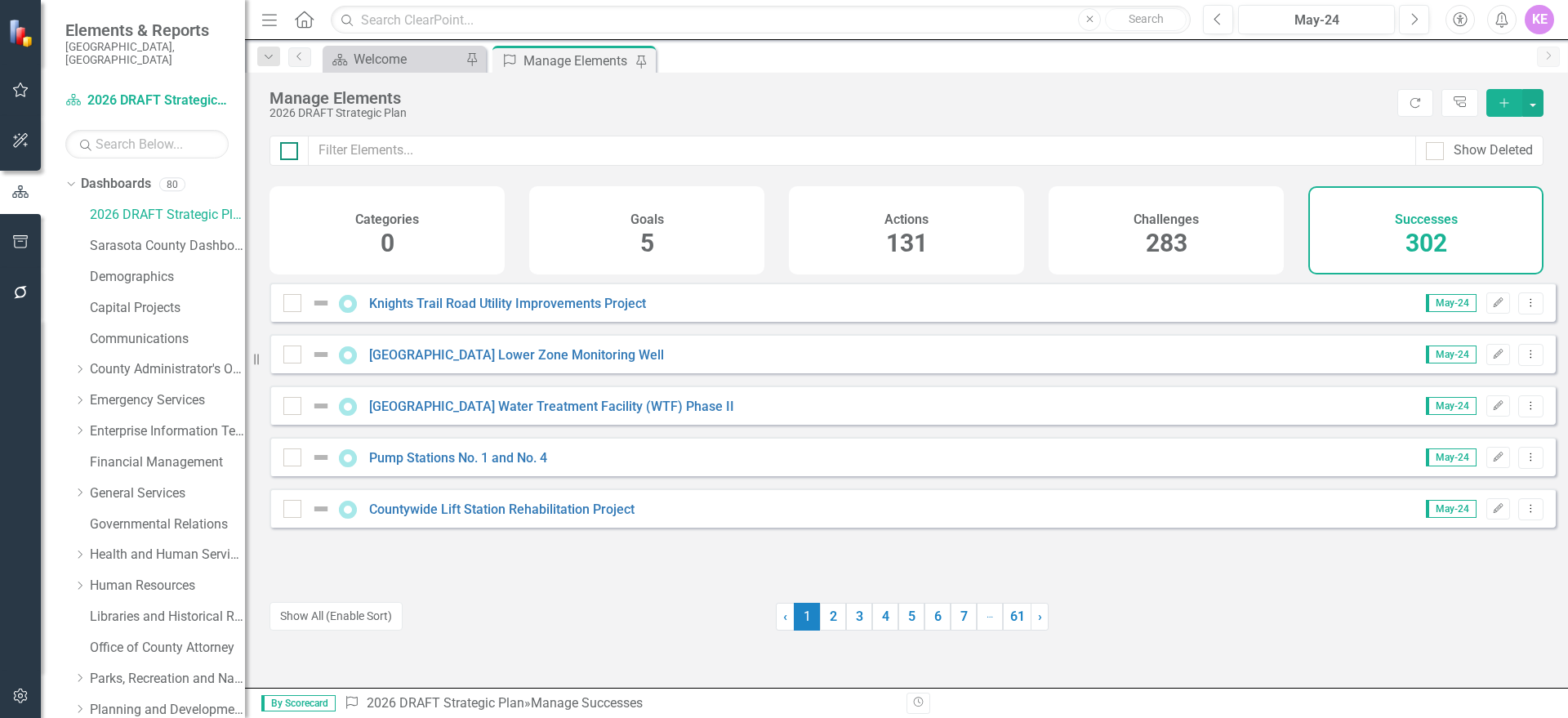
click at [288, 151] on input "checkbox" at bounding box center [284, 146] width 10 height 10
checkbox input "true"
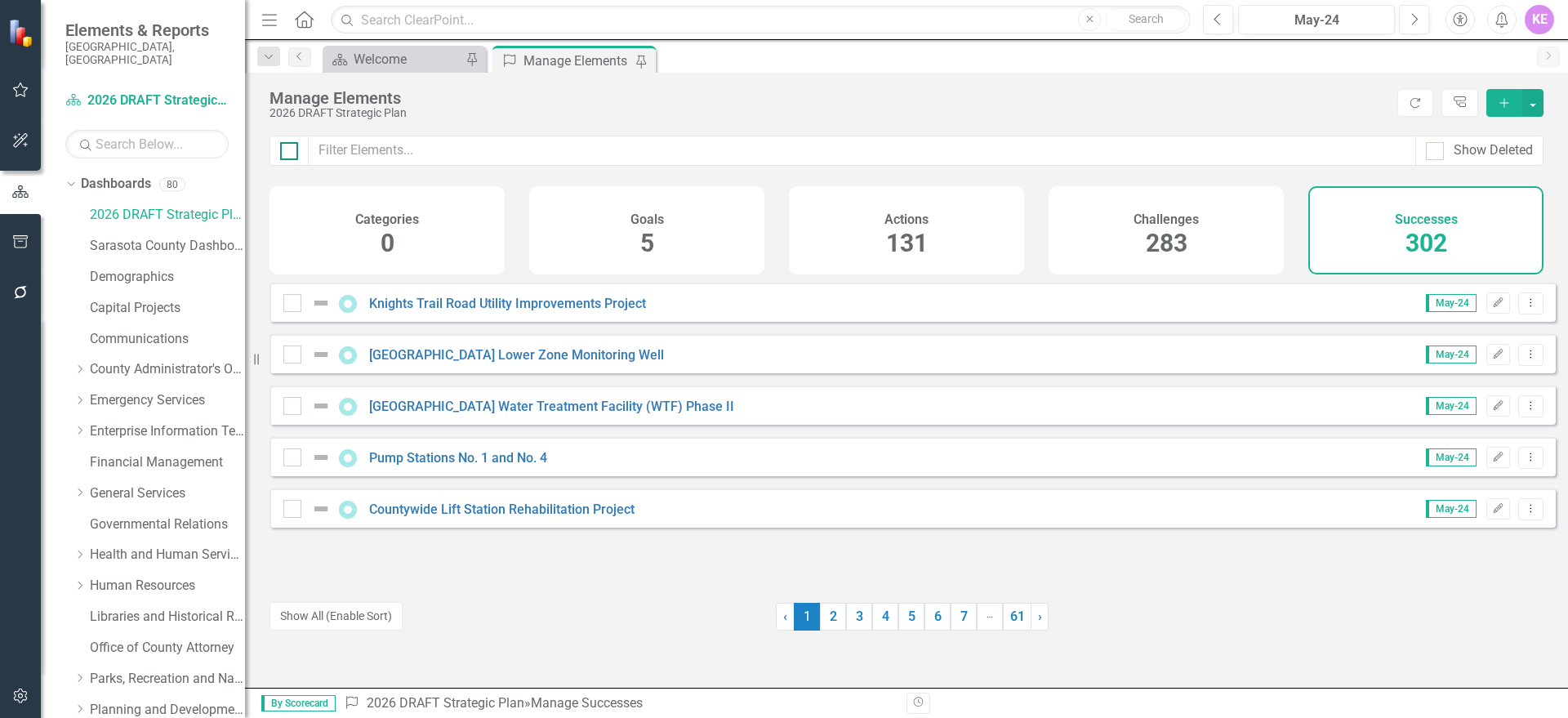
checkbox input "true"
click at [288, 151] on input "checkbox" at bounding box center [284, 146] width 10 height 10
checkbox input "false"
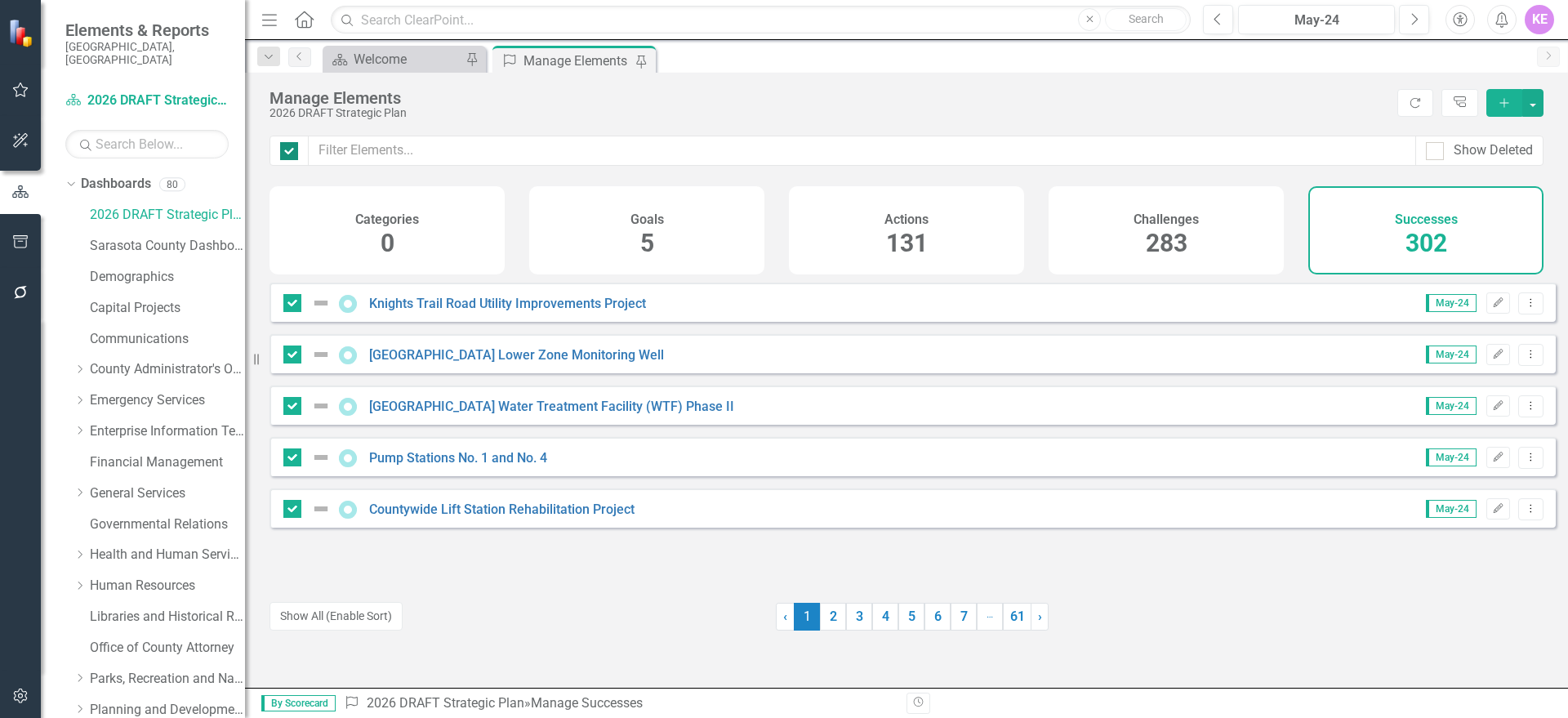
checkbox input "false"
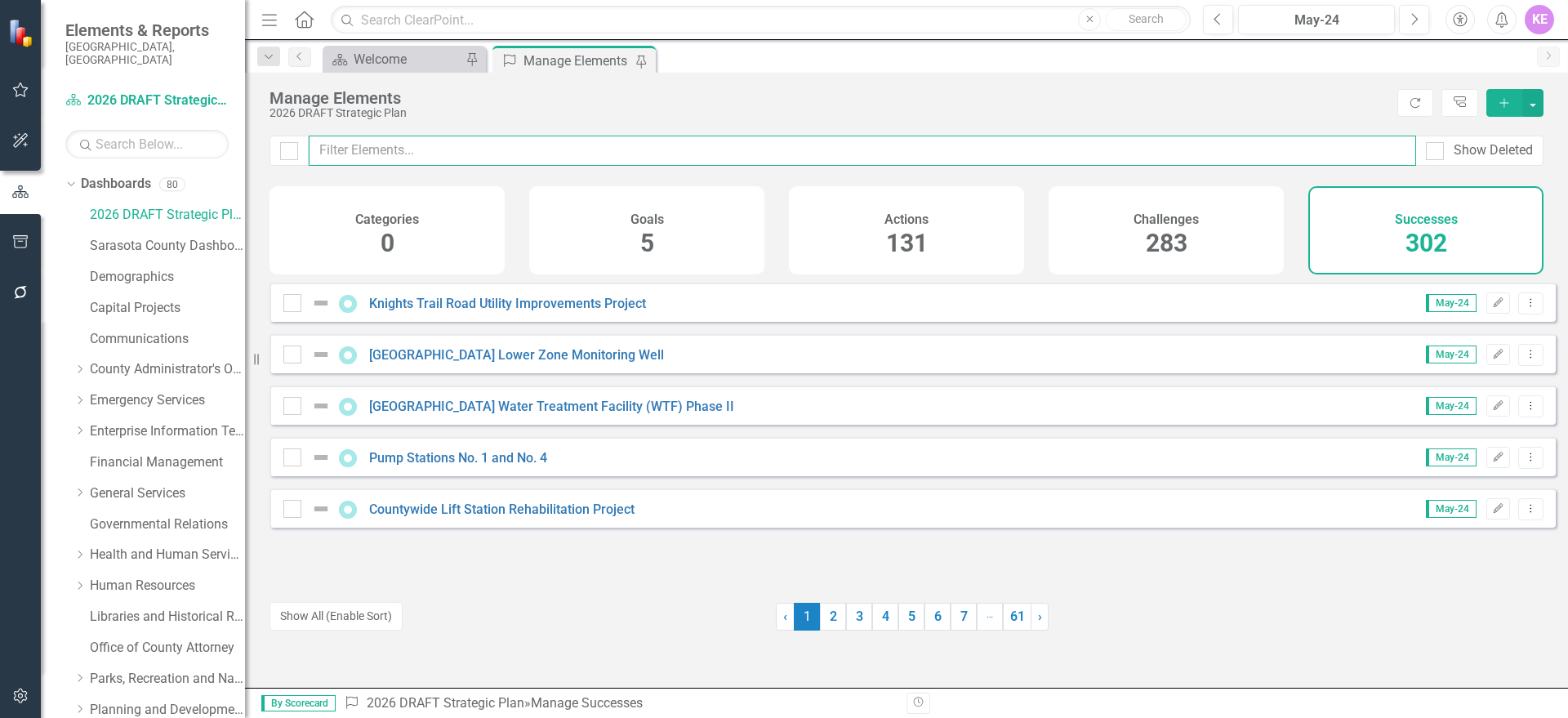
click at [428, 145] on input "text" at bounding box center [862, 150] width 1108 height 31
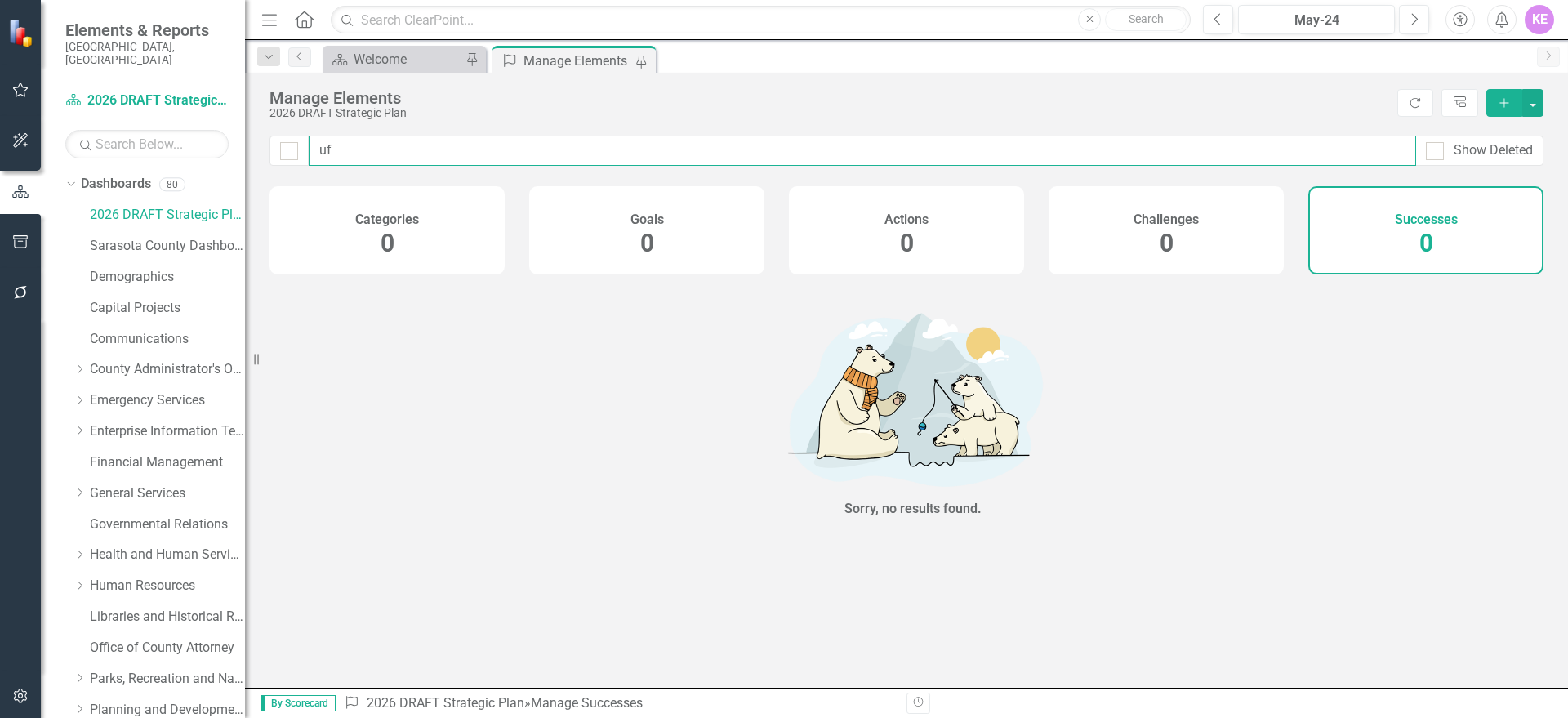
type input "u"
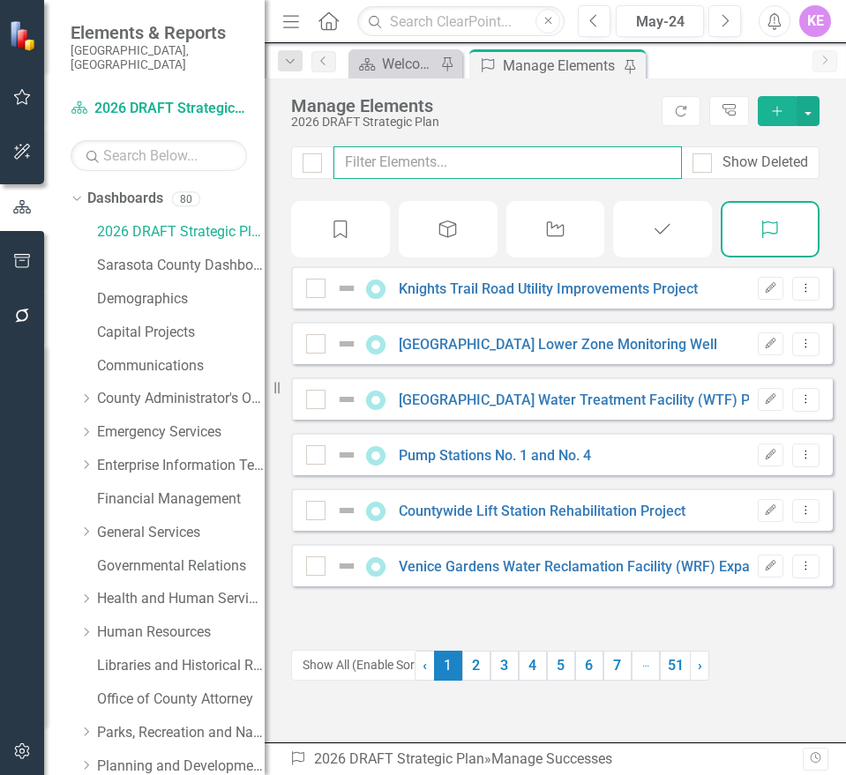
click at [388, 164] on input "text" at bounding box center [507, 162] width 348 height 33
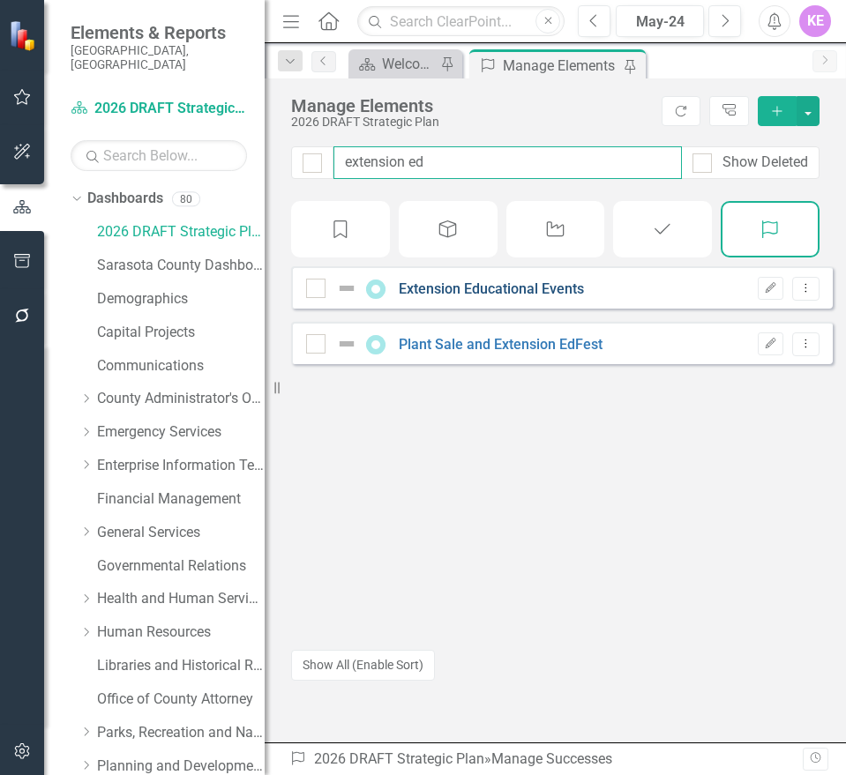
type input "extension ed"
click at [503, 297] on link "Extension Educational Events" at bounding box center [491, 288] width 185 height 17
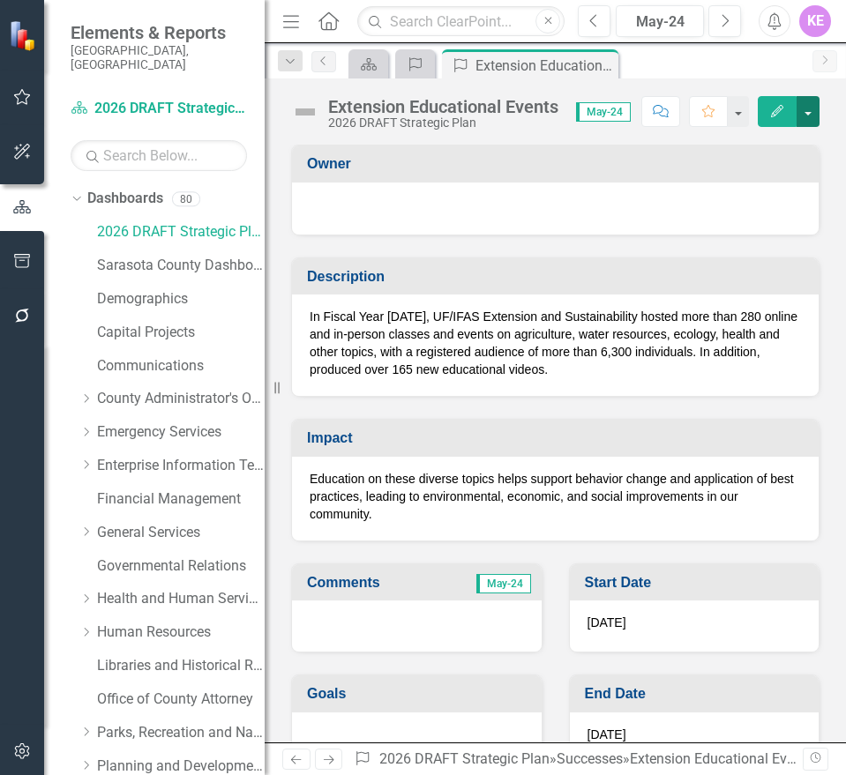
click at [806, 107] on button "button" at bounding box center [807, 111] width 23 height 31
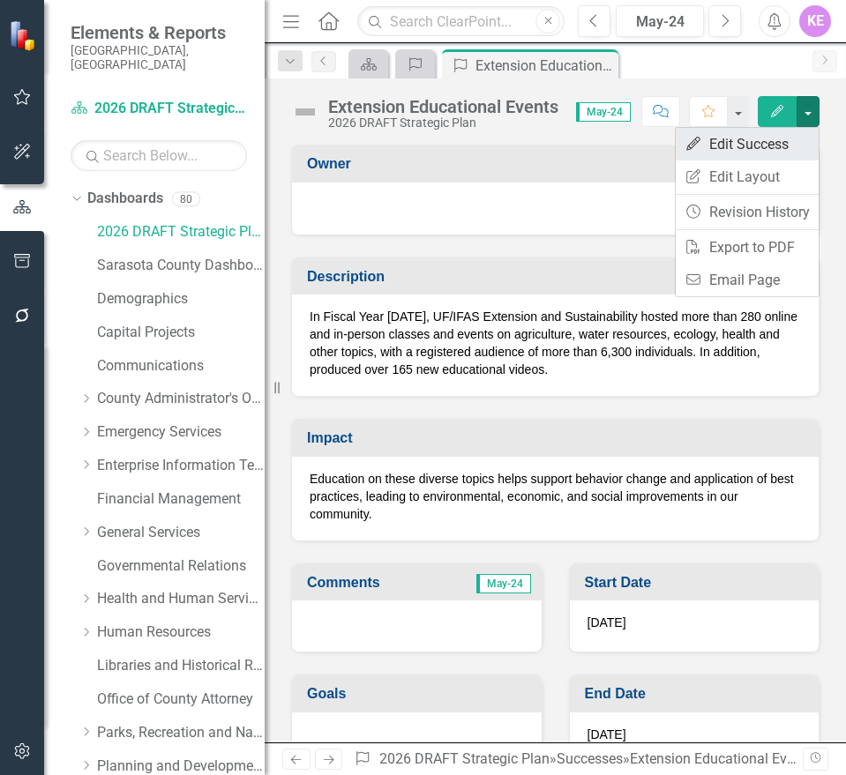
click at [800, 153] on link "Edit Edit Success" at bounding box center [746, 144] width 143 height 33
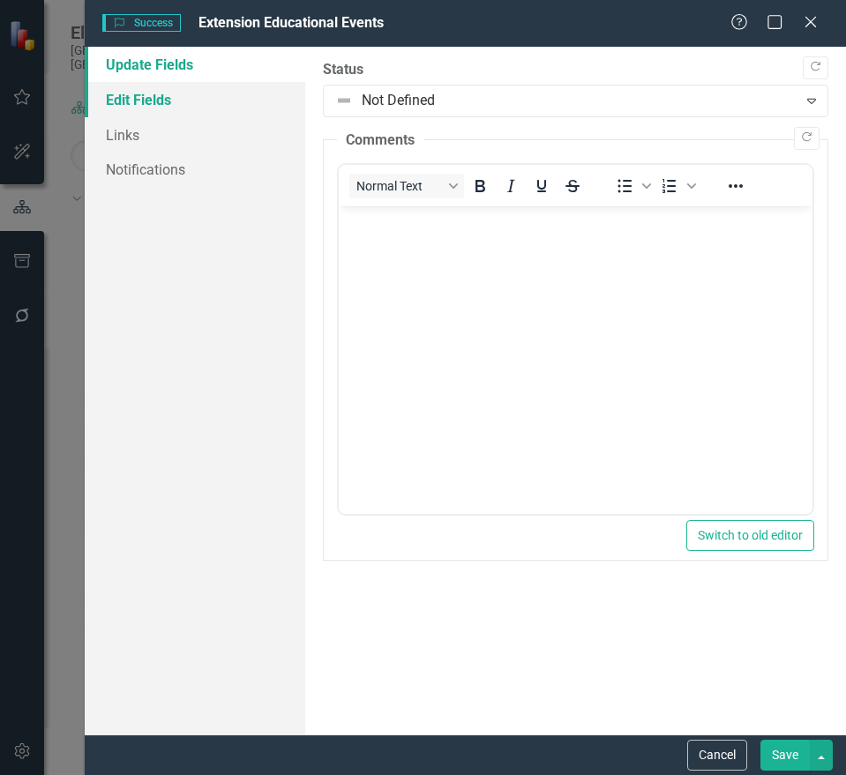
click at [116, 83] on link "Edit Fields" at bounding box center [195, 99] width 220 height 35
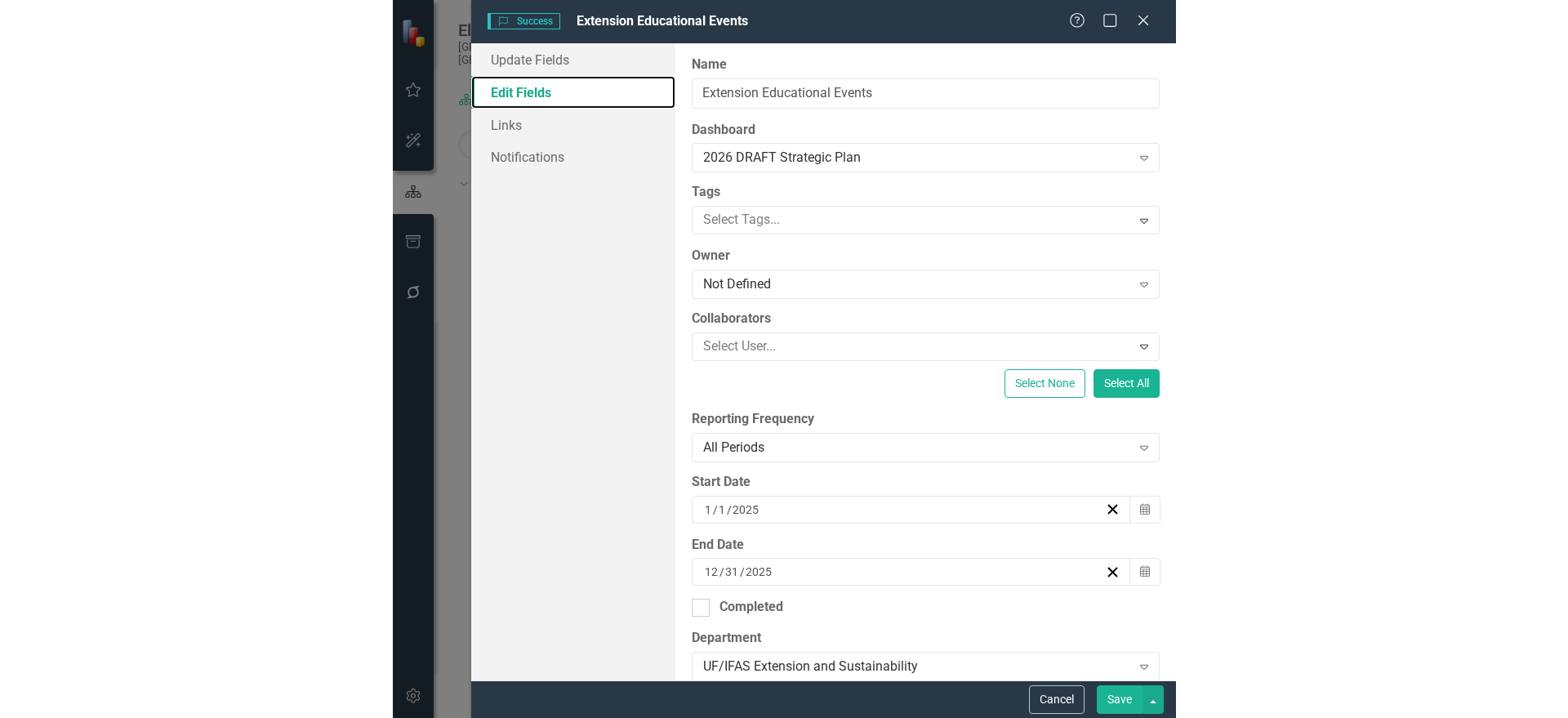
scroll to position [204, 0]
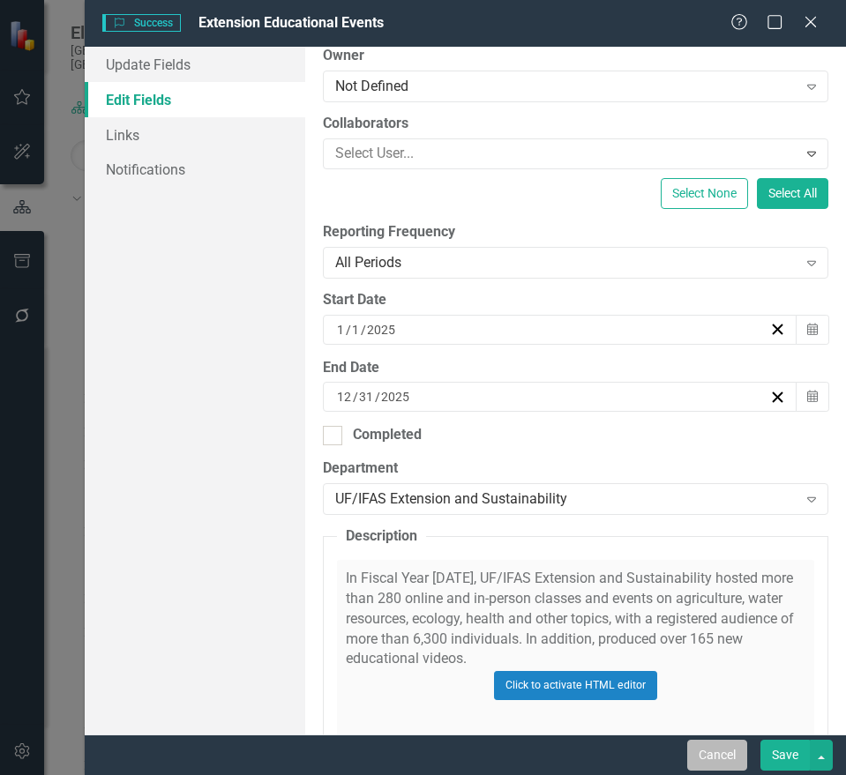
click at [697, 747] on button "Cancel" at bounding box center [717, 755] width 60 height 31
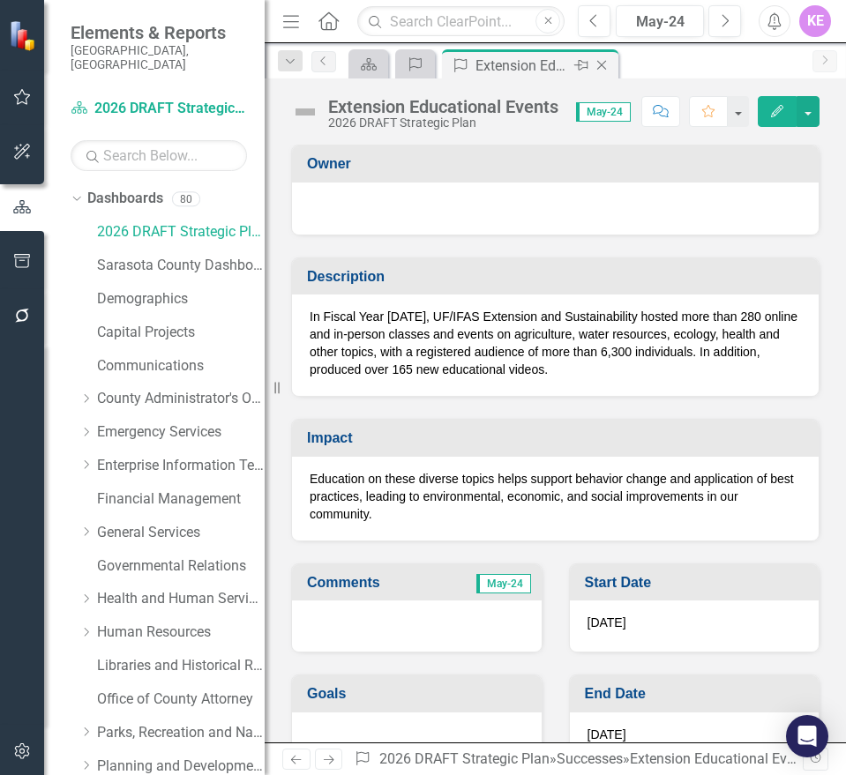
click at [608, 70] on icon "Close" at bounding box center [601, 65] width 18 height 14
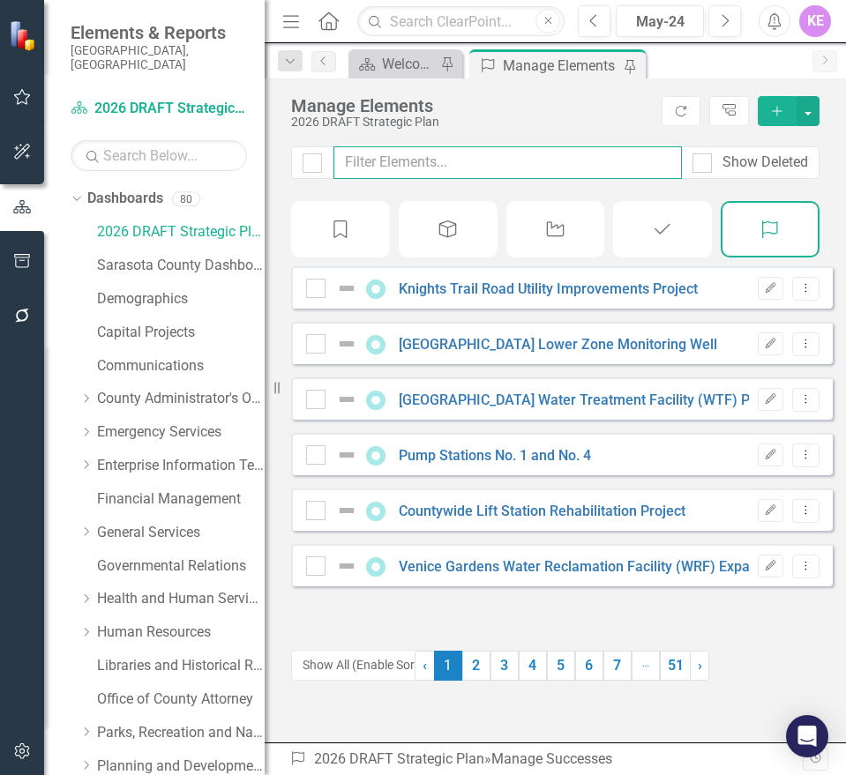
click at [424, 155] on input "text" at bounding box center [507, 162] width 348 height 33
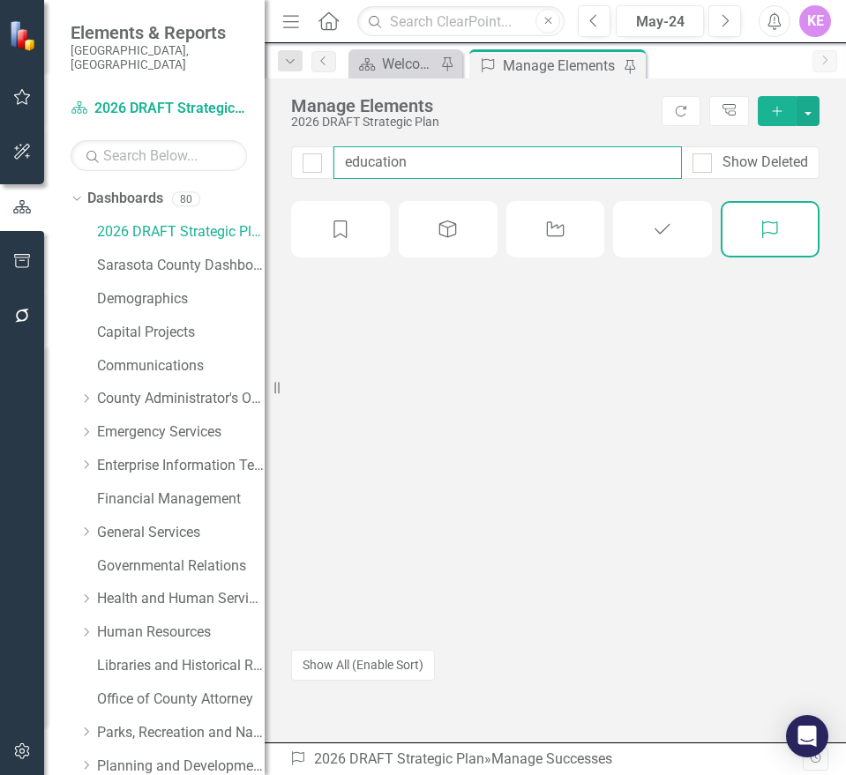
type input "educationa"
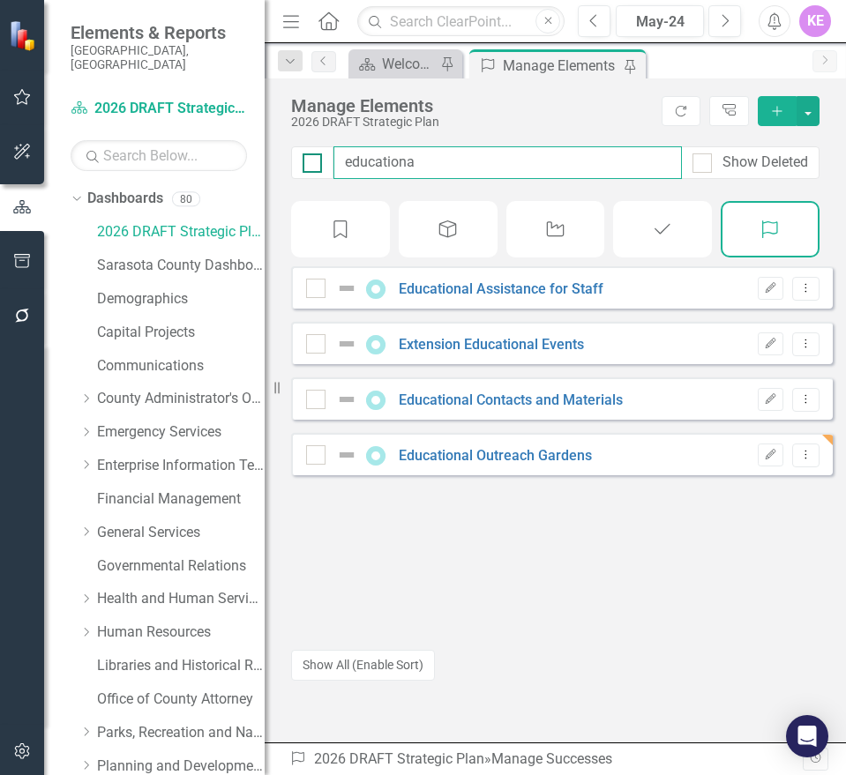
drag, startPoint x: 445, startPoint y: 160, endPoint x: 314, endPoint y: 171, distance: 131.8
click at [316, 171] on div "educationa Show Deleted" at bounding box center [555, 162] width 528 height 33
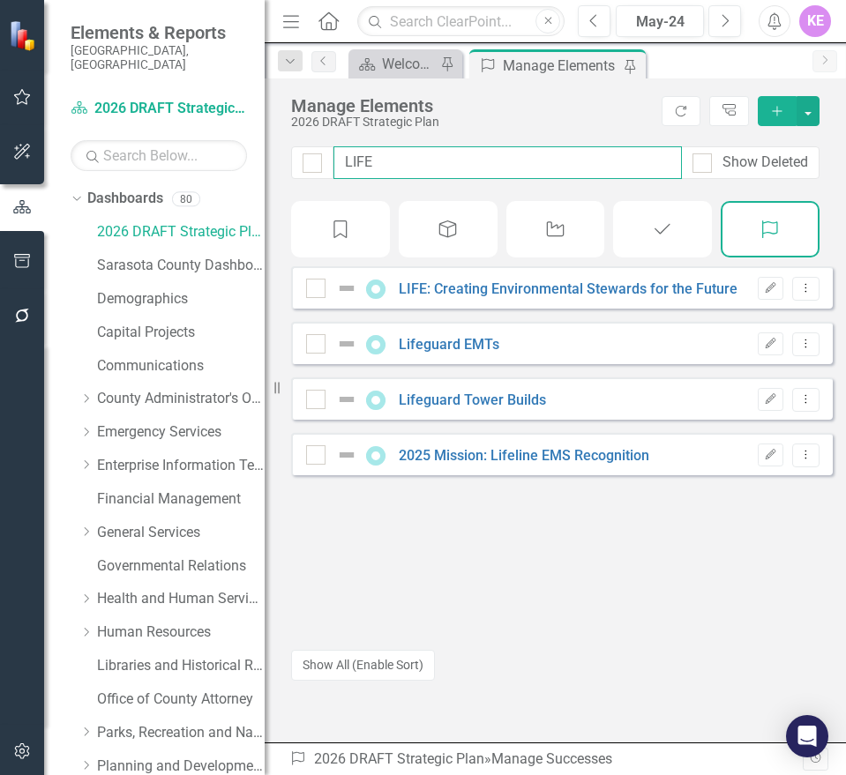
drag, startPoint x: 417, startPoint y: 160, endPoint x: 332, endPoint y: 150, distance: 86.1
click at [332, 150] on div "LIFE Show Deleted" at bounding box center [555, 162] width 528 height 33
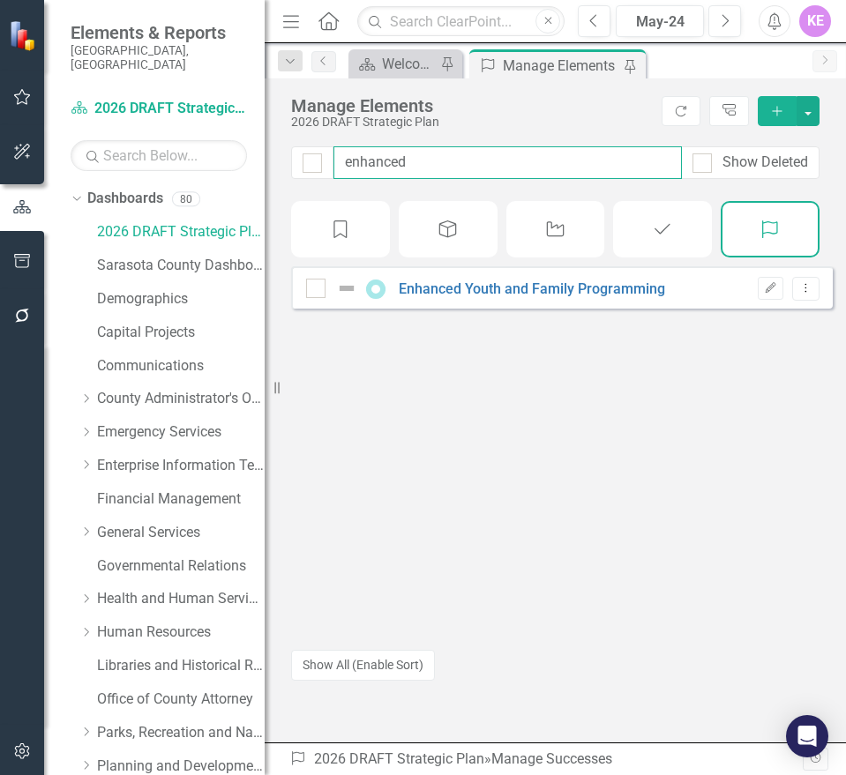
drag, startPoint x: 374, startPoint y: 153, endPoint x: 286, endPoint y: 142, distance: 88.8
click at [286, 142] on div "Manage Elements 2026 DRAFT Strategic Plan Refresh Tree Explorer Add enhanced Sh…" at bounding box center [555, 410] width 581 height 664
type input "health ben"
drag, startPoint x: 425, startPoint y: 160, endPoint x: 306, endPoint y: 162, distance: 119.0
click at [306, 160] on div "health ben Show Deleted" at bounding box center [555, 162] width 528 height 33
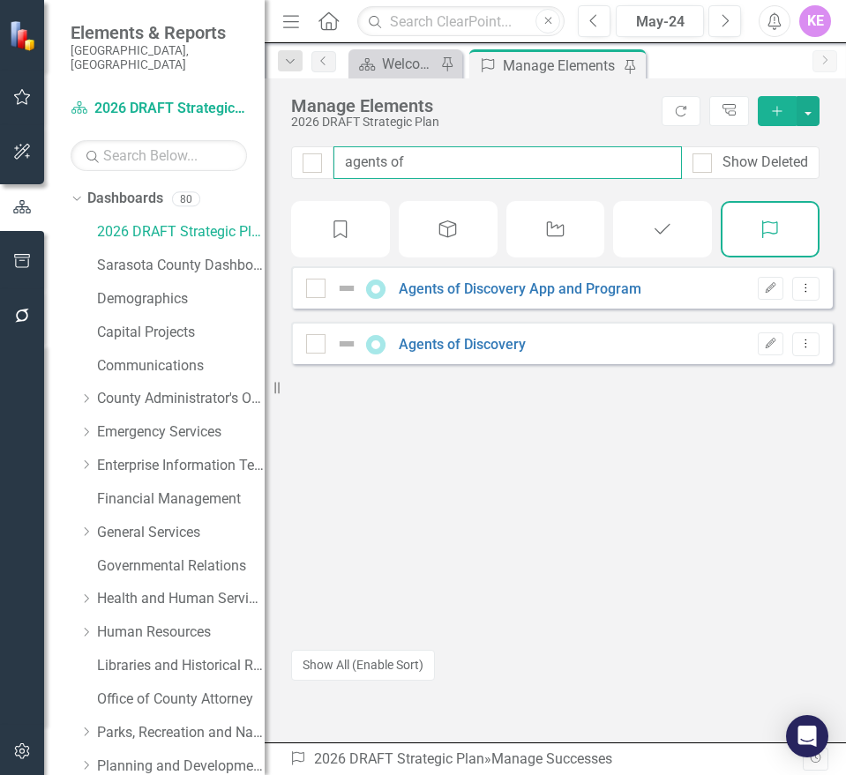
drag, startPoint x: 355, startPoint y: 157, endPoint x: 297, endPoint y: 150, distance: 58.6
click at [297, 150] on div "agents of Show Deleted" at bounding box center [555, 162] width 528 height 33
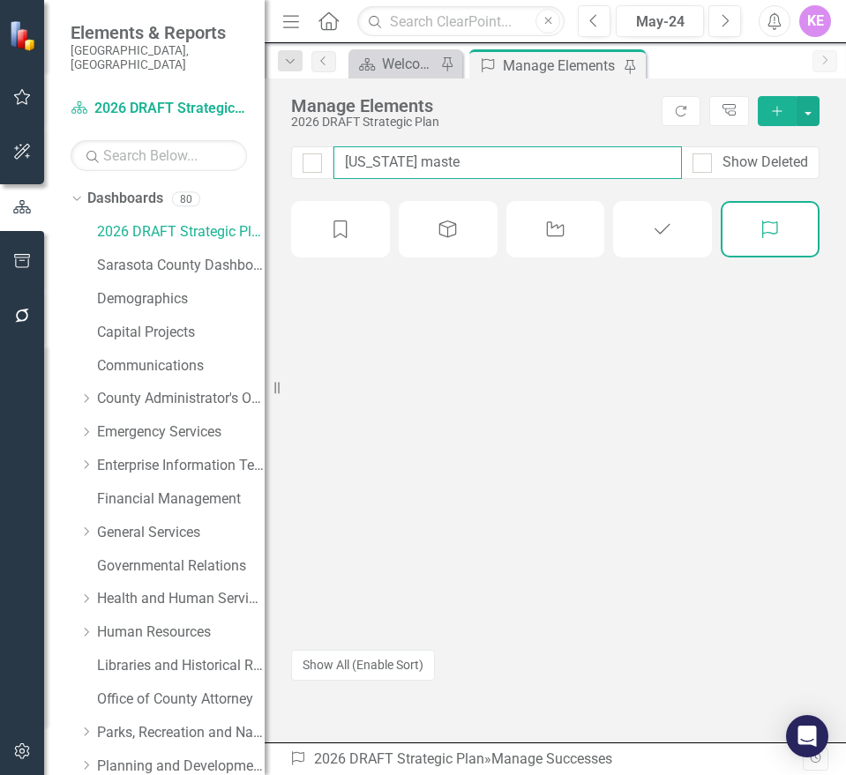
type input "florida master"
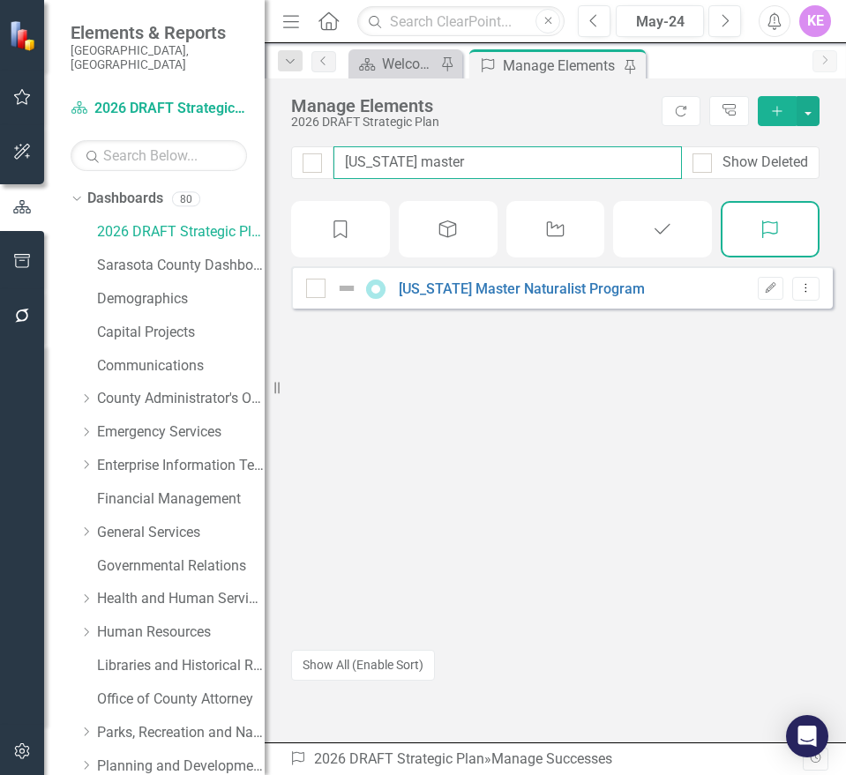
drag, startPoint x: 429, startPoint y: 158, endPoint x: 332, endPoint y: 153, distance: 96.3
click at [332, 153] on div "florida master Show Deleted" at bounding box center [555, 162] width 528 height 33
drag, startPoint x: 437, startPoint y: 164, endPoint x: 288, endPoint y: 157, distance: 149.2
click at [285, 156] on div "extreme heat Show Deleted" at bounding box center [555, 173] width 581 height 55
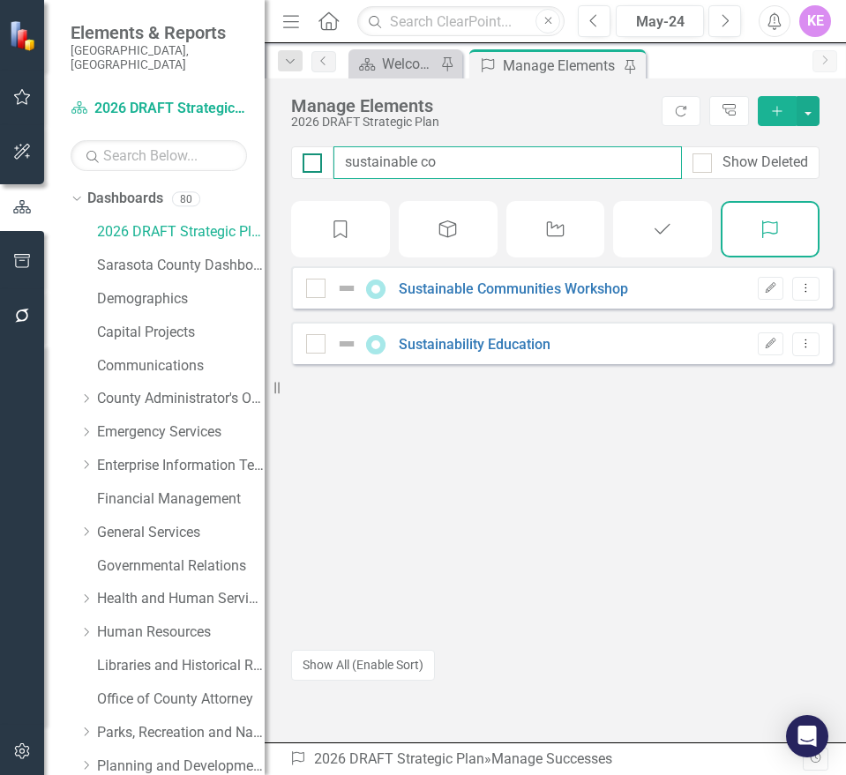
type input "sustainable com"
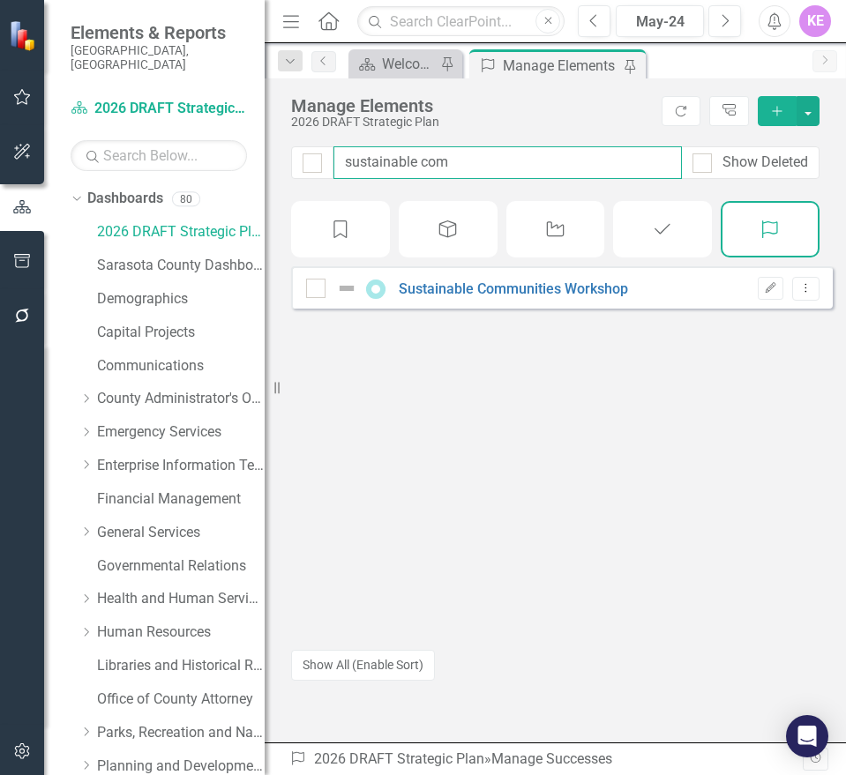
drag, startPoint x: 469, startPoint y: 165, endPoint x: 332, endPoint y: 155, distance: 137.9
click at [332, 155] on div "sustainable com Show Deleted" at bounding box center [555, 162] width 528 height 33
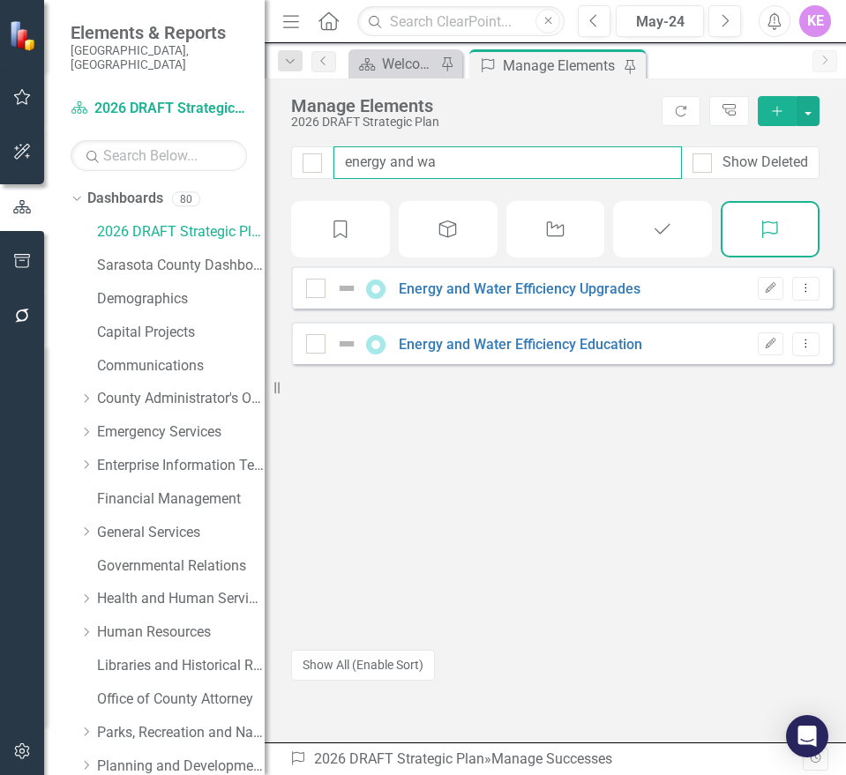
drag, startPoint x: 463, startPoint y: 172, endPoint x: 264, endPoint y: 158, distance: 199.8
click at [264, 158] on div "Elements & Reports Sarasota County, FL Dashboard 2026 DRAFT Strategic Plan Sear…" at bounding box center [423, 387] width 846 height 775
drag, startPoint x: 470, startPoint y: 157, endPoint x: 326, endPoint y: 157, distance: 143.7
click at [326, 157] on div "sustaina Show Deleted" at bounding box center [555, 162] width 528 height 33
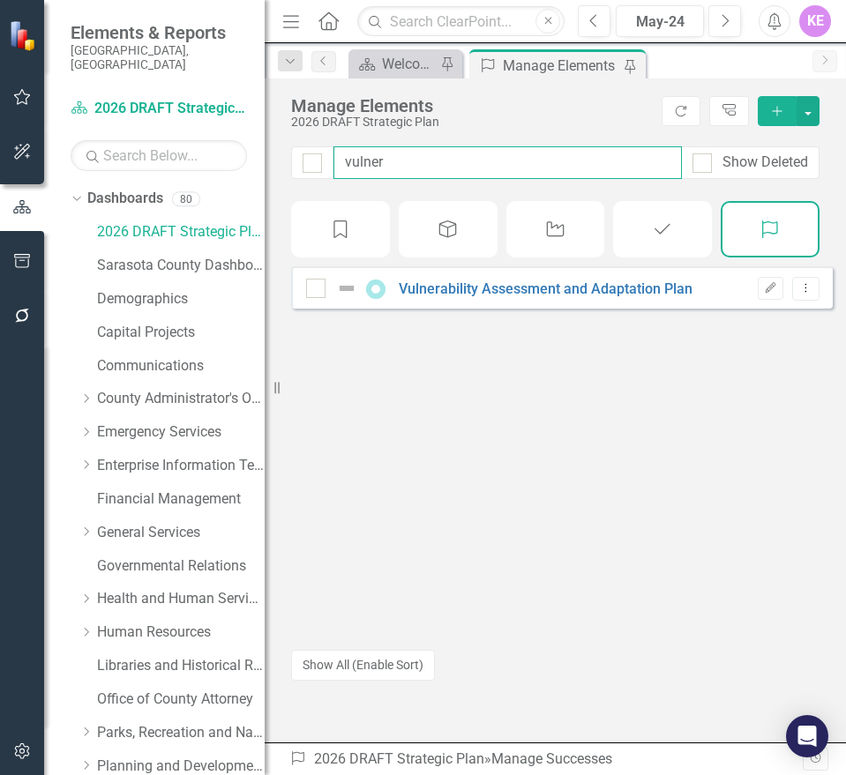
type input "vulner"
drag, startPoint x: 429, startPoint y: 145, endPoint x: 345, endPoint y: 150, distance: 83.9
click at [345, 150] on div "Manage Elements 2026 DRAFT Strategic Plan Refresh Tree Explorer Add vulner Show…" at bounding box center [555, 410] width 581 height 664
drag, startPoint x: 413, startPoint y: 167, endPoint x: 343, endPoint y: 163, distance: 69.7
click at [343, 163] on input "vulner" at bounding box center [507, 162] width 348 height 33
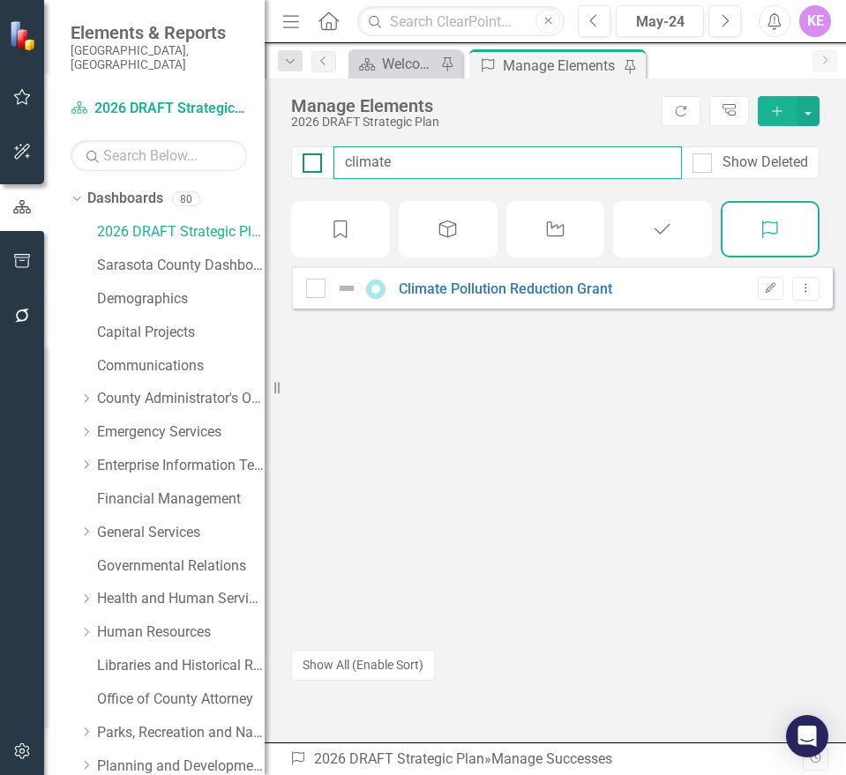
drag, startPoint x: 401, startPoint y: 165, endPoint x: 317, endPoint y: 156, distance: 84.2
click at [317, 156] on div "climate Show Deleted" at bounding box center [555, 162] width 528 height 33
drag, startPoint x: 486, startPoint y: 160, endPoint x: 300, endPoint y: 161, distance: 186.0
click at [300, 160] on div "workfor Show Deleted" at bounding box center [555, 162] width 528 height 33
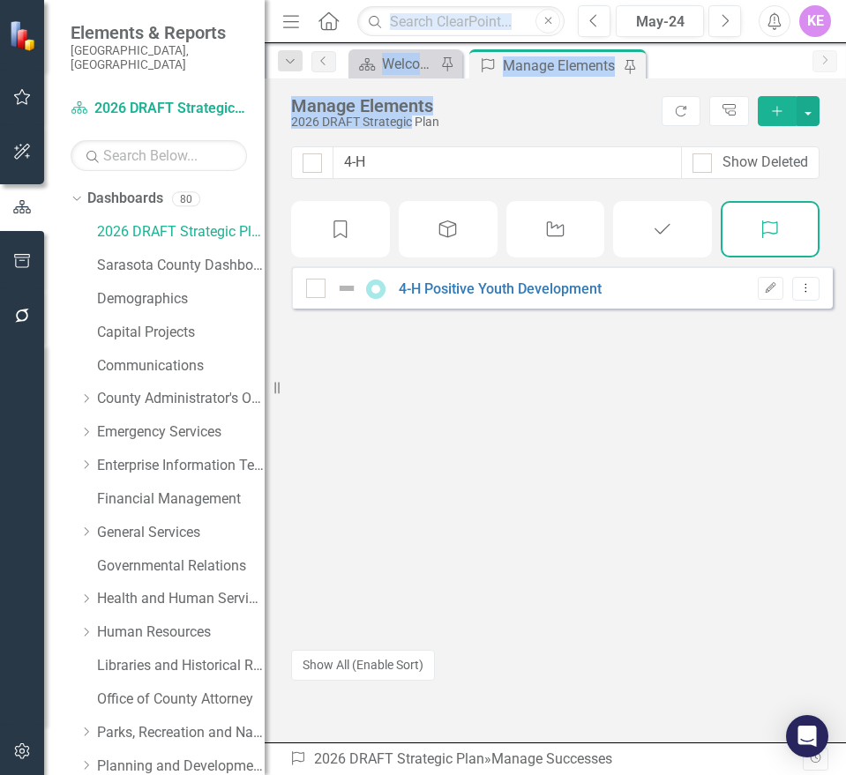
drag, startPoint x: 350, startPoint y: 189, endPoint x: 269, endPoint y: 191, distance: 81.2
click at [265, 193] on div "Elements & Reports Sarasota County, FL Dashboard 2026 DRAFT Strategic Plan Sear…" at bounding box center [423, 387] width 846 height 775
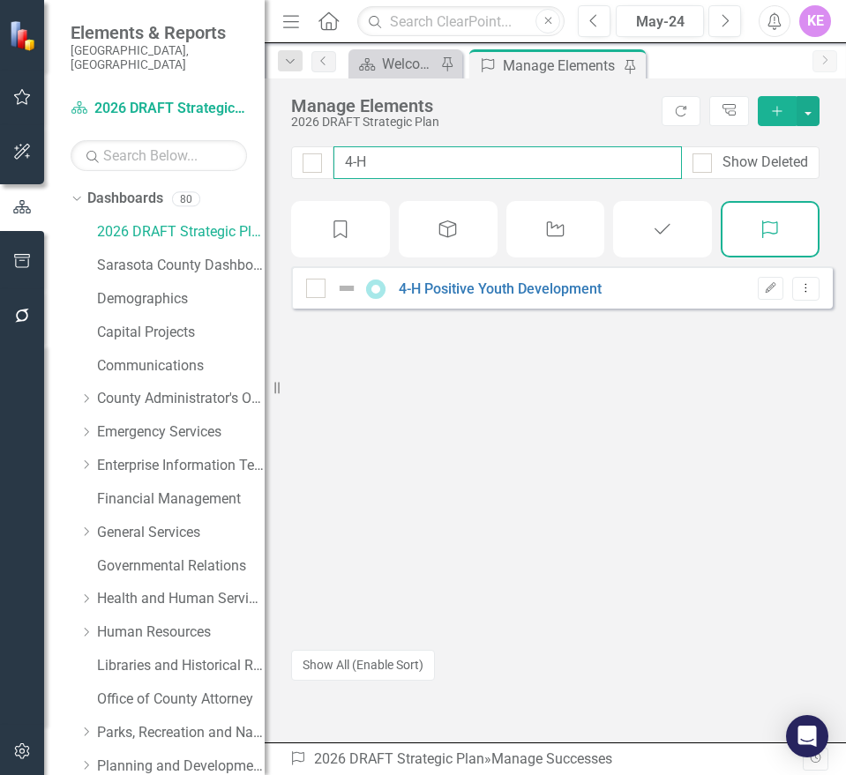
drag, startPoint x: 400, startPoint y: 168, endPoint x: 324, endPoint y: 153, distance: 78.2
click at [324, 153] on div "4-H Show Deleted" at bounding box center [555, 162] width 528 height 33
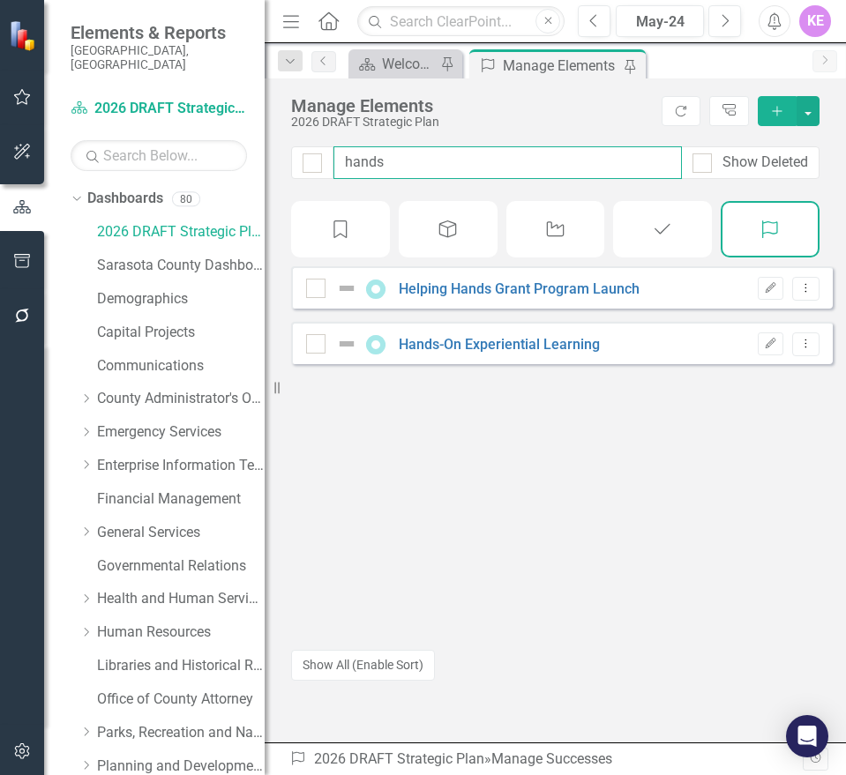
drag, startPoint x: 496, startPoint y: 168, endPoint x: 347, endPoint y: 155, distance: 149.5
click at [347, 155] on input "hands" at bounding box center [507, 162] width 348 height 33
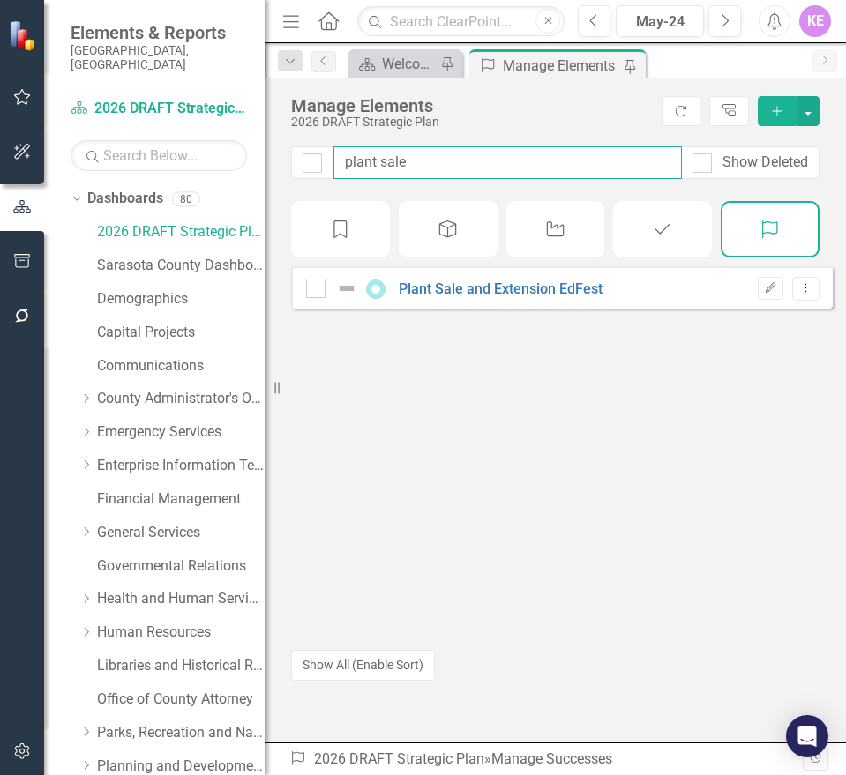
drag, startPoint x: 416, startPoint y: 162, endPoint x: 274, endPoint y: 149, distance: 142.6
click at [292, 152] on div "plant sale Show Deleted" at bounding box center [555, 162] width 528 height 33
drag, startPoint x: 346, startPoint y: 156, endPoint x: 273, endPoint y: 156, distance: 72.3
click at [273, 156] on div "Elements & Reports Sarasota County, FL Dashboard 2026 DRAFT Strategic Plan Sear…" at bounding box center [423, 387] width 846 height 775
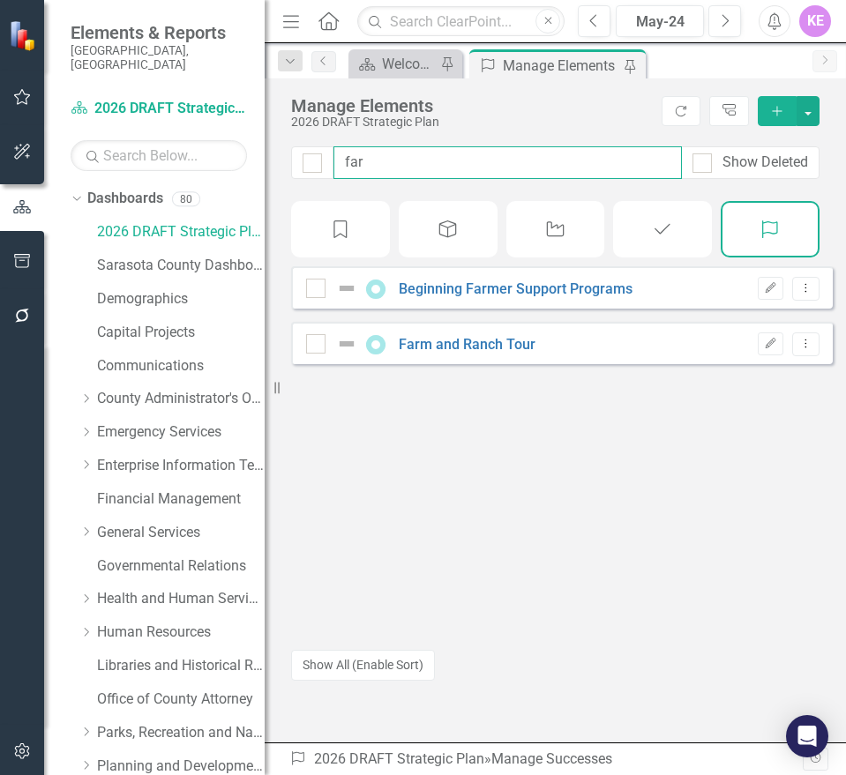
drag, startPoint x: 369, startPoint y: 168, endPoint x: 283, endPoint y: 155, distance: 86.5
click at [283, 155] on div "far Show Deleted" at bounding box center [555, 173] width 581 height 55
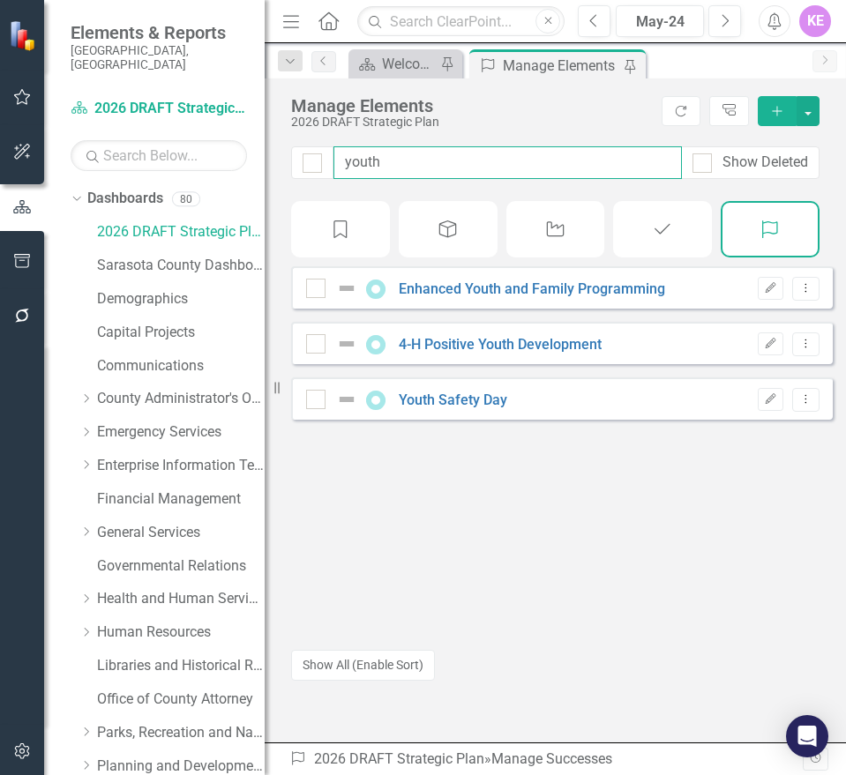
drag, startPoint x: 382, startPoint y: 155, endPoint x: 289, endPoint y: 154, distance: 92.6
click at [289, 154] on div "youth Show Deleted" at bounding box center [555, 173] width 581 height 55
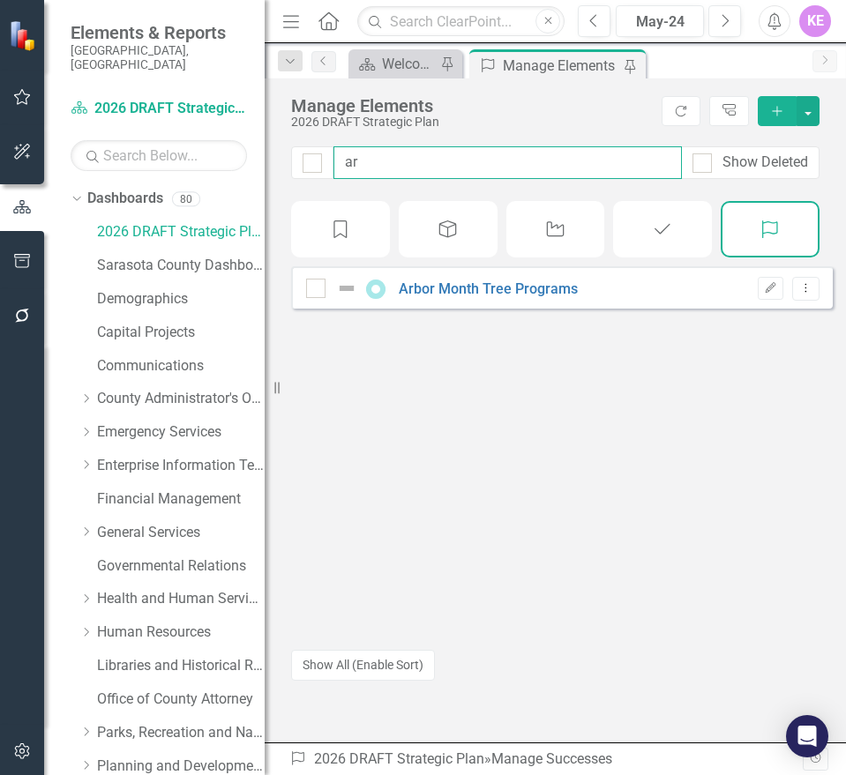
type input "a"
drag, startPoint x: 474, startPoint y: 166, endPoint x: 287, endPoint y: 152, distance: 187.5
click at [287, 152] on div "reducing Show Deleted" at bounding box center [555, 173] width 581 height 55
drag, startPoint x: 418, startPoint y: 165, endPoint x: 317, endPoint y: 165, distance: 101.4
click at [317, 165] on div "family nut Show Deleted" at bounding box center [555, 162] width 528 height 33
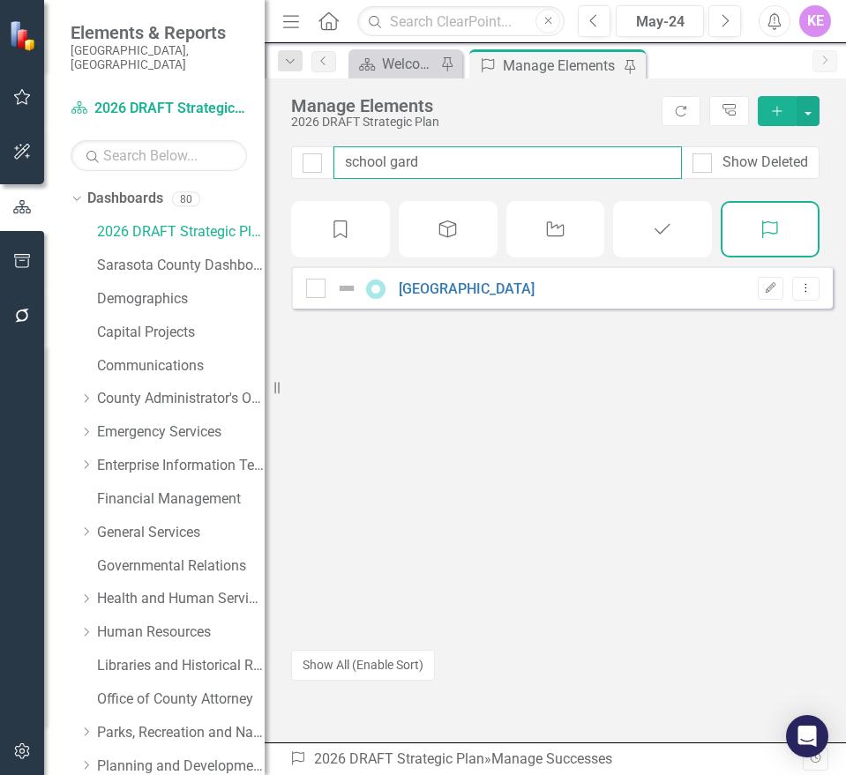
drag, startPoint x: 425, startPoint y: 175, endPoint x: 330, endPoint y: 162, distance: 96.1
click at [330, 162] on div "school gard Show Deleted" at bounding box center [555, 162] width 528 height 33
drag, startPoint x: 495, startPoint y: 161, endPoint x: 283, endPoint y: 149, distance: 212.0
click at [283, 149] on div "educational out Show Deleted" at bounding box center [555, 173] width 581 height 55
type input "landscape"
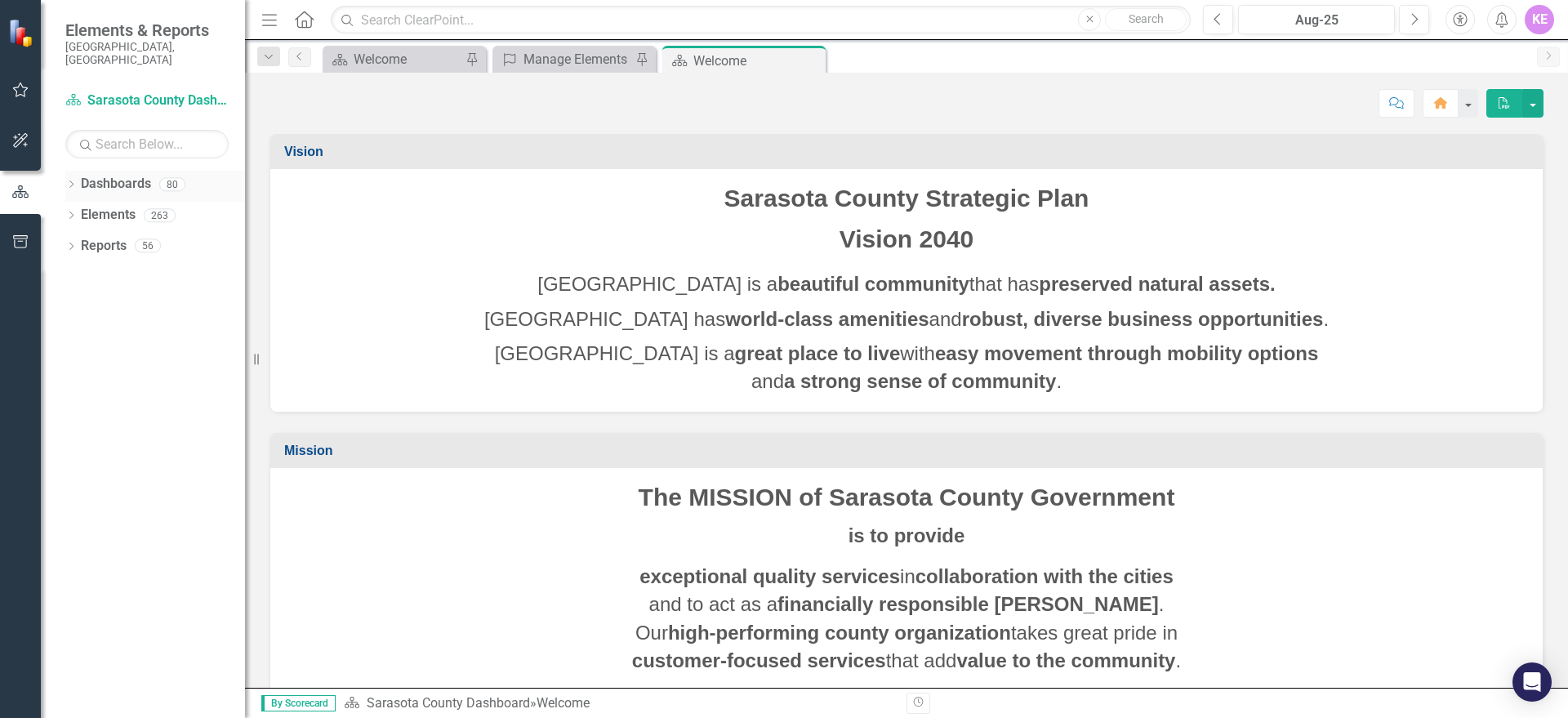
click at [103, 179] on link "Dashboards" at bounding box center [116, 184] width 70 height 19
click at [66, 180] on div "Dropdown Dashboards 80" at bounding box center [156, 186] width 180 height 31
click at [73, 182] on icon "Dropdown" at bounding box center [71, 186] width 11 height 9
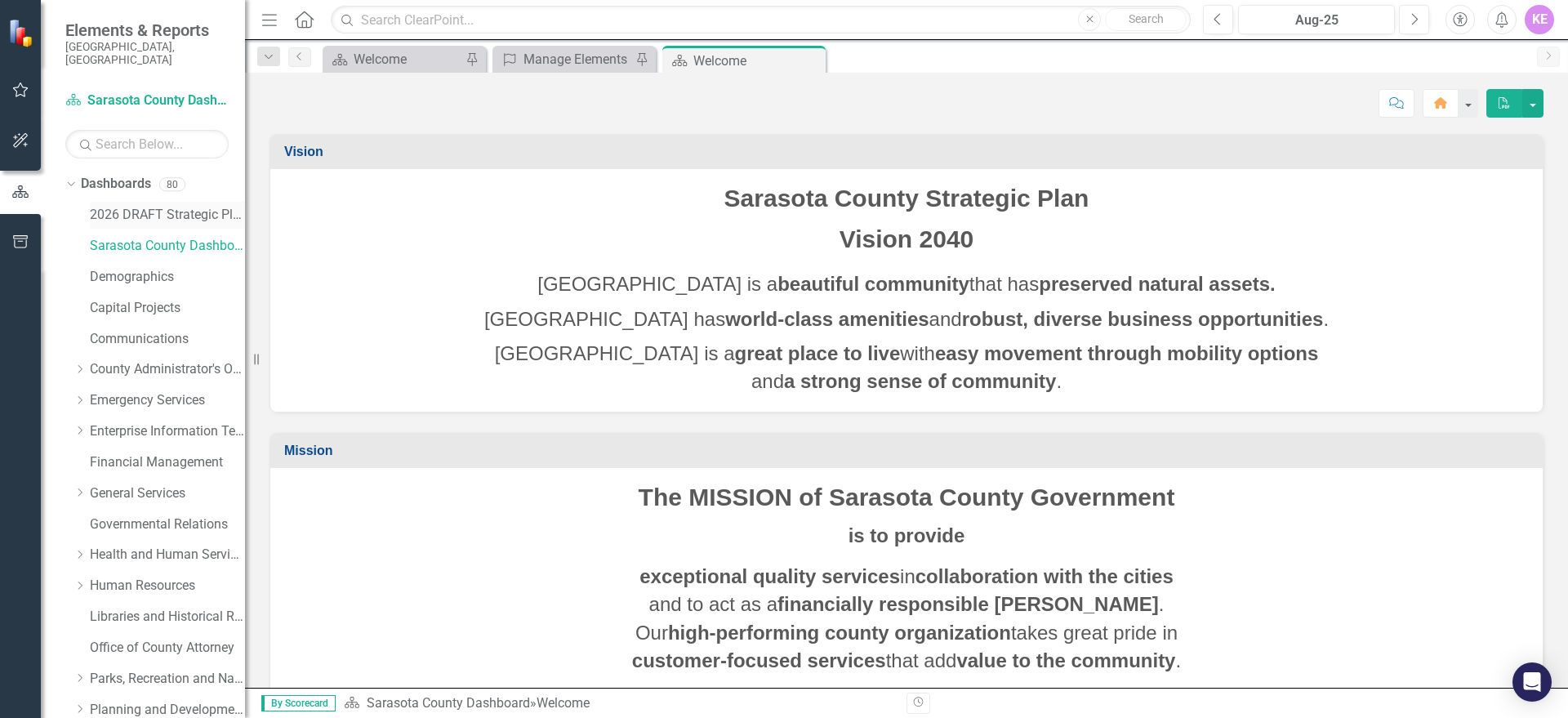
click at [142, 206] on link "2026 DRAFT Strategic Plan" at bounding box center [168, 215] width 156 height 19
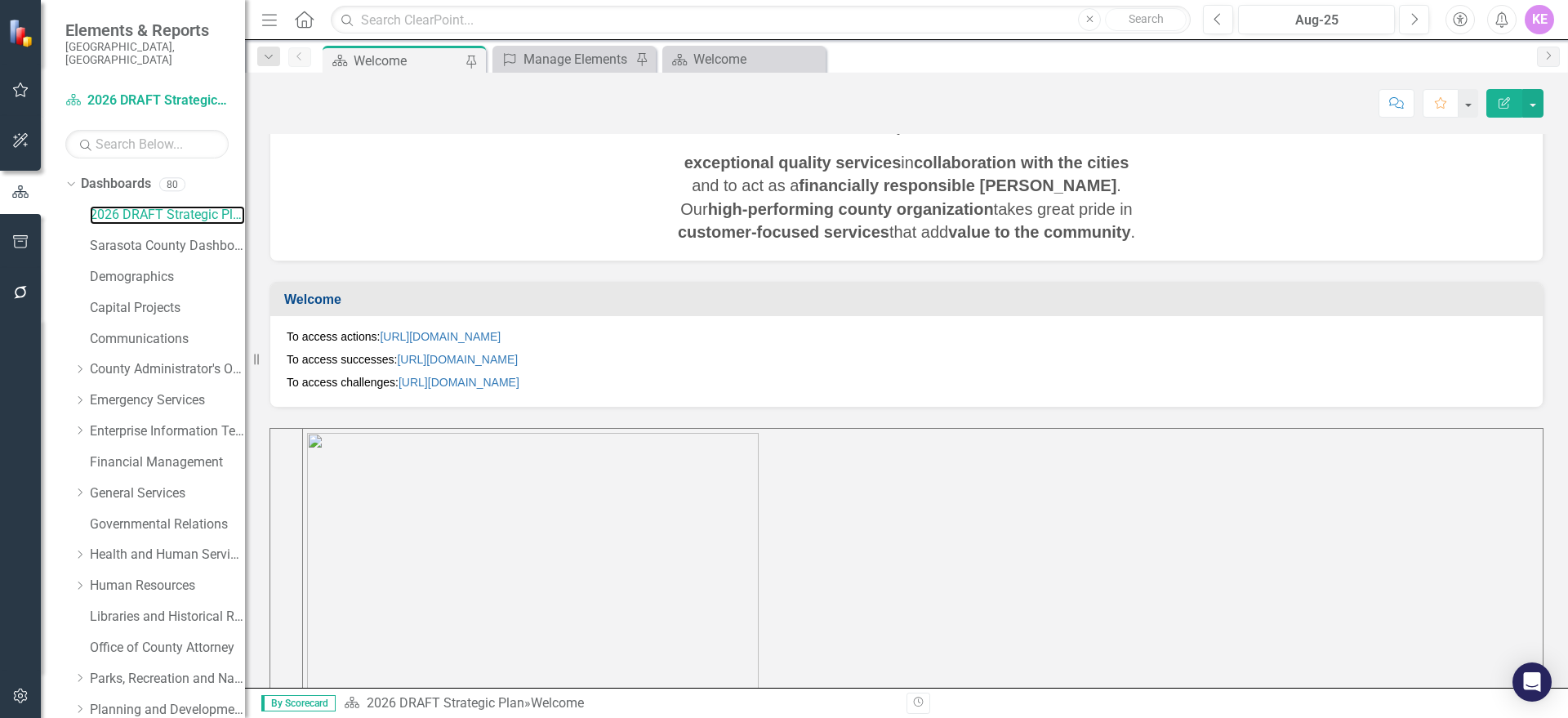
scroll to position [310, 0]
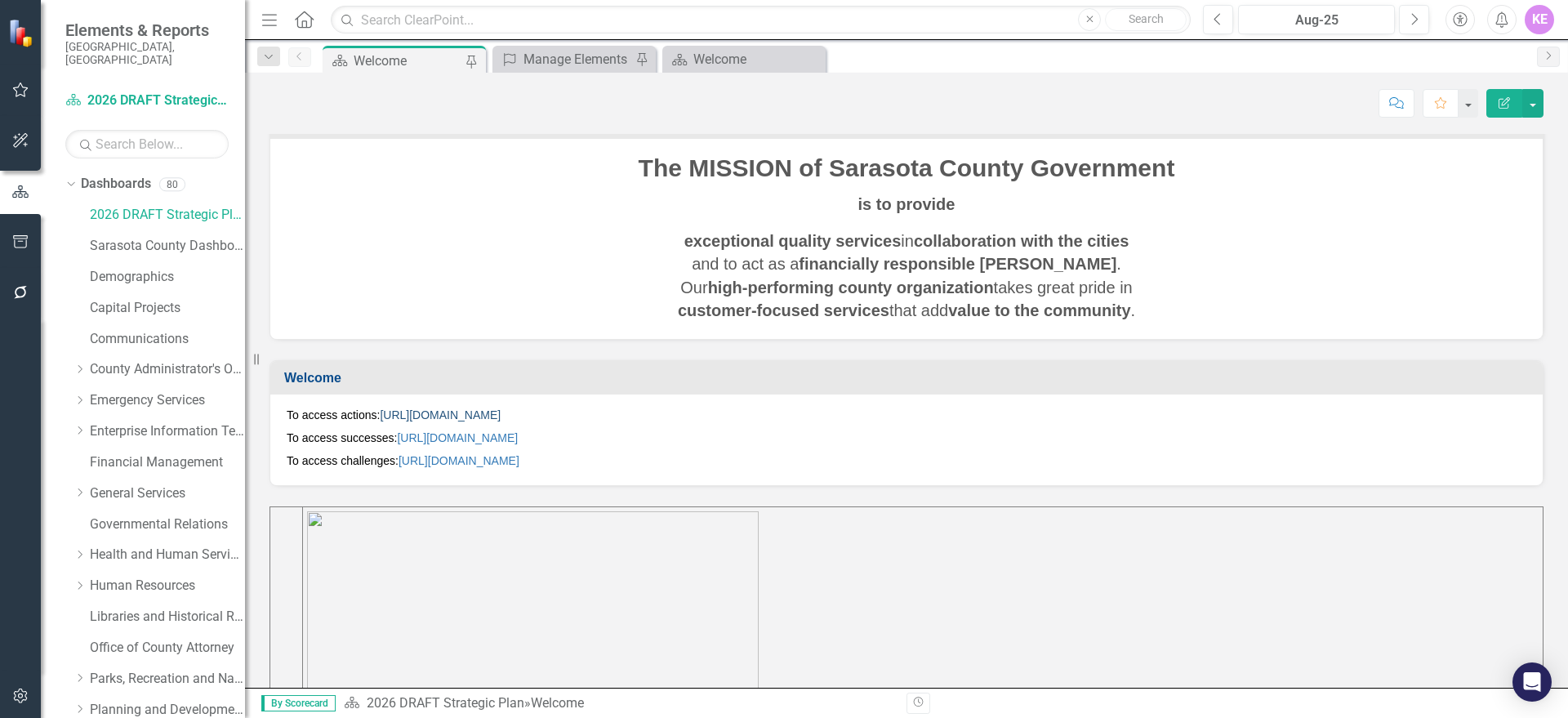
click at [500, 411] on link "[URL][DOMAIN_NAME]" at bounding box center [440, 415] width 120 height 13
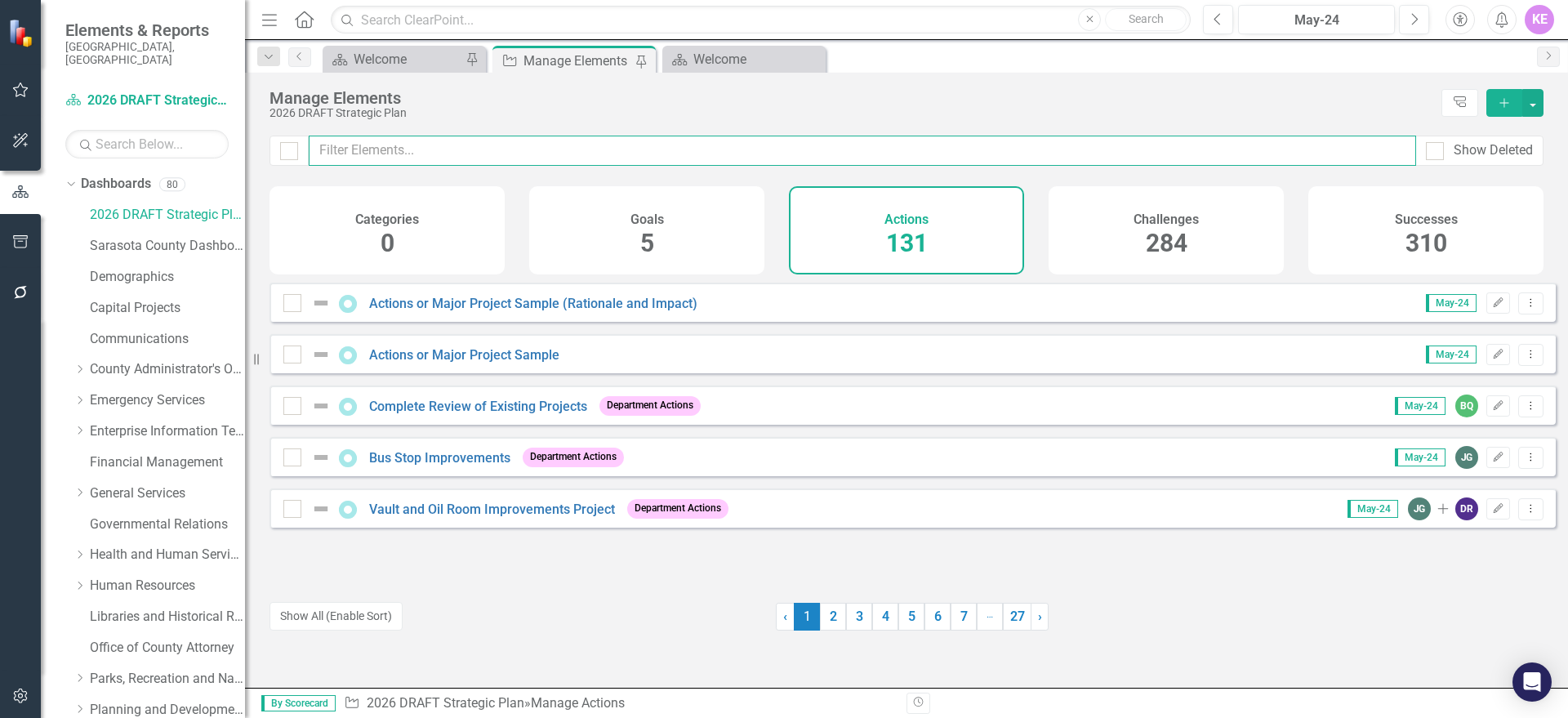
click at [471, 157] on input "text" at bounding box center [862, 150] width 1108 height 31
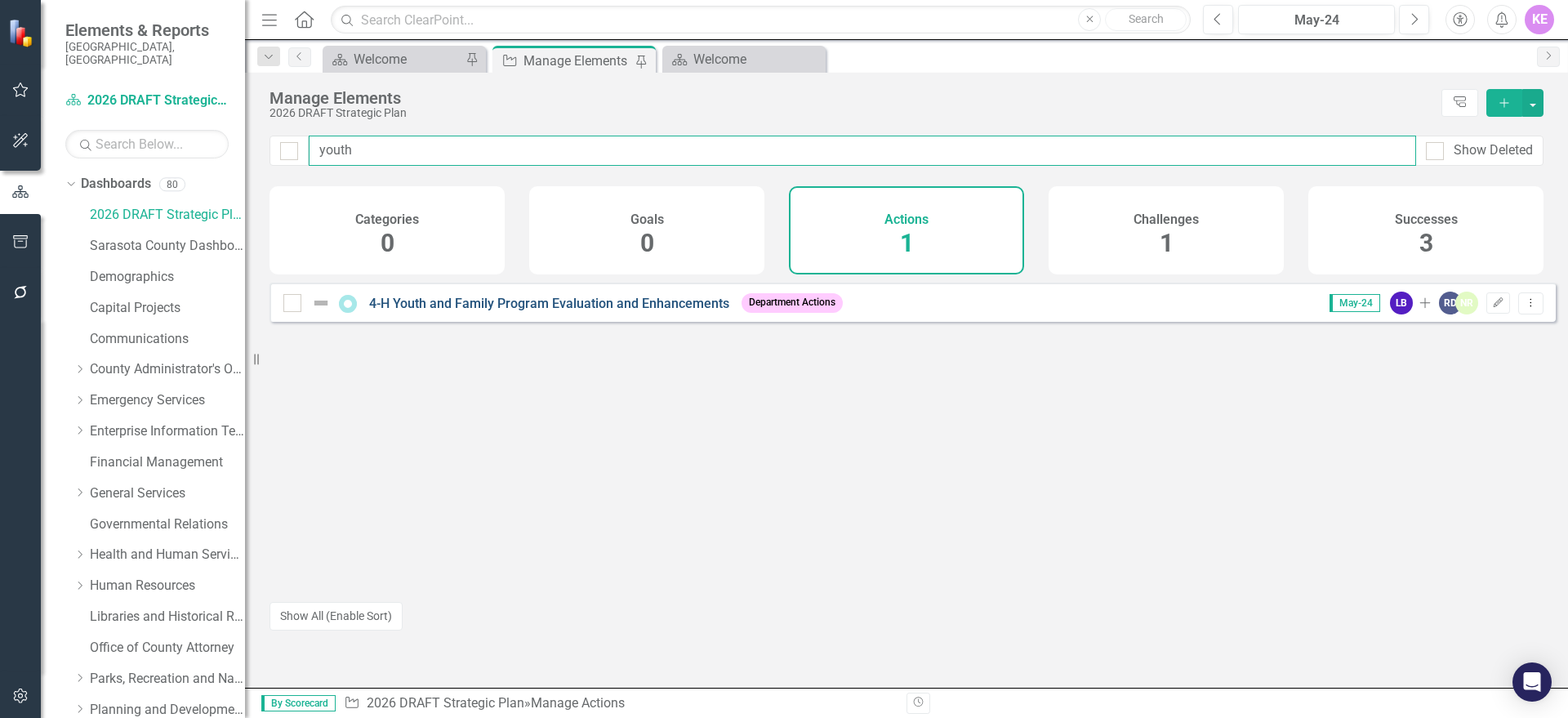
type input "youth"
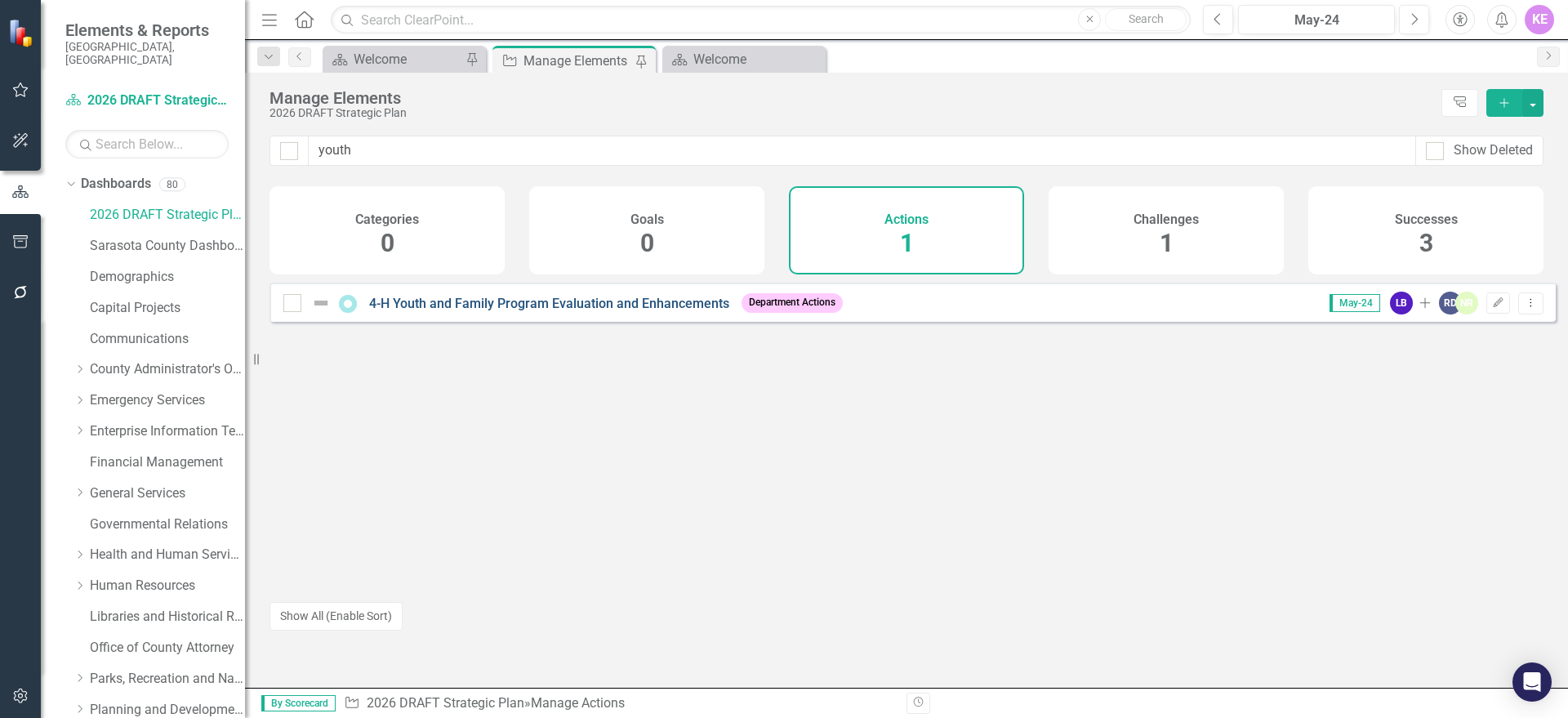
click at [593, 311] on link "4-H Youth and Family Program Evaluation and Enhancements" at bounding box center [549, 303] width 360 height 16
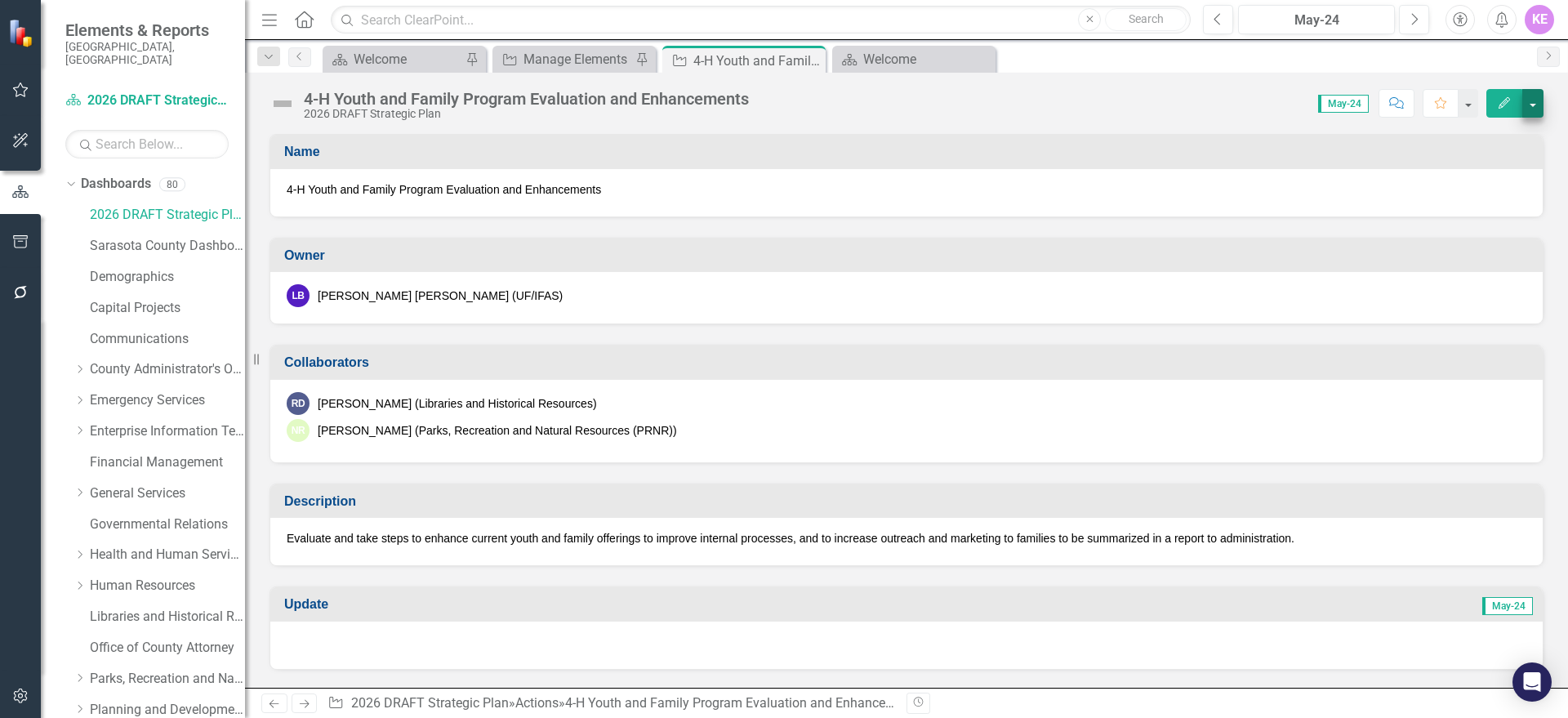
drag, startPoint x: 1549, startPoint y: 91, endPoint x: 1536, endPoint y: 102, distance: 17.0
click at [1549, 94] on div "4-H Youth and Family Program Evaluation and Enhancements 2026 DRAFT Strategic P…" at bounding box center [907, 96] width 1323 height 49
click at [1531, 107] on button "button" at bounding box center [1532, 103] width 21 height 29
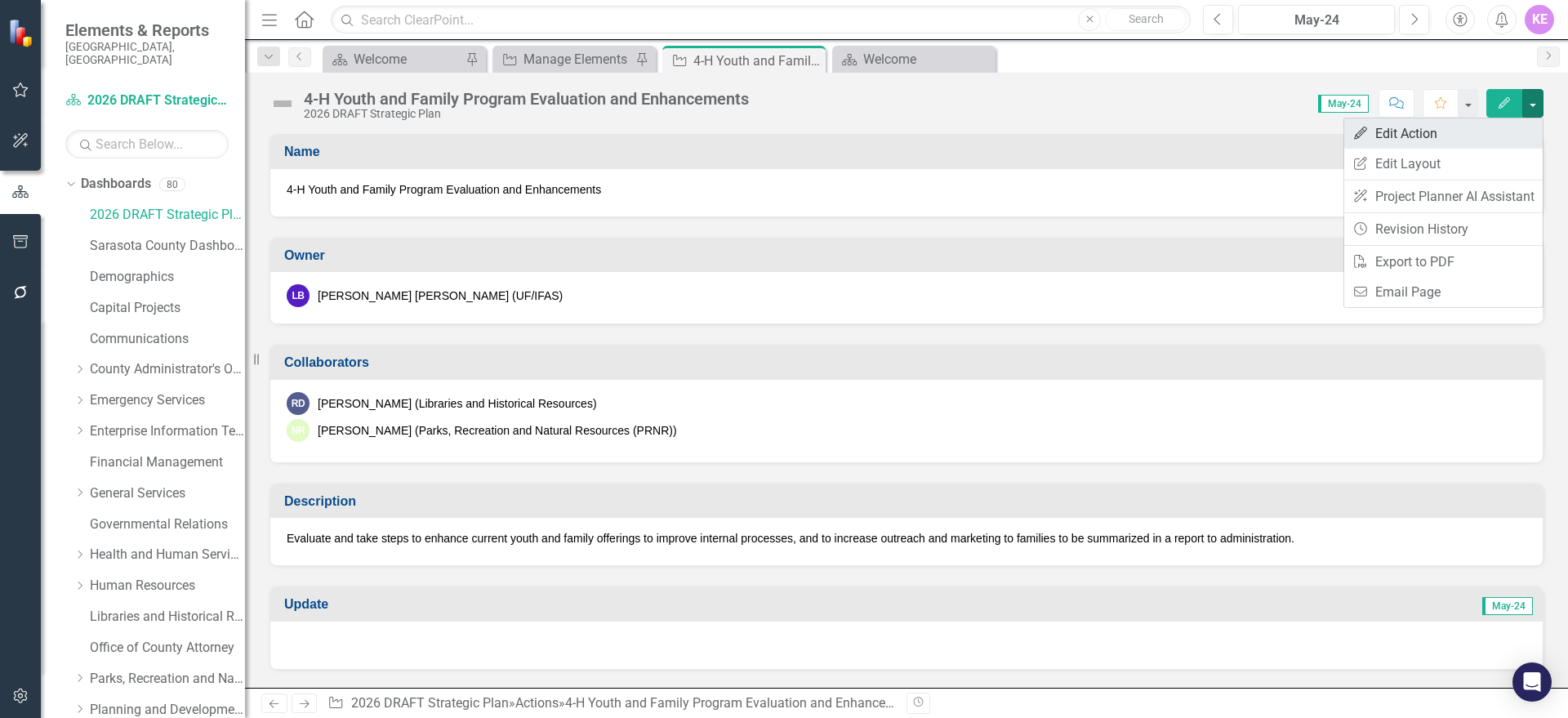
click at [1514, 130] on link "Edit Edit Action" at bounding box center [1443, 133] width 198 height 31
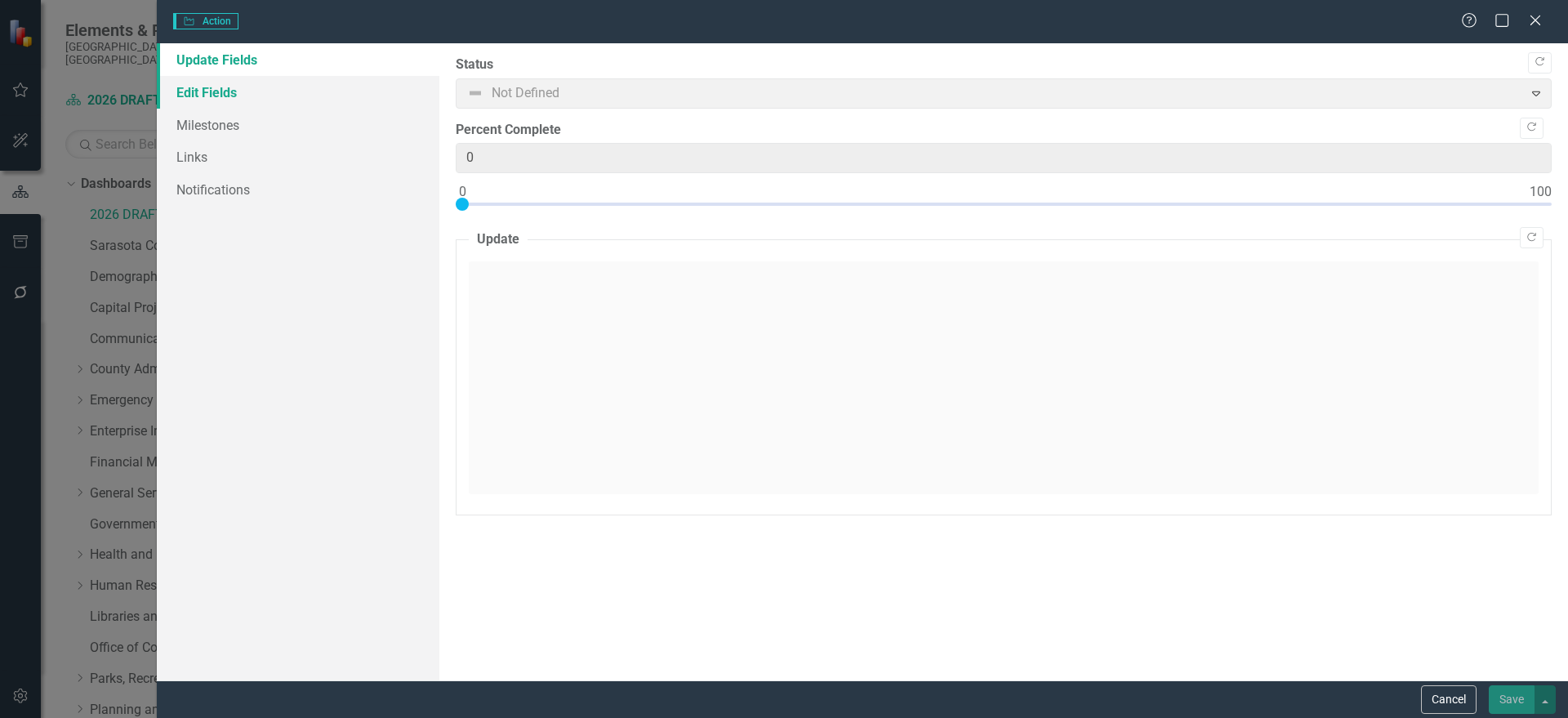
click at [319, 104] on link "Edit Fields" at bounding box center [297, 92] width 282 height 32
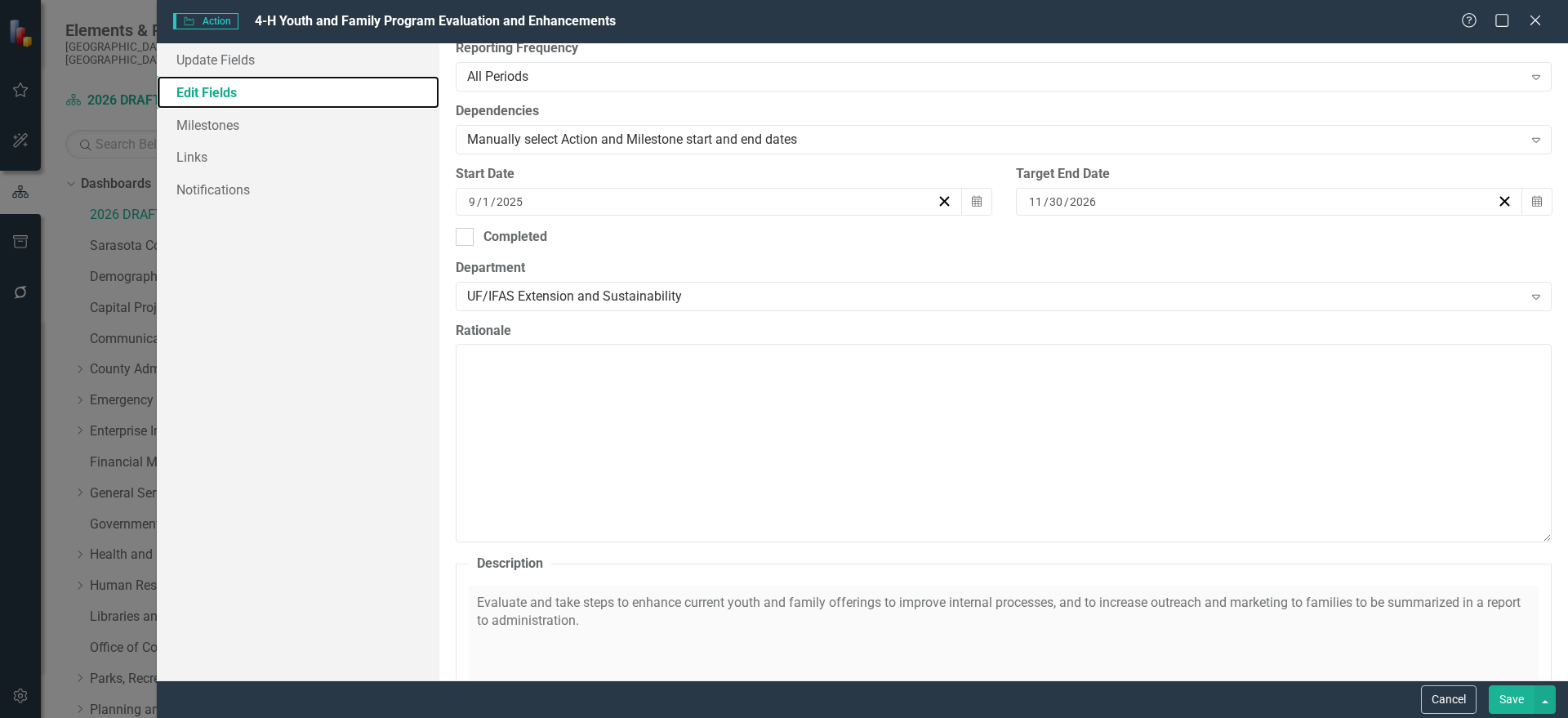
scroll to position [919, 0]
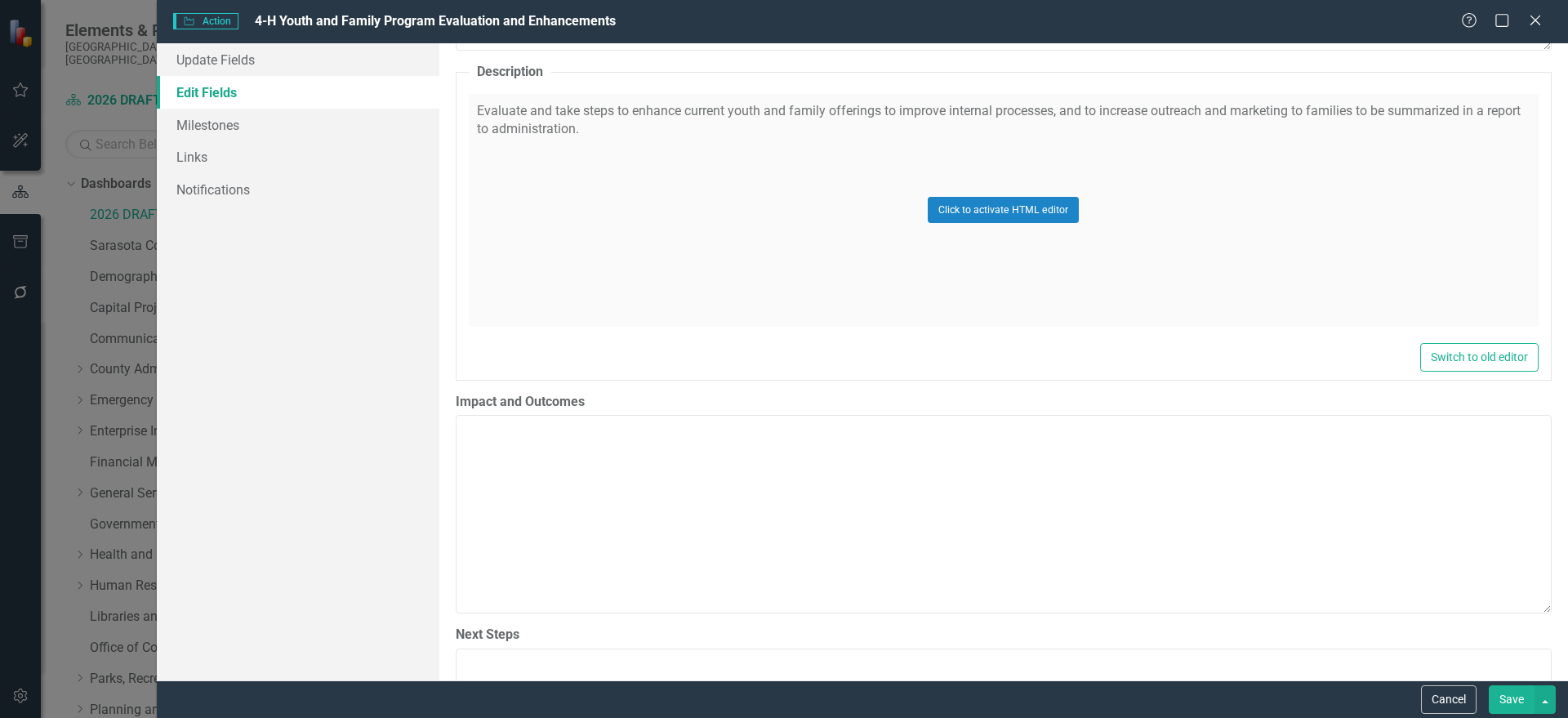
click at [850, 255] on div "Click to activate HTML editor" at bounding box center [1003, 209] width 1070 height 233
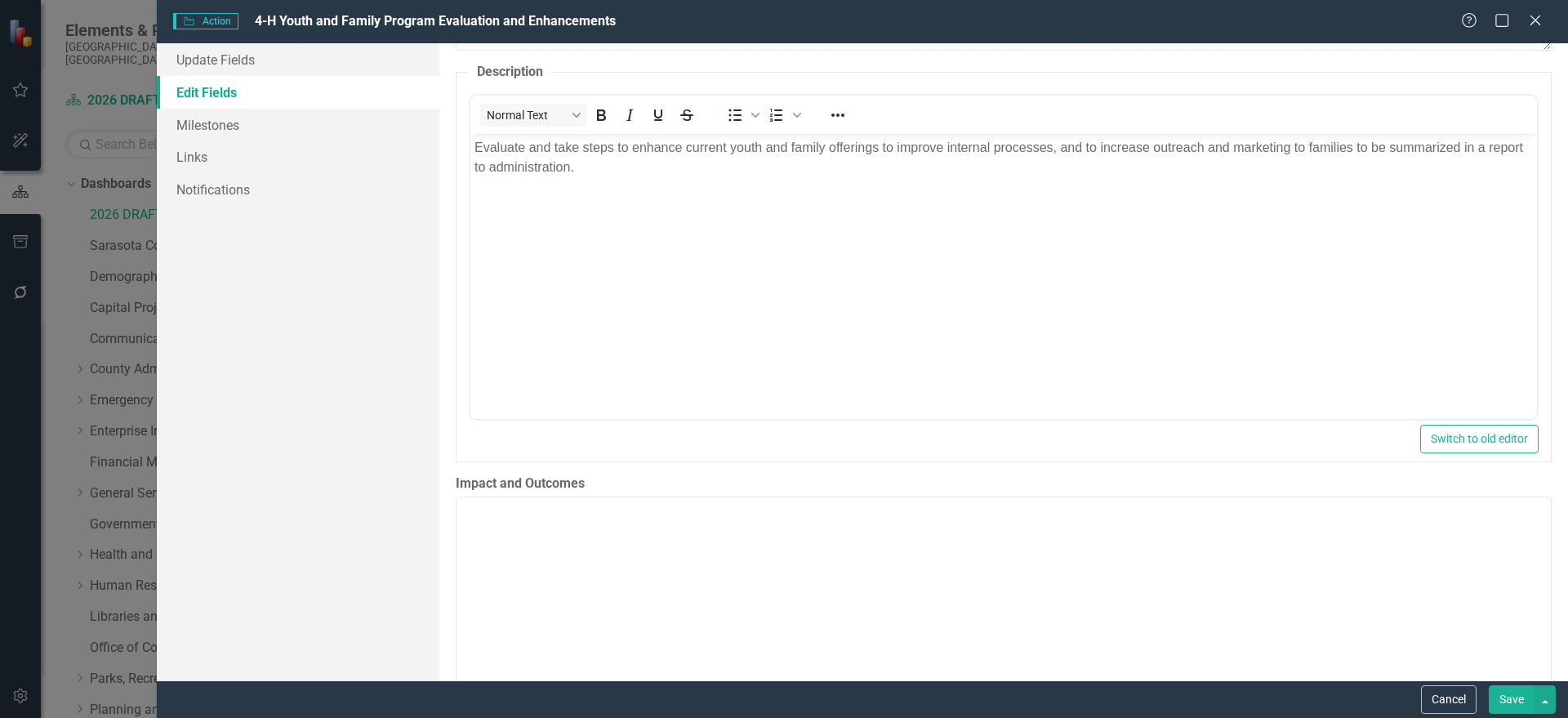
scroll to position [0, 0]
click at [1351, 147] on p "Evaluate and take steps to enhance current youth and family offerings to improv…" at bounding box center [1002, 157] width 1059 height 39
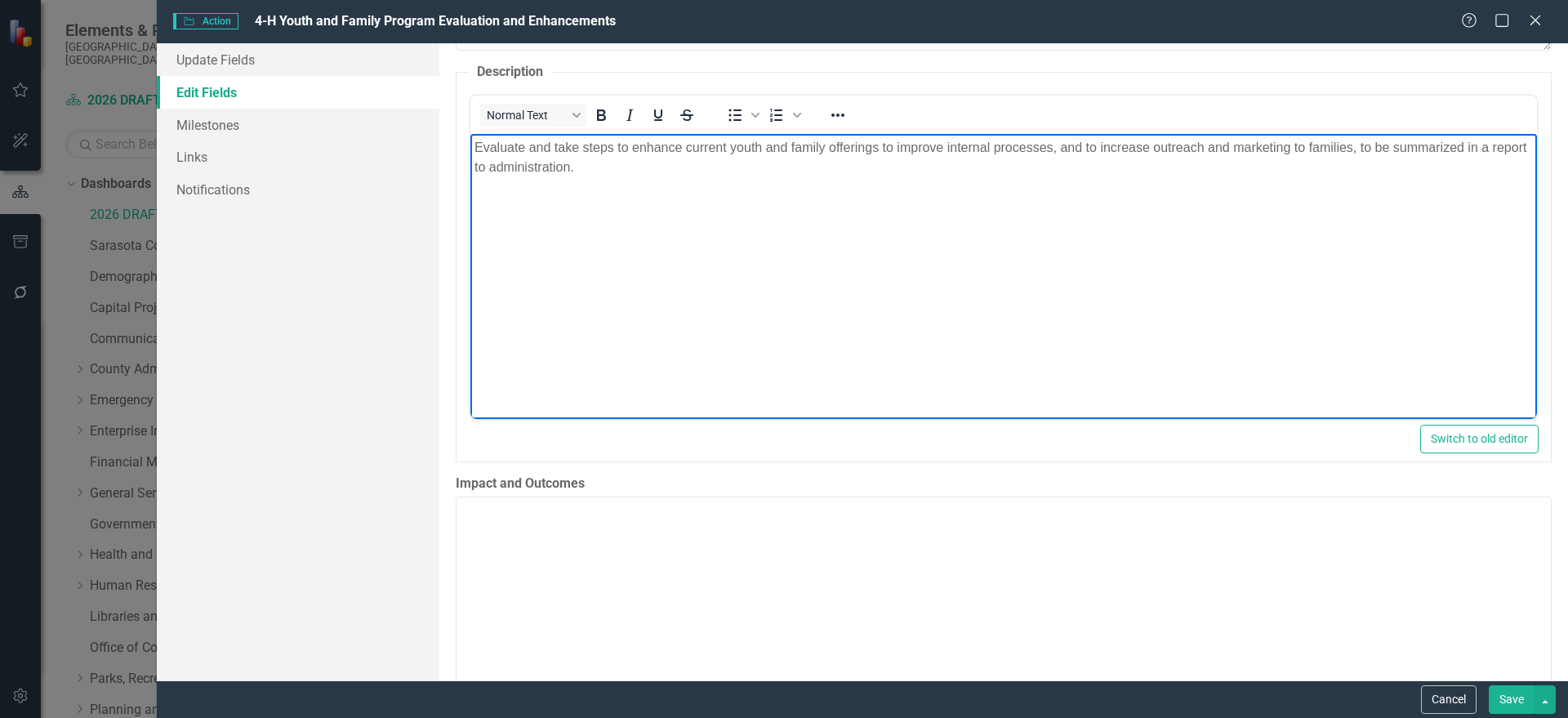
click at [1514, 698] on button "Save" at bounding box center [1511, 699] width 45 height 29
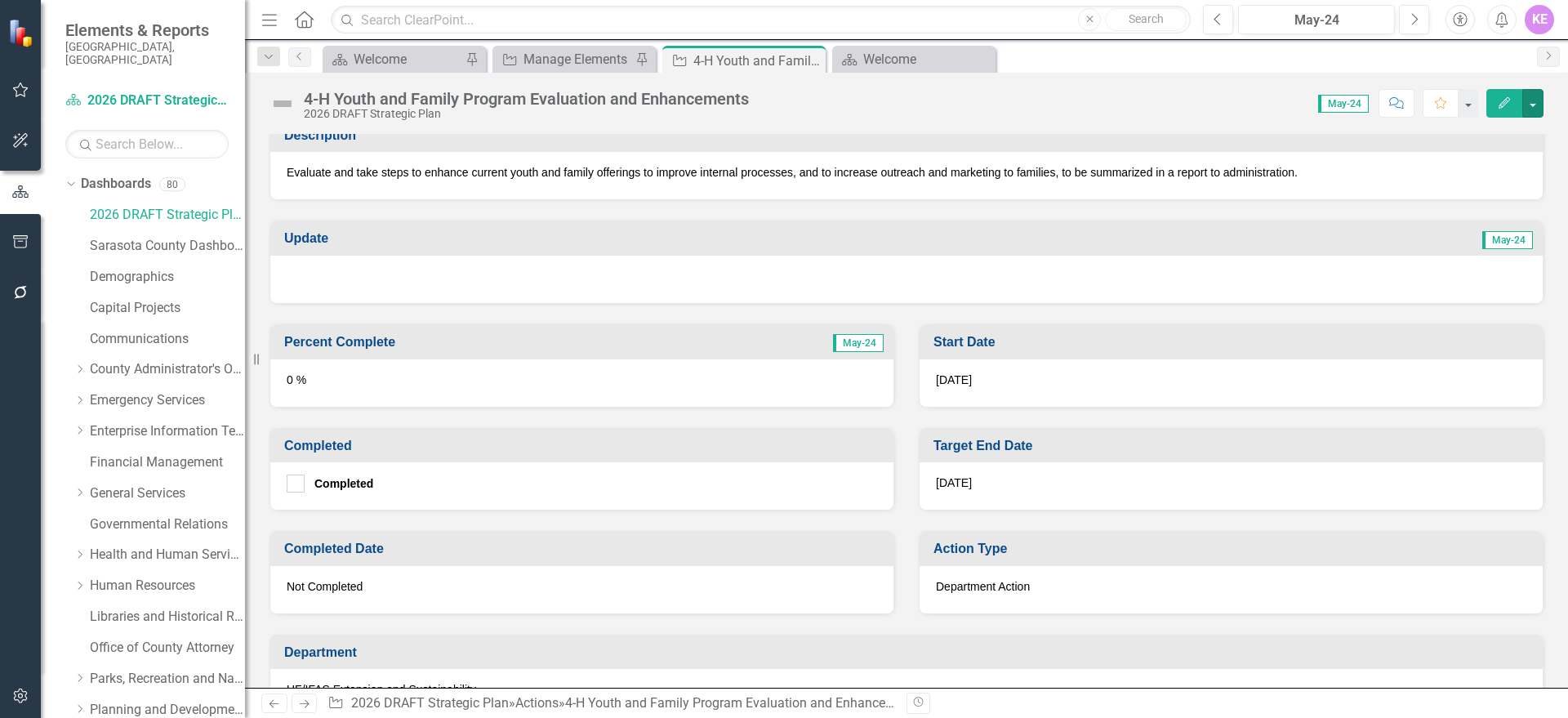
scroll to position [346, 0]
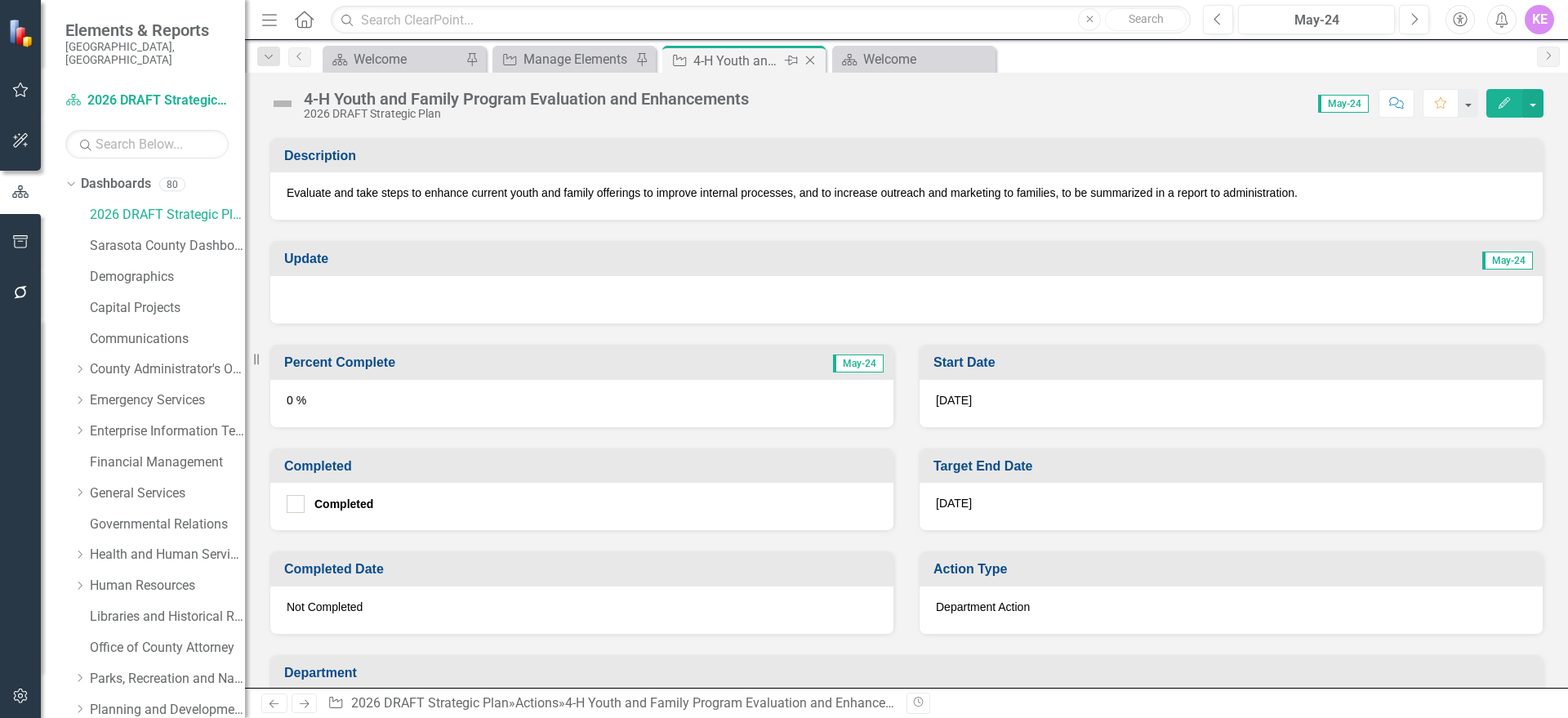
click at [816, 62] on icon "Close" at bounding box center [810, 60] width 17 height 13
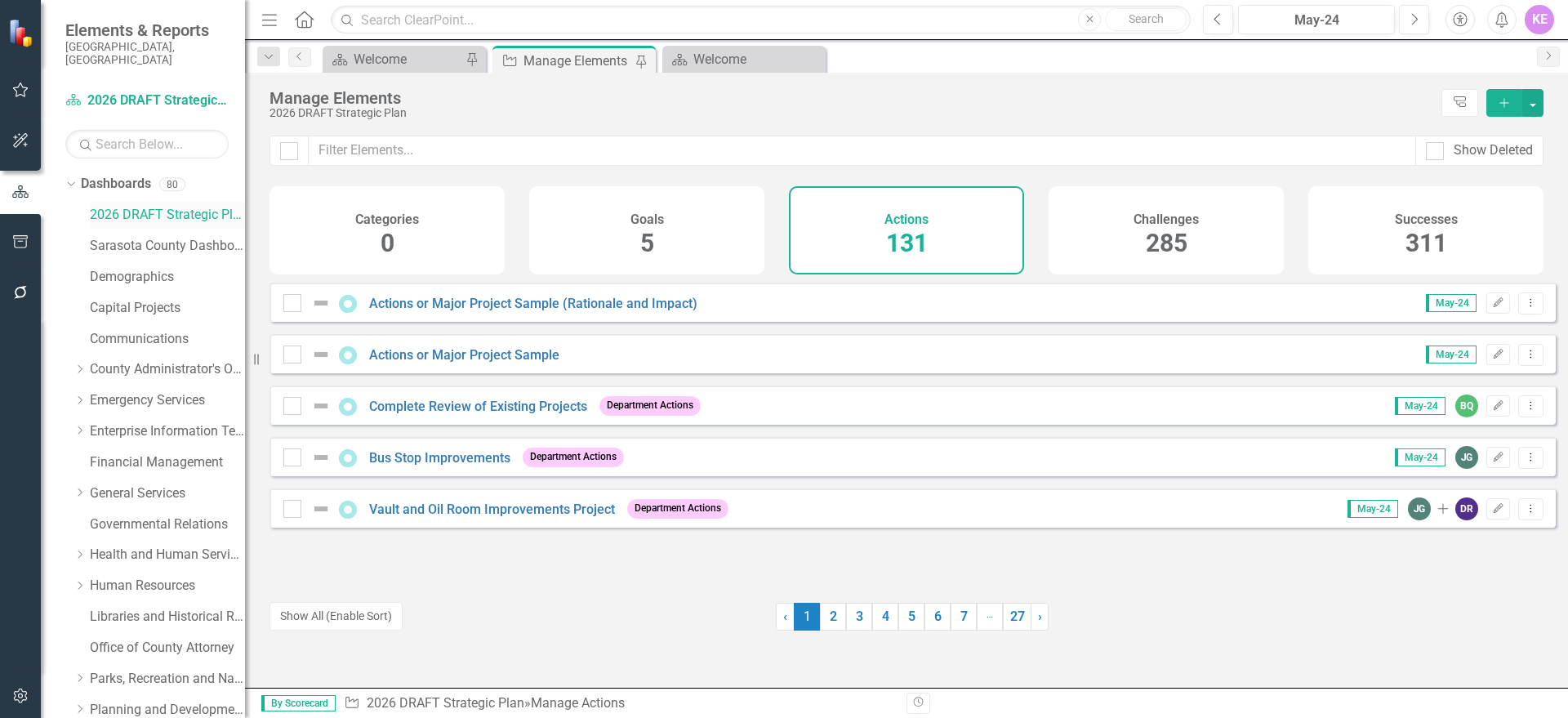
click at [132, 206] on link "2026 DRAFT Strategic Plan" at bounding box center [168, 215] width 156 height 19
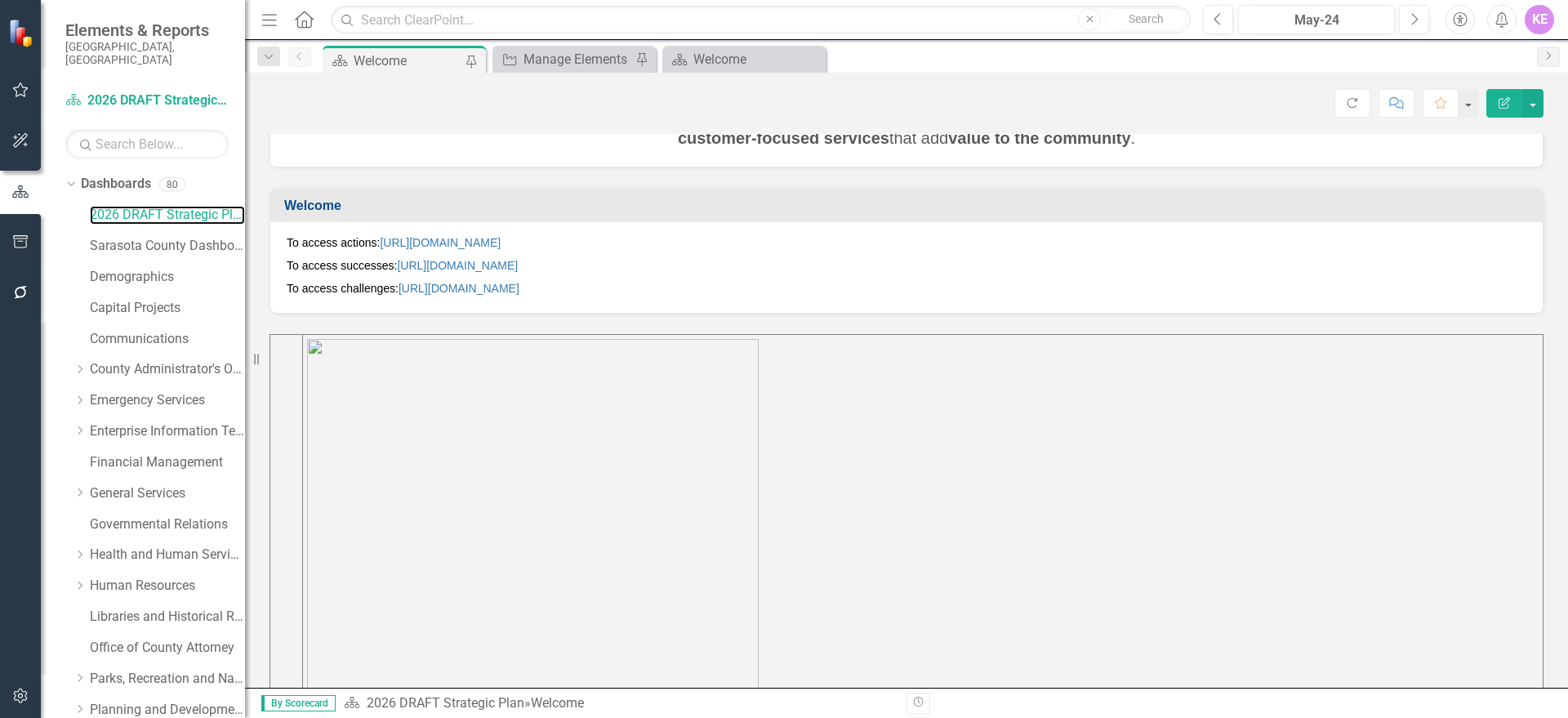
scroll to position [510, 0]
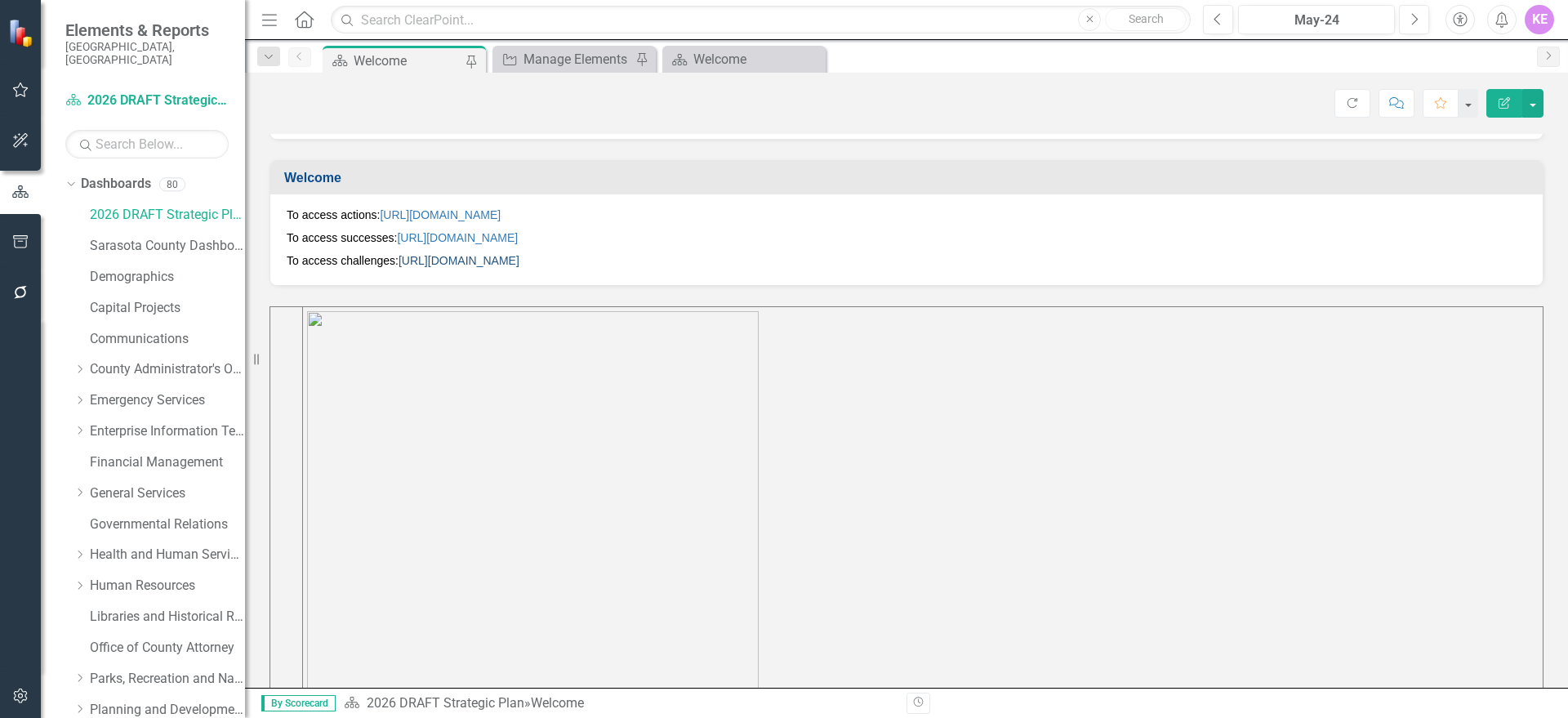
drag, startPoint x: 973, startPoint y: 255, endPoint x: 751, endPoint y: 257, distance: 222.0
click at [756, 257] on p "To access challenges: [URL][DOMAIN_NAME]" at bounding box center [906, 258] width 1239 height 19
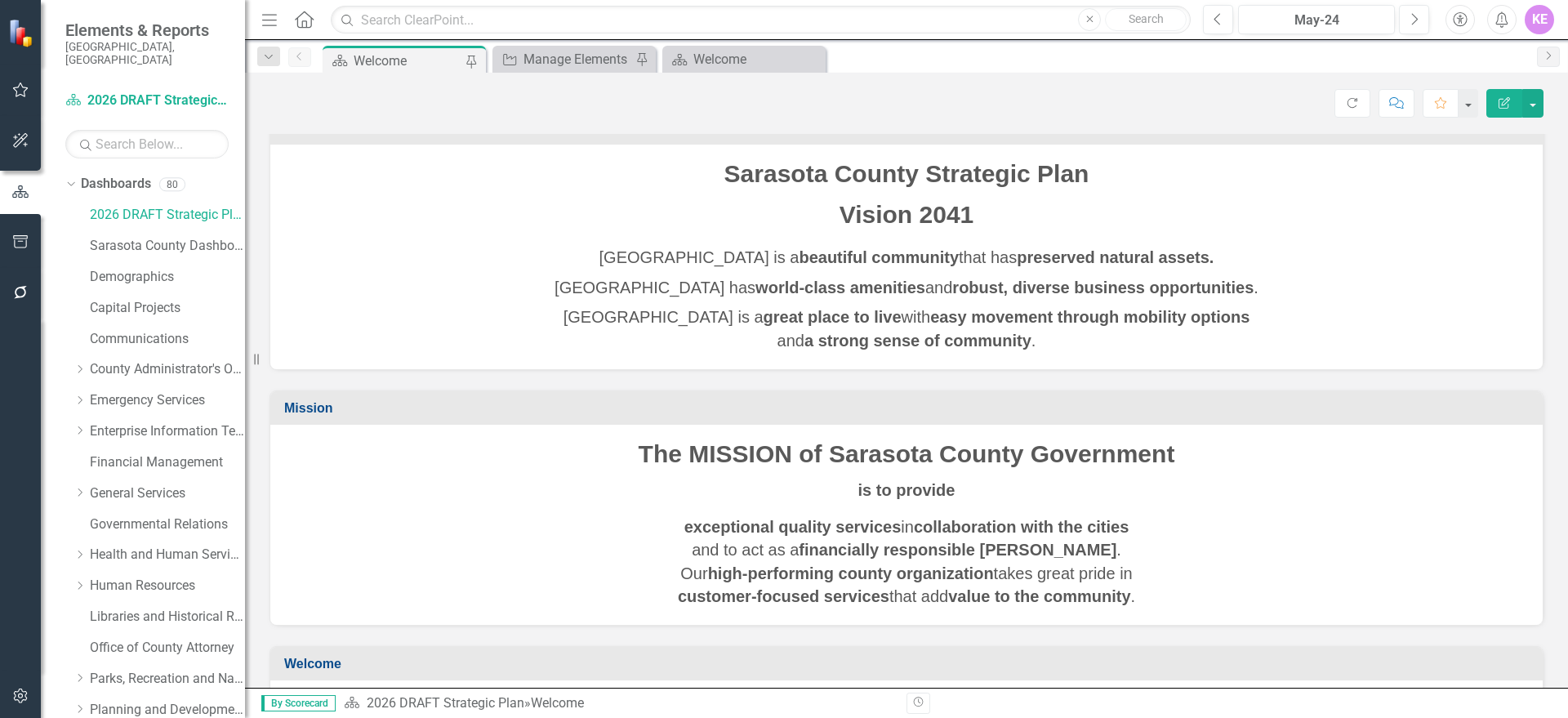
scroll to position [0, 0]
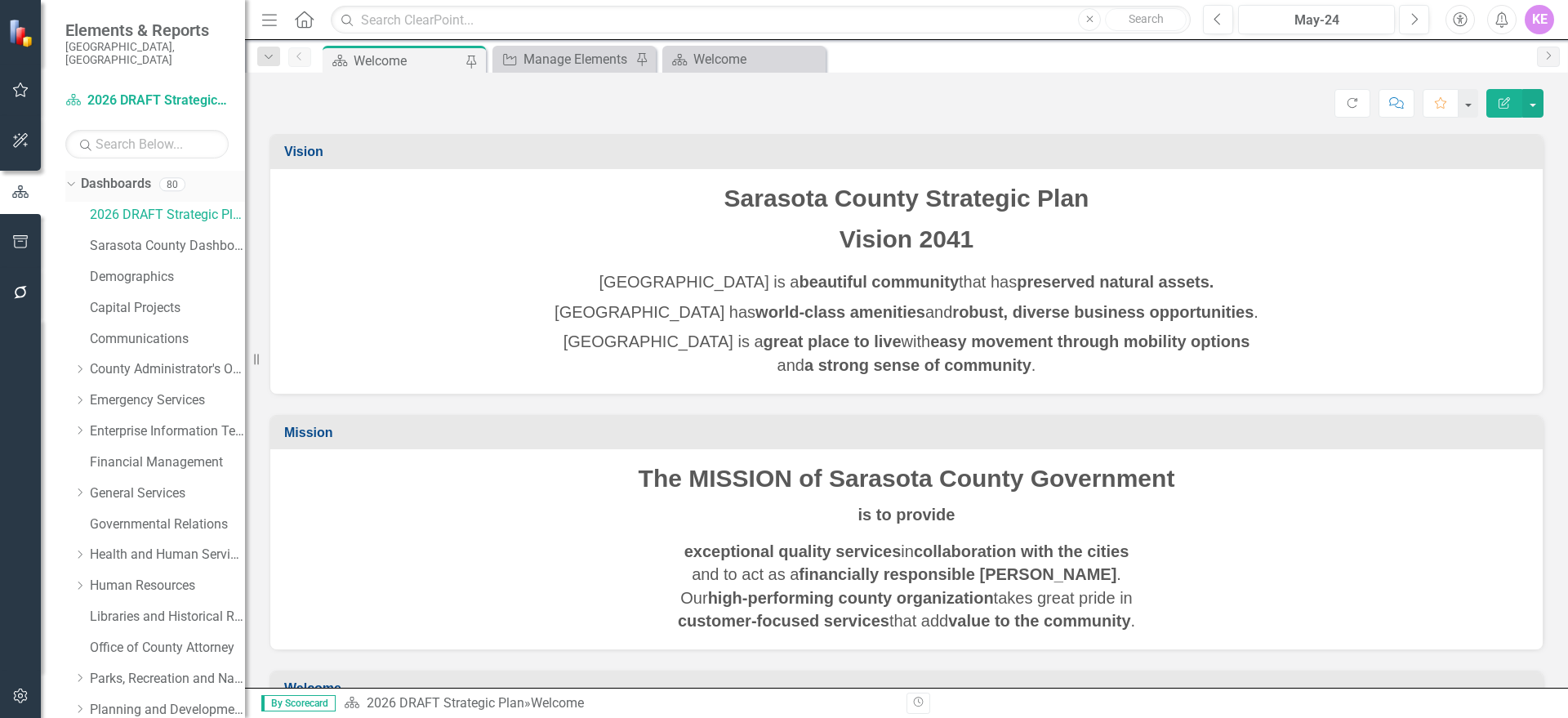
click at [82, 175] on link "Dashboards" at bounding box center [116, 184] width 70 height 19
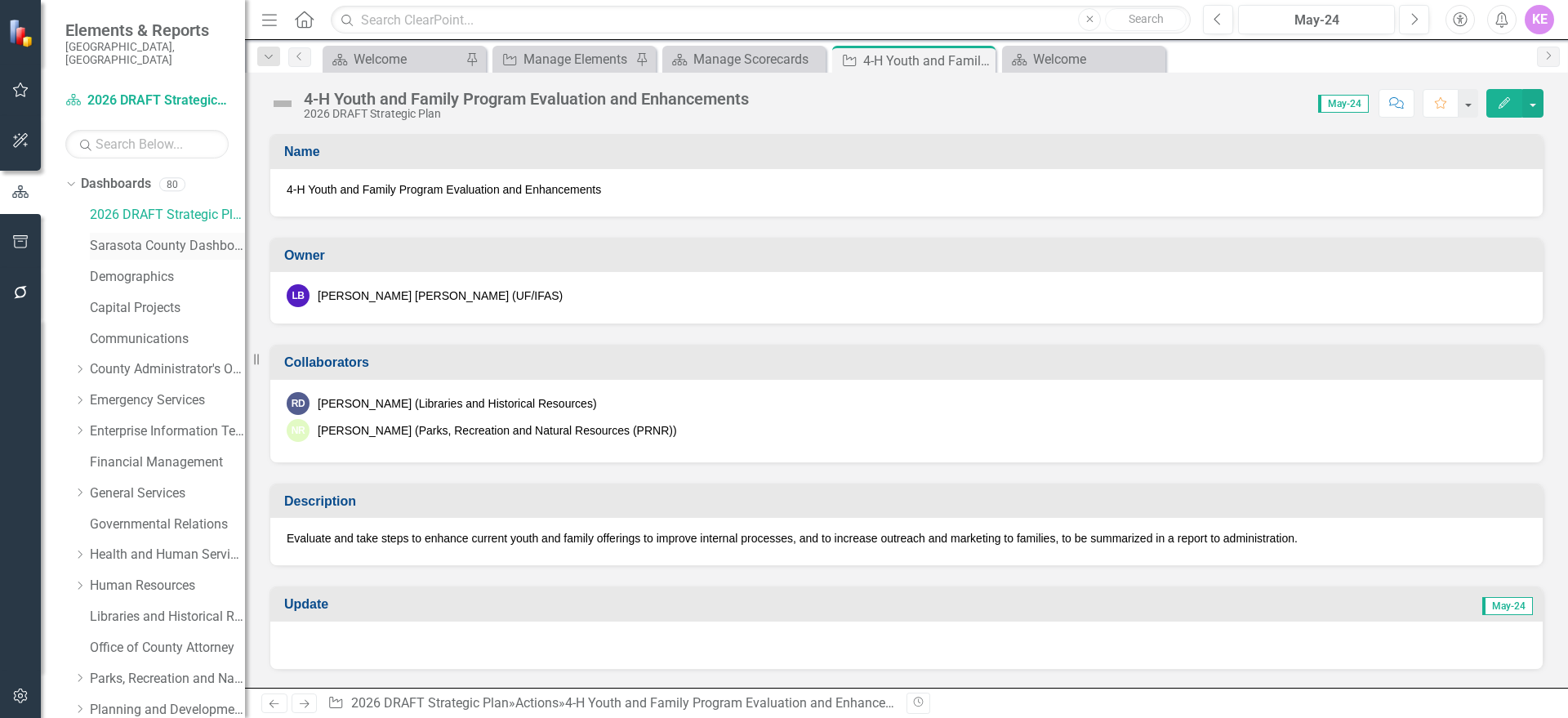
click at [180, 237] on link "Sarasota County Dashboard" at bounding box center [168, 246] width 156 height 19
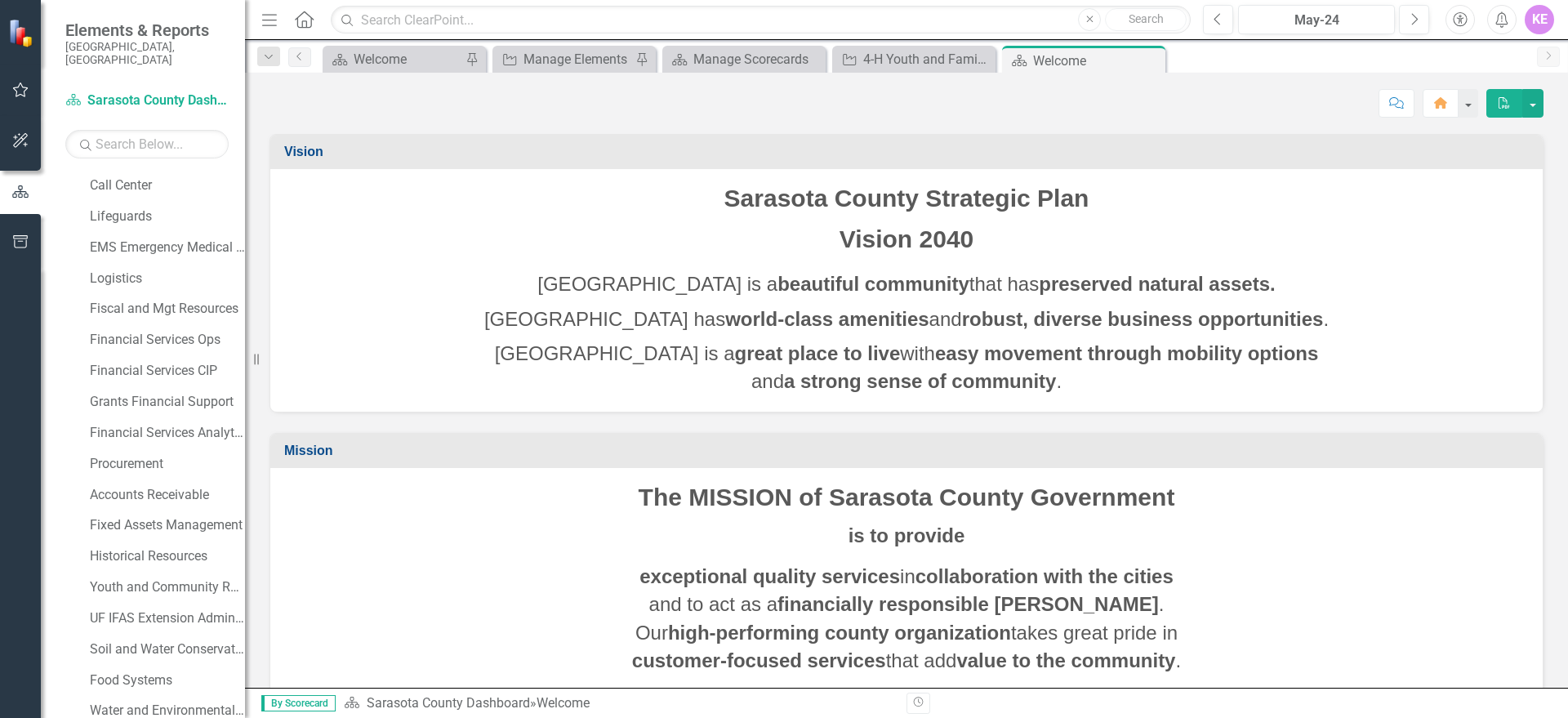
scroll to position [924, 0]
click at [69, 711] on icon "Dropdown" at bounding box center [71, 715] width 11 height 9
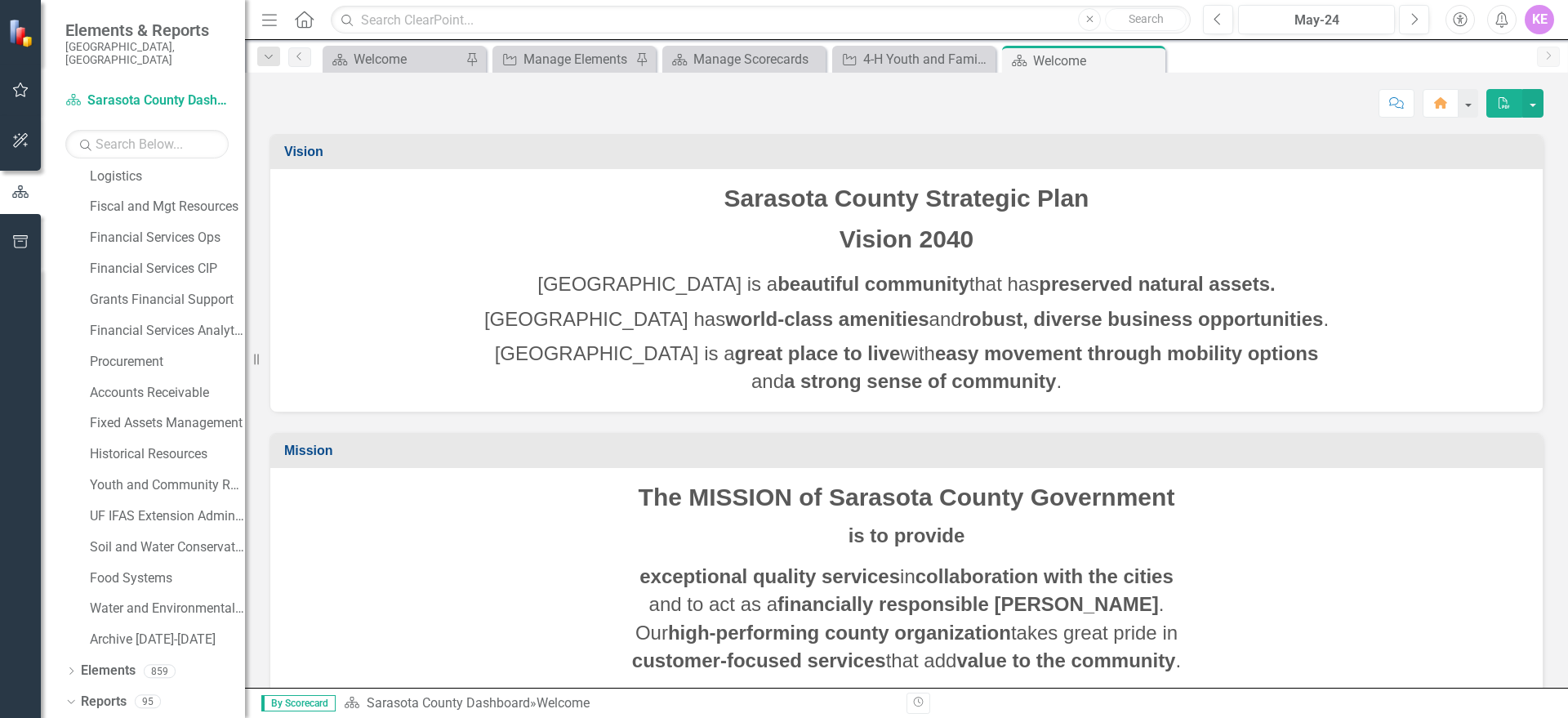
scroll to position [947, 0]
